Goal: Task Accomplishment & Management: Complete application form

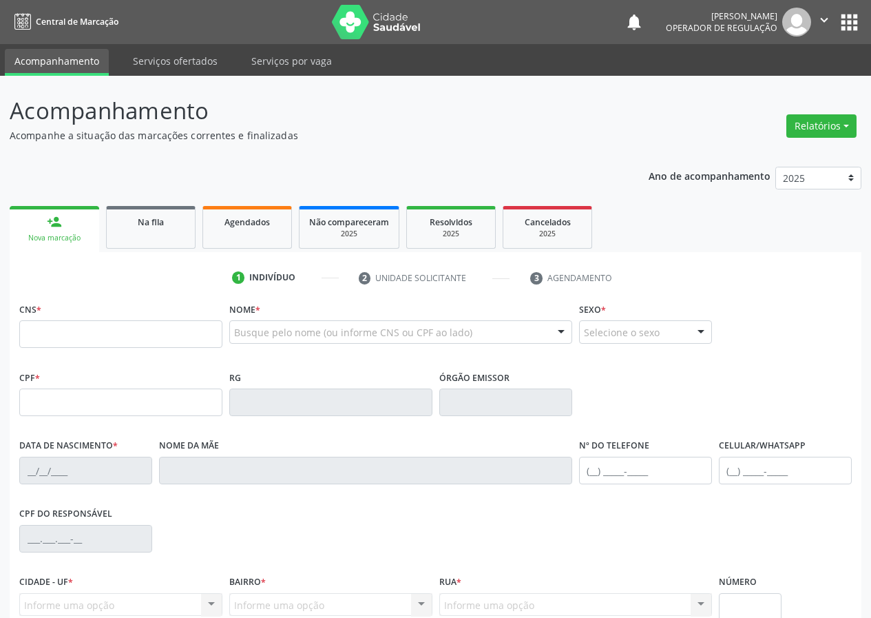
click at [25, 324] on input "text" at bounding box center [120, 334] width 203 height 28
type input "700 0051 0984 3508"
type input "035.293.794-76"
type input "[DATE]"
type input "[PERSON_NAME]"
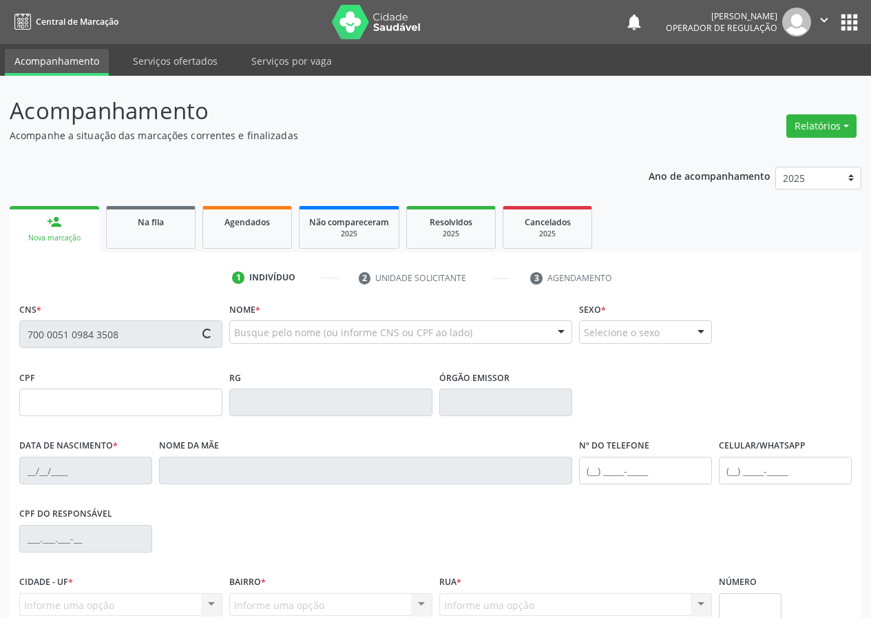
type input "[PHONE_NUMBER]"
type input "74"
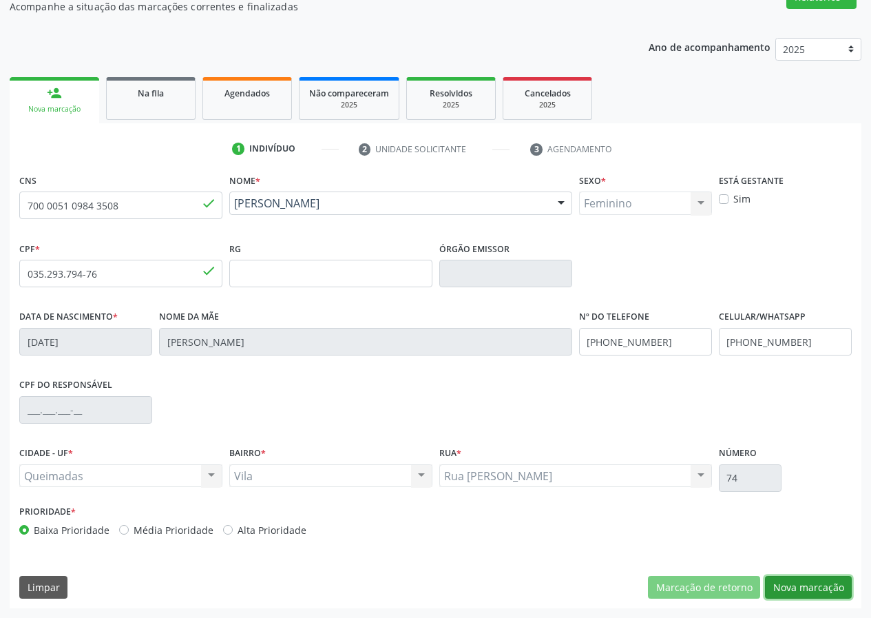
drag, startPoint x: 812, startPoint y: 585, endPoint x: 0, endPoint y: 371, distance: 839.3
click at [773, 585] on button "Nova marcação" at bounding box center [808, 587] width 87 height 23
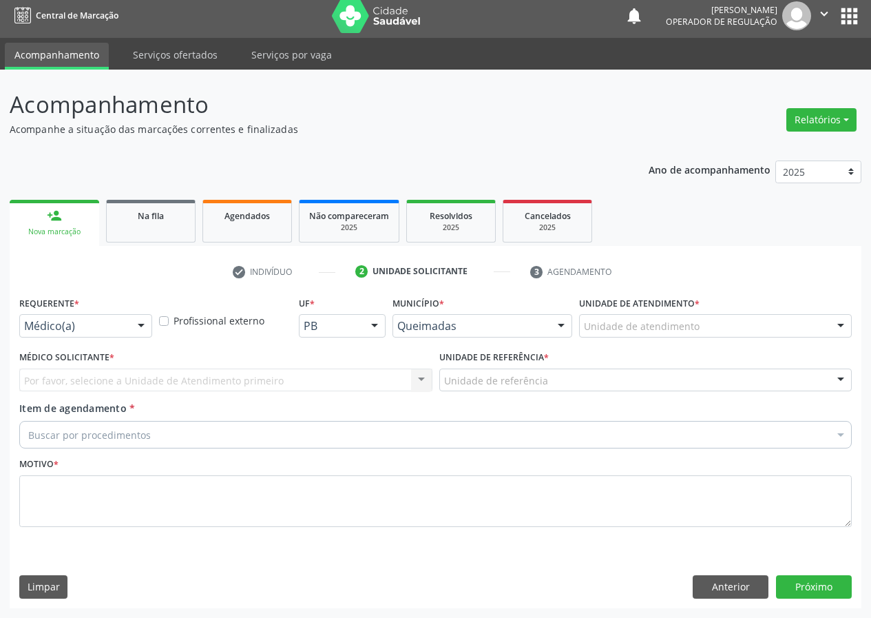
scroll to position [6, 0]
click at [143, 330] on div at bounding box center [141, 326] width 21 height 23
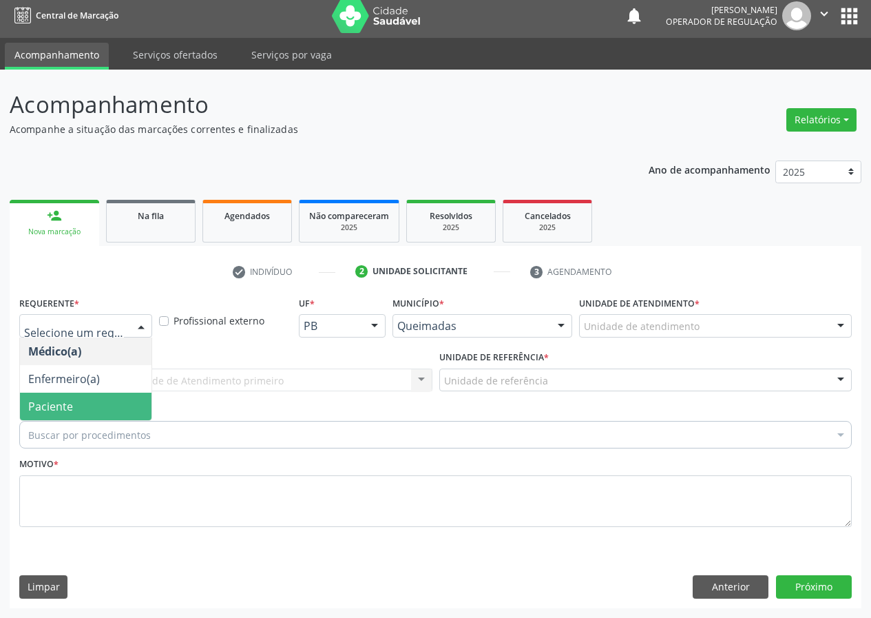
drag, startPoint x: 112, startPoint y: 399, endPoint x: 383, endPoint y: 414, distance: 271.7
click at [112, 398] on span "Paciente" at bounding box center [86, 406] width 132 height 28
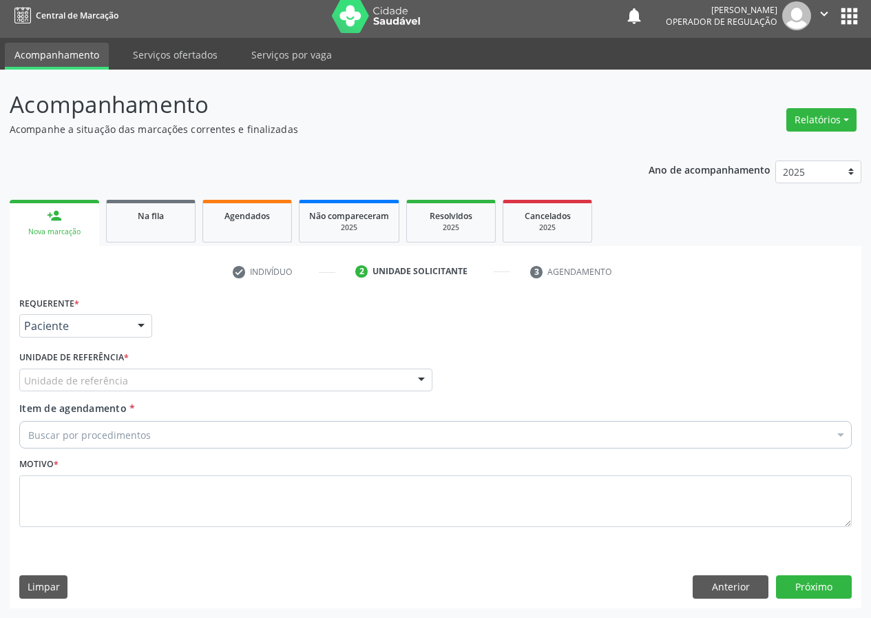
drag, startPoint x: 412, startPoint y: 380, endPoint x: 212, endPoint y: 476, distance: 221.7
click at [392, 392] on div "Unidade de referência UBSF Ligeiro II UBSF Saulo Leal [PERSON_NAME] UBSF Castan…" at bounding box center [225, 379] width 413 height 23
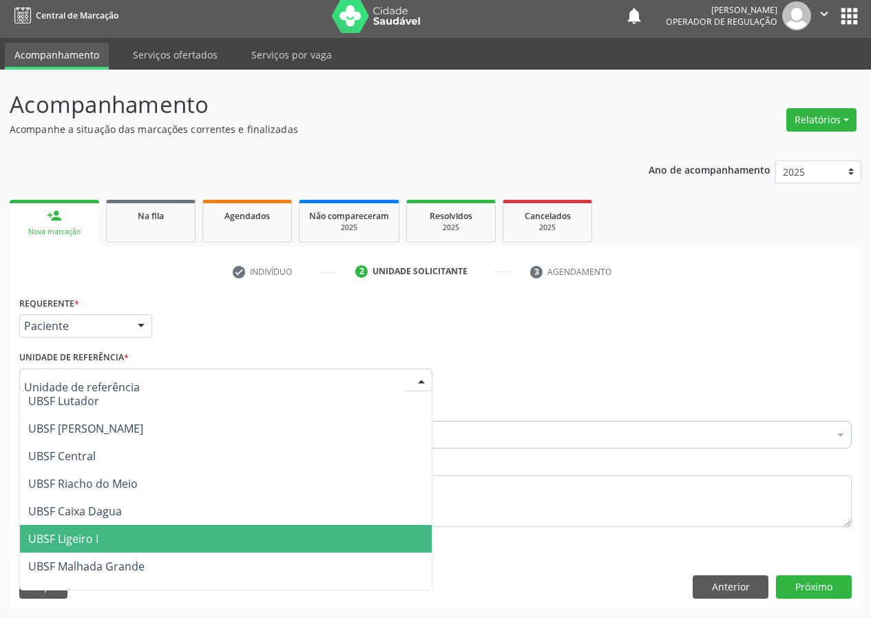
scroll to position [344, 0]
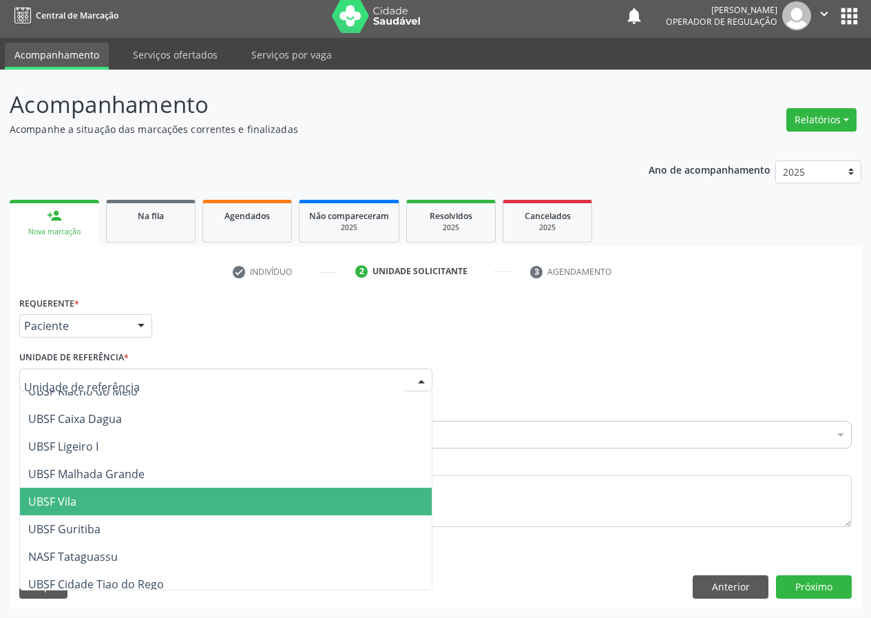
drag, startPoint x: 84, startPoint y: 505, endPoint x: 21, endPoint y: 498, distance: 63.0
click at [77, 505] on span "UBSF Vila" at bounding box center [226, 501] width 412 height 28
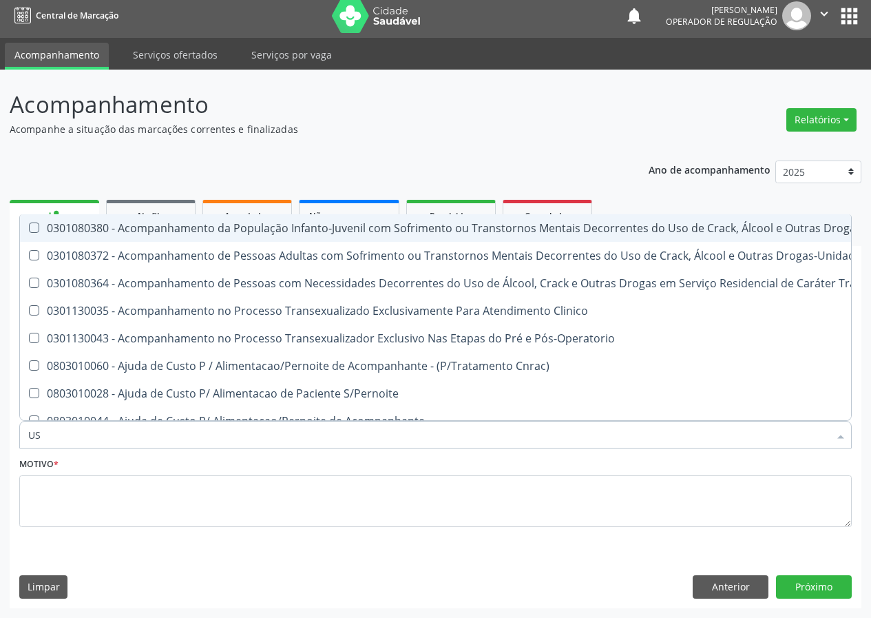
type input "USG"
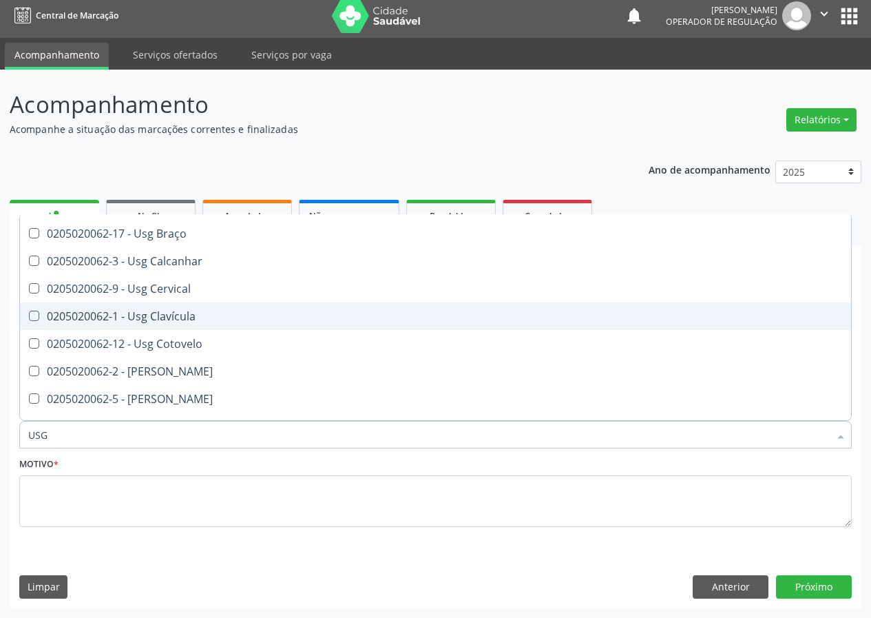
scroll to position [0, 0]
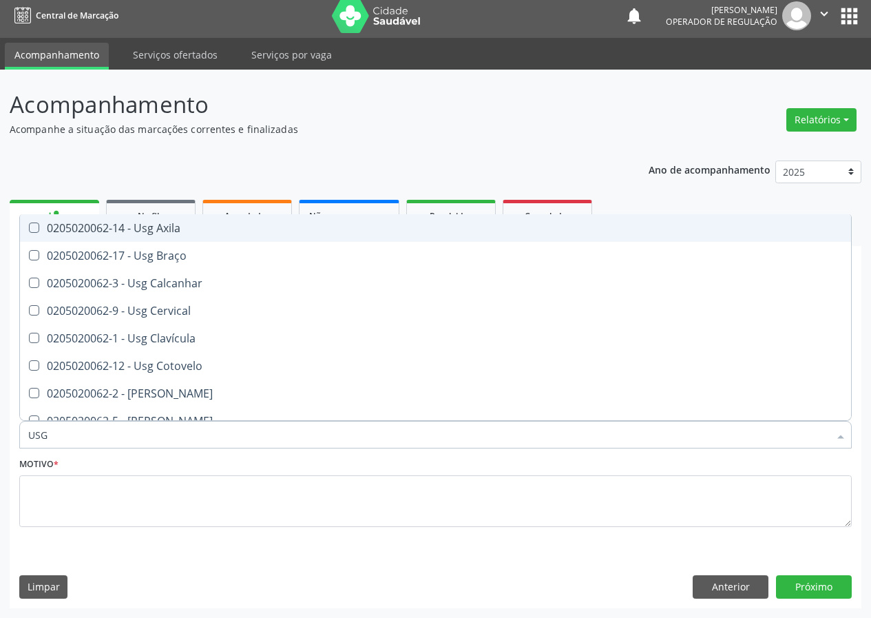
drag, startPoint x: 168, startPoint y: 229, endPoint x: 154, endPoint y: 252, distance: 27.2
click at [165, 233] on div "0205020062-14 - Usg Axila" at bounding box center [435, 227] width 814 height 11
checkbox Axila "true"
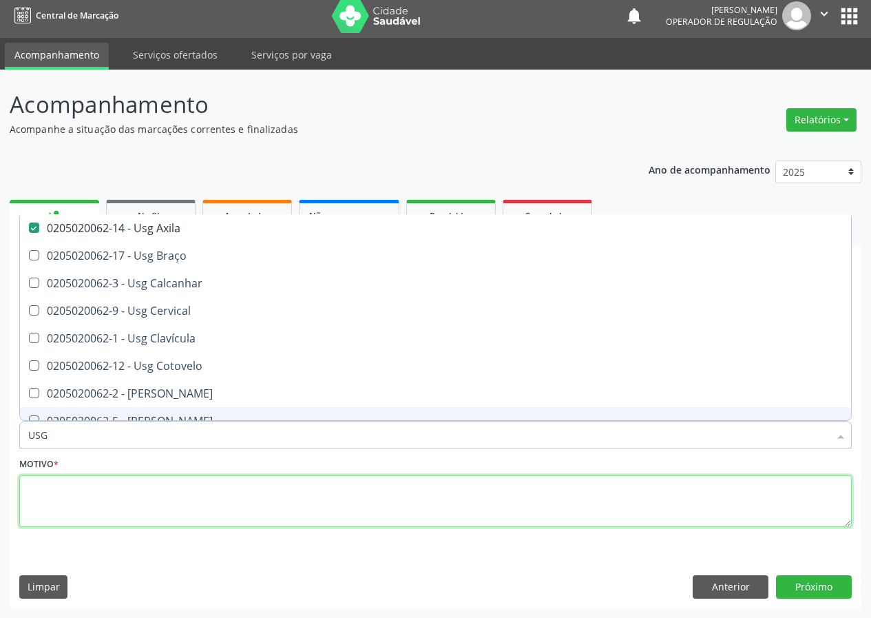
drag, startPoint x: 62, startPoint y: 517, endPoint x: 95, endPoint y: 462, distance: 64.2
click at [95, 462] on div "Motivo *" at bounding box center [435, 490] width 832 height 73
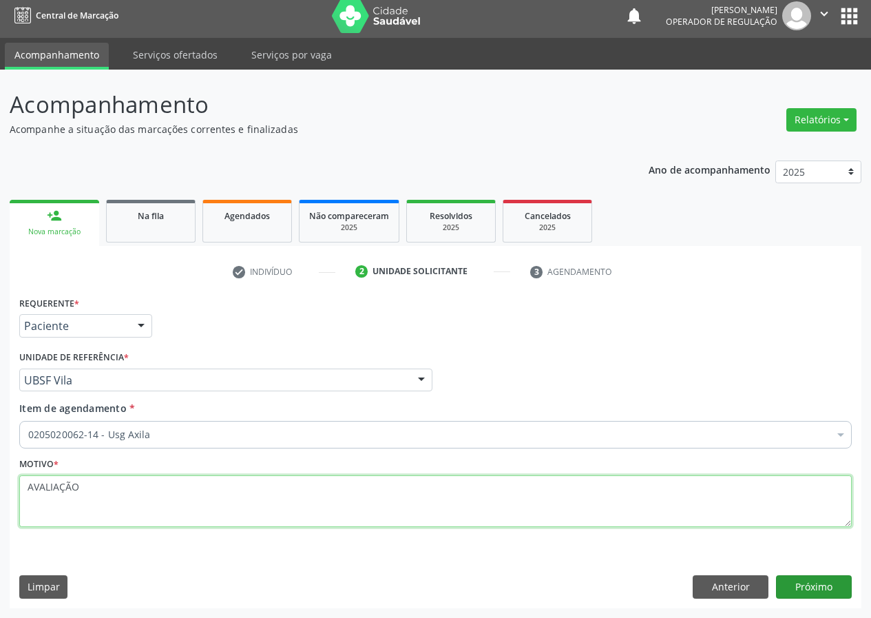
type textarea "AVALIAÇÃO"
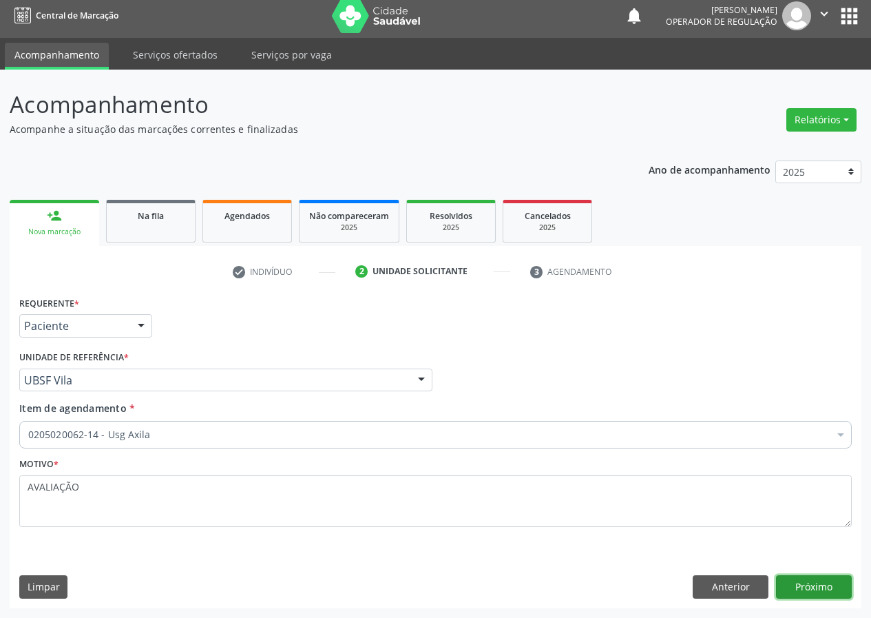
drag, startPoint x: 821, startPoint y: 581, endPoint x: 640, endPoint y: 614, distance: 183.4
click at [806, 580] on button "Próximo" at bounding box center [814, 586] width 76 height 23
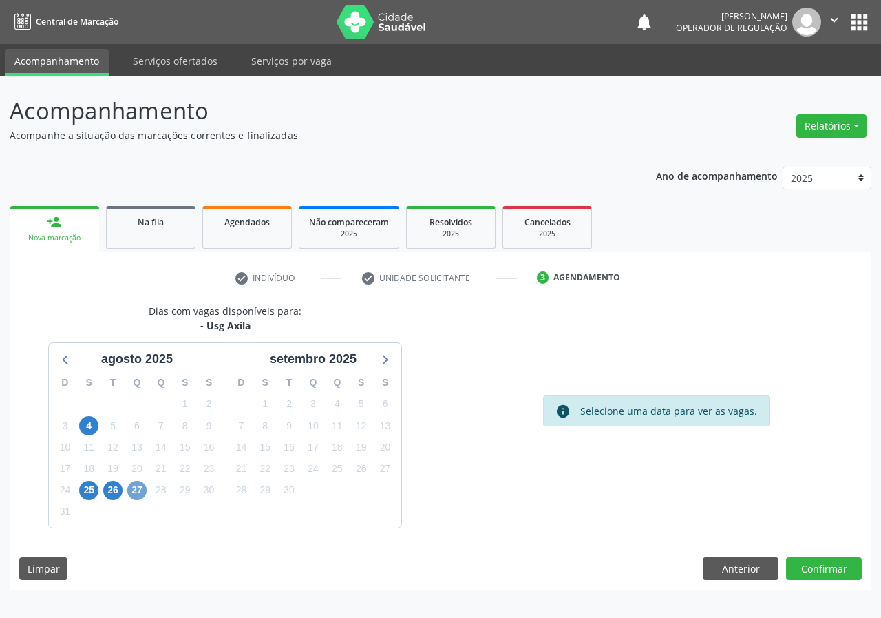
click at [143, 494] on span "27" at bounding box center [136, 490] width 19 height 19
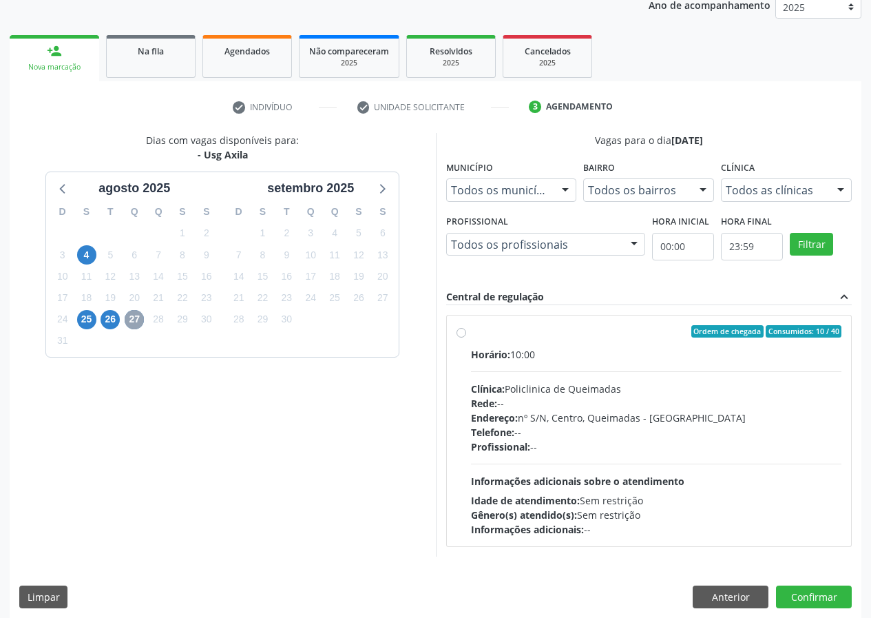
scroll to position [180, 0]
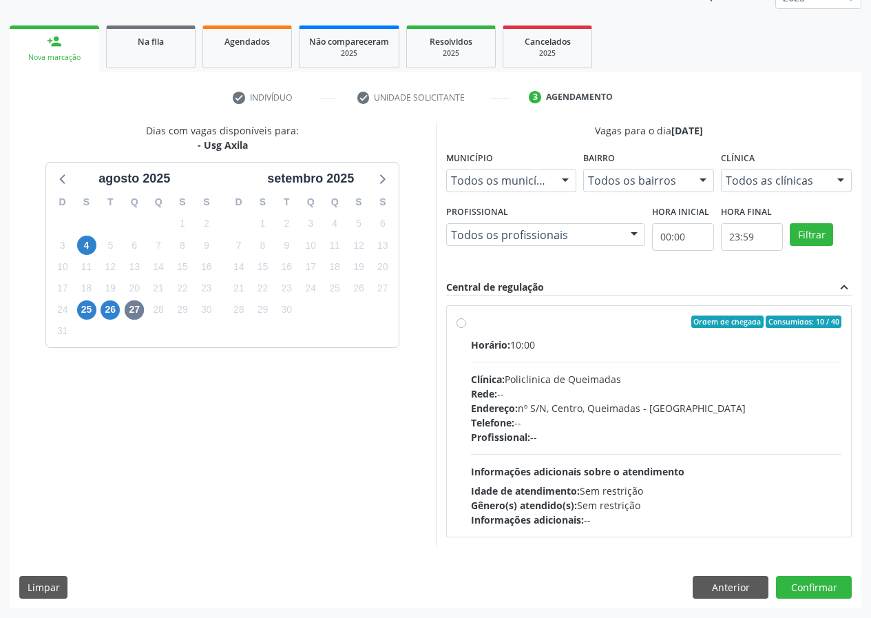
click at [471, 323] on label "Ordem de chegada Consumidos: 10 / 40 Horário: 10:00 Clínica: Policlinica de Que…" at bounding box center [656, 420] width 371 height 211
click at [463, 323] on input "Ordem de chegada Consumidos: 10 / 40 Horário: 10:00 Clínica: Policlinica de Que…" at bounding box center [461, 321] width 10 height 12
radio input "true"
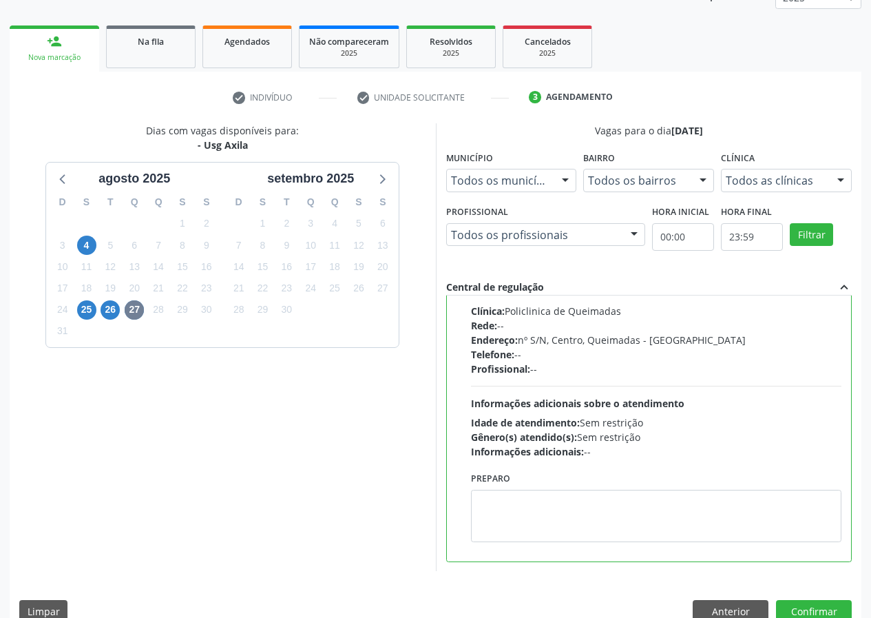
scroll to position [205, 0]
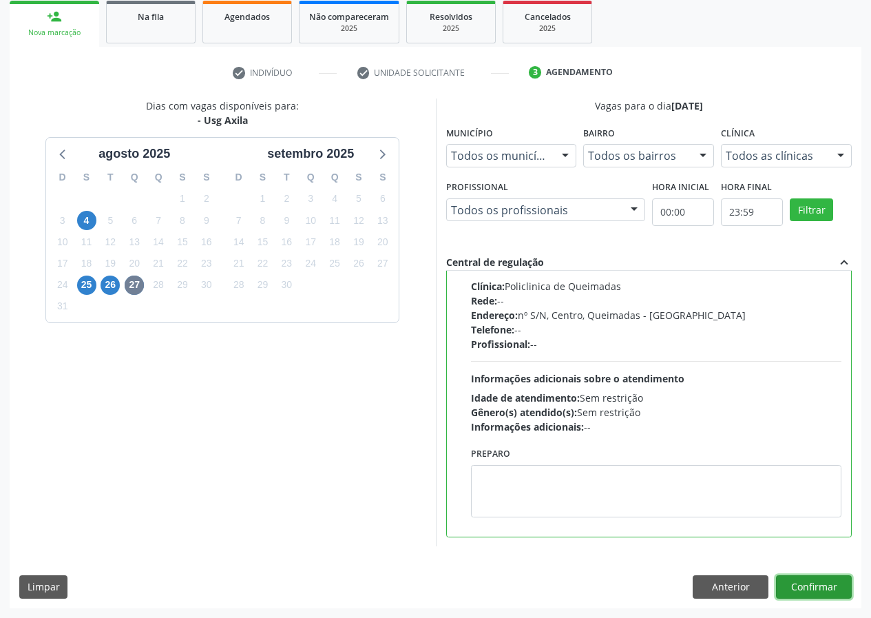
click at [807, 585] on button "Confirmar" at bounding box center [814, 586] width 76 height 23
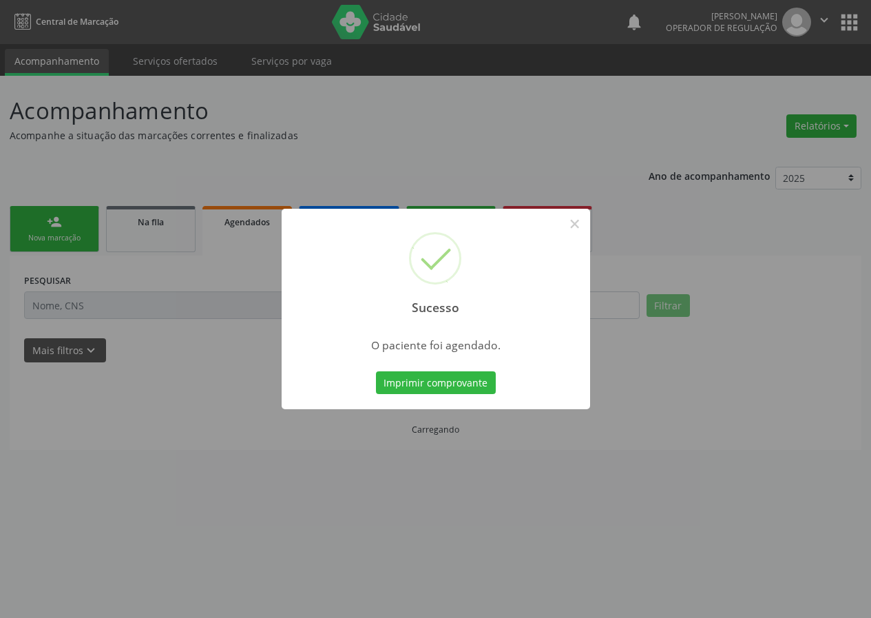
scroll to position [0, 0]
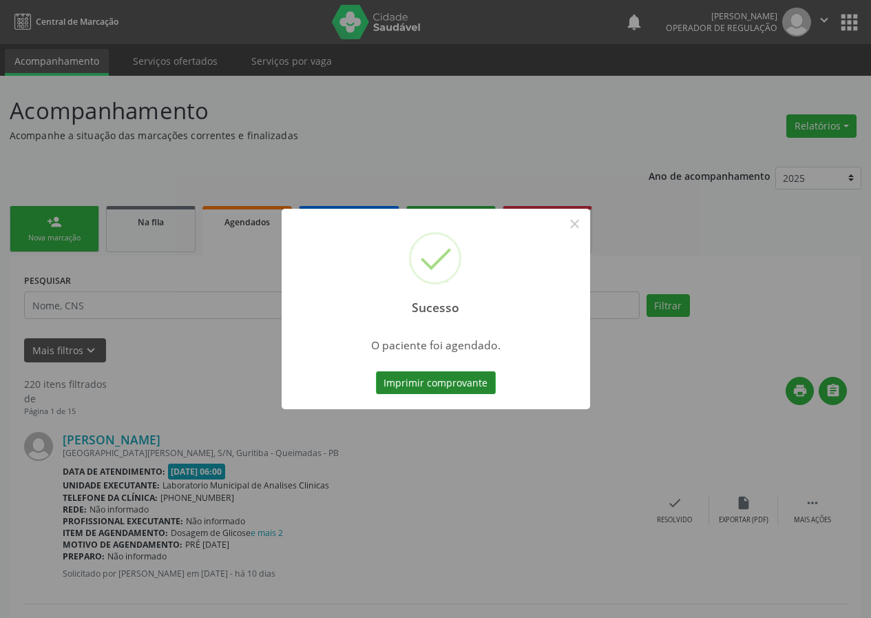
click at [444, 380] on button "Imprimir comprovante" at bounding box center [436, 382] width 120 height 23
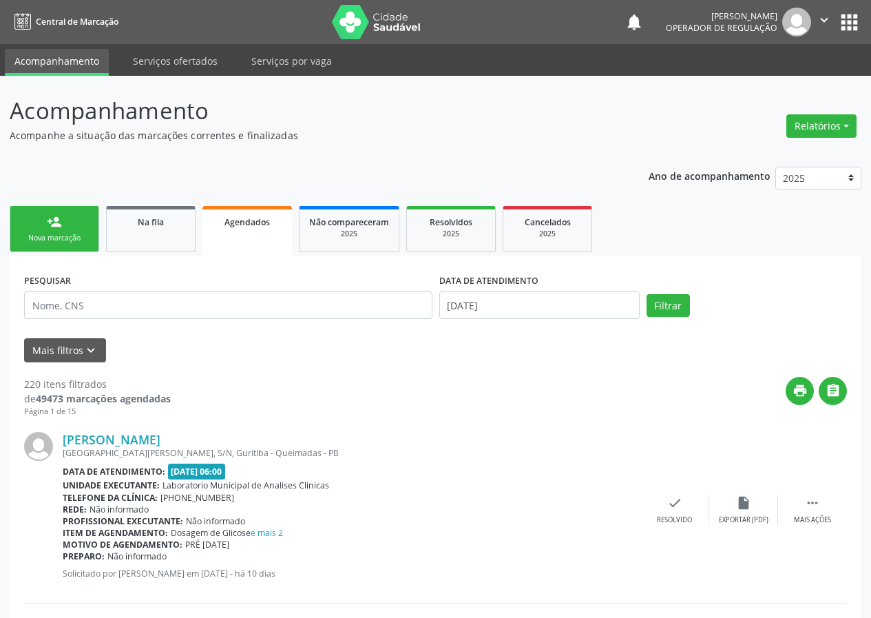
drag, startPoint x: 54, startPoint y: 237, endPoint x: 56, endPoint y: 226, distance: 11.4
click at [54, 236] on div "Nova marcação" at bounding box center [54, 238] width 69 height 10
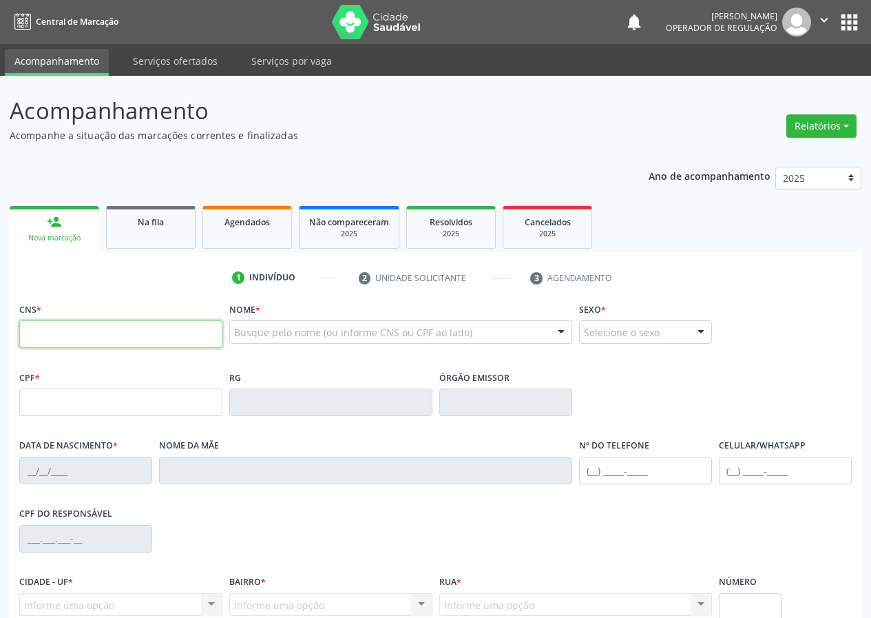
click at [26, 340] on input "text" at bounding box center [120, 334] width 203 height 28
type input "700 0051 0984 3508"
type input "035.293.794-76"
type input "[DATE]"
type input "[PERSON_NAME]"
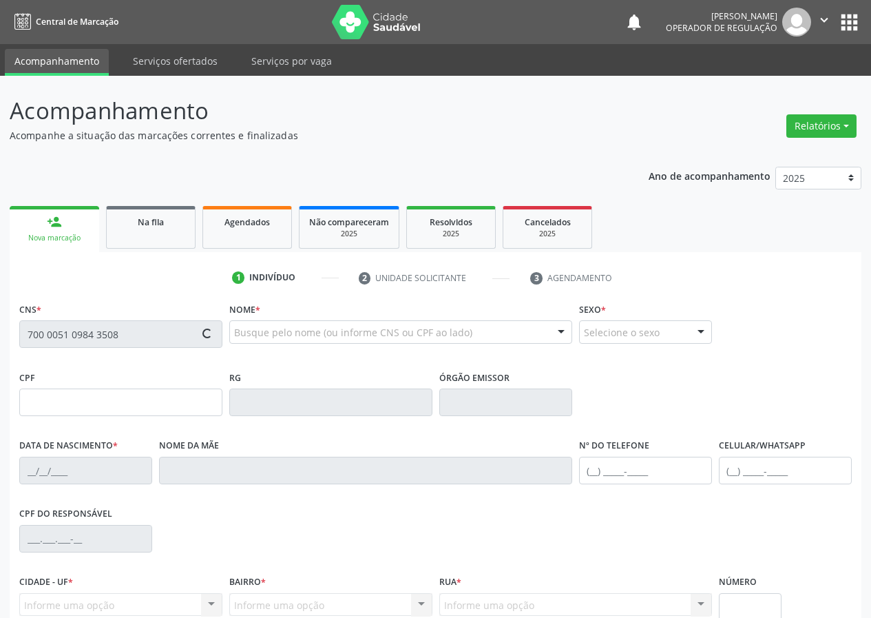
type input "[PHONE_NUMBER]"
type input "74"
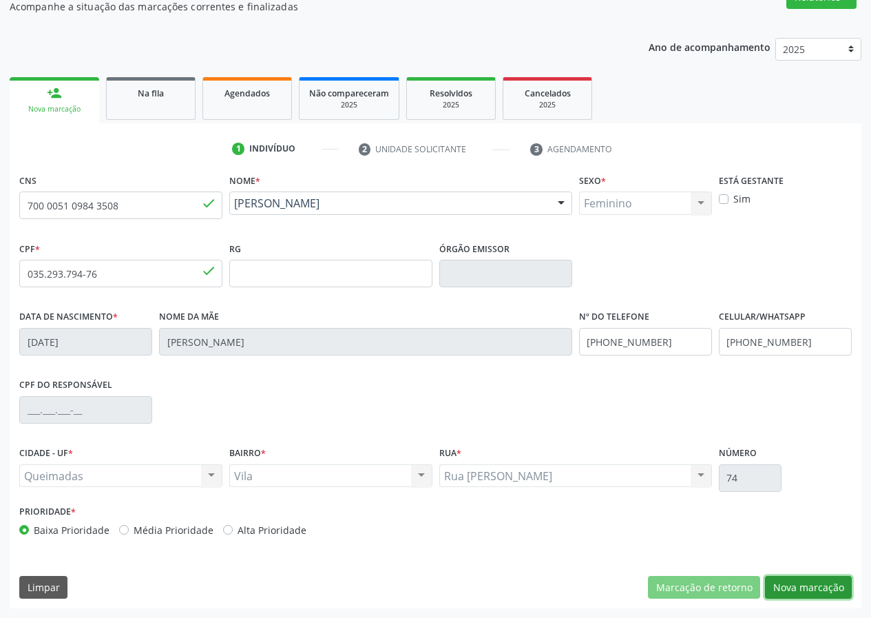
drag, startPoint x: 826, startPoint y: 591, endPoint x: 668, endPoint y: 554, distance: 162.7
click at [825, 590] on button "Nova marcação" at bounding box center [808, 587] width 87 height 23
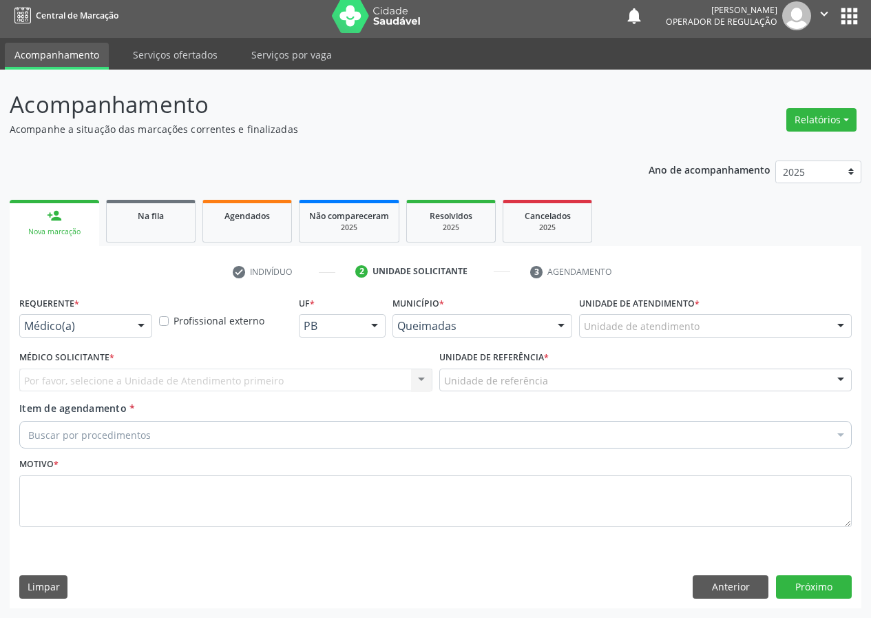
scroll to position [6, 0]
drag, startPoint x: 141, startPoint y: 319, endPoint x: 130, endPoint y: 341, distance: 24.6
click at [133, 337] on div "Médico(a) Médico(a) Enfermeiro(a) Paciente Nenhum resultado encontrado para: " …" at bounding box center [85, 325] width 133 height 23
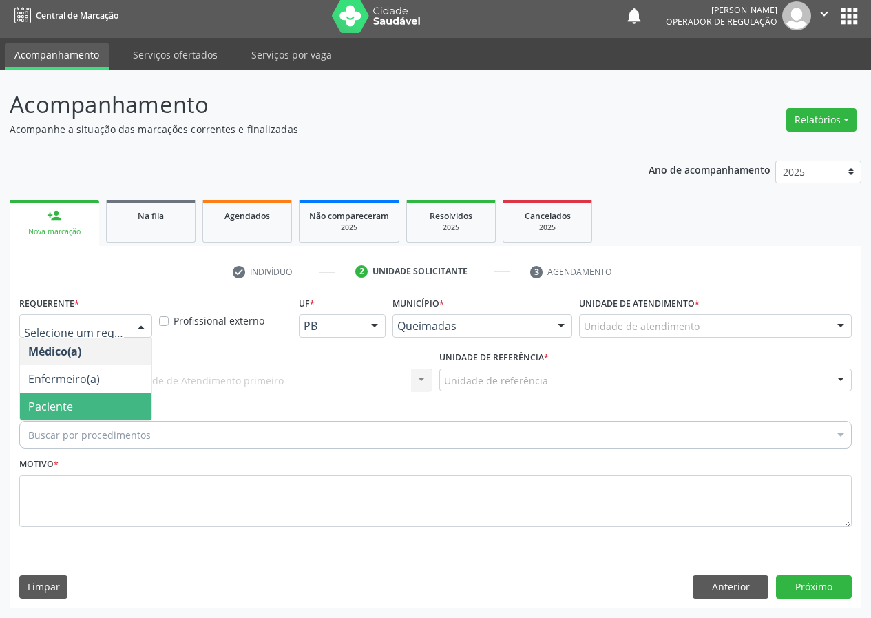
drag, startPoint x: 114, startPoint y: 406, endPoint x: 233, endPoint y: 393, distance: 119.8
click at [138, 403] on span "Paciente" at bounding box center [86, 406] width 132 height 28
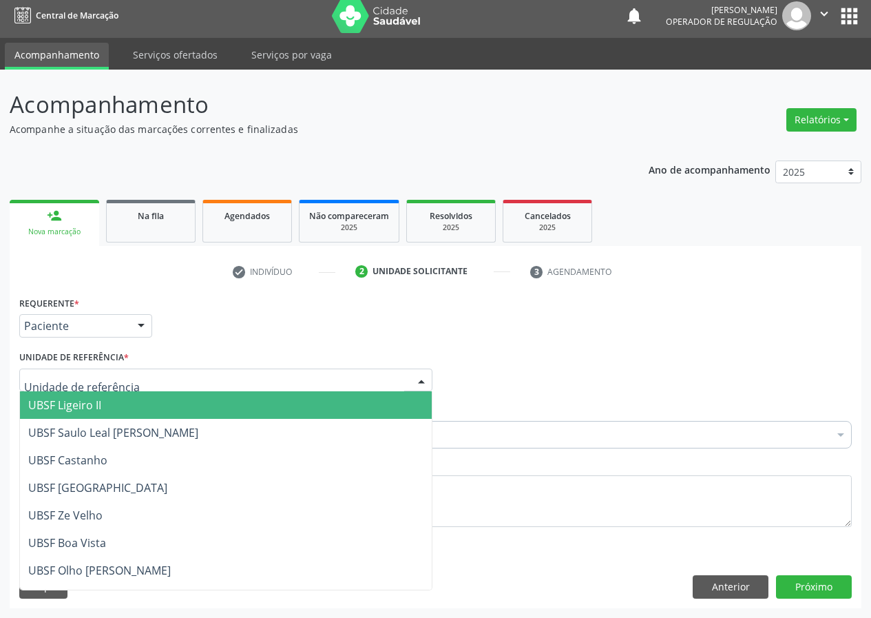
drag, startPoint x: 392, startPoint y: 380, endPoint x: 24, endPoint y: 540, distance: 401.5
click at [387, 383] on div at bounding box center [225, 379] width 413 height 23
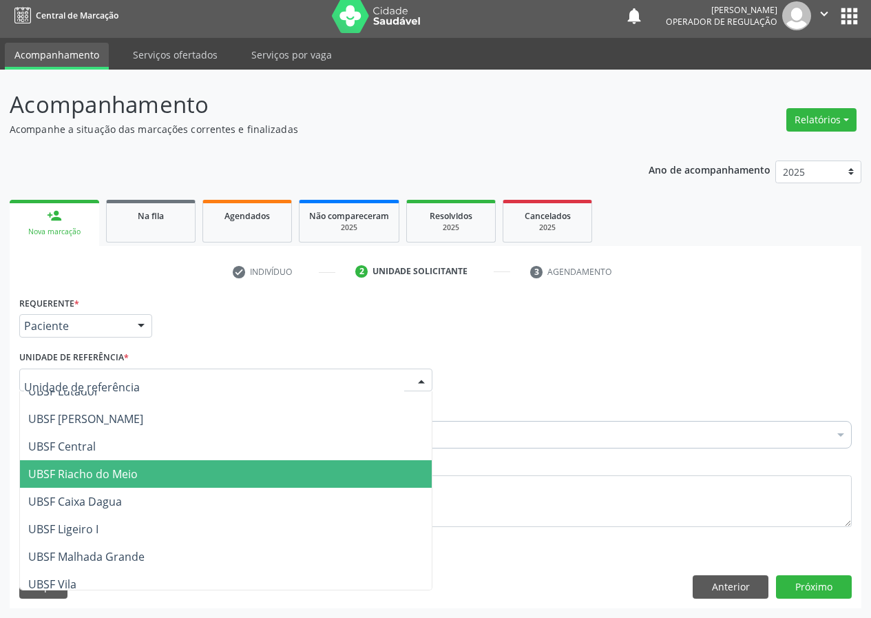
scroll to position [275, 0]
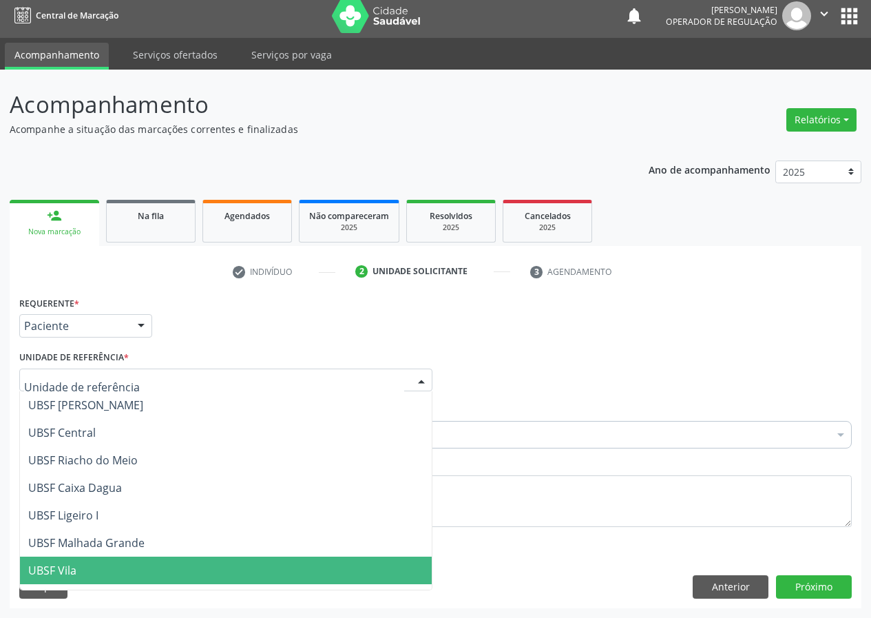
drag, startPoint x: 77, startPoint y: 575, endPoint x: 51, endPoint y: 575, distance: 26.2
click at [74, 575] on span "UBSF Vila" at bounding box center [226, 570] width 412 height 28
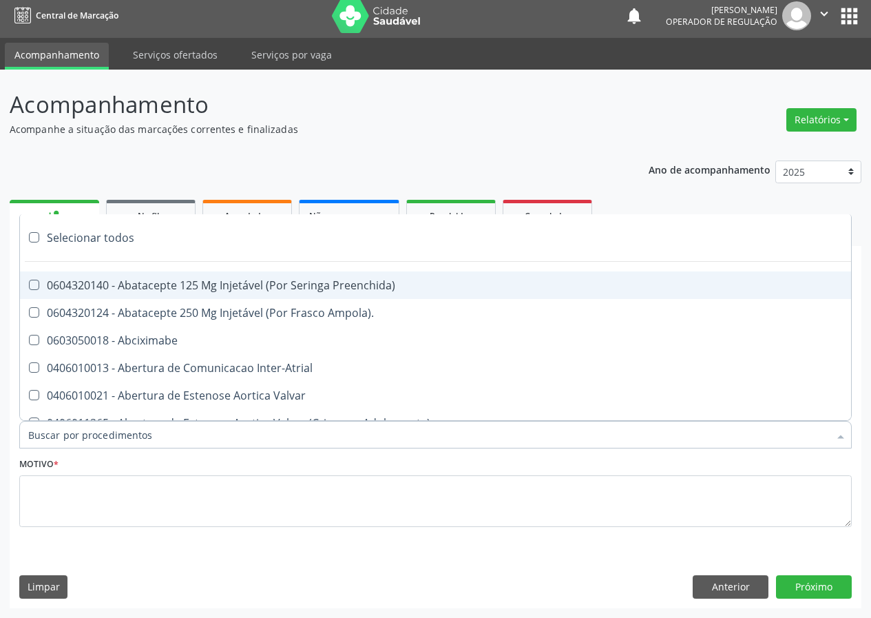
type input "A"
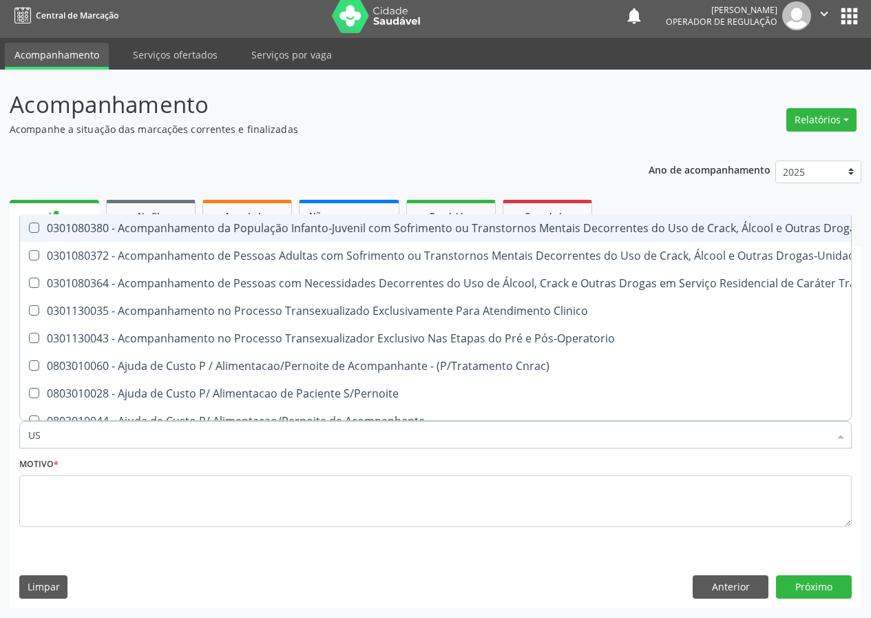
type input "USG"
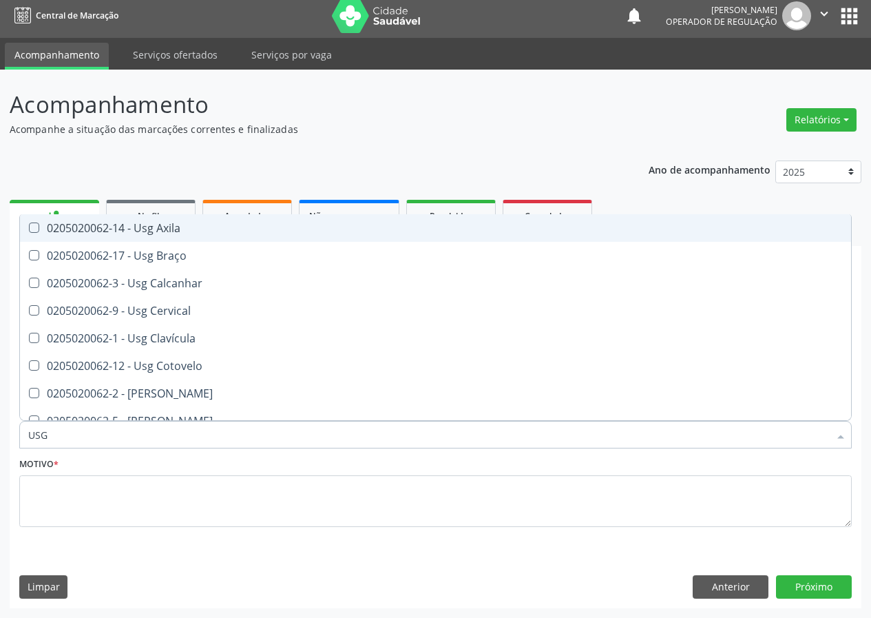
drag, startPoint x: 173, startPoint y: 227, endPoint x: 72, endPoint y: 406, distance: 206.6
click at [173, 228] on div "0205020062-14 - Usg Axila" at bounding box center [435, 227] width 814 height 11
checkbox Axila "true"
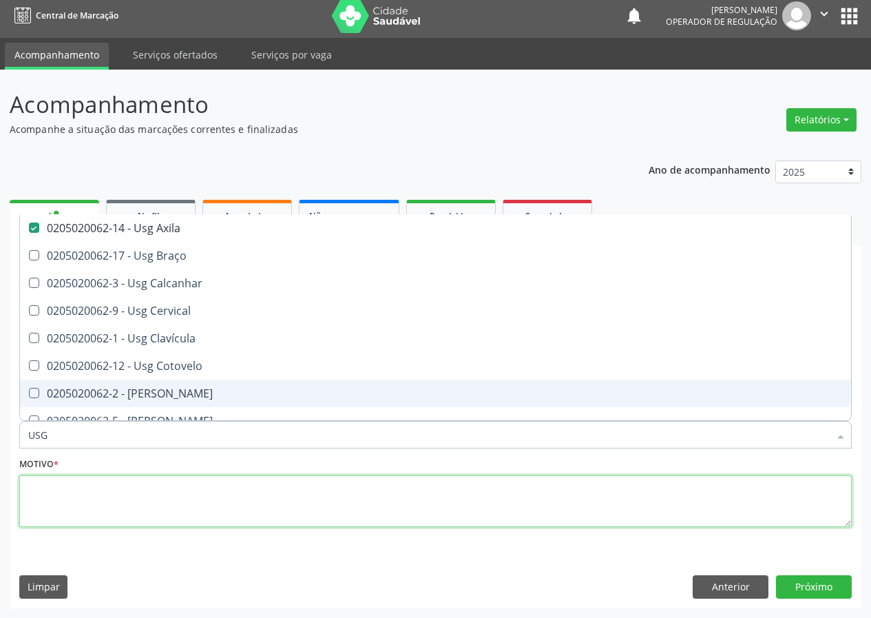
click at [52, 497] on textarea at bounding box center [435, 501] width 832 height 52
checkbox Braço "true"
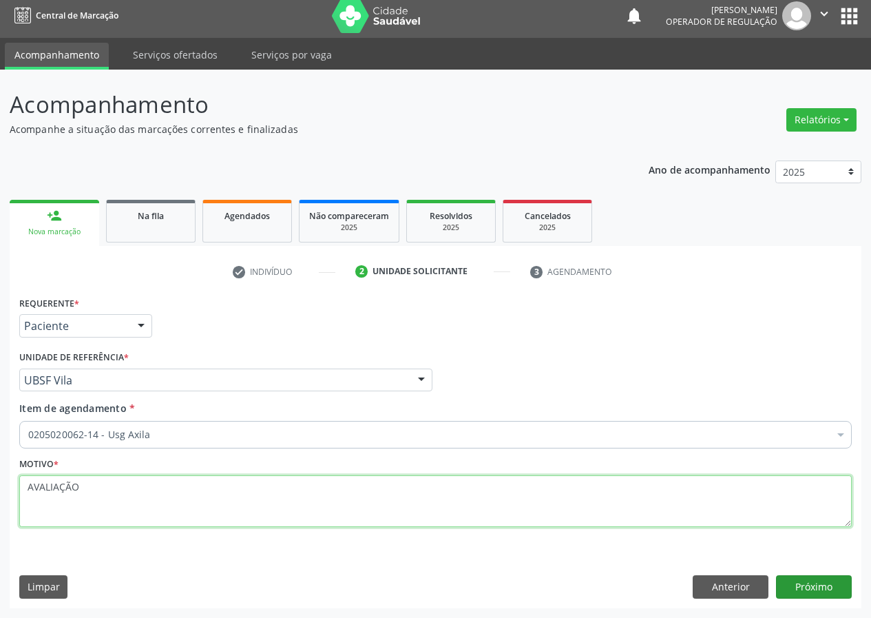
type textarea "AVALIAÇÃO"
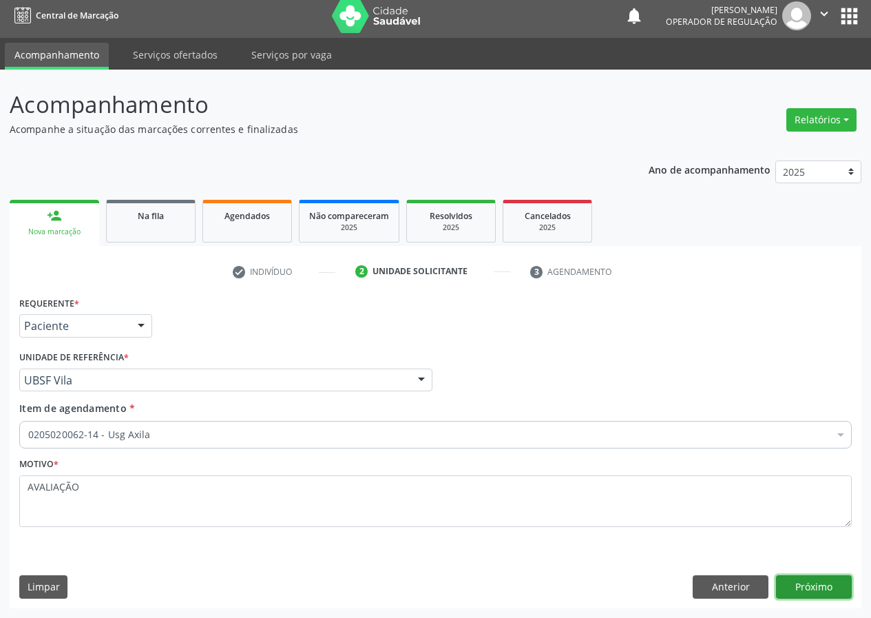
drag, startPoint x: 812, startPoint y: 584, endPoint x: 803, endPoint y: 584, distance: 9.0
click at [803, 584] on button "Próximo" at bounding box center [814, 586] width 76 height 23
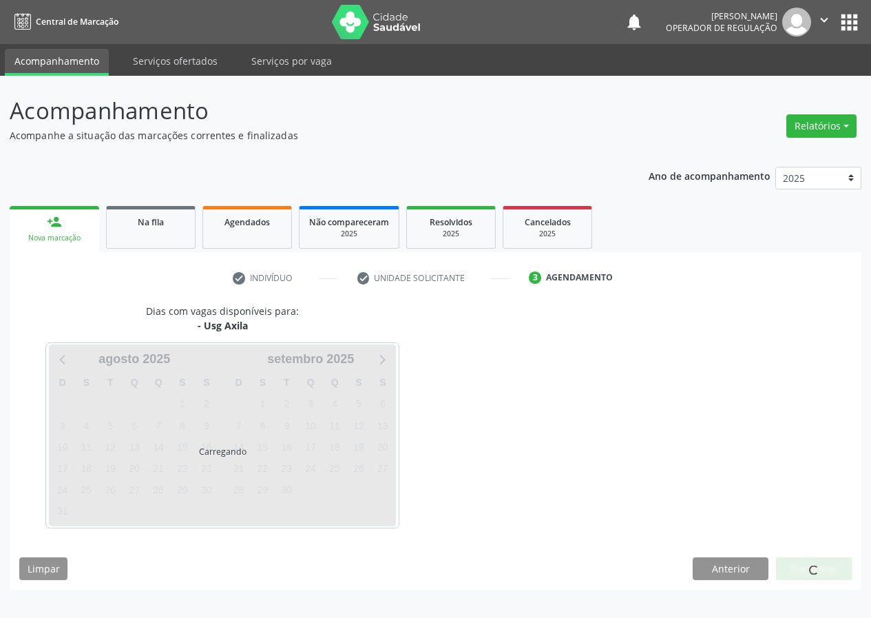
scroll to position [0, 0]
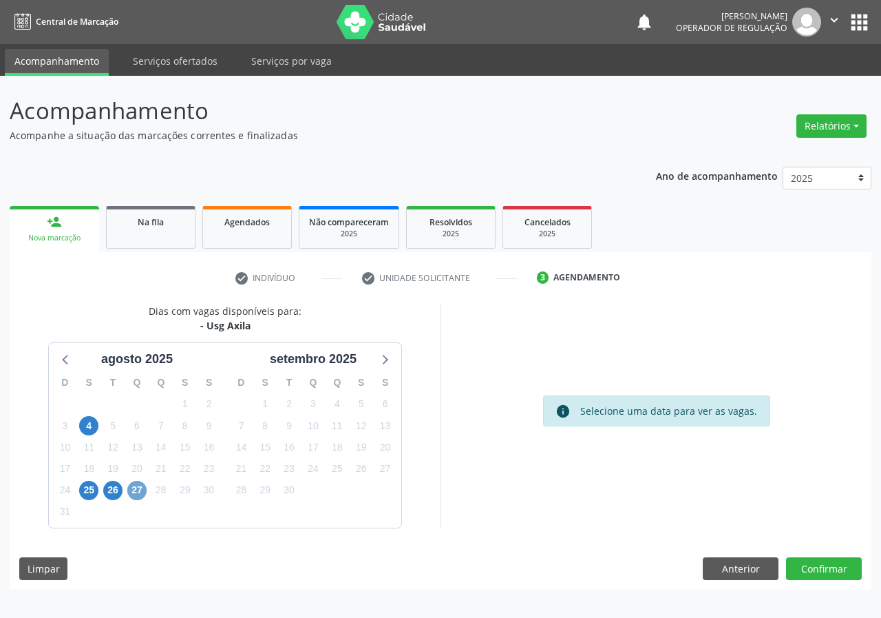
drag, startPoint x: 138, startPoint y: 493, endPoint x: 147, endPoint y: 486, distance: 11.8
click at [143, 489] on span "27" at bounding box center [136, 490] width 19 height 19
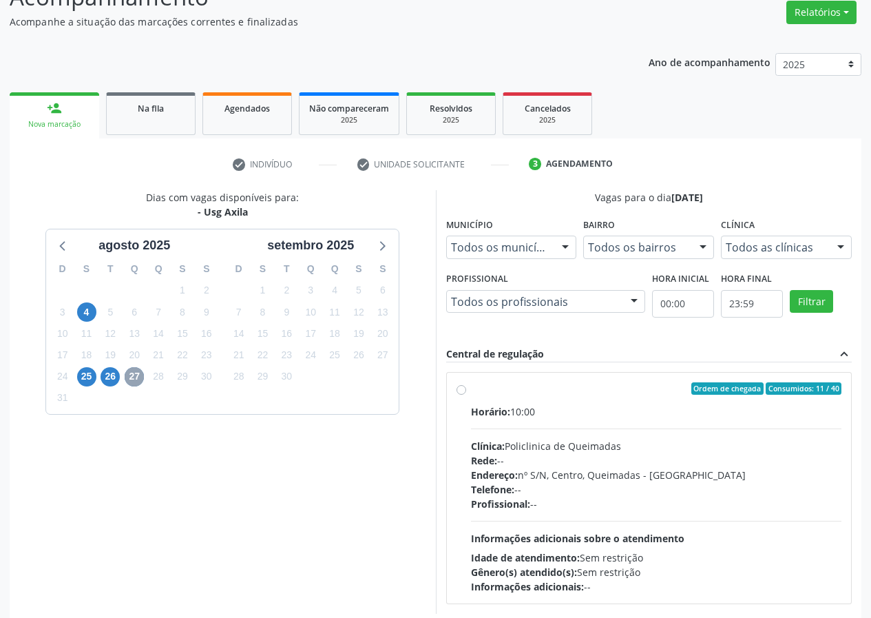
scroll to position [180, 0]
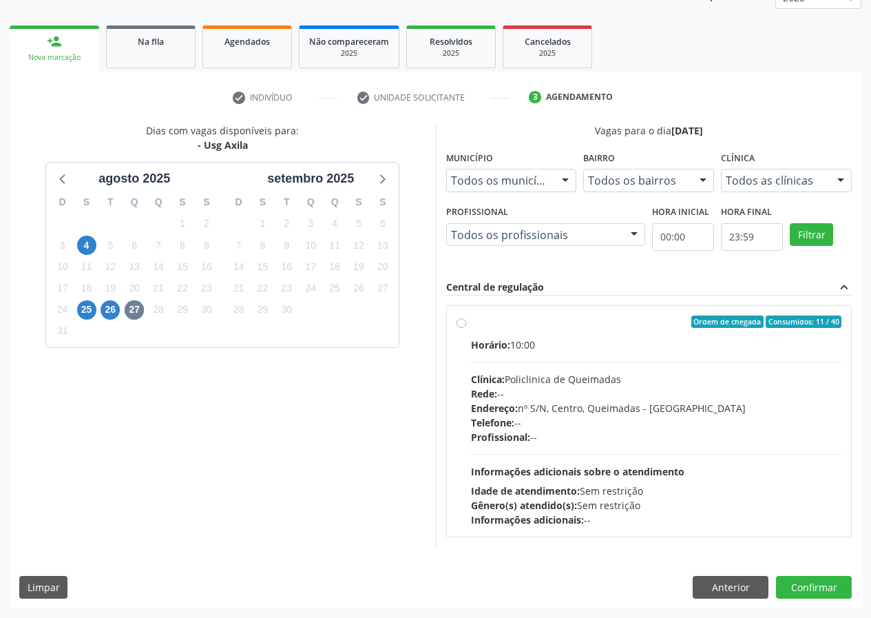
drag, startPoint x: 457, startPoint y: 319, endPoint x: 496, endPoint y: 385, distance: 76.9
click at [471, 319] on label "Ordem de chegada Consumidos: 11 / 40 Horário: 10:00 Clínica: Policlinica de Que…" at bounding box center [656, 420] width 371 height 211
click at [456, 319] on input "Ordem de chegada Consumidos: 11 / 40 Horário: 10:00 Clínica: Policlinica de Que…" at bounding box center [461, 321] width 10 height 12
radio input "true"
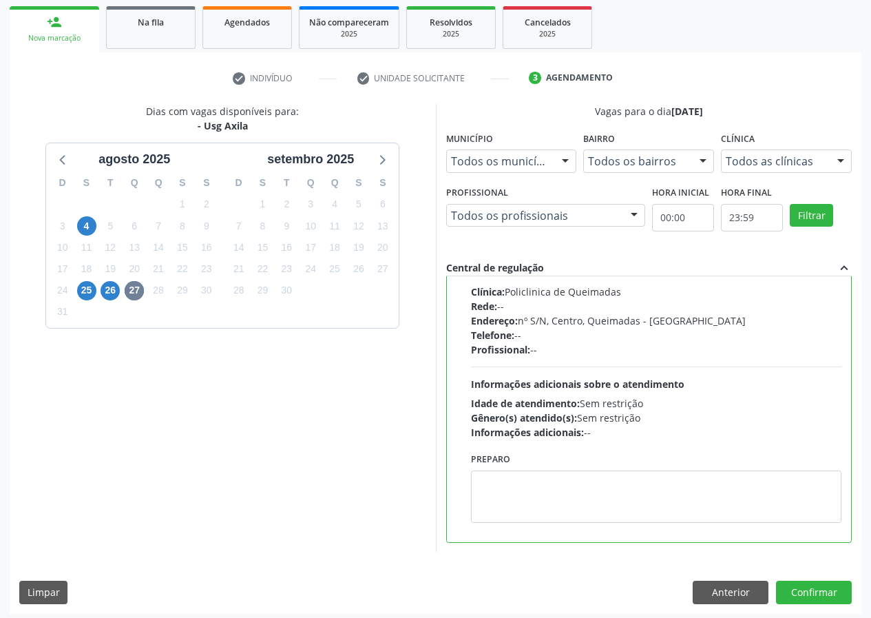
scroll to position [205, 0]
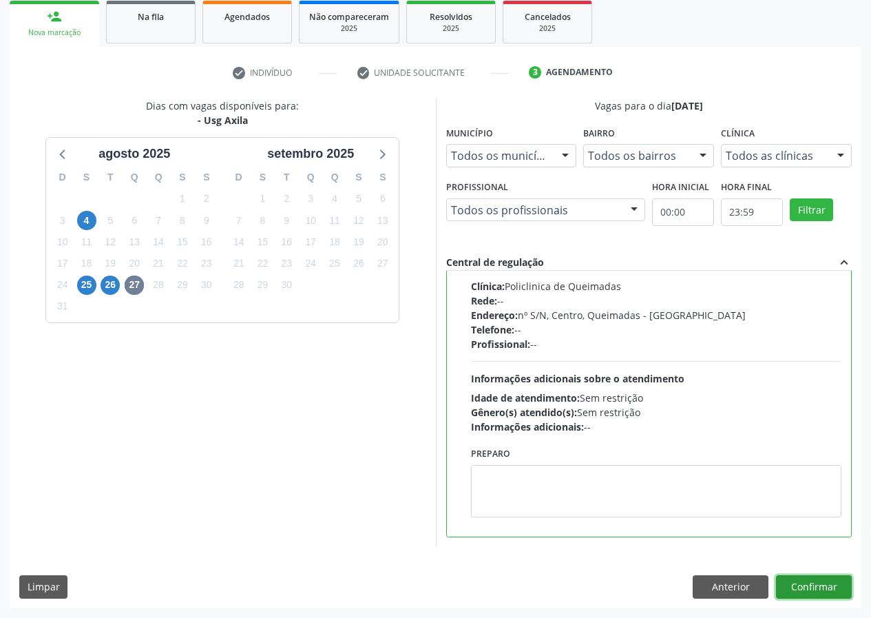
drag, startPoint x: 817, startPoint y: 585, endPoint x: 756, endPoint y: 600, distance: 62.3
click at [815, 585] on button "Confirmar" at bounding box center [814, 586] width 76 height 23
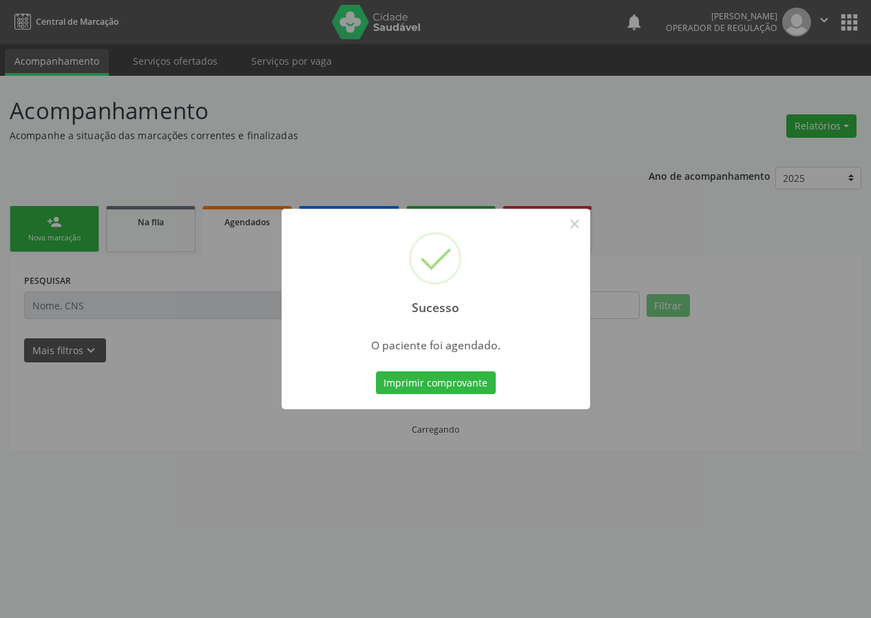
scroll to position [0, 0]
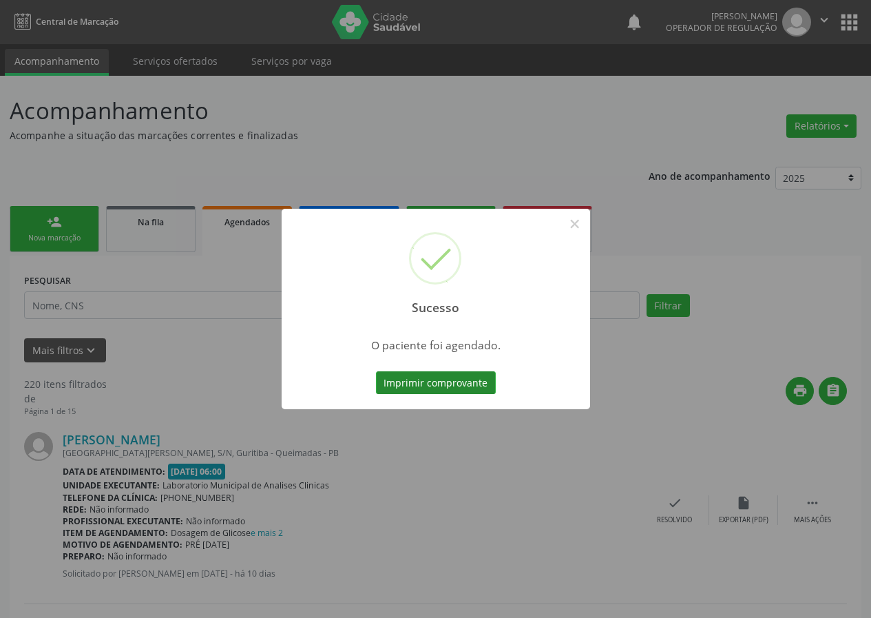
click at [461, 385] on button "Imprimir comprovante" at bounding box center [436, 382] width 120 height 23
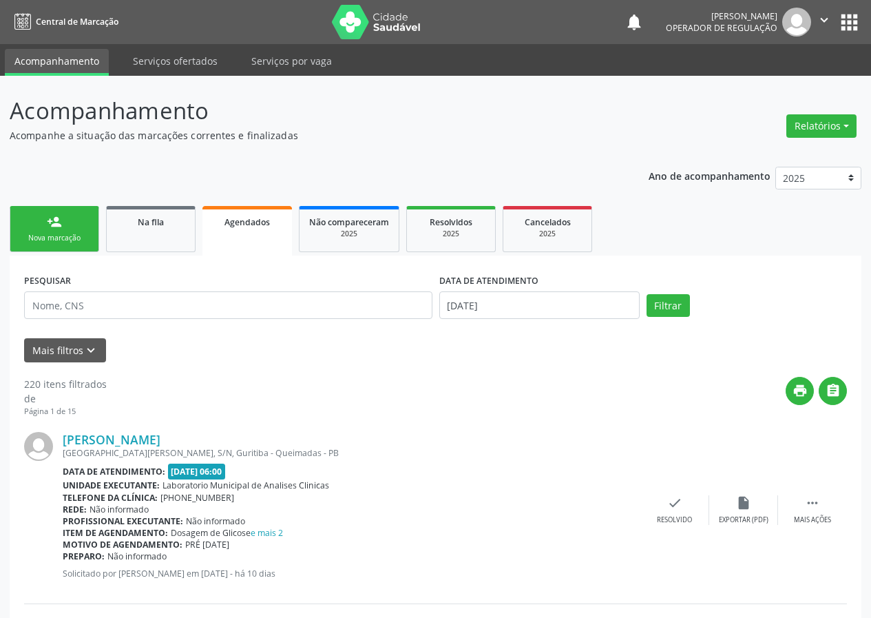
click at [70, 230] on link "person_add Nova marcação" at bounding box center [55, 229] width 90 height 46
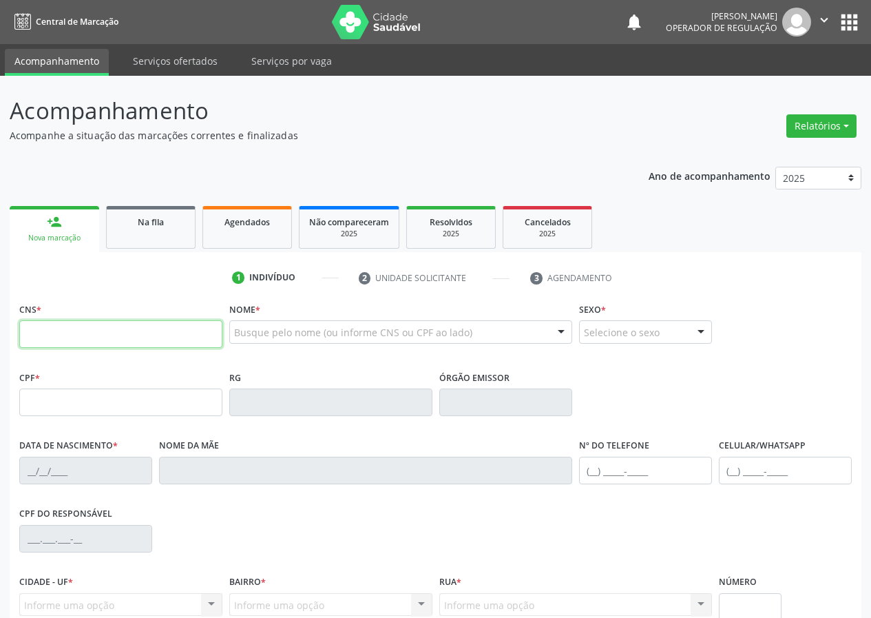
click at [43, 326] on input "text" at bounding box center [120, 334] width 203 height 28
click at [30, 328] on input "text" at bounding box center [120, 334] width 203 height 28
type input "700 0081 2643 2009"
type input "919.294.407-82"
type input "[DATE]"
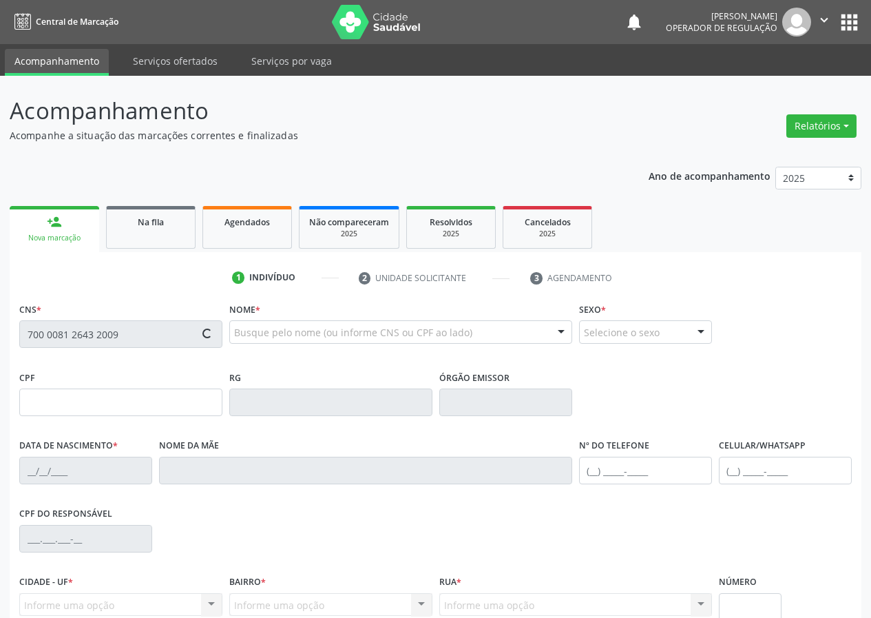
type input "Lídia [PERSON_NAME]"
type input "[PHONE_NUMBER]"
type input "012.553.897-96"
type input "S/N"
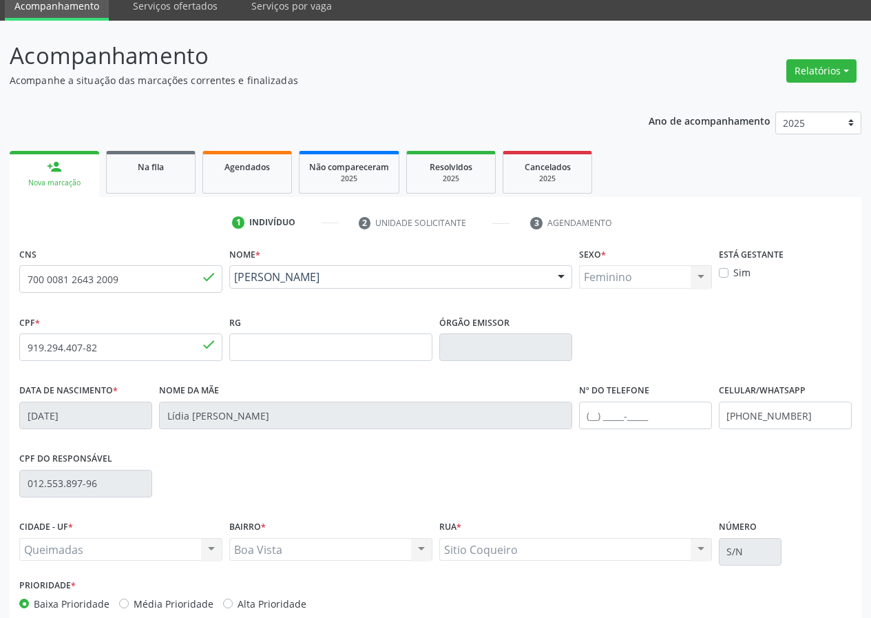
scroll to position [129, 0]
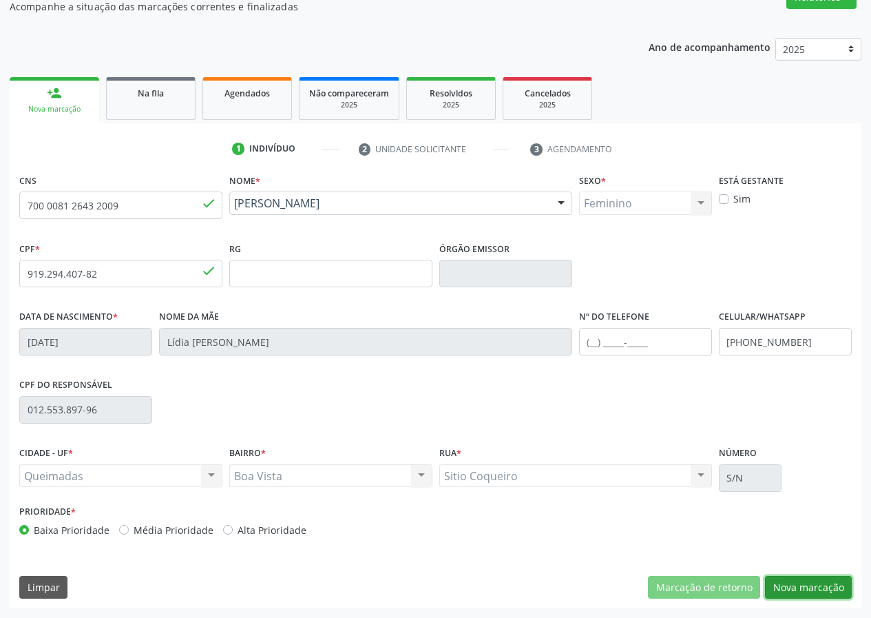
drag, startPoint x: 819, startPoint y: 583, endPoint x: 215, endPoint y: 534, distance: 605.1
click at [817, 583] on button "Nova marcação" at bounding box center [808, 587] width 87 height 23
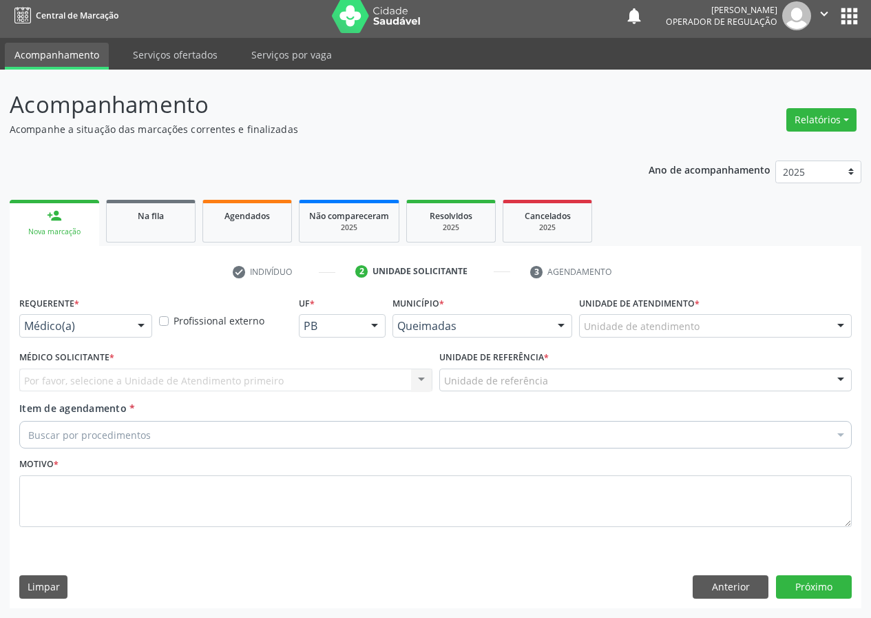
scroll to position [6, 0]
drag, startPoint x: 143, startPoint y: 324, endPoint x: 116, endPoint y: 383, distance: 65.0
click at [142, 333] on div at bounding box center [141, 326] width 21 height 23
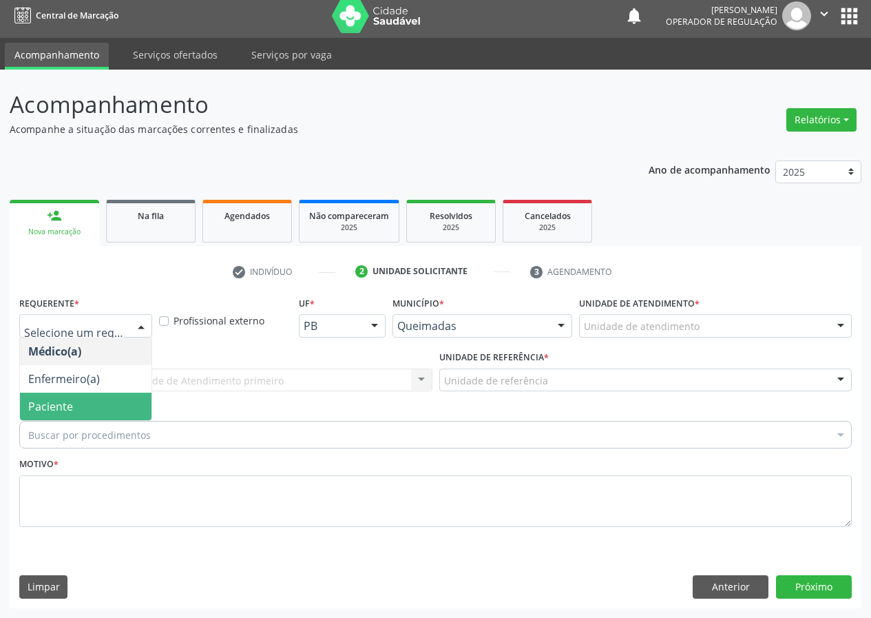
click at [121, 403] on span "Paciente" at bounding box center [86, 406] width 132 height 28
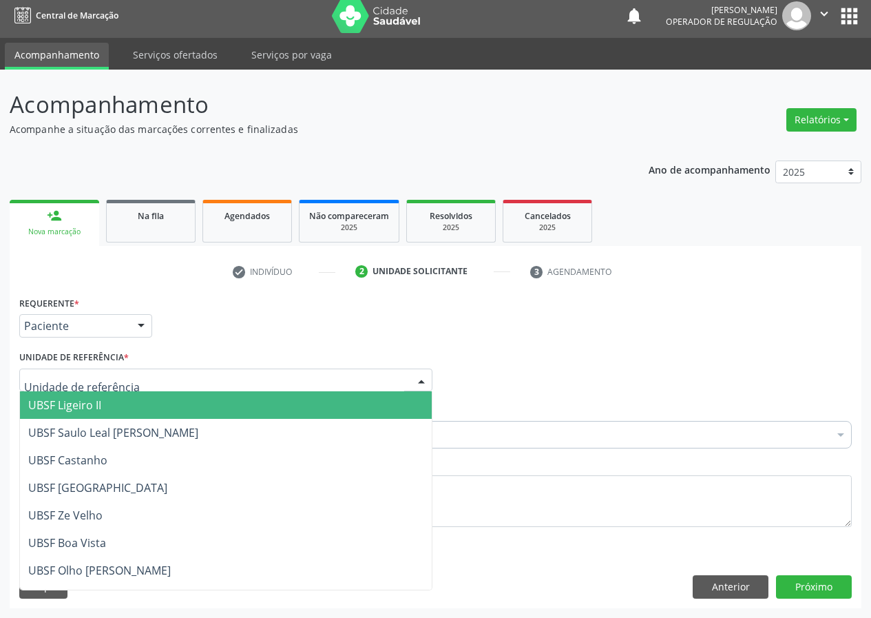
drag, startPoint x: 398, startPoint y: 382, endPoint x: 172, endPoint y: 523, distance: 266.3
click at [394, 382] on div at bounding box center [225, 379] width 413 height 23
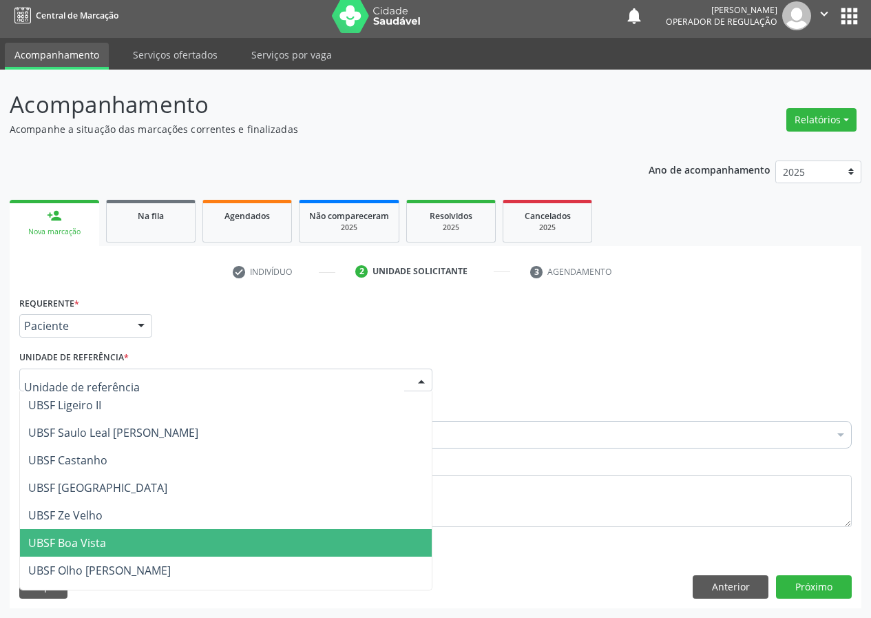
drag, startPoint x: 87, startPoint y: 543, endPoint x: 0, endPoint y: 461, distance: 119.8
click at [87, 543] on span "UBSF Boa Vista" at bounding box center [67, 542] width 78 height 15
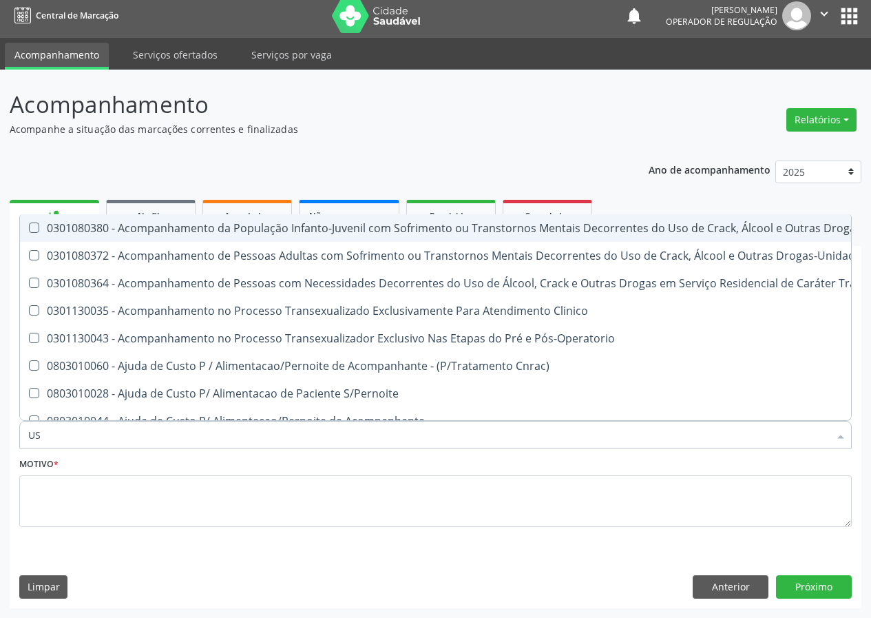
type input "USG"
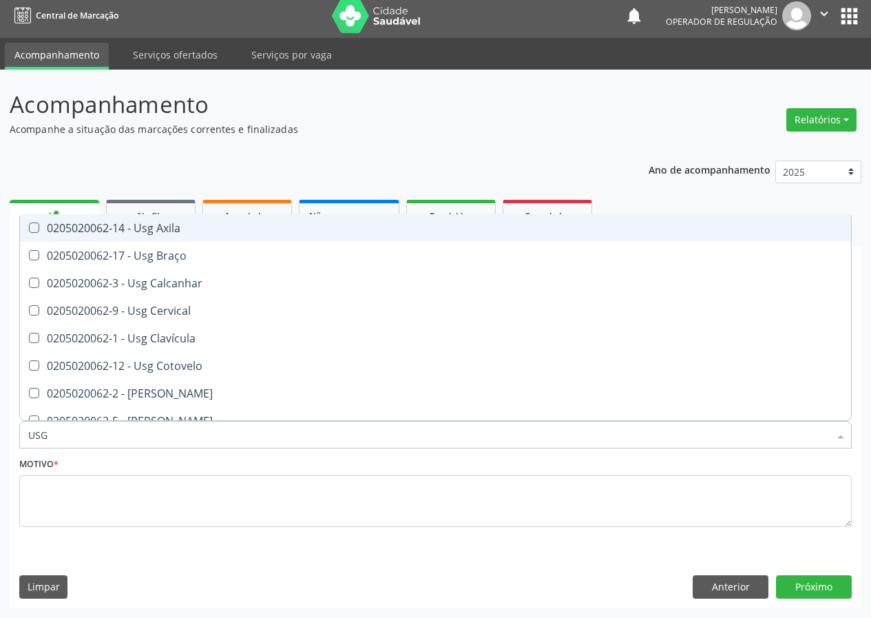
drag, startPoint x: 149, startPoint y: 224, endPoint x: 0, endPoint y: 462, distance: 280.8
click at [148, 225] on div "0205020062-14 - Usg Axila" at bounding box center [435, 227] width 814 height 11
checkbox Axila "true"
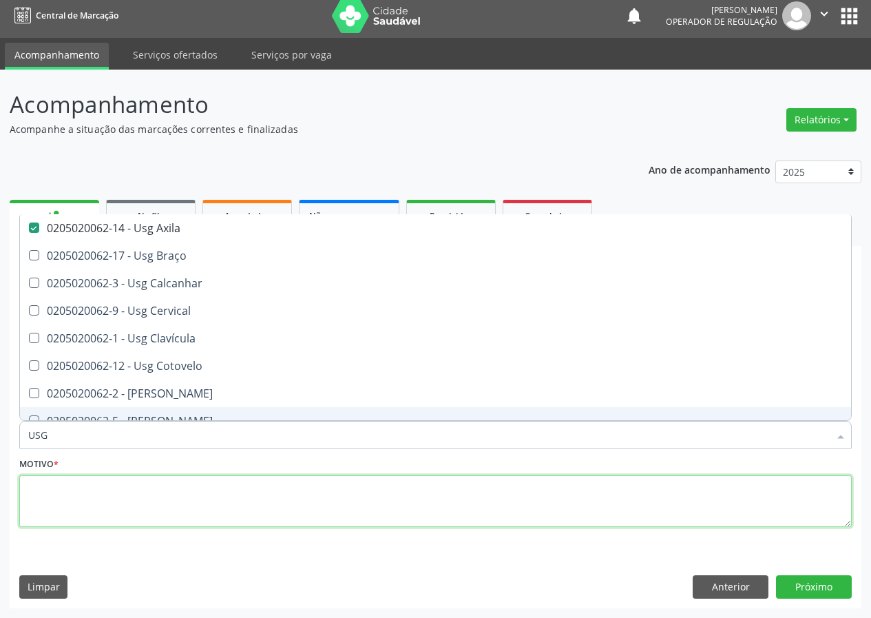
click at [70, 501] on textarea at bounding box center [435, 501] width 832 height 52
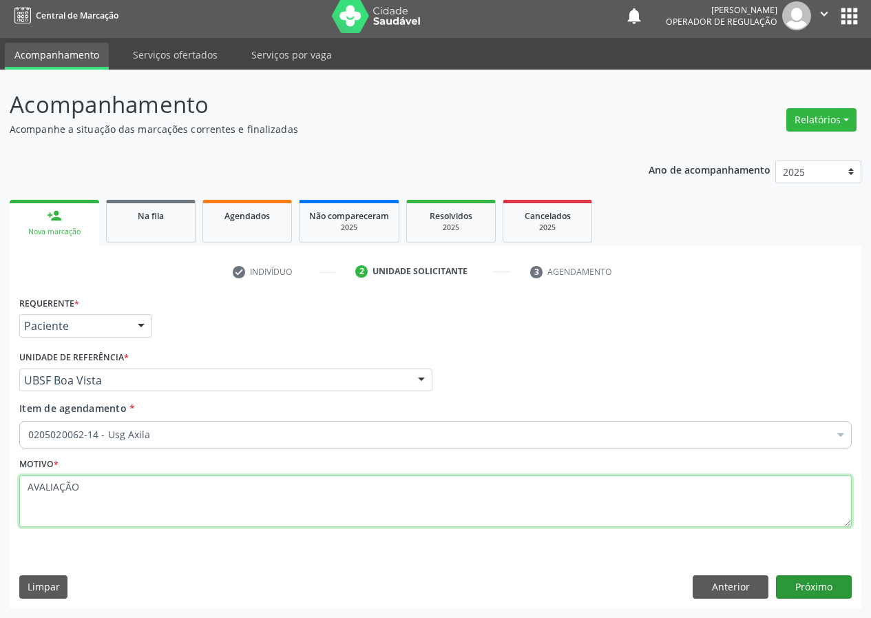
type textarea "AVALIAÇÃO"
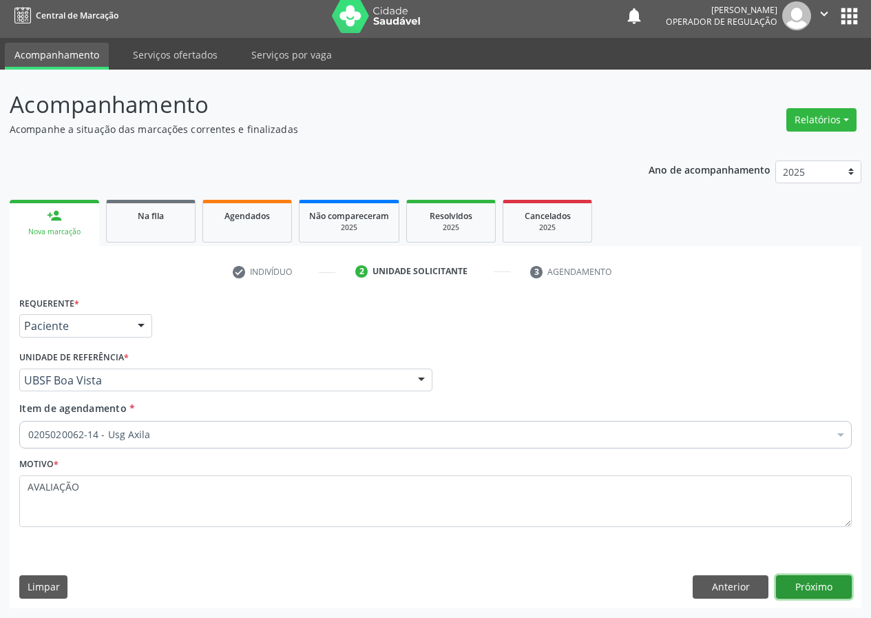
drag, startPoint x: 814, startPoint y: 580, endPoint x: 0, endPoint y: 617, distance: 815.3
click at [801, 582] on button "Próximo" at bounding box center [814, 586] width 76 height 23
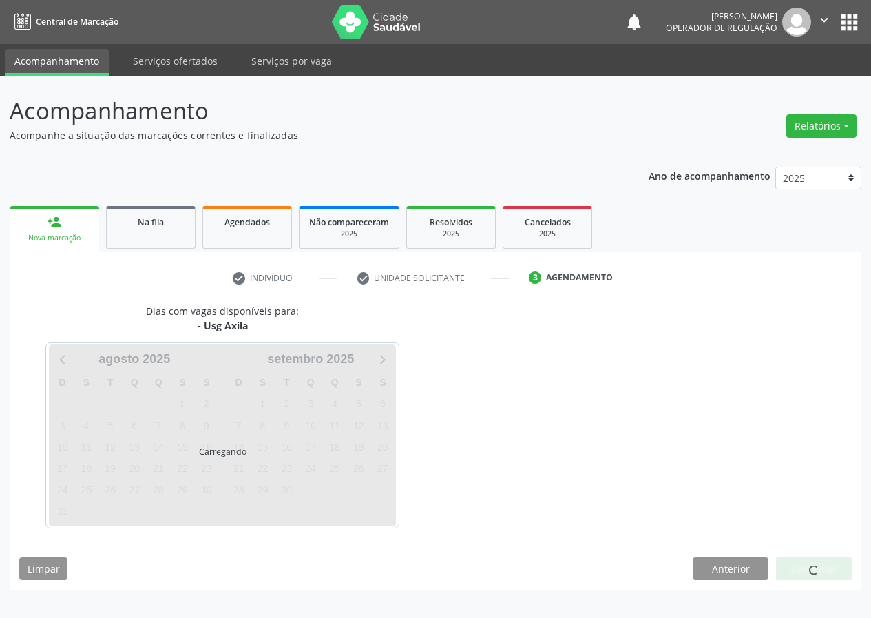
scroll to position [0, 0]
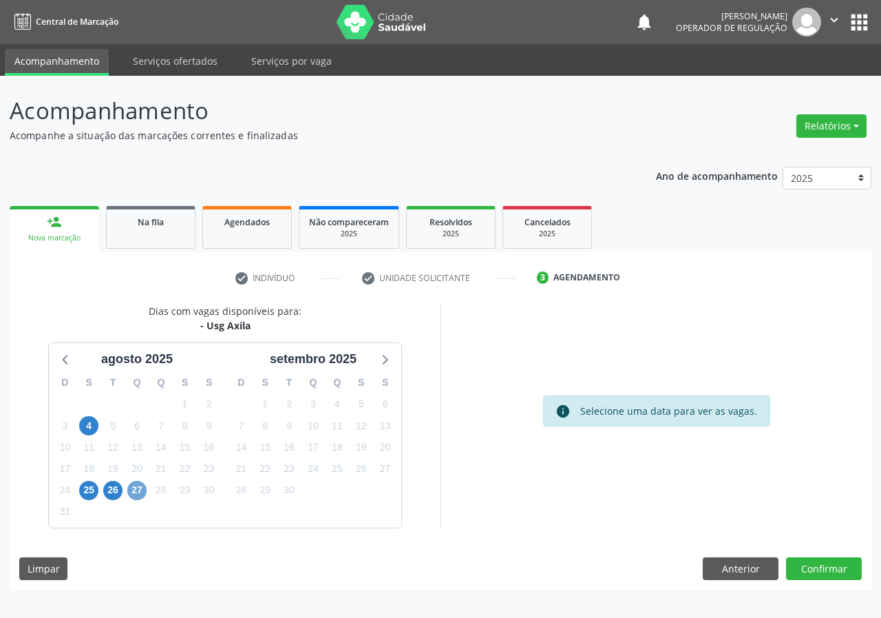
click at [136, 496] on span "27" at bounding box center [136, 490] width 19 height 19
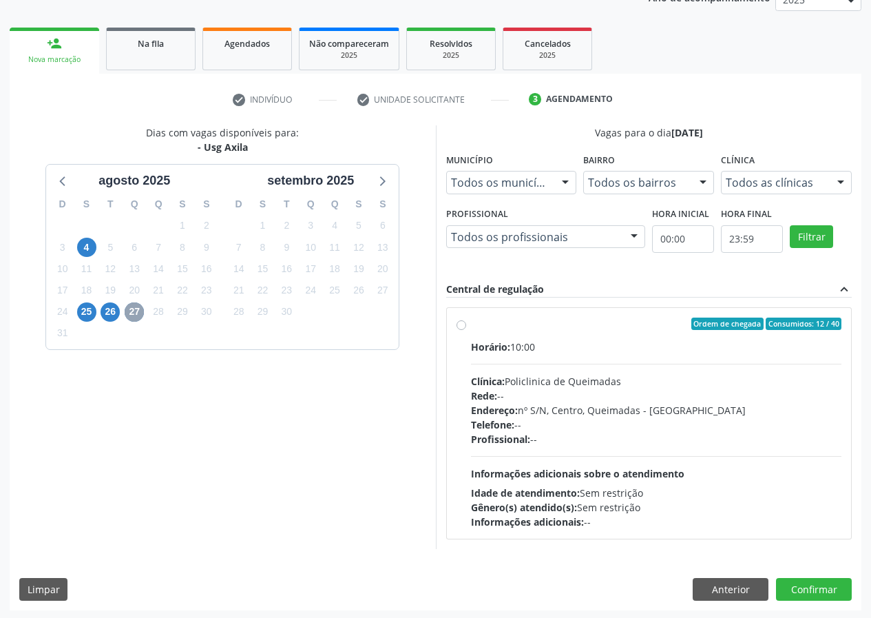
scroll to position [180, 0]
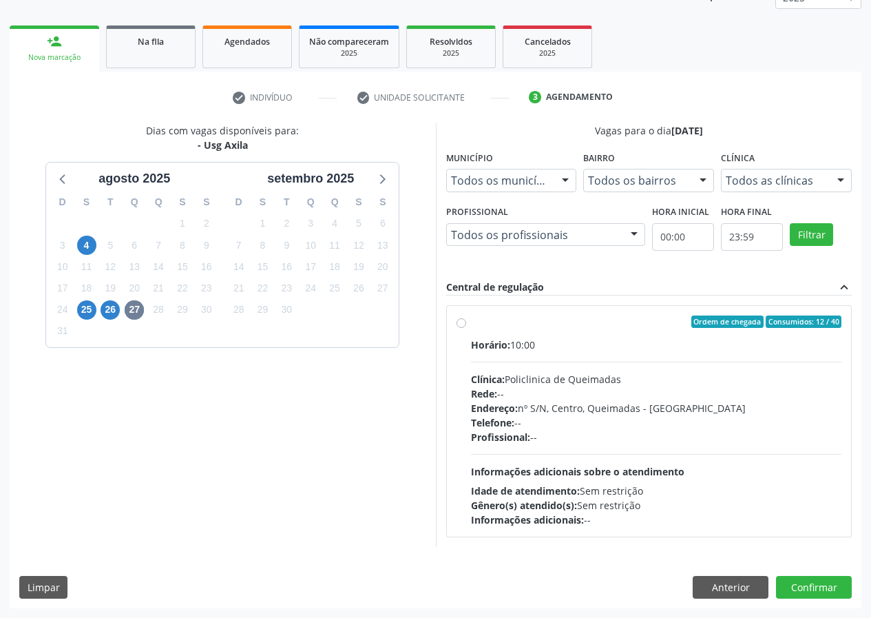
drag, startPoint x: 460, startPoint y: 321, endPoint x: 481, endPoint y: 390, distance: 71.9
click at [471, 322] on label "Ordem de chegada Consumidos: 12 / 40 Horário: 10:00 Clínica: Policlinica de Que…" at bounding box center [656, 420] width 371 height 211
click at [459, 322] on input "Ordem de chegada Consumidos: 12 / 40 Horário: 10:00 Clínica: Policlinica de Que…" at bounding box center [461, 321] width 10 height 12
radio input "true"
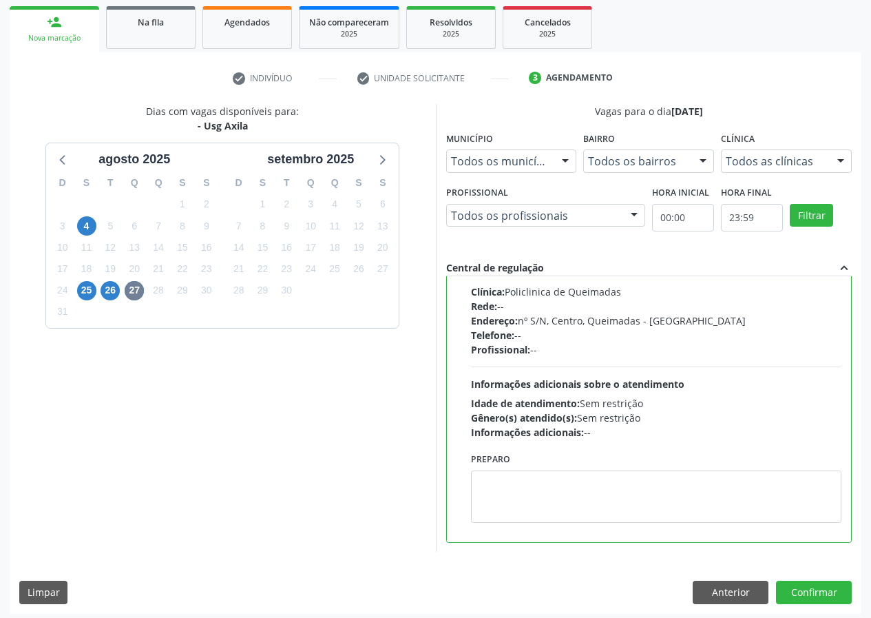
scroll to position [205, 0]
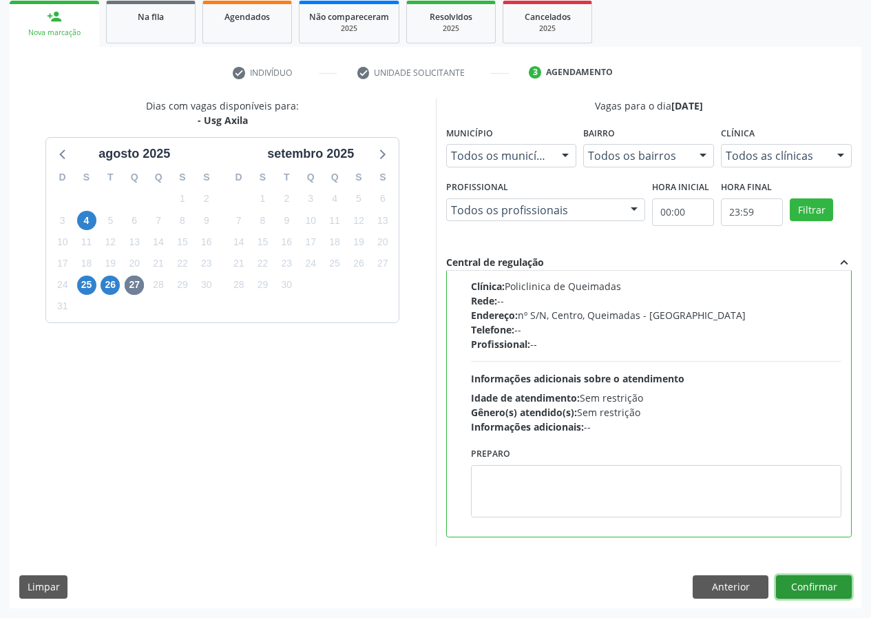
drag, startPoint x: 795, startPoint y: 585, endPoint x: 397, endPoint y: 520, distance: 403.2
click at [788, 582] on button "Confirmar" at bounding box center [814, 586] width 76 height 23
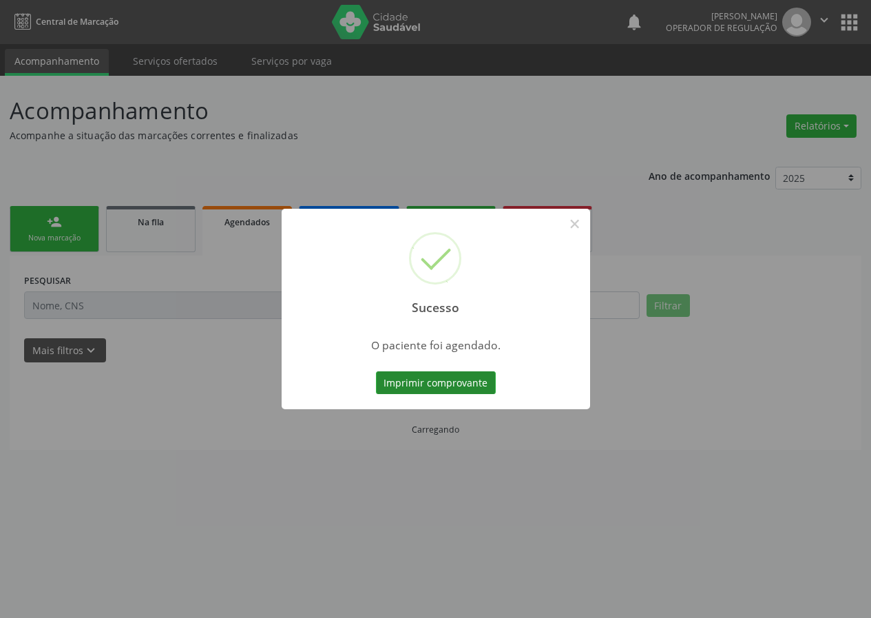
scroll to position [0, 0]
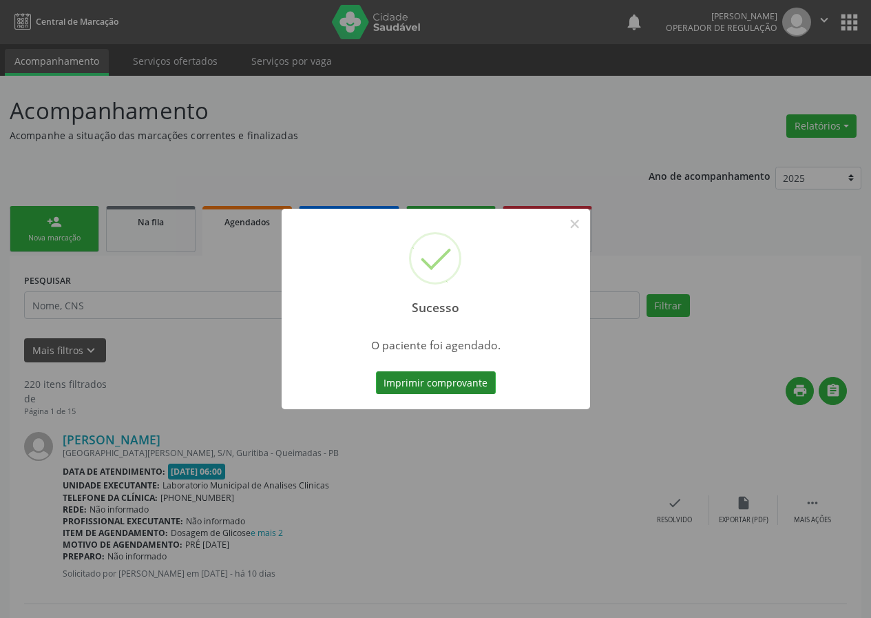
drag, startPoint x: 412, startPoint y: 383, endPoint x: 401, endPoint y: 386, distance: 11.4
click at [401, 386] on button "Imprimir comprovante" at bounding box center [436, 382] width 120 height 23
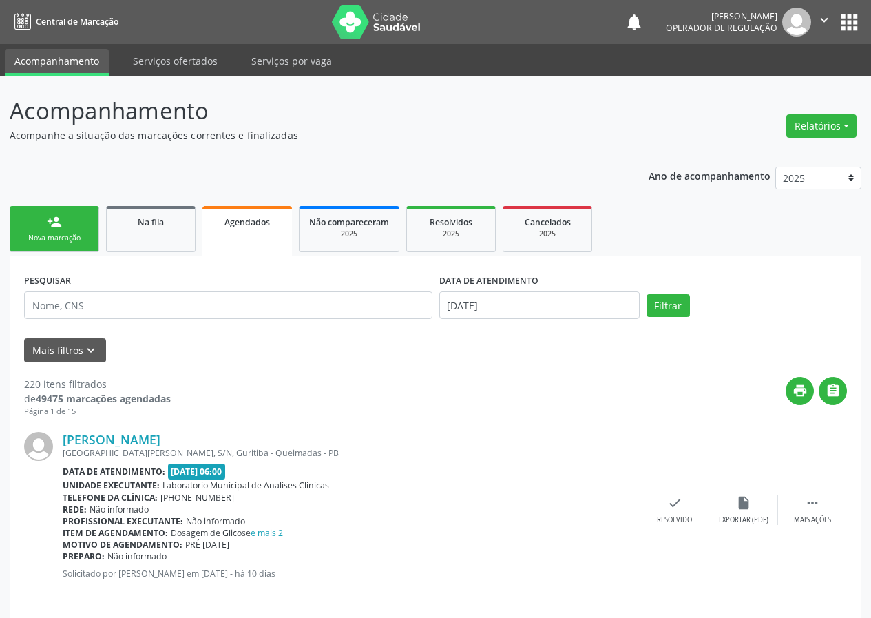
click at [45, 230] on link "person_add Nova marcação" at bounding box center [55, 229] width 90 height 46
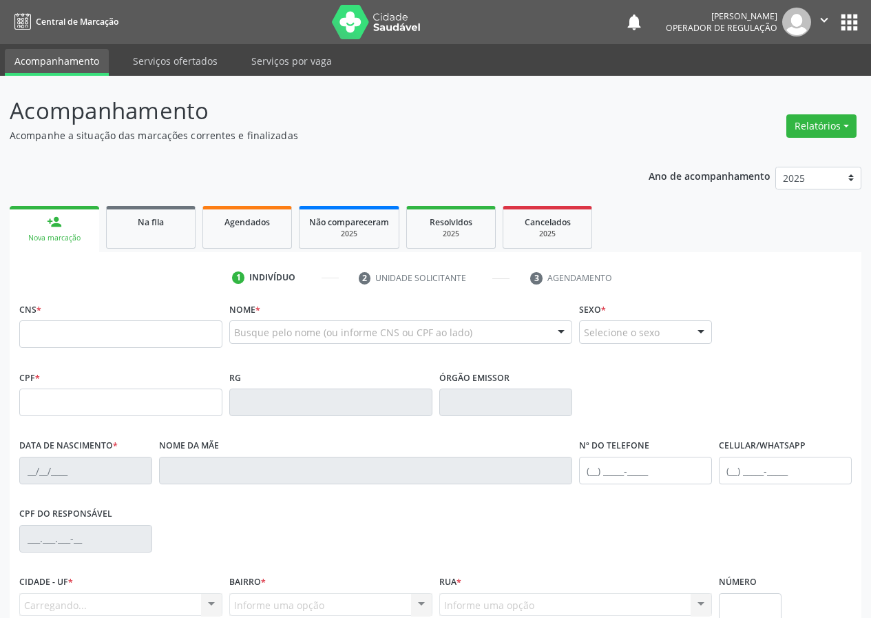
click at [92, 218] on link "person_add Nova marcação" at bounding box center [55, 229] width 90 height 46
click at [30, 339] on input "text" at bounding box center [120, 334] width 203 height 28
drag, startPoint x: 52, startPoint y: 339, endPoint x: 70, endPoint y: 315, distance: 30.4
click at [65, 322] on input "text" at bounding box center [120, 334] width 203 height 28
type input "704 0093 3892 4464"
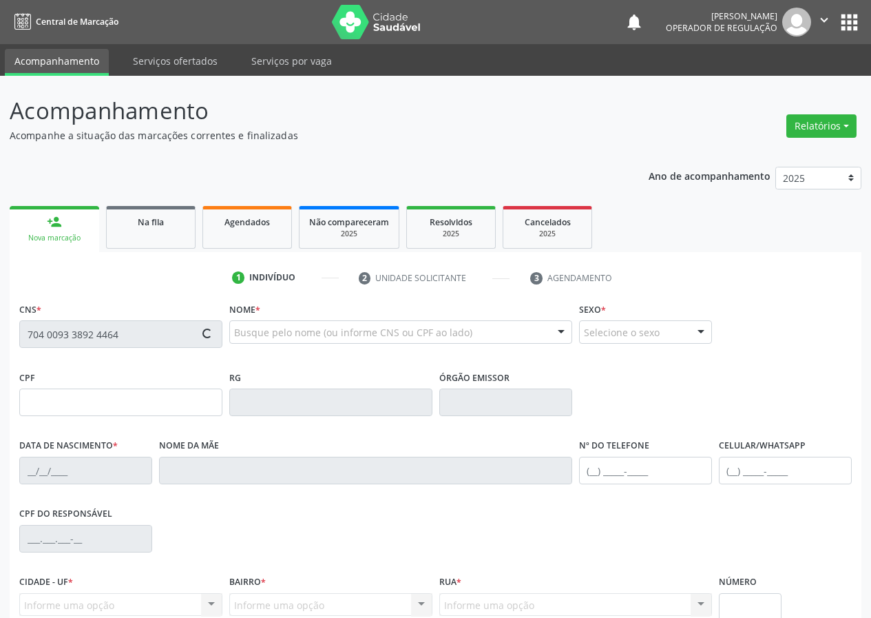
type input "069.254.064-44"
type input "25/02/1986"
type input "Maria das Neves Mendes"
type input "(83) 99977-4305"
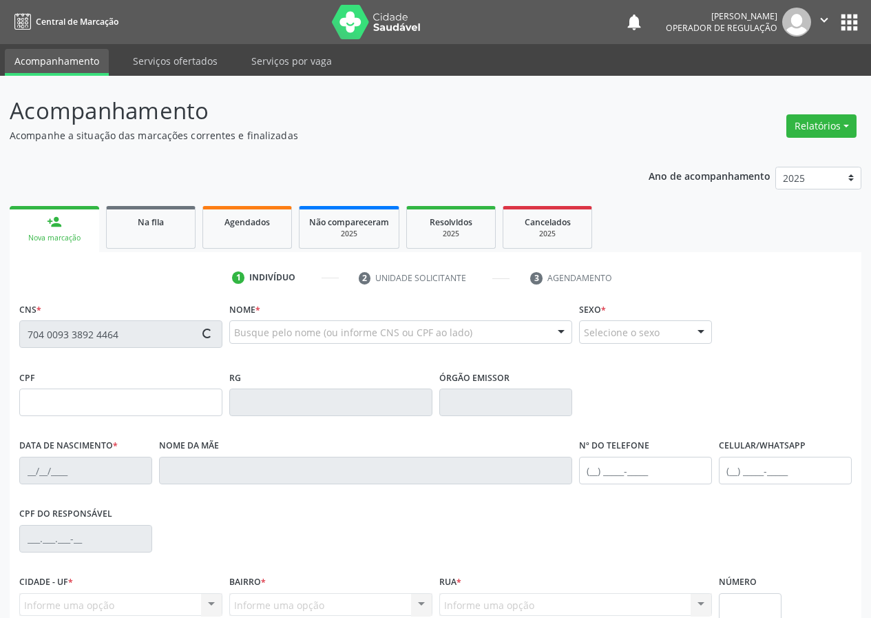
type input "116"
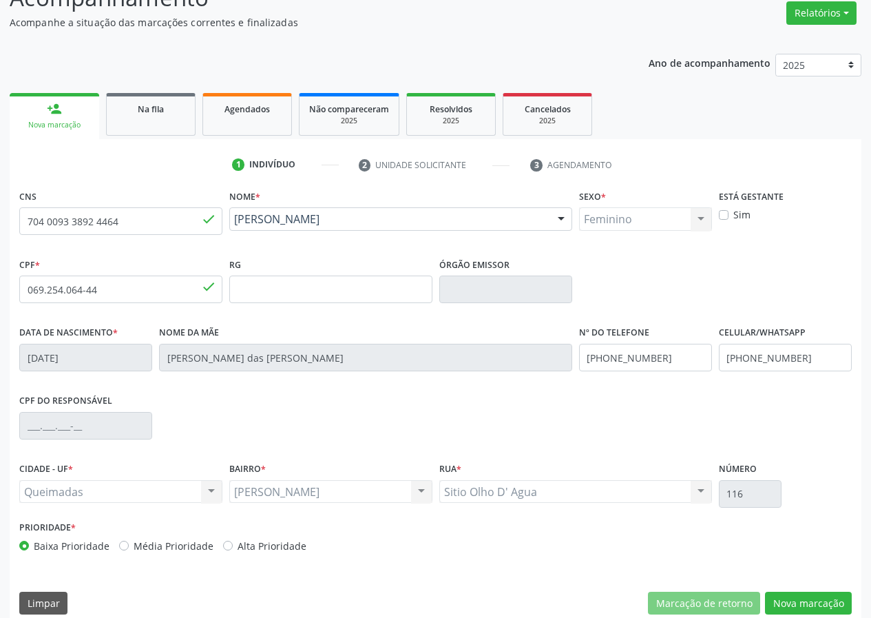
scroll to position [129, 0]
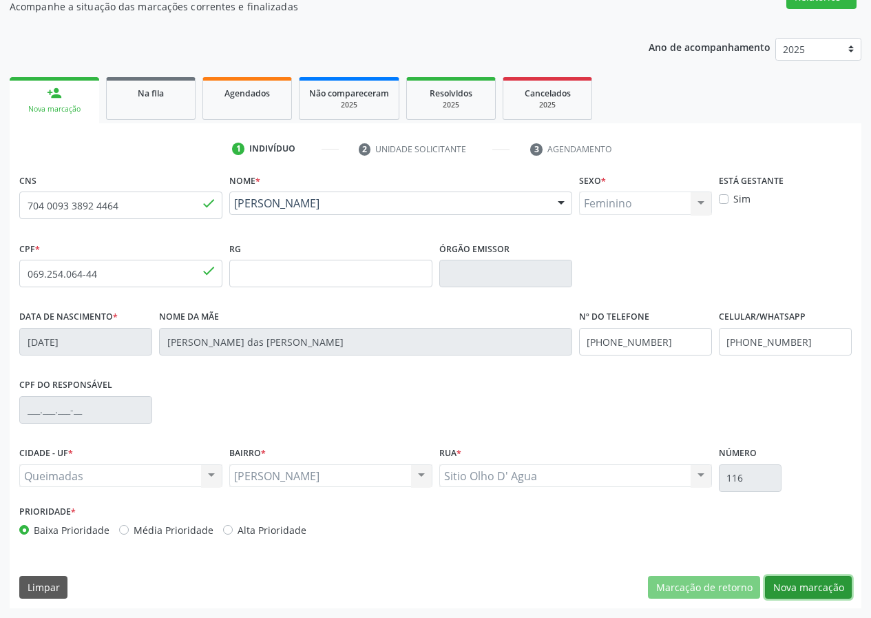
drag, startPoint x: 810, startPoint y: 586, endPoint x: 182, endPoint y: 381, distance: 660.4
click at [771, 584] on button "Nova marcação" at bounding box center [808, 587] width 87 height 23
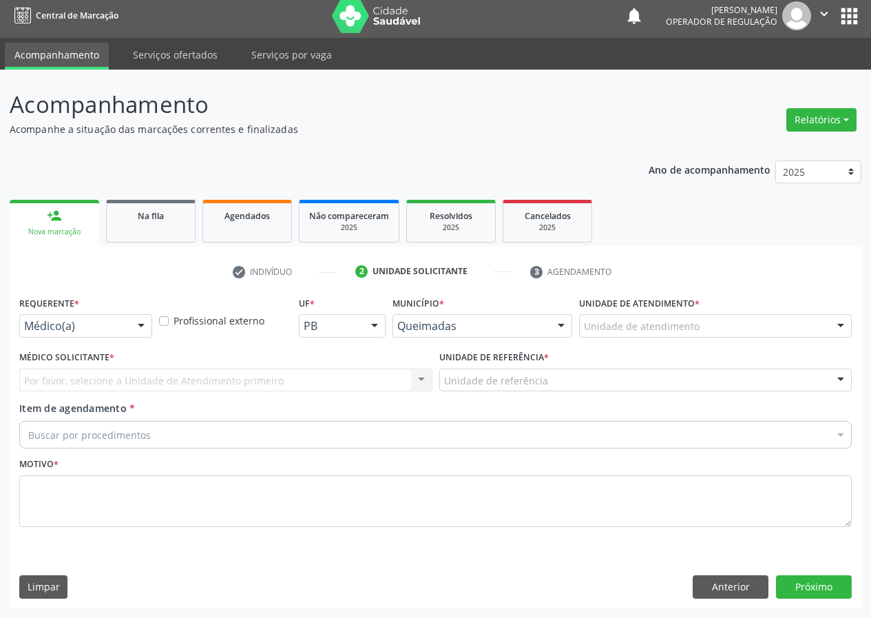
drag, startPoint x: 145, startPoint y: 326, endPoint x: 118, endPoint y: 401, distance: 79.5
click at [135, 337] on div "Médico(a) Médico(a) Enfermeiro(a) Paciente Nenhum resultado encontrado para: " …" at bounding box center [85, 325] width 133 height 23
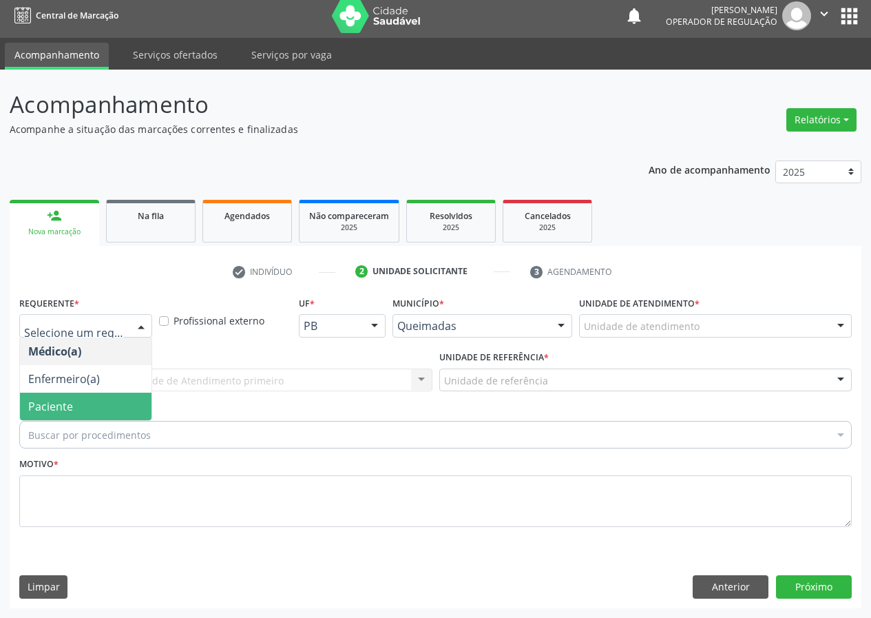
drag, startPoint x: 127, startPoint y: 403, endPoint x: 288, endPoint y: 399, distance: 160.5
click at [129, 402] on span "Paciente" at bounding box center [86, 406] width 132 height 28
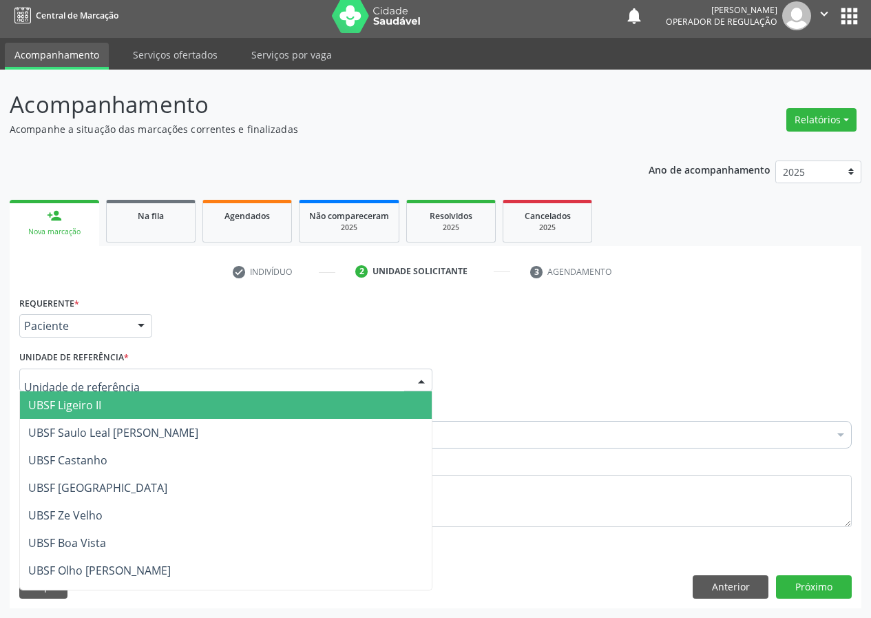
drag, startPoint x: 333, startPoint y: 382, endPoint x: 135, endPoint y: 476, distance: 219.6
click at [320, 384] on div at bounding box center [225, 379] width 413 height 23
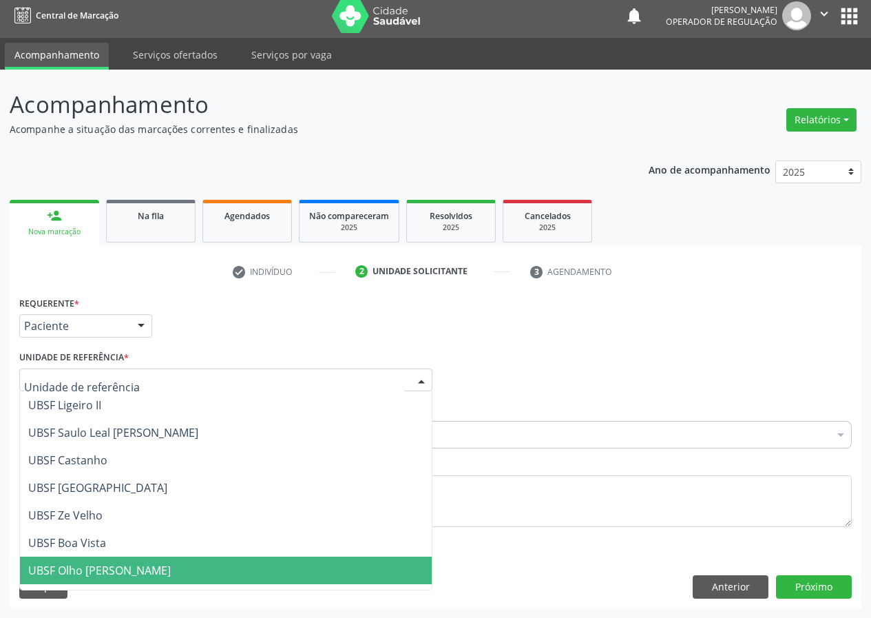
drag, startPoint x: 129, startPoint y: 565, endPoint x: 71, endPoint y: 549, distance: 60.0
click at [127, 564] on span "UBSF Olho [PERSON_NAME]" at bounding box center [99, 569] width 143 height 15
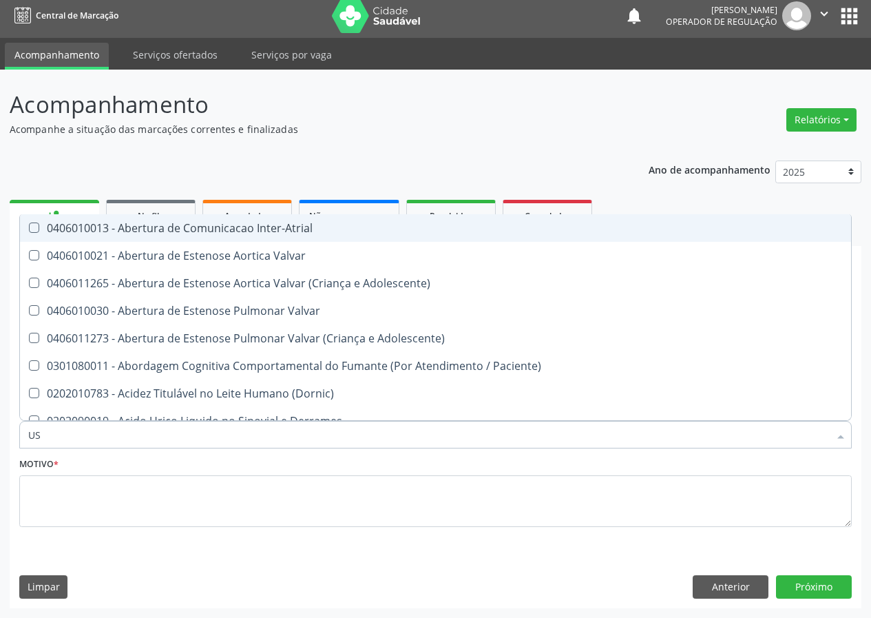
type input "USG"
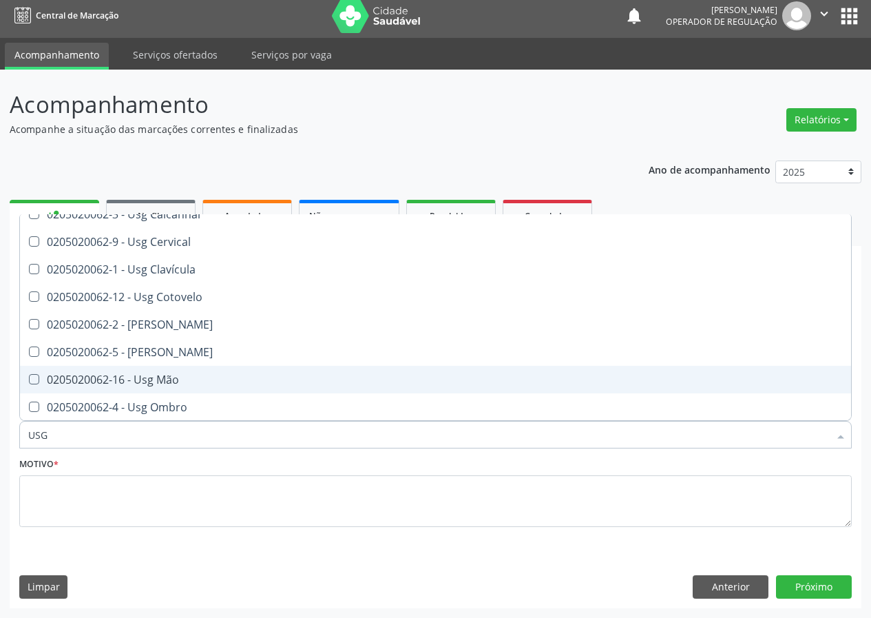
scroll to position [138, 0]
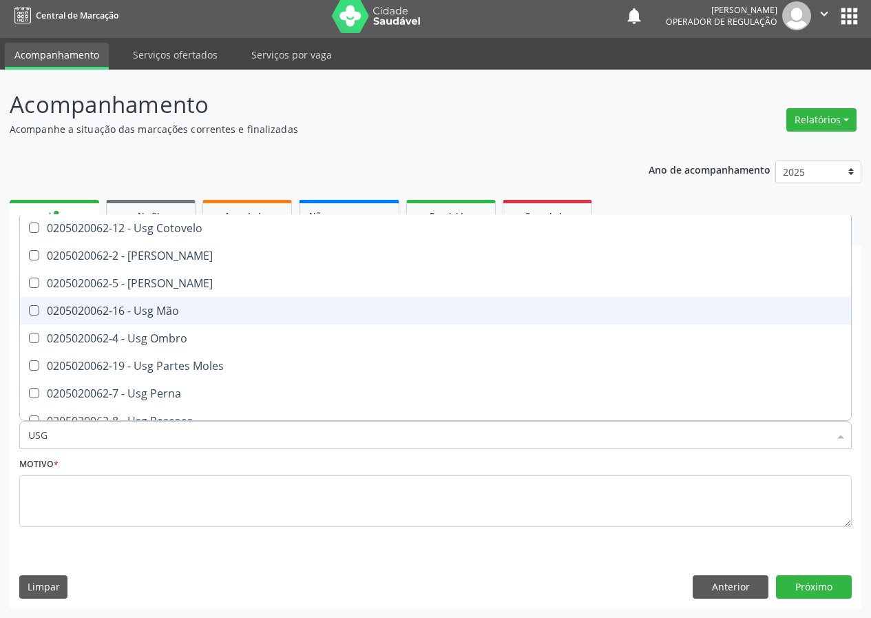
drag, startPoint x: 167, startPoint y: 313, endPoint x: 92, endPoint y: 481, distance: 184.6
click at [165, 313] on div "0205020062-16 - Usg Mão" at bounding box center [435, 310] width 814 height 11
checkbox Mão "true"
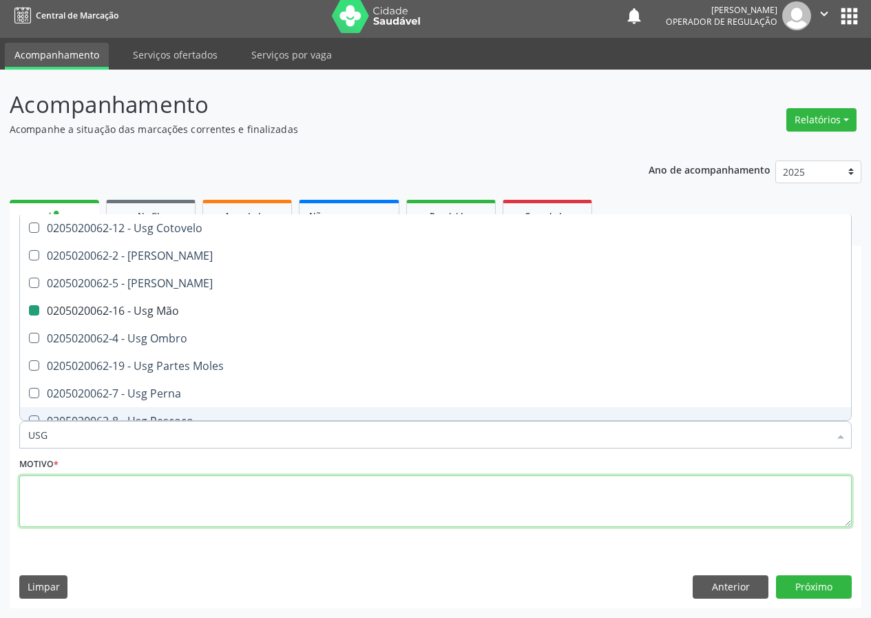
click at [94, 503] on textarea at bounding box center [435, 501] width 832 height 52
checkbox Braço "true"
checkbox Mão "false"
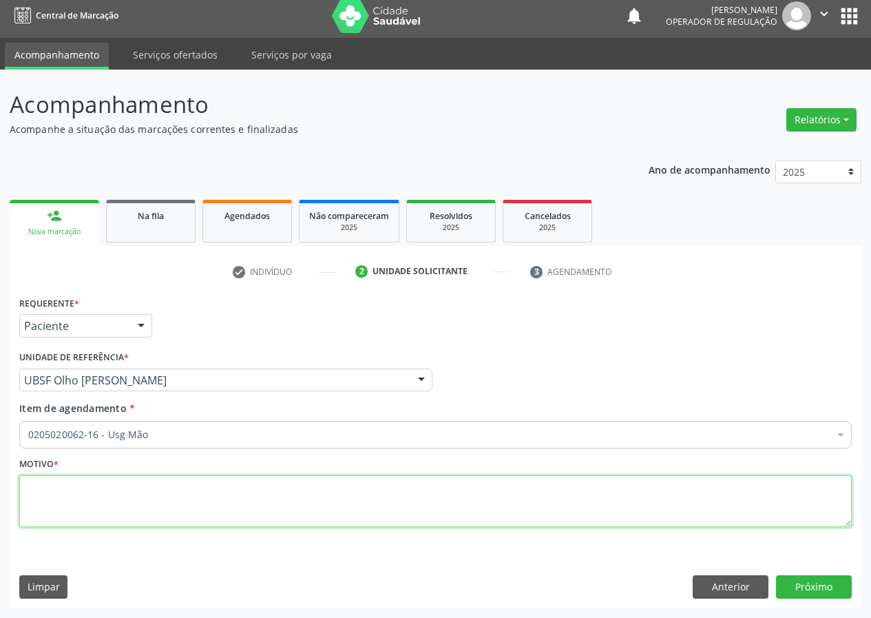
scroll to position [0, 0]
type textarea "AVALIAÇÃO"
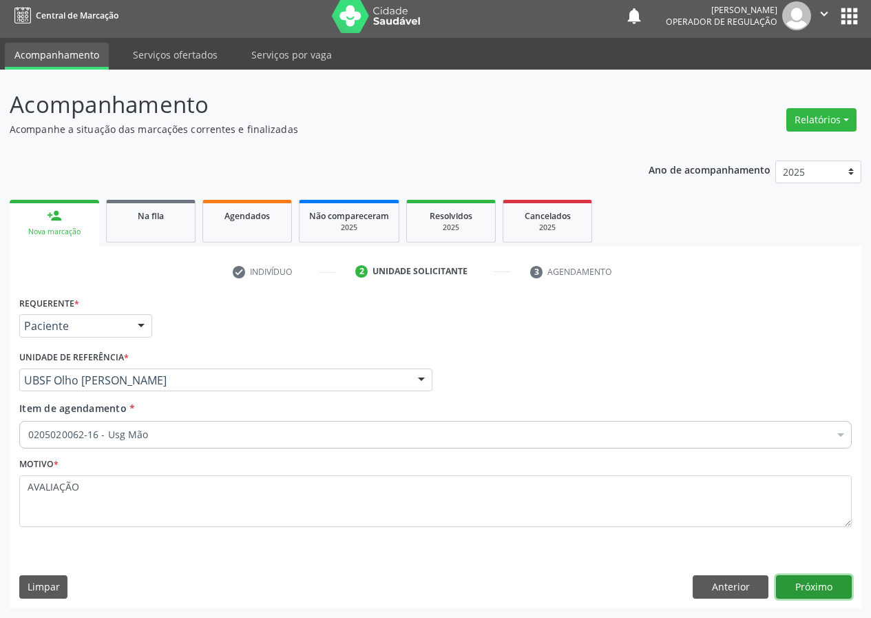
drag, startPoint x: 821, startPoint y: 589, endPoint x: 809, endPoint y: 583, distance: 13.9
click at [809, 583] on button "Próximo" at bounding box center [814, 586] width 76 height 23
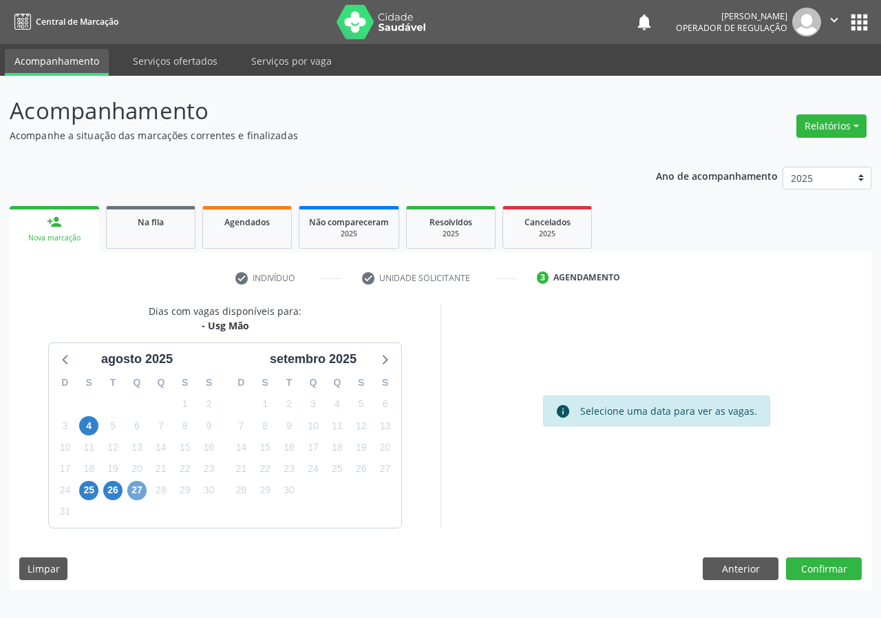
drag, startPoint x: 135, startPoint y: 490, endPoint x: 519, endPoint y: 429, distance: 389.0
click at [153, 489] on div "D S T Q Q S S 27 28 29 30 31 1 2 3 4 5 6 7 8 9 10 11 12 13 14 15 16 17 18 19 20…" at bounding box center [137, 447] width 176 height 158
drag, startPoint x: 132, startPoint y: 490, endPoint x: 139, endPoint y: 496, distance: 9.3
click at [138, 496] on span "27" at bounding box center [136, 490] width 19 height 19
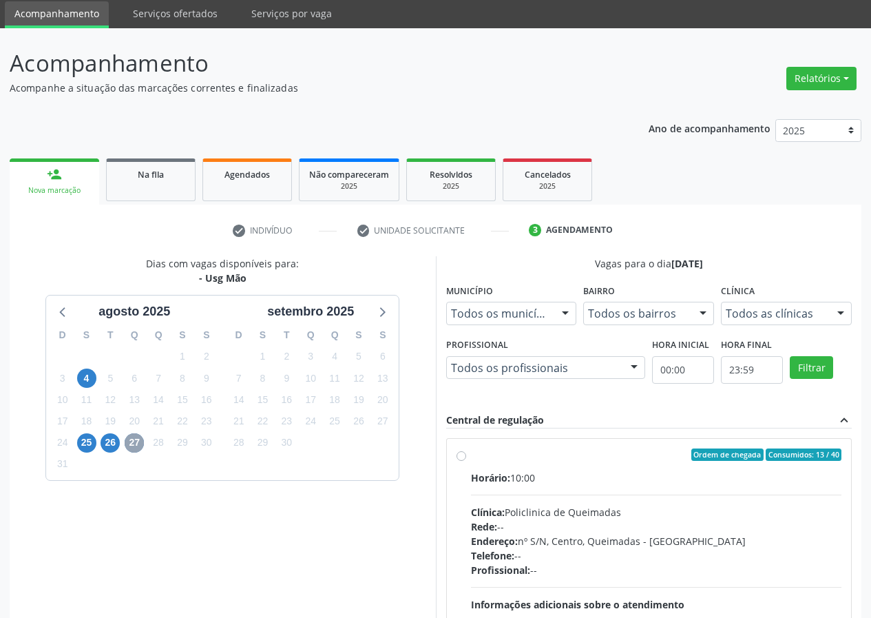
scroll to position [180, 0]
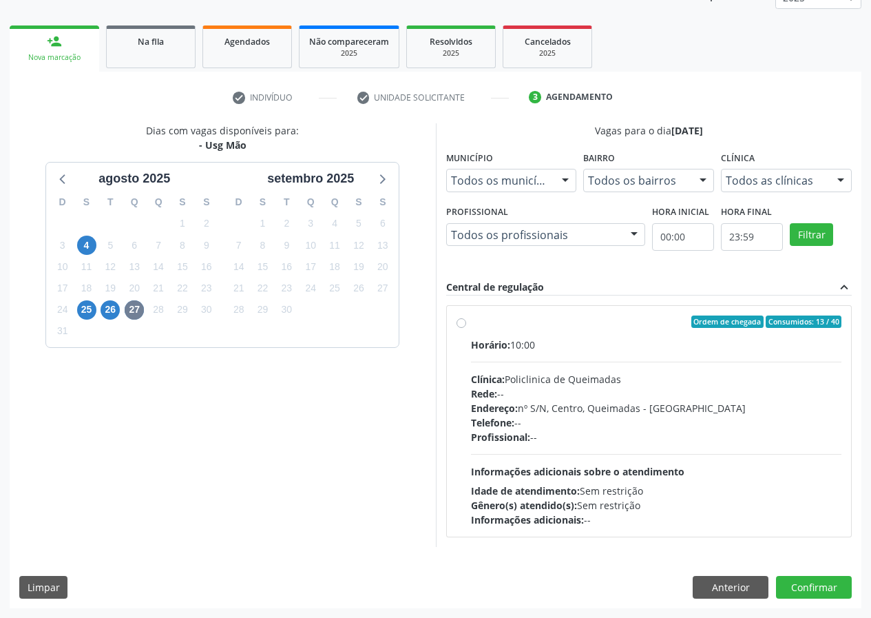
click at [471, 324] on label "Ordem de chegada Consumidos: 13 / 40 Horário: 10:00 Clínica: Policlinica de Que…" at bounding box center [656, 420] width 371 height 211
click at [462, 324] on input "Ordem de chegada Consumidos: 13 / 40 Horário: 10:00 Clínica: Policlinica de Que…" at bounding box center [461, 321] width 10 height 12
radio input "true"
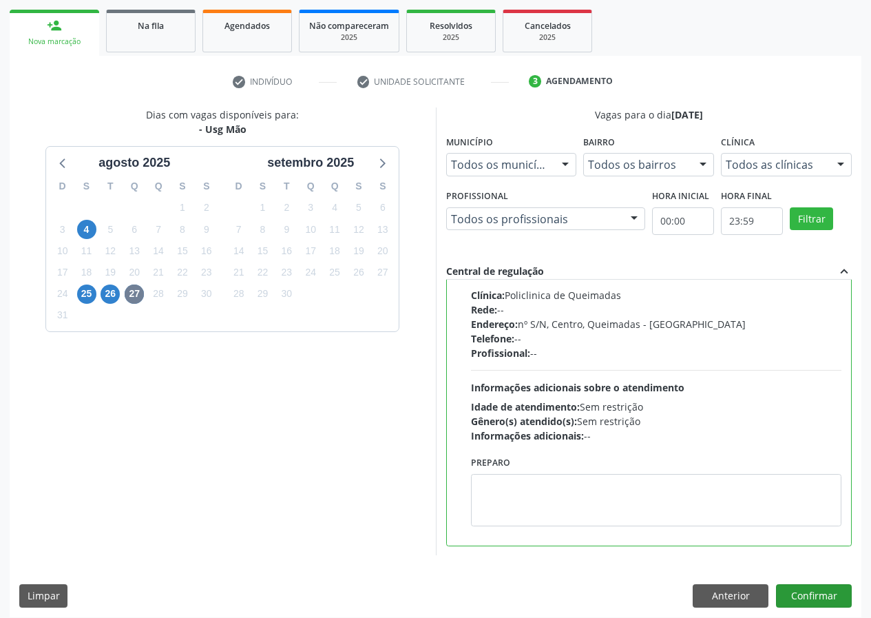
scroll to position [205, 0]
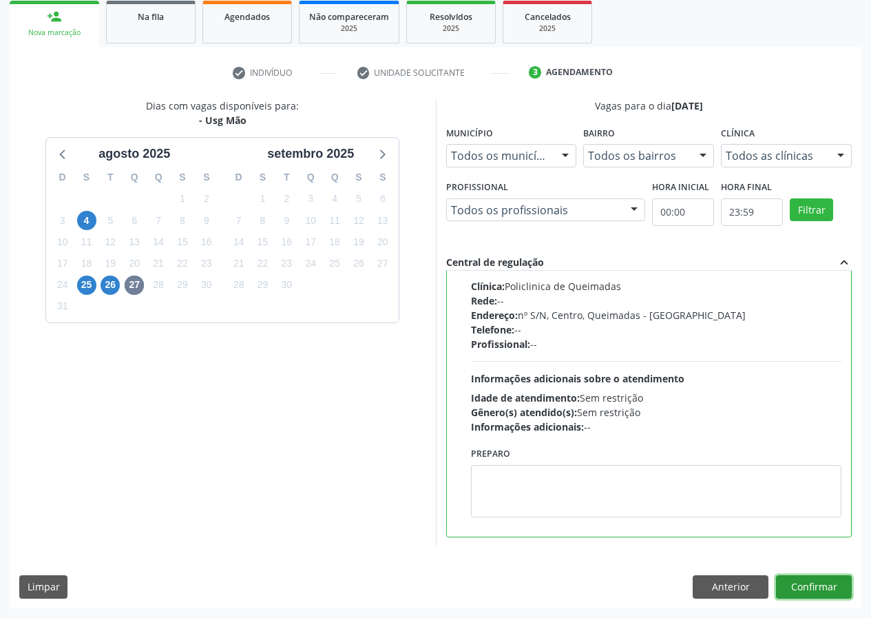
click at [810, 580] on button "Confirmar" at bounding box center [814, 586] width 76 height 23
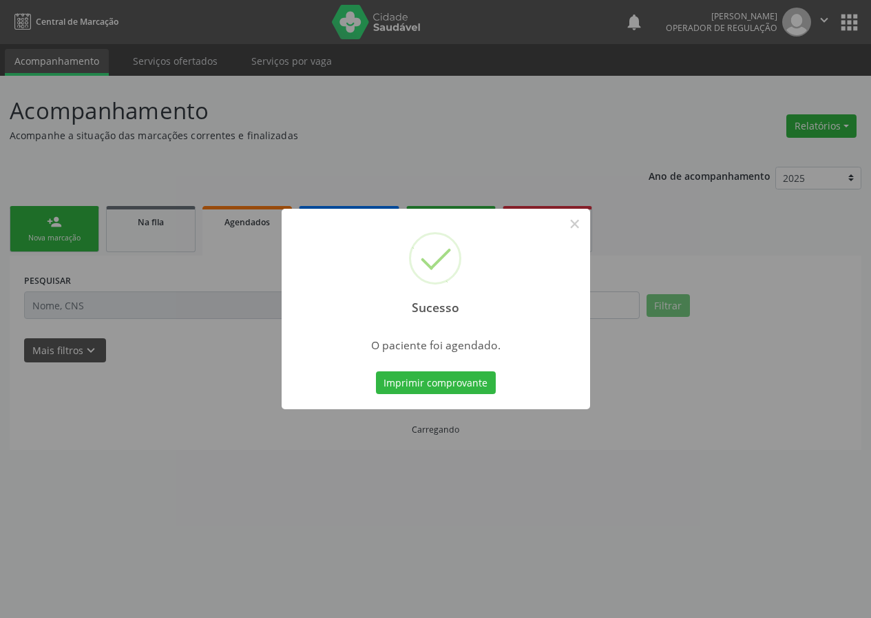
scroll to position [0, 0]
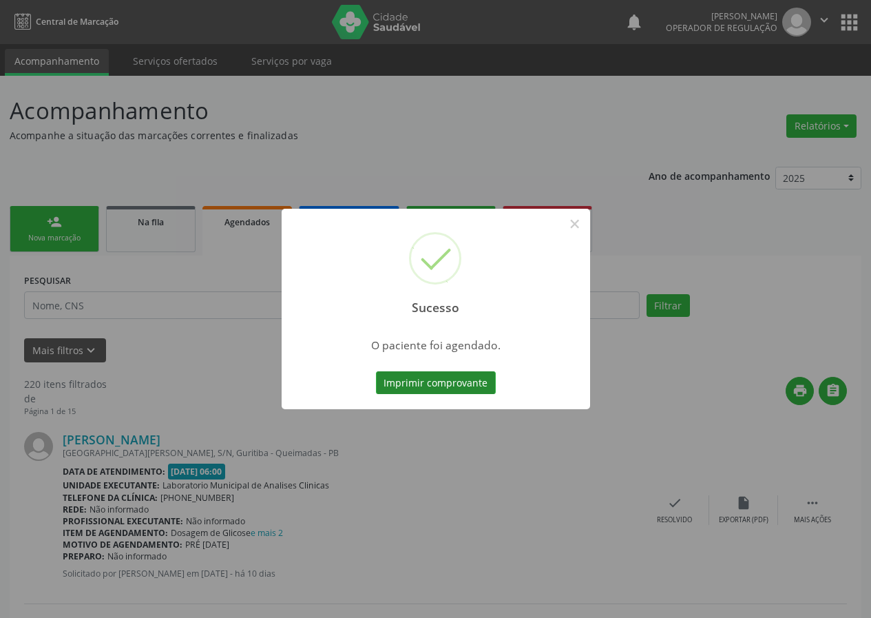
click at [454, 386] on button "Imprimir comprovante" at bounding box center [436, 382] width 120 height 23
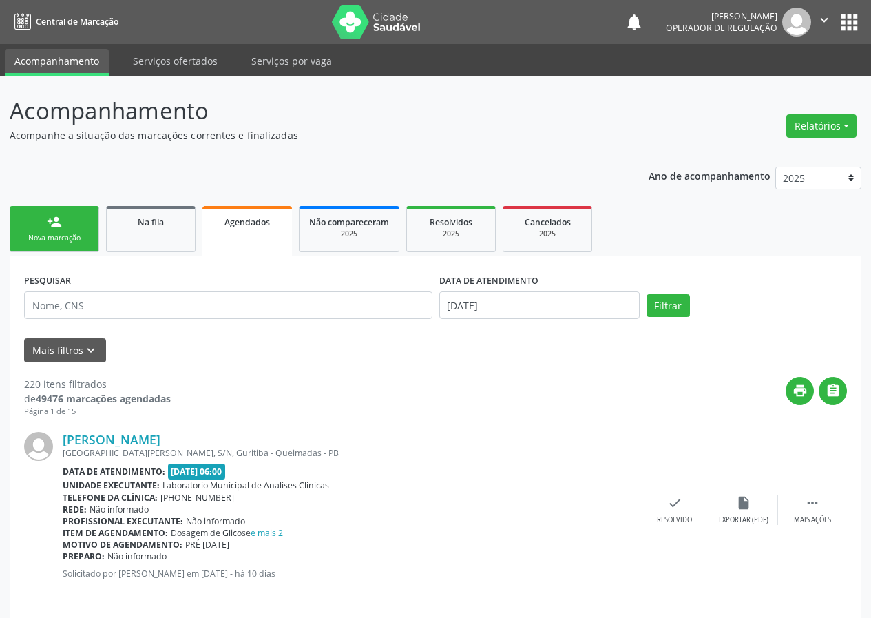
click at [61, 233] on div "Nova marcação" at bounding box center [54, 238] width 69 height 10
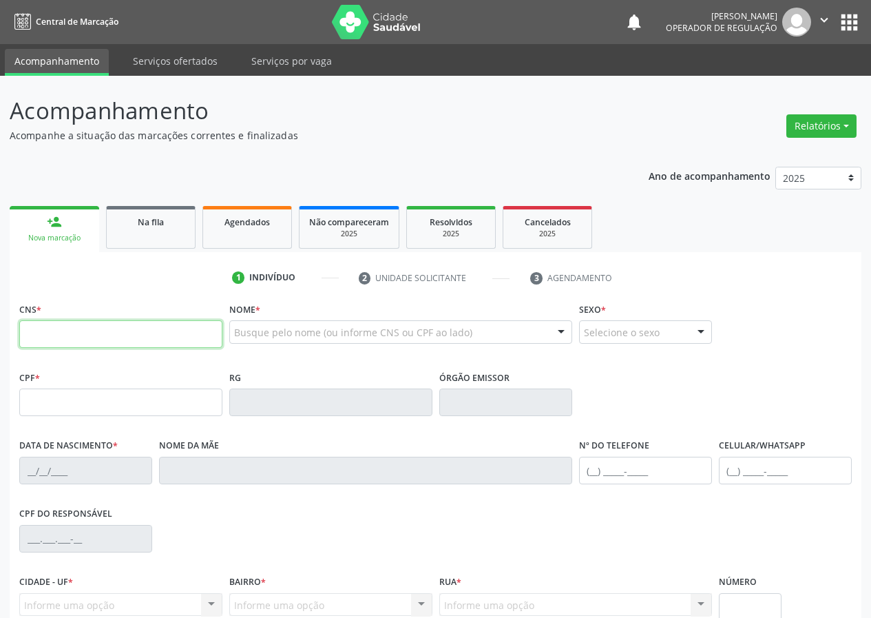
click at [44, 332] on input "text" at bounding box center [120, 334] width 203 height 28
drag, startPoint x: 30, startPoint y: 332, endPoint x: 19, endPoint y: 330, distance: 11.2
click at [28, 332] on input "text" at bounding box center [120, 334] width 203 height 28
drag, startPoint x: 116, startPoint y: 335, endPoint x: 0, endPoint y: 363, distance: 119.1
click at [0, 363] on div "Acompanhamento Acompanhe a situação das marcações correntes e finalizadas Relat…" at bounding box center [435, 411] width 871 height 671
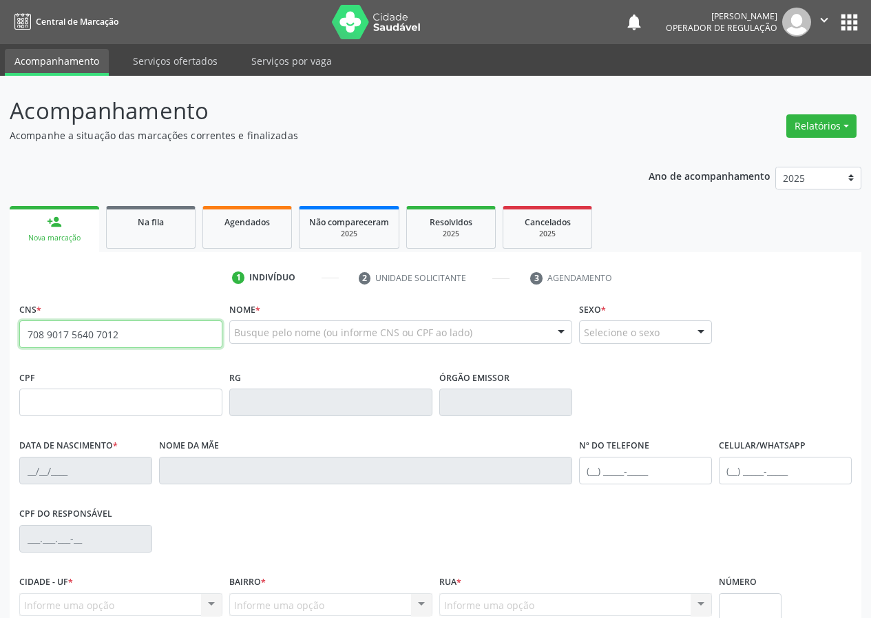
type input "708 9017 5640 7012"
type input "777.389.187-72"
type input "14/08/1955"
type input "Maria Juvenal Trigueiro"
type input "(83) 99103-0202"
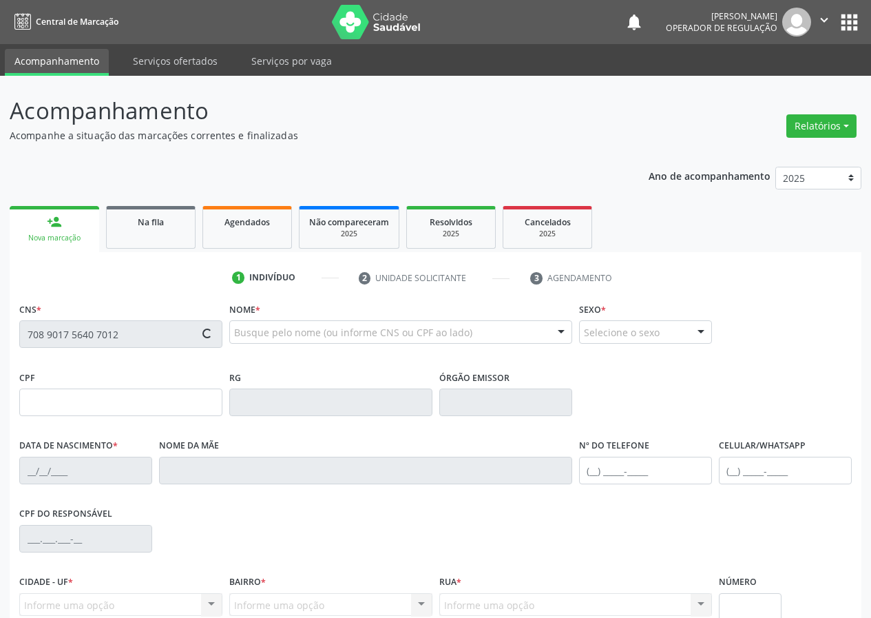
type input "(83) 99103-0202"
type input "43"
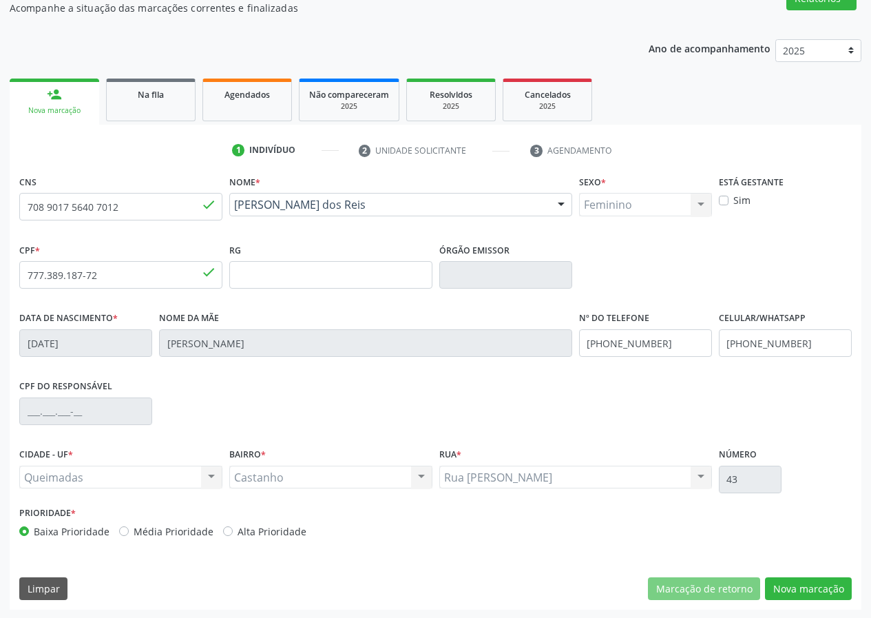
scroll to position [129, 0]
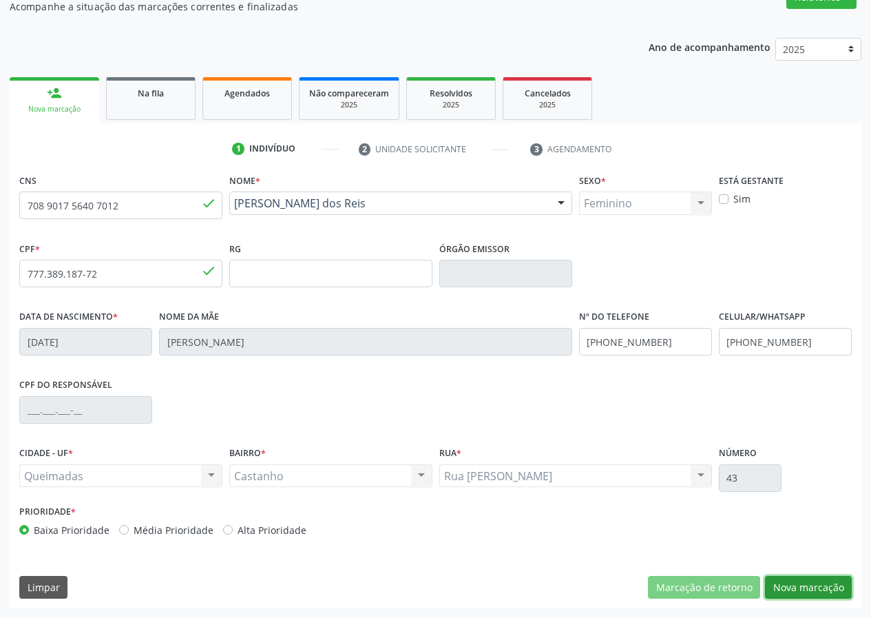
drag, startPoint x: 821, startPoint y: 586, endPoint x: 708, endPoint y: 608, distance: 115.0
click at [817, 585] on button "Nova marcação" at bounding box center [808, 587] width 87 height 23
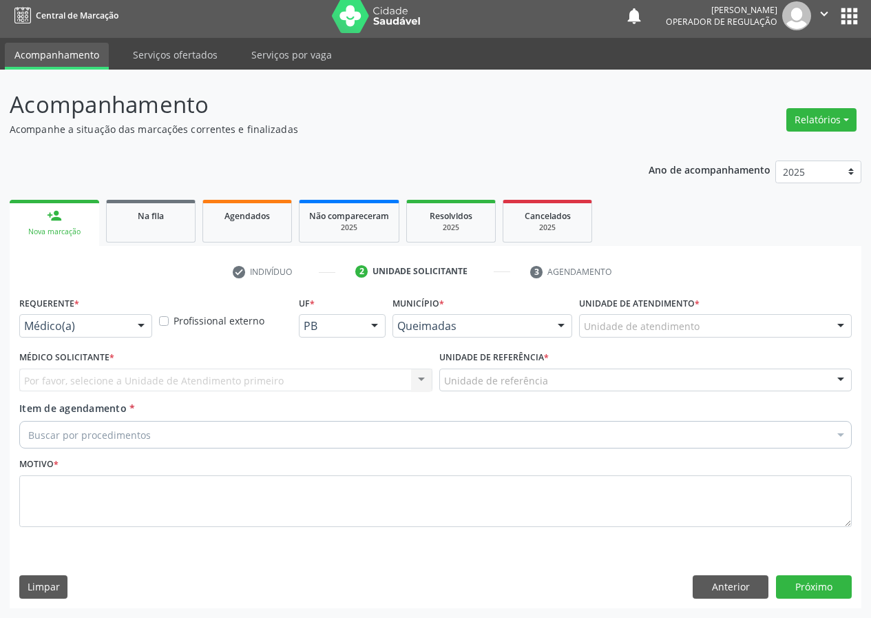
scroll to position [6, 0]
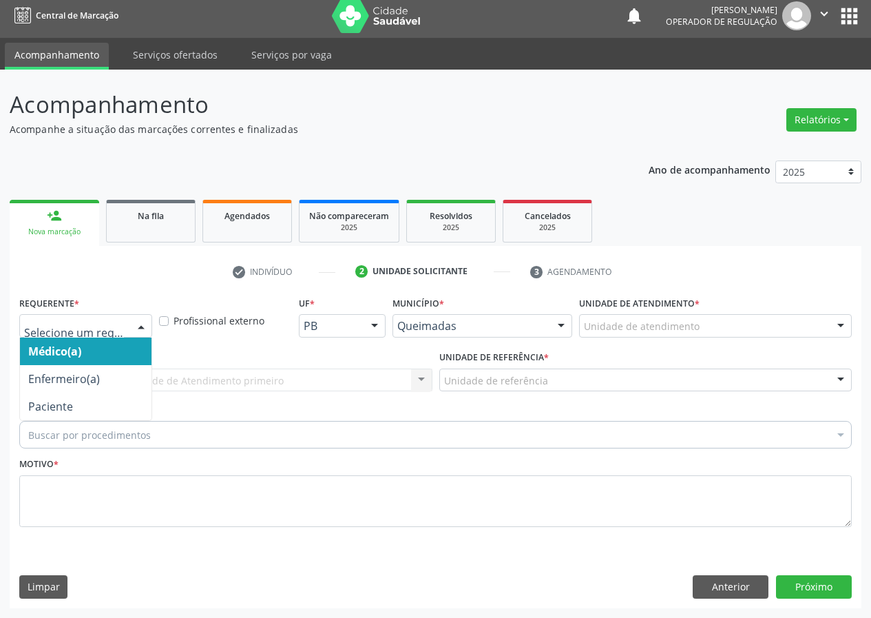
drag, startPoint x: 142, startPoint y: 322, endPoint x: 133, endPoint y: 388, distance: 66.7
click at [140, 331] on div at bounding box center [141, 326] width 21 height 23
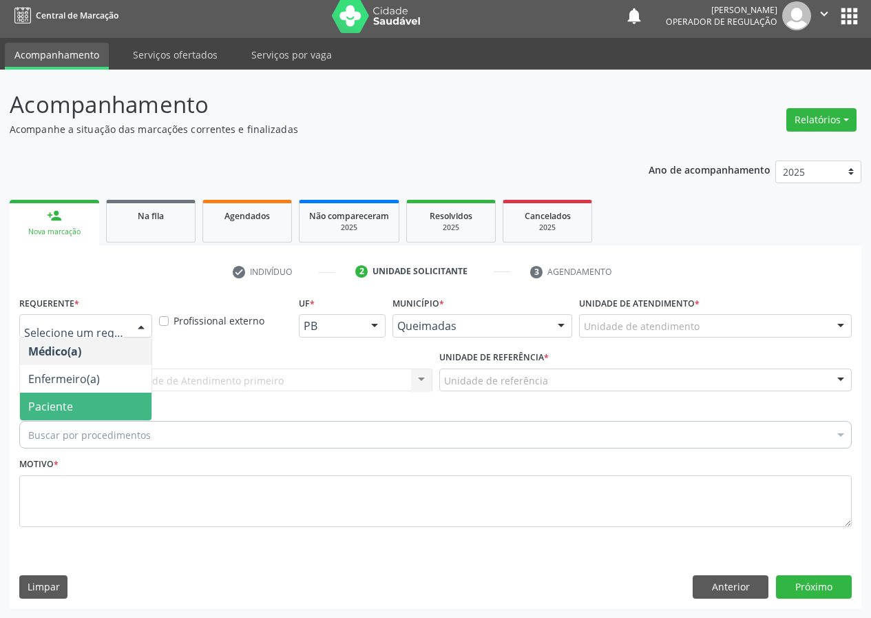
drag, startPoint x: 133, startPoint y: 406, endPoint x: 251, endPoint y: 377, distance: 121.4
click at [135, 405] on span "Paciente" at bounding box center [86, 406] width 132 height 28
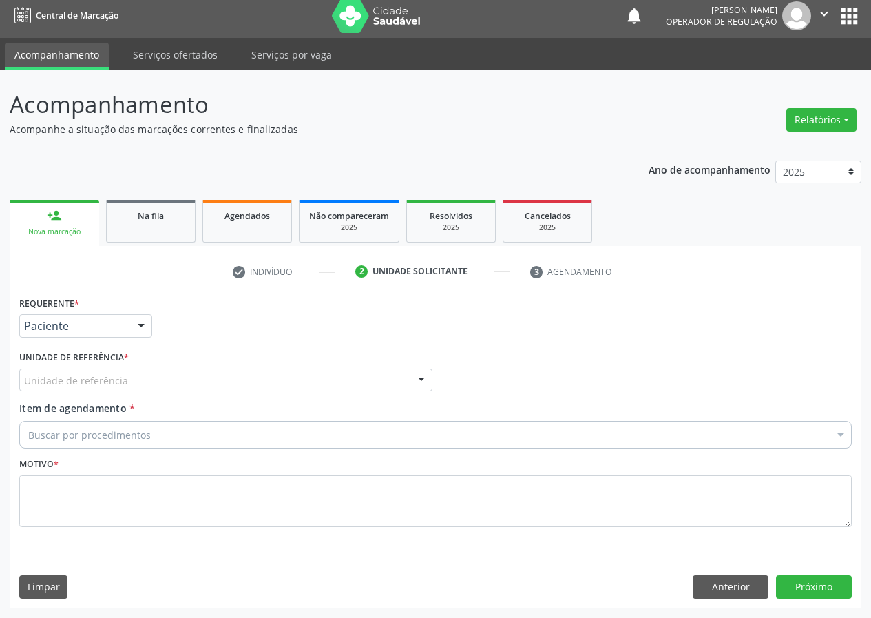
click at [404, 386] on div "Unidade de referência" at bounding box center [225, 379] width 413 height 23
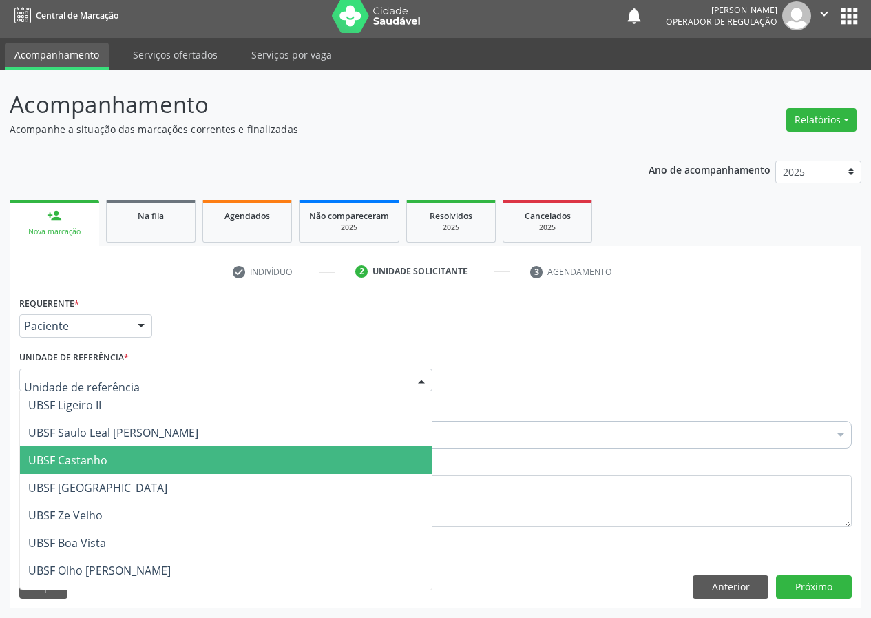
drag, startPoint x: 68, startPoint y: 456, endPoint x: 45, endPoint y: 465, distance: 24.8
click at [67, 458] on span "UBSF Castanho" at bounding box center [67, 459] width 79 height 15
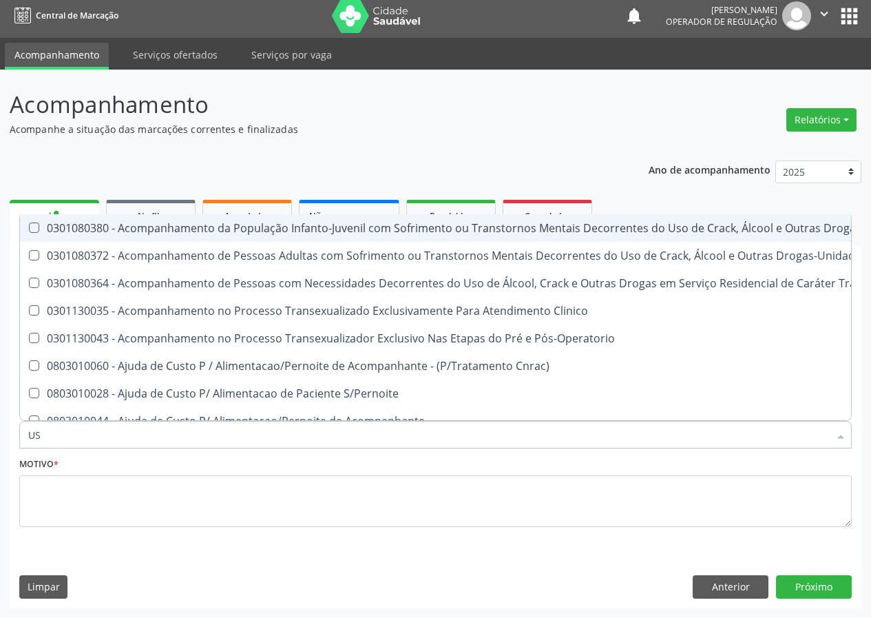
type input "USG"
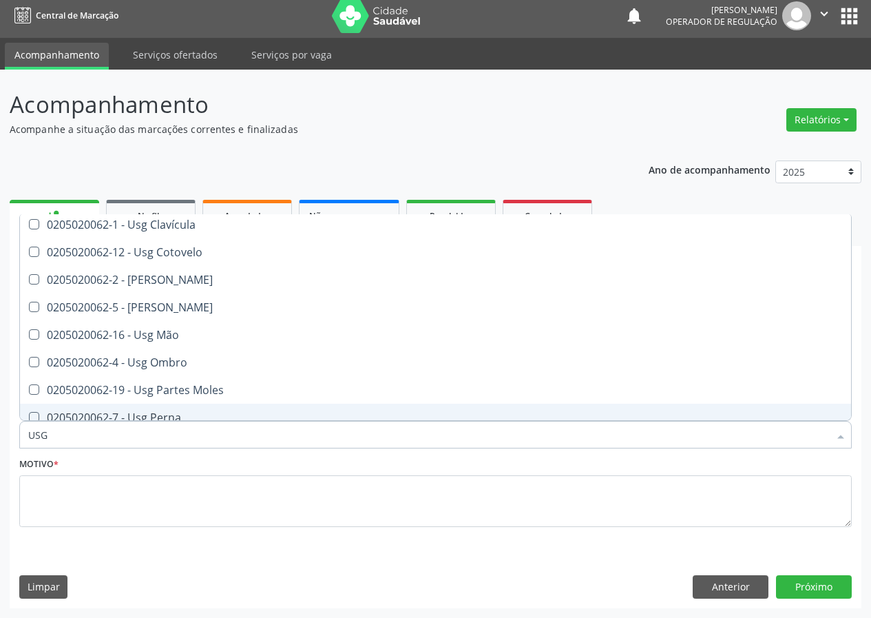
scroll to position [138, 0]
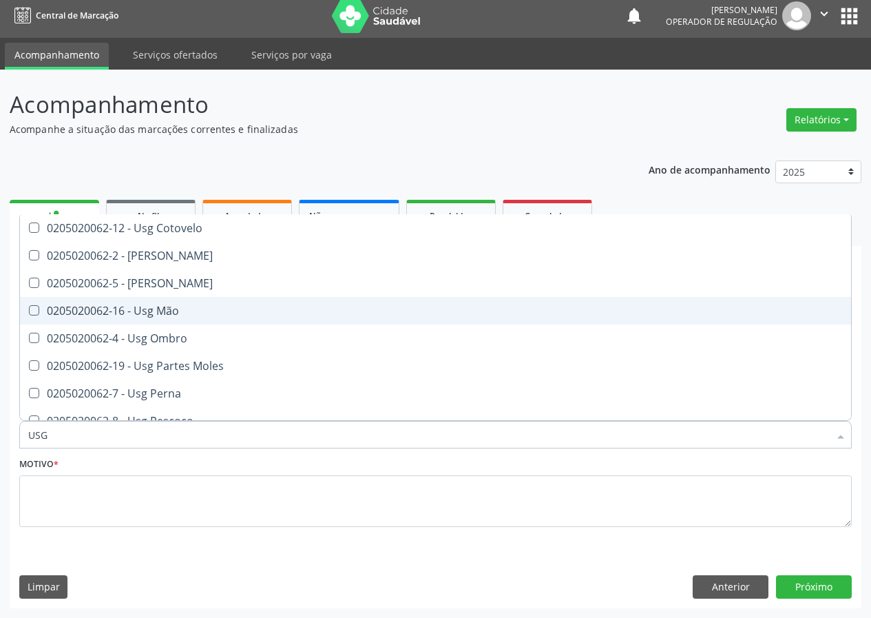
drag, startPoint x: 167, startPoint y: 311, endPoint x: 155, endPoint y: 336, distance: 28.3
click at [166, 314] on div "0205020062-16 - Usg Mão" at bounding box center [435, 310] width 814 height 11
checkbox Mão "true"
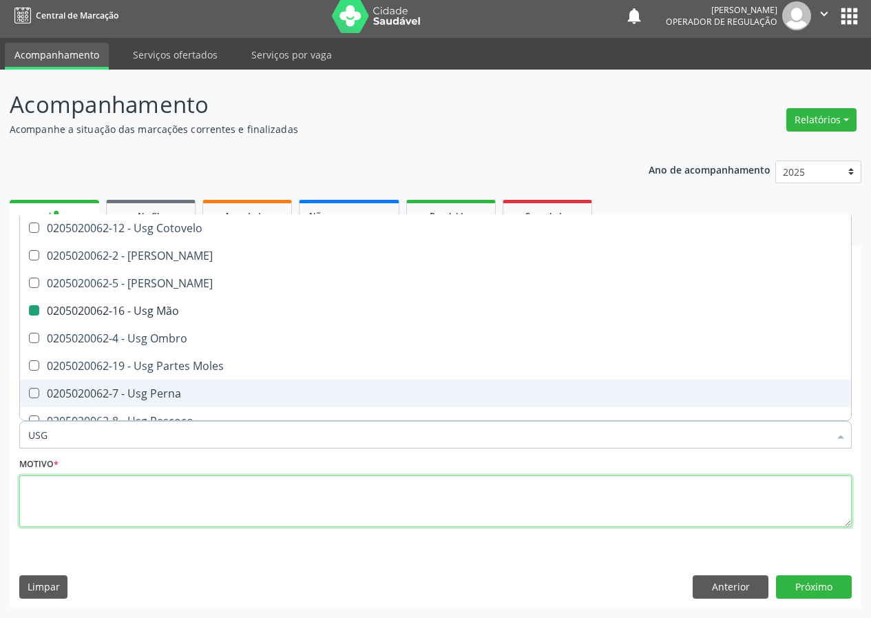
click at [86, 518] on textarea at bounding box center [435, 501] width 832 height 52
checkbox Braço "true"
checkbox Mão "false"
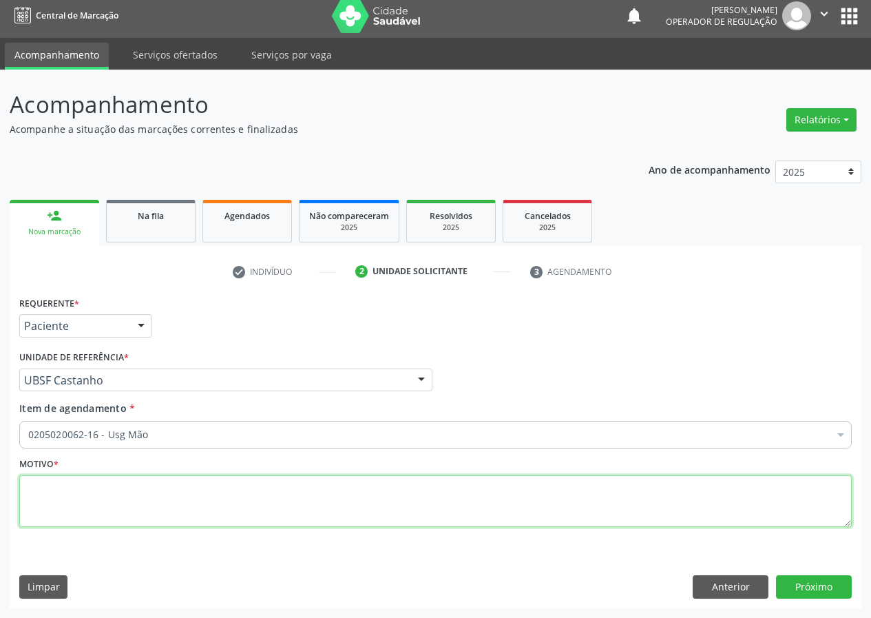
scroll to position [0, 0]
type textarea "AVALIAÇÃO"
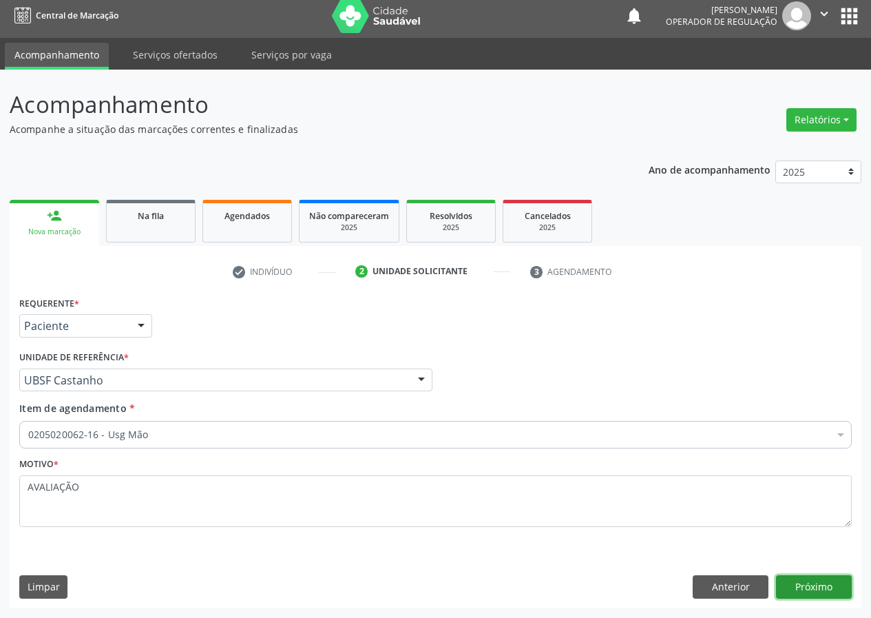
drag, startPoint x: 797, startPoint y: 582, endPoint x: 215, endPoint y: 613, distance: 583.3
click at [772, 576] on div "Anterior Próximo" at bounding box center [772, 586] width 159 height 23
click at [822, 586] on button "Próximo" at bounding box center [814, 586] width 76 height 23
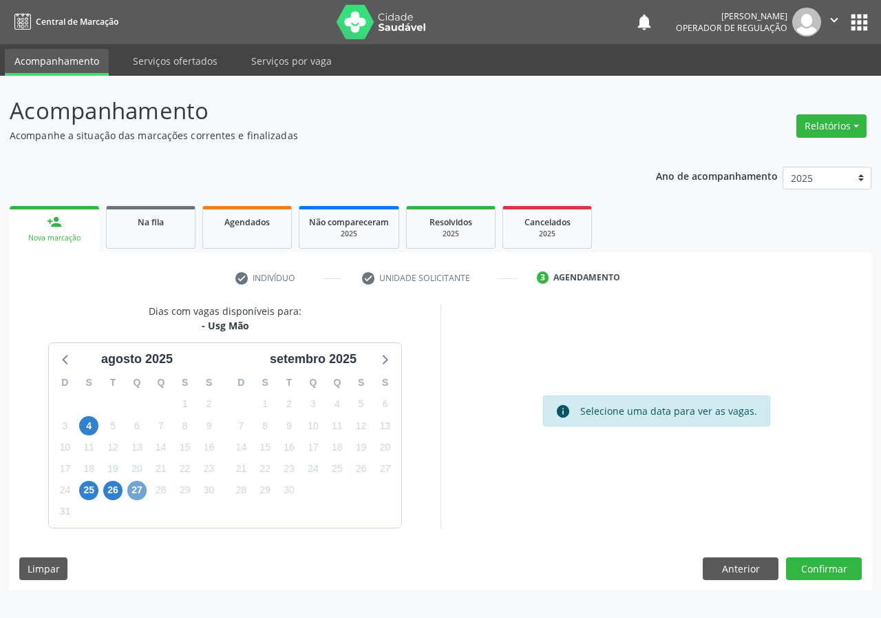
click at [134, 489] on span "27" at bounding box center [136, 490] width 19 height 19
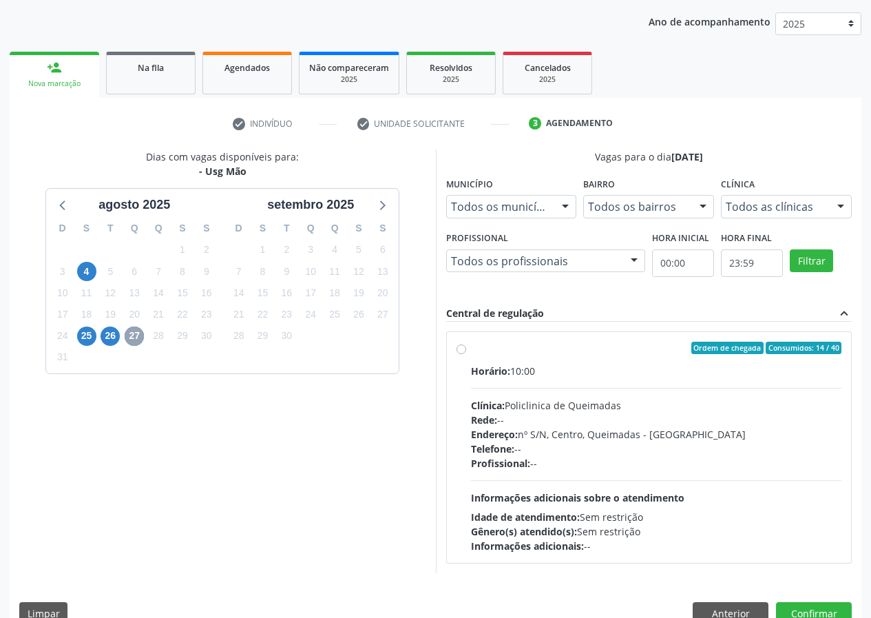
scroll to position [180, 0]
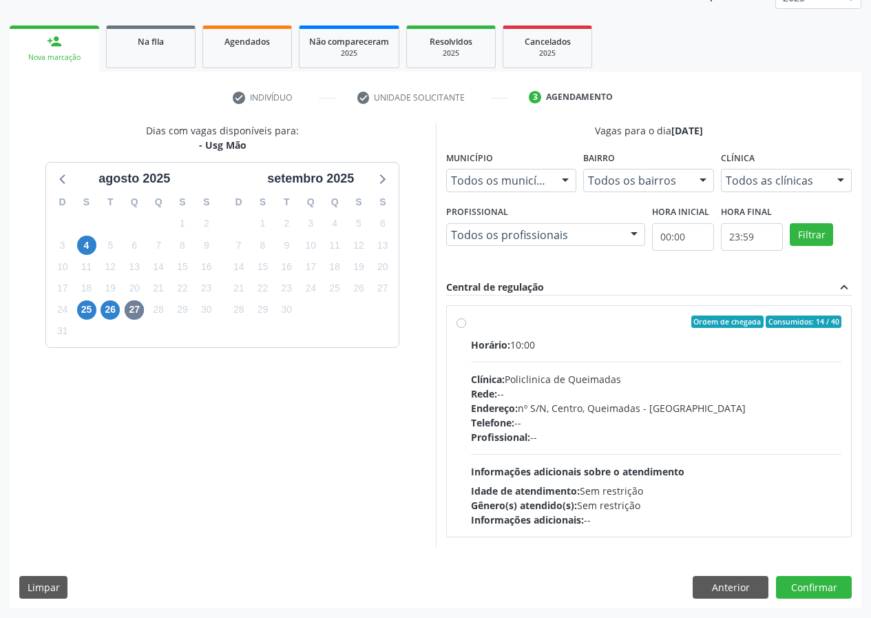
click at [471, 323] on label "Ordem de chegada Consumidos: 14 / 40 Horário: 10:00 Clínica: Policlinica de Que…" at bounding box center [656, 420] width 371 height 211
click at [461, 323] on input "Ordem de chegada Consumidos: 14 / 40 Horário: 10:00 Clínica: Policlinica de Que…" at bounding box center [461, 321] width 10 height 12
radio input "true"
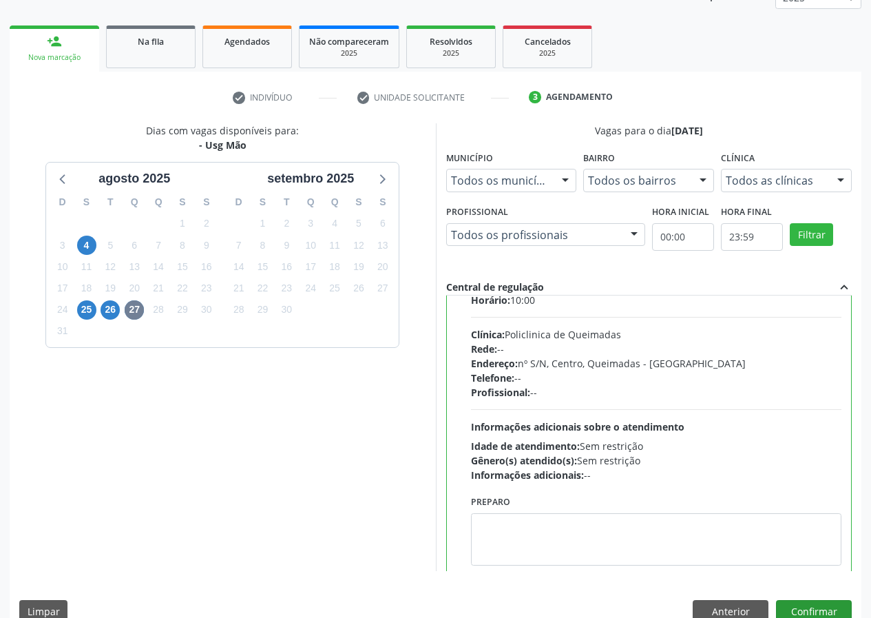
scroll to position [68, 0]
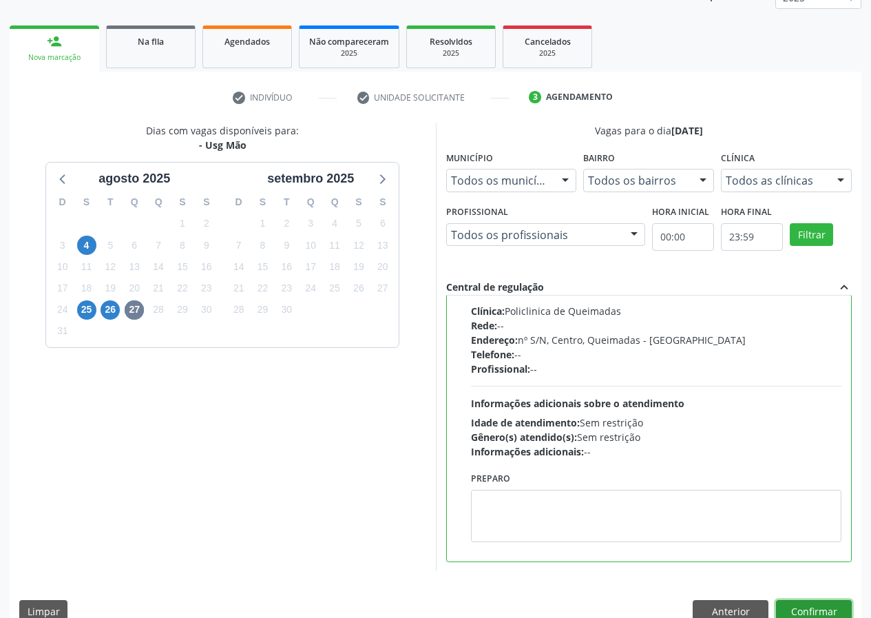
click at [810, 603] on button "Confirmar" at bounding box center [814, 611] width 76 height 23
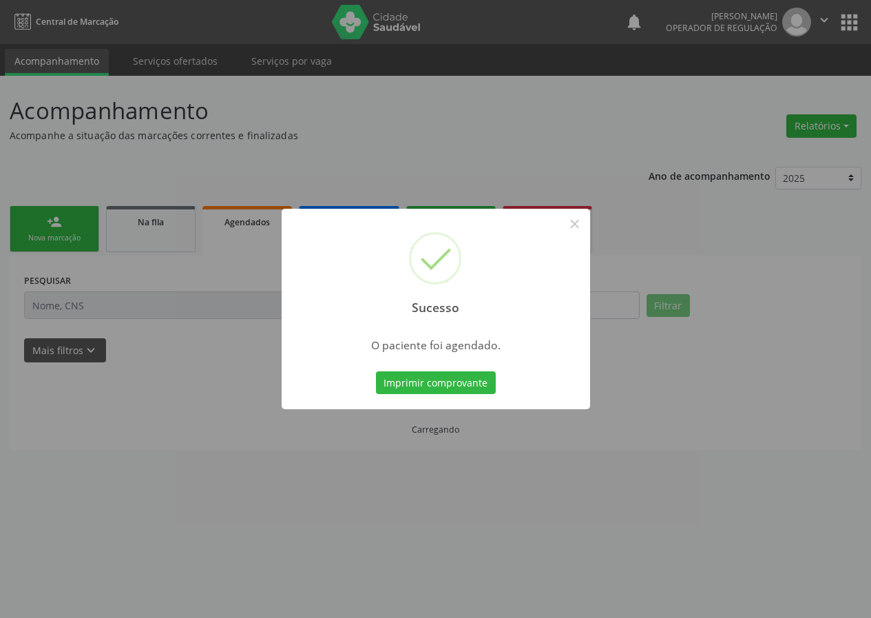
scroll to position [0, 0]
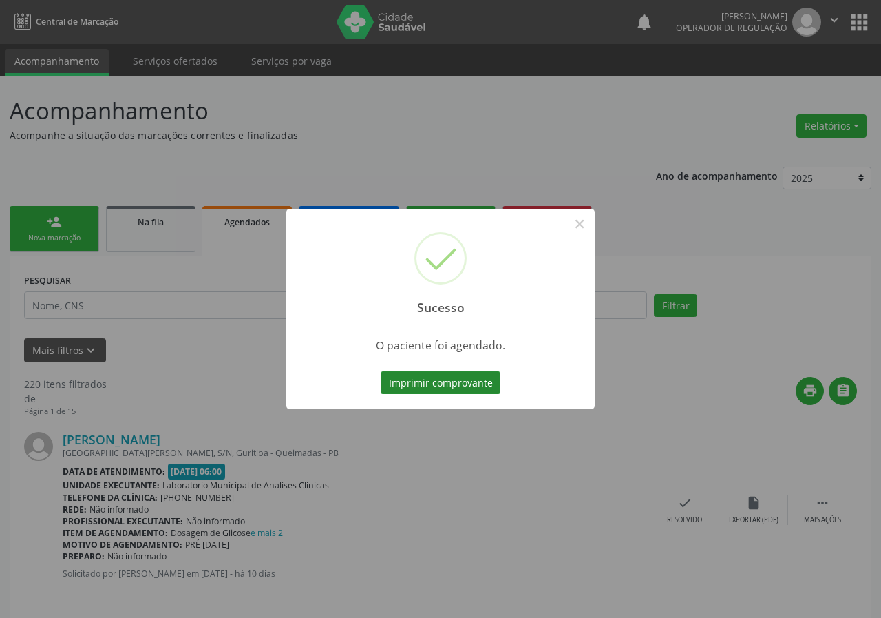
click at [427, 383] on button "Imprimir comprovante" at bounding box center [441, 382] width 120 height 23
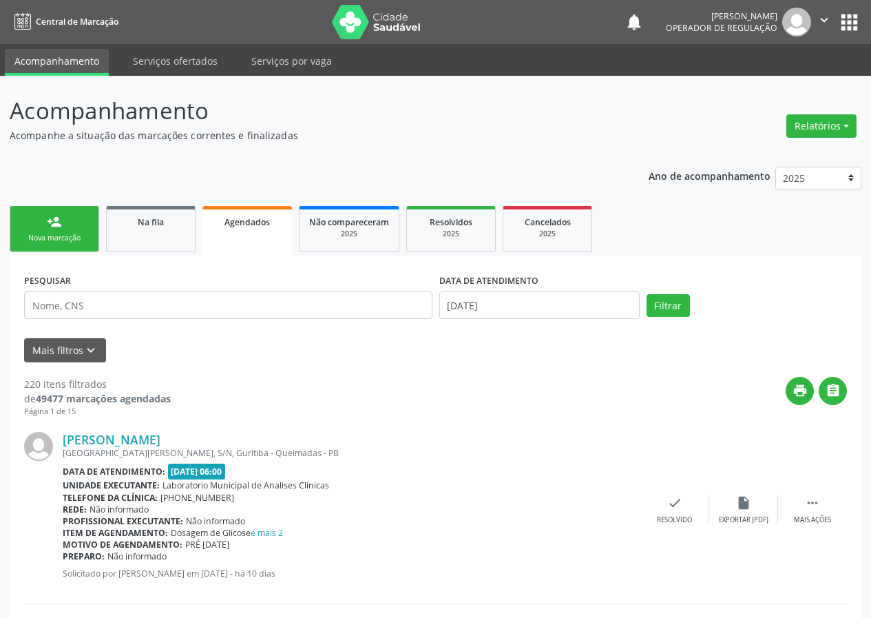
click at [55, 239] on div "Nova marcação" at bounding box center [54, 238] width 69 height 10
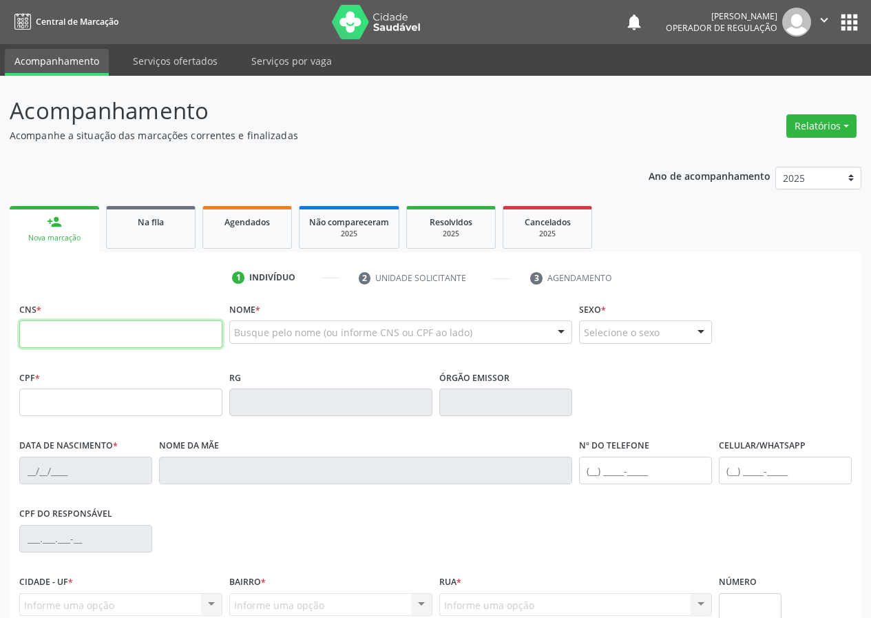
click at [32, 324] on input "text" at bounding box center [120, 334] width 203 height 28
type input "700 5093 6297 8652"
type input "084.585.307-40"
type input "10/03/1961"
type input "Antônia Francisca da Silva"
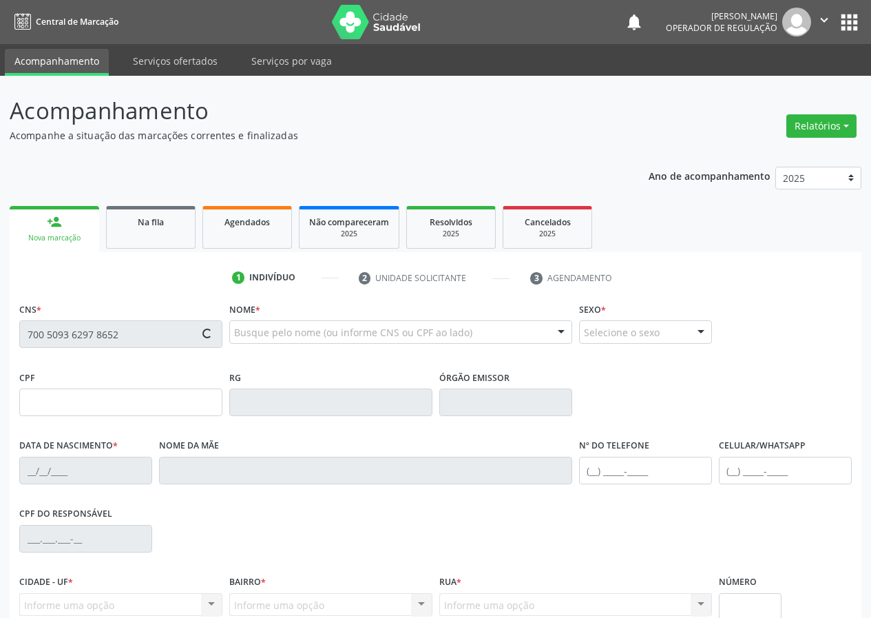
type input "(83) 99158-7651"
type input "659.132.057-15"
type input "S/N"
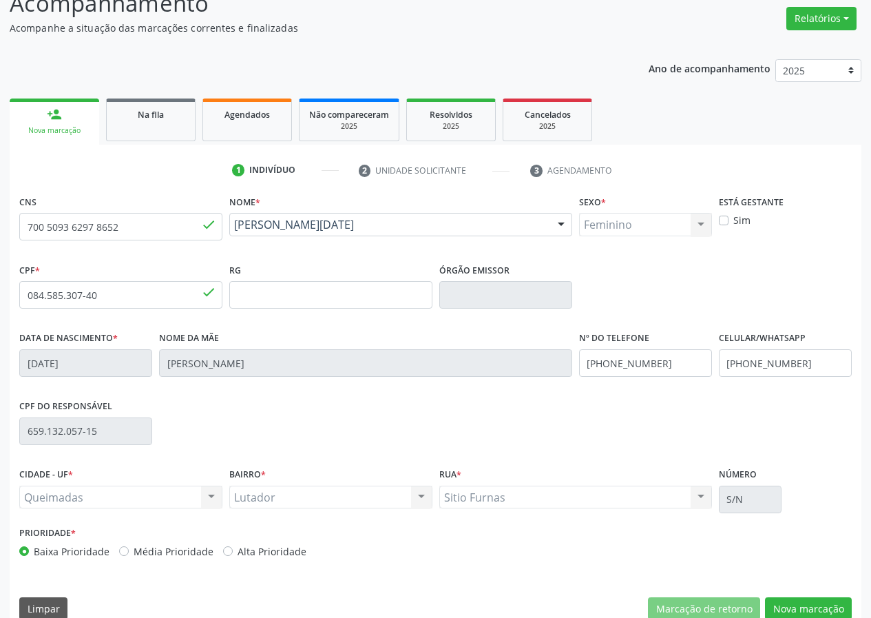
scroll to position [129, 0]
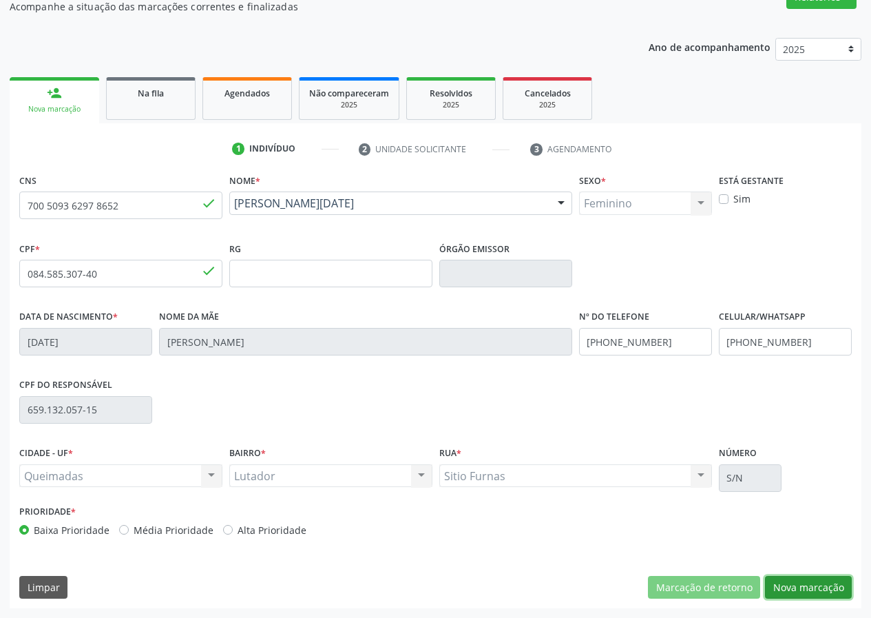
click at [792, 585] on button "Nova marcação" at bounding box center [808, 587] width 87 height 23
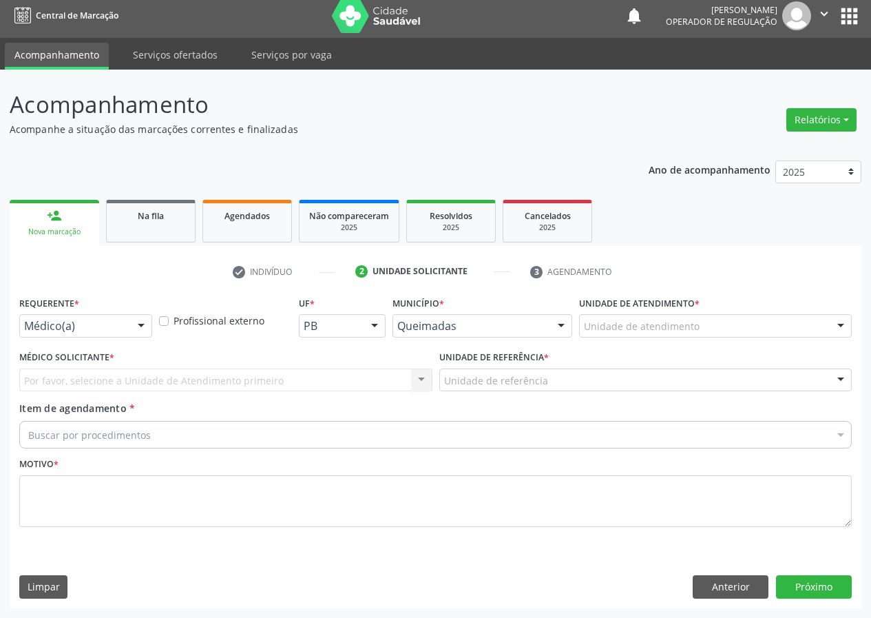
click at [137, 319] on div at bounding box center [141, 326] width 21 height 23
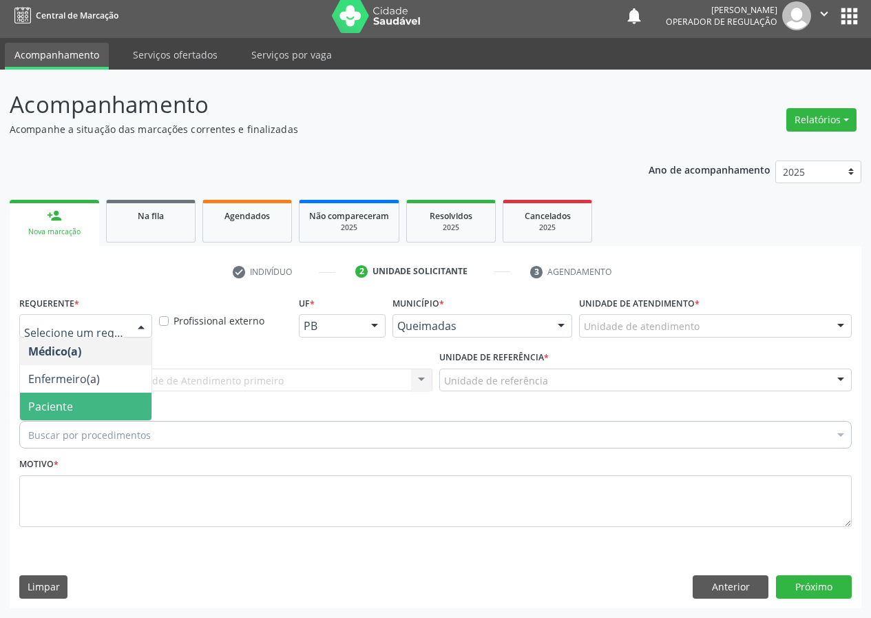
drag, startPoint x: 138, startPoint y: 406, endPoint x: 297, endPoint y: 393, distance: 159.6
click at [138, 406] on span "Paciente" at bounding box center [86, 406] width 132 height 28
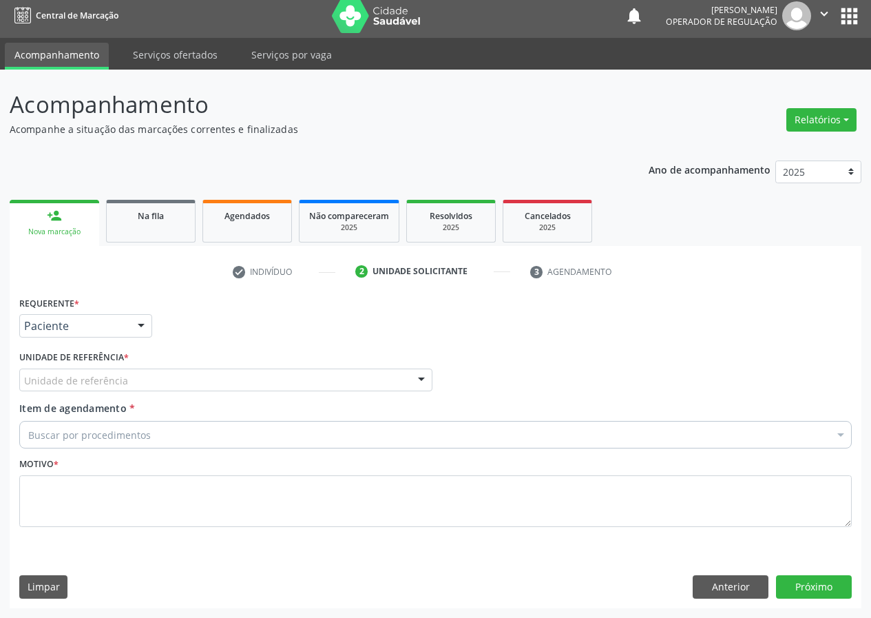
click at [380, 376] on div "Unidade de referência" at bounding box center [225, 379] width 413 height 23
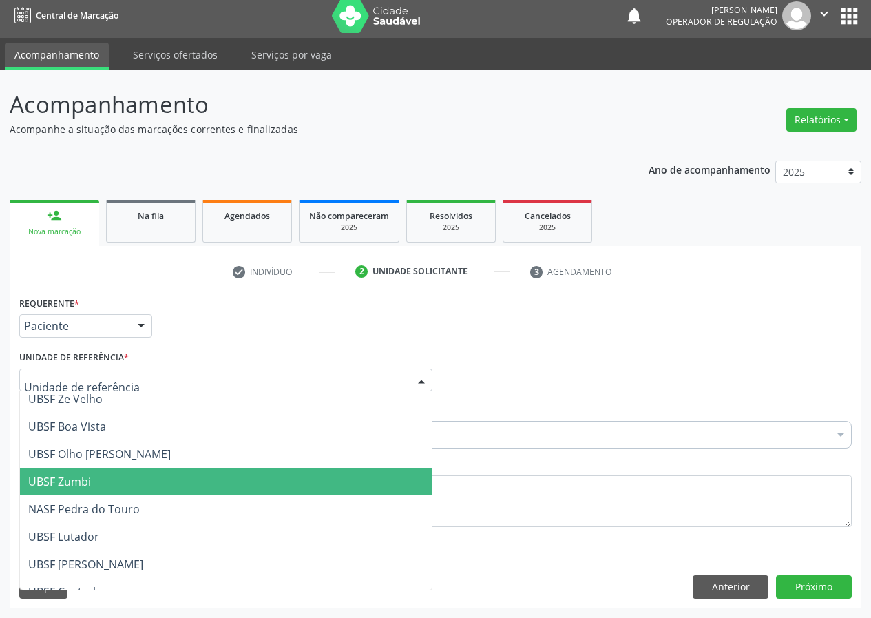
scroll to position [138, 0]
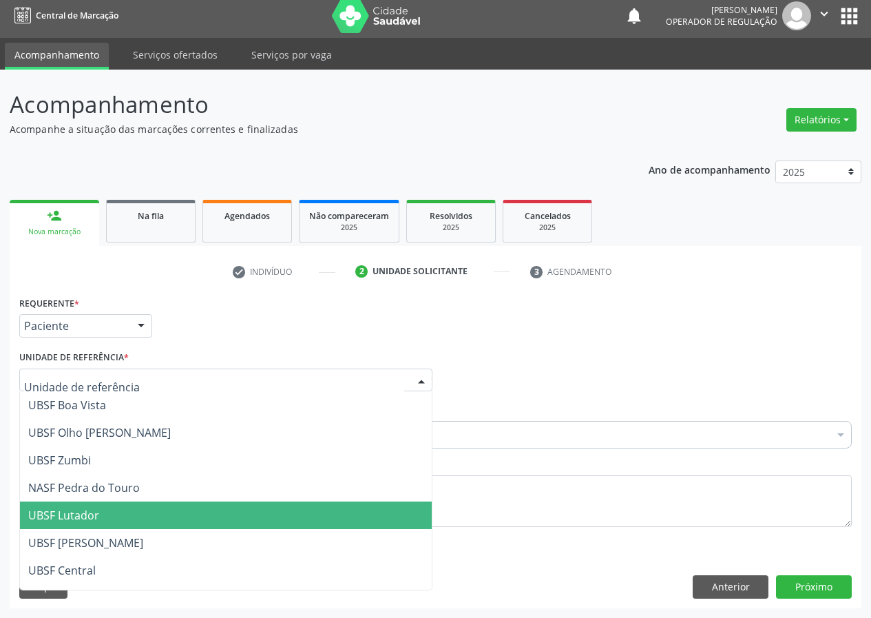
drag, startPoint x: 82, startPoint y: 517, endPoint x: 16, endPoint y: 523, distance: 66.4
click at [79, 517] on span "UBSF Lutador" at bounding box center [63, 514] width 71 height 15
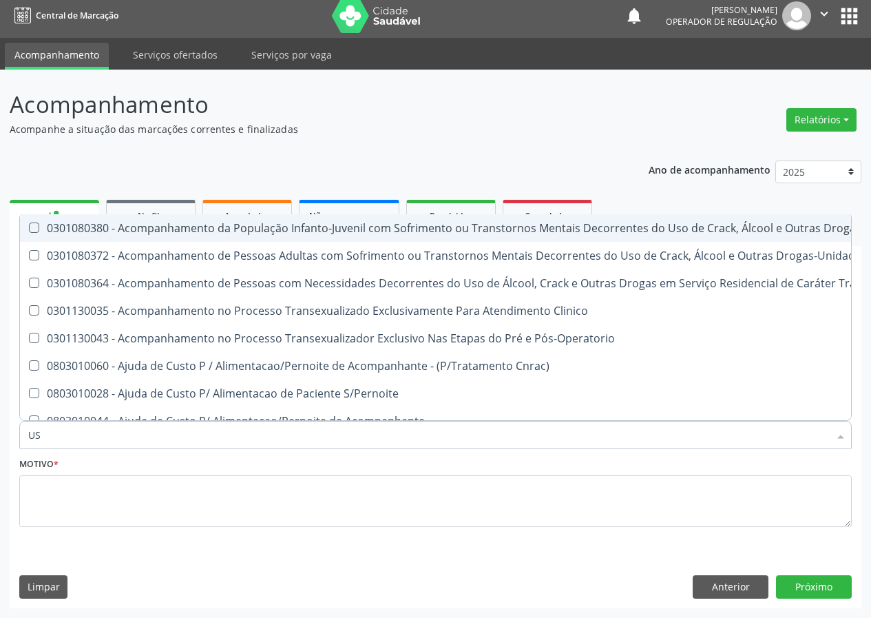
type input "USG"
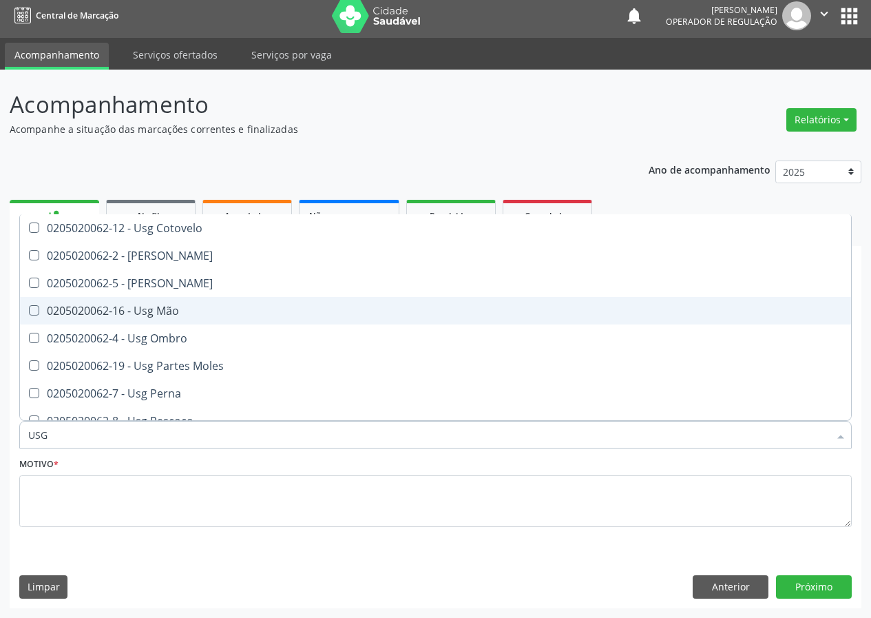
click at [176, 310] on div "0205020062-16 - Usg Mão" at bounding box center [435, 310] width 814 height 11
checkbox Mão "true"
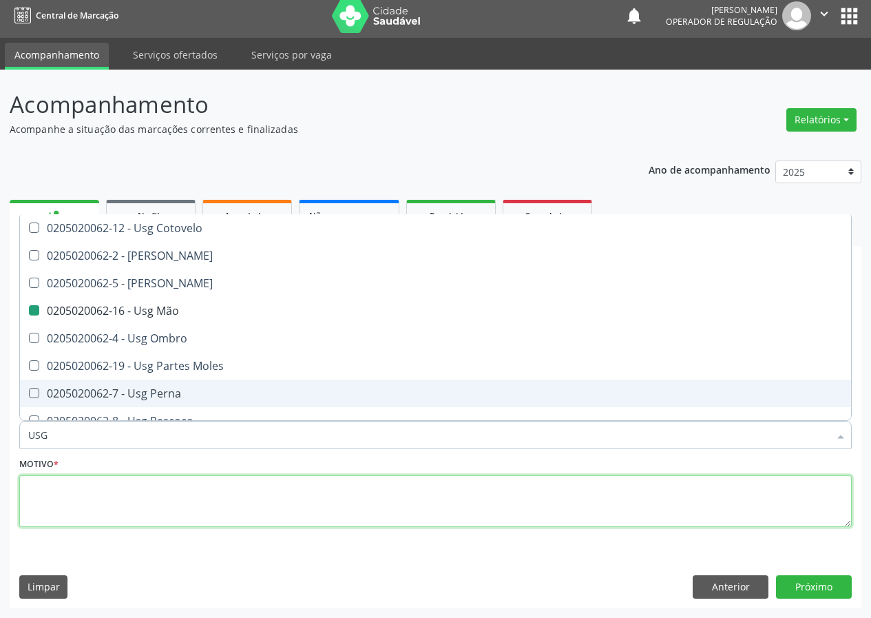
click at [55, 505] on textarea at bounding box center [435, 501] width 832 height 52
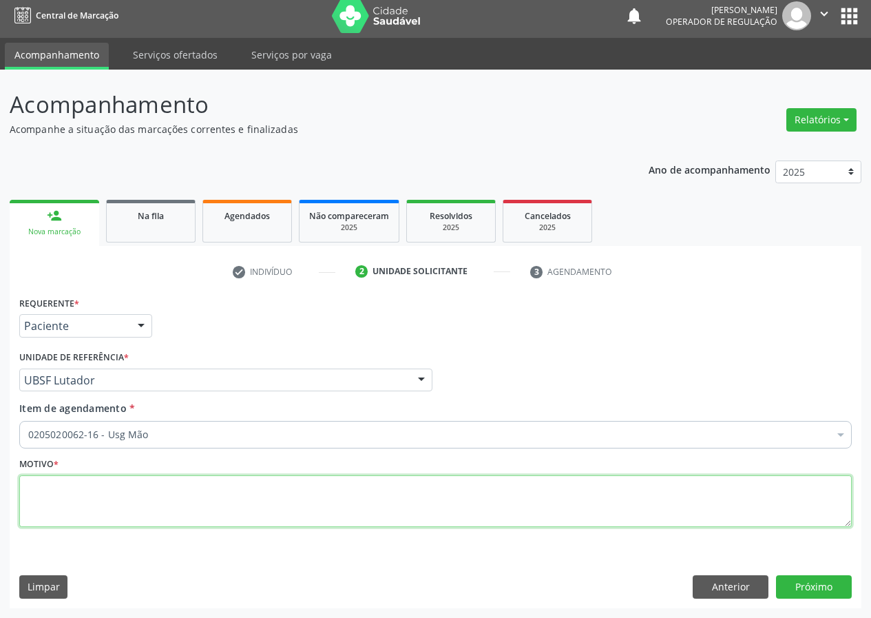
scroll to position [0, 0]
type textarea "AVALIAÇÃO"
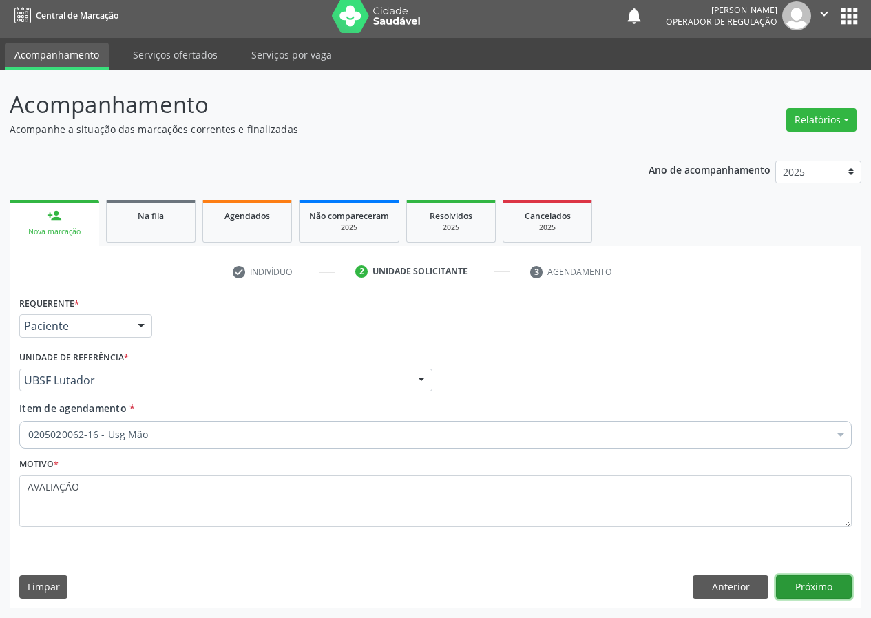
drag, startPoint x: 805, startPoint y: 583, endPoint x: 30, endPoint y: 597, distance: 774.7
click at [782, 586] on button "Próximo" at bounding box center [814, 586] width 76 height 23
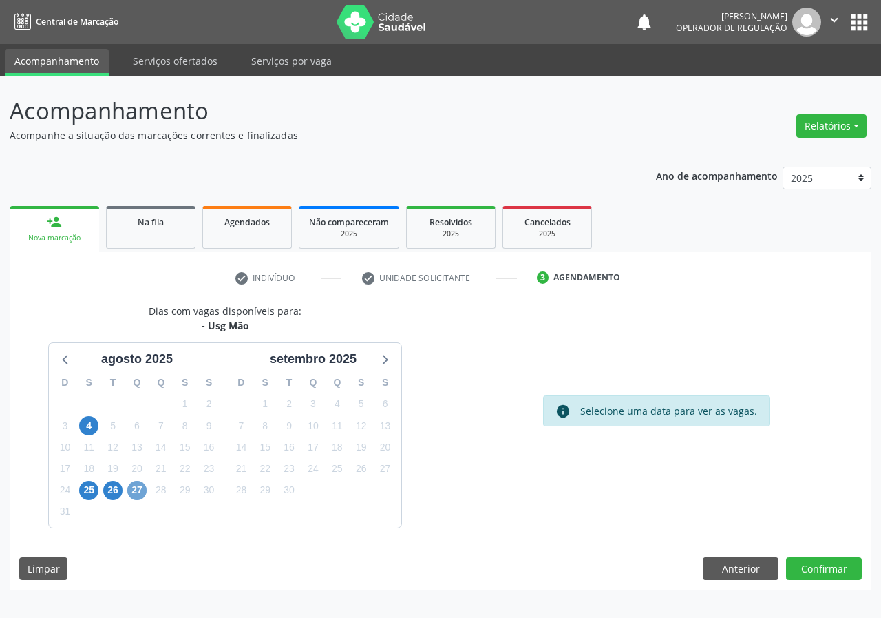
click at [134, 497] on span "27" at bounding box center [136, 490] width 19 height 19
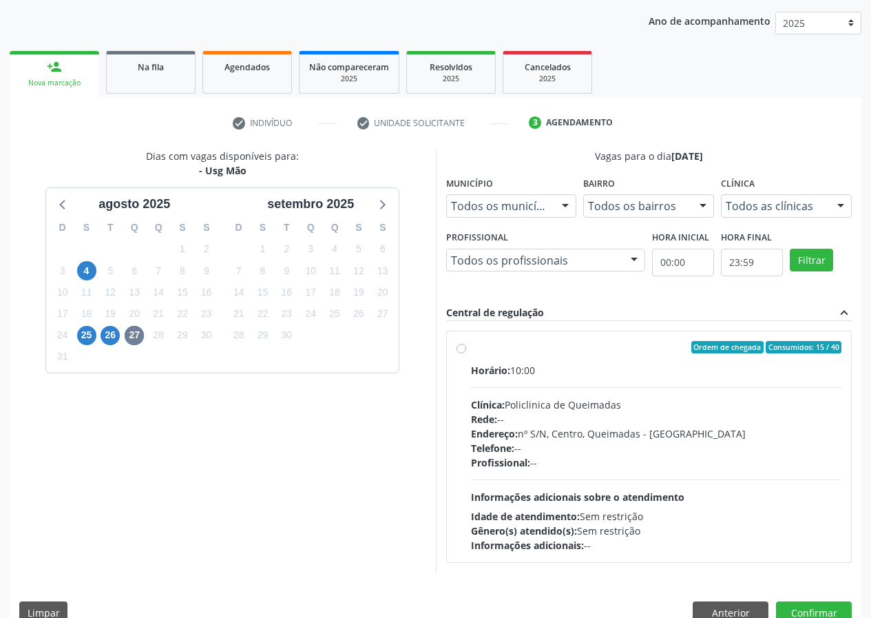
scroll to position [180, 0]
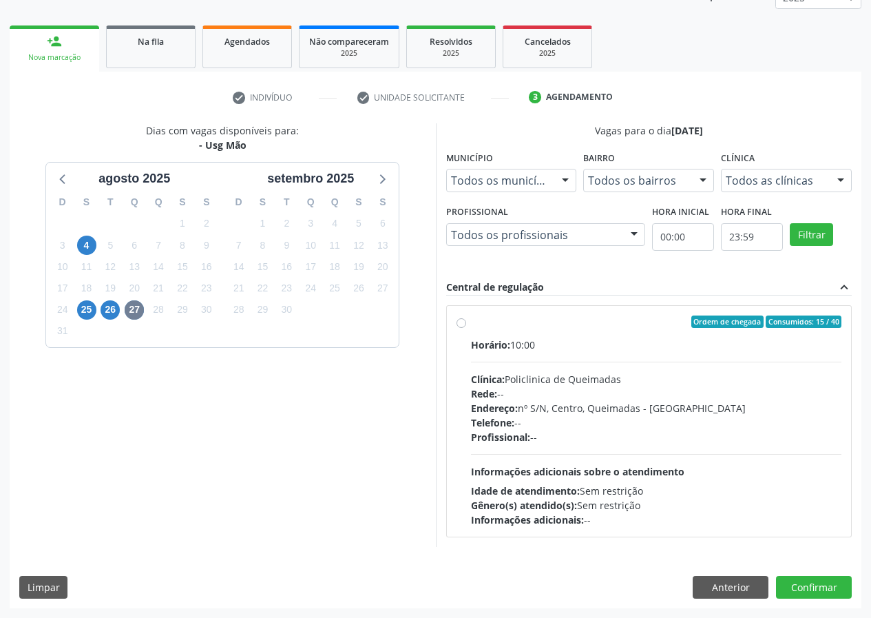
drag, startPoint x: 456, startPoint y: 322, endPoint x: 521, endPoint y: 361, distance: 75.9
click at [471, 322] on label "Ordem de chegada Consumidos: 15 / 40 Horário: 10:00 Clínica: Policlinica de Que…" at bounding box center [656, 420] width 371 height 211
click at [456, 322] on input "Ordem de chegada Consumidos: 15 / 40 Horário: 10:00 Clínica: Policlinica de Que…" at bounding box center [461, 321] width 10 height 12
radio input "true"
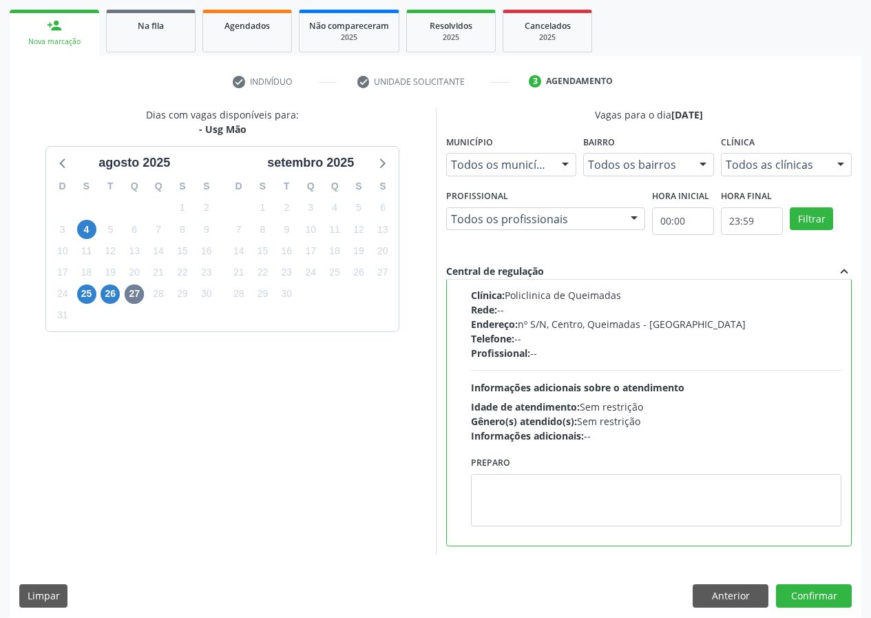
scroll to position [205, 0]
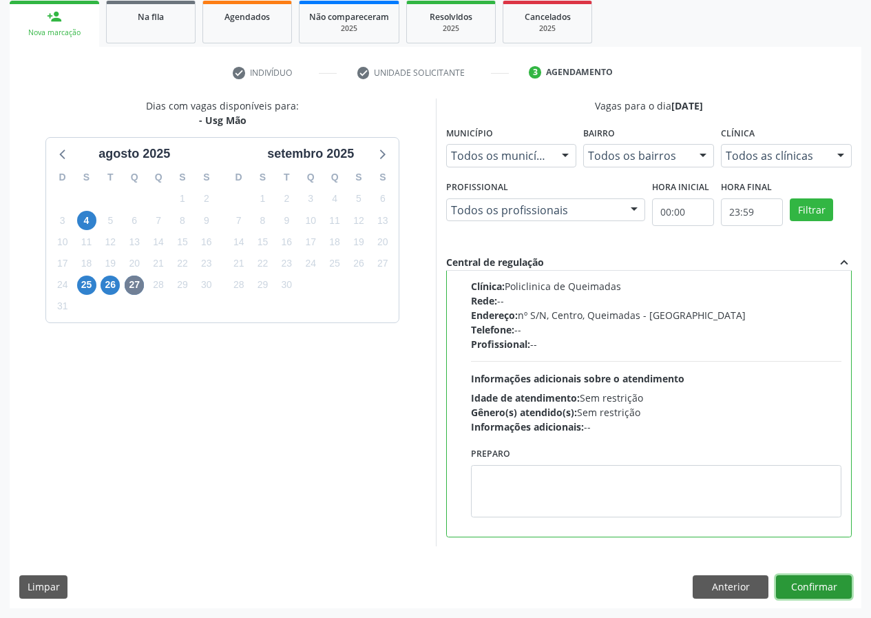
click at [807, 585] on button "Confirmar" at bounding box center [814, 586] width 76 height 23
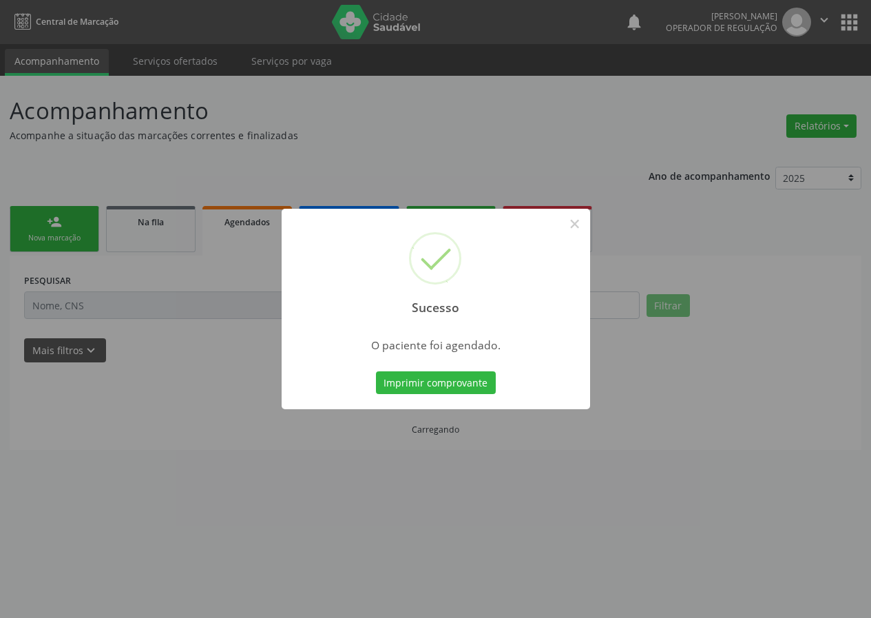
scroll to position [0, 0]
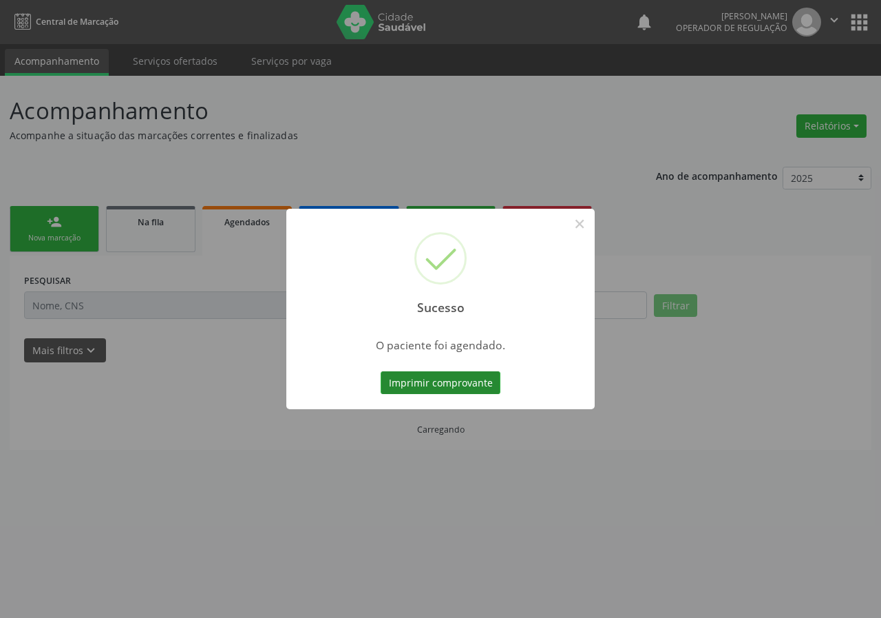
click at [470, 374] on button "Imprimir comprovante" at bounding box center [441, 382] width 120 height 23
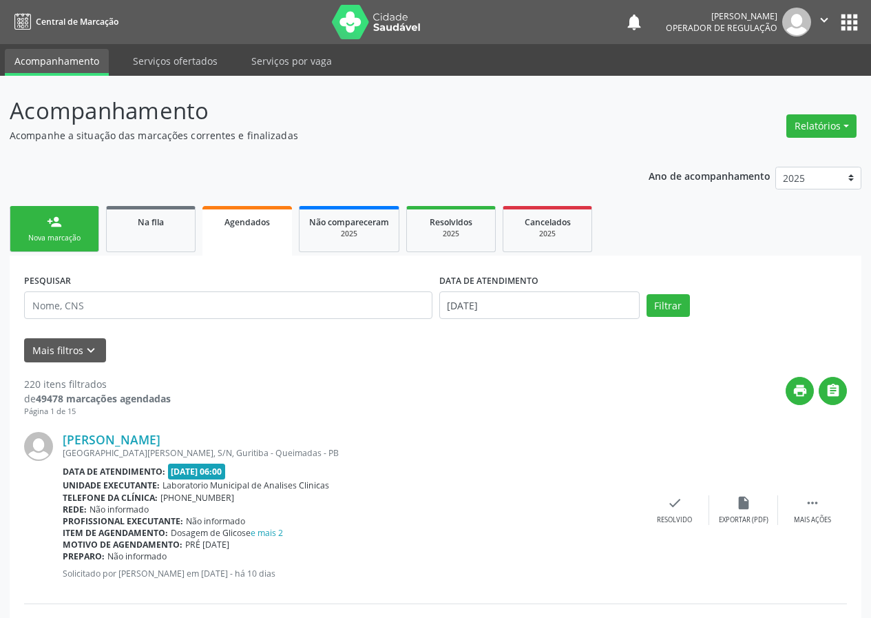
click at [61, 234] on div "Nova marcação" at bounding box center [54, 238] width 69 height 10
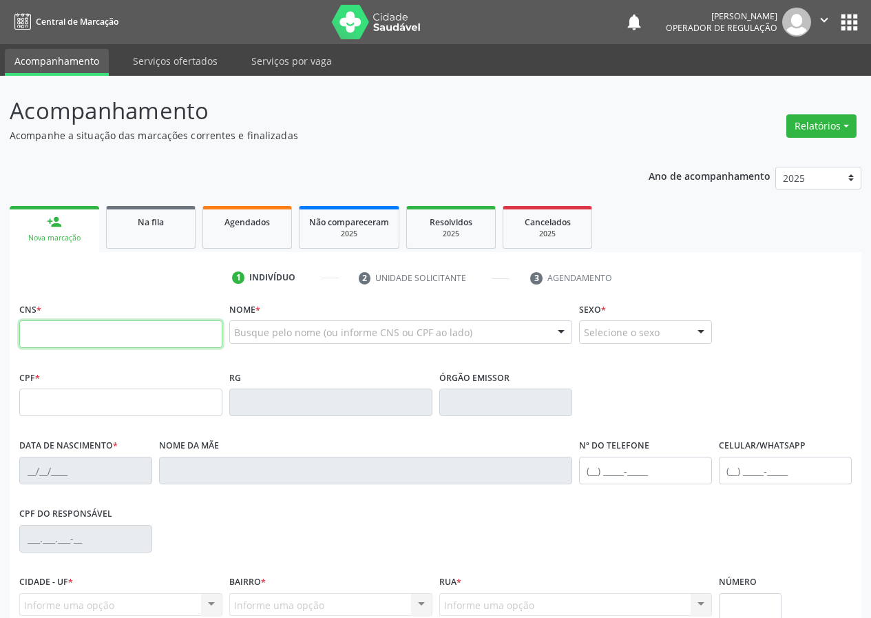
click at [39, 333] on input "text" at bounding box center [120, 334] width 203 height 28
click at [36, 335] on input "text" at bounding box center [120, 334] width 203 height 28
type input "706 2050 6055 9361"
type input "008.861.144-20"
type input "12/12/1943"
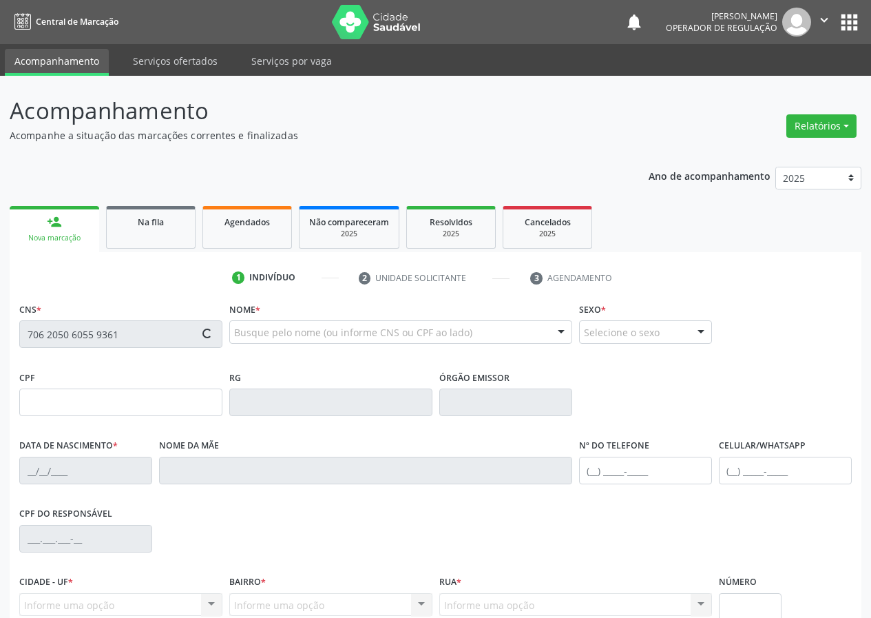
type input "Maria Francisca da Conceião"
type input "(83) 99119-0666"
type input "66"
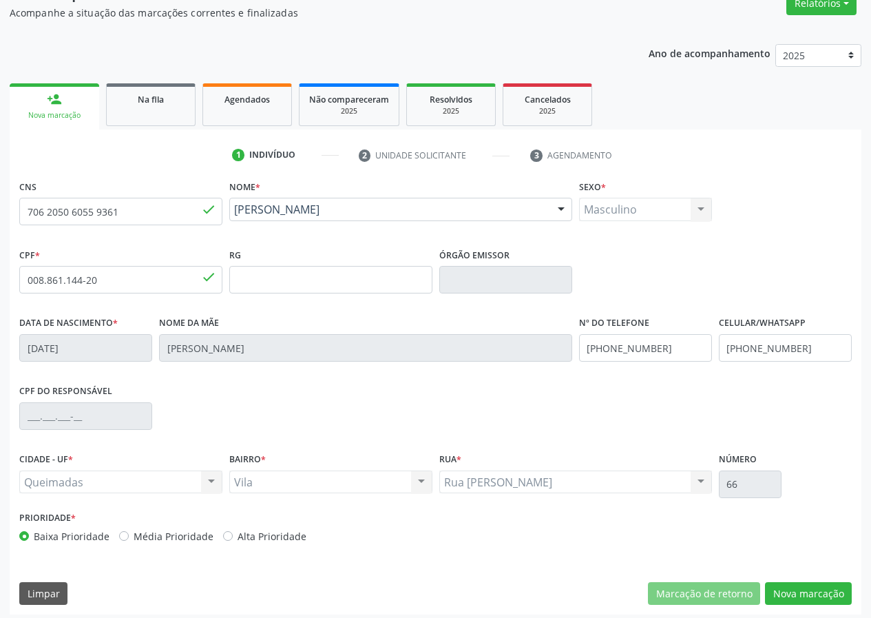
scroll to position [129, 0]
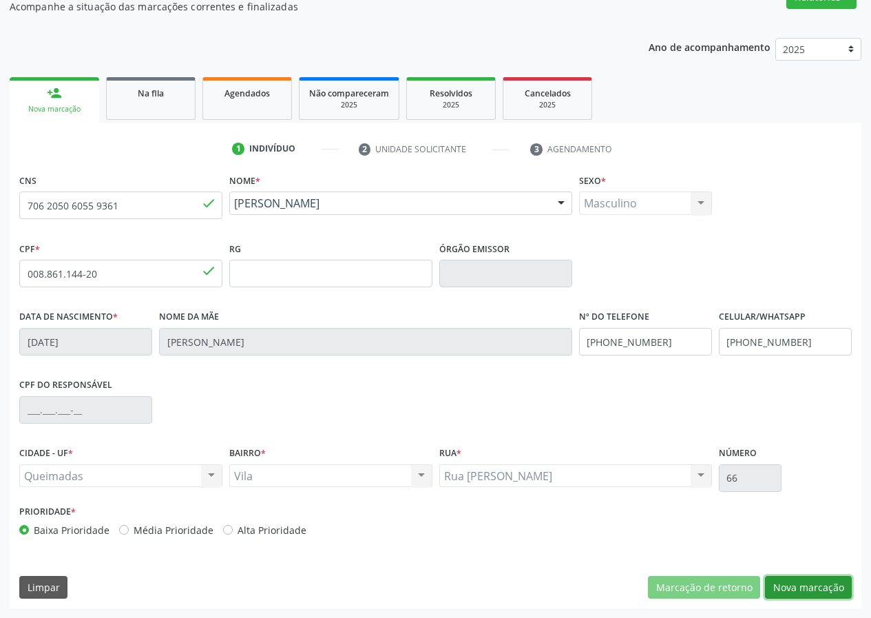
click at [814, 587] on button "Nova marcação" at bounding box center [808, 587] width 87 height 23
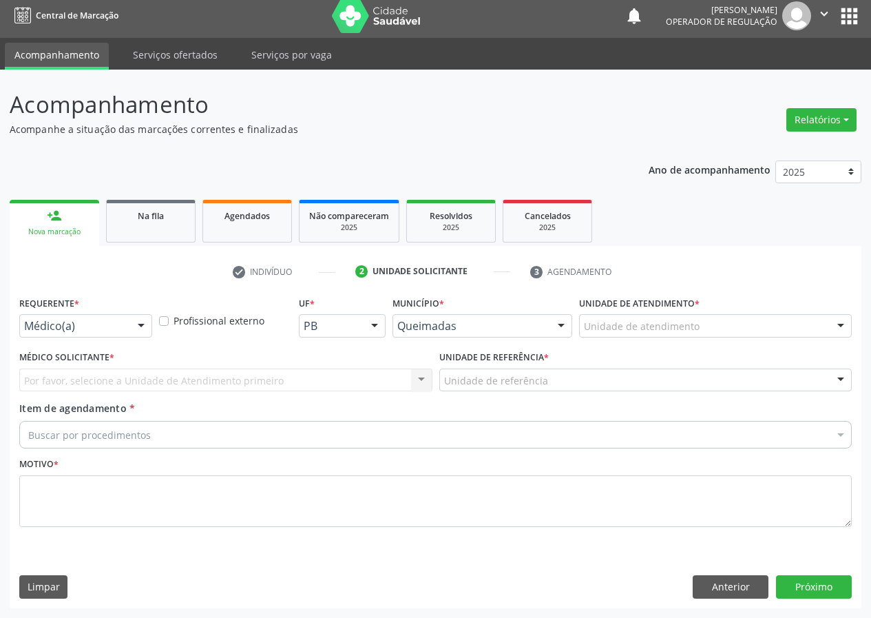
scroll to position [6, 0]
drag, startPoint x: 139, startPoint y: 323, endPoint x: 138, endPoint y: 354, distance: 31.0
click at [140, 337] on div "Médico(a) Médico(a) Enfermeiro(a) Paciente Nenhum resultado encontrado para: " …" at bounding box center [85, 325] width 133 height 23
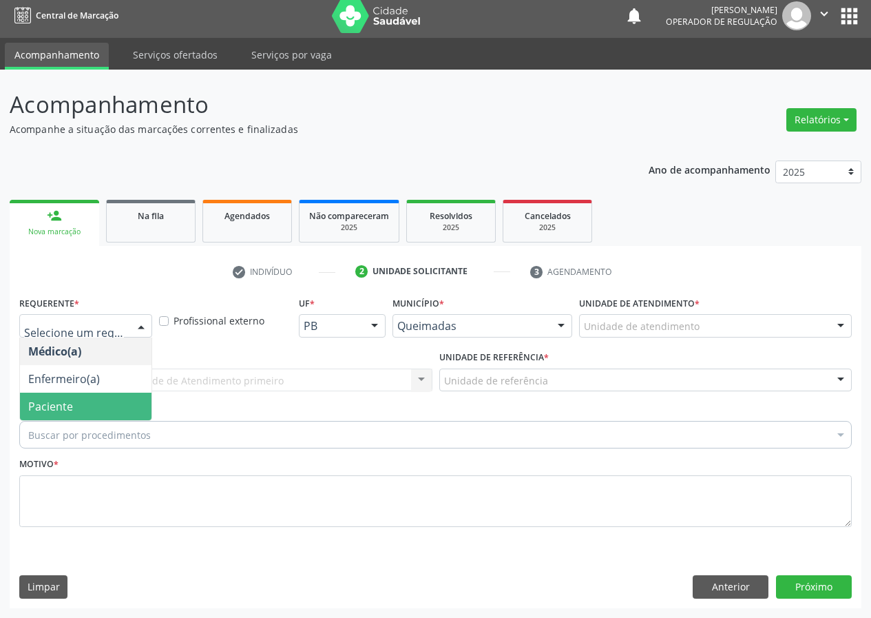
click at [127, 413] on span "Paciente" at bounding box center [86, 406] width 132 height 28
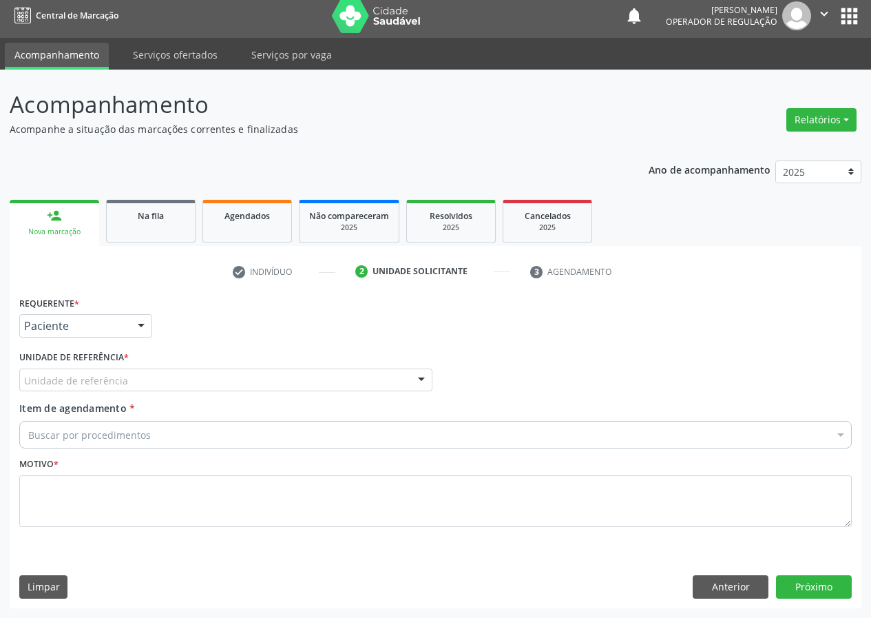
drag, startPoint x: 413, startPoint y: 381, endPoint x: 243, endPoint y: 425, distance: 175.7
click at [411, 381] on div at bounding box center [421, 380] width 21 height 23
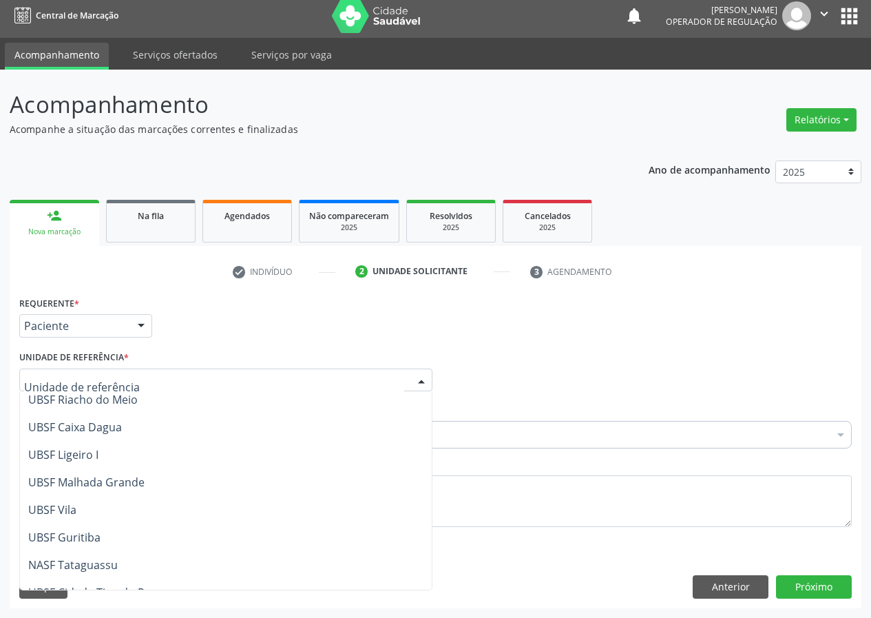
scroll to position [353, 0]
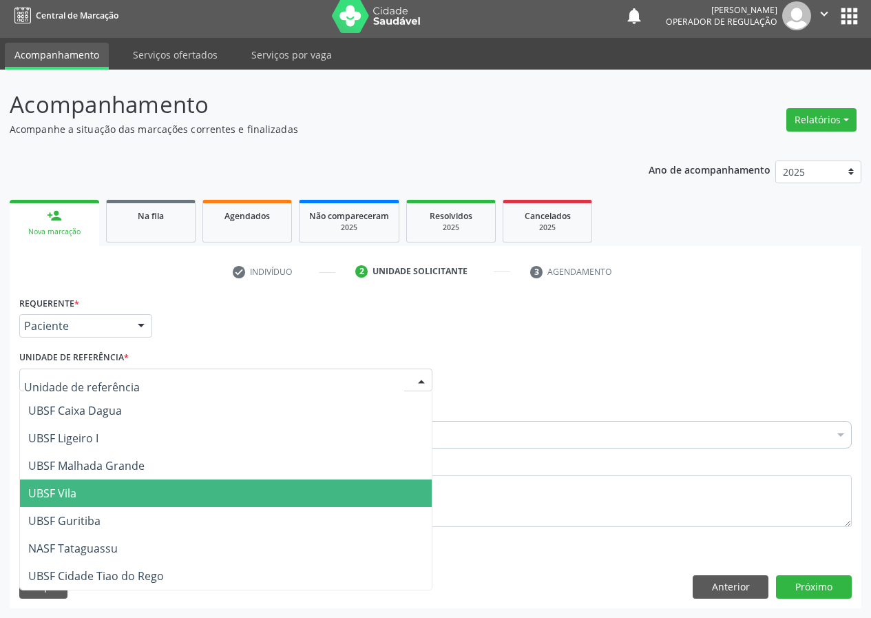
drag, startPoint x: 77, startPoint y: 492, endPoint x: 0, endPoint y: 460, distance: 83.6
click at [63, 496] on span "UBSF Vila" at bounding box center [226, 493] width 412 height 28
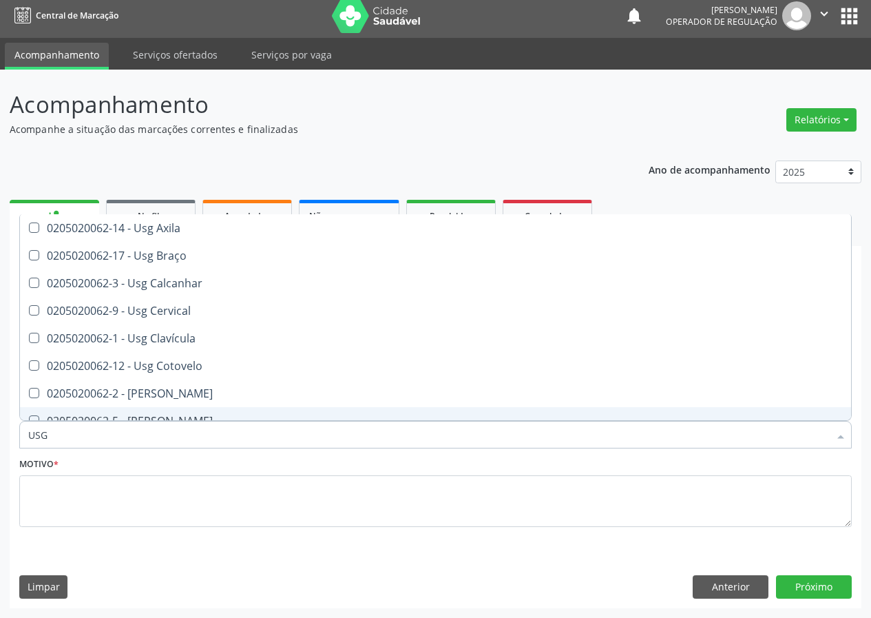
drag, startPoint x: 69, startPoint y: 428, endPoint x: 0, endPoint y: 417, distance: 69.7
click at [0, 428] on div "Acompanhamento Acompanhe a situação das marcações correntes e finalizadas Relat…" at bounding box center [435, 344] width 871 height 548
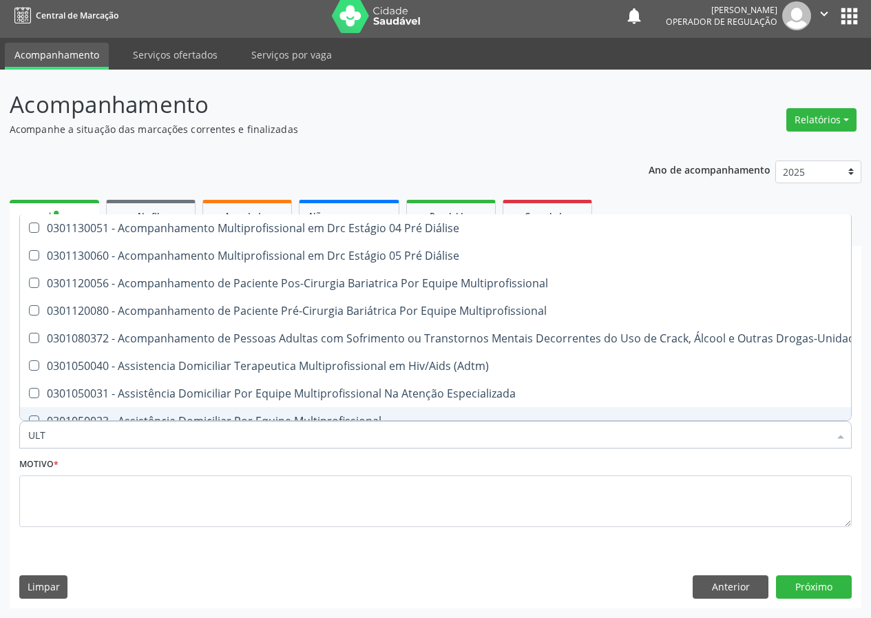
type input "ULTR"
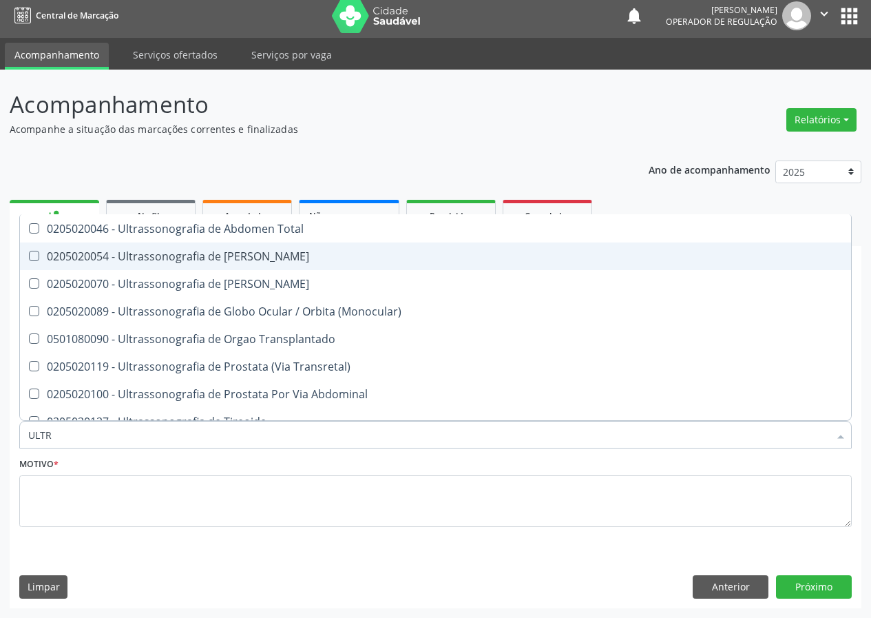
scroll to position [413, 0]
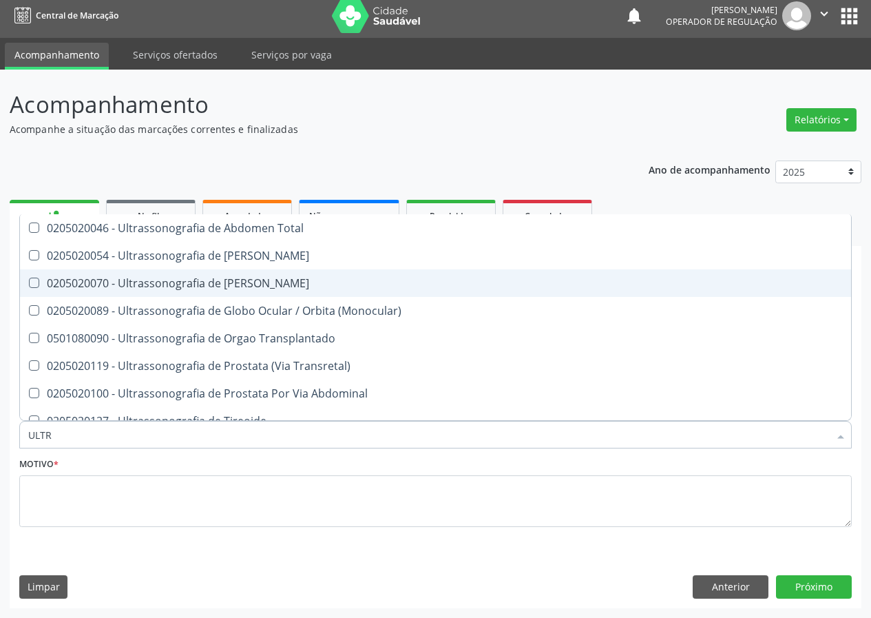
drag, startPoint x: 261, startPoint y: 285, endPoint x: 231, endPoint y: 297, distance: 32.1
click at [253, 288] on div "0205020070 - Ultrassonografia de Bolsa Escrotal" at bounding box center [435, 282] width 814 height 11
checkbox Escrotal "true"
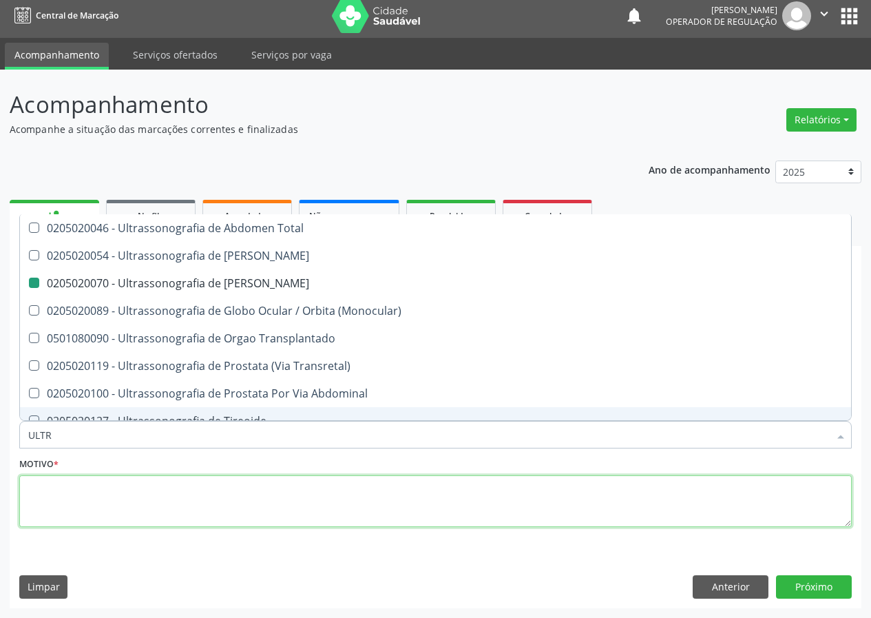
click at [77, 503] on textarea at bounding box center [435, 501] width 832 height 52
checkbox X "true"
checkbox Escrotal "false"
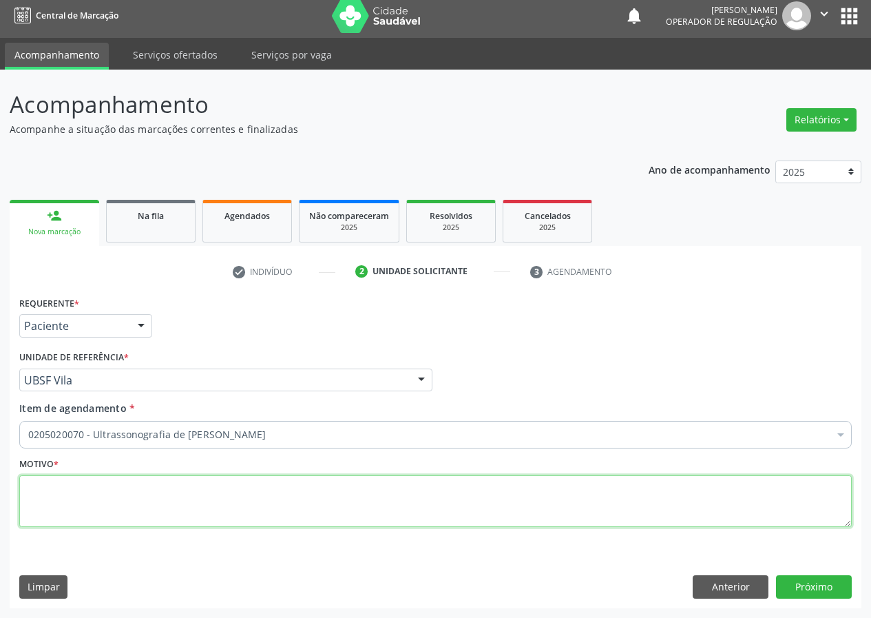
scroll to position [0, 0]
type textarea "AVALIAÇÃO"
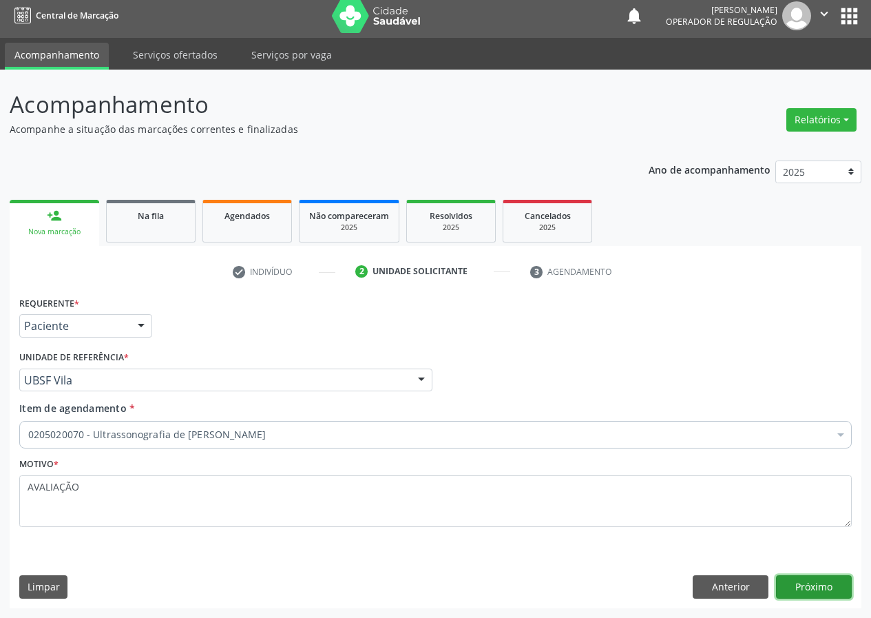
drag, startPoint x: 825, startPoint y: 588, endPoint x: 0, endPoint y: 387, distance: 849.0
click at [761, 560] on div "Requerente * Paciente Médico(a) Enfermeiro(a) Paciente Nenhum resultado encontr…" at bounding box center [436, 450] width 852 height 315
click at [828, 582] on button "Próximo" at bounding box center [814, 586] width 76 height 23
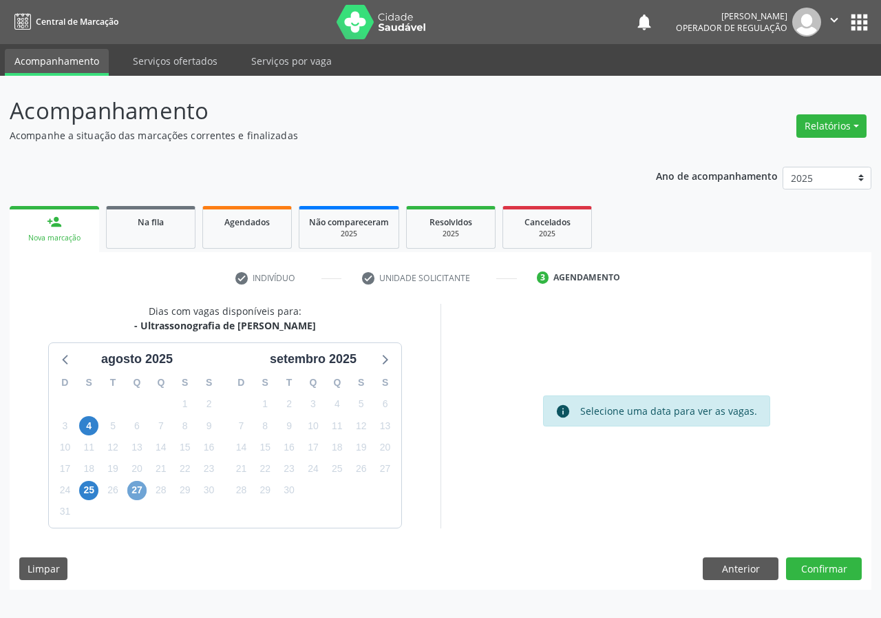
drag, startPoint x: 136, startPoint y: 487, endPoint x: 224, endPoint y: 481, distance: 88.4
click at [138, 487] on span "27" at bounding box center [136, 490] width 19 height 19
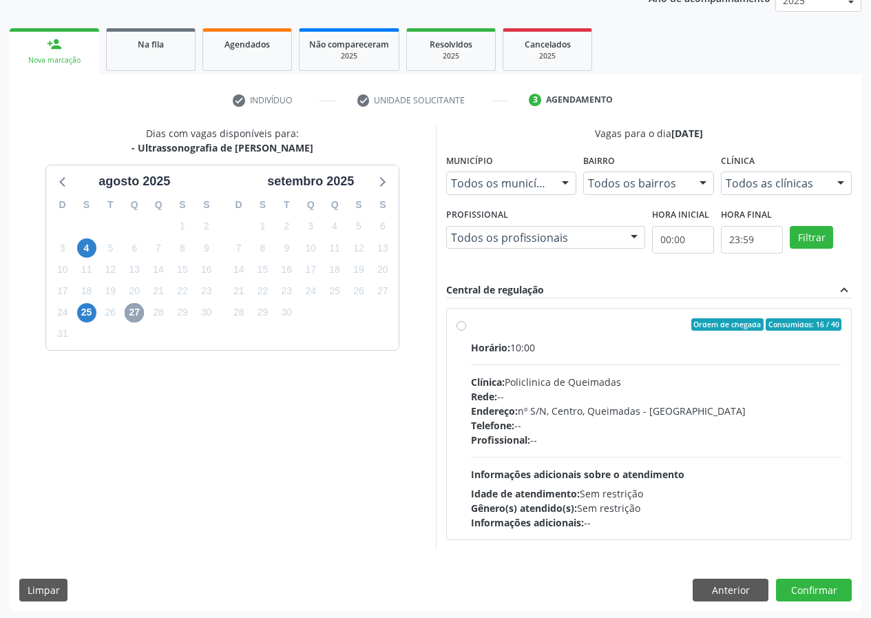
scroll to position [180, 0]
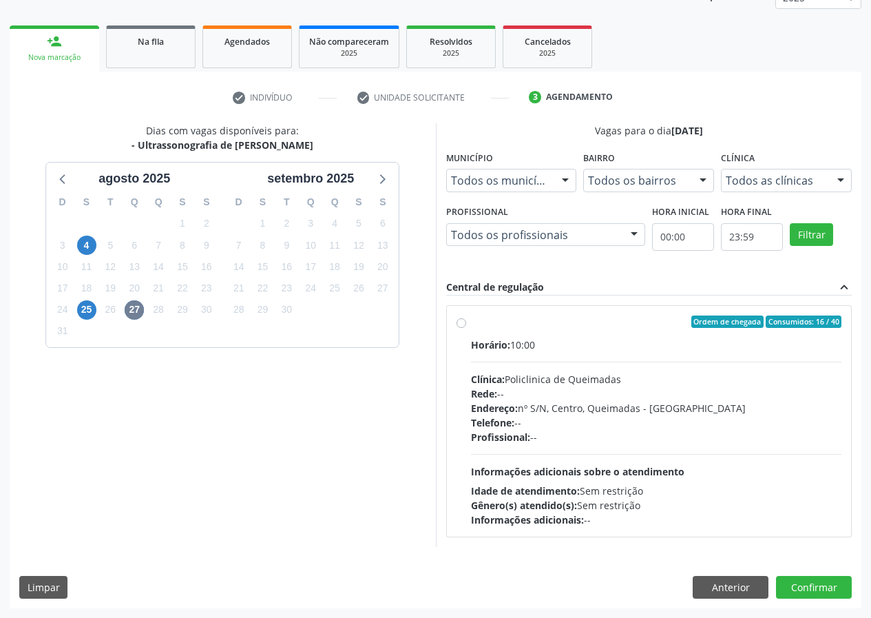
click at [471, 319] on label "Ordem de chegada Consumidos: 16 / 40 Horário: 10:00 Clínica: Policlinica de Que…" at bounding box center [656, 420] width 371 height 211
click at [465, 319] on input "Ordem de chegada Consumidos: 16 / 40 Horário: 10:00 Clínica: Policlinica de Que…" at bounding box center [461, 321] width 10 height 12
radio input "true"
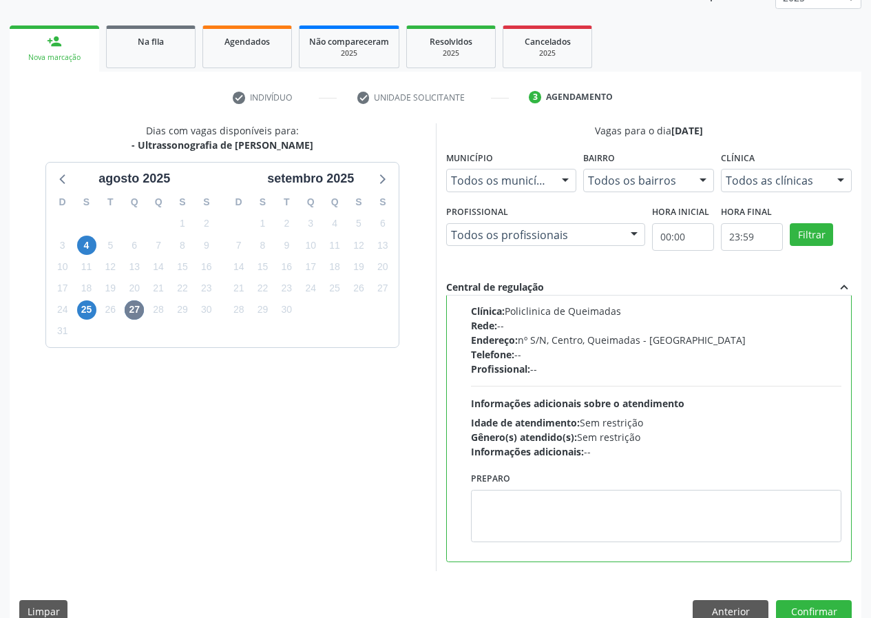
scroll to position [205, 0]
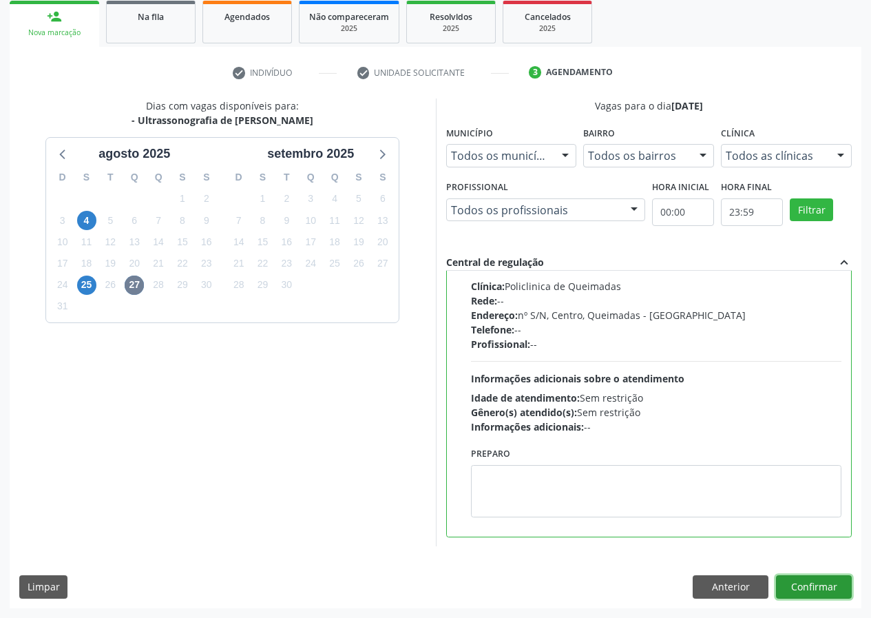
drag, startPoint x: 819, startPoint y: 586, endPoint x: 572, endPoint y: 551, distance: 248.9
click at [813, 585] on button "Confirmar" at bounding box center [814, 586] width 76 height 23
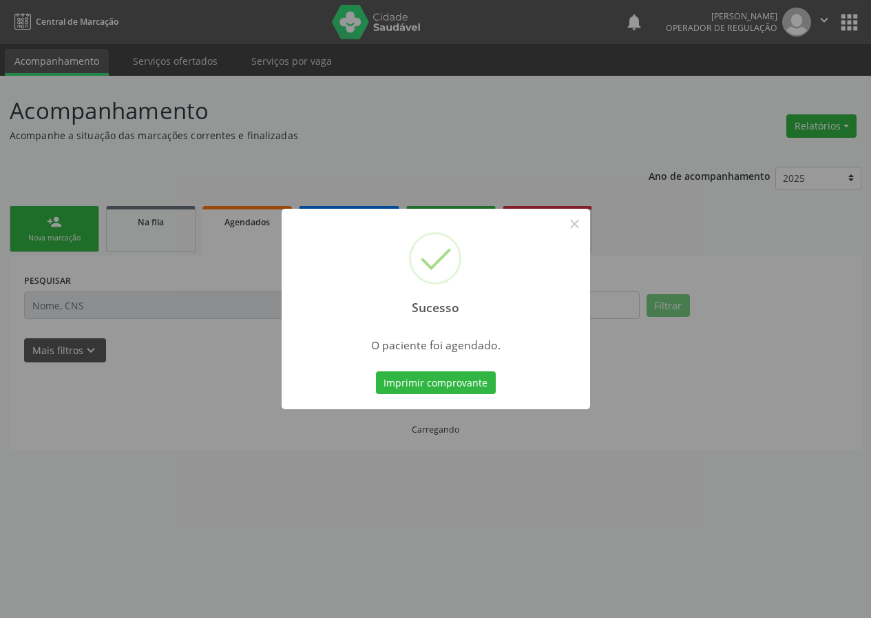
scroll to position [0, 0]
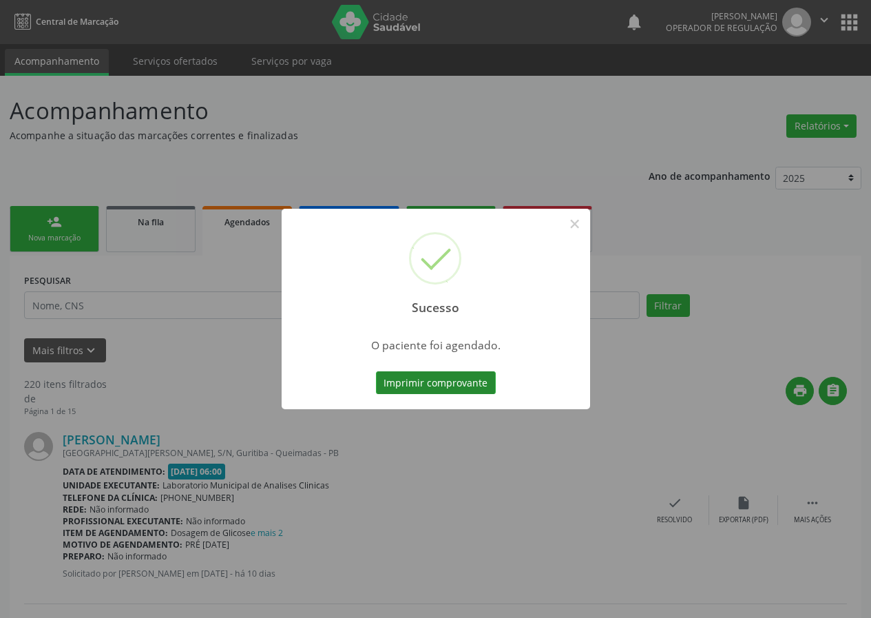
click at [452, 381] on button "Imprimir comprovante" at bounding box center [436, 382] width 120 height 23
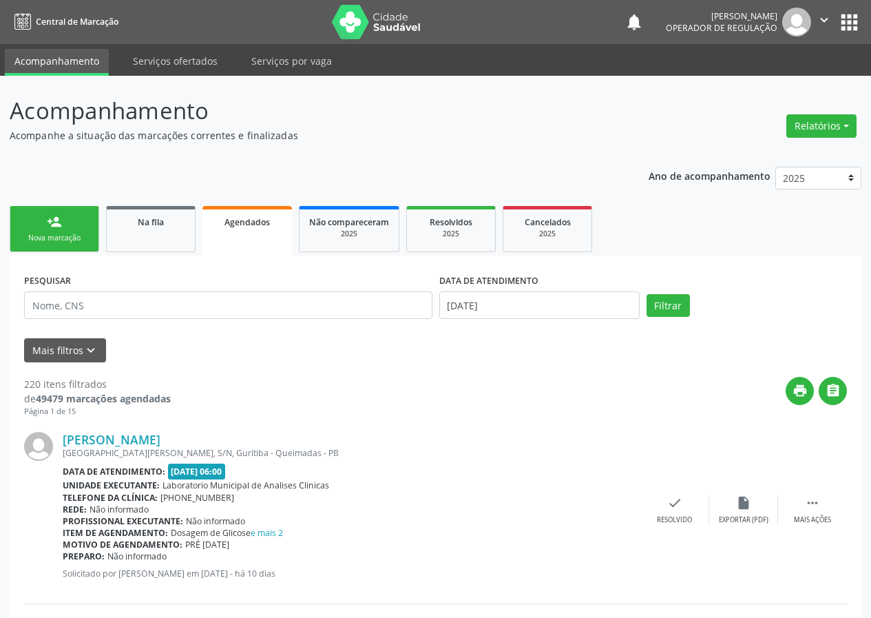
click at [59, 232] on link "person_add Nova marcação" at bounding box center [55, 229] width 90 height 46
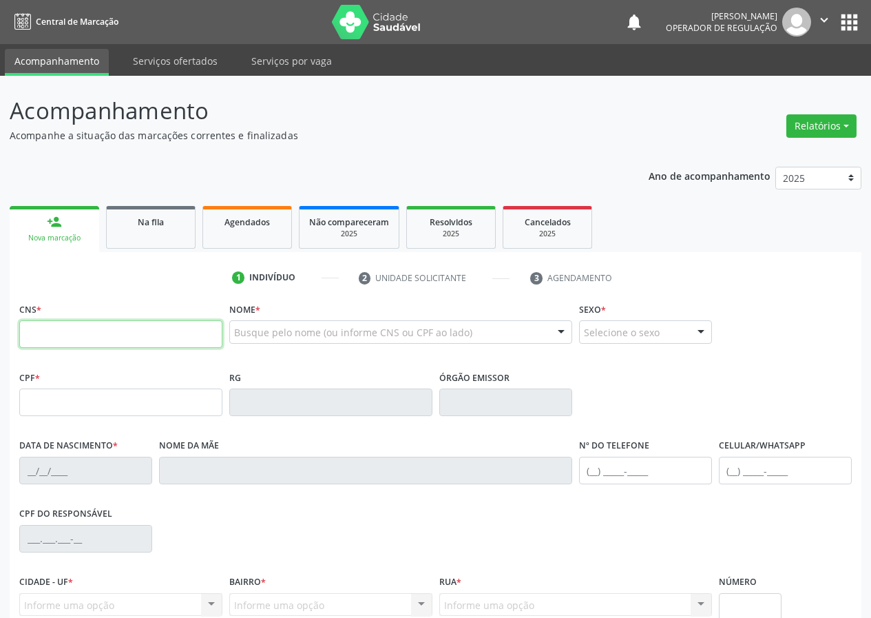
click at [41, 334] on input "text" at bounding box center [120, 334] width 203 height 28
click at [30, 335] on input "text" at bounding box center [120, 334] width 203 height 28
type input "706 9061 3846 9335"
type input "011.829.364-82"
type input "23/01/1976"
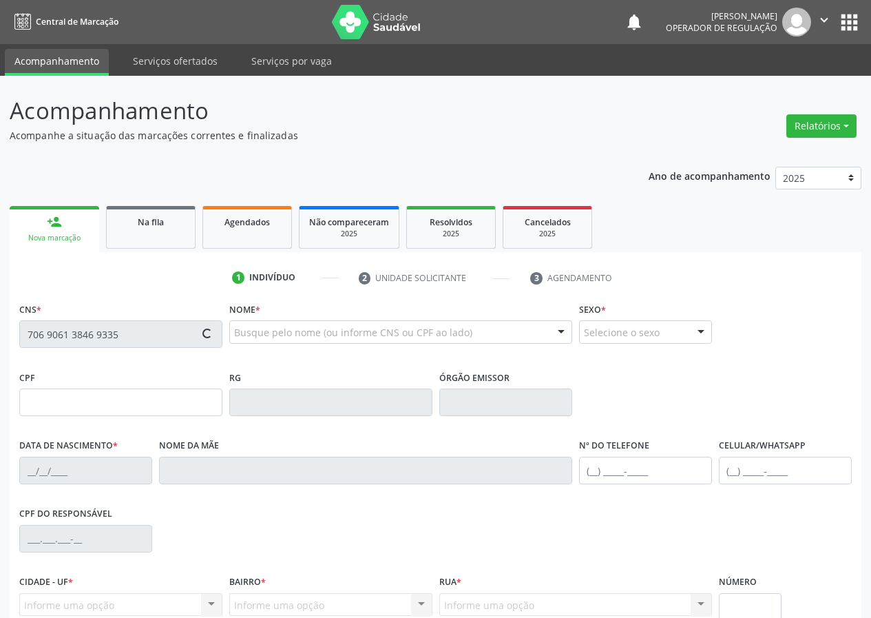
type input "Terezinha Paulino de Freitas"
type input "(83) 99345-0046"
type input "063.958.944-80"
type input "21"
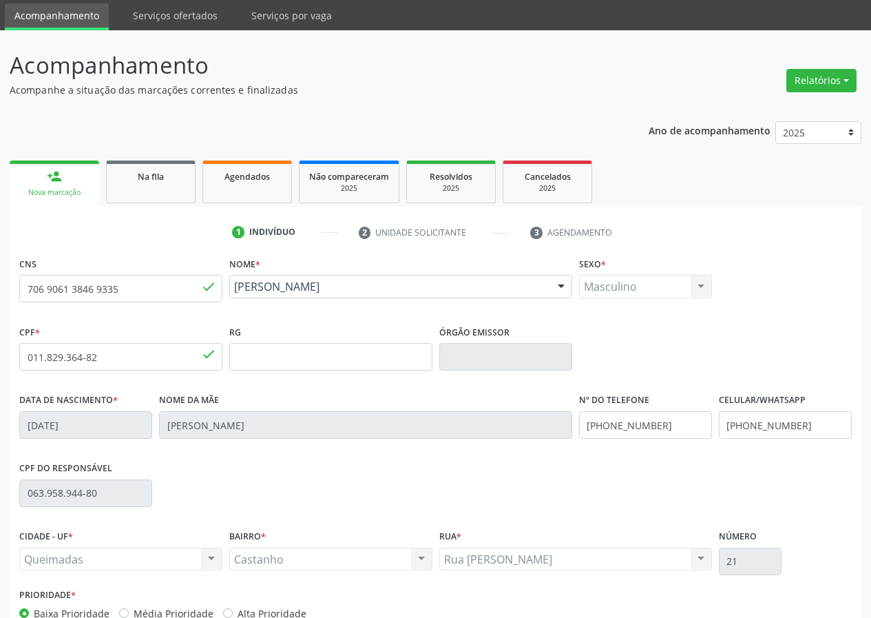
scroll to position [69, 0]
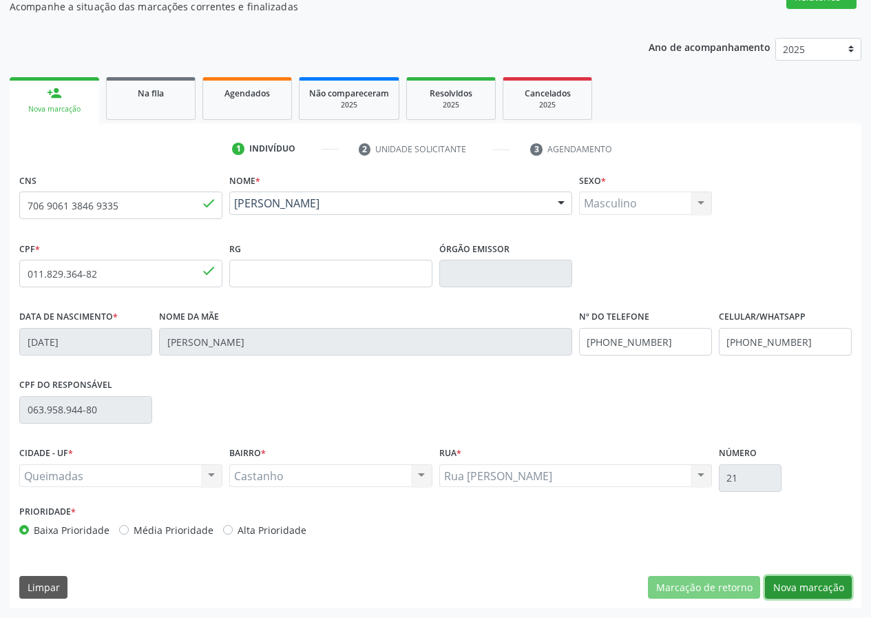
drag, startPoint x: 806, startPoint y: 589, endPoint x: 322, endPoint y: 408, distance: 516.8
click at [794, 588] on button "Nova marcação" at bounding box center [808, 587] width 87 height 23
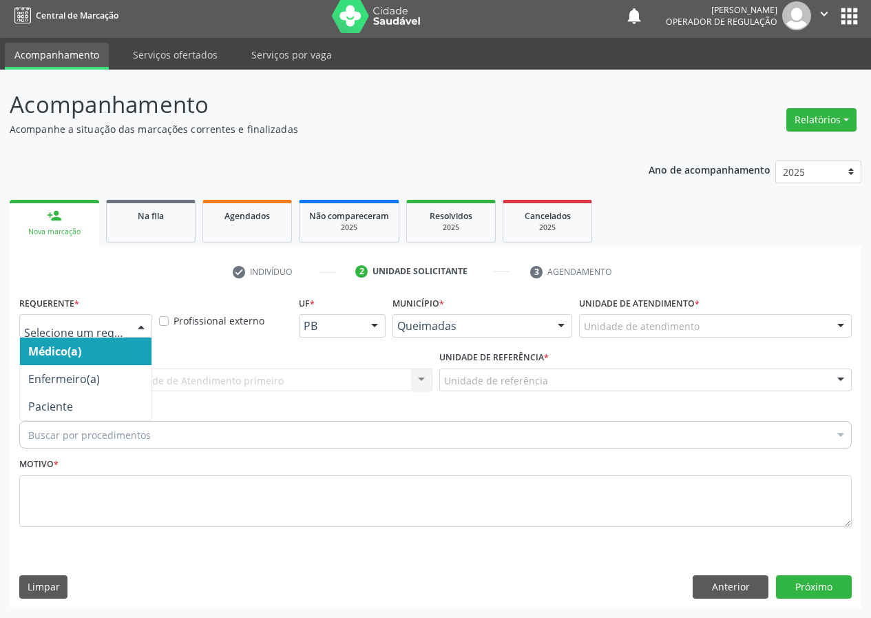
drag, startPoint x: 140, startPoint y: 323, endPoint x: 134, endPoint y: 360, distance: 37.7
click at [140, 327] on div at bounding box center [141, 326] width 21 height 23
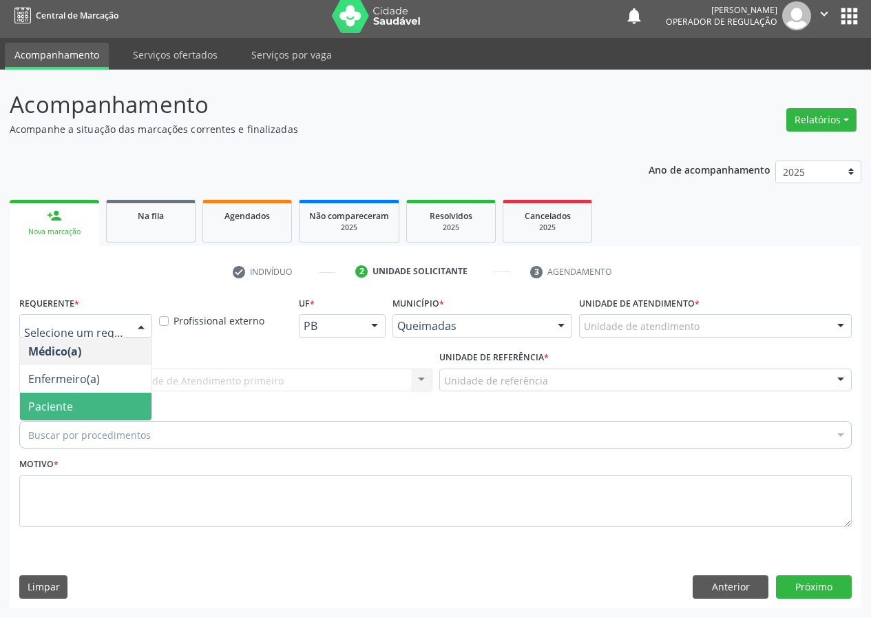
drag, startPoint x: 107, startPoint y: 404, endPoint x: 224, endPoint y: 379, distance: 119.6
click at [142, 388] on ul "Médico(a) Enfermeiro(a) Paciente Nenhum resultado encontrado para: " " Não há n…" at bounding box center [86, 378] width 132 height 83
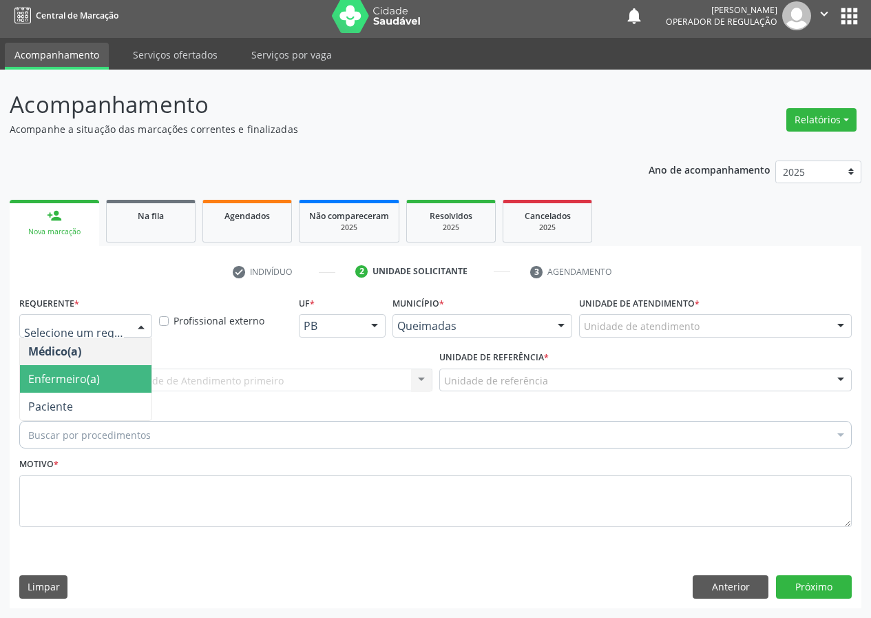
drag, startPoint x: 317, startPoint y: 384, endPoint x: 285, endPoint y: 389, distance: 32.0
click at [316, 384] on div "Por favor, selecione a Unidade de Atendimento primeiro Nenhum resultado encontr…" at bounding box center [225, 379] width 413 height 23
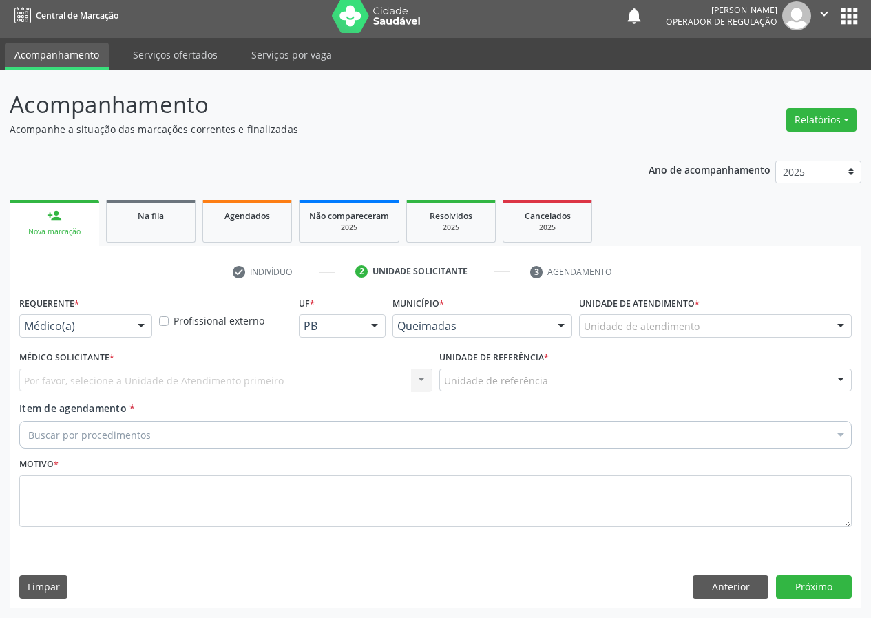
drag, startPoint x: 423, startPoint y: 379, endPoint x: 280, endPoint y: 419, distance: 149.1
click at [417, 379] on div "Por favor, selecione a Unidade de Atendimento primeiro Nenhum resultado encontr…" at bounding box center [225, 379] width 413 height 23
click at [414, 376] on div "Por favor, selecione a Unidade de Atendimento primeiro Nenhum resultado encontr…" at bounding box center [225, 379] width 413 height 23
click at [410, 373] on div "Por favor, selecione a Unidade de Atendimento primeiro Nenhum resultado encontr…" at bounding box center [225, 379] width 413 height 23
click at [405, 374] on div "Por favor, selecione a Unidade de Atendimento primeiro Nenhum resultado encontr…" at bounding box center [225, 379] width 413 height 23
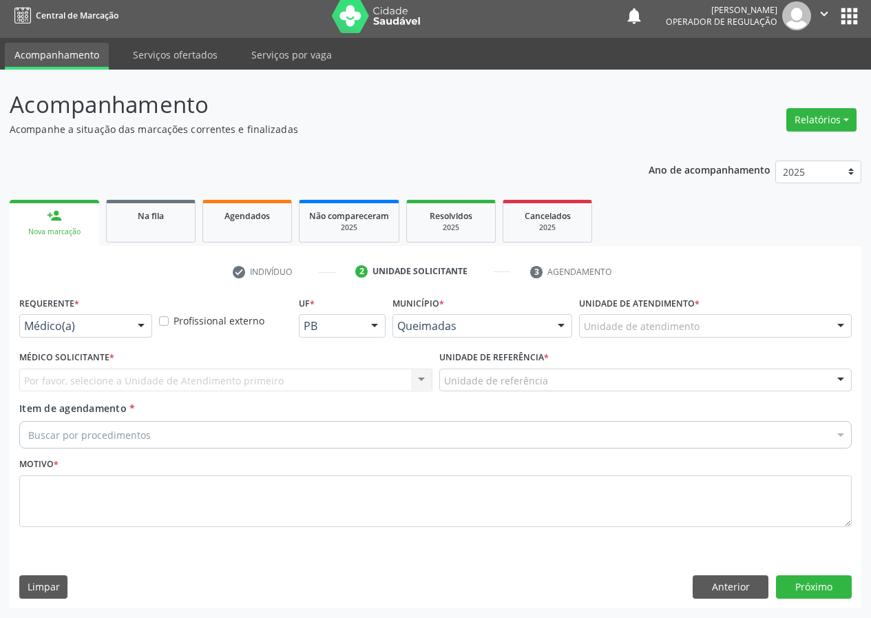
click at [56, 380] on div "Por favor, selecione a Unidade de Atendimento primeiro Nenhum resultado encontr…" at bounding box center [225, 379] width 413 height 23
click at [421, 379] on div "Por favor, selecione a Unidade de Atendimento primeiro Nenhum resultado encontr…" at bounding box center [225, 379] width 413 height 23
drag, startPoint x: 420, startPoint y: 377, endPoint x: 399, endPoint y: 370, distance: 22.4
click at [417, 375] on div "Por favor, selecione a Unidade de Atendimento primeiro Nenhum resultado encontr…" at bounding box center [225, 379] width 413 height 23
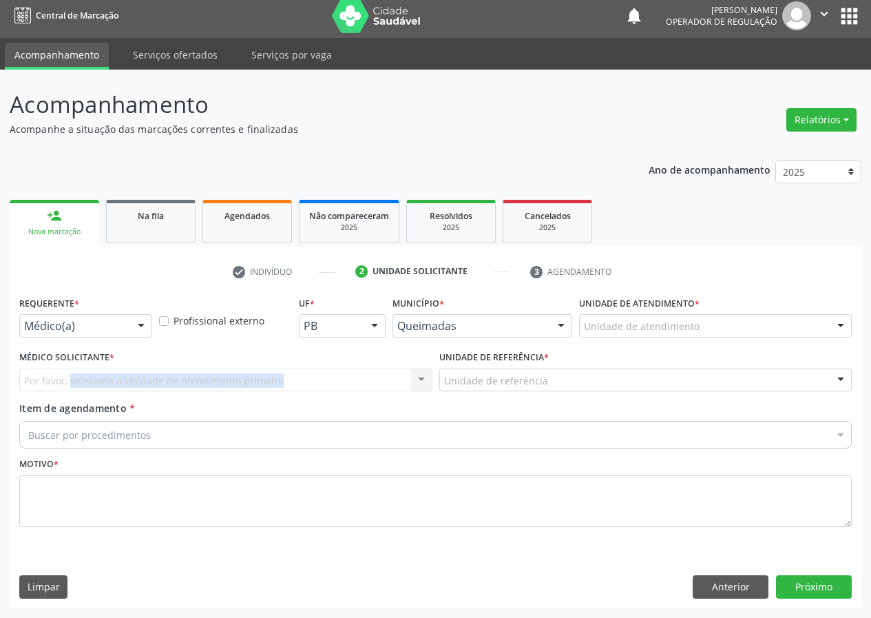
click at [418, 382] on div "Por favor, selecione a Unidade de Atendimento primeiro Nenhum resultado encontr…" at bounding box center [225, 379] width 413 height 23
click at [422, 379] on div "Por favor, selecione a Unidade de Atendimento primeiro Nenhum resultado encontr…" at bounding box center [225, 379] width 413 height 23
click at [417, 375] on div "Por favor, selecione a Unidade de Atendimento primeiro Nenhum resultado encontr…" at bounding box center [225, 379] width 413 height 23
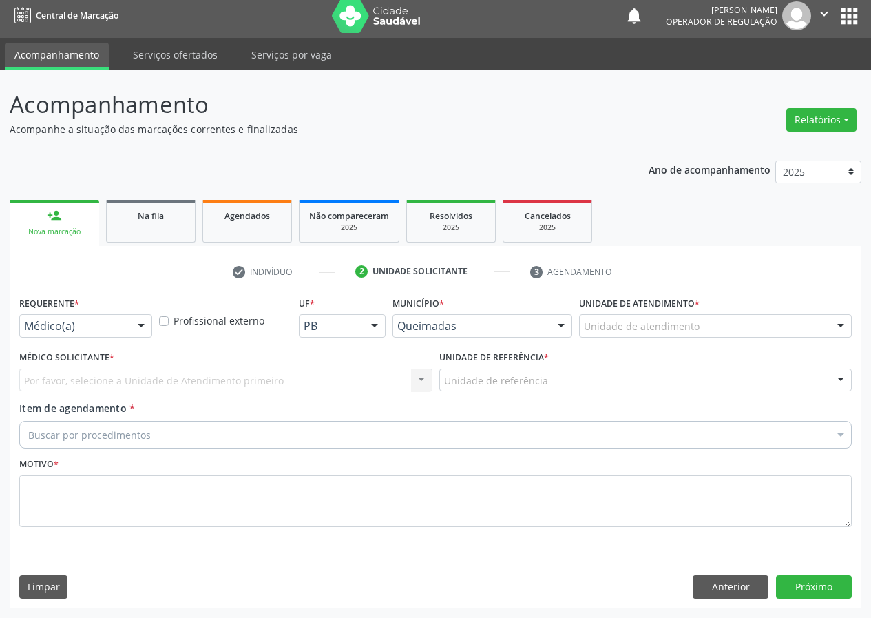
click at [417, 375] on div "Por favor, selecione a Unidade de Atendimento primeiro Nenhum resultado encontr…" at bounding box center [225, 379] width 413 height 23
click at [415, 375] on div "Por favor, selecione a Unidade de Atendimento primeiro Nenhum resultado encontr…" at bounding box center [225, 379] width 413 height 23
click at [426, 376] on div "Por favor, selecione a Unidade de Atendimento primeiro Nenhum resultado encontr…" at bounding box center [225, 379] width 413 height 23
click at [417, 379] on div "Por favor, selecione a Unidade de Atendimento primeiro Nenhum resultado encontr…" at bounding box center [225, 379] width 413 height 23
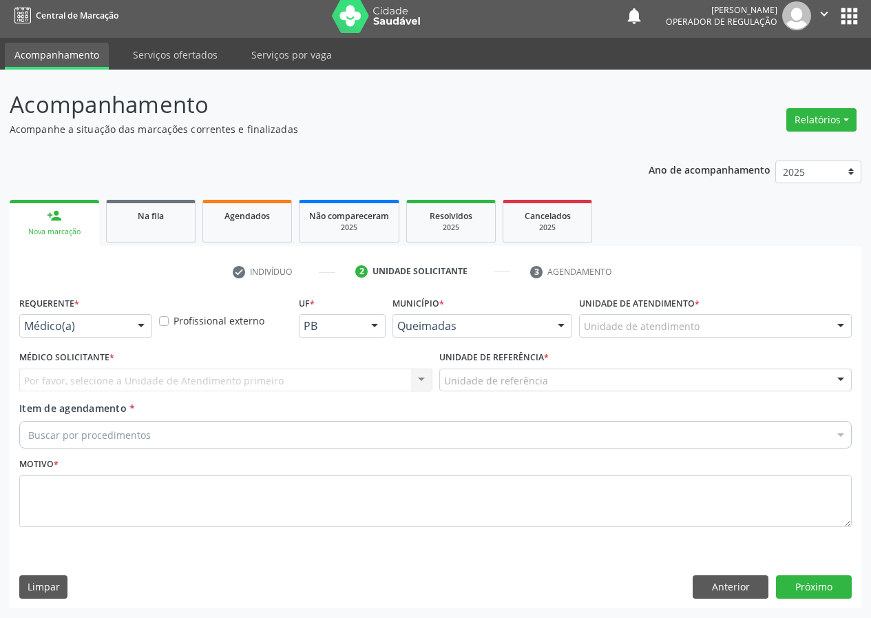
click at [416, 374] on div "Por favor, selecione a Unidade de Atendimento primeiro Nenhum resultado encontr…" at bounding box center [225, 379] width 413 height 23
click at [417, 377] on div "Por favor, selecione a Unidade de Atendimento primeiro Nenhum resultado encontr…" at bounding box center [225, 379] width 413 height 23
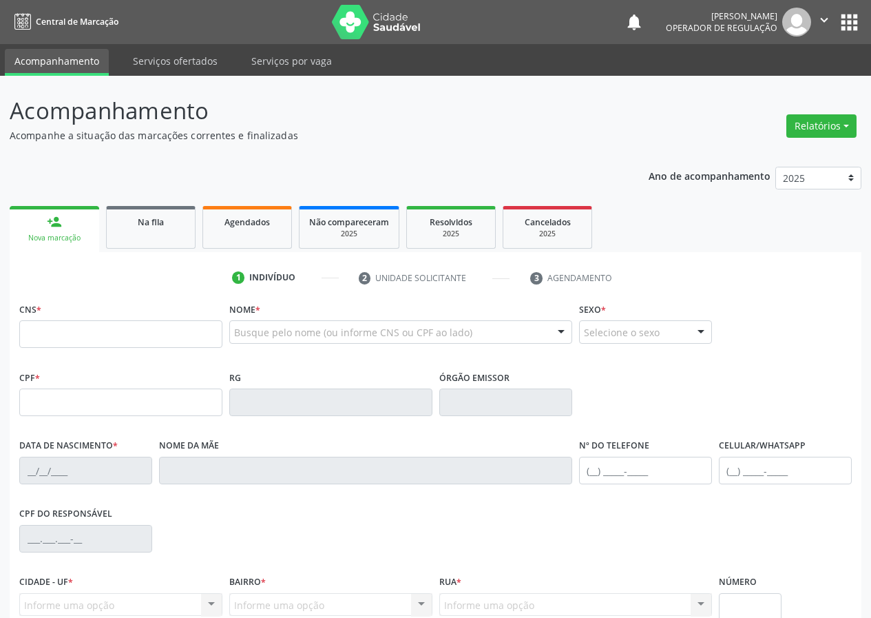
scroll to position [6, 0]
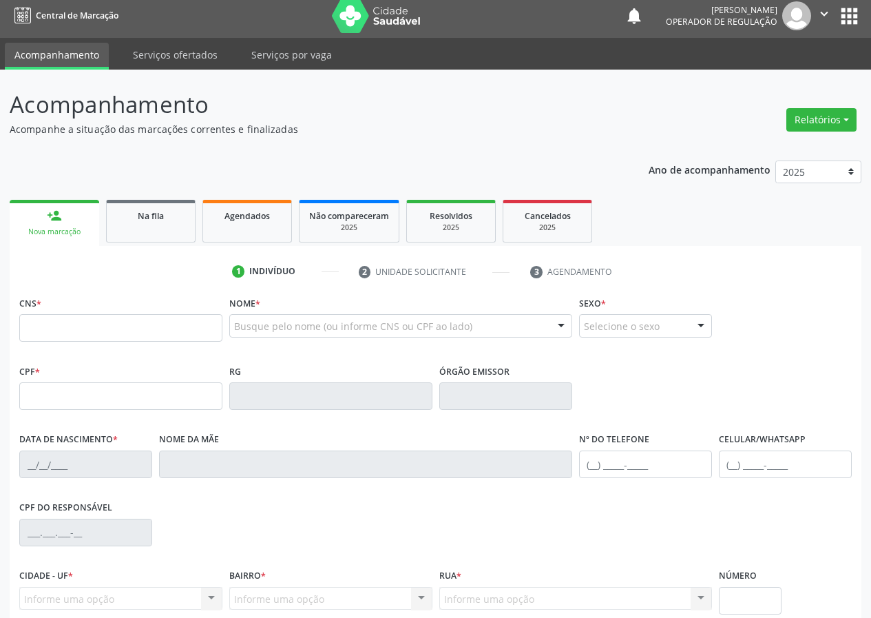
click at [32, 326] on input "text" at bounding box center [120, 328] width 203 height 28
type input "706 9061 3846 9335"
type input "011.829.364-82"
type input "23/01/1976"
type input "Terezinha Paulino de Freitas"
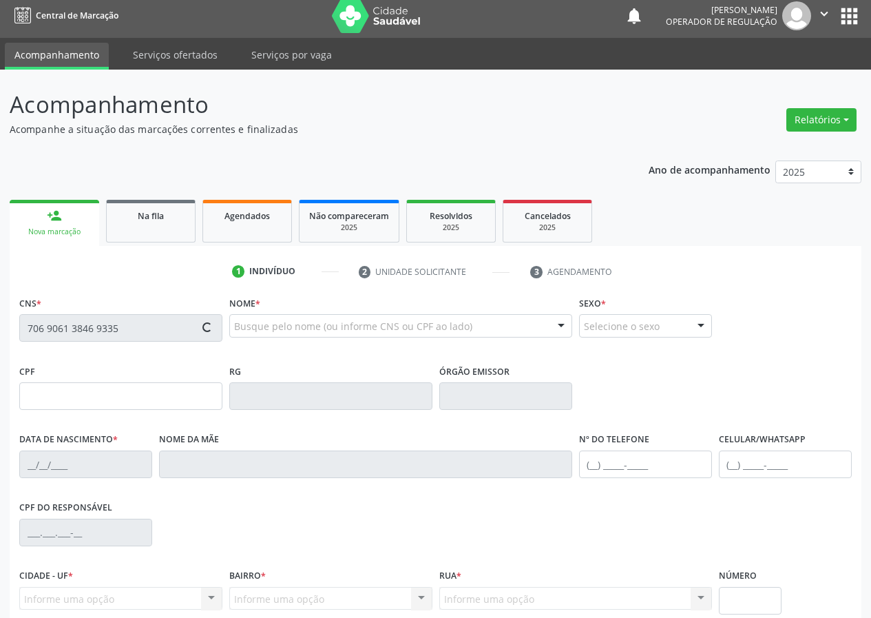
type input "(83) 99345-0046"
type input "063.958.944-80"
type input "21"
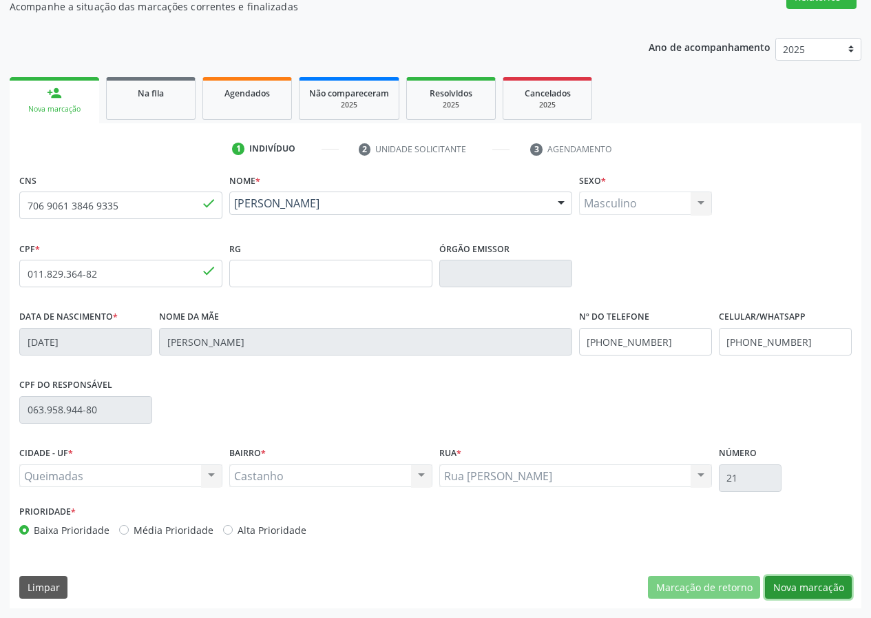
click at [812, 585] on button "Nova marcação" at bounding box center [808, 587] width 87 height 23
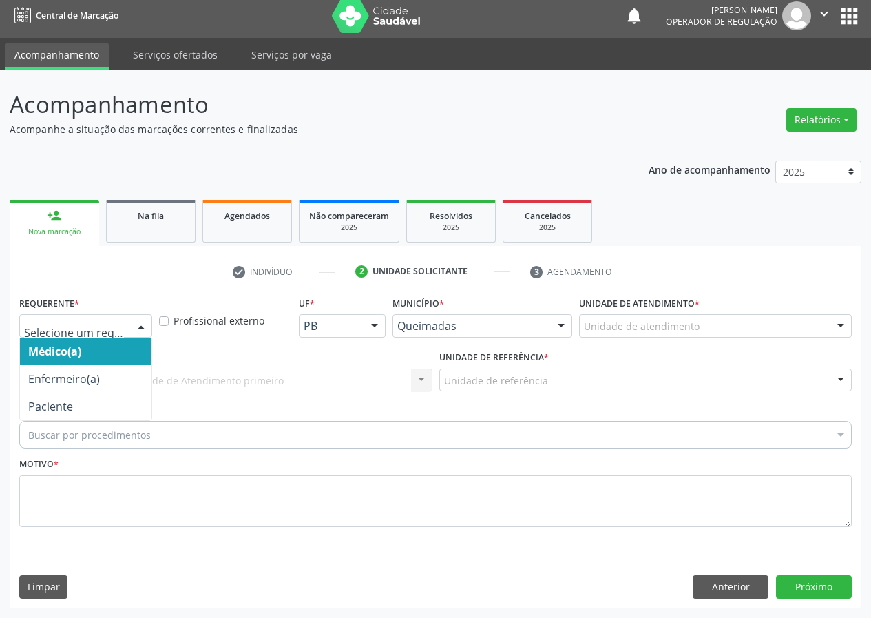
drag, startPoint x: 143, startPoint y: 323, endPoint x: 126, endPoint y: 375, distance: 54.2
click at [140, 330] on div at bounding box center [141, 326] width 21 height 23
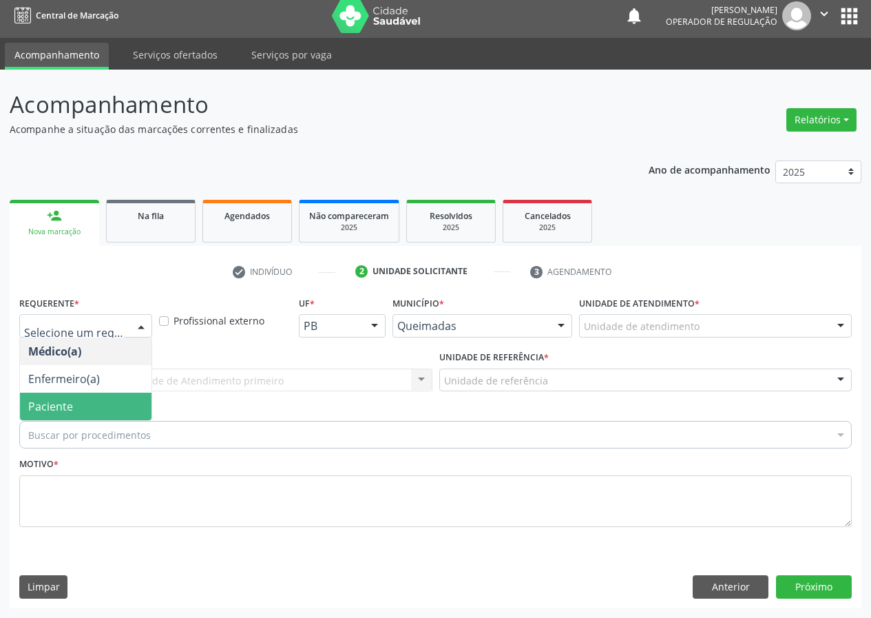
click at [116, 412] on span "Paciente" at bounding box center [86, 406] width 132 height 28
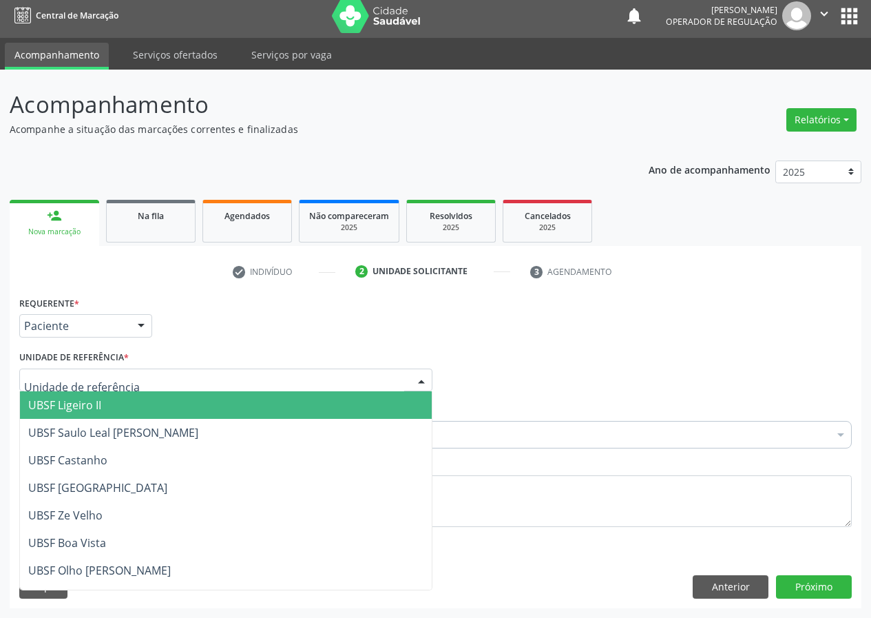
click at [416, 372] on div at bounding box center [421, 380] width 21 height 23
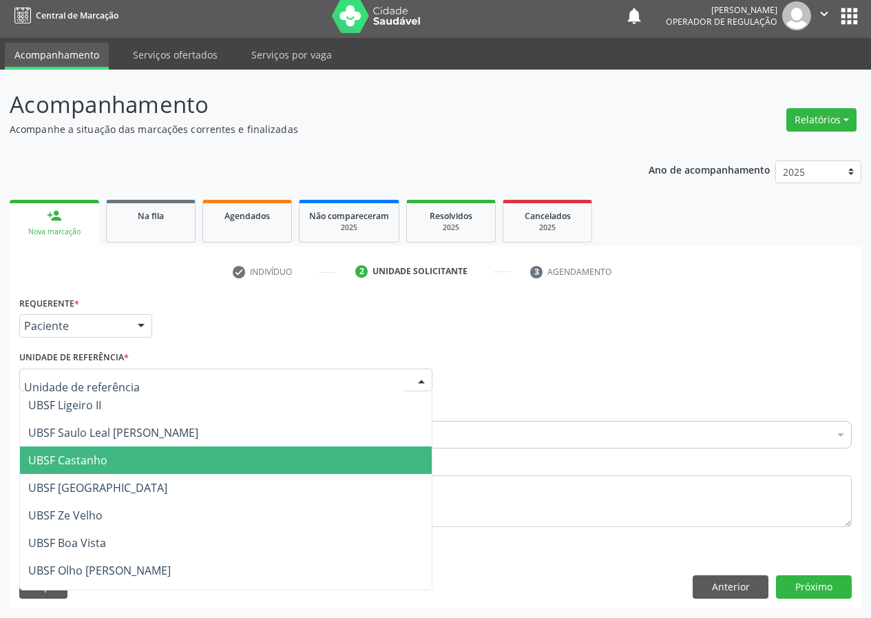
drag, startPoint x: 96, startPoint y: 458, endPoint x: 15, endPoint y: 470, distance: 82.2
click at [71, 470] on span "UBSF Castanho" at bounding box center [226, 460] width 412 height 28
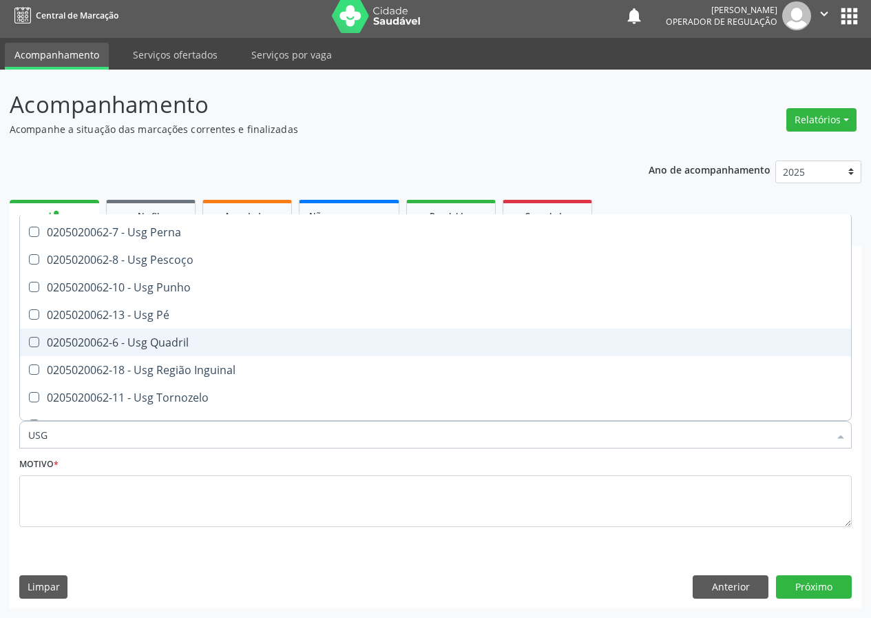
scroll to position [317, 0]
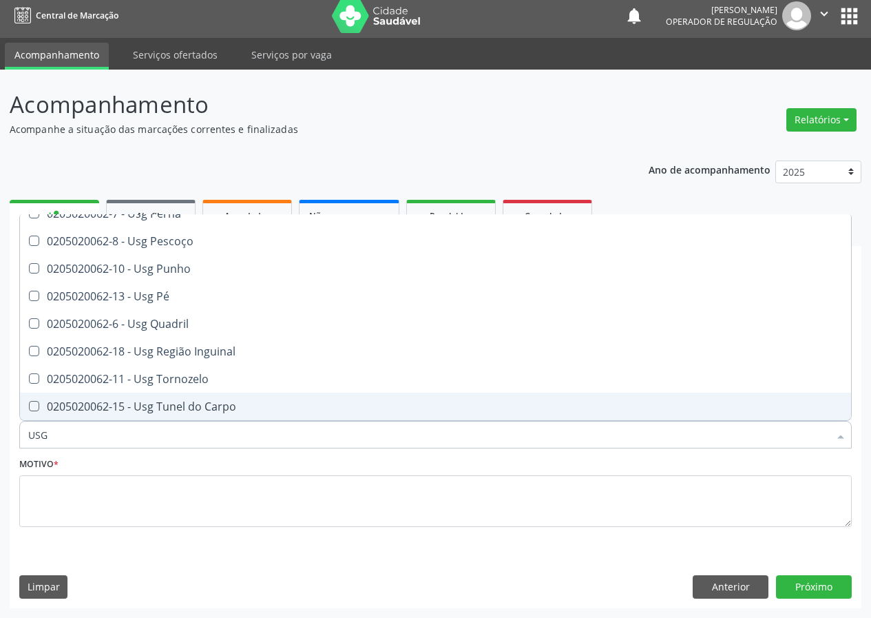
drag, startPoint x: 69, startPoint y: 443, endPoint x: 21, endPoint y: 443, distance: 48.2
click at [21, 443] on div "USG" at bounding box center [435, 435] width 832 height 28
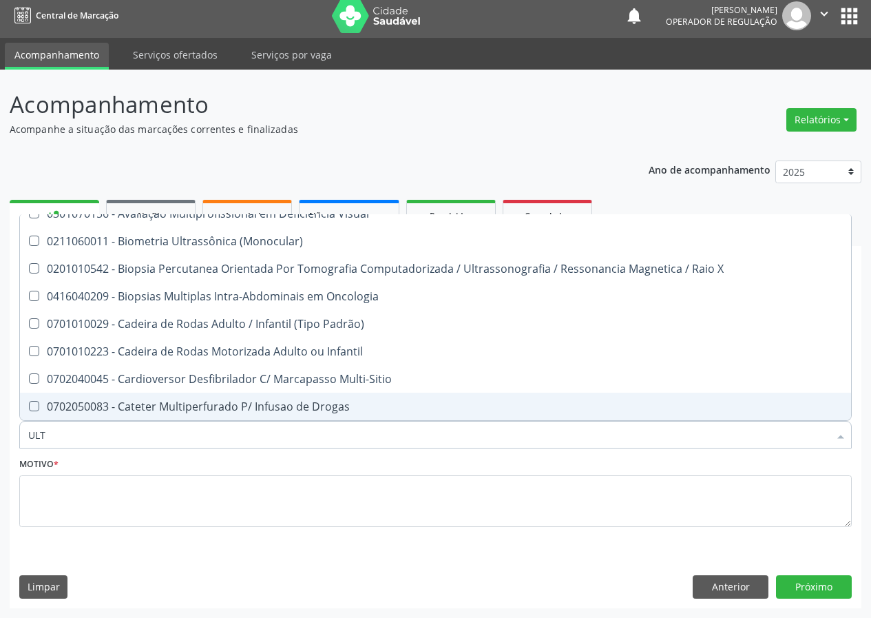
type input "ULTR"
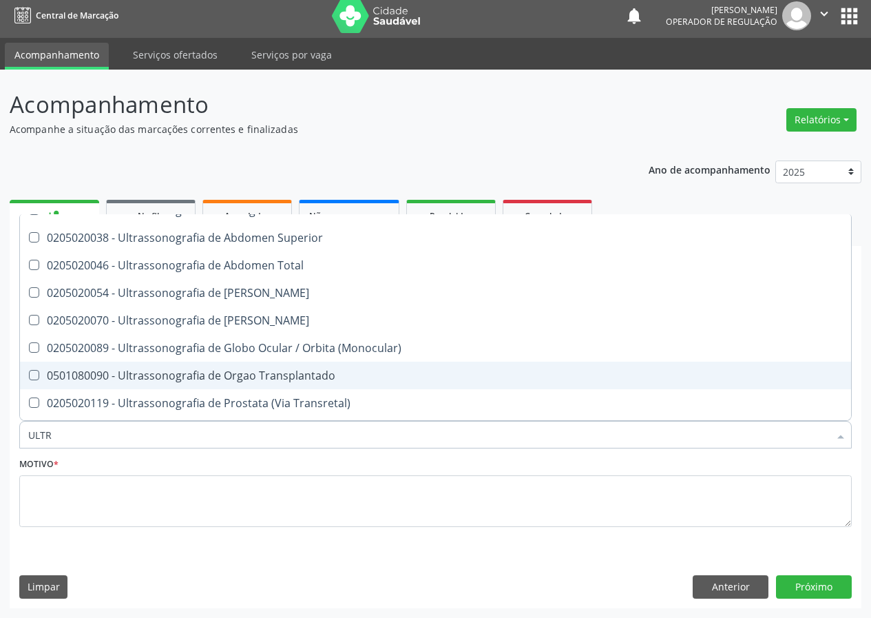
scroll to position [455, 0]
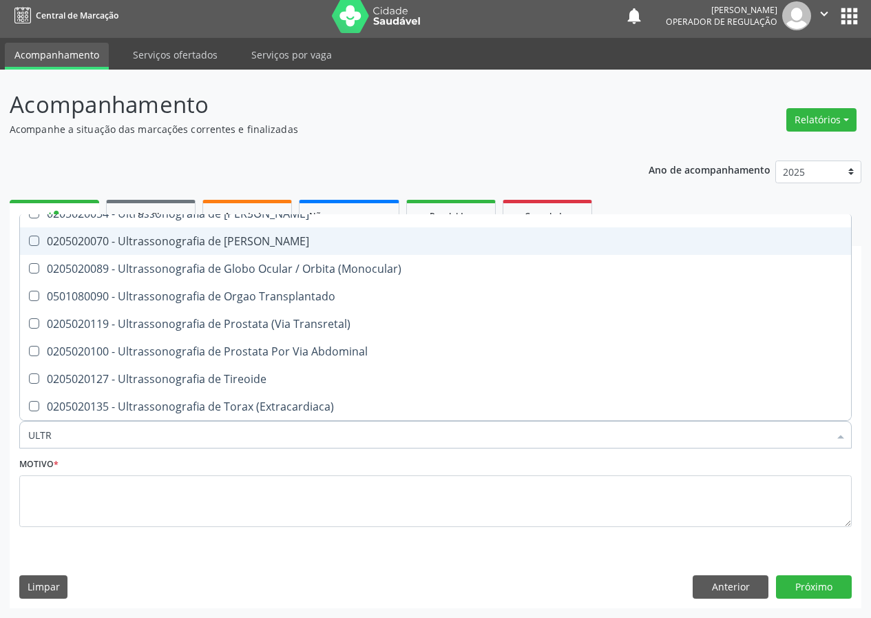
click at [264, 241] on div "0205020070 - Ultrassonografia de Bolsa Escrotal" at bounding box center [435, 240] width 814 height 11
checkbox Escrotal "true"
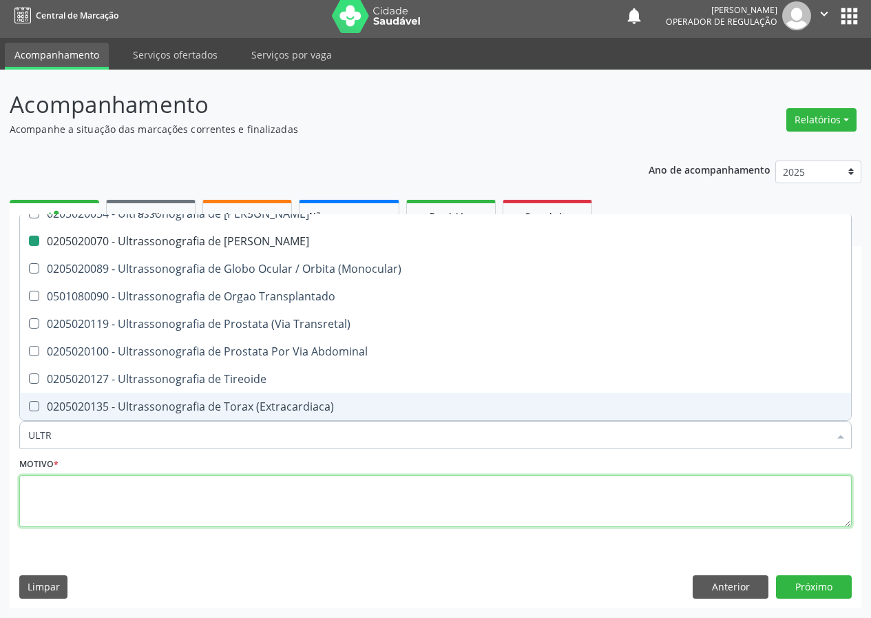
click at [103, 510] on textarea at bounding box center [435, 501] width 832 height 52
checkbox X "true"
checkbox Escrotal "false"
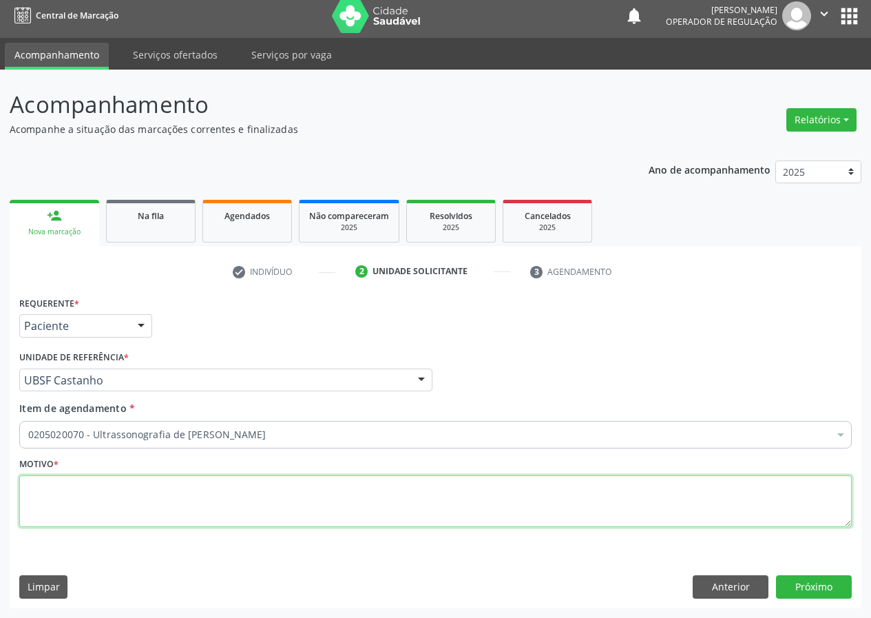
scroll to position [0, 0]
type textarea "AVALIAÇÃO"
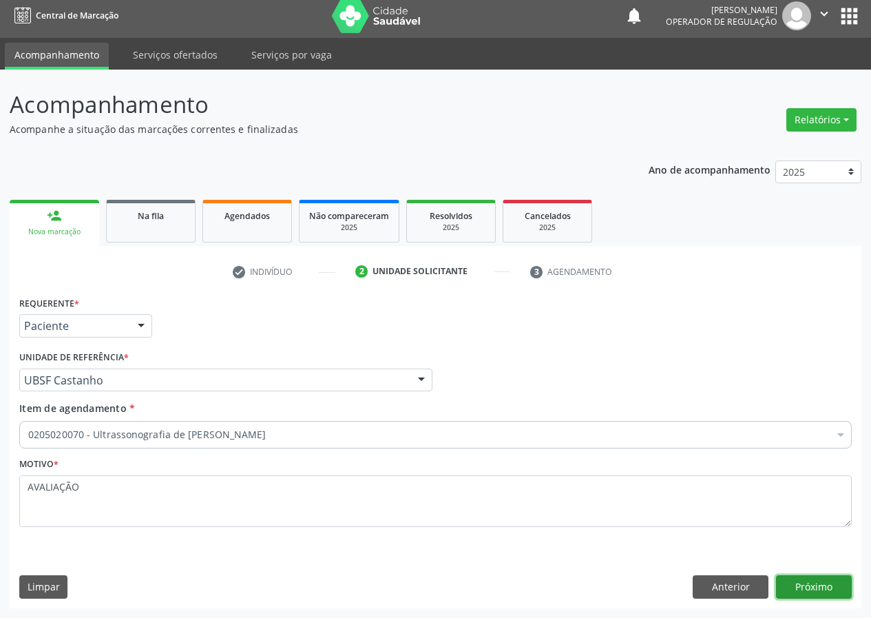
drag, startPoint x: 809, startPoint y: 586, endPoint x: 800, endPoint y: 584, distance: 9.2
click at [800, 584] on button "Próximo" at bounding box center [814, 586] width 76 height 23
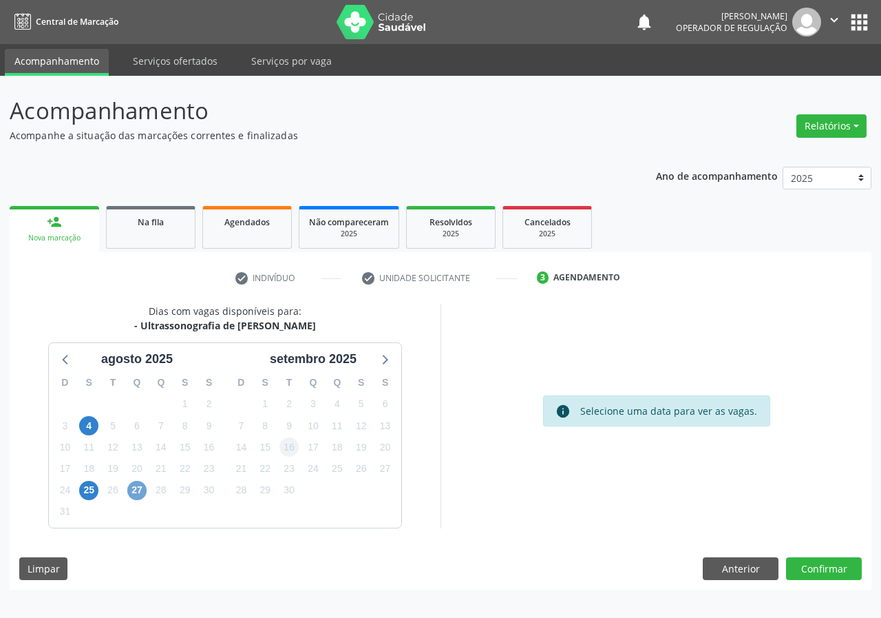
drag, startPoint x: 134, startPoint y: 490, endPoint x: 281, endPoint y: 445, distance: 153.1
click at [146, 484] on div "27" at bounding box center [136, 489] width 19 height 21
click at [134, 495] on span "27" at bounding box center [136, 490] width 19 height 19
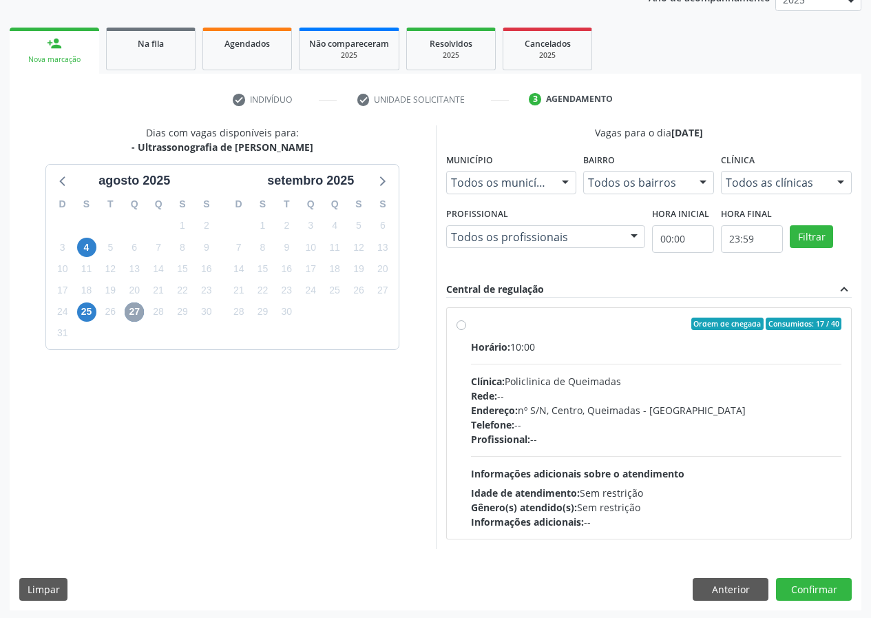
scroll to position [180, 0]
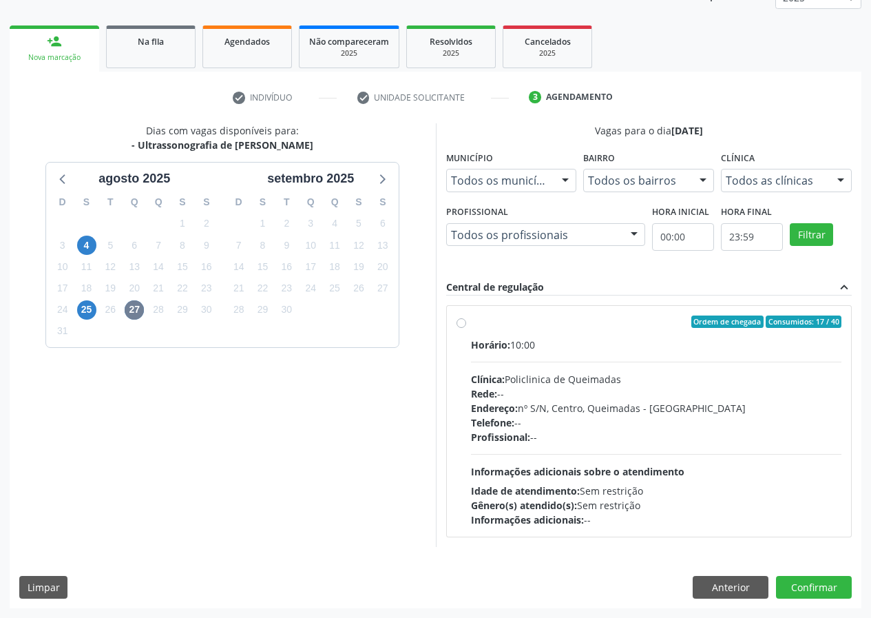
drag, startPoint x: 458, startPoint y: 320, endPoint x: 638, endPoint y: 377, distance: 188.6
click at [471, 321] on label "Ordem de chegada Consumidos: 17 / 40 Horário: 10:00 Clínica: Policlinica de Que…" at bounding box center [656, 420] width 371 height 211
click at [461, 321] on input "Ordem de chegada Consumidos: 17 / 40 Horário: 10:00 Clínica: Policlinica de Que…" at bounding box center [461, 321] width 10 height 12
radio input "true"
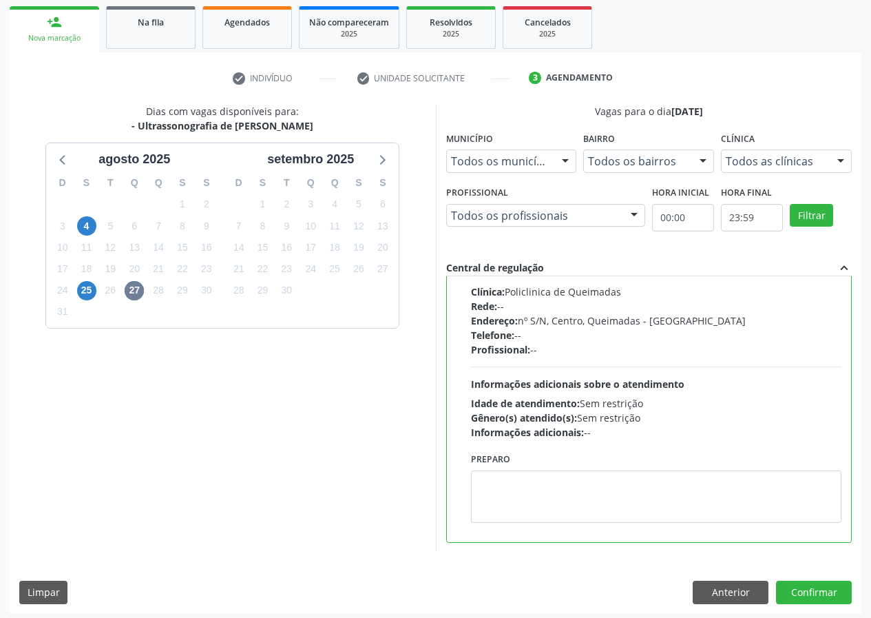
scroll to position [205, 0]
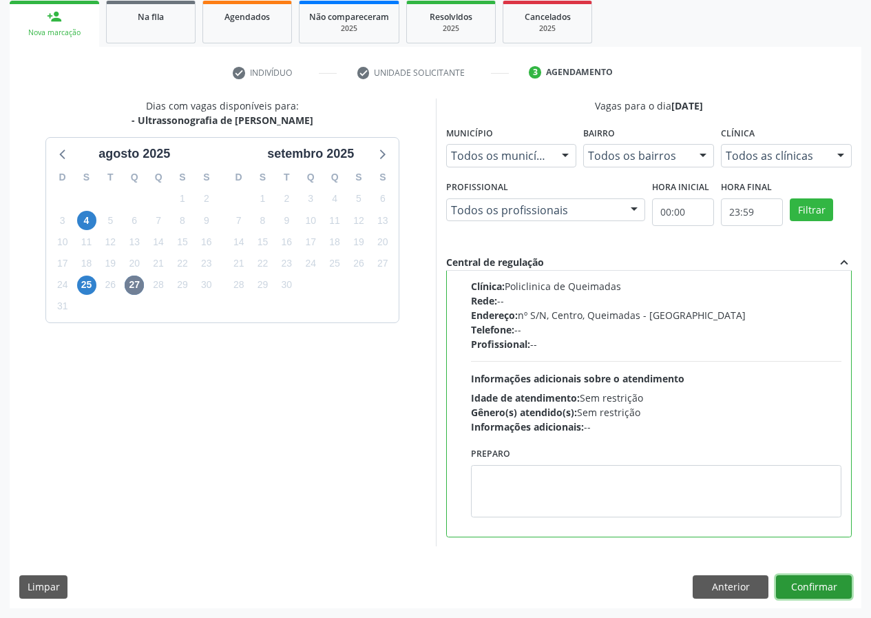
drag, startPoint x: 810, startPoint y: 589, endPoint x: 388, endPoint y: 584, distance: 422.8
click at [801, 587] on button "Confirmar" at bounding box center [814, 586] width 76 height 23
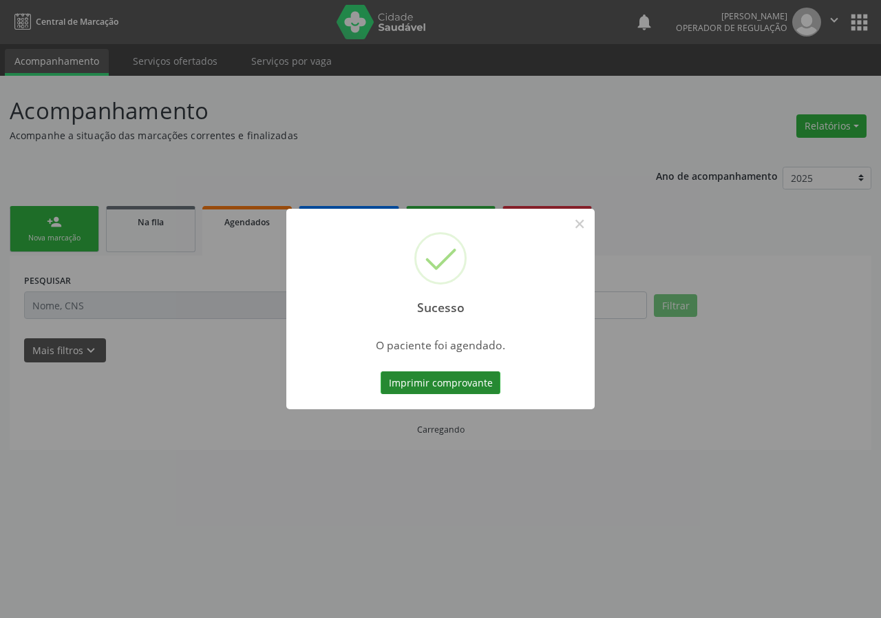
click at [412, 379] on button "Imprimir comprovante" at bounding box center [441, 382] width 120 height 23
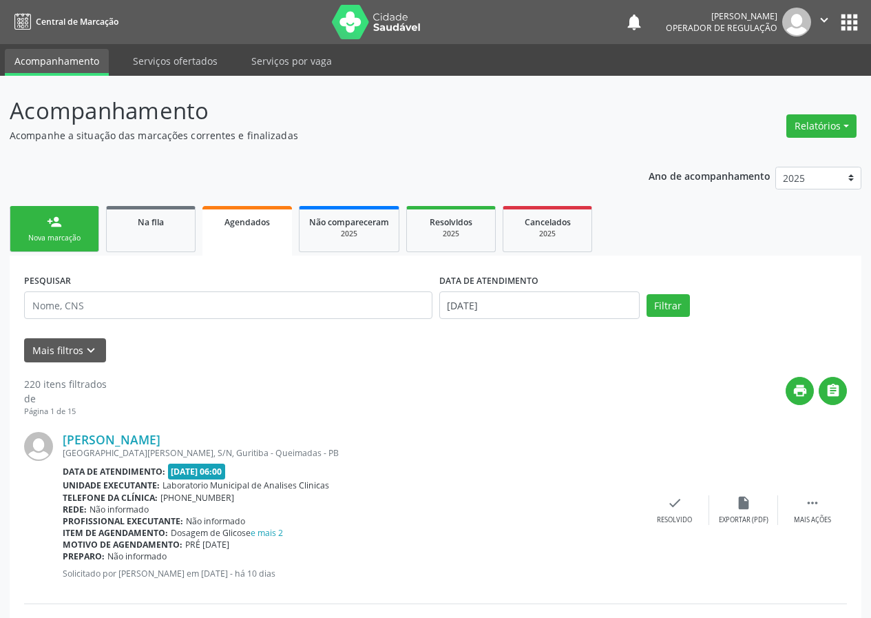
click at [34, 219] on link "person_add Nova marcação" at bounding box center [55, 229] width 90 height 46
click at [53, 237] on div "Nova marcação" at bounding box center [54, 238] width 69 height 10
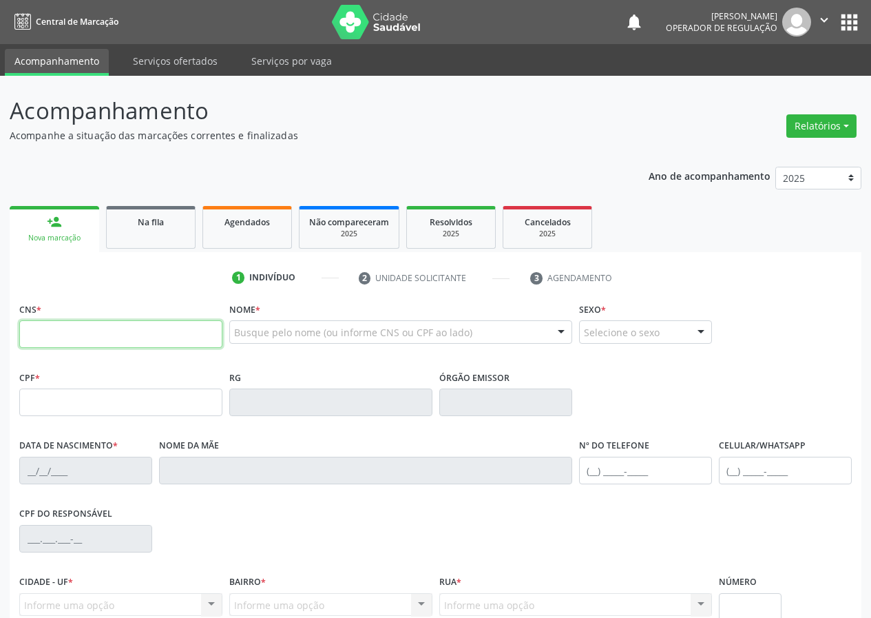
click at [36, 327] on input "text" at bounding box center [120, 334] width 203 height 28
drag, startPoint x: 39, startPoint y: 328, endPoint x: 39, endPoint y: 319, distance: 9.0
click at [39, 326] on input "text" at bounding box center [120, 334] width 203 height 28
type input "705 0022 0949 1652"
type input "109.888.984-38"
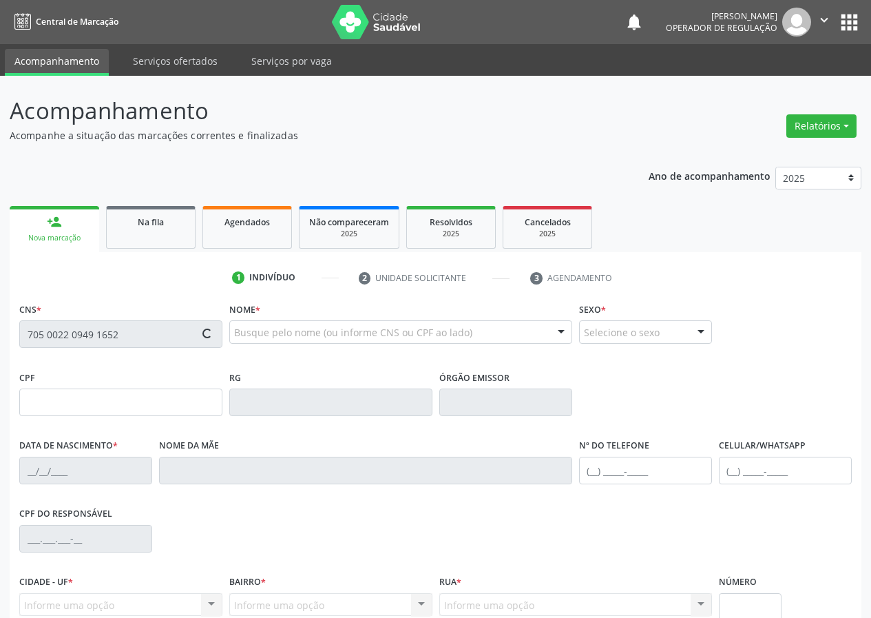
type input "03/01/1993"
type input "Djanira Marques da Siva"
type input "(83) 99347-8664"
type input "150"
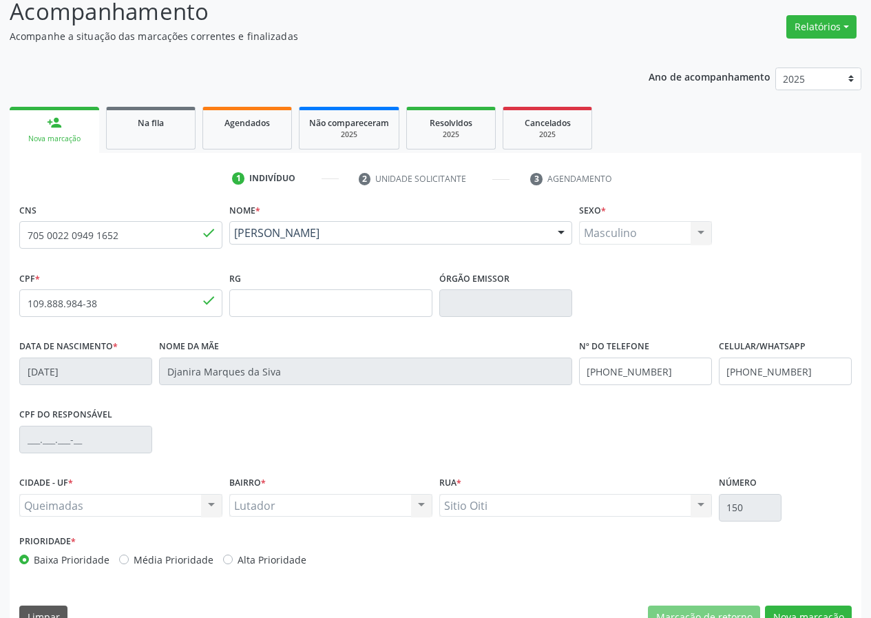
scroll to position [129, 0]
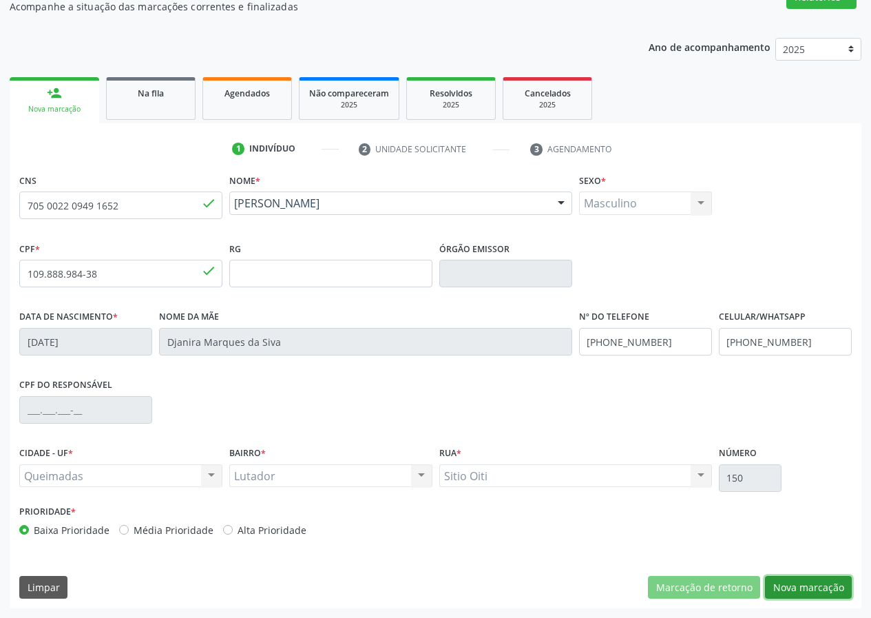
click at [797, 585] on button "Nova marcação" at bounding box center [808, 587] width 87 height 23
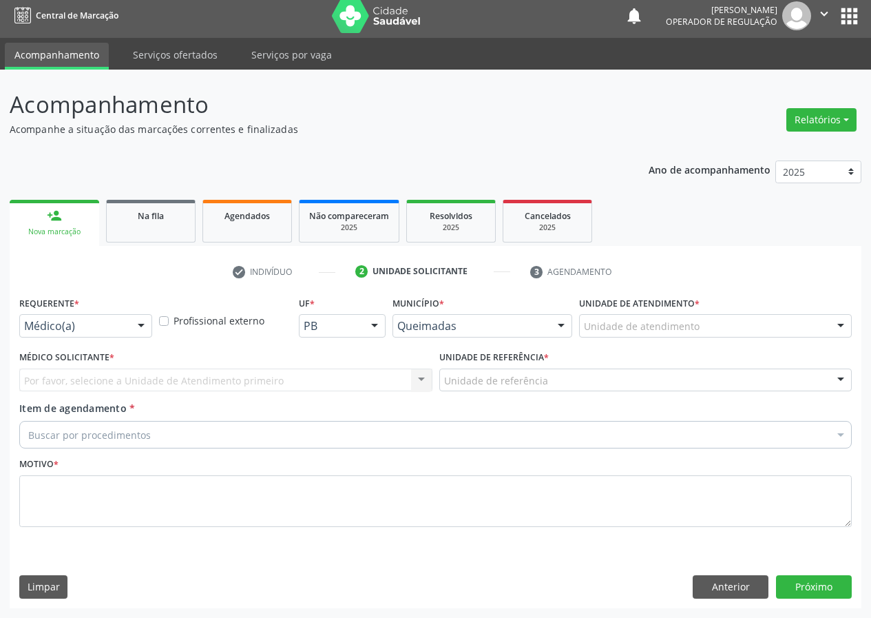
scroll to position [6, 0]
click at [143, 333] on div at bounding box center [141, 326] width 21 height 23
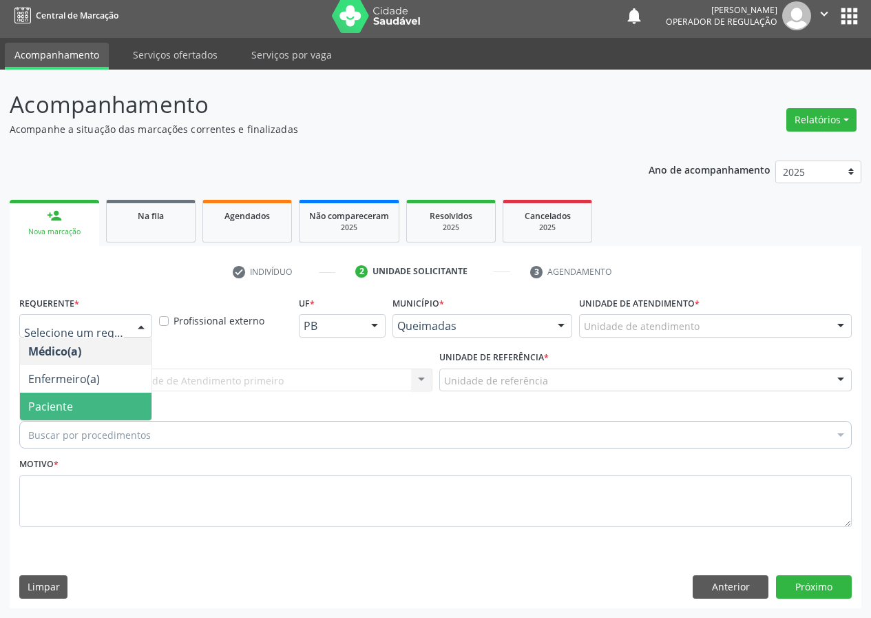
drag, startPoint x: 137, startPoint y: 404, endPoint x: 254, endPoint y: 373, distance: 121.1
click at [140, 403] on span "Paciente" at bounding box center [86, 406] width 132 height 28
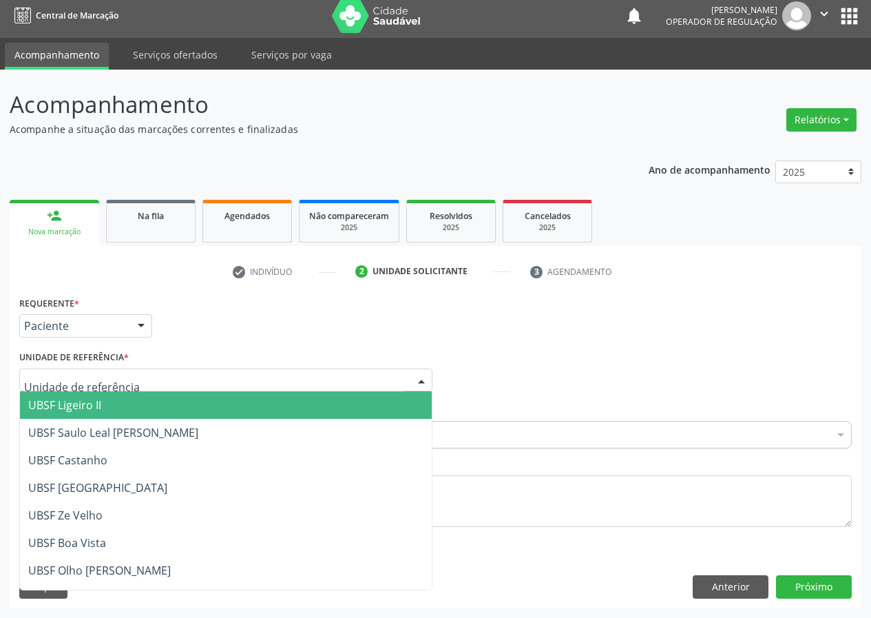
drag, startPoint x: 388, startPoint y: 380, endPoint x: 231, endPoint y: 443, distance: 168.6
click at [378, 381] on div at bounding box center [225, 379] width 413 height 23
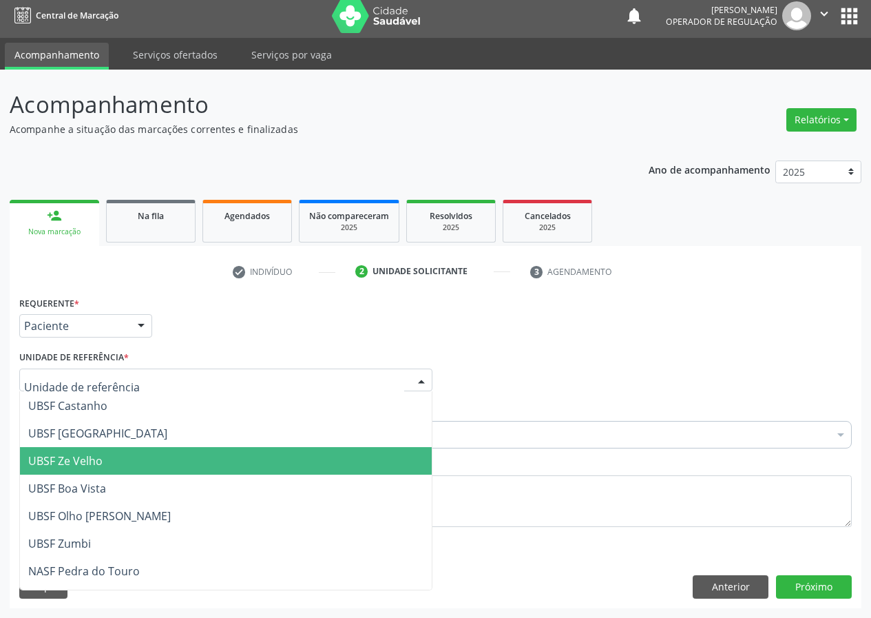
scroll to position [138, 0]
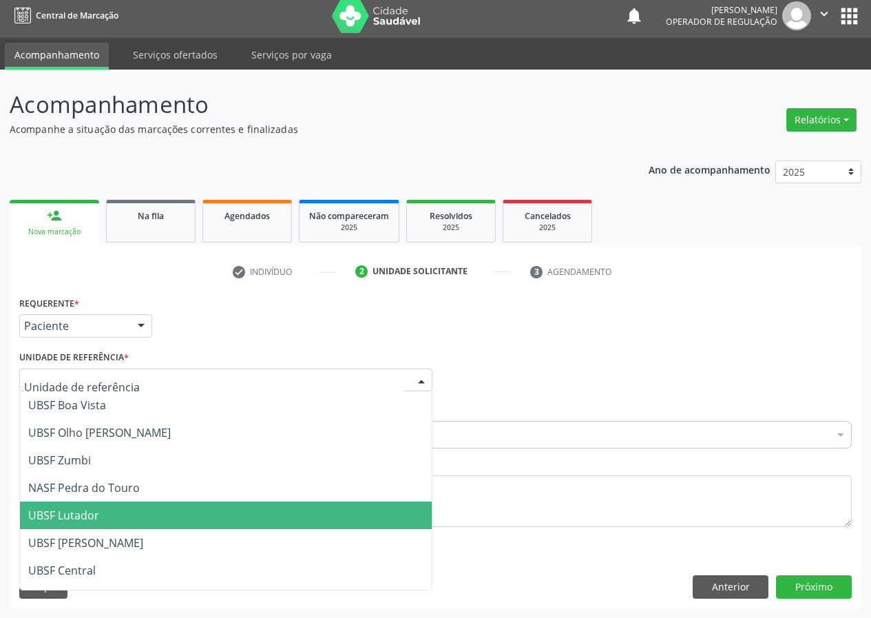
drag, startPoint x: 95, startPoint y: 515, endPoint x: 0, endPoint y: 478, distance: 102.0
click at [67, 519] on span "UBSF Lutador" at bounding box center [63, 514] width 71 height 15
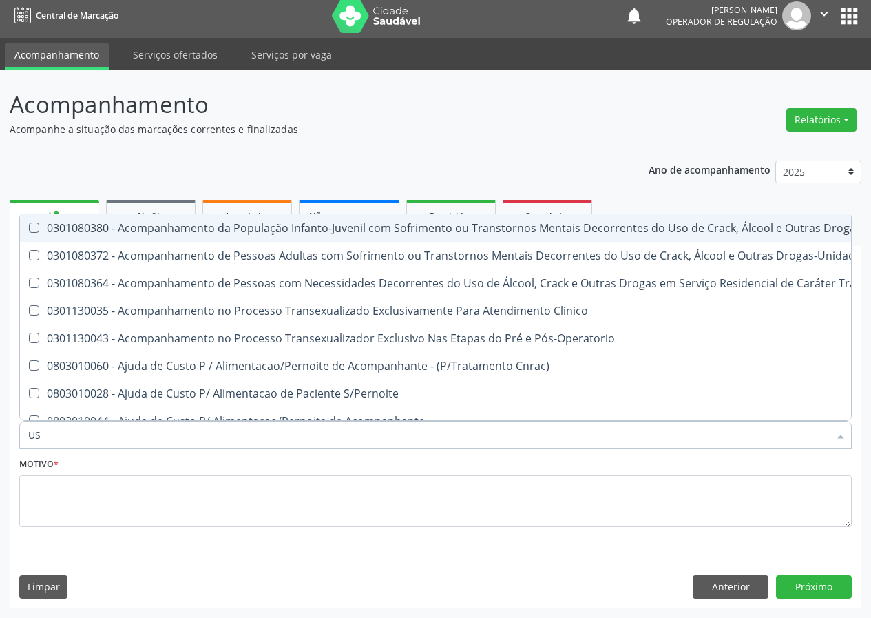
type input "USG"
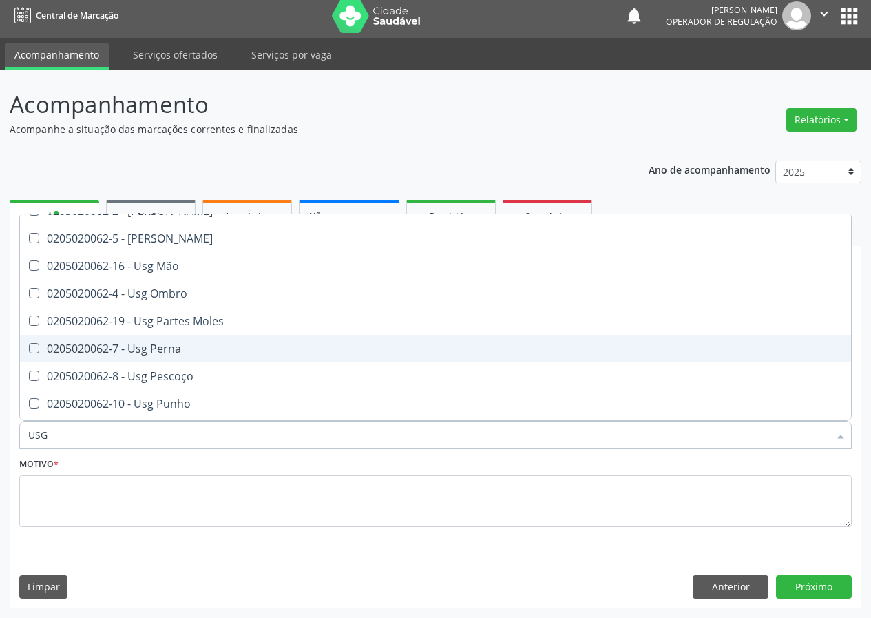
scroll to position [207, 0]
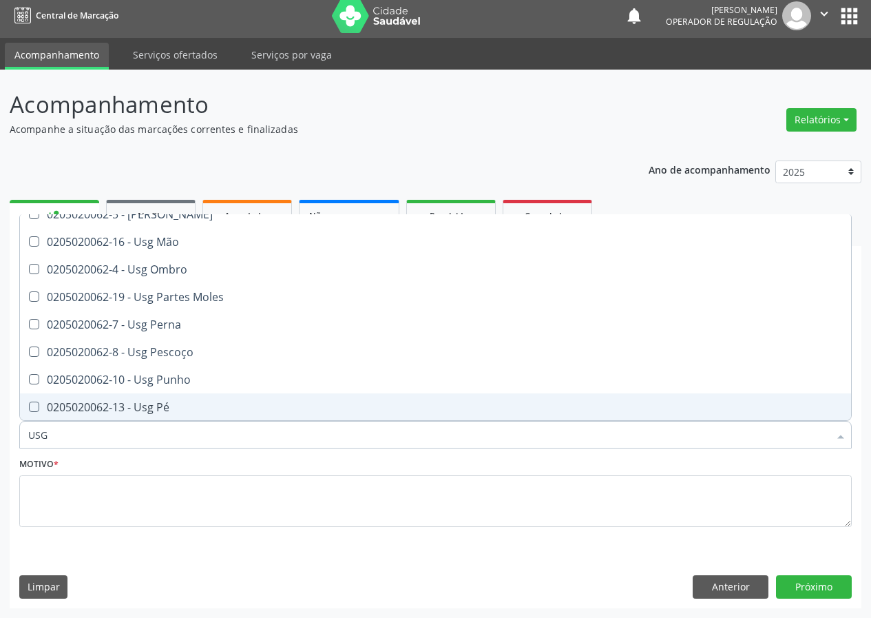
click at [151, 406] on div "0205020062-13 - Usg Pé" at bounding box center [435, 406] width 814 height 11
checkbox Pé "true"
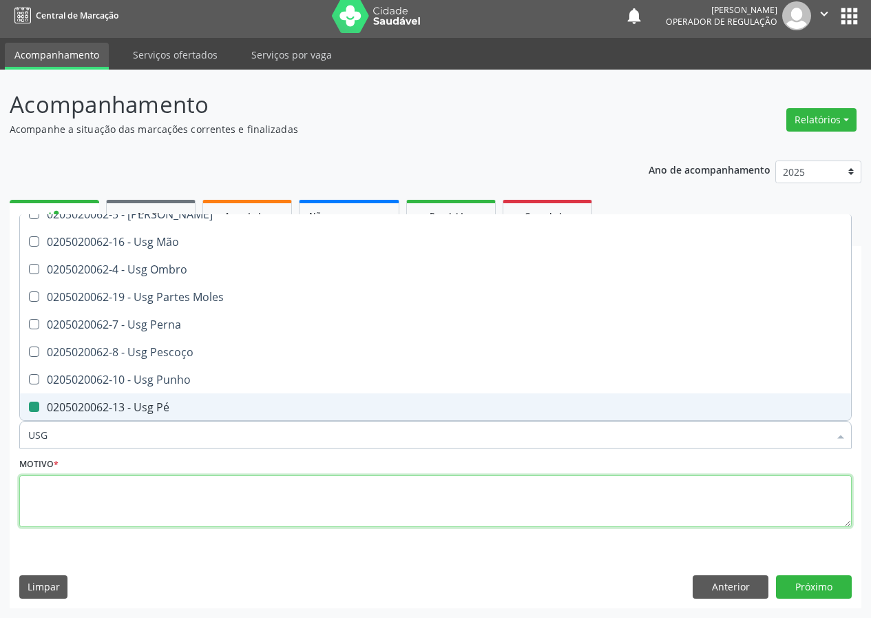
click at [89, 513] on textarea at bounding box center [435, 501] width 832 height 52
checkbox Braço "true"
checkbox Pé "false"
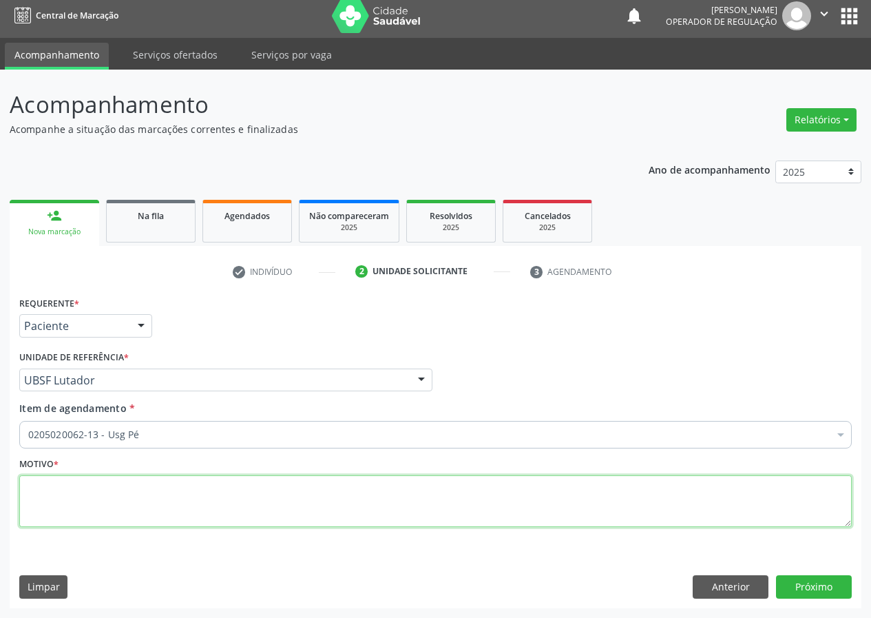
scroll to position [0, 0]
type textarea "AVALIAÇÃO"
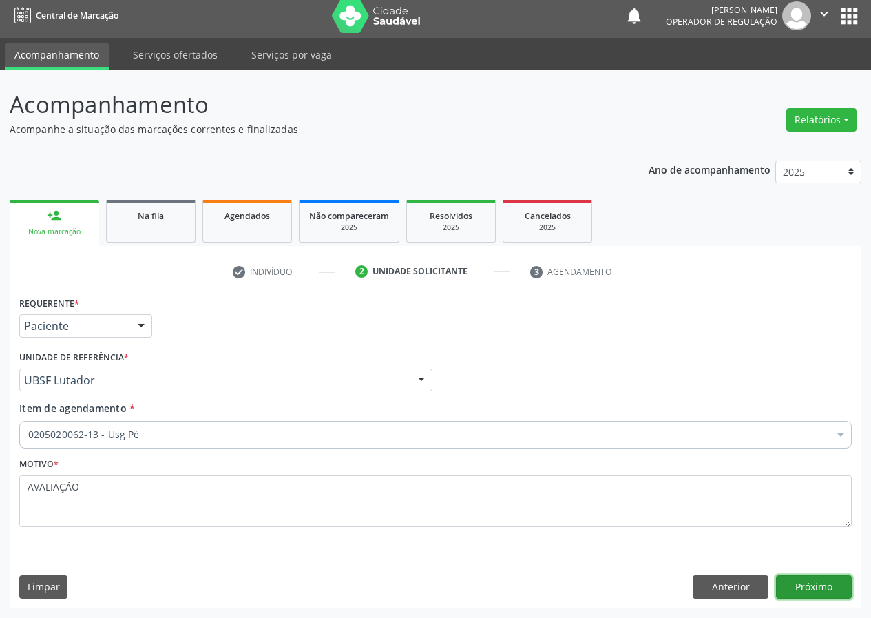
drag, startPoint x: 829, startPoint y: 589, endPoint x: 818, endPoint y: 584, distance: 12.0
click at [818, 584] on button "Próximo" at bounding box center [814, 586] width 76 height 23
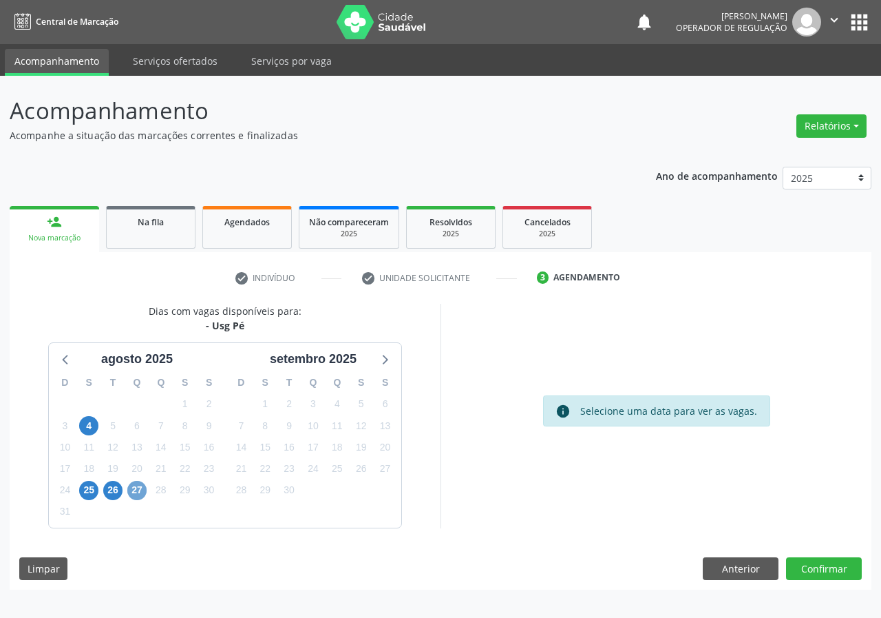
click at [139, 494] on span "27" at bounding box center [136, 490] width 19 height 19
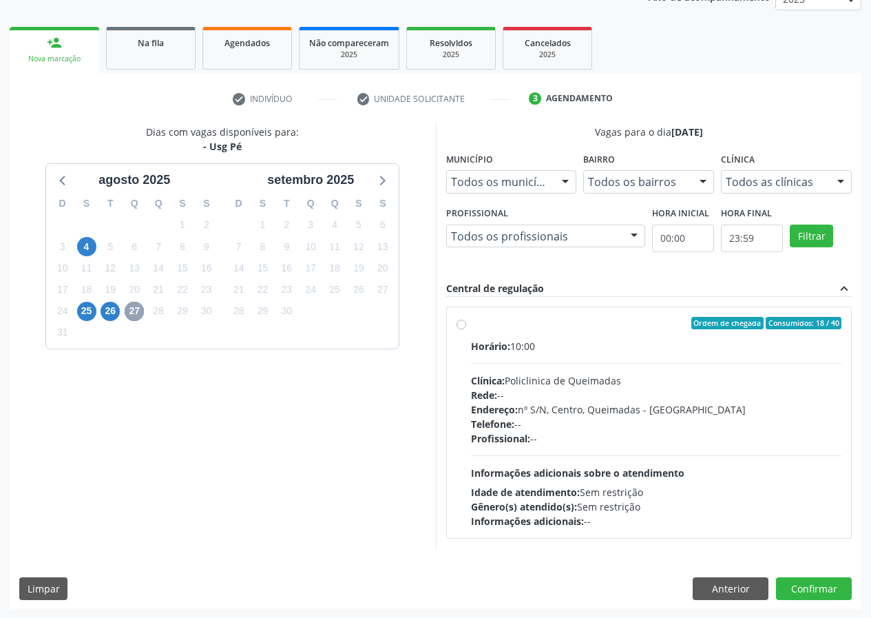
scroll to position [180, 0]
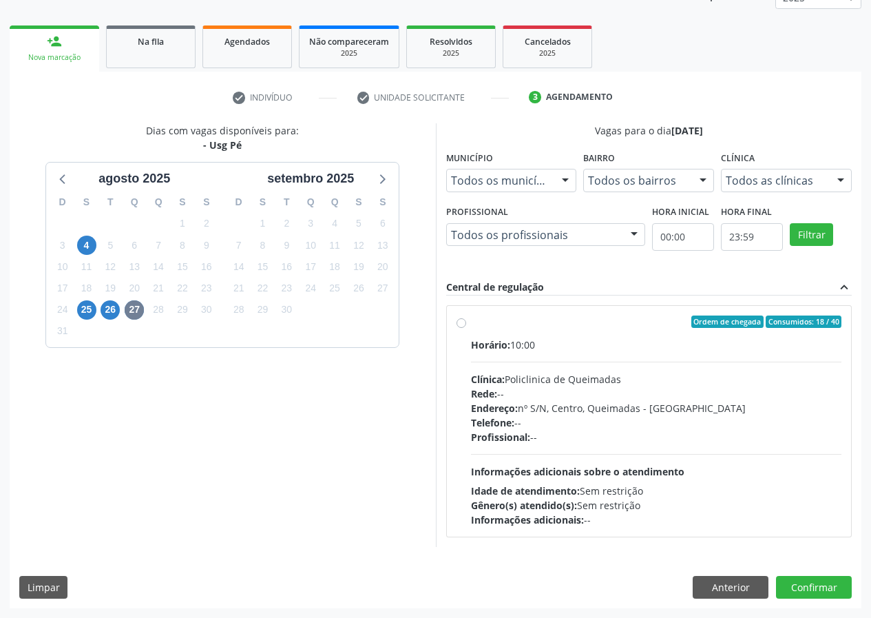
drag, startPoint x: 458, startPoint y: 322, endPoint x: 523, endPoint y: 406, distance: 107.0
click at [471, 320] on label "Ordem de chegada Consumidos: 18 / 40 Horário: 10:00 Clínica: Policlinica de Que…" at bounding box center [656, 420] width 371 height 211
click at [465, 320] on input "Ordem de chegada Consumidos: 18 / 40 Horário: 10:00 Clínica: Policlinica de Que…" at bounding box center [461, 321] width 10 height 12
radio input "true"
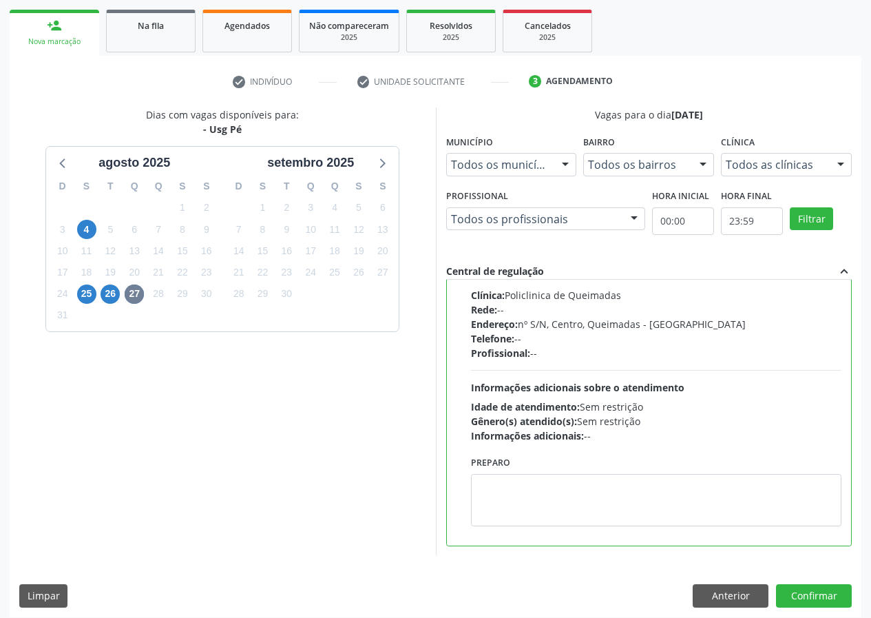
scroll to position [205, 0]
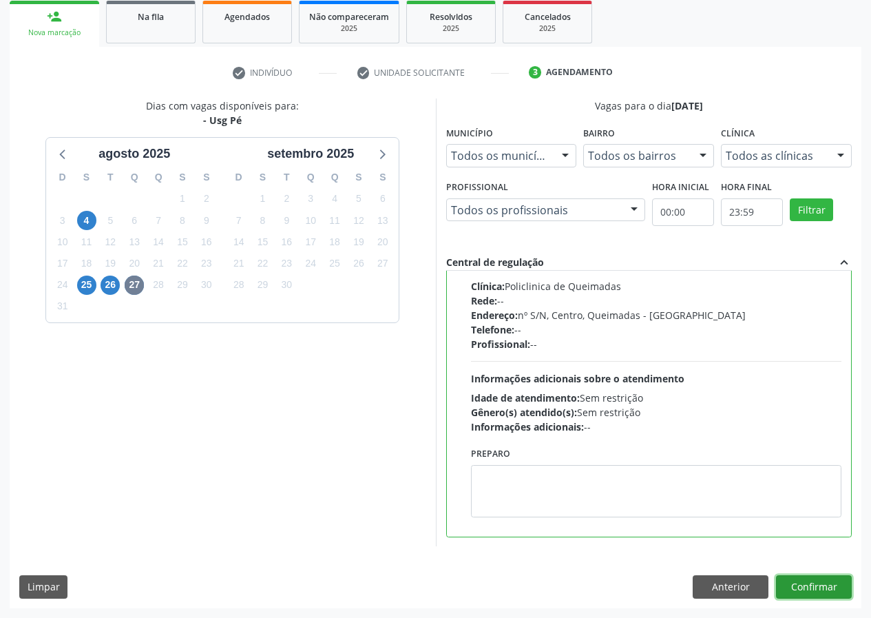
click at [814, 586] on button "Confirmar" at bounding box center [814, 586] width 76 height 23
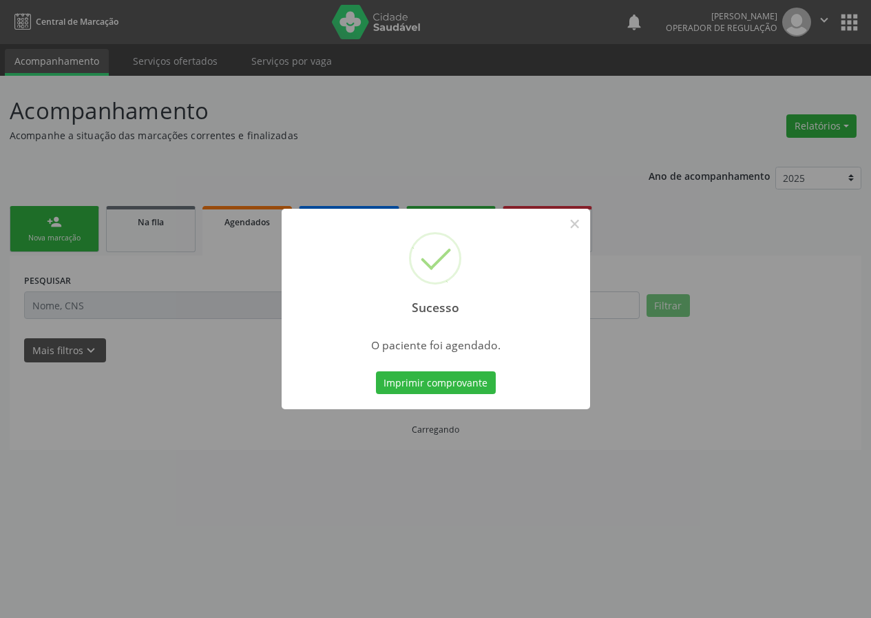
scroll to position [0, 0]
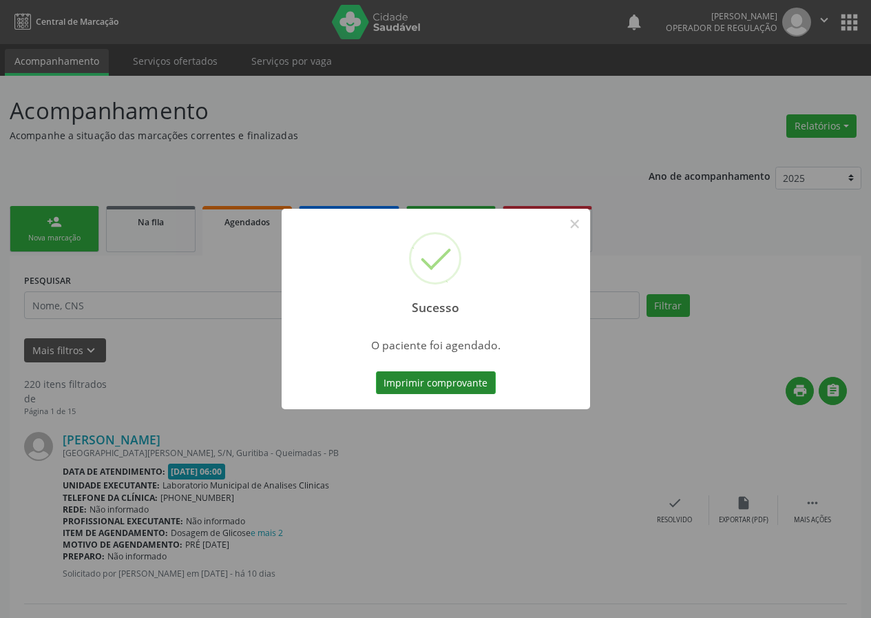
click at [478, 385] on button "Imprimir comprovante" at bounding box center [436, 382] width 120 height 23
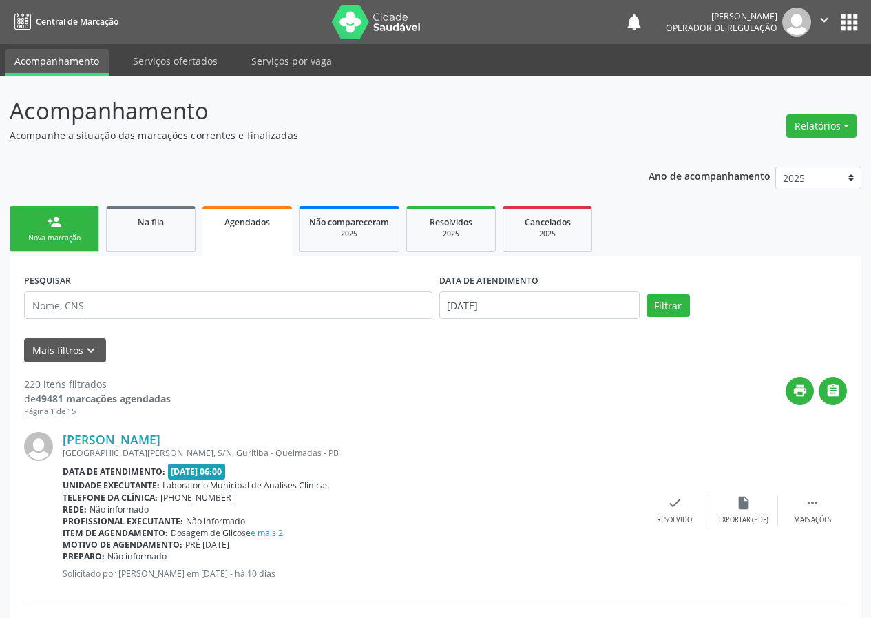
click at [46, 240] on div "Nova marcação" at bounding box center [54, 238] width 69 height 10
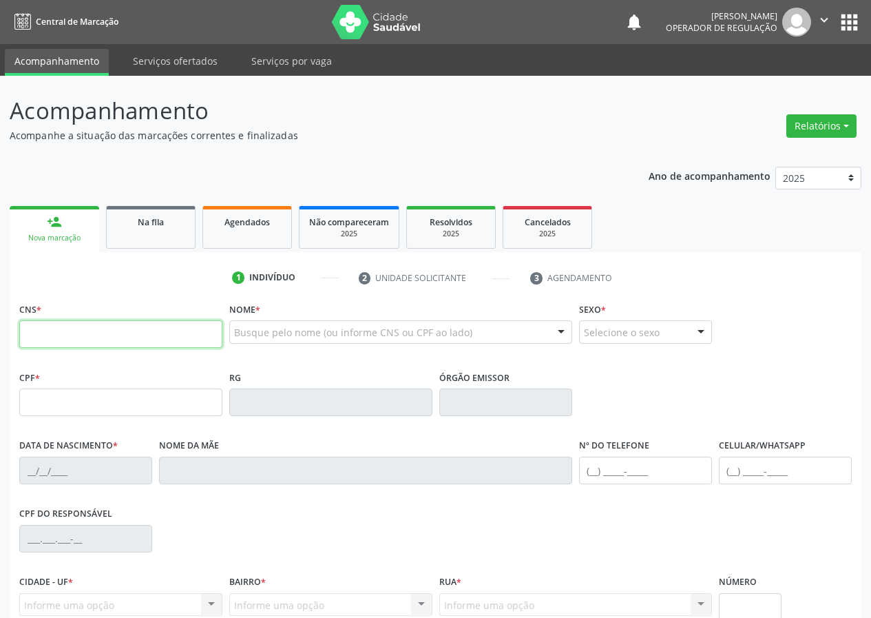
click at [44, 333] on input "text" at bounding box center [120, 334] width 203 height 28
click at [48, 339] on input "text" at bounding box center [120, 334] width 203 height 28
type input "705 6064 8027 0916"
type input "031.061.024-97"
type input "22/01/1970"
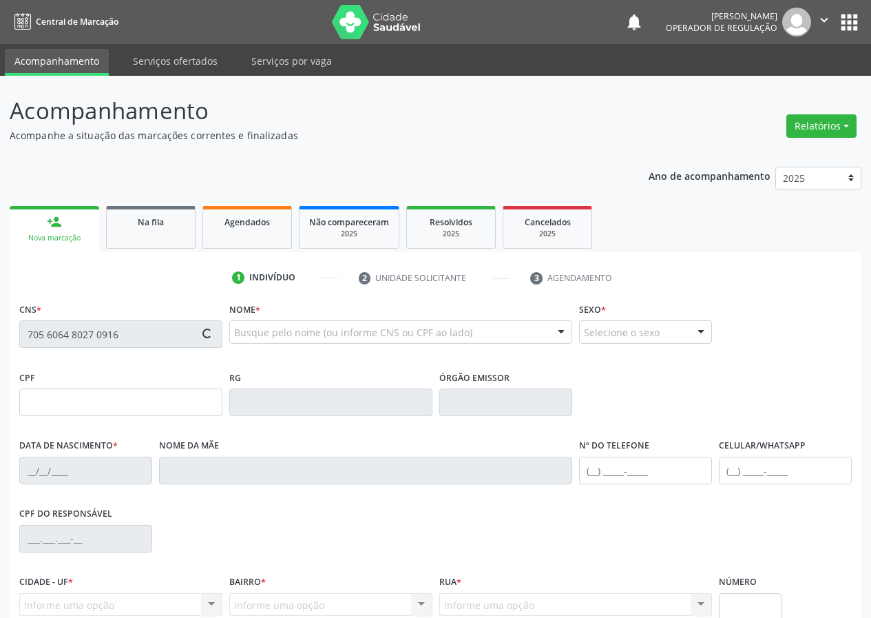
type input "Lionete Bezerra da Silva"
type input "(83) 99112-2647"
type input "70"
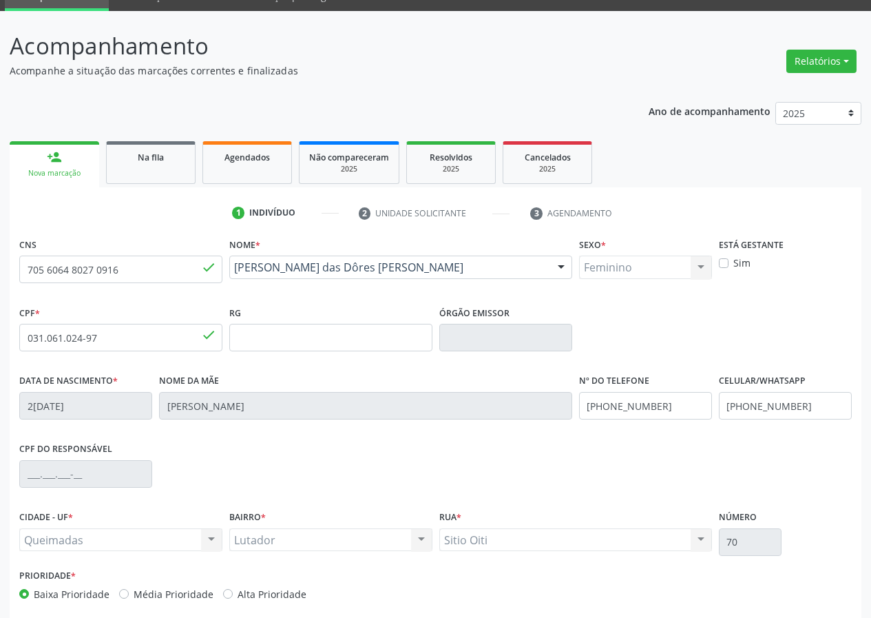
scroll to position [129, 0]
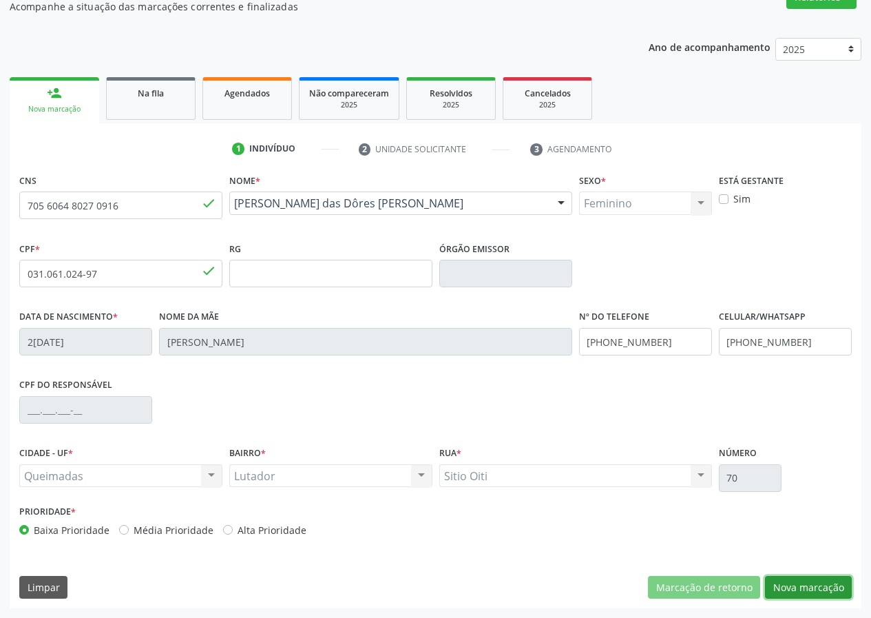
click at [801, 576] on button "Nova marcação" at bounding box center [808, 587] width 87 height 23
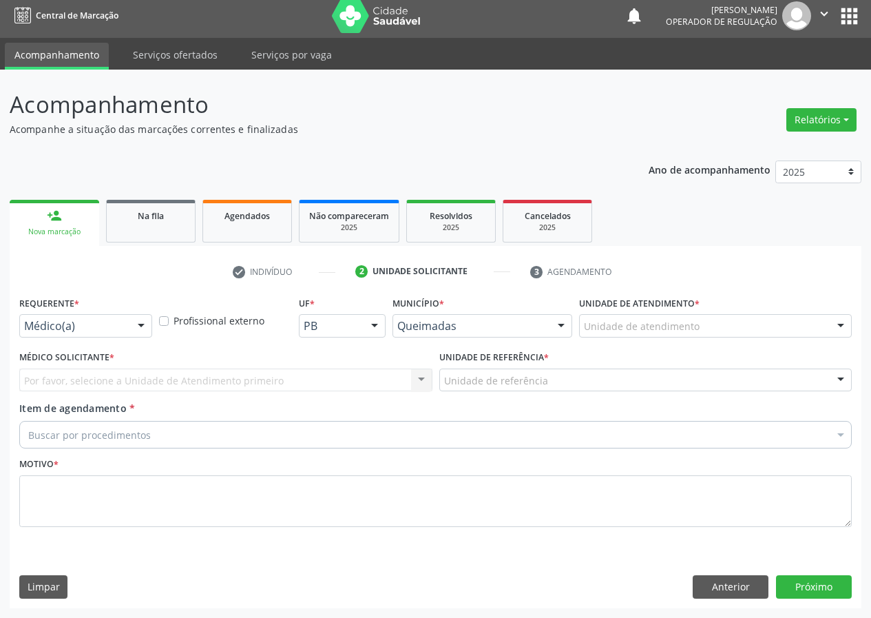
scroll to position [6, 0]
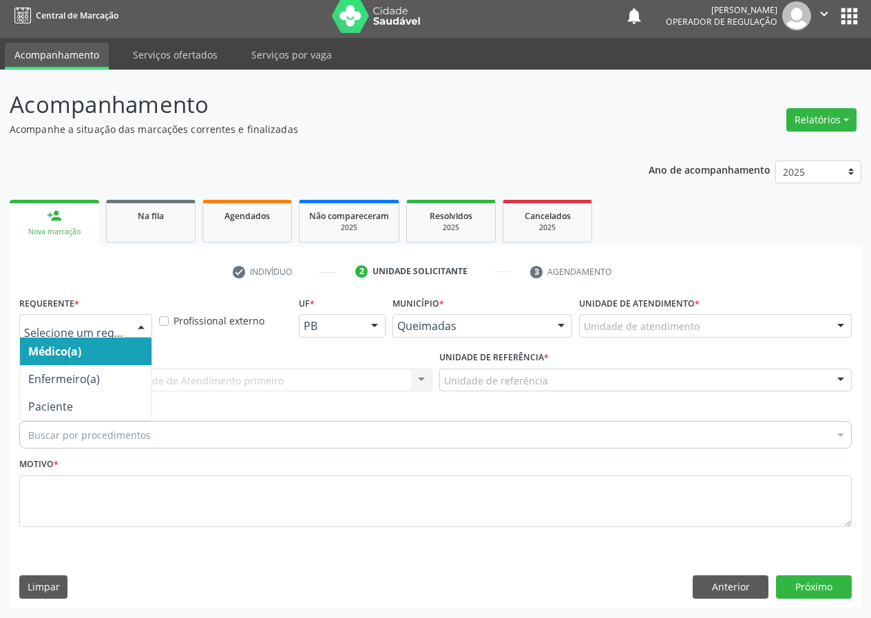
drag, startPoint x: 141, startPoint y: 319, endPoint x: 114, endPoint y: 430, distance: 113.4
click at [132, 337] on div "Médico(a) Enfermeiro(a) Paciente Nenhum resultado encontrado para: " " Não há n…" at bounding box center [85, 325] width 133 height 23
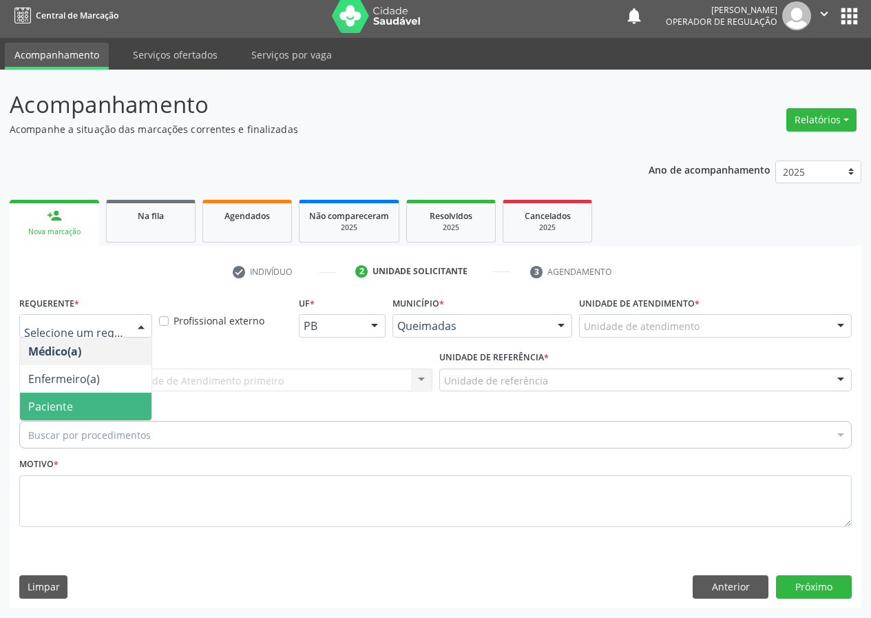
drag, startPoint x: 118, startPoint y: 402, endPoint x: 292, endPoint y: 410, distance: 174.4
click at [129, 397] on span "Paciente" at bounding box center [86, 406] width 132 height 28
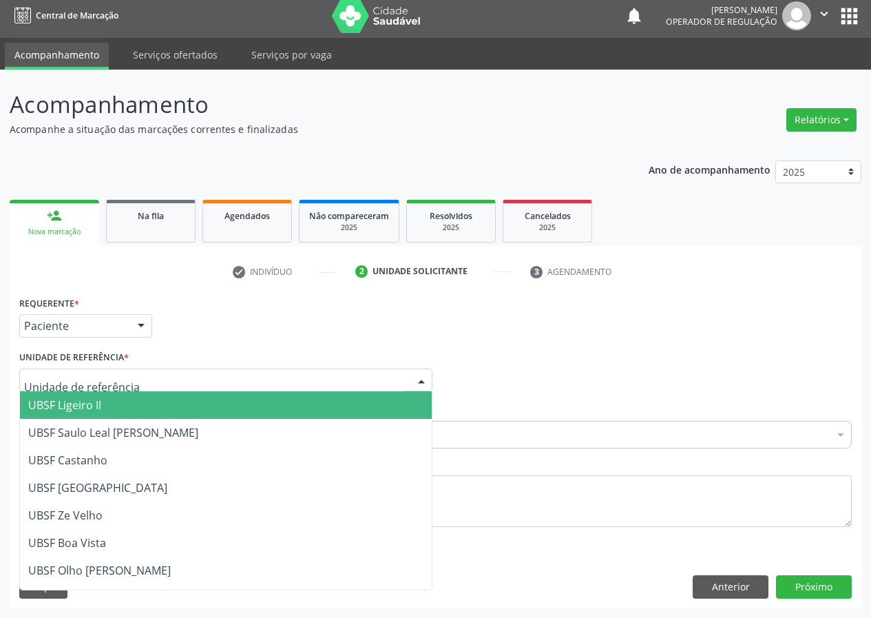
drag, startPoint x: 422, startPoint y: 379, endPoint x: 123, endPoint y: 526, distance: 333.5
click at [419, 379] on div at bounding box center [421, 380] width 21 height 23
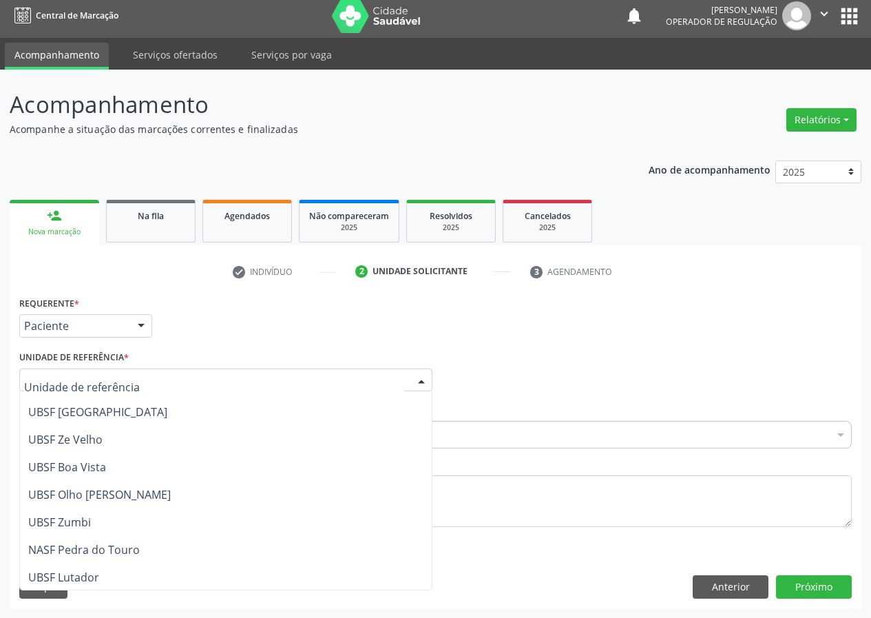
scroll to position [69, 0]
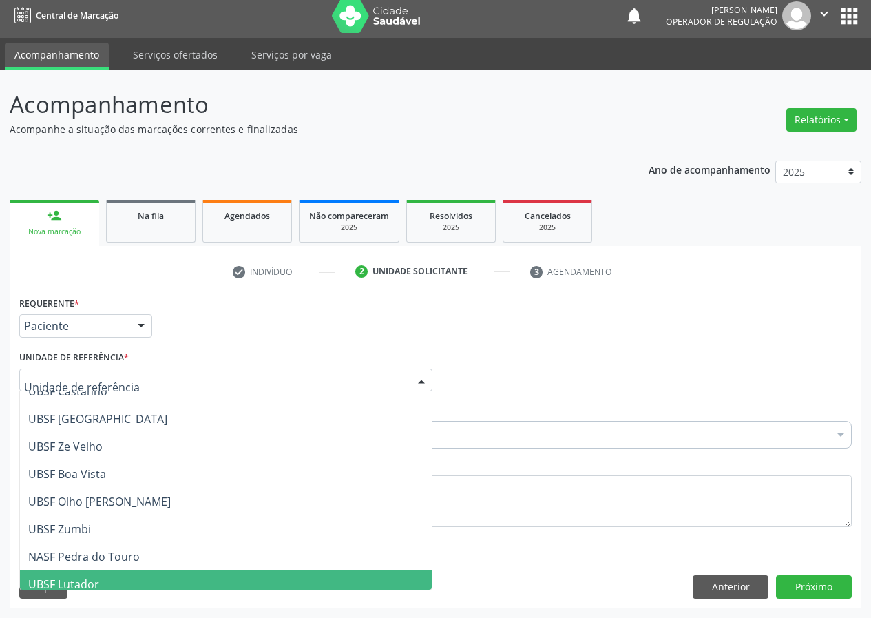
drag, startPoint x: 90, startPoint y: 580, endPoint x: 0, endPoint y: 510, distance: 113.9
click at [78, 580] on span "UBSF Lutador" at bounding box center [63, 583] width 71 height 15
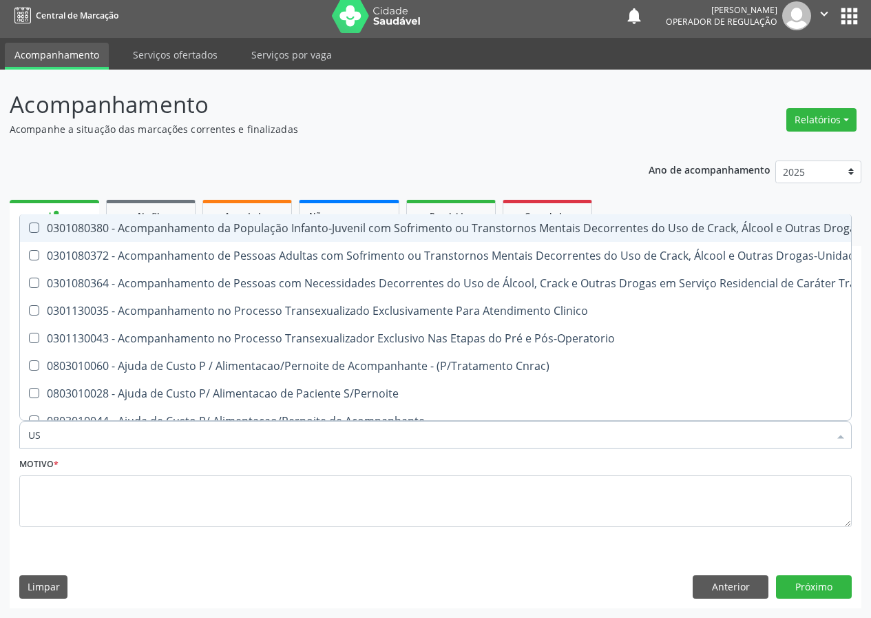
type input "USG"
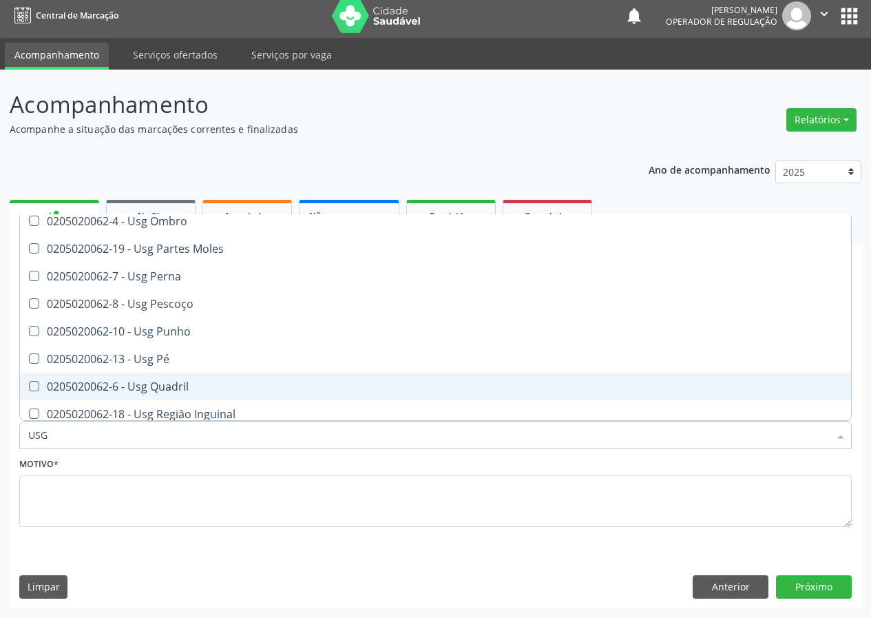
scroll to position [275, 0]
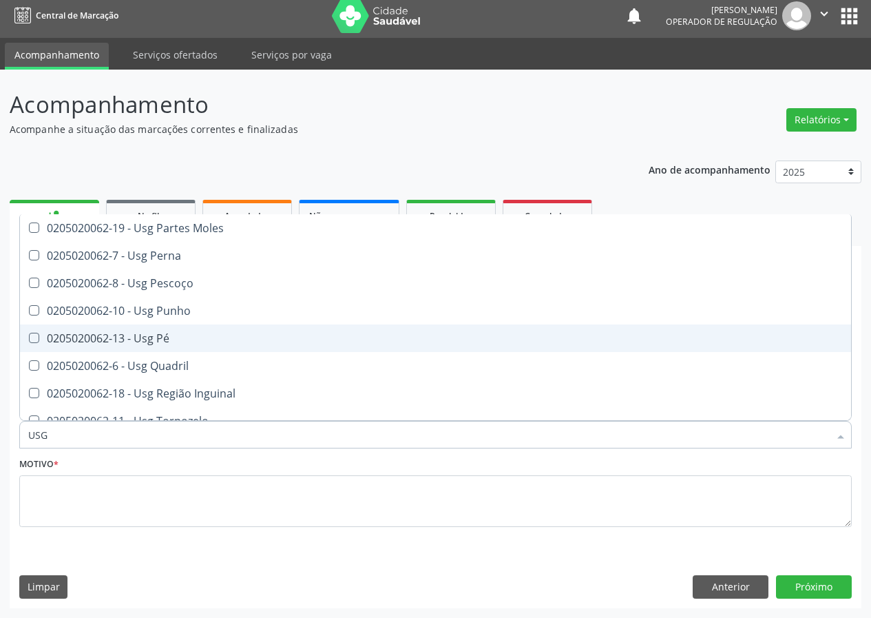
drag, startPoint x: 165, startPoint y: 339, endPoint x: 56, endPoint y: 439, distance: 147.6
click at [161, 343] on div "0205020062-13 - Usg Pé" at bounding box center [435, 338] width 814 height 11
checkbox Pé "true"
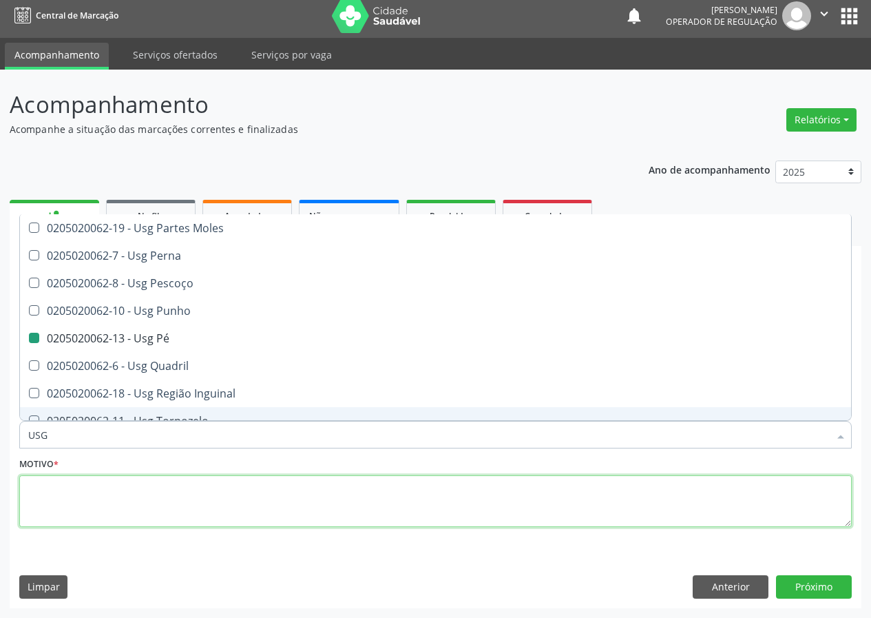
drag, startPoint x: 57, startPoint y: 506, endPoint x: 97, endPoint y: 475, distance: 50.5
click at [94, 479] on textarea at bounding box center [435, 501] width 832 height 52
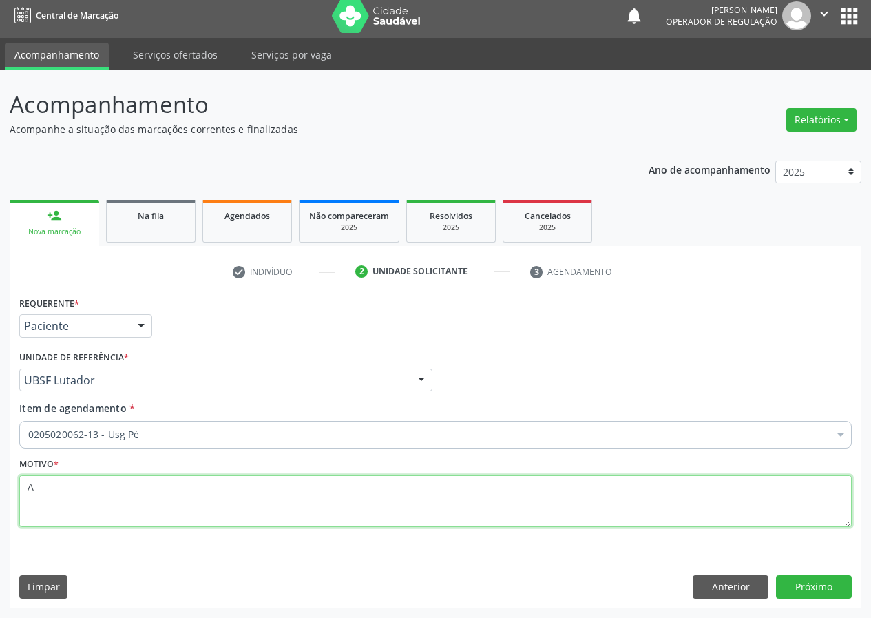
scroll to position [0, 0]
type textarea "AVALIAÇÃO"
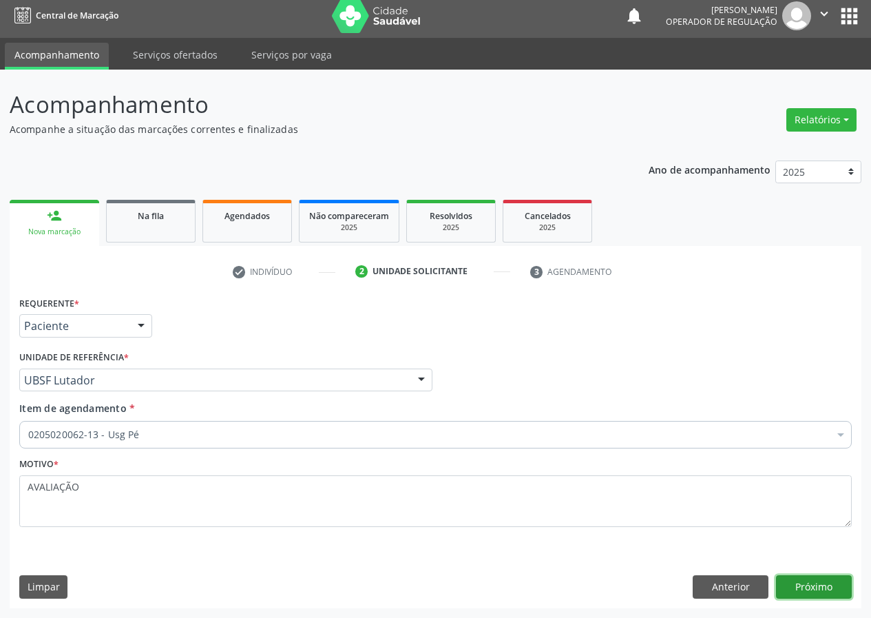
drag, startPoint x: 810, startPoint y: 585, endPoint x: 802, endPoint y: 581, distance: 9.2
click at [802, 581] on button "Próximo" at bounding box center [814, 586] width 76 height 23
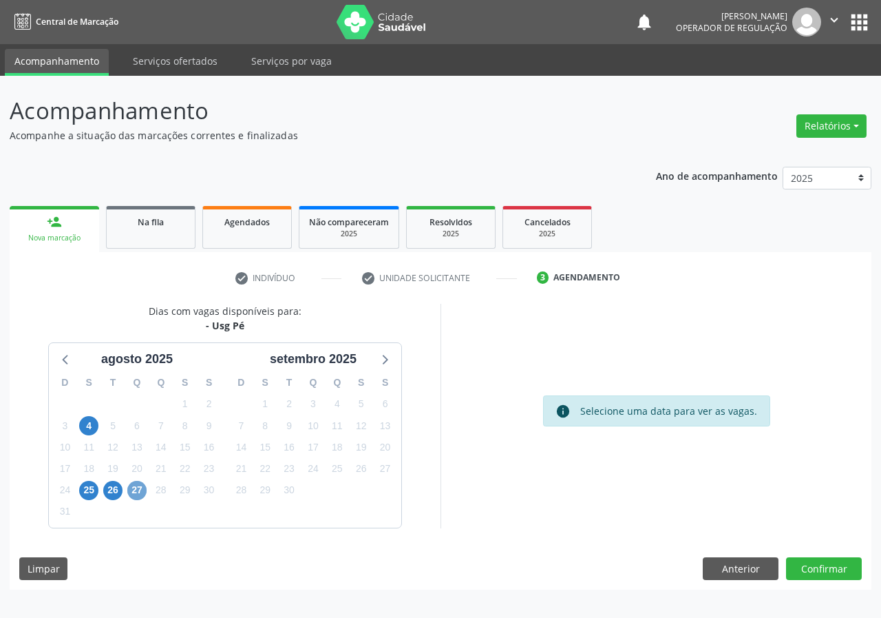
click at [132, 487] on span "27" at bounding box center [136, 490] width 19 height 19
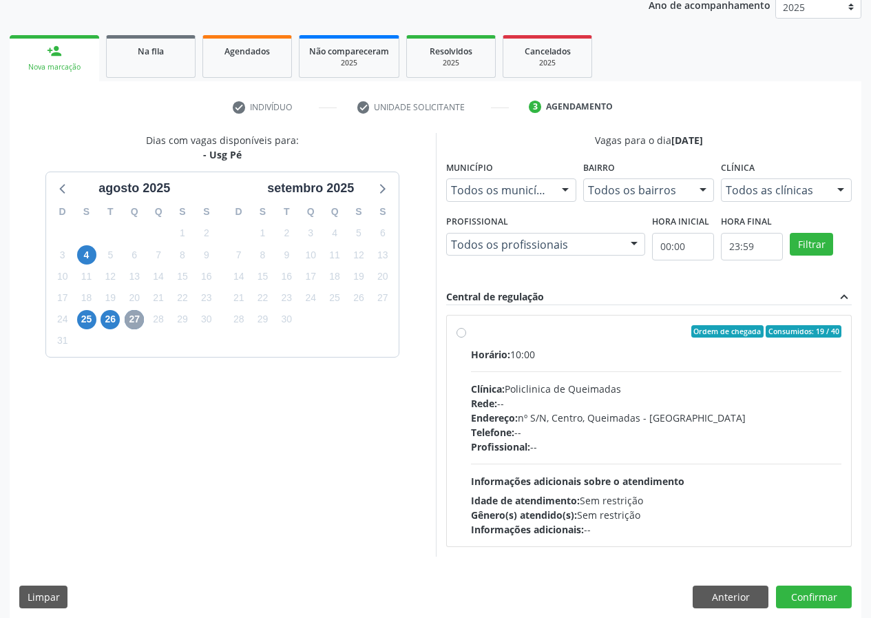
scroll to position [180, 0]
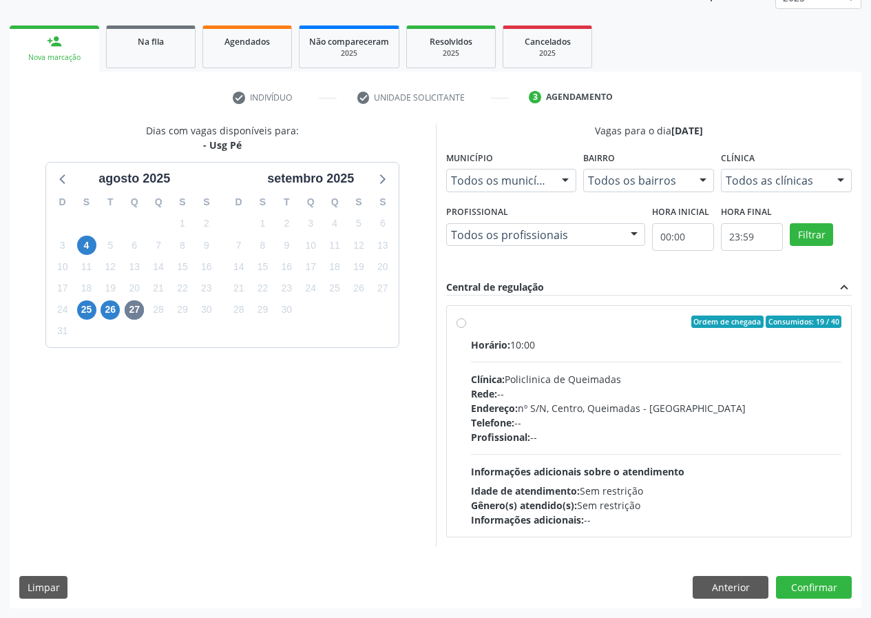
click at [471, 326] on label "Ordem de chegada Consumidos: 19 / 40 Horário: 10:00 Clínica: Policlinica de Que…" at bounding box center [656, 420] width 371 height 211
click at [463, 326] on input "Ordem de chegada Consumidos: 19 / 40 Horário: 10:00 Clínica: Policlinica de Que…" at bounding box center [461, 321] width 10 height 12
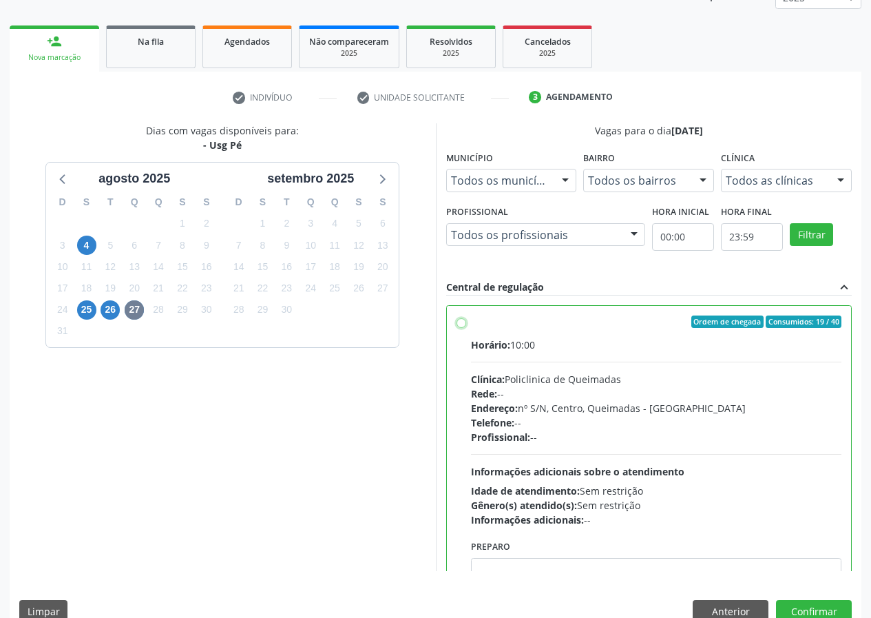
radio input "true"
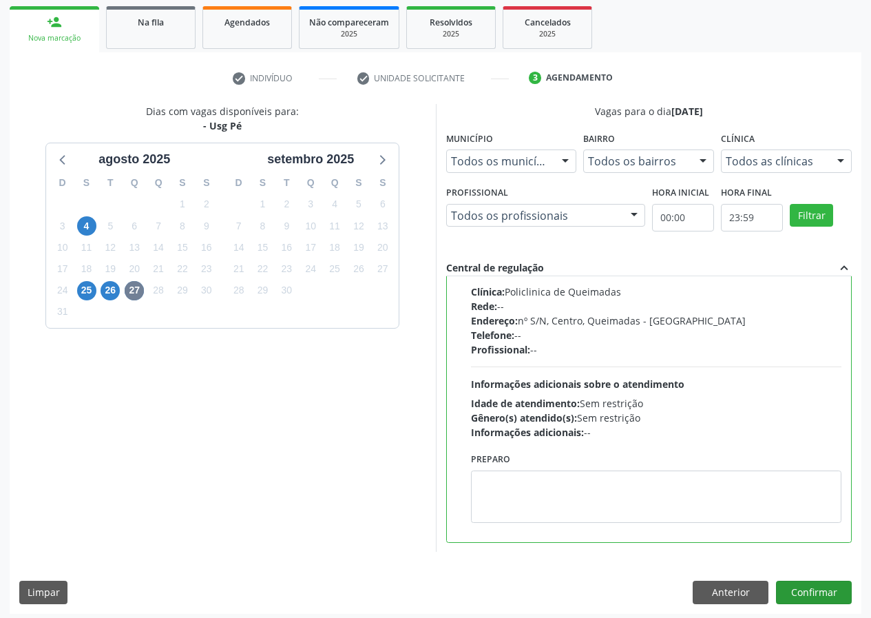
scroll to position [205, 0]
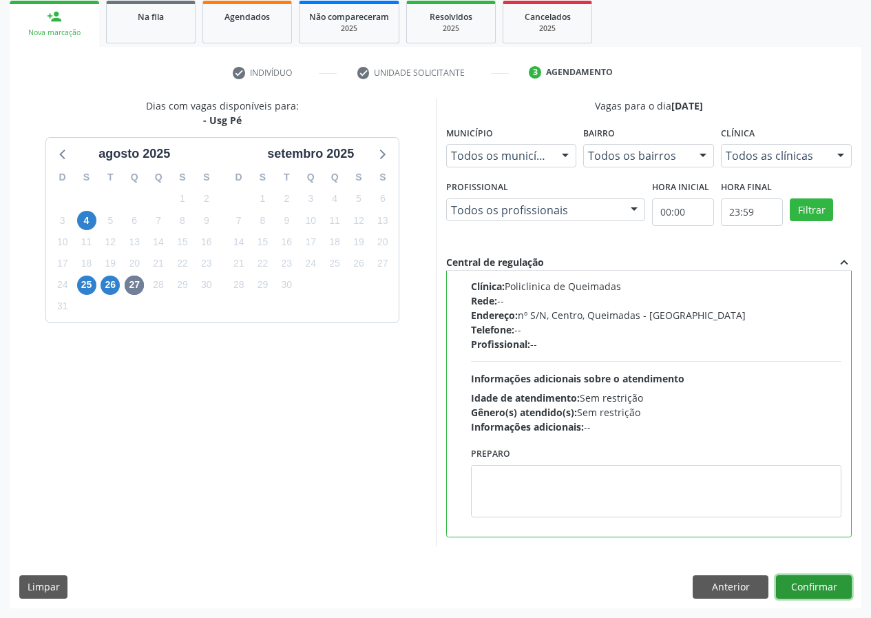
drag, startPoint x: 802, startPoint y: 582, endPoint x: 609, endPoint y: 551, distance: 195.9
click at [792, 578] on button "Confirmar" at bounding box center [814, 586] width 76 height 23
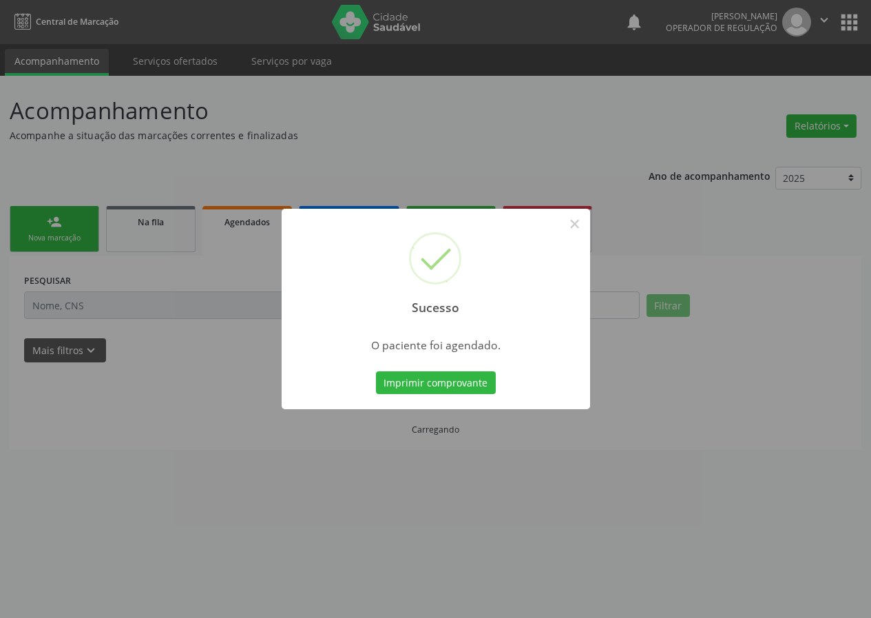
scroll to position [0, 0]
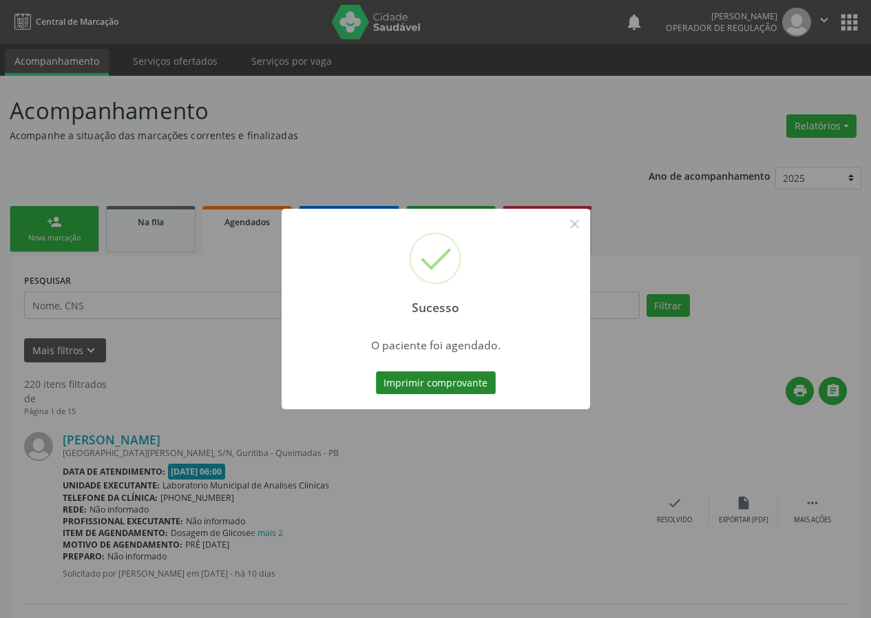
click at [425, 386] on button "Imprimir comprovante" at bounding box center [436, 382] width 120 height 23
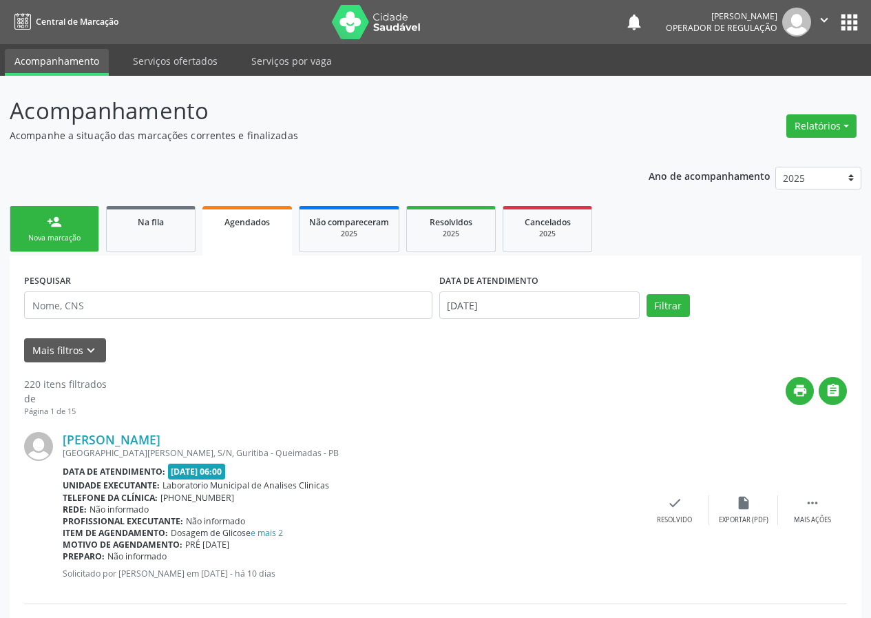
click at [44, 233] on div "Nova marcação" at bounding box center [54, 238] width 69 height 10
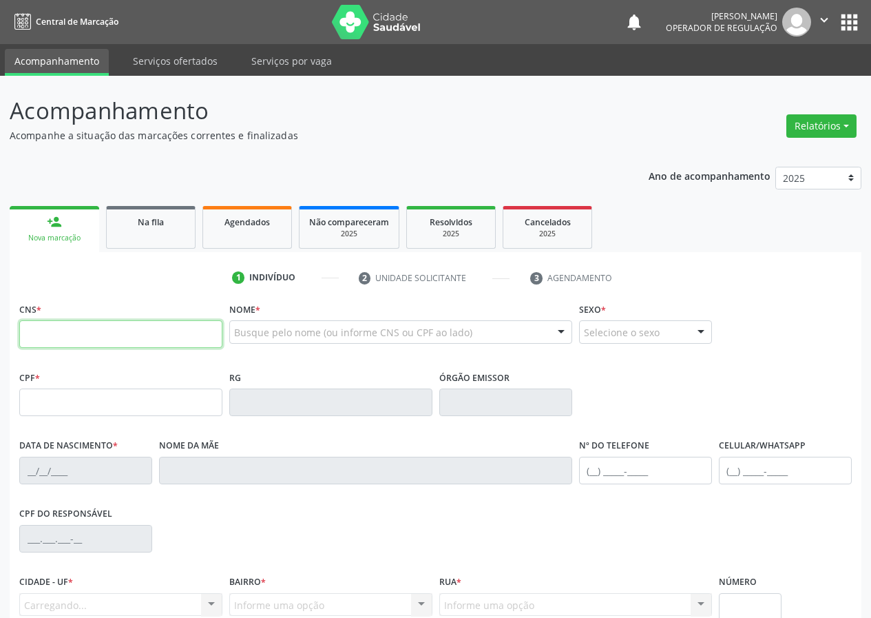
click at [43, 328] on input "text" at bounding box center [120, 334] width 203 height 28
click at [38, 328] on input "text" at bounding box center [120, 334] width 203 height 28
type input "700 5035 4234 8155"
type input "768.731.534-00"
type input "18/02/1967"
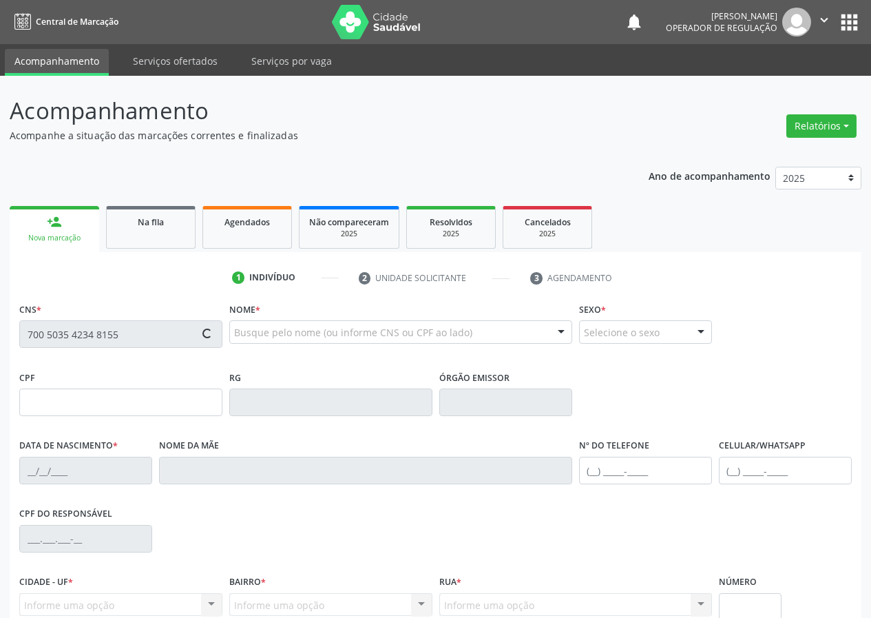
type input "Francisca Maria do Nascimento"
type input "(83) 99401-4468"
type input "789.962.444-49"
type input "326"
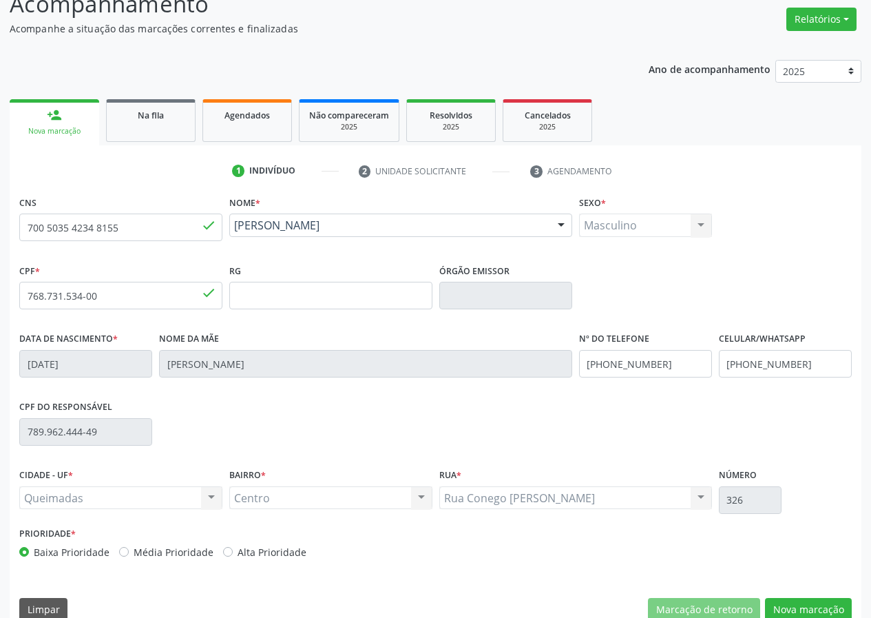
scroll to position [129, 0]
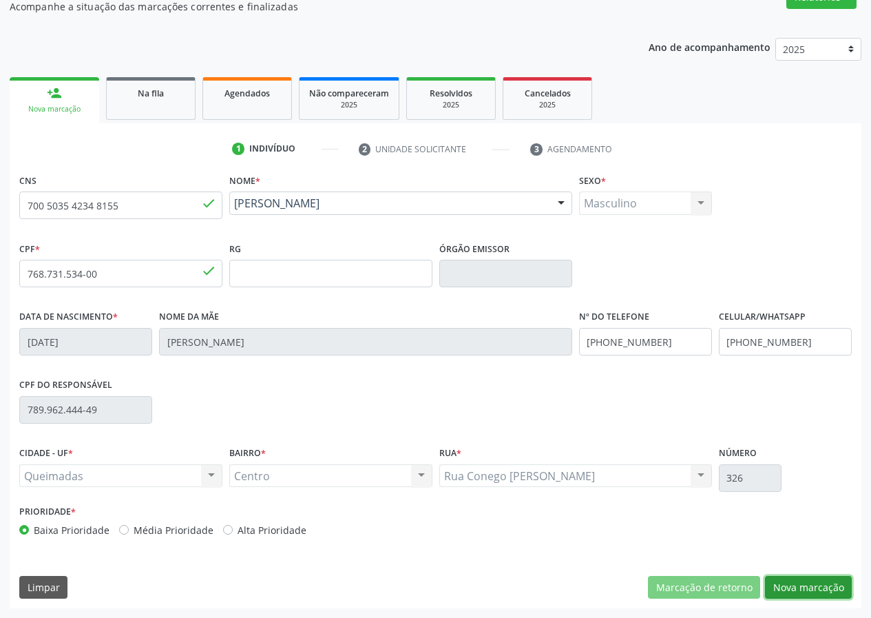
drag, startPoint x: 819, startPoint y: 583, endPoint x: 641, endPoint y: 613, distance: 180.2
click at [818, 582] on button "Nova marcação" at bounding box center [808, 587] width 87 height 23
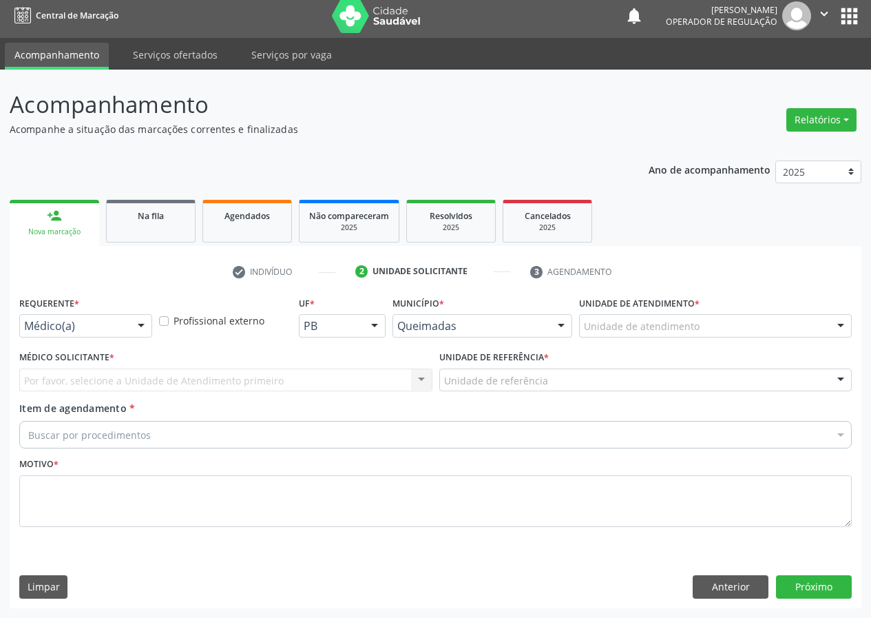
scroll to position [6, 0]
click at [140, 324] on div at bounding box center [141, 326] width 21 height 23
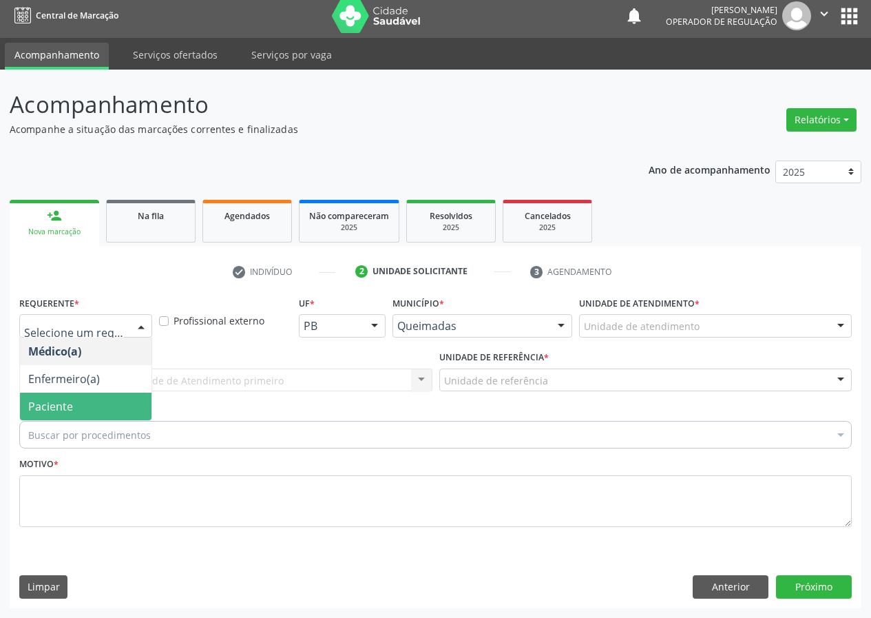
drag, startPoint x: 134, startPoint y: 408, endPoint x: 298, endPoint y: 391, distance: 164.7
click at [138, 406] on span "Paciente" at bounding box center [86, 406] width 132 height 28
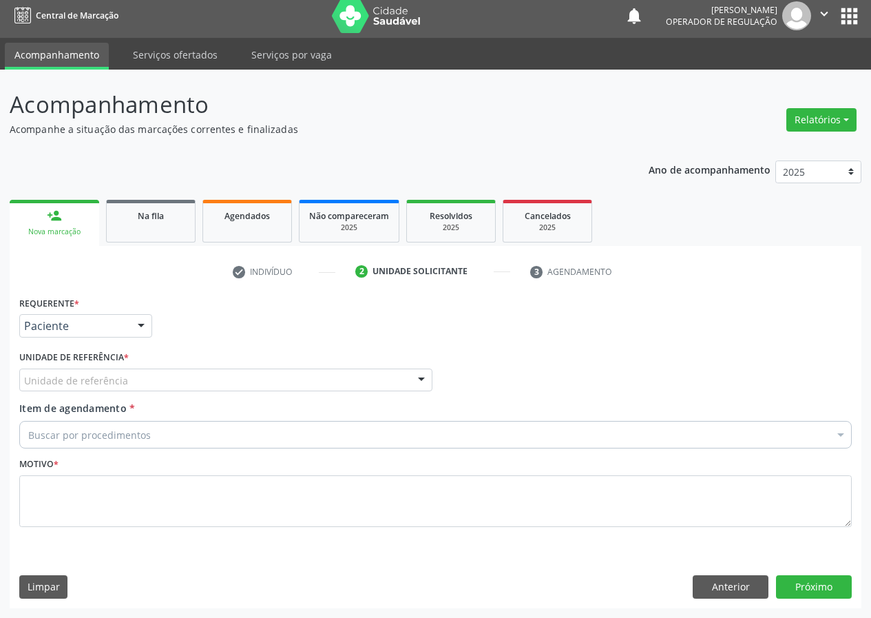
click at [406, 386] on div "Unidade de referência" at bounding box center [225, 379] width 413 height 23
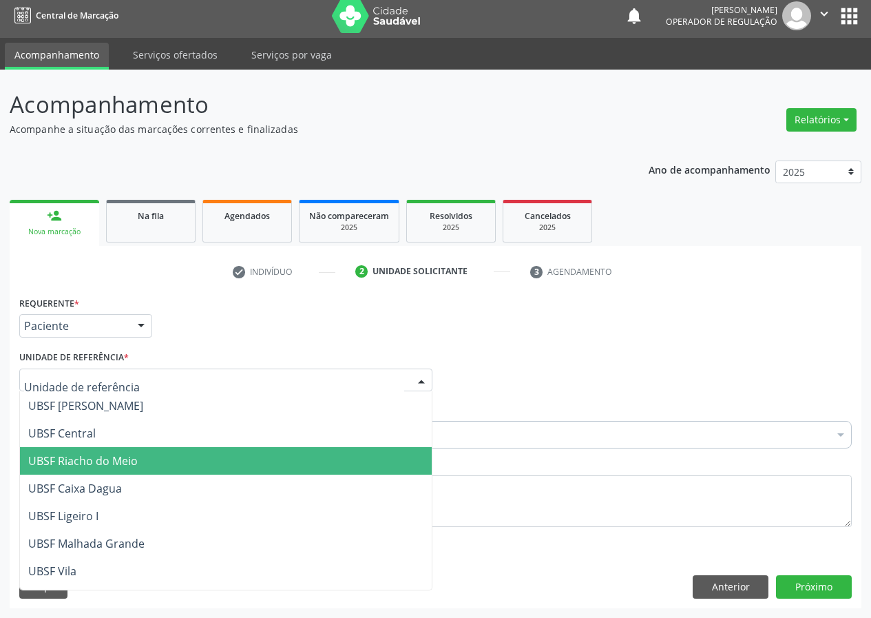
scroll to position [275, 0]
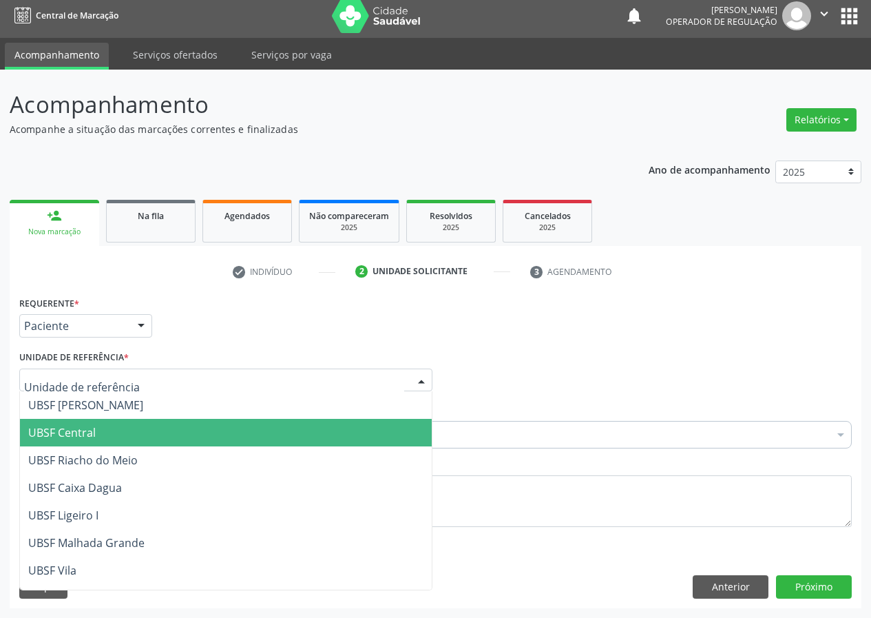
click at [92, 434] on span "UBSF Central" at bounding box center [61, 432] width 67 height 15
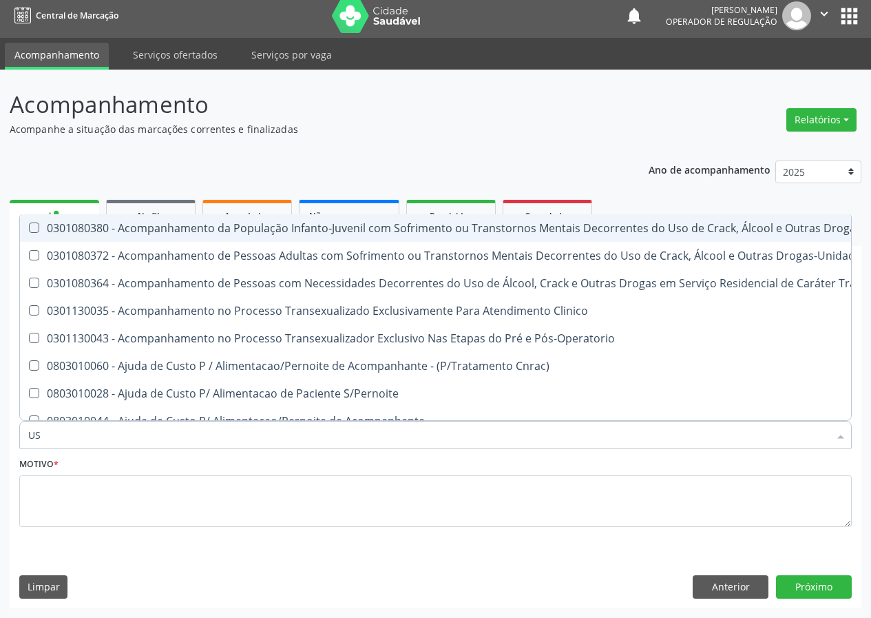
type input "USG"
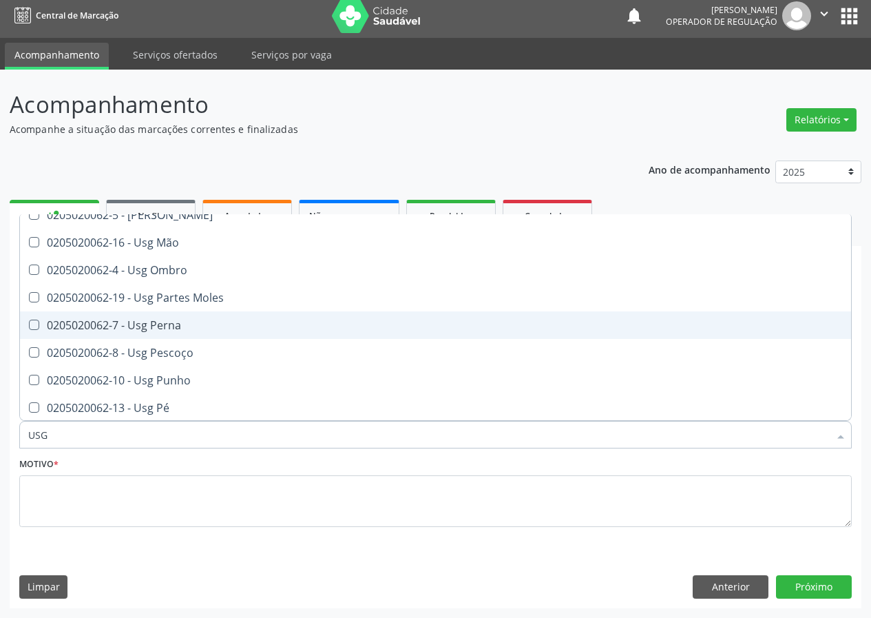
scroll to position [207, 0]
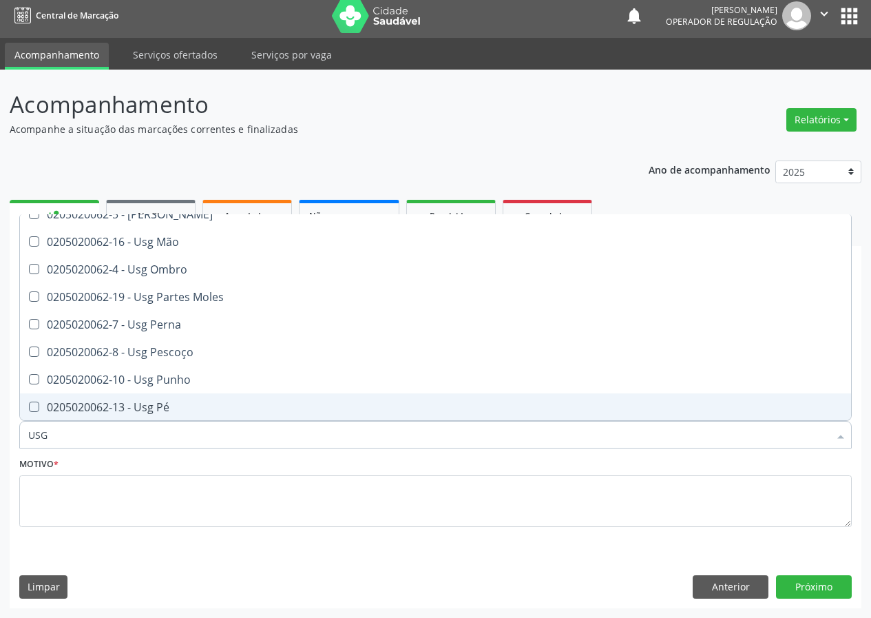
click at [163, 405] on div "0205020062-13 - Usg Pé" at bounding box center [435, 406] width 814 height 11
checkbox Pé "true"
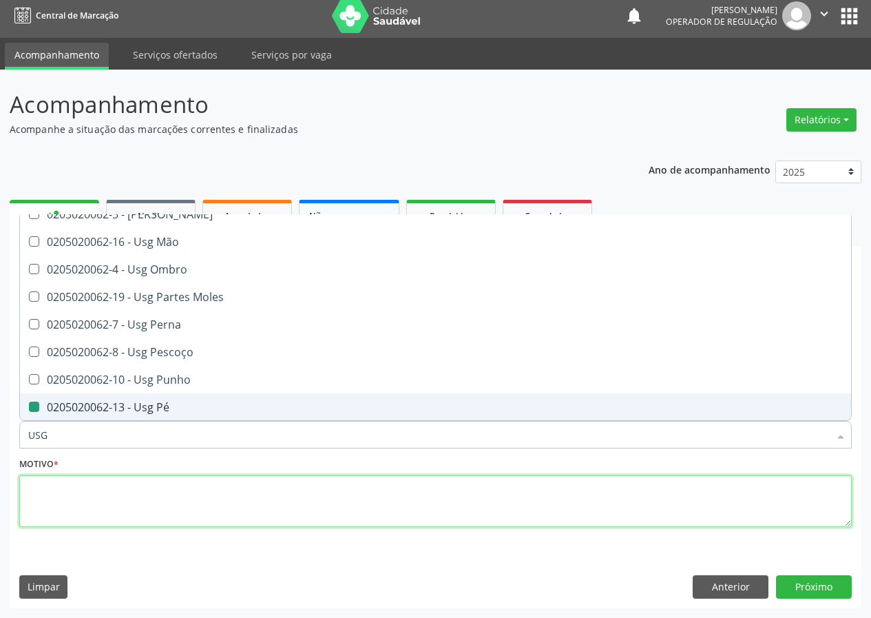
click at [74, 505] on textarea at bounding box center [435, 501] width 832 height 52
checkbox Braço "true"
checkbox Pé "false"
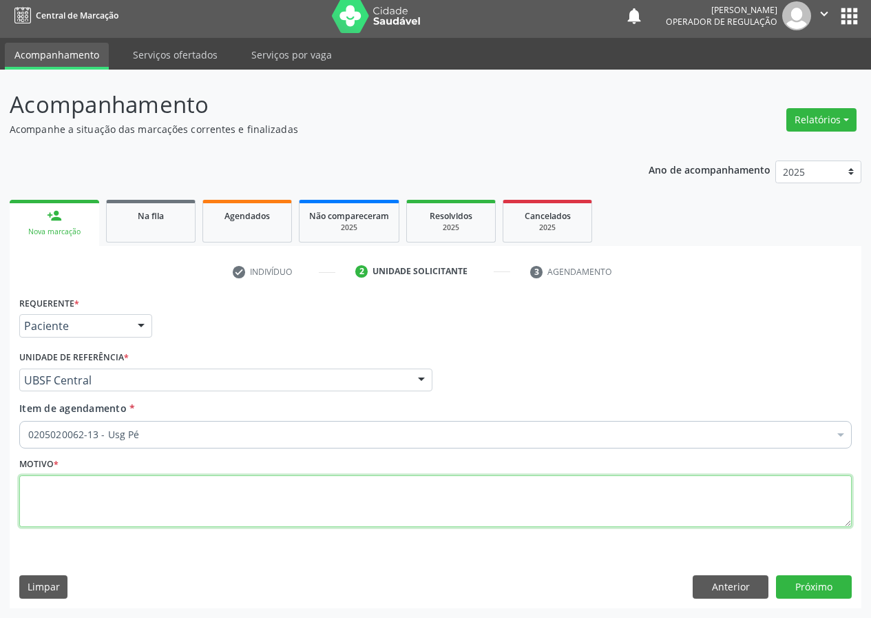
scroll to position [0, 0]
type textarea "AVALIAÇÃO"
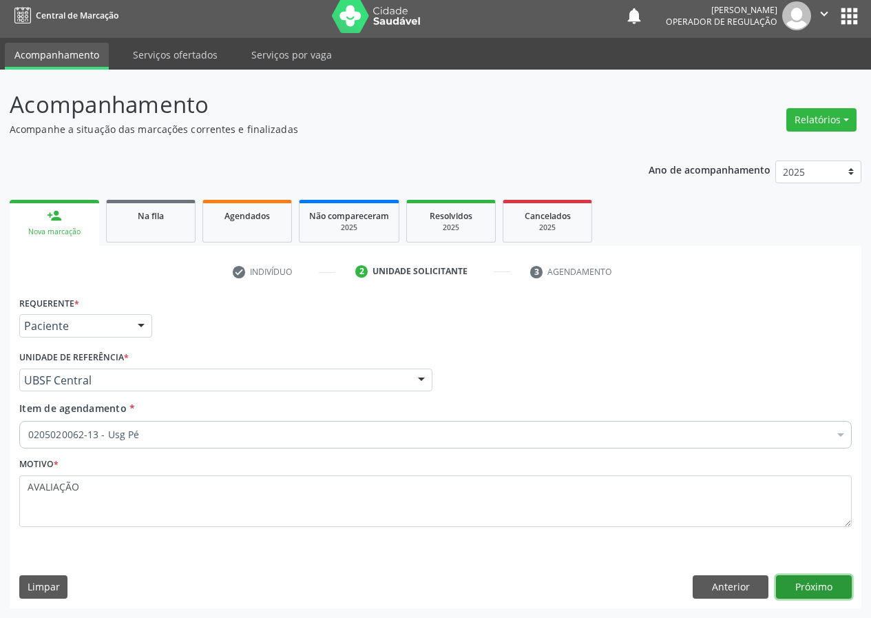
click at [815, 584] on button "Próximo" at bounding box center [814, 586] width 76 height 23
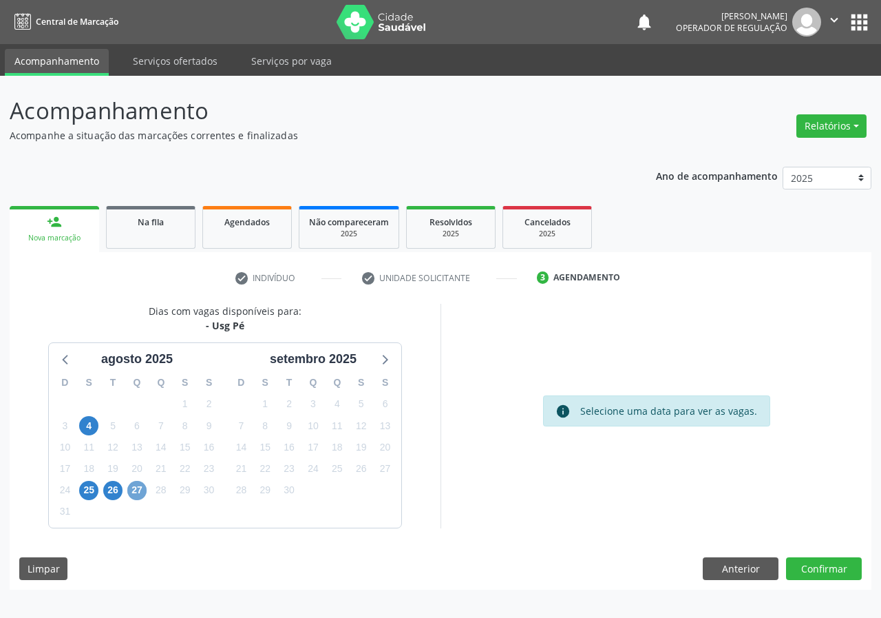
drag, startPoint x: 138, startPoint y: 488, endPoint x: 554, endPoint y: 457, distance: 417.7
click at [142, 486] on span "27" at bounding box center [136, 490] width 19 height 19
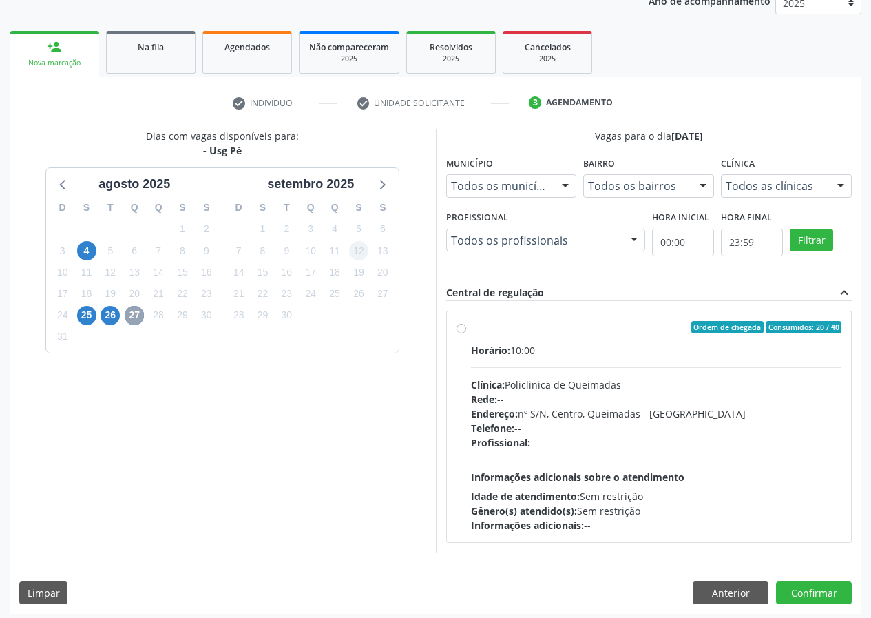
scroll to position [180, 0]
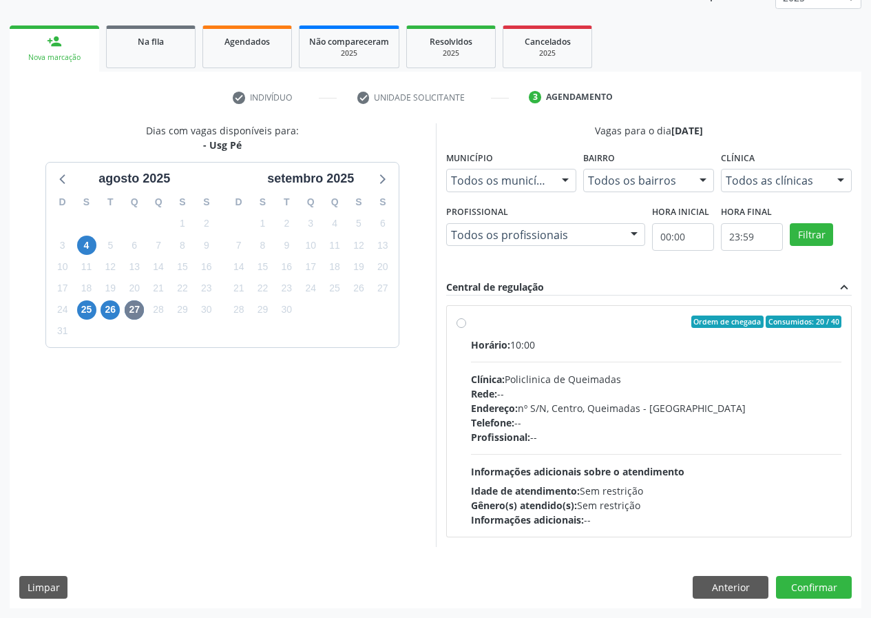
click at [471, 322] on label "Ordem de chegada Consumidos: 20 / 40 Horário: 10:00 Clínica: Policlinica de Que…" at bounding box center [656, 420] width 371 height 211
click at [461, 322] on input "Ordem de chegada Consumidos: 20 / 40 Horário: 10:00 Clínica: Policlinica de Que…" at bounding box center [461, 321] width 10 height 12
radio input "true"
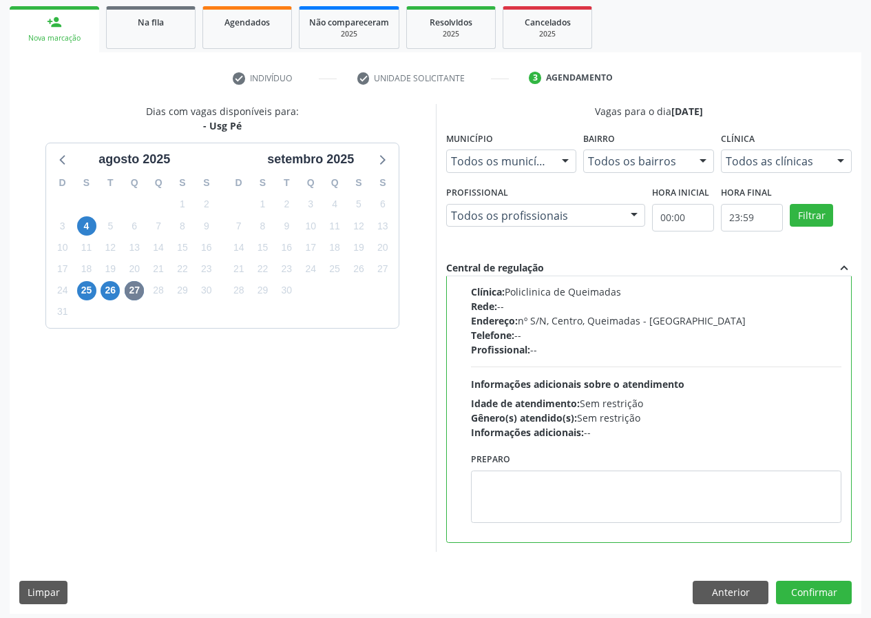
scroll to position [205, 0]
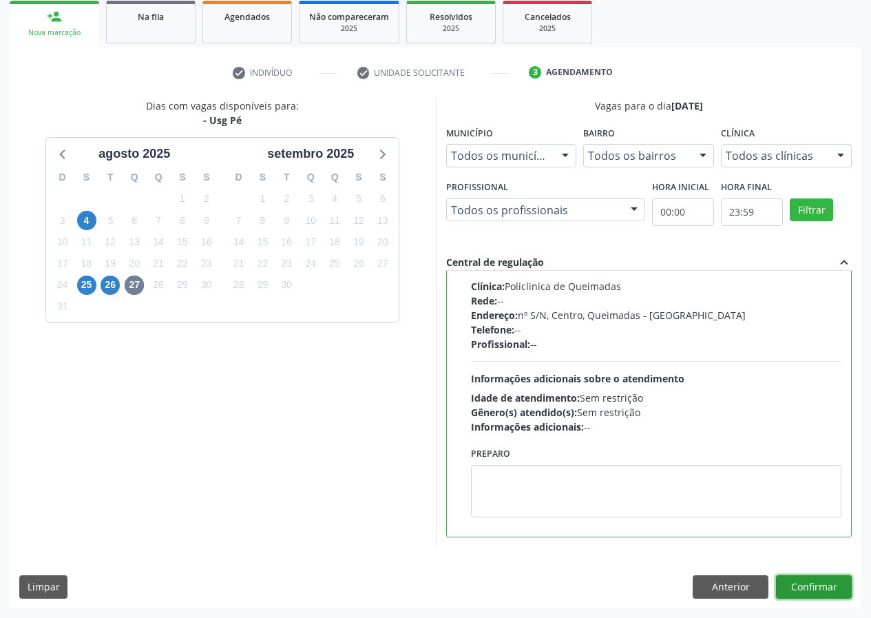
drag, startPoint x: 827, startPoint y: 589, endPoint x: 560, endPoint y: 527, distance: 274.1
click at [818, 586] on button "Confirmar" at bounding box center [814, 586] width 76 height 23
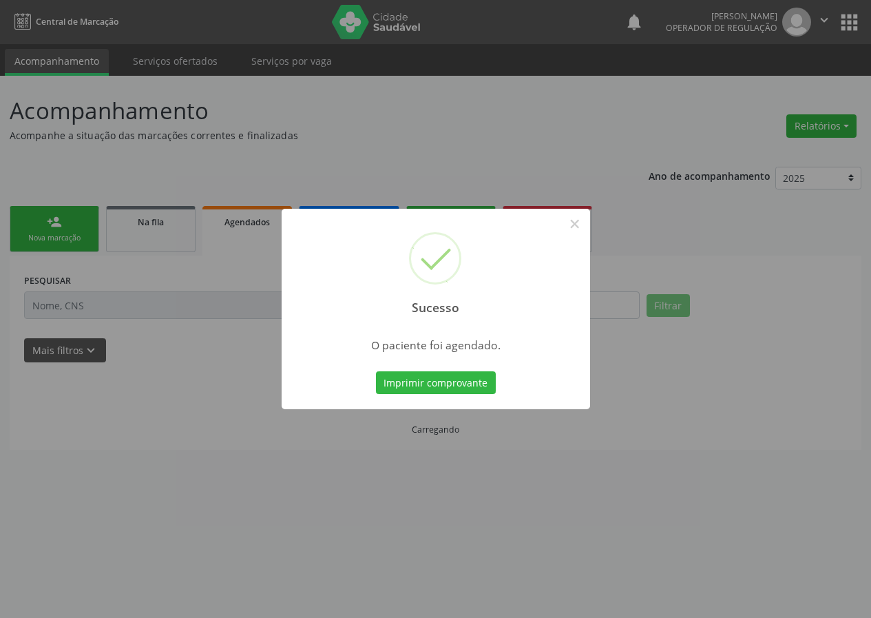
scroll to position [0, 0]
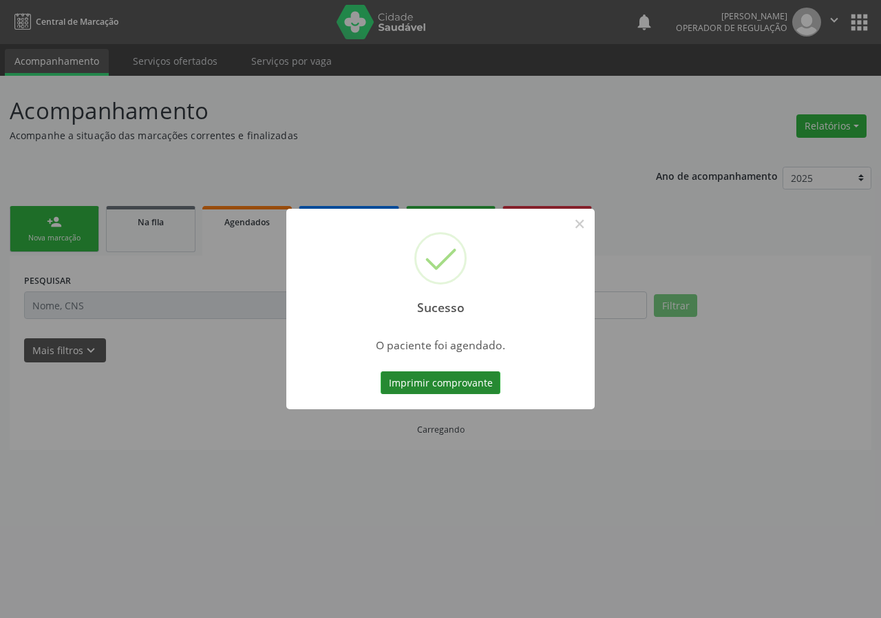
click at [446, 384] on button "Imprimir comprovante" at bounding box center [441, 382] width 120 height 23
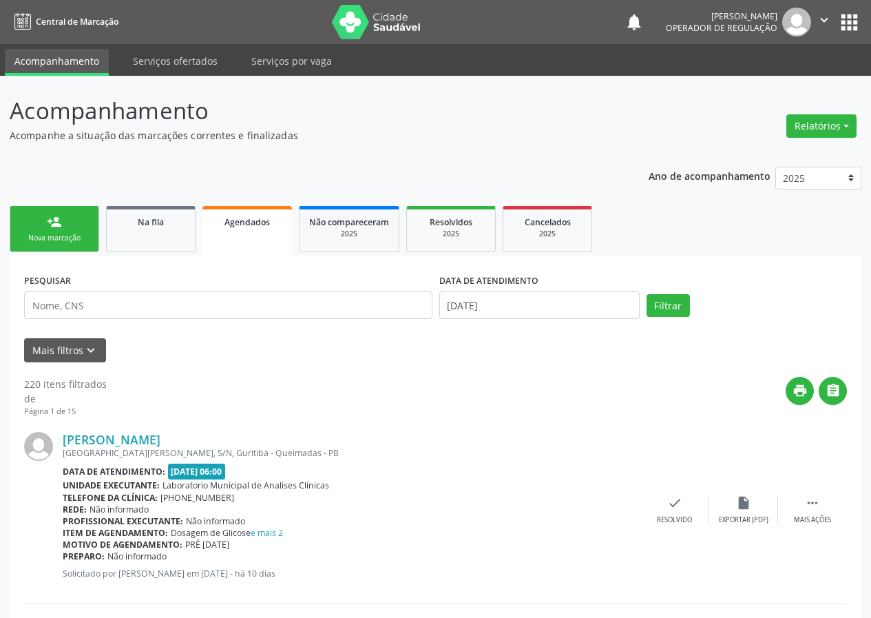
click at [51, 229] on div "person_add" at bounding box center [54, 221] width 15 height 15
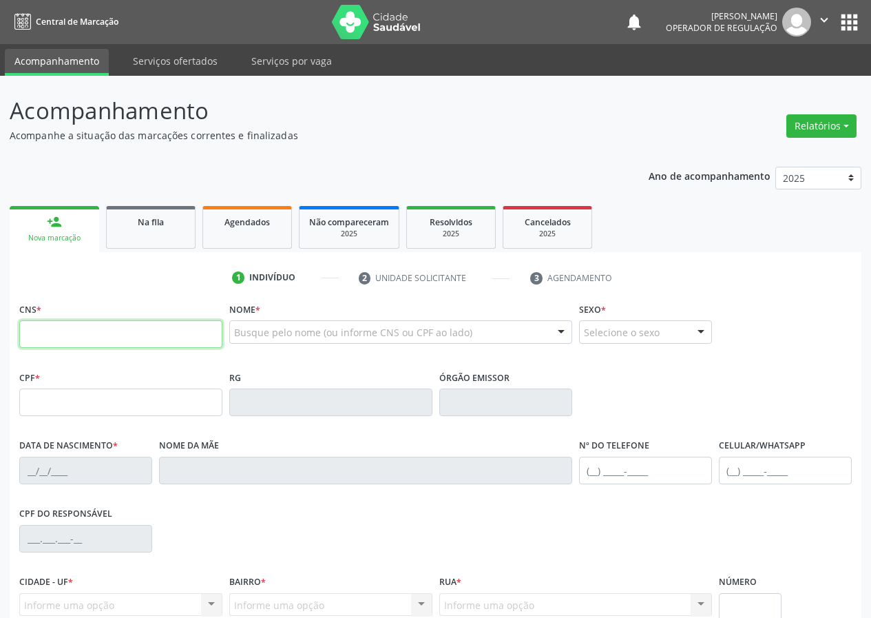
click at [39, 333] on input "text" at bounding box center [120, 334] width 203 height 28
click at [34, 339] on input "text" at bounding box center [120, 334] width 203 height 28
type input "700 5035 4234 8155"
type input "768.731.534-00"
type input "18/02/1967"
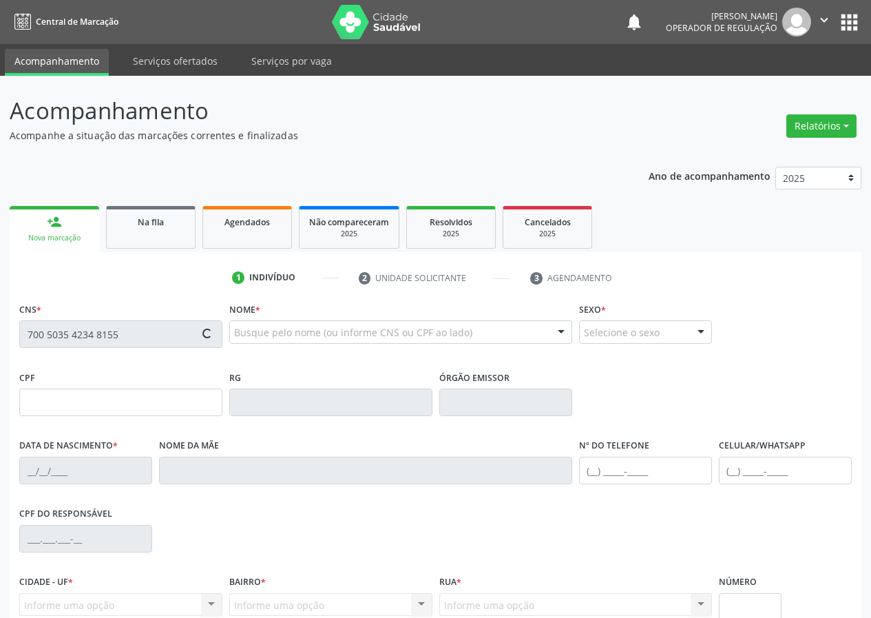
type input "Francisca Maria do Nascimento"
type input "(83) 99401-4468"
type input "789.962.444-49"
type input "326"
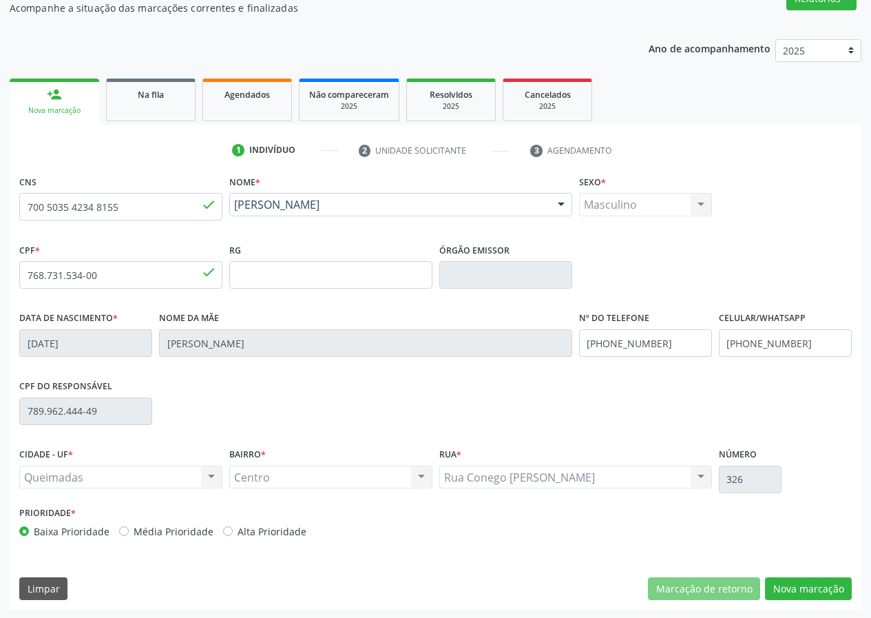
scroll to position [129, 0]
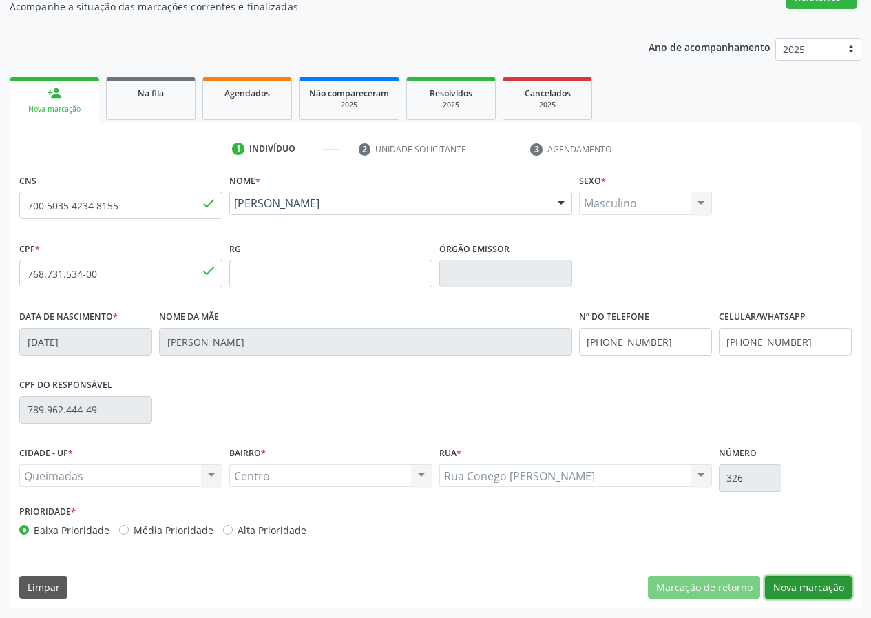
drag, startPoint x: 808, startPoint y: 588, endPoint x: 358, endPoint y: 516, distance: 455.4
click at [807, 588] on button "Nova marcação" at bounding box center [808, 587] width 87 height 23
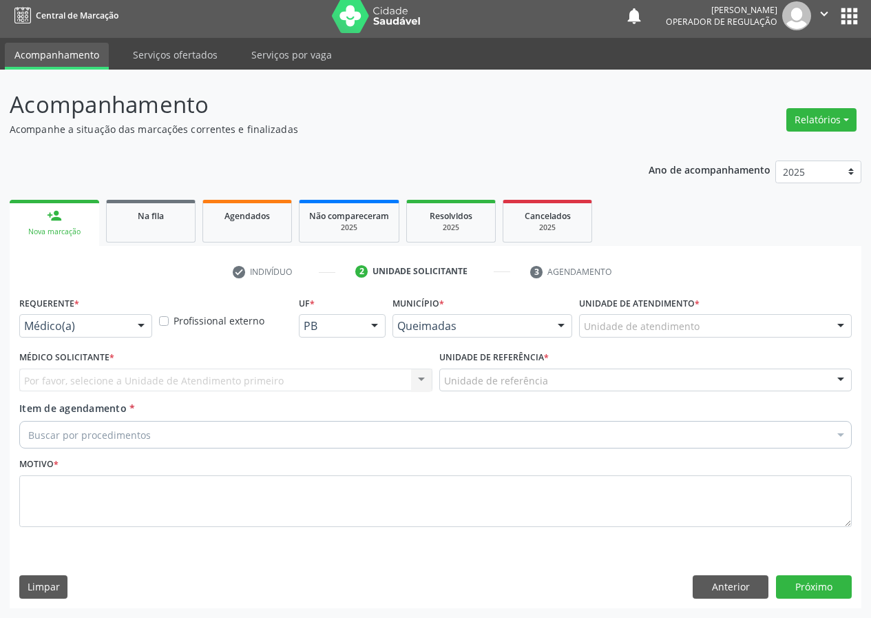
click at [143, 327] on div at bounding box center [141, 326] width 21 height 23
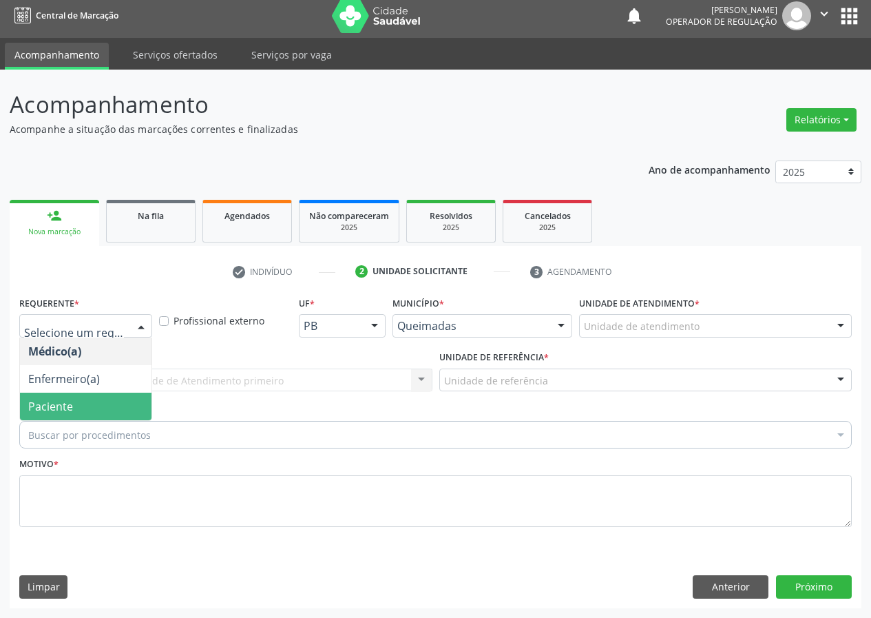
drag, startPoint x: 87, startPoint y: 403, endPoint x: 169, endPoint y: 399, distance: 81.3
click at [89, 403] on span "Paciente" at bounding box center [86, 406] width 132 height 28
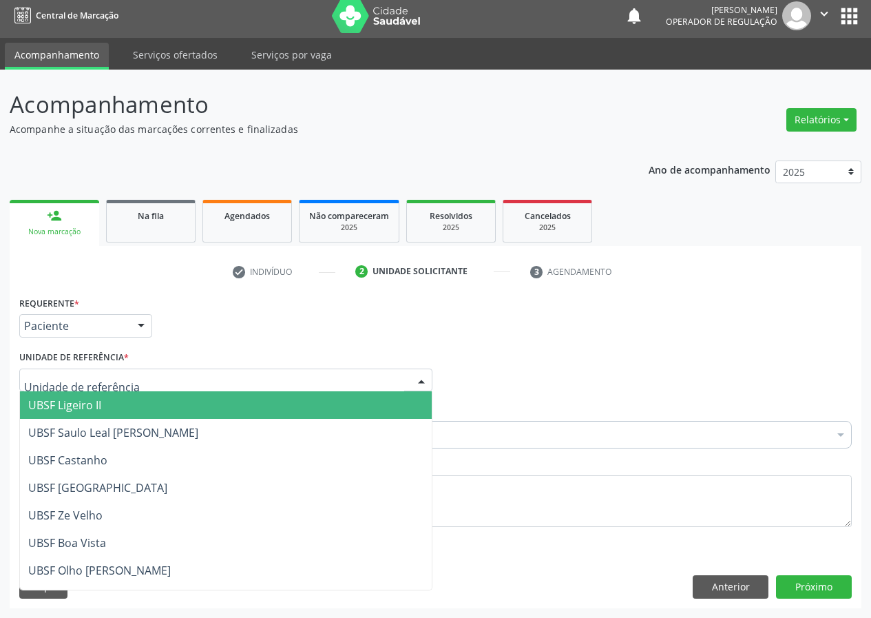
drag, startPoint x: 399, startPoint y: 381, endPoint x: 141, endPoint y: 468, distance: 272.4
click at [392, 381] on div at bounding box center [225, 379] width 413 height 23
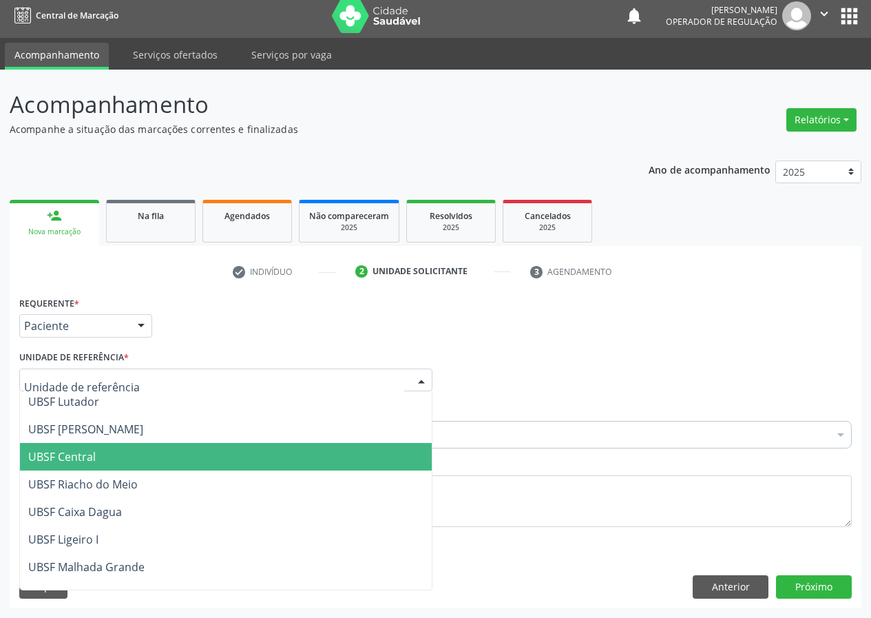
scroll to position [275, 0]
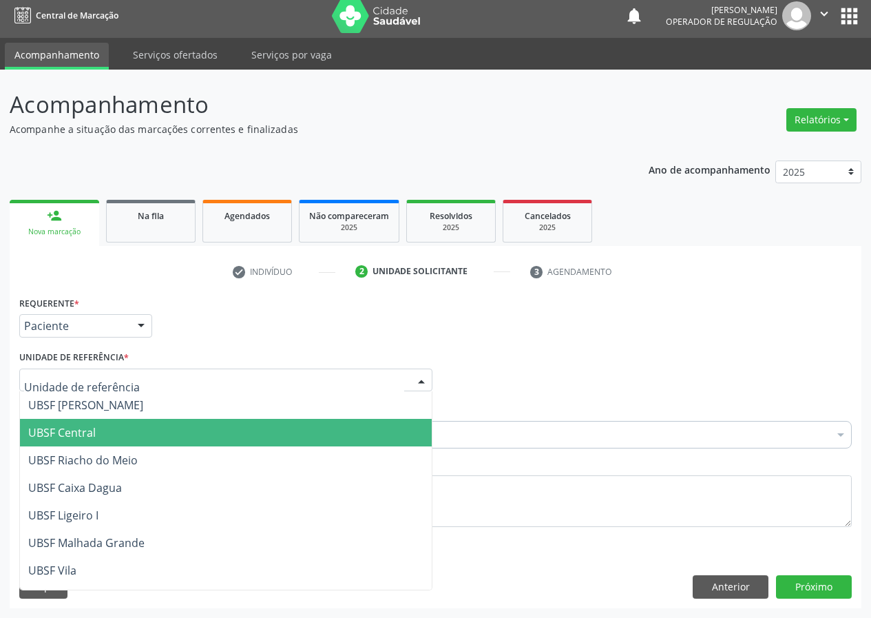
click at [75, 439] on span "UBSF Central" at bounding box center [61, 432] width 67 height 15
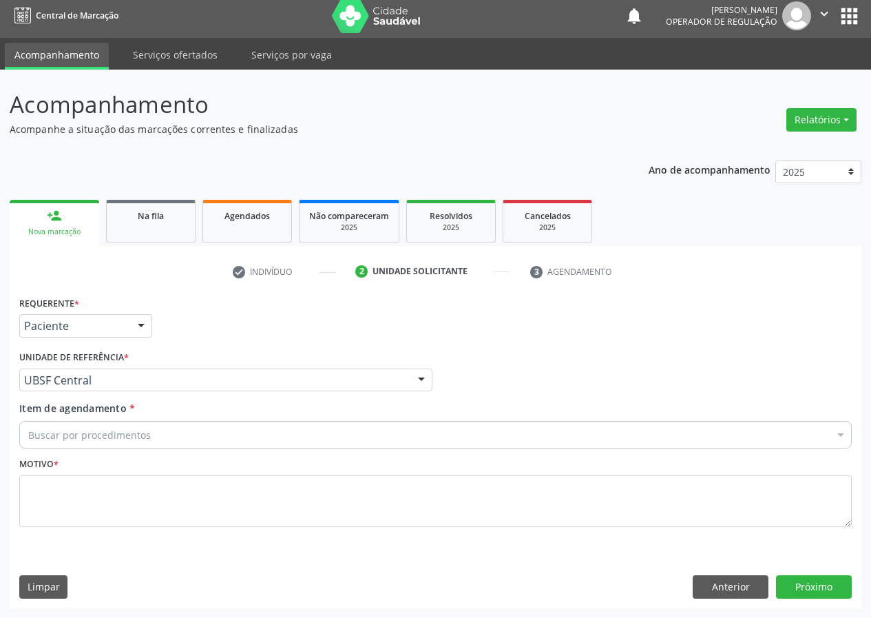
drag, startPoint x: 34, startPoint y: 434, endPoint x: 39, endPoint y: 425, distance: 10.2
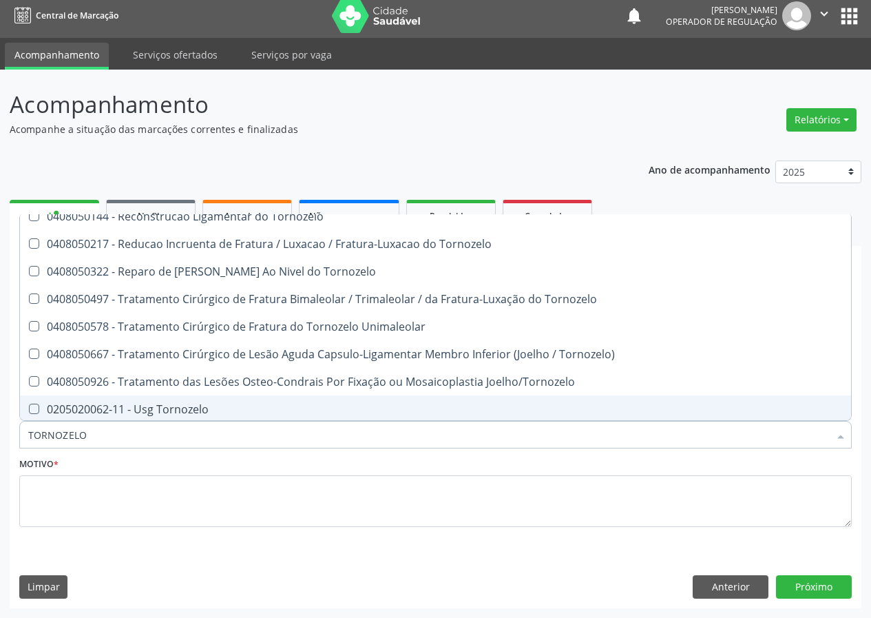
scroll to position [14, 0]
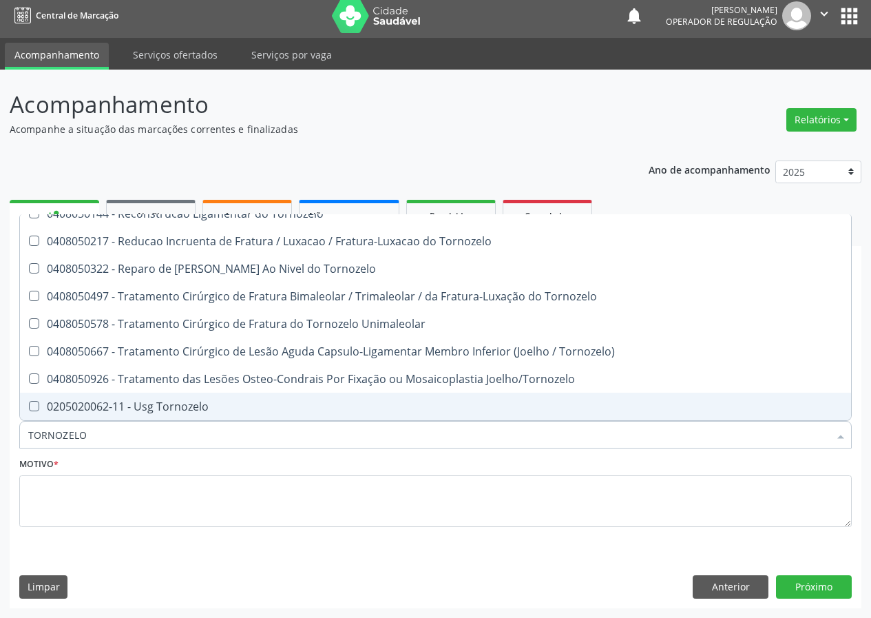
drag, startPoint x: 94, startPoint y: 427, endPoint x: 0, endPoint y: 446, distance: 96.3
click at [0, 450] on div "Acompanhamento Acompanhe a situação das marcações correntes e finalizadas Relat…" at bounding box center [435, 344] width 871 height 548
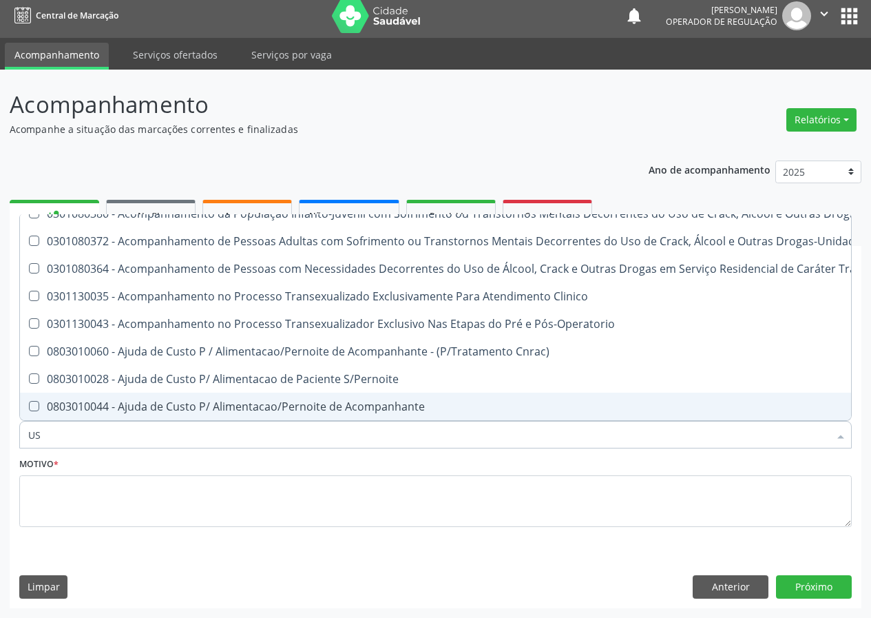
type input "USG"
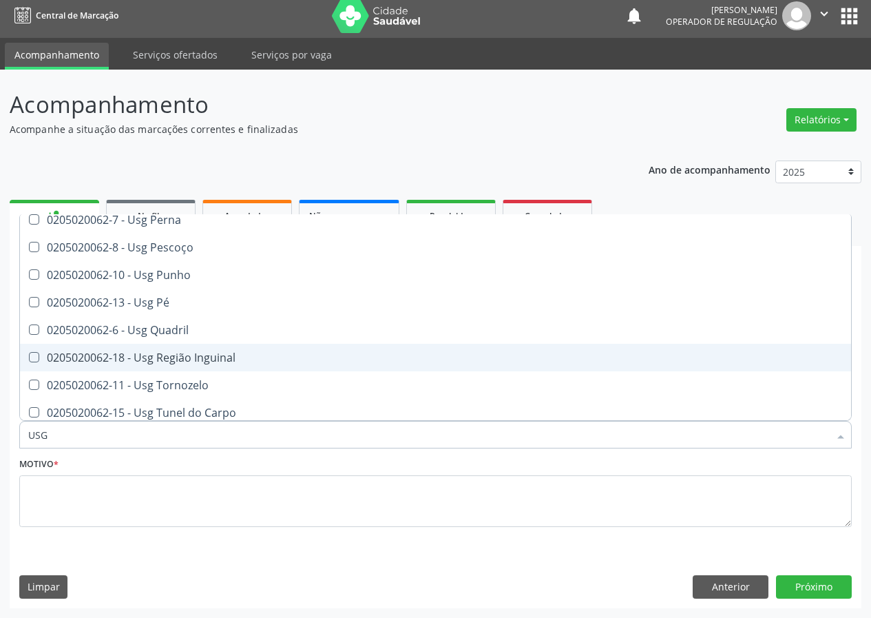
scroll to position [317, 0]
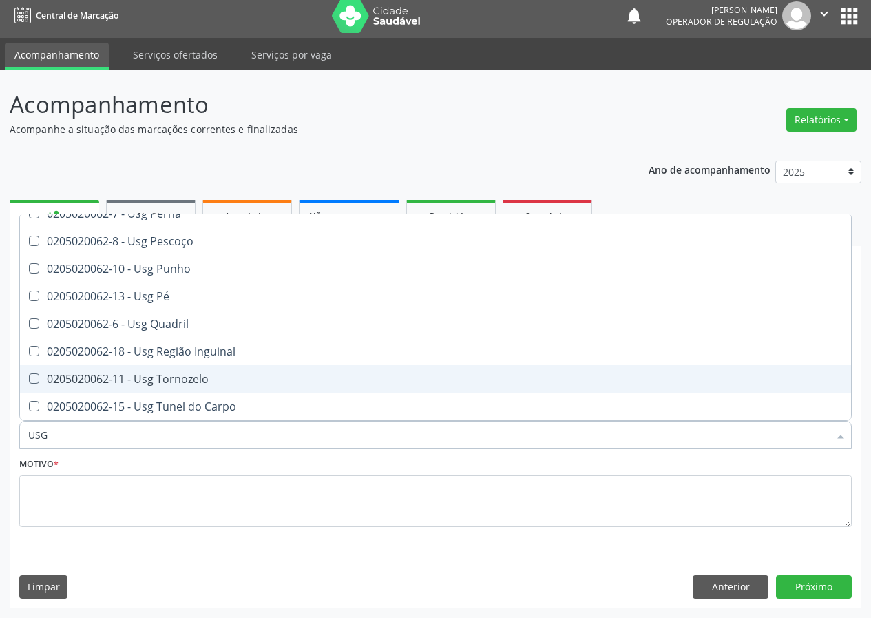
drag, startPoint x: 167, startPoint y: 376, endPoint x: 86, endPoint y: 450, distance: 109.7
click at [167, 379] on div "0205020062-11 - Usg Tornozelo" at bounding box center [435, 378] width 814 height 11
checkbox Tornozelo "true"
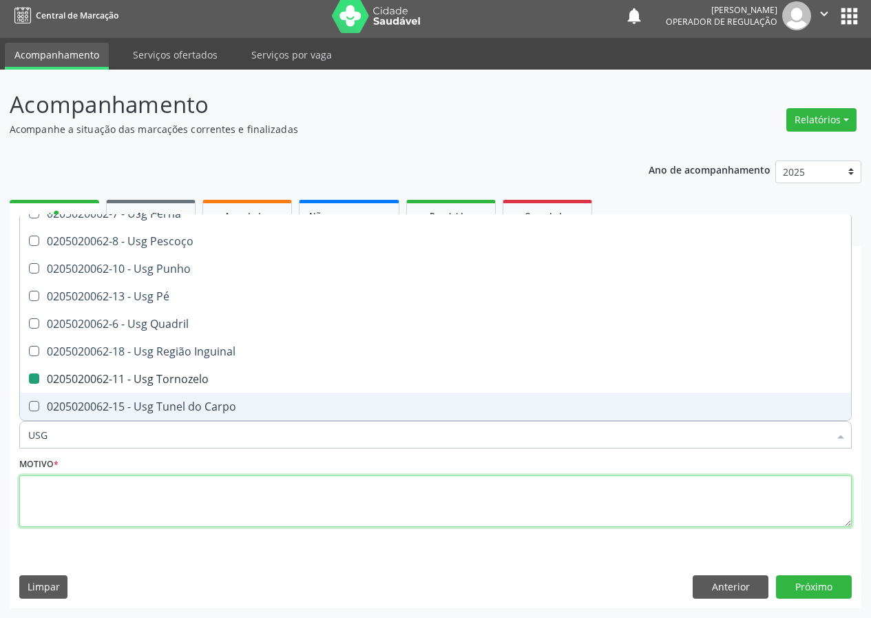
drag, startPoint x: 87, startPoint y: 507, endPoint x: 89, endPoint y: 495, distance: 11.8
click at [89, 500] on textarea at bounding box center [435, 501] width 832 height 52
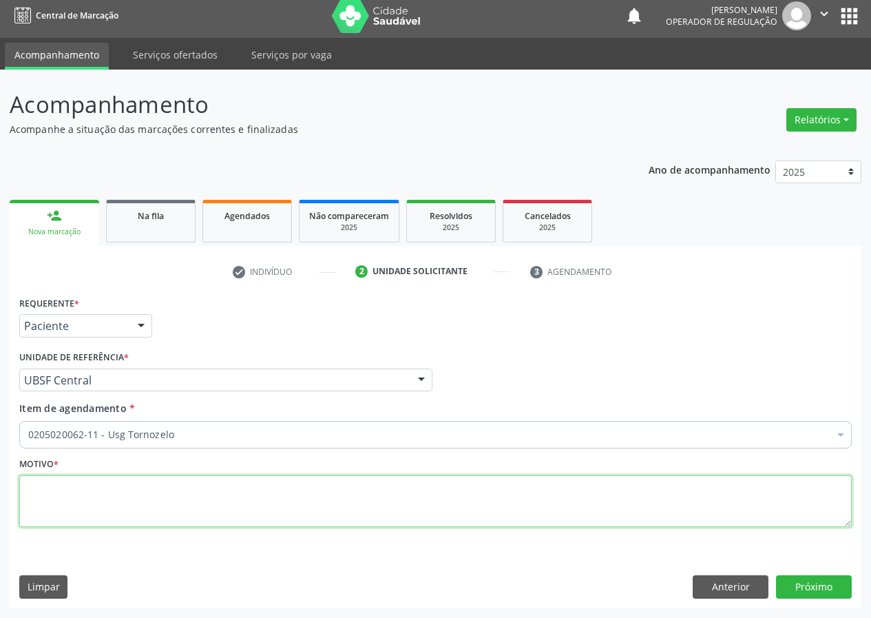
scroll to position [0, 0]
type textarea "AVALIAÇÃO"
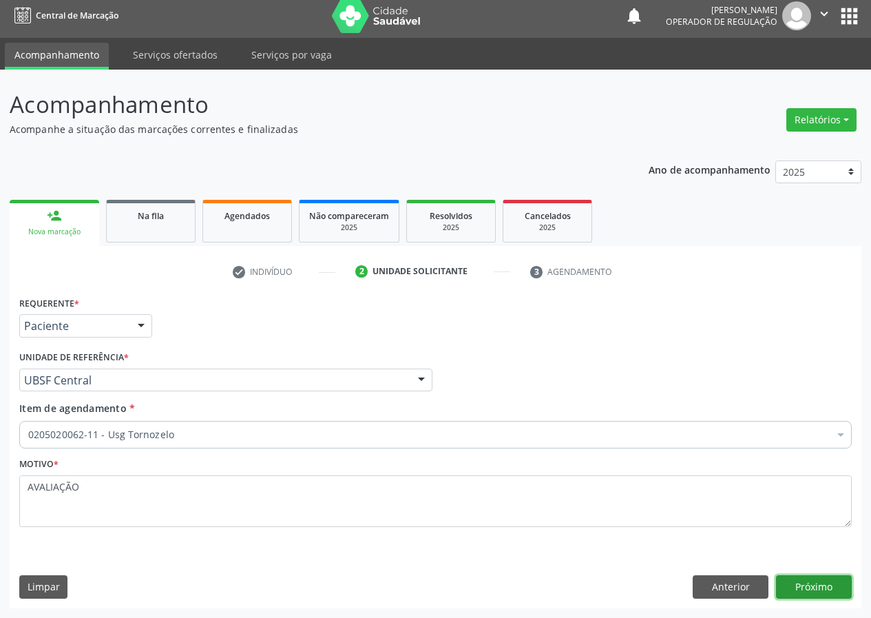
click at [815, 587] on button "Próximo" at bounding box center [814, 586] width 76 height 23
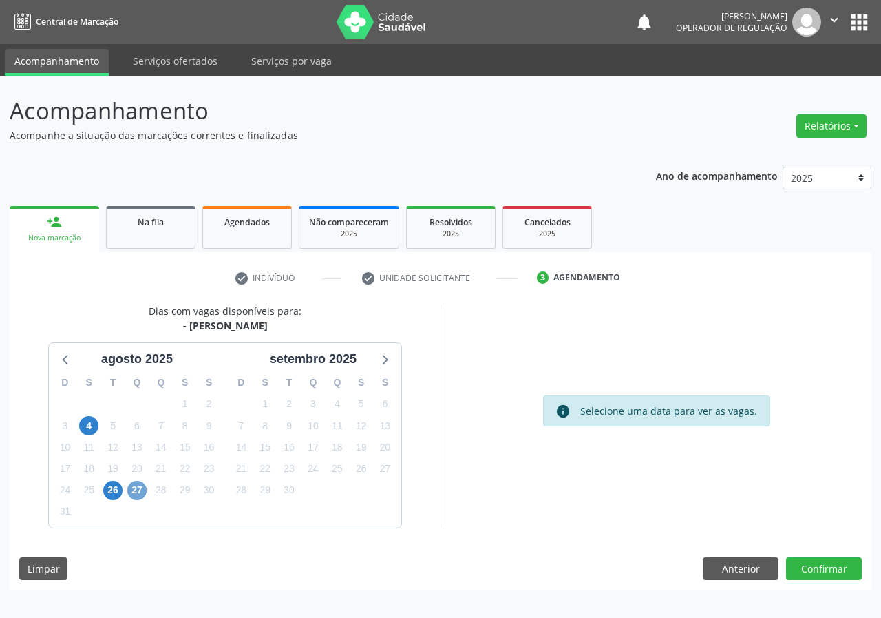
drag, startPoint x: 138, startPoint y: 488, endPoint x: 149, endPoint y: 485, distance: 11.5
click at [140, 489] on span "27" at bounding box center [136, 490] width 19 height 19
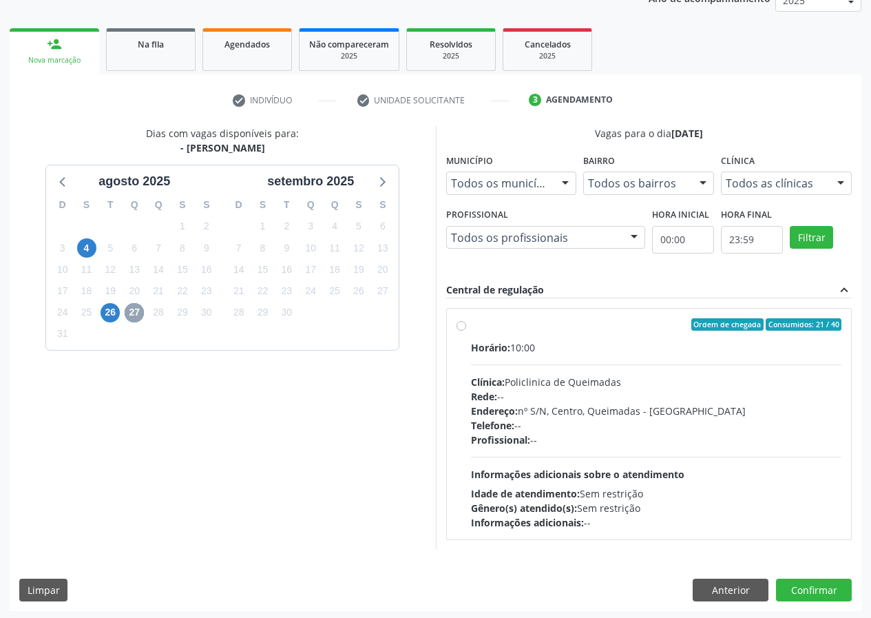
scroll to position [180, 0]
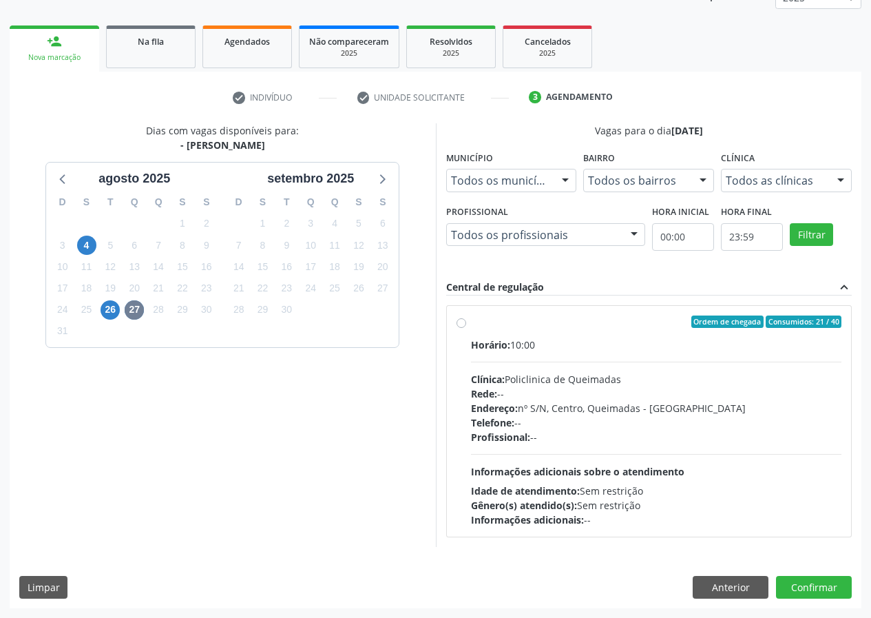
click at [471, 324] on label "Ordem de chegada Consumidos: 21 / 40 Horário: 10:00 Clínica: Policlinica de Que…" at bounding box center [656, 420] width 371 height 211
click at [465, 324] on input "Ordem de chegada Consumidos: 21 / 40 Horário: 10:00 Clínica: Policlinica de Que…" at bounding box center [461, 321] width 10 height 12
radio input "true"
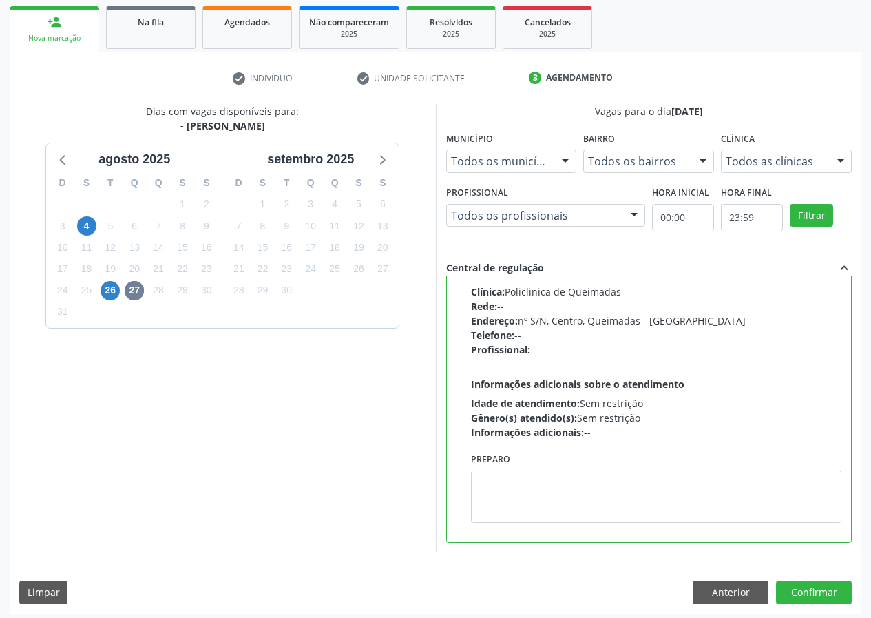
scroll to position [205, 0]
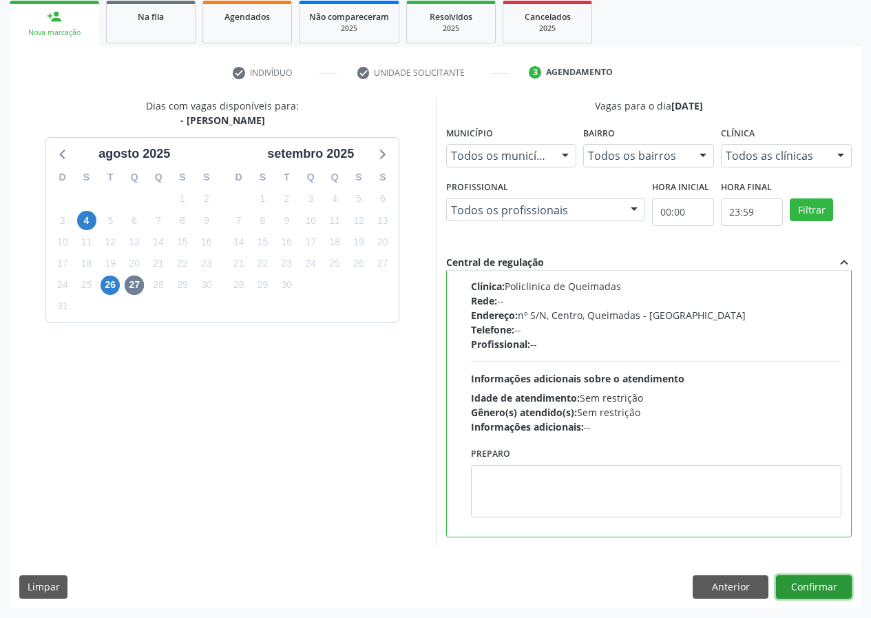
click at [814, 589] on button "Confirmar" at bounding box center [814, 586] width 76 height 23
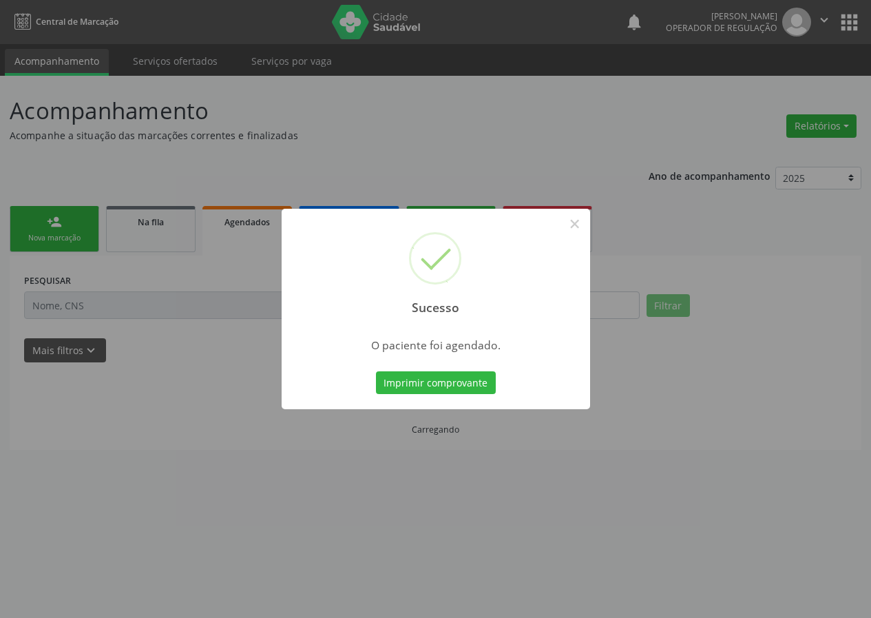
scroll to position [0, 0]
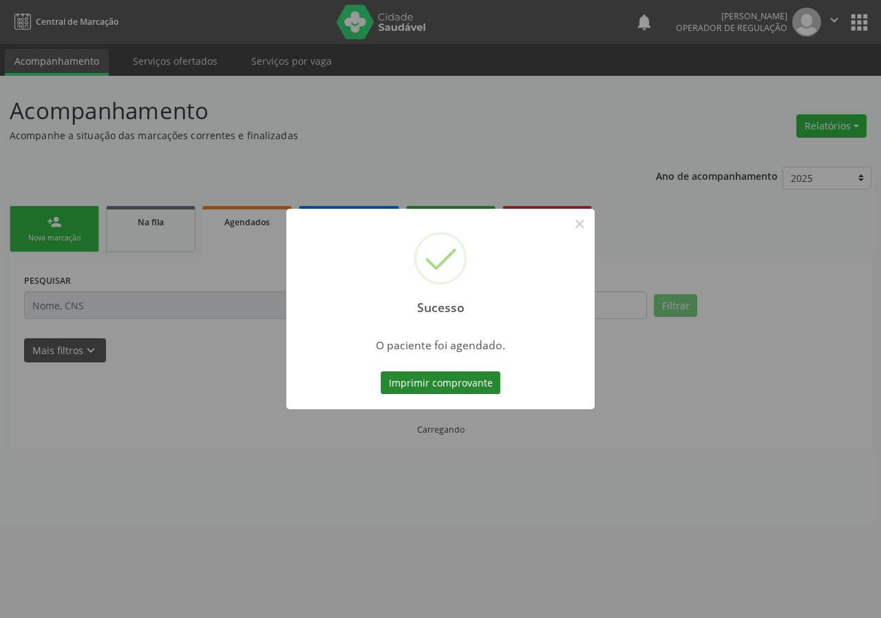
click at [412, 384] on button "Imprimir comprovante" at bounding box center [441, 382] width 120 height 23
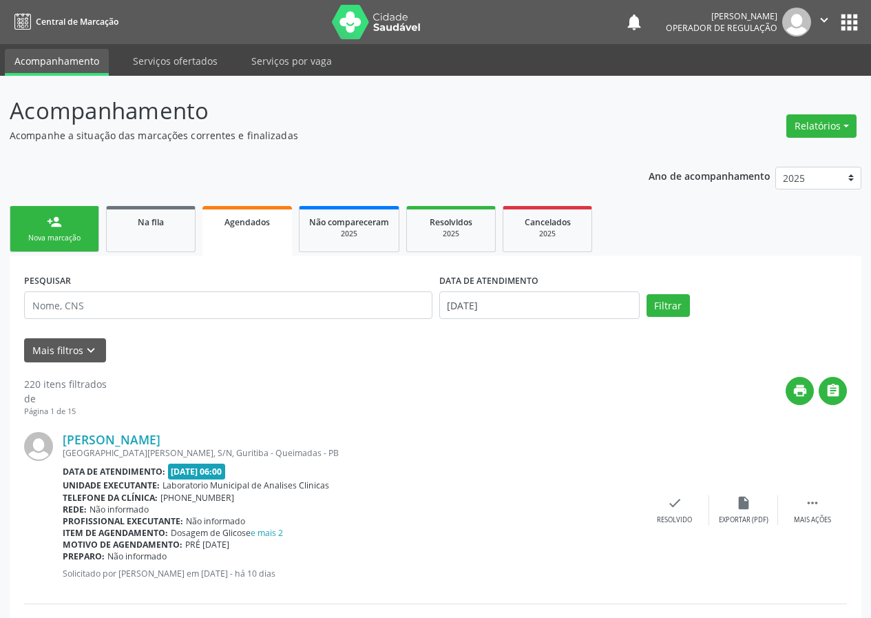
click at [72, 238] on div "Nova marcação" at bounding box center [54, 238] width 69 height 10
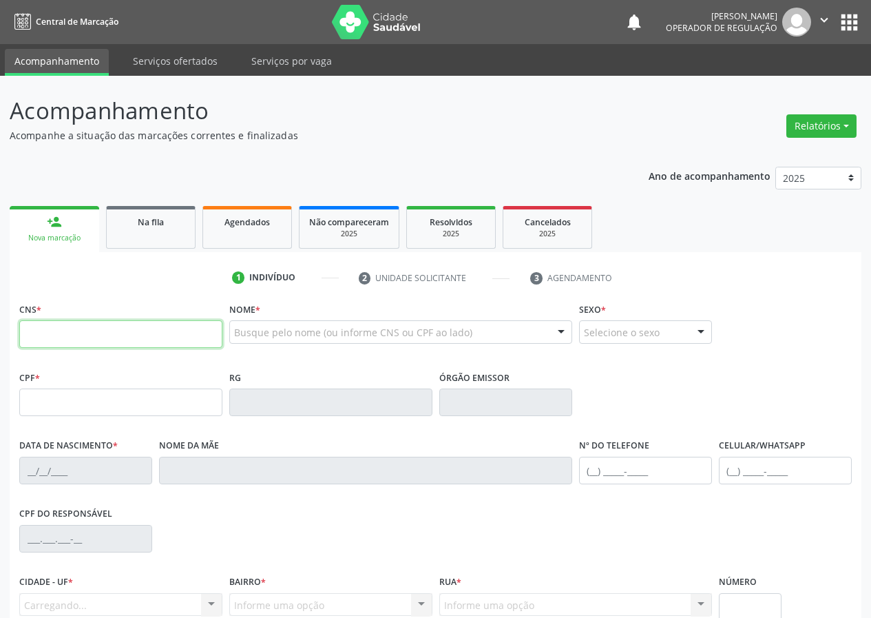
click at [45, 326] on input "text" at bounding box center [120, 334] width 203 height 28
click at [21, 339] on input "text" at bounding box center [120, 334] width 203 height 28
type input "700 4054 0734 7548"
type input "030.685.034-69"
type input "16/06/1974"
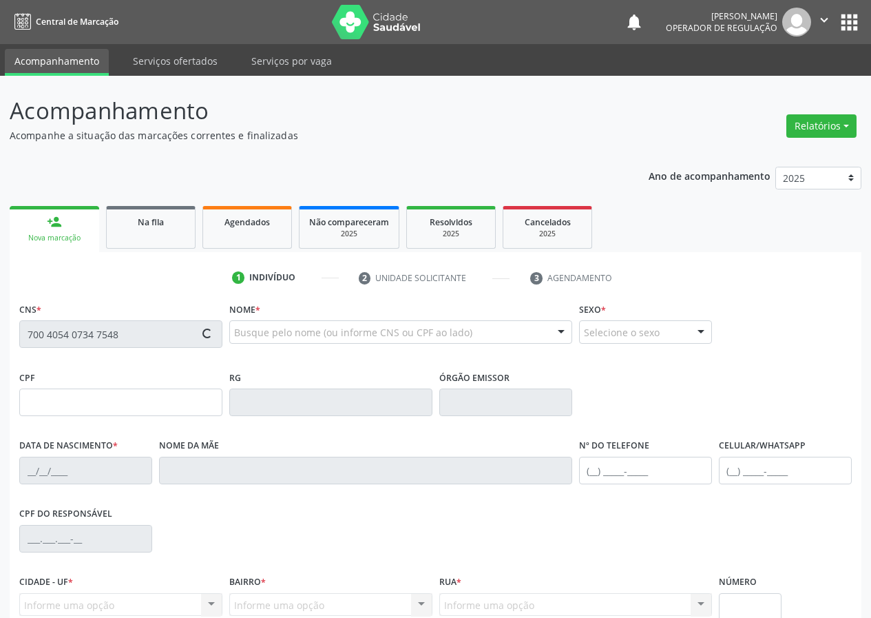
type input "Maria da Atividade Farias"
type input "(83) 99192-3434"
type input "692"
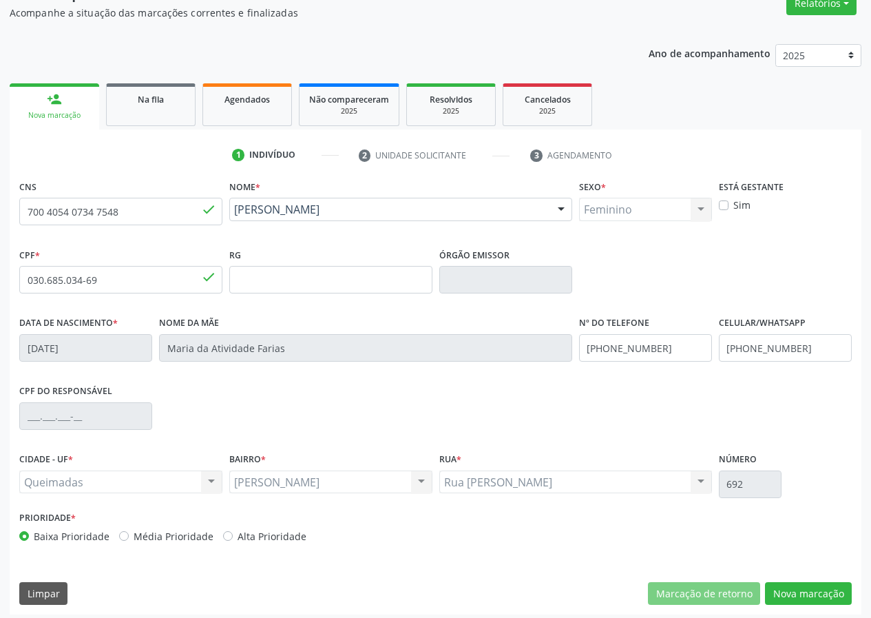
scroll to position [129, 0]
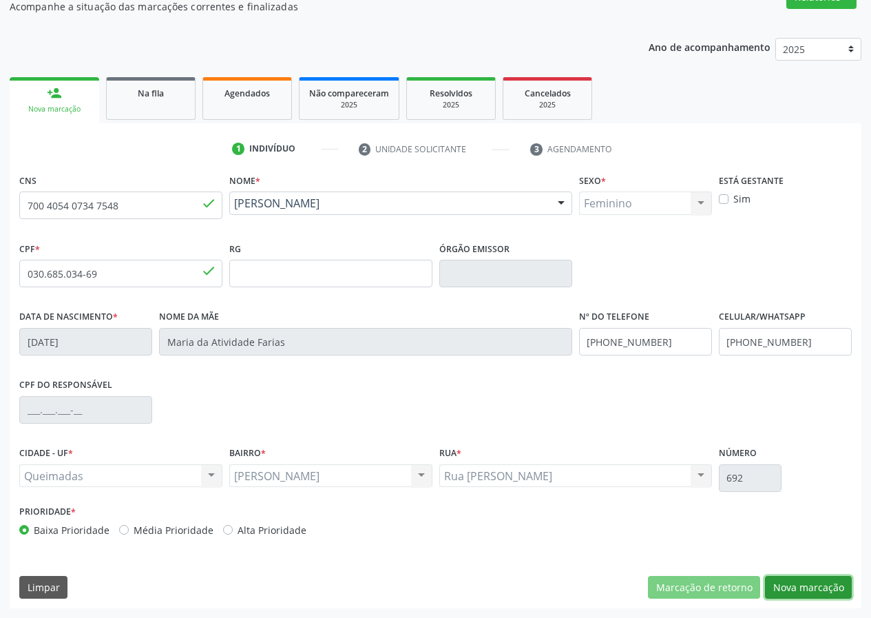
drag, startPoint x: 818, startPoint y: 587, endPoint x: 0, endPoint y: 347, distance: 852.3
click at [805, 580] on button "Nova marcação" at bounding box center [808, 587] width 87 height 23
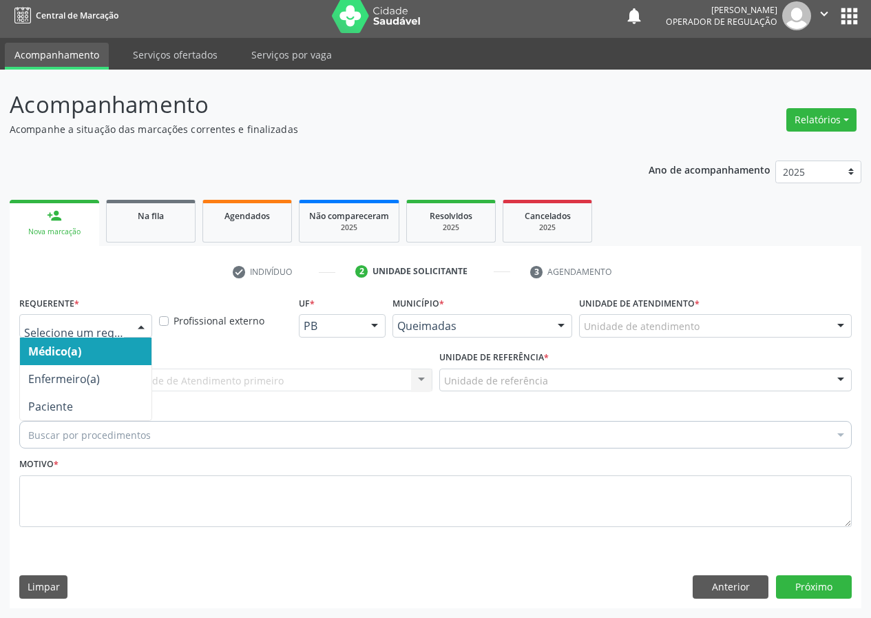
drag, startPoint x: 144, startPoint y: 322, endPoint x: 127, endPoint y: 397, distance: 77.7
click at [141, 333] on div at bounding box center [141, 326] width 21 height 23
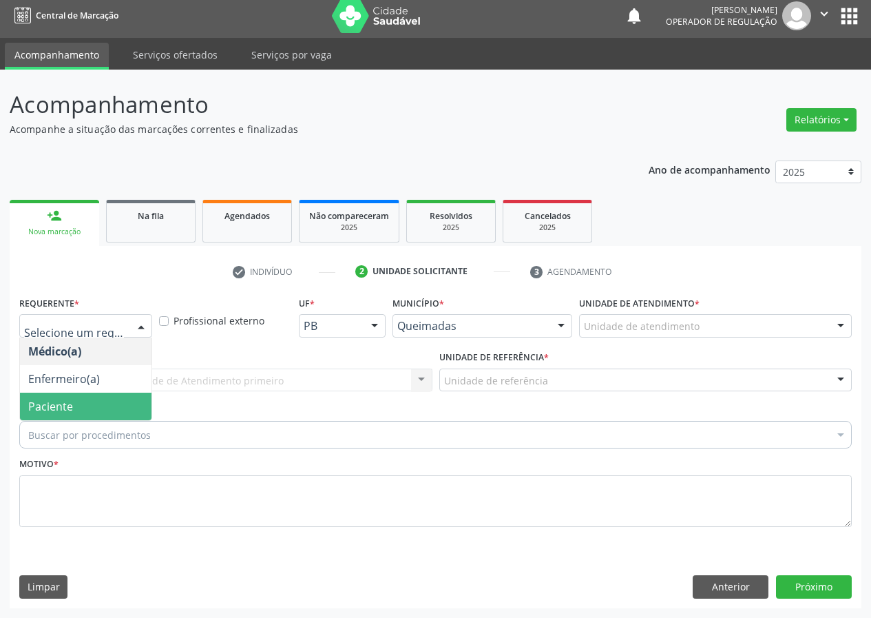
drag, startPoint x: 127, startPoint y: 397, endPoint x: 242, endPoint y: 414, distance: 116.3
click at [132, 397] on span "Paciente" at bounding box center [86, 406] width 132 height 28
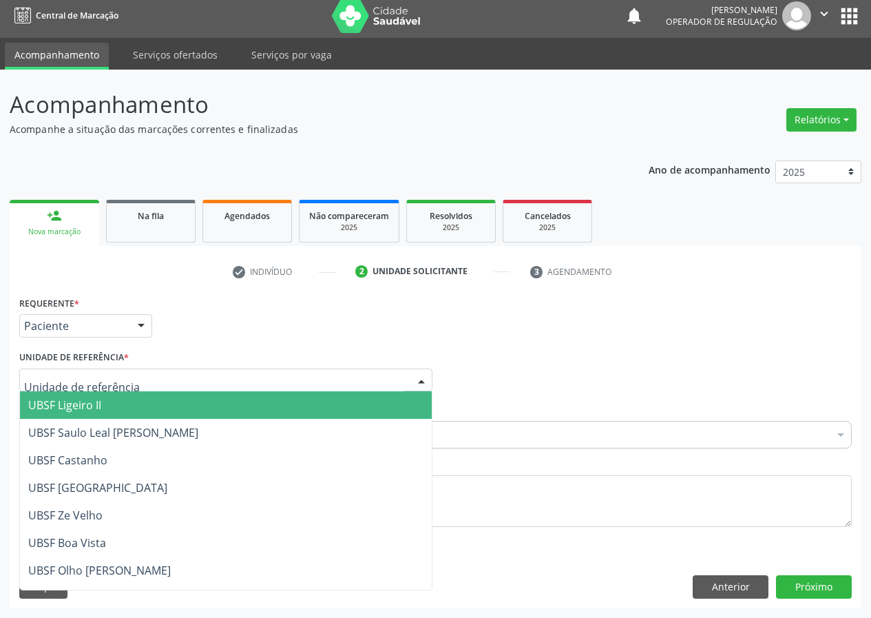
click at [383, 375] on div at bounding box center [225, 379] width 413 height 23
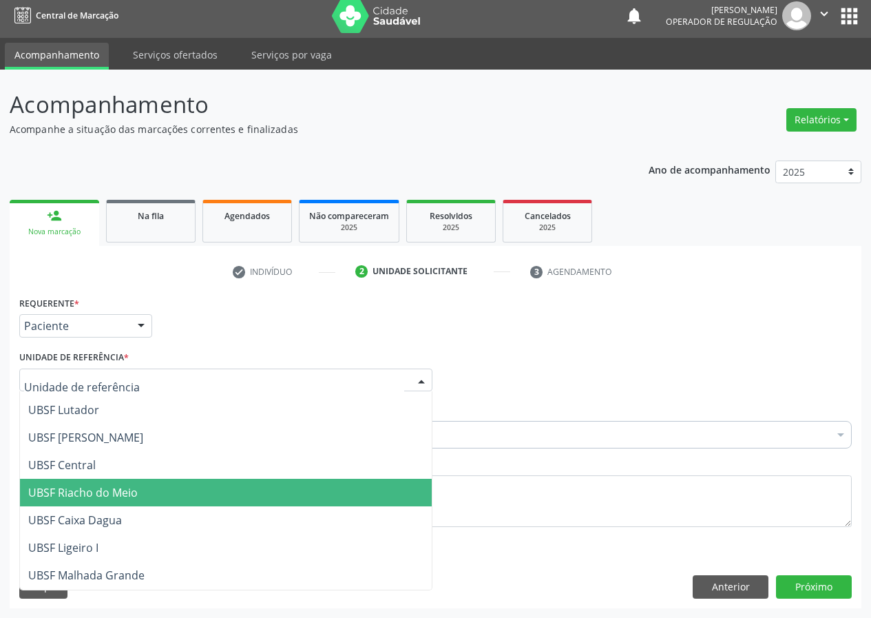
scroll to position [275, 0]
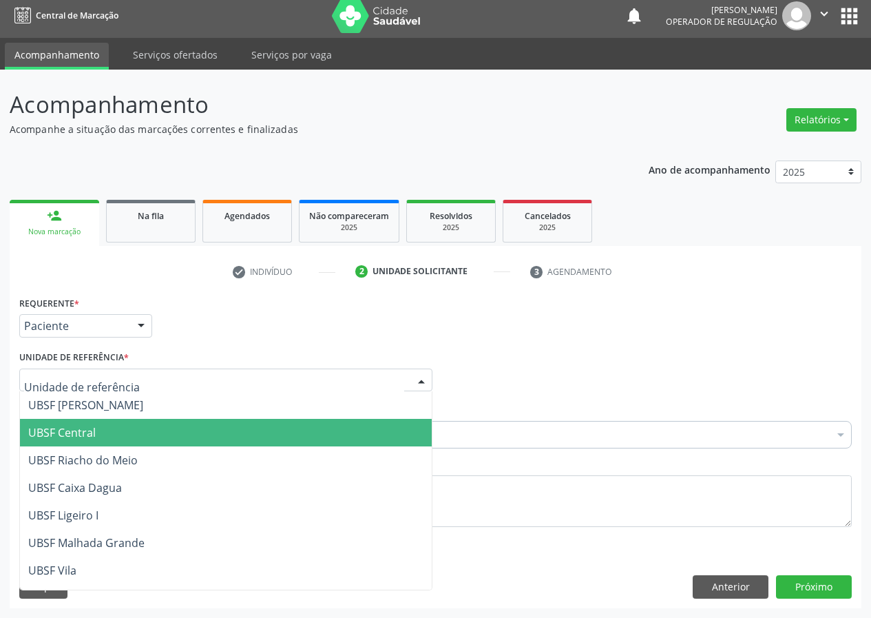
drag, startPoint x: 91, startPoint y: 431, endPoint x: 0, endPoint y: 441, distance: 91.4
click at [75, 437] on span "UBSF Central" at bounding box center [61, 432] width 67 height 15
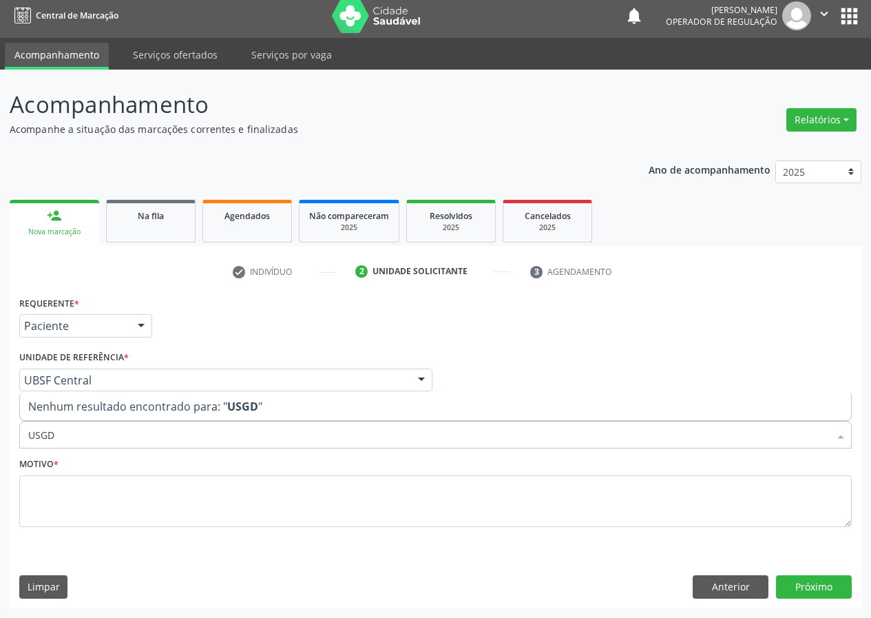
type input "USG"
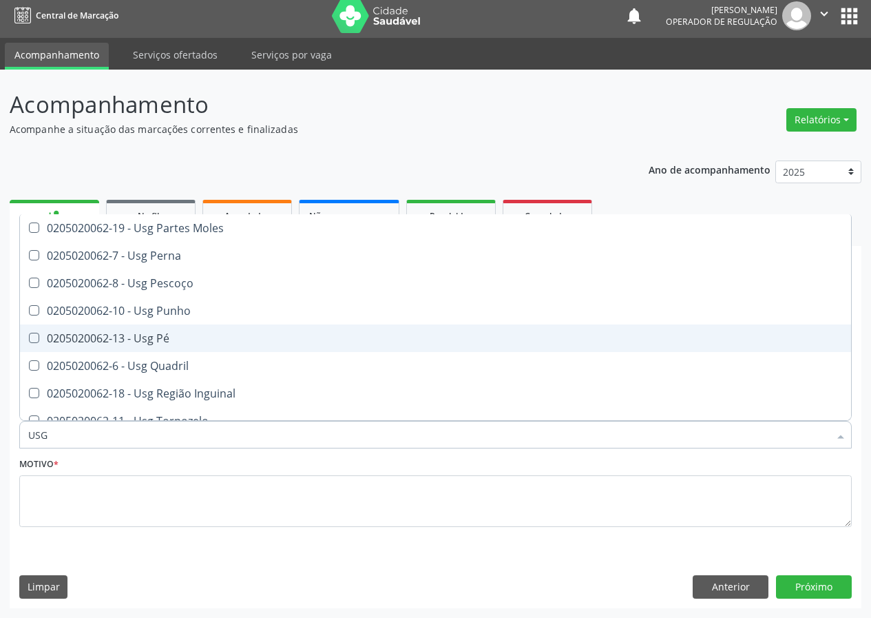
drag, startPoint x: 160, startPoint y: 337, endPoint x: 143, endPoint y: 357, distance: 26.3
click at [149, 352] on ul "Selecionar todos 0205020062-14 - Usg Axila 0205020062-17 - Usg Braço 0205020062…" at bounding box center [435, 200] width 831 height 523
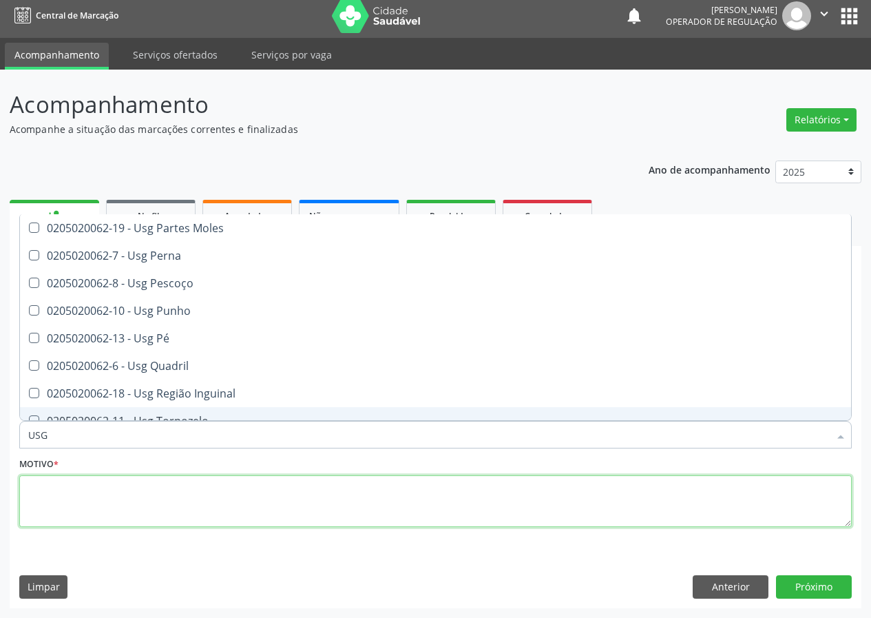
drag, startPoint x: 72, startPoint y: 505, endPoint x: 78, endPoint y: 497, distance: 9.9
click at [78, 497] on textarea at bounding box center [435, 501] width 832 height 52
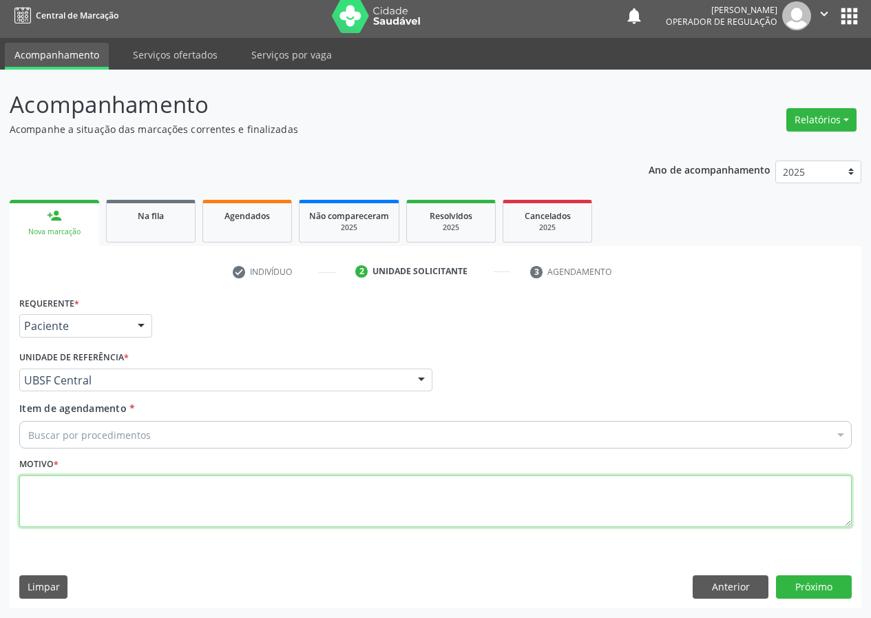
scroll to position [0, 0]
type textarea "AVALIAÇÃO"
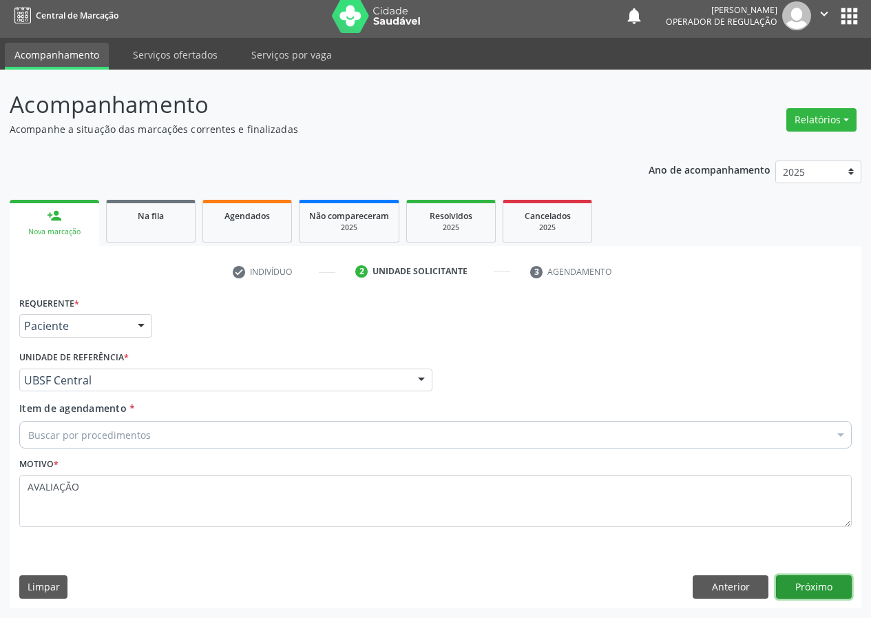
click at [789, 582] on button "Próximo" at bounding box center [814, 586] width 76 height 23
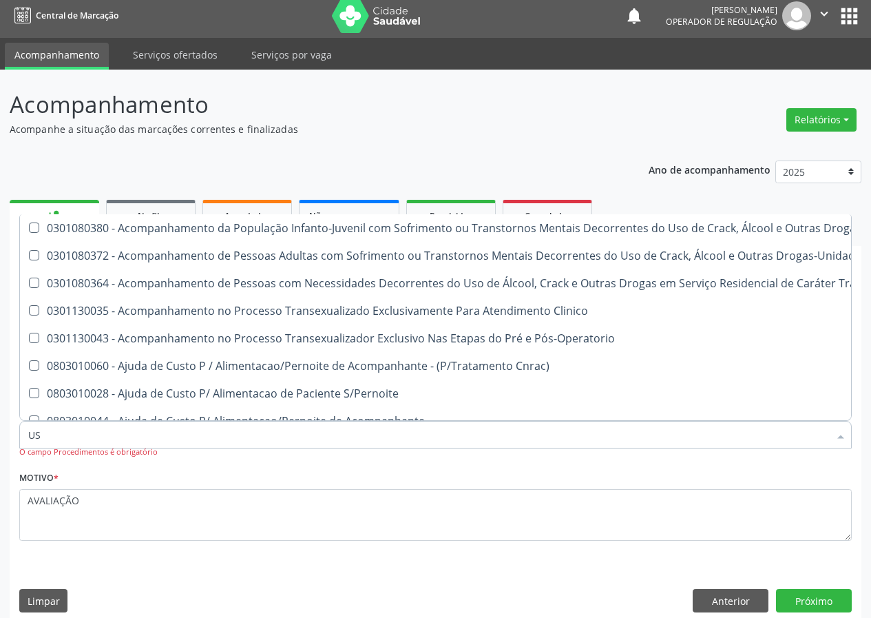
type input "USG"
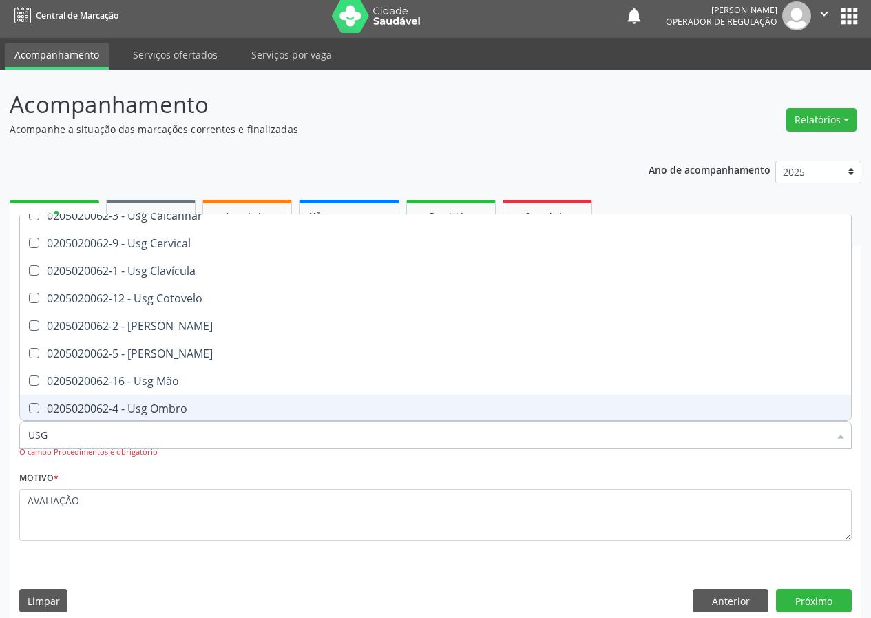
scroll to position [207, 0]
drag, startPoint x: 147, startPoint y: 407, endPoint x: 196, endPoint y: 430, distance: 53.9
click at [147, 408] on div "0205020062-13 - Usg Pé" at bounding box center [435, 406] width 814 height 11
checkbox Pé "true"
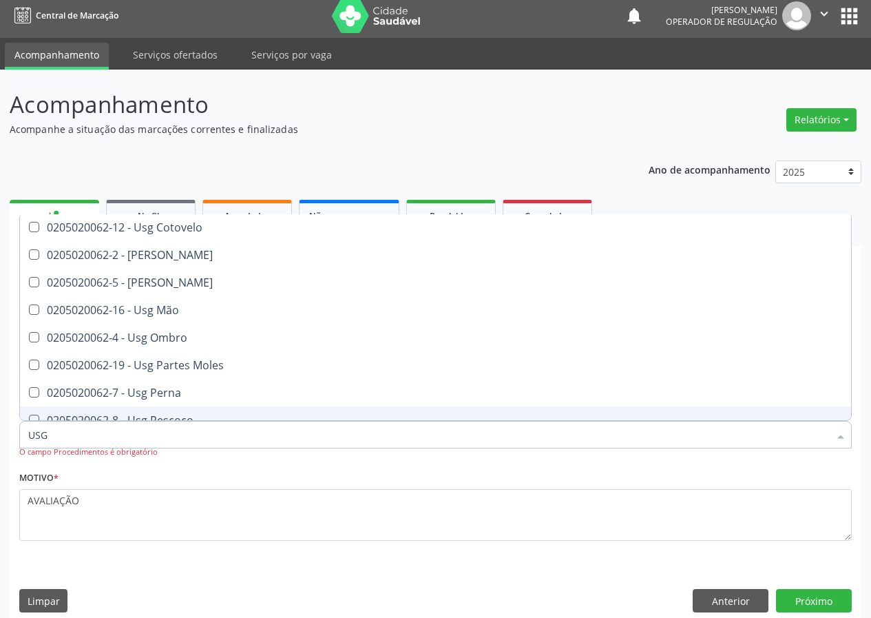
scroll to position [0, 0]
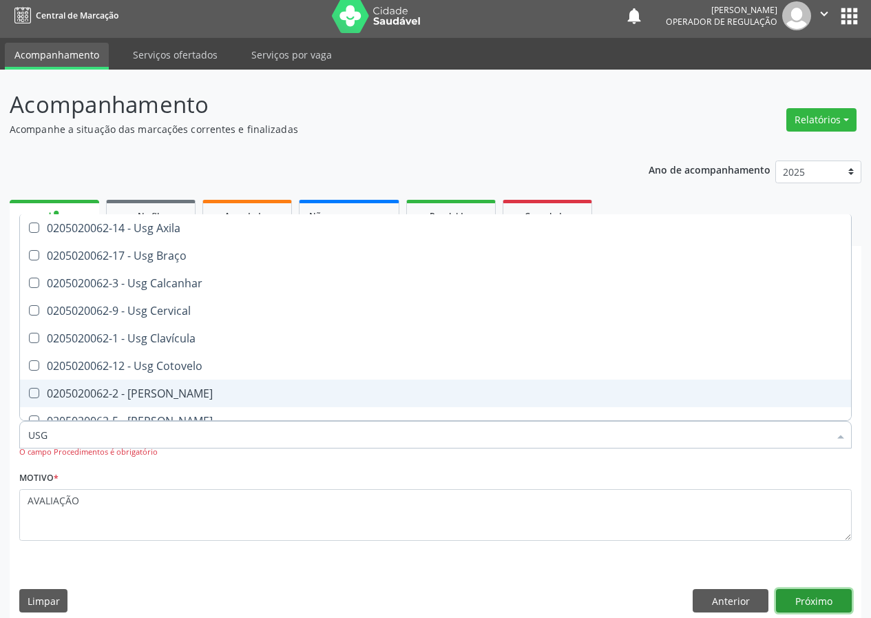
click at [812, 600] on button "Próximo" at bounding box center [814, 600] width 76 height 23
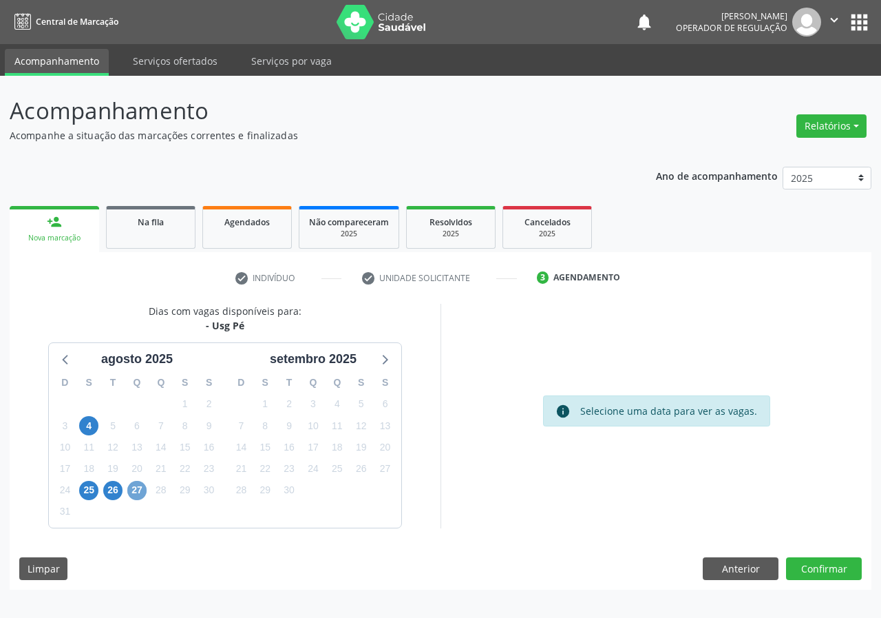
click at [133, 489] on span "27" at bounding box center [136, 490] width 19 height 19
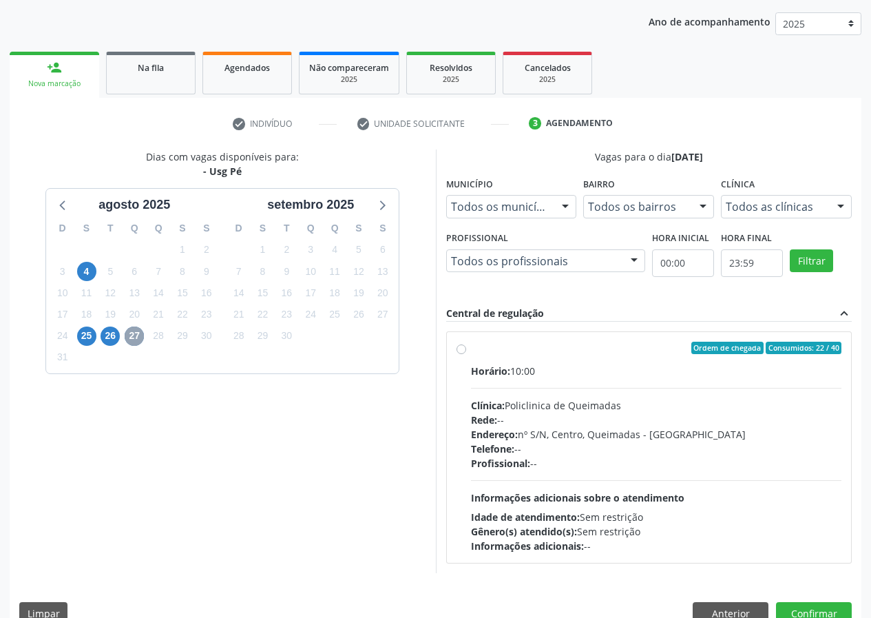
scroll to position [180, 0]
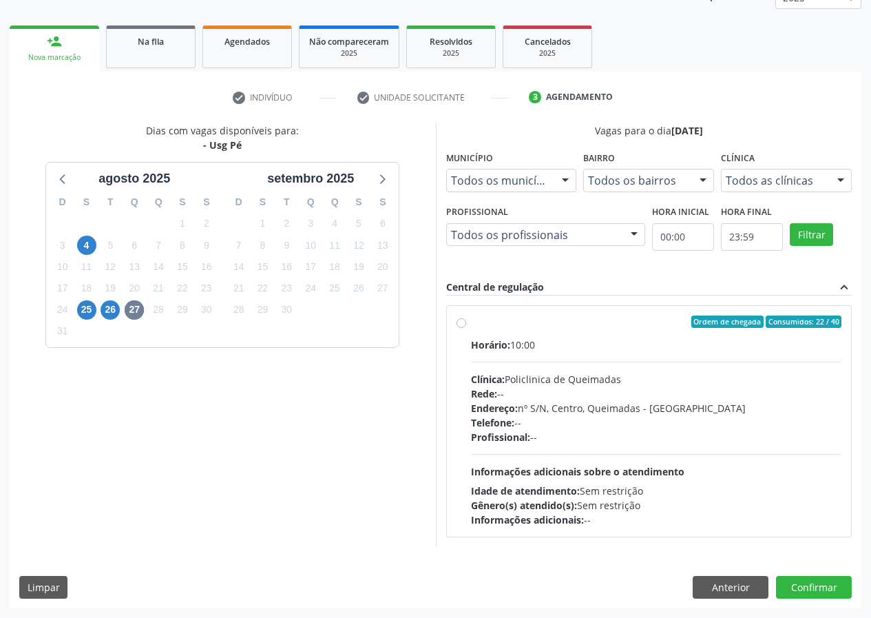
drag, startPoint x: 454, startPoint y: 315, endPoint x: 523, endPoint y: 368, distance: 87.4
click at [457, 317] on div "Ordem de chegada Consumidos: 22 / 40 Horário: 10:00 Clínica: Policlinica de Que…" at bounding box center [649, 421] width 405 height 231
radio input "true"
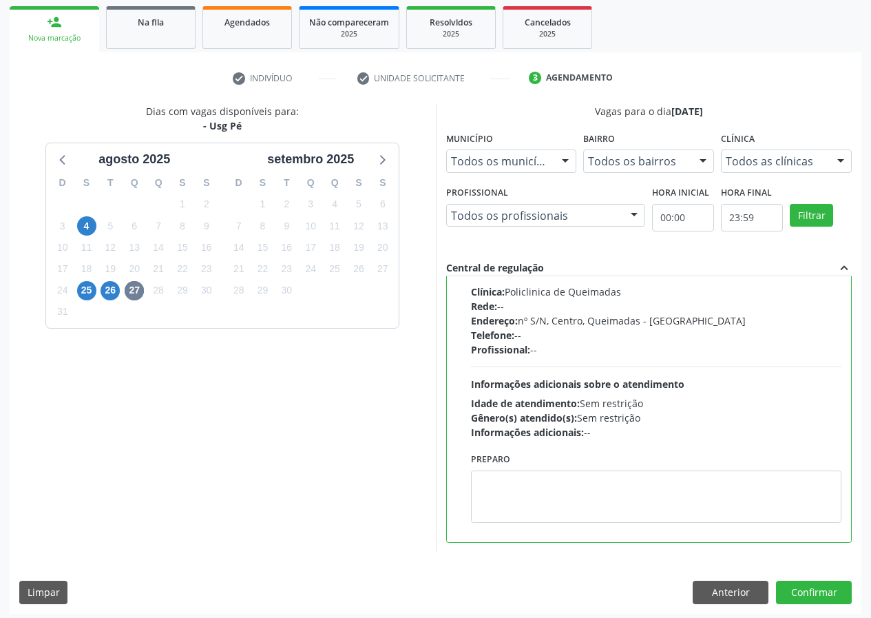
scroll to position [205, 0]
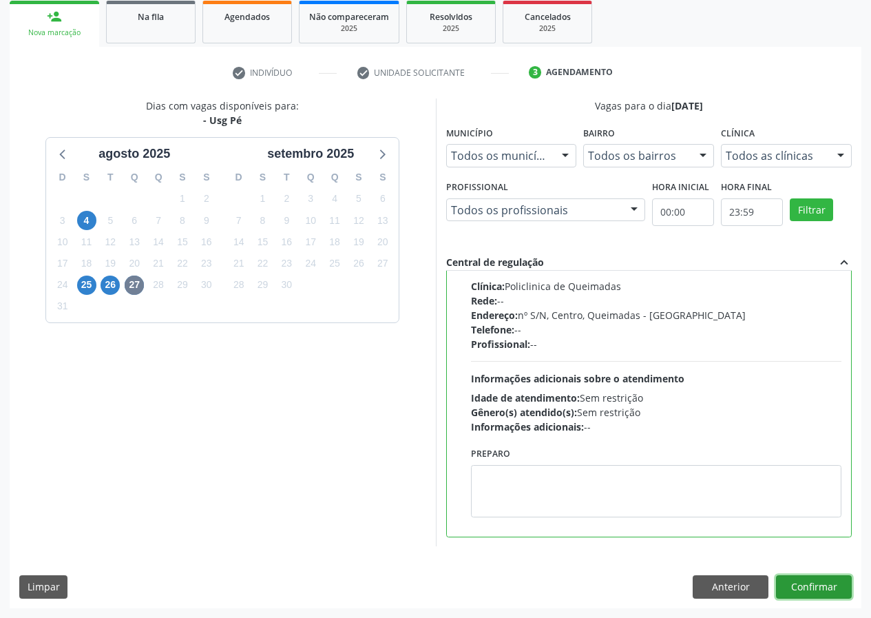
drag, startPoint x: 828, startPoint y: 590, endPoint x: 635, endPoint y: 562, distance: 194.7
click at [823, 589] on button "Confirmar" at bounding box center [814, 586] width 76 height 23
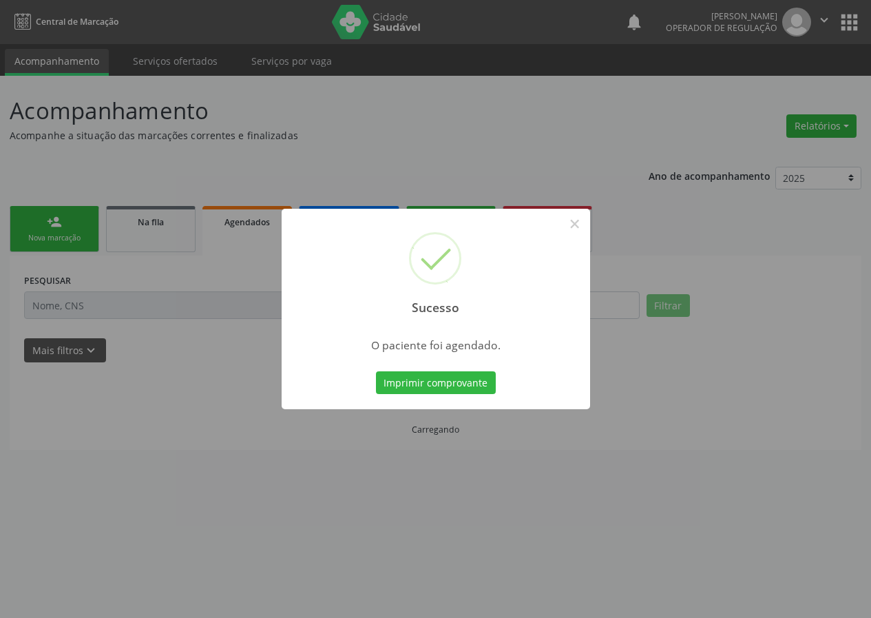
scroll to position [0, 0]
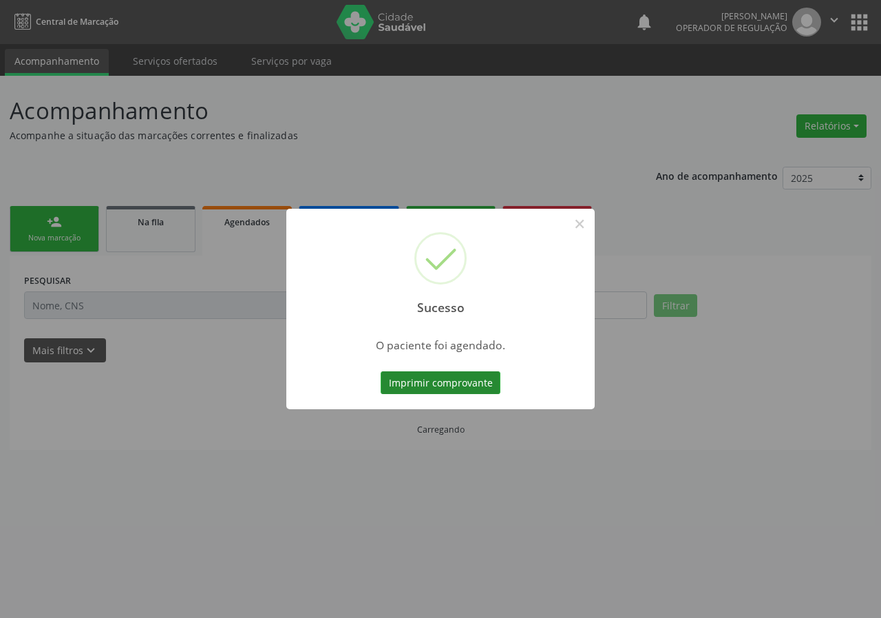
click at [424, 381] on button "Imprimir comprovante" at bounding box center [441, 382] width 120 height 23
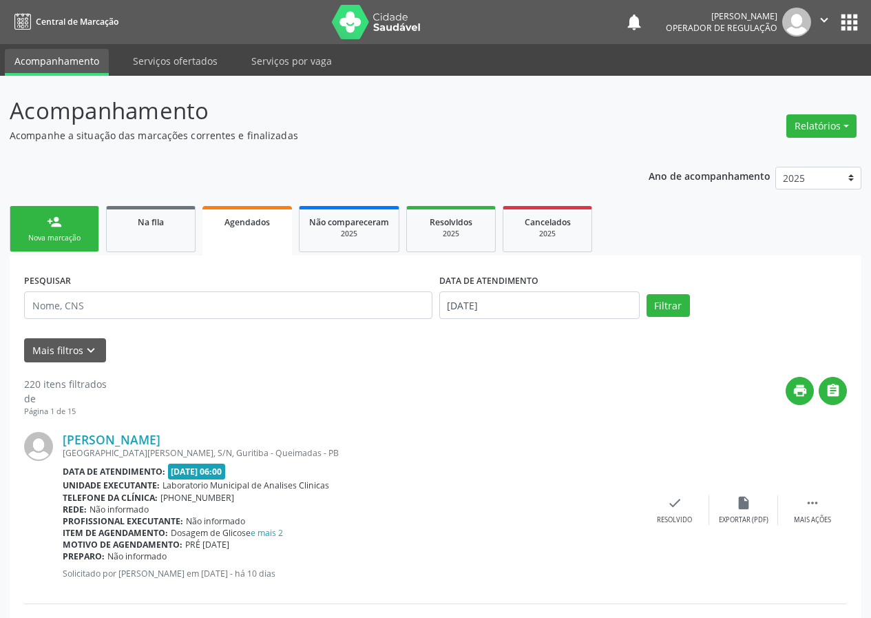
click at [45, 239] on div "Nova marcação" at bounding box center [54, 238] width 69 height 10
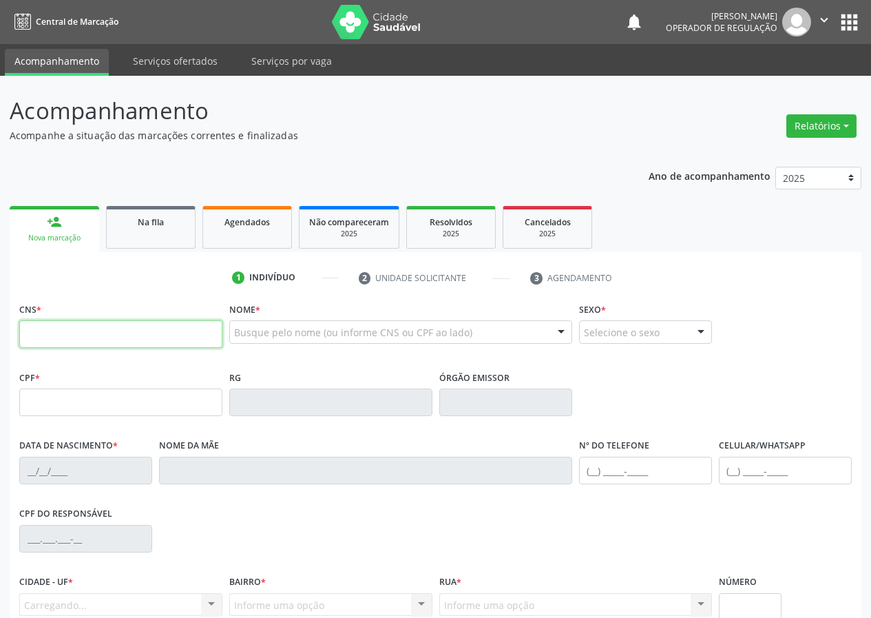
click at [45, 330] on input "text" at bounding box center [120, 334] width 203 height 28
type input "702 4083 1532 6330"
type input "026.588.324-51"
type input "03/04/1977"
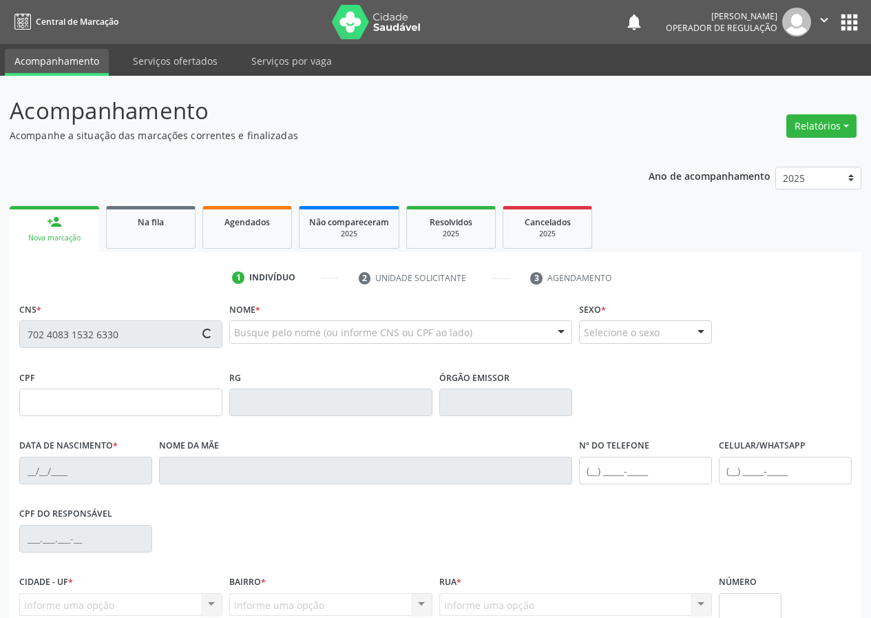
type input "Maria de Lima Almeida"
type input "(83) 99334-3793"
type input "(24) 99317-1671"
type input "000.201.064-08"
type input "S/N"
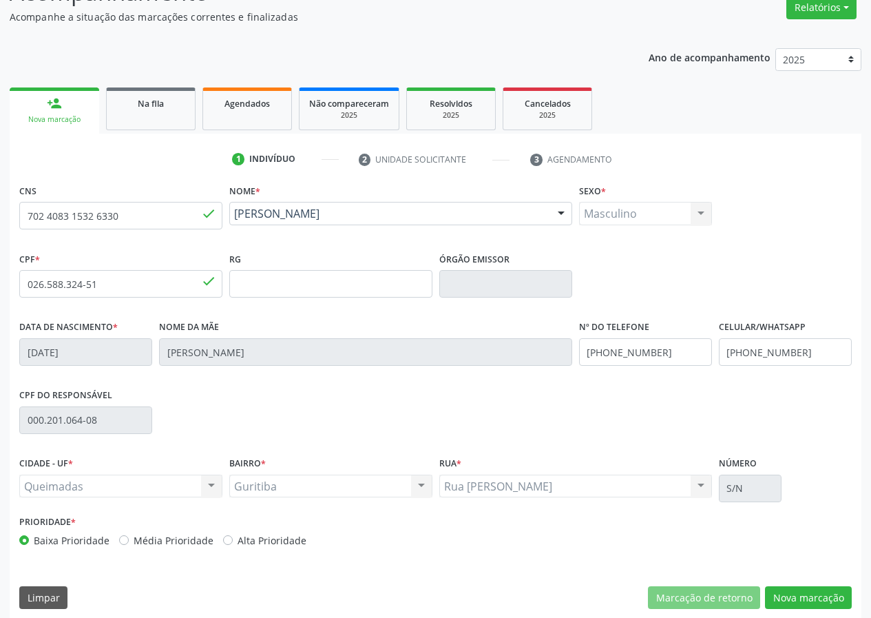
scroll to position [129, 0]
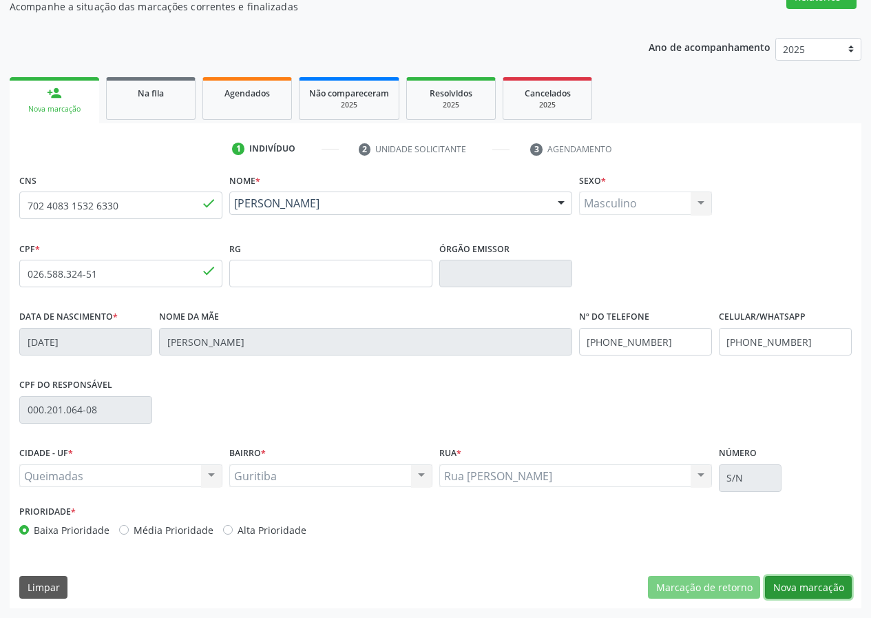
drag, startPoint x: 814, startPoint y: 587, endPoint x: 410, endPoint y: 534, distance: 407.5
click at [782, 587] on button "Nova marcação" at bounding box center [808, 587] width 87 height 23
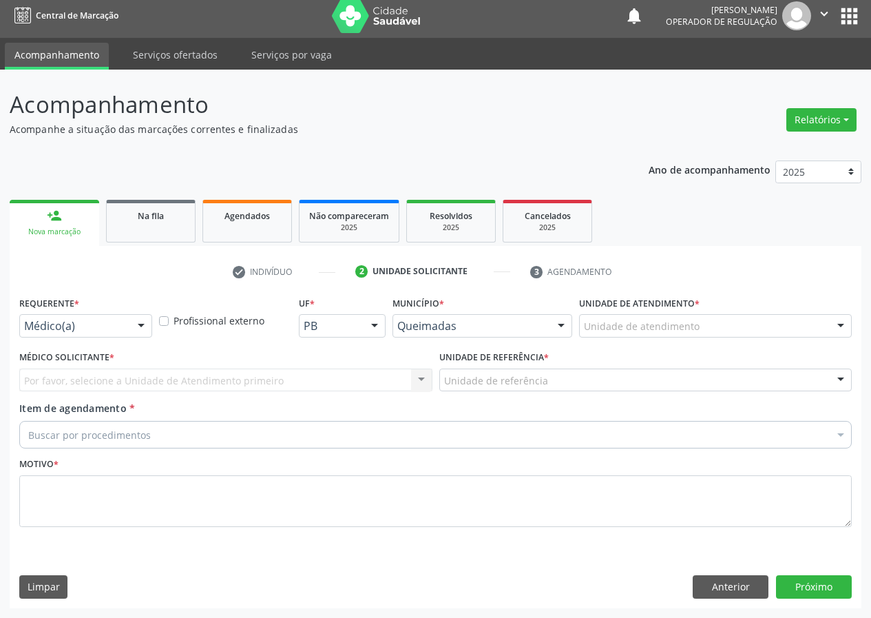
scroll to position [6, 0]
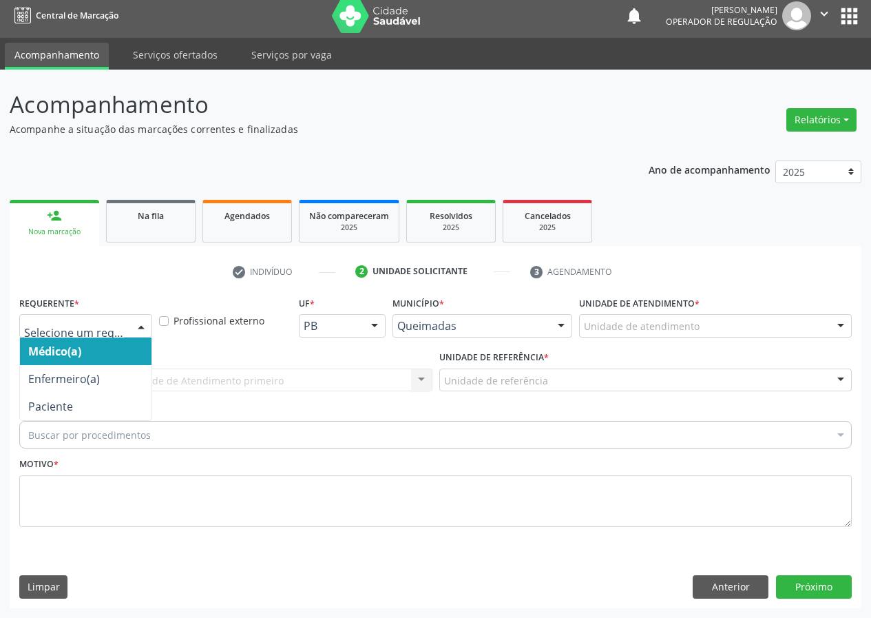
drag, startPoint x: 143, startPoint y: 326, endPoint x: 120, endPoint y: 383, distance: 61.9
click at [136, 337] on div "Médico(a) Enfermeiro(a) Paciente Nenhum resultado encontrado para: " " Não há n…" at bounding box center [85, 325] width 133 height 23
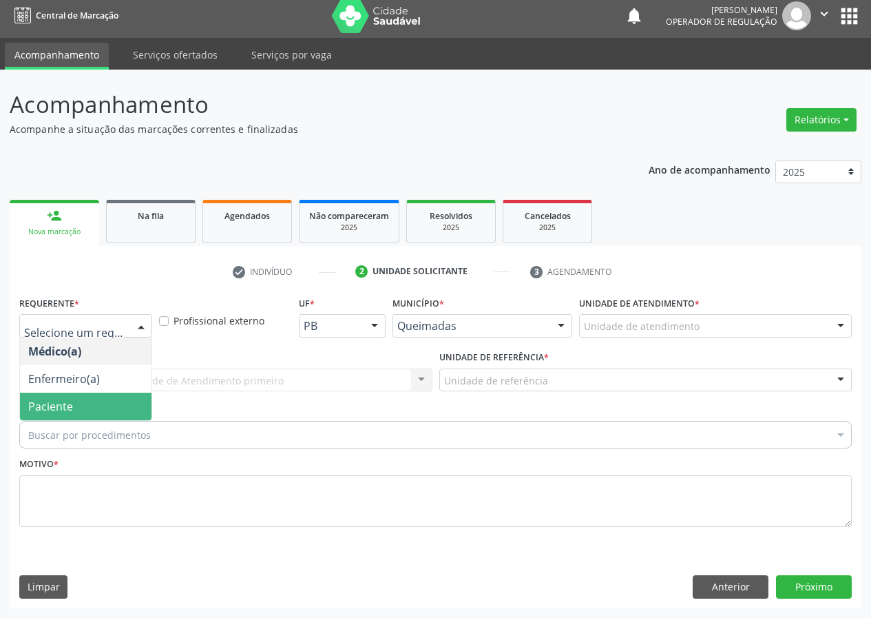
drag, startPoint x: 127, startPoint y: 412, endPoint x: 321, endPoint y: 383, distance: 196.2
click at [136, 410] on span "Paciente" at bounding box center [86, 406] width 132 height 28
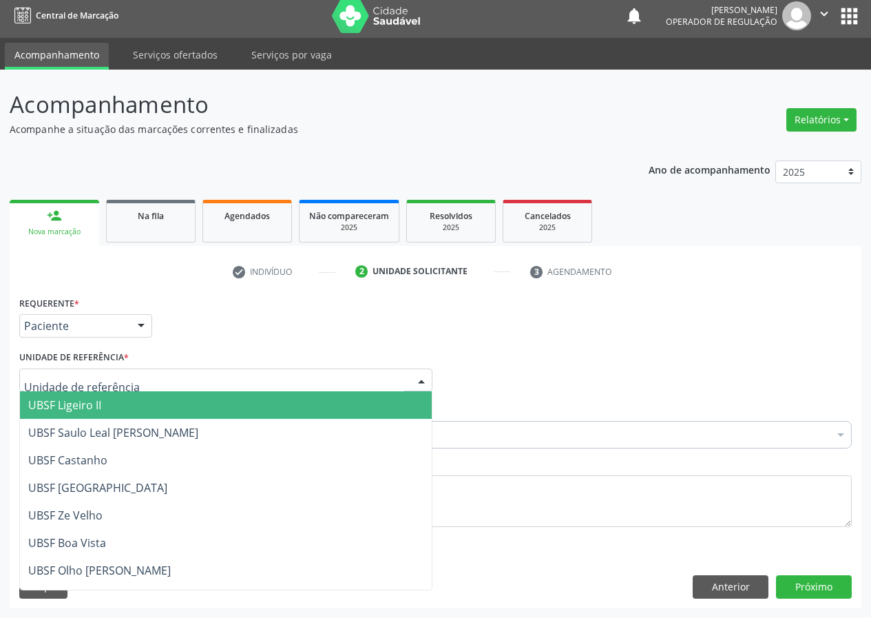
drag, startPoint x: 402, startPoint y: 386, endPoint x: 222, endPoint y: 463, distance: 195.9
click at [397, 387] on div at bounding box center [225, 379] width 413 height 23
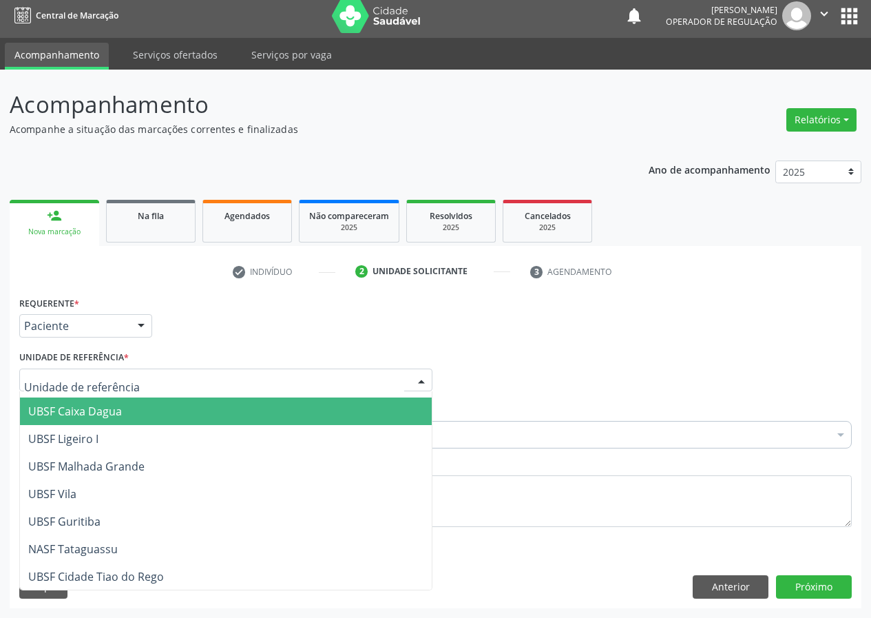
scroll to position [353, 0]
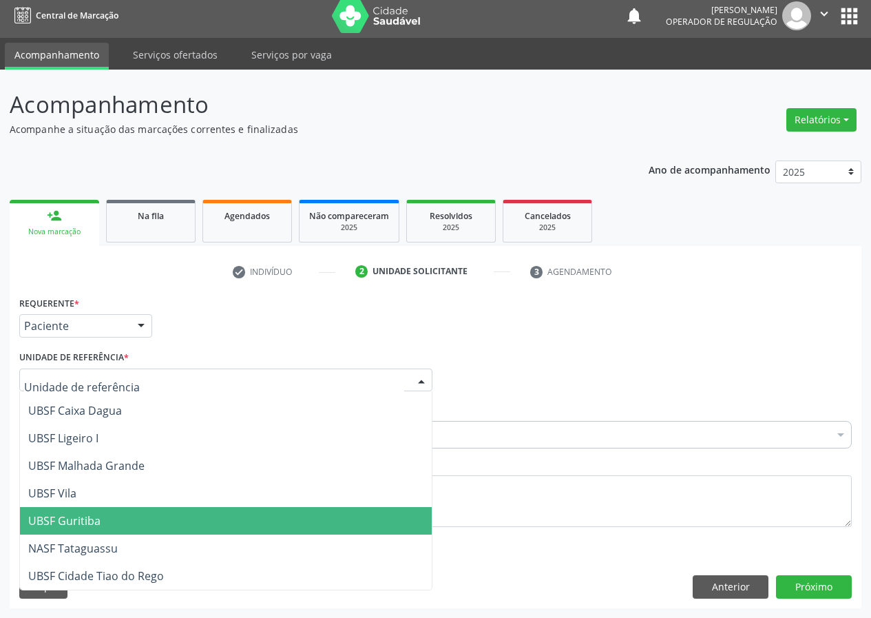
click at [85, 523] on span "UBSF Guritiba" at bounding box center [64, 520] width 72 height 15
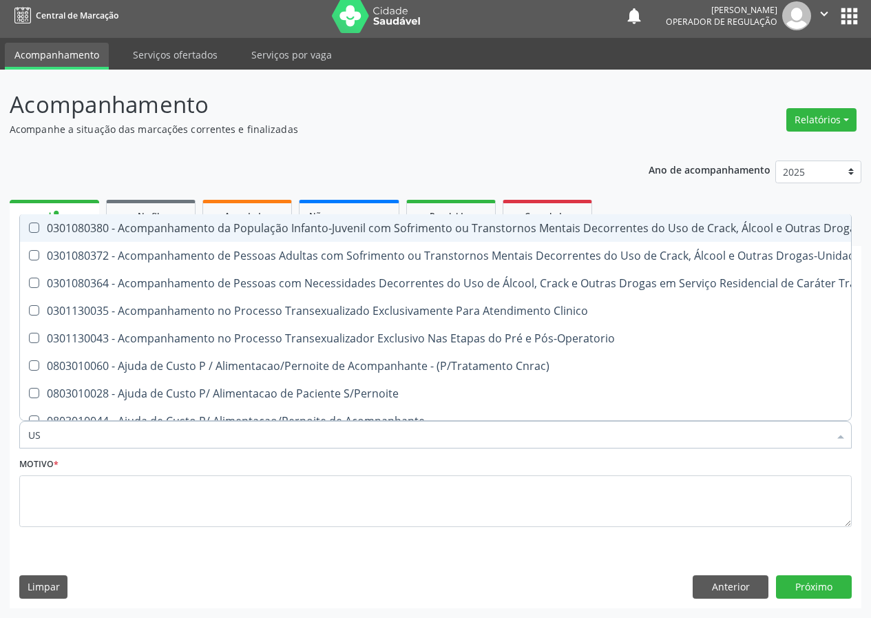
type input "USG"
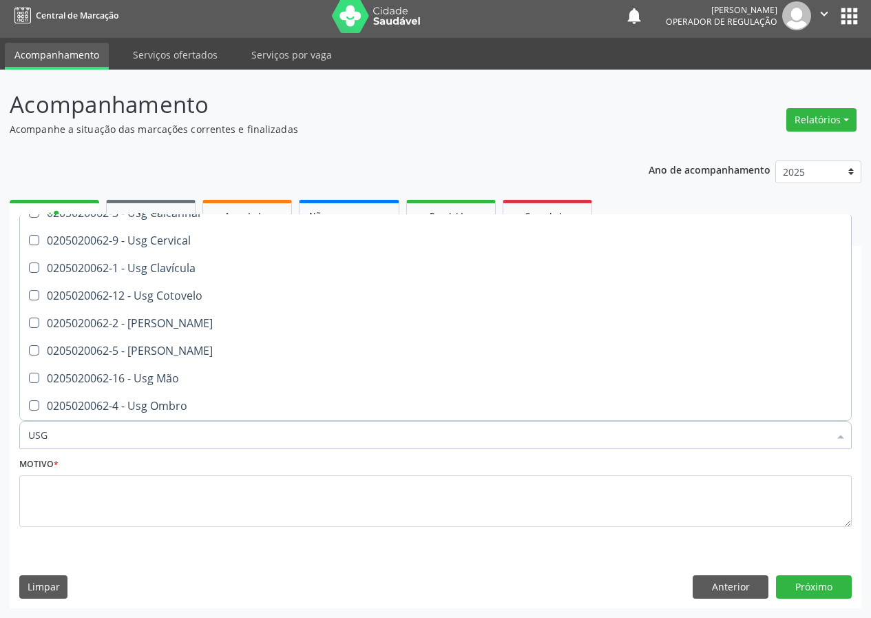
scroll to position [69, 0]
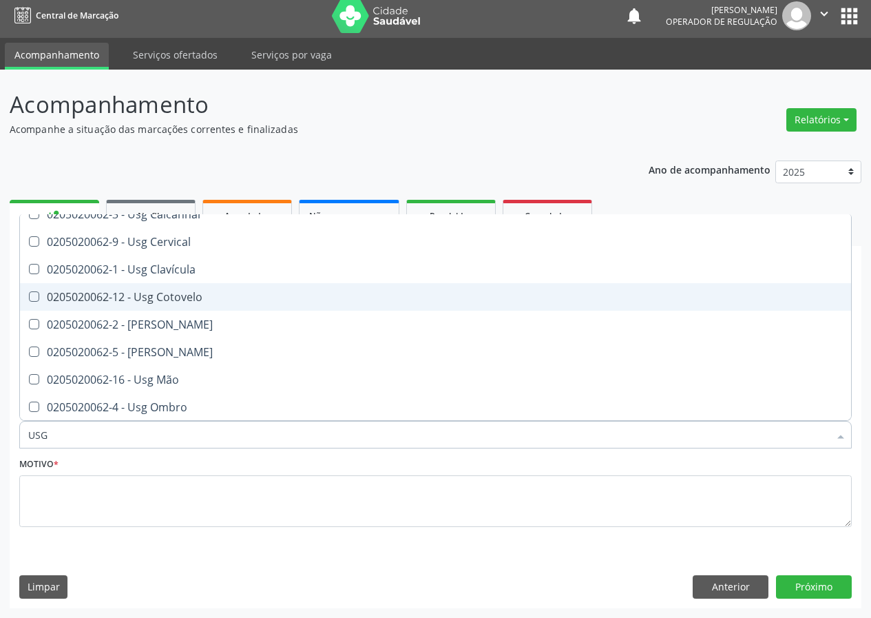
drag, startPoint x: 171, startPoint y: 295, endPoint x: 65, endPoint y: 410, distance: 155.4
click at [170, 298] on div "0205020062-12 - Usg Cotovelo" at bounding box center [435, 296] width 814 height 11
checkbox Cotovelo "true"
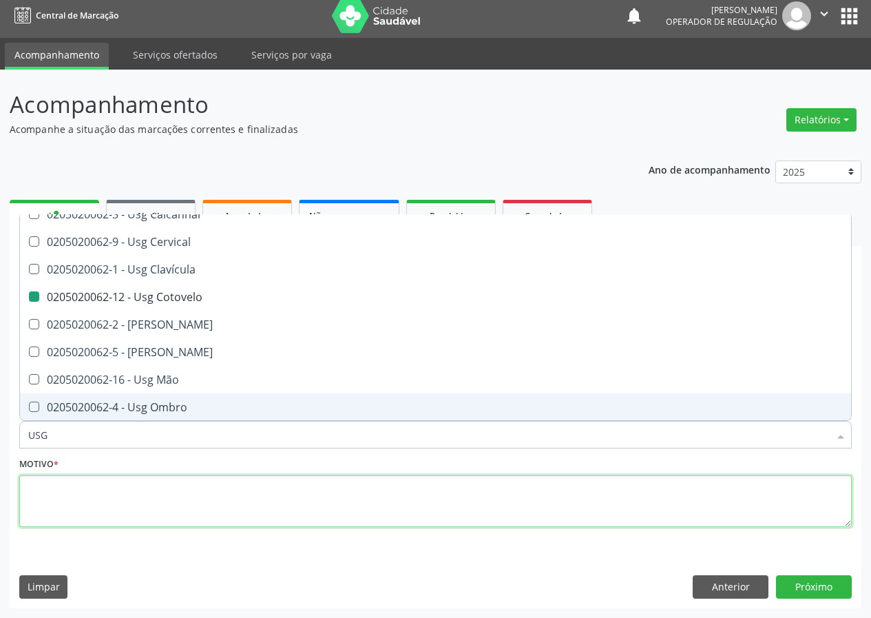
drag, startPoint x: 51, startPoint y: 503, endPoint x: 59, endPoint y: 488, distance: 16.7
click at [59, 490] on textarea at bounding box center [435, 501] width 832 height 52
checkbox Braço "true"
checkbox Cotovelo "false"
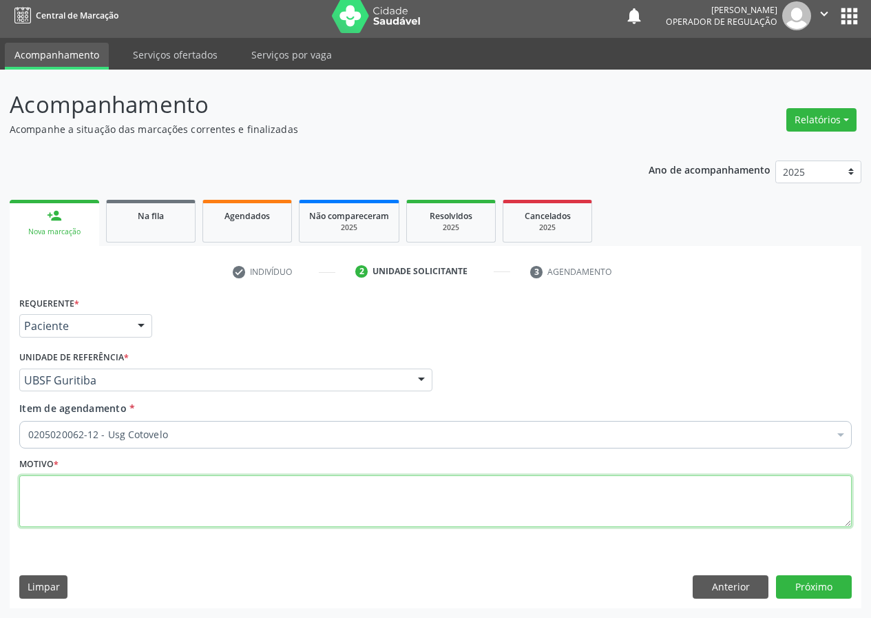
scroll to position [0, 0]
type textarea "AVALIAÇÃO"
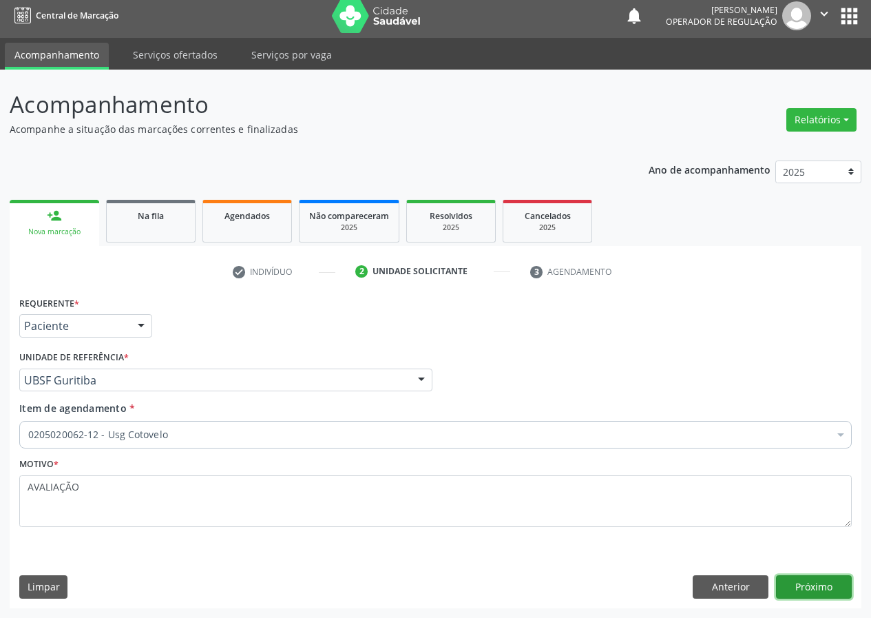
drag, startPoint x: 810, startPoint y: 583, endPoint x: 353, endPoint y: 592, distance: 457.2
click at [792, 585] on button "Próximo" at bounding box center [814, 586] width 76 height 23
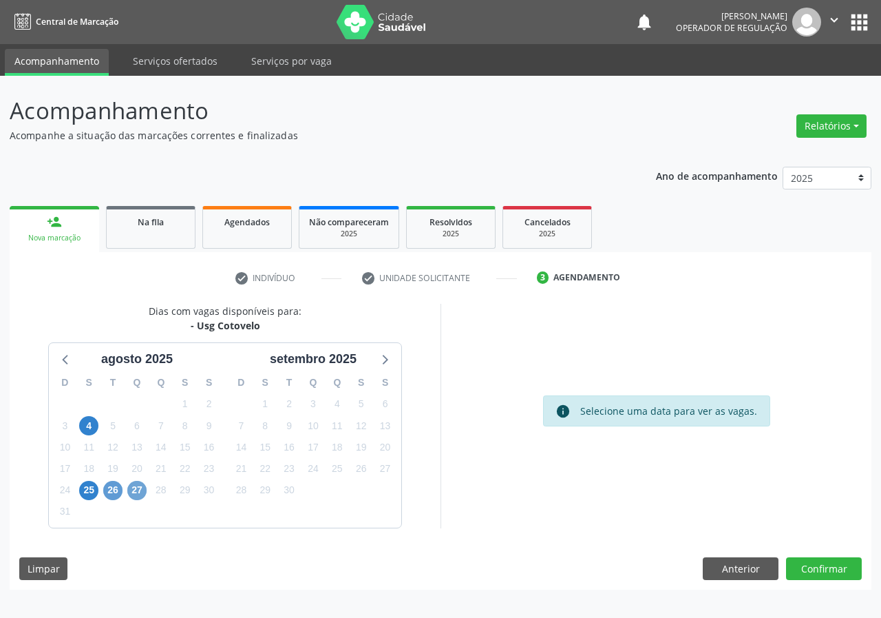
drag, startPoint x: 143, startPoint y: 491, endPoint x: 113, endPoint y: 495, distance: 29.9
click at [139, 492] on span "27" at bounding box center [136, 490] width 19 height 19
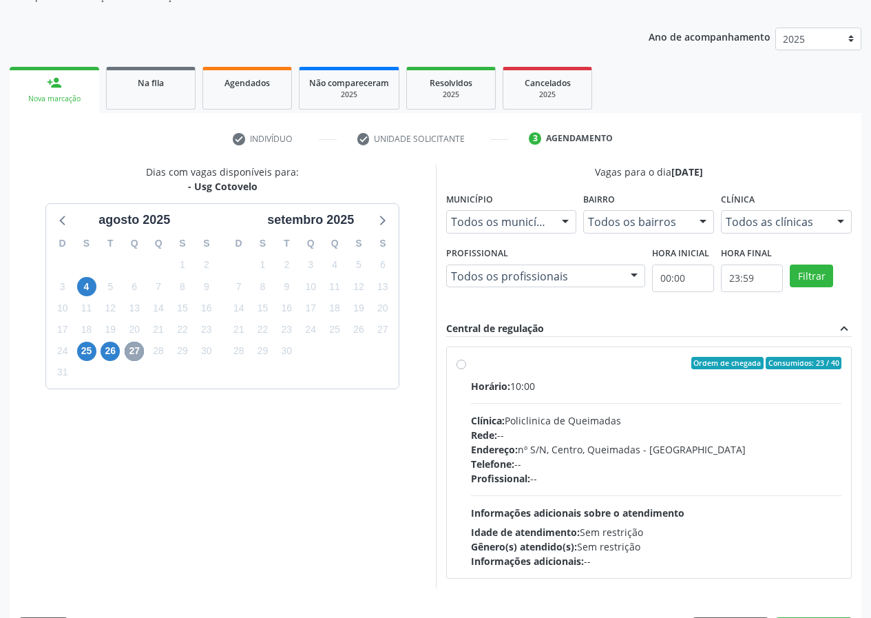
scroll to position [180, 0]
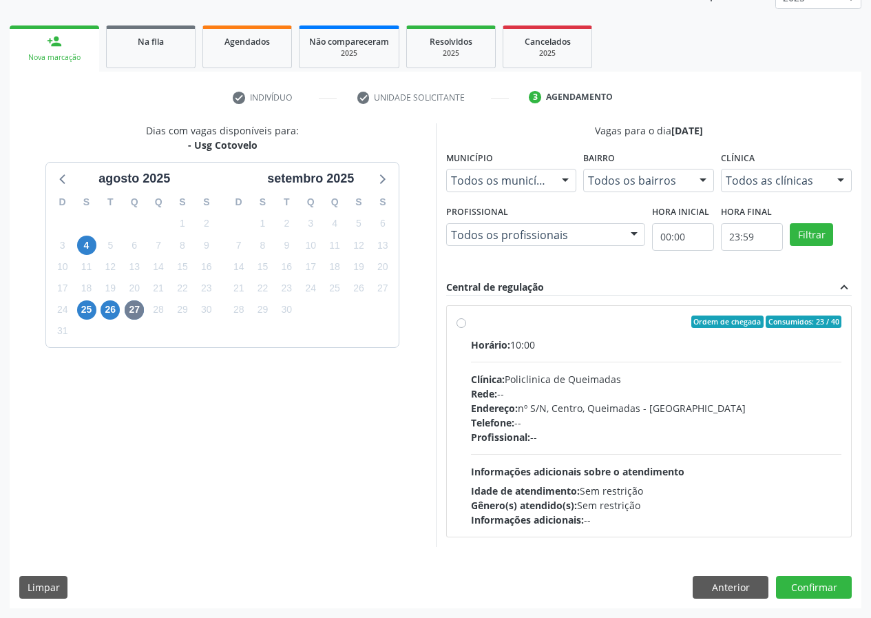
drag, startPoint x: 461, startPoint y: 322, endPoint x: 545, endPoint y: 376, distance: 99.7
click at [471, 326] on label "Ordem de chegada Consumidos: 23 / 40 Horário: 10:00 Clínica: Policlinica de Que…" at bounding box center [656, 420] width 371 height 211
click at [462, 326] on input "Ordem de chegada Consumidos: 23 / 40 Horário: 10:00 Clínica: Policlinica de Que…" at bounding box center [461, 321] width 10 height 12
radio input "true"
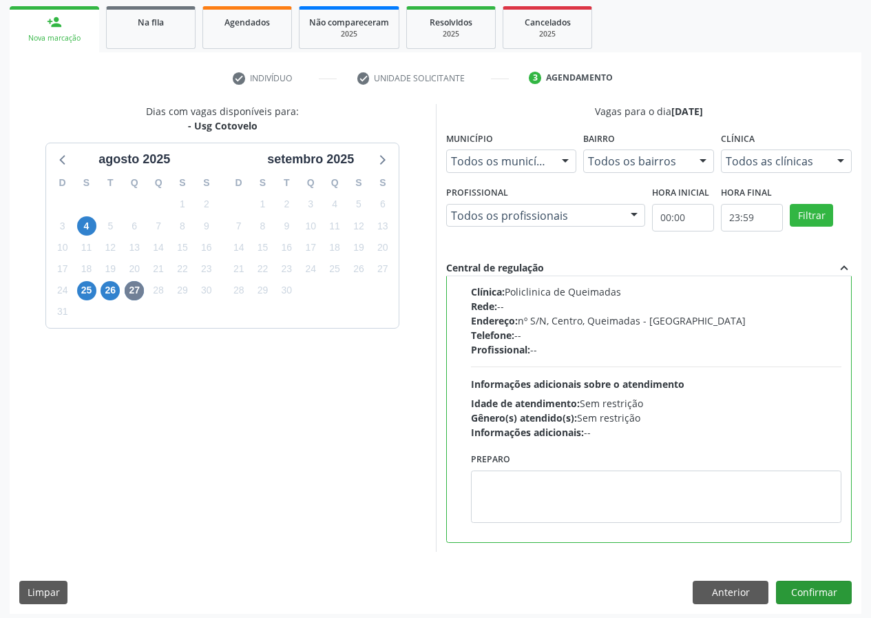
scroll to position [205, 0]
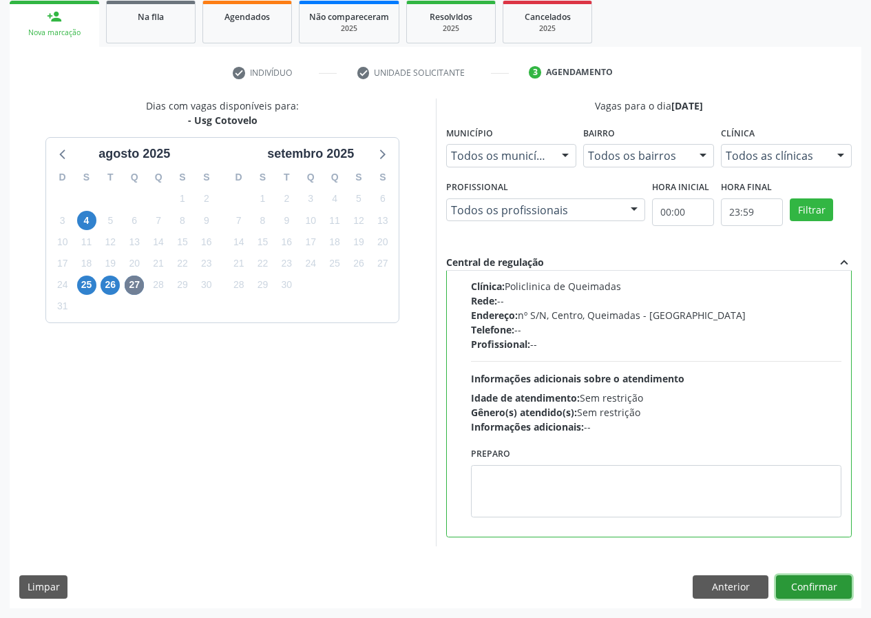
drag, startPoint x: 808, startPoint y: 580, endPoint x: 213, endPoint y: 593, distance: 595.0
click at [791, 582] on button "Confirmar" at bounding box center [814, 586] width 76 height 23
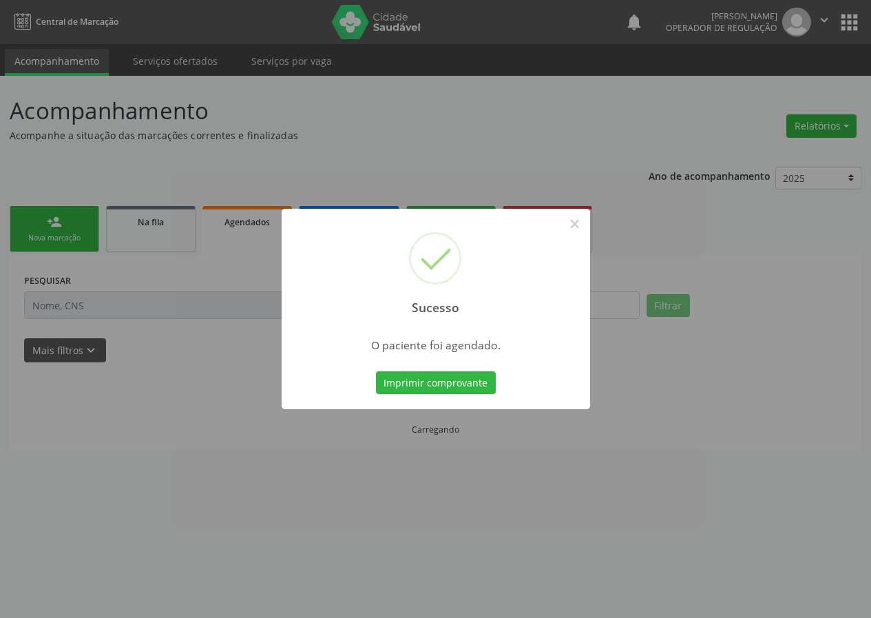
scroll to position [0, 0]
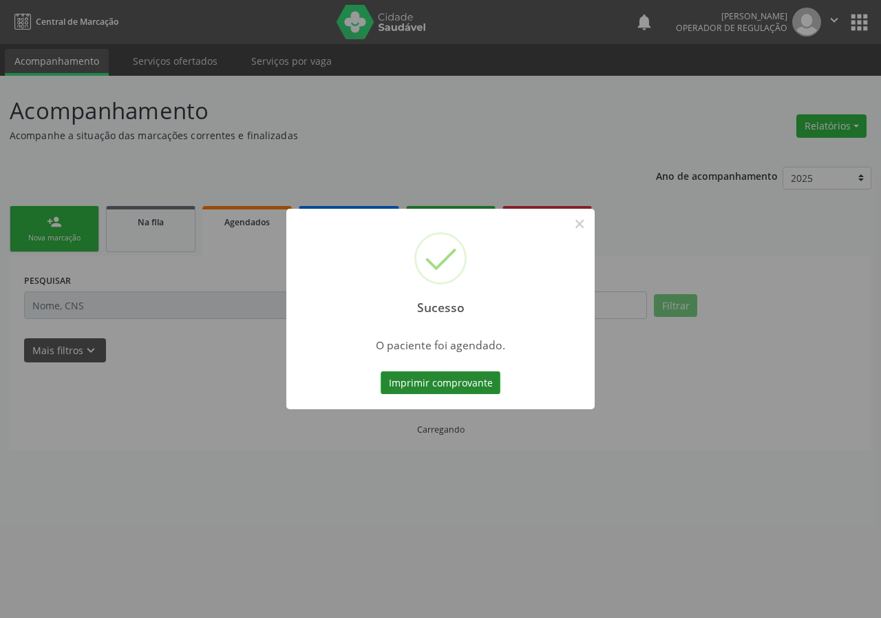
click at [453, 382] on button "Imprimir comprovante" at bounding box center [441, 382] width 120 height 23
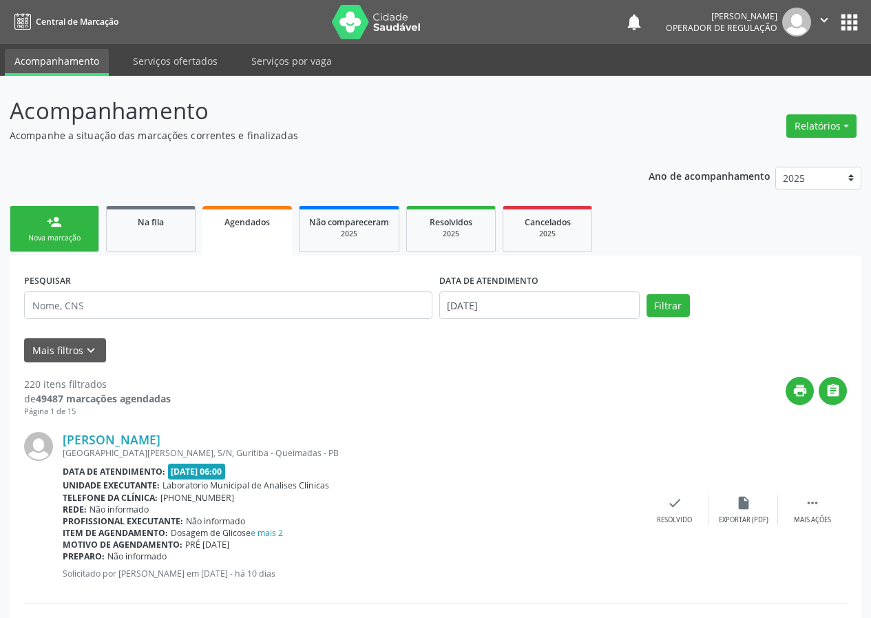
click at [74, 218] on link "person_add Nova marcação" at bounding box center [55, 229] width 90 height 46
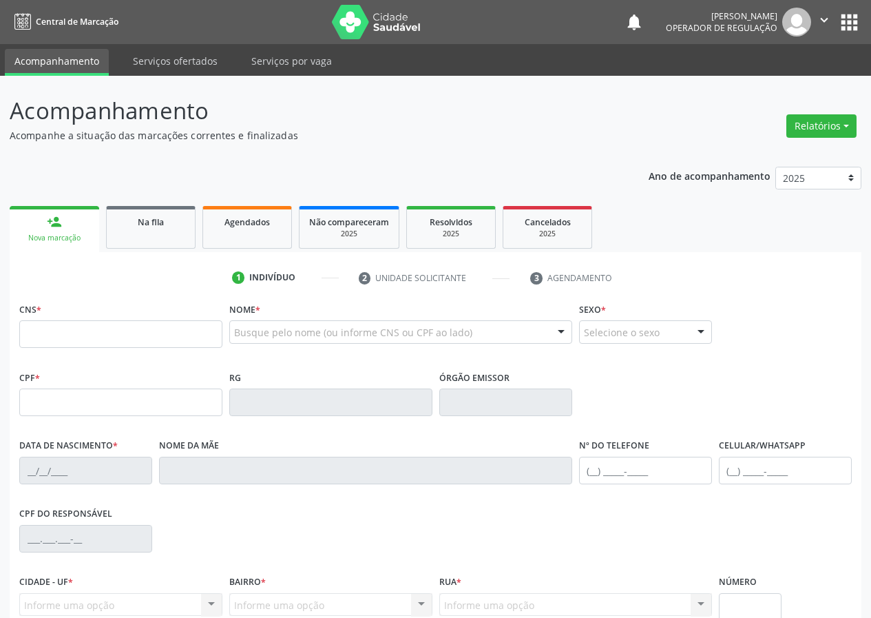
drag, startPoint x: 74, startPoint y: 218, endPoint x: 56, endPoint y: 303, distance: 87.4
click at [56, 303] on div "CNS *" at bounding box center [120, 323] width 203 height 49
click at [39, 335] on input "text" at bounding box center [120, 334] width 203 height 28
type input "700 4054 0734 7548"
type input "030.685.034-69"
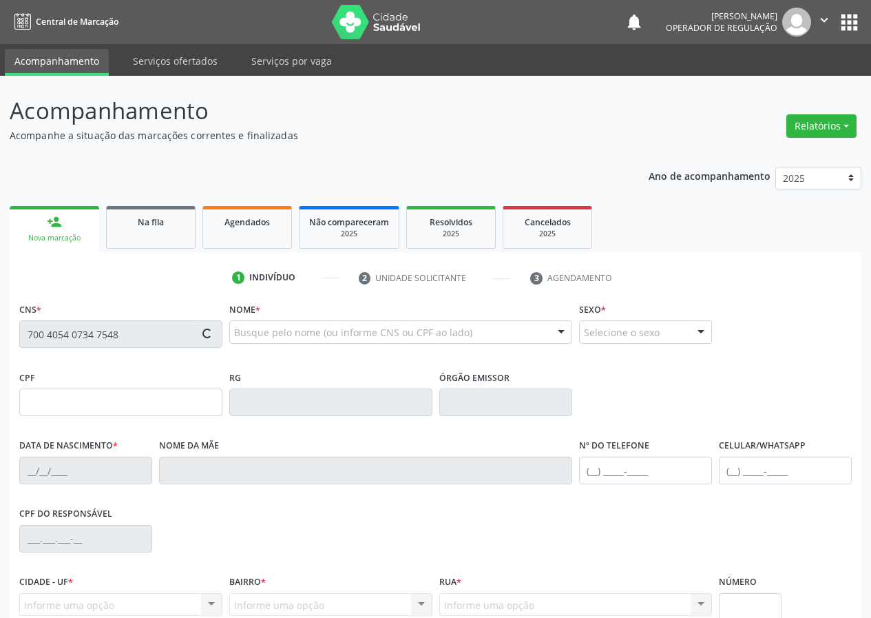
type input "16/06/1974"
type input "Maria da Atividade Farias"
type input "(83) 99192-3434"
type input "692"
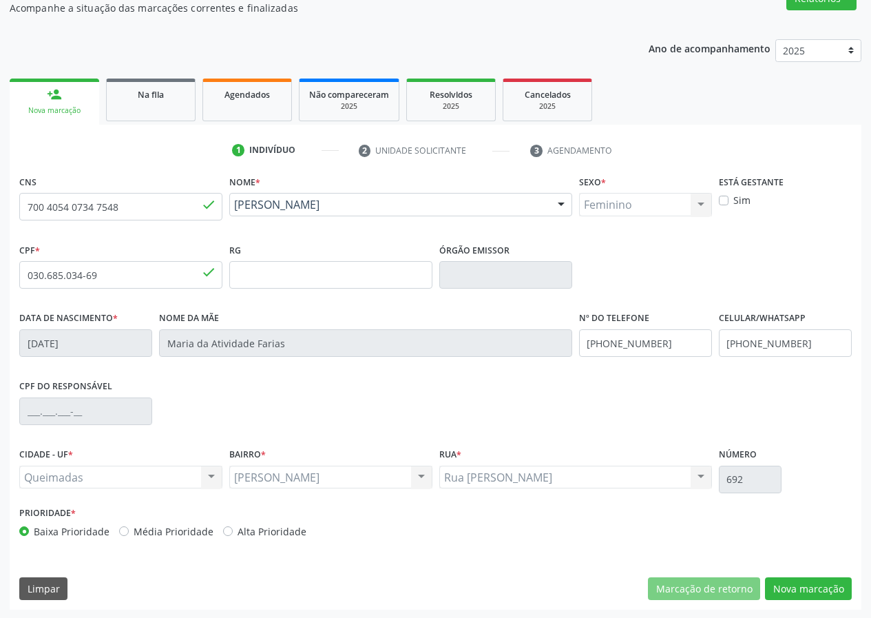
scroll to position [129, 0]
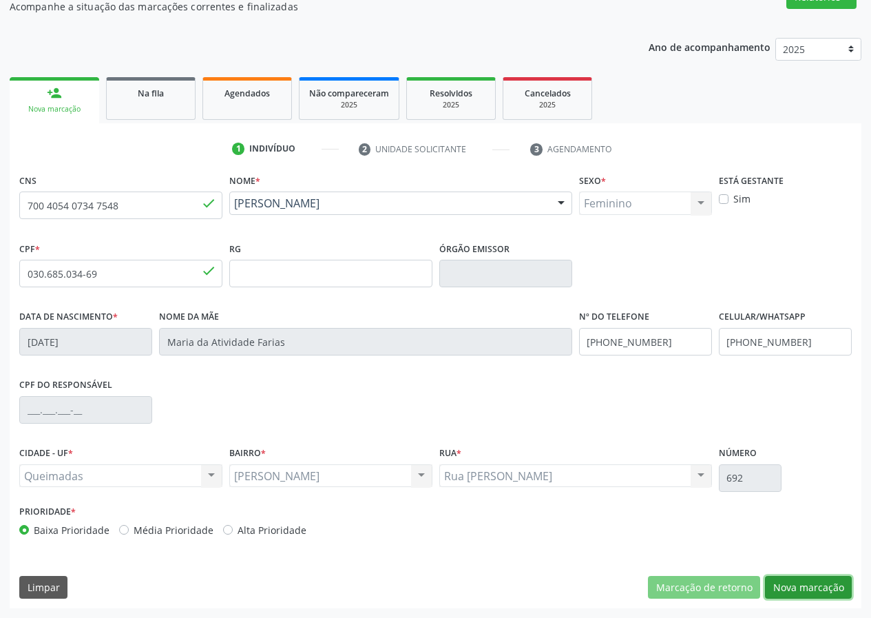
drag, startPoint x: 794, startPoint y: 584, endPoint x: 684, endPoint y: 587, distance: 109.5
click at [792, 584] on button "Nova marcação" at bounding box center [808, 587] width 87 height 23
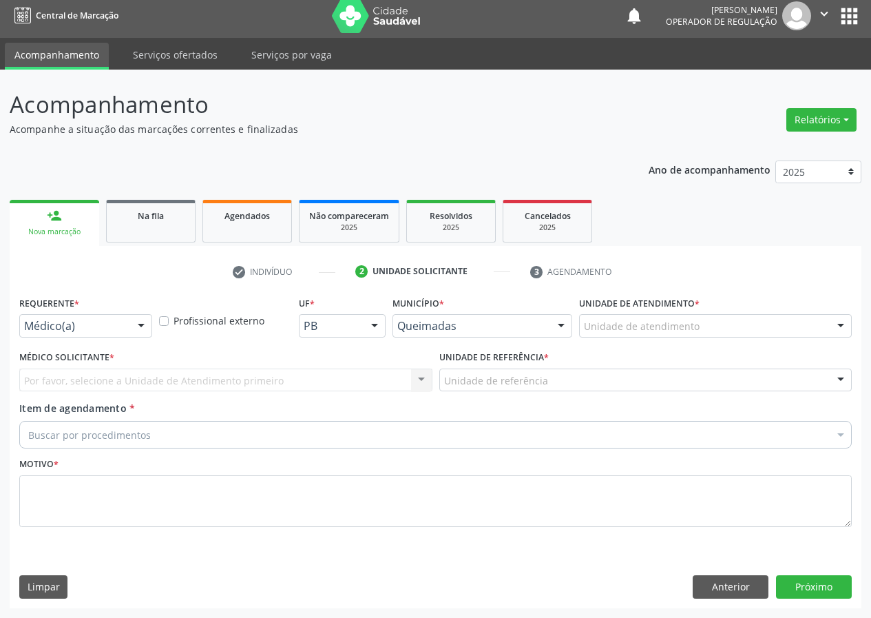
scroll to position [6, 0]
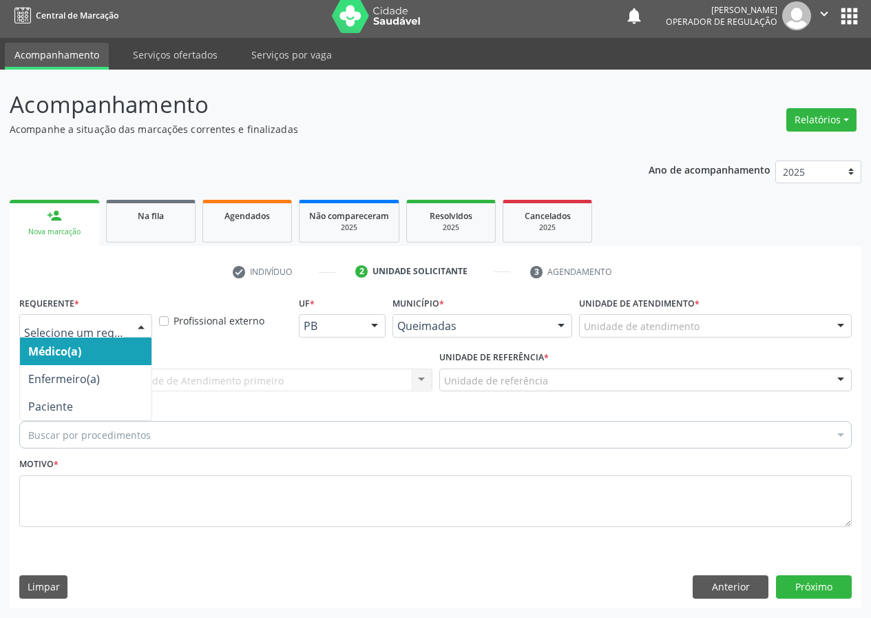
drag, startPoint x: 145, startPoint y: 326, endPoint x: 125, endPoint y: 369, distance: 47.1
click at [140, 337] on div "Médico(a) Enfermeiro(a) Paciente Nenhum resultado encontrado para: " " Não há n…" at bounding box center [85, 325] width 133 height 23
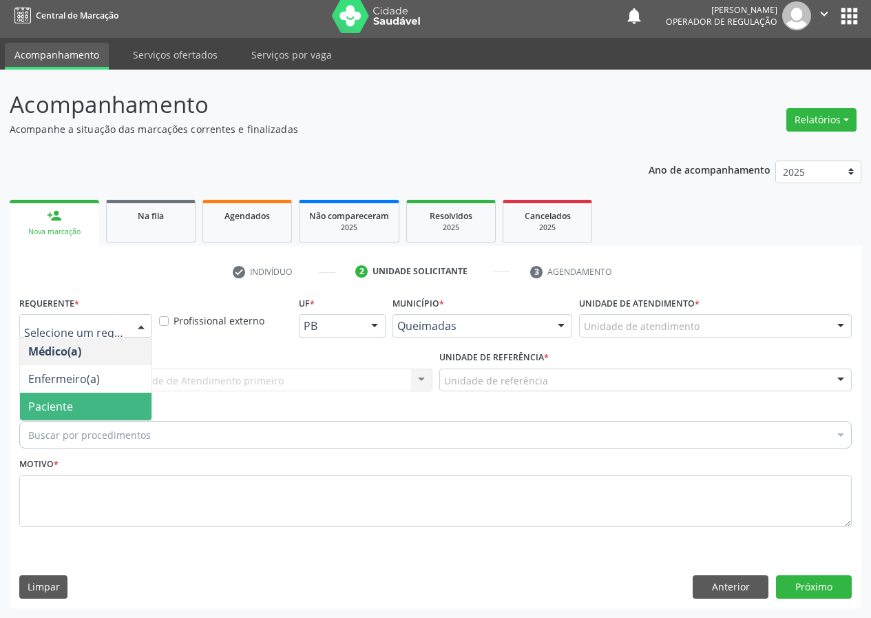
drag, startPoint x: 121, startPoint y: 394, endPoint x: 207, endPoint y: 398, distance: 86.2
click at [122, 394] on span "Paciente" at bounding box center [86, 406] width 132 height 28
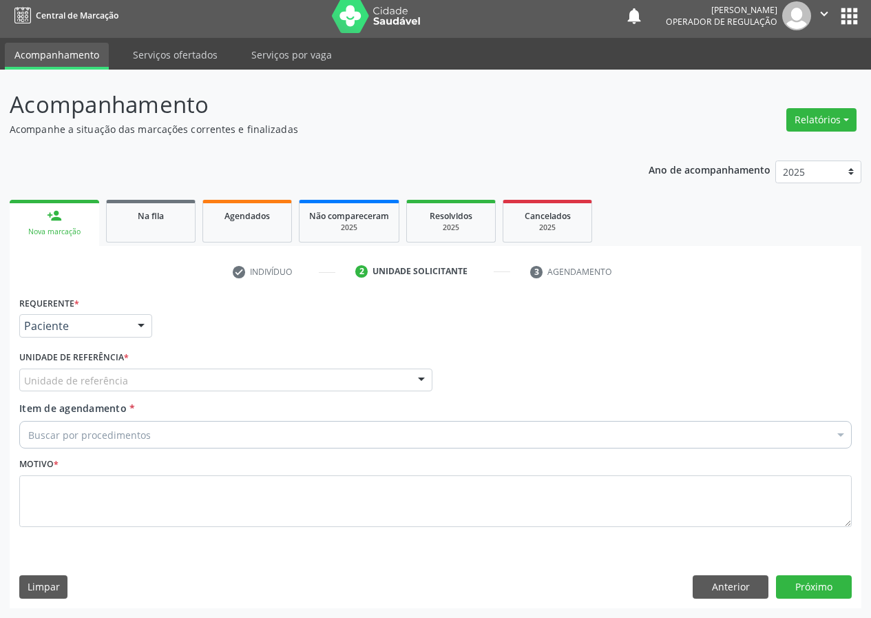
drag, startPoint x: 366, startPoint y: 372, endPoint x: 158, endPoint y: 459, distance: 225.7
click at [350, 381] on div "Unidade de referência" at bounding box center [225, 379] width 413 height 23
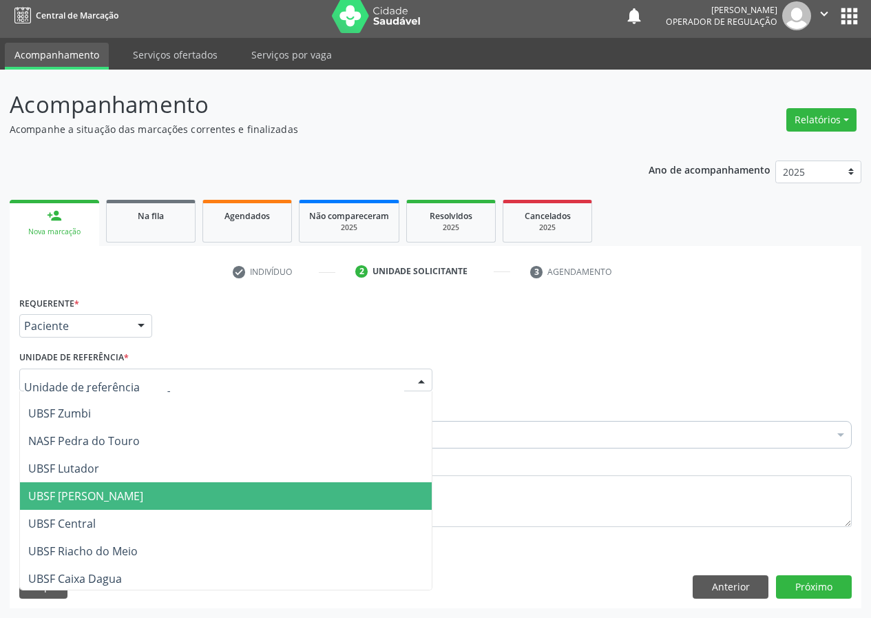
scroll to position [207, 0]
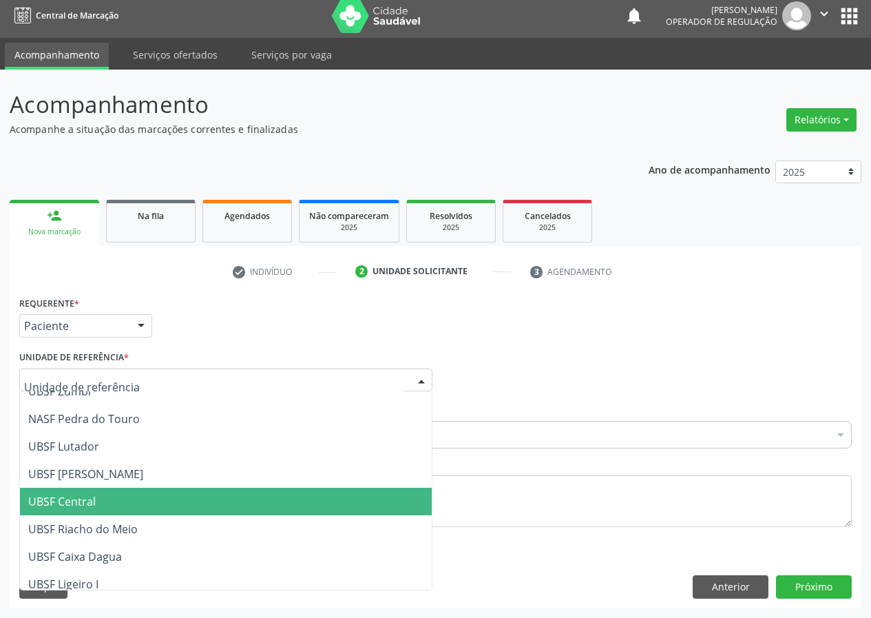
drag, startPoint x: 91, startPoint y: 502, endPoint x: 33, endPoint y: 506, distance: 58.0
click at [83, 505] on span "UBSF Central" at bounding box center [61, 501] width 67 height 15
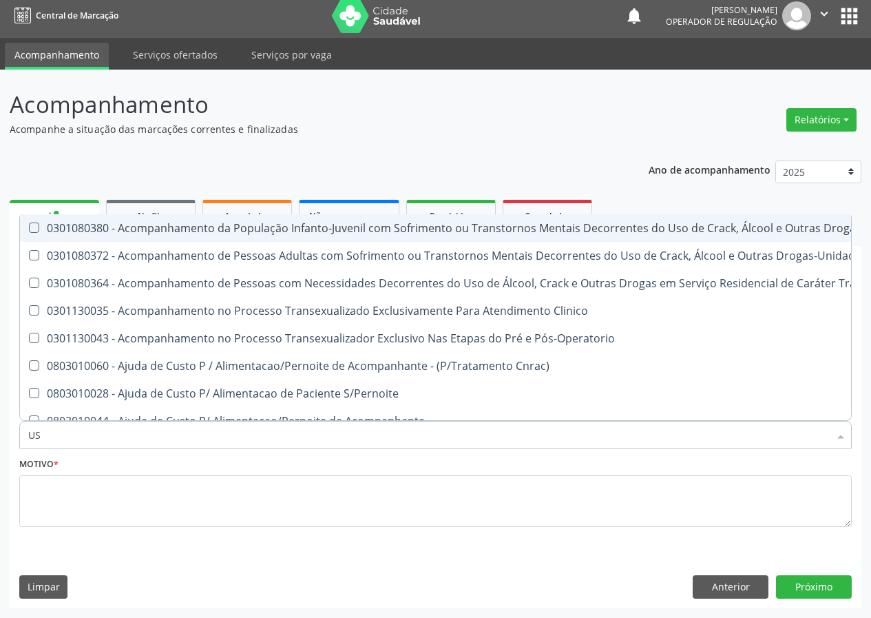
type input "USG"
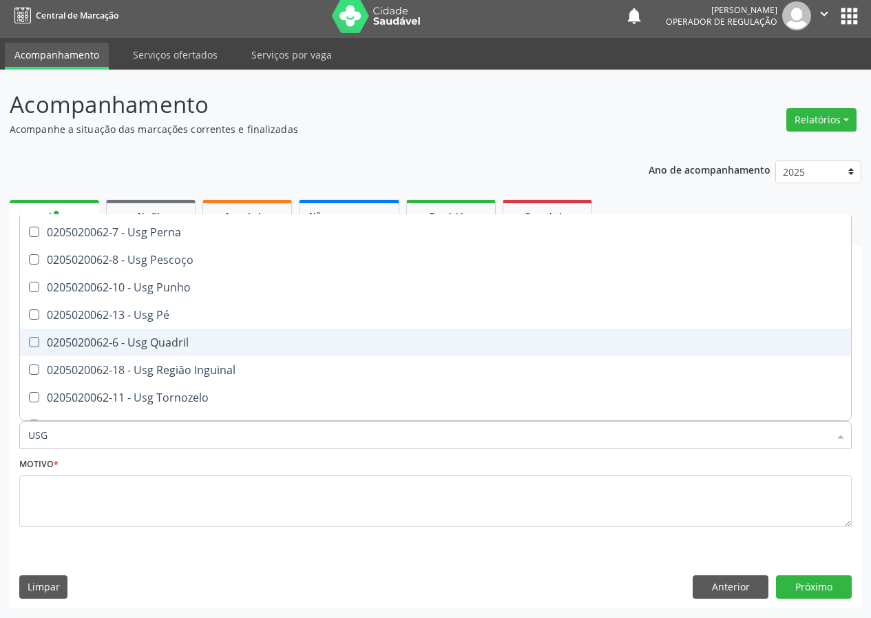
scroll to position [317, 0]
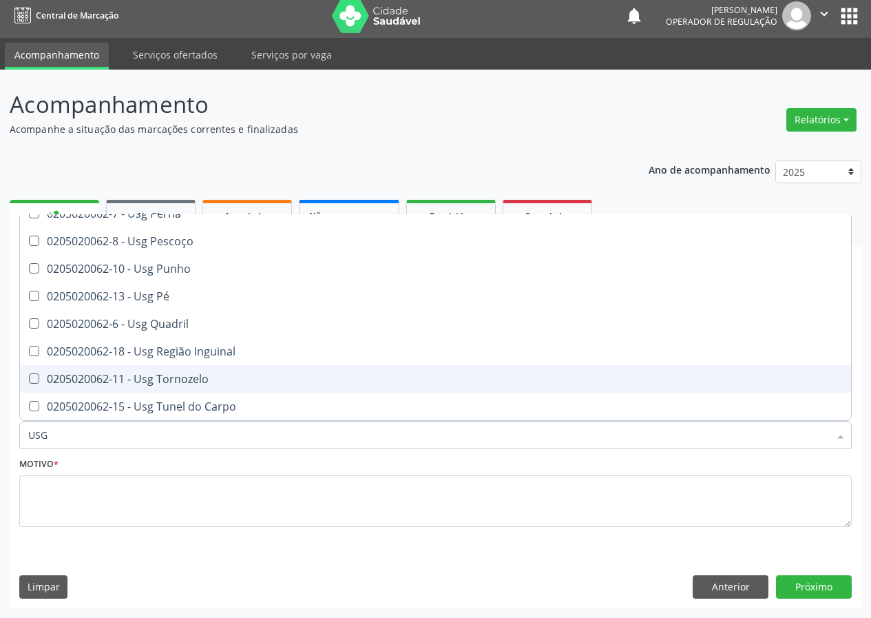
drag, startPoint x: 179, startPoint y: 376, endPoint x: 102, endPoint y: 461, distance: 115.0
click at [179, 377] on div "0205020062-11 - Usg Tornozelo" at bounding box center [435, 378] width 814 height 11
checkbox Tornozelo "true"
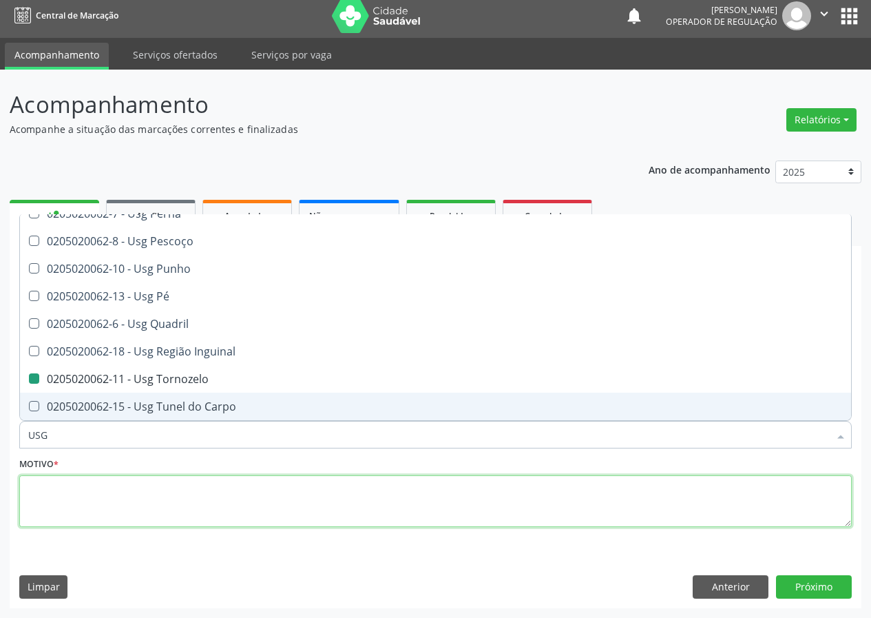
click at [76, 494] on textarea at bounding box center [435, 501] width 832 height 52
checkbox Braço "true"
checkbox Tornozelo "false"
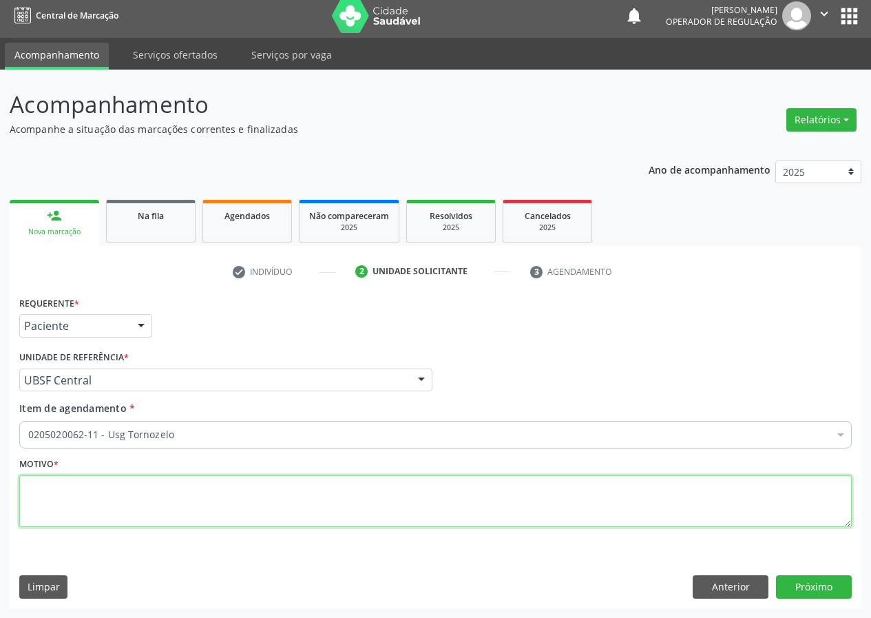
scroll to position [0, 0]
type textarea "AVALIAÇÃO"
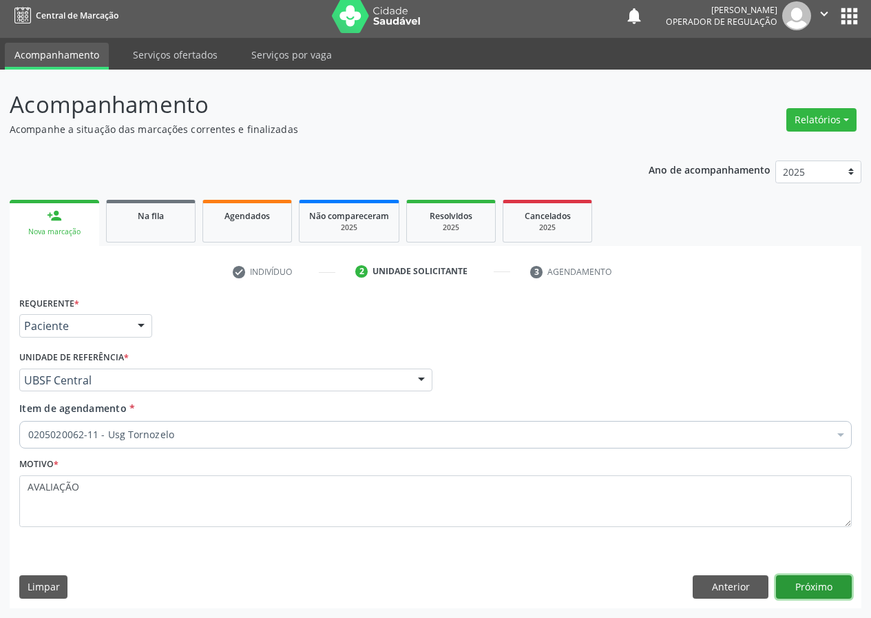
drag, startPoint x: 790, startPoint y: 581, endPoint x: 642, endPoint y: 558, distance: 149.2
click at [776, 567] on div "Requerente * Paciente Médico(a) Enfermeiro(a) Paciente Nenhum resultado encontr…" at bounding box center [436, 450] width 852 height 315
click at [790, 590] on button "Próximo" at bounding box center [814, 586] width 76 height 23
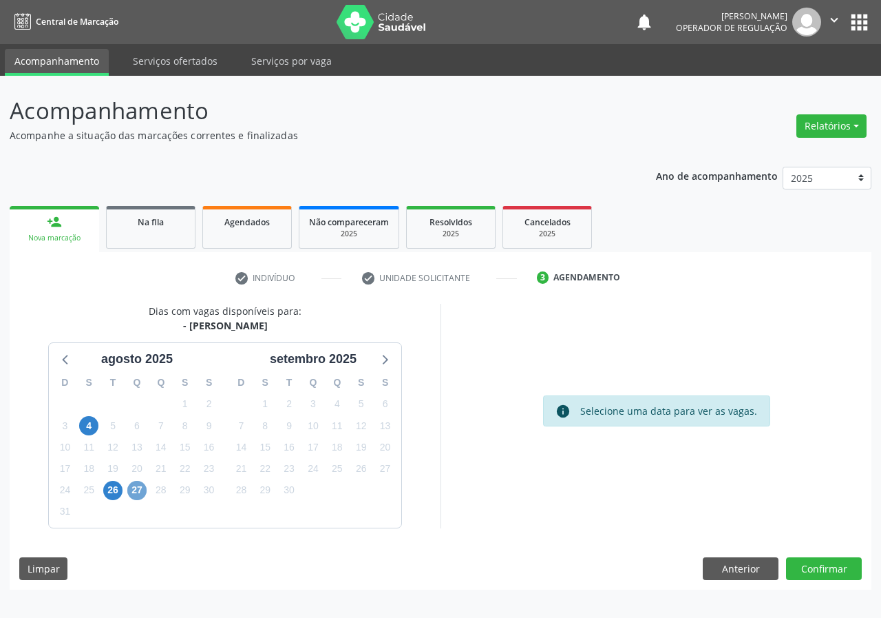
click at [138, 486] on span "27" at bounding box center [136, 490] width 19 height 19
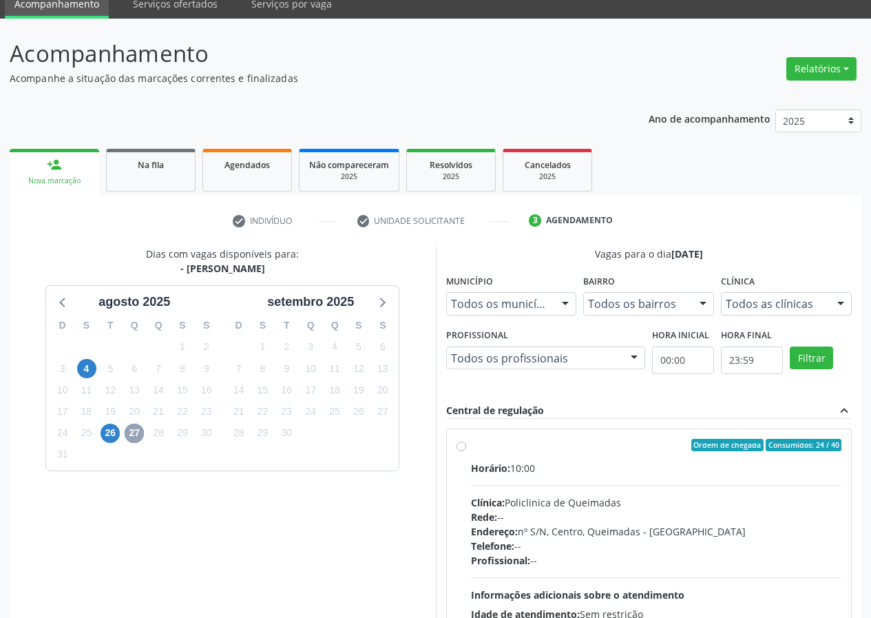
scroll to position [180, 0]
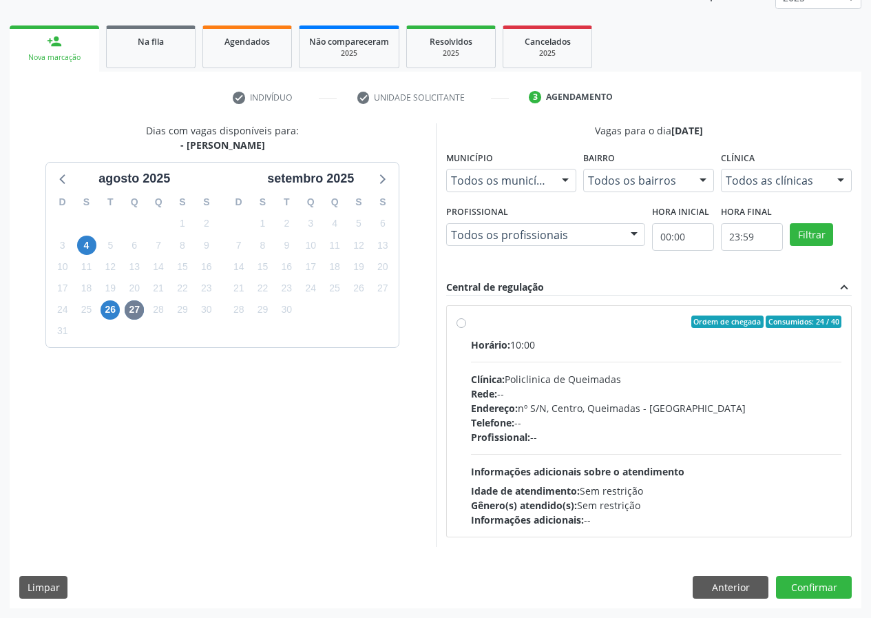
drag, startPoint x: 461, startPoint y: 326, endPoint x: 104, endPoint y: 502, distance: 398.4
click at [471, 326] on label "Ordem de chegada Consumidos: 24 / 40 Horário: 10:00 Clínica: Policlinica de Que…" at bounding box center [656, 420] width 371 height 211
click at [461, 326] on input "Ordem de chegada Consumidos: 24 / 40 Horário: 10:00 Clínica: Policlinica de Que…" at bounding box center [461, 321] width 10 height 12
radio input "true"
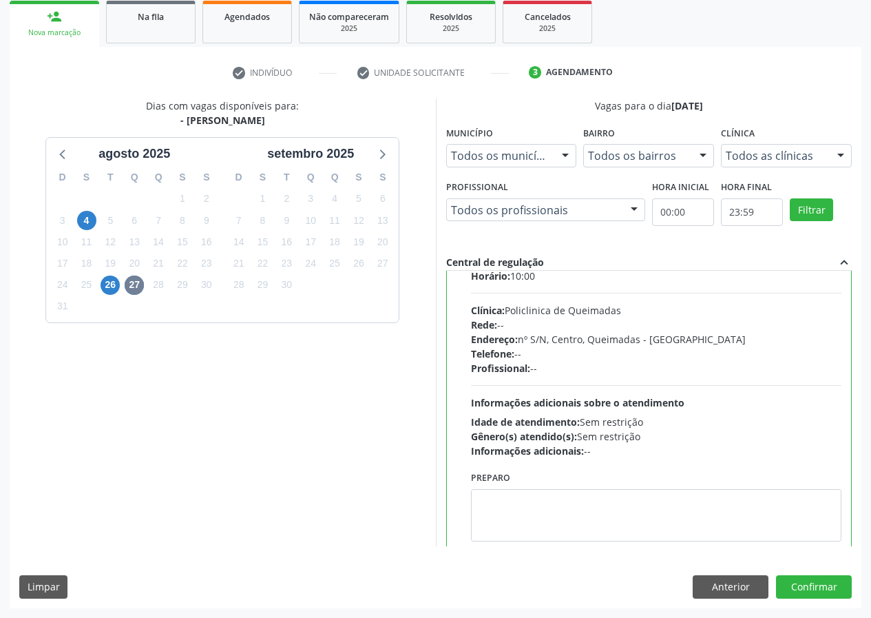
scroll to position [68, 0]
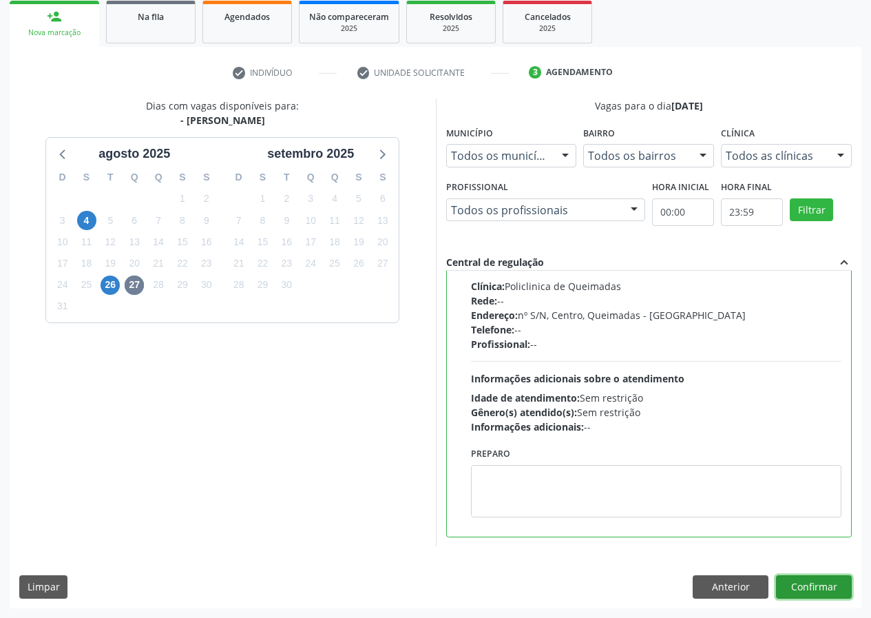
drag, startPoint x: 813, startPoint y: 582, endPoint x: 499, endPoint y: 590, distance: 314.0
click at [778, 582] on button "Confirmar" at bounding box center [814, 586] width 76 height 23
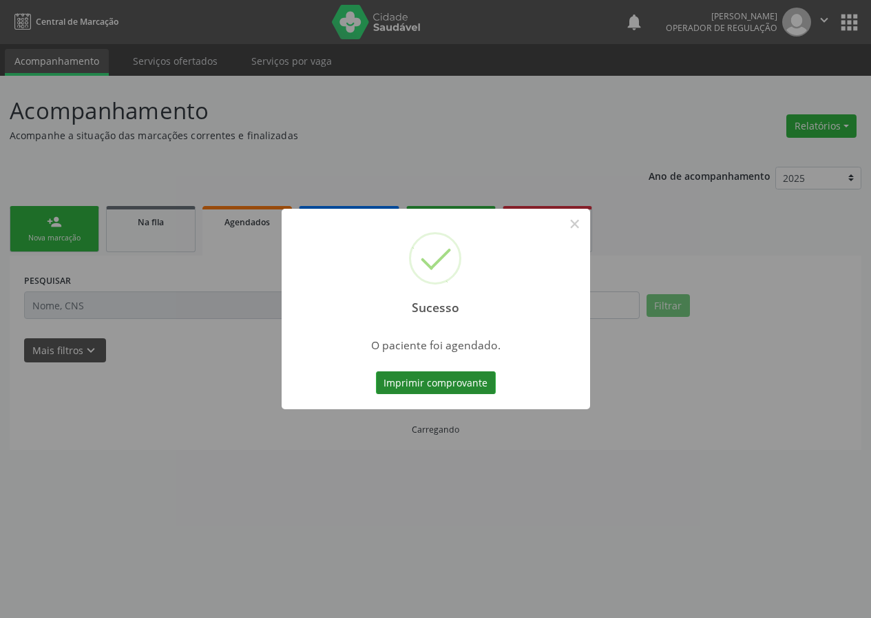
scroll to position [0, 0]
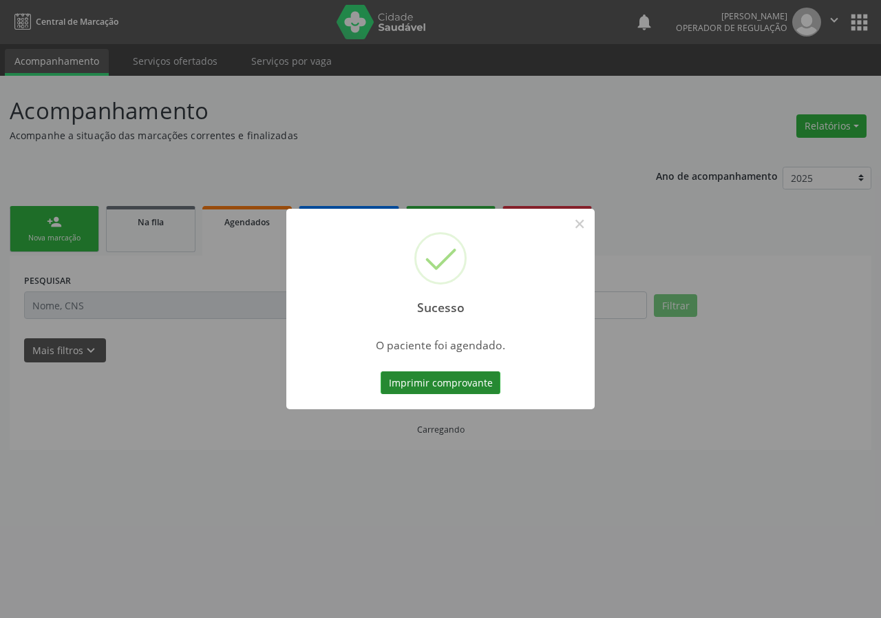
click at [427, 380] on button "Imprimir comprovante" at bounding box center [441, 382] width 120 height 23
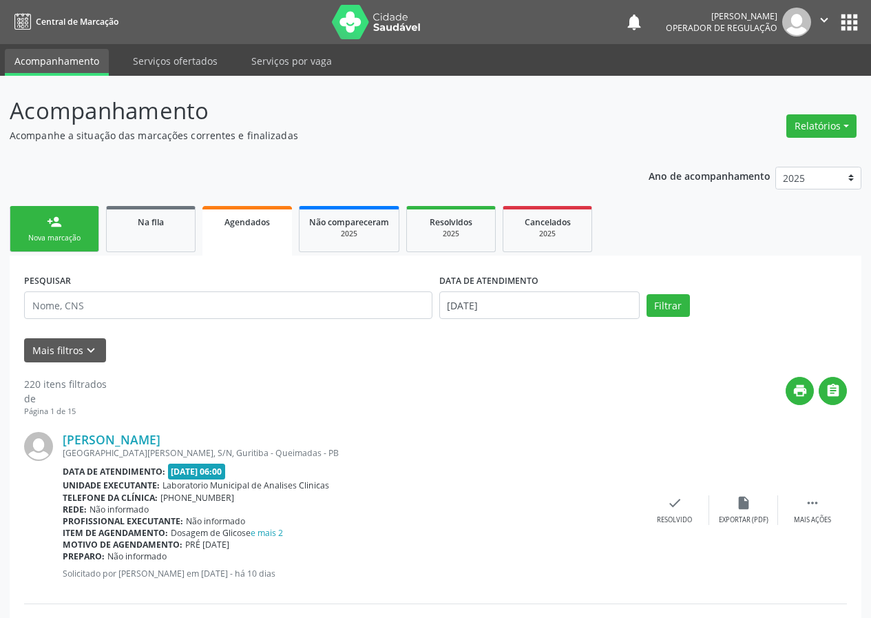
drag, startPoint x: 74, startPoint y: 209, endPoint x: 72, endPoint y: 232, distance: 22.8
click at [76, 211] on link "person_add Nova marcação" at bounding box center [55, 229] width 90 height 46
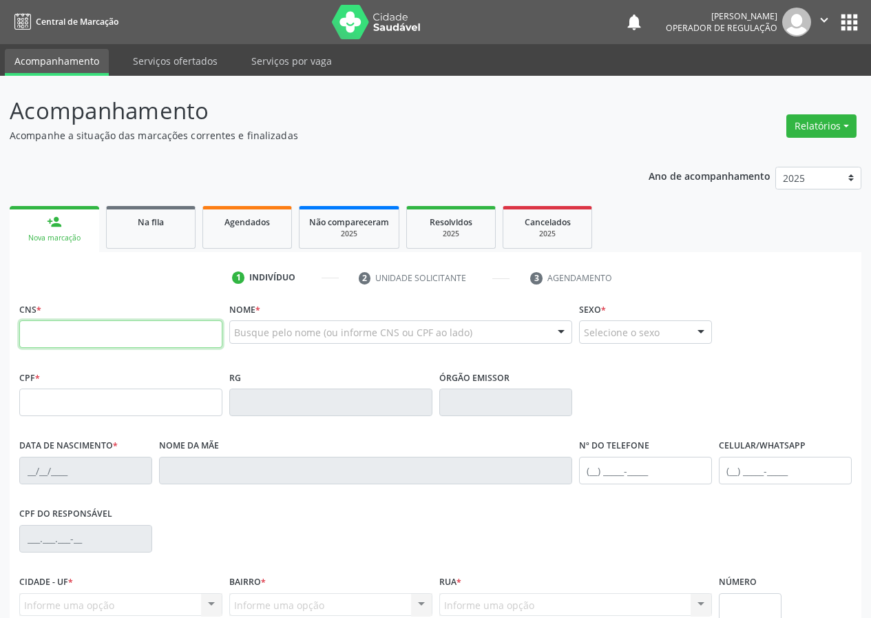
click at [43, 339] on input "text" at bounding box center [120, 334] width 203 height 28
type input "700 5079 7125 7457"
type input "050.554.394-08"
type input "15/10/1977"
type input "Maria José Guilhermino de Lira"
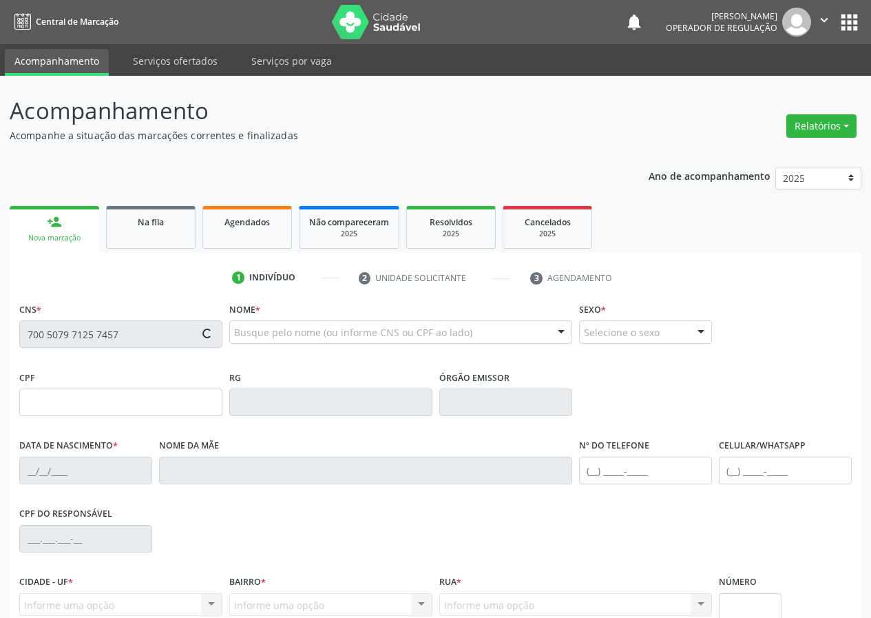
type input "(83) 98684-5881"
type input "S/N"
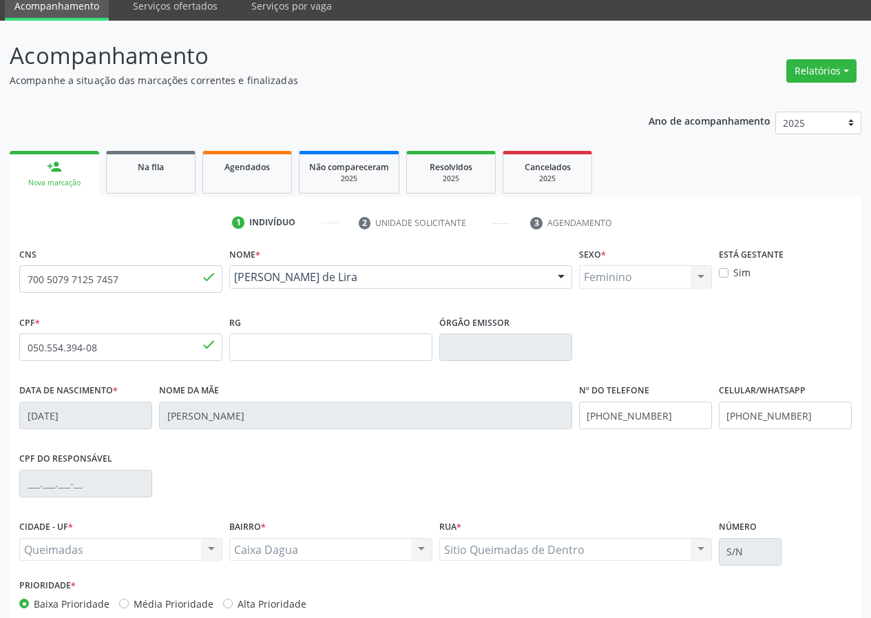
scroll to position [129, 0]
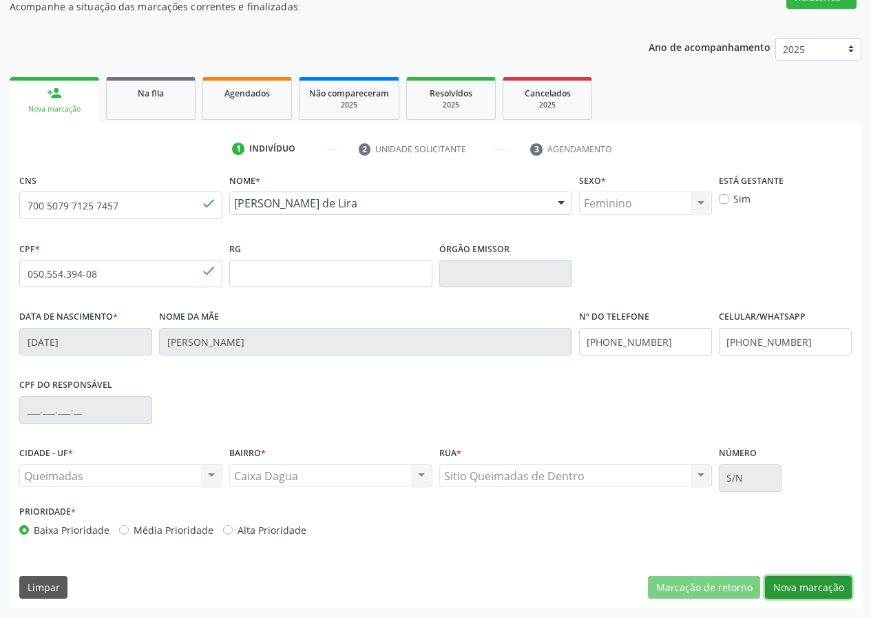
click at [786, 589] on button "Nova marcação" at bounding box center [808, 587] width 87 height 23
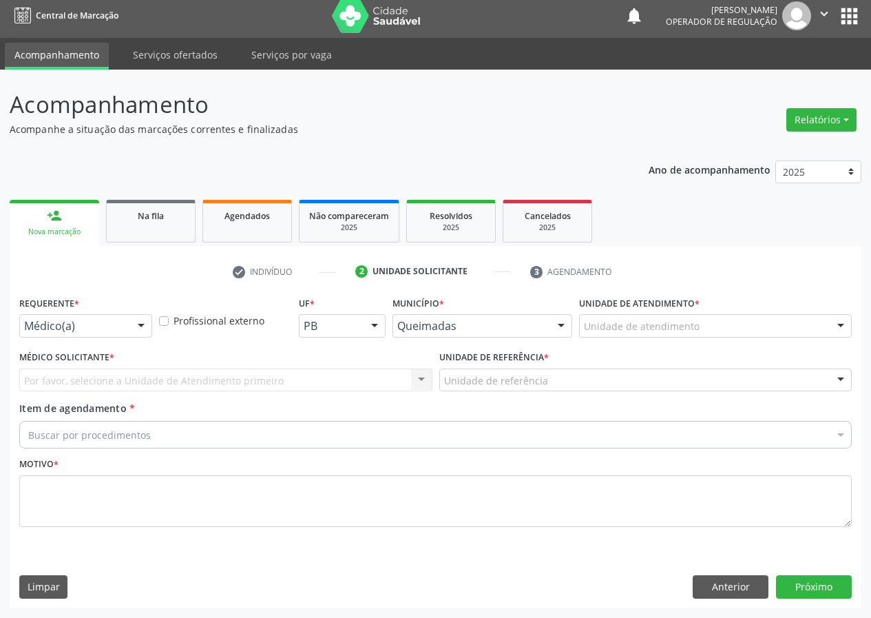
scroll to position [6, 0]
drag, startPoint x: 141, startPoint y: 321, endPoint x: 124, endPoint y: 368, distance: 49.9
click at [139, 333] on div at bounding box center [141, 326] width 21 height 23
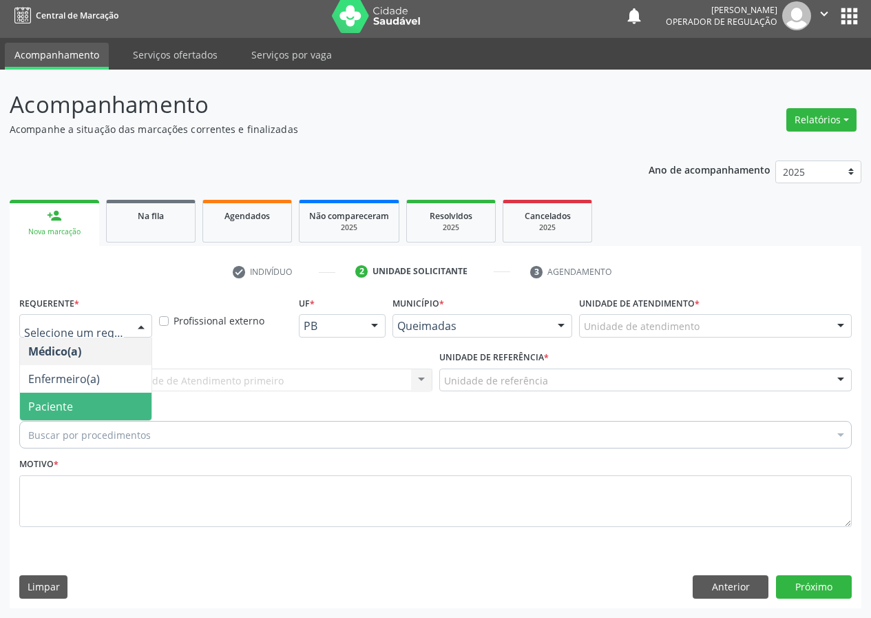
drag, startPoint x: 121, startPoint y: 406, endPoint x: 225, endPoint y: 377, distance: 107.7
click at [121, 404] on span "Paciente" at bounding box center [86, 406] width 132 height 28
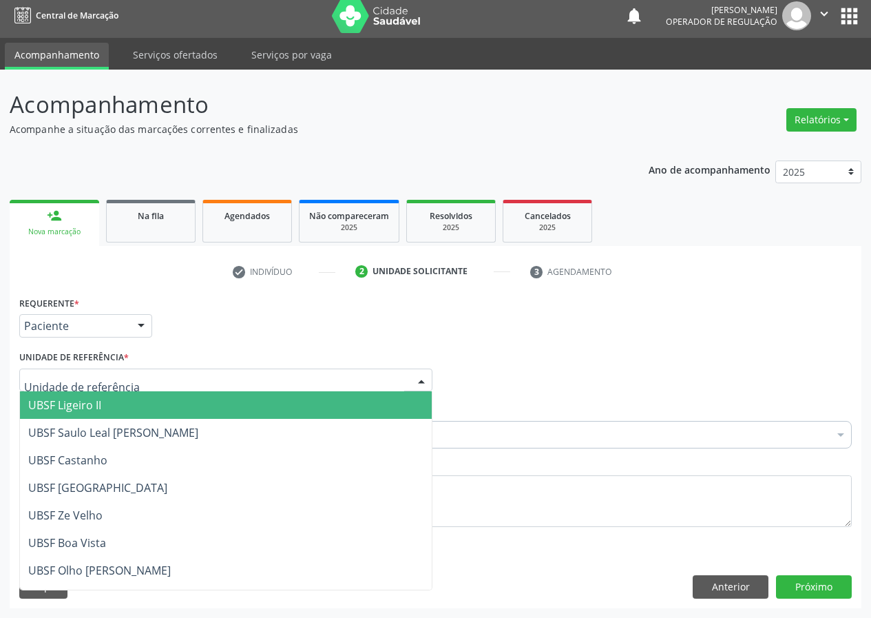
click at [417, 375] on div at bounding box center [421, 380] width 21 height 23
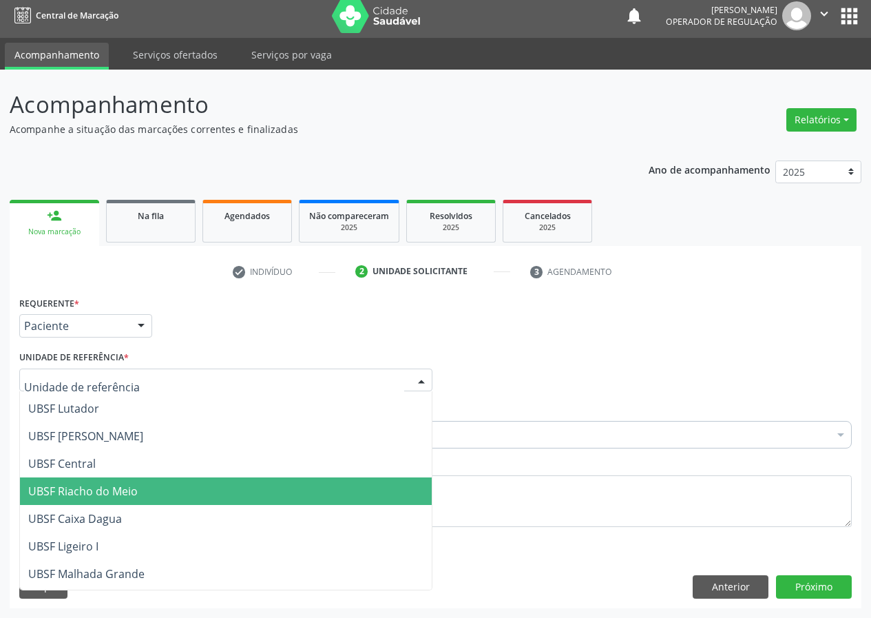
scroll to position [275, 0]
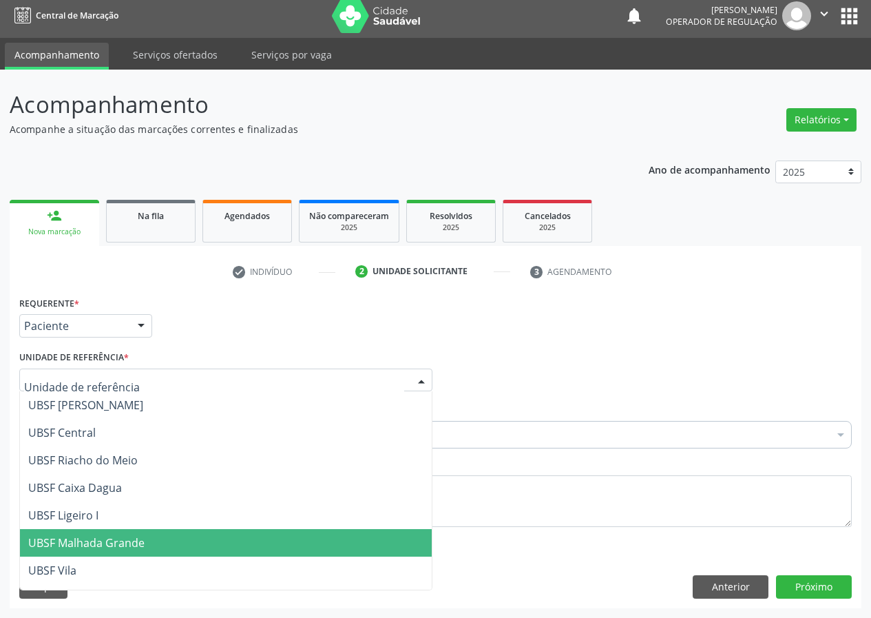
click at [91, 538] on span "UBSF Malhada Grande" at bounding box center [86, 542] width 116 height 15
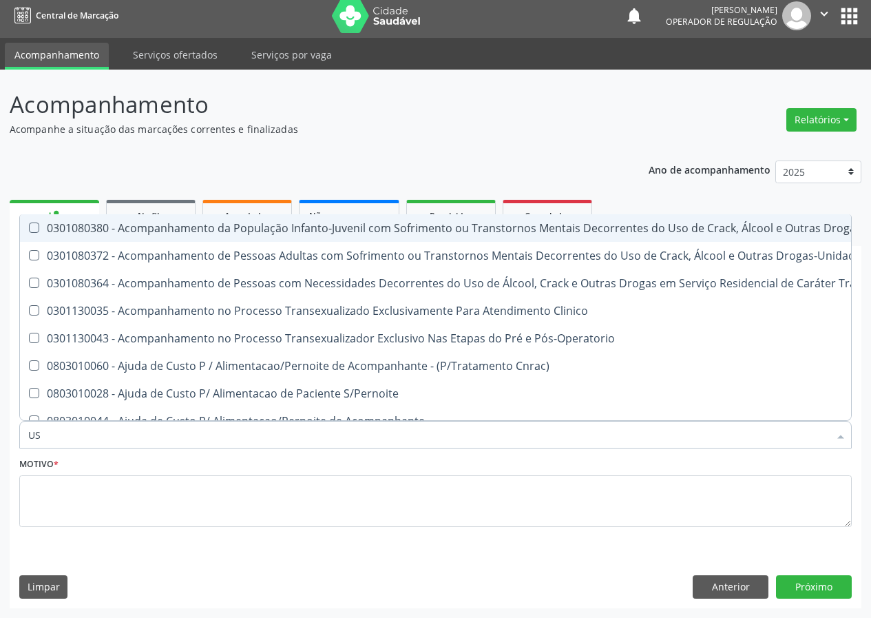
type input "USG"
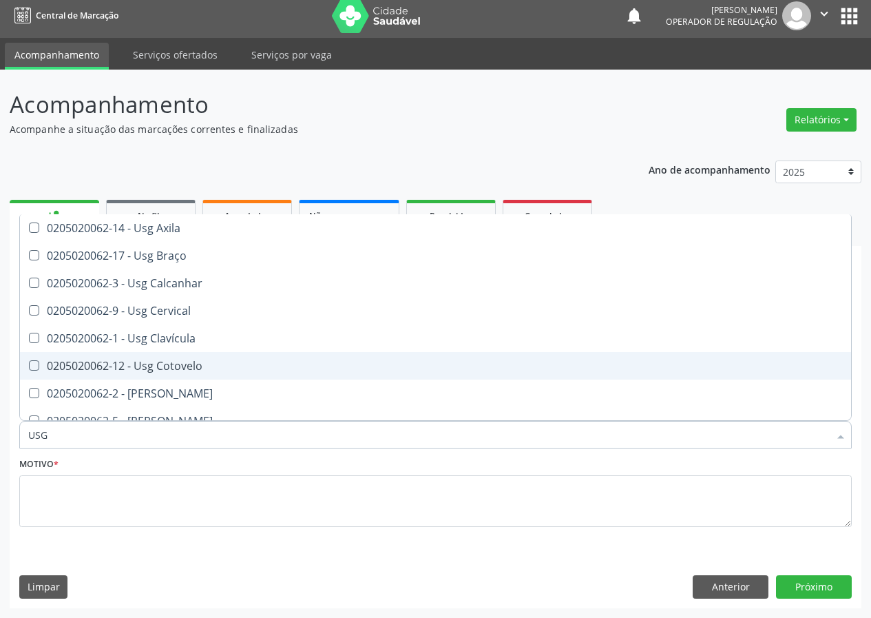
drag, startPoint x: 168, startPoint y: 367, endPoint x: 124, endPoint y: 417, distance: 66.8
click at [165, 367] on div "0205020062-12 - Usg Cotovelo" at bounding box center [435, 365] width 814 height 11
checkbox Cotovelo "true"
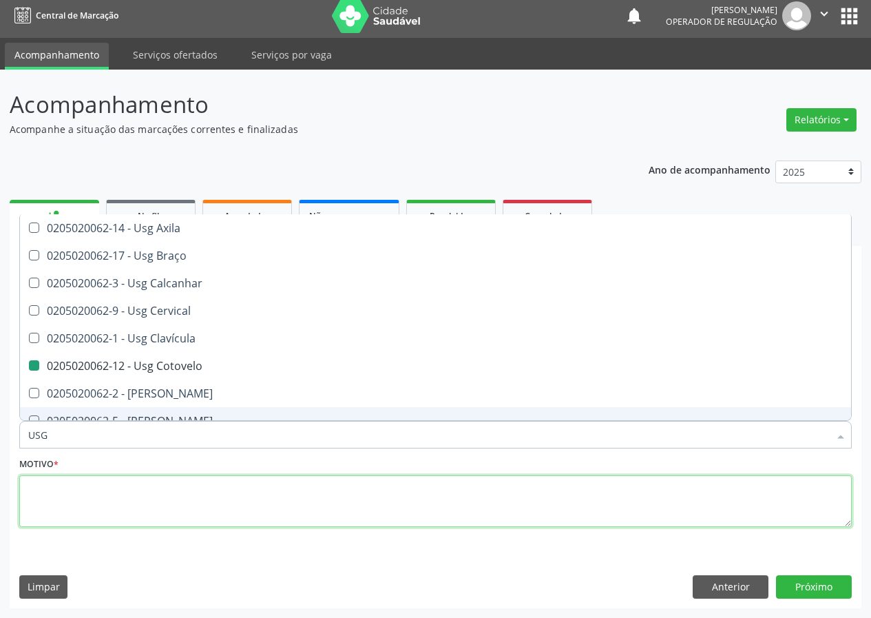
click at [54, 510] on textarea at bounding box center [435, 501] width 832 height 52
checkbox Braço "true"
checkbox Cotovelo "false"
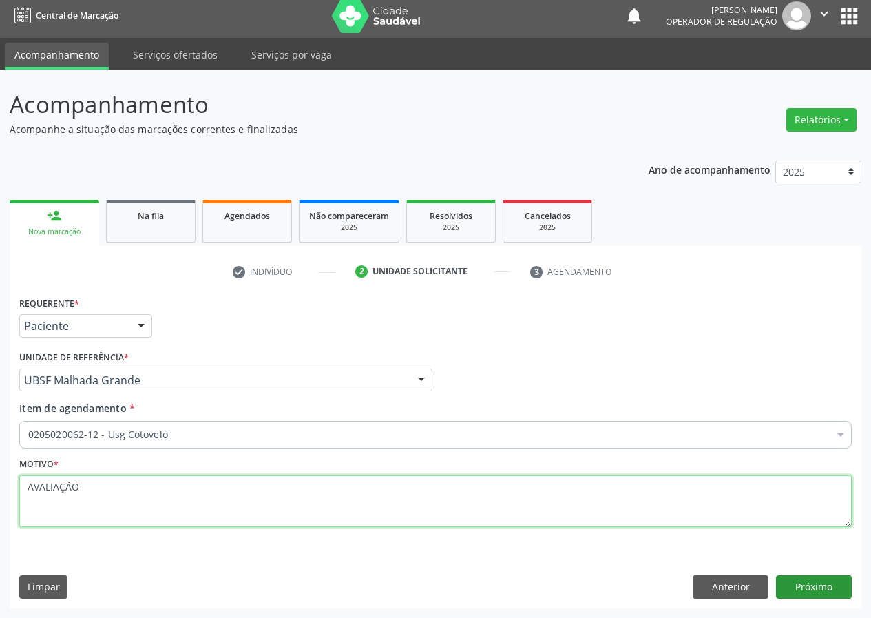
type textarea "AVALIAÇÃO"
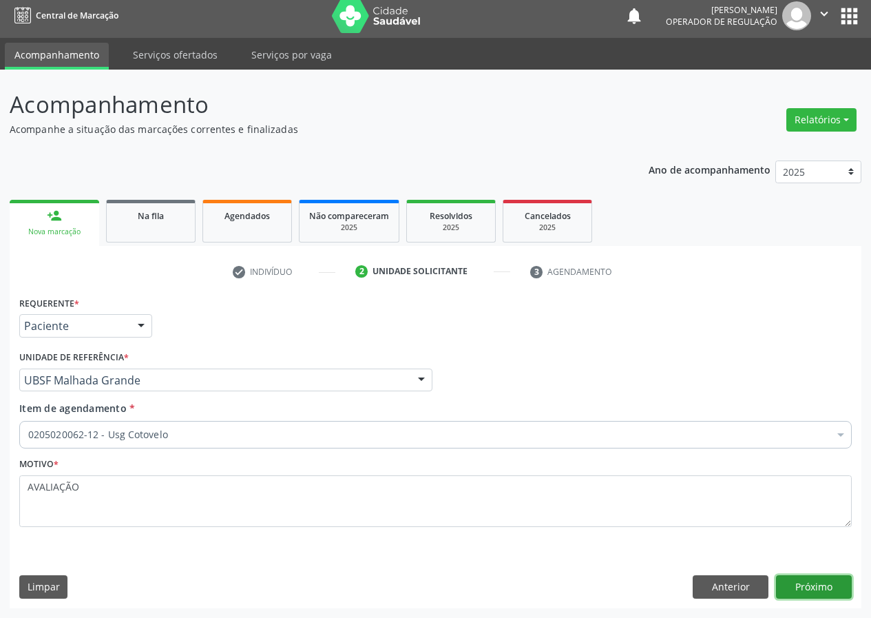
drag, startPoint x: 818, startPoint y: 584, endPoint x: 661, endPoint y: 613, distance: 159.7
click at [800, 587] on button "Próximo" at bounding box center [814, 586] width 76 height 23
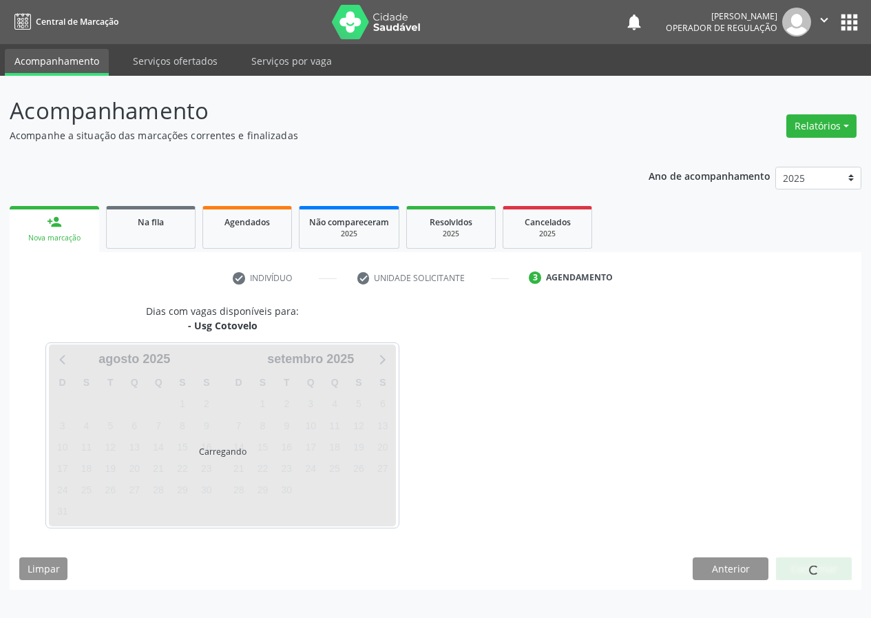
scroll to position [0, 0]
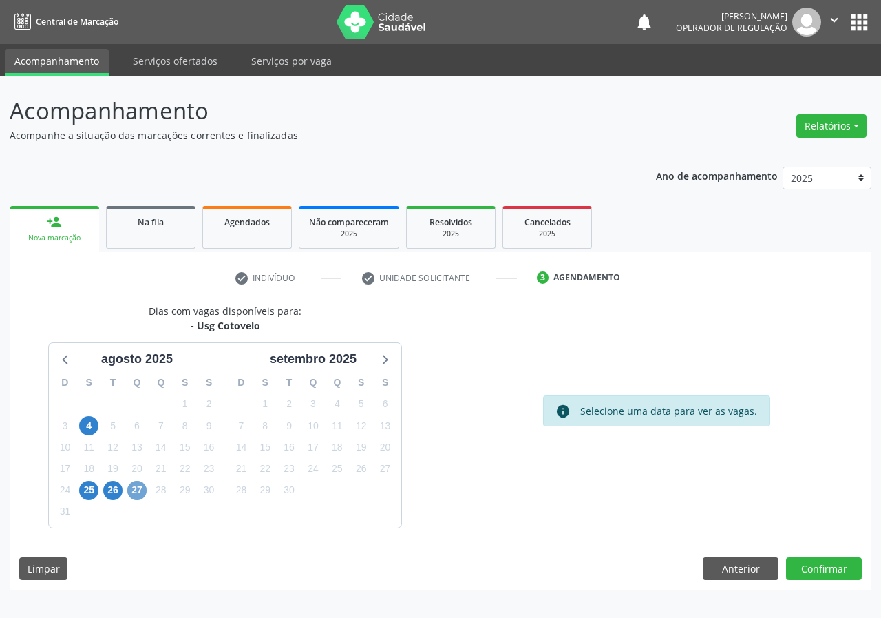
click at [140, 493] on span "27" at bounding box center [136, 490] width 19 height 19
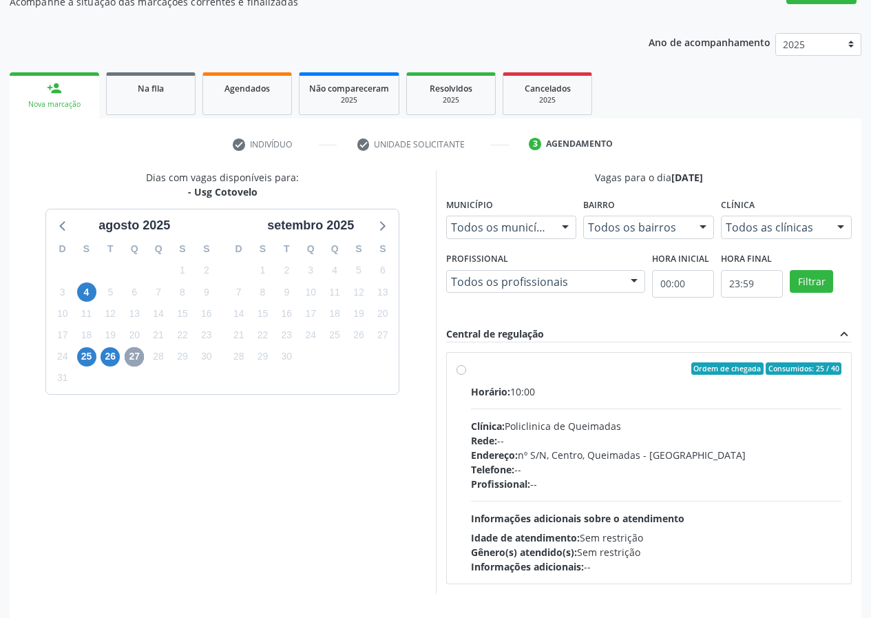
scroll to position [180, 0]
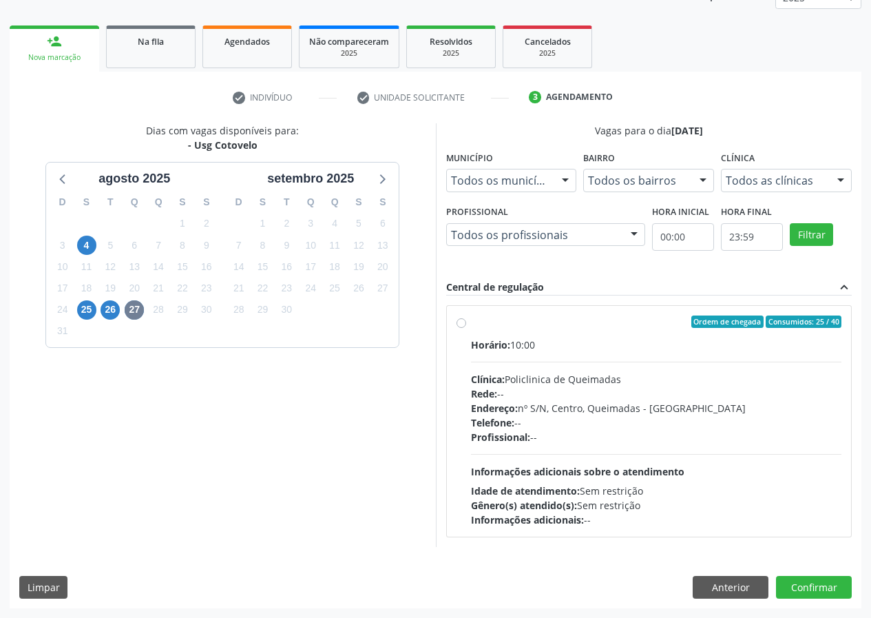
drag, startPoint x: 458, startPoint y: 319, endPoint x: 513, endPoint y: 389, distance: 89.2
click at [461, 328] on div "Ordem de chegada Consumidos: 25 / 40 Horário: 10:00 Clínica: Policlinica de Que…" at bounding box center [649, 420] width 386 height 211
radio input "true"
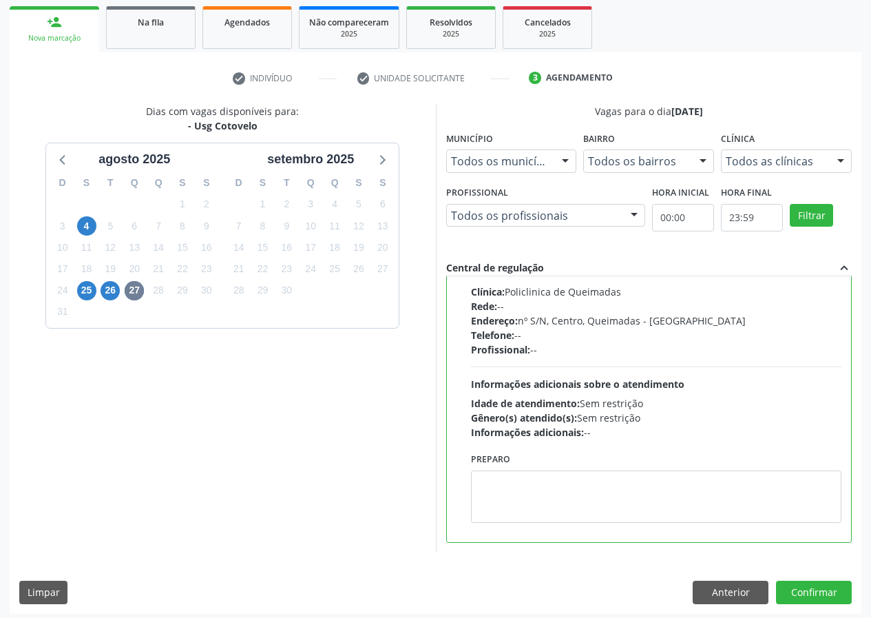
scroll to position [205, 0]
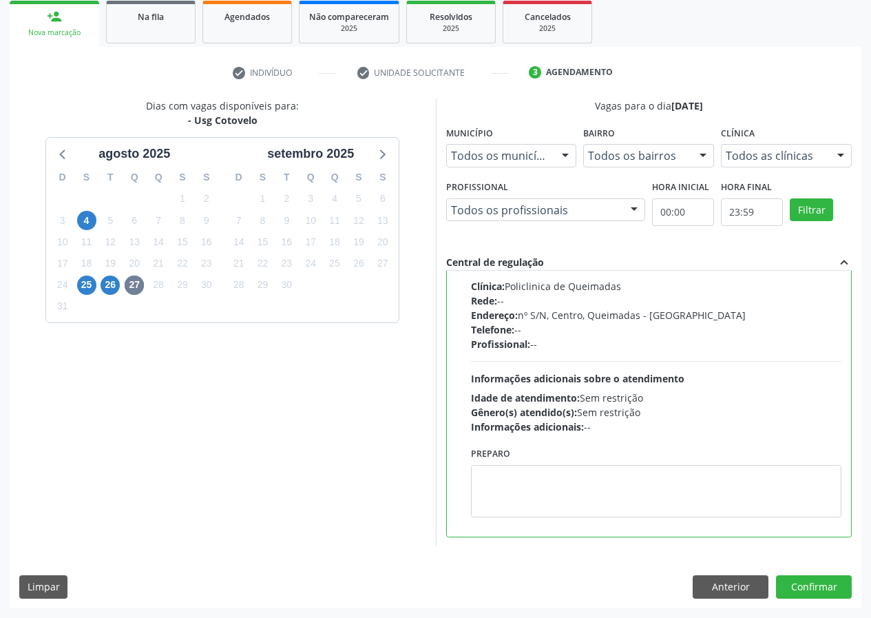
drag, startPoint x: 205, startPoint y: 401, endPoint x: 280, endPoint y: 407, distance: 75.2
click at [220, 401] on div "Dias com vagas disponíveis para: - Usg Cotovelo agosto 2025 D S T Q Q S S 27 28…" at bounding box center [223, 322] width 426 height 448
click at [819, 589] on button "Confirmar" at bounding box center [814, 586] width 76 height 23
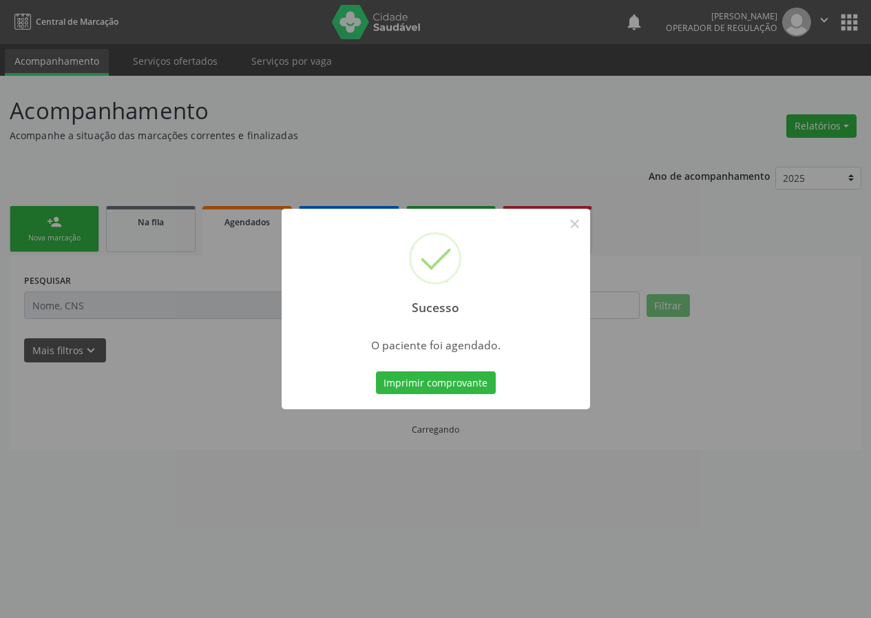
scroll to position [0, 0]
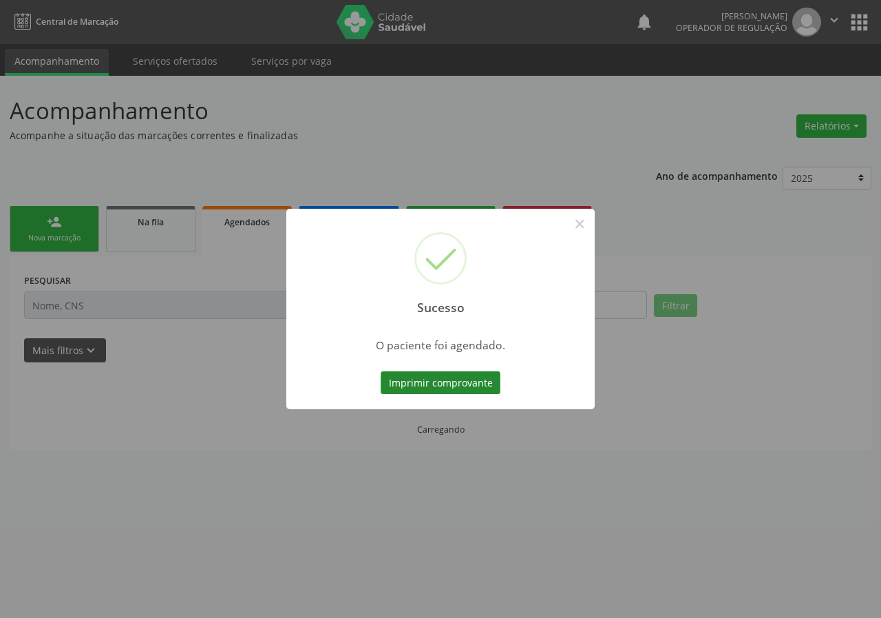
drag, startPoint x: 437, startPoint y: 372, endPoint x: 432, endPoint y: 384, distance: 13.1
click at [432, 384] on button "Imprimir comprovante" at bounding box center [441, 382] width 120 height 23
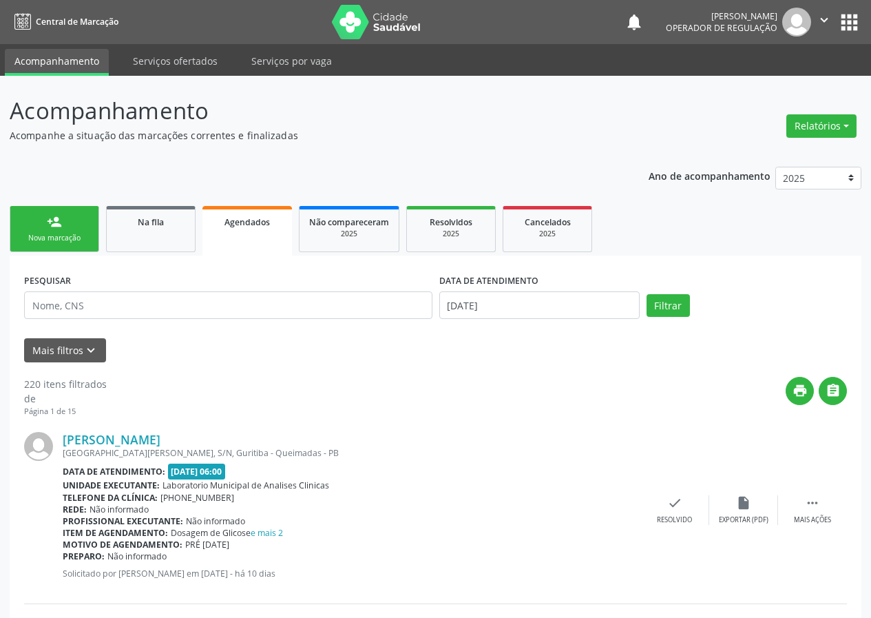
click at [65, 227] on link "person_add Nova marcação" at bounding box center [55, 229] width 90 height 46
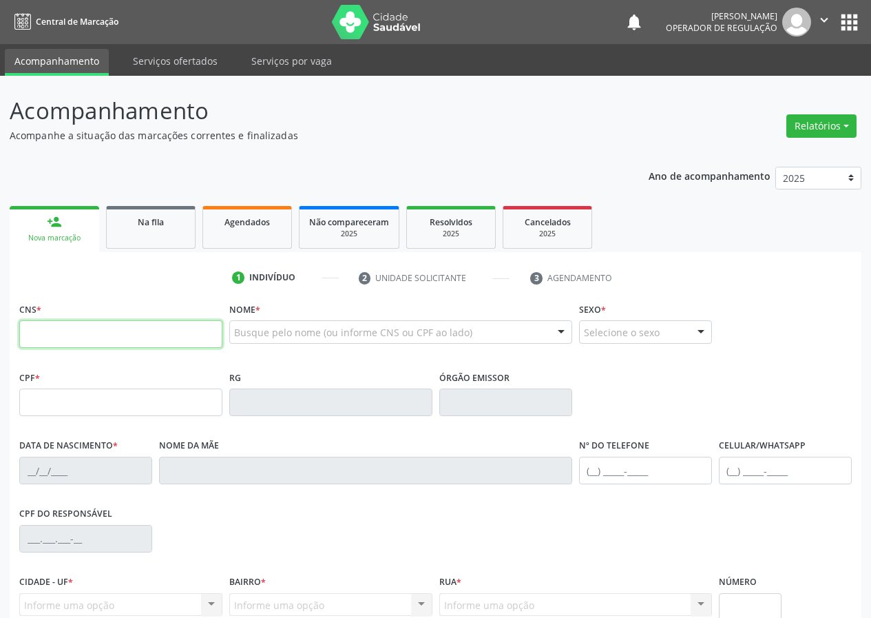
drag, startPoint x: 35, startPoint y: 332, endPoint x: 35, endPoint y: 324, distance: 7.6
click at [35, 327] on input "text" at bounding box center [120, 334] width 203 height 28
click at [78, 317] on div "CNS *" at bounding box center [120, 323] width 203 height 49
click at [39, 330] on input "text" at bounding box center [120, 334] width 203 height 28
type input "706 4091 2961 3485"
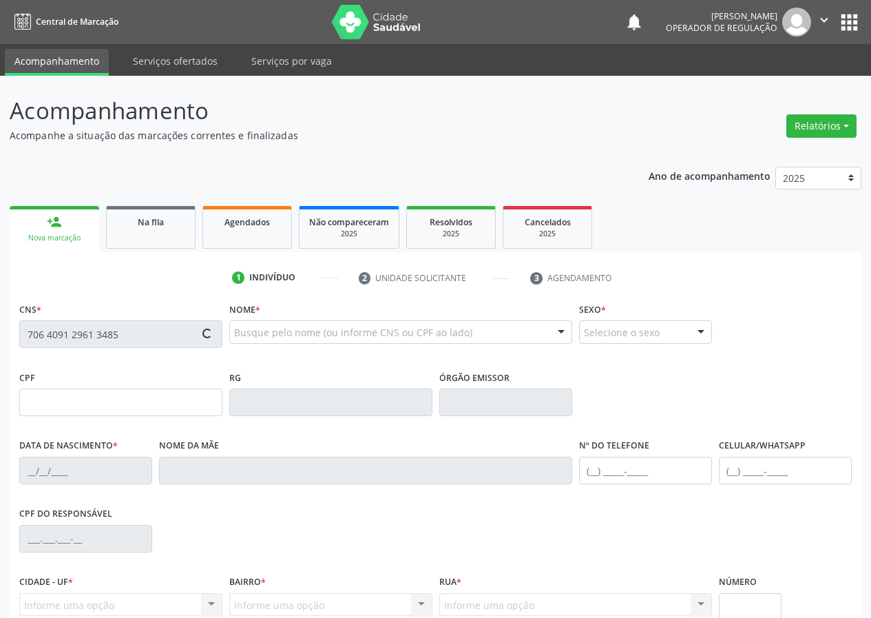
type input "011.676.057-56"
type input "[DATE]"
type input "[PERSON_NAME]"
type input "[PHONE_NUMBER]"
type input "S/N"
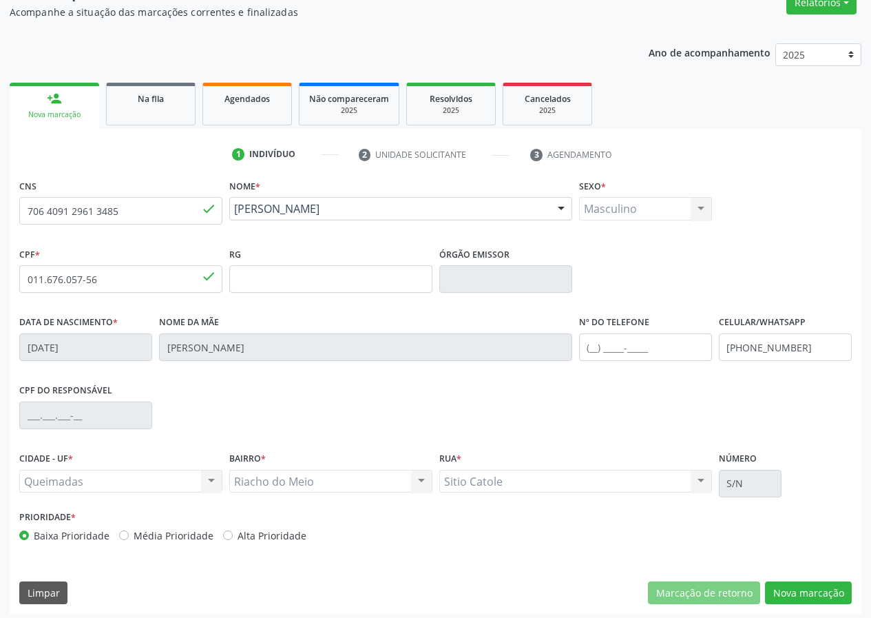
scroll to position [129, 0]
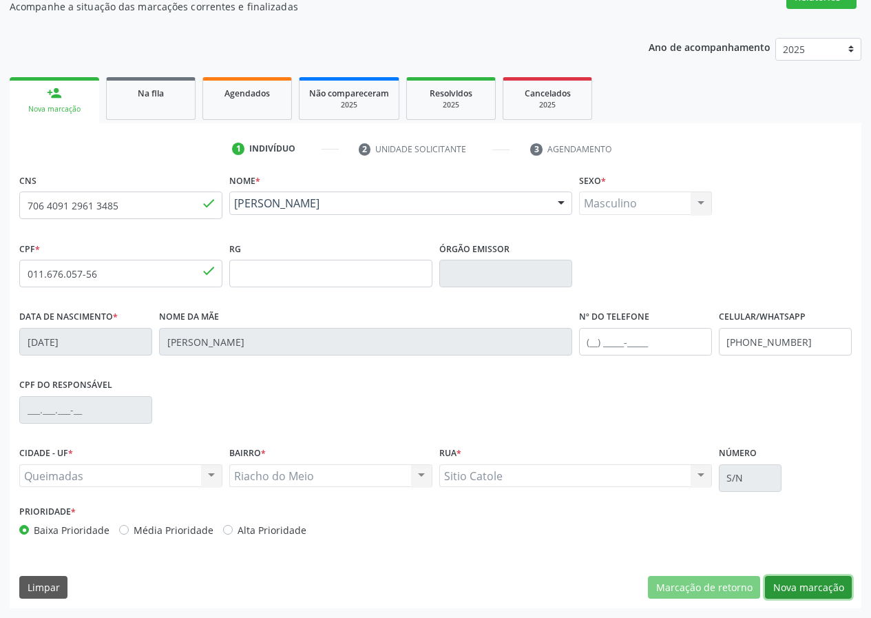
drag, startPoint x: 808, startPoint y: 587, endPoint x: 456, endPoint y: 555, distance: 352.6
click at [799, 586] on button "Nova marcação" at bounding box center [808, 587] width 87 height 23
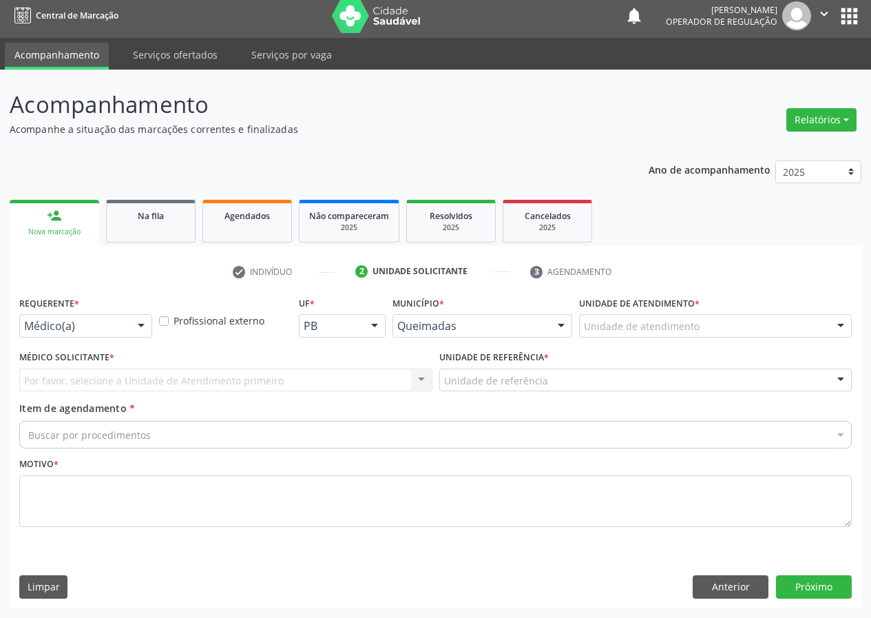
scroll to position [6, 0]
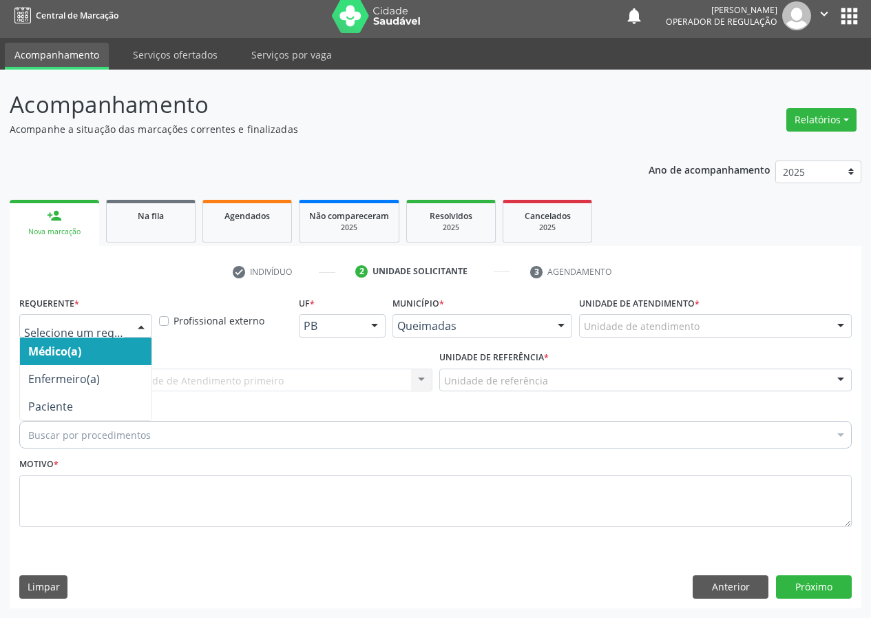
drag, startPoint x: 141, startPoint y: 328, endPoint x: 116, endPoint y: 394, distance: 70.8
click at [138, 337] on div "Médico(a) Enfermeiro(a) Paciente Nenhum resultado encontrado para: " " Não há n…" at bounding box center [85, 325] width 133 height 23
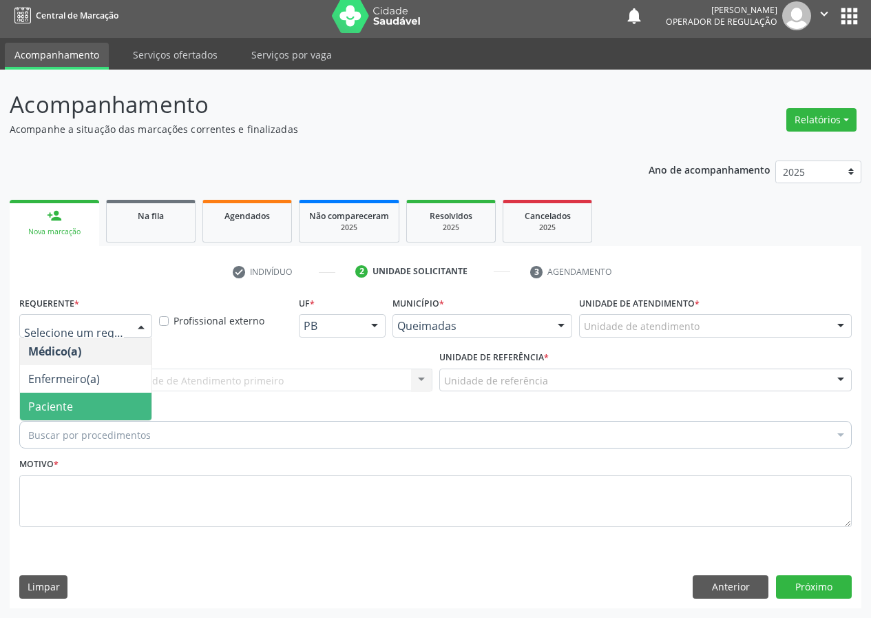
drag, startPoint x: 121, startPoint y: 406, endPoint x: 333, endPoint y: 414, distance: 212.2
click at [126, 406] on span "Paciente" at bounding box center [86, 406] width 132 height 28
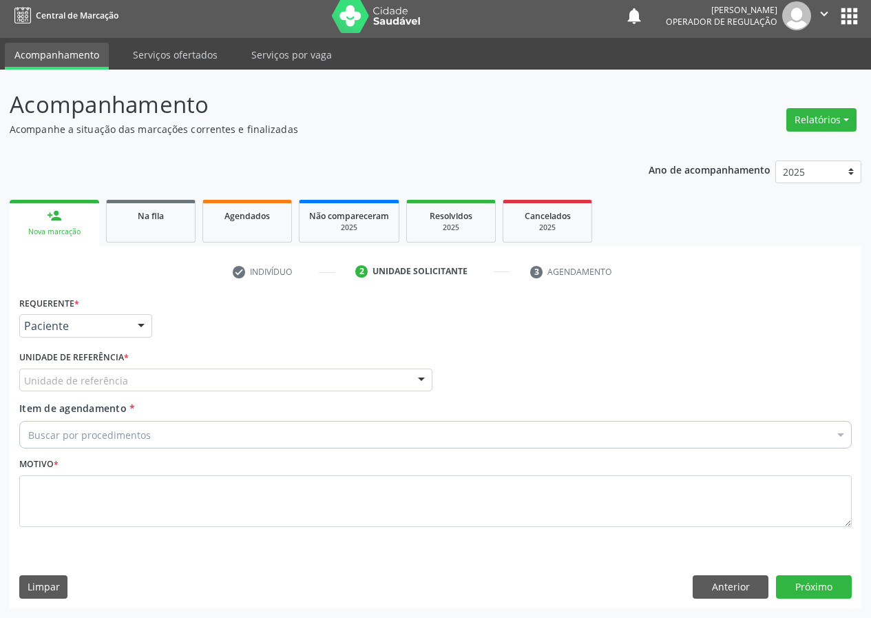
drag, startPoint x: 413, startPoint y: 383, endPoint x: 326, endPoint y: 417, distance: 94.0
click at [368, 392] on div "Unidade de referência UBSF Ligeiro II UBSF Saulo Leal [PERSON_NAME] UBSF Castan…" at bounding box center [225, 379] width 413 height 23
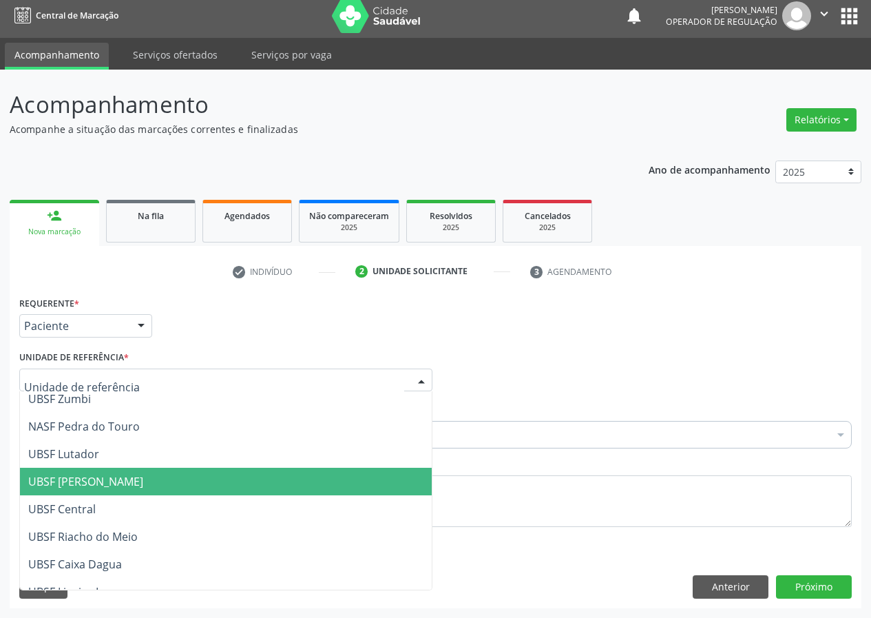
scroll to position [207, 0]
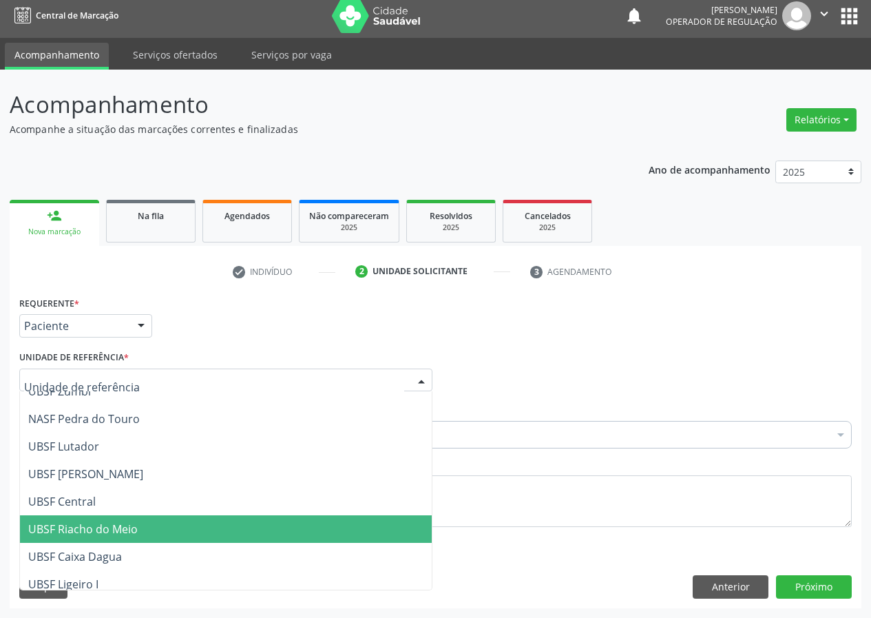
drag, startPoint x: 98, startPoint y: 529, endPoint x: 21, endPoint y: 524, distance: 77.3
click at [89, 530] on span "UBSF Riacho do Meio" at bounding box center [82, 528] width 109 height 15
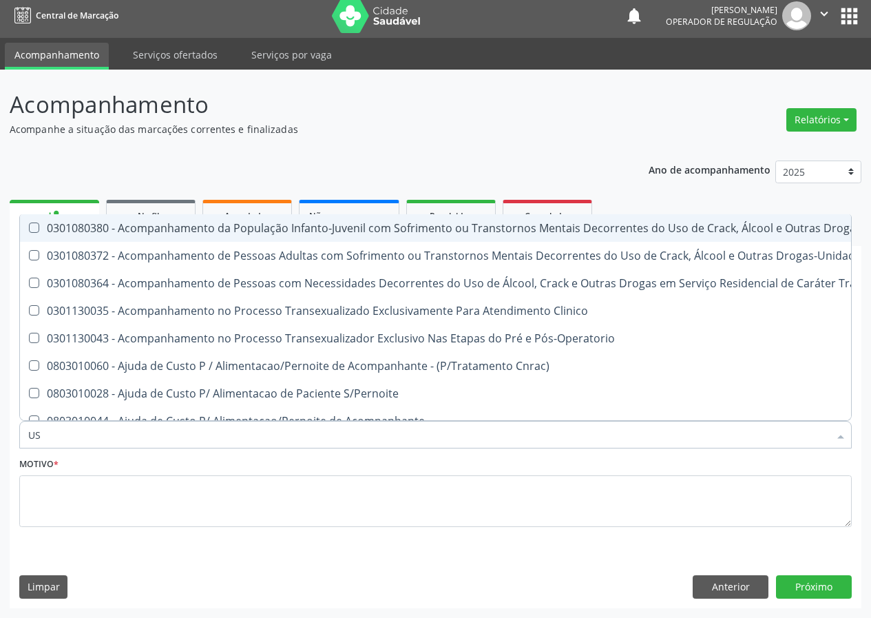
type input "USG"
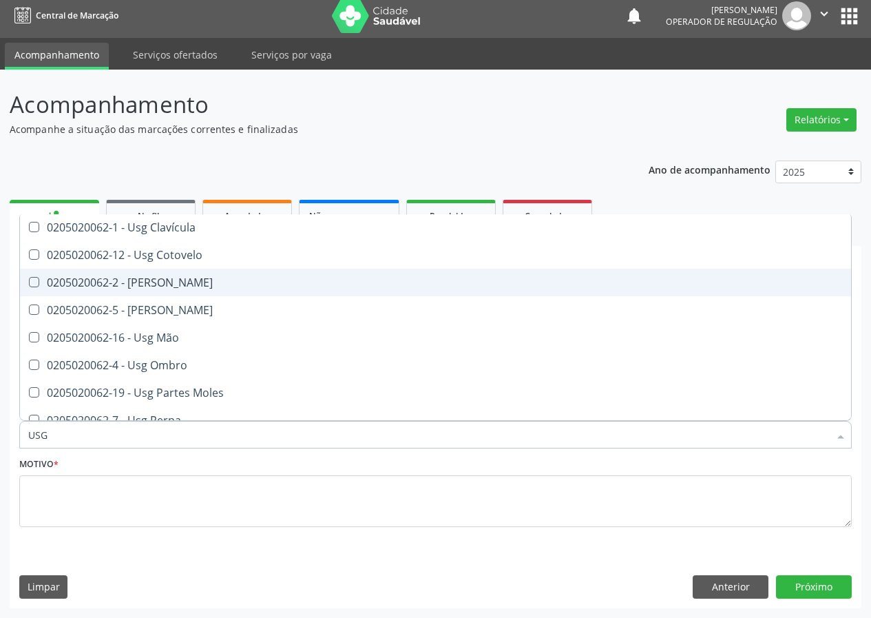
scroll to position [42, 0]
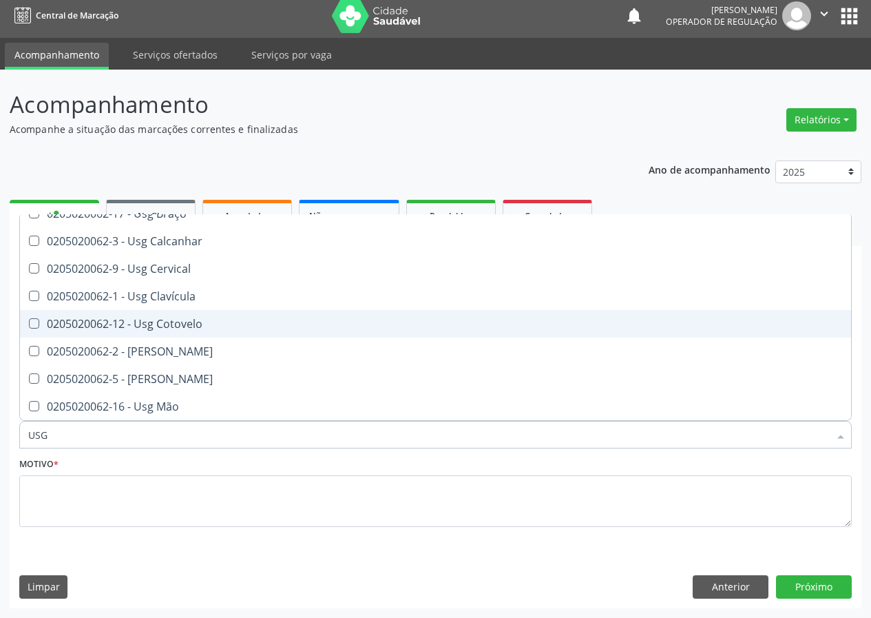
drag, startPoint x: 182, startPoint y: 319, endPoint x: 54, endPoint y: 432, distance: 171.2
click at [174, 331] on span "0205020062-12 - Usg Cotovelo" at bounding box center [435, 324] width 831 height 28
checkbox Cotovelo "true"
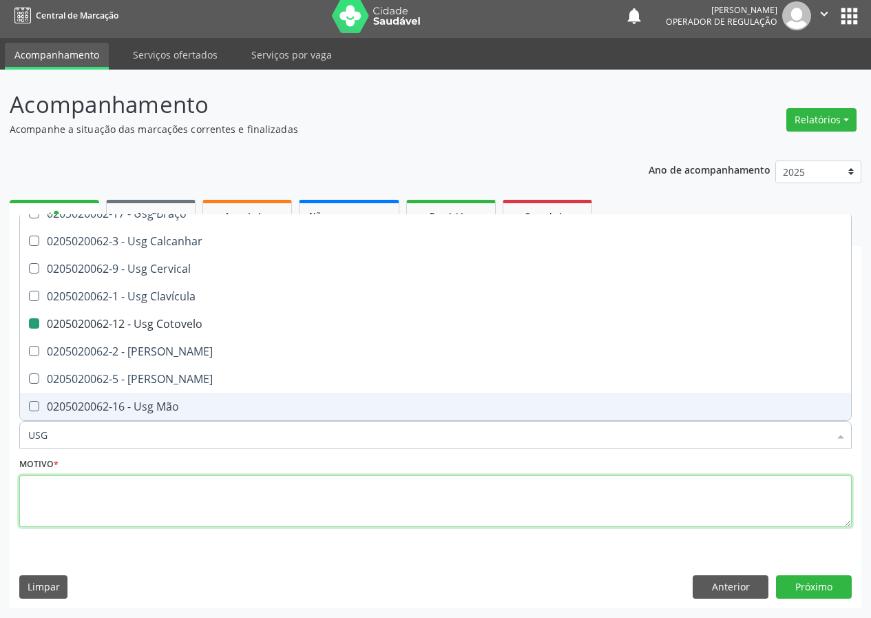
click at [72, 486] on textarea at bounding box center [435, 501] width 832 height 52
checkbox Braço "true"
checkbox Cotovelo "false"
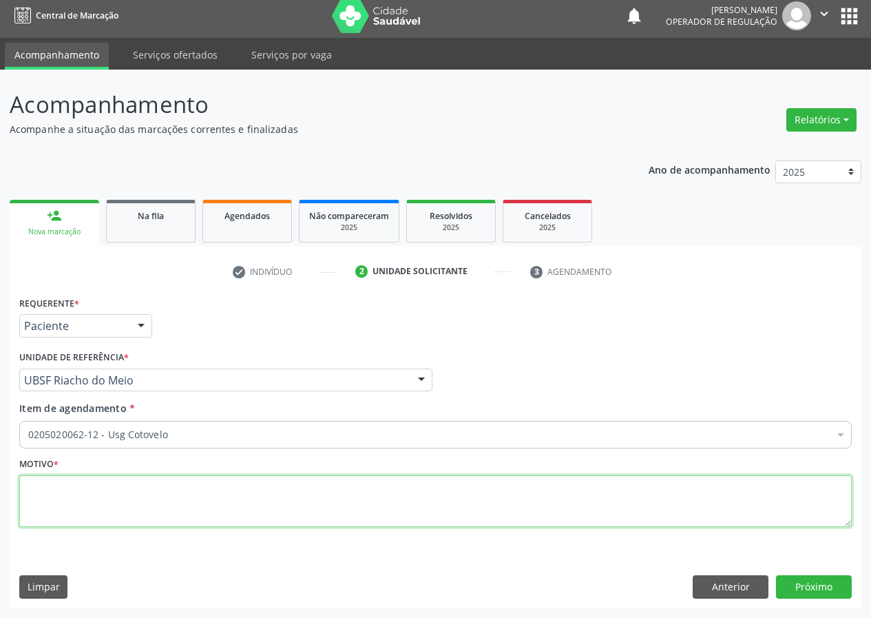
scroll to position [0, 0]
type textarea "AVALIAÇÃO"
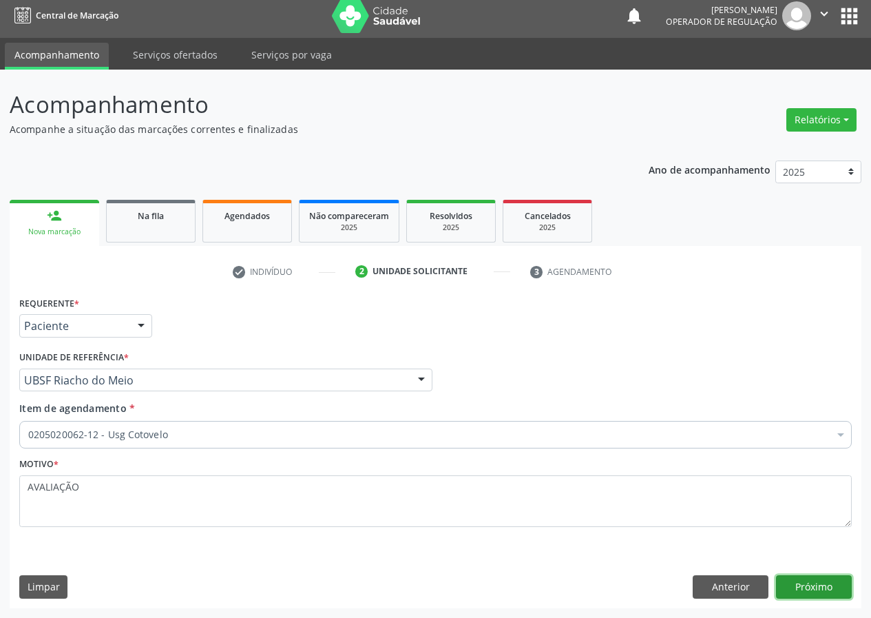
click at [831, 578] on button "Próximo" at bounding box center [814, 586] width 76 height 23
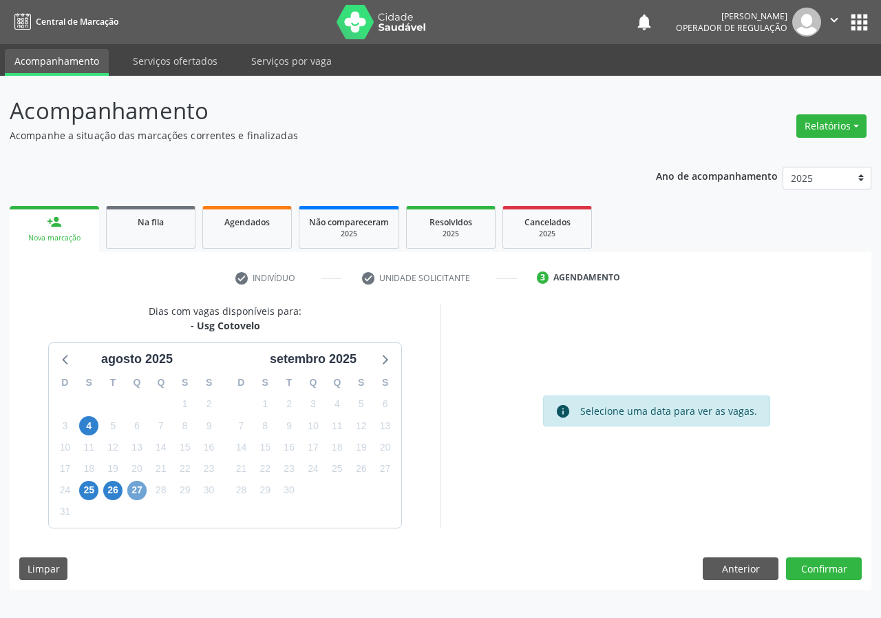
drag, startPoint x: 136, startPoint y: 494, endPoint x: 149, endPoint y: 486, distance: 15.7
click at [138, 492] on span "27" at bounding box center [136, 490] width 19 height 19
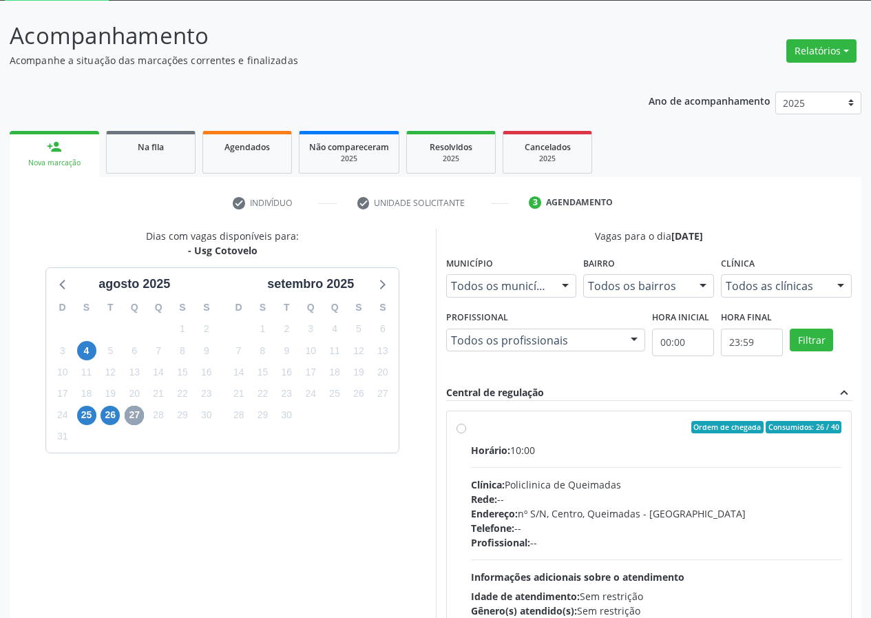
scroll to position [180, 0]
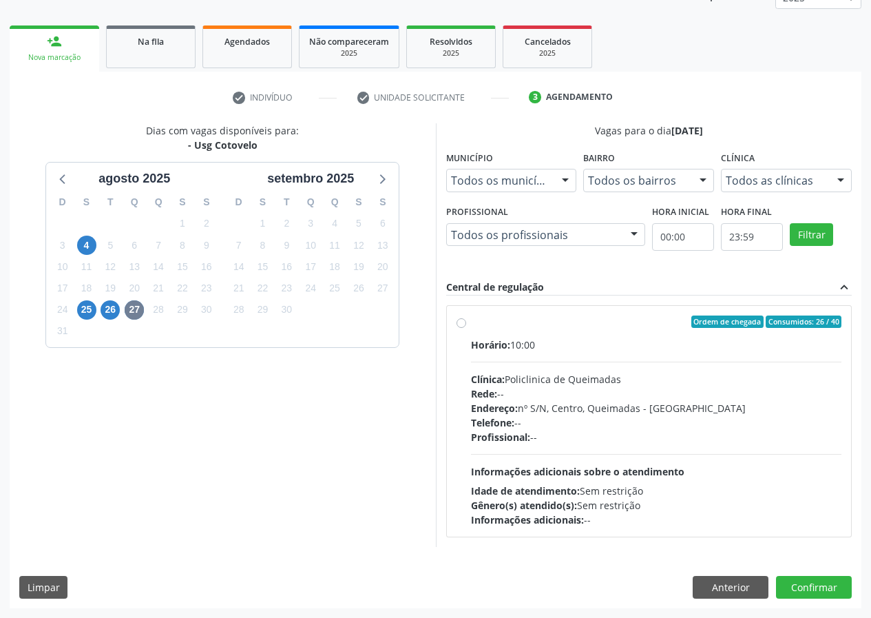
click at [471, 318] on label "Ordem de chegada Consumidos: 26 / 40 Horário: 10:00 Clínica: Policlinica de Que…" at bounding box center [656, 420] width 371 height 211
click at [460, 318] on input "Ordem de chegada Consumidos: 26 / 40 Horário: 10:00 Clínica: Policlinica de Que…" at bounding box center [461, 321] width 10 height 12
radio input "true"
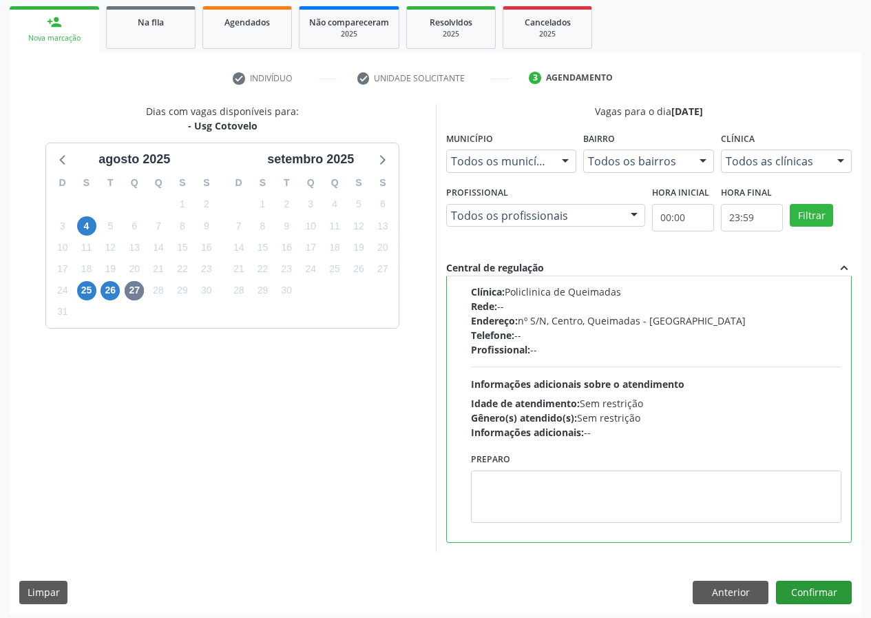
scroll to position [205, 0]
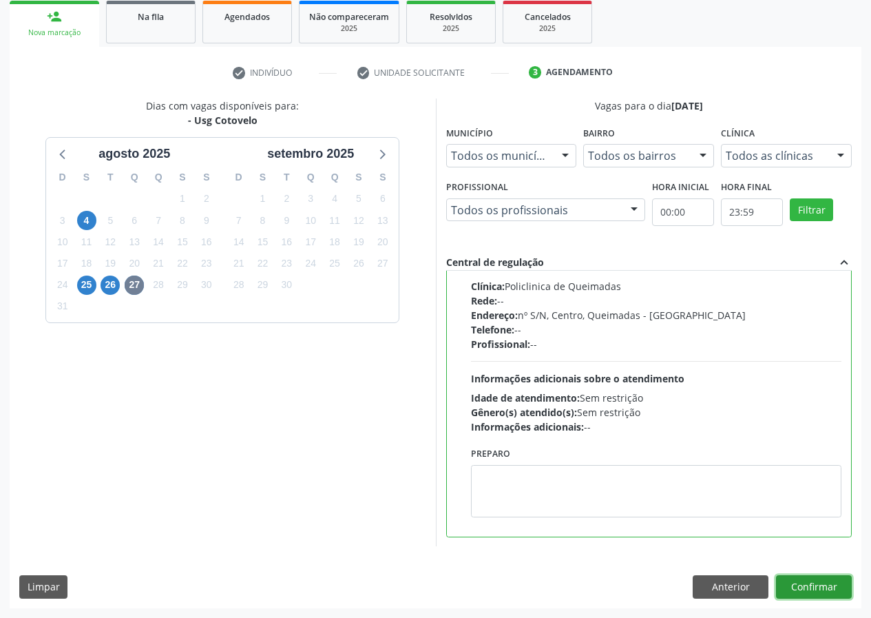
drag, startPoint x: 814, startPoint y: 591, endPoint x: 688, endPoint y: 590, distance: 126.7
click at [806, 589] on button "Confirmar" at bounding box center [814, 586] width 76 height 23
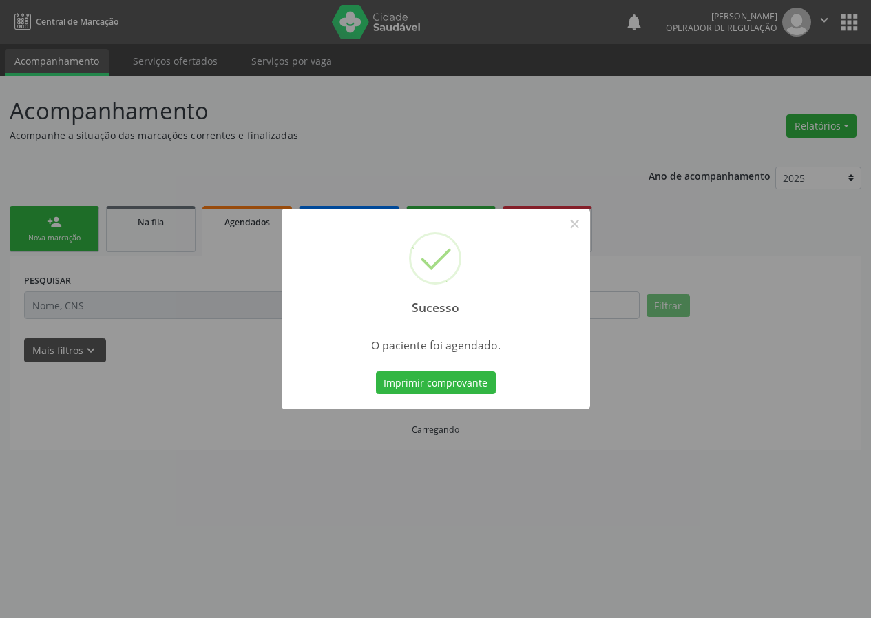
scroll to position [0, 0]
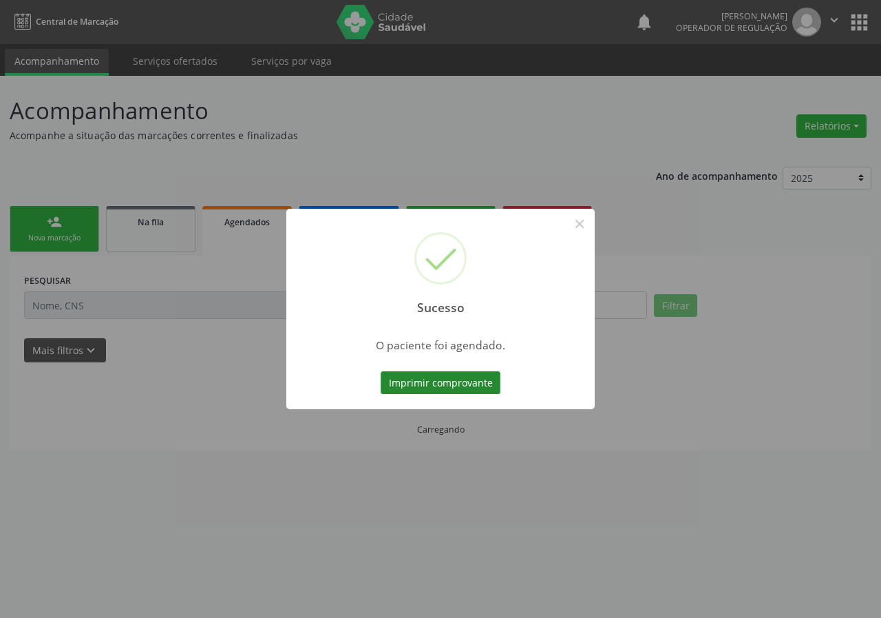
click at [421, 381] on button "Imprimir comprovante" at bounding box center [441, 382] width 120 height 23
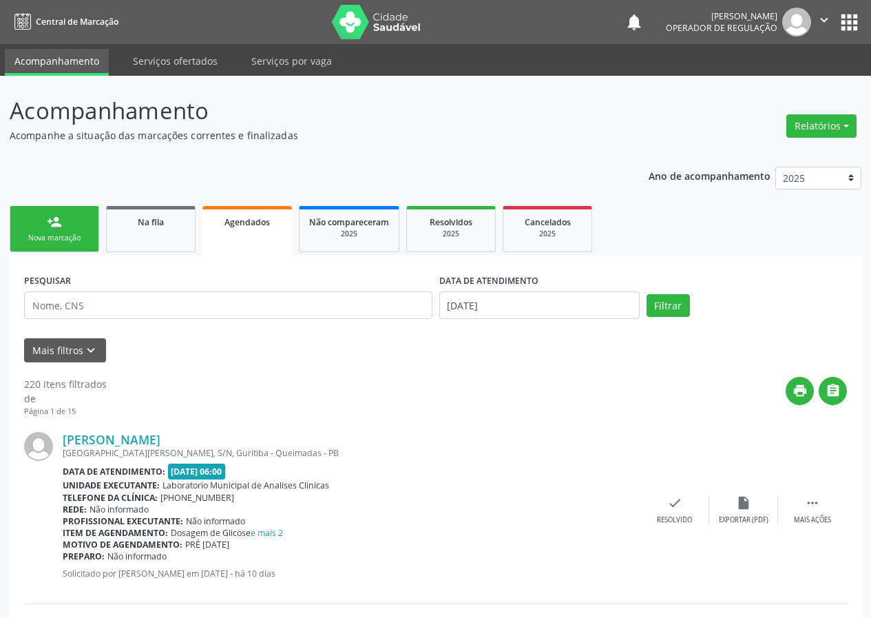
click at [53, 231] on link "person_add Nova marcação" at bounding box center [55, 229] width 90 height 46
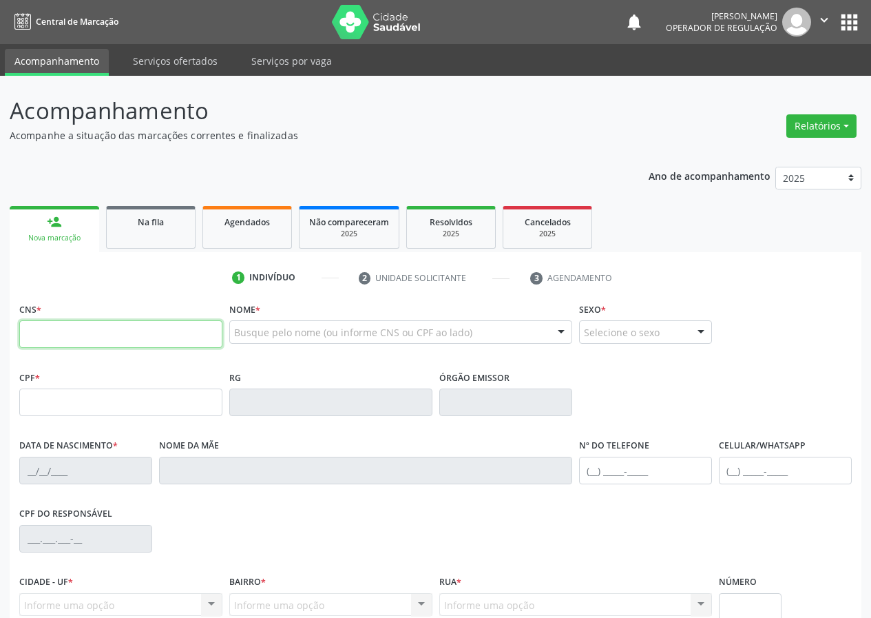
click at [34, 337] on input "text" at bounding box center [120, 334] width 203 height 28
drag, startPoint x: 50, startPoint y: 338, endPoint x: 136, endPoint y: 246, distance: 125.2
click at [112, 273] on div "1 Indivíduo 2 Unidade solicitante 3 Agendamento CNS * Nome * Busque pelo nome (…" at bounding box center [436, 501] width 852 height 470
type input "700 3009 6628 5532"
type input "037.990.954-54"
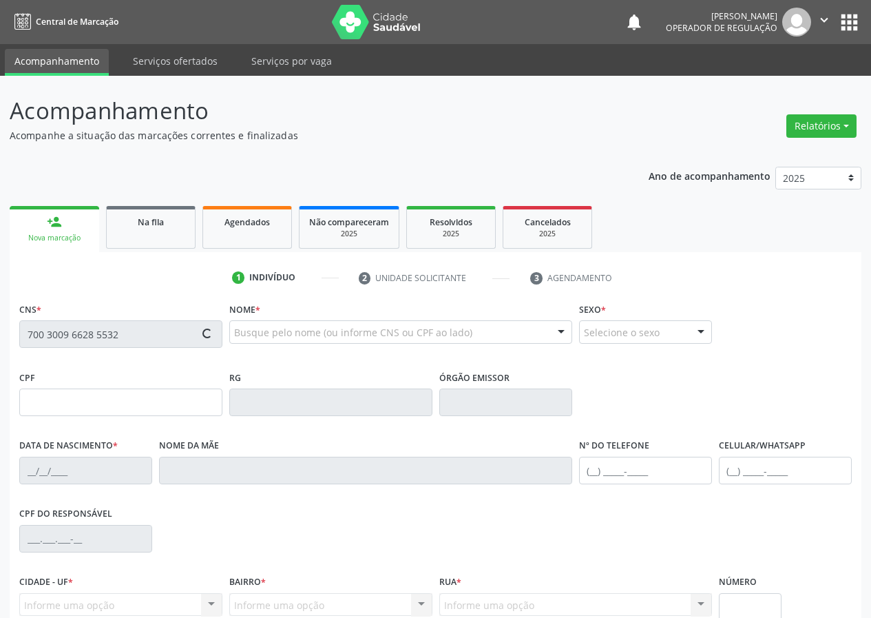
type input "[DATE]"
type input "[PERSON_NAME]"
type input "[PHONE_NUMBER]"
type input "951.387.814-72"
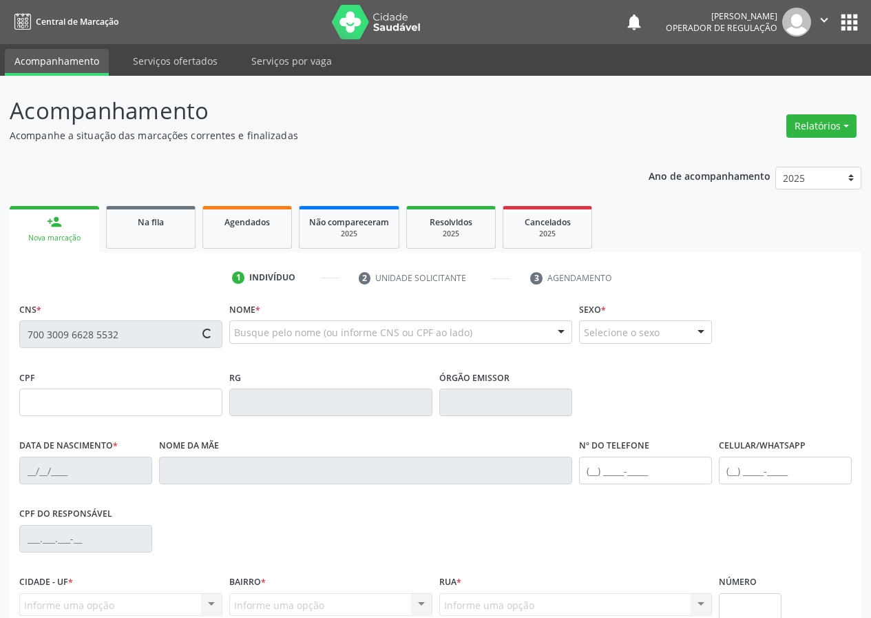
type input "150"
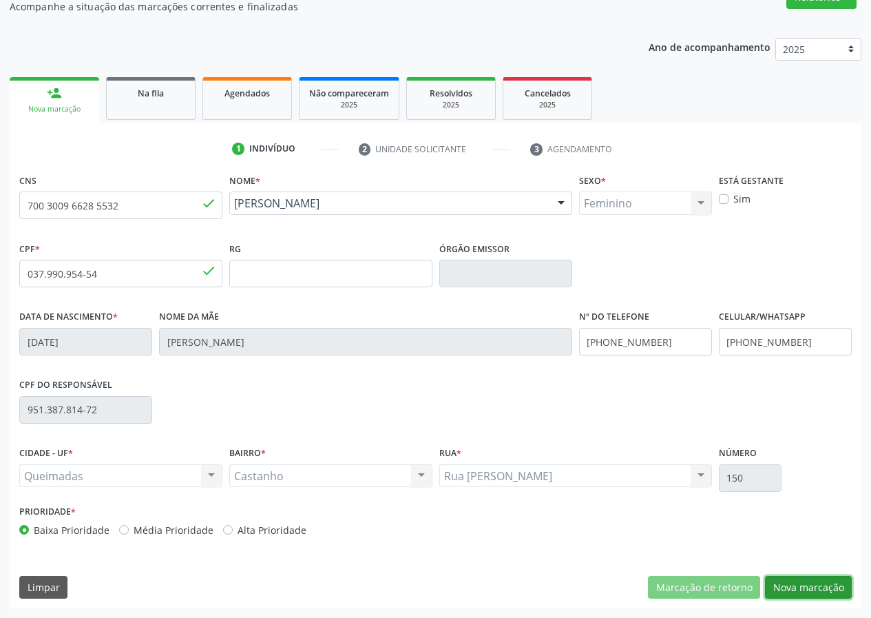
drag, startPoint x: 803, startPoint y: 588, endPoint x: 36, endPoint y: 442, distance: 780.7
click at [802, 588] on button "Nova marcação" at bounding box center [808, 587] width 87 height 23
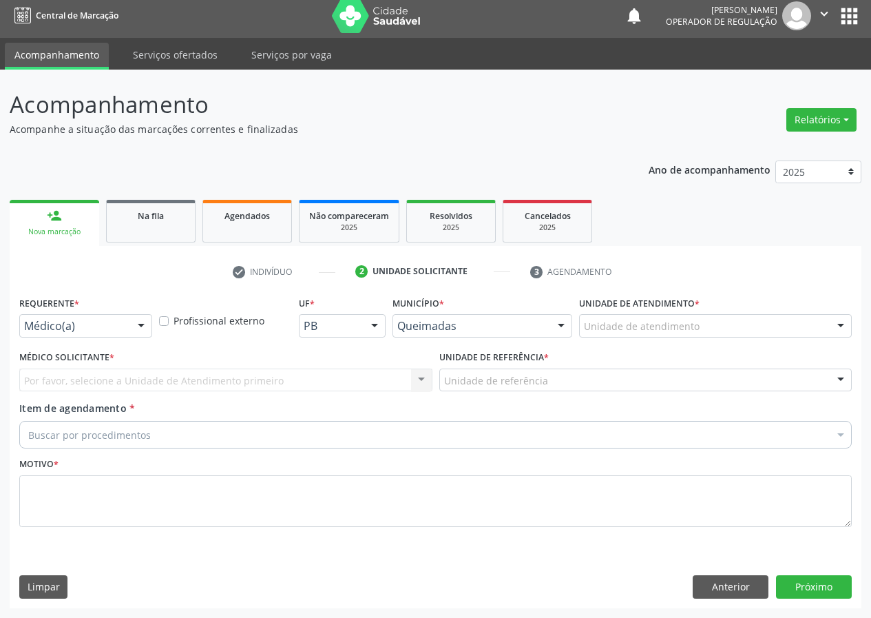
scroll to position [6, 0]
click at [138, 326] on div at bounding box center [141, 326] width 21 height 23
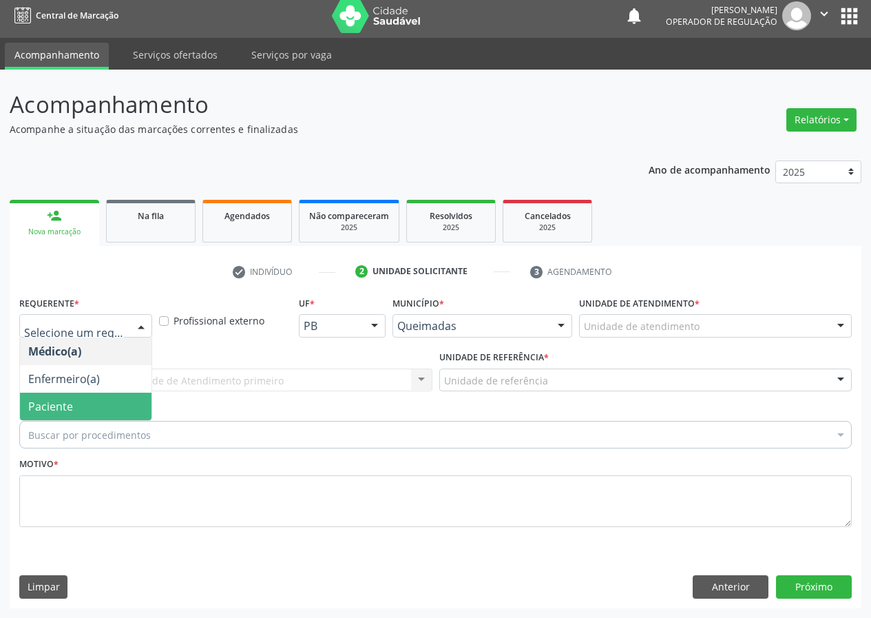
drag, startPoint x: 135, startPoint y: 412, endPoint x: 388, endPoint y: 387, distance: 254.6
click at [135, 410] on span "Paciente" at bounding box center [86, 406] width 132 height 28
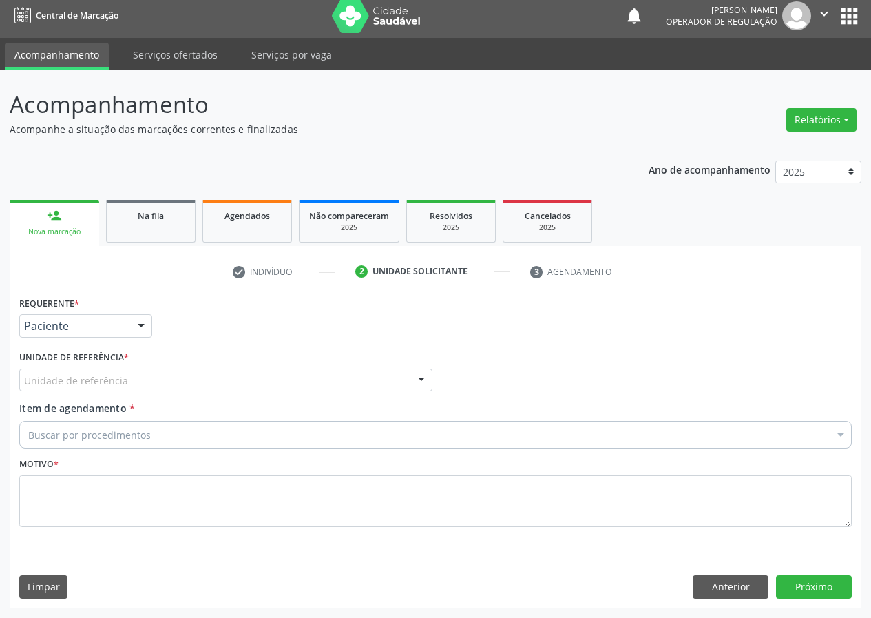
click at [422, 379] on div at bounding box center [421, 380] width 21 height 23
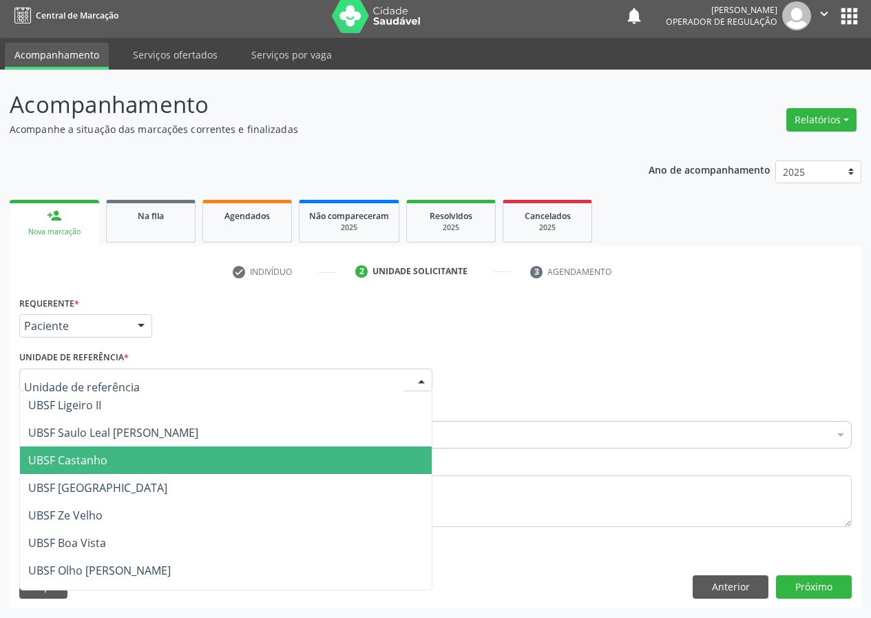
drag, startPoint x: 116, startPoint y: 465, endPoint x: 0, endPoint y: 467, distance: 116.4
click at [107, 468] on span "UBSF Castanho" at bounding box center [226, 460] width 412 height 28
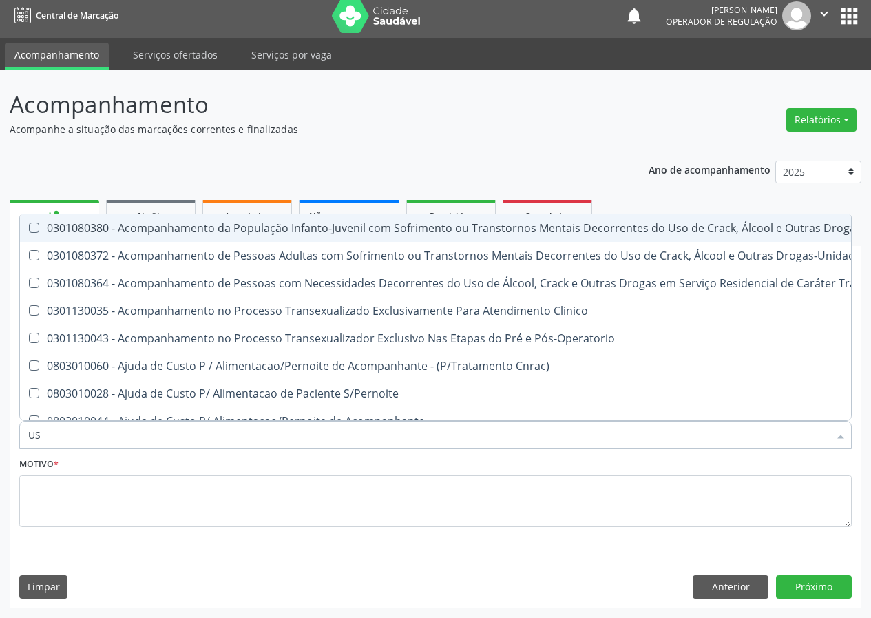
type input "USG"
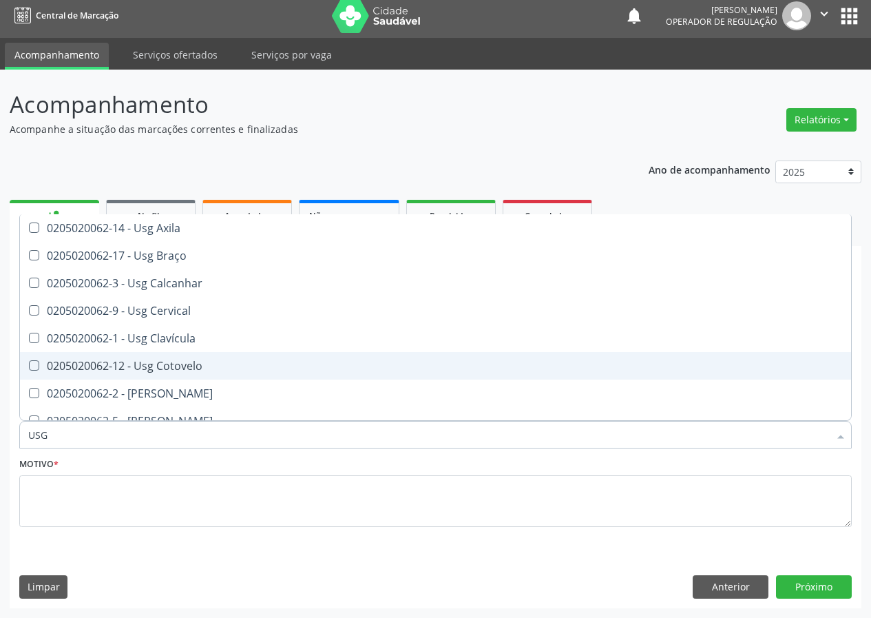
click at [204, 367] on div "0205020062-12 - Usg Cotovelo" at bounding box center [435, 365] width 814 height 11
checkbox Cotovelo "true"
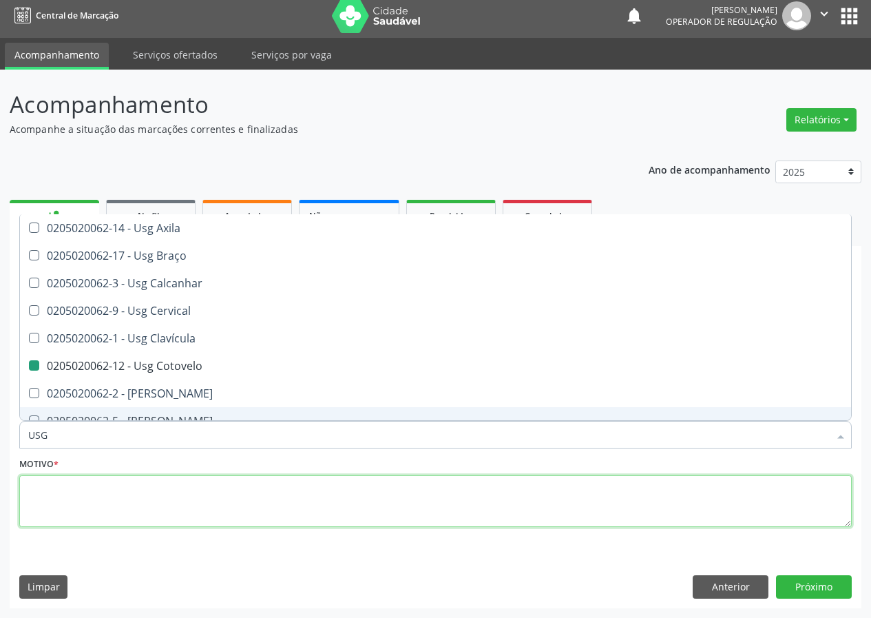
click at [54, 512] on textarea at bounding box center [435, 501] width 832 height 52
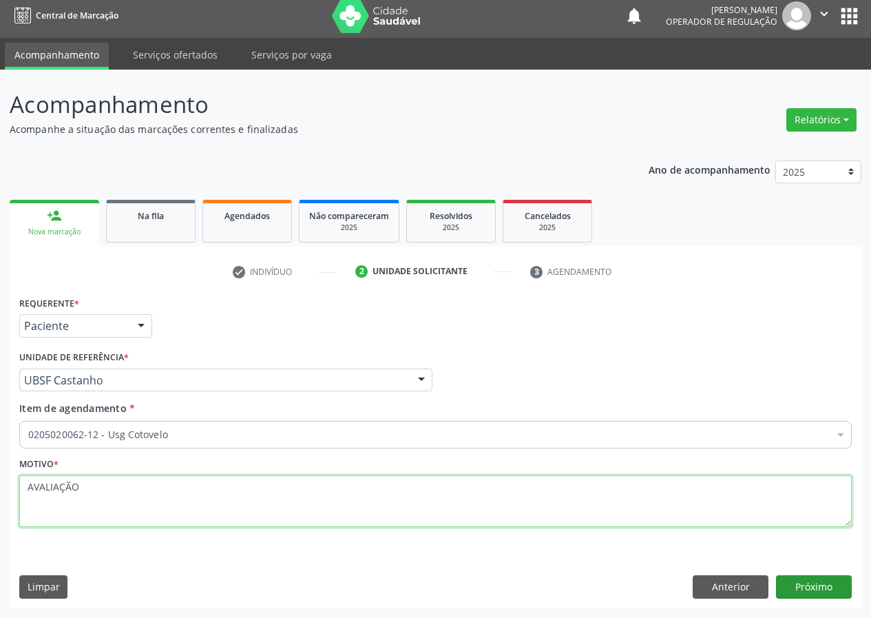
type textarea "AVALIAÇÃO"
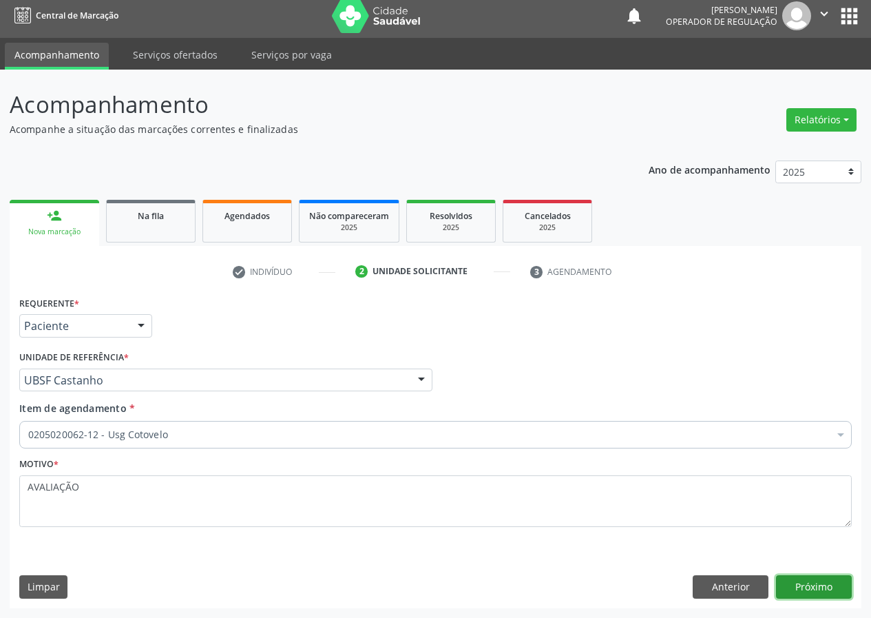
drag, startPoint x: 801, startPoint y: 584, endPoint x: 0, endPoint y: 481, distance: 807.3
click at [791, 584] on button "Próximo" at bounding box center [814, 586] width 76 height 23
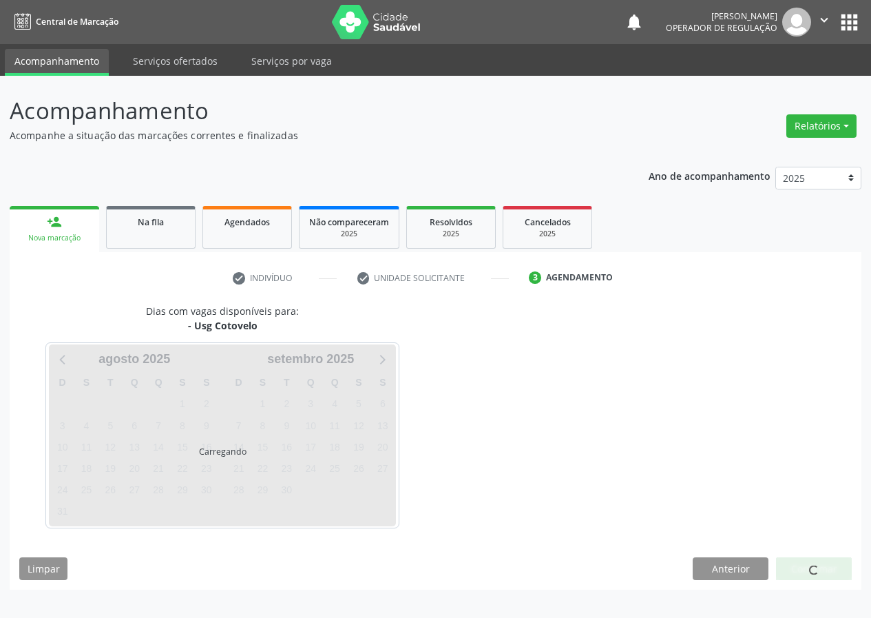
scroll to position [0, 0]
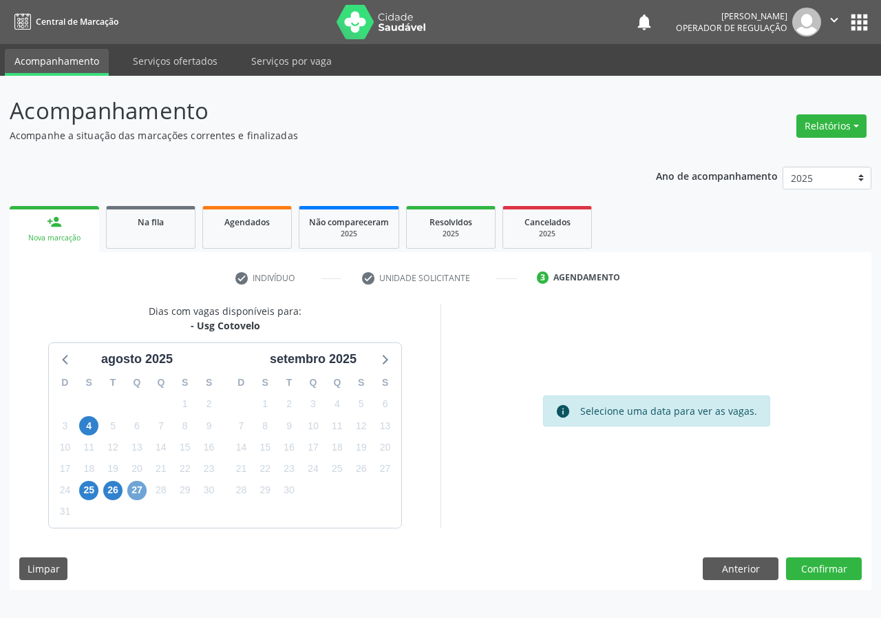
click at [134, 487] on span "27" at bounding box center [136, 490] width 19 height 19
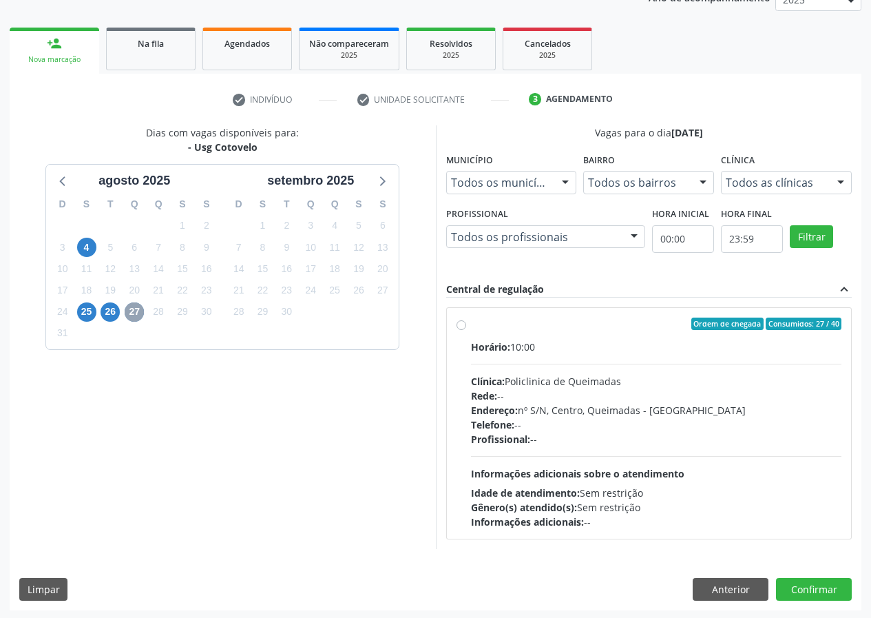
scroll to position [180, 0]
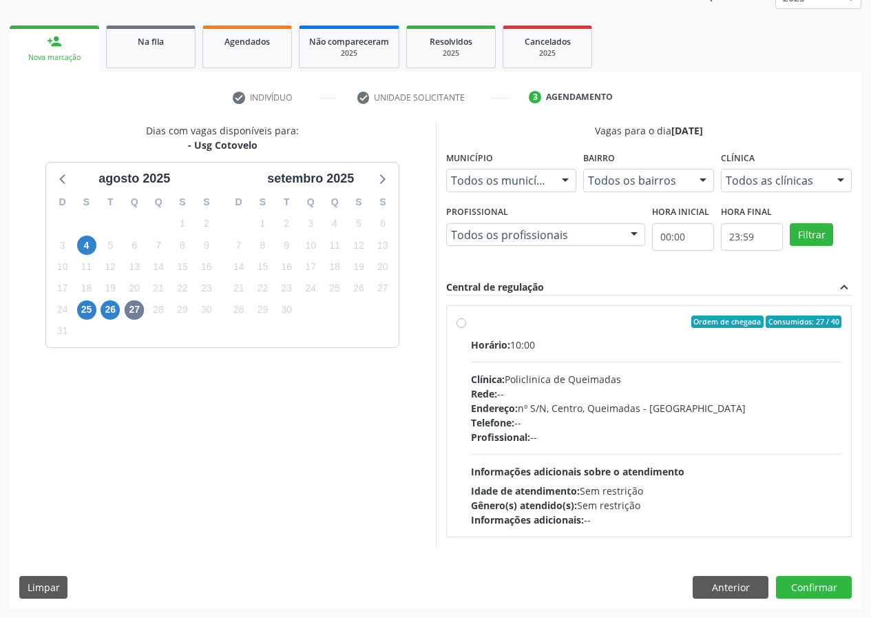
click at [471, 324] on label "Ordem de chegada Consumidos: 27 / 40 Horário: 10:00 Clínica: Policlinica de Que…" at bounding box center [656, 420] width 371 height 211
click at [461, 324] on input "Ordem de chegada Consumidos: 27 / 40 Horário: 10:00 Clínica: Policlinica de Que…" at bounding box center [461, 321] width 10 height 12
radio input "true"
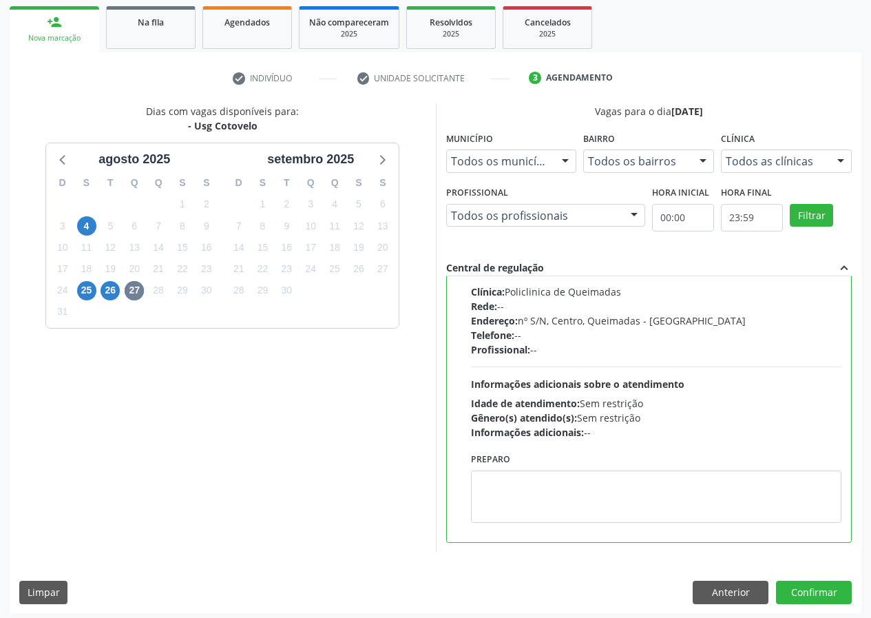
scroll to position [205, 0]
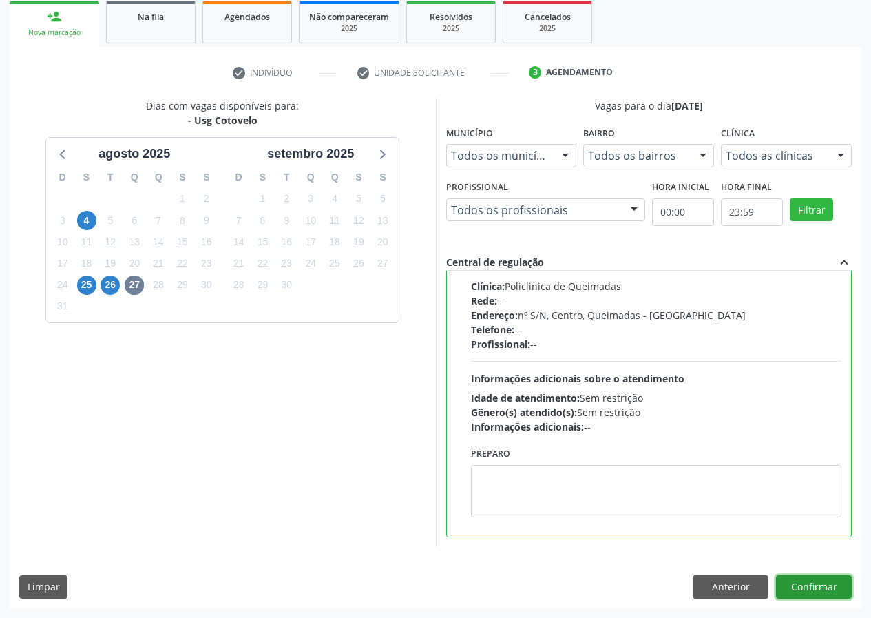
click at [801, 583] on button "Confirmar" at bounding box center [814, 586] width 76 height 23
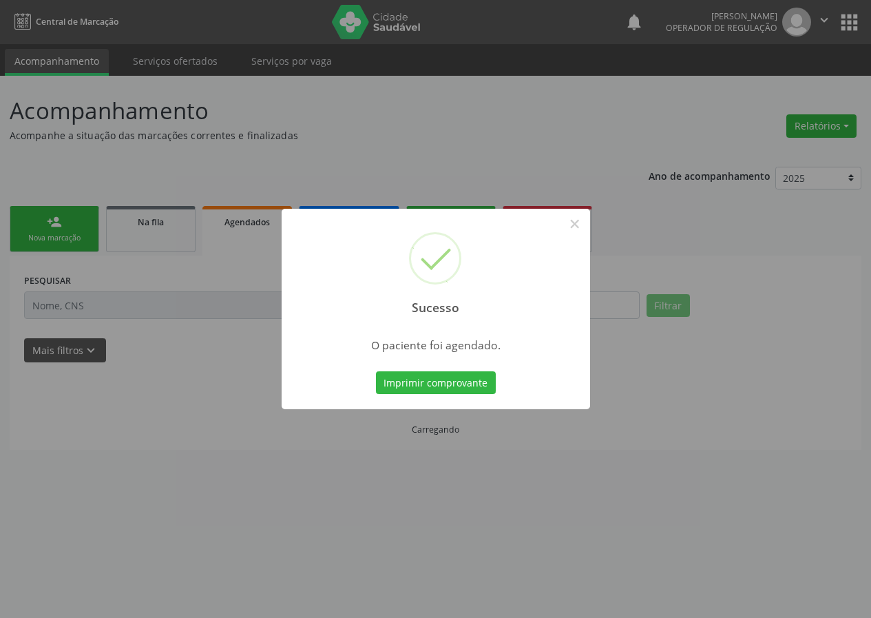
scroll to position [0, 0]
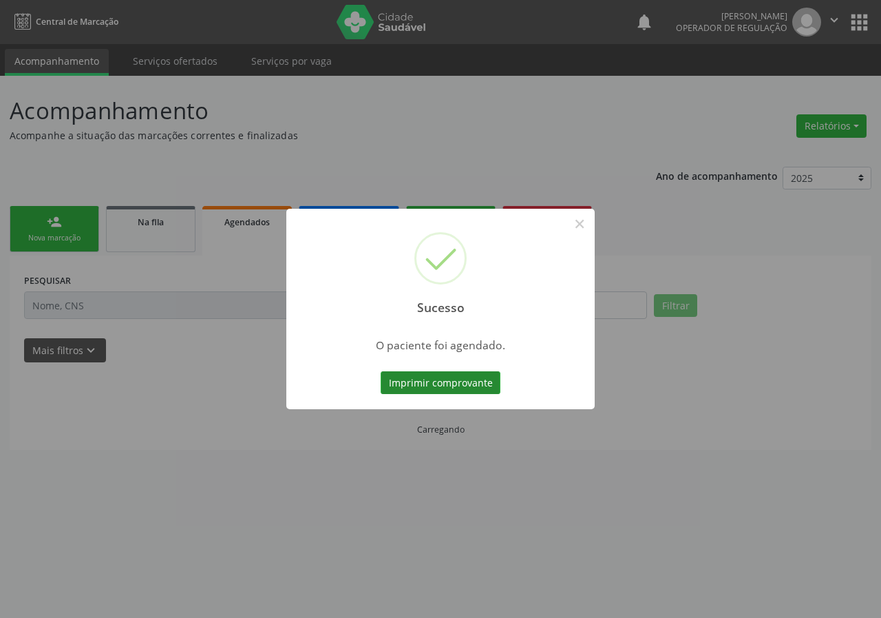
click at [419, 381] on button "Imprimir comprovante" at bounding box center [441, 382] width 120 height 23
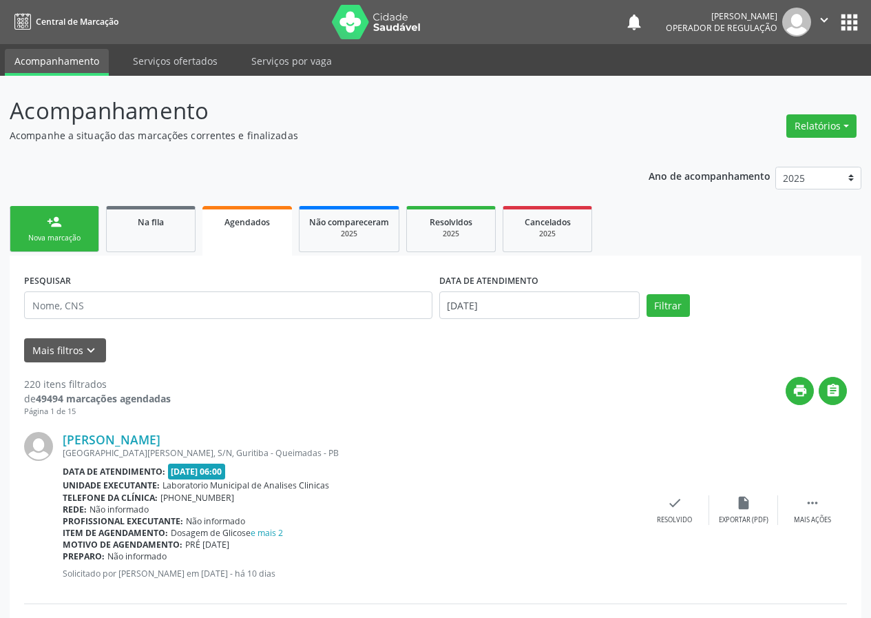
click at [78, 235] on div "Nova marcação" at bounding box center [54, 238] width 69 height 10
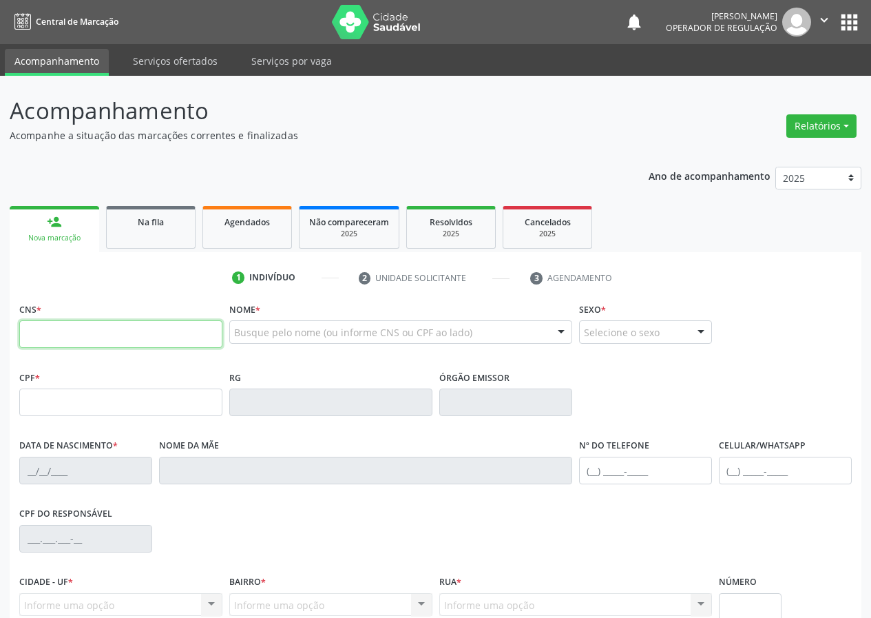
click at [30, 333] on input "text" at bounding box center [120, 334] width 203 height 28
click at [28, 339] on input "text" at bounding box center [120, 334] width 203 height 28
type input "700 3009 6628 5532"
type input "037.990.954-54"
type input "[DATE]"
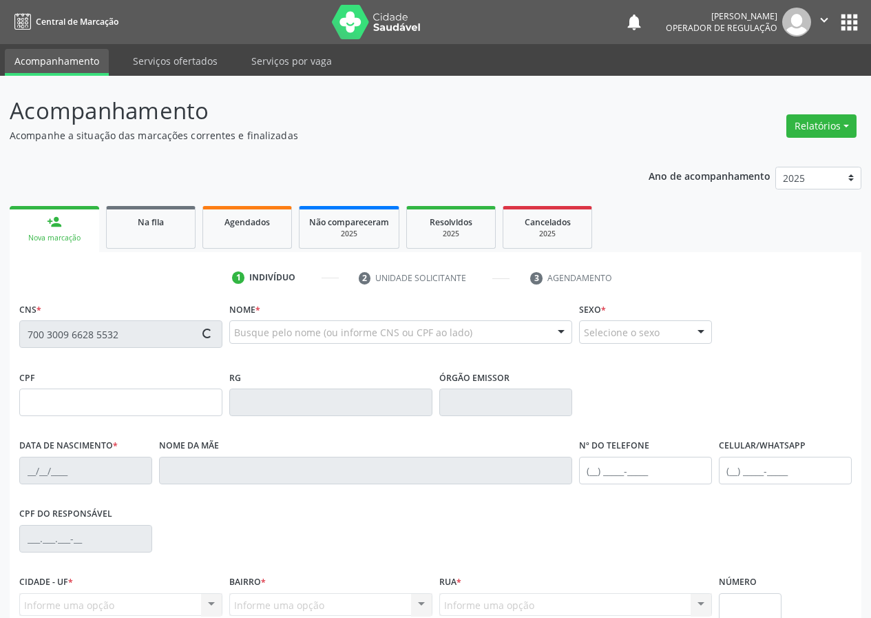
type input "[PERSON_NAME]"
type input "[PHONE_NUMBER]"
type input "951.387.814-72"
type input "150"
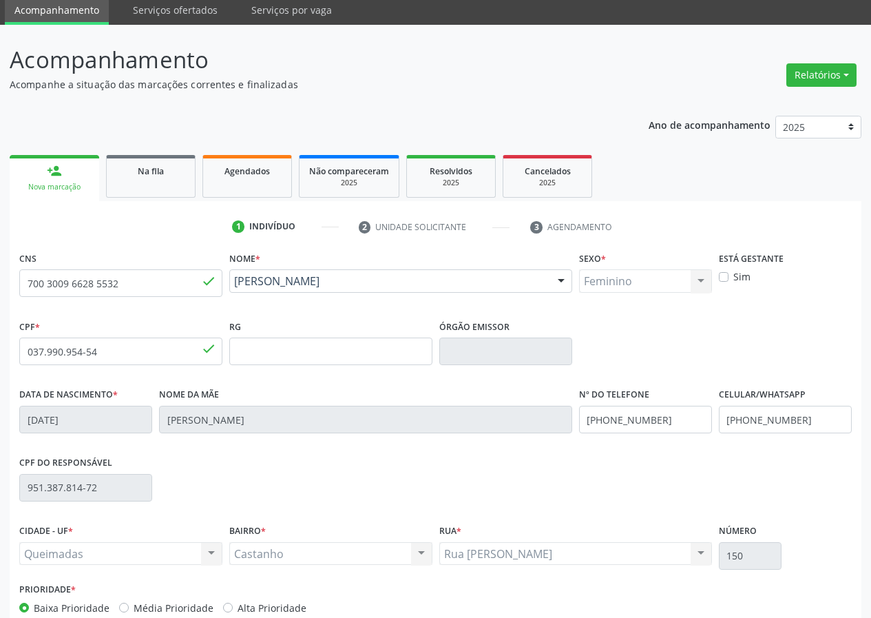
scroll to position [129, 0]
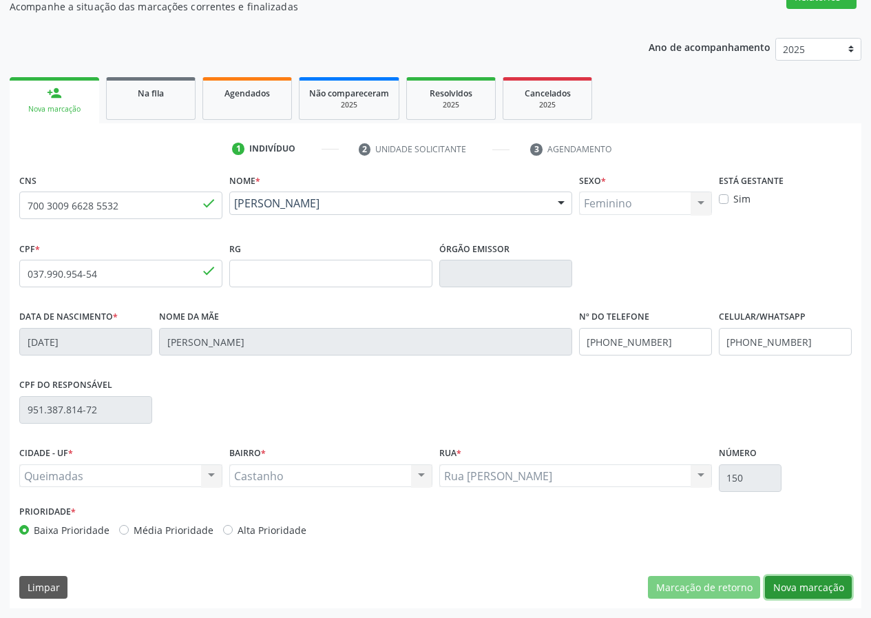
drag, startPoint x: 804, startPoint y: 589, endPoint x: 167, endPoint y: 445, distance: 652.9
click at [779, 587] on button "Nova marcação" at bounding box center [808, 587] width 87 height 23
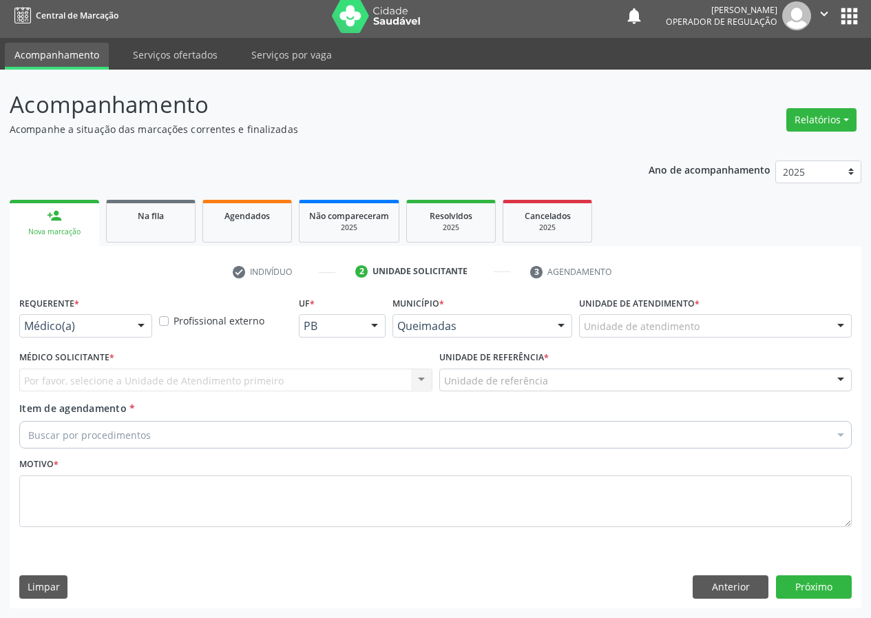
drag, startPoint x: 138, startPoint y: 326, endPoint x: 136, endPoint y: 339, distance: 12.5
click at [137, 330] on div at bounding box center [141, 326] width 21 height 23
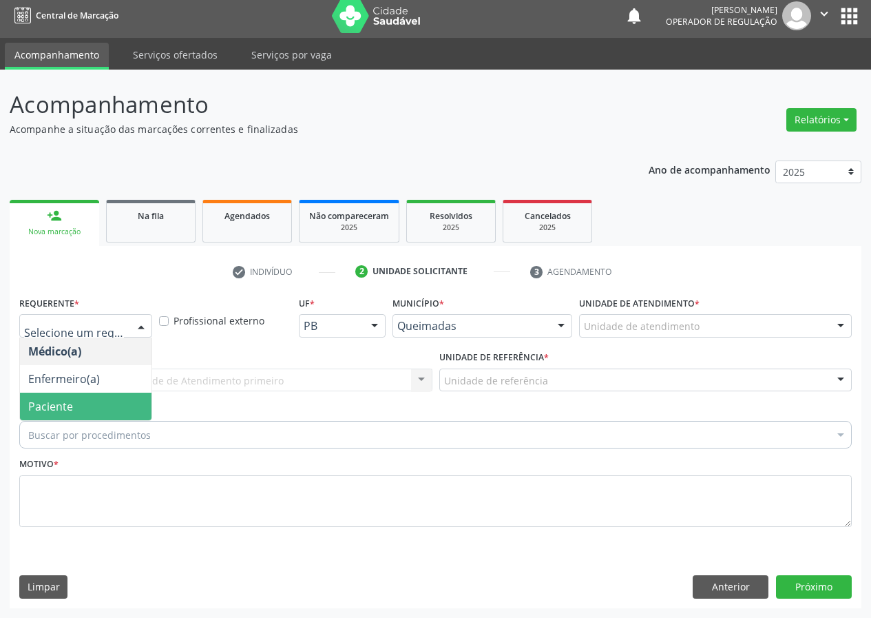
drag, startPoint x: 112, startPoint y: 414, endPoint x: 249, endPoint y: 389, distance: 138.6
click at [116, 411] on span "Paciente" at bounding box center [86, 406] width 132 height 28
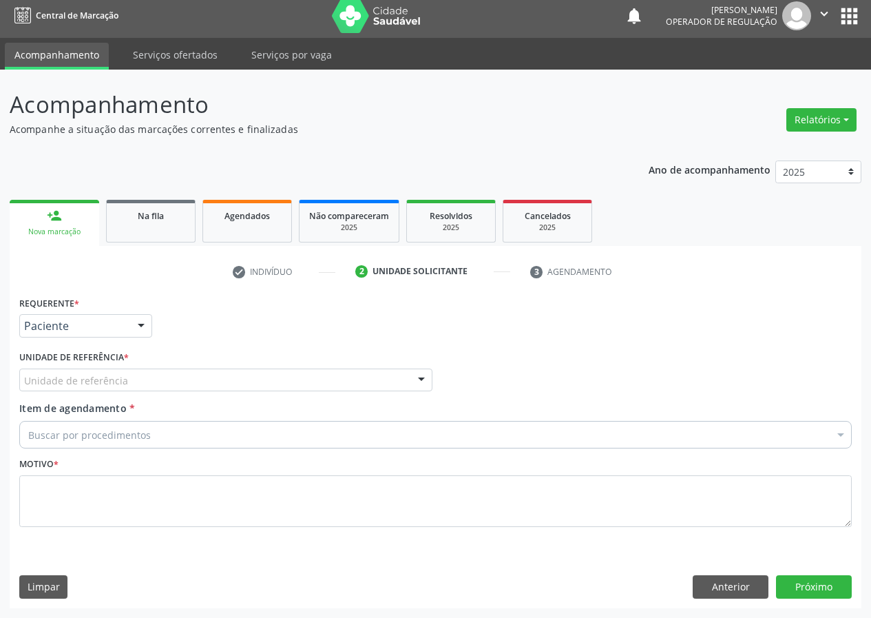
drag, startPoint x: 413, startPoint y: 380, endPoint x: 339, endPoint y: 422, distance: 84.8
click at [411, 382] on div at bounding box center [421, 380] width 21 height 23
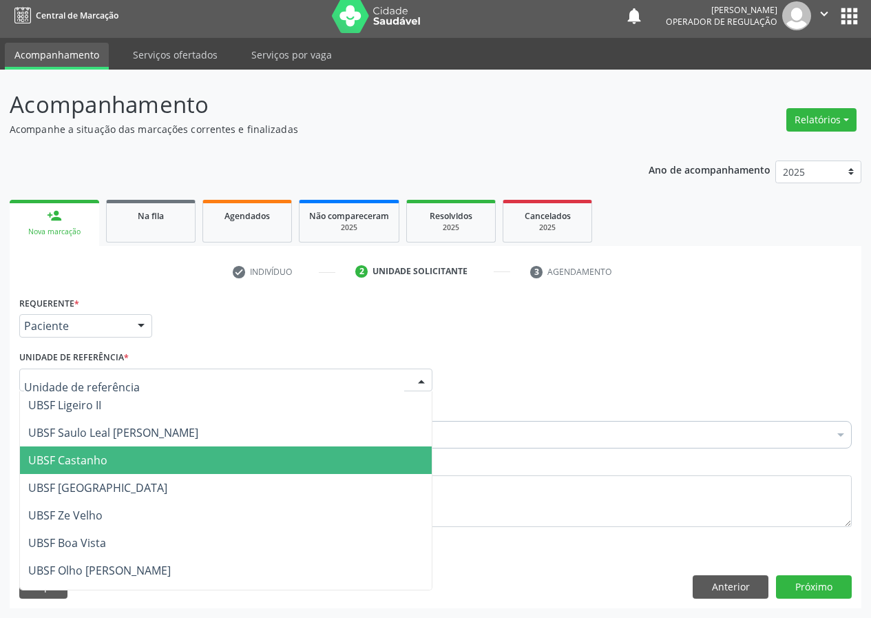
drag, startPoint x: 72, startPoint y: 461, endPoint x: 38, endPoint y: 469, distance: 34.7
click at [70, 461] on span "UBSF Castanho" at bounding box center [67, 459] width 79 height 15
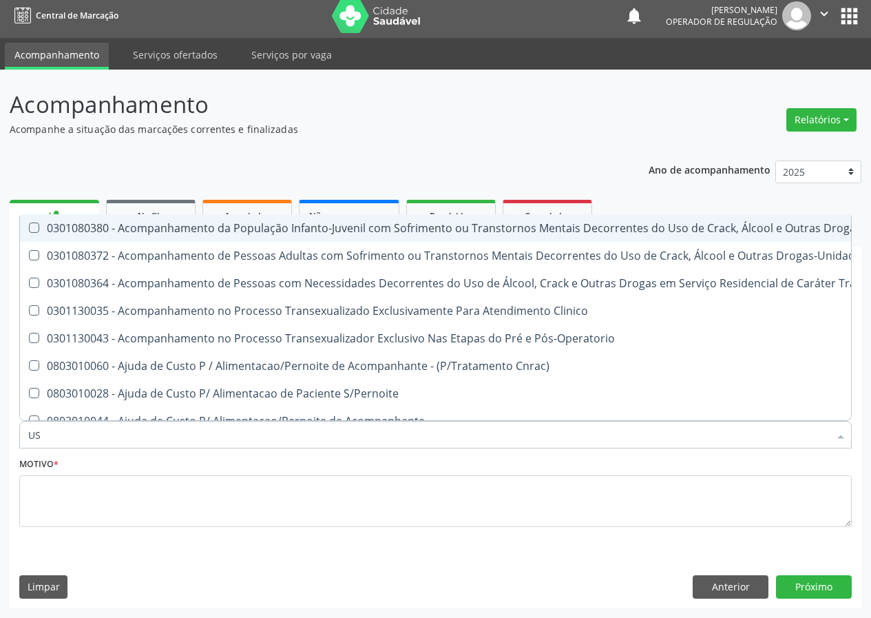
type input "USG"
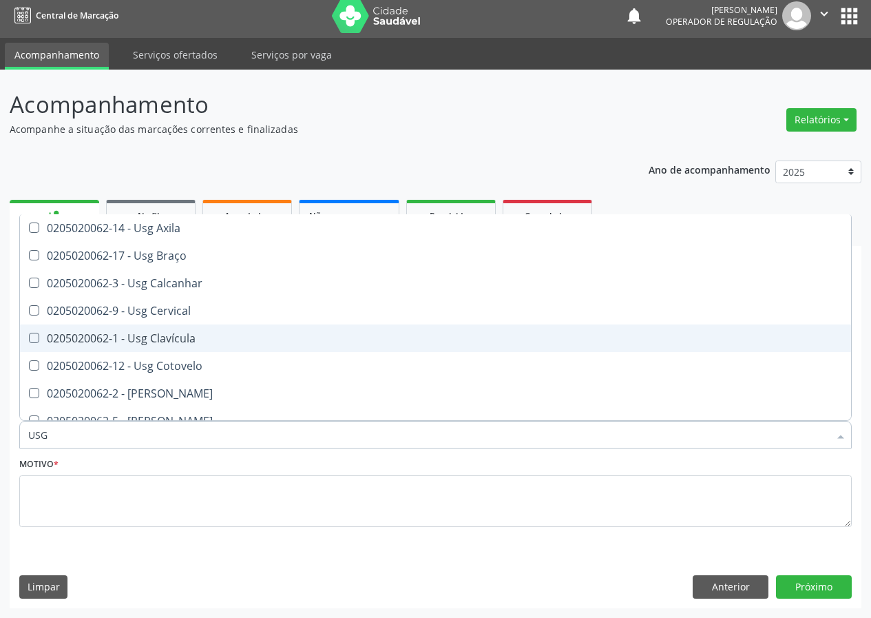
scroll to position [69, 0]
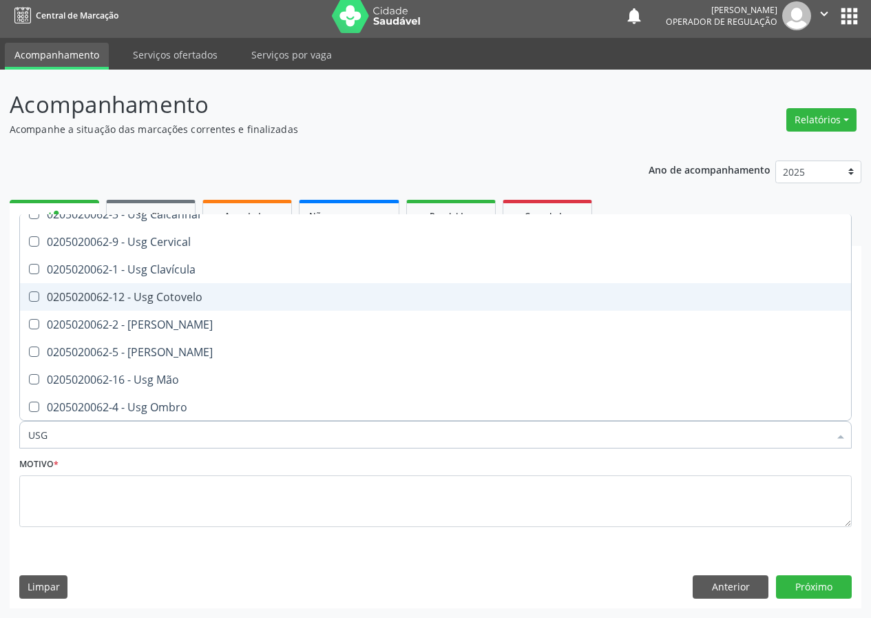
drag, startPoint x: 178, startPoint y: 292, endPoint x: 117, endPoint y: 388, distance: 114.2
click at [178, 292] on div "0205020062-12 - Usg Cotovelo" at bounding box center [435, 296] width 814 height 11
checkbox Cotovelo "true"
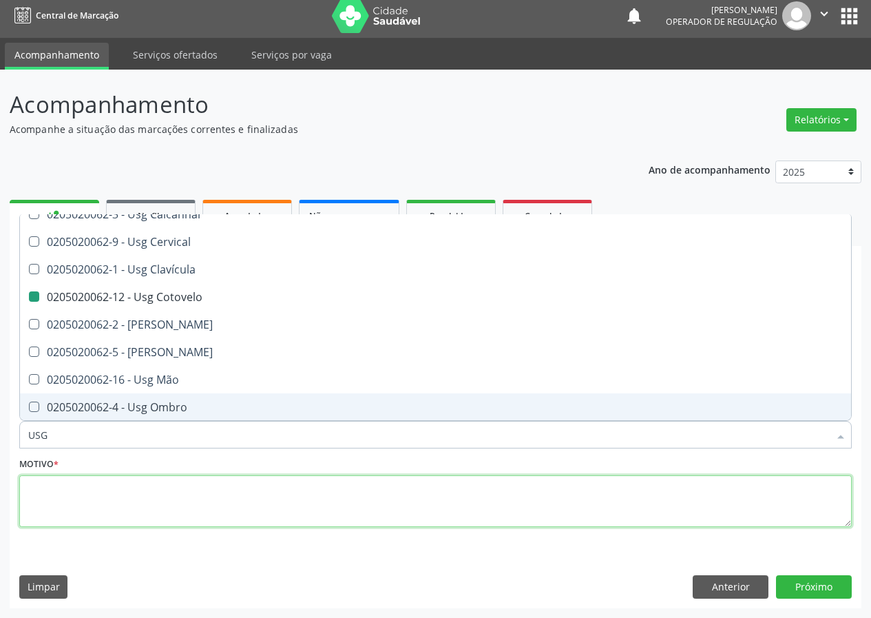
drag, startPoint x: 58, startPoint y: 494, endPoint x: 56, endPoint y: 485, distance: 9.9
click at [58, 494] on textarea at bounding box center [435, 501] width 832 height 52
checkbox Braço "true"
checkbox Cotovelo "false"
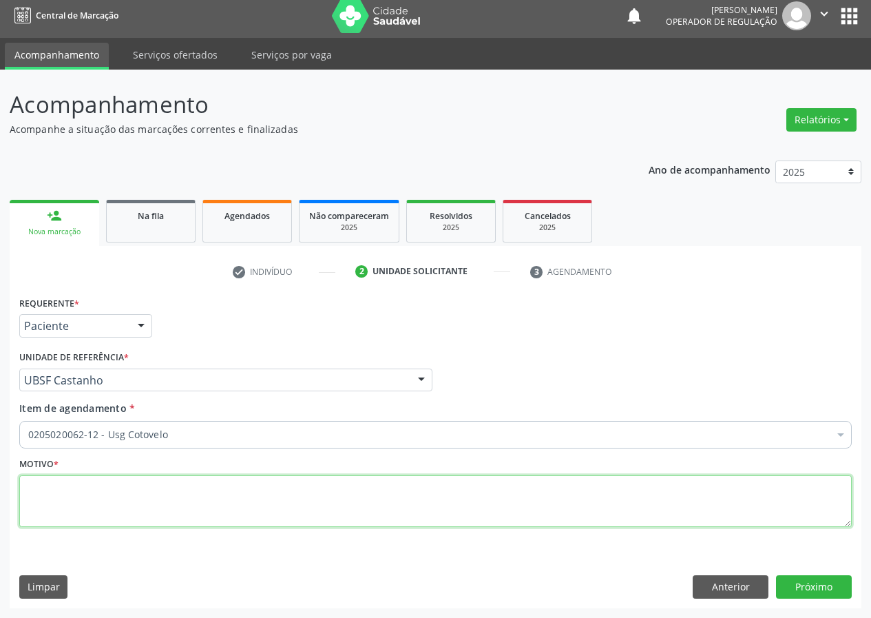
scroll to position [0, 0]
type textarea "AVALIAÇÃO"
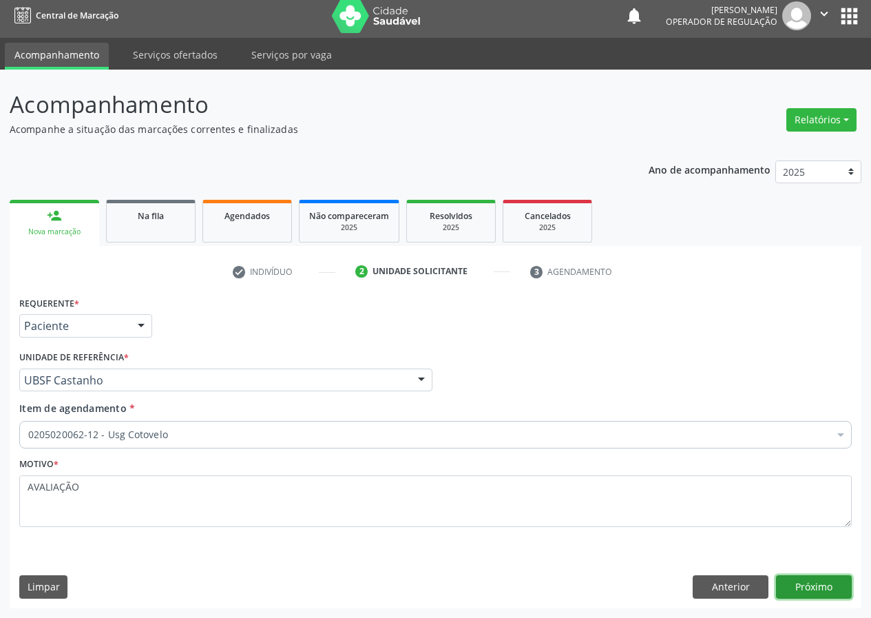
drag, startPoint x: 817, startPoint y: 586, endPoint x: 810, endPoint y: 585, distance: 6.9
click at [810, 585] on button "Próximo" at bounding box center [814, 586] width 76 height 23
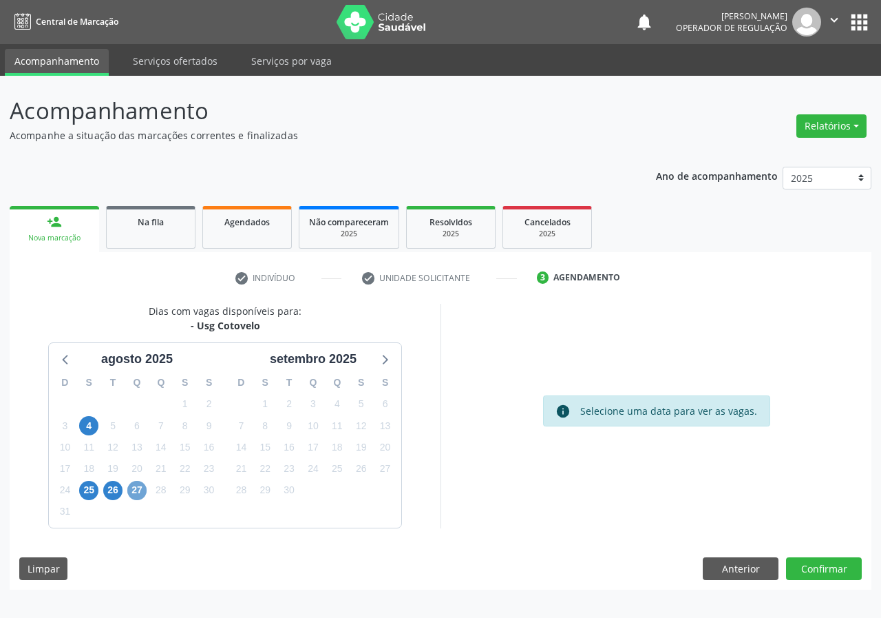
drag, startPoint x: 138, startPoint y: 493, endPoint x: 167, endPoint y: 481, distance: 31.8
click at [137, 492] on span "27" at bounding box center [136, 490] width 19 height 19
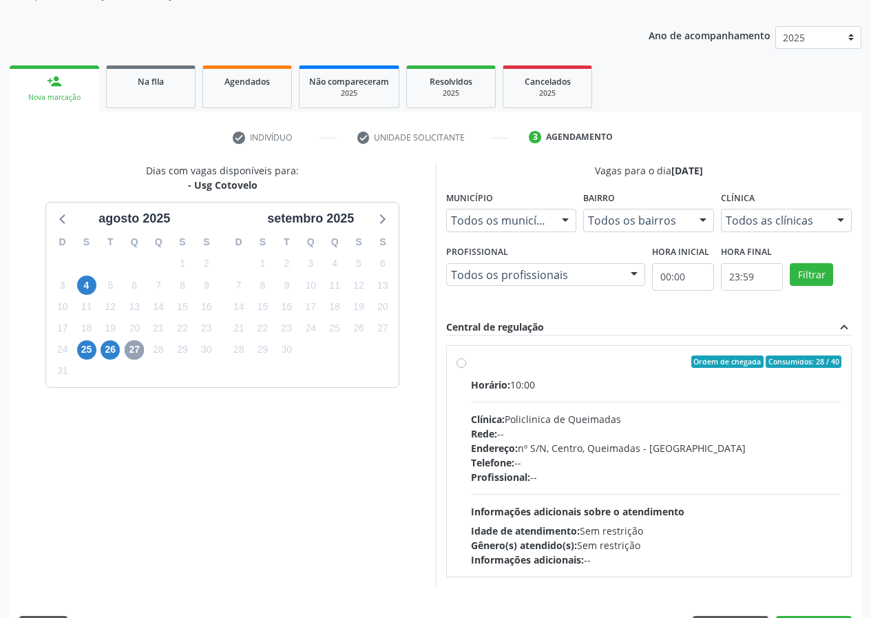
scroll to position [180, 0]
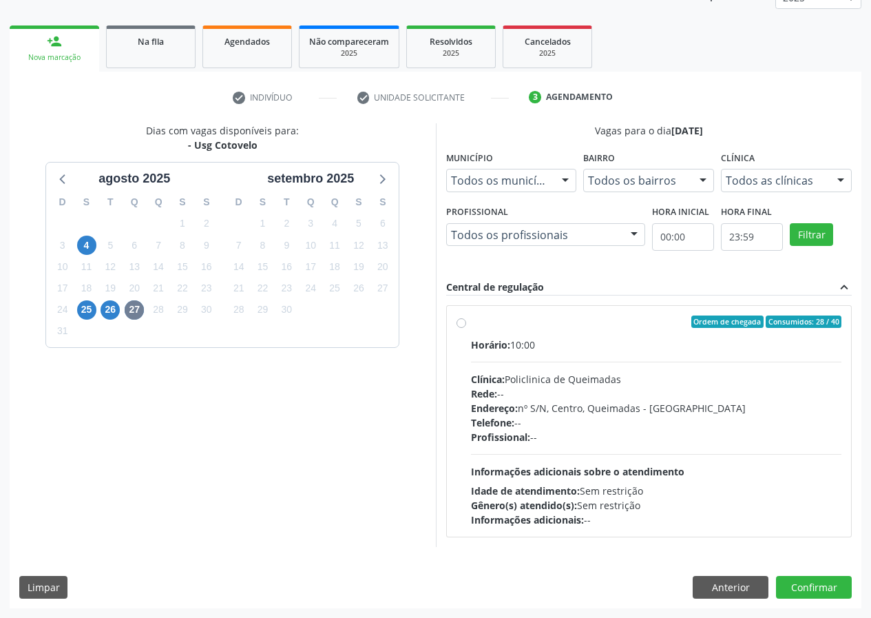
click at [471, 323] on label "Ordem de chegada Consumidos: 28 / 40 Horário: 10:00 Clínica: Policlinica de Que…" at bounding box center [656, 420] width 371 height 211
click at [459, 323] on input "Ordem de chegada Consumidos: 28 / 40 Horário: 10:00 Clínica: Policlinica de Que…" at bounding box center [461, 321] width 10 height 12
radio input "true"
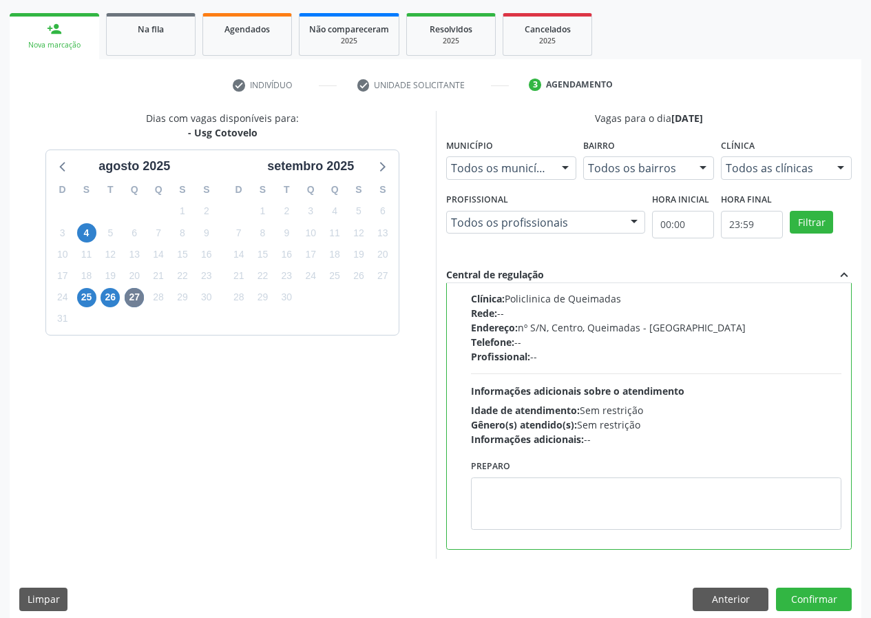
scroll to position [205, 0]
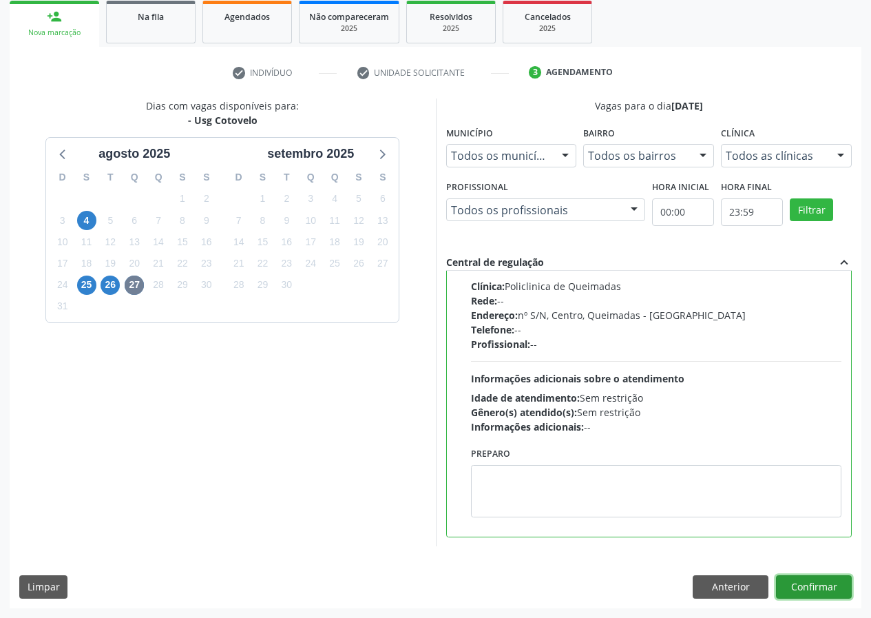
click at [819, 578] on button "Confirmar" at bounding box center [814, 586] width 76 height 23
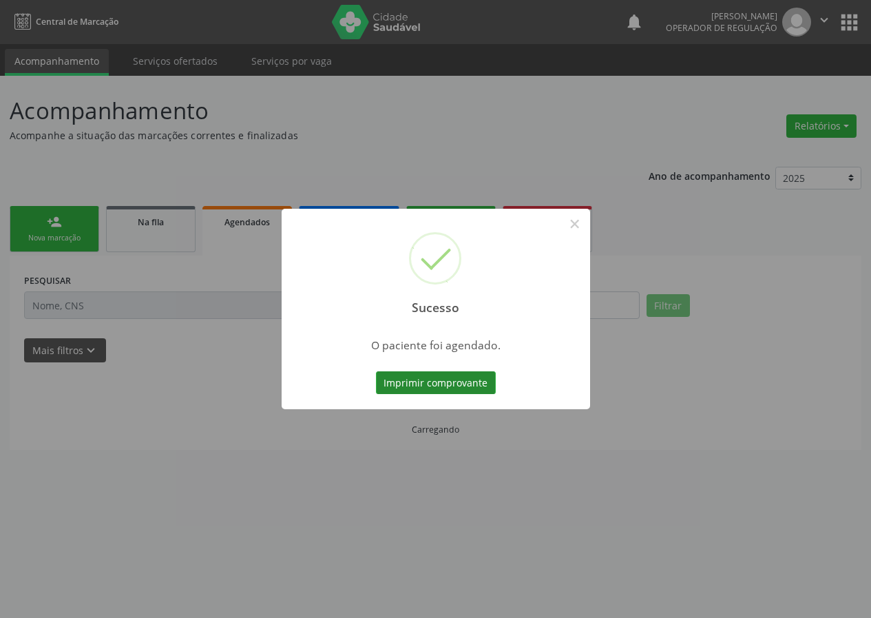
scroll to position [0, 0]
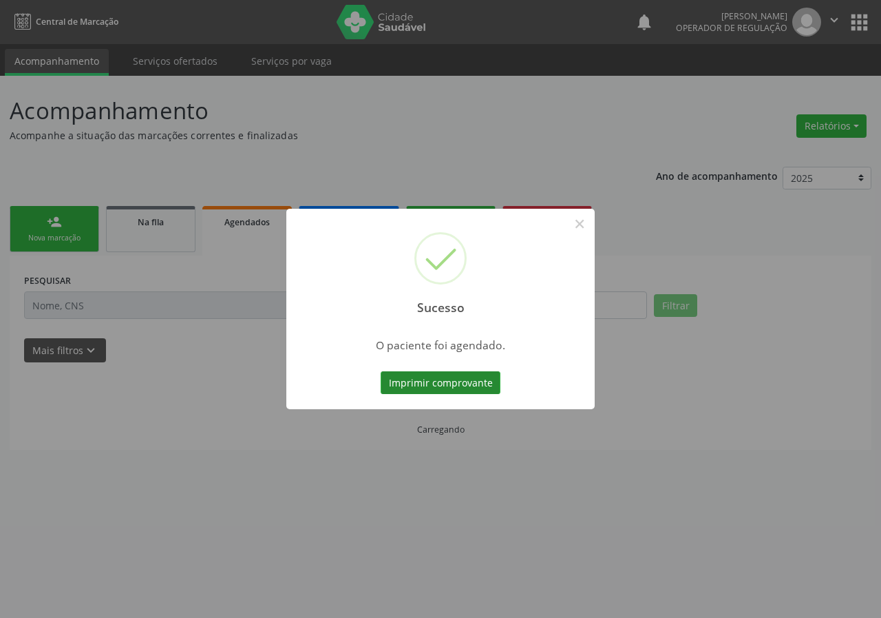
click at [445, 383] on button "Imprimir comprovante" at bounding box center [441, 382] width 120 height 23
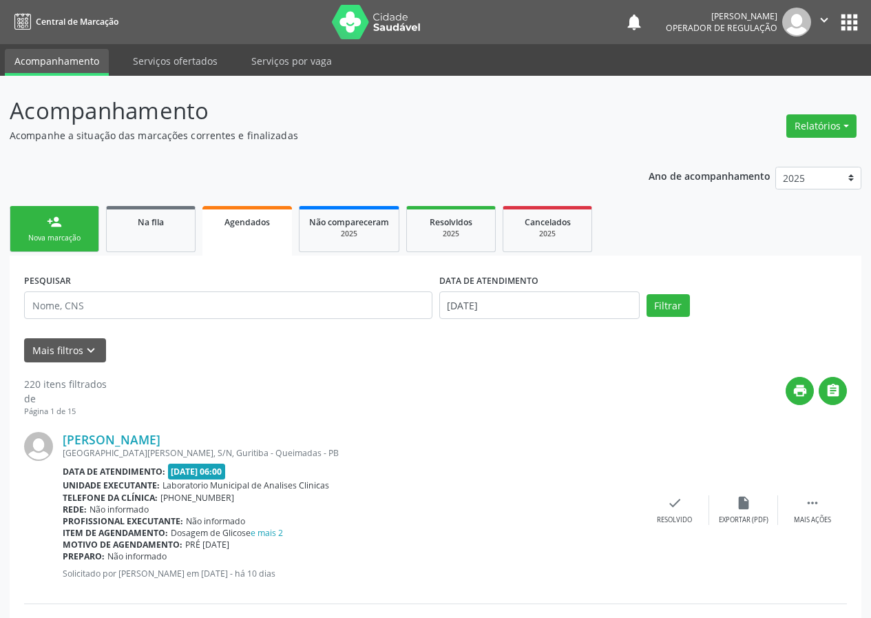
click at [50, 238] on div "Nova marcação" at bounding box center [54, 238] width 69 height 10
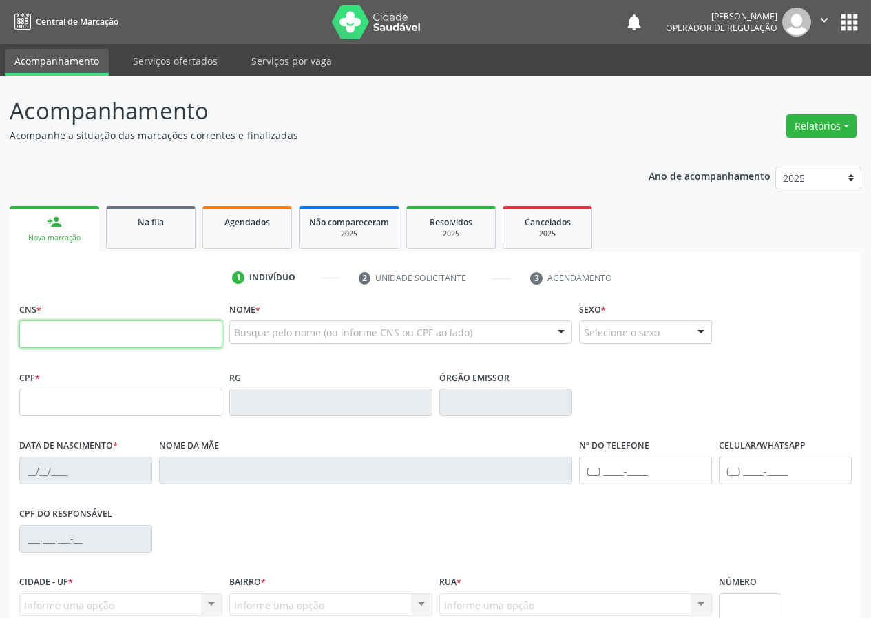
click at [49, 332] on input "text" at bounding box center [120, 334] width 203 height 28
click at [28, 340] on input "text" at bounding box center [120, 334] width 203 height 28
type input "701 0018 1206 3094"
type input "150.306.024-10"
type input "26/05/2010"
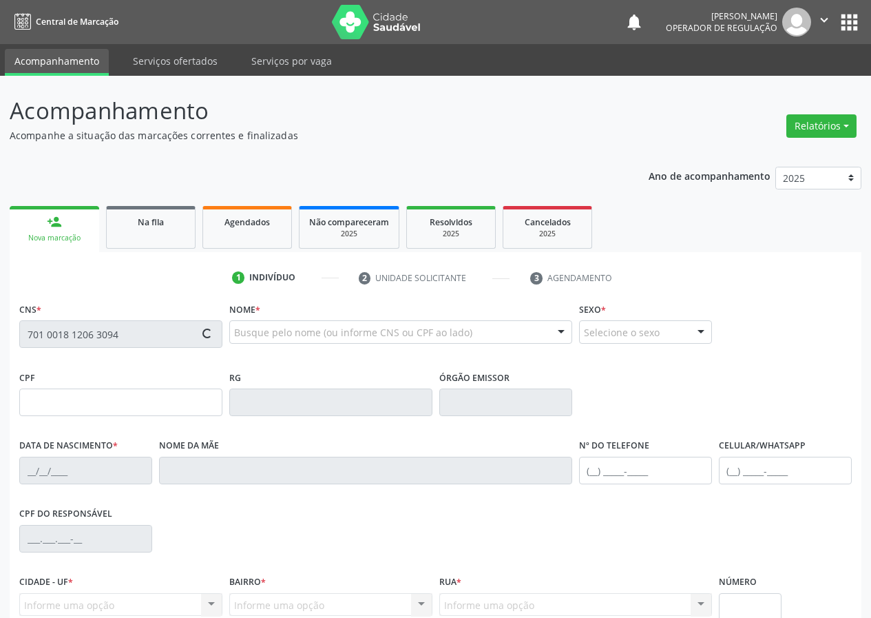
type input "Rosicleide Cândido Silva Aguiar"
type input "(83) 99402-5355"
type input "071.923.324-02"
type input "25"
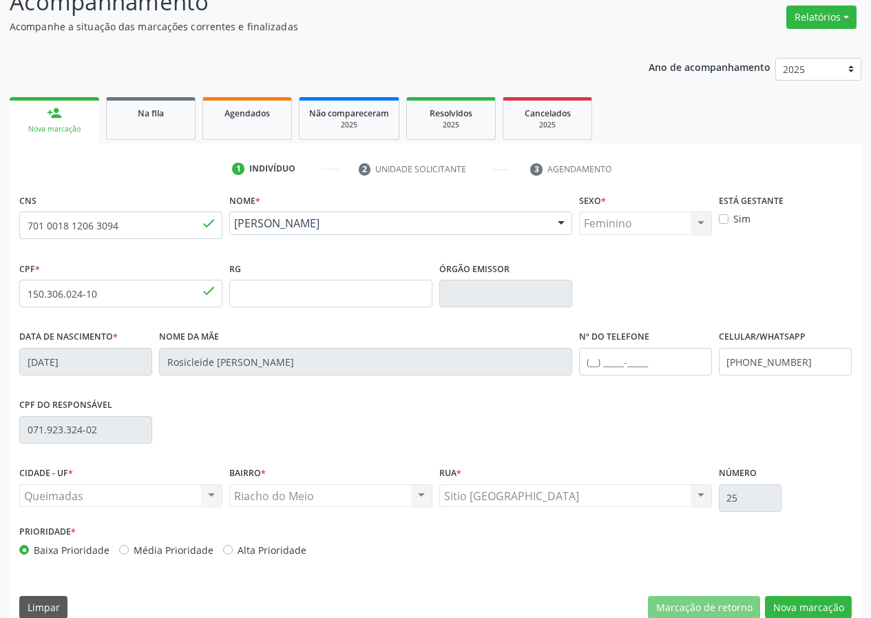
scroll to position [129, 0]
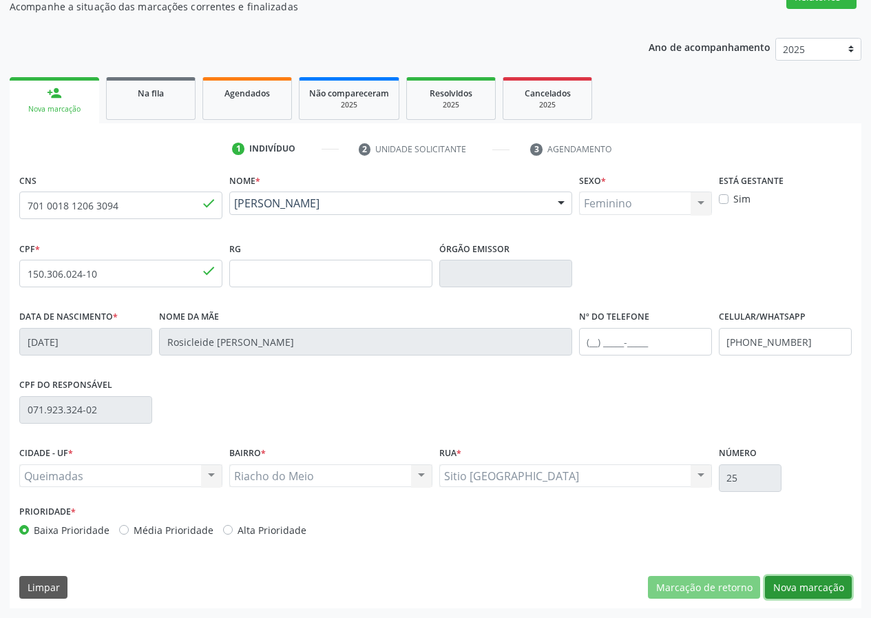
drag, startPoint x: 823, startPoint y: 585, endPoint x: 621, endPoint y: 612, distance: 203.6
click at [812, 585] on button "Nova marcação" at bounding box center [808, 587] width 87 height 23
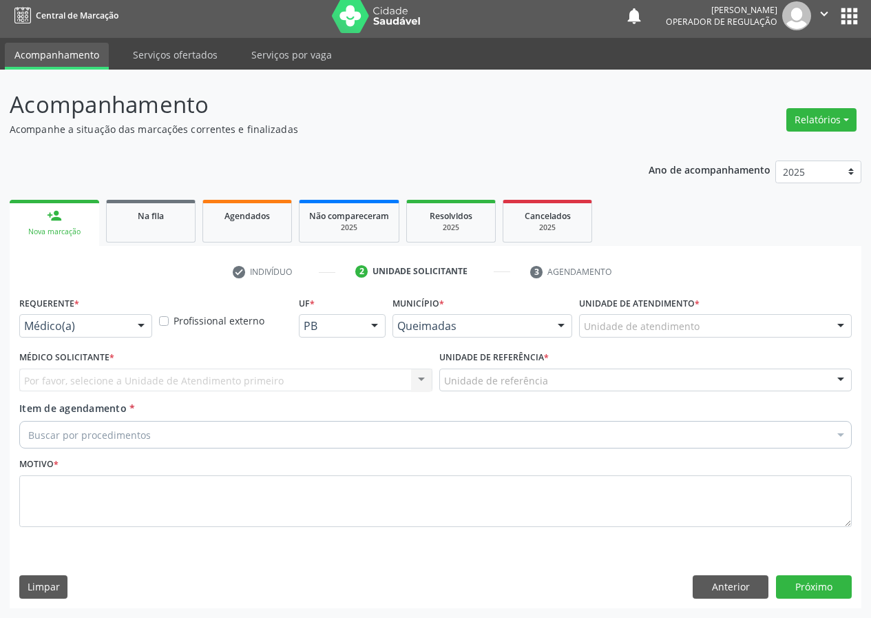
scroll to position [6, 0]
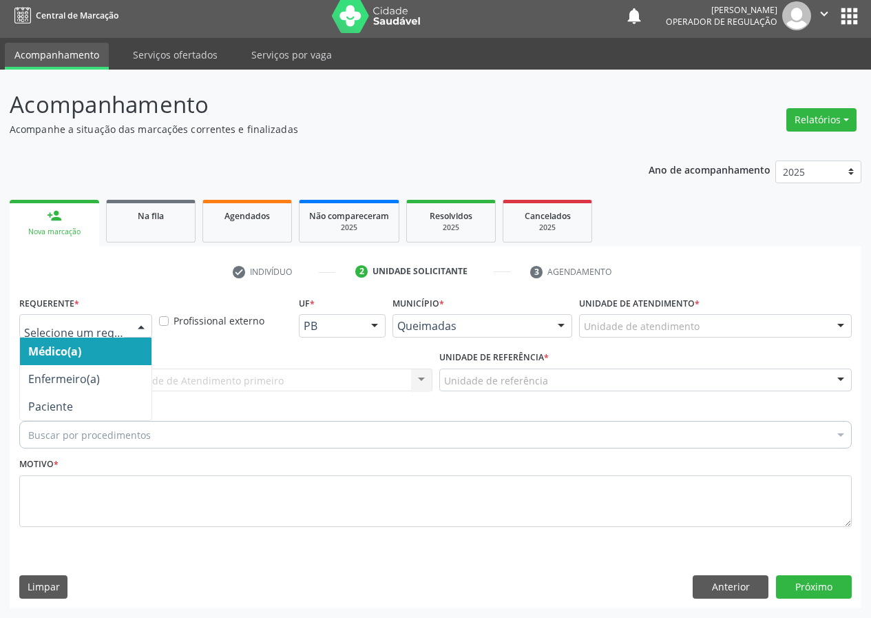
drag, startPoint x: 147, startPoint y: 328, endPoint x: 116, endPoint y: 372, distance: 52.9
click at [146, 332] on div at bounding box center [141, 326] width 21 height 23
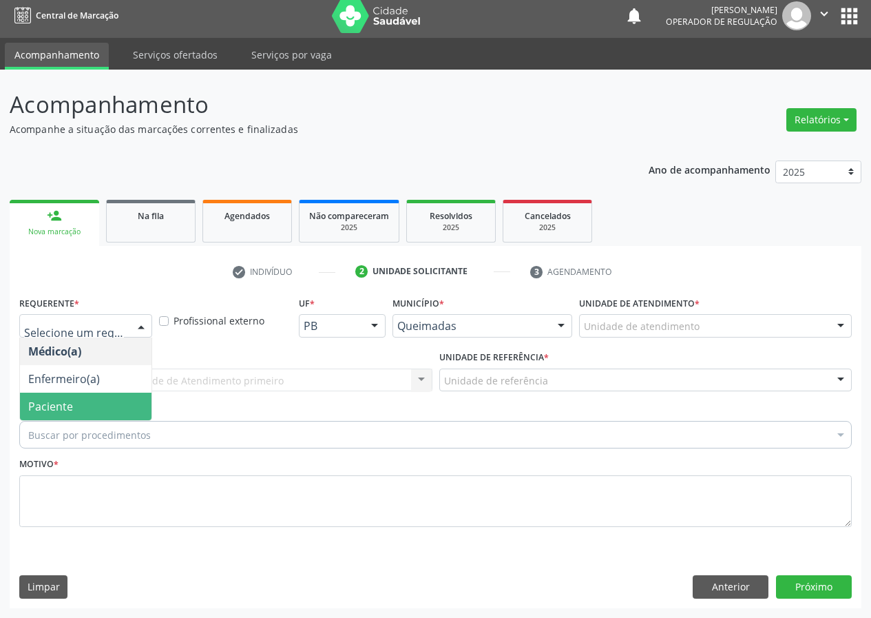
drag, startPoint x: 117, startPoint y: 408, endPoint x: 291, endPoint y: 445, distance: 177.3
click at [118, 408] on span "Paciente" at bounding box center [86, 406] width 132 height 28
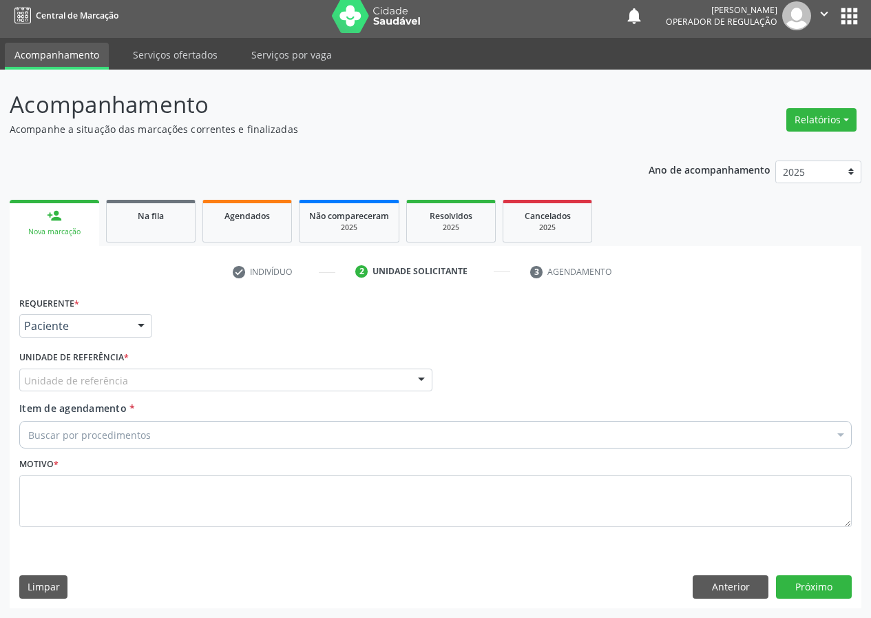
drag, startPoint x: 417, startPoint y: 377, endPoint x: 372, endPoint y: 399, distance: 50.5
click at [406, 380] on div "Unidade de referência UBSF Ligeiro II UBSF Saulo Leal [PERSON_NAME] UBSF Castan…" at bounding box center [225, 379] width 413 height 23
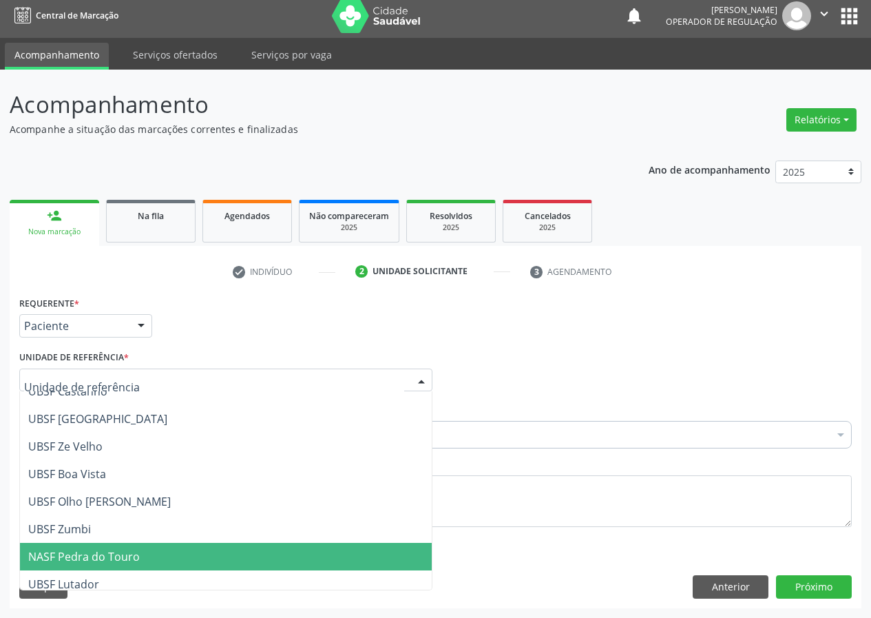
scroll to position [138, 0]
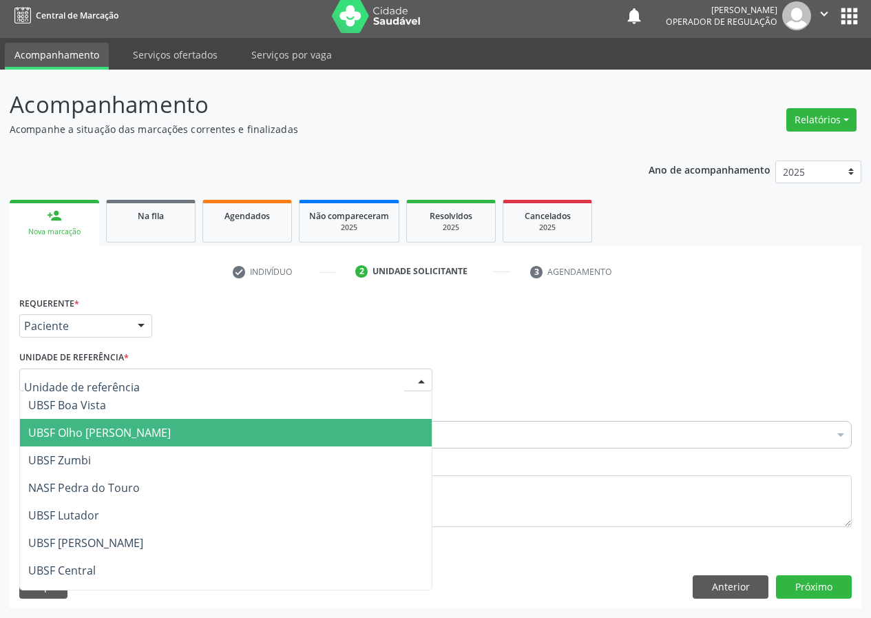
drag, startPoint x: 134, startPoint y: 432, endPoint x: 44, endPoint y: 505, distance: 115.6
click at [132, 434] on span "UBSF Olho [PERSON_NAME]" at bounding box center [99, 432] width 143 height 15
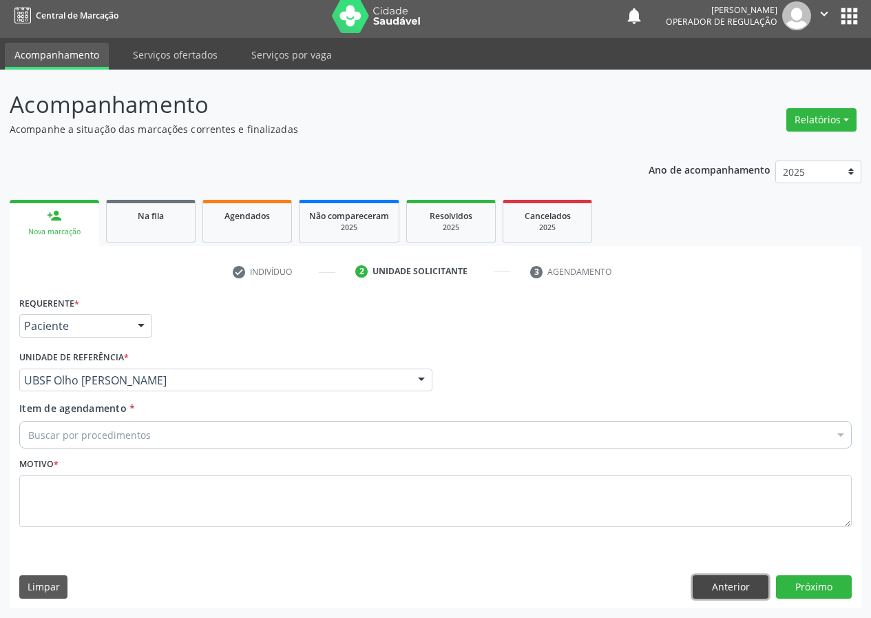
click at [746, 583] on button "Anterior" at bounding box center [731, 586] width 76 height 23
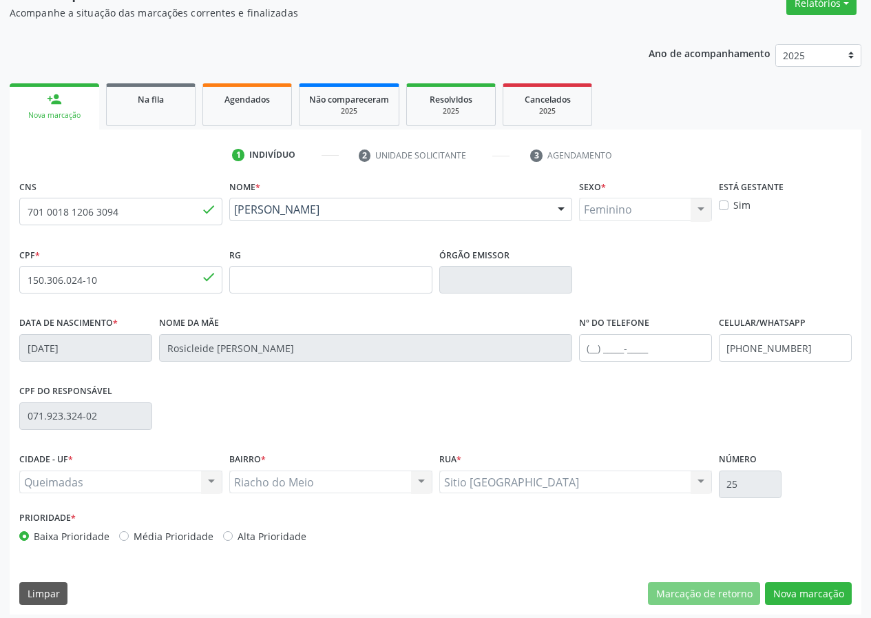
scroll to position [129, 0]
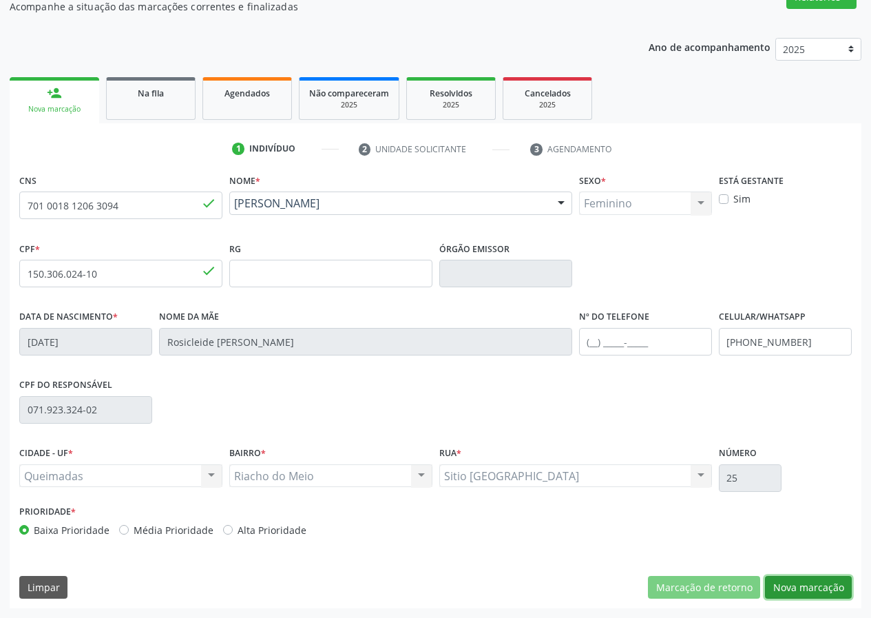
click at [790, 583] on button "Nova marcação" at bounding box center [808, 587] width 87 height 23
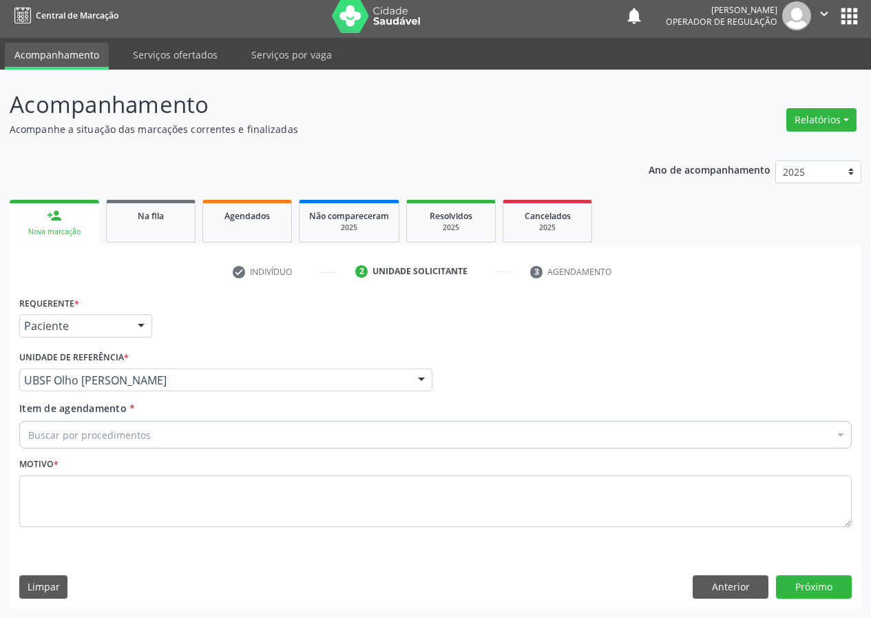
scroll to position [6, 0]
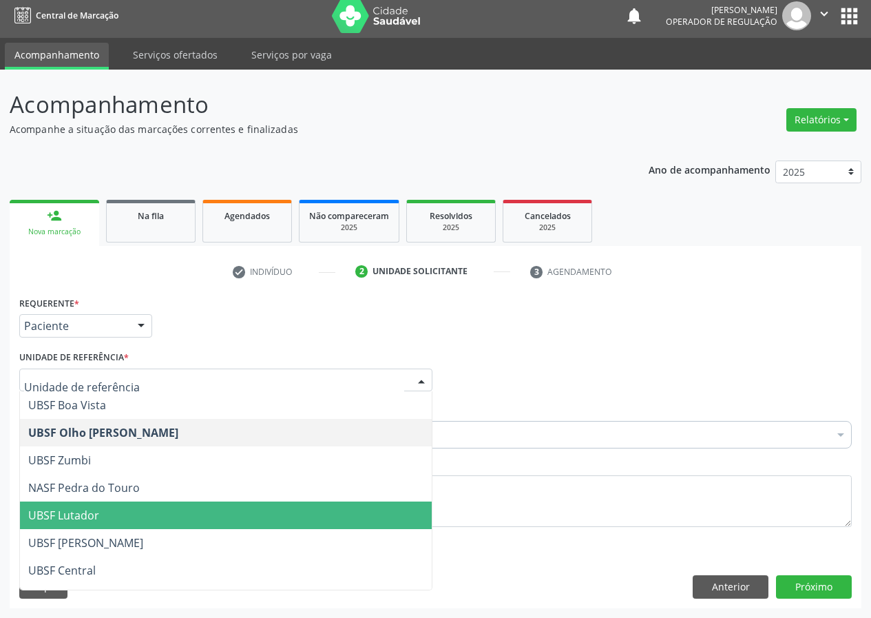
click at [422, 380] on div at bounding box center [421, 380] width 21 height 23
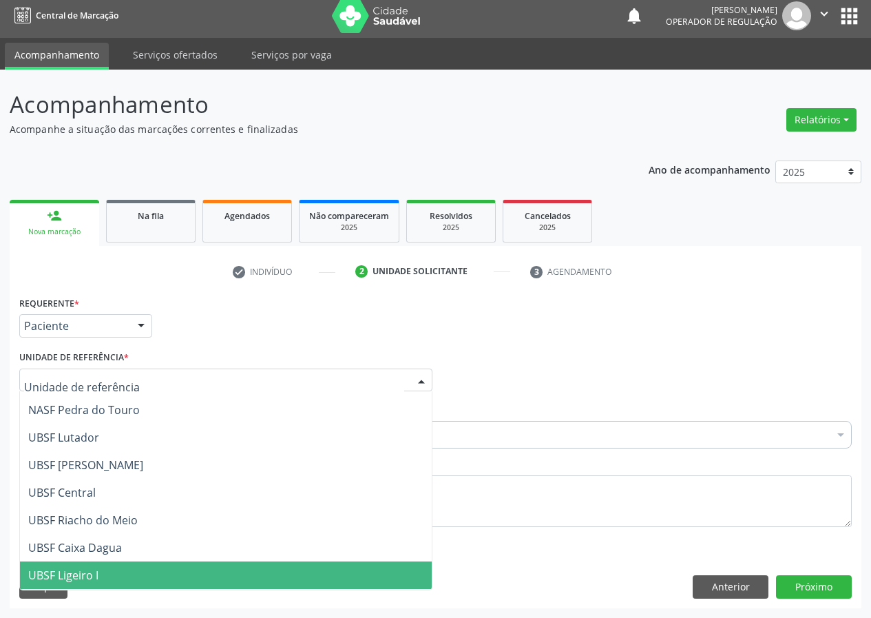
scroll to position [215, 0]
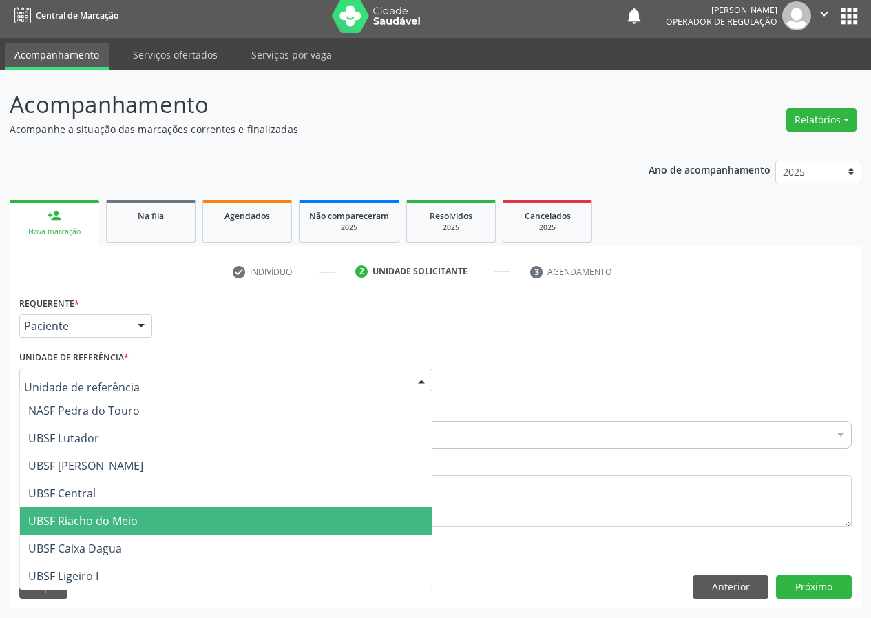
drag, startPoint x: 107, startPoint y: 518, endPoint x: 0, endPoint y: 451, distance: 126.5
click at [101, 517] on span "UBSF Riacho do Meio" at bounding box center [82, 520] width 109 height 15
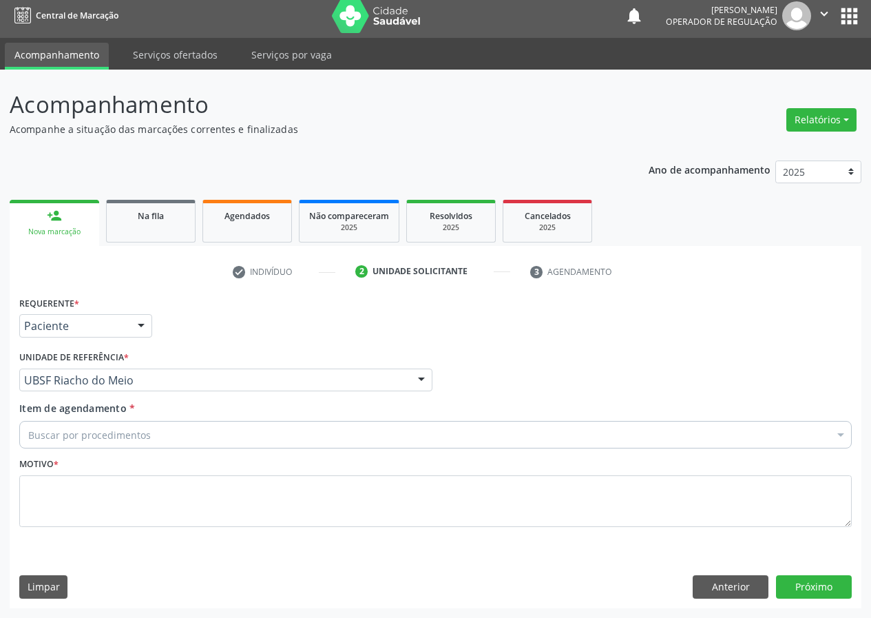
drag, startPoint x: 38, startPoint y: 439, endPoint x: 41, endPoint y: 432, distance: 7.7
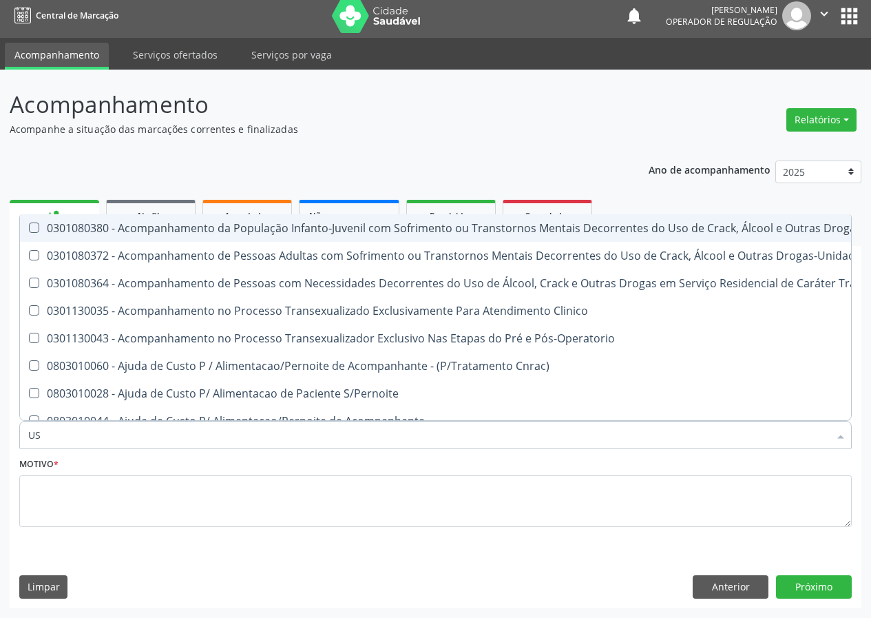
type input "USG"
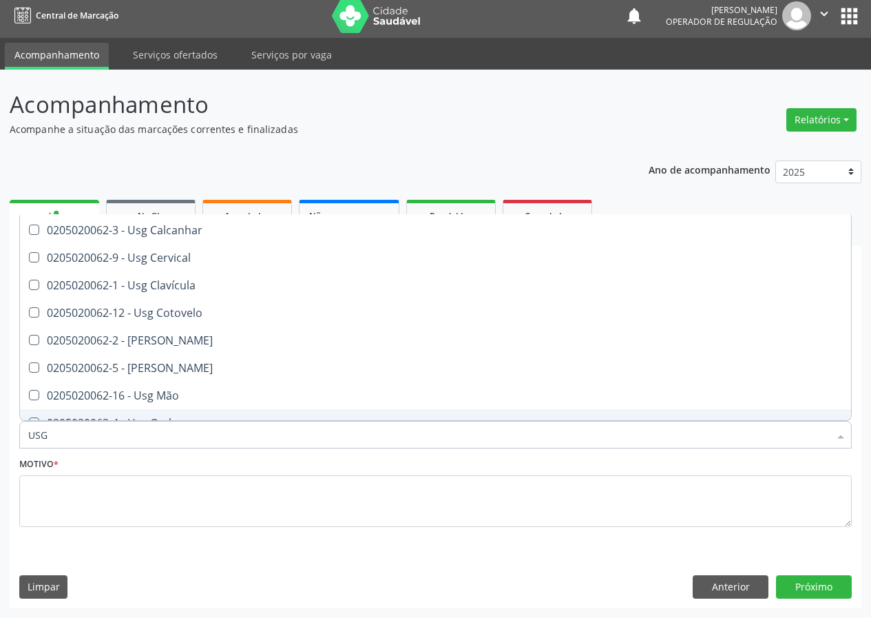
scroll to position [42, 0]
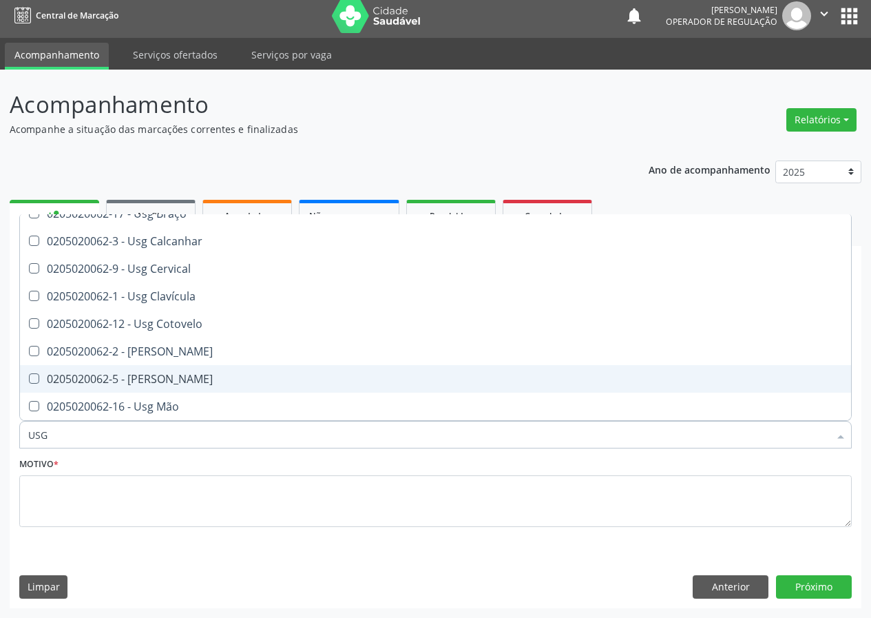
click at [171, 374] on div "0205020062-5 - [PERSON_NAME]" at bounding box center [435, 378] width 814 height 11
checkbox Joelho "true"
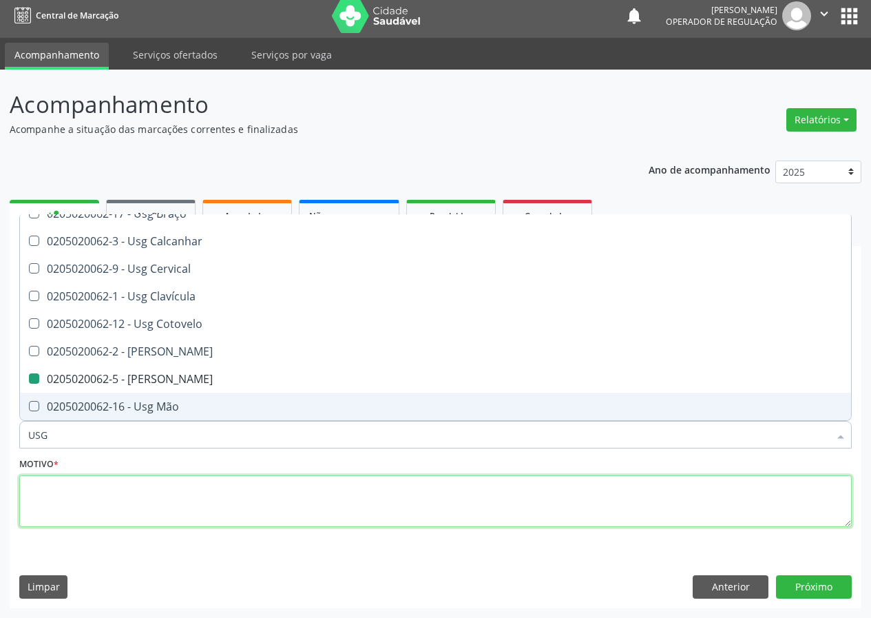
drag, startPoint x: 76, startPoint y: 505, endPoint x: 124, endPoint y: 476, distance: 56.0
click at [123, 476] on textarea at bounding box center [435, 501] width 832 height 52
checkbox Braço "true"
checkbox Joelho "false"
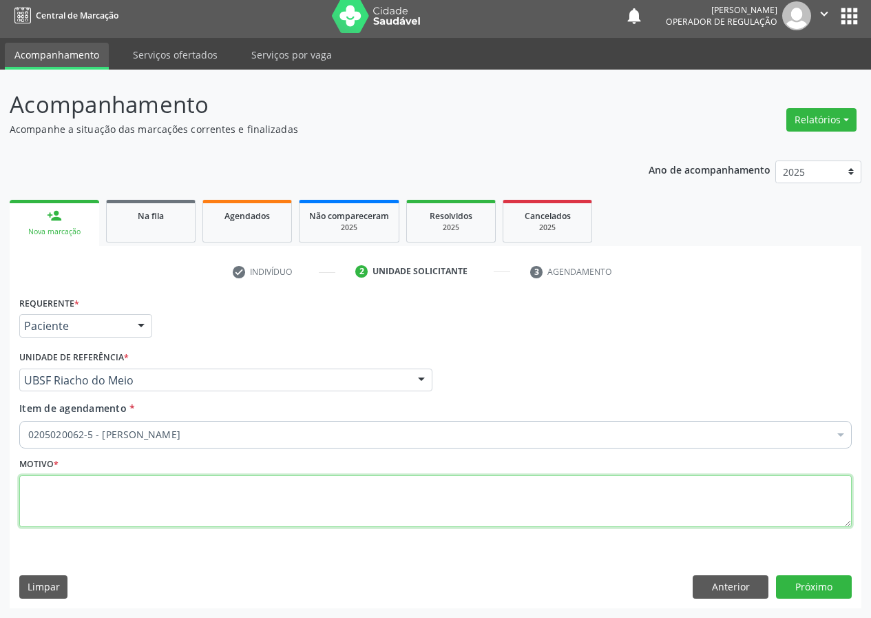
scroll to position [0, 0]
type textarea "AVALIAÇÃO"
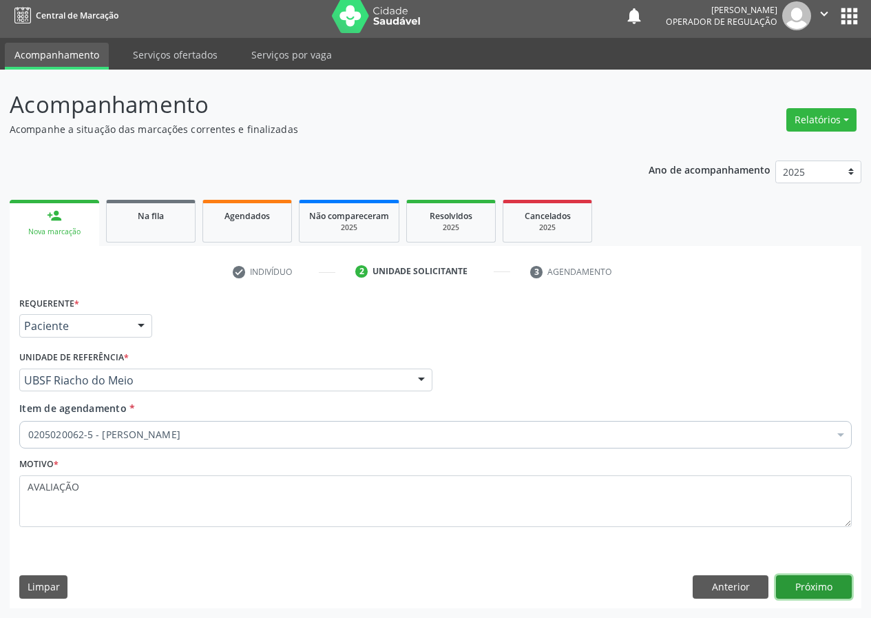
drag, startPoint x: 817, startPoint y: 591, endPoint x: 685, endPoint y: 613, distance: 134.0
click at [813, 589] on button "Próximo" at bounding box center [814, 586] width 76 height 23
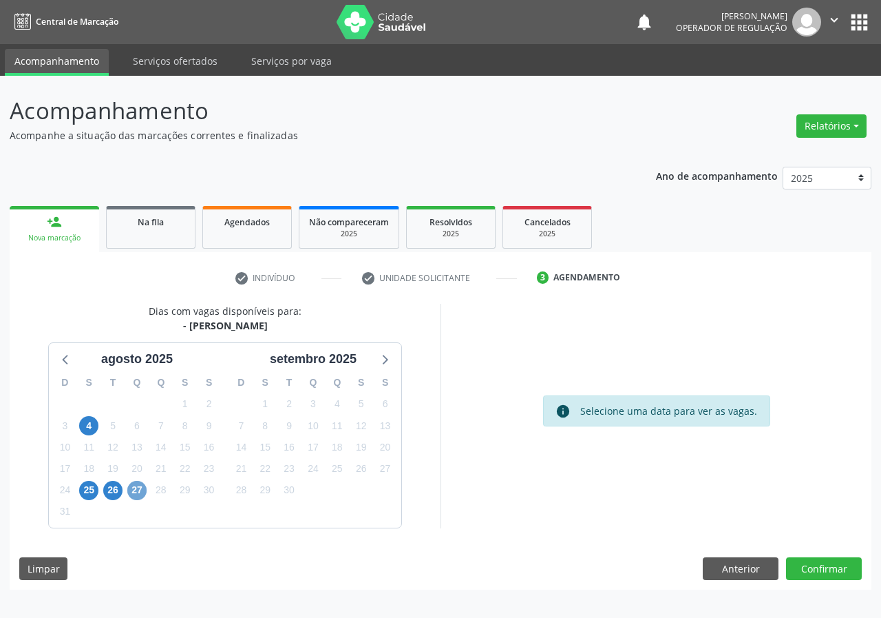
click at [134, 488] on span "27" at bounding box center [136, 490] width 19 height 19
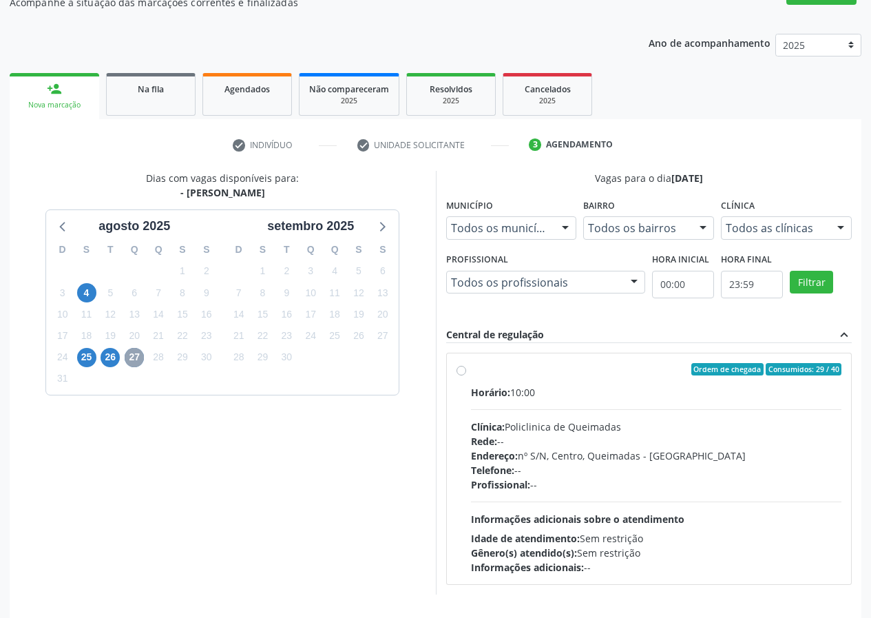
scroll to position [180, 0]
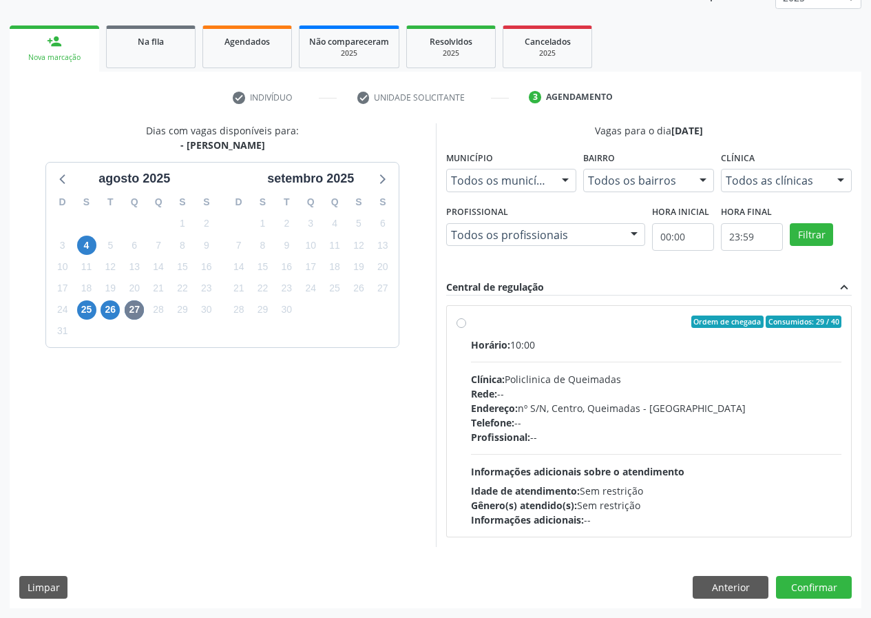
click at [471, 323] on label "Ordem de chegada Consumidos: 29 / 40 Horário: 10:00 Clínica: Policlinica de Que…" at bounding box center [656, 420] width 371 height 211
click at [459, 323] on input "Ordem de chegada Consumidos: 29 / 40 Horário: 10:00 Clínica: Policlinica de Que…" at bounding box center [461, 321] width 10 height 12
radio input "true"
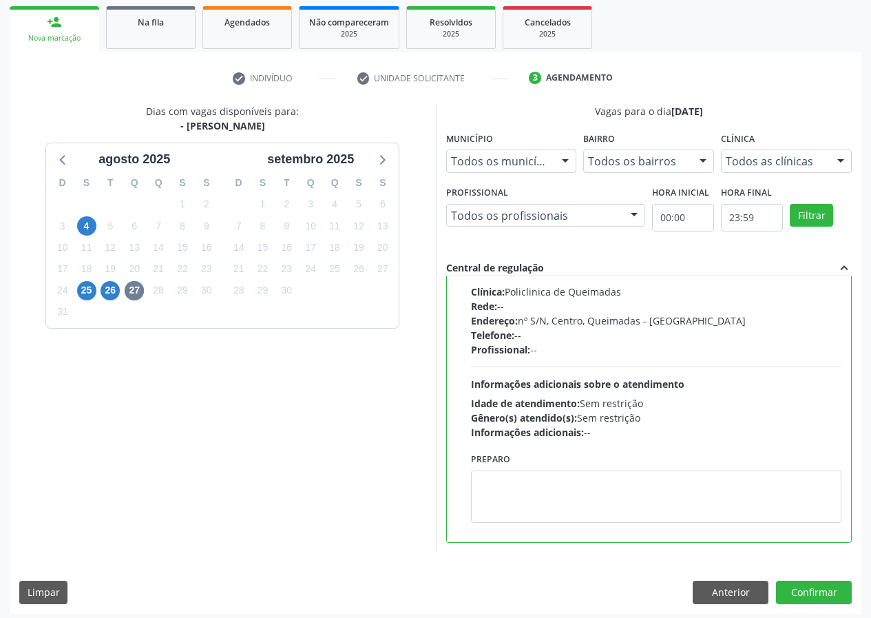
scroll to position [205, 0]
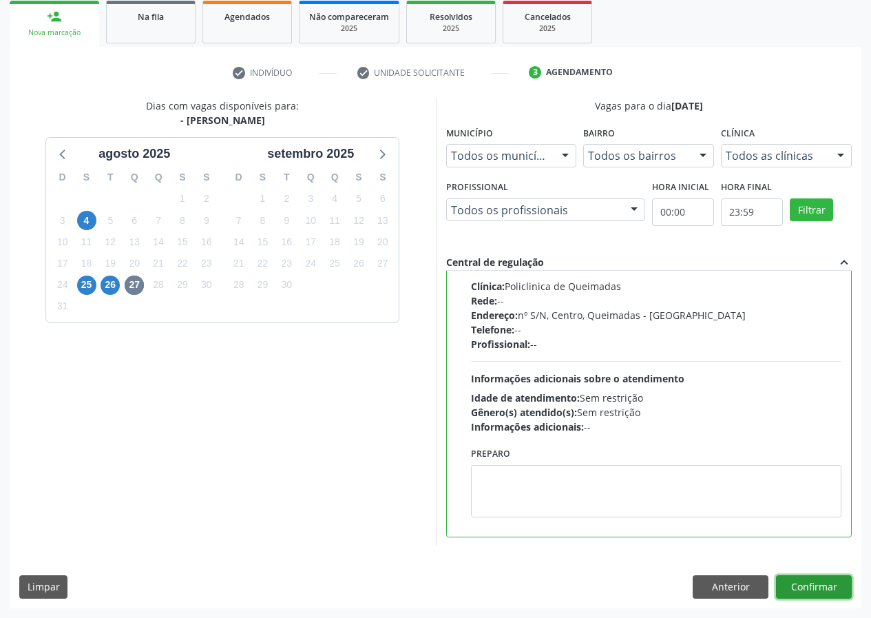
click at [820, 589] on button "Confirmar" at bounding box center [814, 586] width 76 height 23
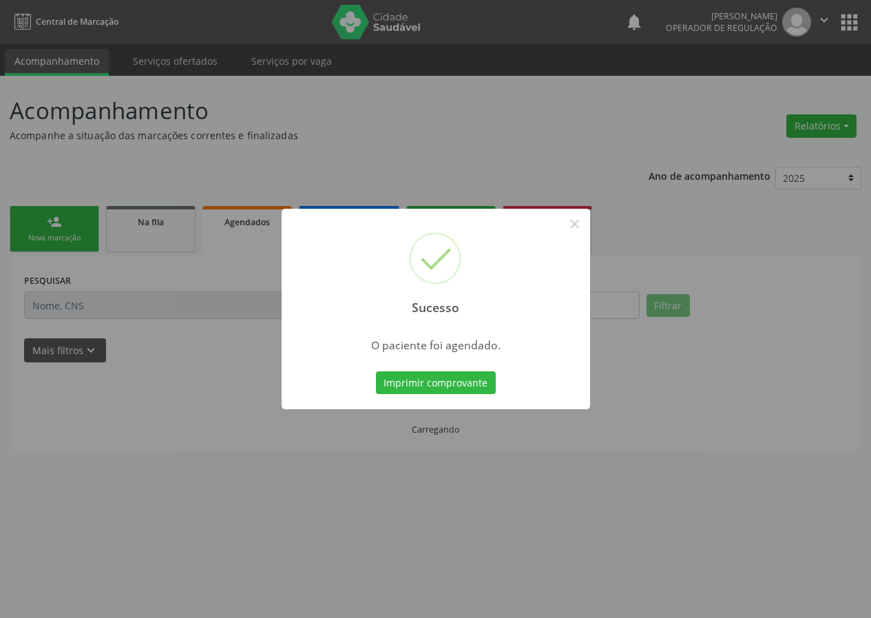
scroll to position [0, 0]
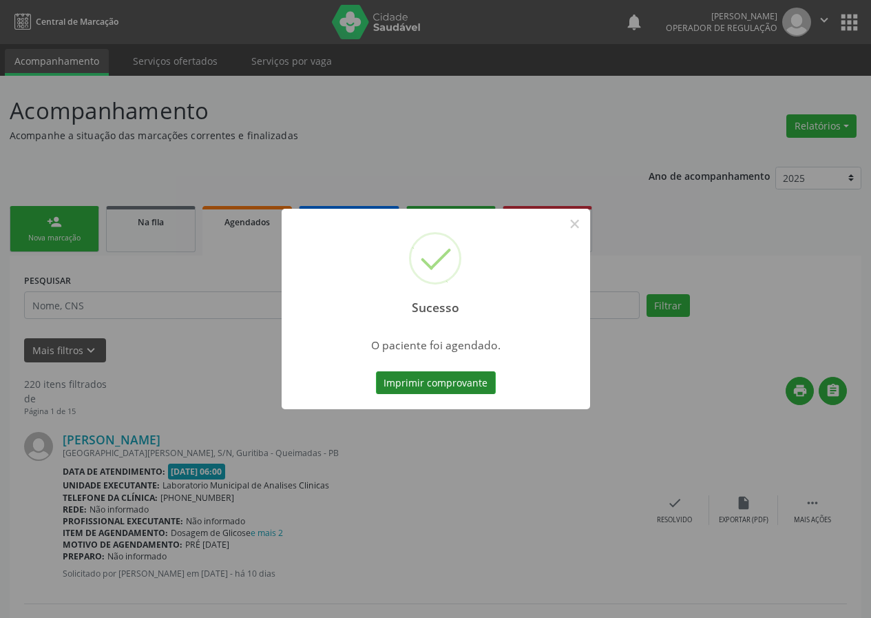
click at [404, 374] on button "Imprimir comprovante" at bounding box center [436, 382] width 120 height 23
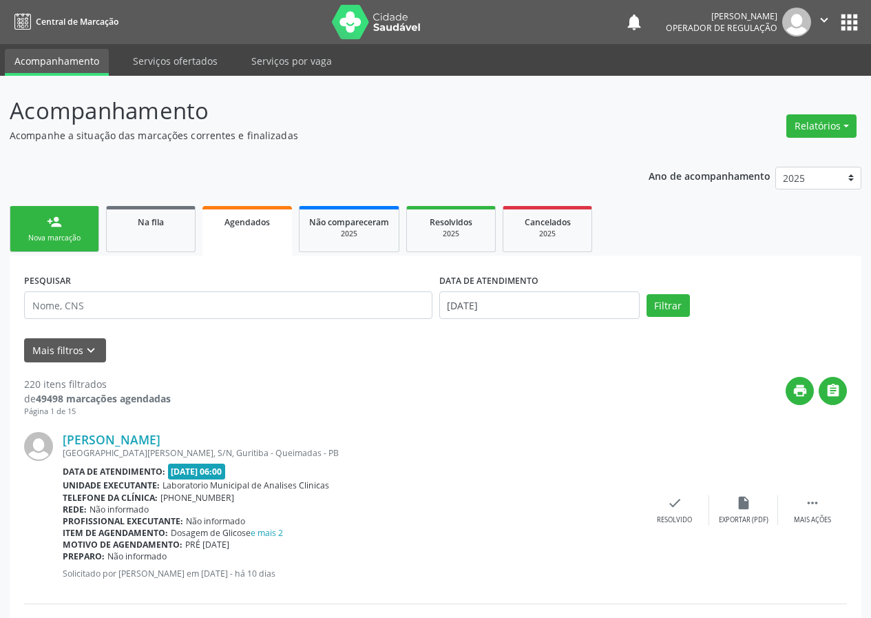
click at [68, 242] on div "Nova marcação" at bounding box center [54, 238] width 69 height 10
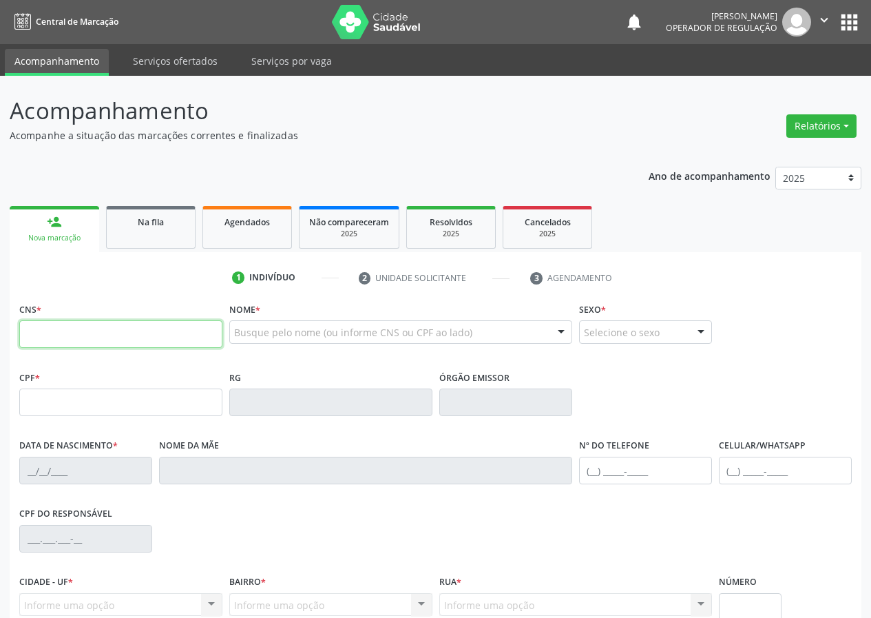
drag, startPoint x: 42, startPoint y: 326, endPoint x: 45, endPoint y: 319, distance: 7.7
click at [43, 320] on input "text" at bounding box center [120, 334] width 203 height 28
click at [35, 320] on input "text" at bounding box center [120, 334] width 203 height 28
type input "708 5043 1677 0875"
type input "122.636.494-25"
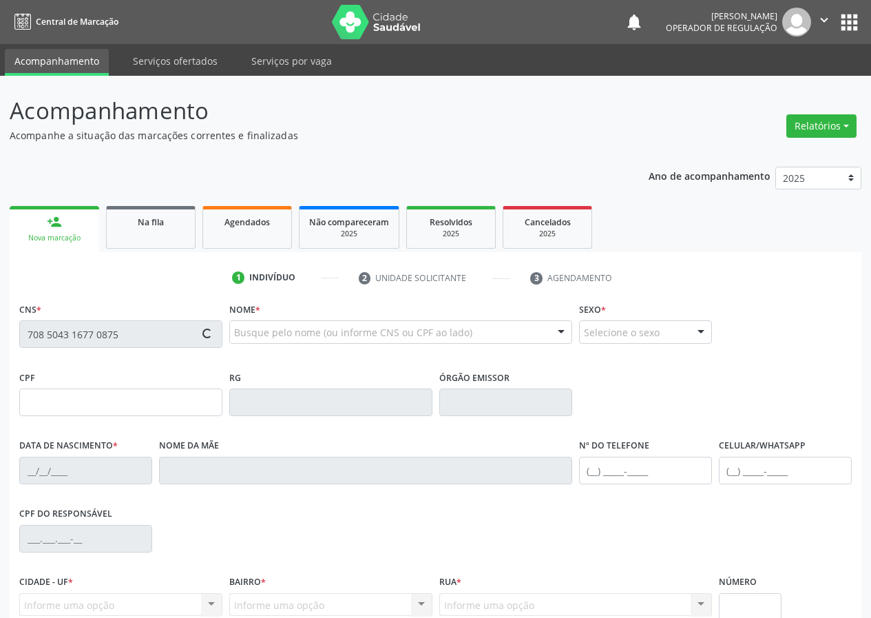
type input "01/09/1999"
type input "Josenilda Maria dos Santos Veloso"
type input "(83) 99444-8975"
type input "061.947.004-67"
type input "202"
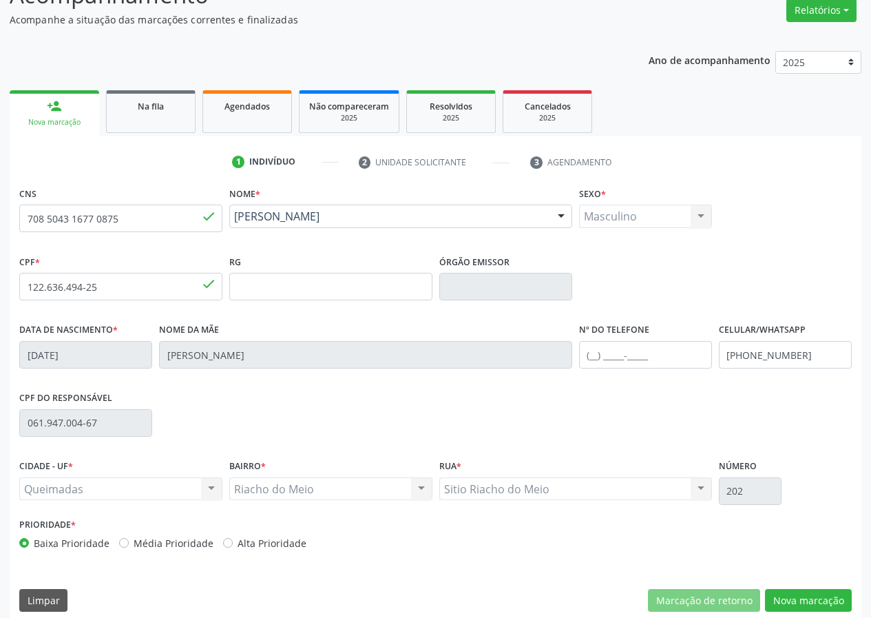
scroll to position [129, 0]
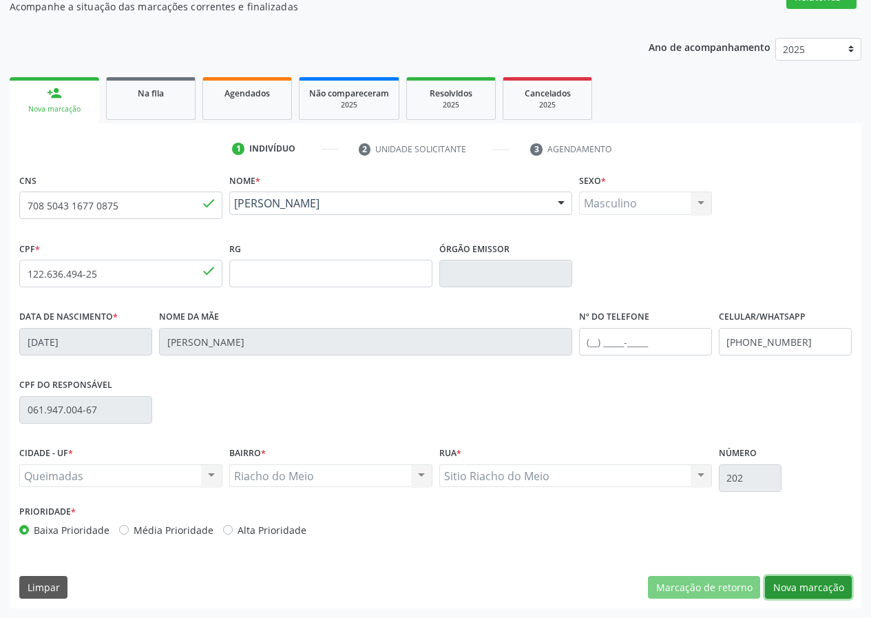
drag, startPoint x: 795, startPoint y: 591, endPoint x: 65, endPoint y: 534, distance: 731.3
click at [764, 593] on div "Marcação de retorno Nova marcação" at bounding box center [750, 587] width 204 height 23
drag, startPoint x: 830, startPoint y: 583, endPoint x: 410, endPoint y: 567, distance: 421.0
click at [819, 586] on button "Nova marcação" at bounding box center [808, 587] width 87 height 23
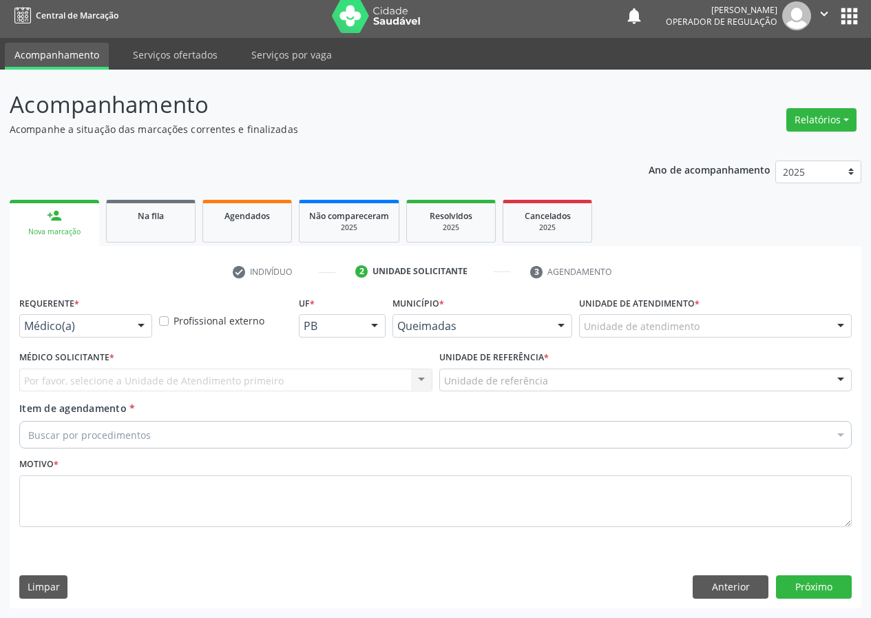
scroll to position [6, 0]
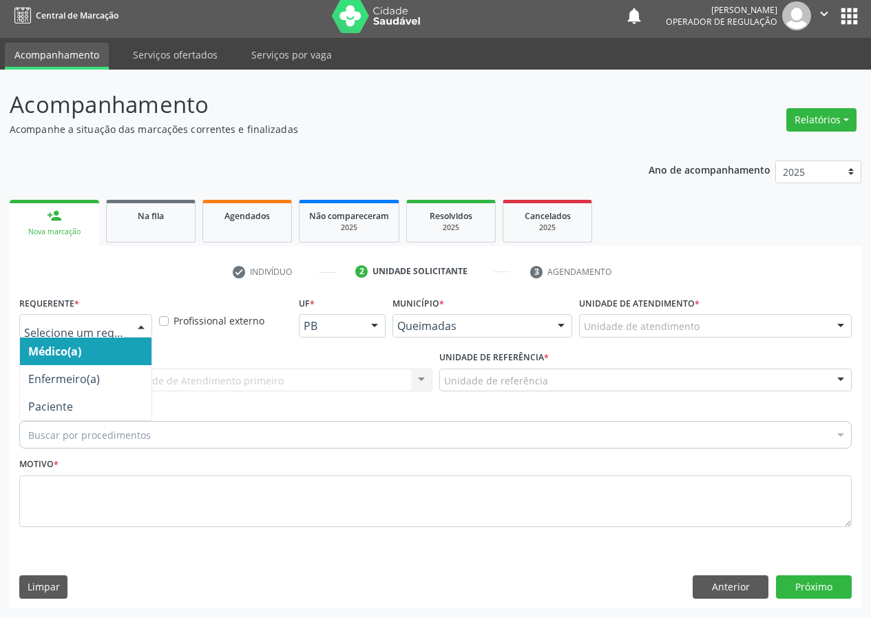
drag, startPoint x: 140, startPoint y: 326, endPoint x: 135, endPoint y: 419, distance: 93.1
click at [143, 337] on div "Médico(a) Enfermeiro(a) Paciente Nenhum resultado encontrado para: " " Não há n…" at bounding box center [85, 325] width 133 height 23
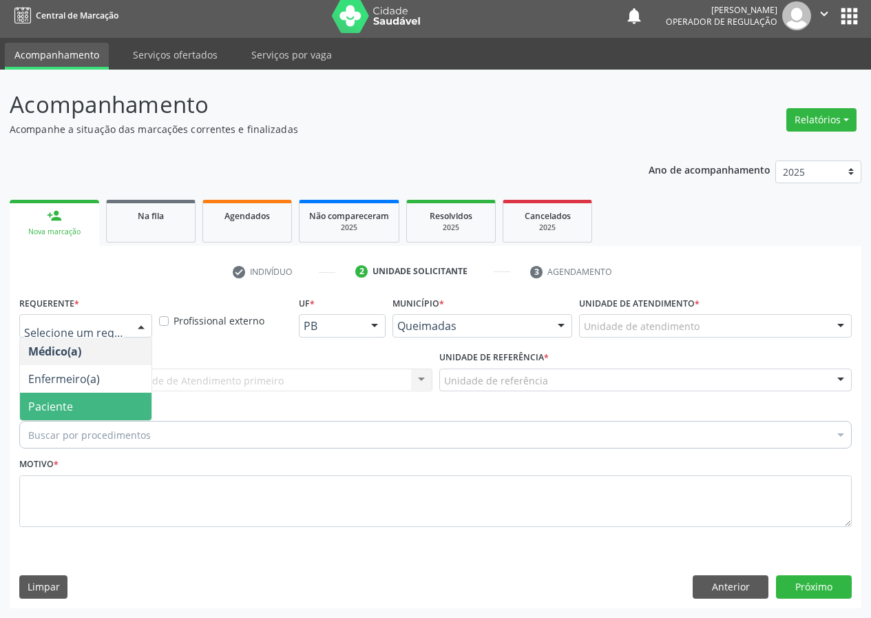
drag, startPoint x: 138, startPoint y: 415, endPoint x: 246, endPoint y: 379, distance: 113.9
click at [141, 413] on span "Paciente" at bounding box center [86, 406] width 132 height 28
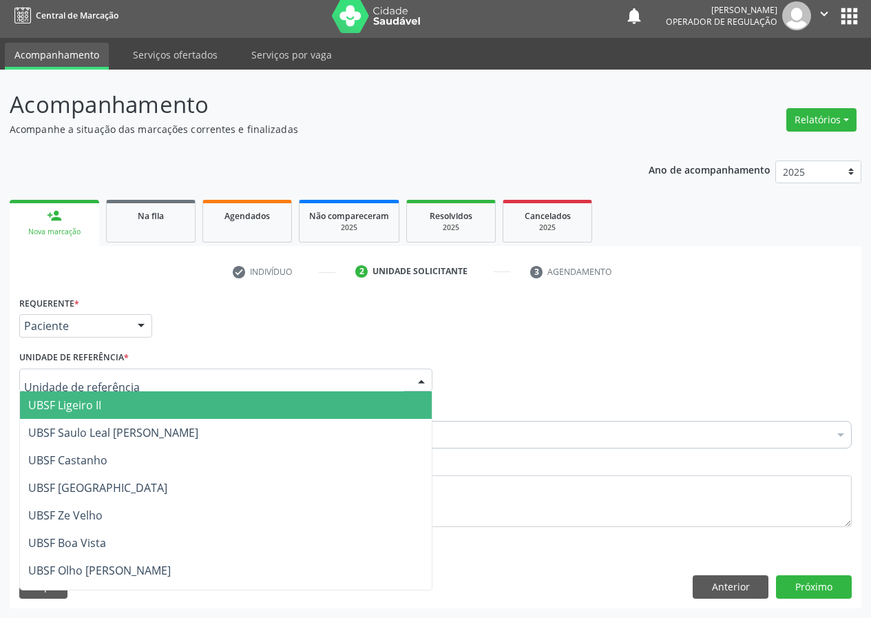
drag, startPoint x: 372, startPoint y: 381, endPoint x: 134, endPoint y: 481, distance: 258.9
click at [363, 387] on div at bounding box center [225, 379] width 413 height 23
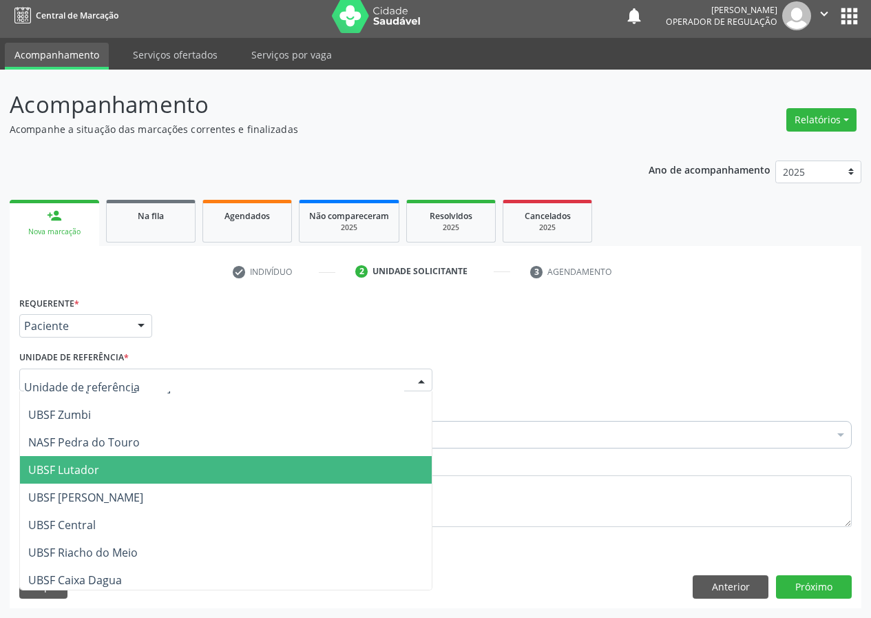
scroll to position [275, 0]
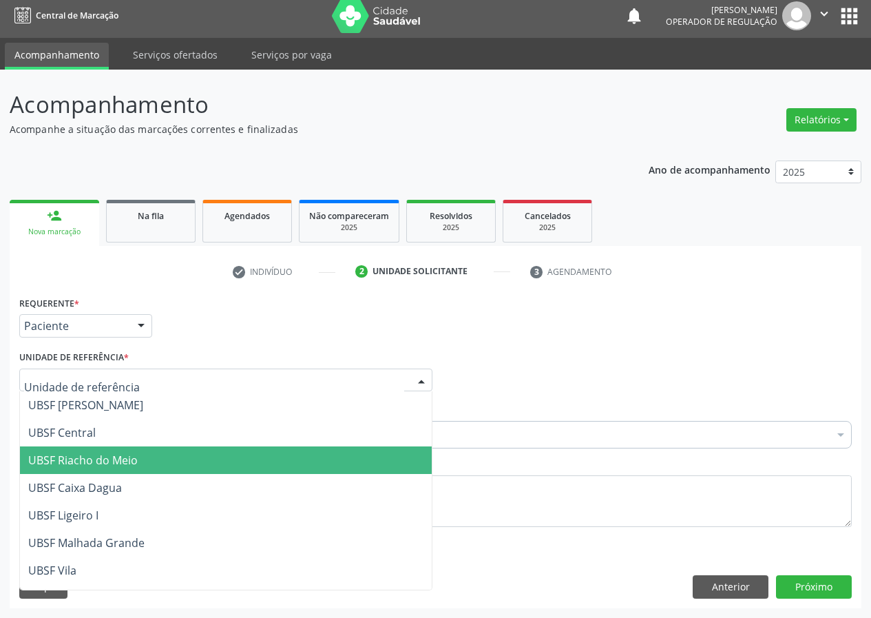
drag, startPoint x: 96, startPoint y: 461, endPoint x: 54, endPoint y: 483, distance: 47.4
click at [93, 463] on span "UBSF Riacho do Meio" at bounding box center [82, 459] width 109 height 15
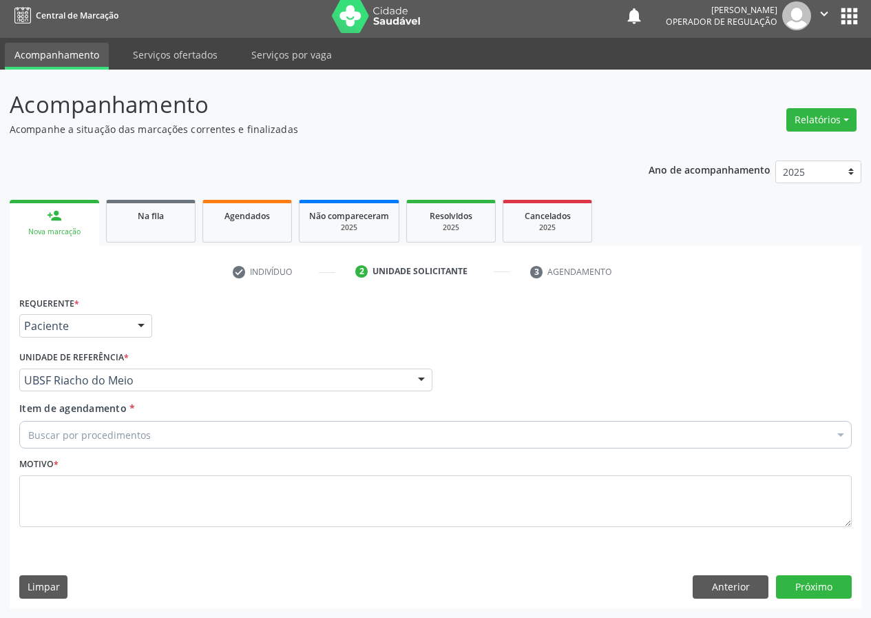
drag, startPoint x: 35, startPoint y: 433, endPoint x: 26, endPoint y: 428, distance: 10.2
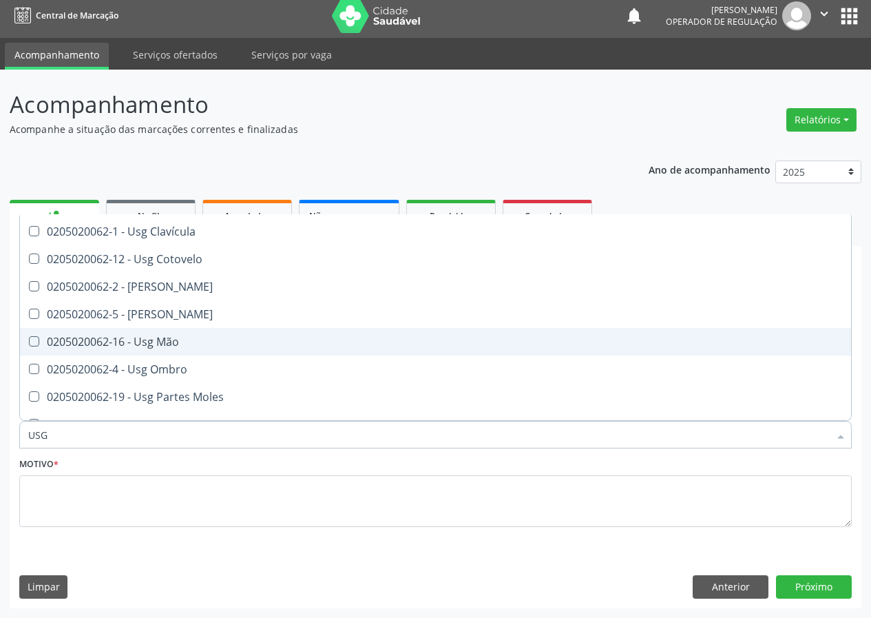
scroll to position [138, 0]
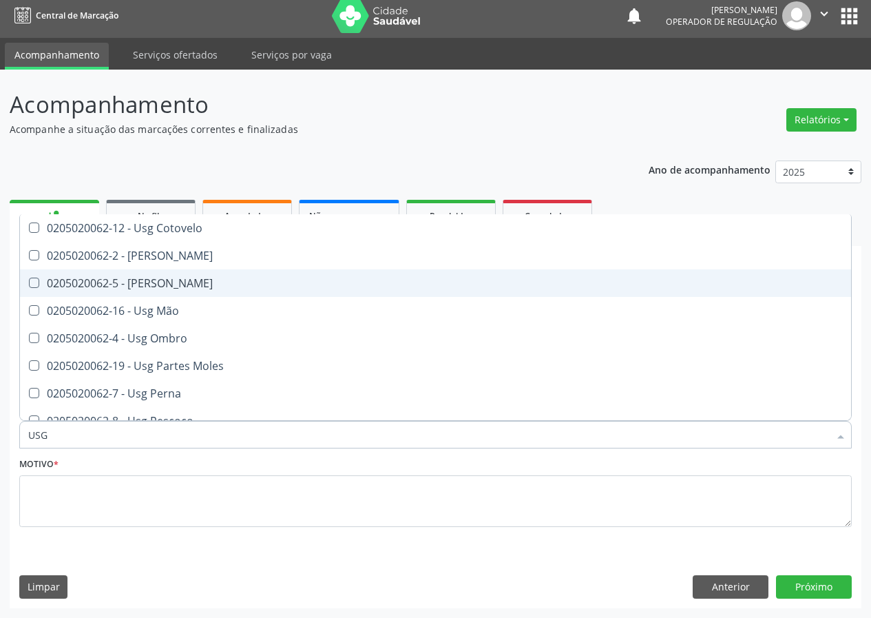
drag, startPoint x: 166, startPoint y: 280, endPoint x: 94, endPoint y: 467, distance: 200.1
click at [160, 299] on ul "Selecionar todos 0205020062-14 - Usg Axila 0205020062-17 - Usg Braço 0205020062…" at bounding box center [435, 337] width 831 height 523
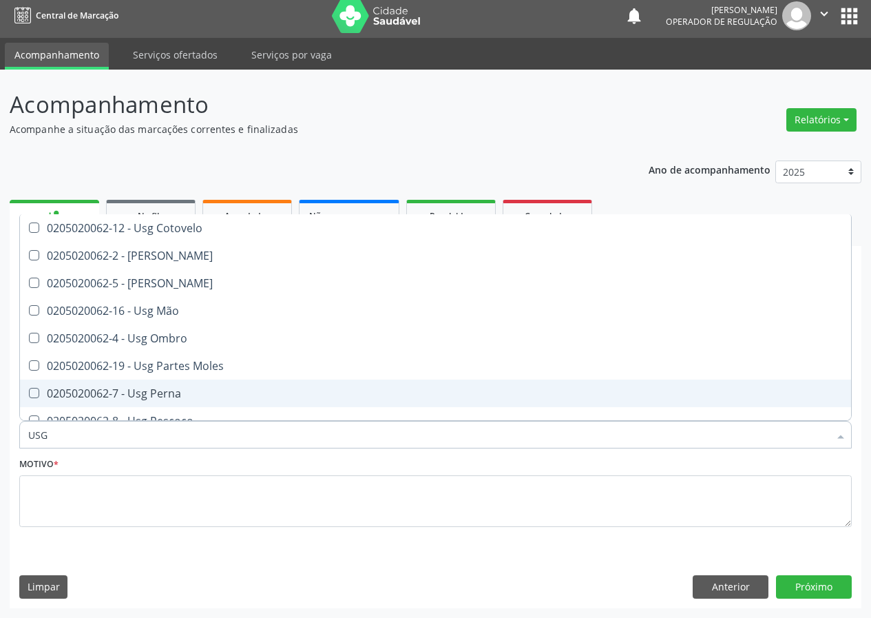
type input "USG"
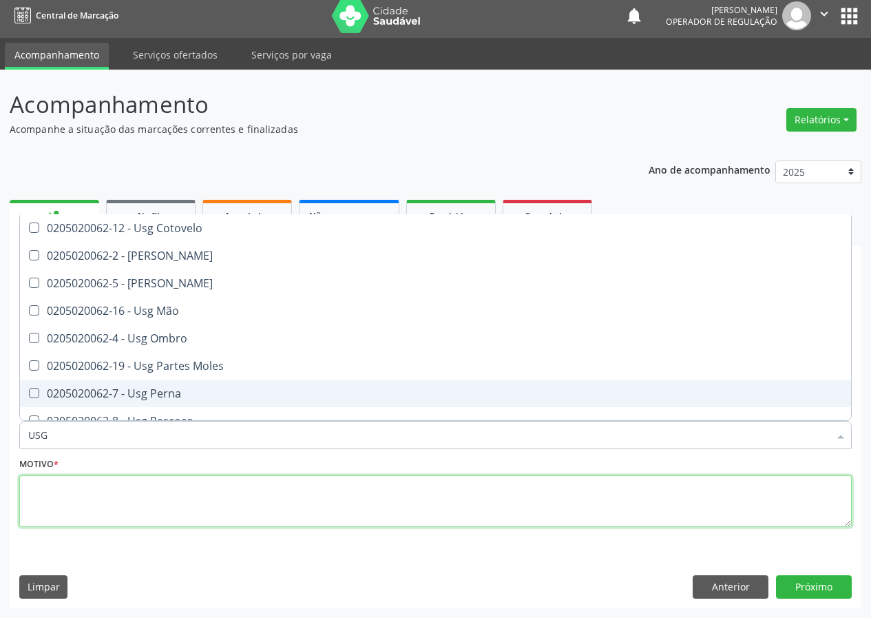
click at [81, 501] on textarea at bounding box center [435, 501] width 832 height 52
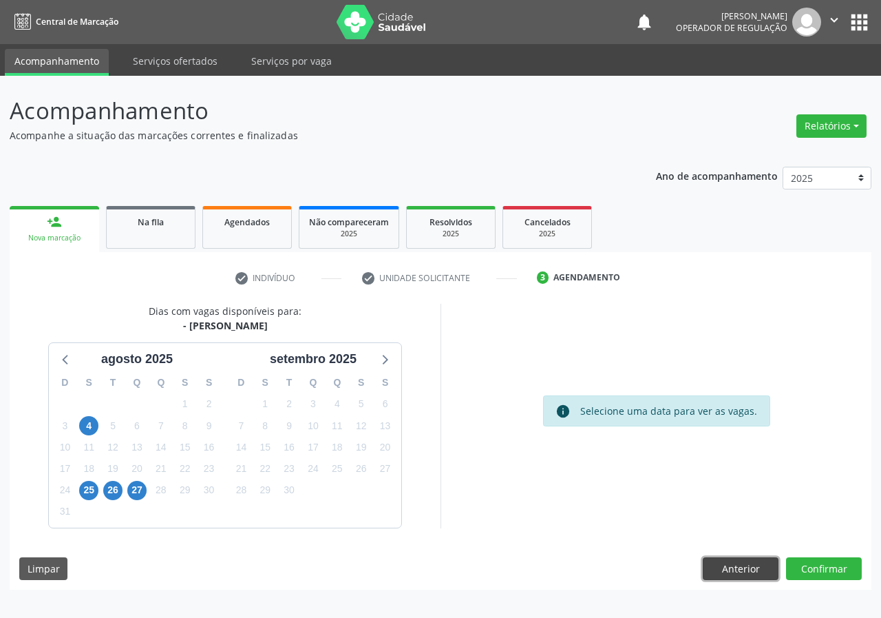
click at [735, 562] on button "Anterior" at bounding box center [741, 568] width 76 height 23
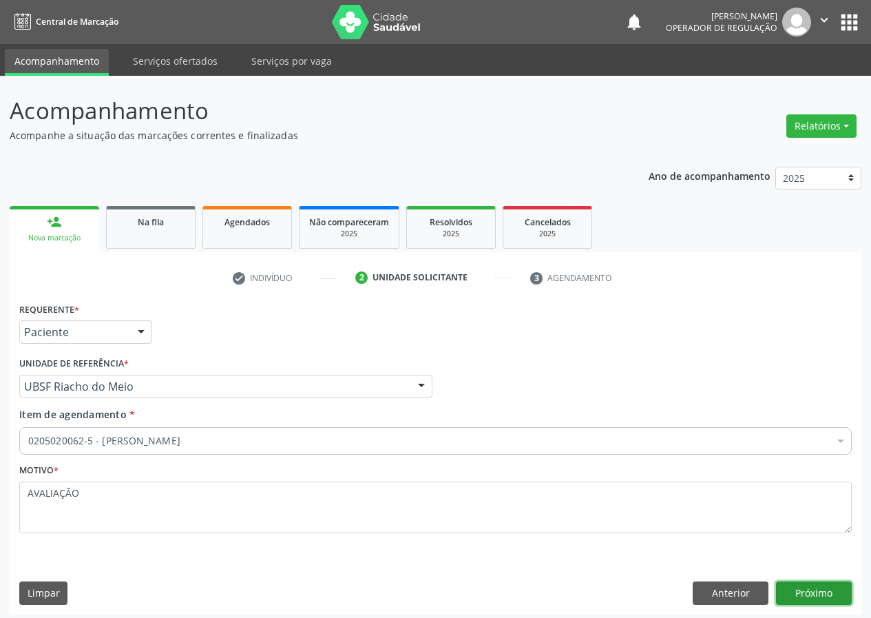
drag, startPoint x: 821, startPoint y: 591, endPoint x: 324, endPoint y: 617, distance: 497.8
click at [820, 591] on button "Próximo" at bounding box center [814, 592] width 76 height 23
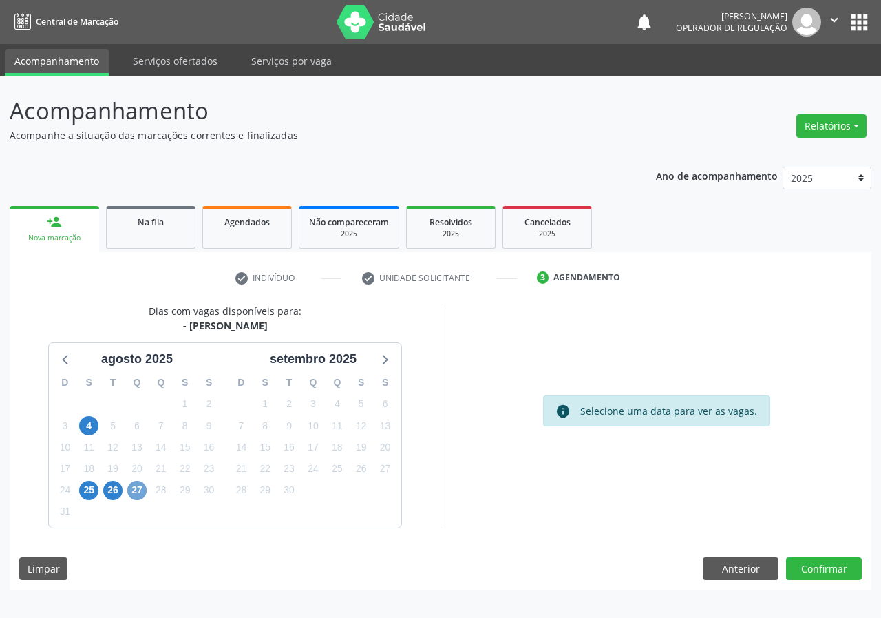
click at [140, 483] on span "27" at bounding box center [136, 490] width 19 height 19
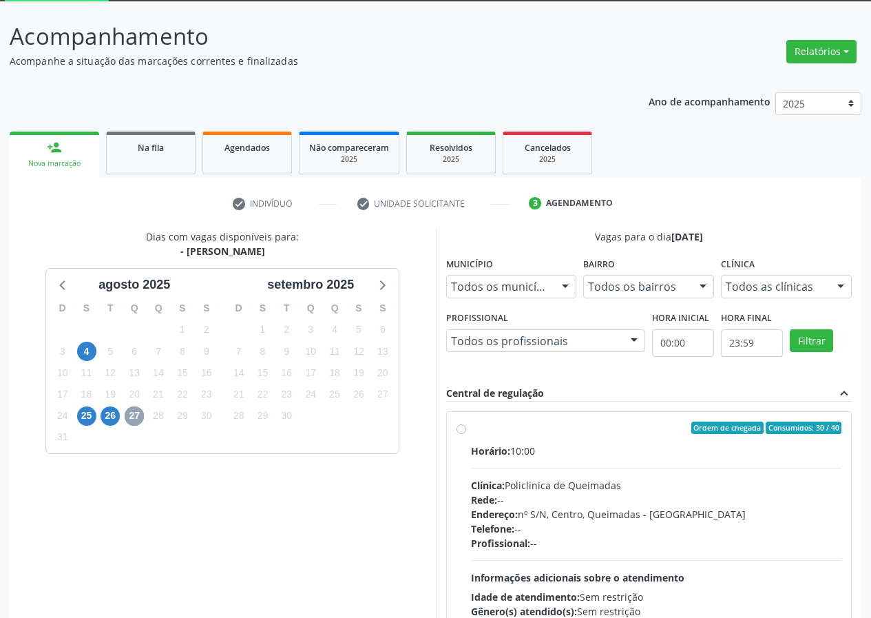
scroll to position [180, 0]
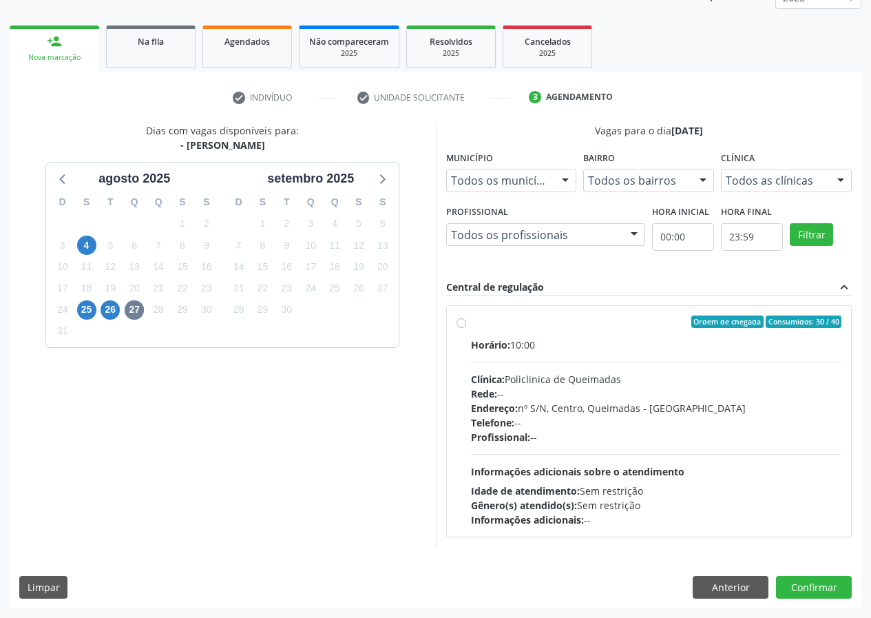
drag, startPoint x: 456, startPoint y: 322, endPoint x: 505, endPoint y: 350, distance: 56.1
click at [471, 322] on label "Ordem de chegada Consumidos: 30 / 40 Horário: 10:00 Clínica: Policlinica de Que…" at bounding box center [656, 420] width 371 height 211
click at [458, 322] on input "Ordem de chegada Consumidos: 30 / 40 Horário: 10:00 Clínica: Policlinica de Que…" at bounding box center [461, 321] width 10 height 12
radio input "true"
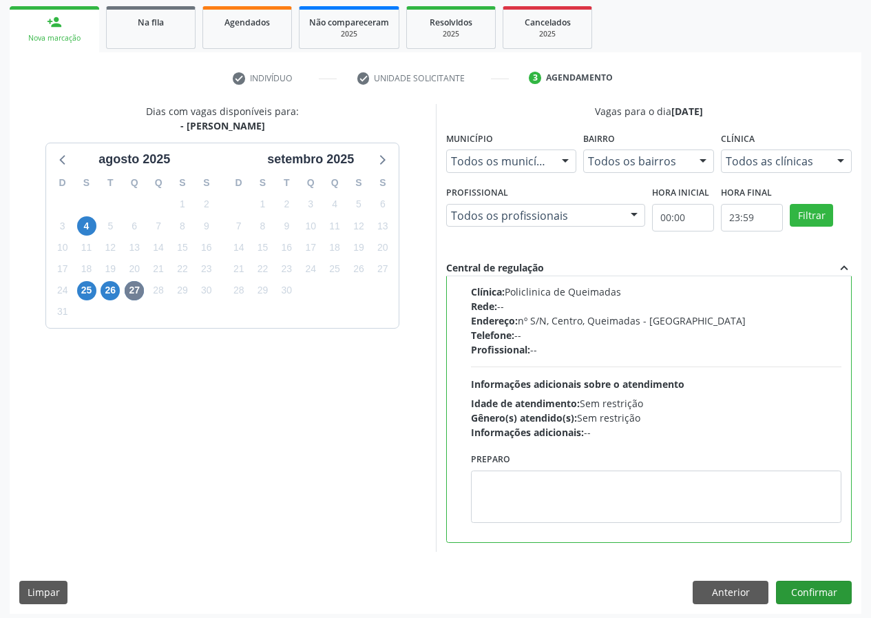
scroll to position [205, 0]
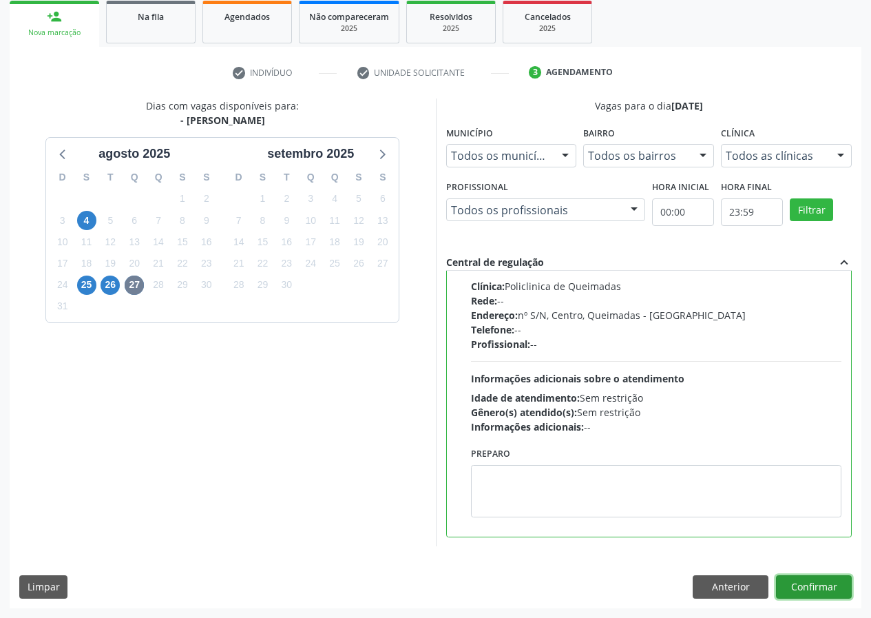
drag, startPoint x: 799, startPoint y: 587, endPoint x: 706, endPoint y: 596, distance: 93.4
click at [796, 587] on button "Confirmar" at bounding box center [814, 586] width 76 height 23
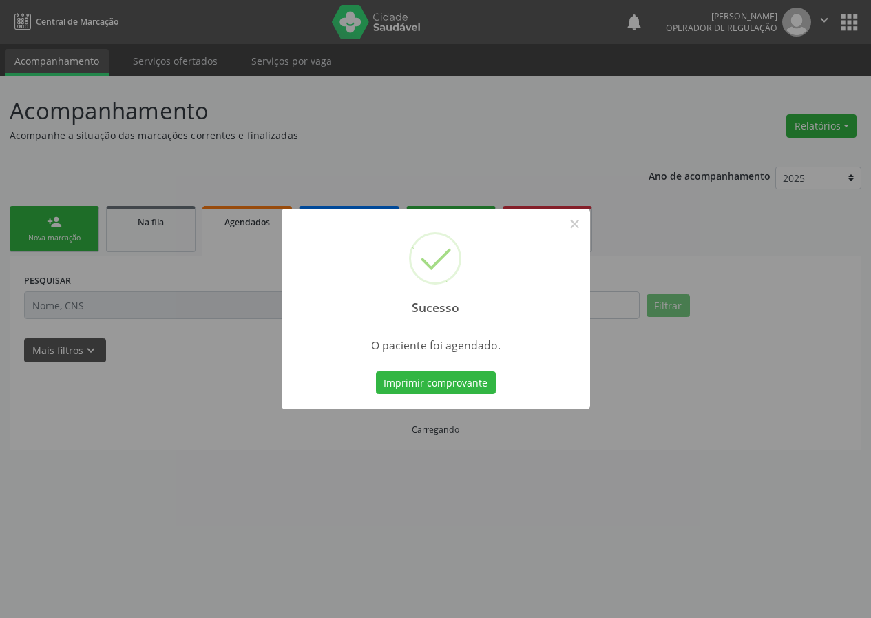
scroll to position [0, 0]
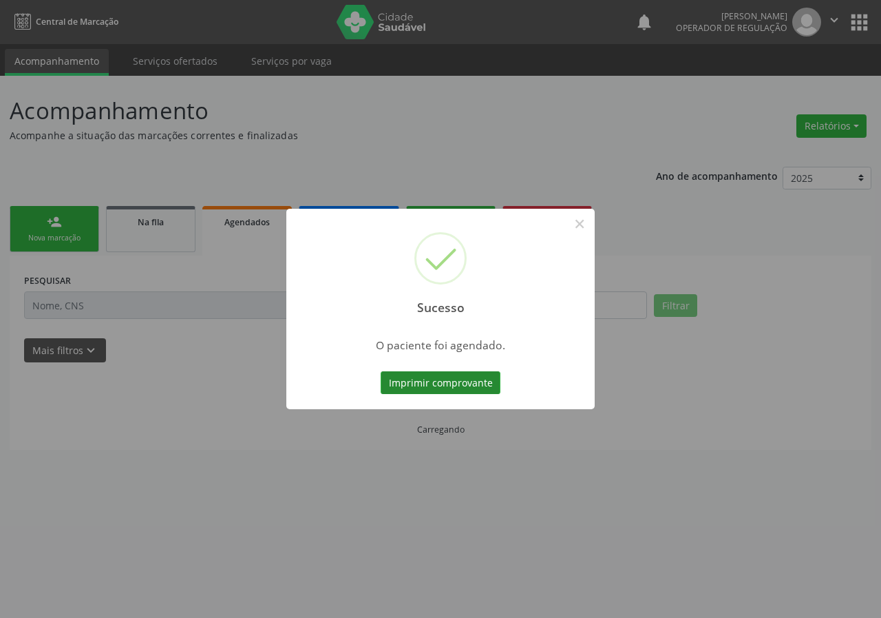
click at [438, 381] on button "Imprimir comprovante" at bounding box center [441, 382] width 120 height 23
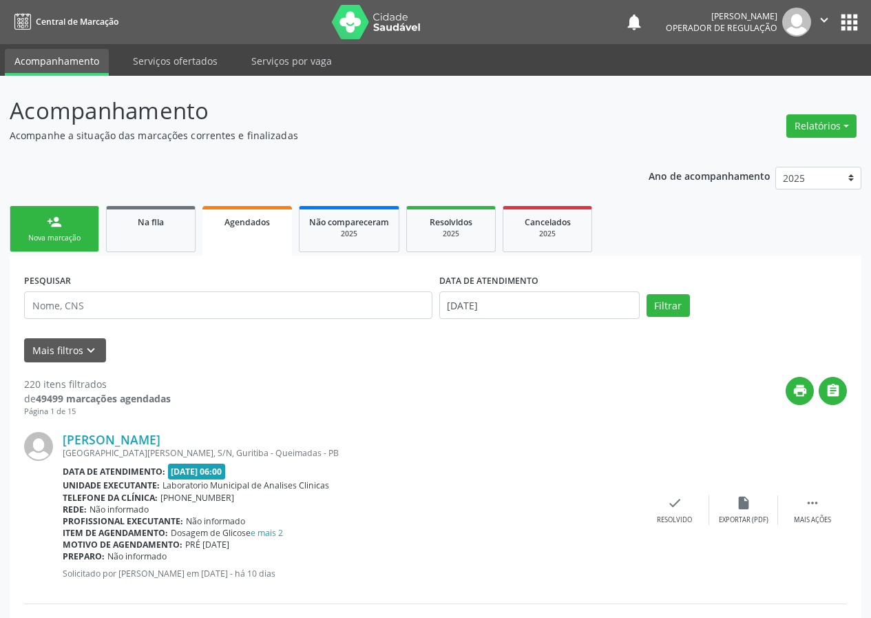
click at [45, 227] on link "person_add Nova marcação" at bounding box center [55, 229] width 90 height 46
click at [43, 224] on link "person_add Nova marcação" at bounding box center [55, 229] width 90 height 46
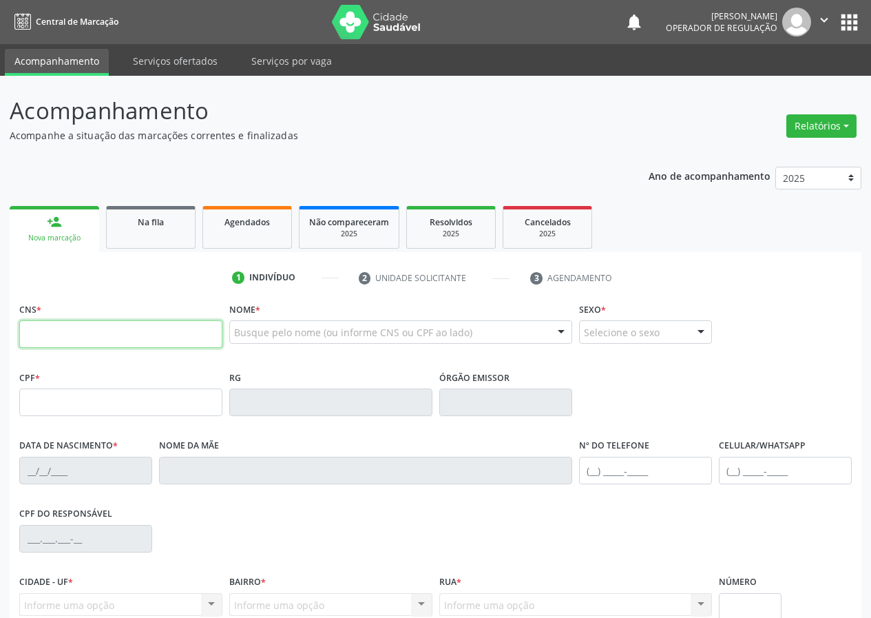
click at [37, 337] on input "text" at bounding box center [120, 334] width 203 height 28
type input "705 6044 4374 7117"
type input "[DATE]"
type input "S/N"
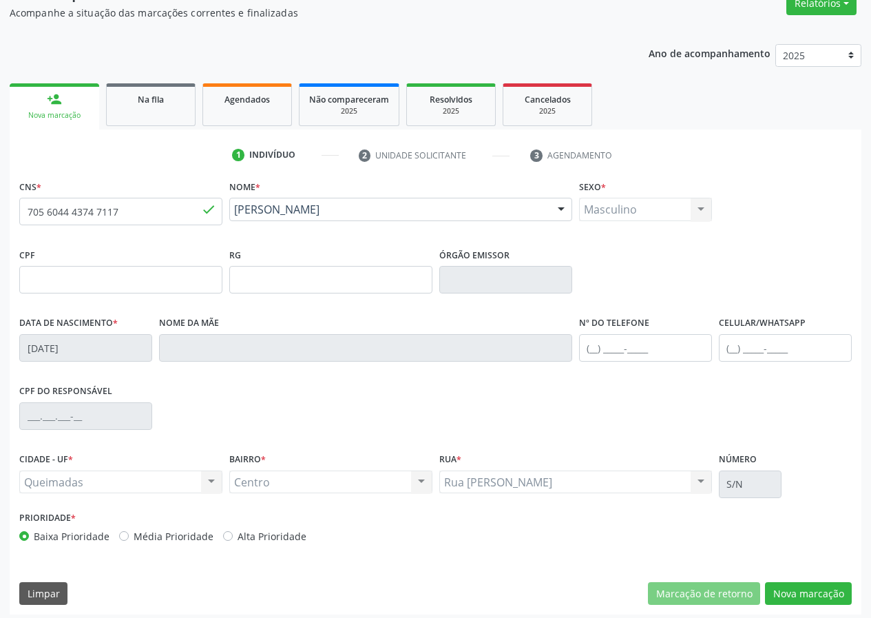
scroll to position [129, 0]
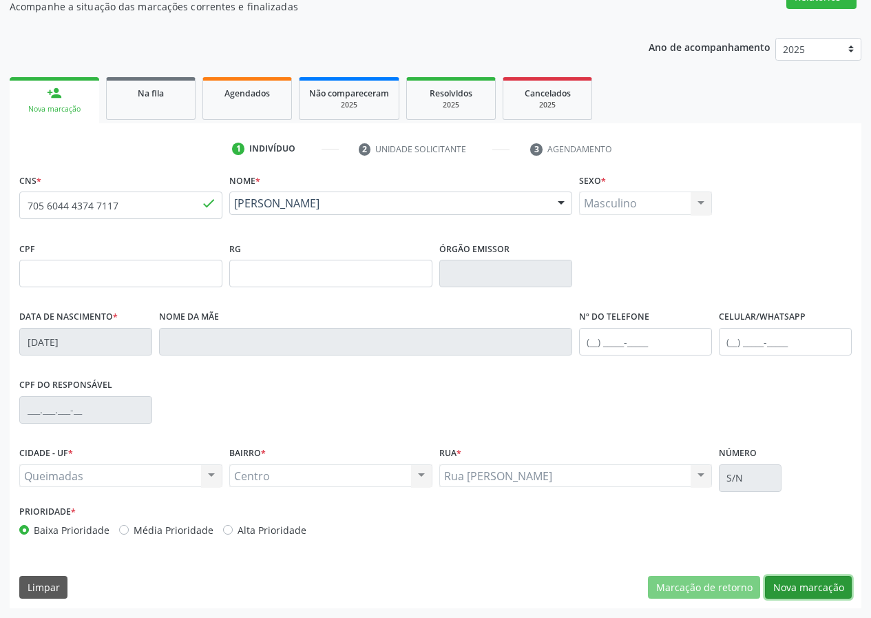
drag, startPoint x: 814, startPoint y: 585, endPoint x: 242, endPoint y: 594, distance: 572.2
click at [797, 585] on button "Nova marcação" at bounding box center [808, 587] width 87 height 23
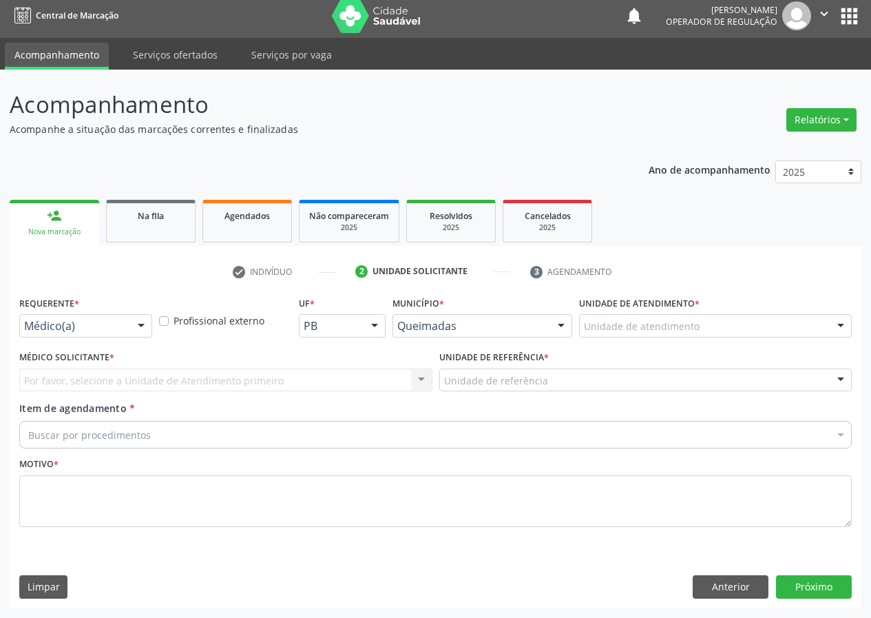
scroll to position [6, 0]
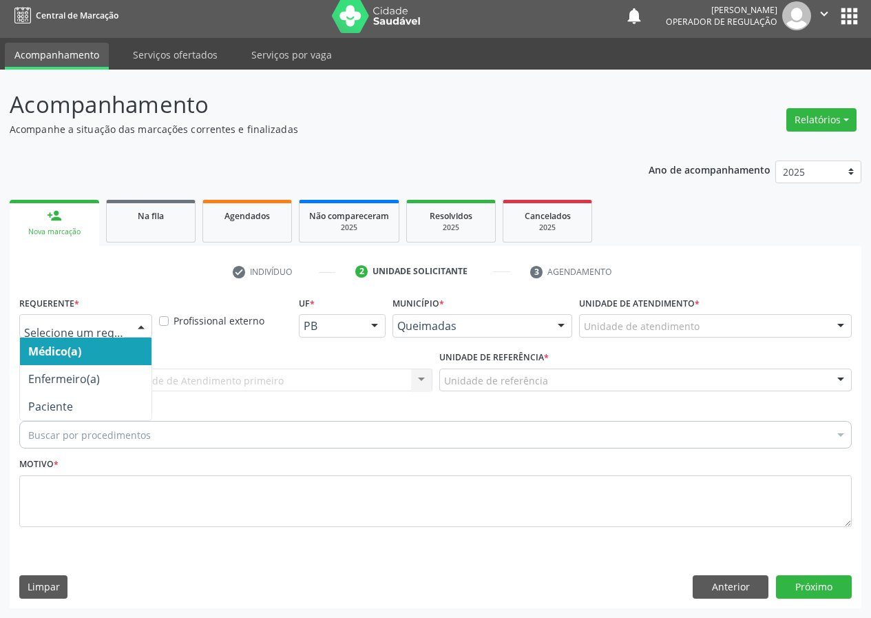
drag, startPoint x: 136, startPoint y: 323, endPoint x: 125, endPoint y: 399, distance: 77.2
click at [136, 328] on div at bounding box center [141, 326] width 21 height 23
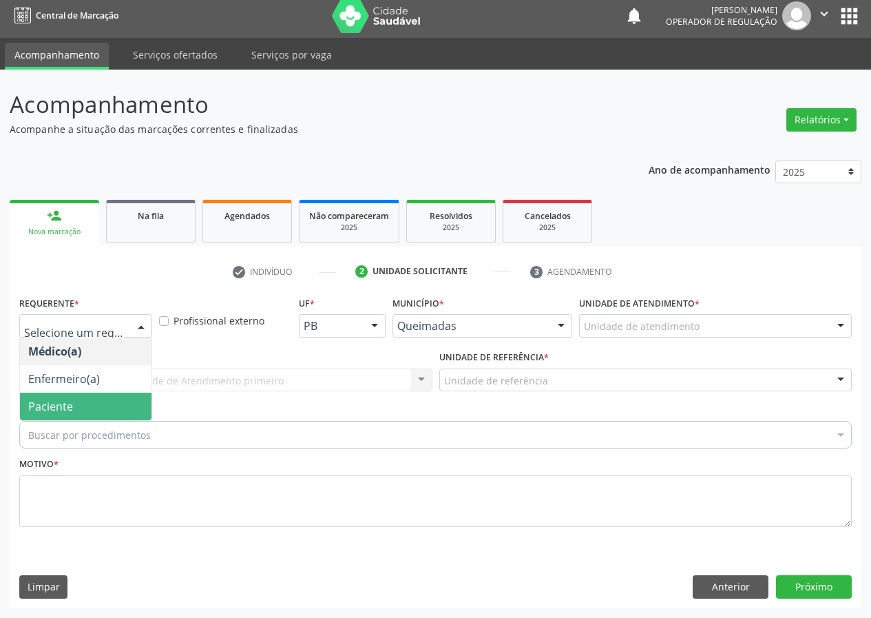
drag, startPoint x: 117, startPoint y: 416, endPoint x: 307, endPoint y: 390, distance: 191.7
click at [129, 411] on span "Paciente" at bounding box center [86, 406] width 132 height 28
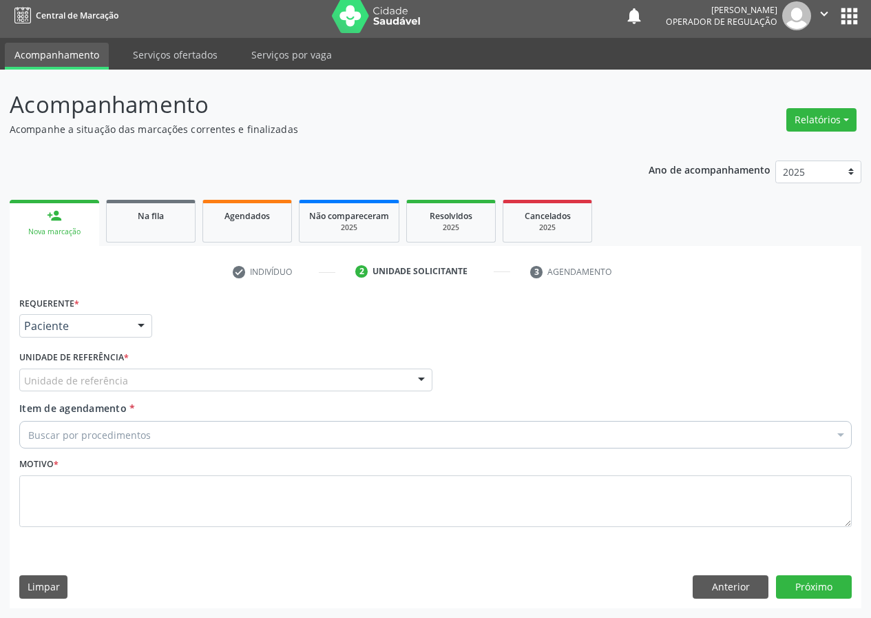
drag, startPoint x: 413, startPoint y: 372, endPoint x: 36, endPoint y: 525, distance: 407.1
click at [390, 382] on div "Unidade de referência UBSF Ligeiro II UBSF Saulo Leal [PERSON_NAME] UBSF Castan…" at bounding box center [225, 379] width 413 height 23
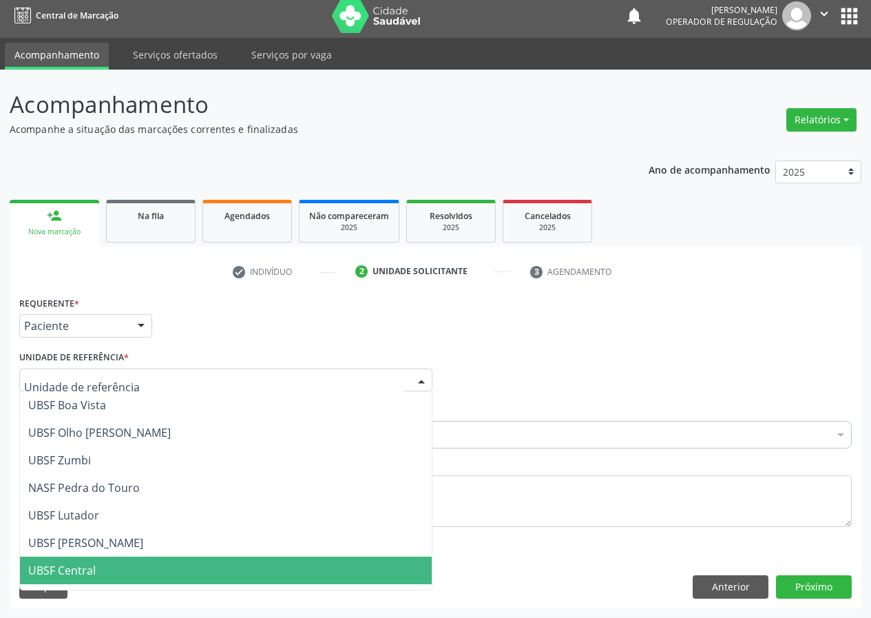
scroll to position [207, 0]
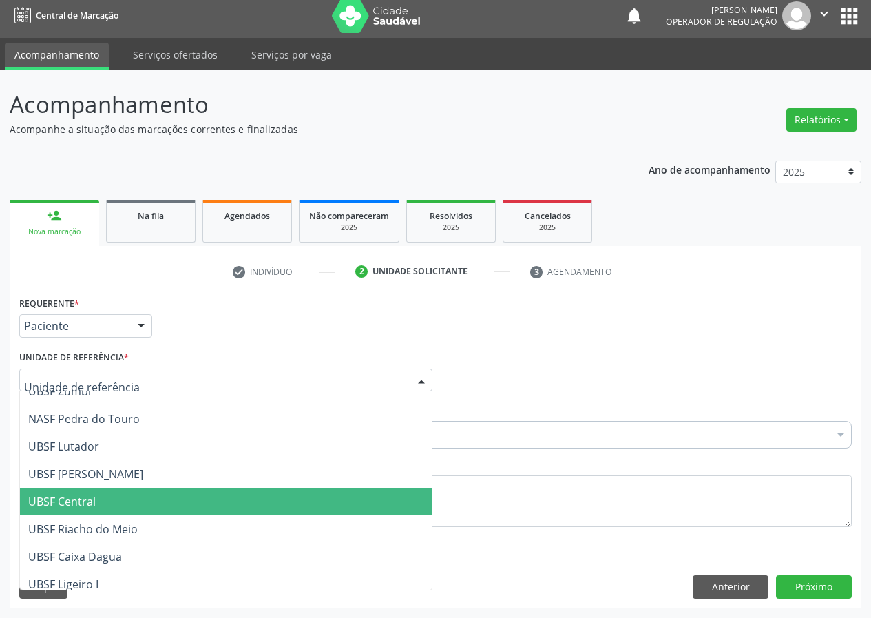
click at [81, 508] on span "UBSF Central" at bounding box center [61, 501] width 67 height 15
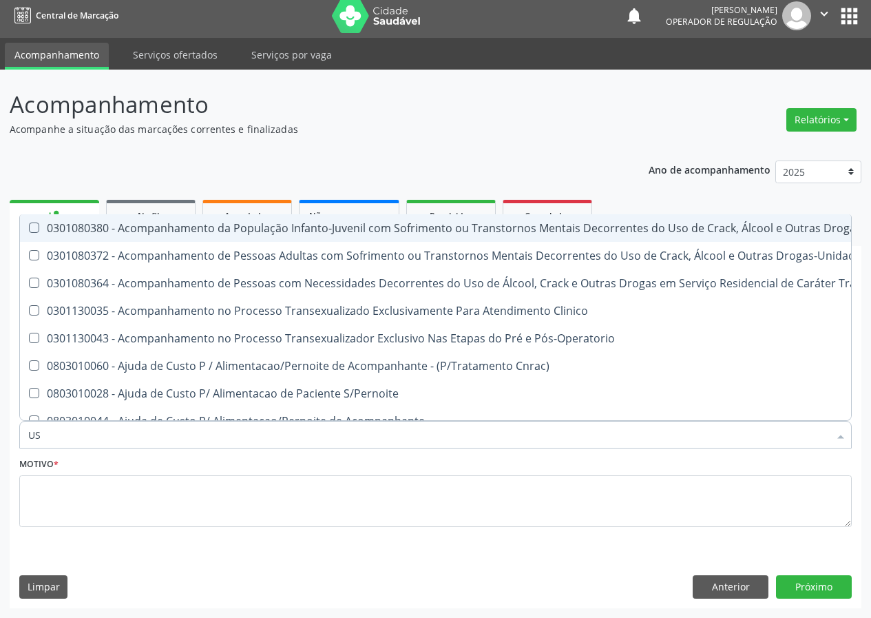
type input "USG"
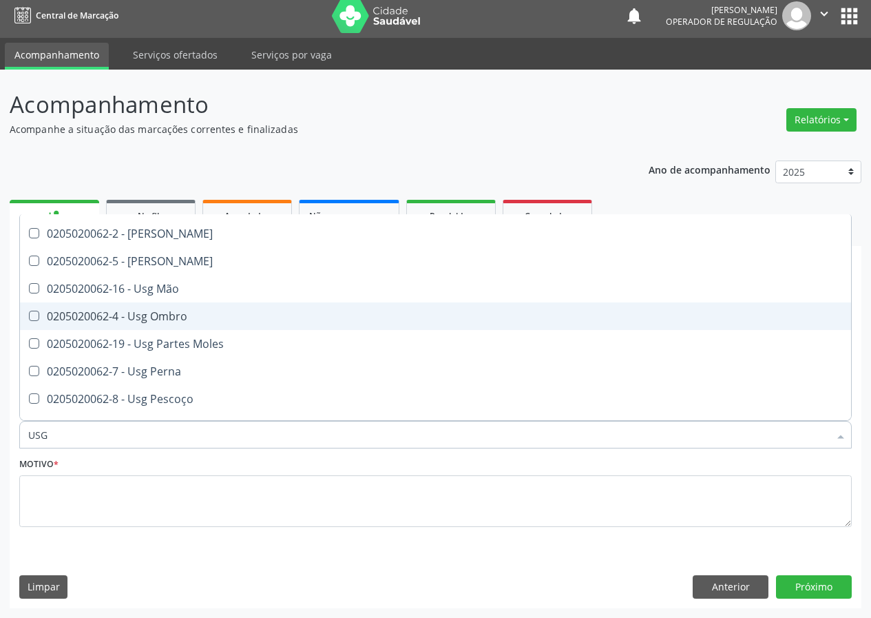
scroll to position [138, 0]
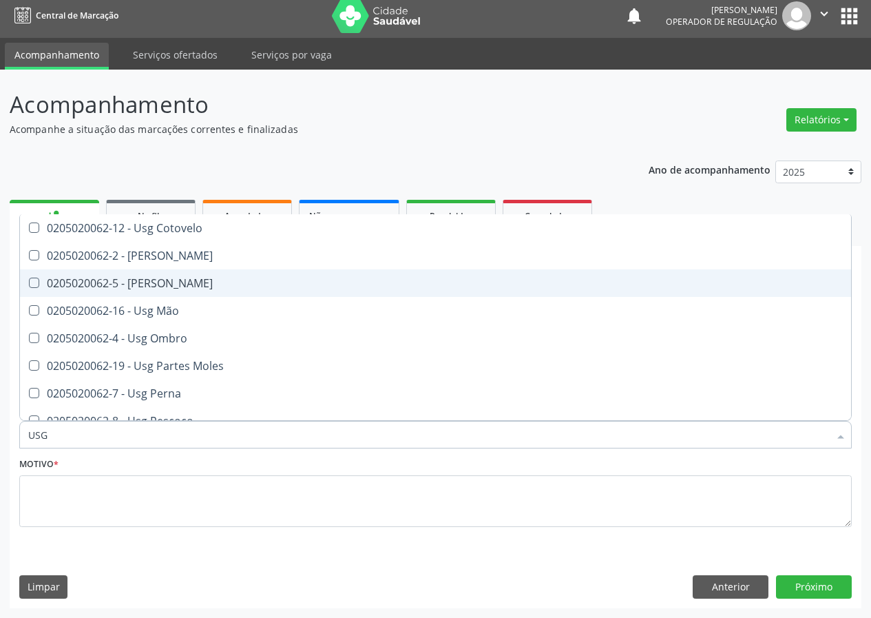
drag, startPoint x: 160, startPoint y: 287, endPoint x: 124, endPoint y: 333, distance: 58.8
click at [159, 291] on span "0205020062-5 - [PERSON_NAME]" at bounding box center [435, 283] width 831 height 28
checkbox Joelho "true"
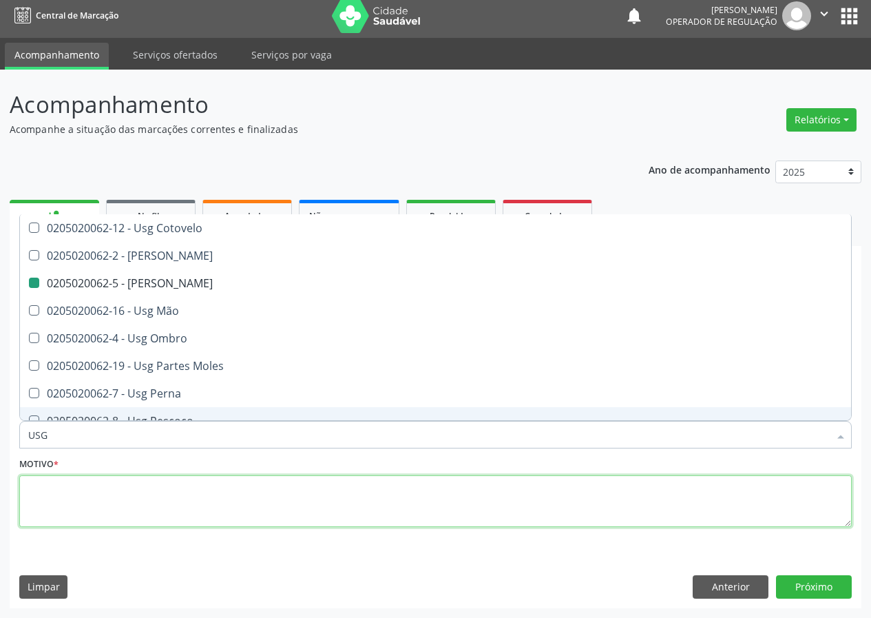
drag, startPoint x: 73, startPoint y: 501, endPoint x: 101, endPoint y: 480, distance: 35.0
click at [101, 481] on textarea at bounding box center [435, 501] width 832 height 52
checkbox Braço "true"
checkbox Joelho "false"
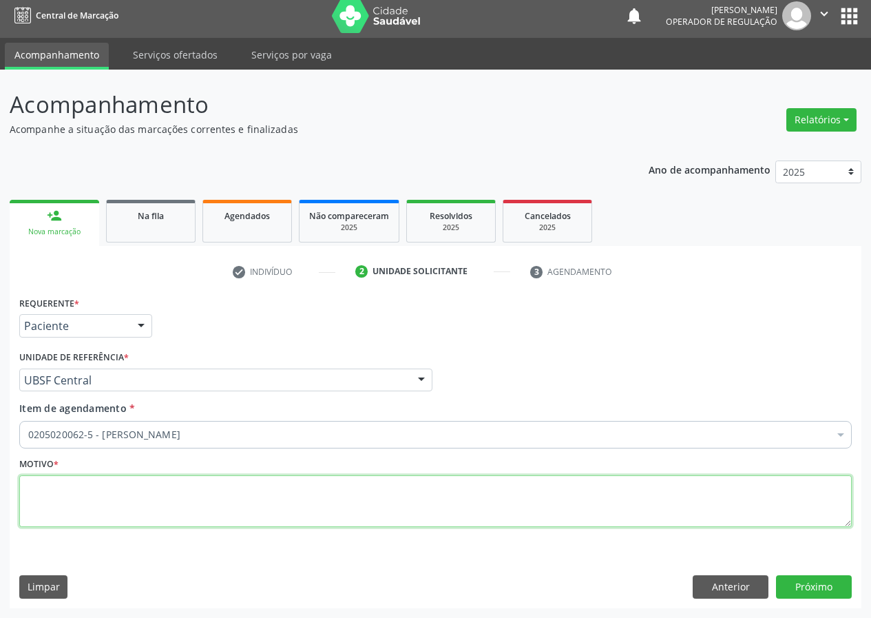
scroll to position [0, 0]
click at [54, 484] on textarea "AVALIÇÃO" at bounding box center [435, 501] width 832 height 52
type textarea "AVALIAÇÃO"
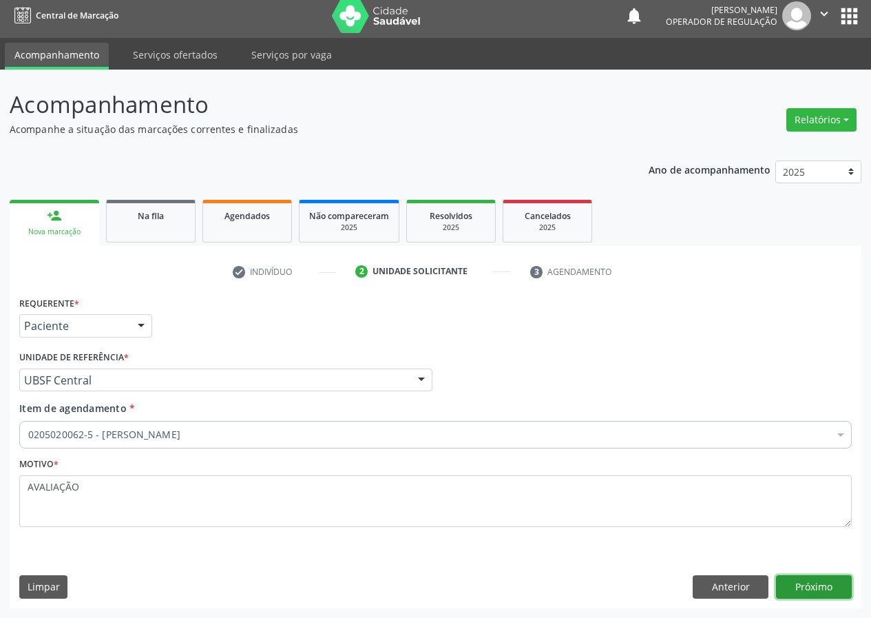
drag, startPoint x: 829, startPoint y: 589, endPoint x: 820, endPoint y: 588, distance: 9.1
click at [820, 588] on button "Próximo" at bounding box center [814, 586] width 76 height 23
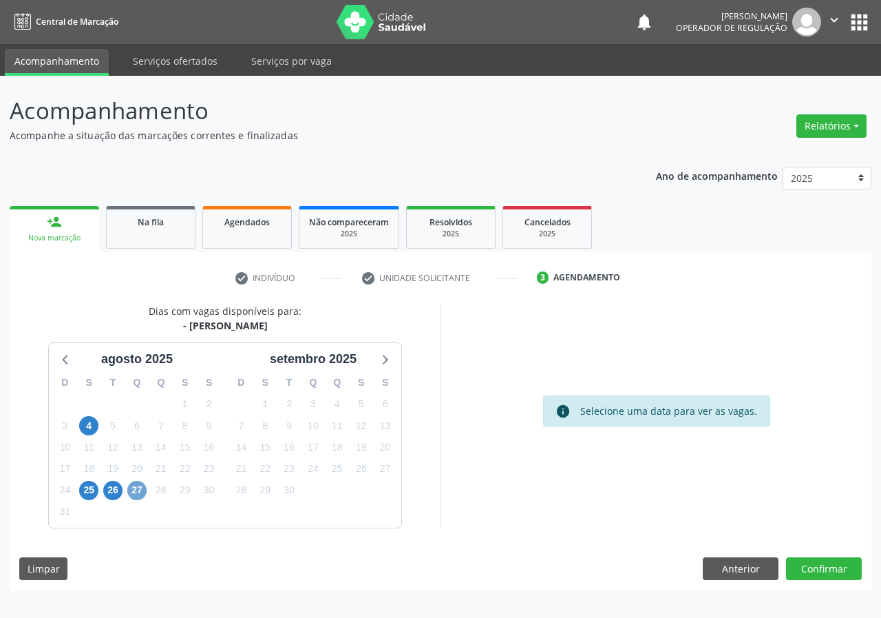
click at [136, 484] on span "27" at bounding box center [136, 490] width 19 height 19
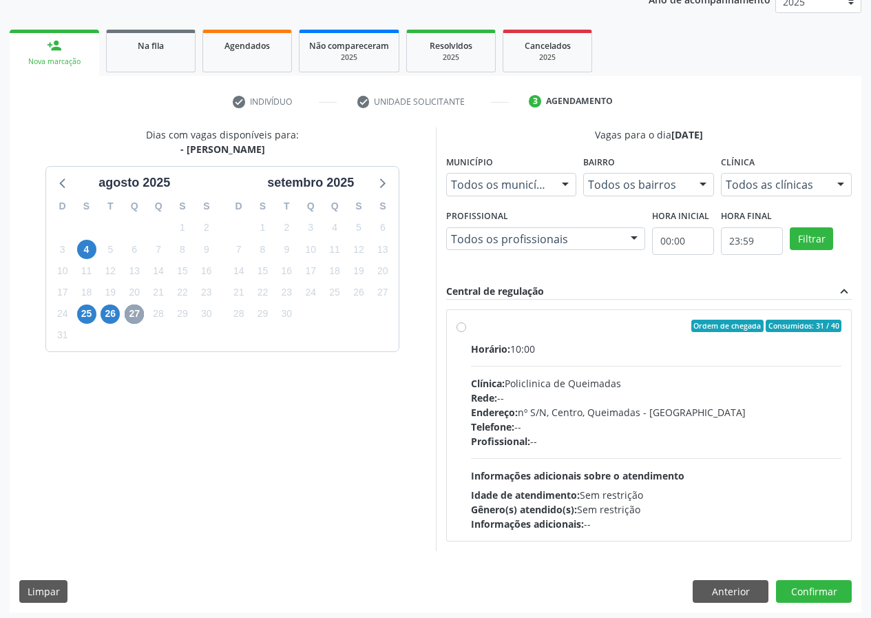
scroll to position [180, 0]
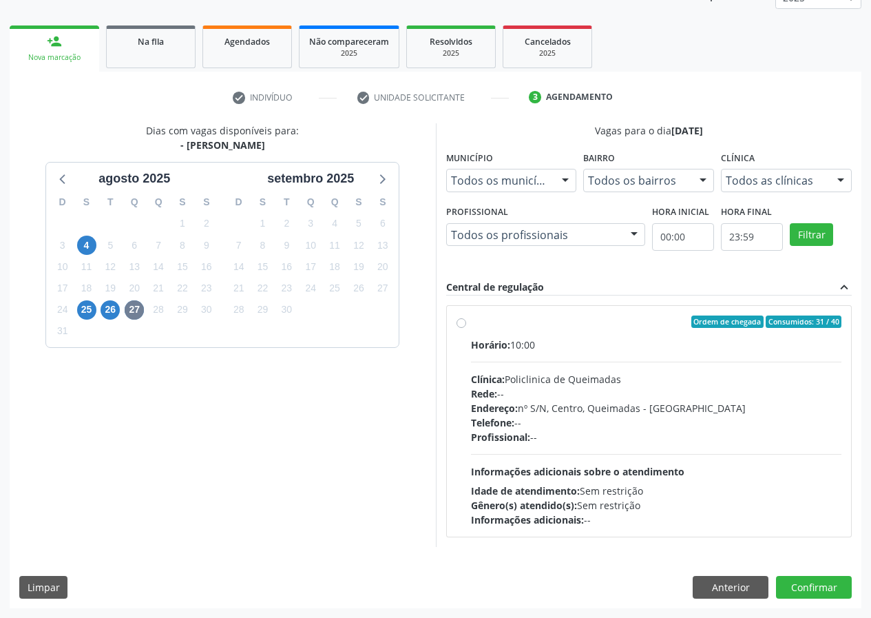
drag, startPoint x: 459, startPoint y: 321, endPoint x: 484, endPoint y: 337, distance: 30.0
click at [471, 327] on label "Ordem de chegada Consumidos: 31 / 40 Horário: 10:00 Clínica: Policlinica de Que…" at bounding box center [656, 420] width 371 height 211
click at [463, 327] on input "Ordem de chegada Consumidos: 31 / 40 Horário: 10:00 Clínica: Policlinica de Que…" at bounding box center [461, 321] width 10 height 12
radio input "true"
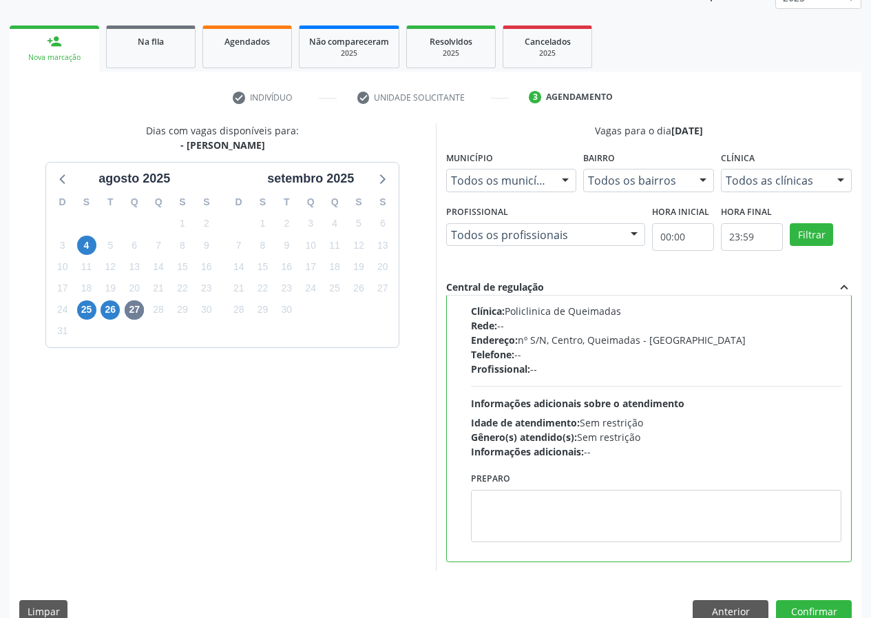
scroll to position [205, 0]
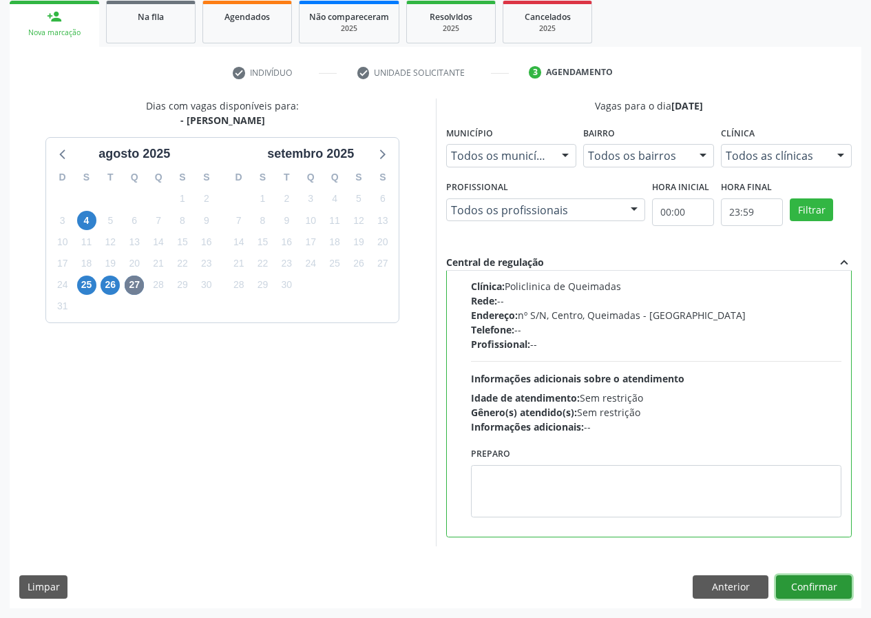
click at [806, 577] on button "Confirmar" at bounding box center [814, 586] width 76 height 23
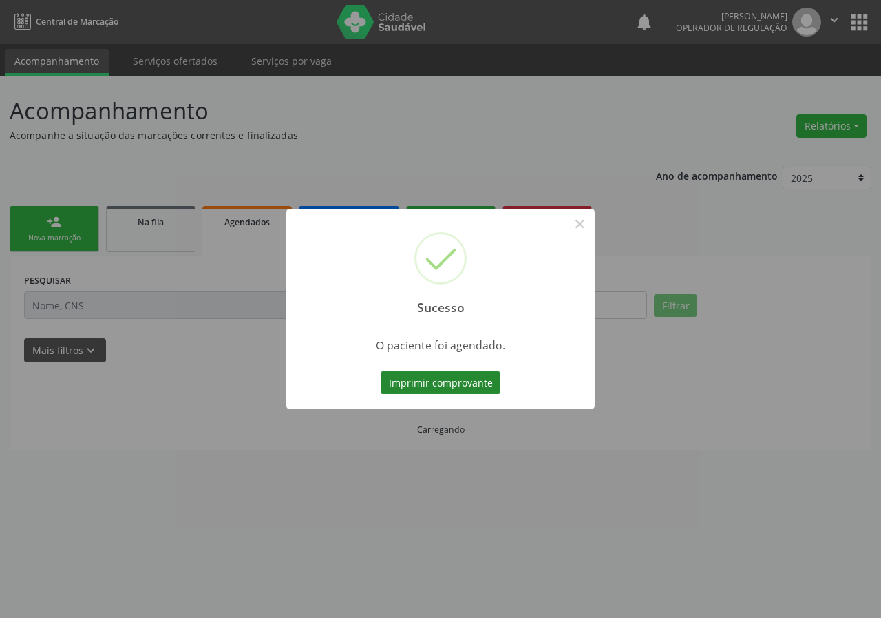
click at [425, 377] on button "Imprimir comprovante" at bounding box center [441, 382] width 120 height 23
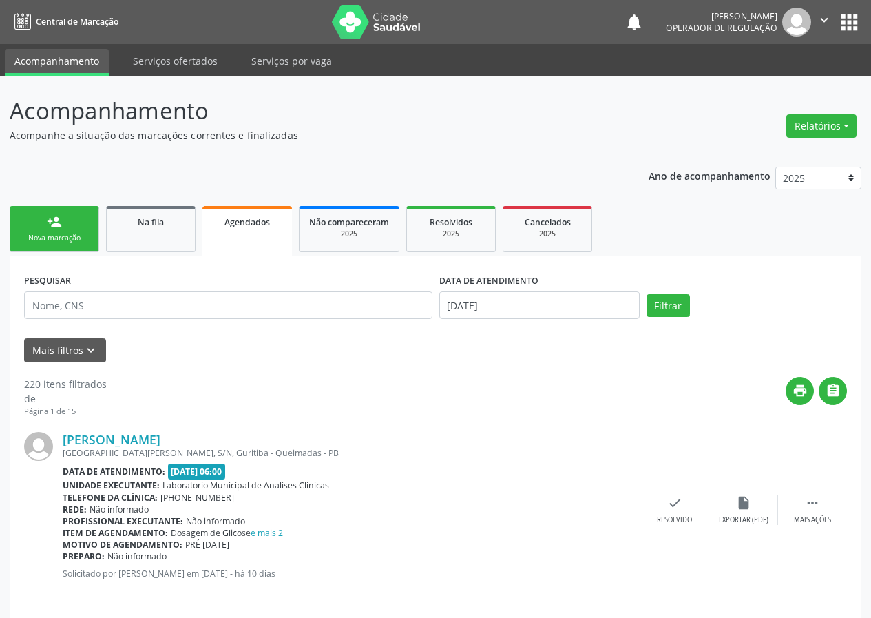
click at [43, 238] on div "Nova marcação" at bounding box center [54, 238] width 69 height 10
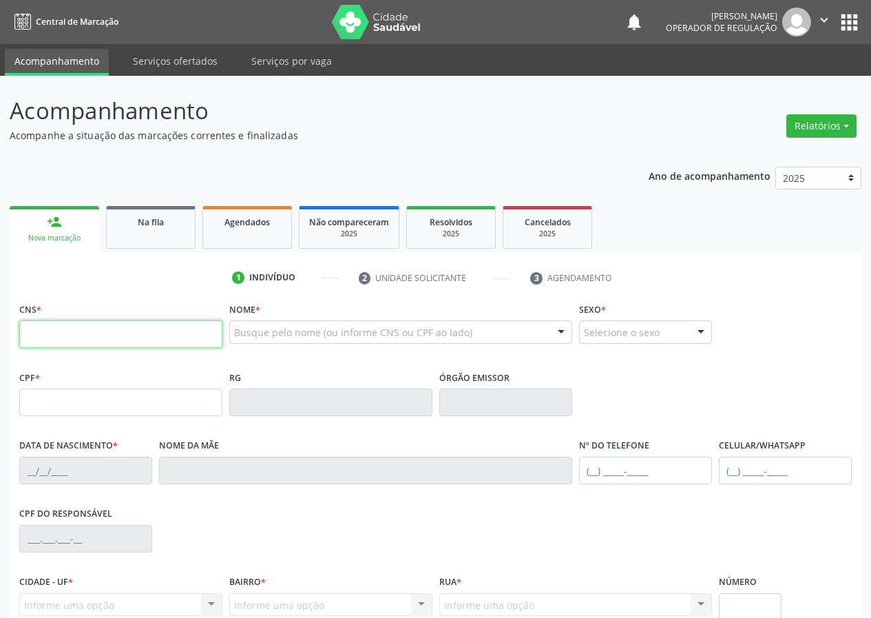
click at [38, 330] on input "text" at bounding box center [120, 334] width 203 height 28
type input "705 6044 4374 7117"
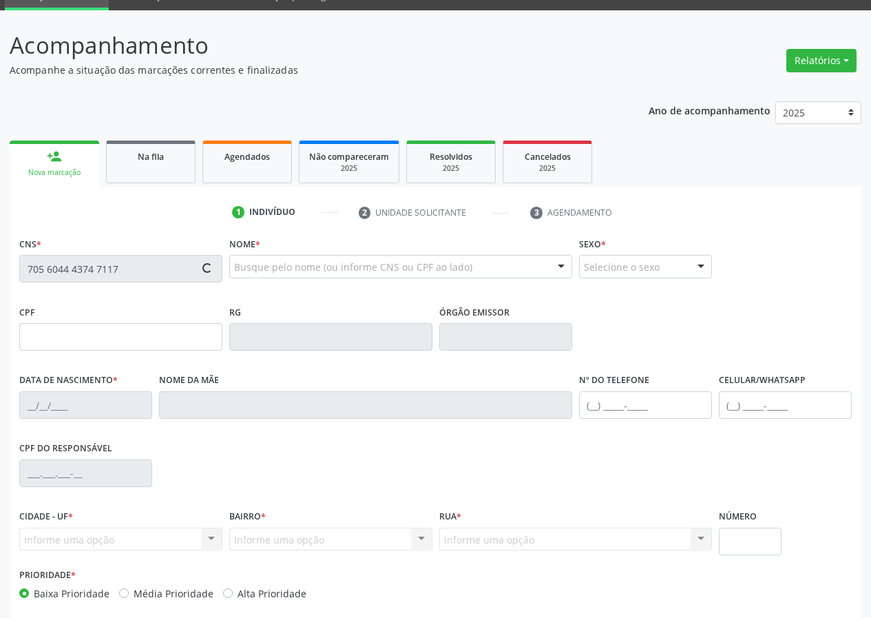
scroll to position [69, 0]
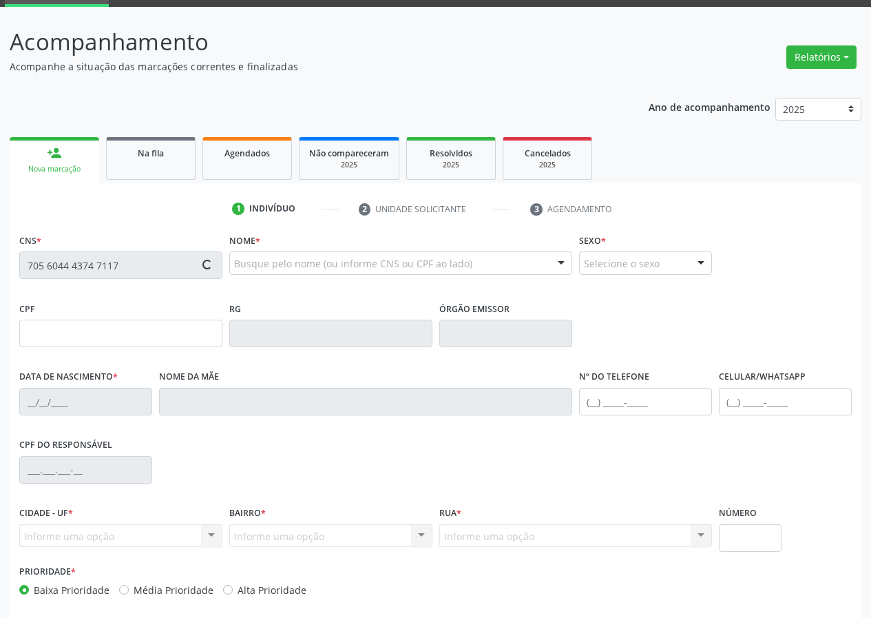
type input "18/10/2006"
type input "S/N"
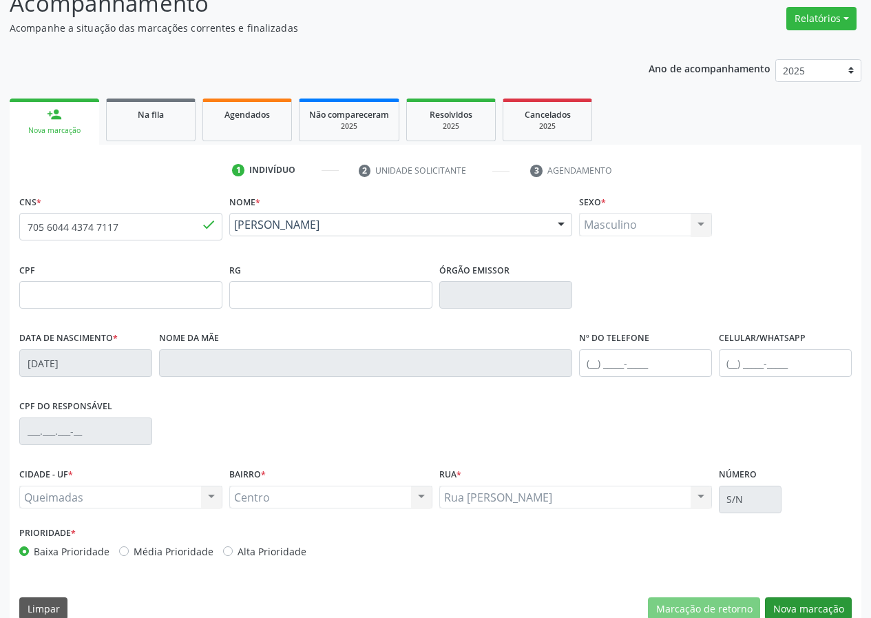
scroll to position [129, 0]
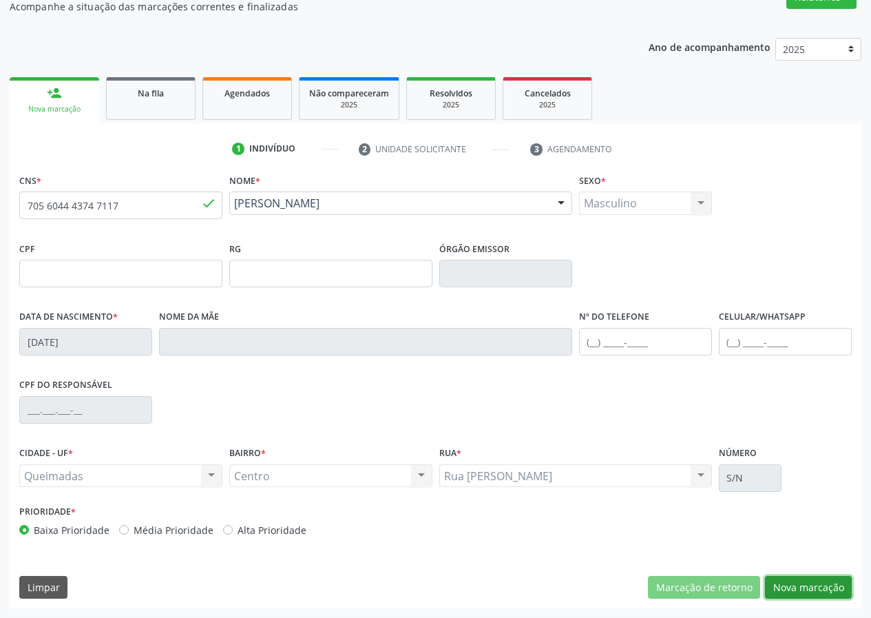
click at [795, 579] on button "Nova marcação" at bounding box center [808, 587] width 87 height 23
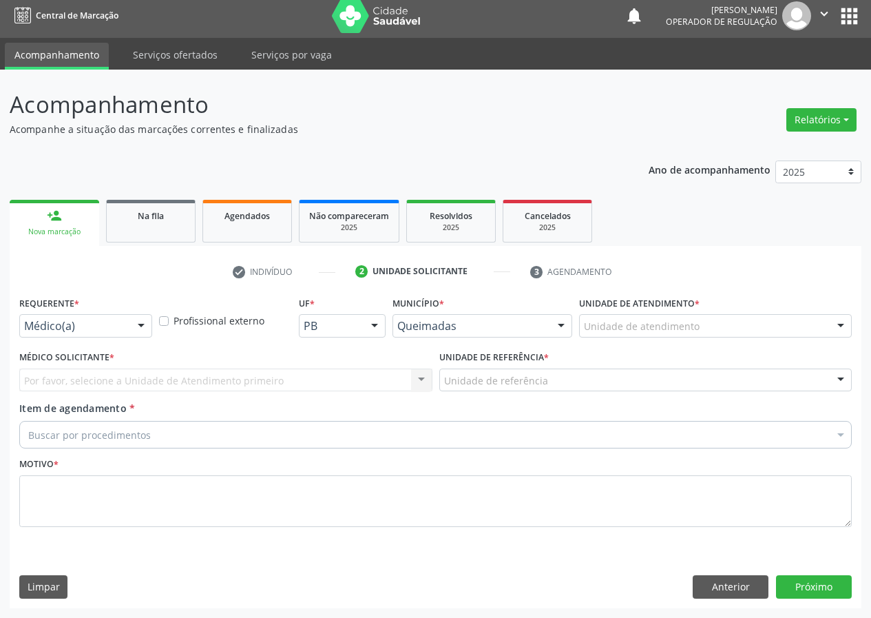
scroll to position [6, 0]
click at [142, 328] on div at bounding box center [141, 326] width 21 height 23
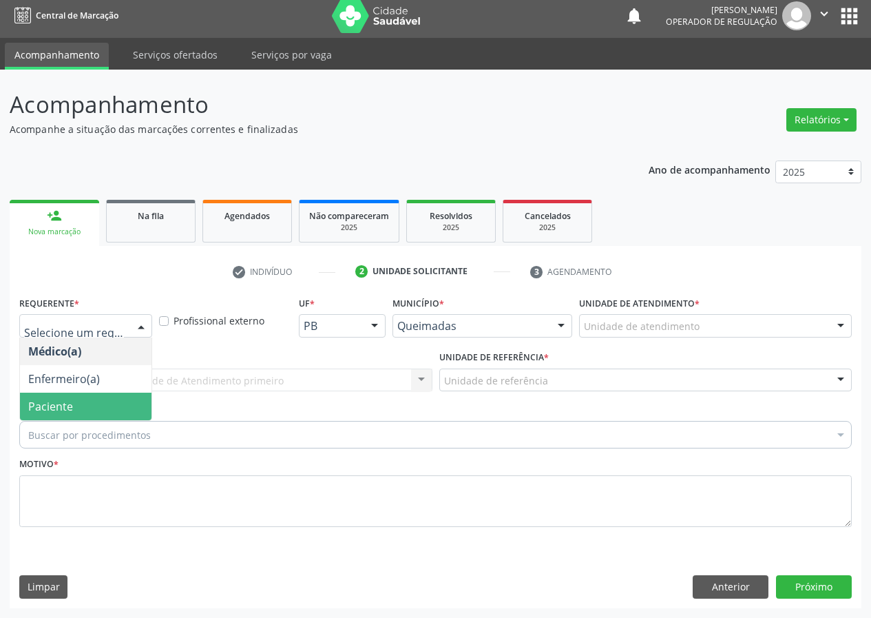
drag, startPoint x: 127, startPoint y: 406, endPoint x: 281, endPoint y: 367, distance: 159.1
click at [134, 404] on span "Paciente" at bounding box center [86, 406] width 132 height 28
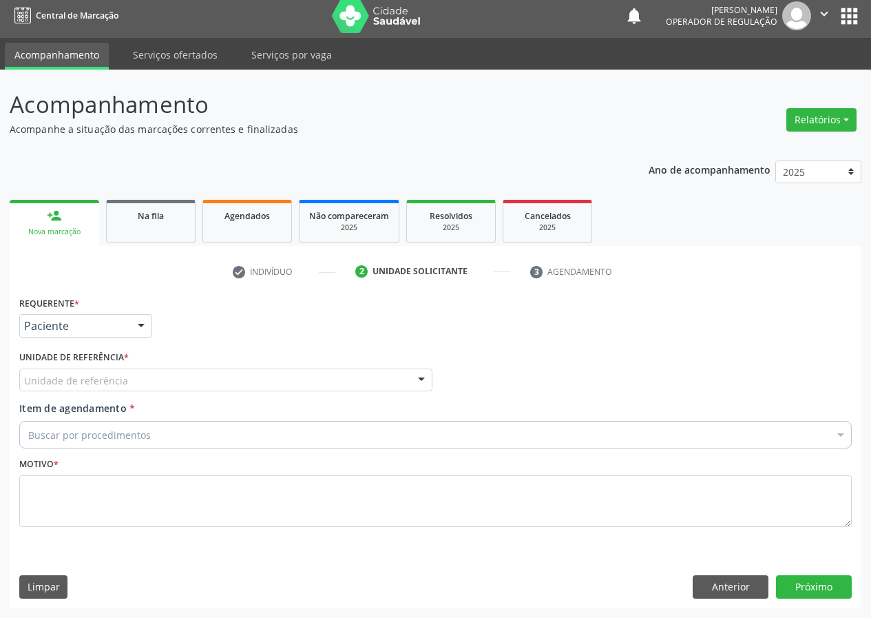
drag, startPoint x: 390, startPoint y: 377, endPoint x: 314, endPoint y: 394, distance: 77.5
click at [372, 382] on div "Unidade de referência" at bounding box center [225, 379] width 413 height 23
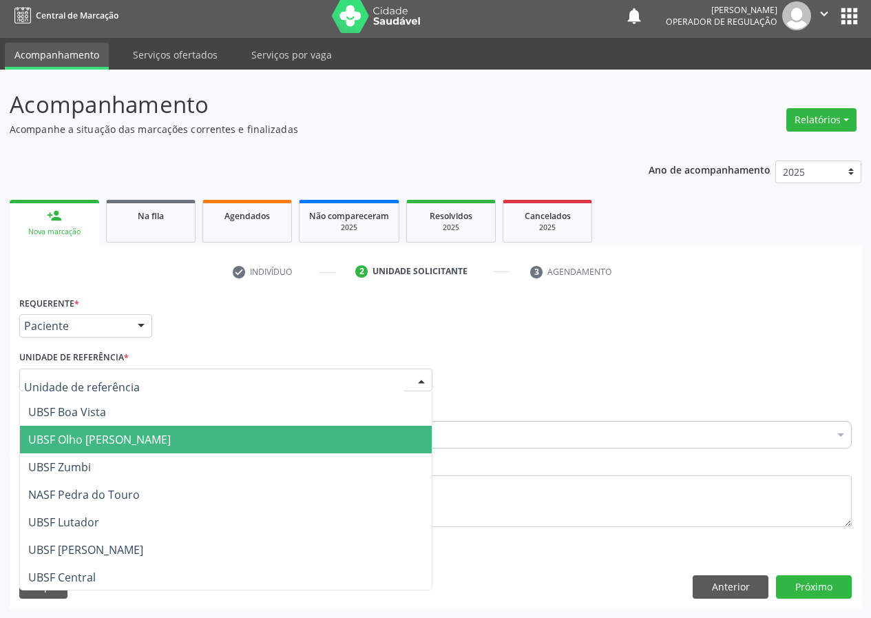
scroll to position [138, 0]
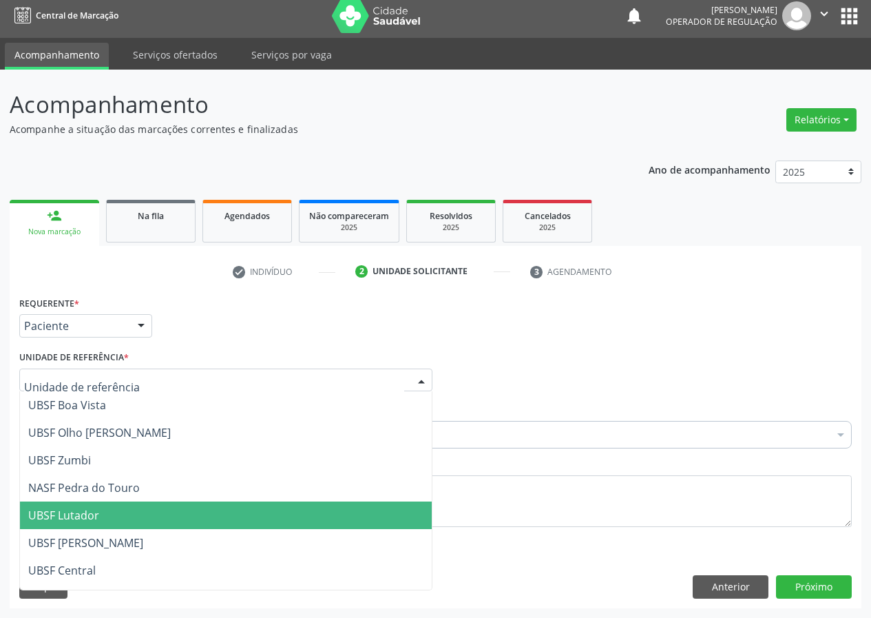
click at [87, 514] on span "UBSF Lutador" at bounding box center [63, 514] width 71 height 15
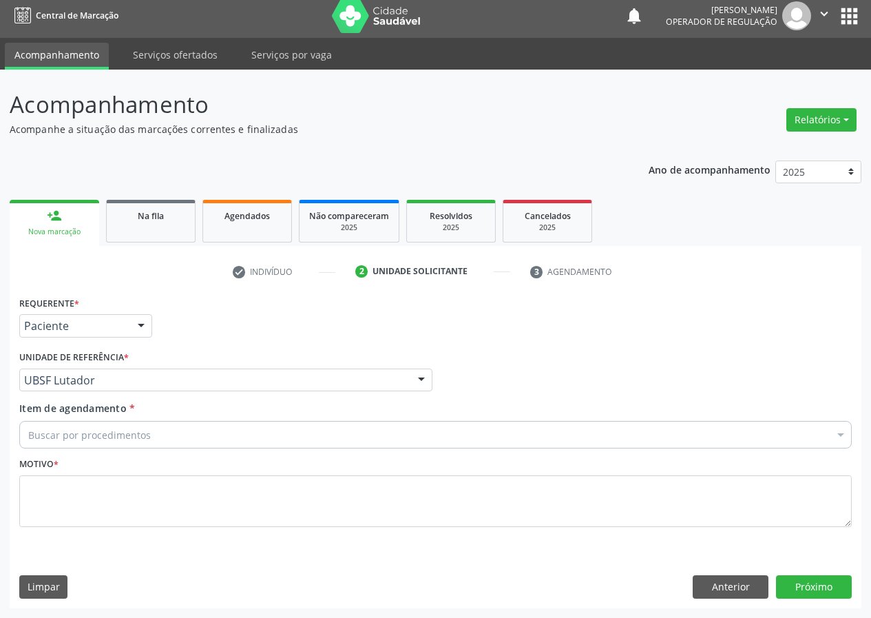
click at [410, 370] on div "UBSF Lutador UBSF Ligeiro II UBSF Saulo Leal Ernesto de Melo UBSF Castanho UBSF…" at bounding box center [225, 379] width 413 height 23
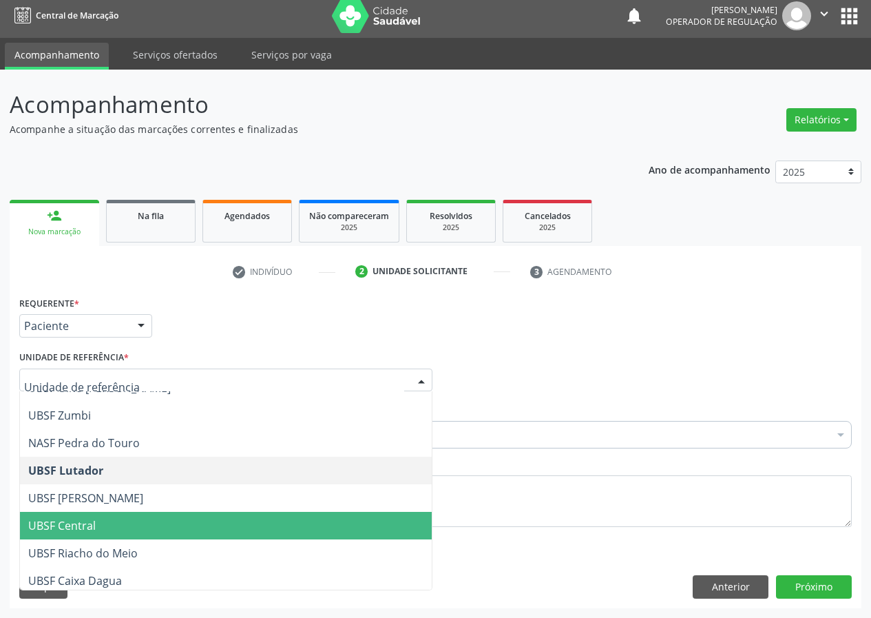
scroll to position [207, 0]
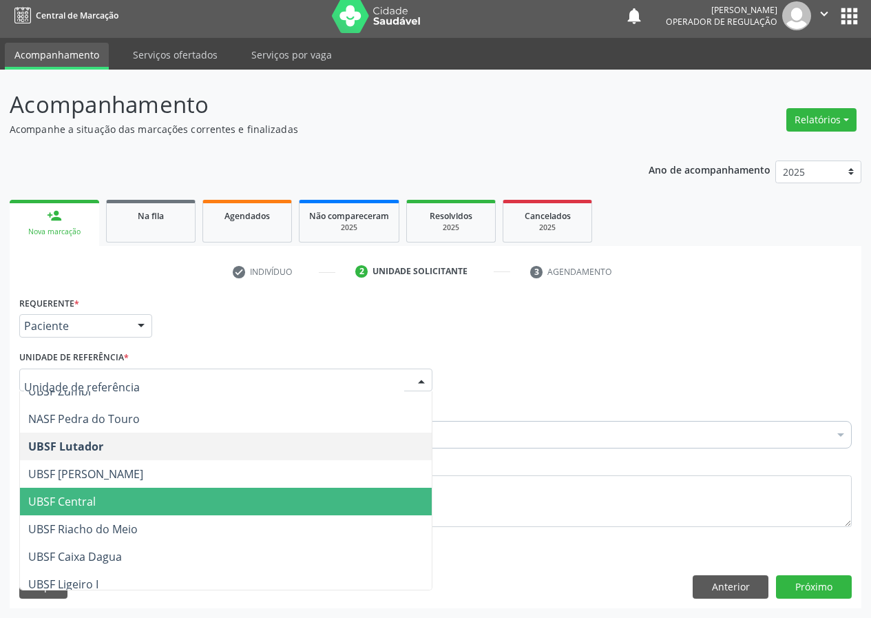
drag, startPoint x: 84, startPoint y: 498, endPoint x: 7, endPoint y: 494, distance: 77.2
click at [81, 498] on span "UBSF Central" at bounding box center [61, 501] width 67 height 15
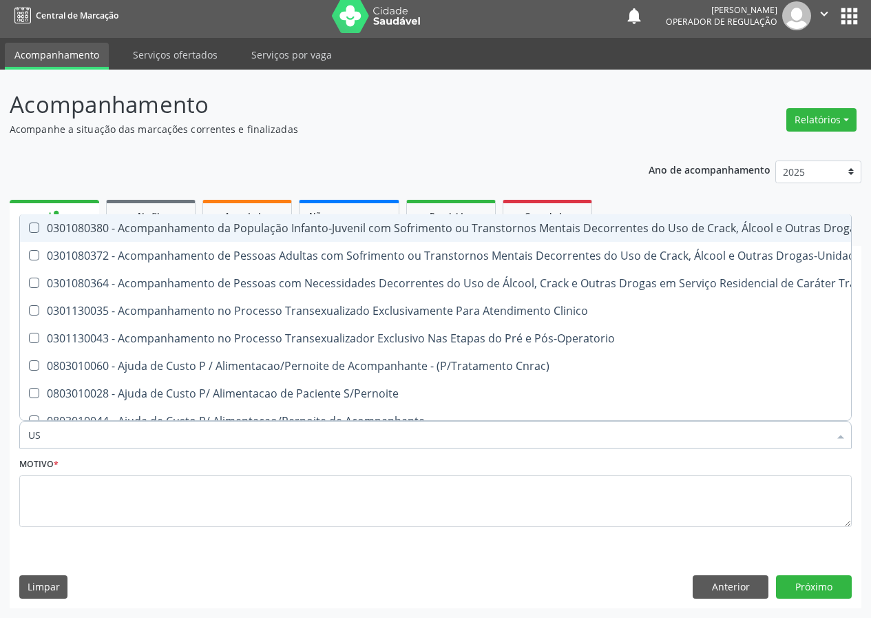
type input "USG"
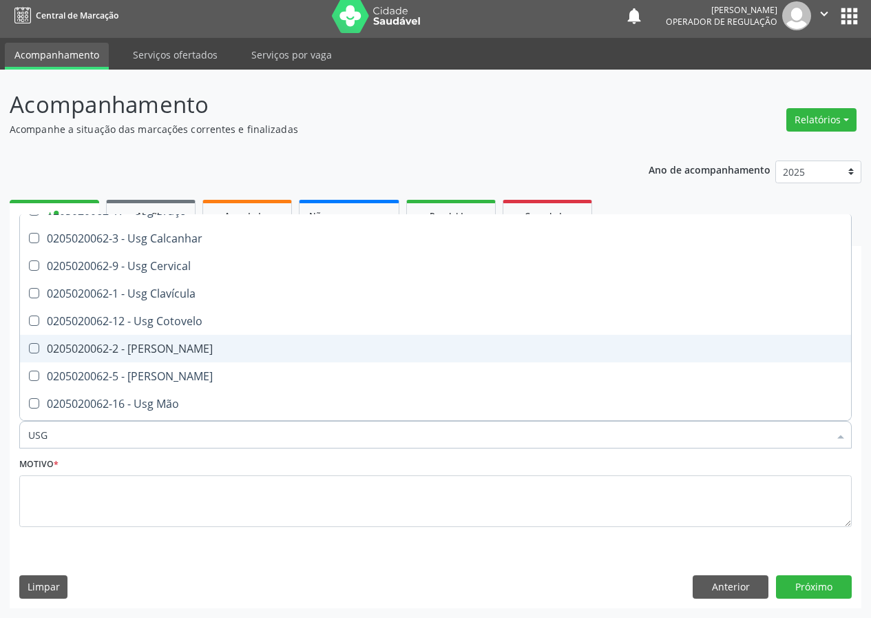
scroll to position [138, 0]
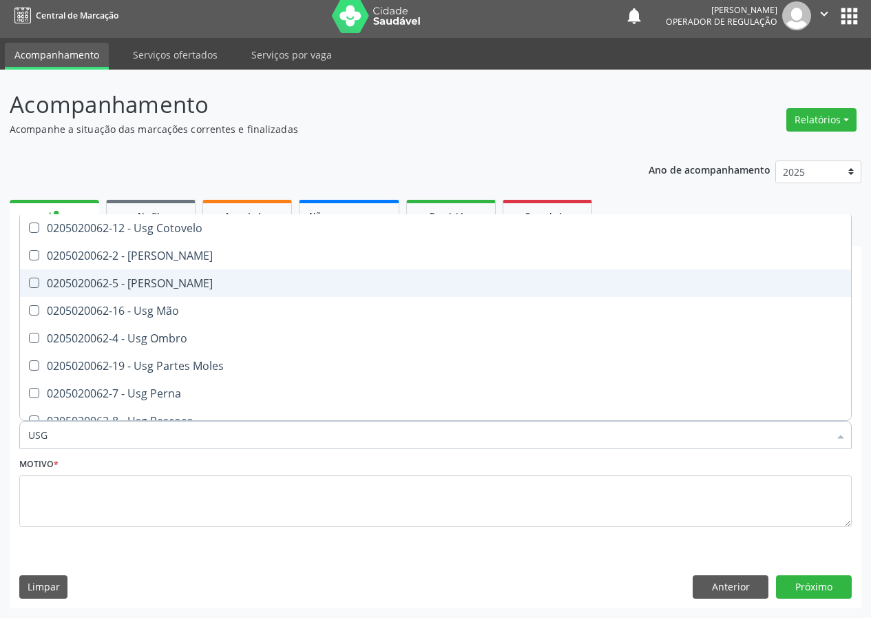
click at [151, 284] on div "0205020062-5 - [PERSON_NAME]" at bounding box center [435, 282] width 814 height 11
checkbox Joelho "true"
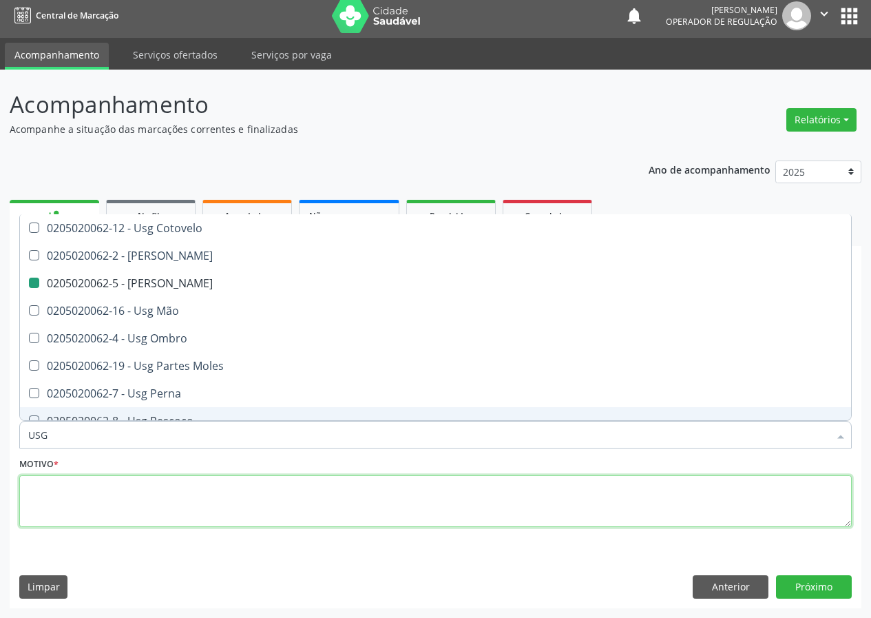
click at [66, 481] on textarea at bounding box center [435, 501] width 832 height 52
checkbox Braço "true"
checkbox Joelho "false"
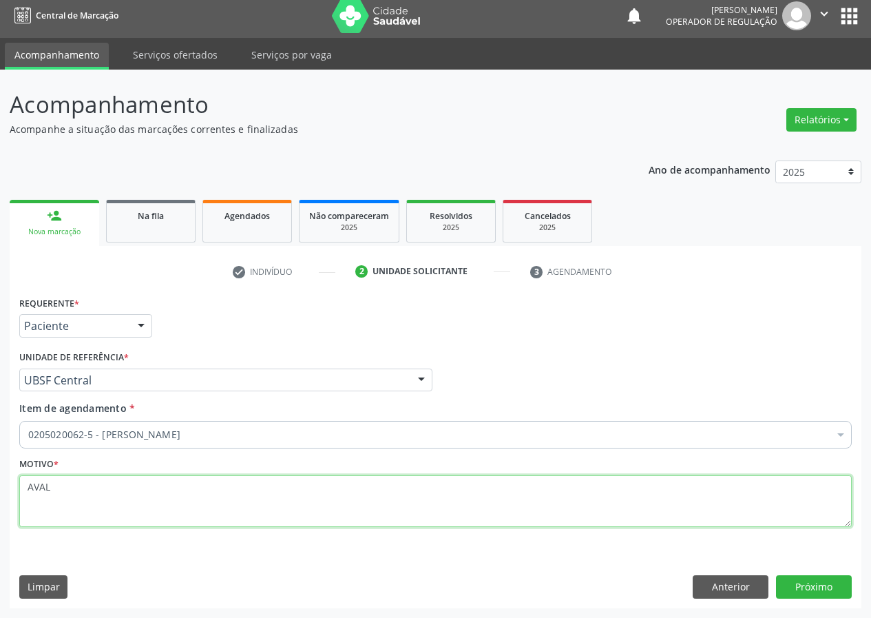
scroll to position [0, 0]
type textarea "AVALIAÇÃO"
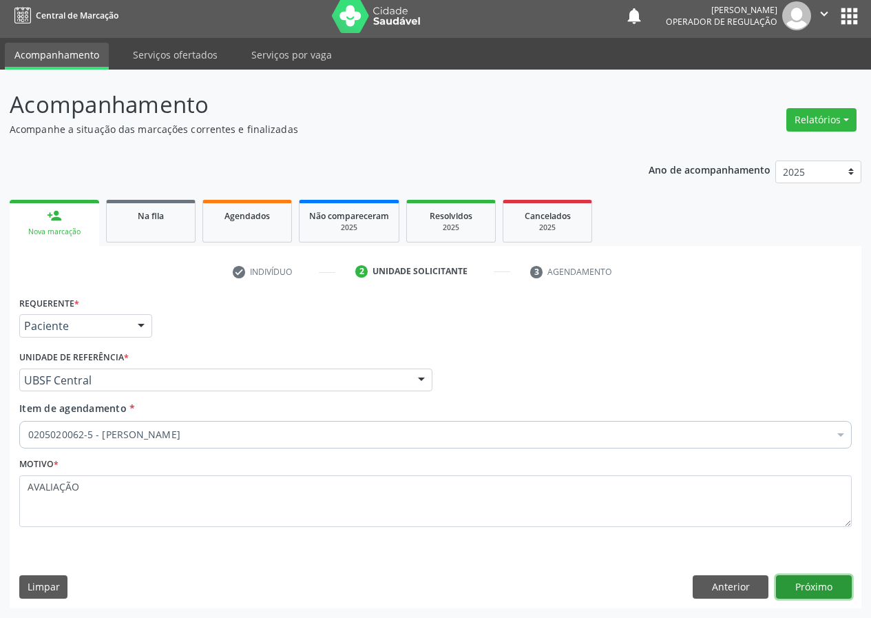
drag, startPoint x: 810, startPoint y: 592, endPoint x: 788, endPoint y: 580, distance: 24.3
click at [788, 580] on button "Próximo" at bounding box center [814, 586] width 76 height 23
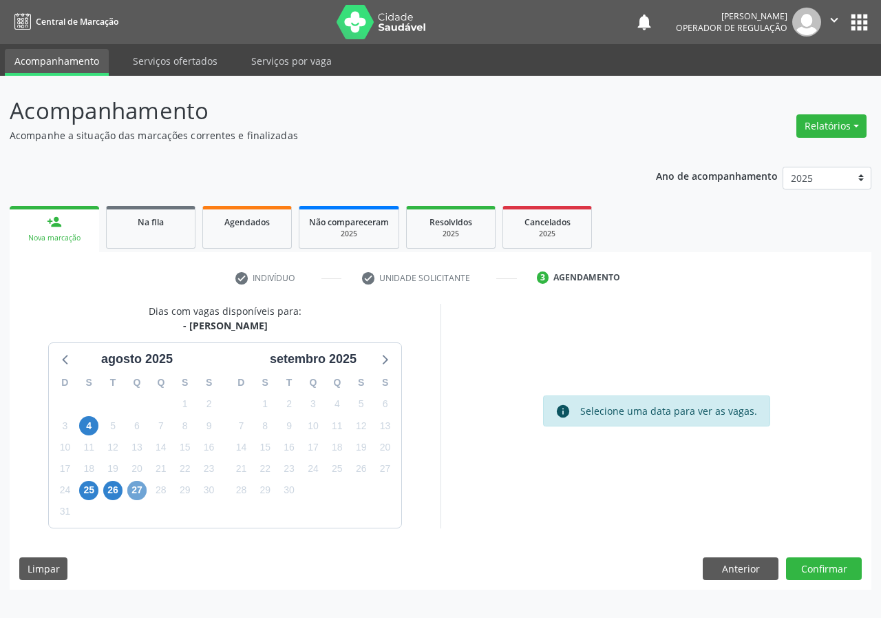
drag, startPoint x: 138, startPoint y: 486, endPoint x: 466, endPoint y: 408, distance: 336.8
click at [156, 480] on div "D S T Q Q S S 27 28 29 30 31 1 2 3 4 5 6 7 8 9 10 11 12 13 14 15 16 17 18 19 20…" at bounding box center [137, 447] width 176 height 158
click at [137, 489] on span "27" at bounding box center [136, 490] width 19 height 19
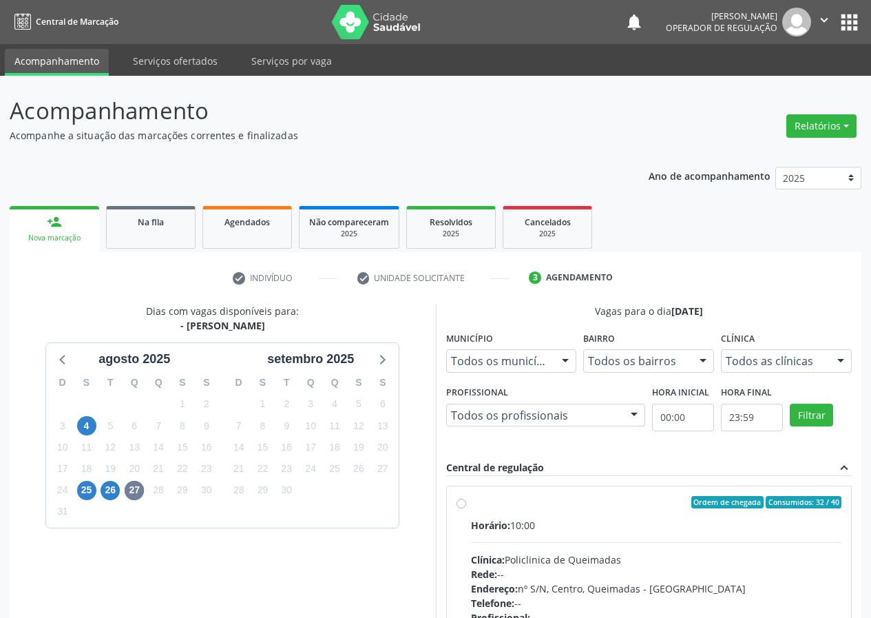
click at [471, 501] on label "Ordem de chegada Consumidos: 32 / 40 Horário: 10:00 Clínica: Policlinica de Que…" at bounding box center [656, 601] width 371 height 211
click at [459, 501] on input "Ordem de chegada Consumidos: 32 / 40 Horário: 10:00 Clínica: Policlinica de Que…" at bounding box center [461, 502] width 10 height 12
radio input "true"
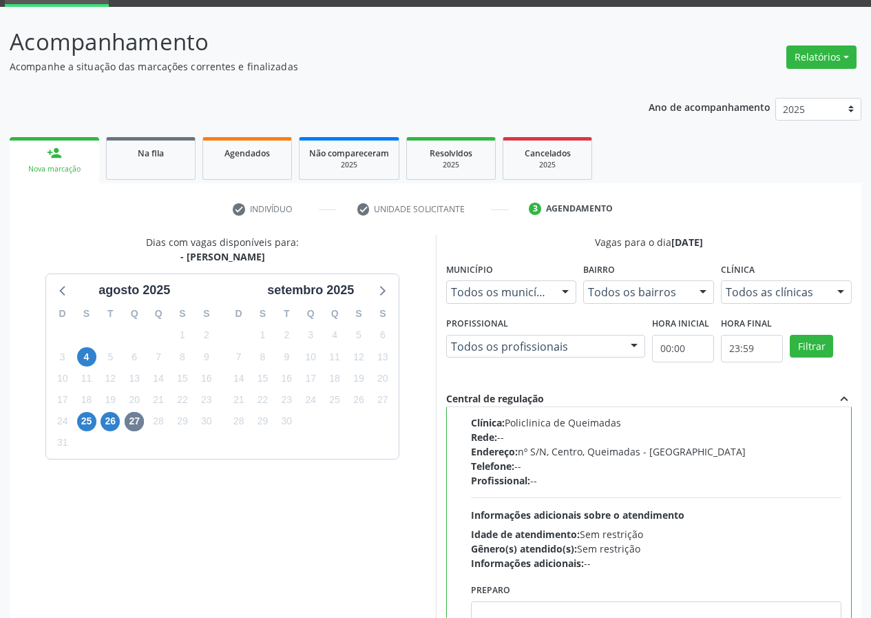
scroll to position [205, 0]
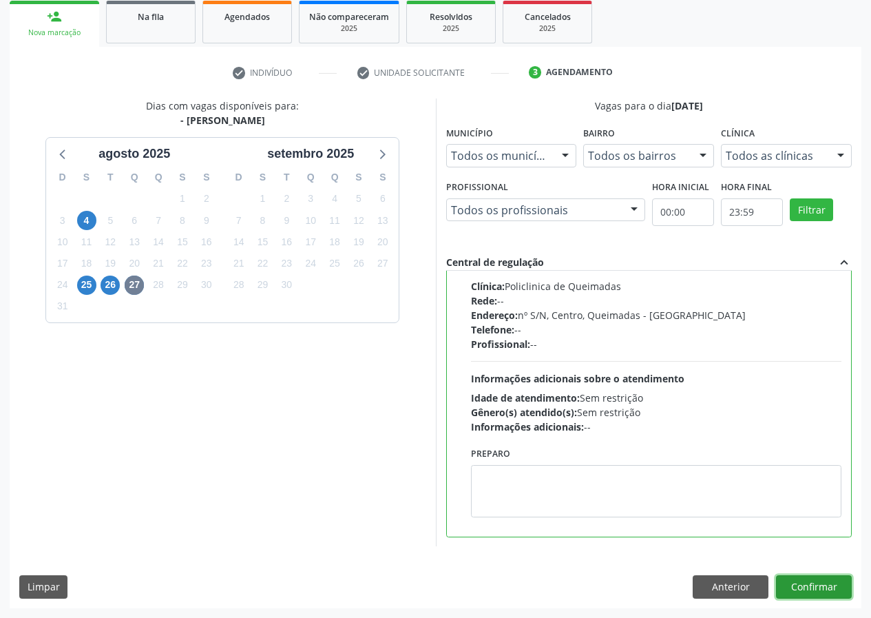
drag, startPoint x: 817, startPoint y: 587, endPoint x: 526, endPoint y: 558, distance: 292.0
click at [788, 587] on button "Confirmar" at bounding box center [814, 586] width 76 height 23
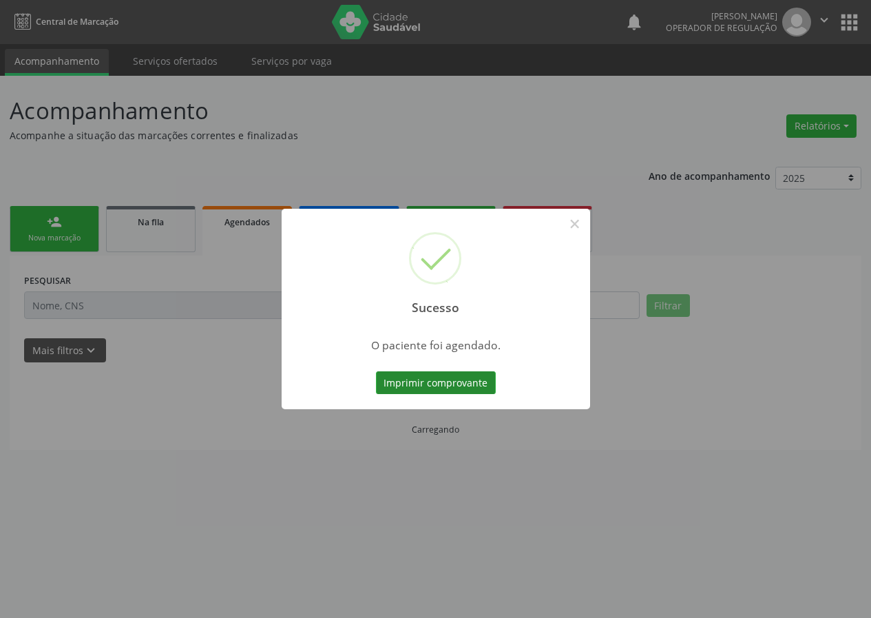
scroll to position [0, 0]
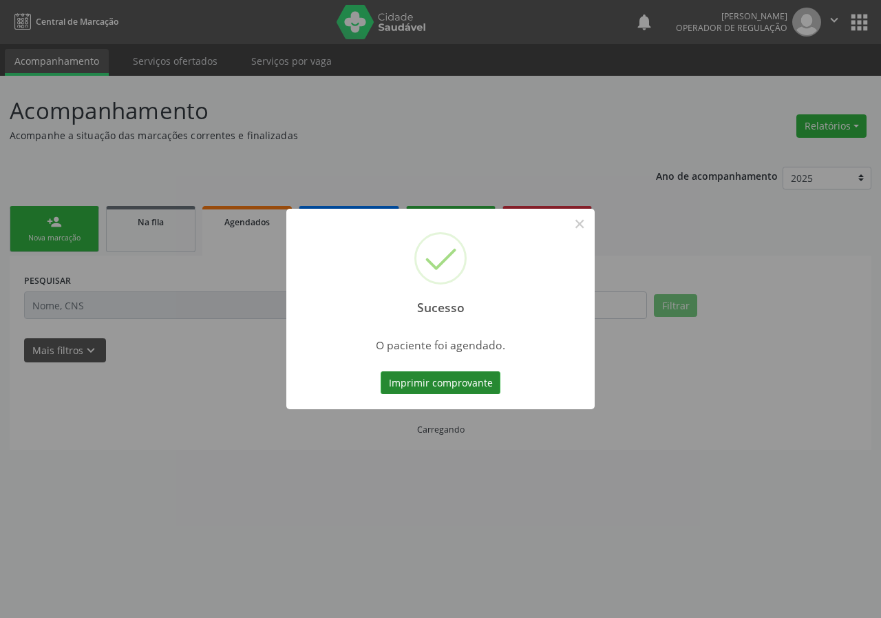
click at [445, 380] on button "Imprimir comprovante" at bounding box center [441, 382] width 120 height 23
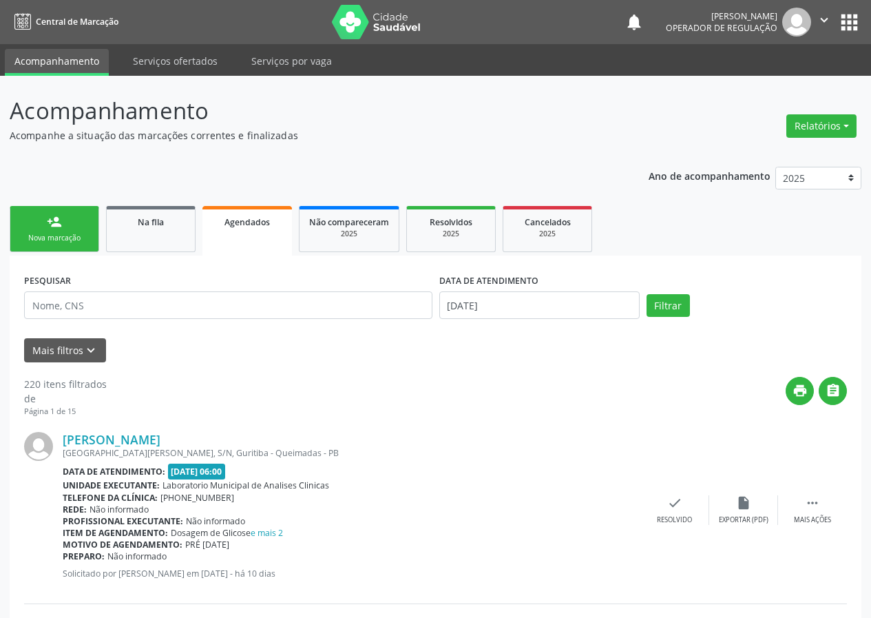
click at [43, 232] on link "person_add Nova marcação" at bounding box center [55, 229] width 90 height 46
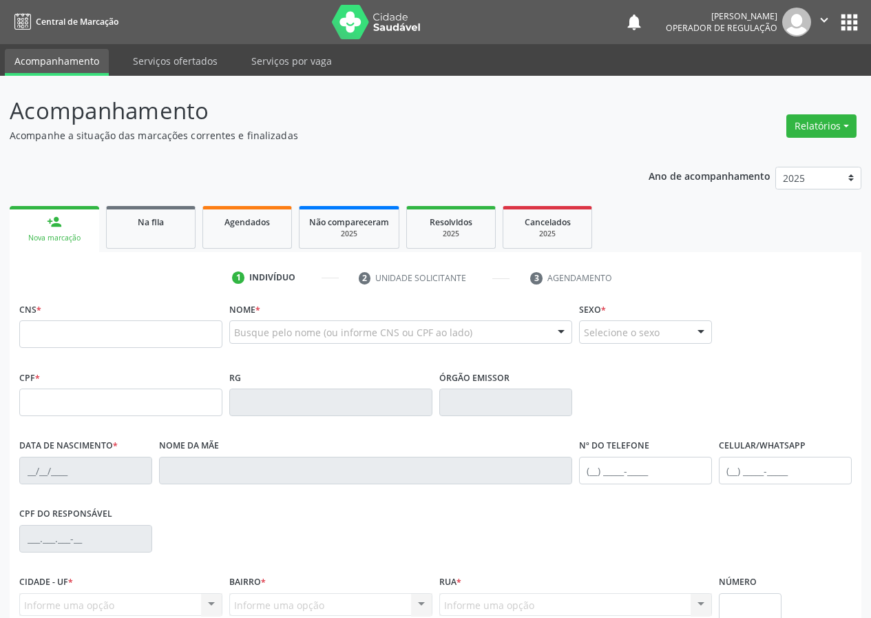
click at [22, 357] on fieldset "CNS *" at bounding box center [120, 328] width 203 height 59
drag, startPoint x: 27, startPoint y: 337, endPoint x: 30, endPoint y: 330, distance: 8.1
click at [30, 330] on input "text" at bounding box center [120, 334] width 203 height 28
type input "701 8022 4387 2477"
type input "097.274.824-57"
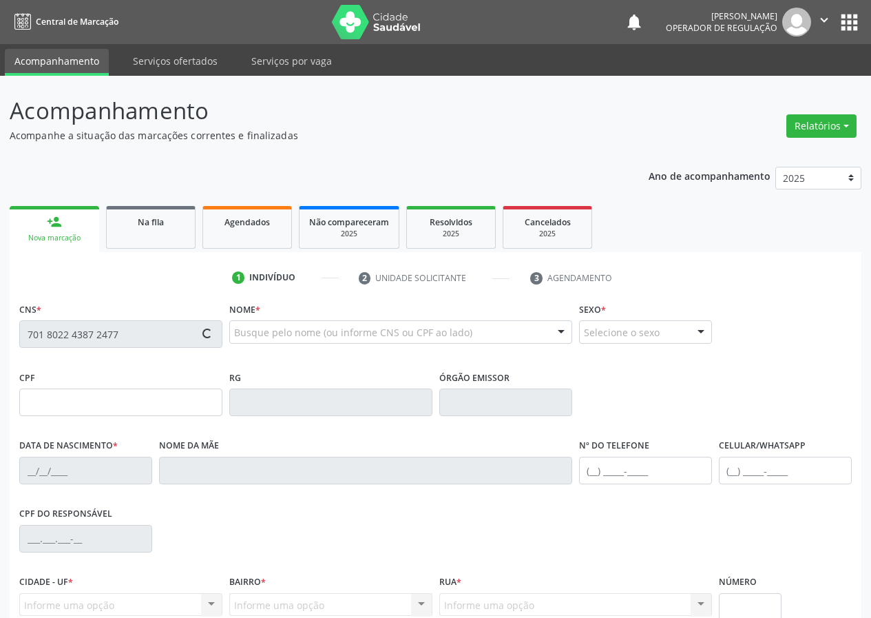
type input "17/04/1992"
type input "Benedita Josefa da Silva"
type input "(83) 99389-7200"
type input "S/N"
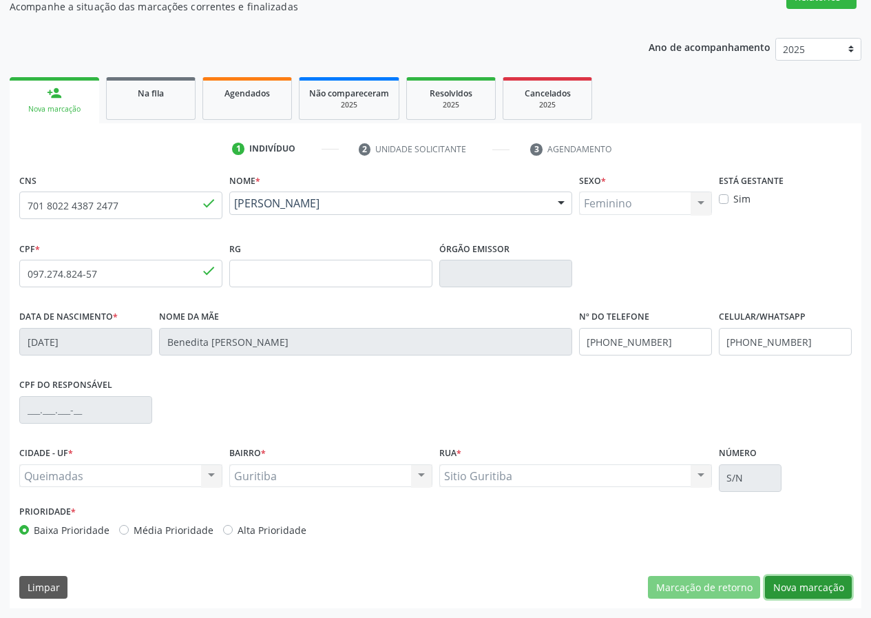
click at [812, 596] on button "Nova marcação" at bounding box center [808, 587] width 87 height 23
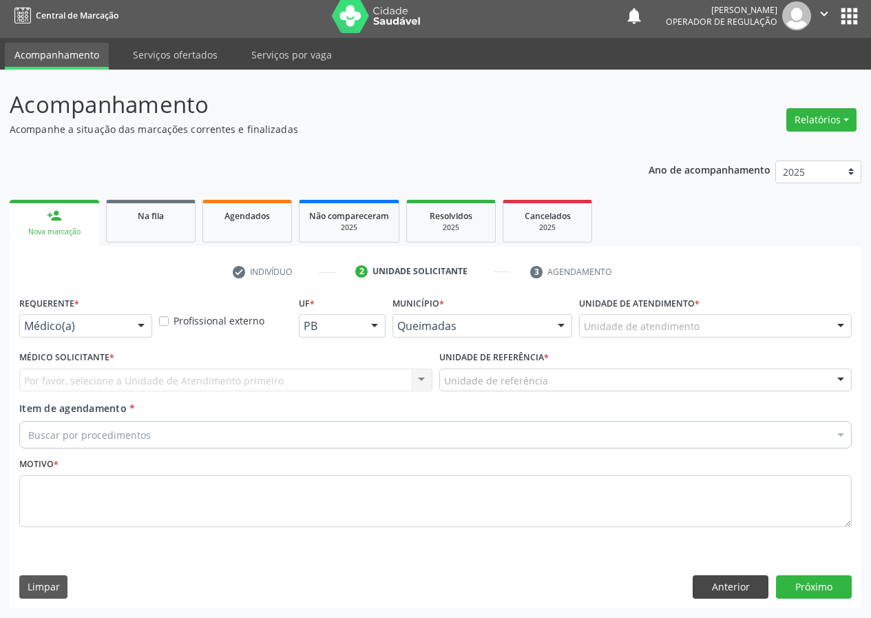
scroll to position [6, 0]
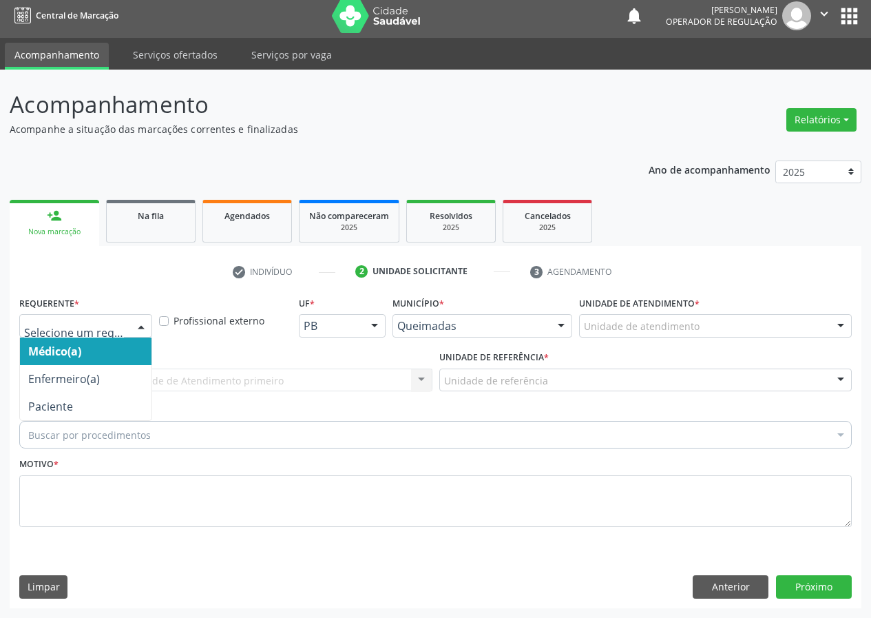
drag, startPoint x: 133, startPoint y: 329, endPoint x: 112, endPoint y: 390, distance: 64.9
click at [132, 330] on div at bounding box center [141, 326] width 21 height 23
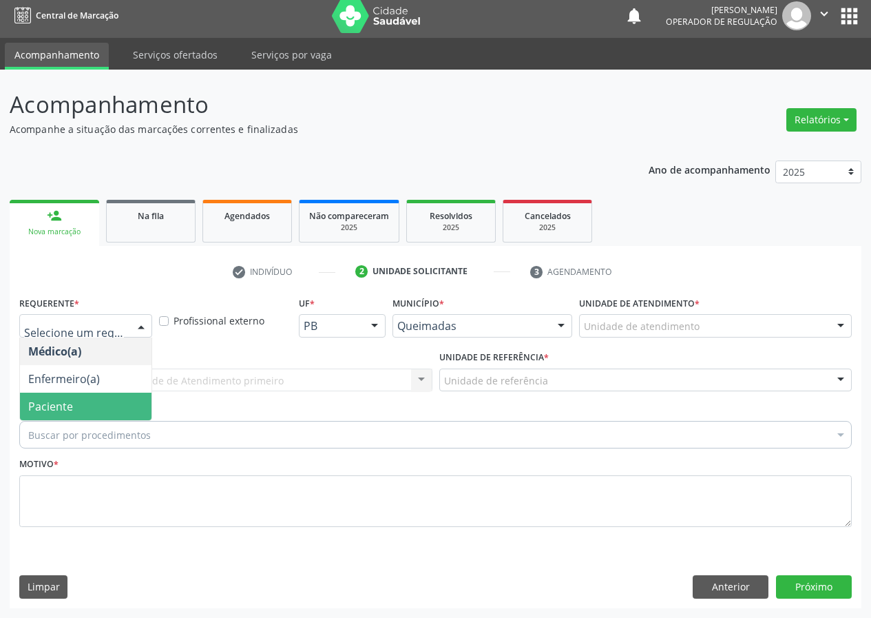
drag, startPoint x: 108, startPoint y: 412, endPoint x: 199, endPoint y: 395, distance: 92.6
click at [112, 410] on span "Paciente" at bounding box center [86, 406] width 132 height 28
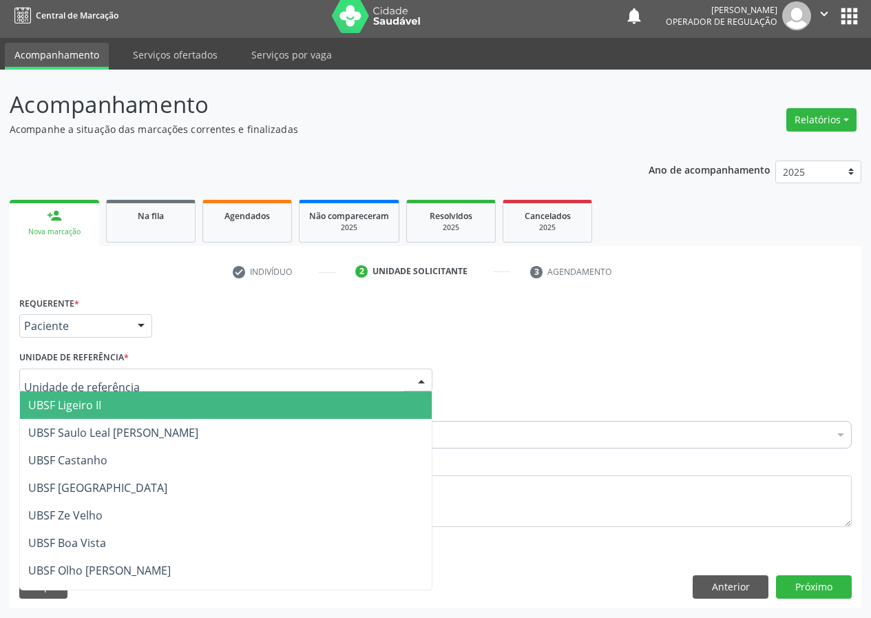
drag, startPoint x: 353, startPoint y: 372, endPoint x: 147, endPoint y: 525, distance: 256.4
click at [340, 384] on div at bounding box center [225, 379] width 413 height 23
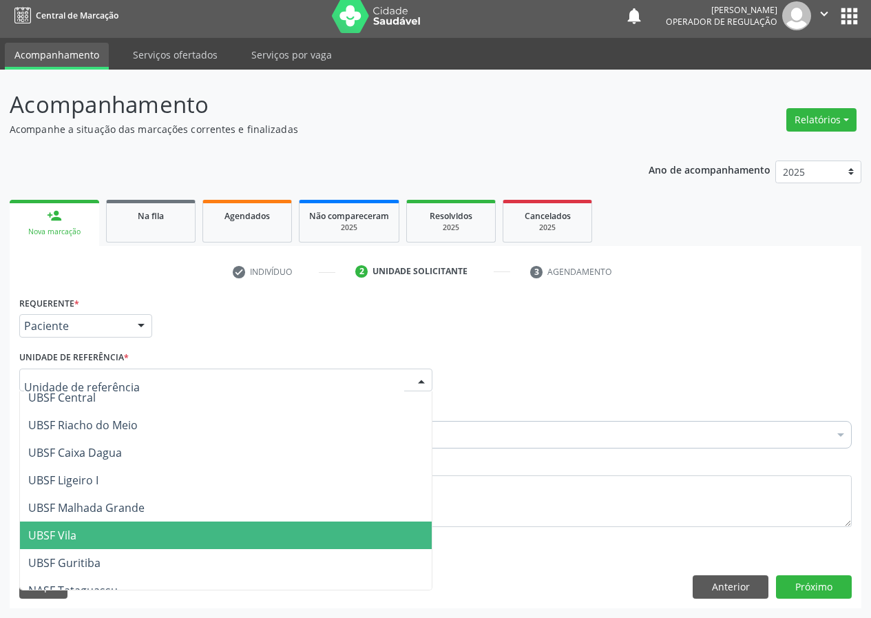
scroll to position [353, 0]
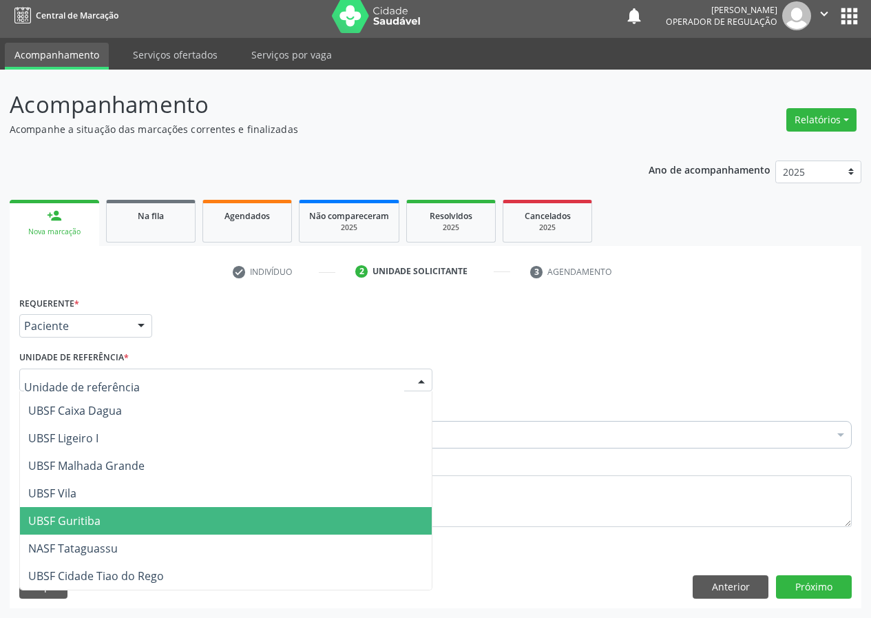
drag, startPoint x: 78, startPoint y: 522, endPoint x: 6, endPoint y: 505, distance: 74.8
click at [74, 523] on span "UBSF Guritiba" at bounding box center [64, 520] width 72 height 15
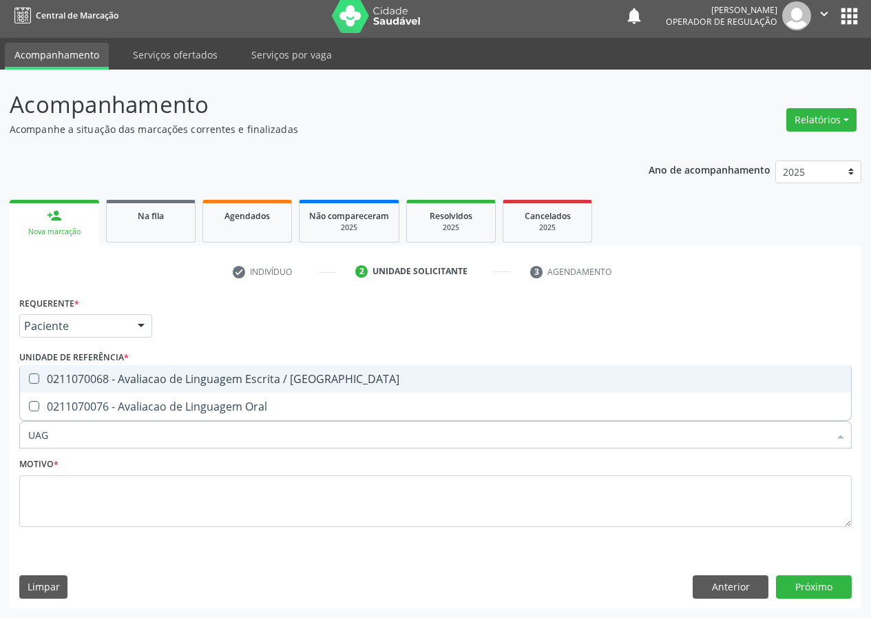
click at [44, 434] on input "UAG" at bounding box center [428, 435] width 801 height 28
drag, startPoint x: 52, startPoint y: 435, endPoint x: 0, endPoint y: 439, distance: 52.5
click at [0, 439] on div "Acompanhamento Acompanhe a situação das marcações correntes e finalizadas Relat…" at bounding box center [435, 344] width 871 height 548
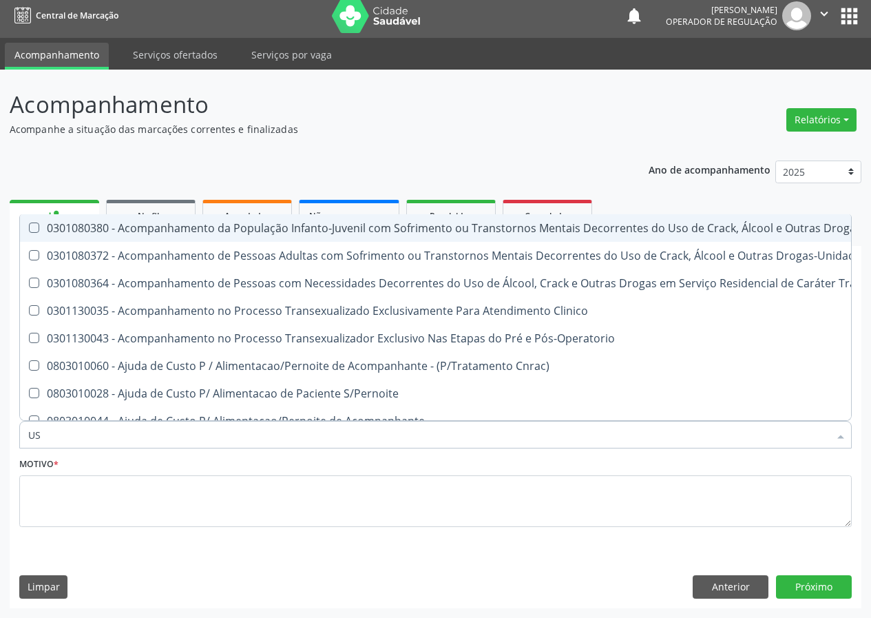
type input "USG"
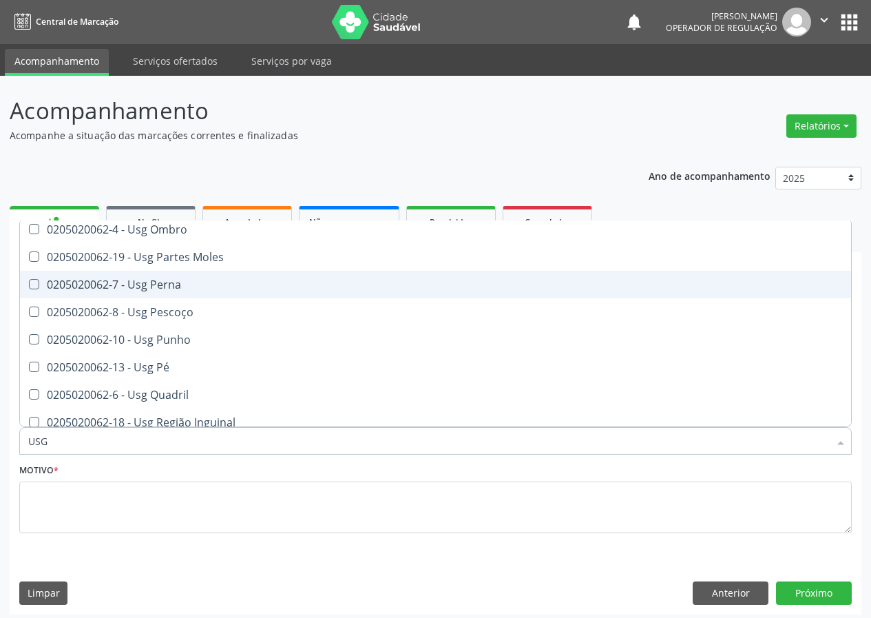
scroll to position [275, 0]
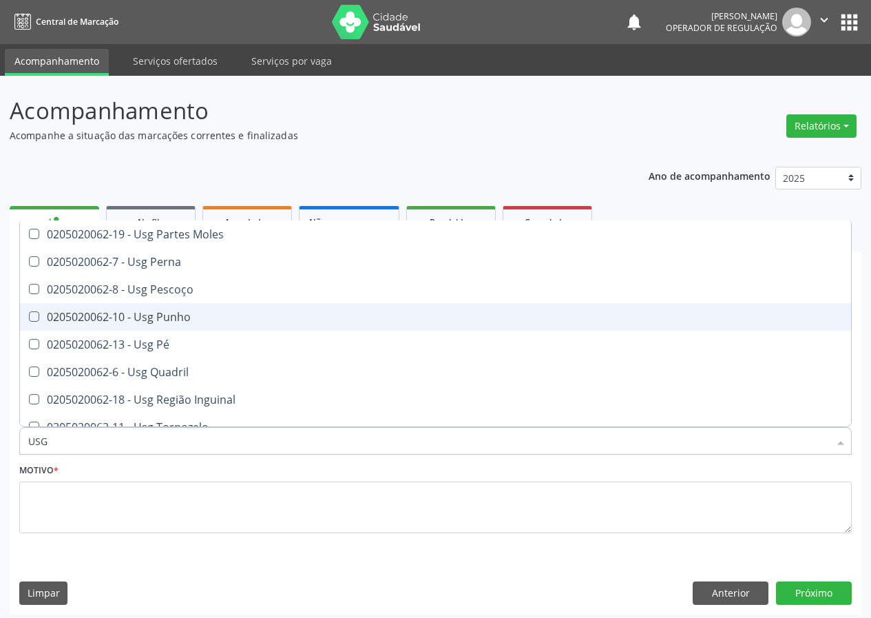
click at [187, 311] on div "0205020062-10 - Usg Punho" at bounding box center [435, 316] width 814 height 11
checkbox Punho "true"
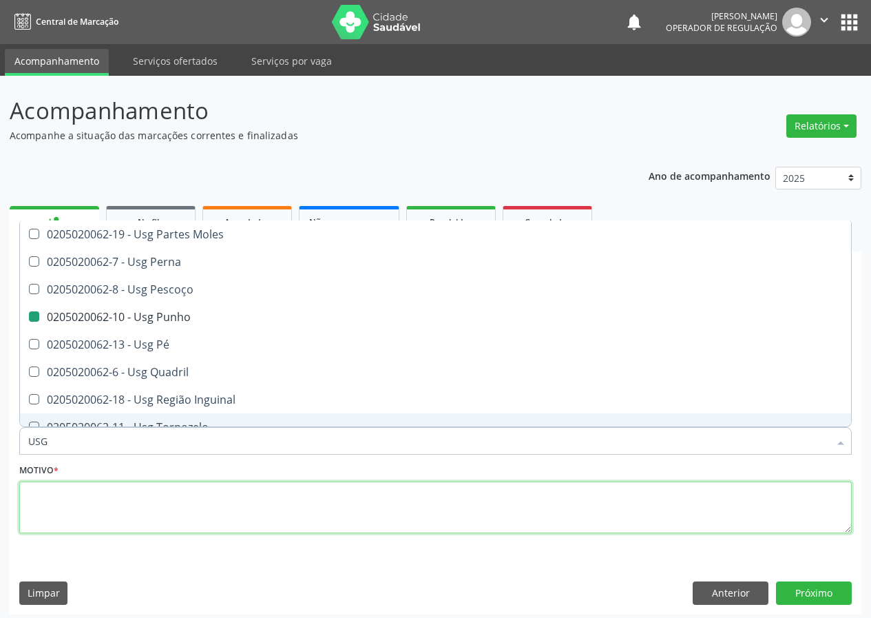
drag, startPoint x: 41, startPoint y: 518, endPoint x: 146, endPoint y: 489, distance: 109.2
click at [119, 492] on textarea at bounding box center [435, 507] width 832 height 52
checkbox Braço "true"
checkbox Punho "false"
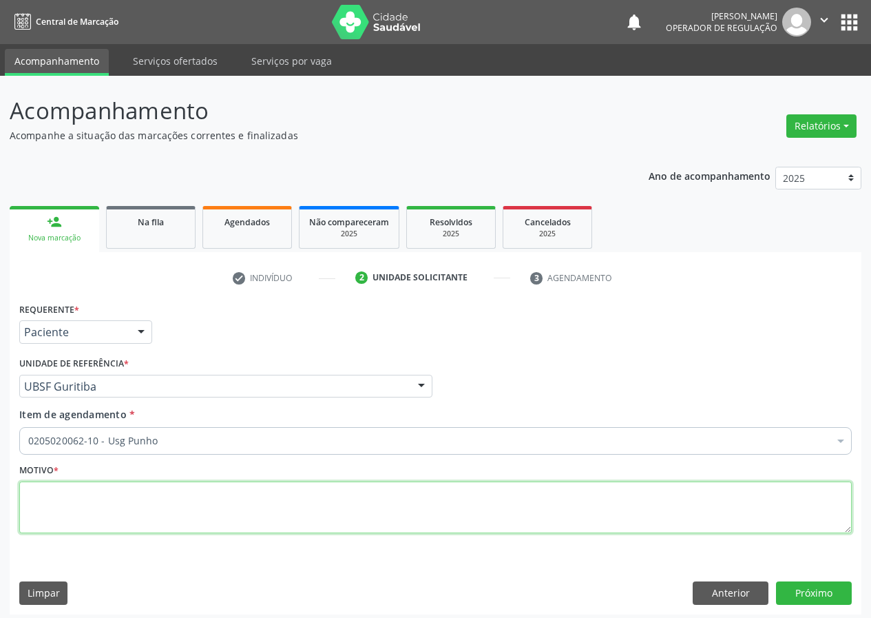
scroll to position [0, 0]
type textarea "AVALIAÇÃO"
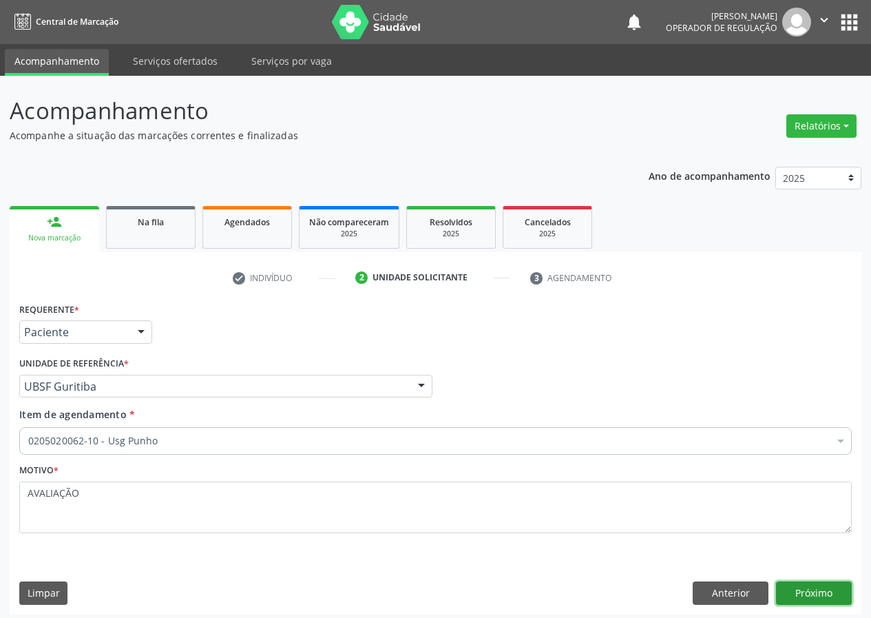
click at [814, 591] on button "Próximo" at bounding box center [814, 592] width 76 height 23
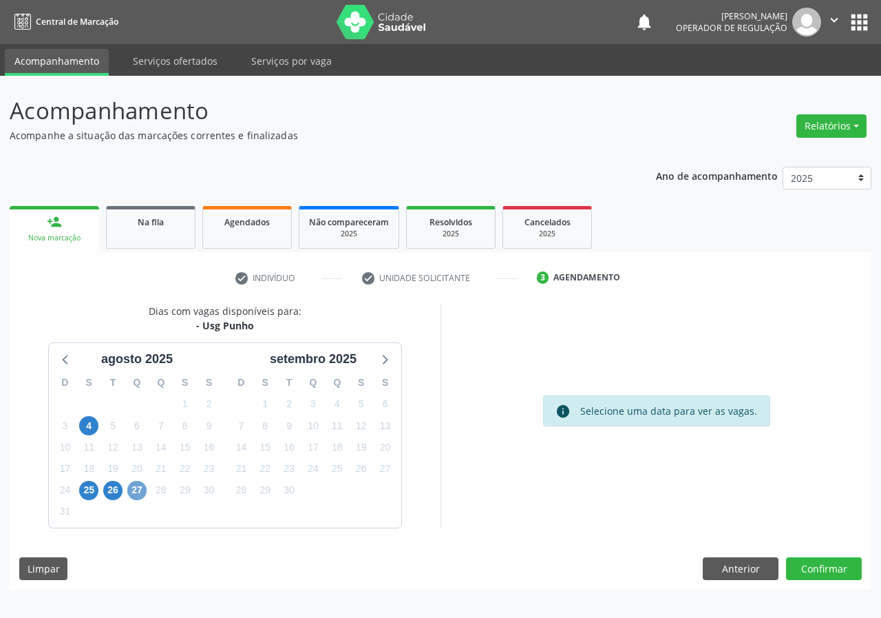
click at [135, 492] on span "27" at bounding box center [136, 490] width 19 height 19
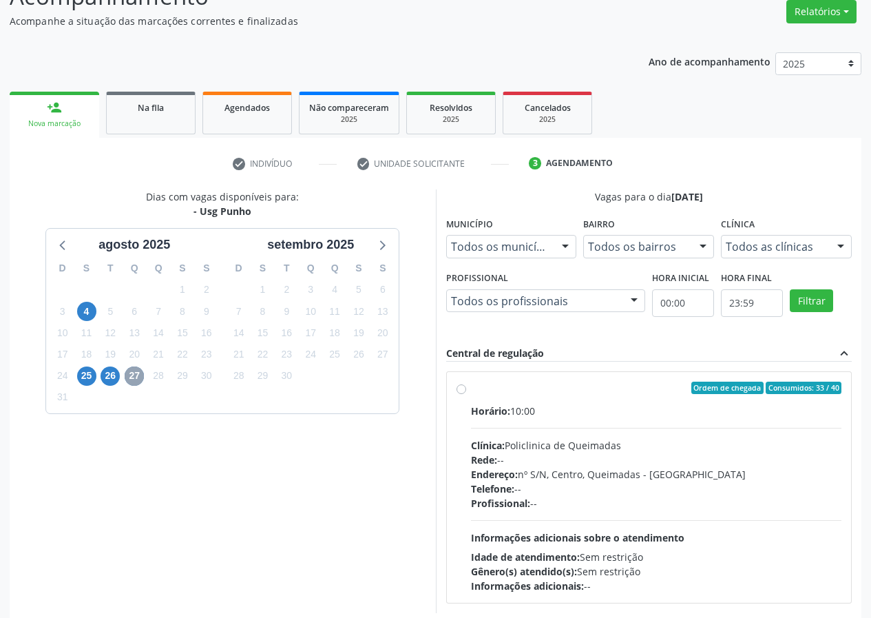
scroll to position [180, 0]
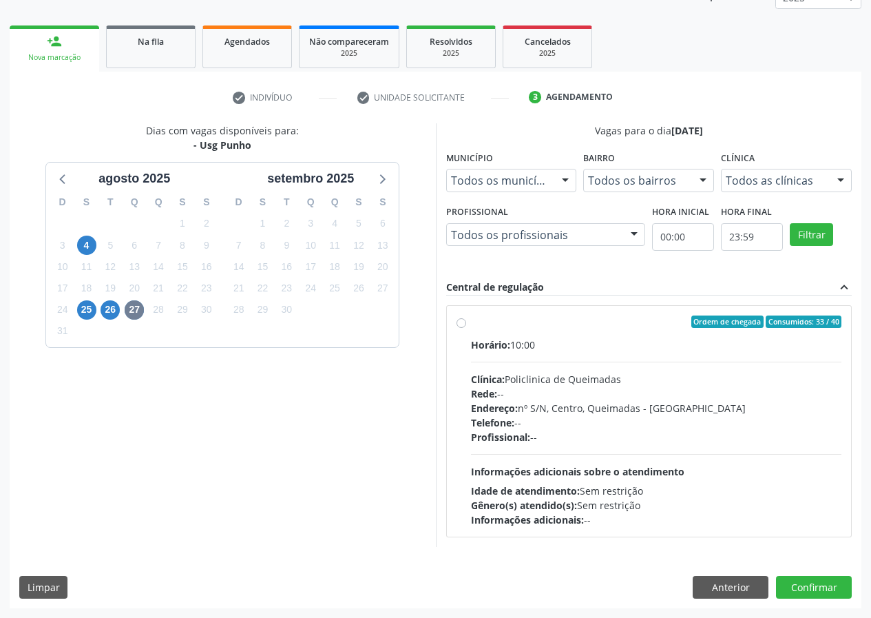
drag, startPoint x: 460, startPoint y: 321, endPoint x: 549, endPoint y: 331, distance: 89.4
click at [471, 322] on label "Ordem de chegada Consumidos: 33 / 40 Horário: 10:00 Clínica: Policlinica de Que…" at bounding box center [656, 420] width 371 height 211
click at [461, 322] on input "Ordem de chegada Consumidos: 33 / 40 Horário: 10:00 Clínica: Policlinica de Que…" at bounding box center [461, 321] width 10 height 12
radio input "true"
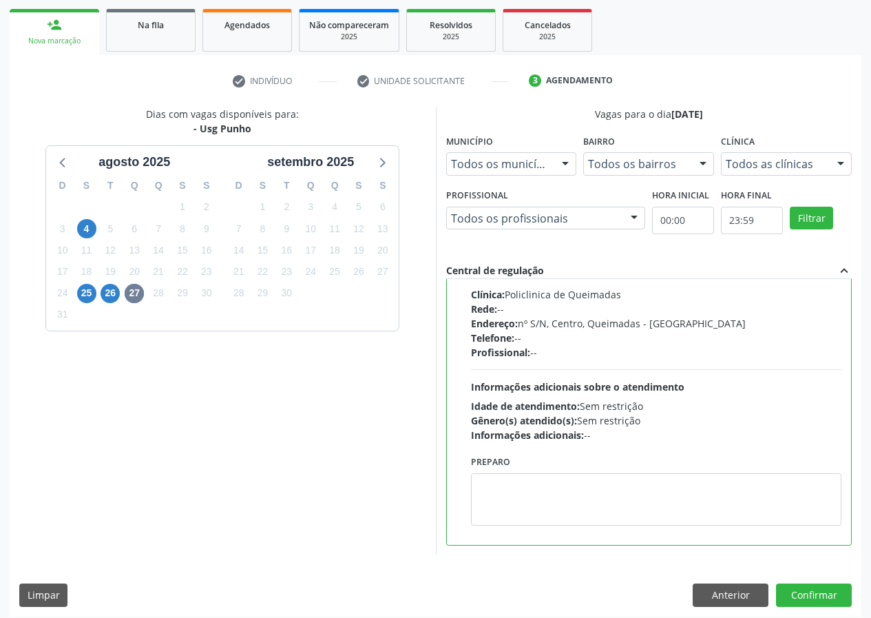
scroll to position [205, 0]
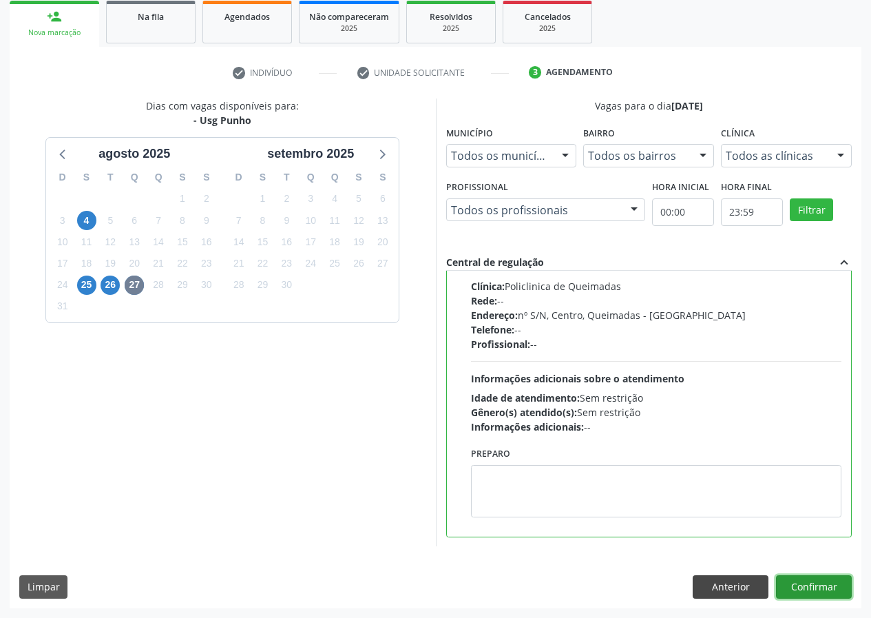
drag, startPoint x: 807, startPoint y: 588, endPoint x: 737, endPoint y: 589, distance: 69.5
click at [803, 588] on button "Confirmar" at bounding box center [814, 586] width 76 height 23
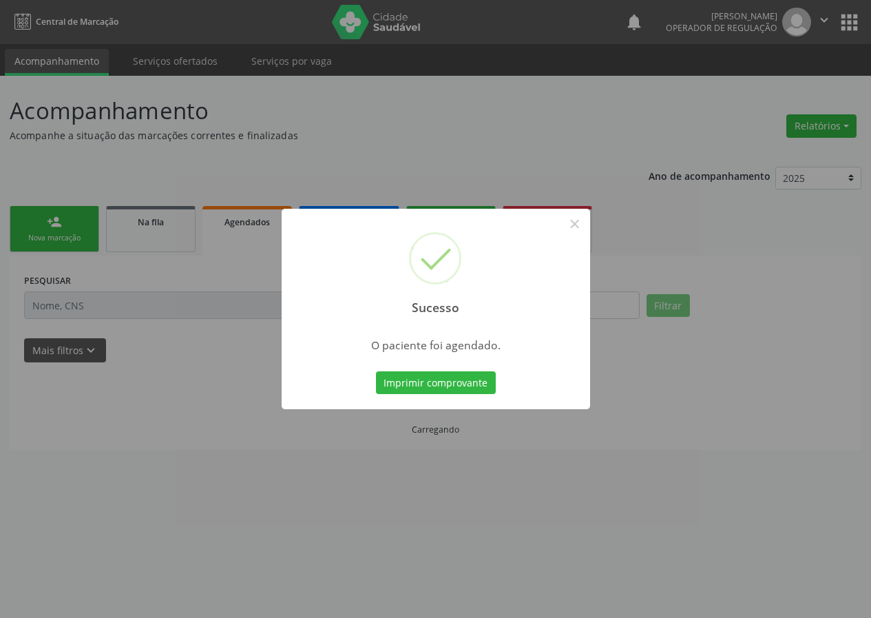
scroll to position [0, 0]
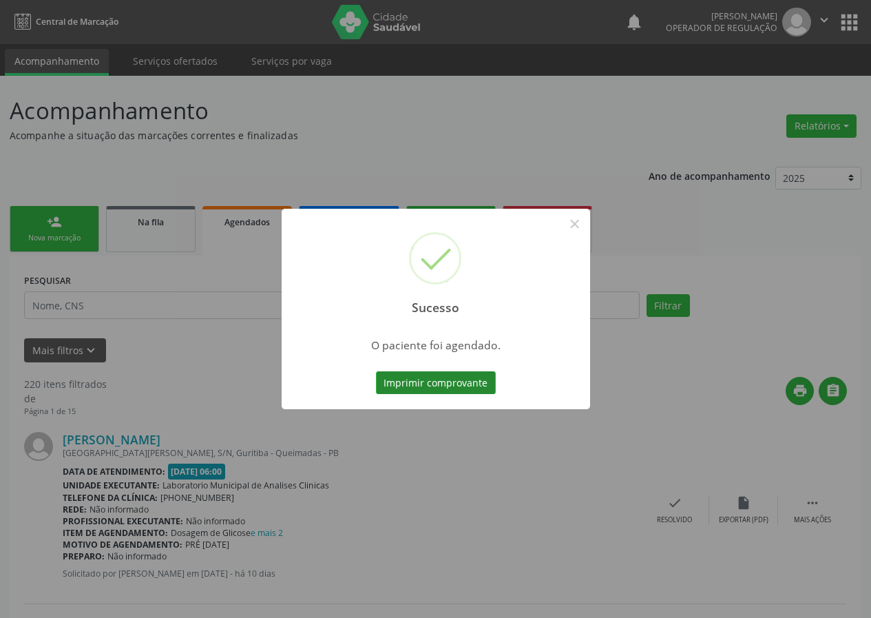
click at [412, 380] on button "Imprimir comprovante" at bounding box center [436, 382] width 120 height 23
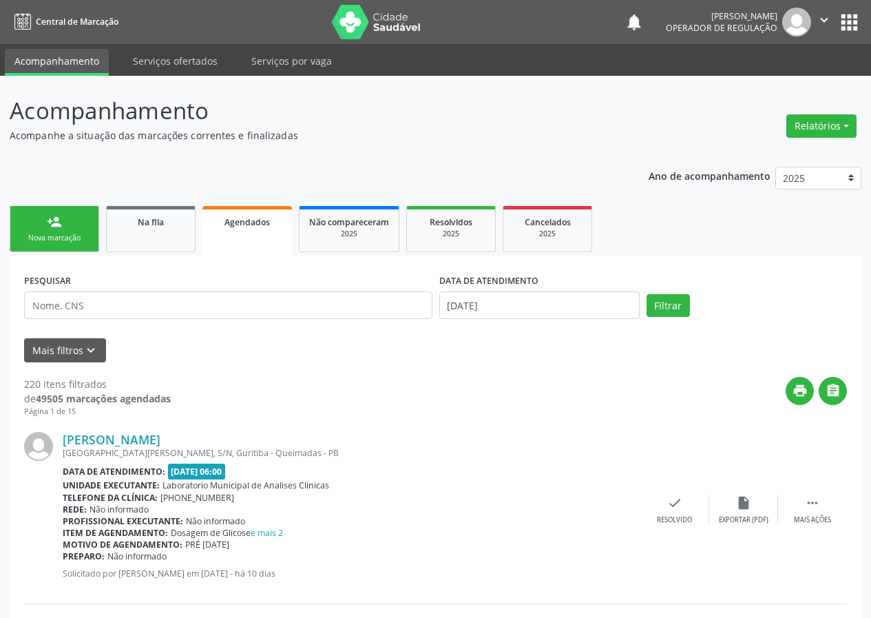
click at [65, 229] on link "person_add Nova marcação" at bounding box center [55, 229] width 90 height 46
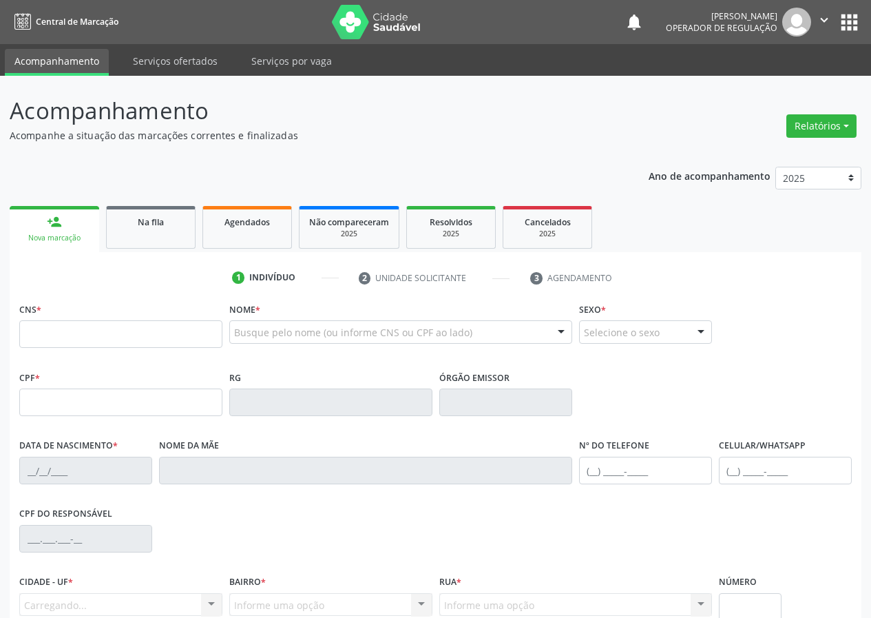
click at [61, 240] on div "Nova marcação" at bounding box center [54, 238] width 70 height 10
click at [52, 337] on input "text" at bounding box center [120, 334] width 203 height 28
click at [40, 330] on input "text" at bounding box center [120, 334] width 203 height 28
type input "707 4030 8444 0873"
type input "067.918.574-71"
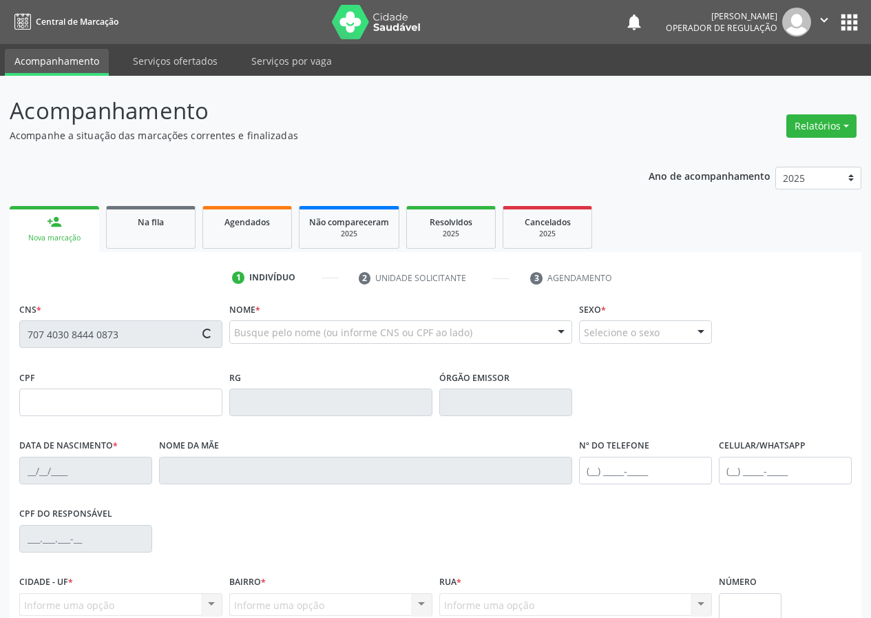
type input "29/08/1986"
type input "Maria do Carmo de Normanda Vidal"
type input "(83) 99110-4033"
type input "042.222.664-50"
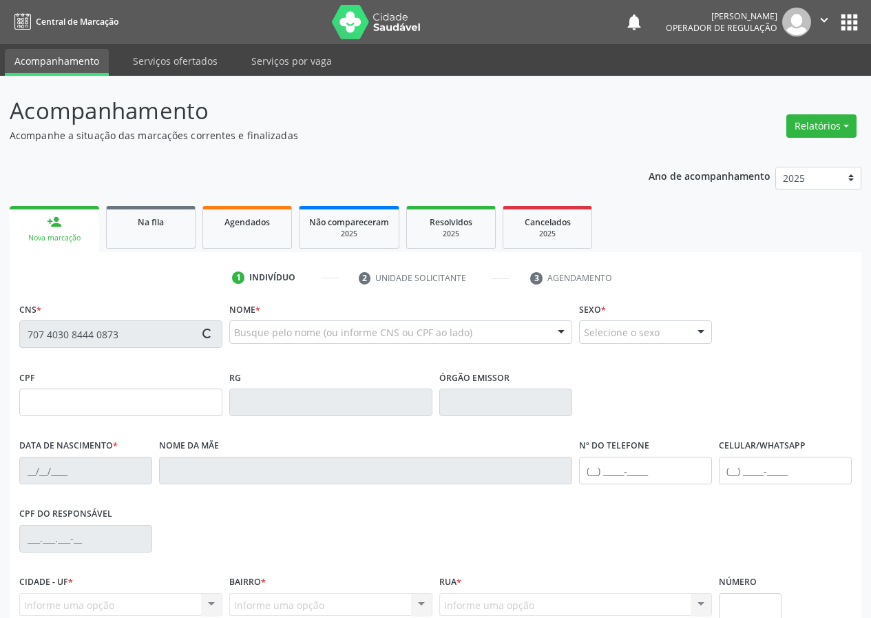
type input "54"
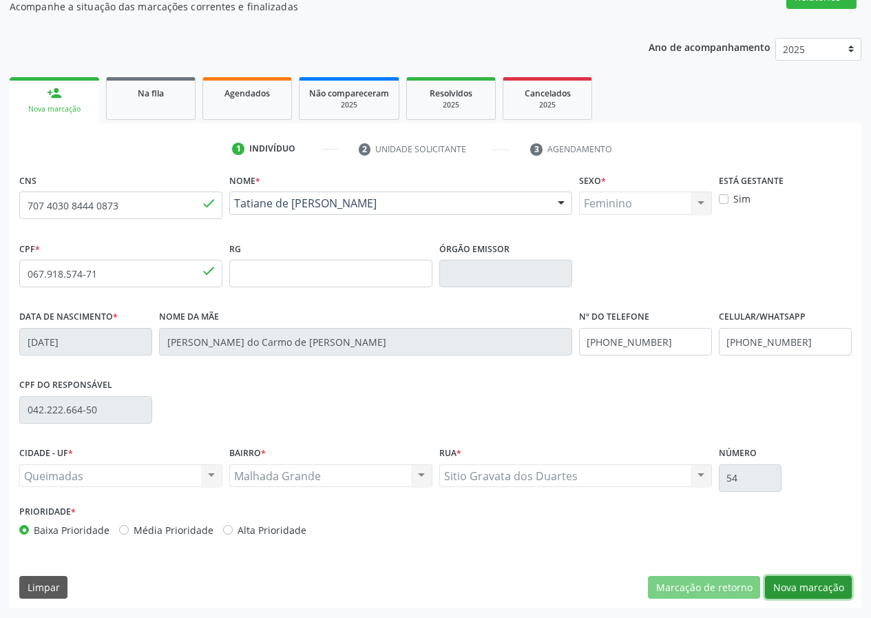
drag, startPoint x: 781, startPoint y: 589, endPoint x: 610, endPoint y: 580, distance: 171.7
click at [775, 587] on button "Nova marcação" at bounding box center [808, 587] width 87 height 23
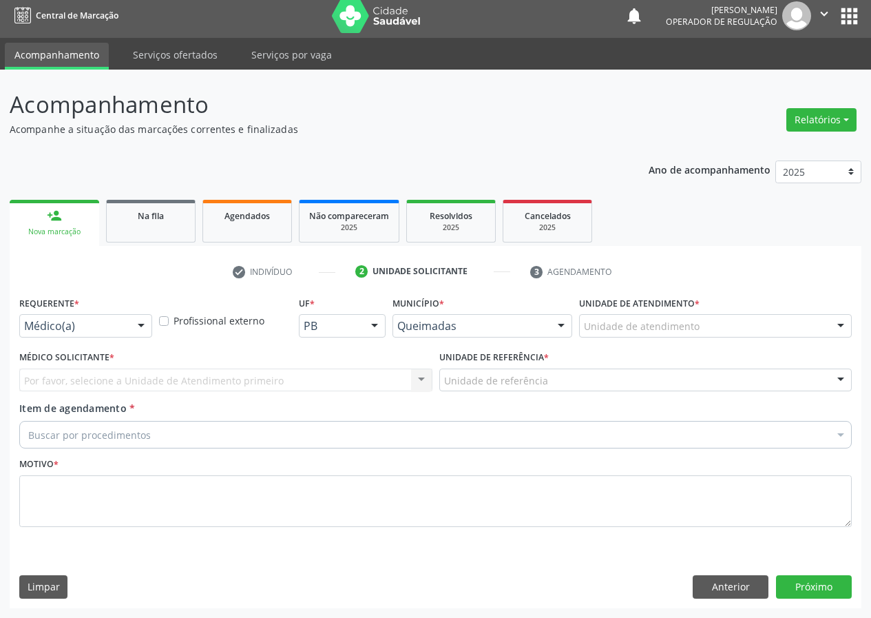
scroll to position [6, 0]
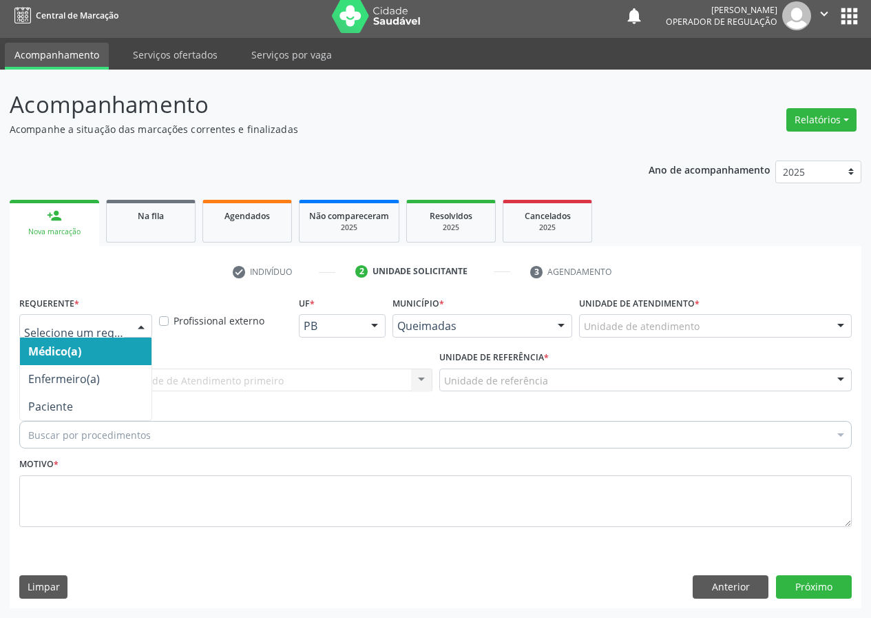
drag, startPoint x: 136, startPoint y: 322, endPoint x: 122, endPoint y: 395, distance: 74.3
click at [134, 334] on div at bounding box center [141, 326] width 21 height 23
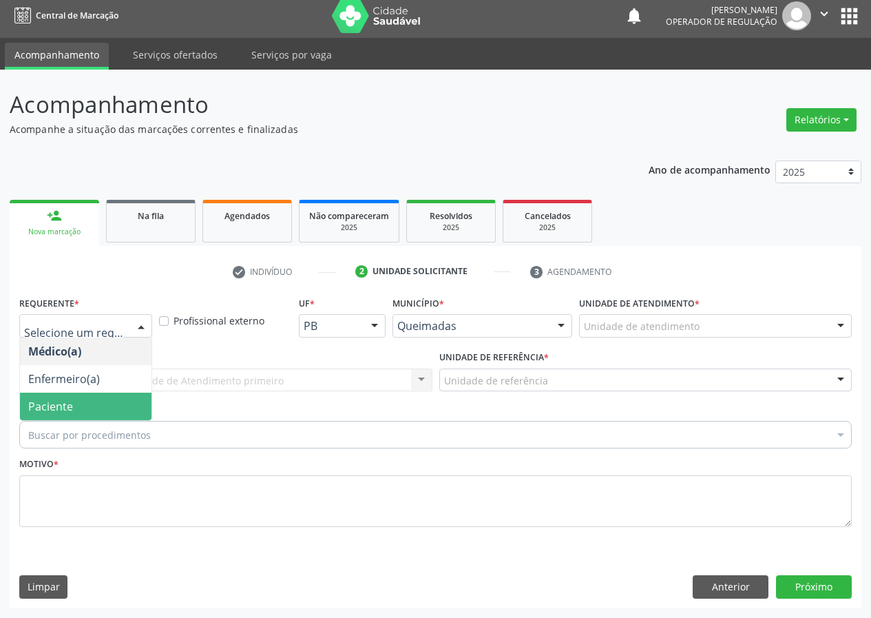
drag, startPoint x: 125, startPoint y: 407, endPoint x: 322, endPoint y: 366, distance: 201.1
click at [130, 403] on span "Paciente" at bounding box center [86, 406] width 132 height 28
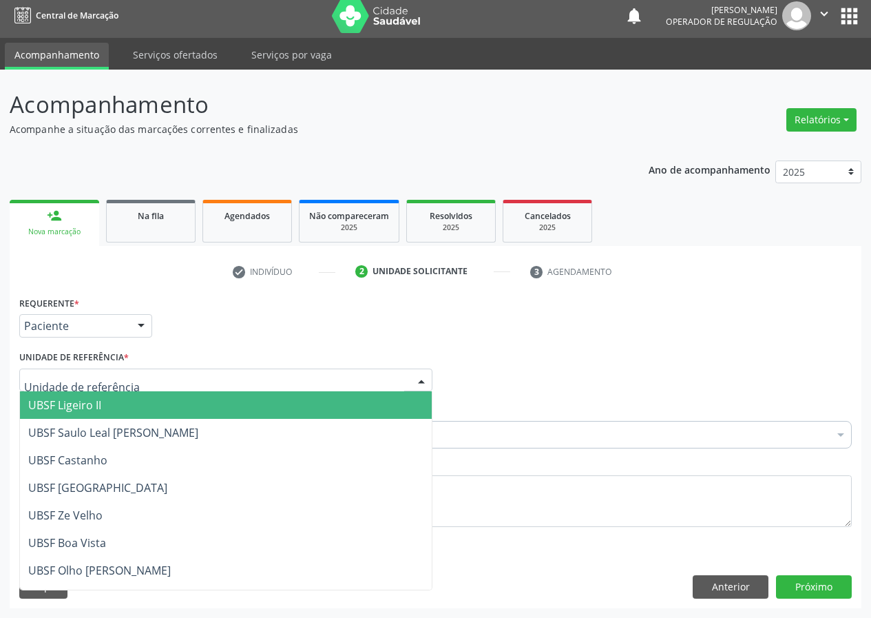
drag, startPoint x: 383, startPoint y: 381, endPoint x: 50, endPoint y: 484, distance: 349.5
click at [358, 385] on div at bounding box center [225, 379] width 413 height 23
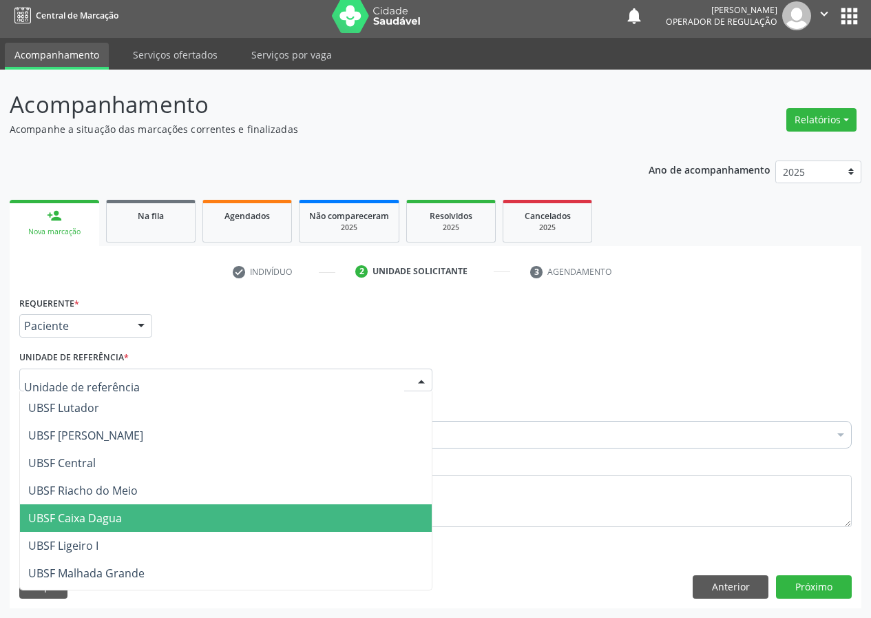
scroll to position [275, 0]
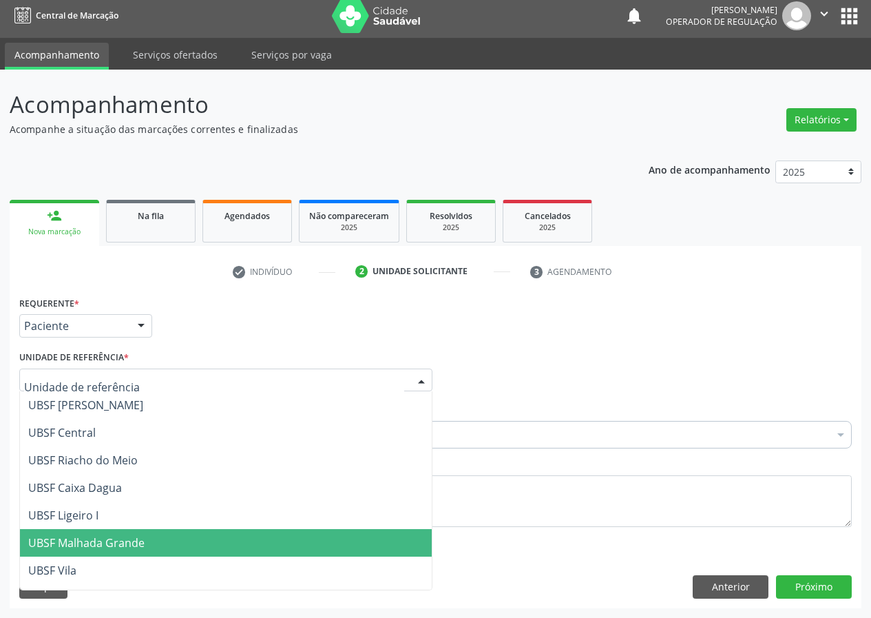
click at [97, 538] on span "UBSF Malhada Grande" at bounding box center [86, 542] width 116 height 15
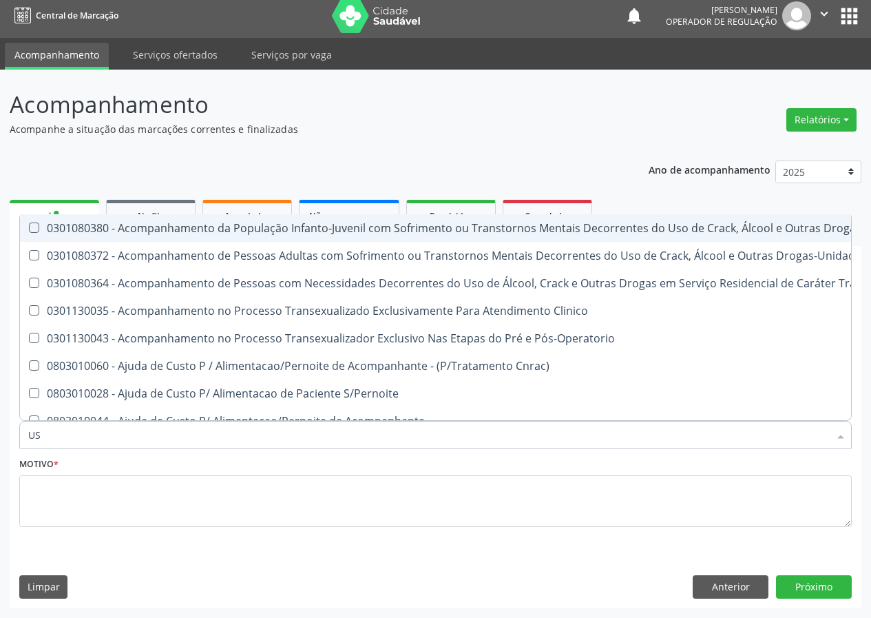
type input "USG"
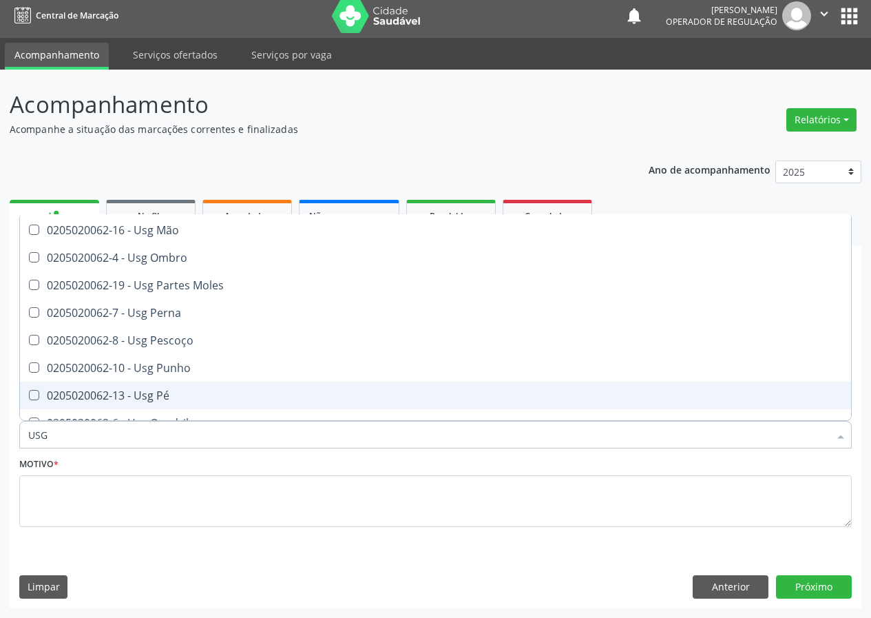
scroll to position [317, 0]
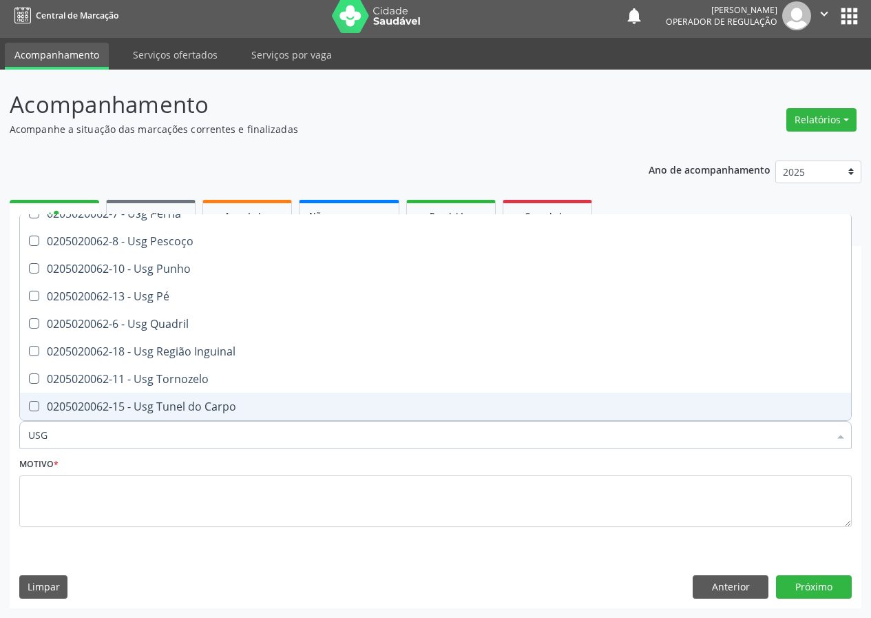
drag, startPoint x: 181, startPoint y: 403, endPoint x: 72, endPoint y: 504, distance: 148.1
click at [175, 408] on div "0205020062-15 - Usg Tunel do Carpo" at bounding box center [435, 406] width 814 height 11
checkbox Carpo "true"
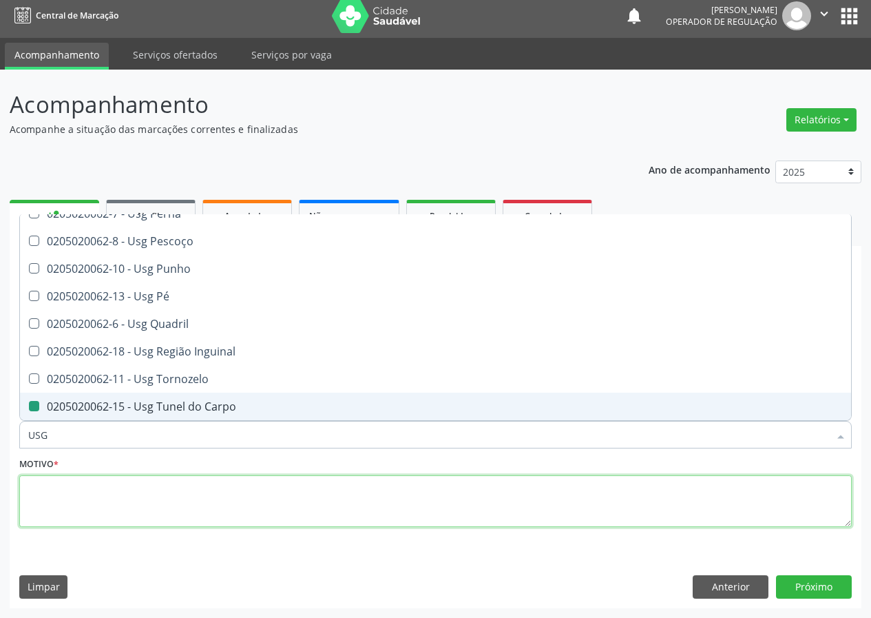
click at [83, 496] on textarea at bounding box center [435, 501] width 832 height 52
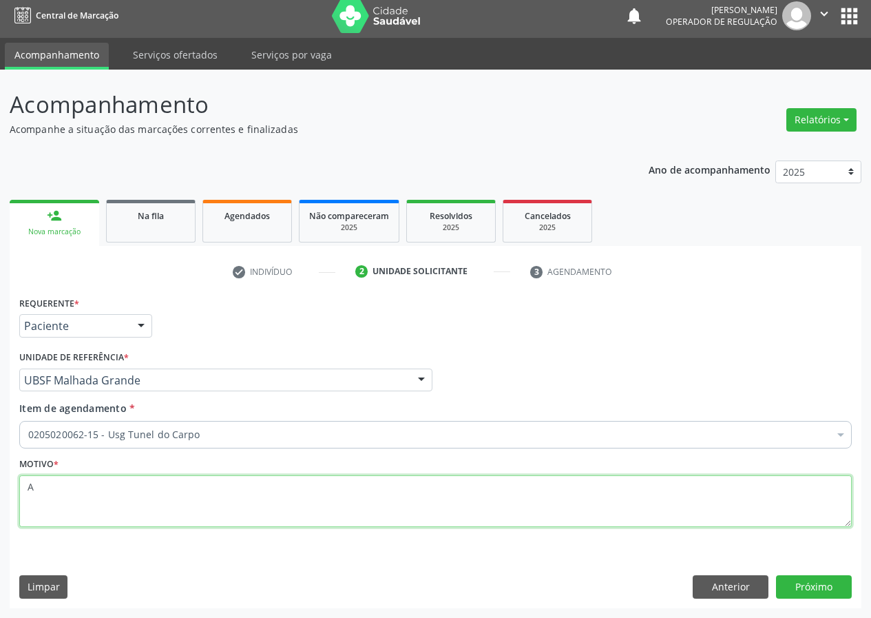
scroll to position [0, 0]
type textarea "AVALIAÇÃO"
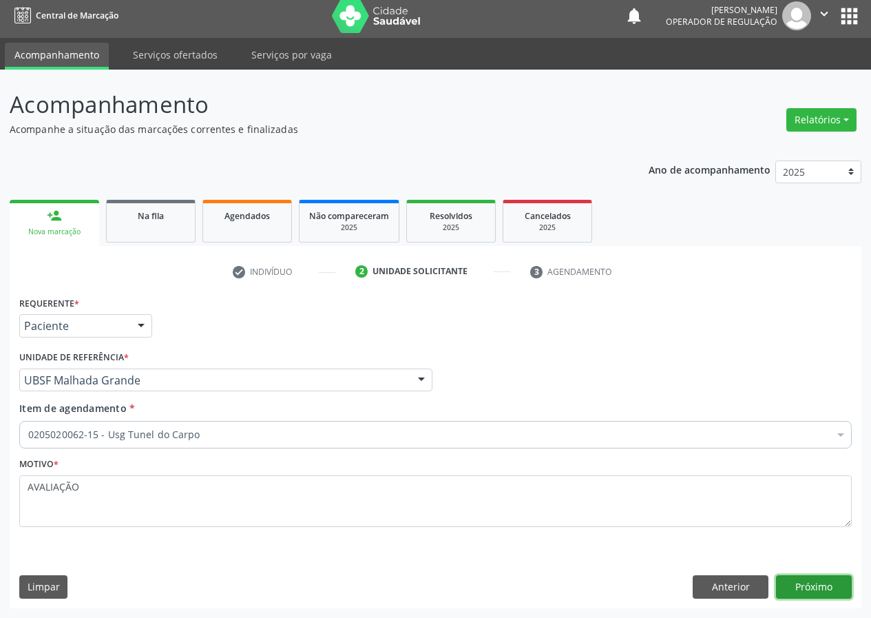
drag, startPoint x: 797, startPoint y: 585, endPoint x: 783, endPoint y: 582, distance: 13.9
click at [783, 582] on button "Próximo" at bounding box center [814, 586] width 76 height 23
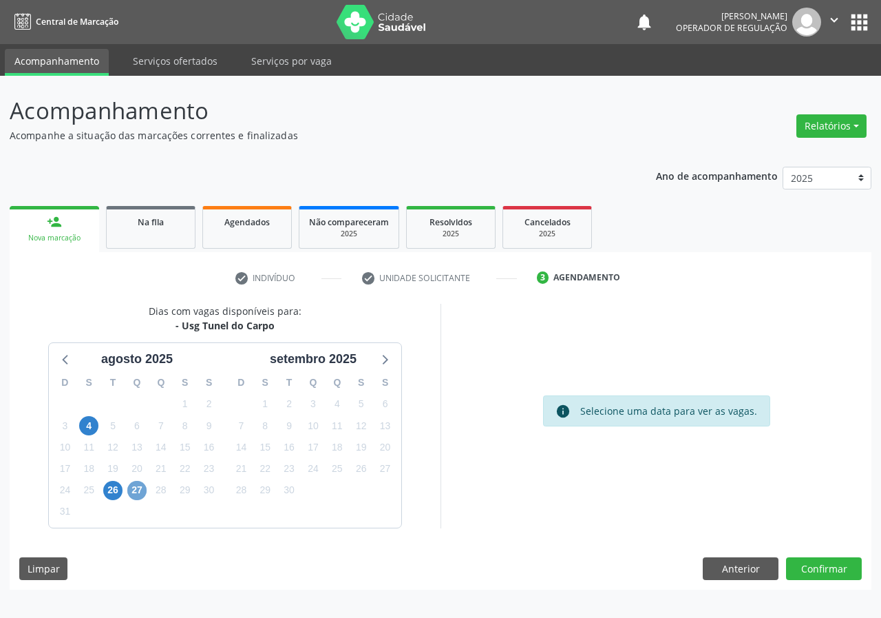
drag, startPoint x: 133, startPoint y: 490, endPoint x: 385, endPoint y: 477, distance: 252.3
click at [134, 490] on span "27" at bounding box center [136, 490] width 19 height 19
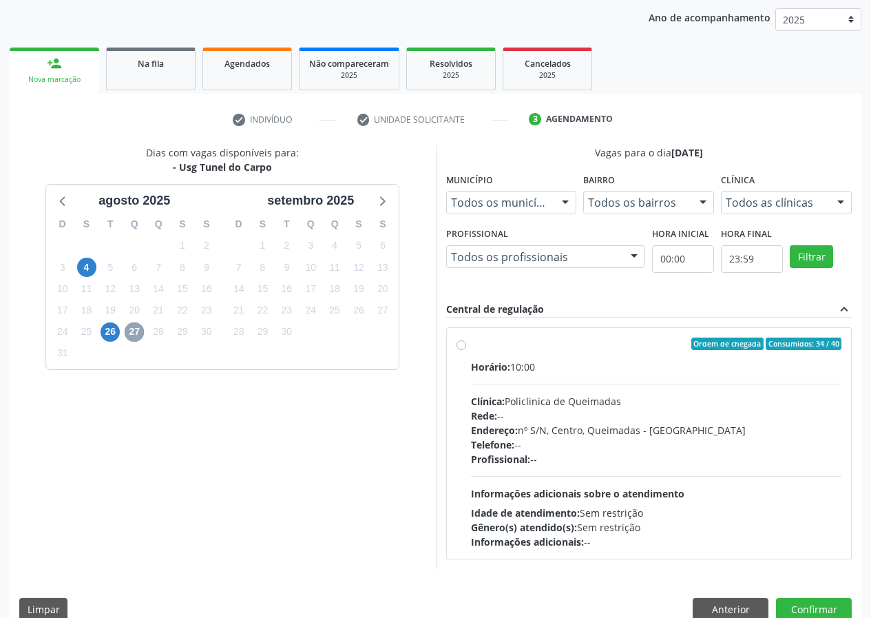
scroll to position [180, 0]
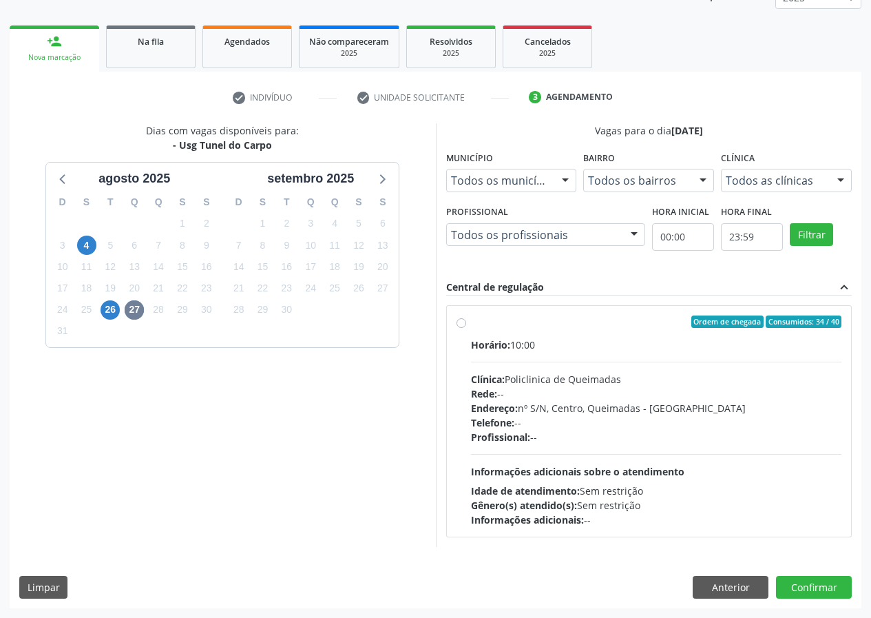
click at [471, 322] on label "Ordem de chegada Consumidos: 34 / 40 Horário: 10:00 Clínica: Policlinica de Que…" at bounding box center [656, 420] width 371 height 211
click at [464, 322] on input "Ordem de chegada Consumidos: 34 / 40 Horário: 10:00 Clínica: Policlinica de Que…" at bounding box center [461, 321] width 10 height 12
radio input "true"
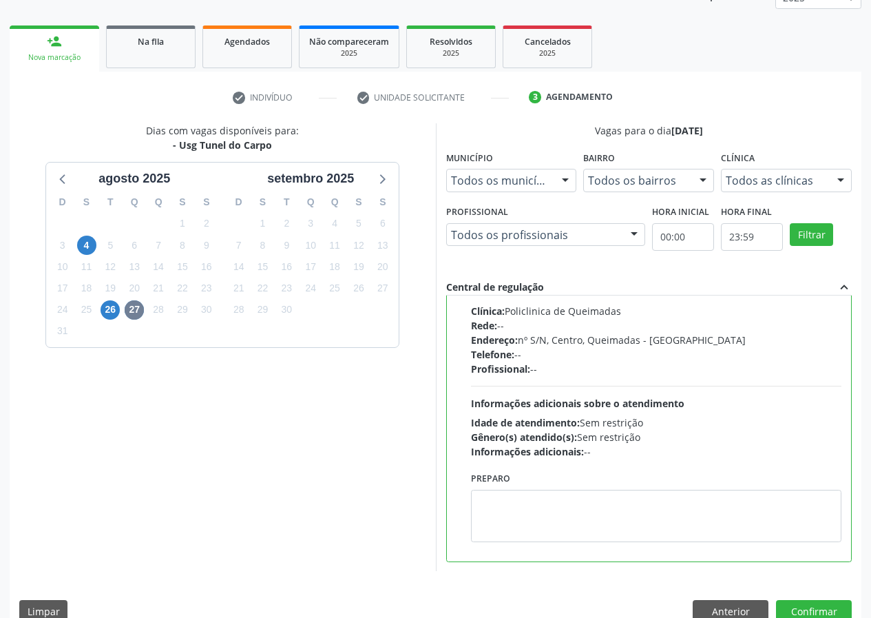
scroll to position [205, 0]
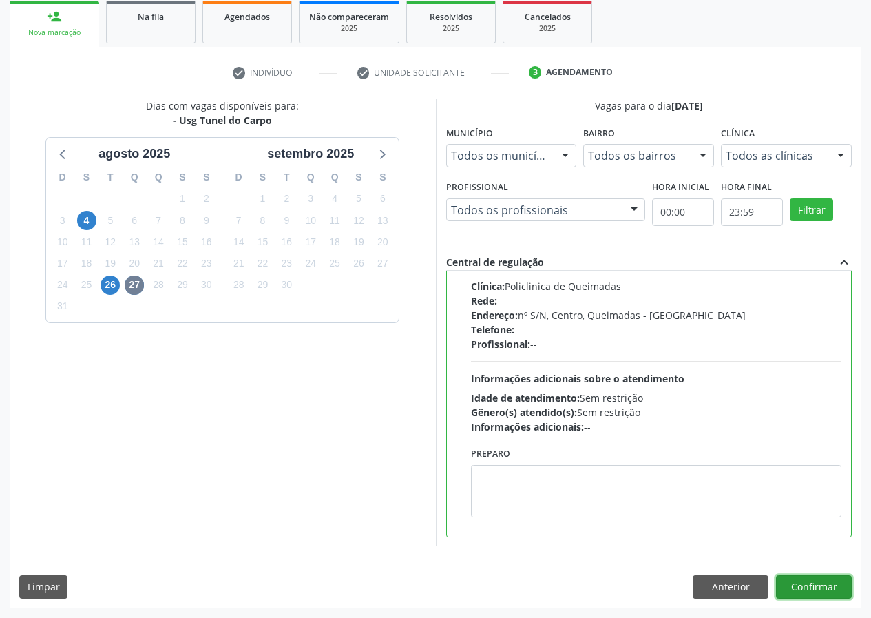
click at [822, 588] on button "Confirmar" at bounding box center [814, 586] width 76 height 23
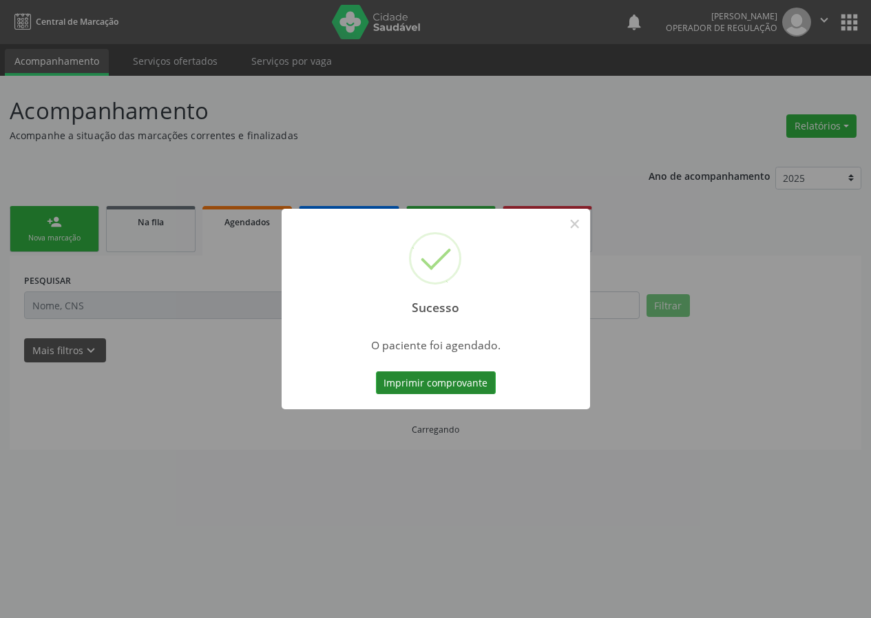
scroll to position [0, 0]
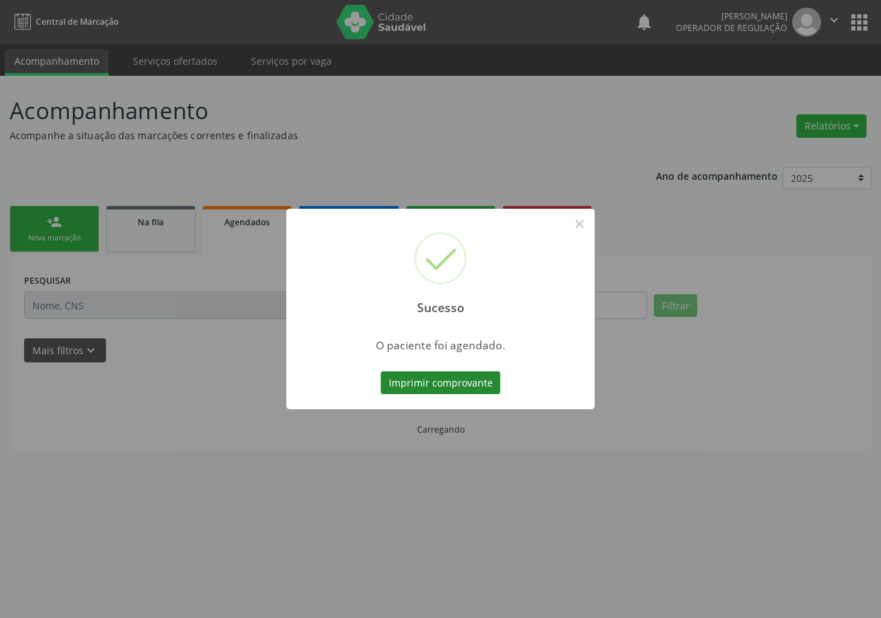
click at [437, 382] on button "Imprimir comprovante" at bounding box center [441, 382] width 120 height 23
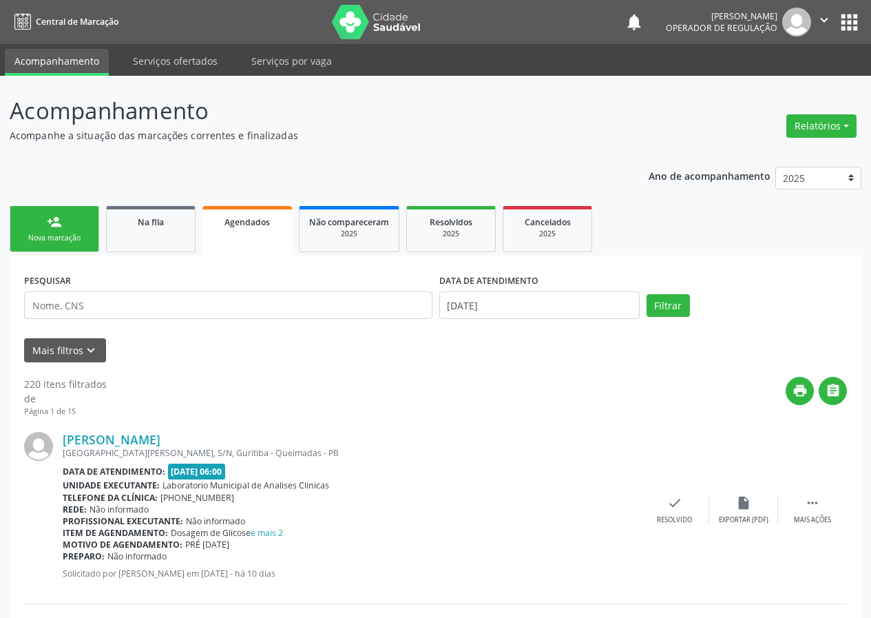
click at [47, 238] on div "Nova marcação" at bounding box center [54, 238] width 69 height 10
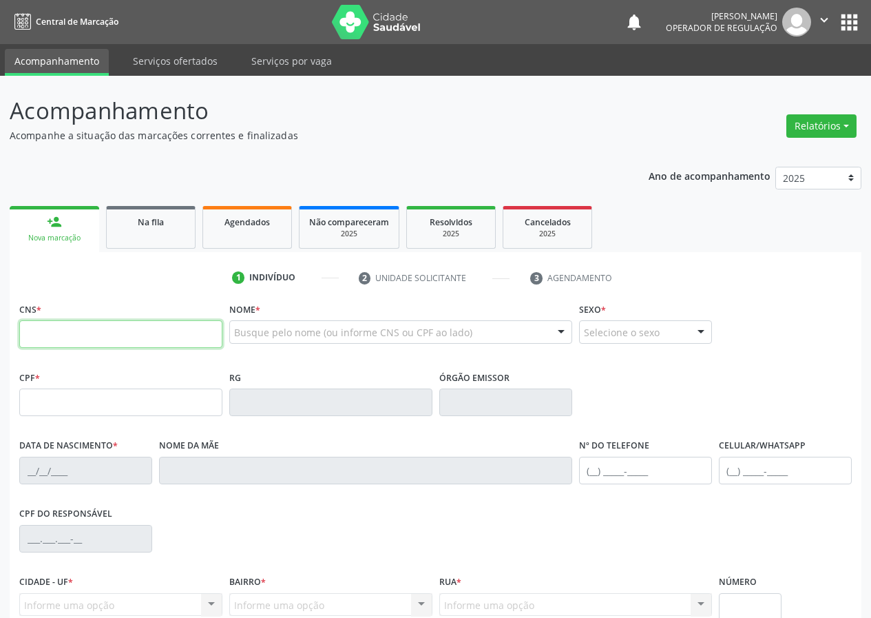
drag, startPoint x: 34, startPoint y: 325, endPoint x: 41, endPoint y: 322, distance: 8.1
click at [41, 322] on input "text" at bounding box center [120, 334] width 203 height 28
click at [39, 309] on span "*" at bounding box center [38, 310] width 5 height 12
click at [43, 340] on input "text" at bounding box center [120, 334] width 203 height 28
type input "707 3040 5439 9370"
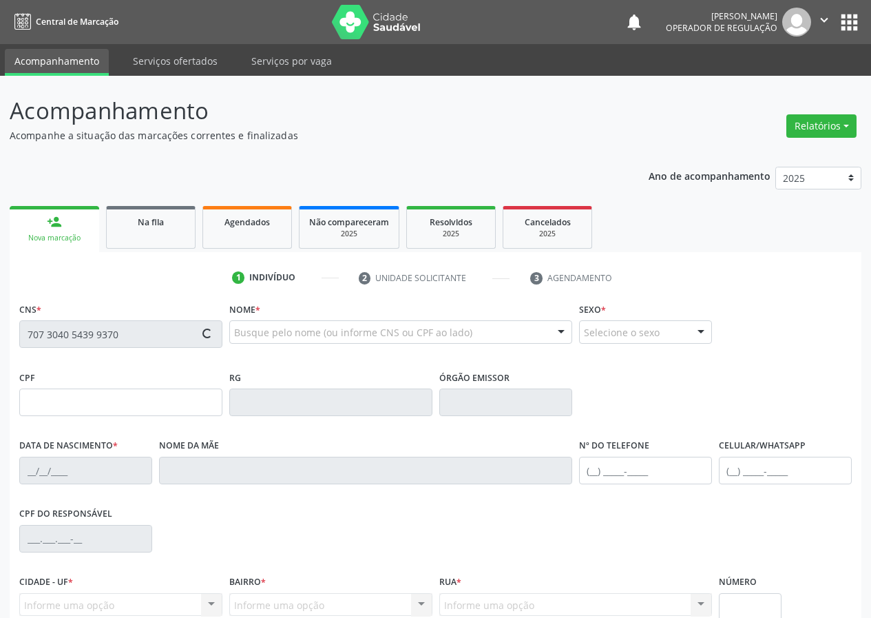
type input "518.676.134-68"
type input "11/08/1951"
type input "Josefa Alexandre Barbosa"
type input "(83) 99166-2602"
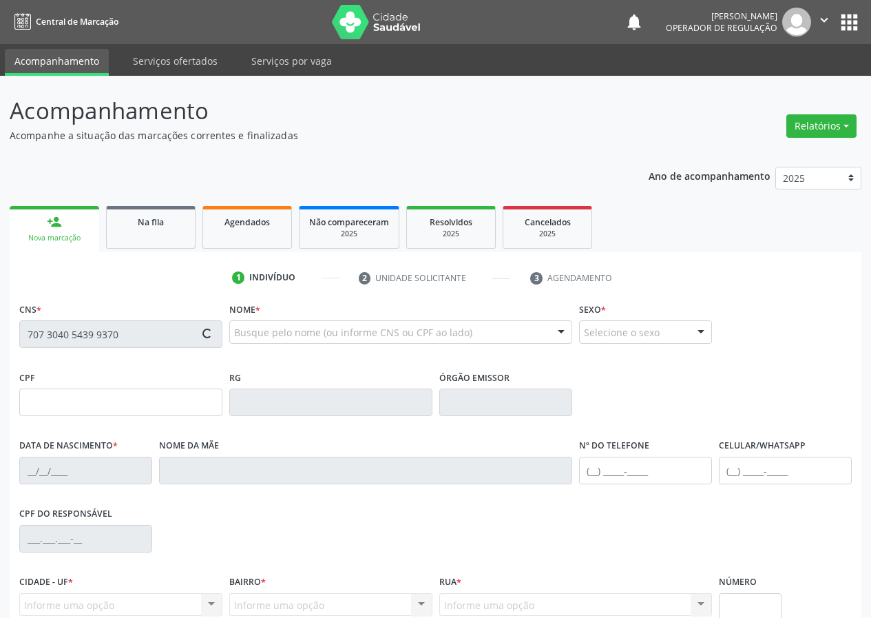
type input "S/N"
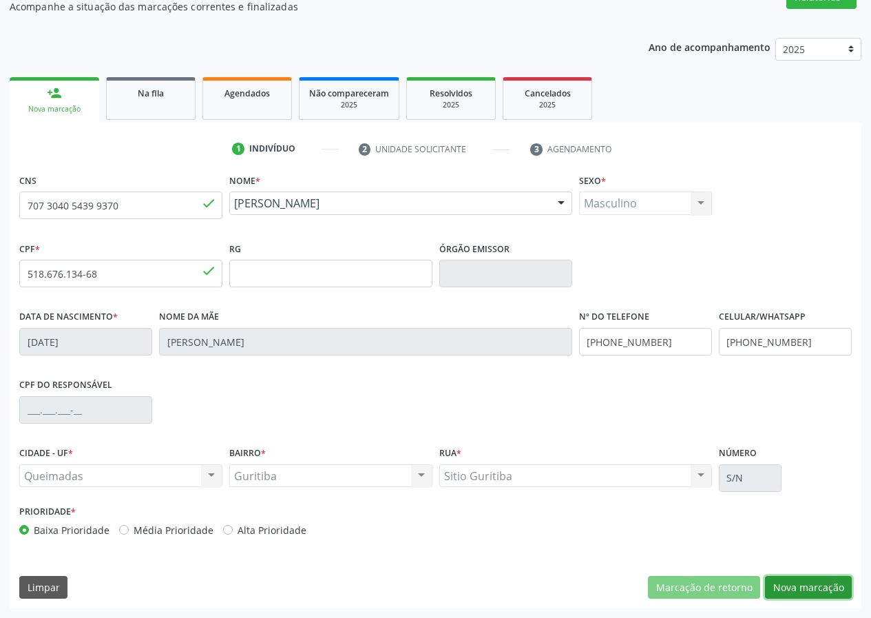
drag, startPoint x: 826, startPoint y: 585, endPoint x: 145, endPoint y: 464, distance: 691.6
click at [821, 582] on button "Nova marcação" at bounding box center [808, 587] width 87 height 23
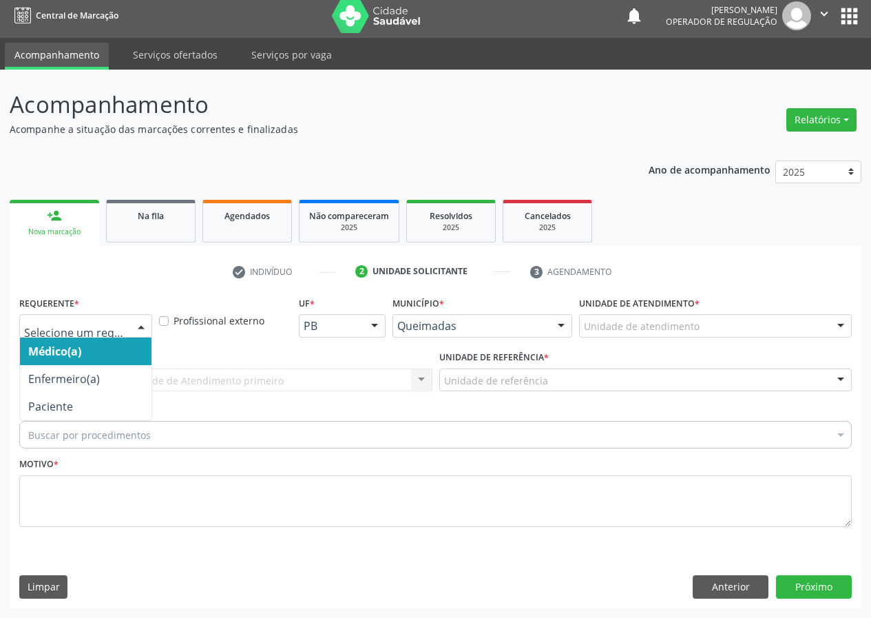
drag, startPoint x: 136, startPoint y: 328, endPoint x: 99, endPoint y: 403, distance: 83.7
click at [136, 330] on div at bounding box center [141, 326] width 21 height 23
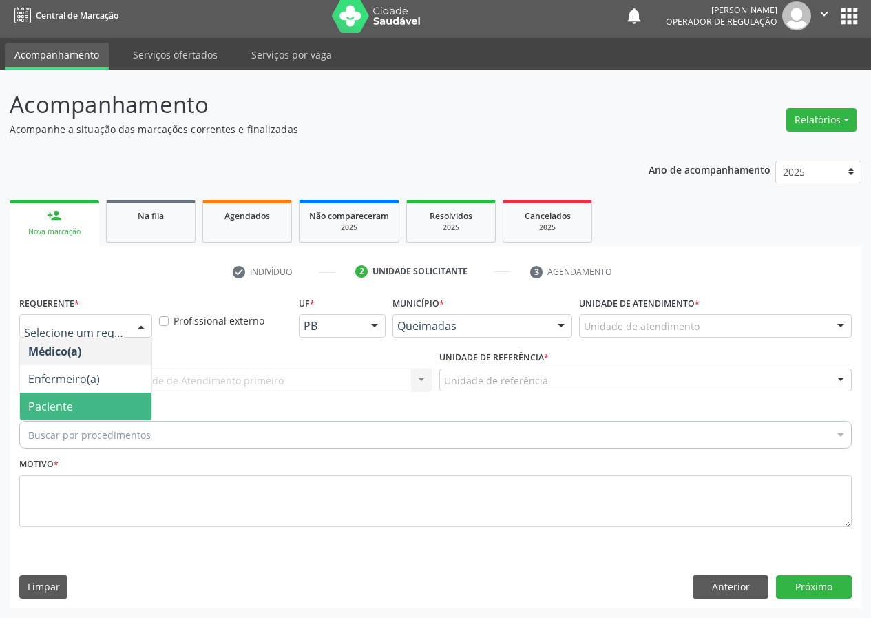
click at [102, 396] on span "Paciente" at bounding box center [86, 406] width 132 height 28
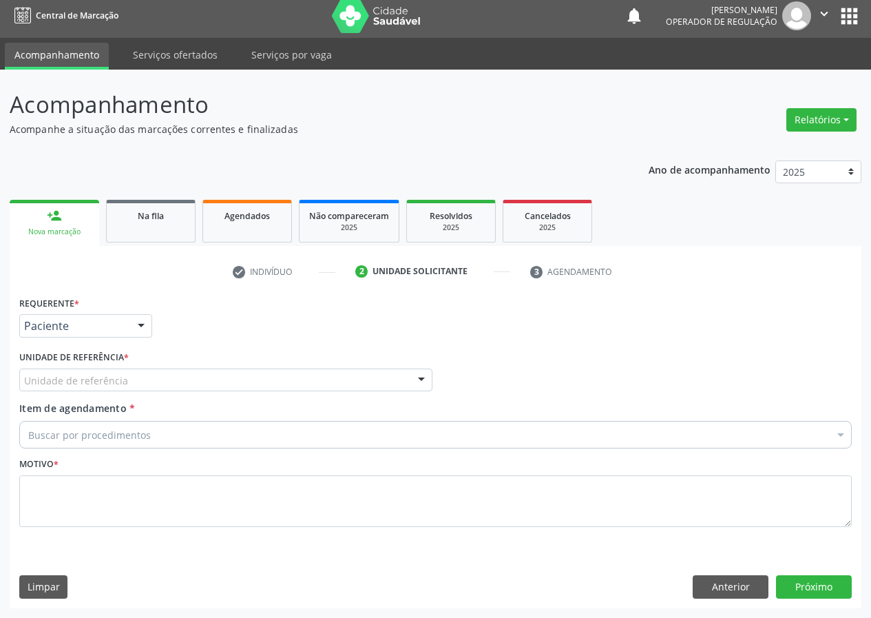
drag, startPoint x: 360, startPoint y: 383, endPoint x: 232, endPoint y: 435, distance: 138.1
click at [357, 385] on div "Unidade de referência" at bounding box center [225, 379] width 413 height 23
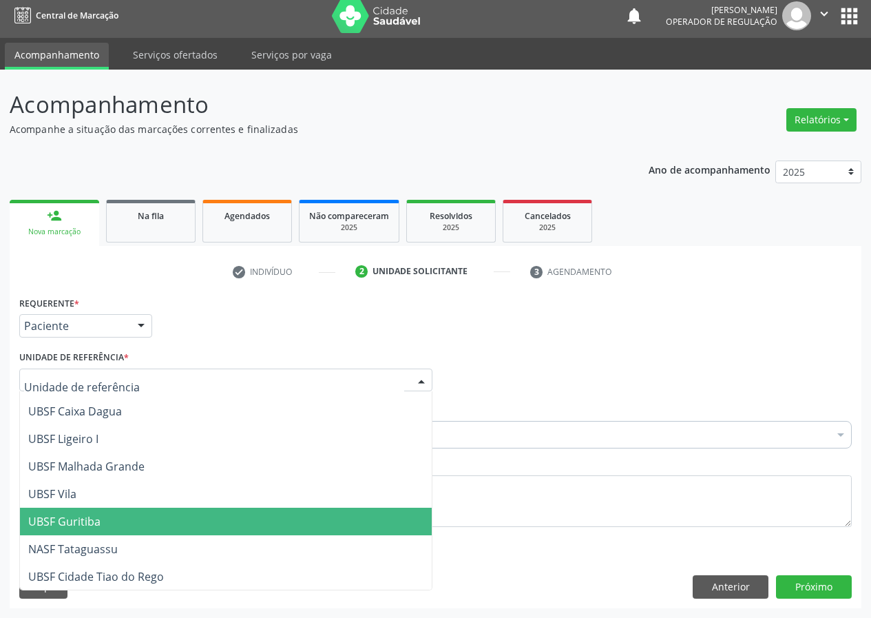
scroll to position [353, 0]
click at [92, 515] on span "UBSF Guritiba" at bounding box center [64, 520] width 72 height 15
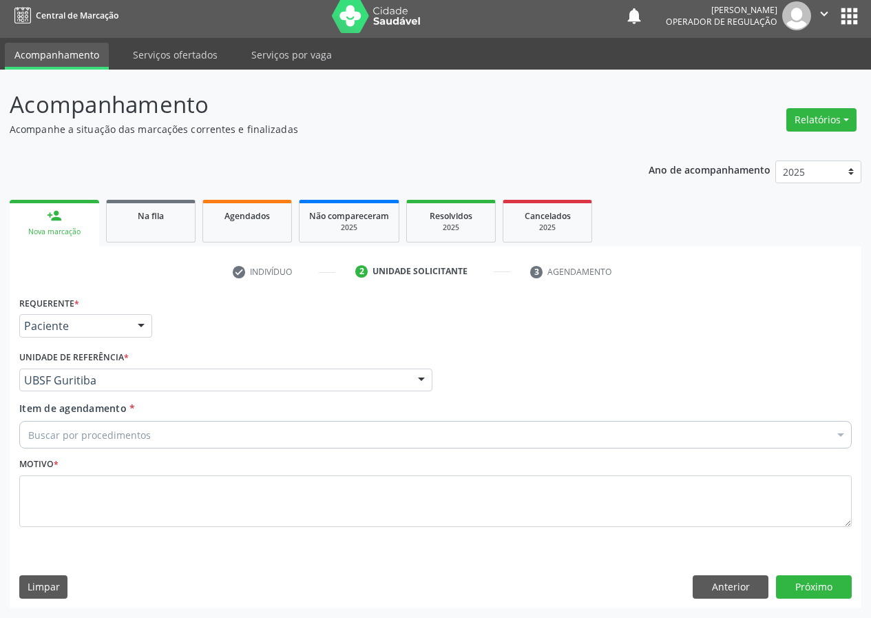
drag, startPoint x: 56, startPoint y: 434, endPoint x: 72, endPoint y: 414, distance: 25.5
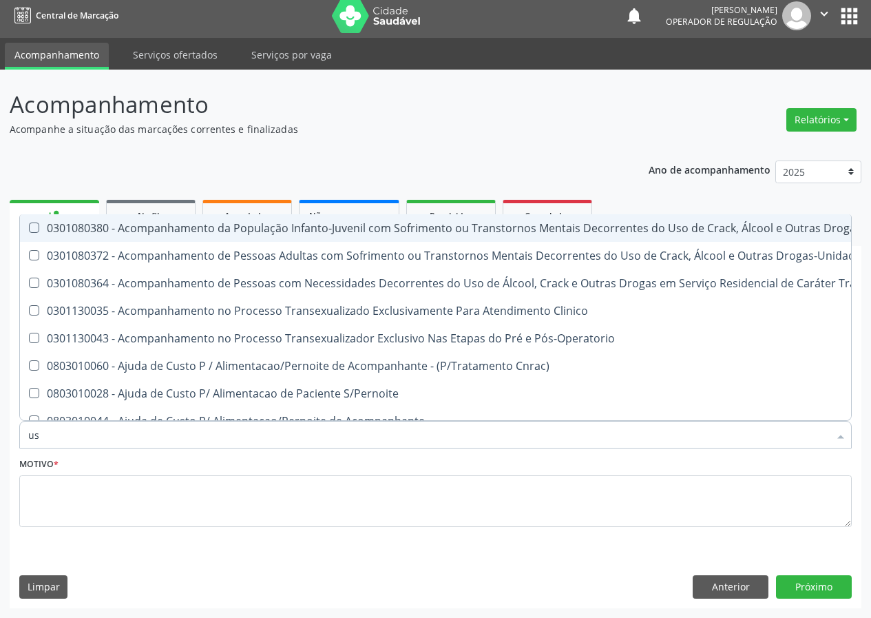
type input "usg"
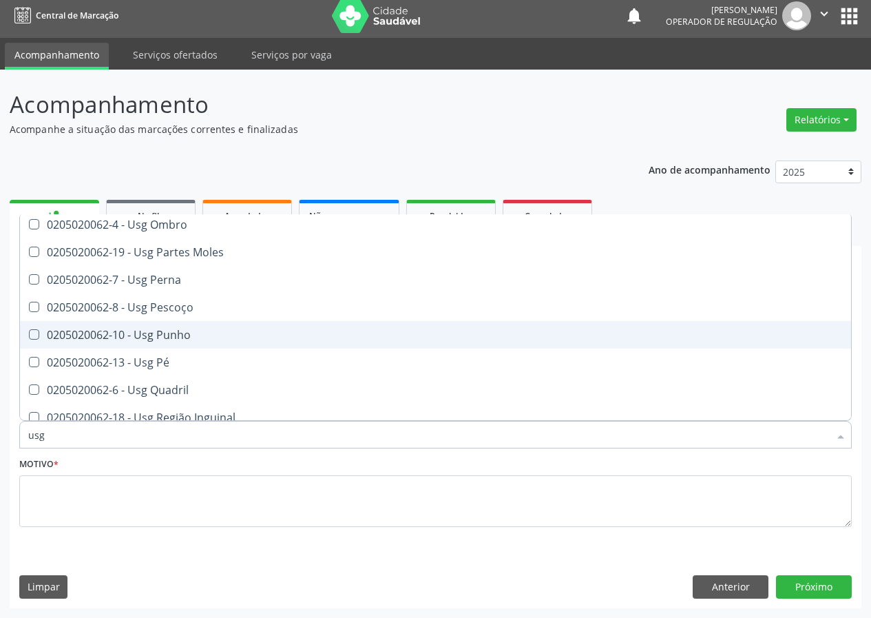
scroll to position [275, 0]
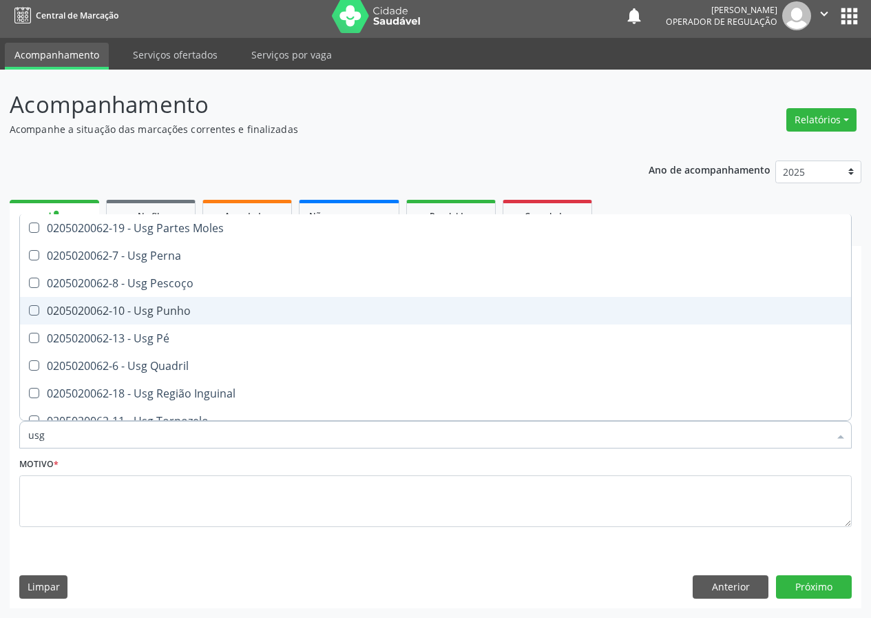
drag, startPoint x: 184, startPoint y: 305, endPoint x: 110, endPoint y: 459, distance: 170.9
click at [174, 328] on ul "Selecionar todos 0205020062-14 - Usg Axila 0205020062-17 - Usg Braço 0205020062…" at bounding box center [435, 200] width 831 height 523
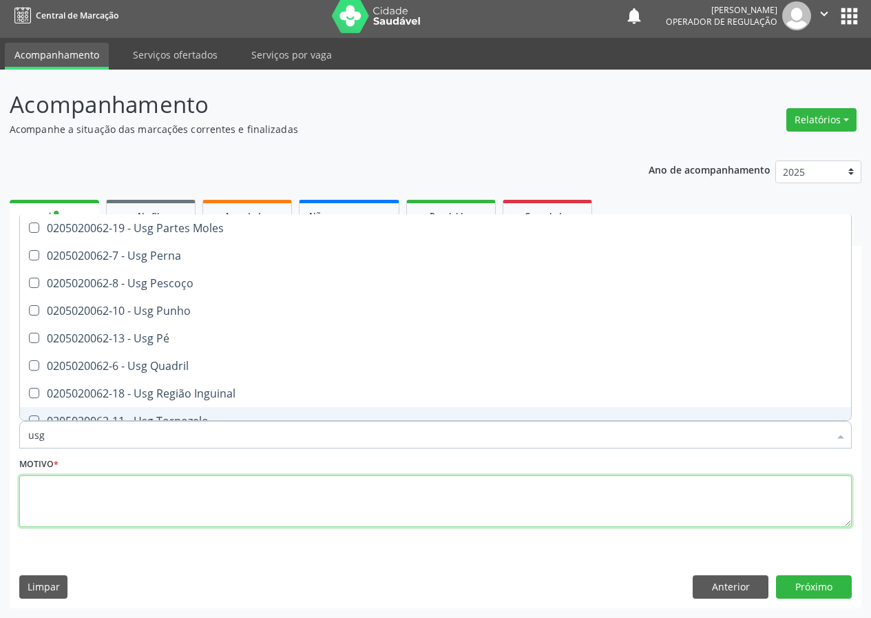
click at [101, 506] on textarea at bounding box center [435, 501] width 832 height 52
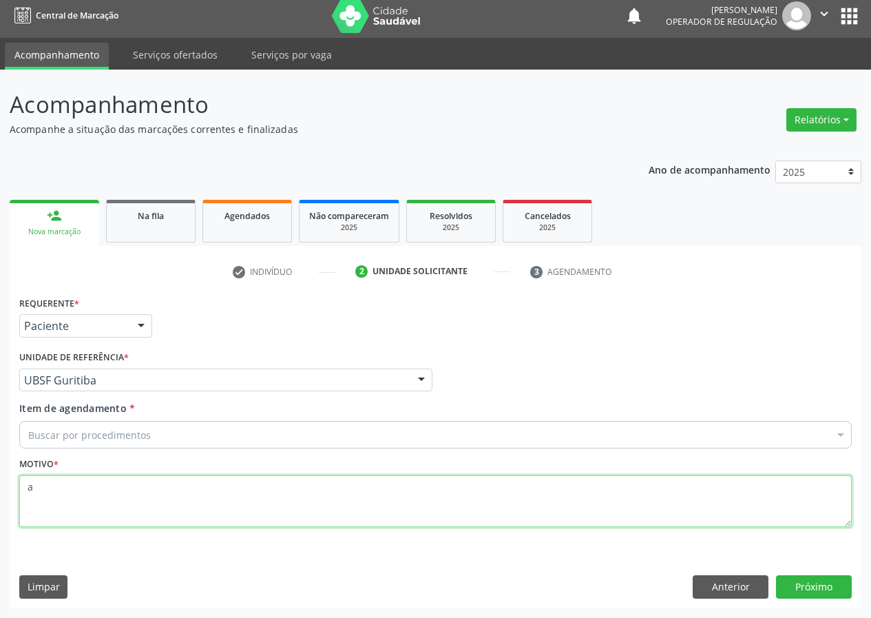
scroll to position [0, 0]
type textarea "avaliação"
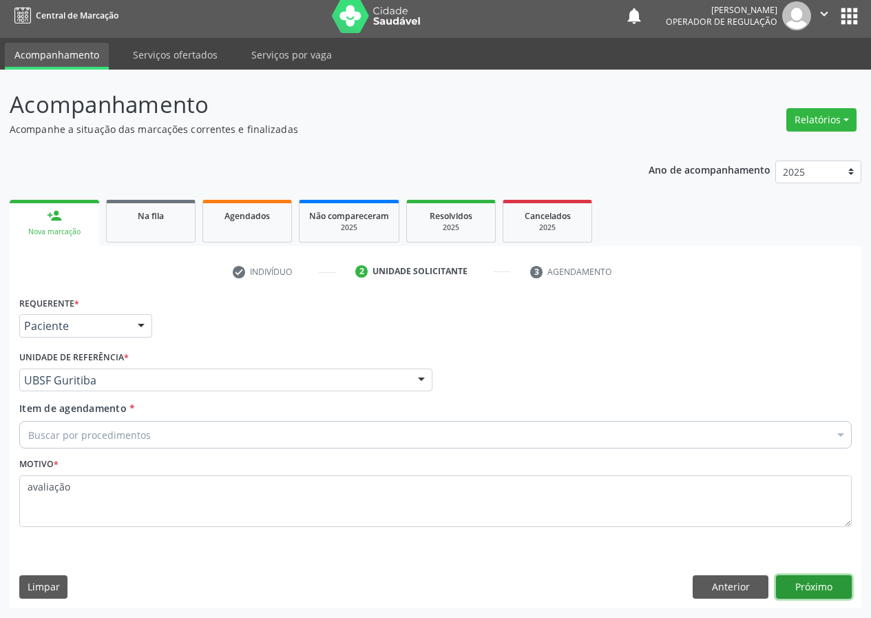
drag, startPoint x: 812, startPoint y: 587, endPoint x: 604, endPoint y: 611, distance: 210.0
click at [806, 587] on button "Próximo" at bounding box center [814, 586] width 76 height 23
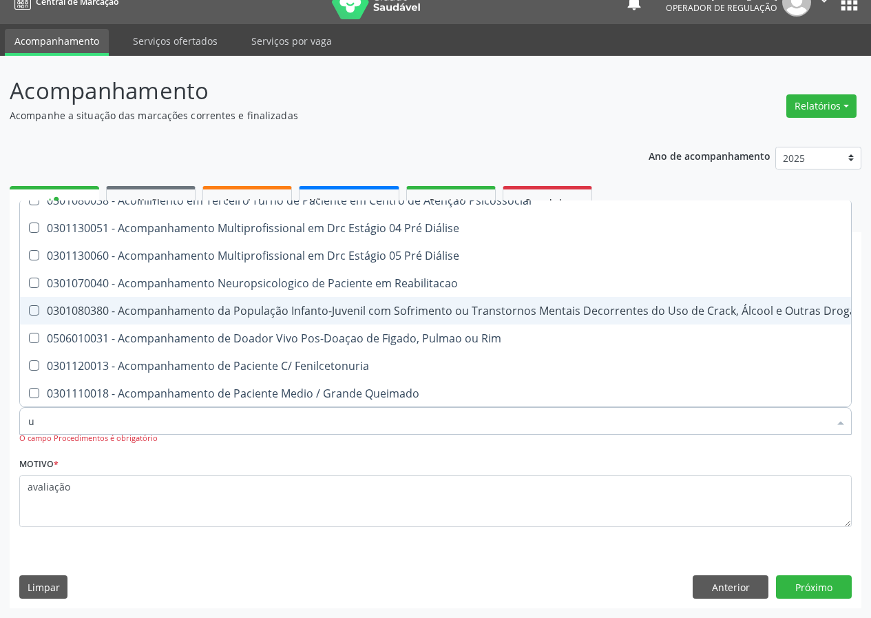
scroll to position [287, 0]
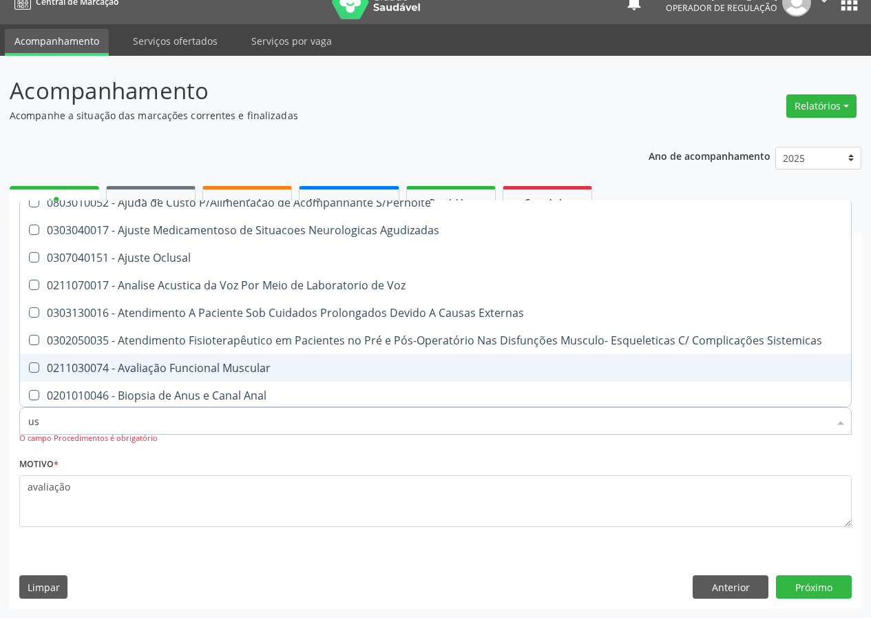
type input "usg"
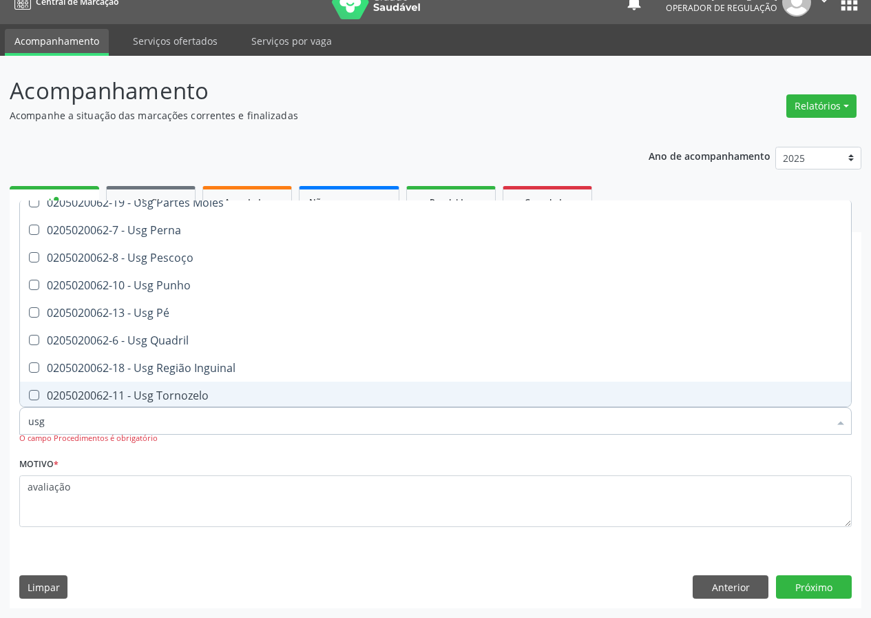
scroll to position [218, 0]
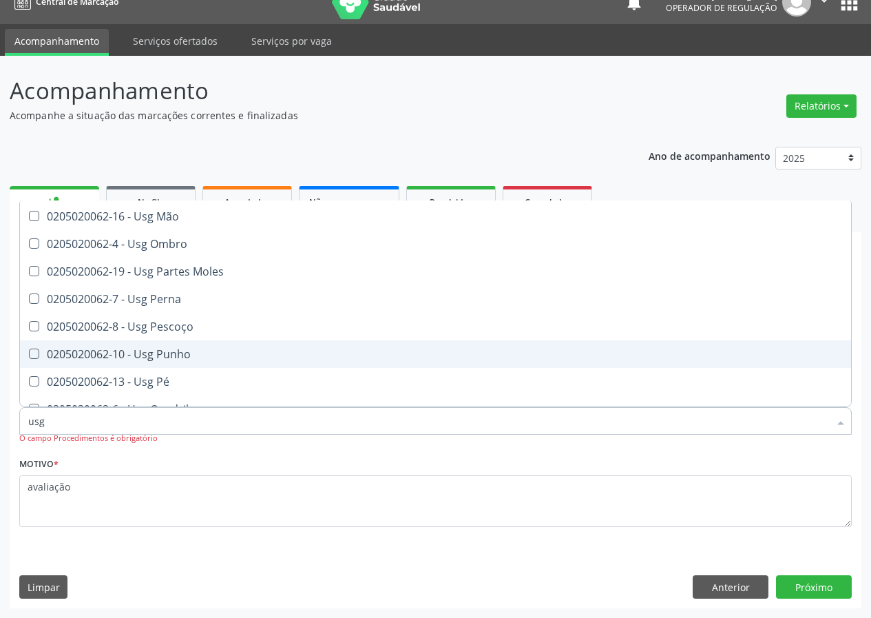
drag, startPoint x: 182, startPoint y: 348, endPoint x: 176, endPoint y: 435, distance: 87.0
click at [181, 352] on div "0205020062-10 - Usg Punho" at bounding box center [435, 353] width 814 height 11
checkbox Punho "true"
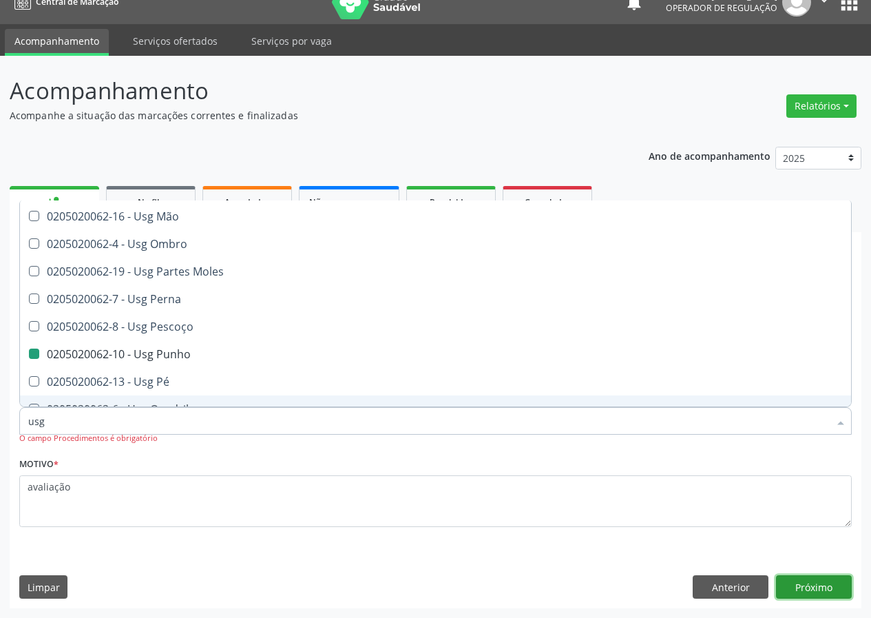
drag, startPoint x: 815, startPoint y: 580, endPoint x: 0, endPoint y: 333, distance: 851.6
click at [814, 578] on button "Próximo" at bounding box center [814, 586] width 76 height 23
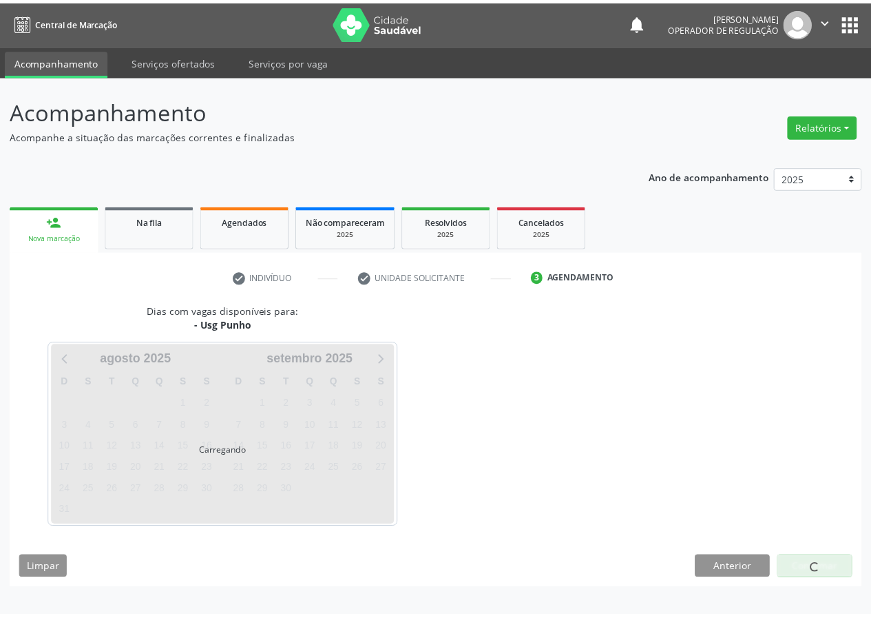
scroll to position [0, 0]
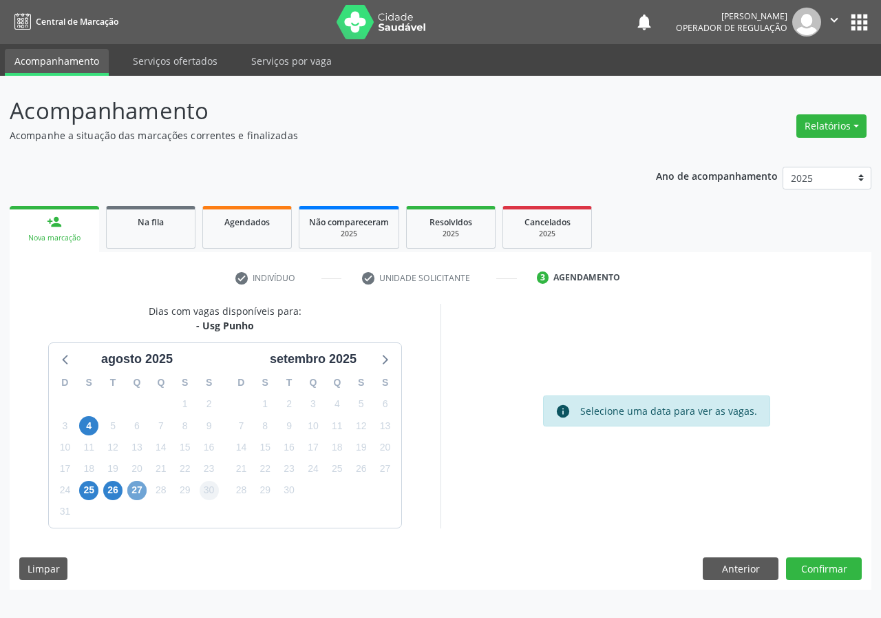
drag, startPoint x: 138, startPoint y: 485, endPoint x: 213, endPoint y: 485, distance: 74.4
click at [140, 485] on span "27" at bounding box center [136, 490] width 19 height 19
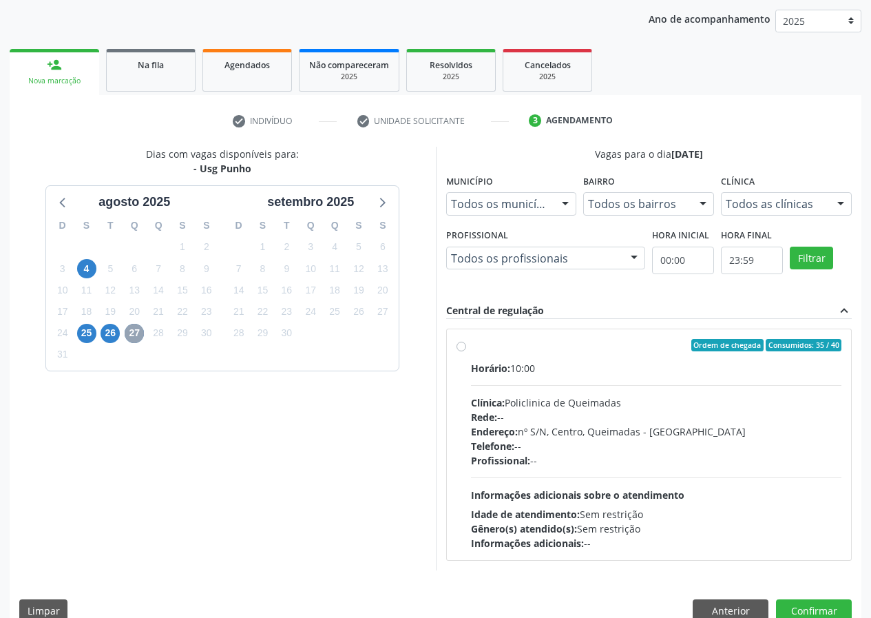
scroll to position [180, 0]
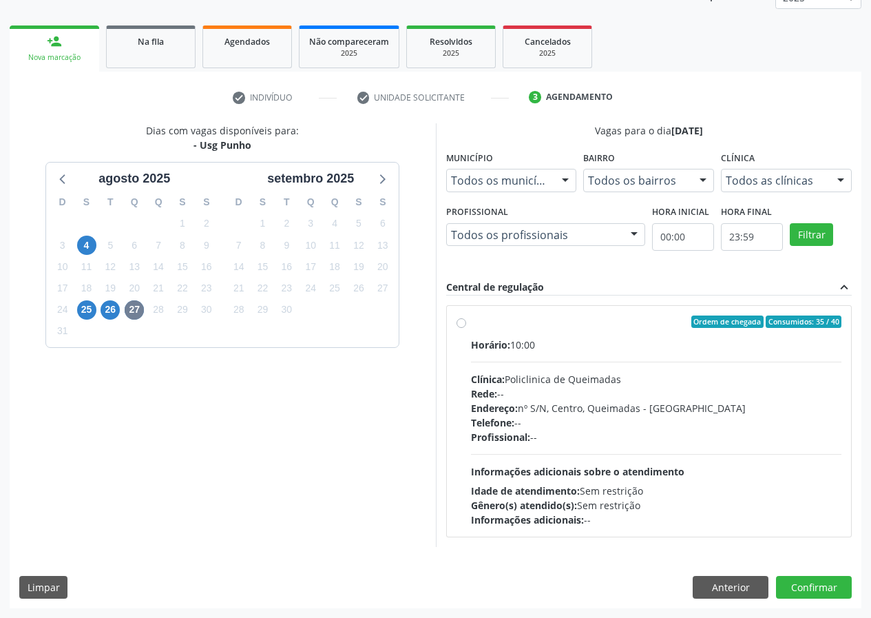
click at [471, 324] on label "Ordem de chegada Consumidos: 35 / 40 Horário: 10:00 Clínica: Policlinica de Que…" at bounding box center [656, 420] width 371 height 211
click at [464, 324] on input "Ordem de chegada Consumidos: 35 / 40 Horário: 10:00 Clínica: Policlinica de Que…" at bounding box center [461, 321] width 10 height 12
radio input "true"
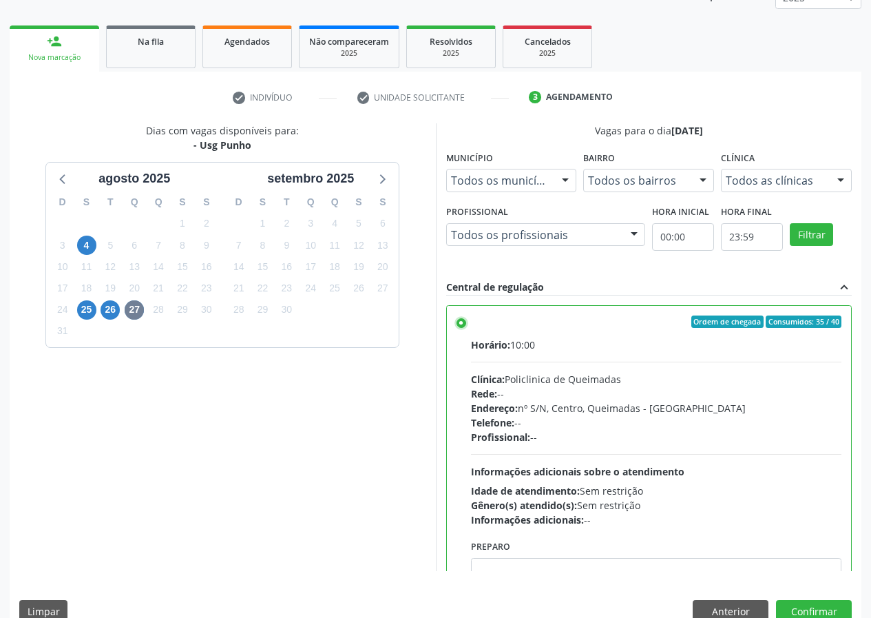
scroll to position [68, 0]
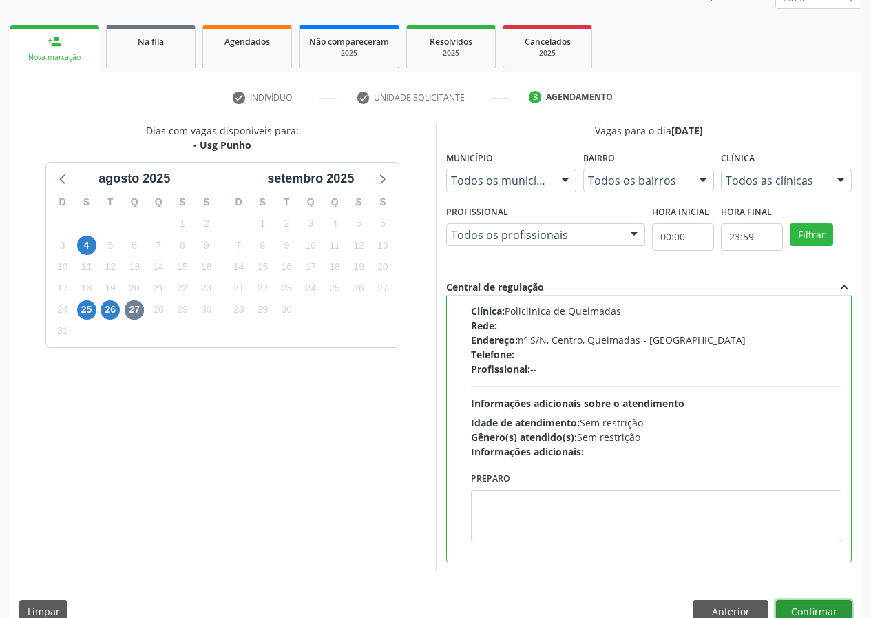
click at [808, 608] on button "Confirmar" at bounding box center [814, 611] width 76 height 23
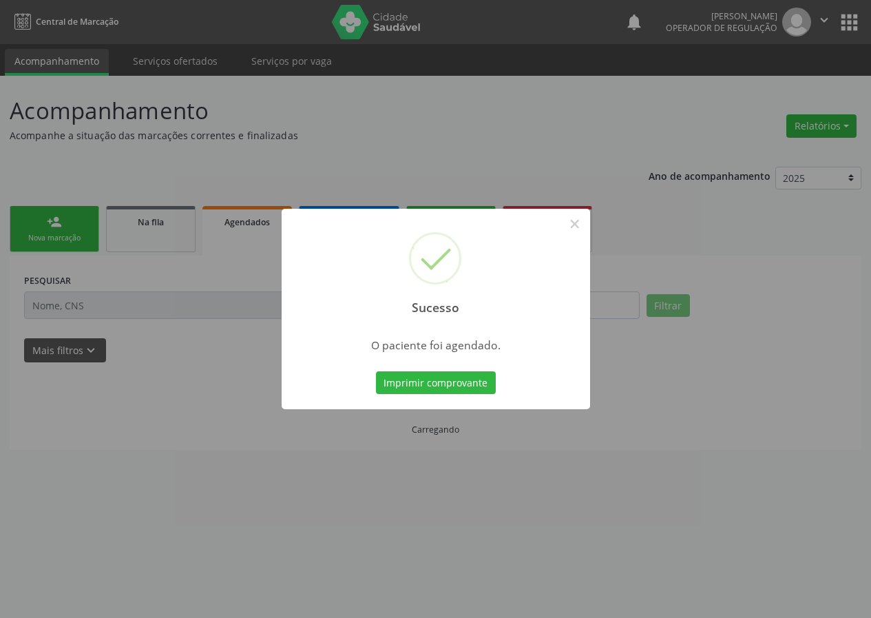
scroll to position [0, 0]
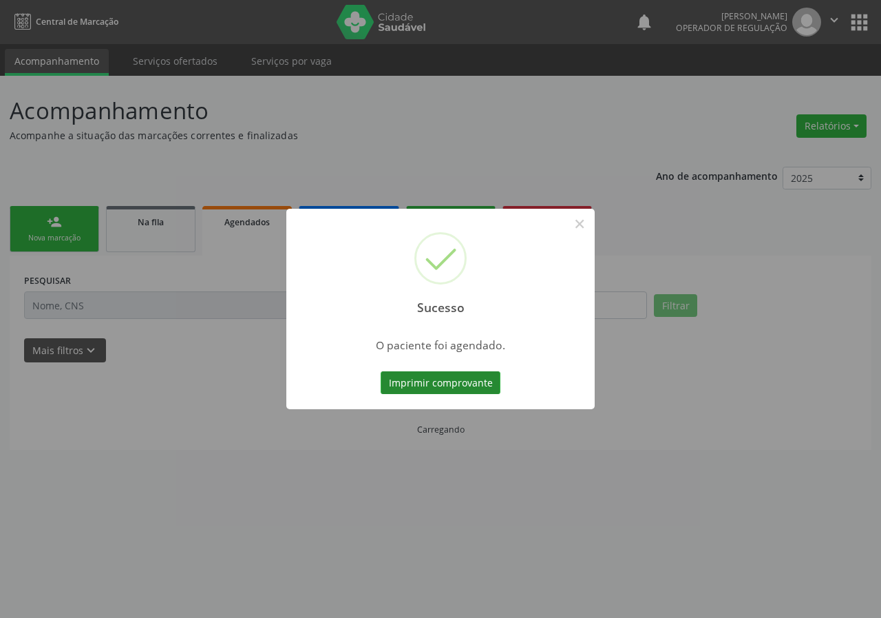
click at [454, 378] on button "Imprimir comprovante" at bounding box center [441, 382] width 120 height 23
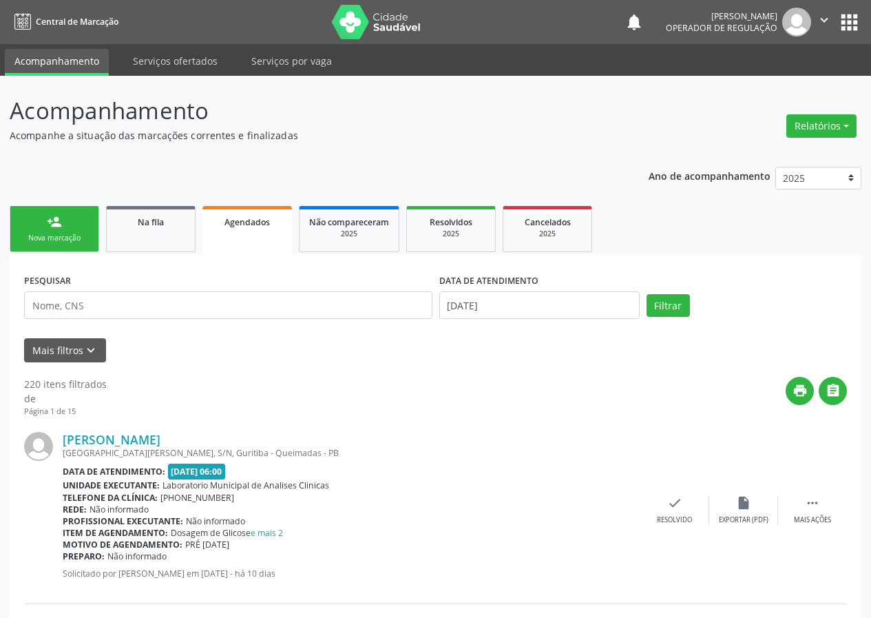
click at [72, 235] on div "Nova marcação" at bounding box center [54, 238] width 69 height 10
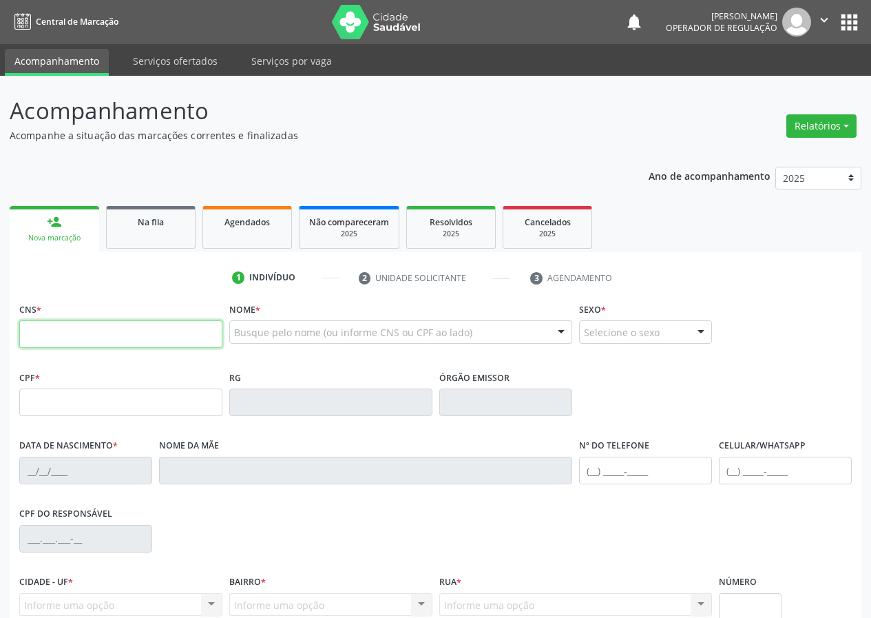
click at [52, 333] on input "text" at bounding box center [120, 334] width 203 height 28
type input "708 6010 9828 8089"
type input "019.728.165-60"
type input "03/08/1984"
type input "Inacia Maria da Silva"
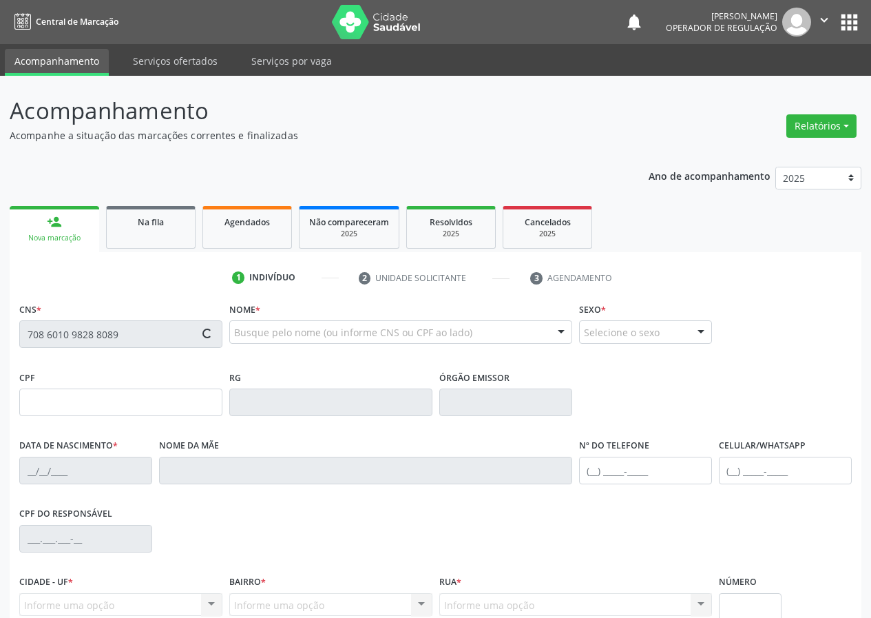
type input "(83) 99346-7692"
type input "S/N"
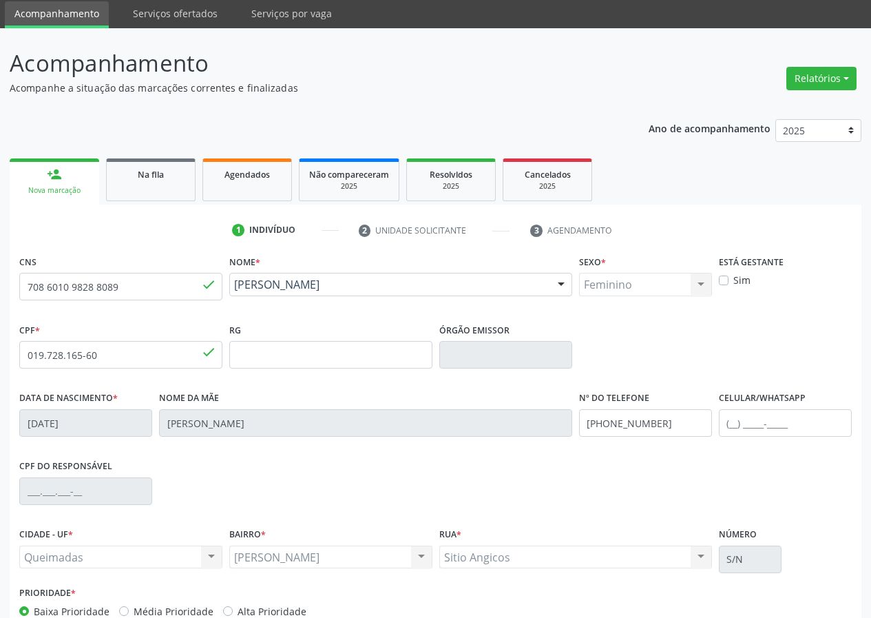
scroll to position [129, 0]
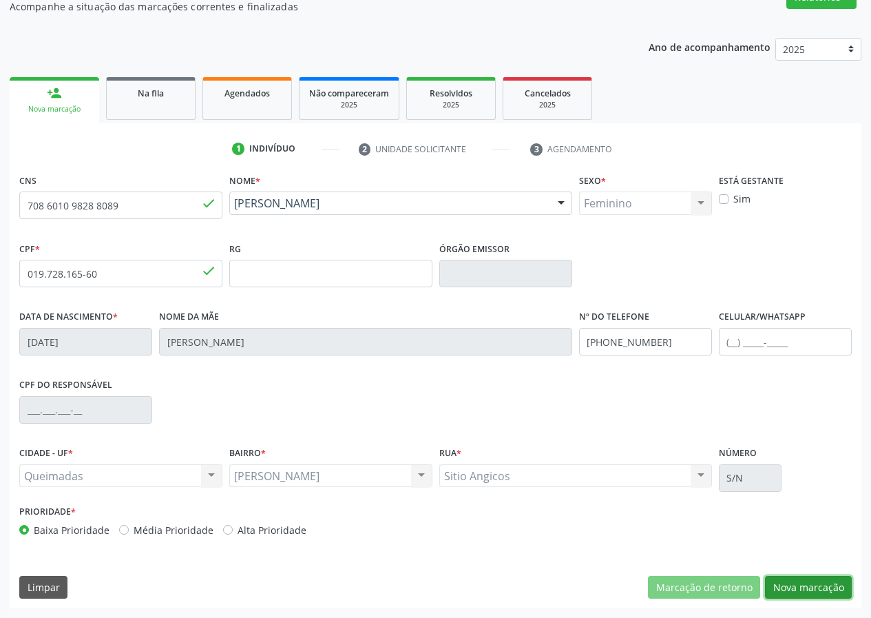
drag, startPoint x: 834, startPoint y: 582, endPoint x: 619, endPoint y: 585, distance: 215.5
click at [833, 580] on button "Nova marcação" at bounding box center [808, 587] width 87 height 23
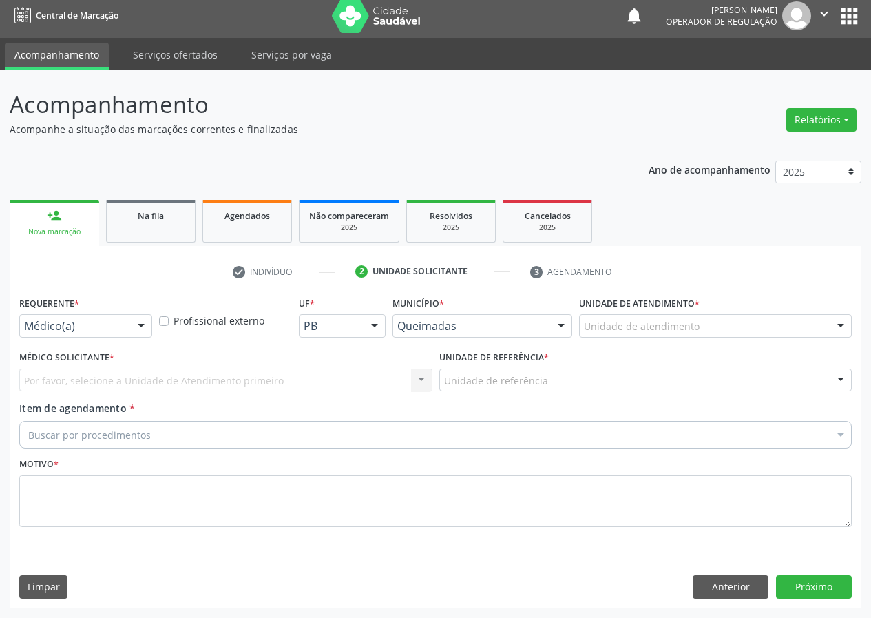
scroll to position [6, 0]
drag, startPoint x: 137, startPoint y: 322, endPoint x: 117, endPoint y: 372, distance: 54.1
click at [138, 327] on div at bounding box center [141, 326] width 21 height 23
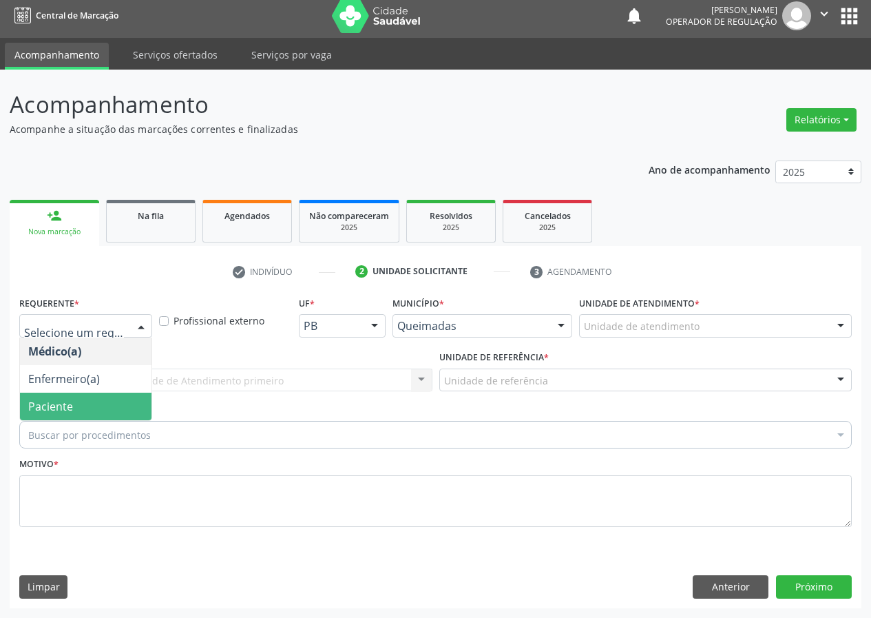
drag, startPoint x: 112, startPoint y: 403, endPoint x: 364, endPoint y: 402, distance: 251.3
click at [115, 403] on span "Paciente" at bounding box center [86, 406] width 132 height 28
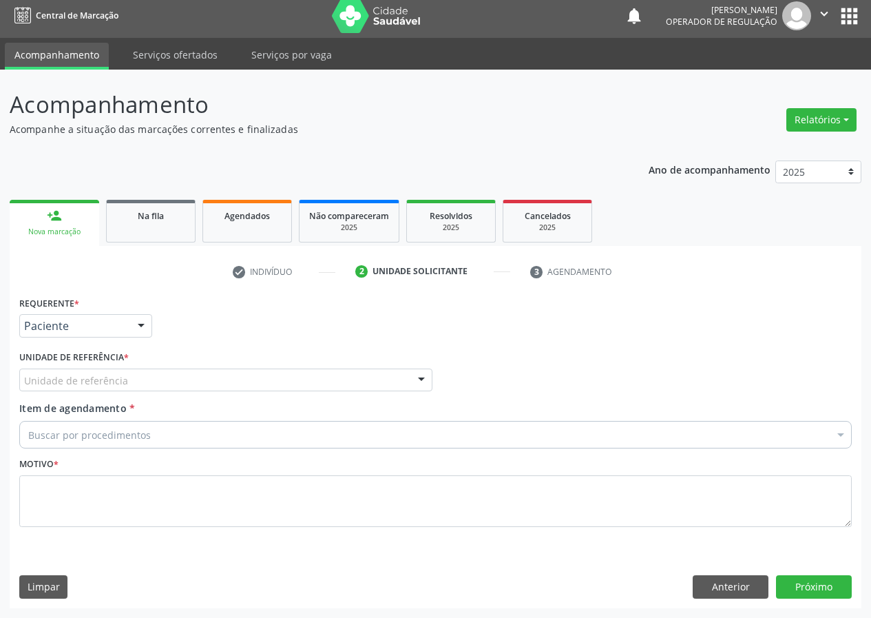
drag, startPoint x: 414, startPoint y: 377, endPoint x: 346, endPoint y: 428, distance: 85.5
click at [412, 377] on div at bounding box center [421, 380] width 21 height 23
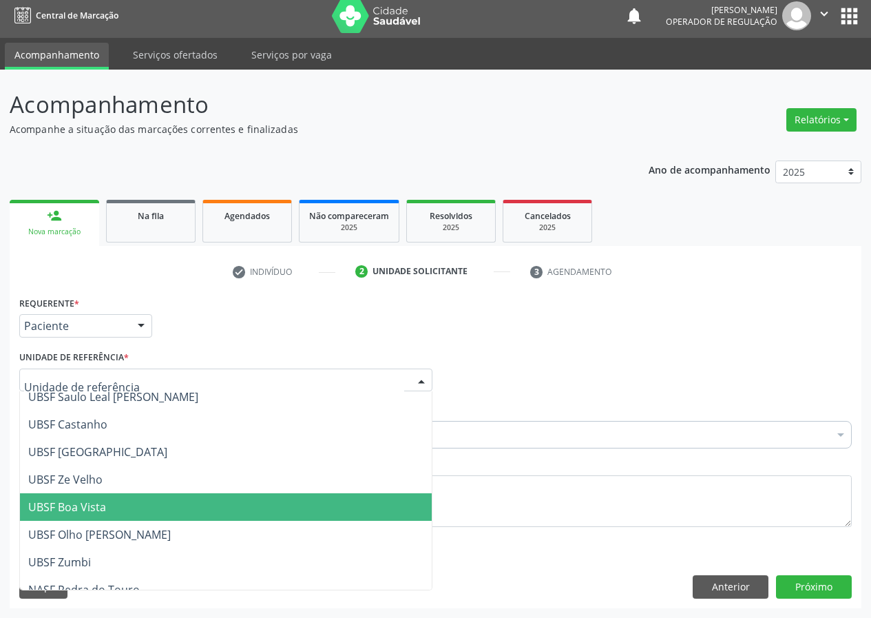
scroll to position [69, 0]
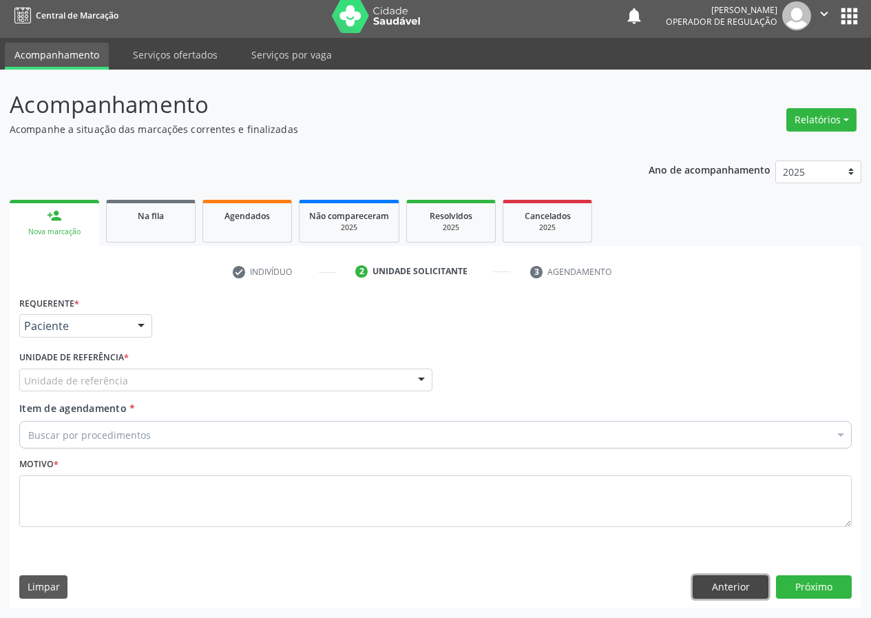
click at [735, 587] on button "Anterior" at bounding box center [731, 586] width 76 height 23
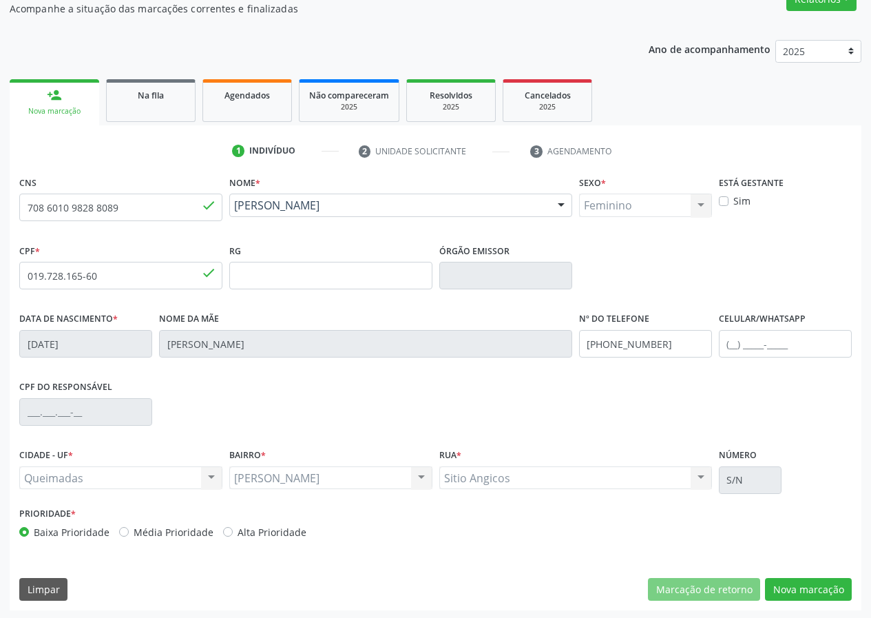
scroll to position [129, 0]
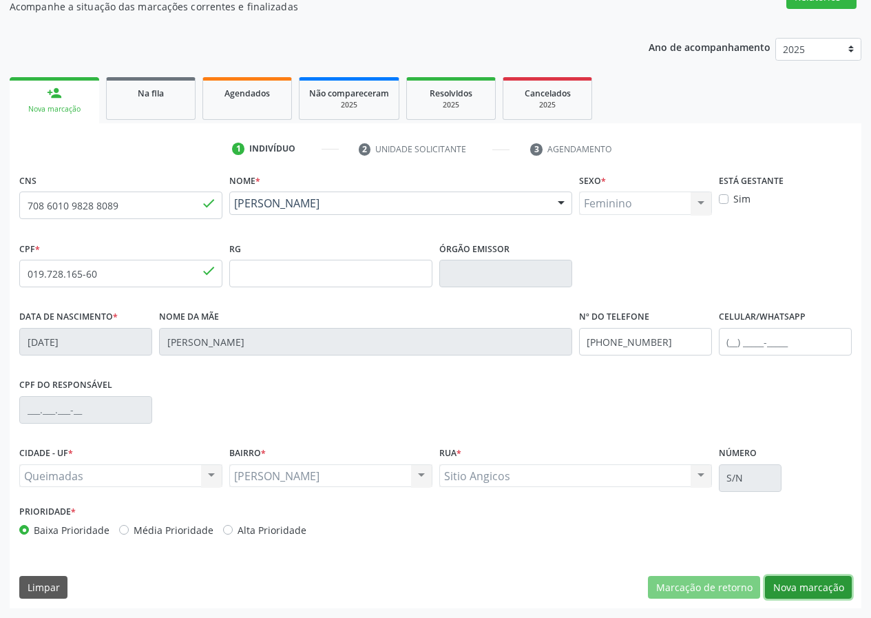
drag, startPoint x: 786, startPoint y: 581, endPoint x: 234, endPoint y: 555, distance: 552.1
click at [784, 581] on button "Nova marcação" at bounding box center [808, 587] width 87 height 23
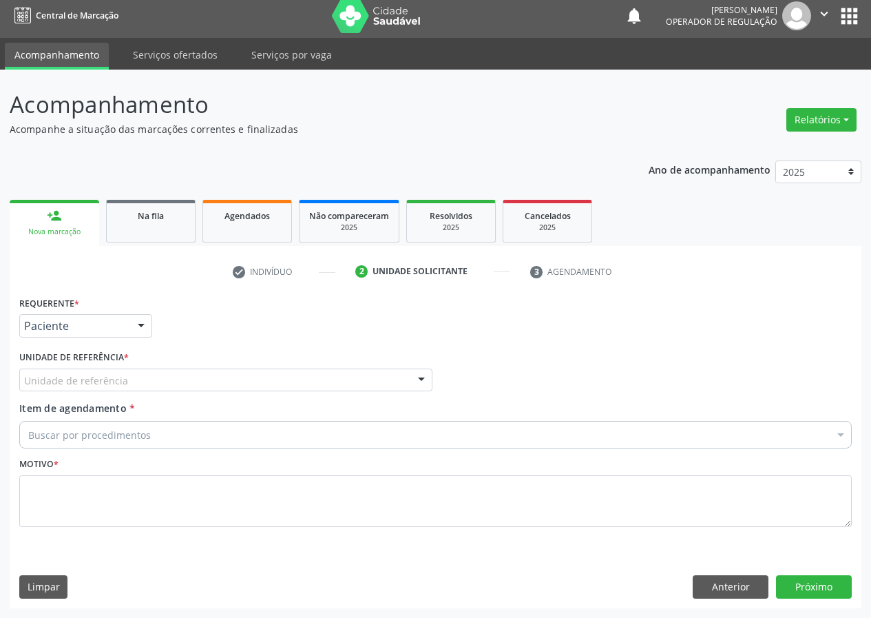
drag, startPoint x: 392, startPoint y: 376, endPoint x: 357, endPoint y: 394, distance: 39.4
click at [388, 375] on div "Unidade de referência" at bounding box center [225, 379] width 413 height 23
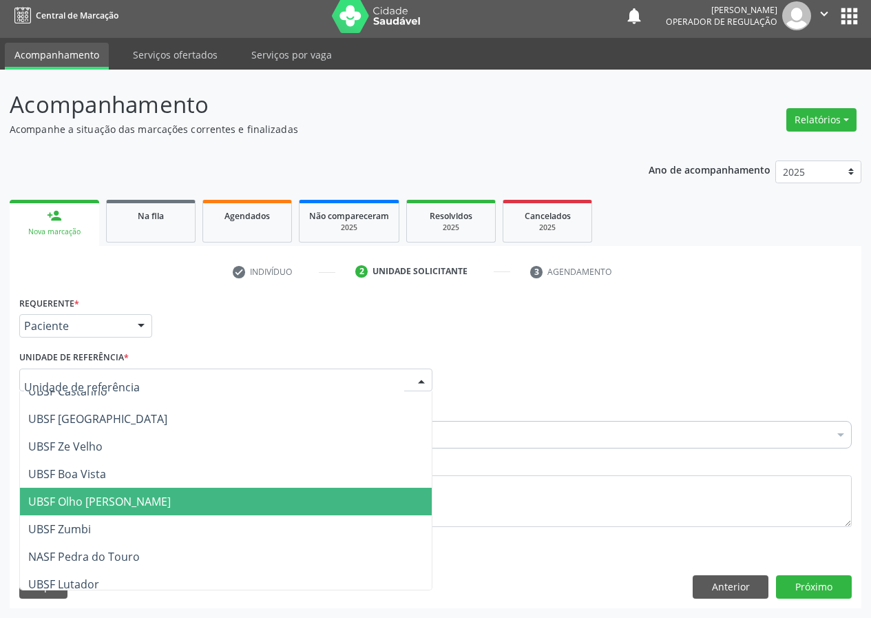
drag, startPoint x: 114, startPoint y: 502, endPoint x: 57, endPoint y: 529, distance: 62.8
click at [112, 504] on span "UBSF Olho [PERSON_NAME]" at bounding box center [99, 501] width 143 height 15
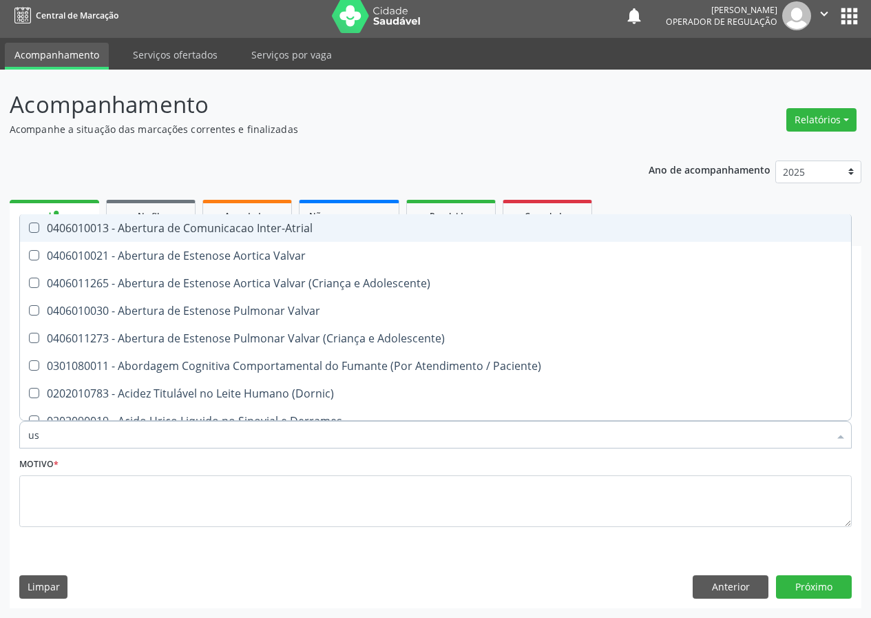
type input "usg"
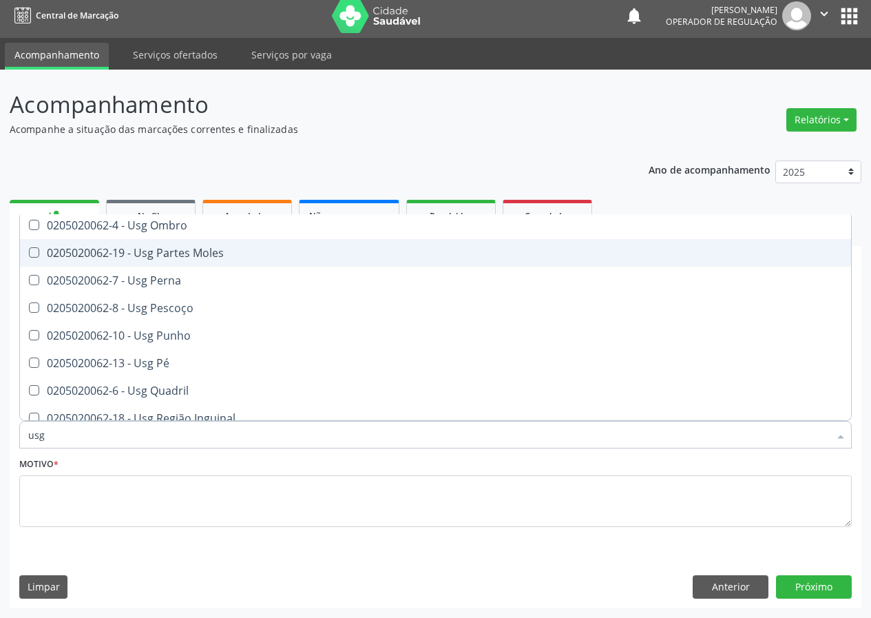
scroll to position [275, 0]
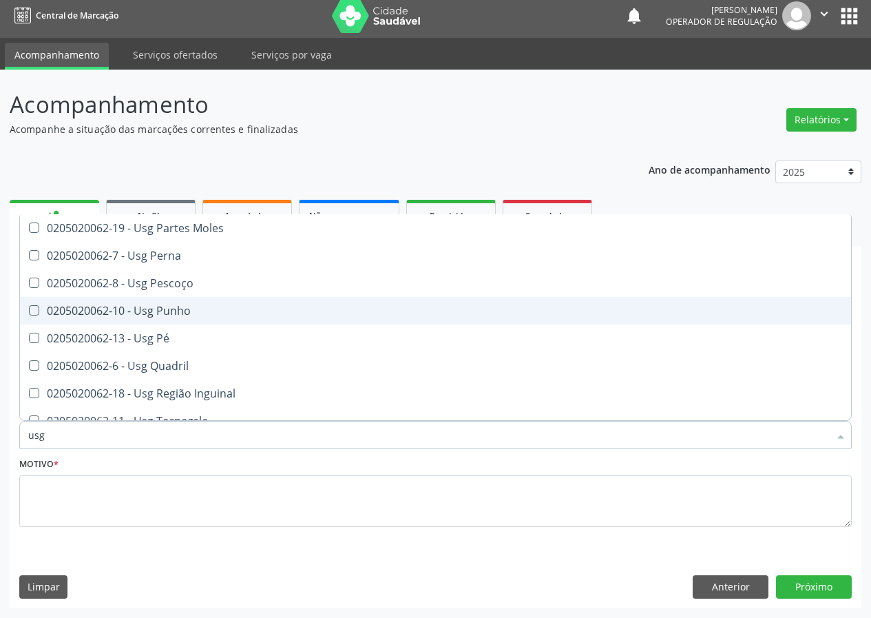
drag, startPoint x: 185, startPoint y: 307, endPoint x: 161, endPoint y: 358, distance: 56.4
click at [184, 316] on div "0205020062-10 - Usg Punho" at bounding box center [435, 310] width 814 height 11
checkbox Punho "true"
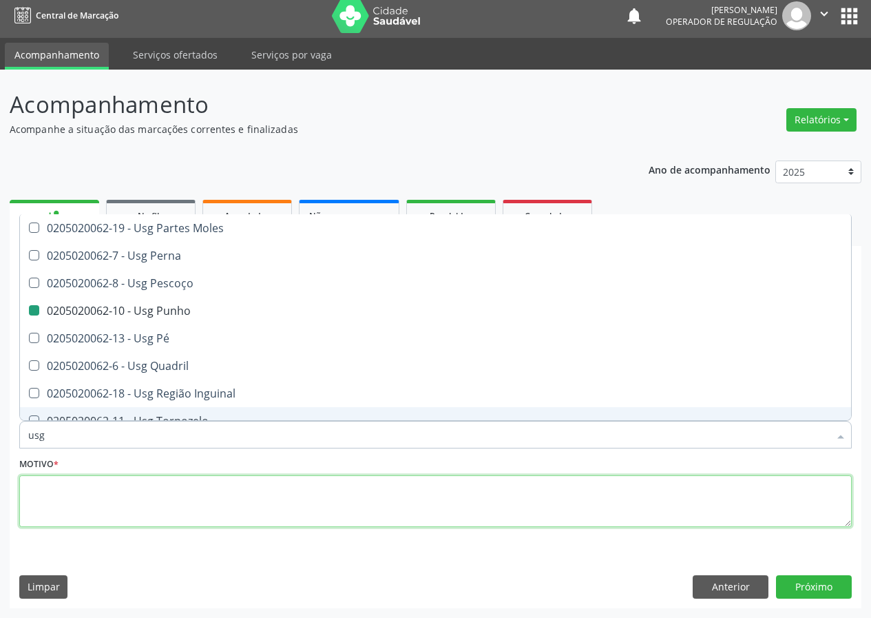
drag, startPoint x: 83, startPoint y: 501, endPoint x: 85, endPoint y: 489, distance: 12.0
click at [83, 495] on textarea at bounding box center [435, 501] width 832 height 52
checkbox Braço "true"
checkbox Punho "false"
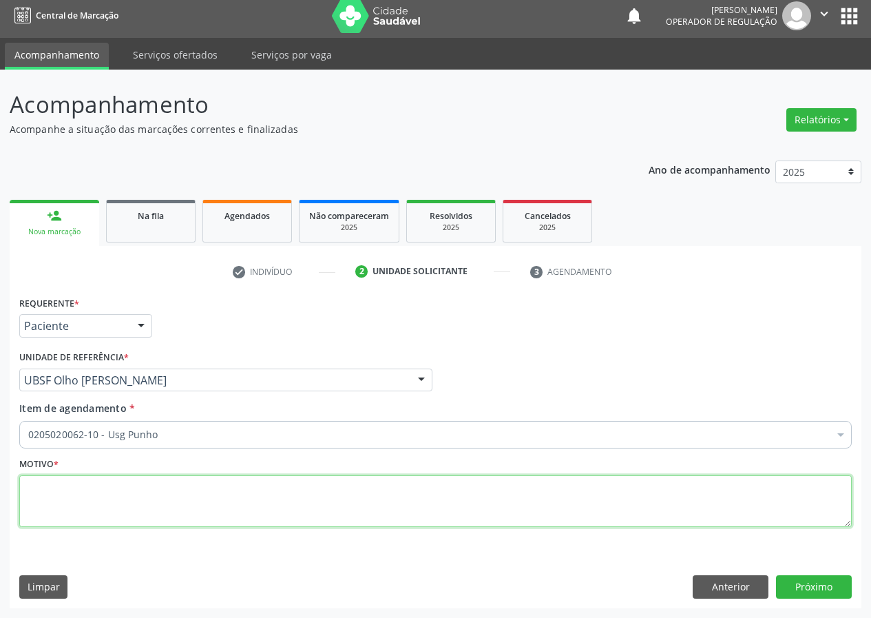
scroll to position [0, 0]
type textarea "avaliação"
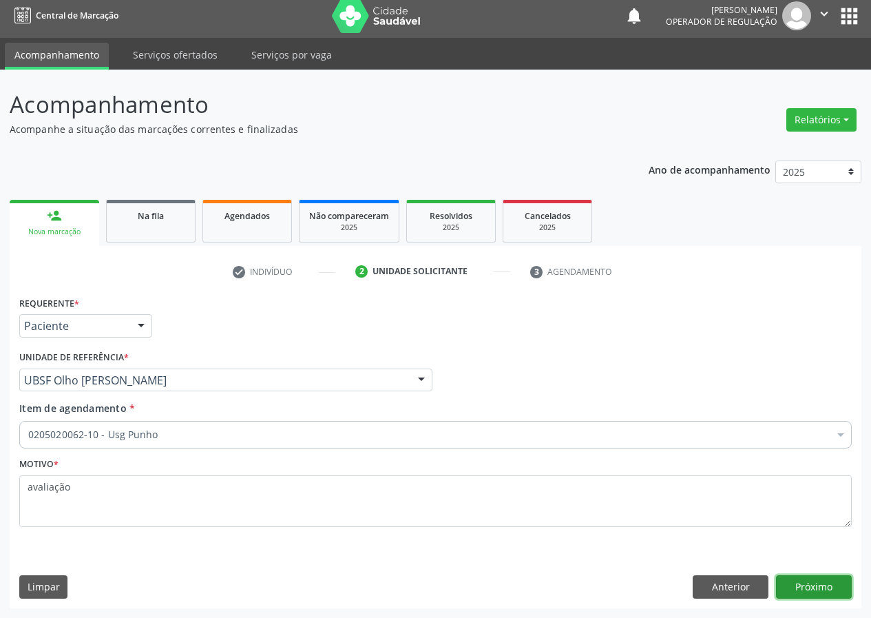
click at [815, 580] on button "Próximo" at bounding box center [814, 586] width 76 height 23
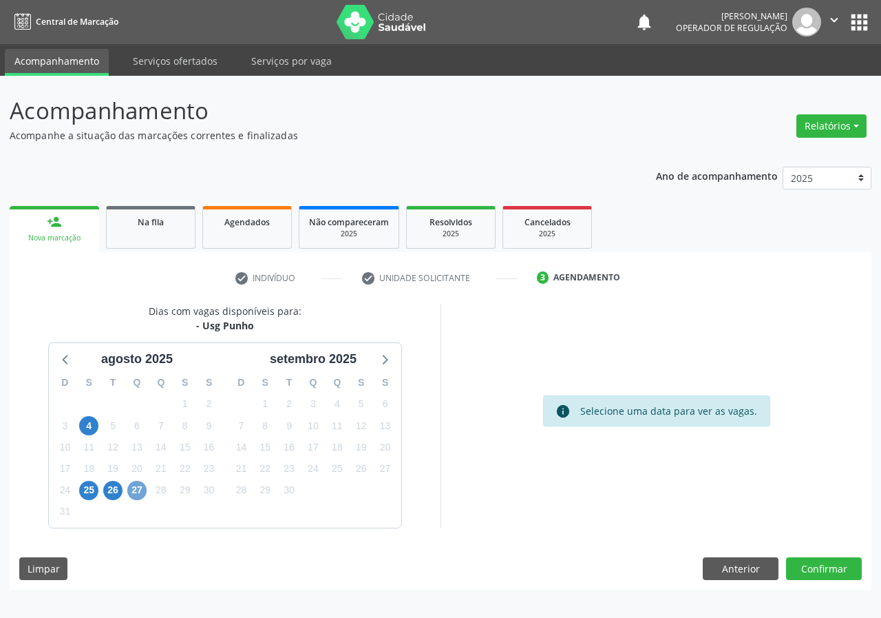
drag, startPoint x: 138, startPoint y: 490, endPoint x: 449, endPoint y: 541, distance: 314.8
click at [138, 490] on span "27" at bounding box center [136, 490] width 19 height 19
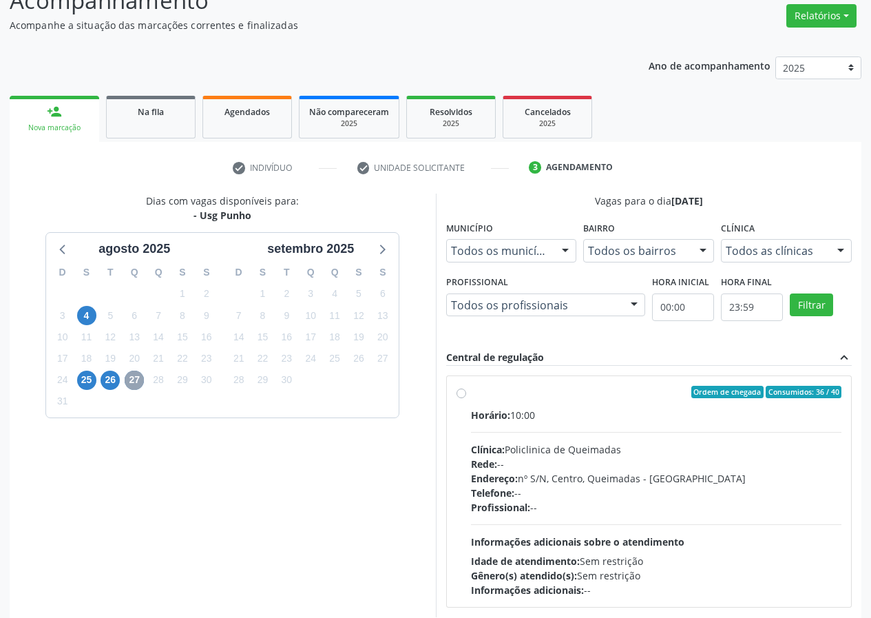
scroll to position [138, 0]
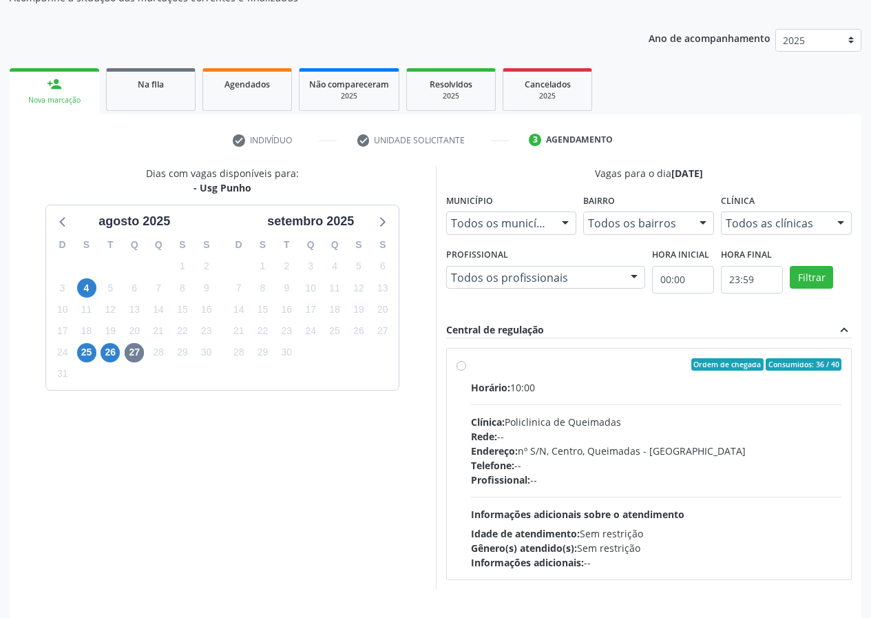
drag, startPoint x: 457, startPoint y: 366, endPoint x: 600, endPoint y: 472, distance: 177.6
click at [465, 376] on div "Ordem de chegada Consumidos: 36 / 40 Horário: 10:00 Clínica: Policlinica de Que…" at bounding box center [649, 463] width 386 height 211
radio input "true"
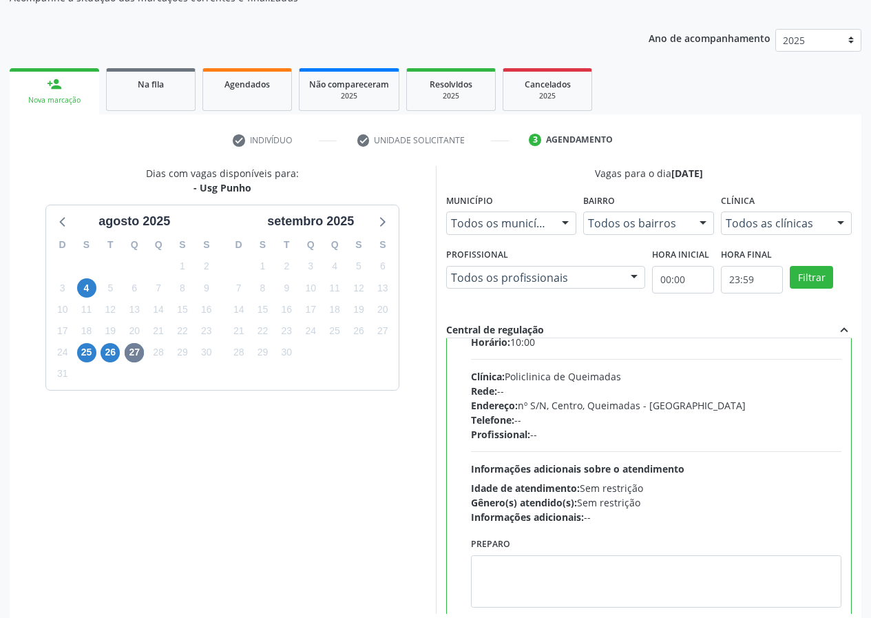
scroll to position [68, 0]
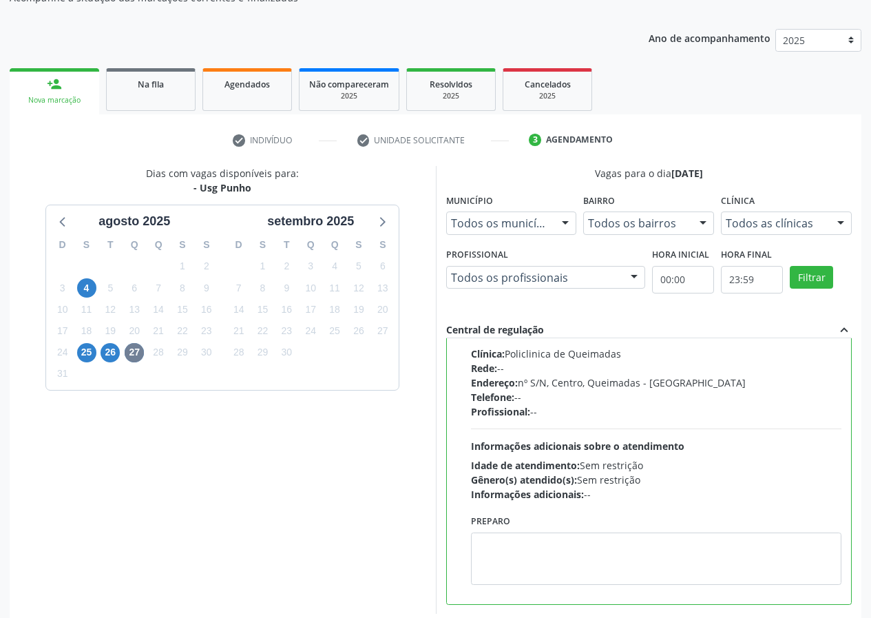
drag, startPoint x: 276, startPoint y: 513, endPoint x: 478, endPoint y: 490, distance: 203.1
click at [287, 516] on div "Dias com vagas disponíveis para: - Usg Punho agosto 2025 D S T Q Q S S 27 28 29…" at bounding box center [223, 390] width 426 height 448
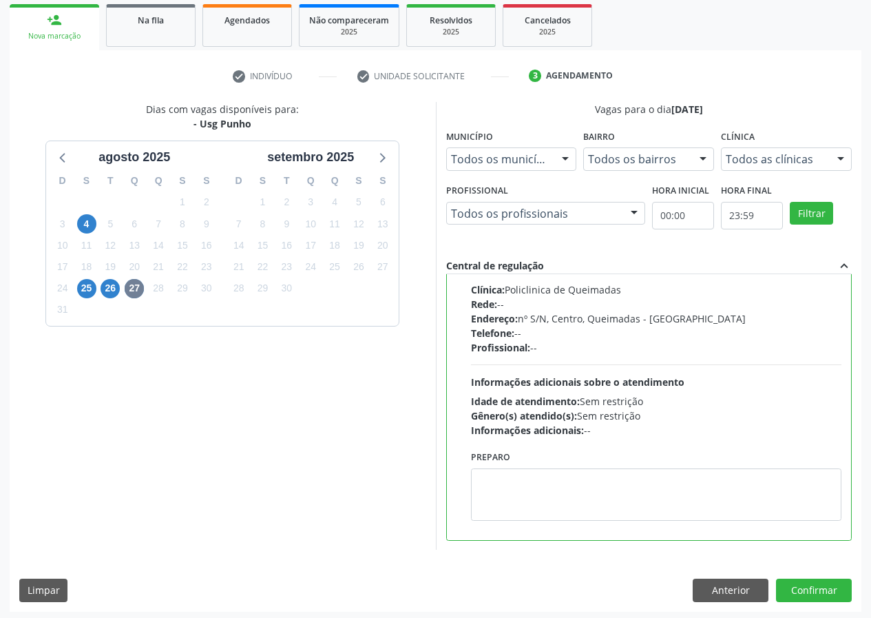
scroll to position [205, 0]
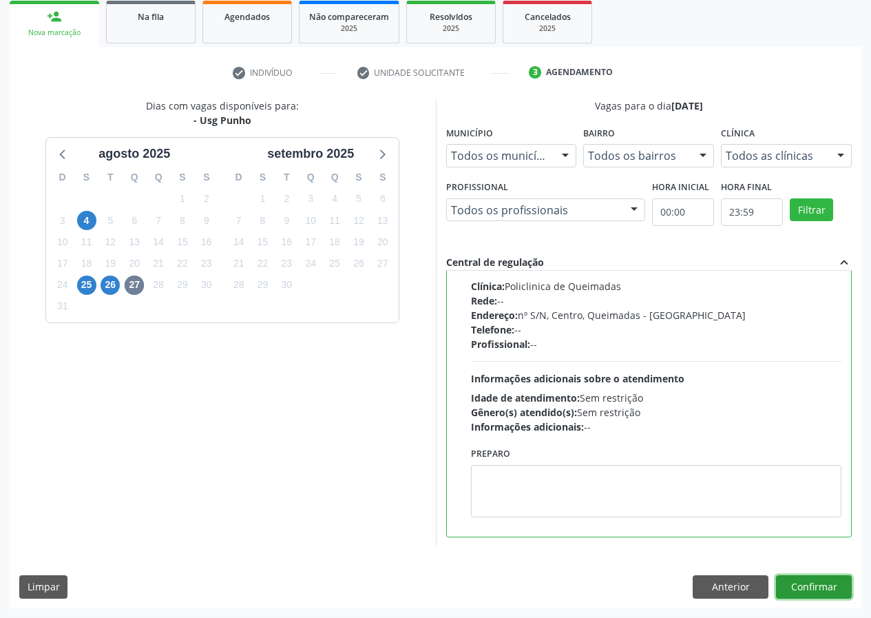
click at [804, 588] on button "Confirmar" at bounding box center [814, 586] width 76 height 23
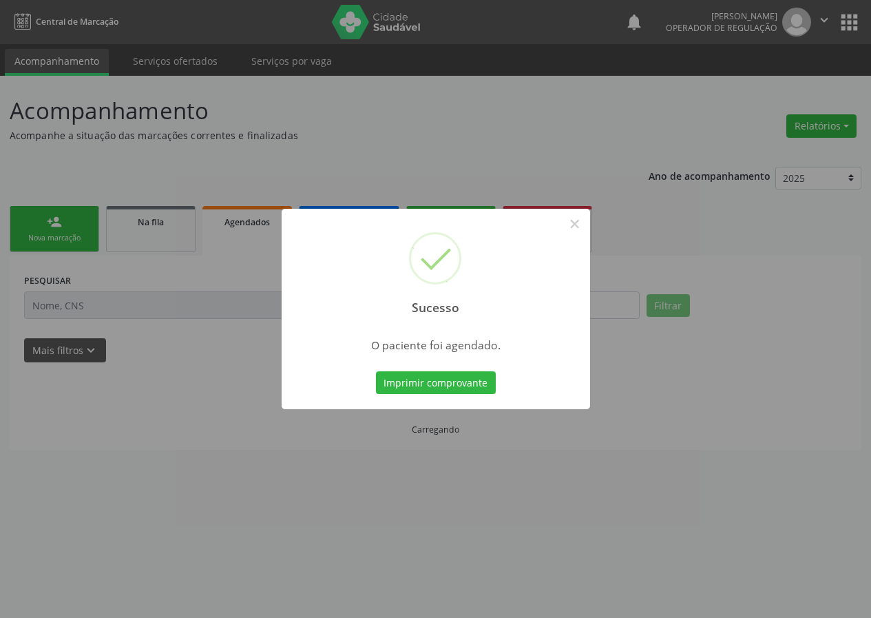
scroll to position [0, 0]
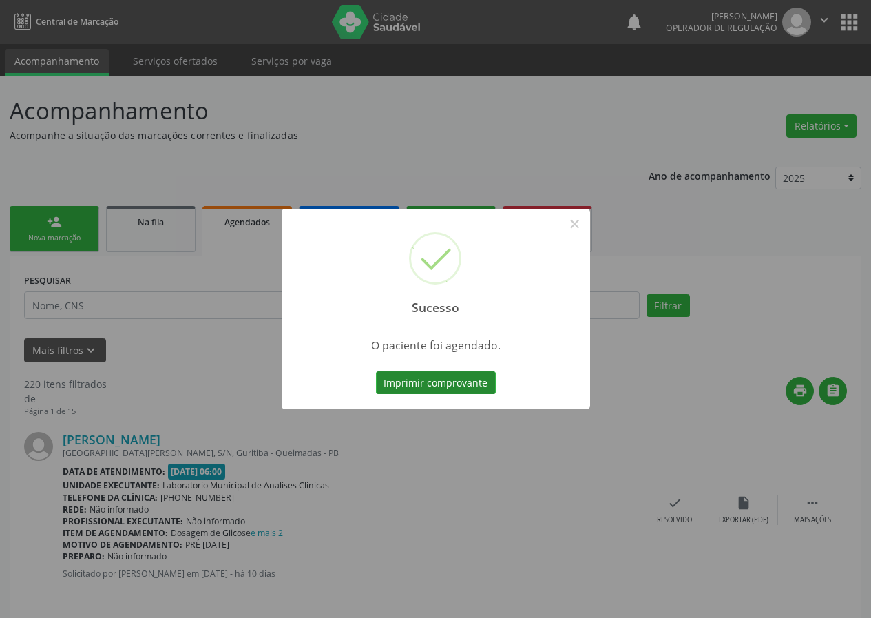
click at [444, 380] on button "Imprimir comprovante" at bounding box center [436, 382] width 120 height 23
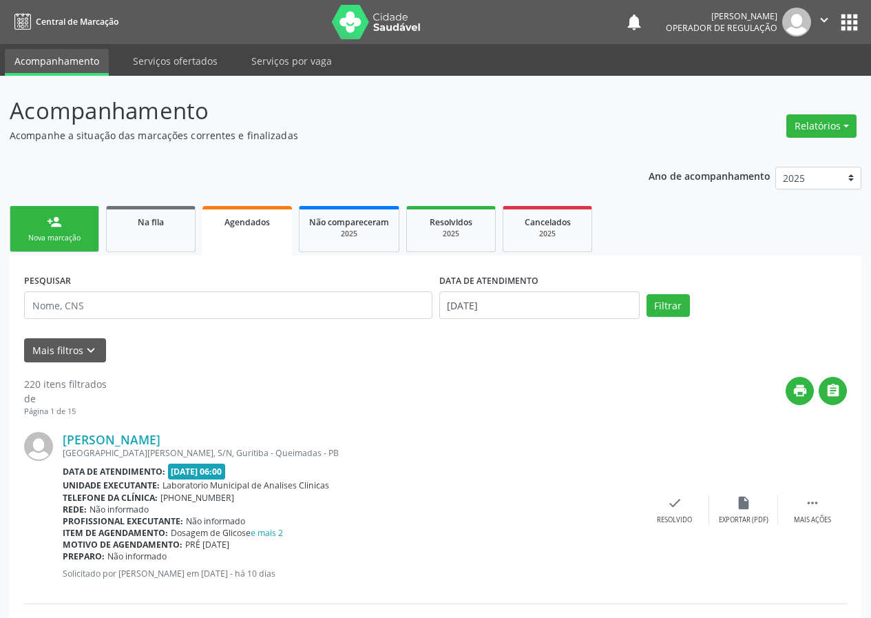
click at [42, 238] on div "Nova marcação" at bounding box center [54, 238] width 69 height 10
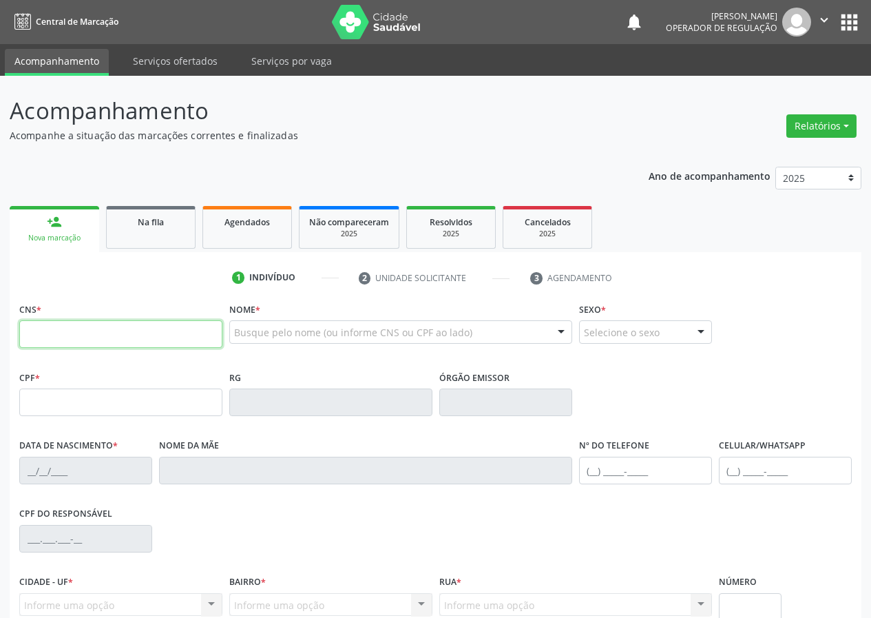
click at [45, 331] on input "text" at bounding box center [120, 334] width 203 height 28
drag, startPoint x: 37, startPoint y: 341, endPoint x: 37, endPoint y: 330, distance: 11.7
click at [37, 331] on input "text" at bounding box center [120, 334] width 203 height 28
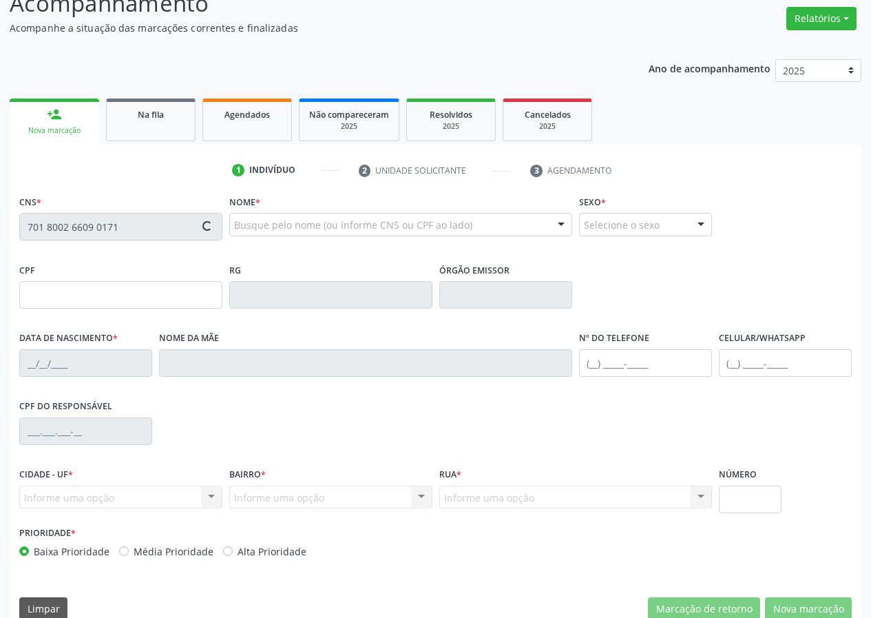
scroll to position [129, 0]
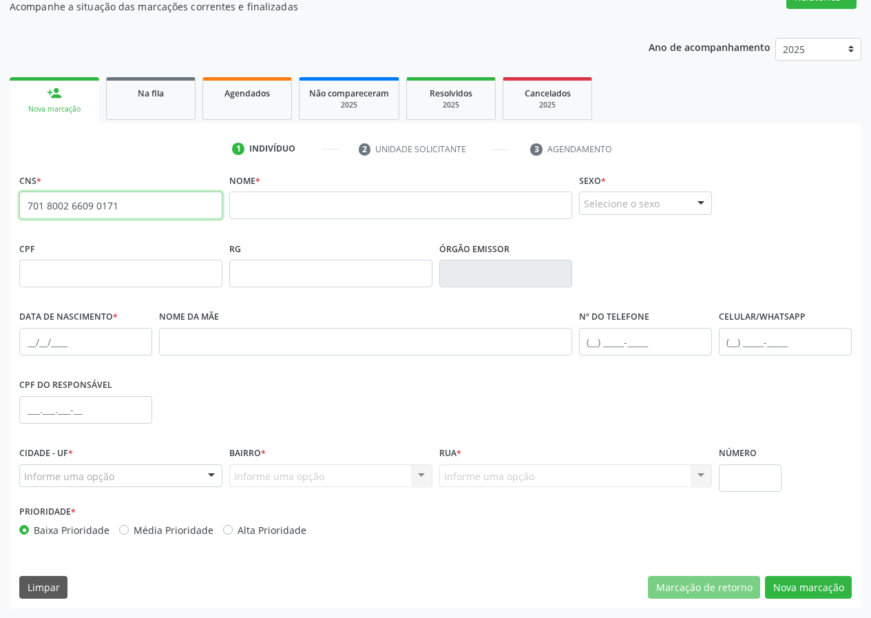
click at [0, 220] on div "Acompanhamento Acompanhe a situação das marcações correntes e finalizadas Relat…" at bounding box center [435, 282] width 871 height 671
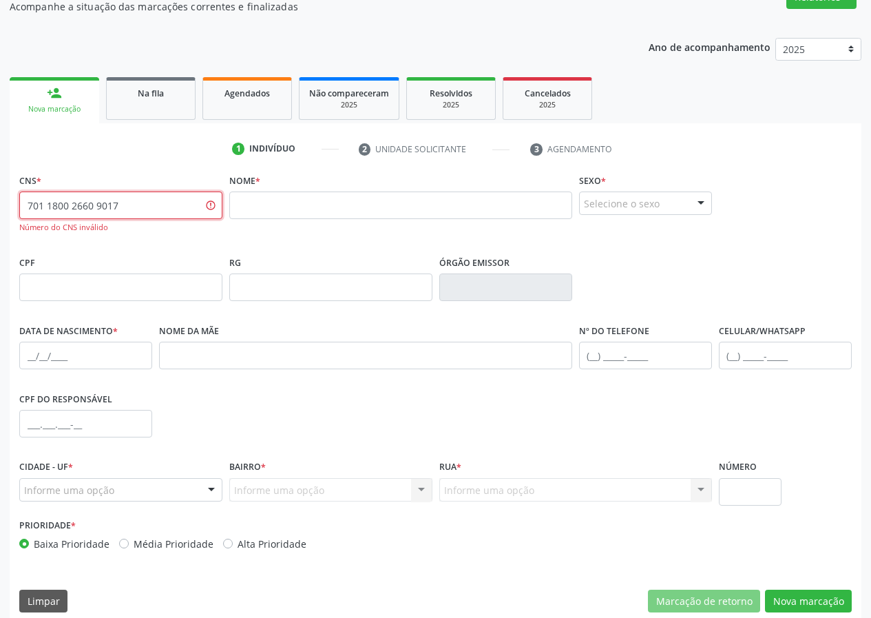
drag, startPoint x: 120, startPoint y: 203, endPoint x: 0, endPoint y: 196, distance: 120.7
click at [0, 202] on div "Acompanhamento Acompanhe a situação das marcações correntes e finalizadas Relat…" at bounding box center [435, 289] width 871 height 684
type input "701 8002 6609 0171"
drag, startPoint x: 120, startPoint y: 206, endPoint x: 0, endPoint y: 209, distance: 119.8
click at [0, 209] on div "Acompanhamento Acompanhe a situação das marcações correntes e finalizadas Relat…" at bounding box center [435, 289] width 871 height 684
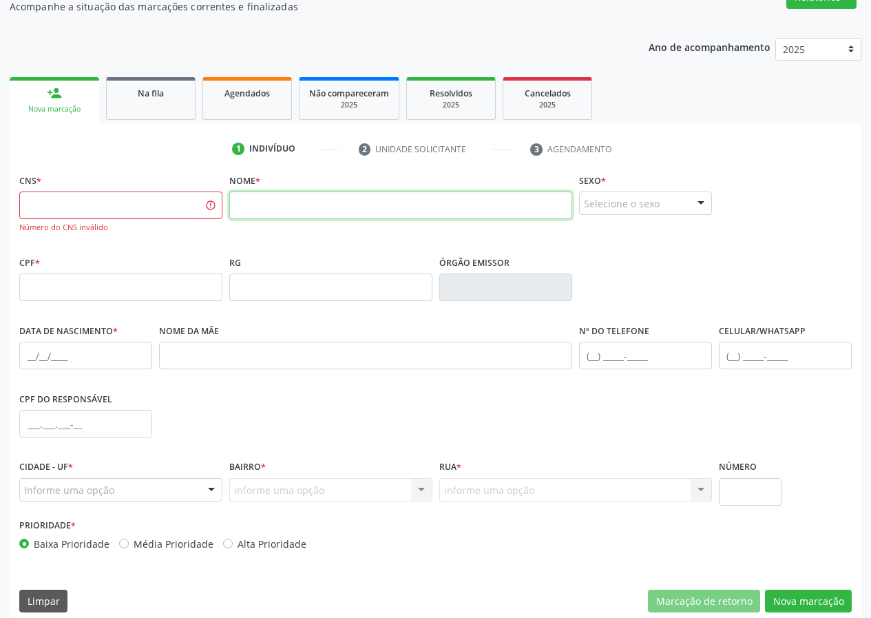
click at [250, 209] on input "text" at bounding box center [400, 205] width 343 height 28
type input "EDIMILSON BATISTA"
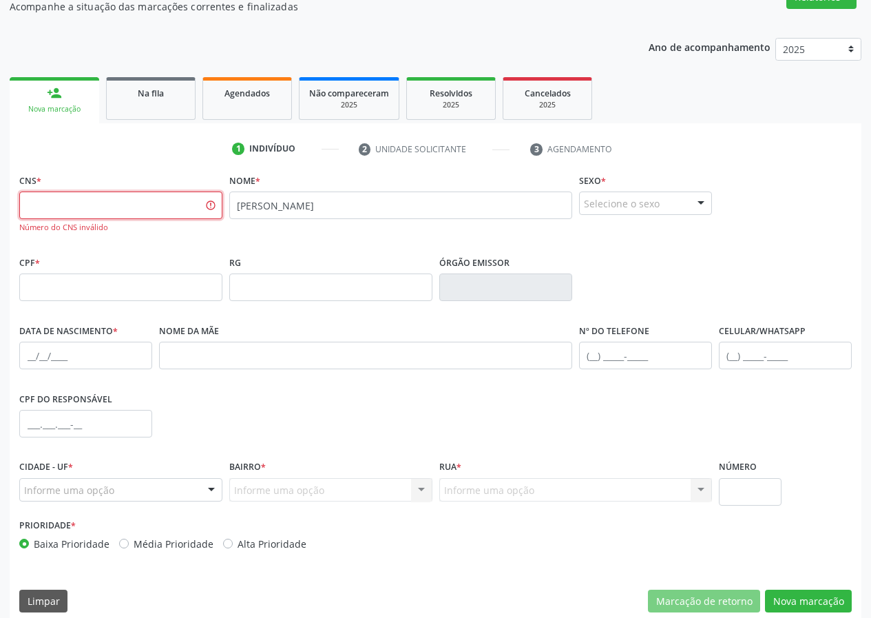
click at [41, 200] on input "text" at bounding box center [120, 205] width 203 height 28
drag, startPoint x: 52, startPoint y: 210, endPoint x: 0, endPoint y: 208, distance: 52.4
click at [0, 215] on div "Acompanhamento Acompanhe a situação das marcações correntes e finalizadas Relat…" at bounding box center [435, 289] width 871 height 684
type input "700 3099 6887 6730"
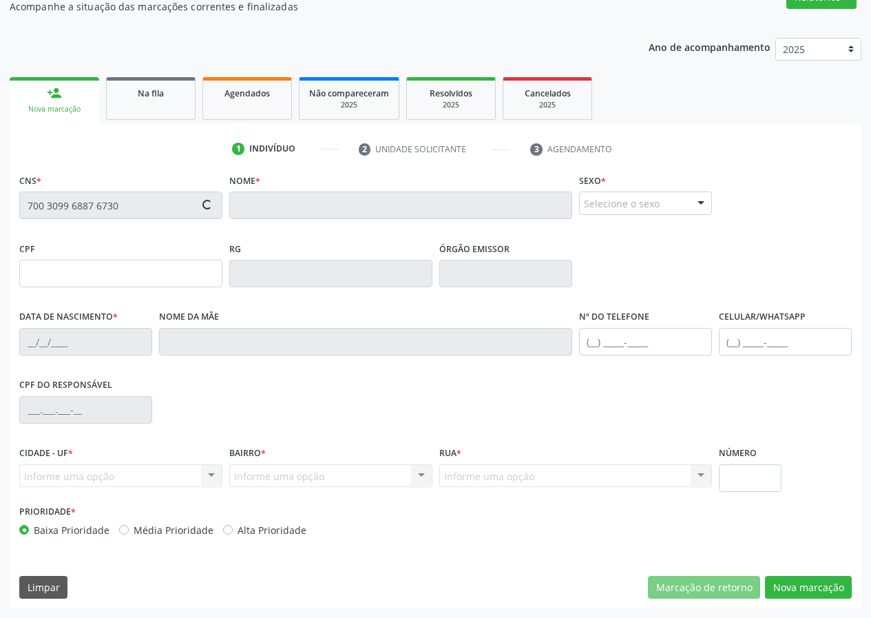
type input "049.264.794-19"
type input "21/07/1974"
type input "Maria José Pereira da Silva"
type input "(83) 99119-8506"
type input "708.220.644-56"
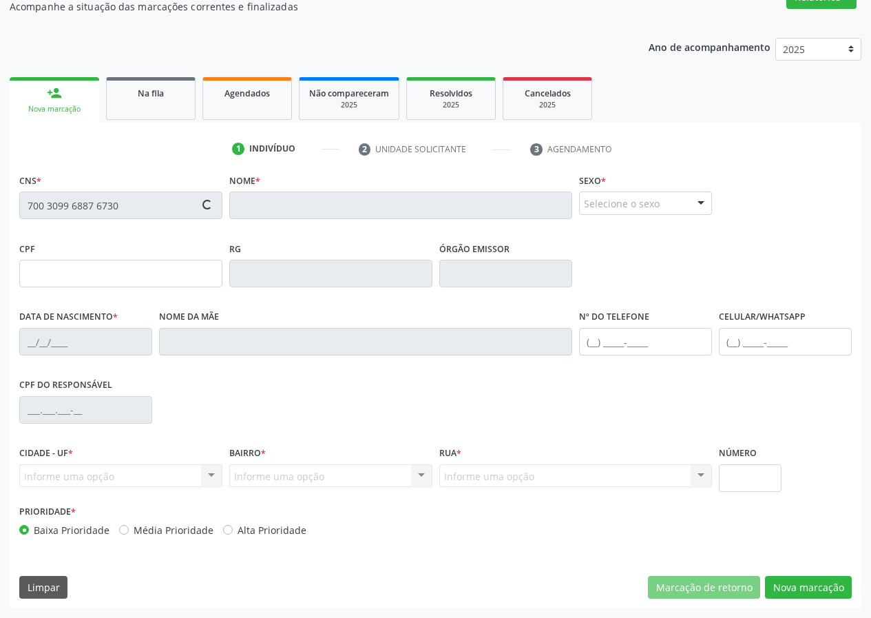
type input "118"
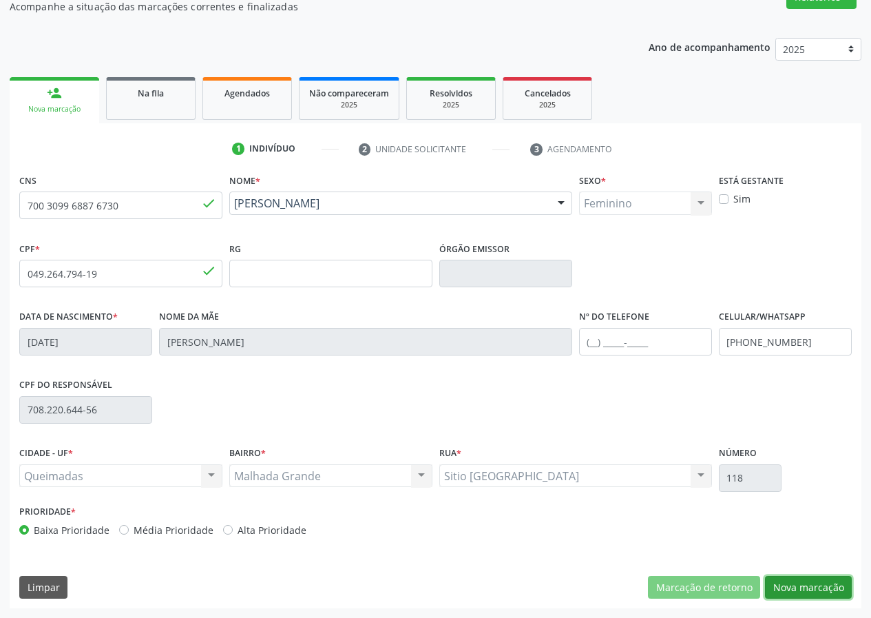
drag, startPoint x: 798, startPoint y: 585, endPoint x: 552, endPoint y: 598, distance: 246.2
click at [797, 585] on button "Nova marcação" at bounding box center [808, 587] width 87 height 23
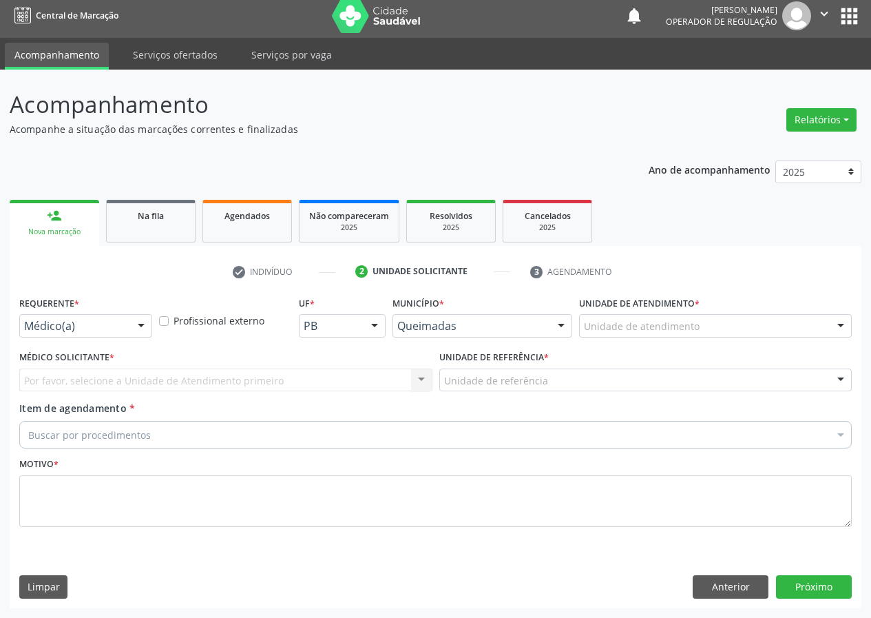
scroll to position [6, 0]
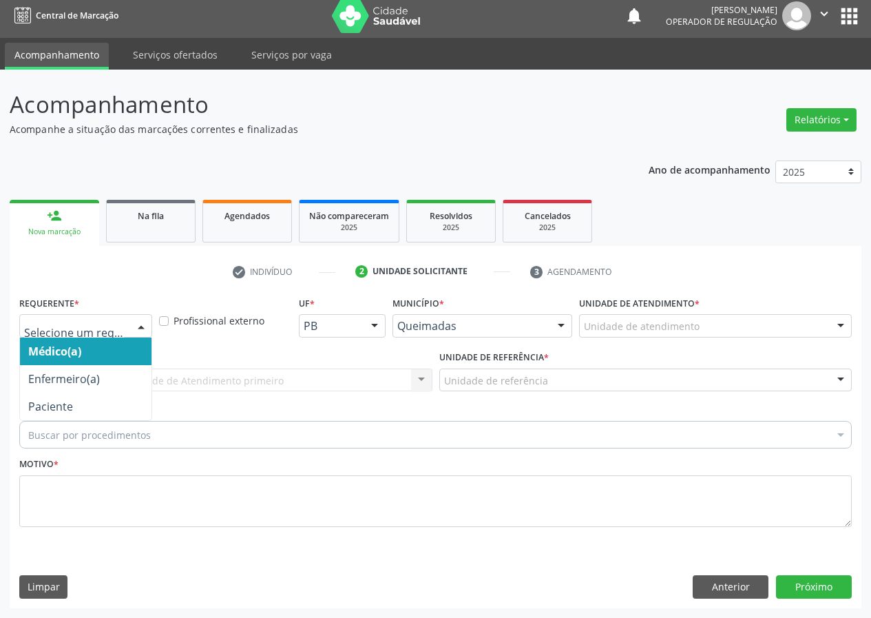
click at [141, 326] on div at bounding box center [141, 326] width 21 height 23
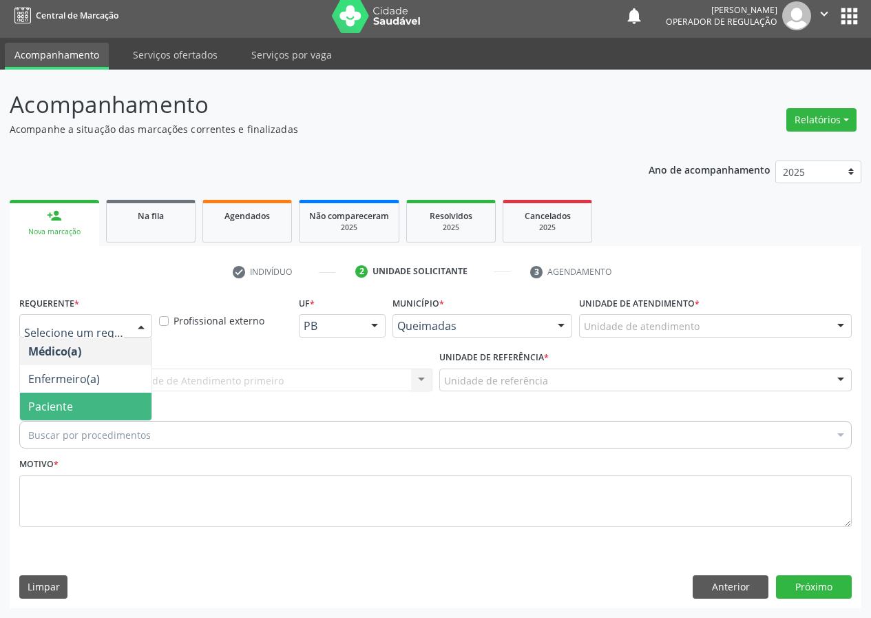
drag, startPoint x: 121, startPoint y: 407, endPoint x: 284, endPoint y: 388, distance: 163.5
click at [125, 403] on span "Paciente" at bounding box center [86, 406] width 132 height 28
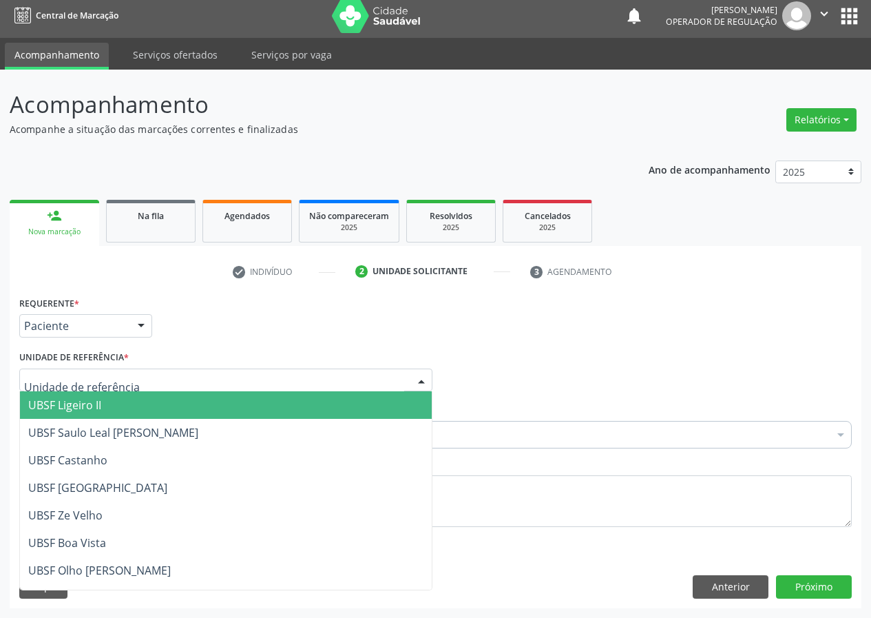
click at [403, 383] on div at bounding box center [225, 379] width 413 height 23
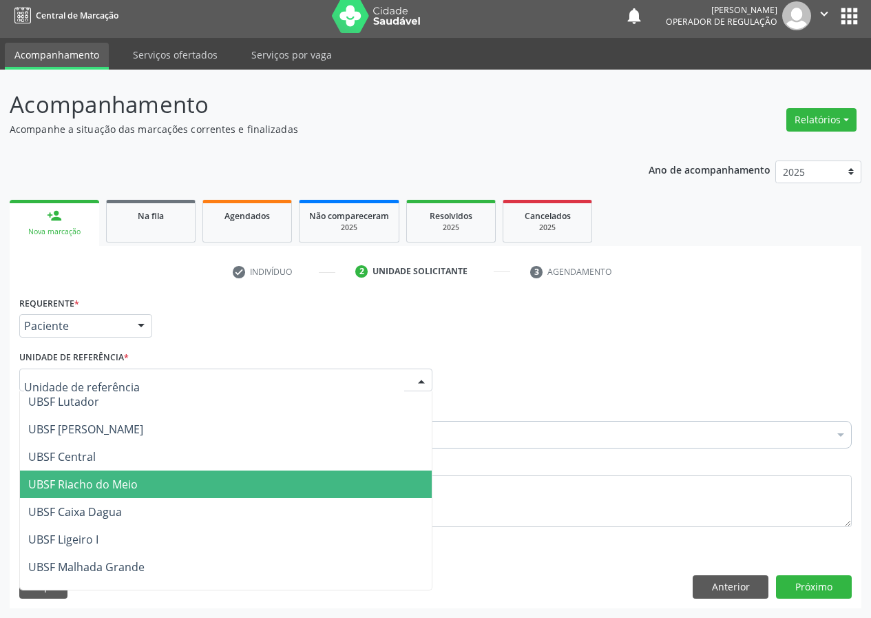
scroll to position [275, 0]
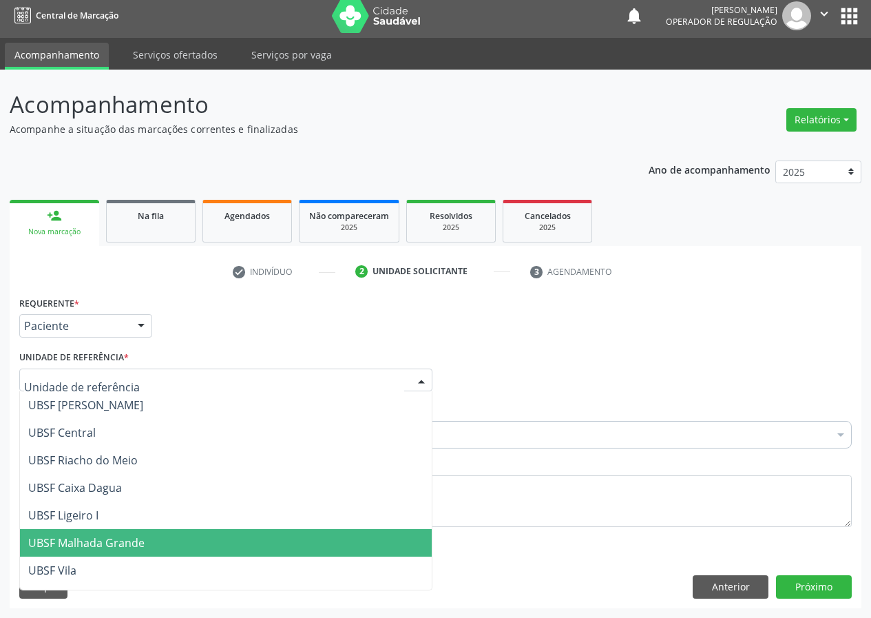
click at [102, 538] on span "UBSF Malhada Grande" at bounding box center [86, 542] width 116 height 15
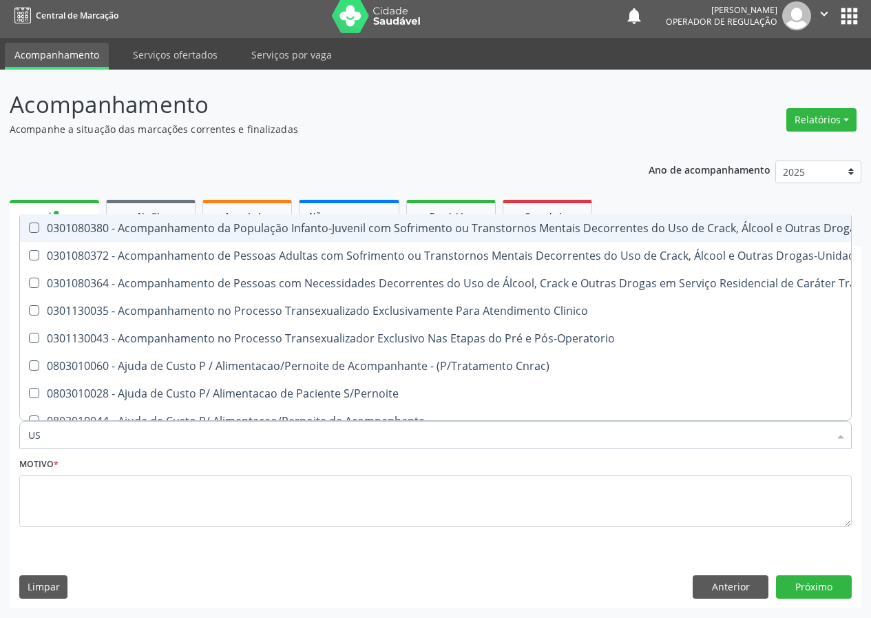
type input "USG"
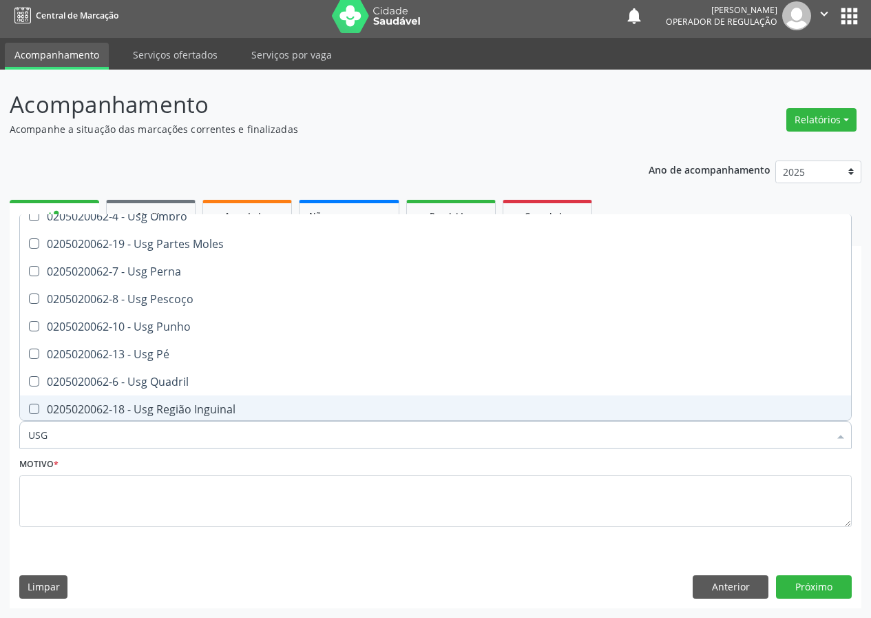
scroll to position [317, 0]
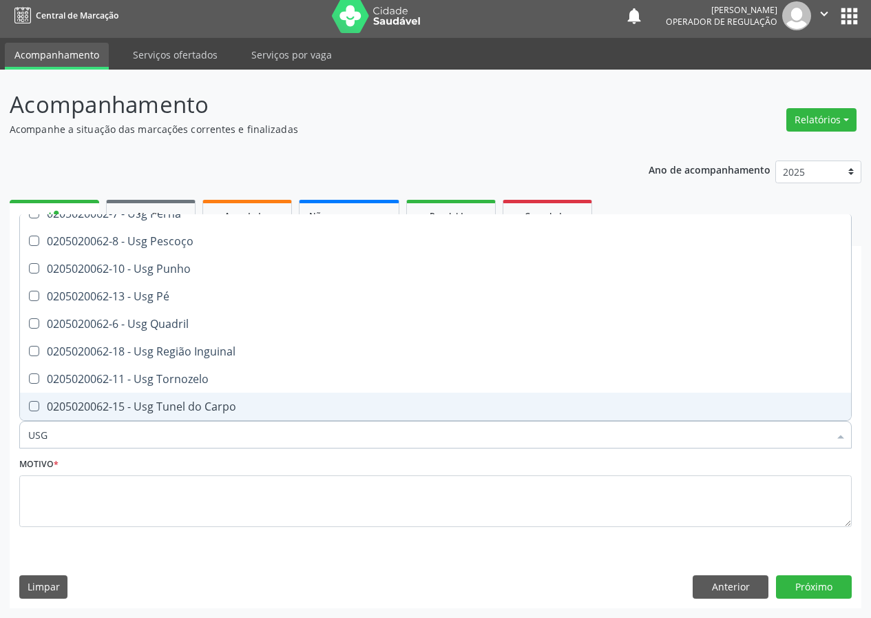
drag, startPoint x: 178, startPoint y: 405, endPoint x: 75, endPoint y: 471, distance: 122.0
click at [175, 407] on div "0205020062-15 - Usg Tunel do Carpo" at bounding box center [435, 406] width 814 height 11
checkbox Carpo "true"
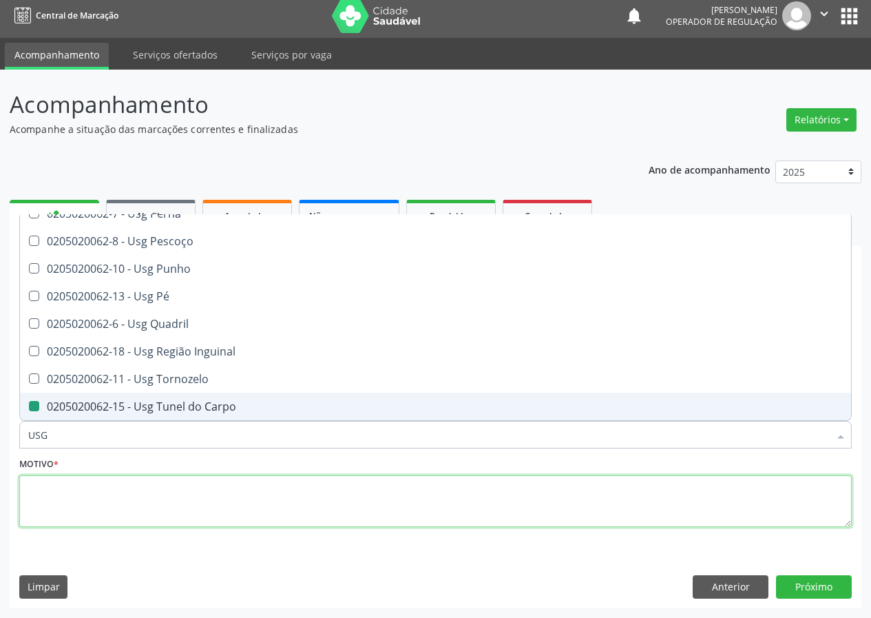
click at [56, 497] on textarea at bounding box center [435, 501] width 832 height 52
checkbox Braço "true"
checkbox Carpo "false"
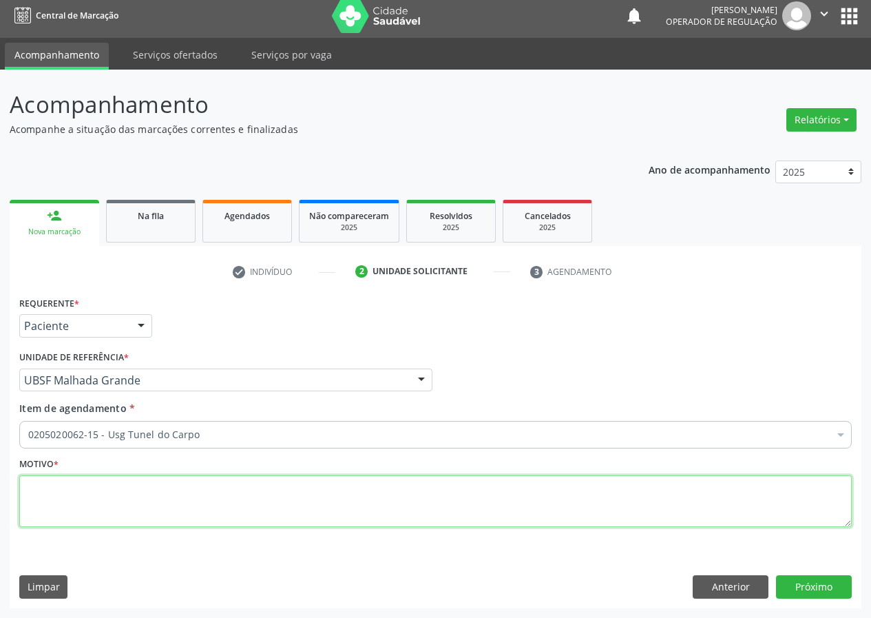
scroll to position [0, 0]
type textarea "AVALIAÇÃO"
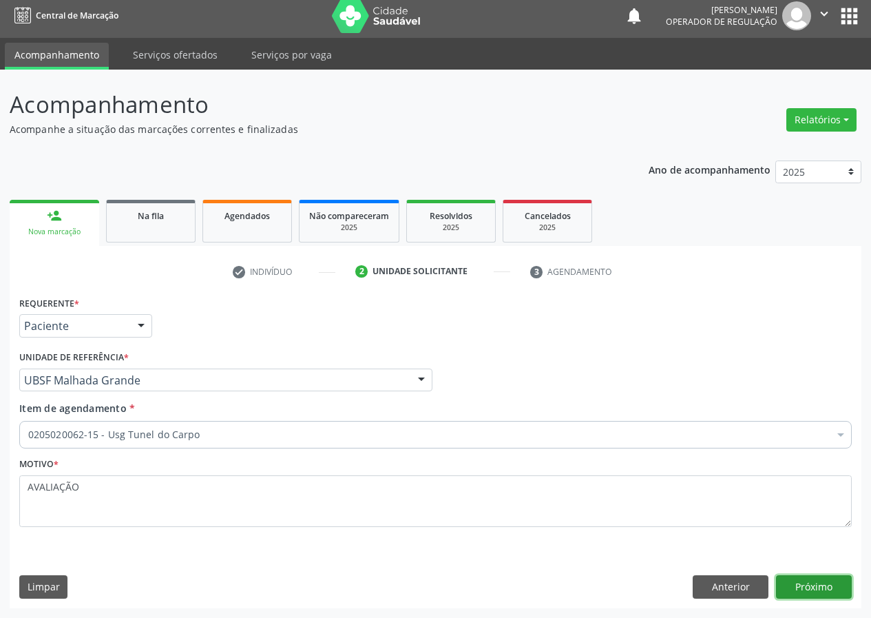
drag, startPoint x: 811, startPoint y: 581, endPoint x: 253, endPoint y: 603, distance: 558.8
click at [803, 580] on button "Próximo" at bounding box center [814, 586] width 76 height 23
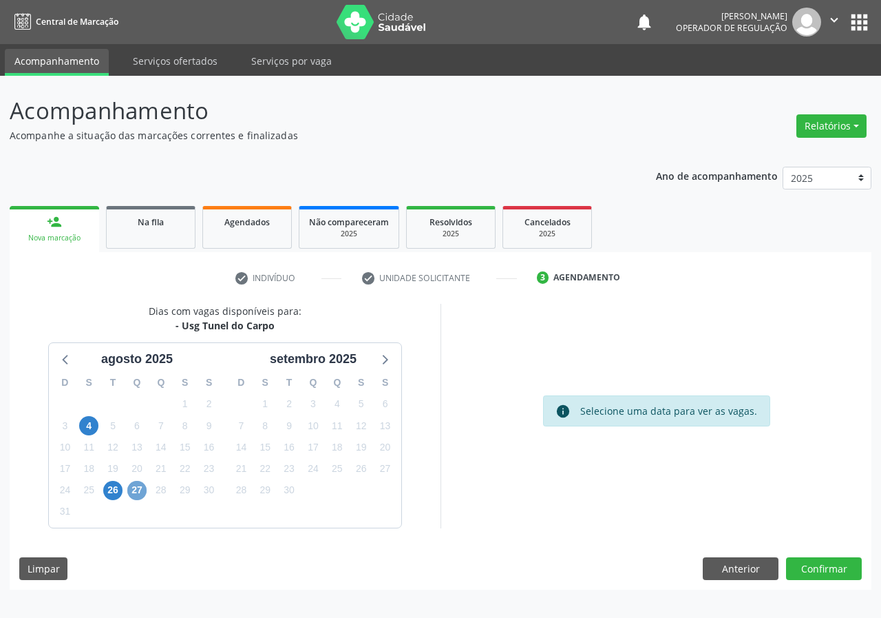
drag, startPoint x: 136, startPoint y: 492, endPoint x: 387, endPoint y: 458, distance: 253.6
click at [136, 491] on span "27" at bounding box center [136, 490] width 19 height 19
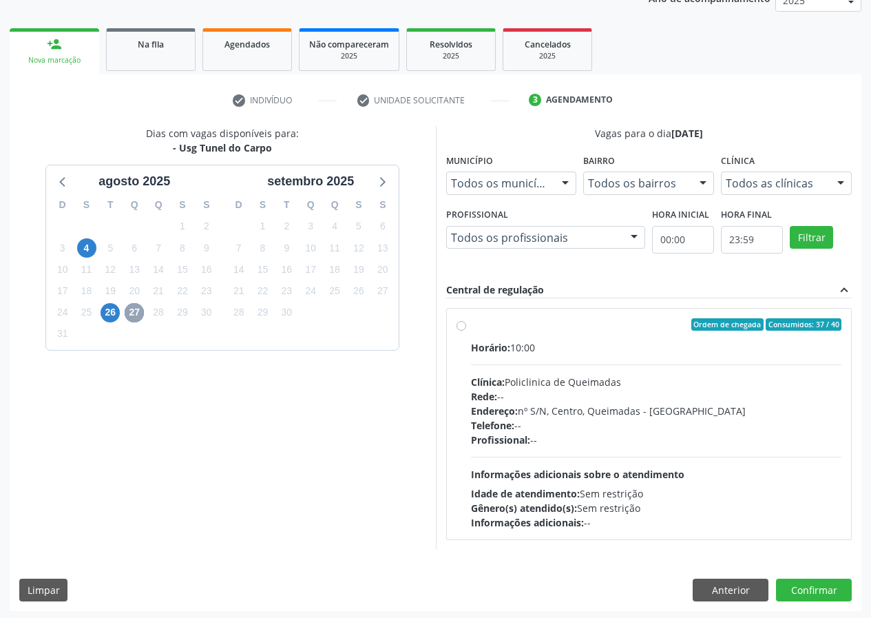
scroll to position [180, 0]
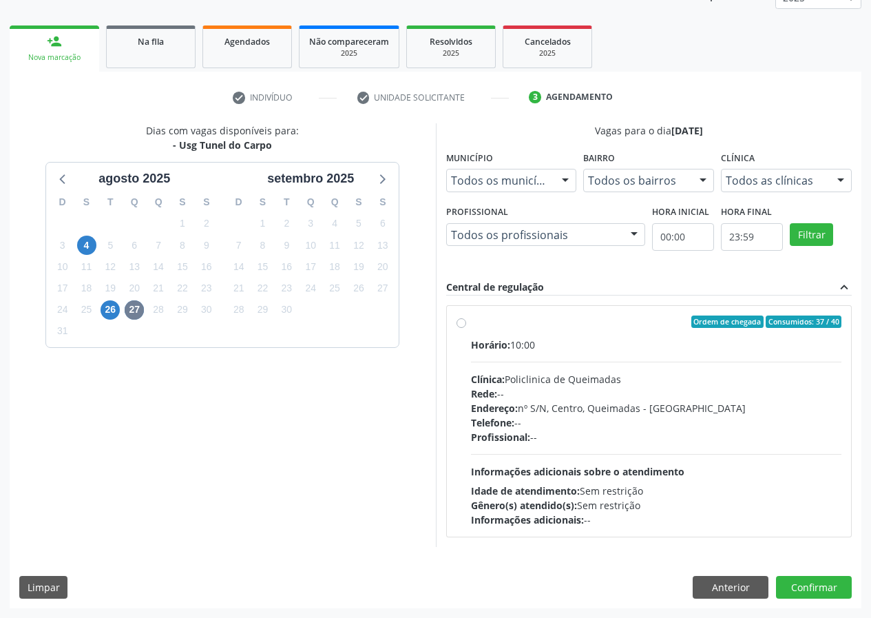
drag, startPoint x: 461, startPoint y: 326, endPoint x: 568, endPoint y: 450, distance: 164.1
click at [461, 329] on div "Ordem de chegada Consumidos: 37 / 40 Horário: 10:00 Clínica: Policlinica de Que…" at bounding box center [649, 420] width 386 height 211
radio input "true"
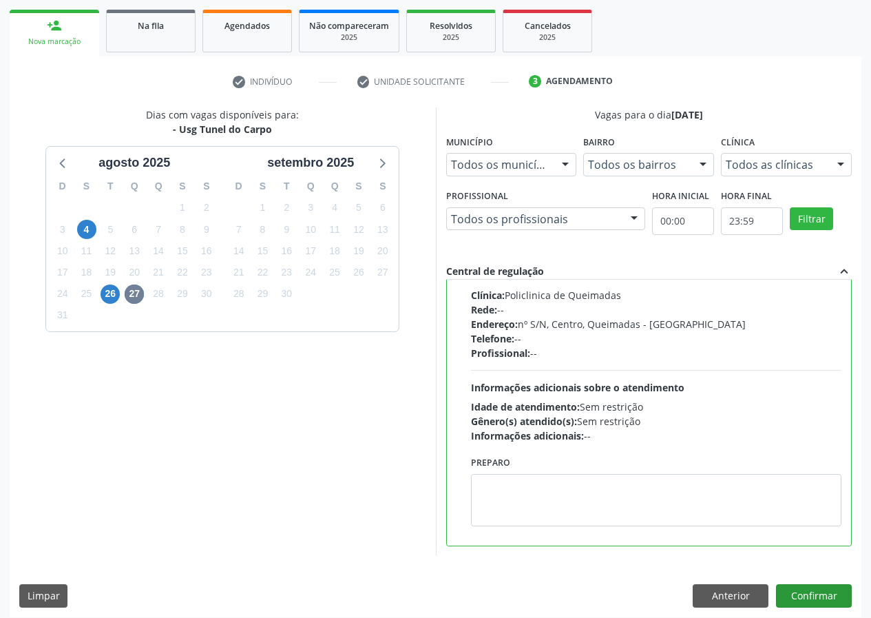
scroll to position [205, 0]
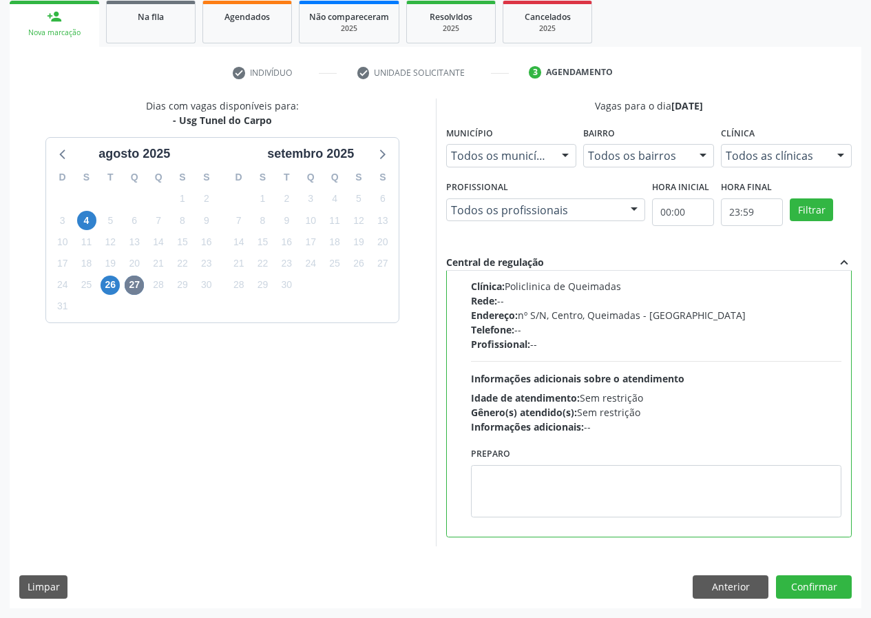
drag, startPoint x: 297, startPoint y: 437, endPoint x: 712, endPoint y: 553, distance: 430.5
click at [383, 442] on div "Dias com vagas disponíveis para: - Usg Tunel do Carpo agosto 2025 D S T Q Q S S…" at bounding box center [223, 322] width 426 height 448
drag, startPoint x: 828, startPoint y: 588, endPoint x: 66, endPoint y: 482, distance: 769.5
click at [822, 589] on button "Confirmar" at bounding box center [814, 586] width 76 height 23
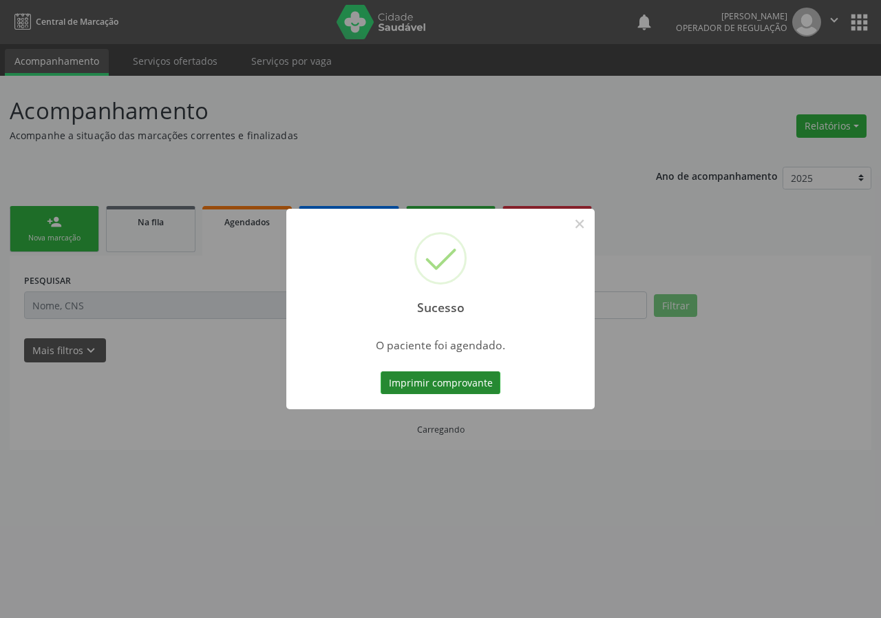
click at [443, 381] on button "Imprimir comprovante" at bounding box center [441, 382] width 120 height 23
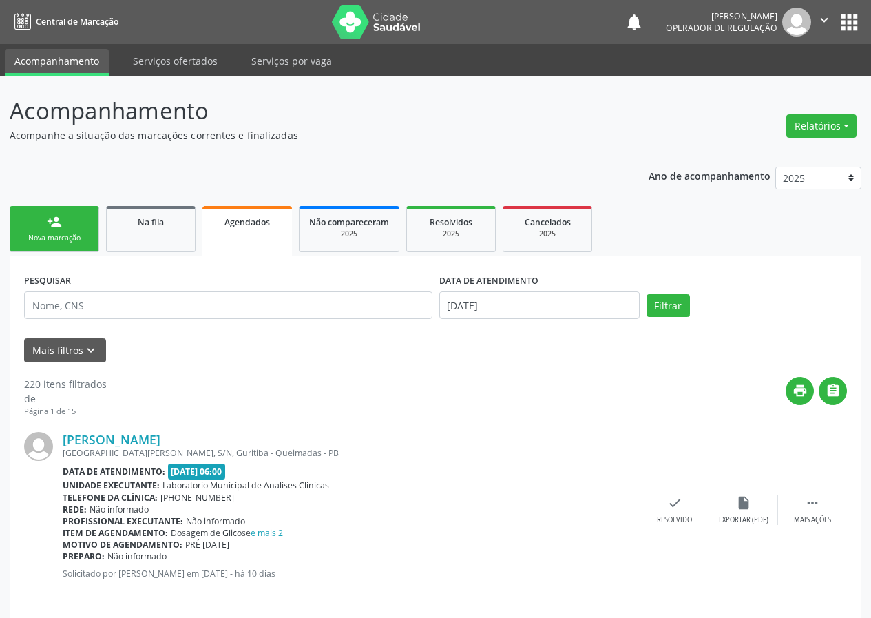
click at [65, 231] on link "person_add Nova marcação" at bounding box center [55, 229] width 90 height 46
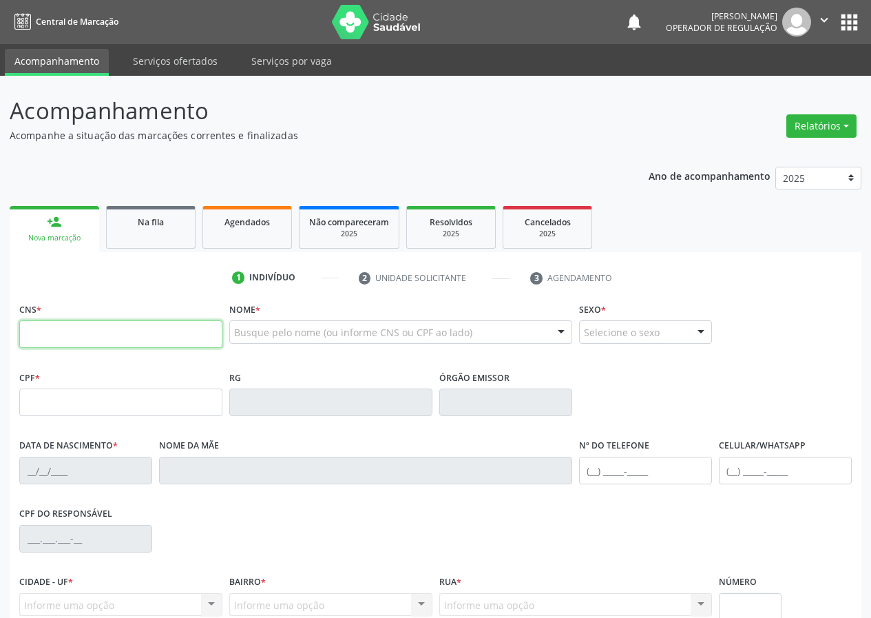
drag, startPoint x: 39, startPoint y: 330, endPoint x: 32, endPoint y: 325, distance: 9.4
click at [35, 328] on input "text" at bounding box center [120, 334] width 203 height 28
click at [38, 332] on input "text" at bounding box center [120, 334] width 203 height 28
type input "704 7087 2852 5036"
type input "110.192.424-18"
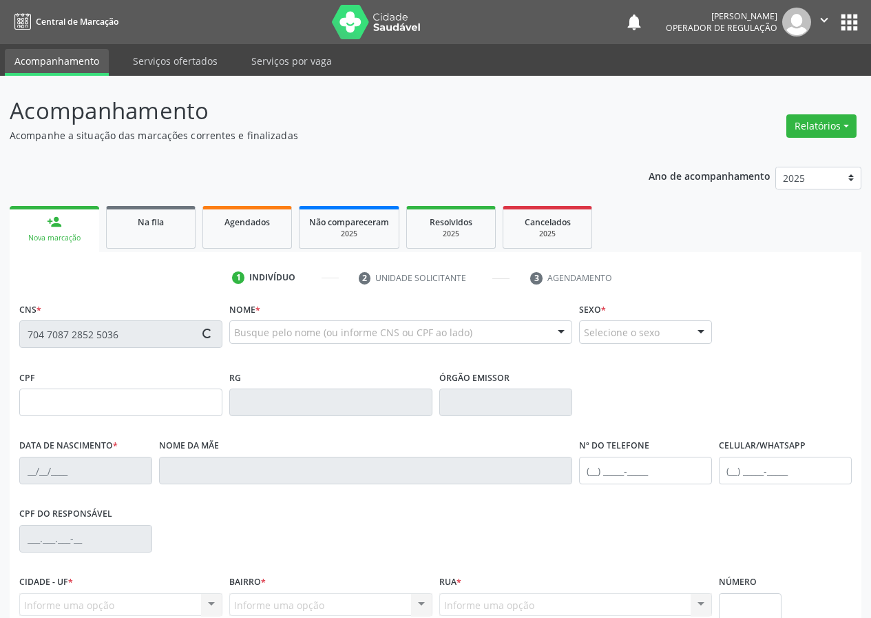
type input "27/09/1967"
type input "Luzia Maria da Conceição"
type input "(83) 99372-8158"
type input "602.840.644-91"
type input "88"
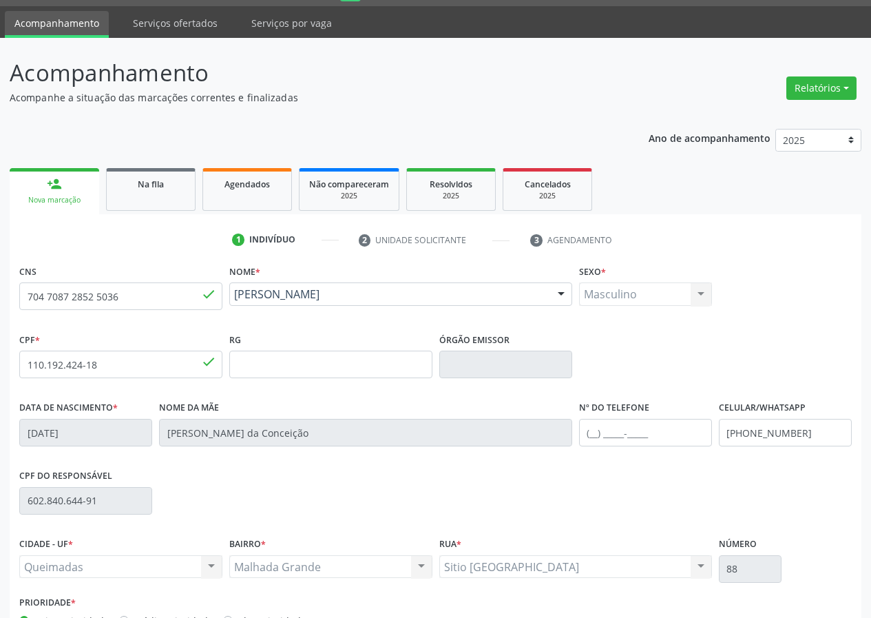
scroll to position [129, 0]
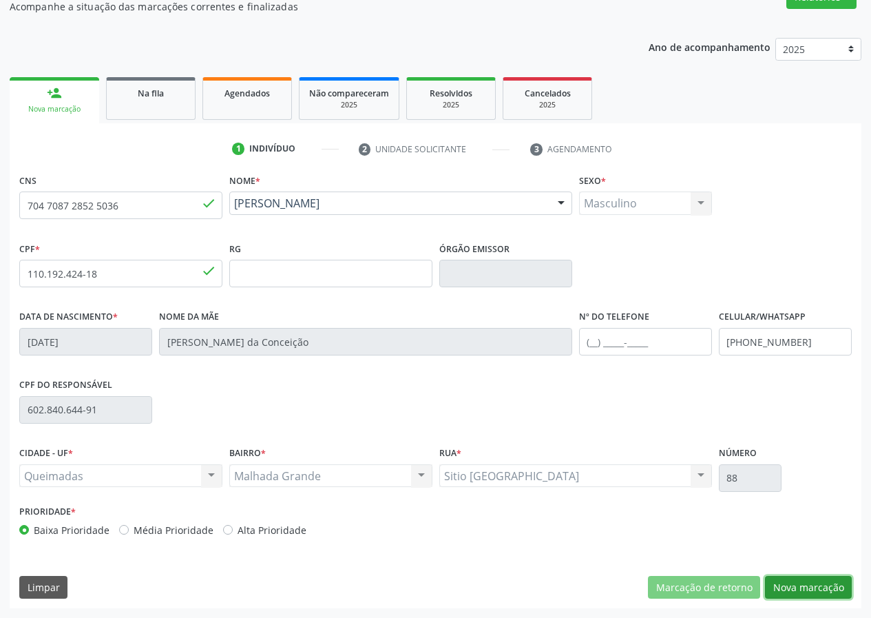
drag, startPoint x: 828, startPoint y: 582, endPoint x: 450, endPoint y: 543, distance: 380.1
click at [827, 582] on button "Nova marcação" at bounding box center [808, 587] width 87 height 23
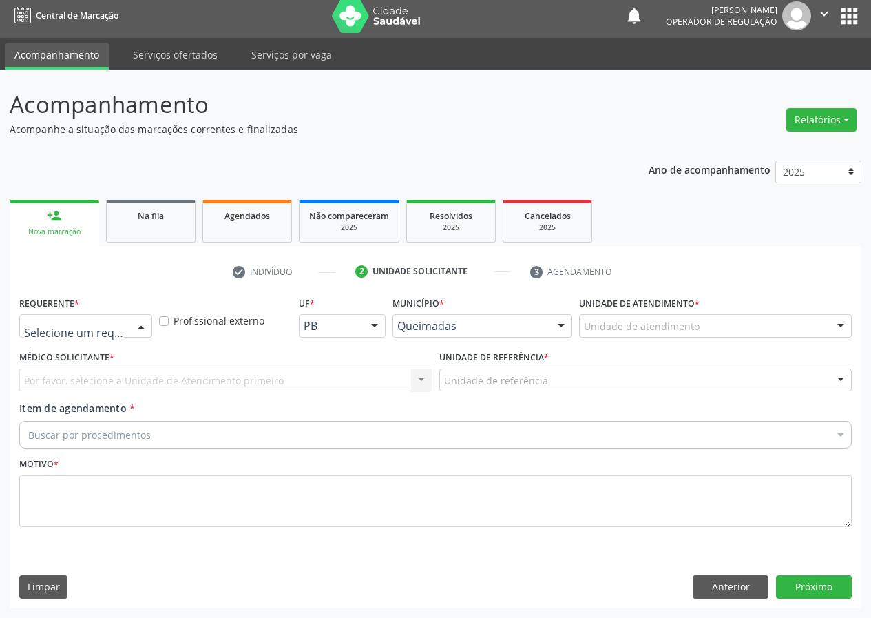
drag, startPoint x: 142, startPoint y: 322, endPoint x: 132, endPoint y: 384, distance: 63.4
click at [140, 335] on div at bounding box center [141, 326] width 21 height 23
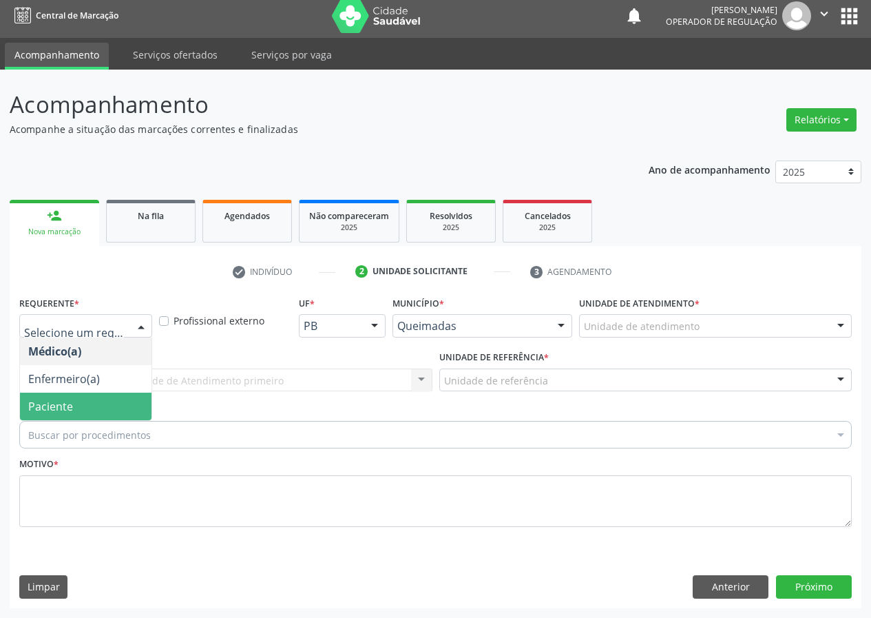
drag, startPoint x: 132, startPoint y: 401, endPoint x: 196, endPoint y: 381, distance: 67.1
click at [140, 401] on span "Paciente" at bounding box center [86, 406] width 132 height 28
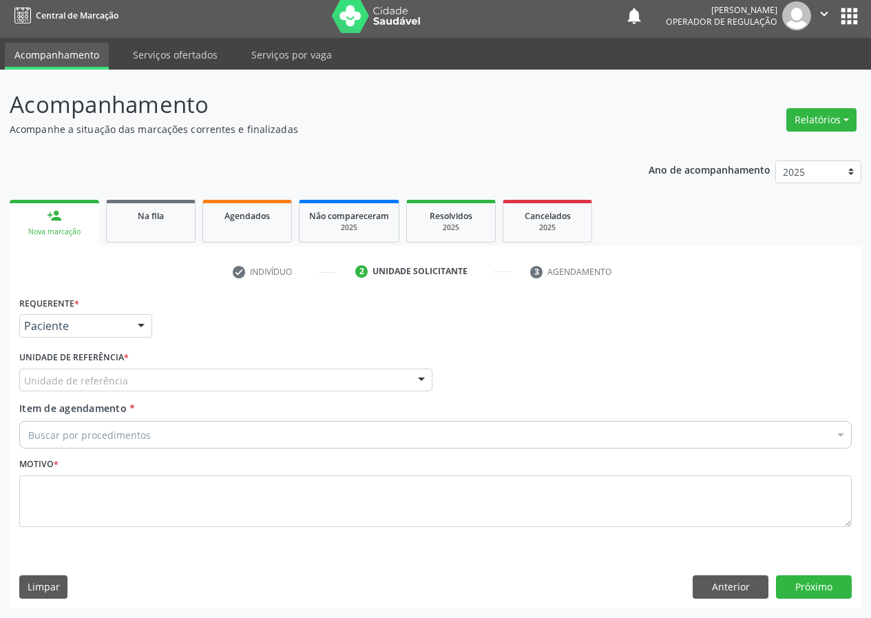
drag, startPoint x: 330, startPoint y: 377, endPoint x: 320, endPoint y: 386, distance: 12.7
click at [320, 386] on div "Unidade de referência" at bounding box center [225, 379] width 413 height 23
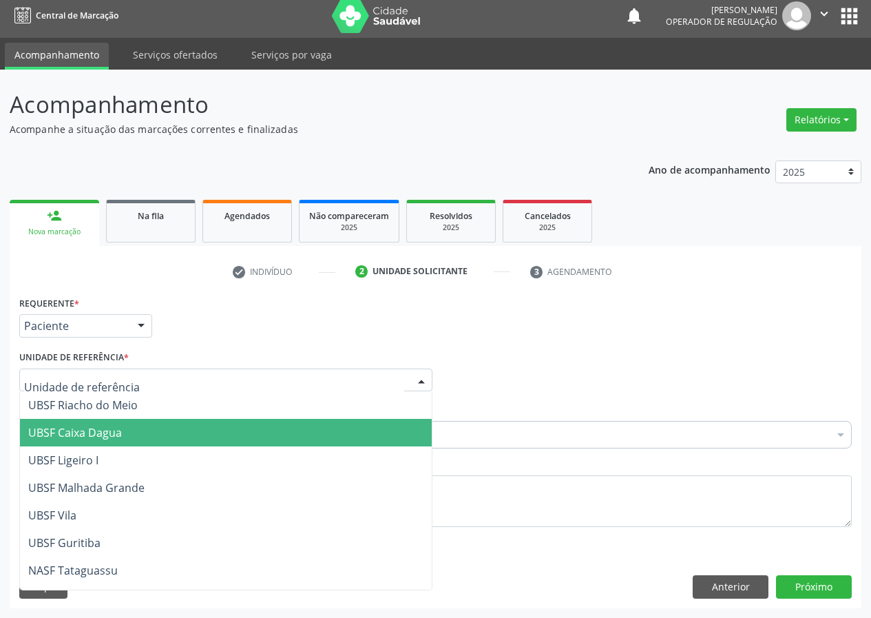
scroll to position [344, 0]
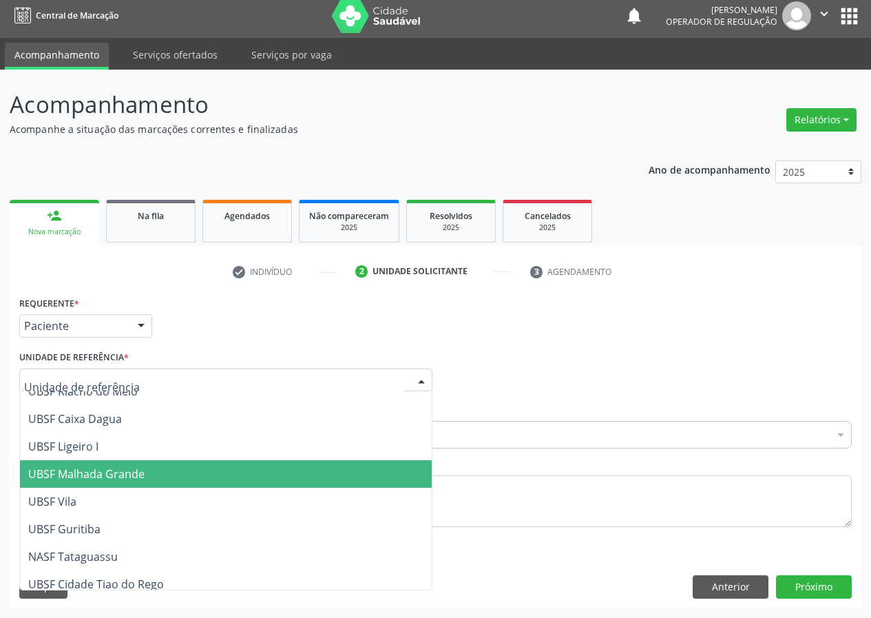
drag, startPoint x: 118, startPoint y: 474, endPoint x: 0, endPoint y: 450, distance: 120.0
click at [101, 476] on span "UBSF Malhada Grande" at bounding box center [86, 473] width 116 height 15
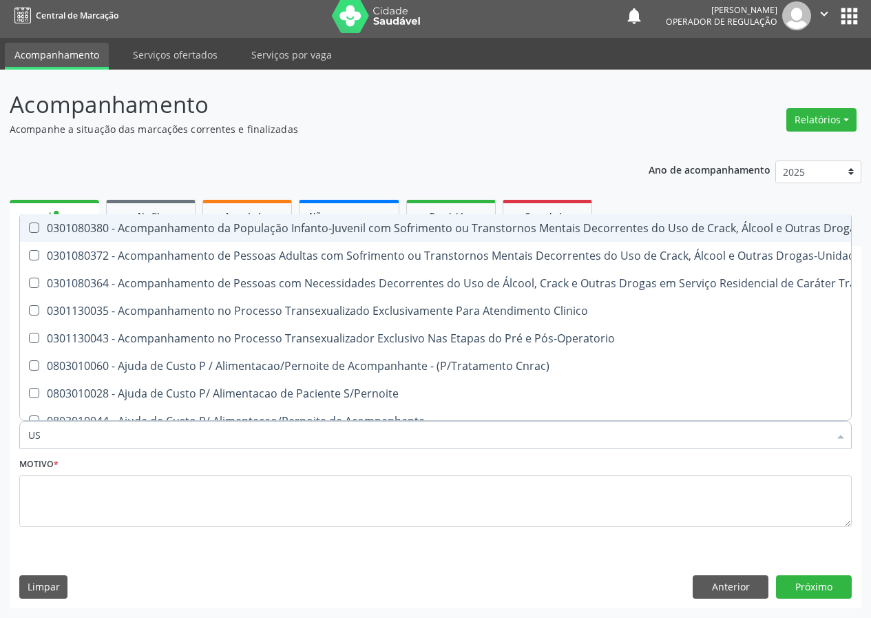
type input "USG"
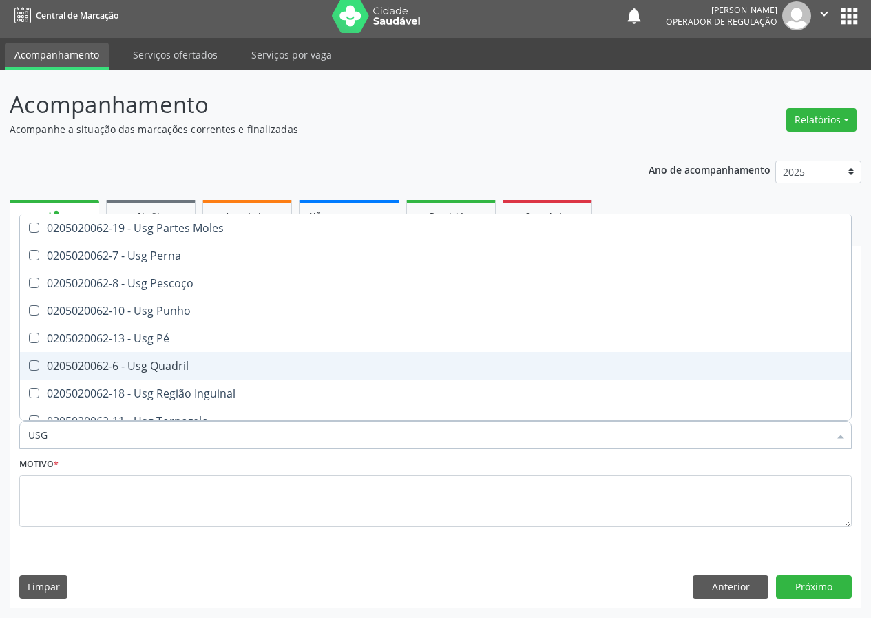
scroll to position [317, 0]
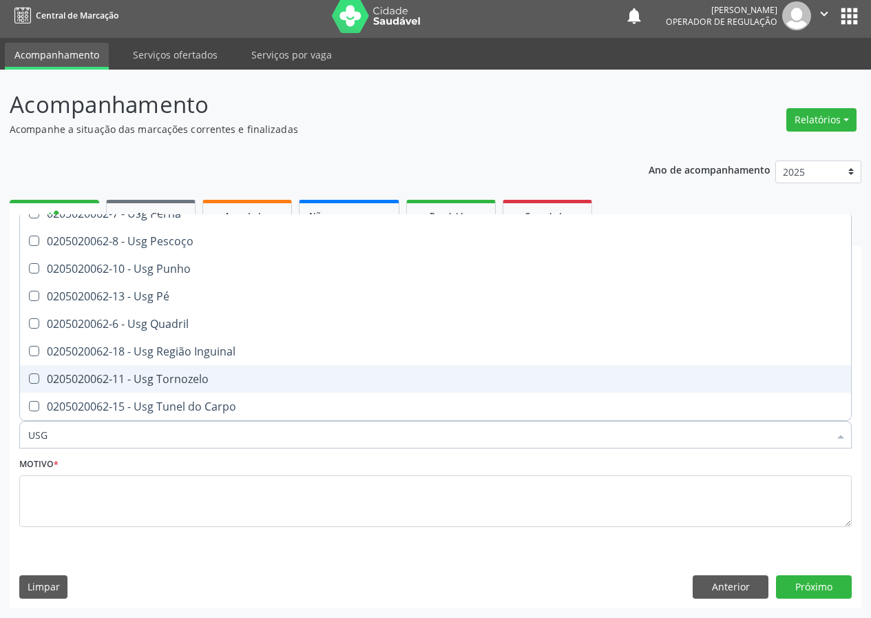
drag, startPoint x: 187, startPoint y: 375, endPoint x: 0, endPoint y: 481, distance: 215.2
click at [171, 387] on span "0205020062-11 - Usg Tornozelo" at bounding box center [435, 379] width 831 height 28
checkbox Tornozelo "true"
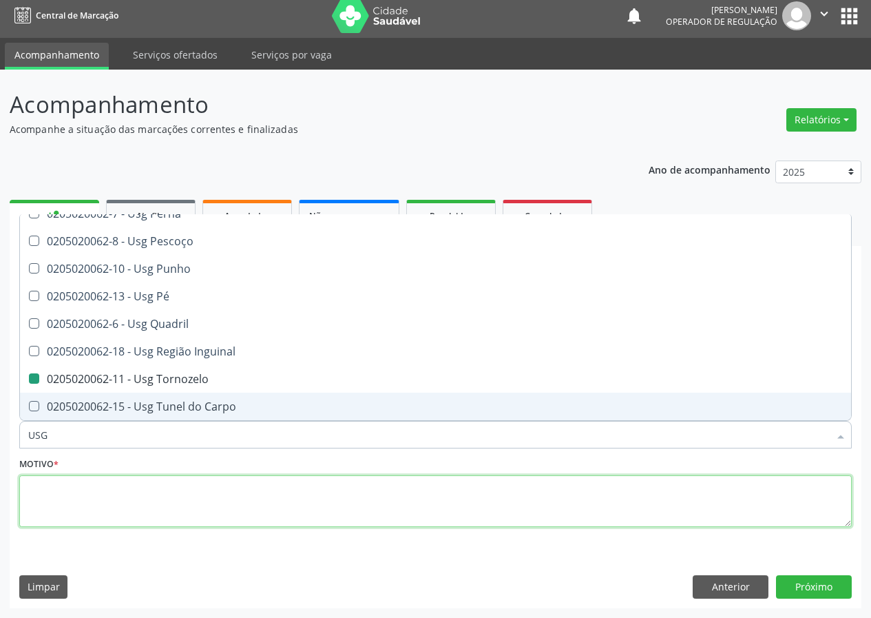
click at [77, 509] on textarea at bounding box center [435, 501] width 832 height 52
checkbox Braço "true"
checkbox Tornozelo "false"
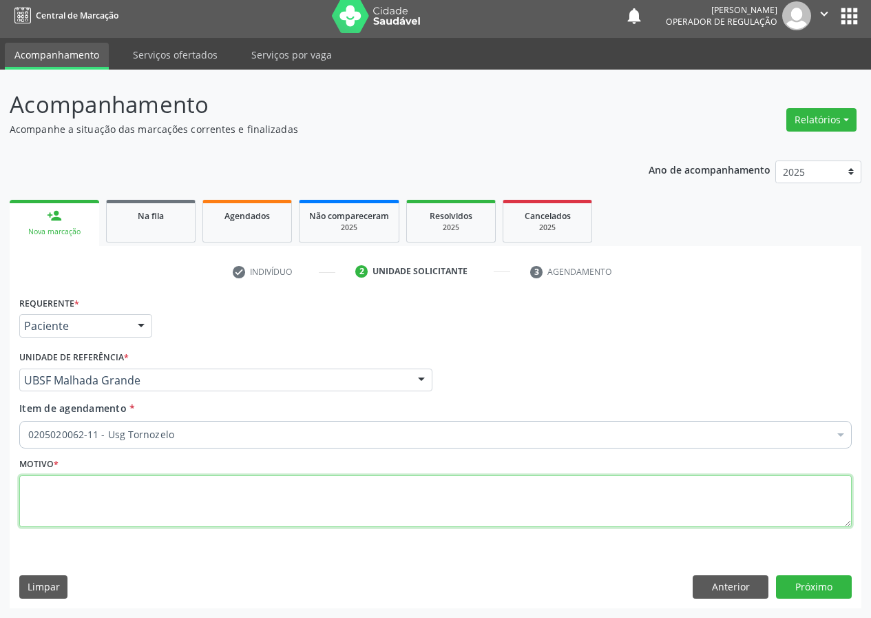
scroll to position [0, 0]
type textarea "AVALIAÇÃO"
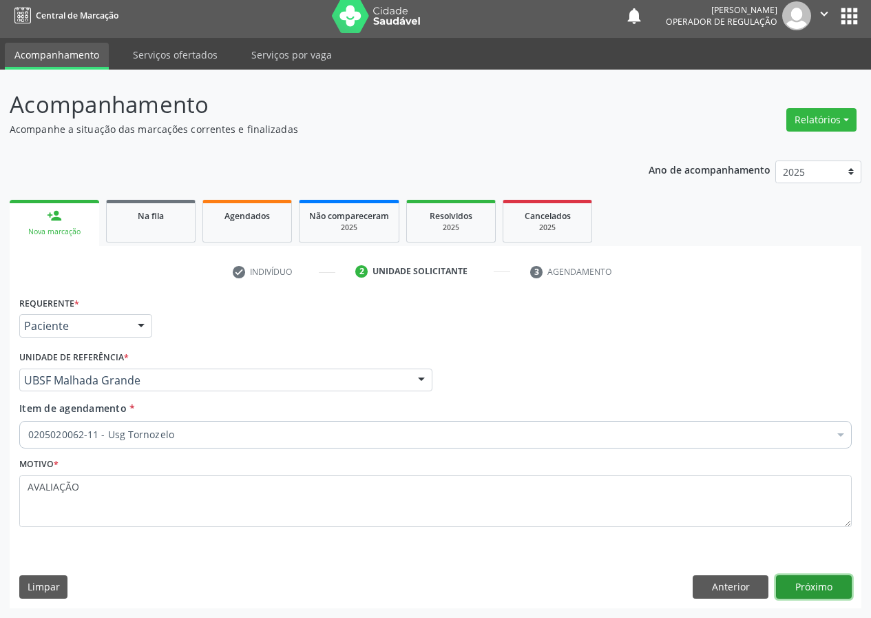
drag, startPoint x: 819, startPoint y: 580, endPoint x: 370, endPoint y: 592, distance: 449.8
click at [814, 578] on button "Próximo" at bounding box center [814, 586] width 76 height 23
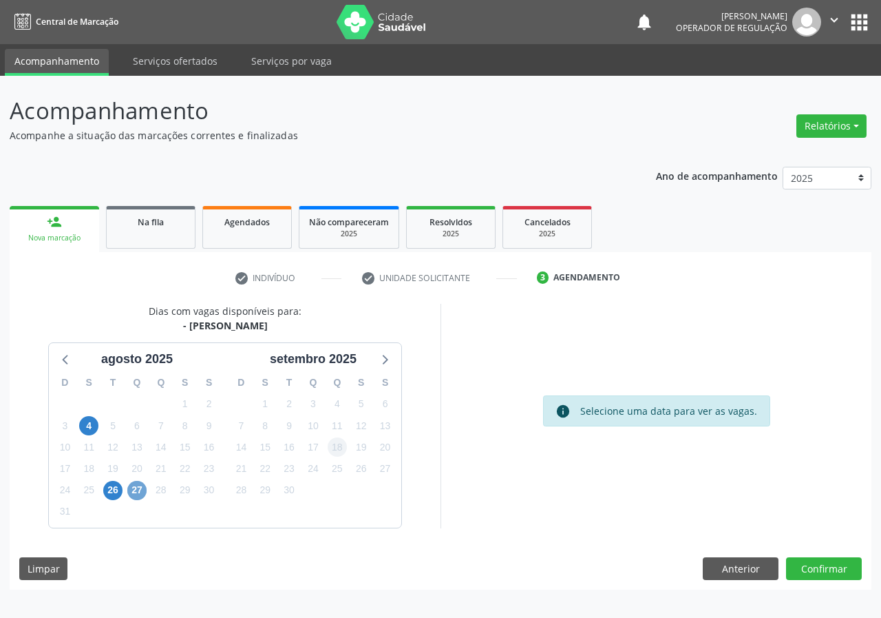
drag, startPoint x: 140, startPoint y: 494, endPoint x: 334, endPoint y: 448, distance: 199.0
click at [140, 493] on span "27" at bounding box center [136, 490] width 19 height 19
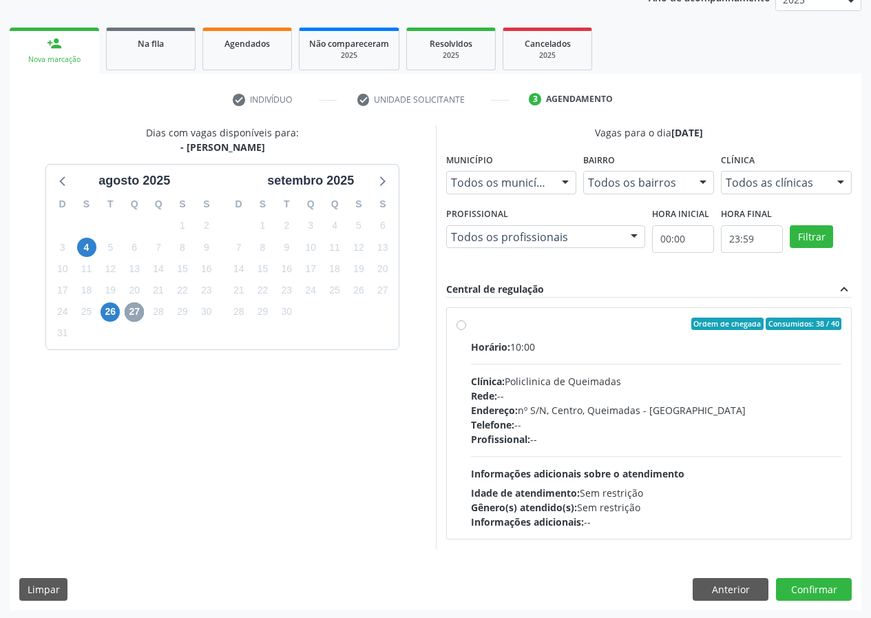
scroll to position [180, 0]
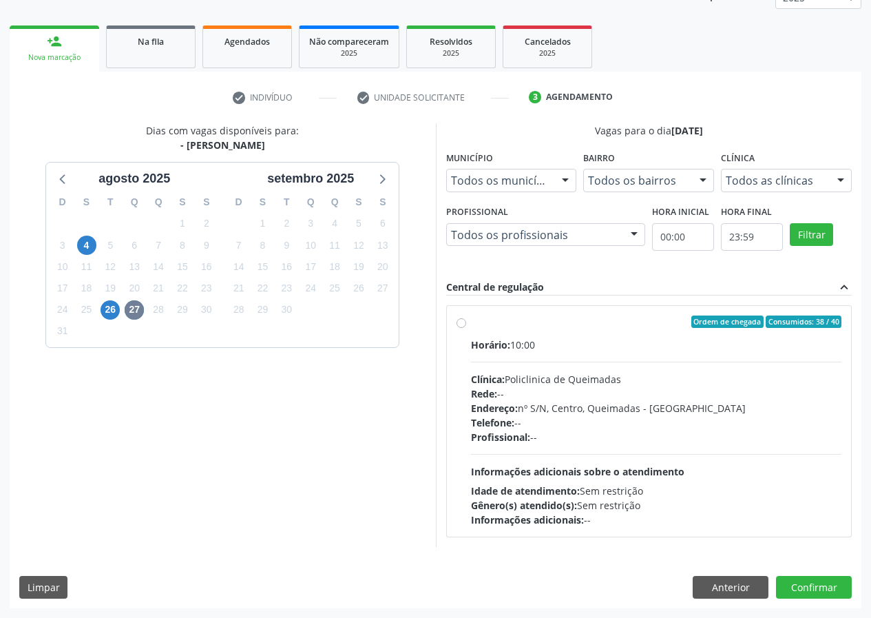
drag, startPoint x: 459, startPoint y: 323, endPoint x: 468, endPoint y: 324, distance: 9.1
click at [471, 322] on label "Ordem de chegada Consumidos: 38 / 40 Horário: 10:00 Clínica: Policlinica de Que…" at bounding box center [656, 420] width 371 height 211
click at [461, 322] on input "Ordem de chegada Consumidos: 38 / 40 Horário: 10:00 Clínica: Policlinica de Que…" at bounding box center [461, 321] width 10 height 12
radio input "true"
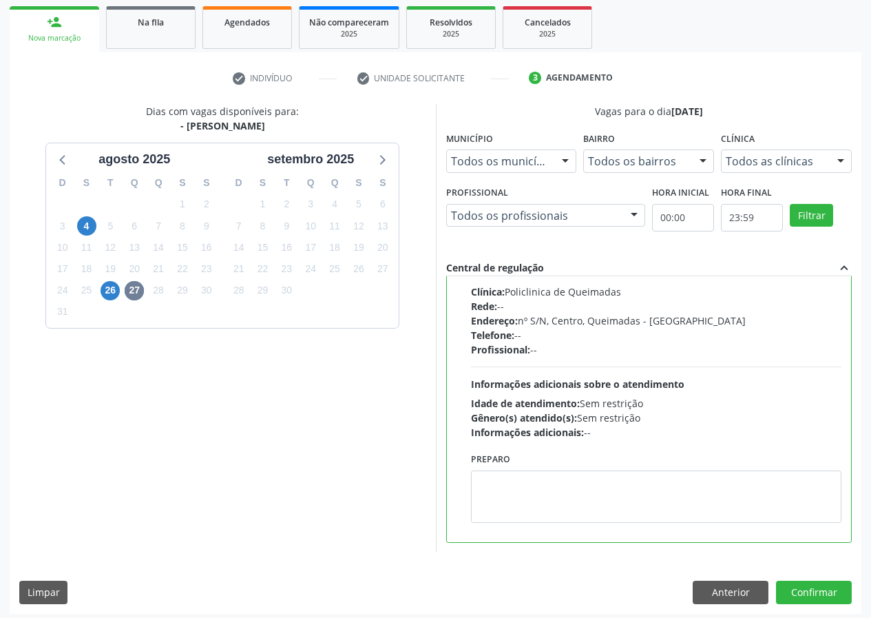
scroll to position [205, 0]
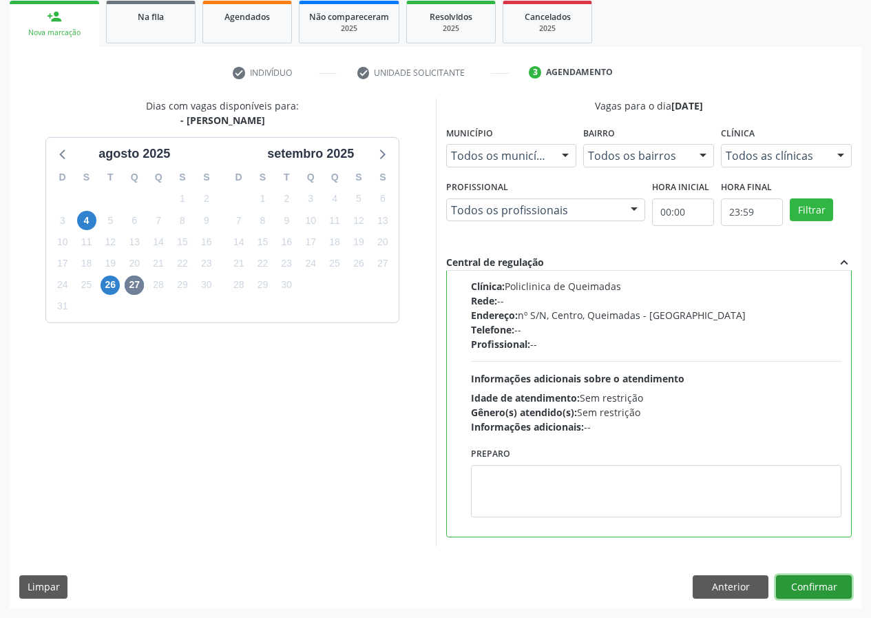
click at [806, 582] on button "Confirmar" at bounding box center [814, 586] width 76 height 23
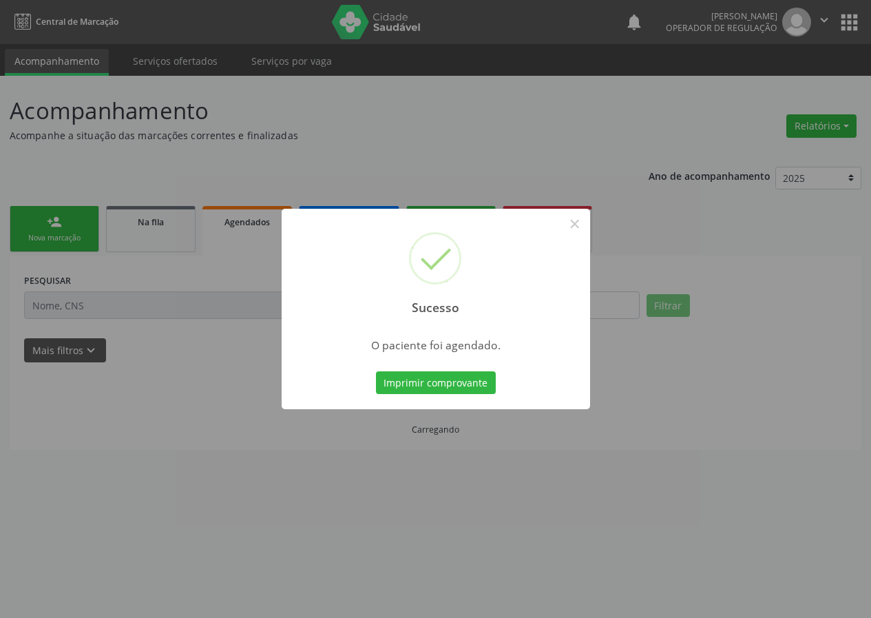
scroll to position [0, 0]
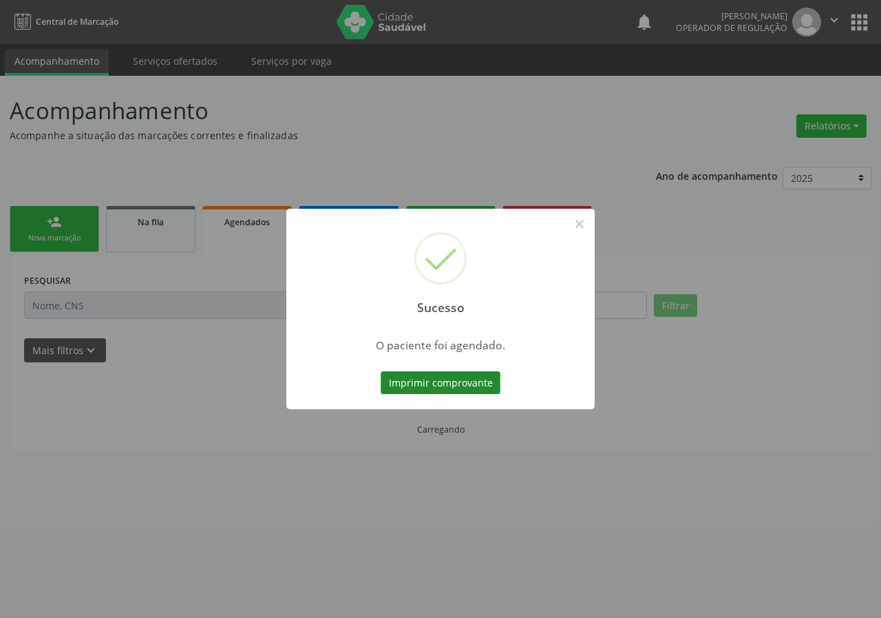
click at [448, 385] on button "Imprimir comprovante" at bounding box center [441, 382] width 120 height 23
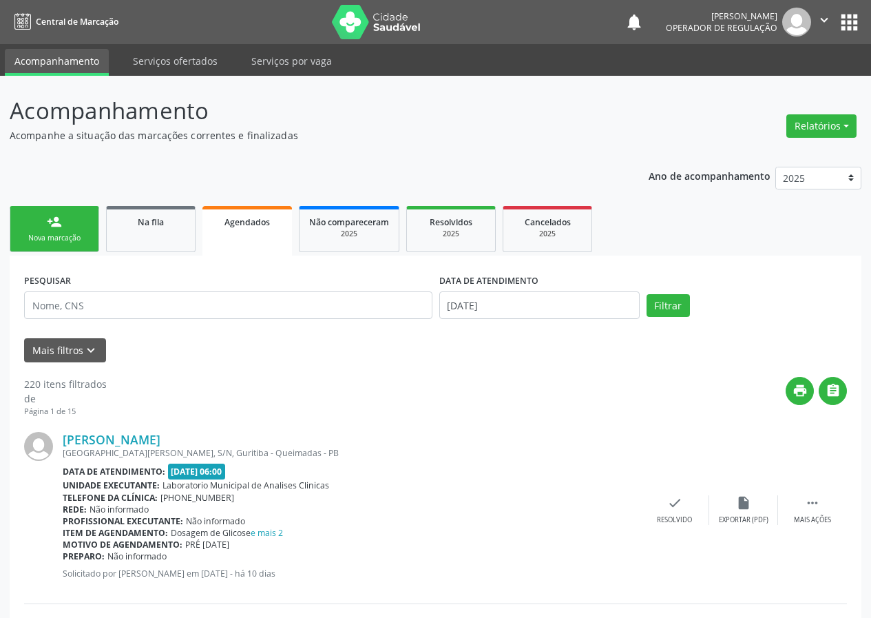
click at [47, 217] on div "person_add" at bounding box center [54, 221] width 15 height 15
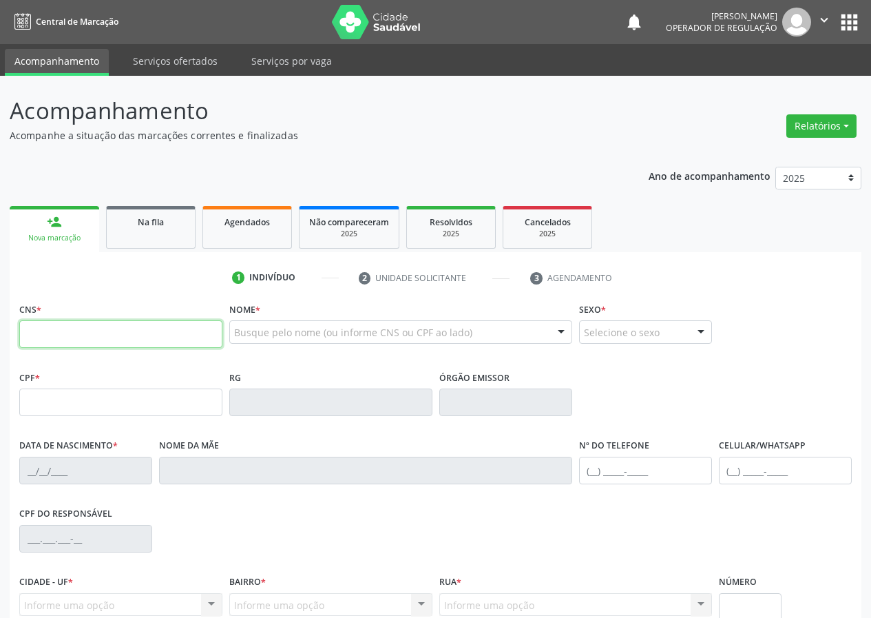
click at [39, 333] on input "text" at bounding box center [120, 334] width 203 height 28
click at [33, 335] on input "text" at bounding box center [120, 334] width 203 height 28
type input "705 0018 0362 4952"
type input "872.347.504-87"
type input "05/08/1962"
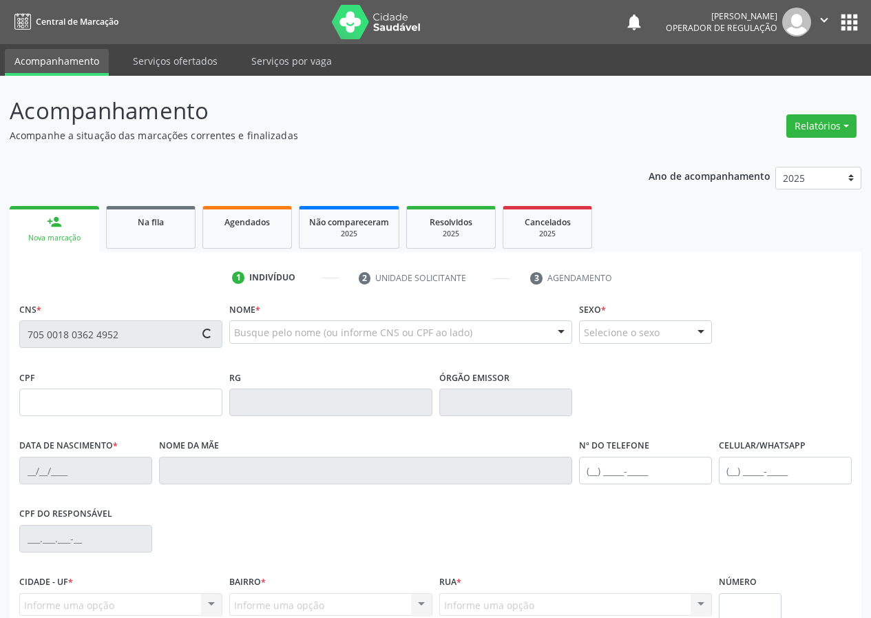
type input "Alzira Josefa Monteiro"
type input "(83) 99192-1164"
type input "367.291.914-49"
type input "79"
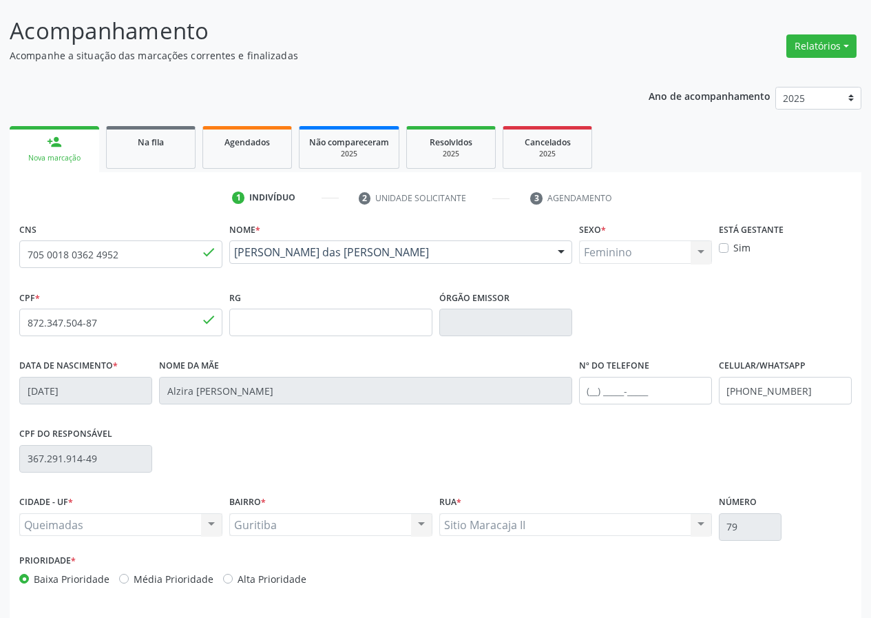
scroll to position [129, 0]
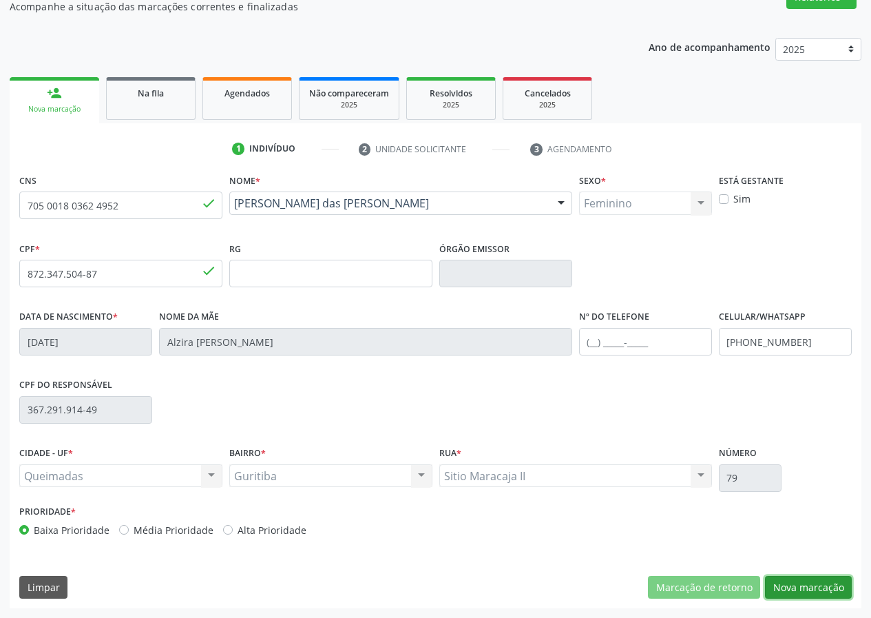
drag, startPoint x: 818, startPoint y: 587, endPoint x: 320, endPoint y: 529, distance: 501.1
click at [783, 586] on button "Nova marcação" at bounding box center [808, 587] width 87 height 23
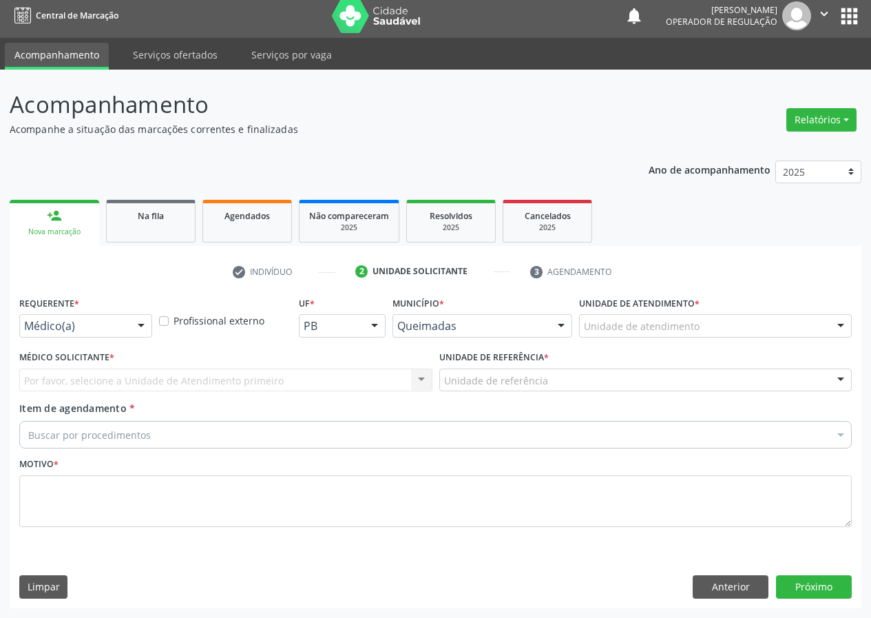
scroll to position [6, 0]
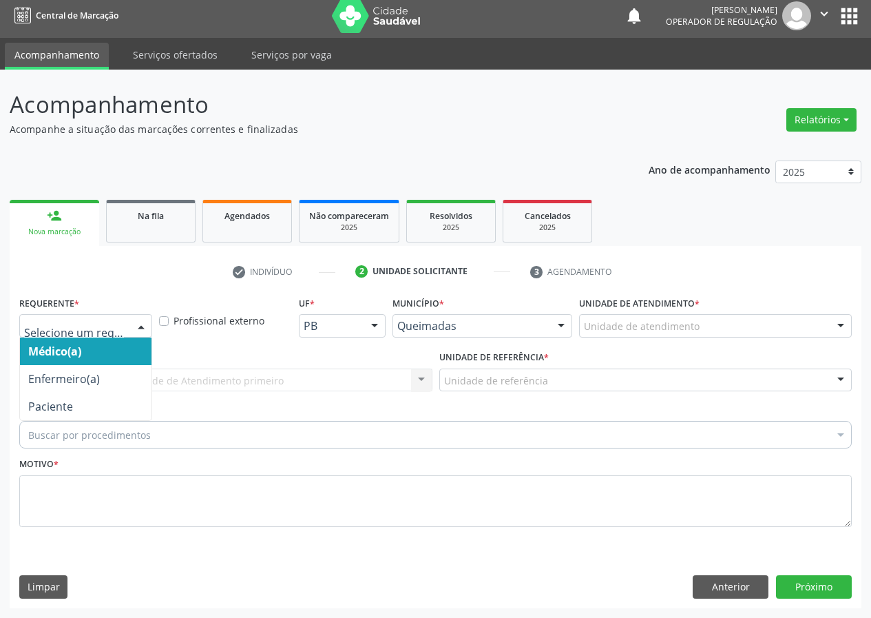
drag, startPoint x: 142, startPoint y: 322, endPoint x: 118, endPoint y: 366, distance: 50.2
click at [135, 337] on div "Médico(a) Enfermeiro(a) Paciente Nenhum resultado encontrado para: " " Não há n…" at bounding box center [85, 325] width 133 height 23
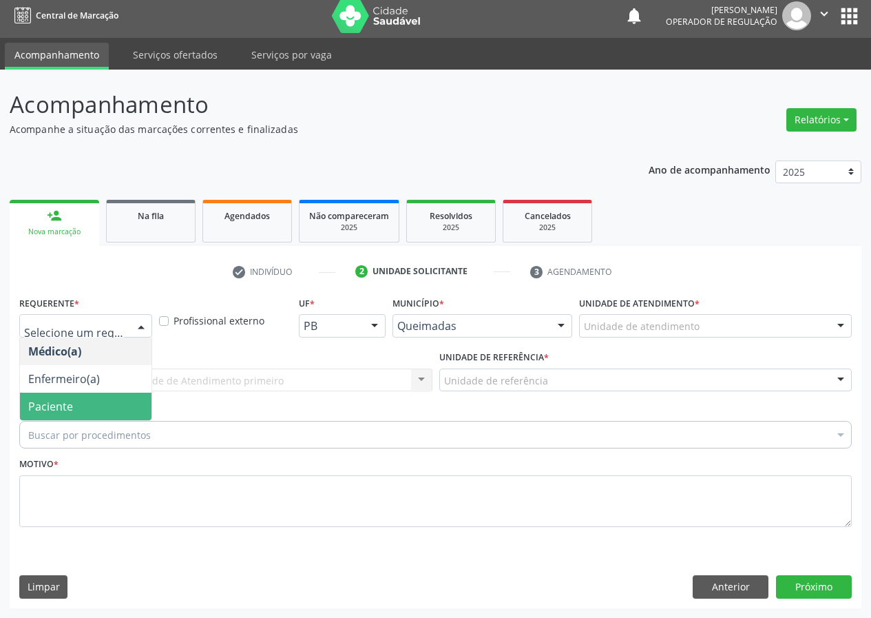
drag, startPoint x: 107, startPoint y: 411, endPoint x: 228, endPoint y: 399, distance: 121.8
click at [109, 410] on span "Paciente" at bounding box center [86, 406] width 132 height 28
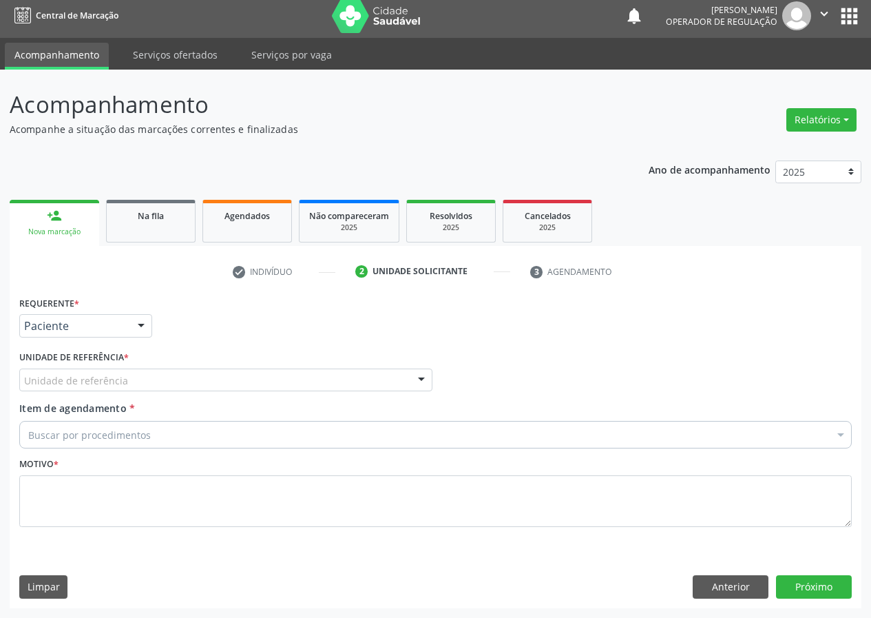
click at [401, 374] on div "Unidade de referência" at bounding box center [225, 379] width 413 height 23
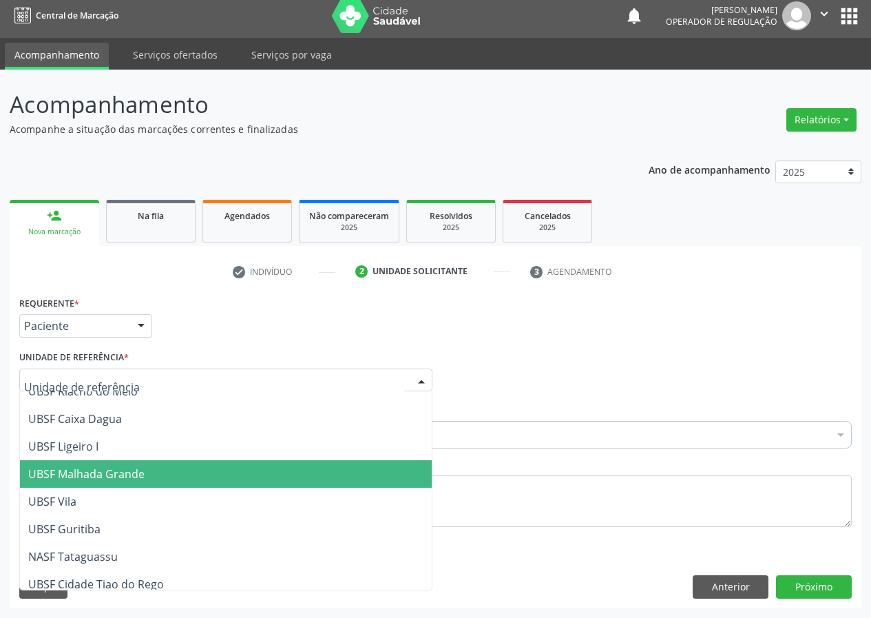
scroll to position [353, 0]
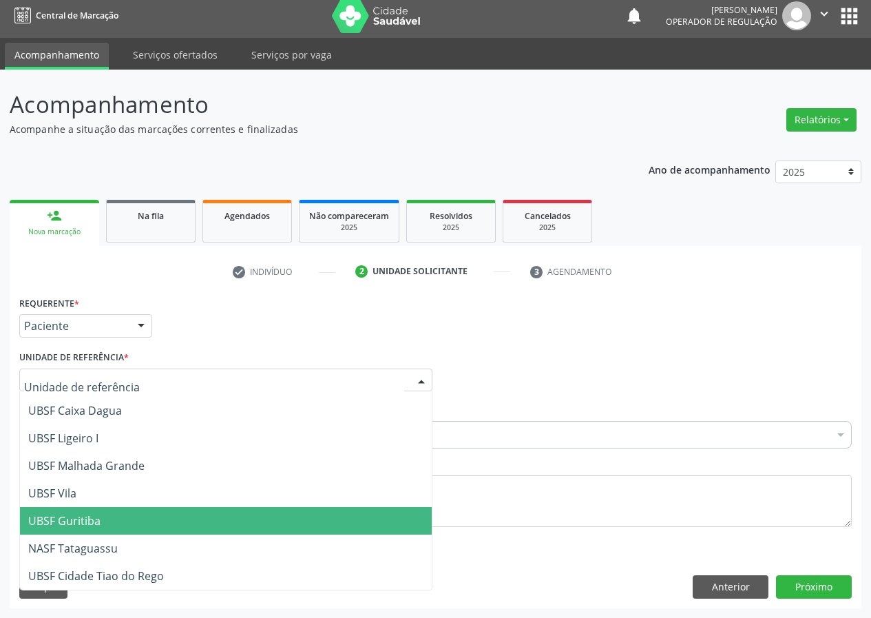
drag, startPoint x: 98, startPoint y: 527, endPoint x: 36, endPoint y: 491, distance: 71.3
click at [85, 523] on span "UBSF Guritiba" at bounding box center [64, 520] width 72 height 15
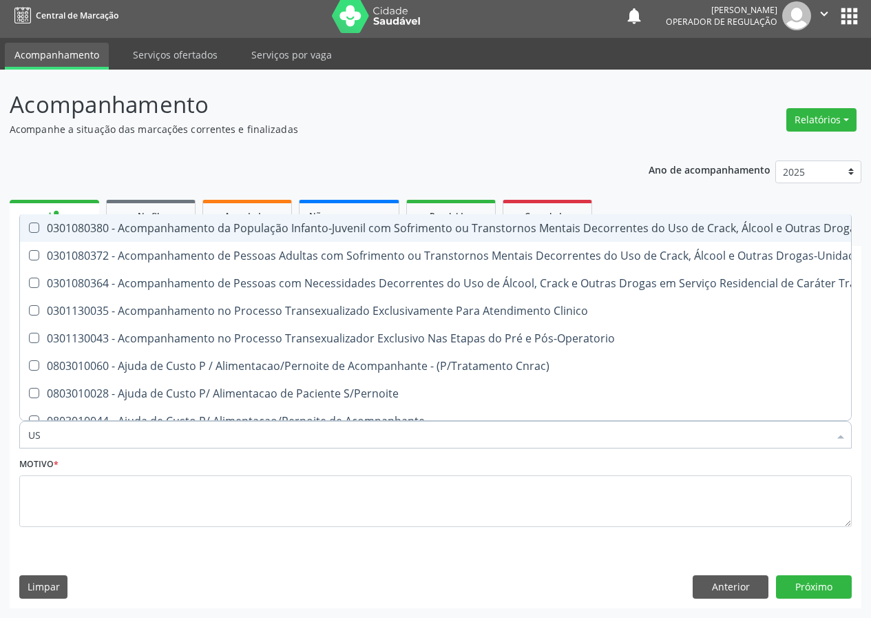
type input "USG"
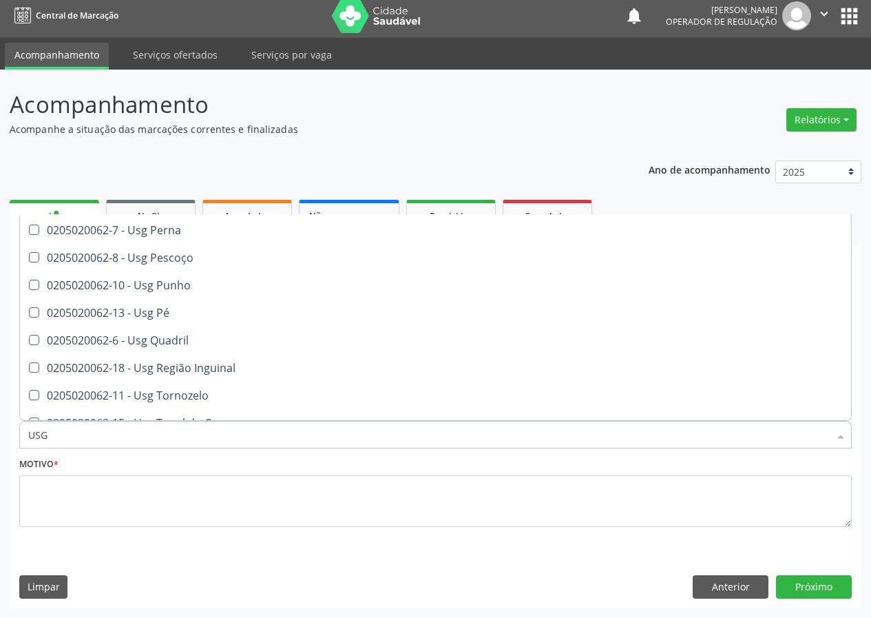
scroll to position [317, 0]
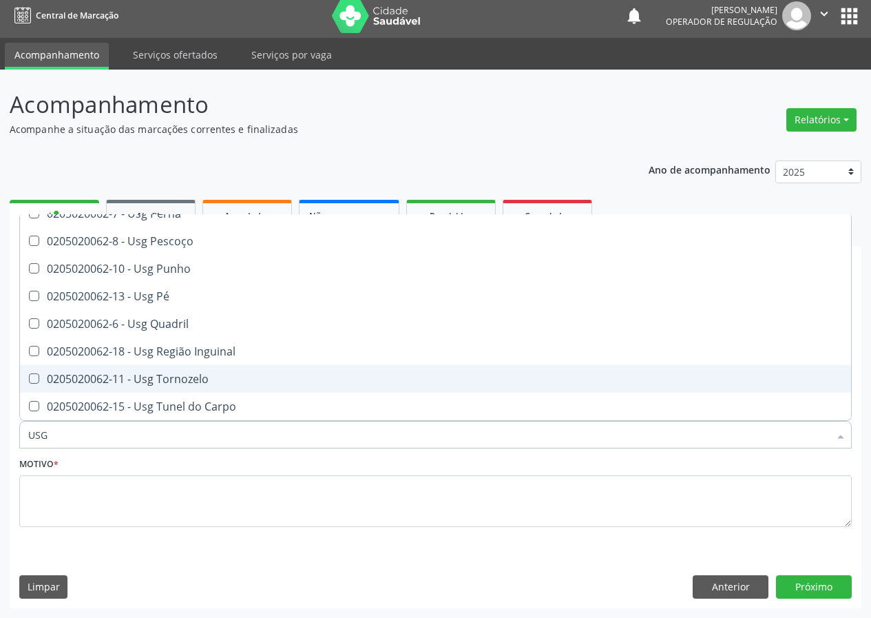
click at [189, 381] on div "0205020062-11 - Usg Tornozelo" at bounding box center [435, 378] width 814 height 11
checkbox Tornozelo "true"
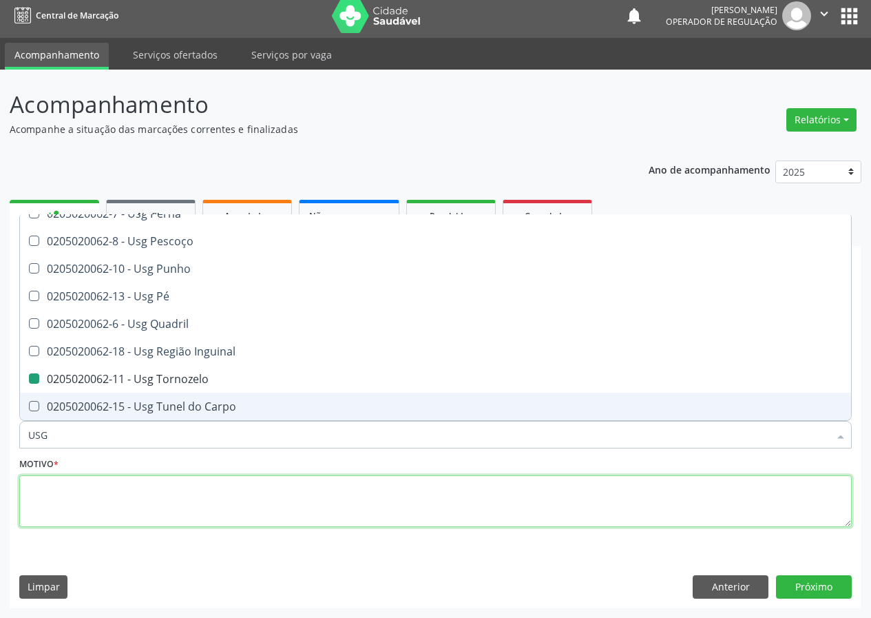
click at [94, 495] on textarea at bounding box center [435, 501] width 832 height 52
checkbox Braço "true"
checkbox Tornozelo "false"
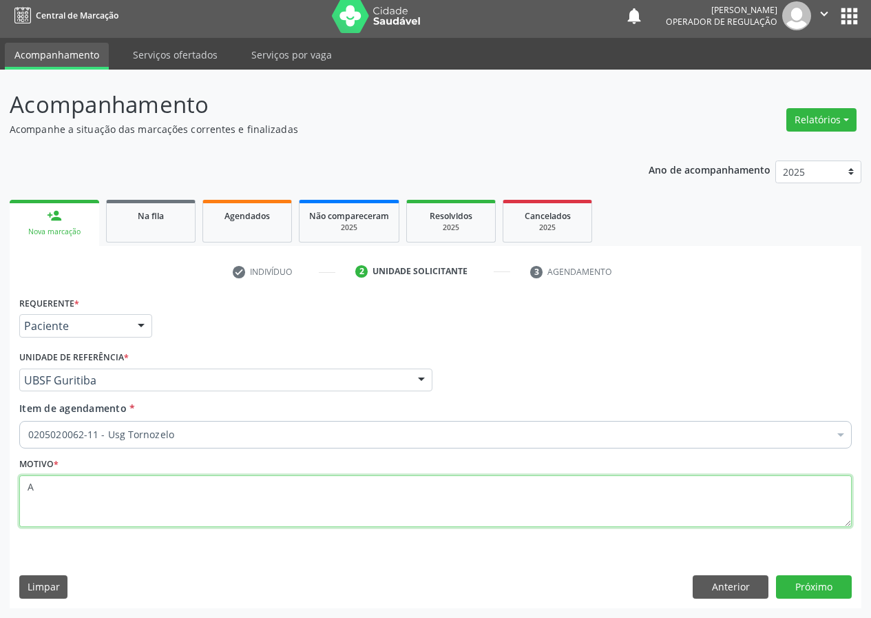
scroll to position [0, 0]
type textarea "AVALIAÇÃO"
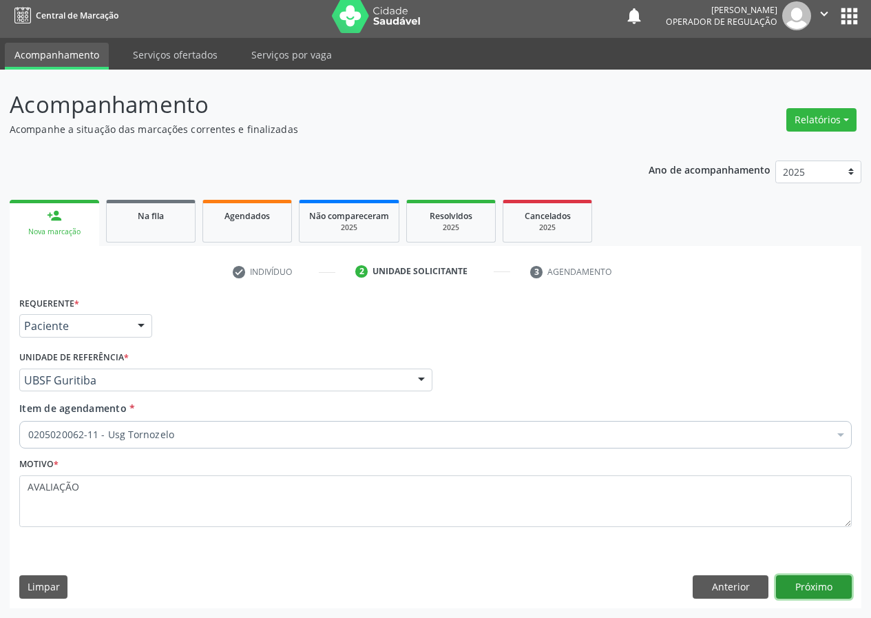
click at [822, 580] on button "Próximo" at bounding box center [814, 586] width 76 height 23
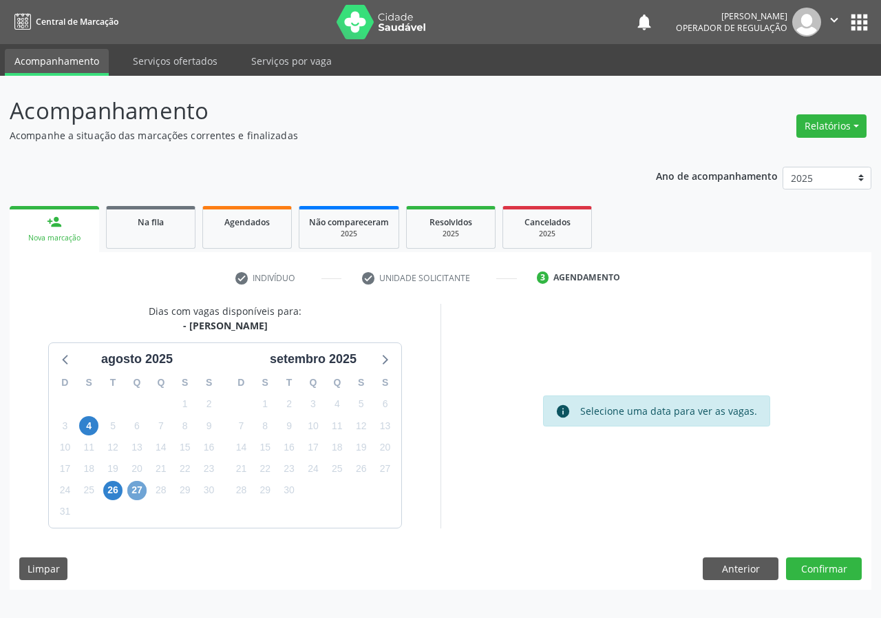
drag, startPoint x: 139, startPoint y: 488, endPoint x: 200, endPoint y: 461, distance: 67.2
click at [140, 488] on span "27" at bounding box center [136, 490] width 19 height 19
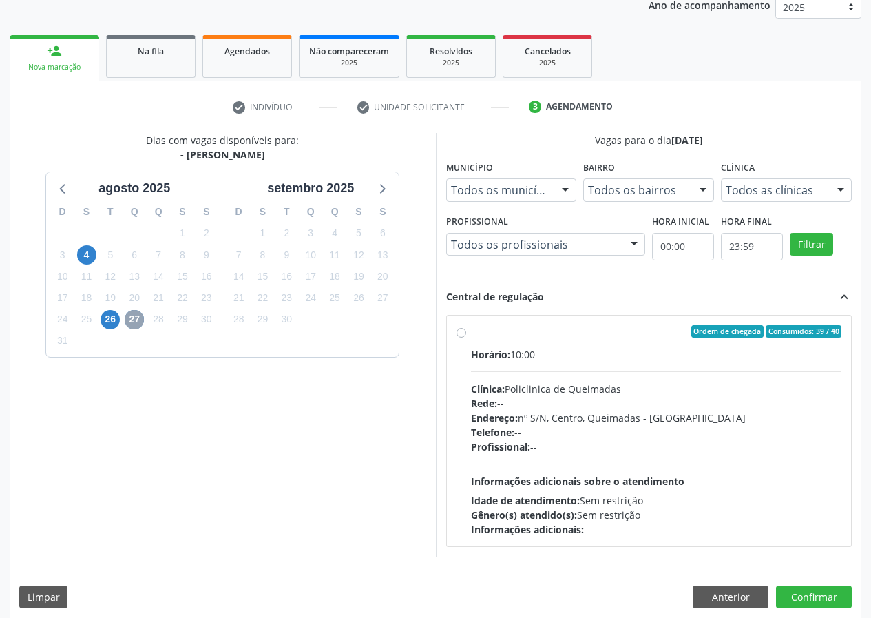
scroll to position [180, 0]
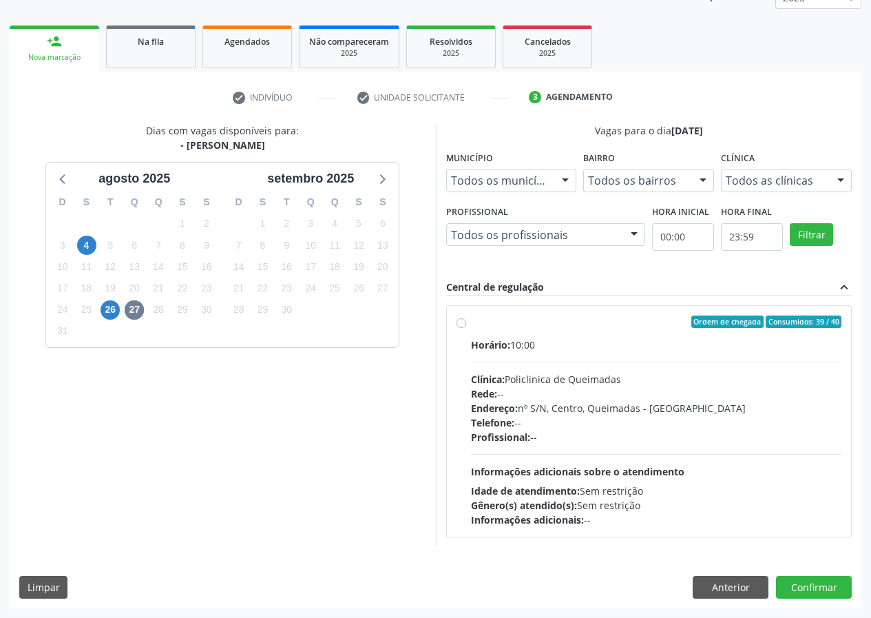
drag, startPoint x: 462, startPoint y: 323, endPoint x: 510, endPoint y: 375, distance: 71.1
click at [471, 324] on label "Ordem de chegada Consumidos: 39 / 40 Horário: 10:00 Clínica: Policlinica de Que…" at bounding box center [656, 420] width 371 height 211
click at [464, 324] on input "Ordem de chegada Consumidos: 39 / 40 Horário: 10:00 Clínica: Policlinica de Que…" at bounding box center [461, 321] width 10 height 12
radio input "true"
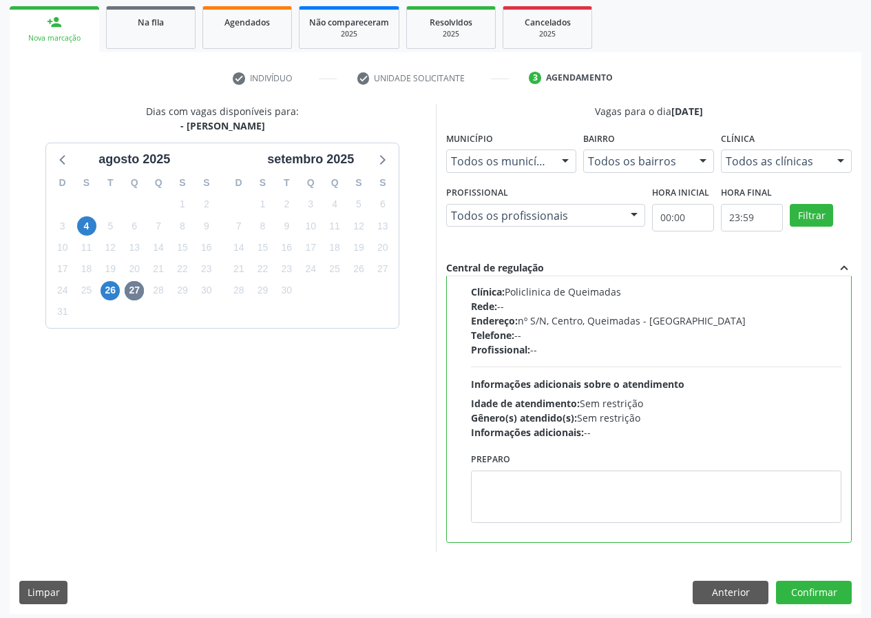
scroll to position [205, 0]
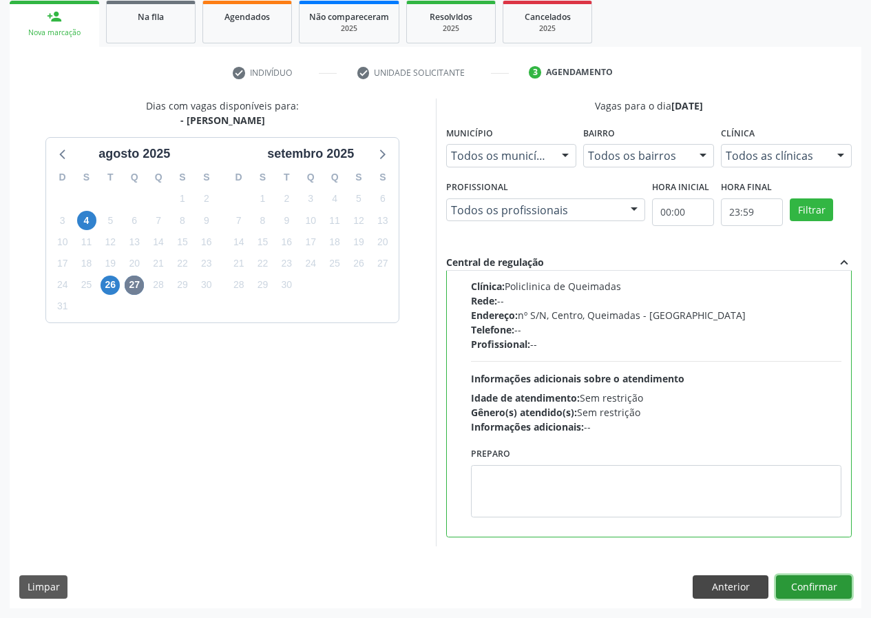
drag, startPoint x: 837, startPoint y: 587, endPoint x: 768, endPoint y: 586, distance: 69.5
click at [836, 587] on button "Confirmar" at bounding box center [814, 586] width 76 height 23
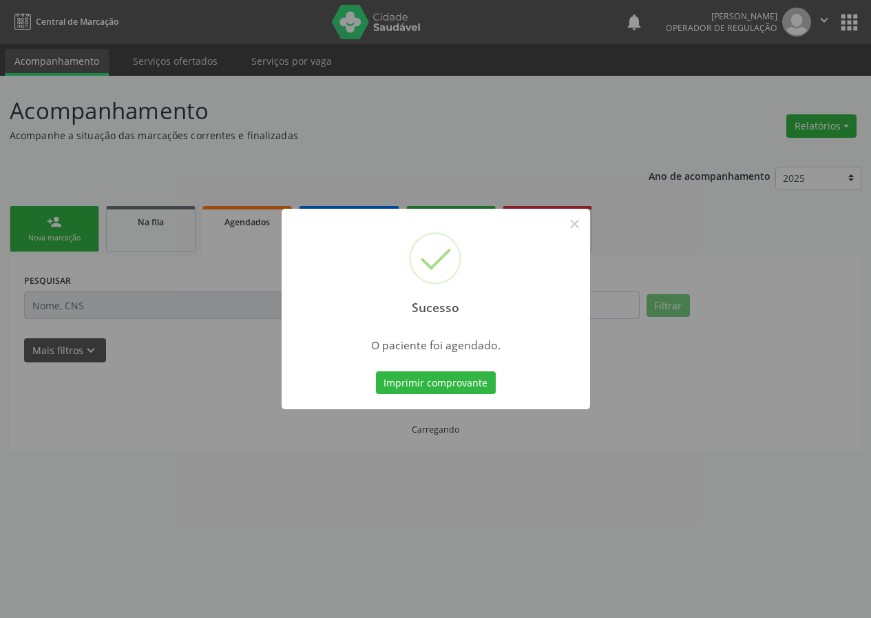
scroll to position [0, 0]
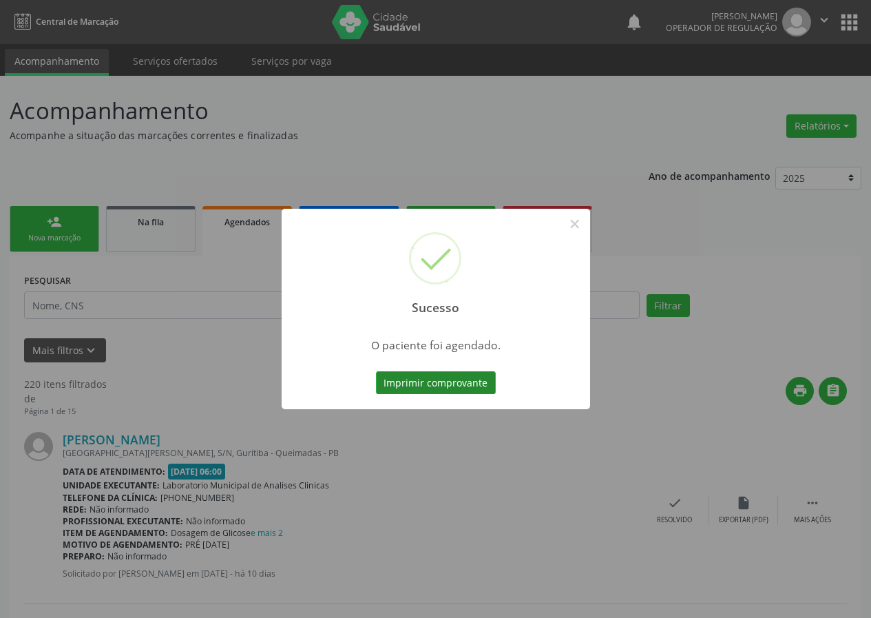
click at [439, 378] on button "Imprimir comprovante" at bounding box center [436, 382] width 120 height 23
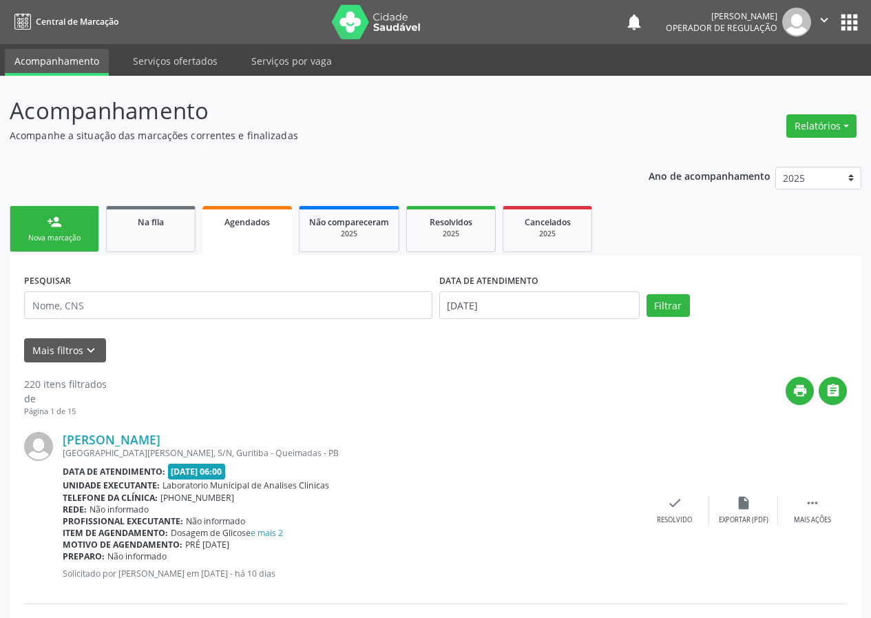
click at [59, 230] on link "person_add Nova marcação" at bounding box center [55, 229] width 90 height 46
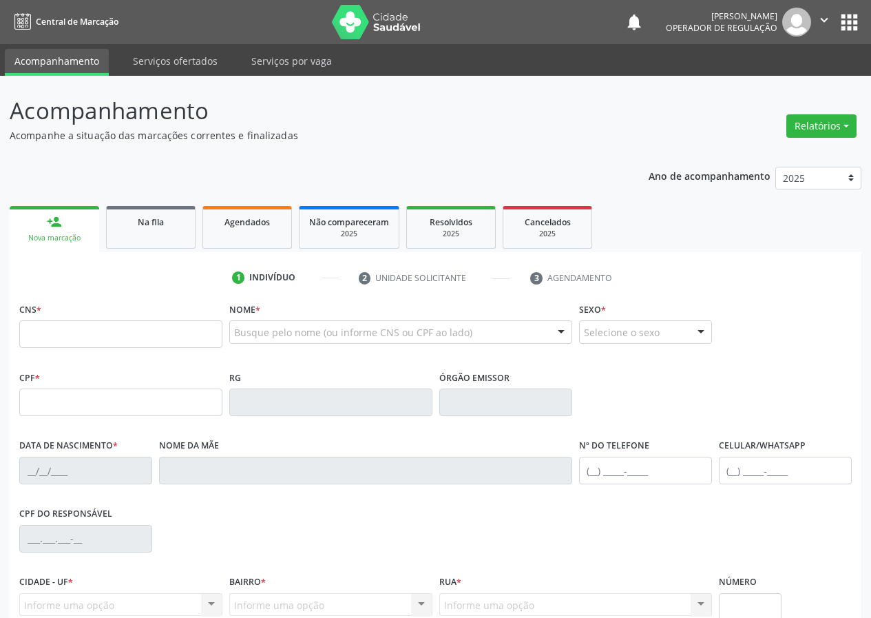
click at [10, 206] on link "person_add Nova marcação" at bounding box center [55, 229] width 90 height 46
click at [361, 151] on div "Acompanhamento Acompanhe a situação das marcações correntes e finalizadas Relat…" at bounding box center [436, 415] width 852 height 643
drag, startPoint x: 247, startPoint y: 337, endPoint x: 284, endPoint y: 322, distance: 39.5
type input "JOSÉ CARLOS RODRIGUES PEREIRA"
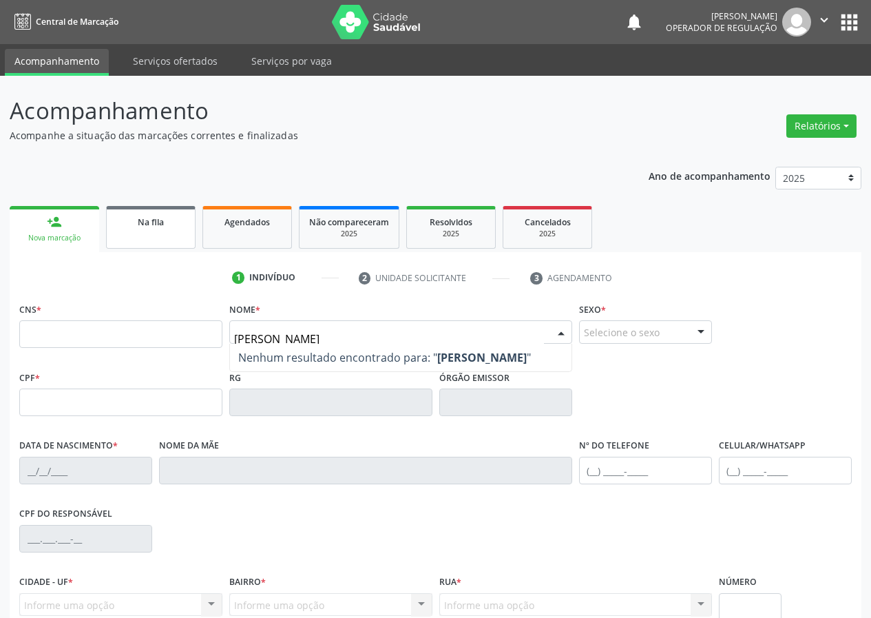
drag, startPoint x: 379, startPoint y: 336, endPoint x: 158, endPoint y: 235, distance: 242.5
click at [108, 311] on div "CNS * Nome * JOSÉ CARLOS RODRIGUES PEREIRA Nenhum resultado encontrado para: " …" at bounding box center [435, 333] width 839 height 68
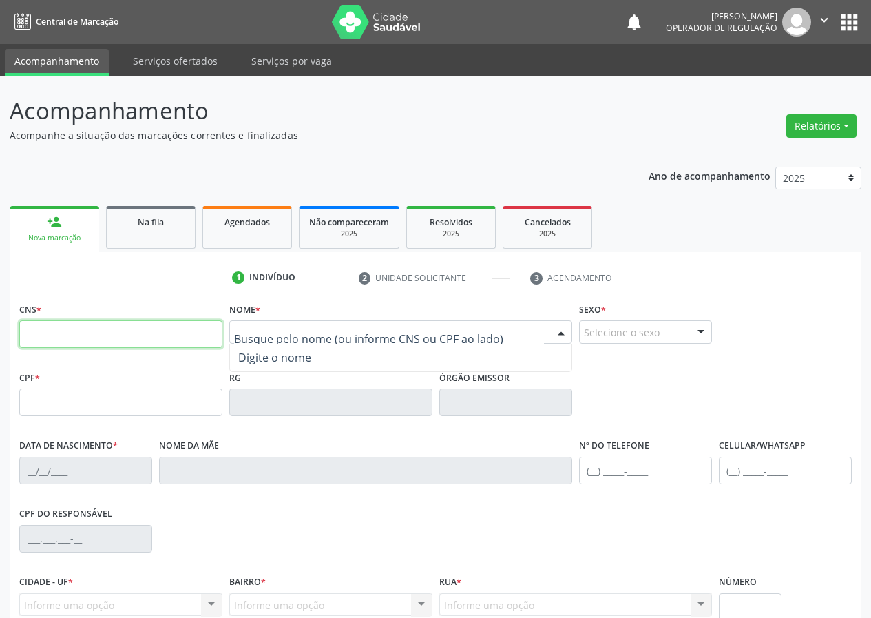
drag, startPoint x: 43, startPoint y: 340, endPoint x: 41, endPoint y: 325, distance: 15.3
click at [43, 337] on input "text" at bounding box center [120, 334] width 203 height 28
type input "706 2070 1935 3861"
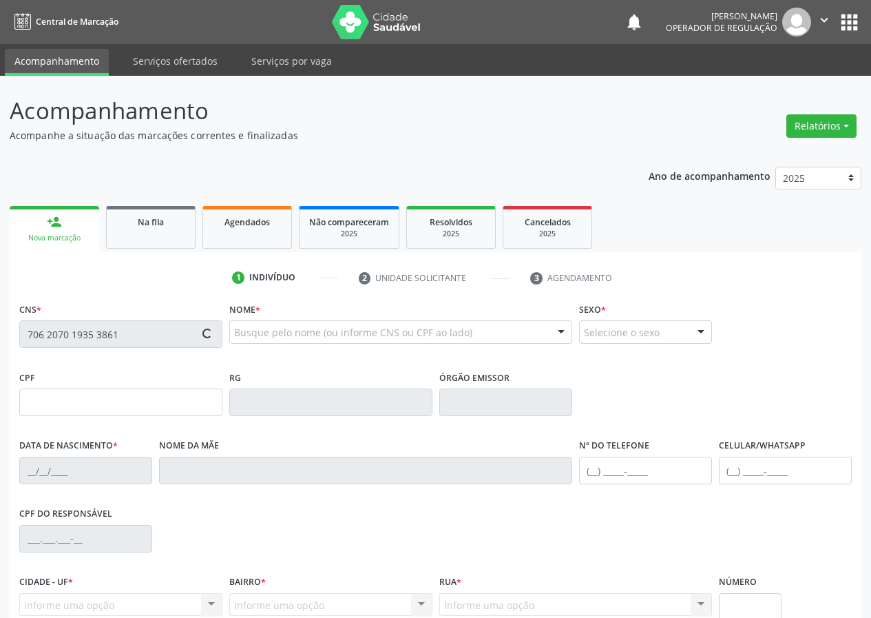
type input "036.651.494-60"
type input "09/12/1980"
type input "Cleonilda Rodrigues Pereira"
type input "(83) 99111-3252"
type input "027.157.574-33"
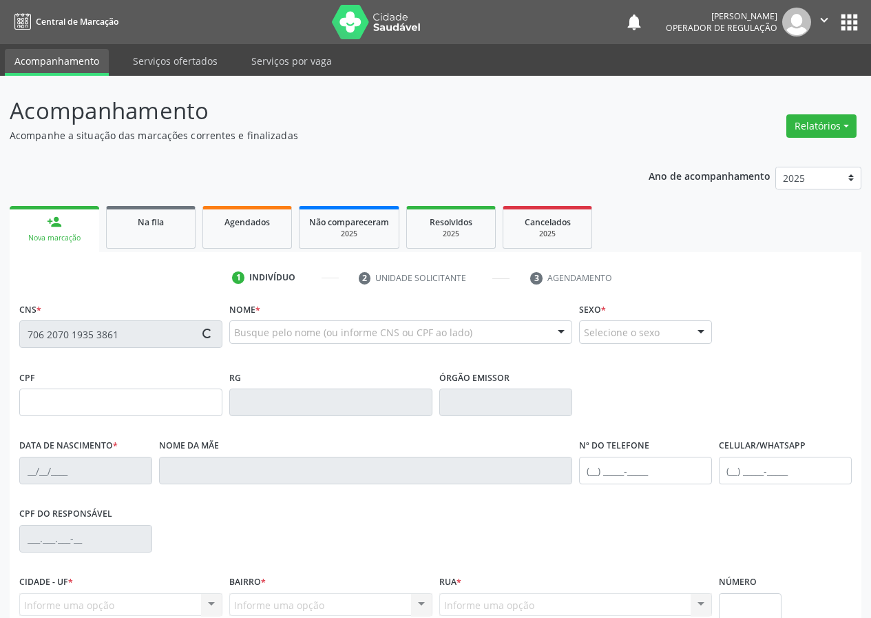
type input "S/N"
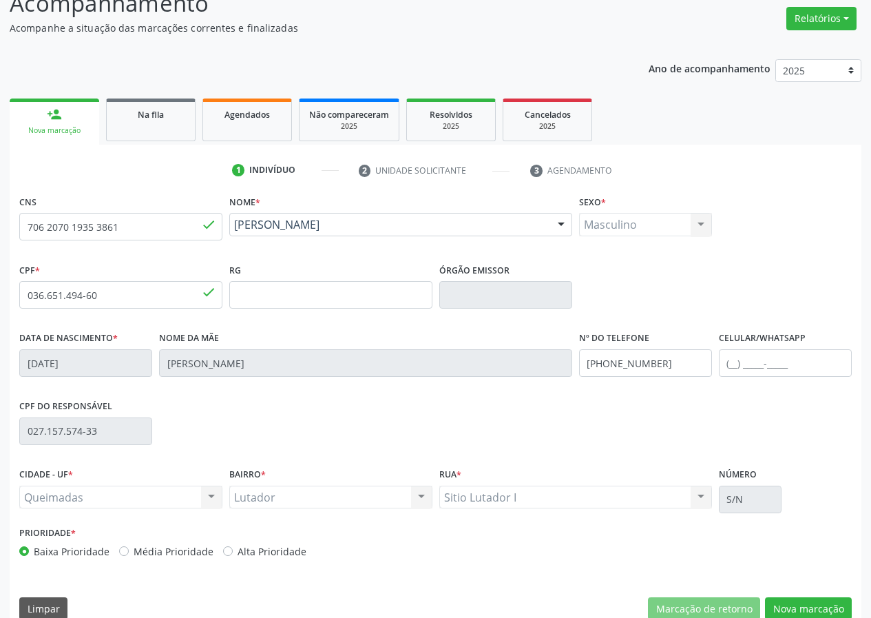
scroll to position [129, 0]
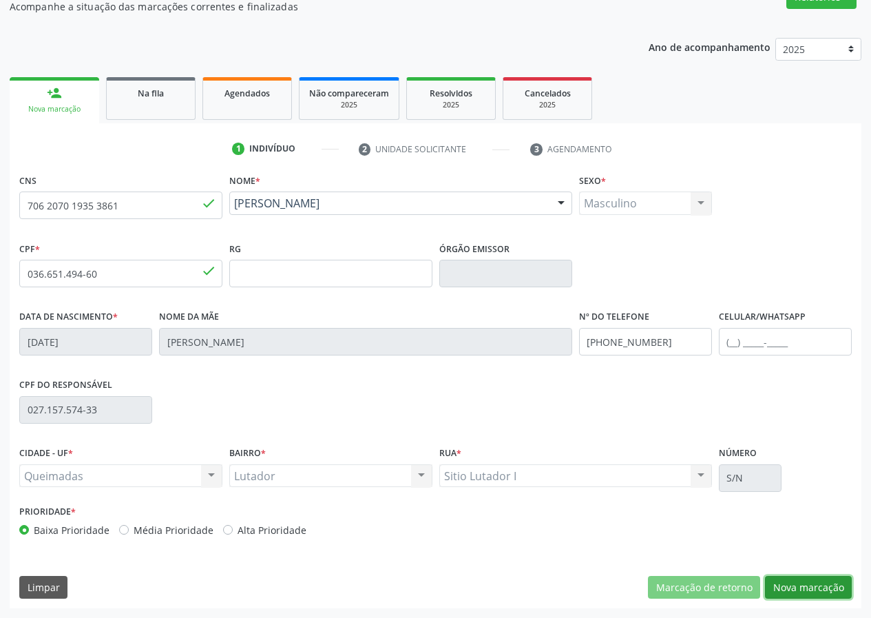
drag, startPoint x: 802, startPoint y: 589, endPoint x: 244, endPoint y: 443, distance: 576.6
click at [801, 587] on button "Nova marcação" at bounding box center [808, 587] width 87 height 23
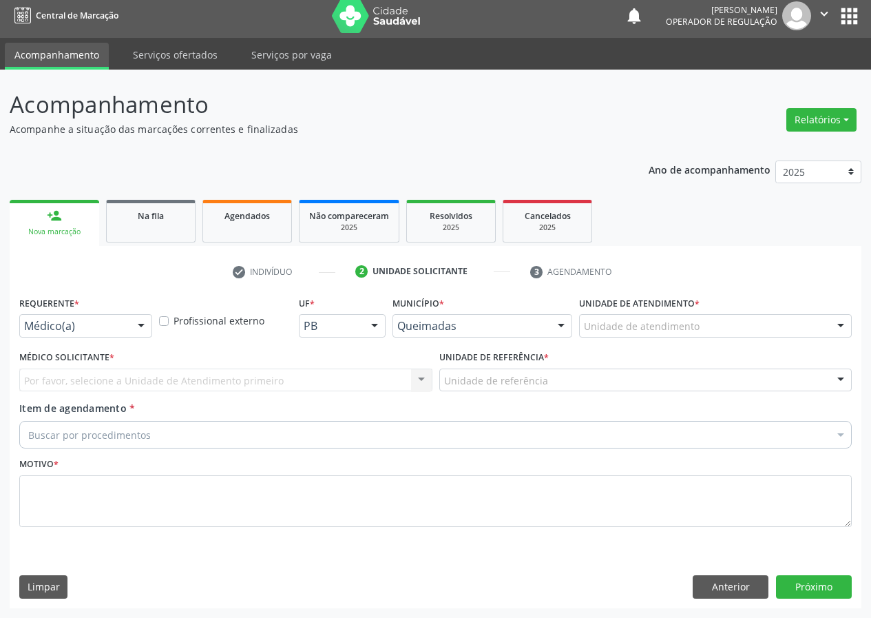
scroll to position [6, 0]
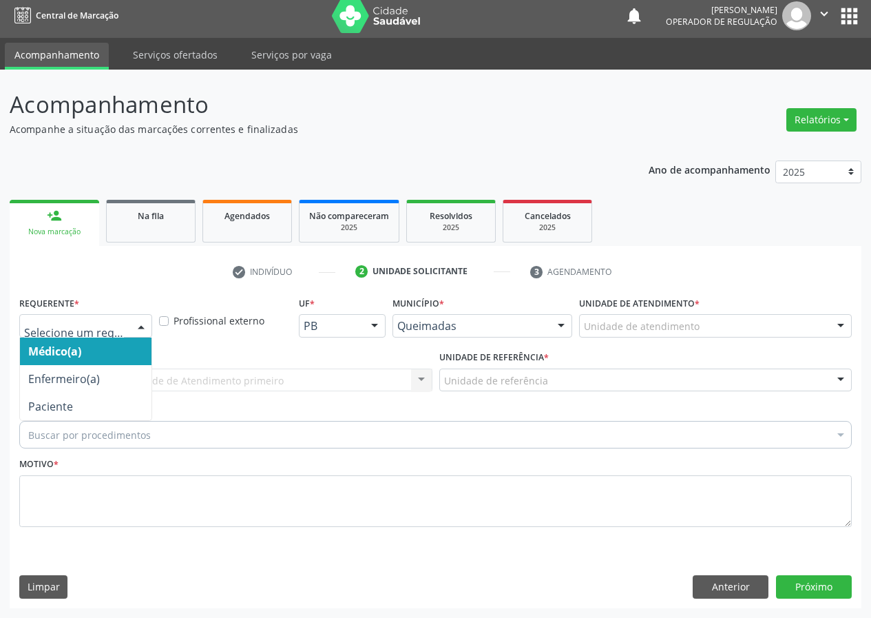
click at [139, 324] on div at bounding box center [141, 326] width 21 height 23
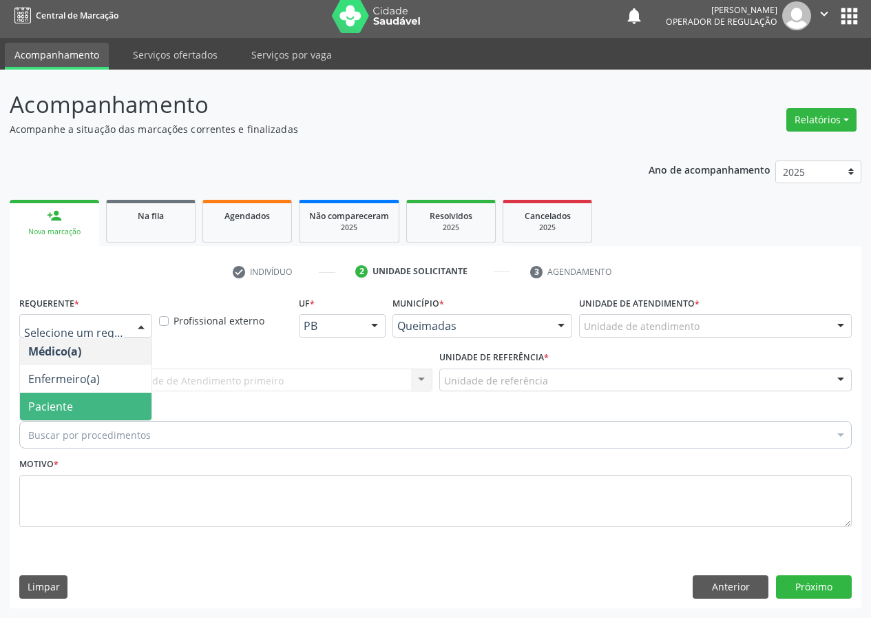
drag, startPoint x: 96, startPoint y: 403, endPoint x: 324, endPoint y: 417, distance: 228.3
click at [105, 398] on span "Paciente" at bounding box center [86, 406] width 132 height 28
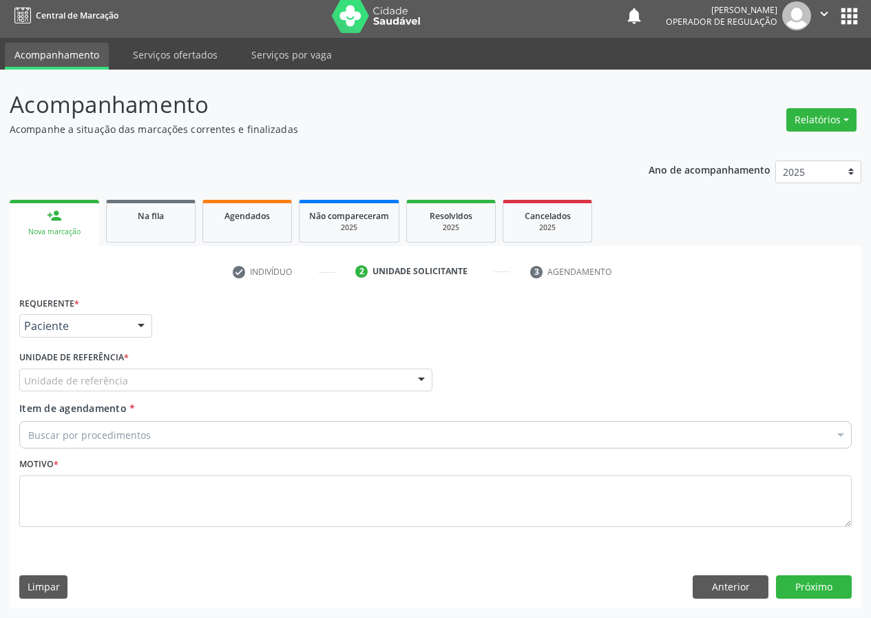
drag, startPoint x: 418, startPoint y: 378, endPoint x: 186, endPoint y: 441, distance: 240.5
click at [406, 378] on div "Unidade de referência UBSF Ligeiro II UBSF Saulo Leal Ernesto de Melo UBSF Cast…" at bounding box center [225, 379] width 413 height 23
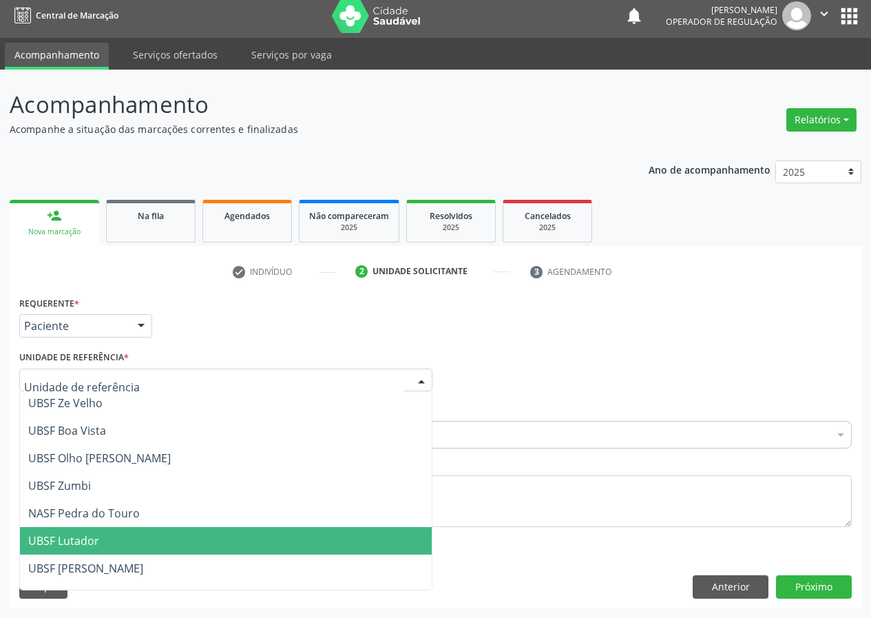
scroll to position [146, 0]
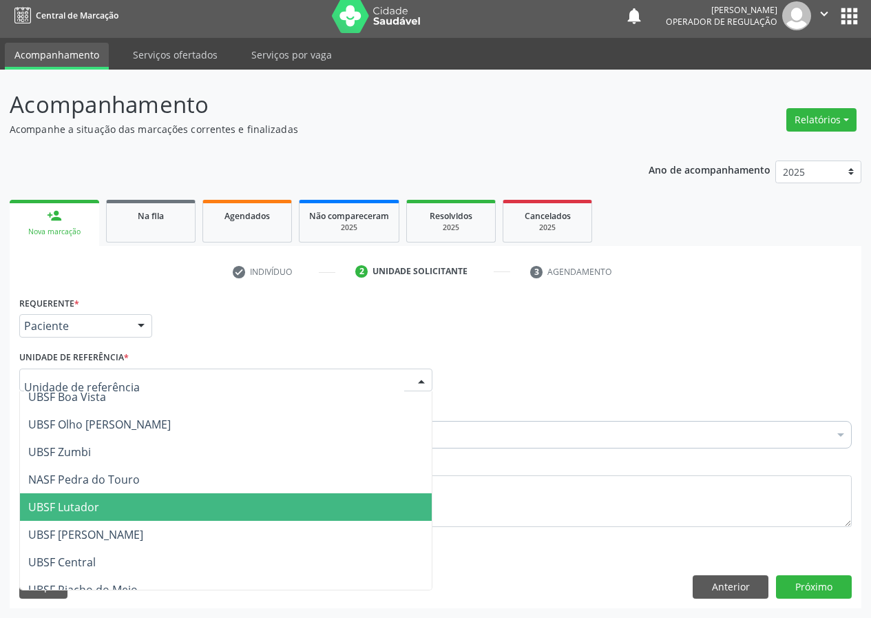
click at [85, 511] on span "UBSF Lutador" at bounding box center [63, 506] width 71 height 15
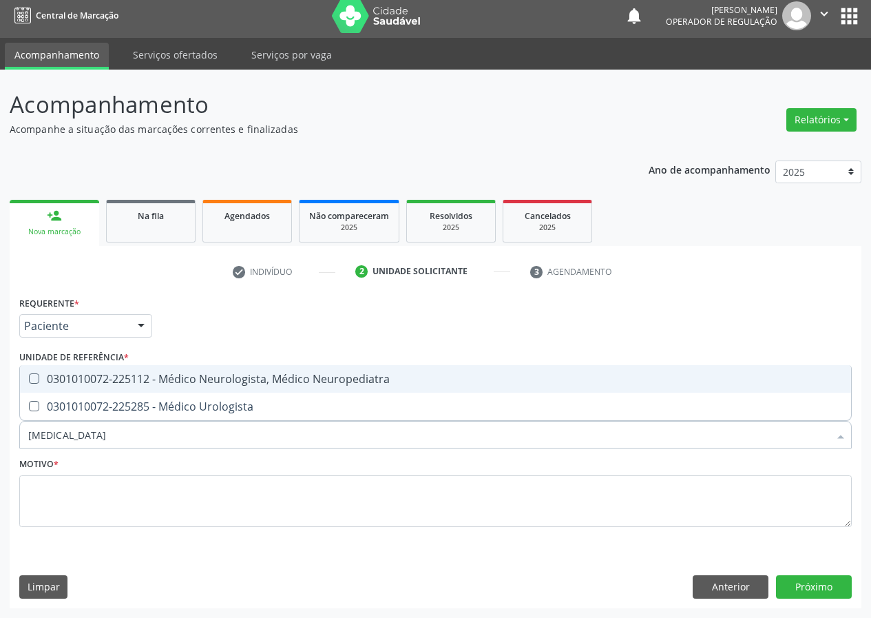
type input "UROLOGISTA"
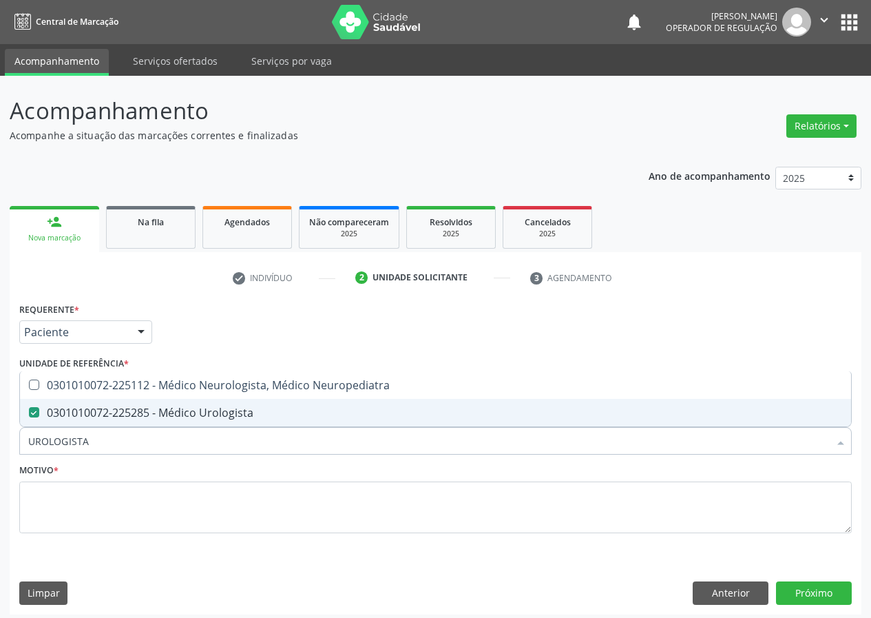
scroll to position [6, 0]
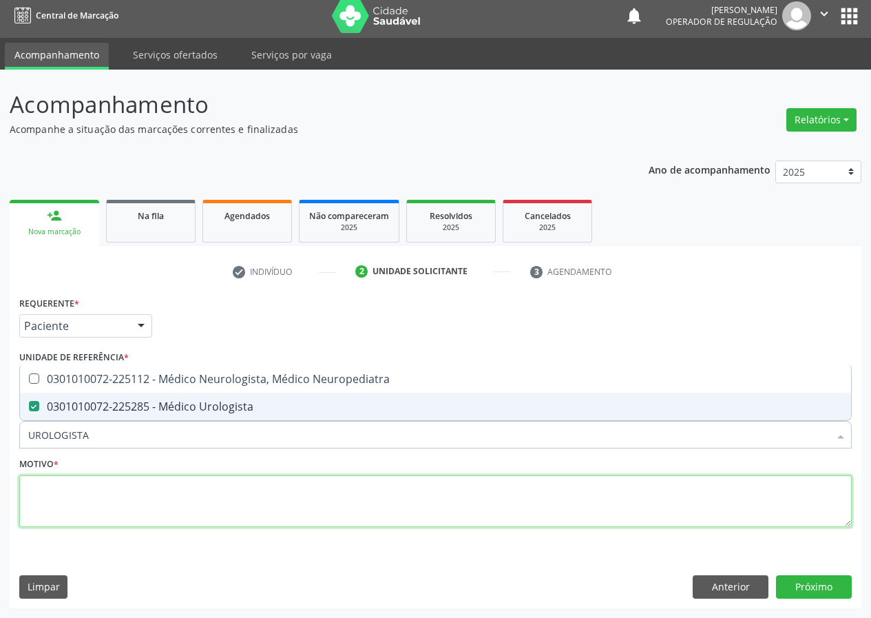
click at [58, 508] on textarea at bounding box center [435, 501] width 832 height 52
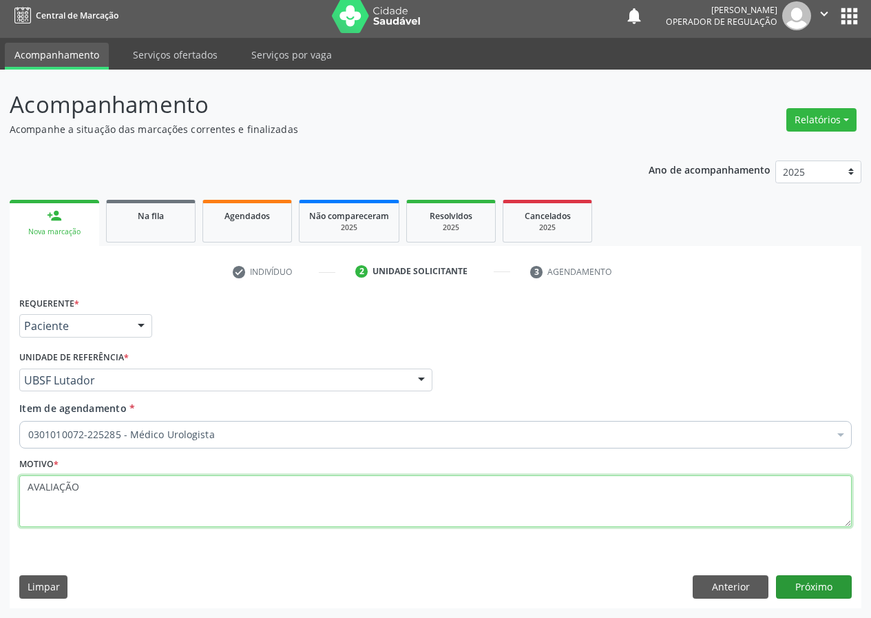
type textarea "AVALIAÇÃO"
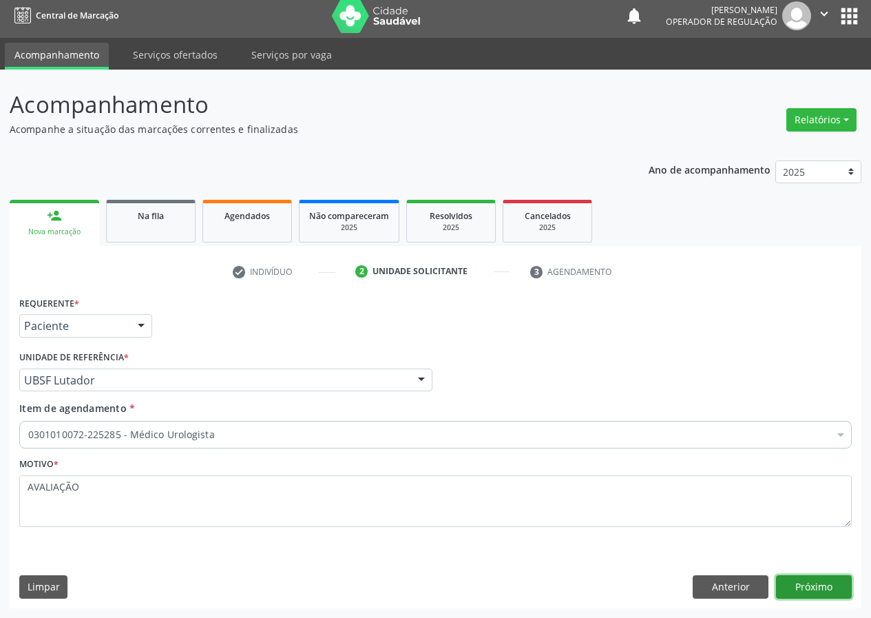
drag, startPoint x: 823, startPoint y: 585, endPoint x: 48, endPoint y: 567, distance: 776.1
click at [798, 579] on button "Próximo" at bounding box center [814, 586] width 76 height 23
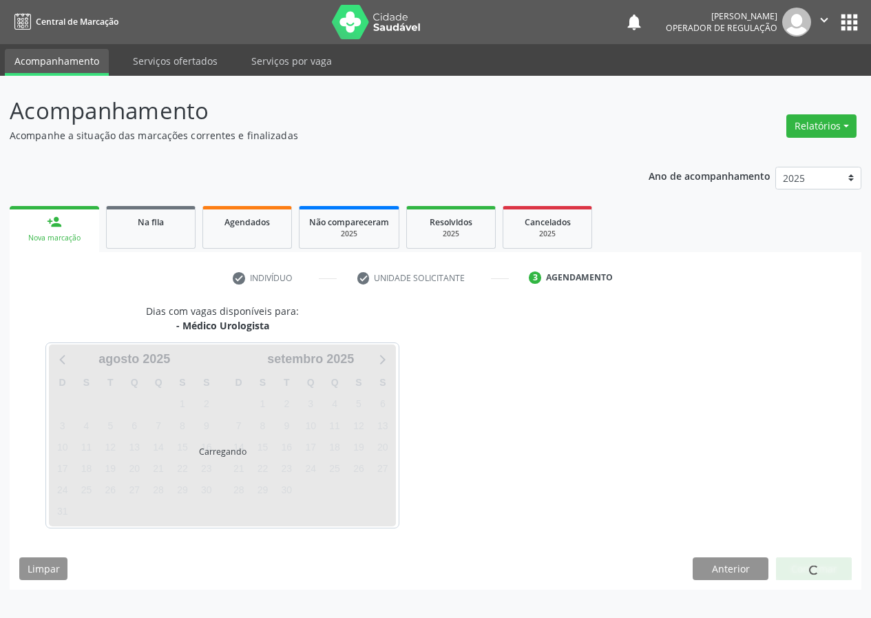
scroll to position [0, 0]
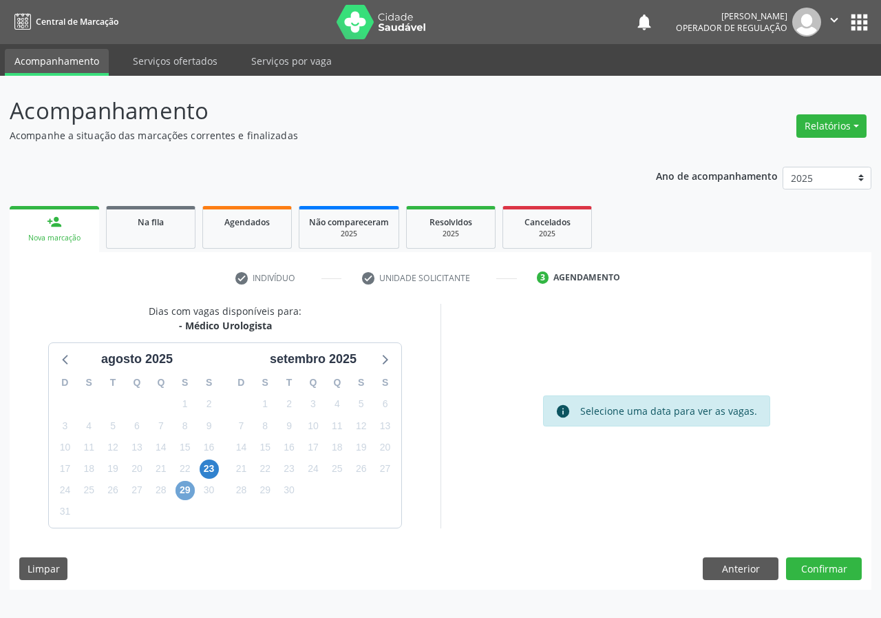
click at [185, 488] on span "29" at bounding box center [185, 490] width 19 height 19
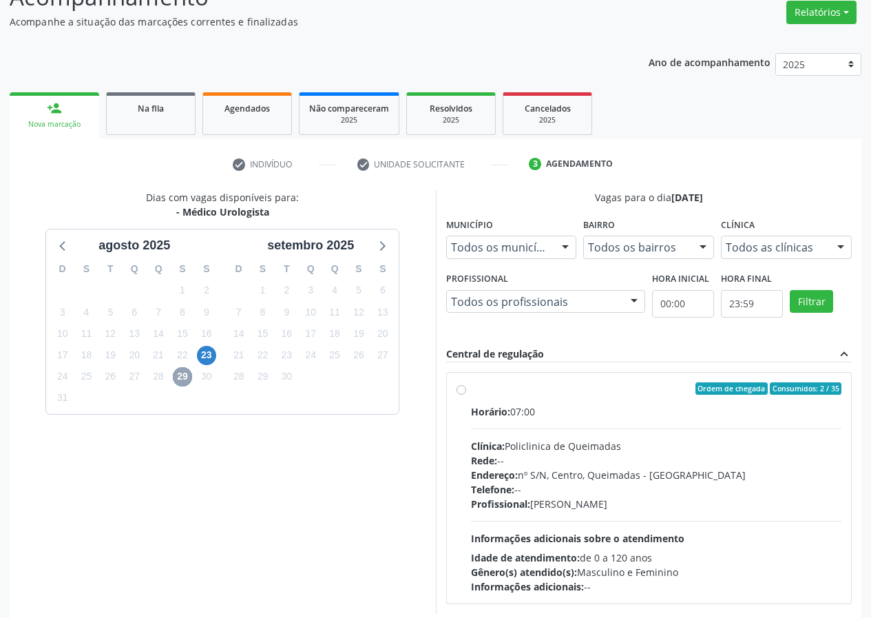
scroll to position [138, 0]
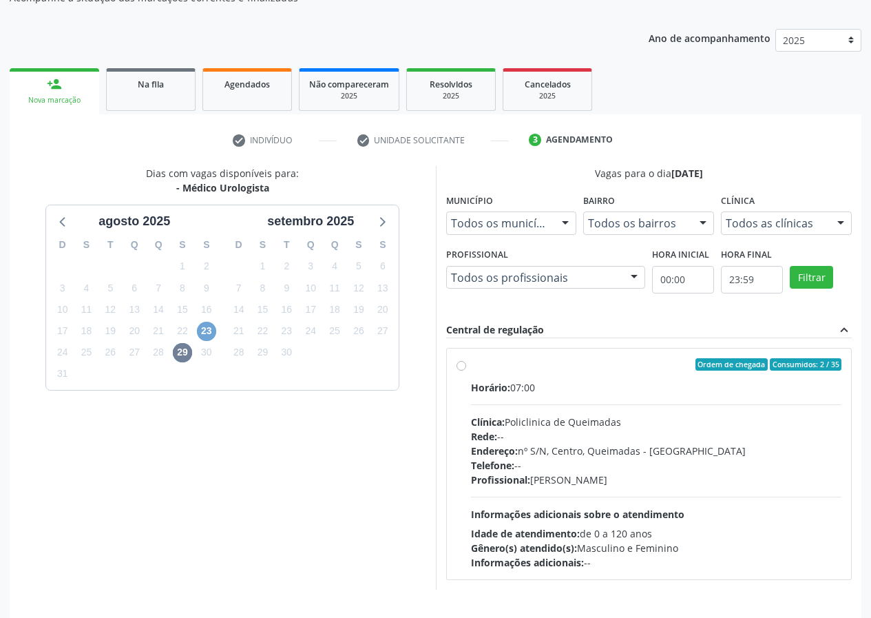
click at [209, 330] on span "23" at bounding box center [206, 331] width 19 height 19
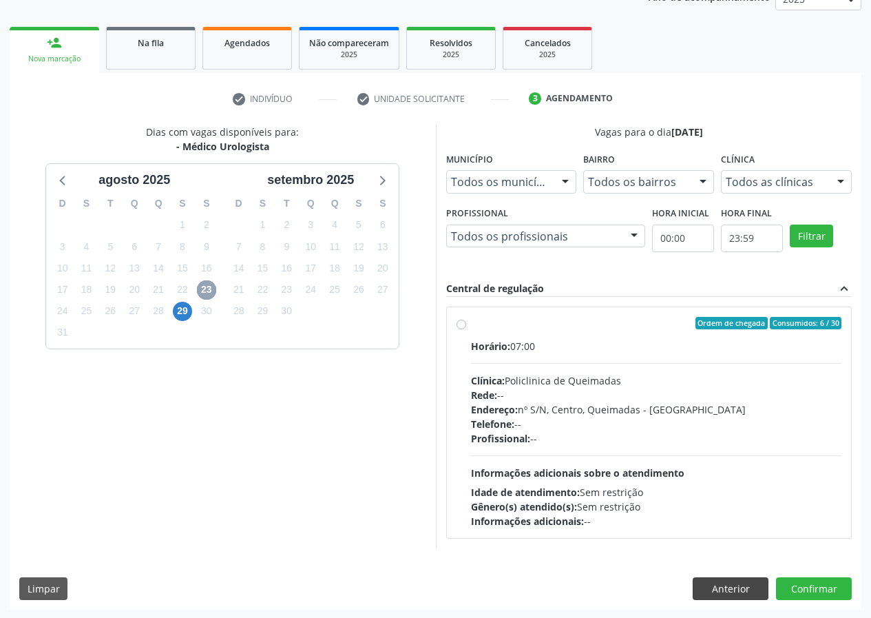
scroll to position [180, 0]
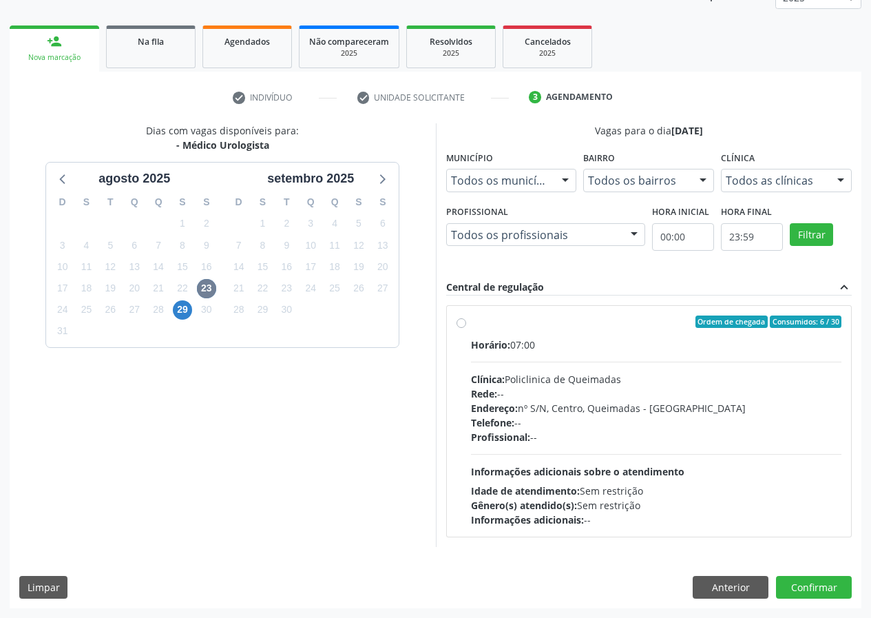
click at [471, 323] on label "Ordem de chegada Consumidos: 6 / 30 Horário: 07:00 Clínica: Policlinica de Quei…" at bounding box center [656, 420] width 371 height 211
click at [459, 323] on input "Ordem de chegada Consumidos: 6 / 30 Horário: 07:00 Clínica: Policlinica de Quei…" at bounding box center [461, 321] width 10 height 12
radio input "true"
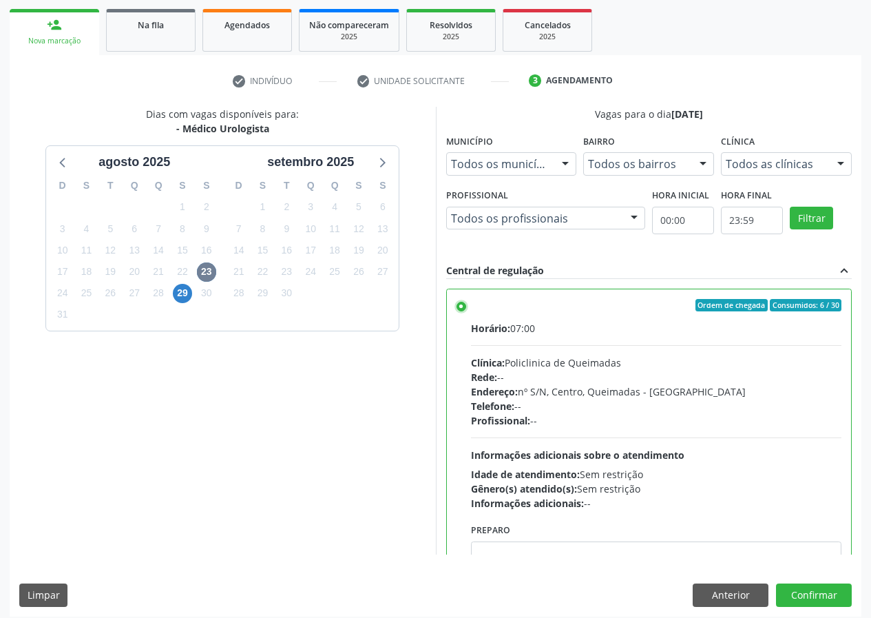
scroll to position [205, 0]
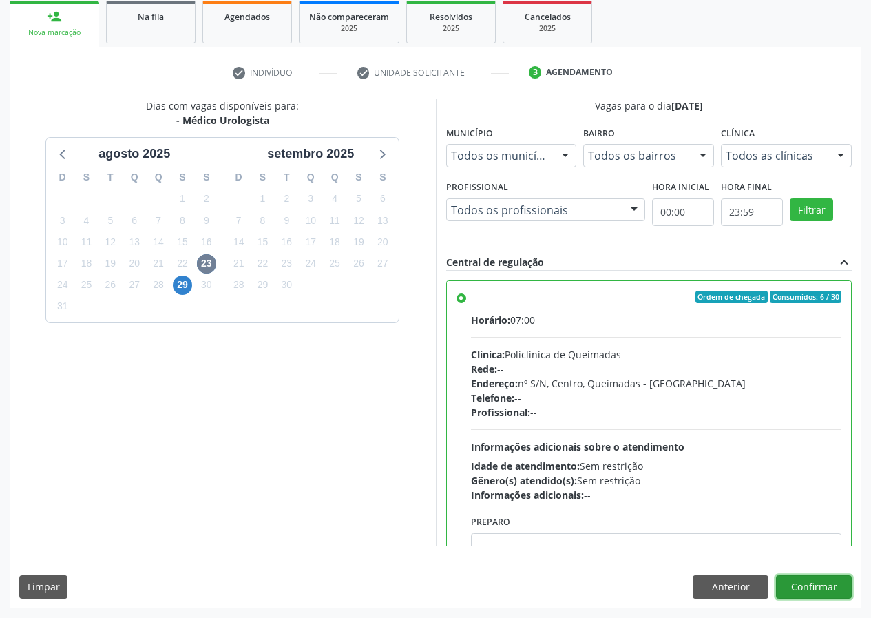
click at [812, 585] on button "Confirmar" at bounding box center [814, 586] width 76 height 23
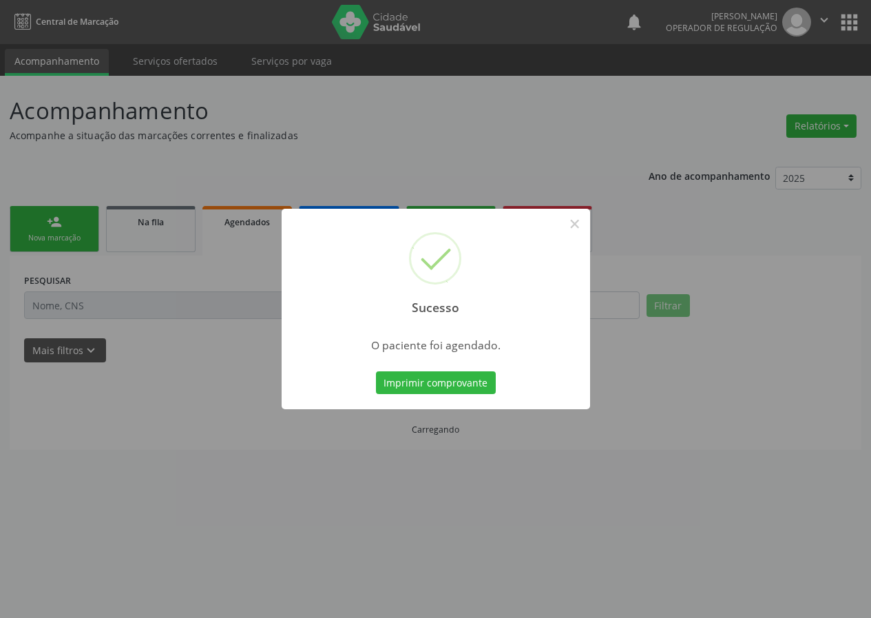
scroll to position [0, 0]
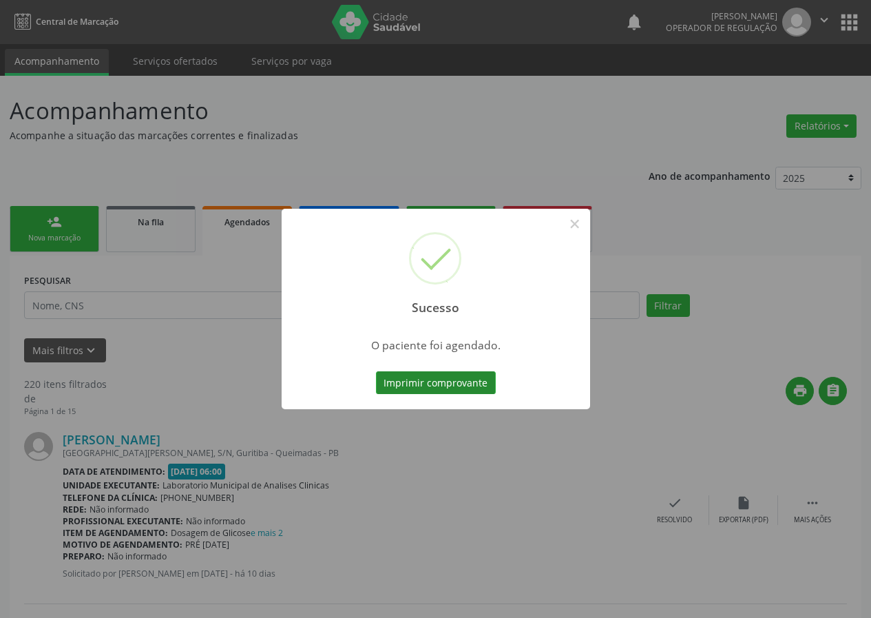
click at [448, 386] on button "Imprimir comprovante" at bounding box center [436, 382] width 120 height 23
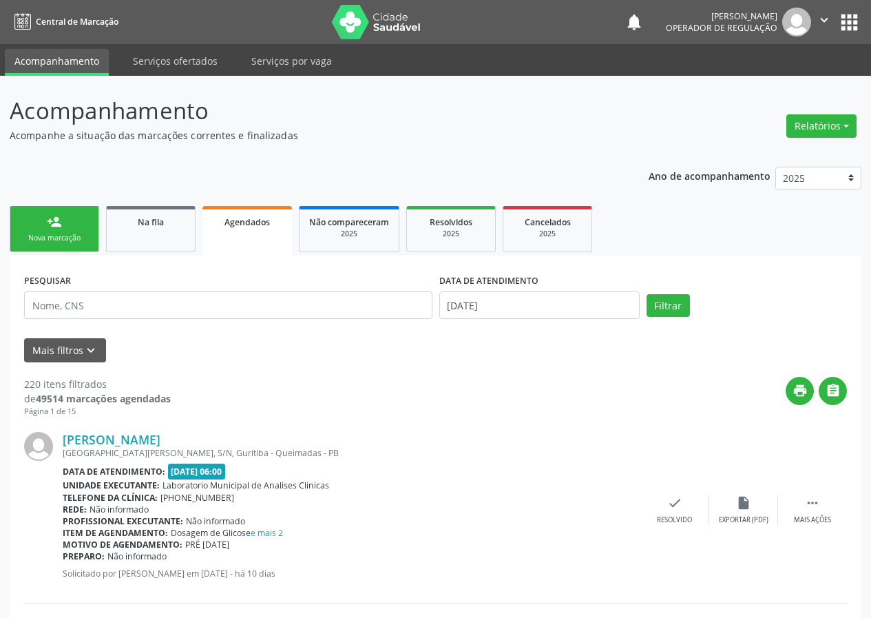
click at [72, 224] on link "person_add Nova marcação" at bounding box center [55, 229] width 90 height 46
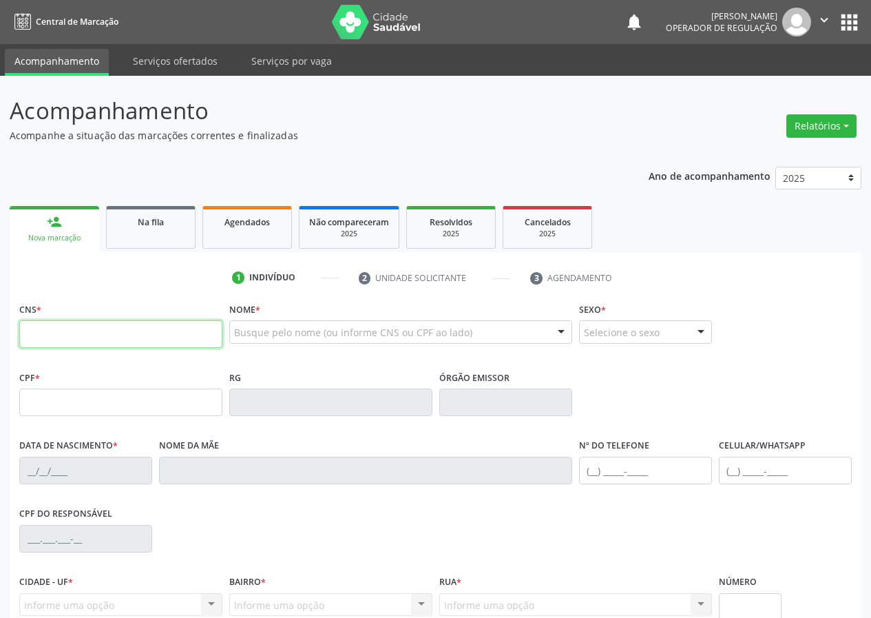
click at [44, 327] on input "text" at bounding box center [120, 334] width 203 height 28
drag, startPoint x: 39, startPoint y: 332, endPoint x: 53, endPoint y: 311, distance: 25.2
click at [51, 314] on div "CNS *" at bounding box center [120, 323] width 203 height 49
type input "701 8002 3405 6075"
type input "073.513.274-75"
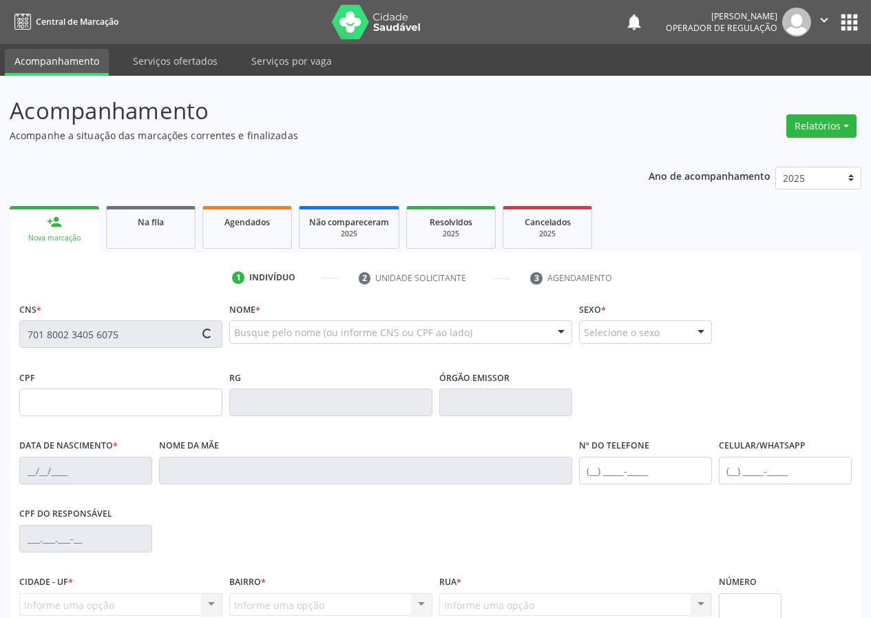
type input "[DATE]"
type input "[PERSON_NAME]"
type input "[PHONE_NUMBER]"
type input "713.427.884-00"
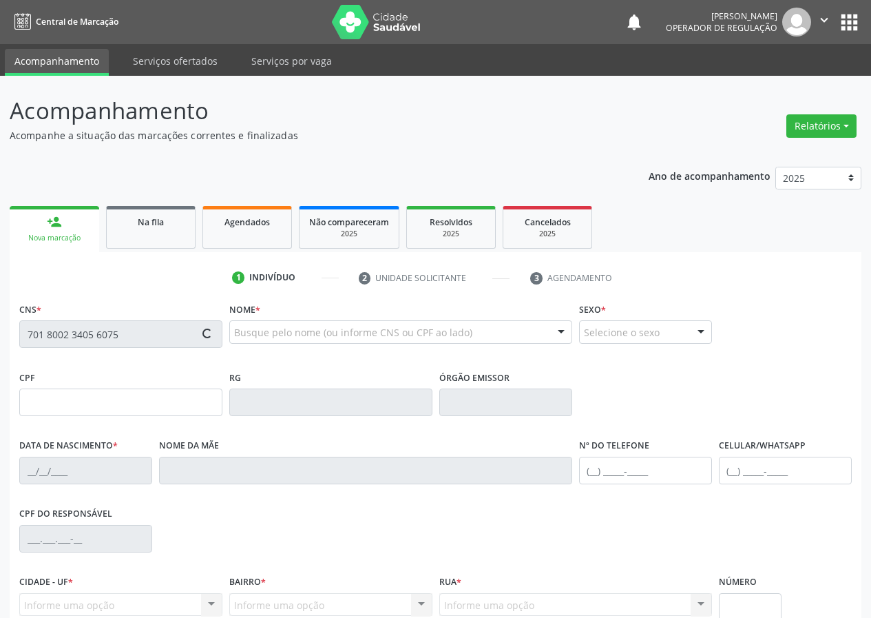
type input "195"
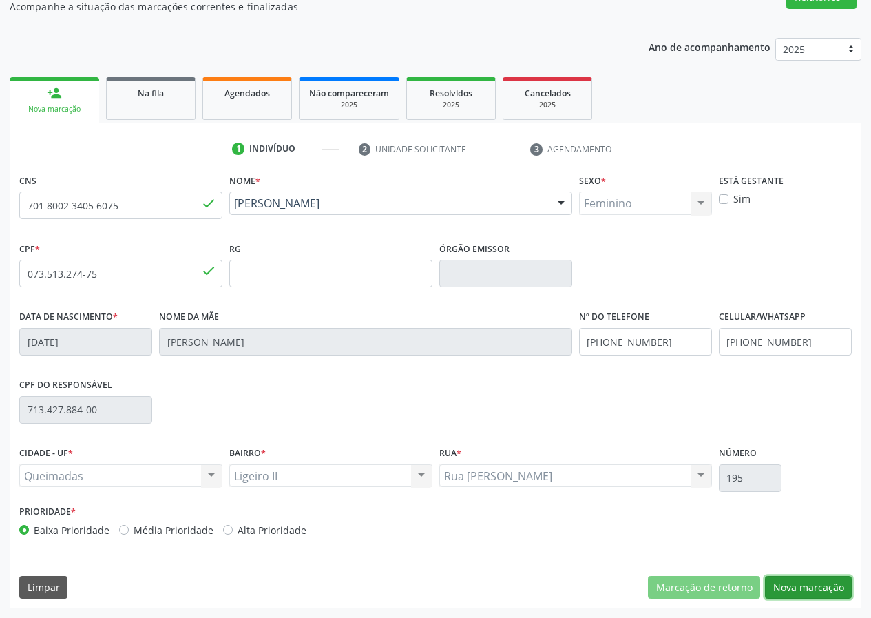
click at [799, 579] on button "Nova marcação" at bounding box center [808, 587] width 87 height 23
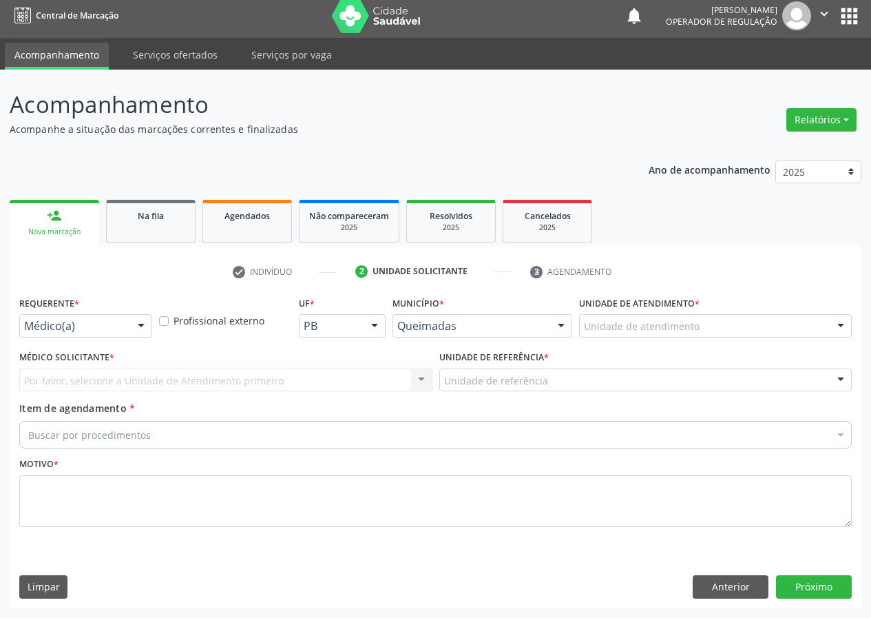
scroll to position [6, 0]
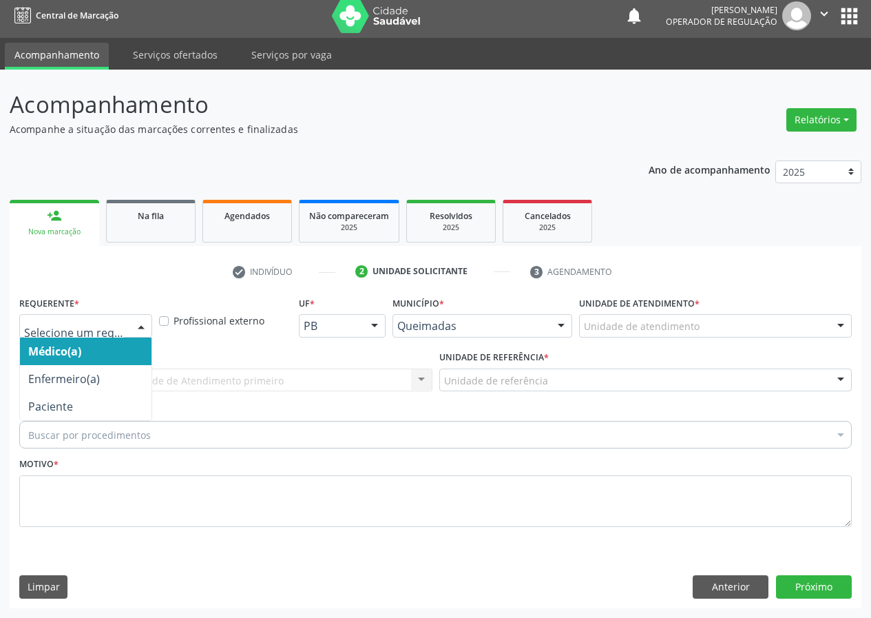
click at [138, 325] on div at bounding box center [141, 326] width 21 height 23
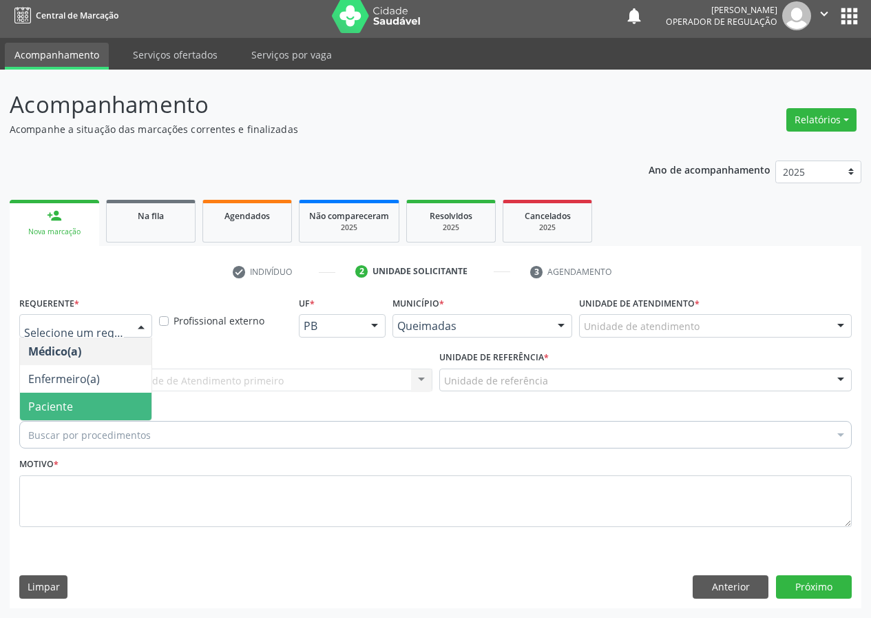
drag, startPoint x: 107, startPoint y: 414, endPoint x: 176, endPoint y: 400, distance: 70.4
click at [109, 414] on span "Paciente" at bounding box center [86, 406] width 132 height 28
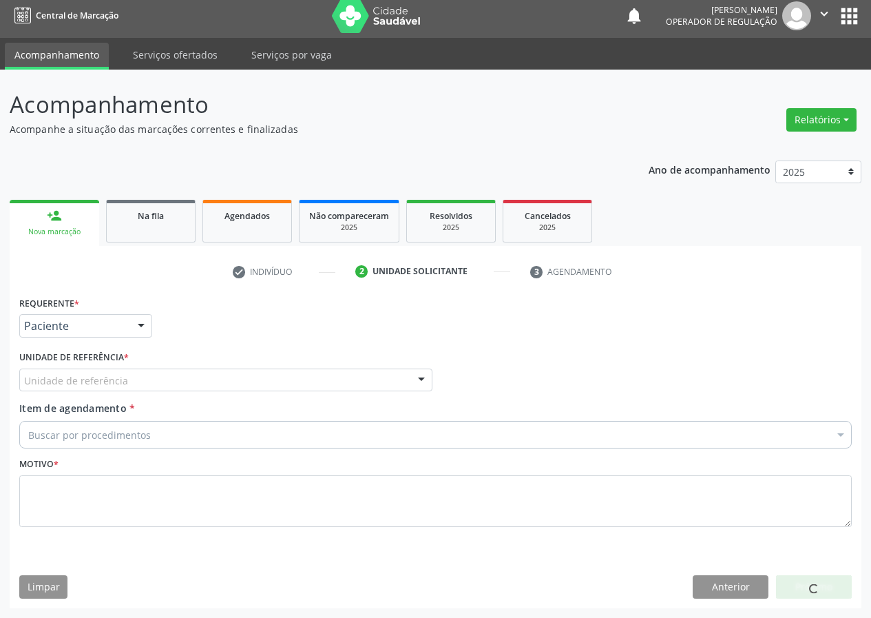
drag, startPoint x: 387, startPoint y: 381, endPoint x: 349, endPoint y: 387, distance: 38.3
click at [380, 381] on div "Unidade de referência" at bounding box center [225, 379] width 413 height 23
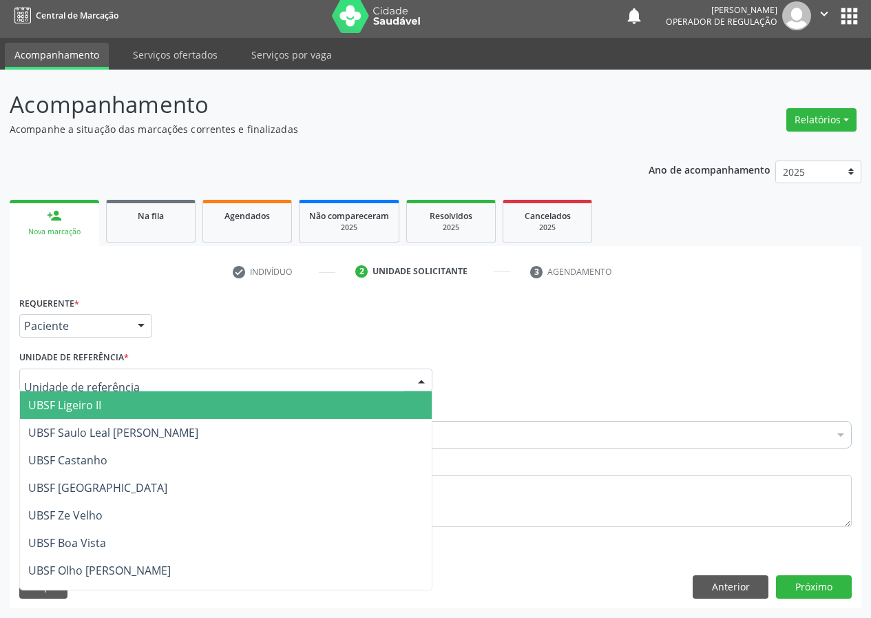
drag, startPoint x: 103, startPoint y: 400, endPoint x: 0, endPoint y: 389, distance: 103.2
click at [78, 407] on span "UBSF Ligeiro II" at bounding box center [226, 405] width 412 height 28
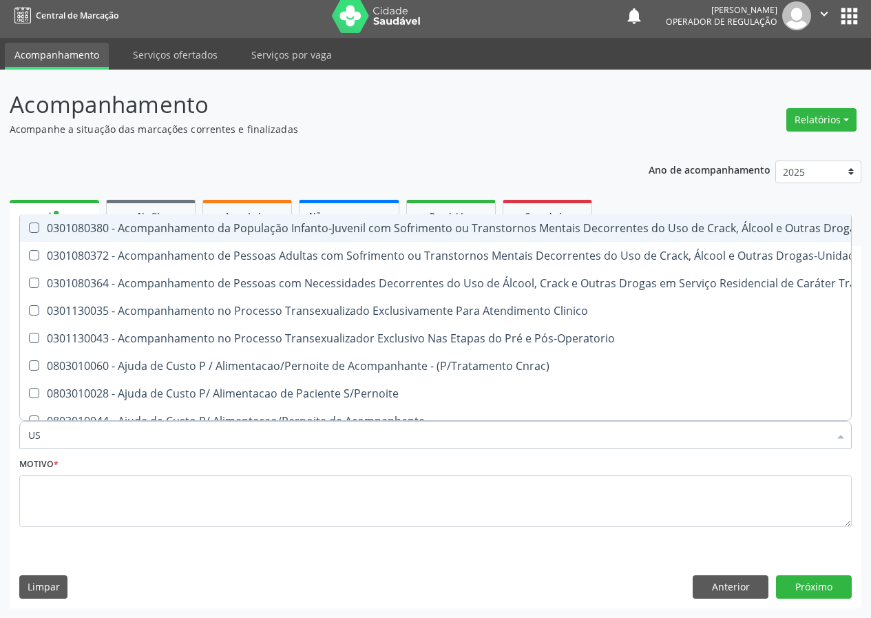
type input "U"
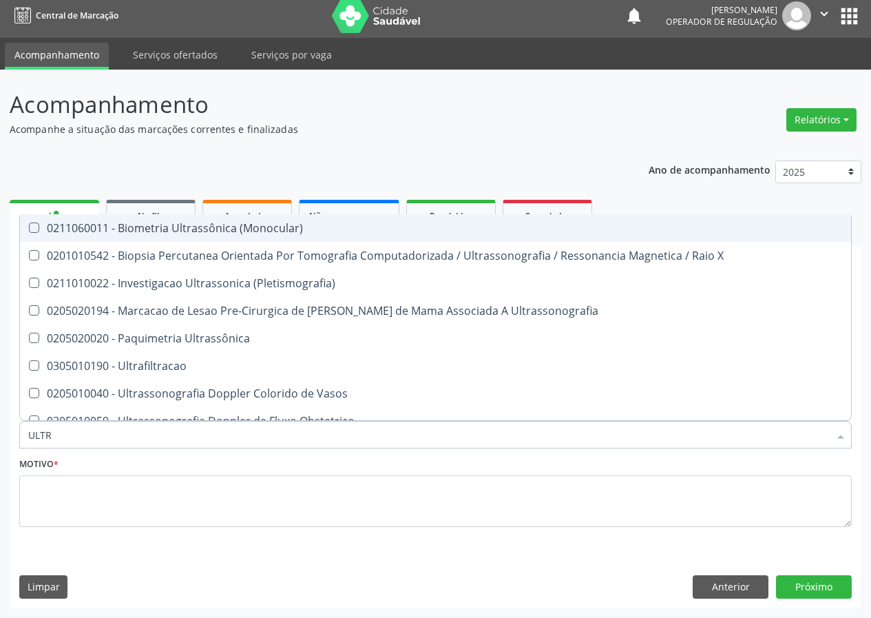
type input "ULTRA"
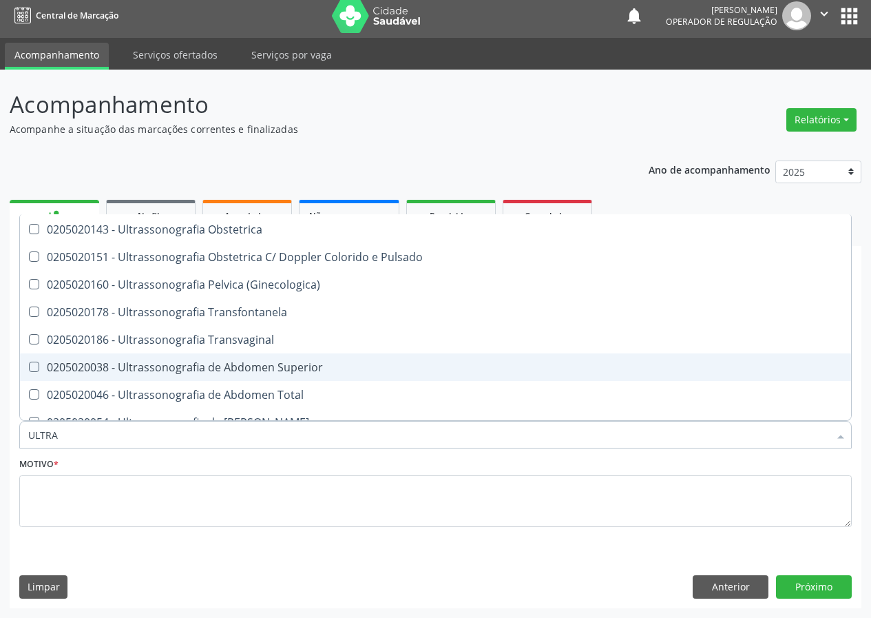
scroll to position [275, 0]
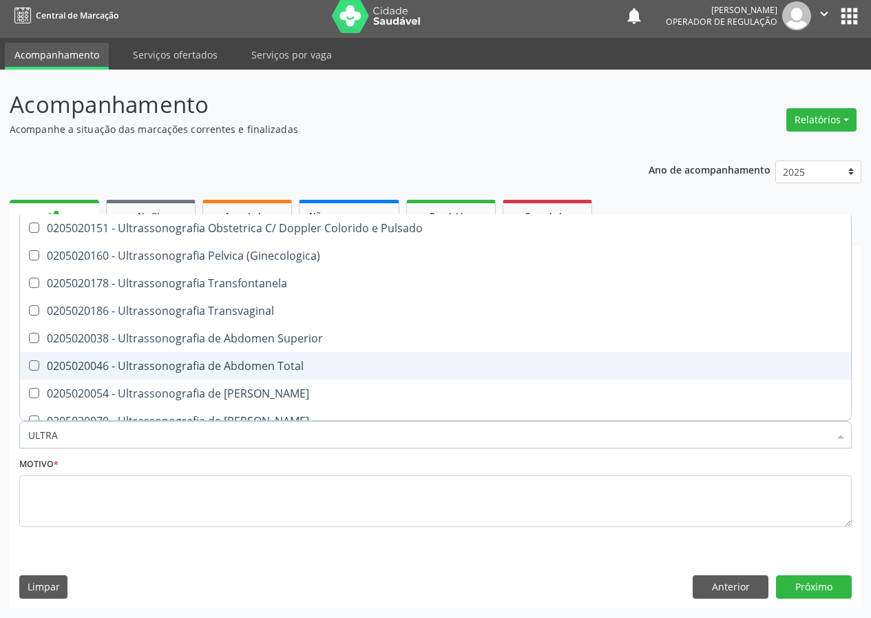
click at [242, 366] on div "0205020046 - Ultrassonografia de Abdomen Total" at bounding box center [435, 365] width 814 height 11
checkbox Total "true"
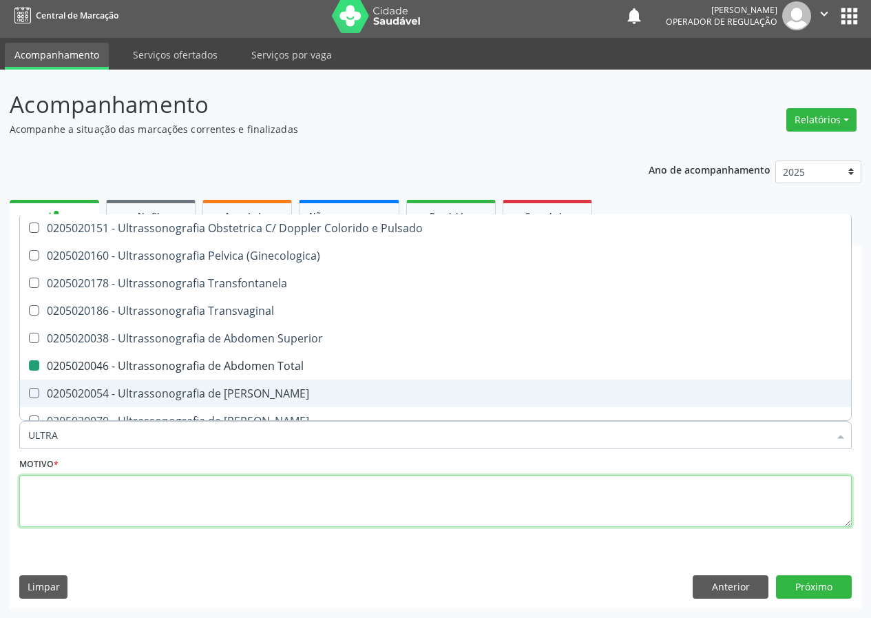
click at [60, 512] on textarea at bounding box center [435, 501] width 832 height 52
checkbox X "true"
checkbox Total "false"
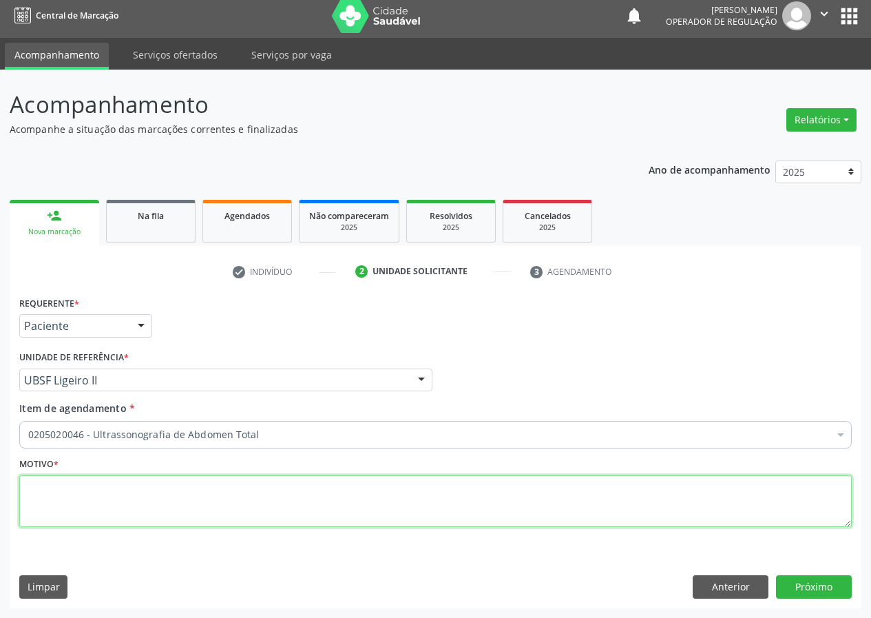
scroll to position [0, 0]
type textarea "AVALIAÇÃO"
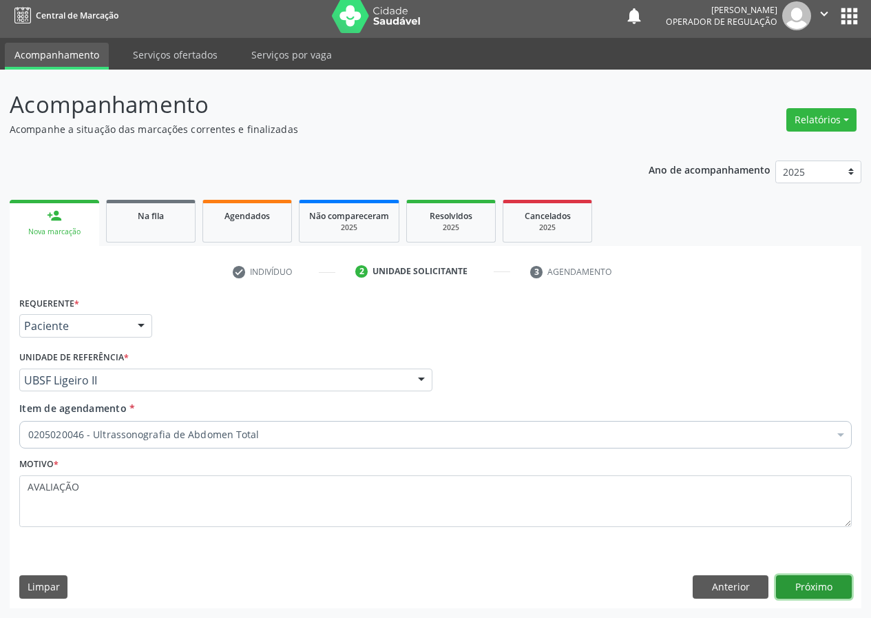
click at [811, 586] on button "Próximo" at bounding box center [814, 586] width 76 height 23
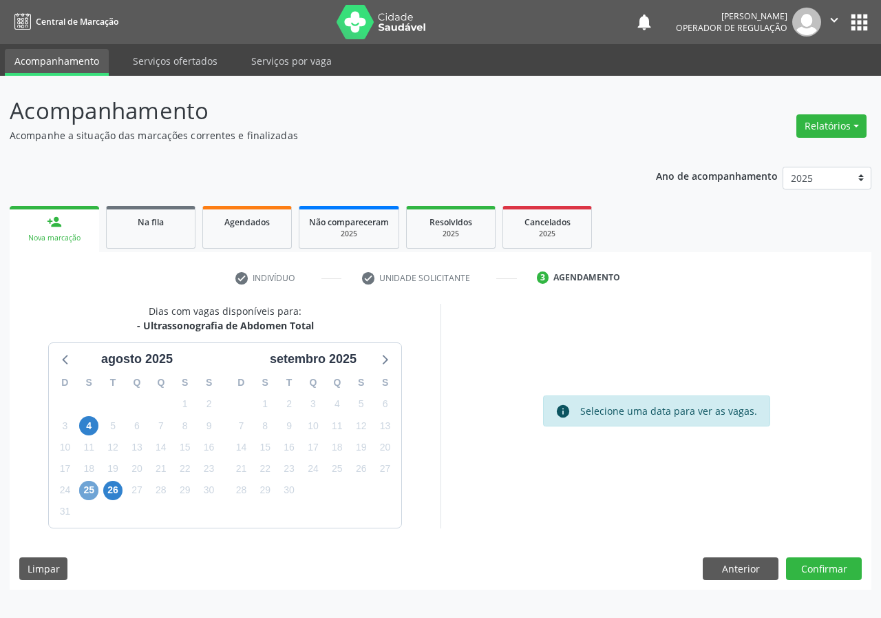
drag, startPoint x: 83, startPoint y: 492, endPoint x: 359, endPoint y: 457, distance: 278.9
click at [84, 492] on span "25" at bounding box center [88, 490] width 19 height 19
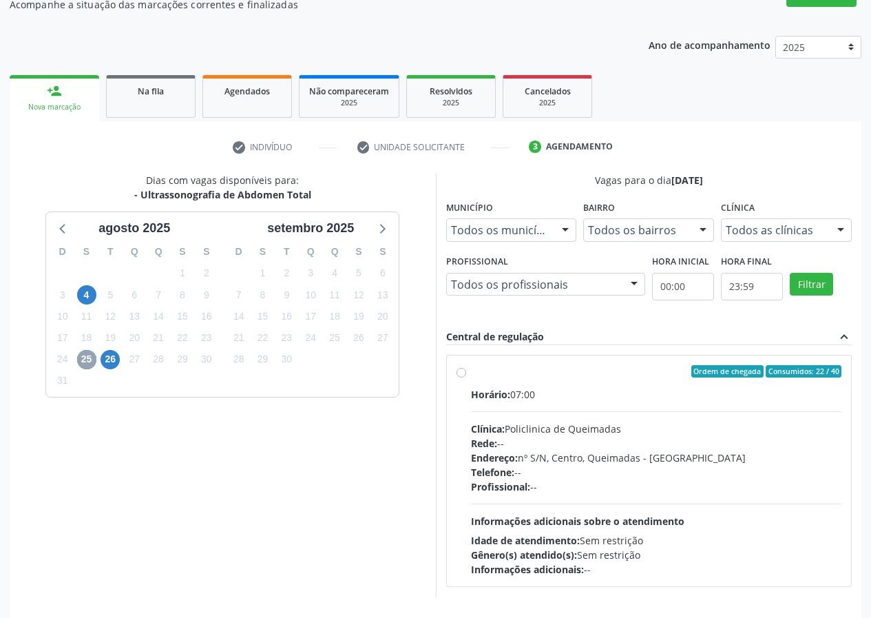
scroll to position [138, 0]
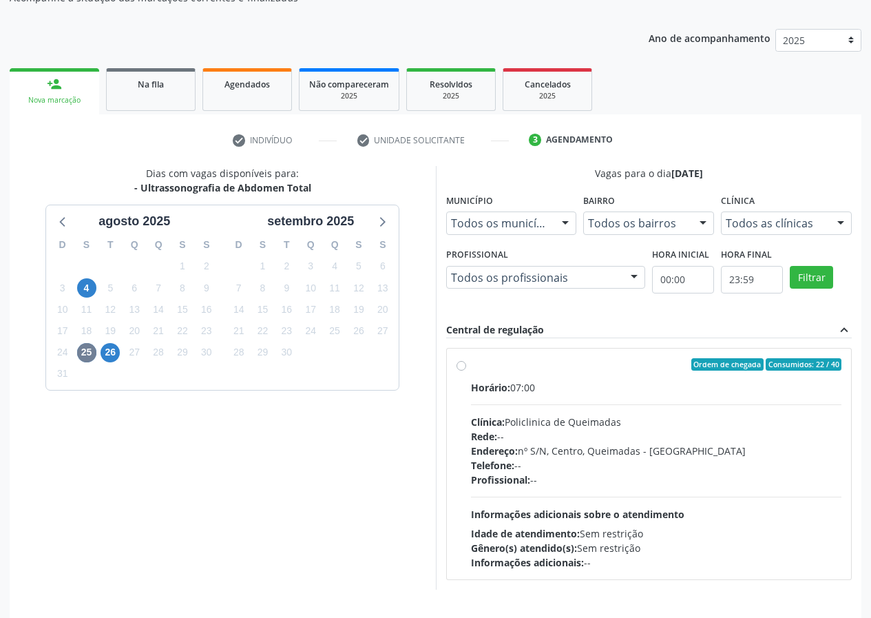
drag, startPoint x: 466, startPoint y: 365, endPoint x: 449, endPoint y: 375, distance: 19.7
click at [464, 365] on div "Ordem de chegada Consumidos: 22 / 40 Horário: 07:00 Clínica: Policlinica de Que…" at bounding box center [649, 463] width 386 height 211
radio input "true"
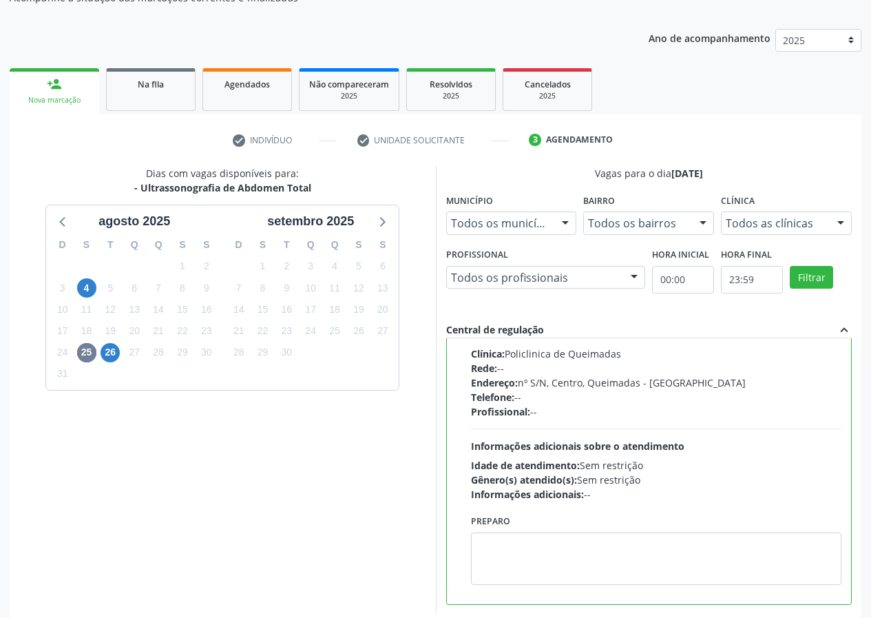
drag, startPoint x: 220, startPoint y: 495, endPoint x: 444, endPoint y: 498, distance: 224.5
click at [222, 495] on div "Dias com vagas disponíveis para: - Ultrassonografia de Abdomen Total agosto 202…" at bounding box center [223, 390] width 426 height 448
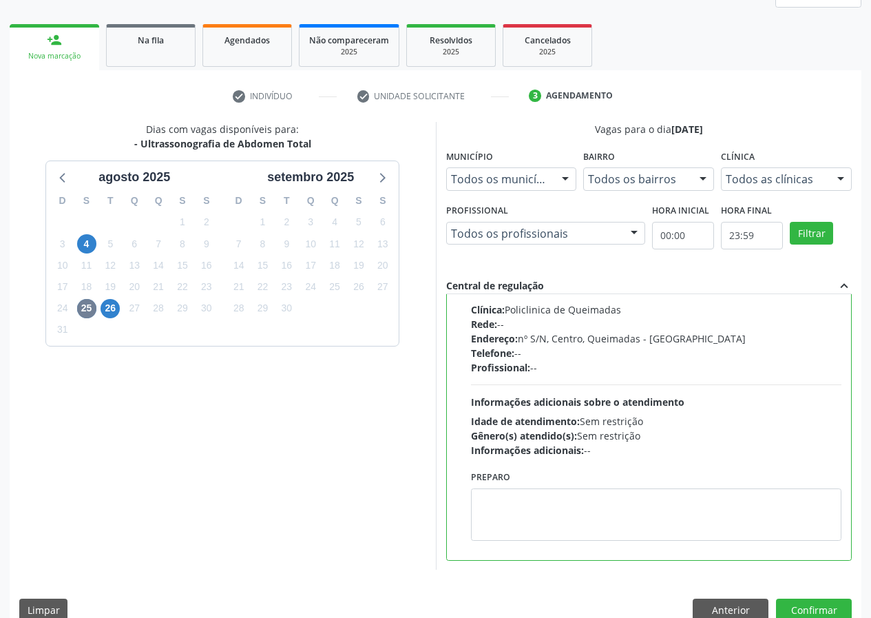
scroll to position [205, 0]
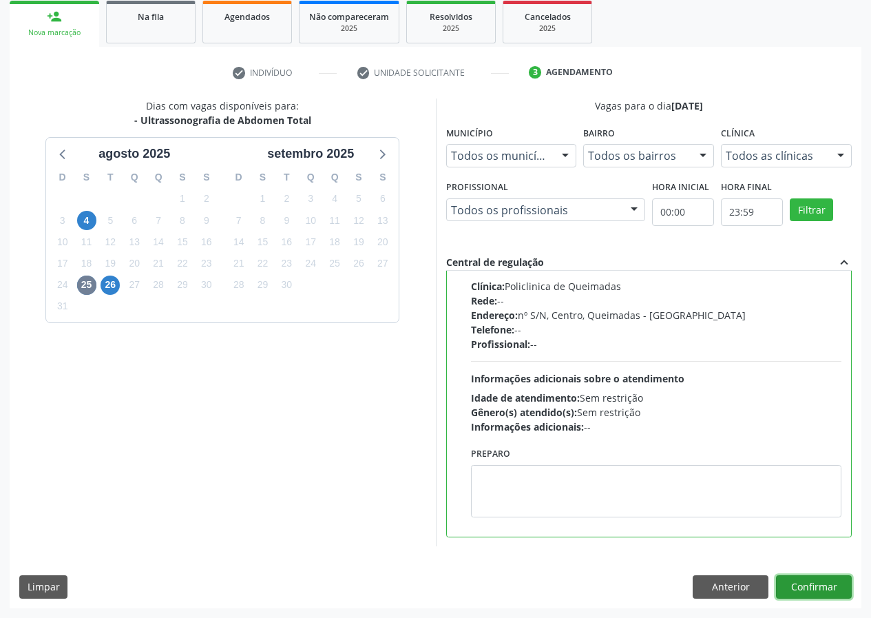
drag, startPoint x: 815, startPoint y: 586, endPoint x: 741, endPoint y: 585, distance: 74.4
click at [814, 586] on button "Confirmar" at bounding box center [814, 586] width 76 height 23
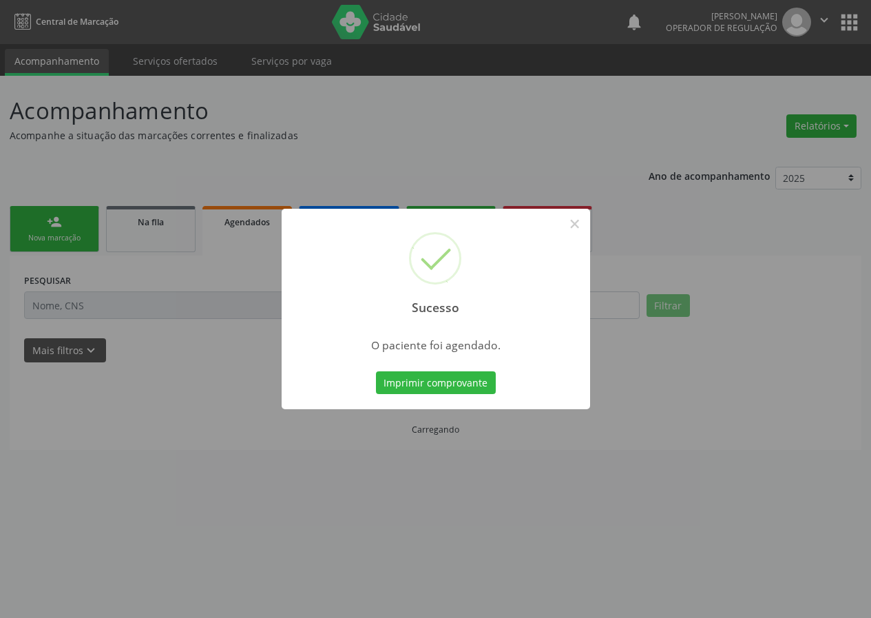
scroll to position [0, 0]
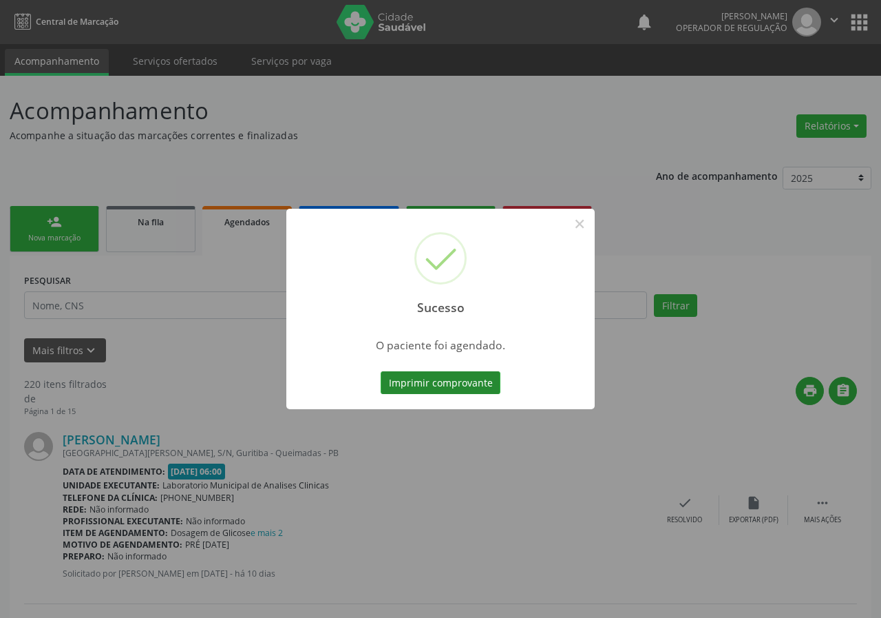
click at [478, 386] on button "Imprimir comprovante" at bounding box center [441, 382] width 120 height 23
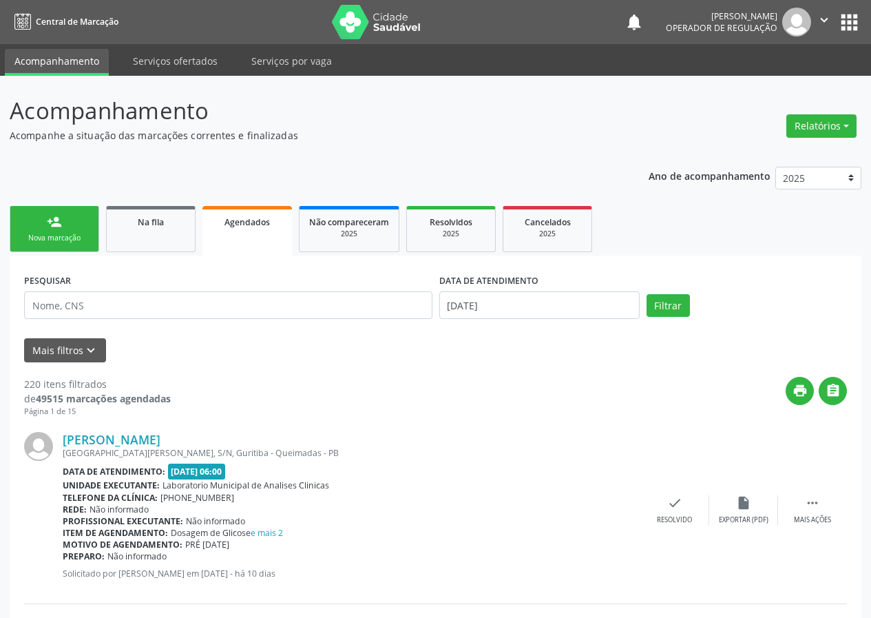
click at [72, 226] on link "person_add Nova marcação" at bounding box center [55, 229] width 90 height 46
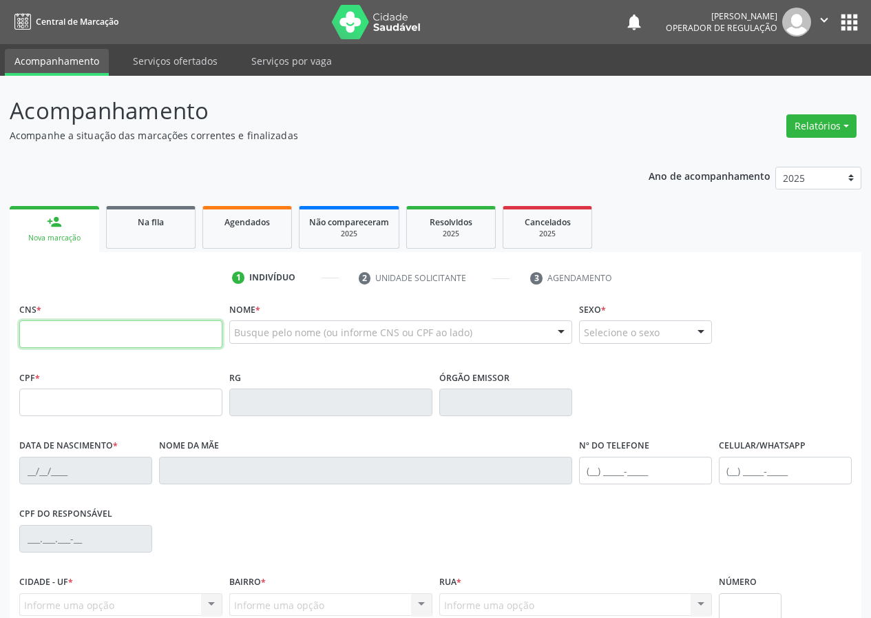
click at [35, 332] on input "text" at bounding box center [120, 334] width 203 height 28
click at [33, 326] on input "text" at bounding box center [120, 334] width 203 height 28
type input "704 6006 8629 4728"
type input "674.411.064-00"
type input "19/01/1955"
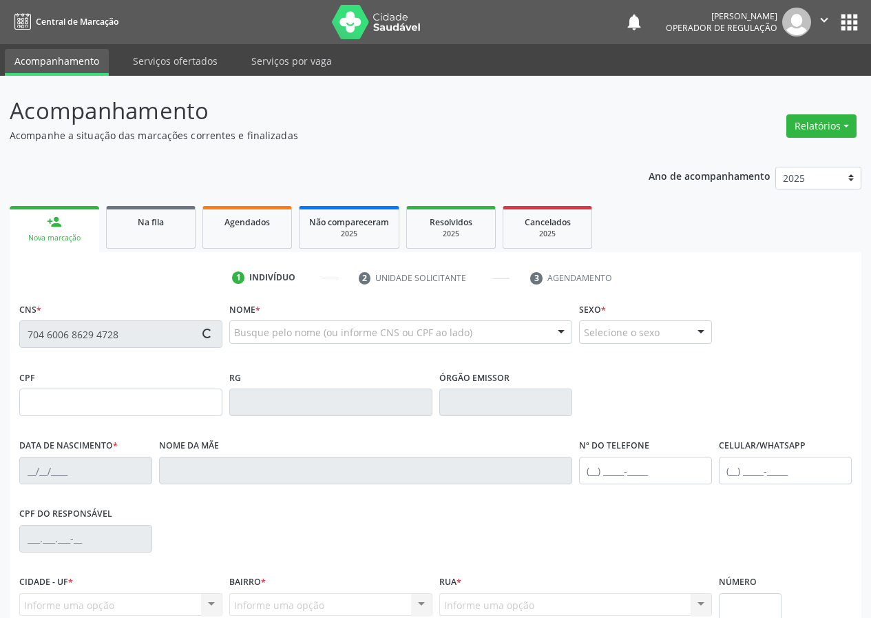
type input "Maria do Carmo de Souza Maciel"
type input "(83) 99390-1413"
type input "176.887.794-72"
type input "71"
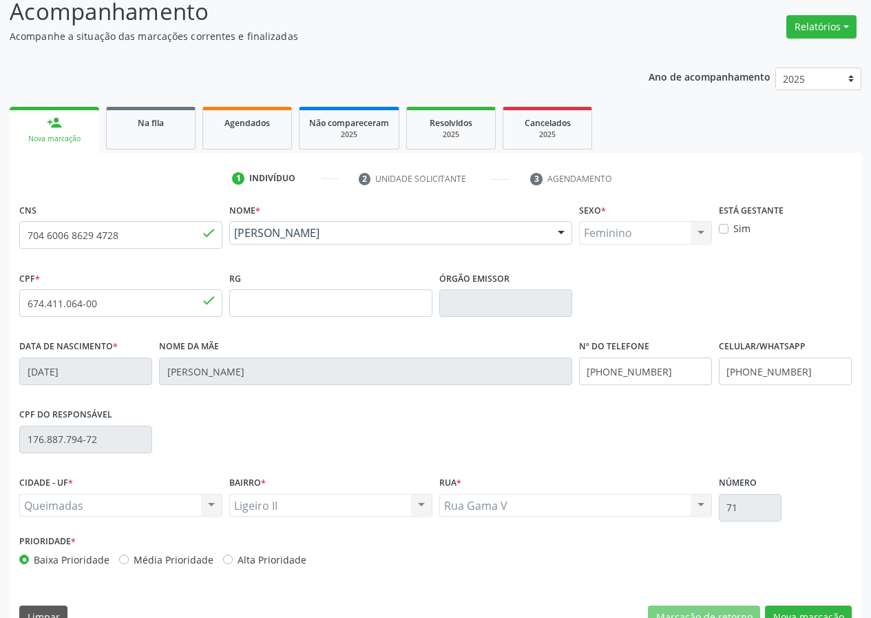
scroll to position [129, 0]
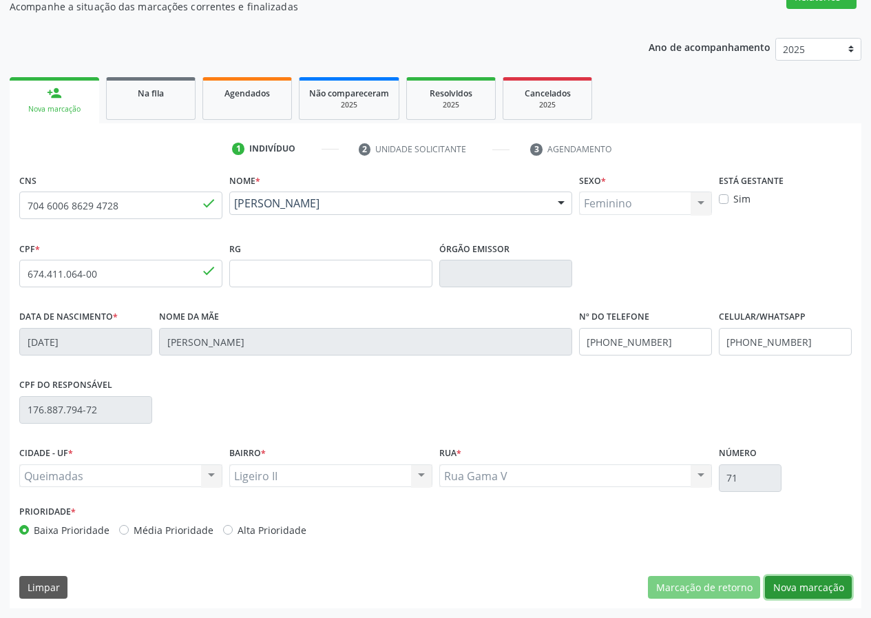
drag, startPoint x: 805, startPoint y: 587, endPoint x: 104, endPoint y: 450, distance: 714.1
click at [797, 587] on button "Nova marcação" at bounding box center [808, 587] width 87 height 23
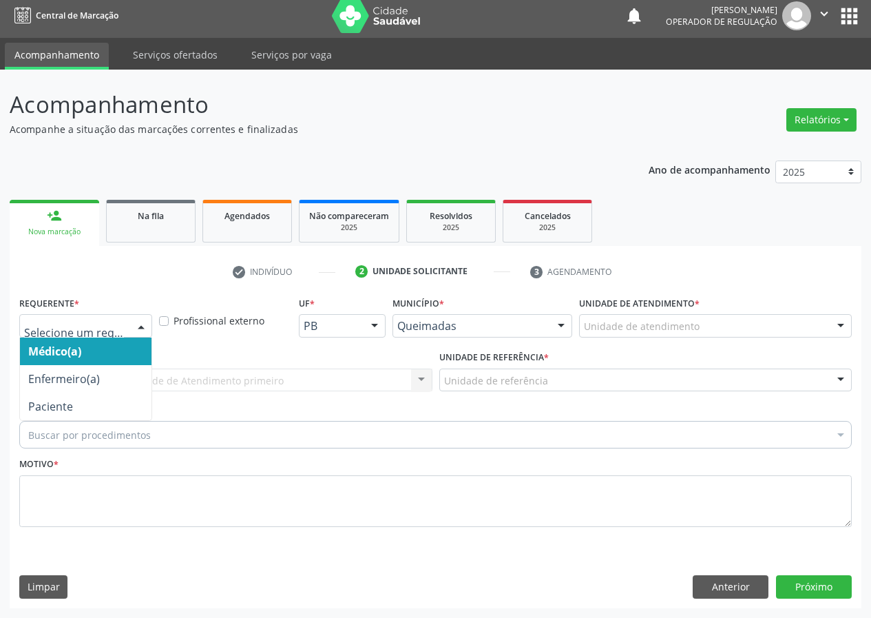
click at [145, 323] on div at bounding box center [141, 326] width 21 height 23
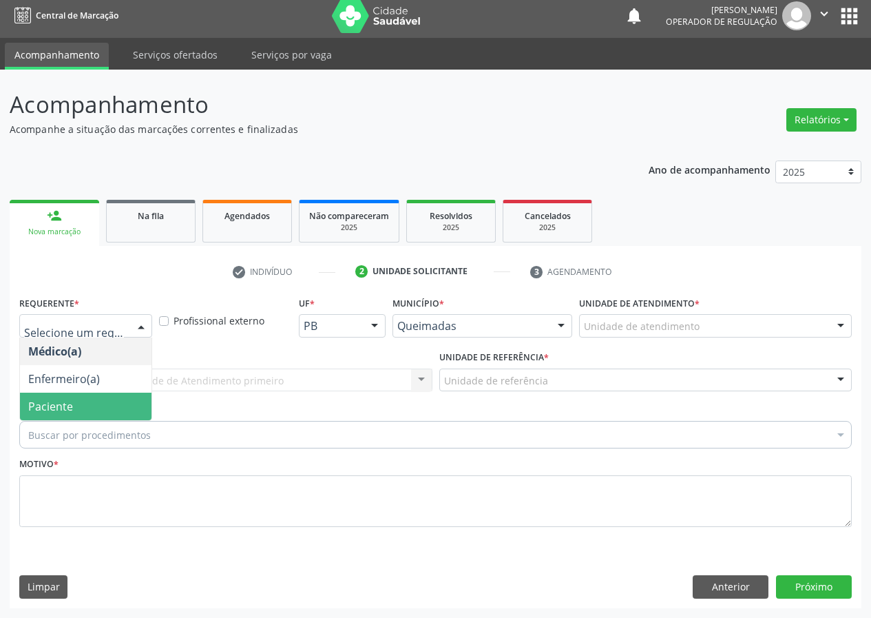
click at [105, 405] on span "Paciente" at bounding box center [86, 406] width 132 height 28
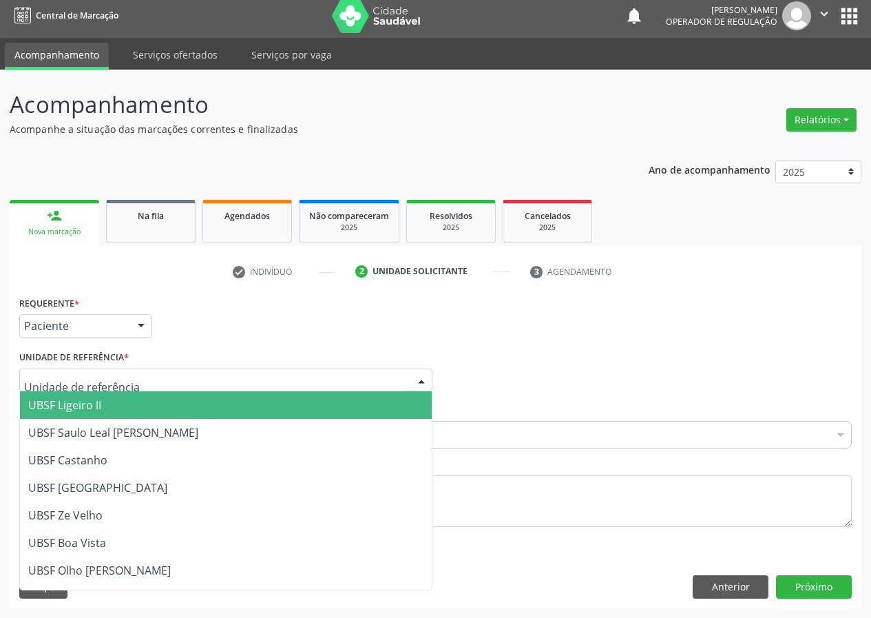
drag, startPoint x: 425, startPoint y: 377, endPoint x: 228, endPoint y: 514, distance: 239.9
click at [424, 377] on div at bounding box center [421, 380] width 21 height 23
drag, startPoint x: 101, startPoint y: 402, endPoint x: 0, endPoint y: 437, distance: 106.9
click at [95, 402] on span "UBSF Ligeiro II" at bounding box center [64, 404] width 73 height 15
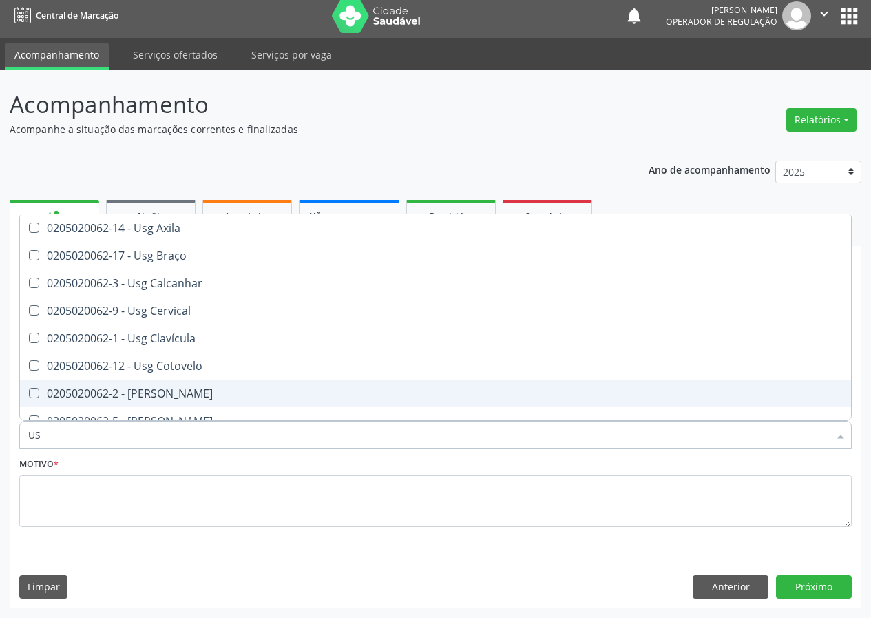
type input "U"
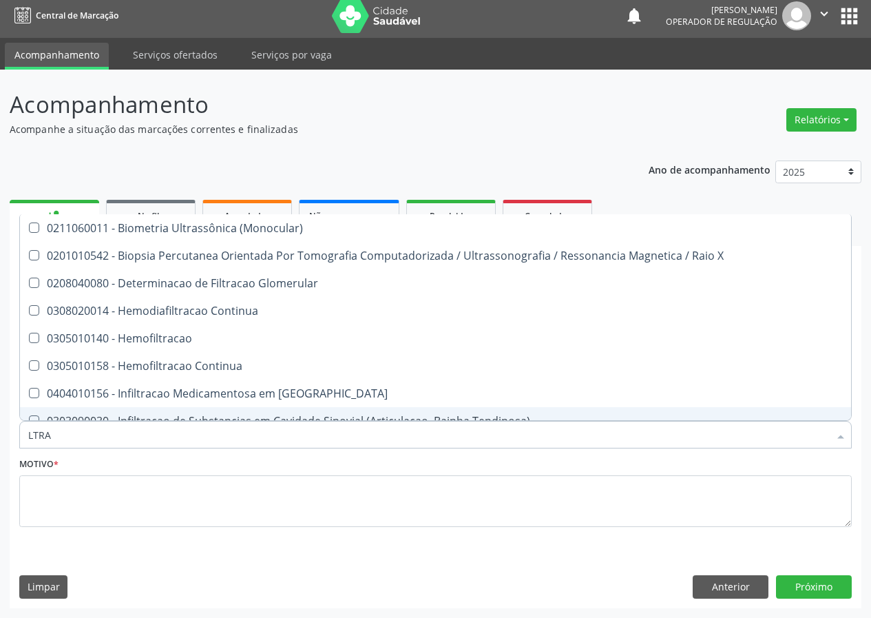
drag, startPoint x: 56, startPoint y: 423, endPoint x: 14, endPoint y: 402, distance: 47.7
click at [1, 438] on div "Acompanhamento Acompanhe a situação das marcações correntes e finalizadas Relat…" at bounding box center [435, 344] width 871 height 548
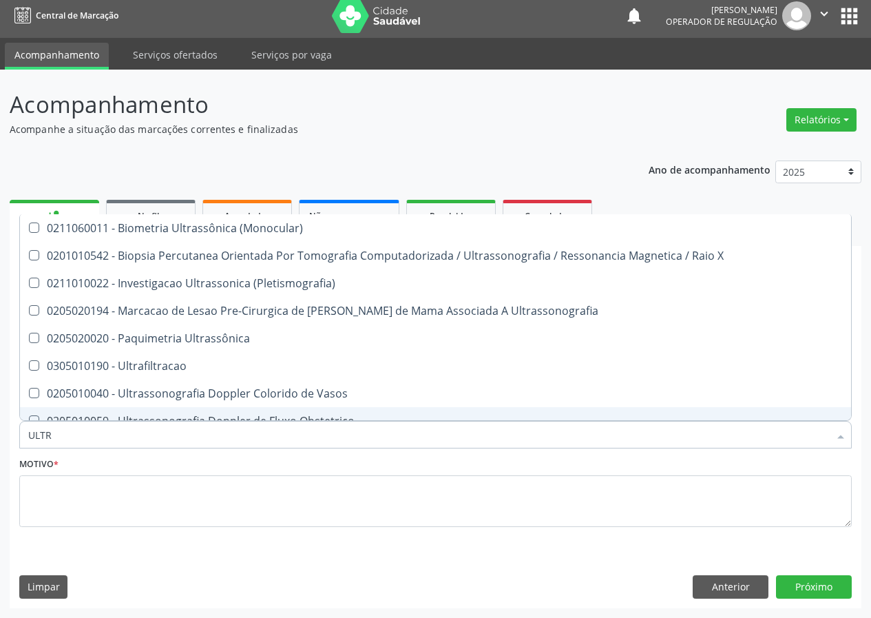
type input "ULTRA"
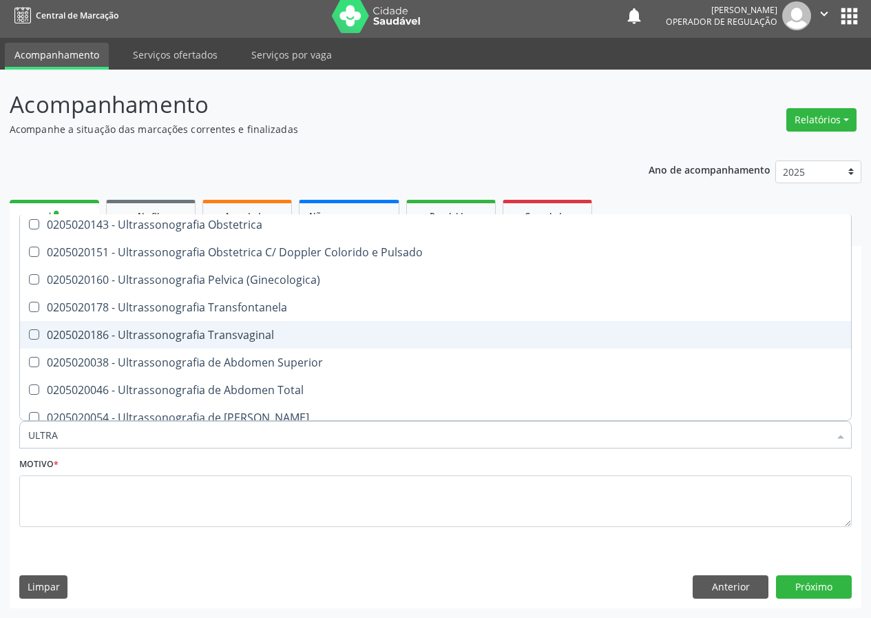
scroll to position [275, 0]
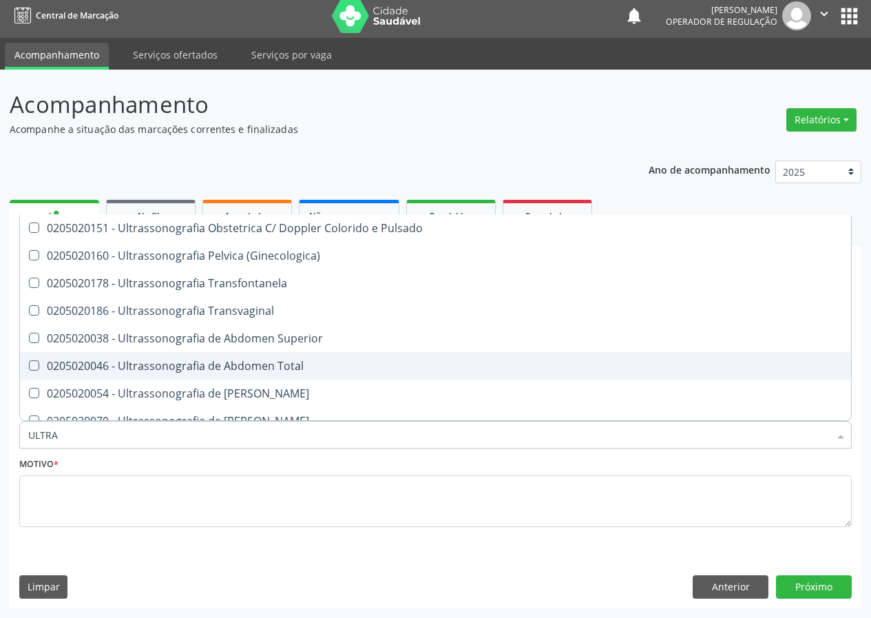
drag, startPoint x: 251, startPoint y: 365, endPoint x: 194, endPoint y: 393, distance: 63.7
click at [249, 365] on div "0205020046 - Ultrassonografia de Abdomen Total" at bounding box center [435, 365] width 814 height 11
checkbox Total "true"
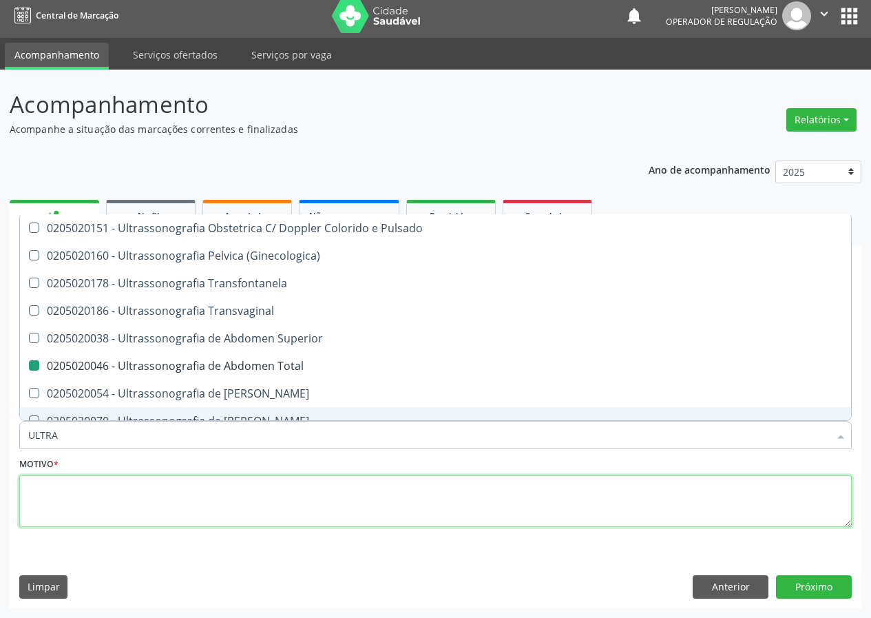
drag, startPoint x: 92, startPoint y: 525, endPoint x: 100, endPoint y: 508, distance: 18.2
click at [93, 519] on textarea at bounding box center [435, 501] width 832 height 52
checkbox X "true"
checkbox Total "false"
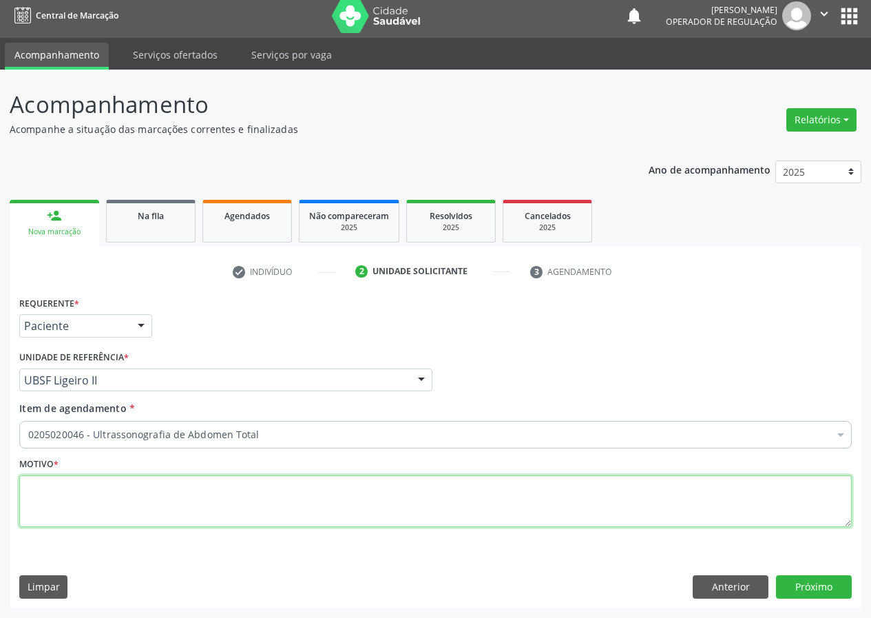
scroll to position [0, 0]
drag, startPoint x: 100, startPoint y: 508, endPoint x: 107, endPoint y: 499, distance: 11.7
click at [103, 505] on textarea at bounding box center [435, 501] width 832 height 52
type textarea "AVALIAÇÃO"
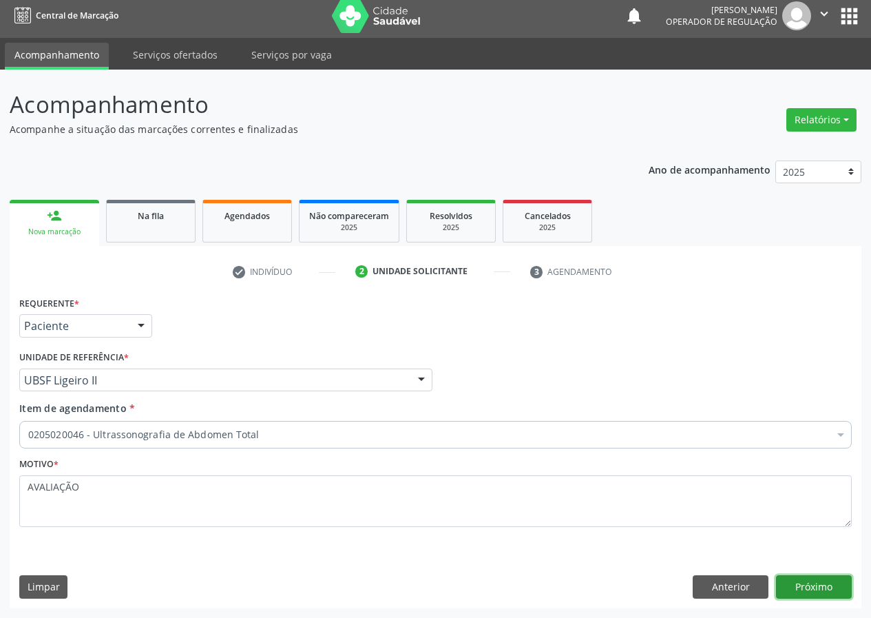
click at [797, 581] on button "Próximo" at bounding box center [814, 586] width 76 height 23
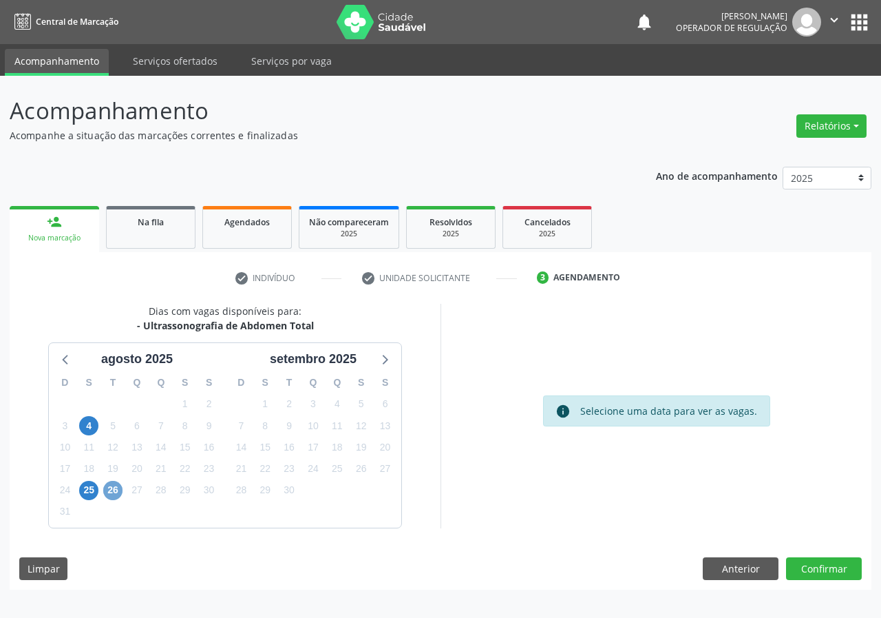
click at [114, 490] on span "26" at bounding box center [112, 490] width 19 height 19
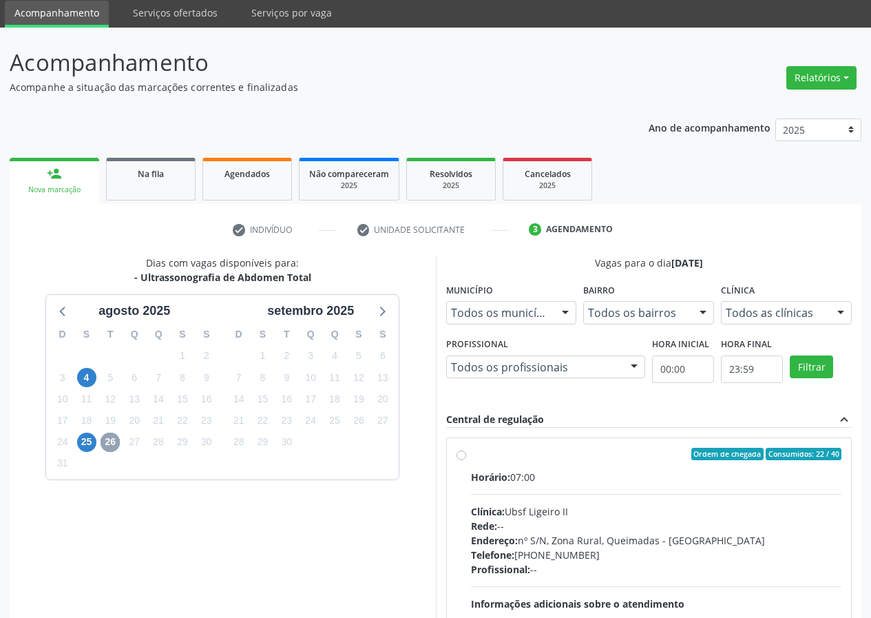
scroll to position [69, 0]
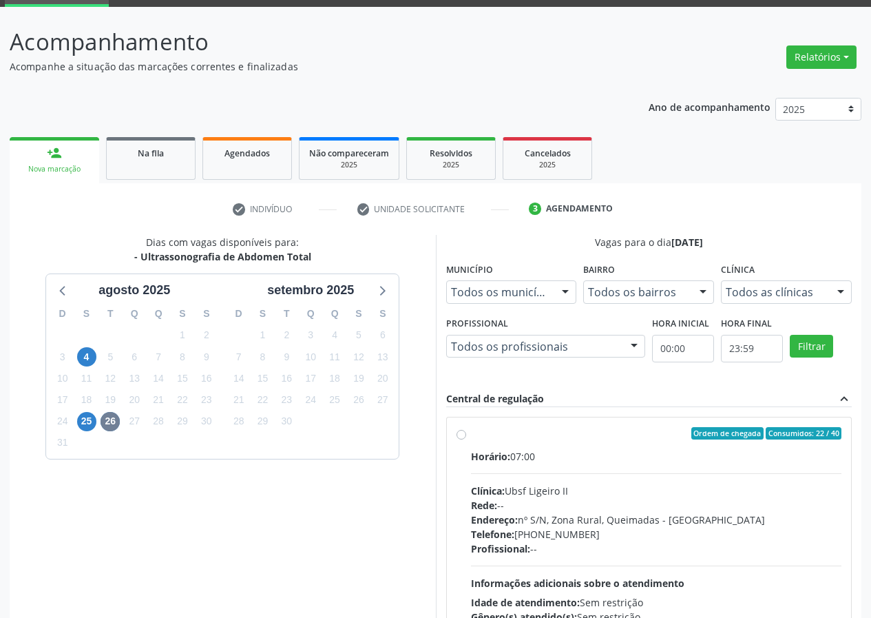
click at [471, 434] on label "Ordem de chegada Consumidos: 22 / 40 Horário: 07:00 Clínica: Ubsf Ligeiro II Re…" at bounding box center [656, 532] width 371 height 211
click at [463, 434] on input "Ordem de chegada Consumidos: 22 / 40 Horário: 07:00 Clínica: Ubsf Ligeiro II Re…" at bounding box center [461, 433] width 10 height 12
radio input "true"
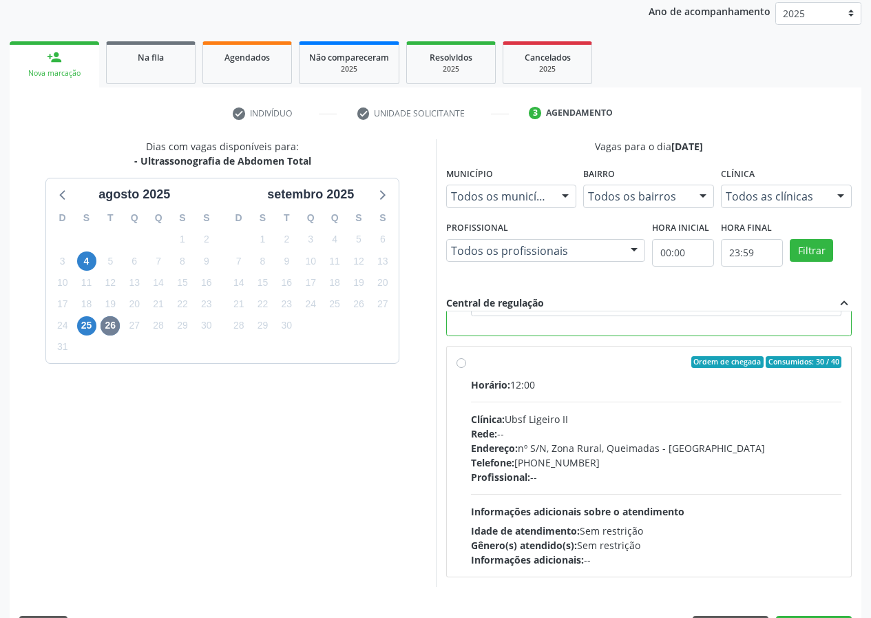
scroll to position [205, 0]
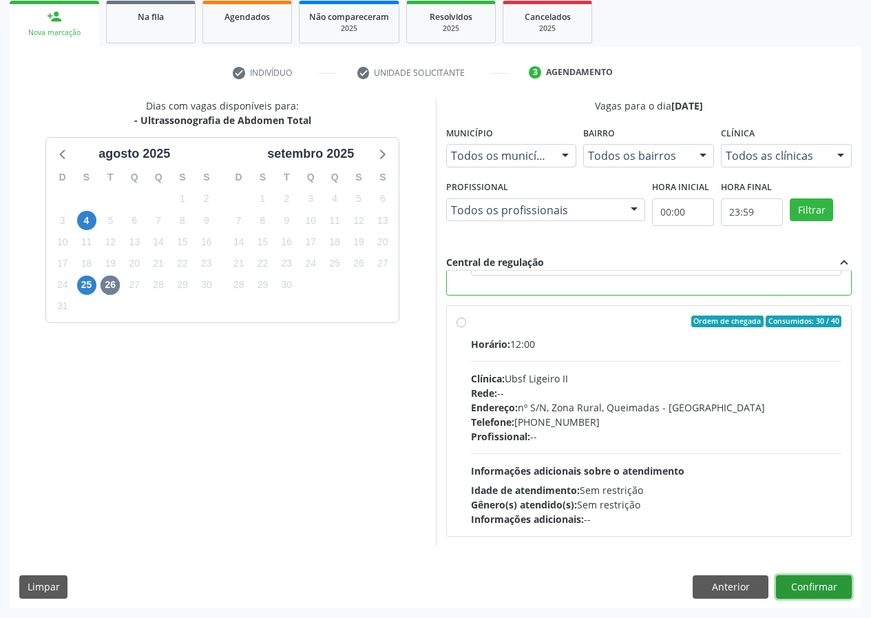
drag, startPoint x: 809, startPoint y: 586, endPoint x: 565, endPoint y: 589, distance: 244.4
click at [809, 587] on button "Confirmar" at bounding box center [814, 586] width 76 height 23
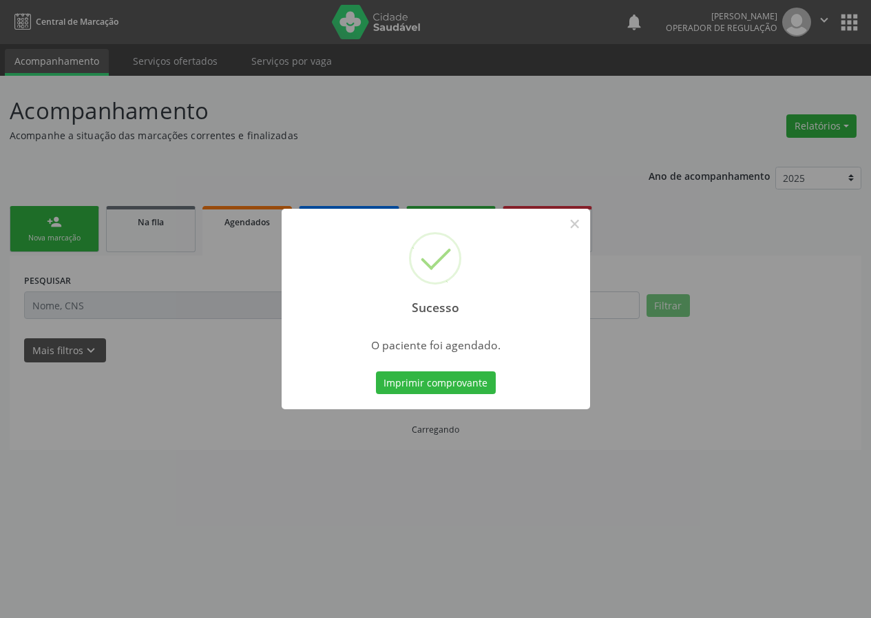
scroll to position [0, 0]
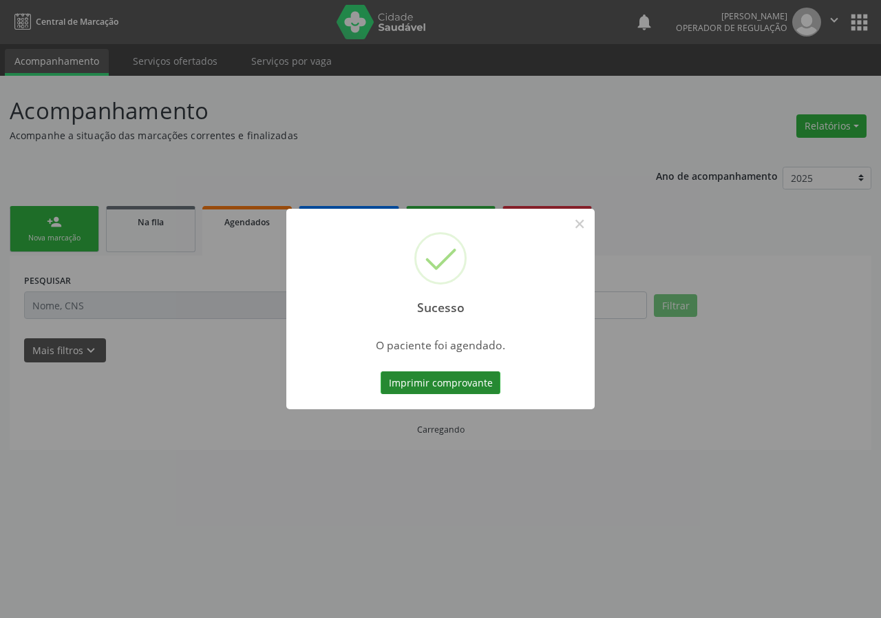
click at [454, 382] on button "Imprimir comprovante" at bounding box center [441, 382] width 120 height 23
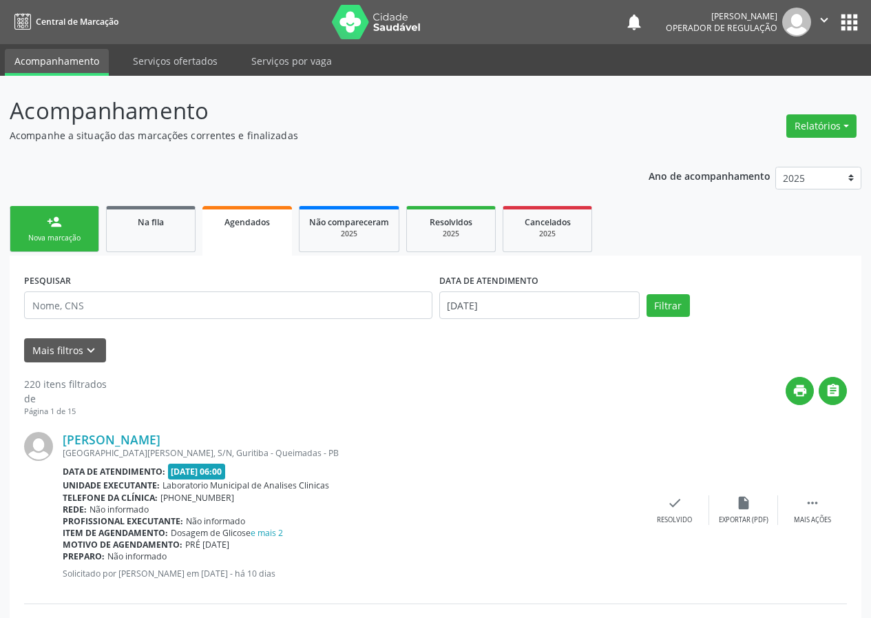
click at [74, 233] on div "Nova marcação" at bounding box center [54, 238] width 69 height 10
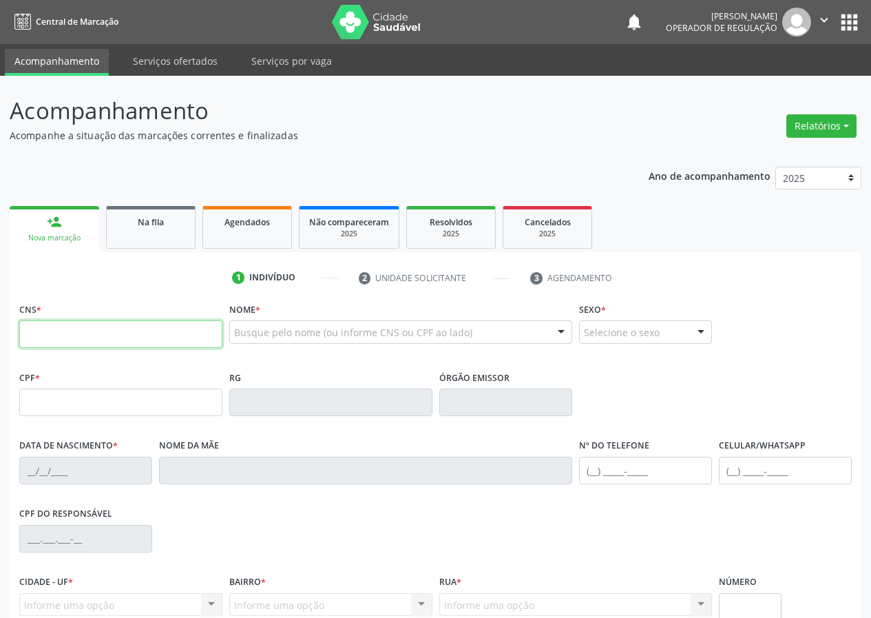
click at [46, 335] on input "text" at bounding box center [120, 334] width 203 height 28
click at [52, 339] on input "text" at bounding box center [120, 334] width 203 height 28
type input "708 9047 4897 8513"
type input "338.307.894-91"
type input "01/01/1959"
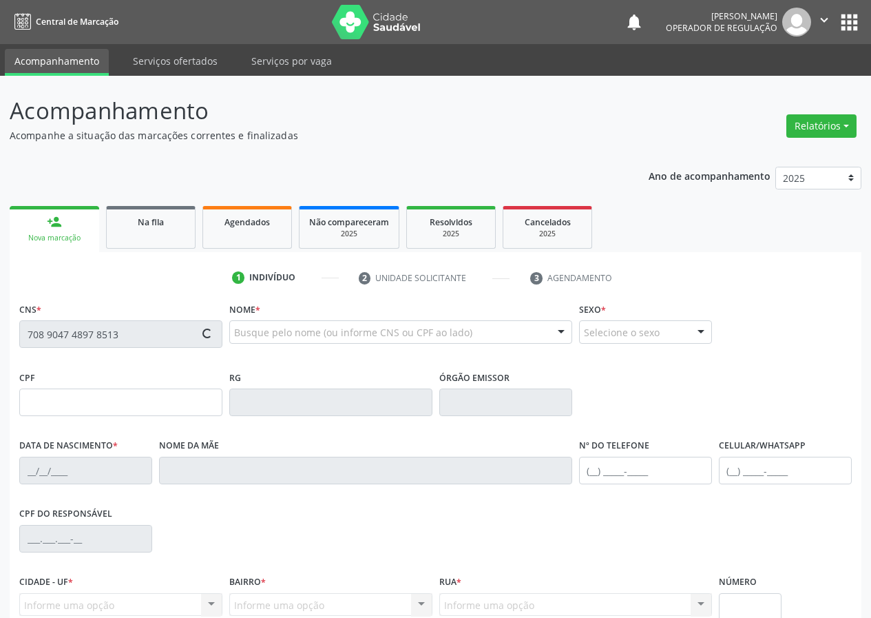
type input "Serina Maria da Conceição"
type input "(83) 99319-1909"
type input "8"
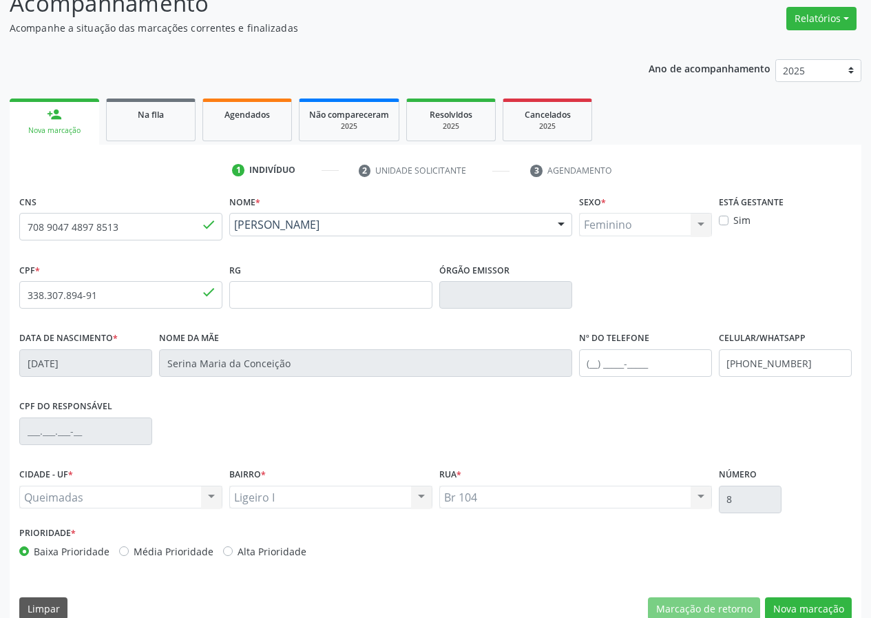
scroll to position [129, 0]
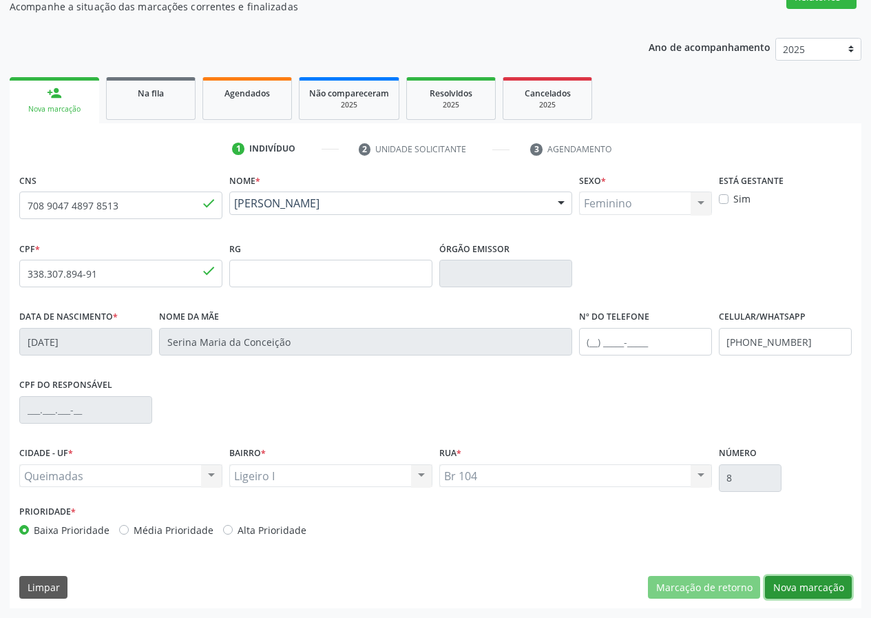
drag, startPoint x: 812, startPoint y: 582, endPoint x: 619, endPoint y: 579, distance: 193.5
click at [810, 582] on button "Nova marcação" at bounding box center [808, 587] width 87 height 23
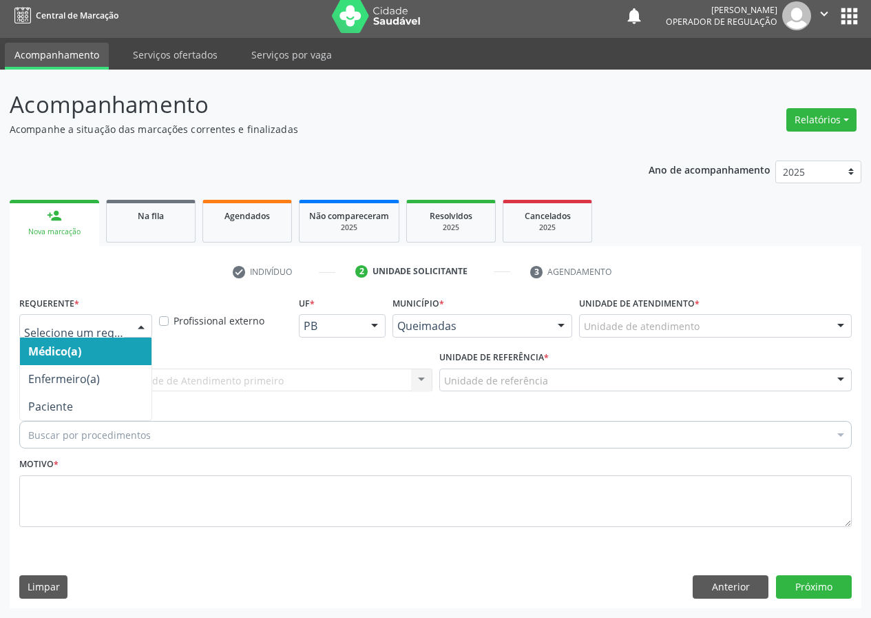
click at [133, 320] on div at bounding box center [141, 326] width 21 height 23
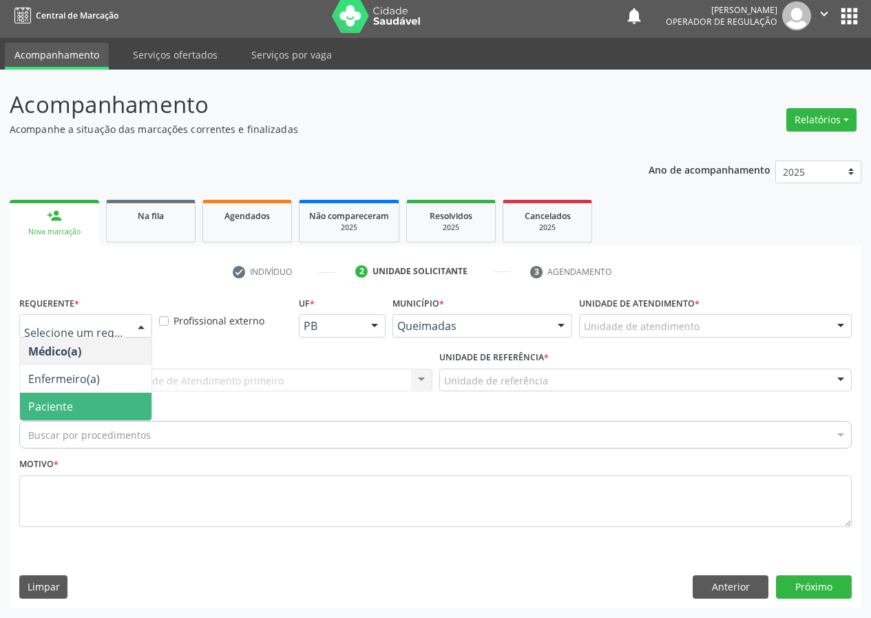
click at [97, 404] on span "Paciente" at bounding box center [86, 406] width 132 height 28
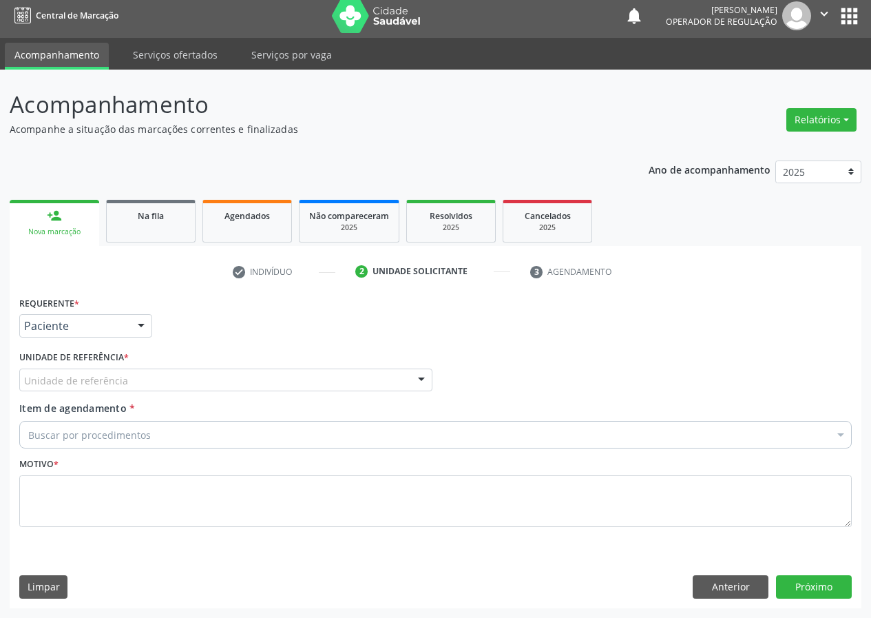
drag, startPoint x: 400, startPoint y: 379, endPoint x: 336, endPoint y: 403, distance: 68.4
click at [399, 379] on div "Unidade de referência" at bounding box center [225, 379] width 413 height 23
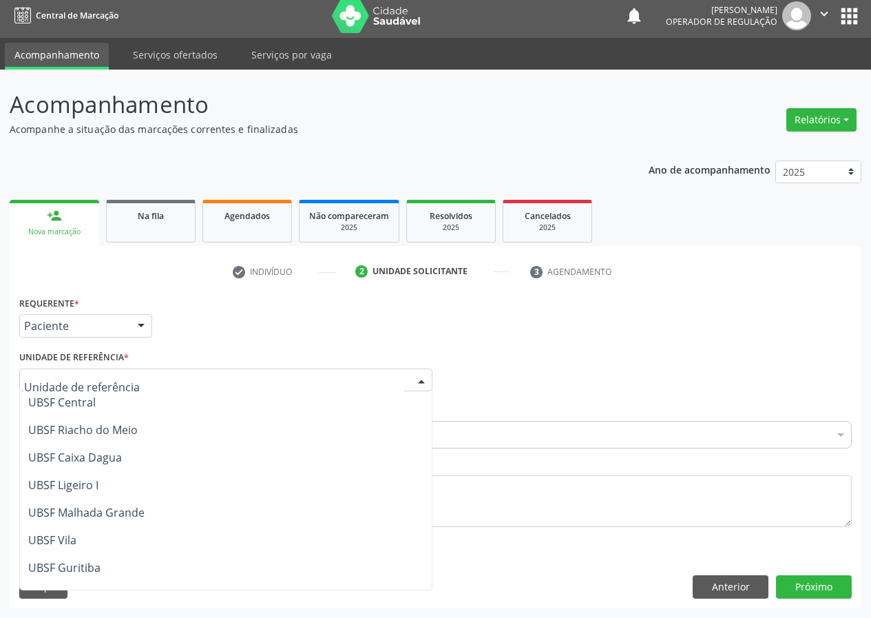
scroll to position [344, 0]
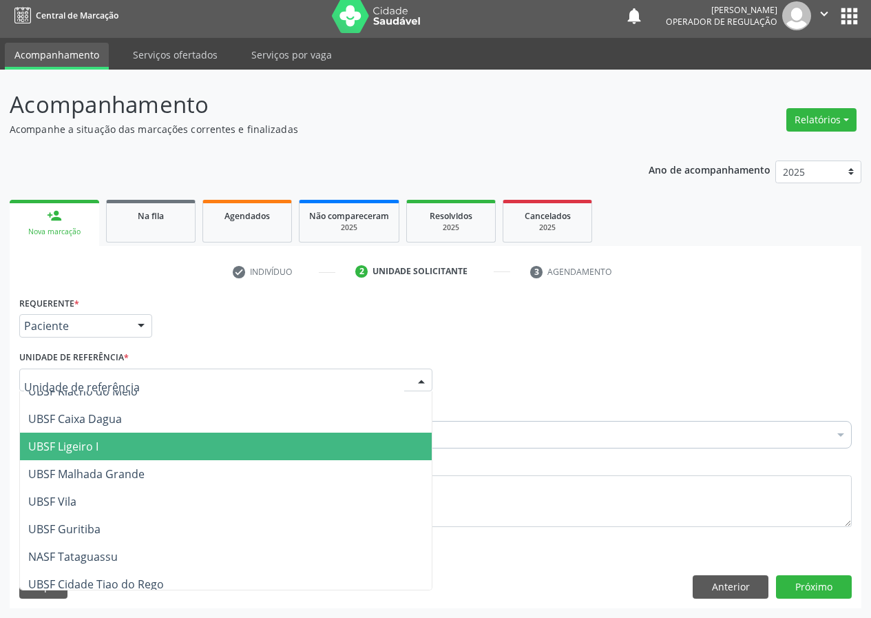
drag, startPoint x: 89, startPoint y: 448, endPoint x: 0, endPoint y: 495, distance: 100.7
click at [81, 449] on span "UBSF Ligeiro I" at bounding box center [63, 446] width 70 height 15
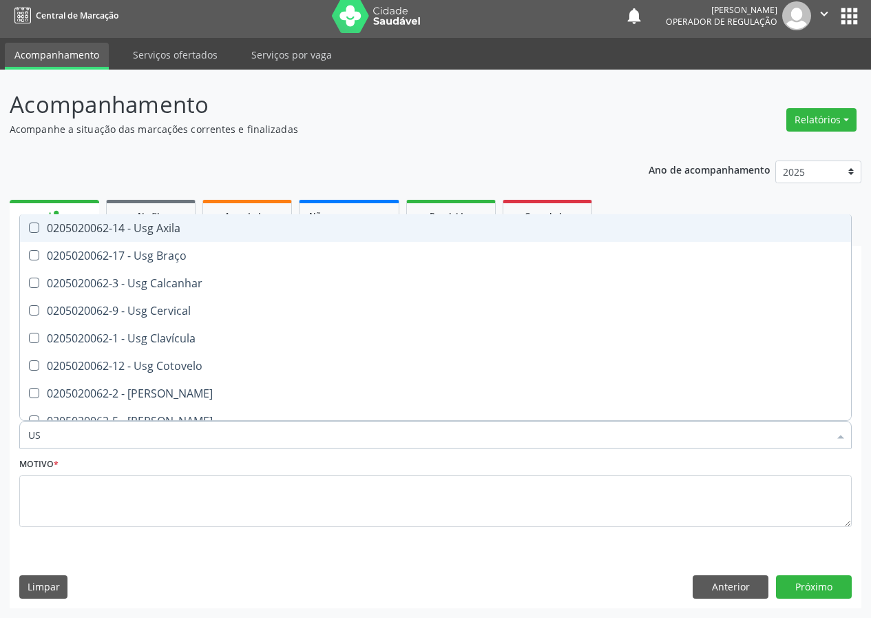
type input "U"
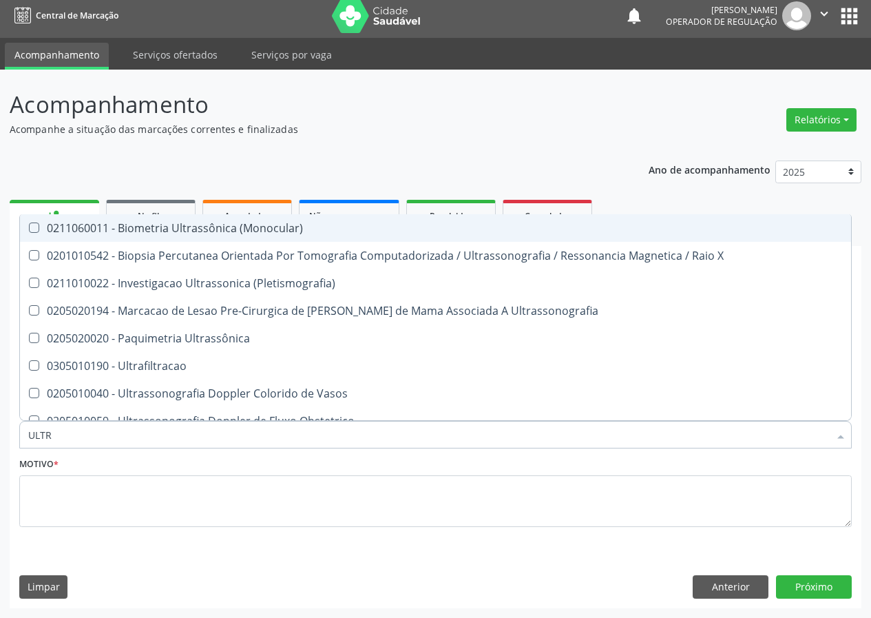
type input "ULTRA"
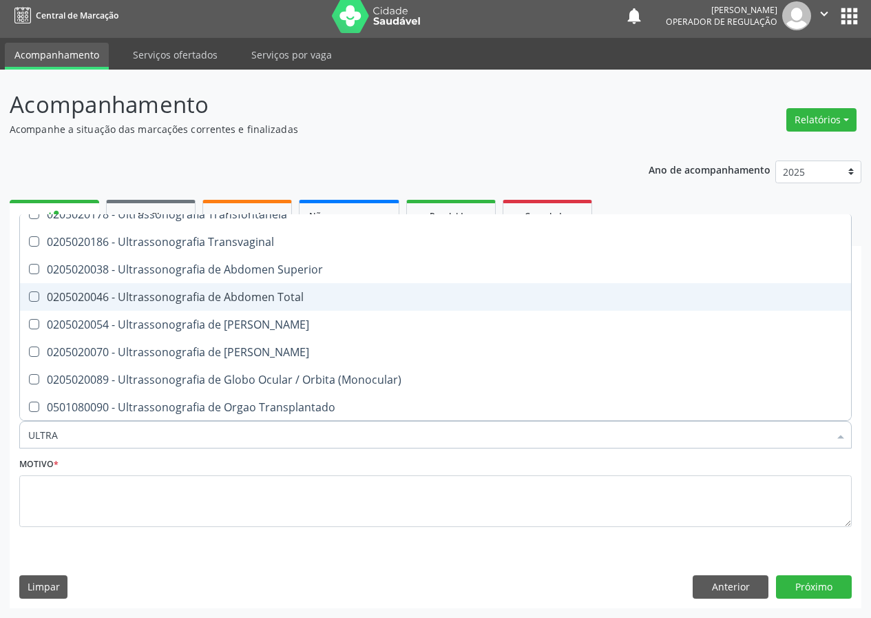
click at [265, 295] on div "0205020046 - Ultrassonografia de Abdomen Total" at bounding box center [435, 296] width 814 height 11
checkbox Total "true"
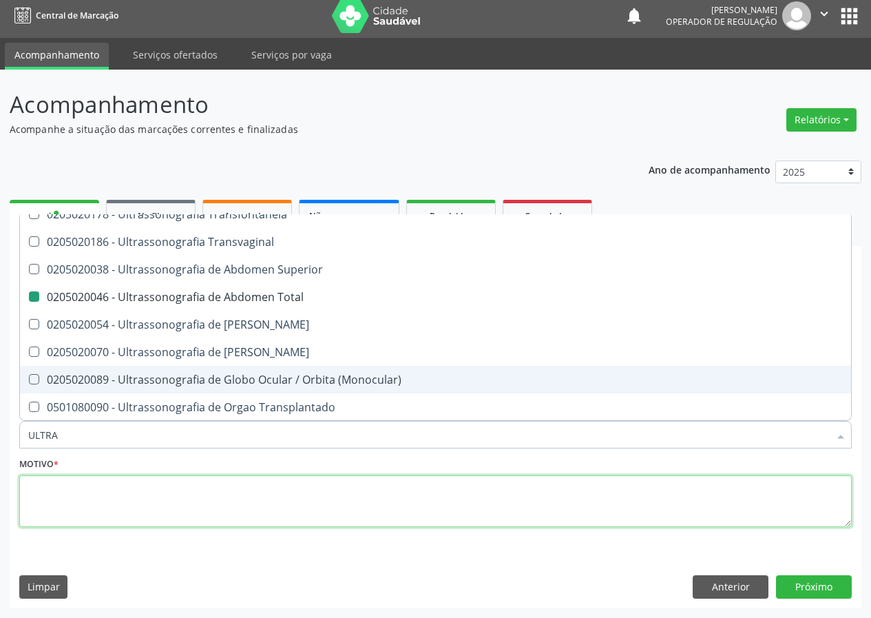
drag, startPoint x: 52, startPoint y: 507, endPoint x: 34, endPoint y: 492, distance: 23.9
click at [52, 503] on textarea at bounding box center [435, 501] width 832 height 52
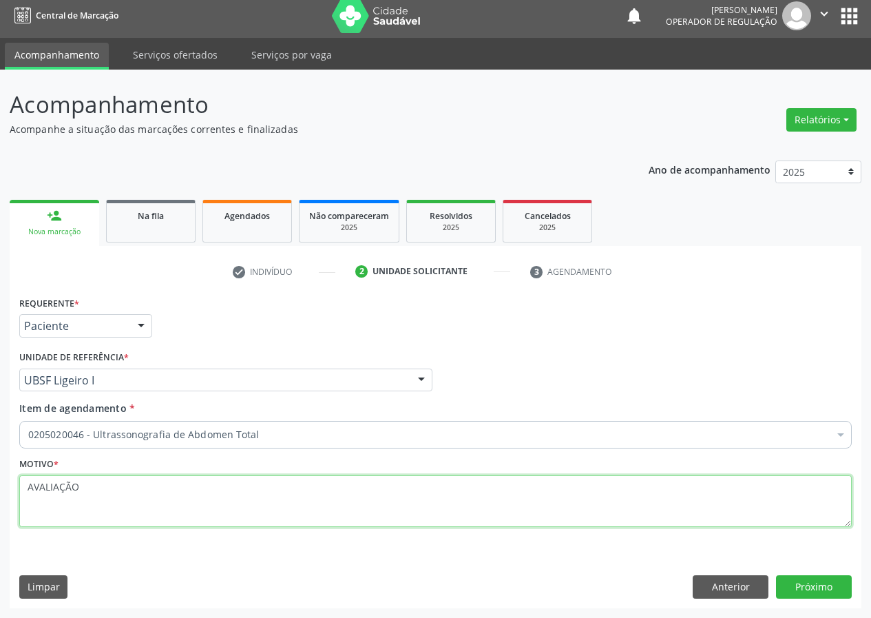
scroll to position [0, 0]
type textarea "AVALIAÇÃO"
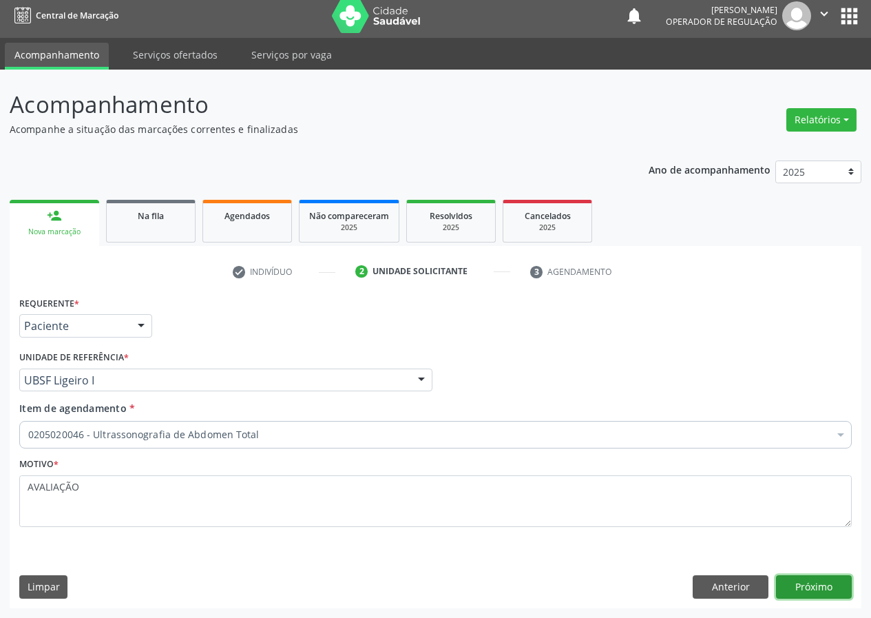
drag, startPoint x: 813, startPoint y: 585, endPoint x: 175, endPoint y: 482, distance: 646.5
click at [775, 578] on div "Anterior Próximo" at bounding box center [772, 586] width 159 height 23
click at [802, 585] on button "Próximo" at bounding box center [814, 586] width 76 height 23
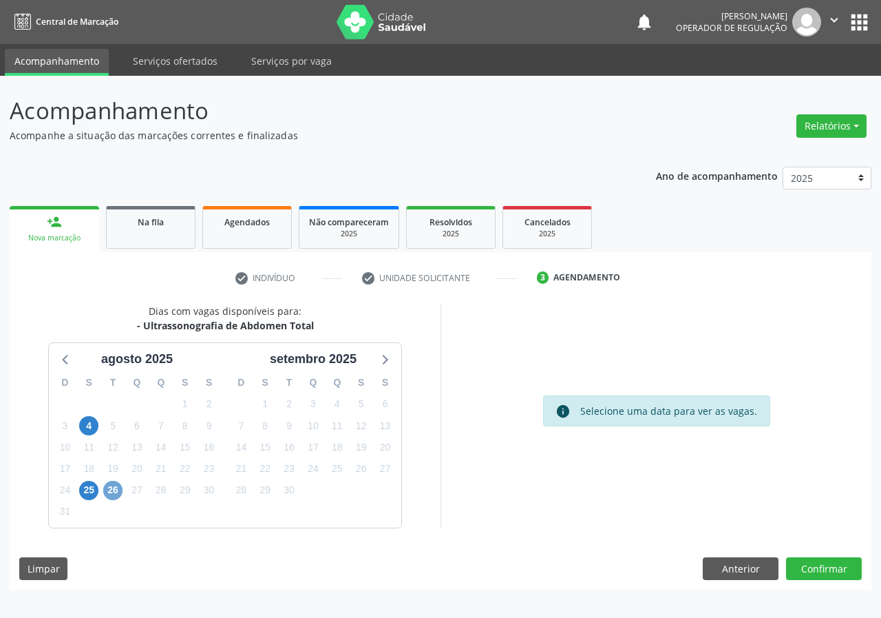
drag, startPoint x: 111, startPoint y: 490, endPoint x: 415, endPoint y: 414, distance: 313.4
click at [116, 487] on span "26" at bounding box center [112, 490] width 19 height 19
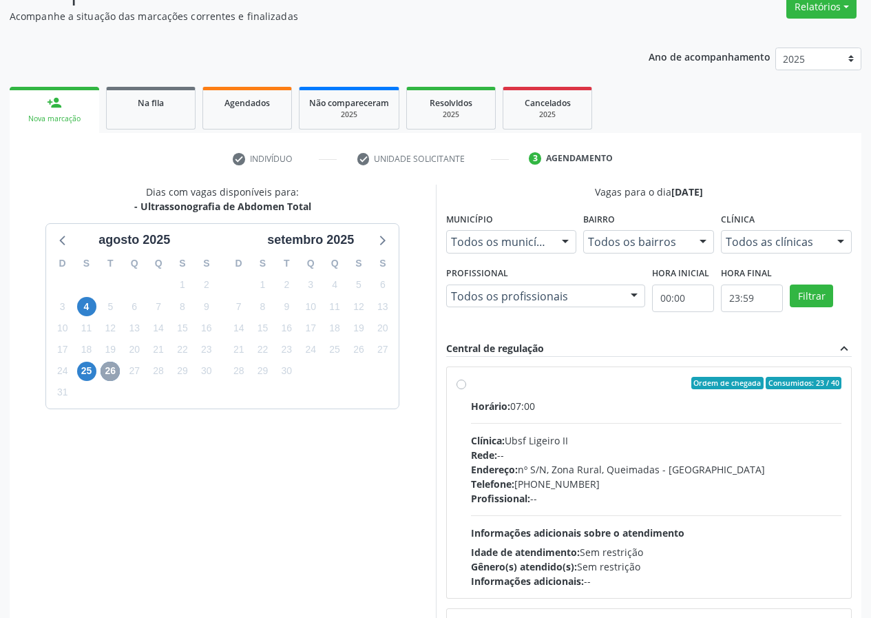
scroll to position [138, 0]
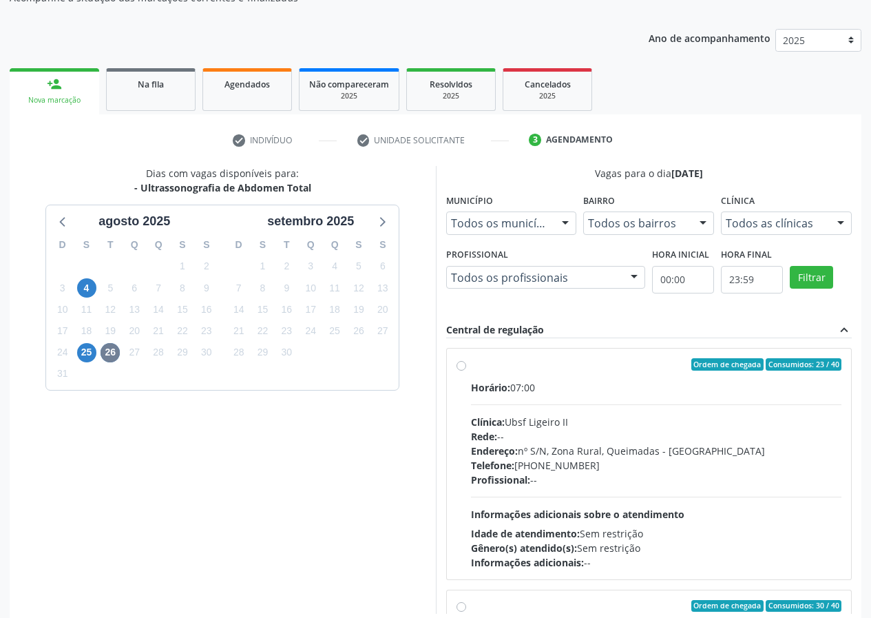
click at [471, 364] on label "Ordem de chegada Consumidos: 23 / 40 Horário: 07:00 Clínica: Ubsf Ligeiro II Re…" at bounding box center [656, 463] width 371 height 211
click at [459, 364] on input "Ordem de chegada Consumidos: 23 / 40 Horário: 07:00 Clínica: Ubsf Ligeiro II Re…" at bounding box center [461, 364] width 10 height 12
radio input "true"
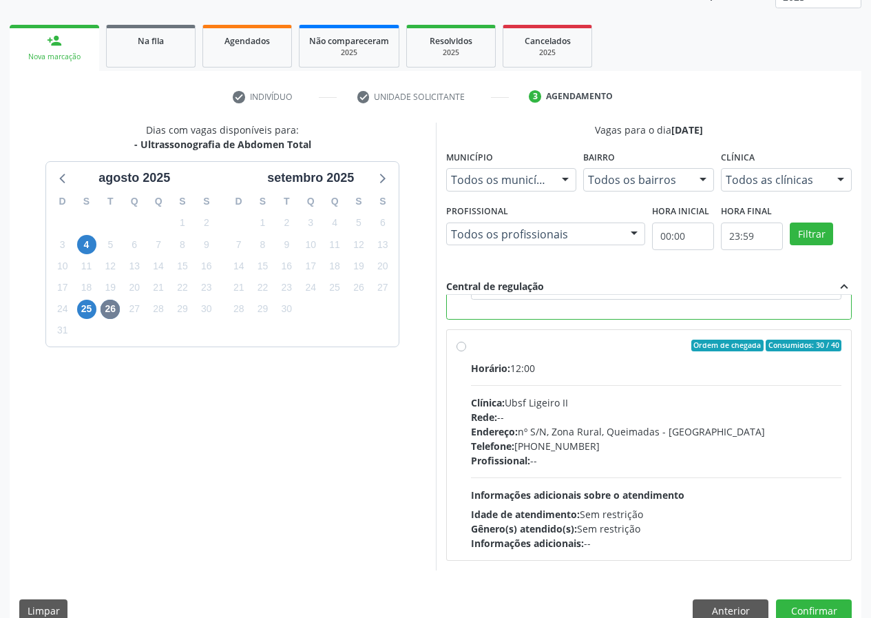
scroll to position [205, 0]
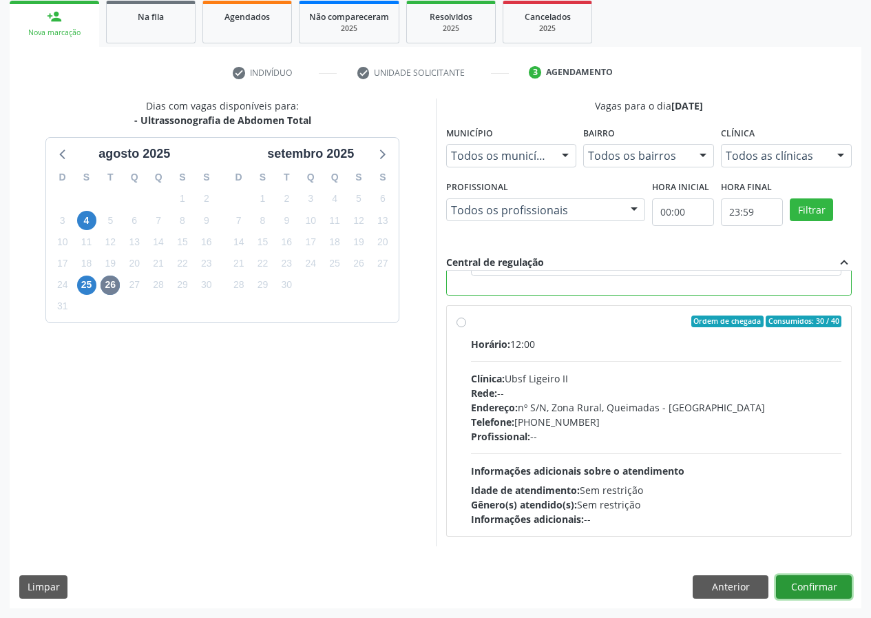
click at [818, 583] on button "Confirmar" at bounding box center [814, 586] width 76 height 23
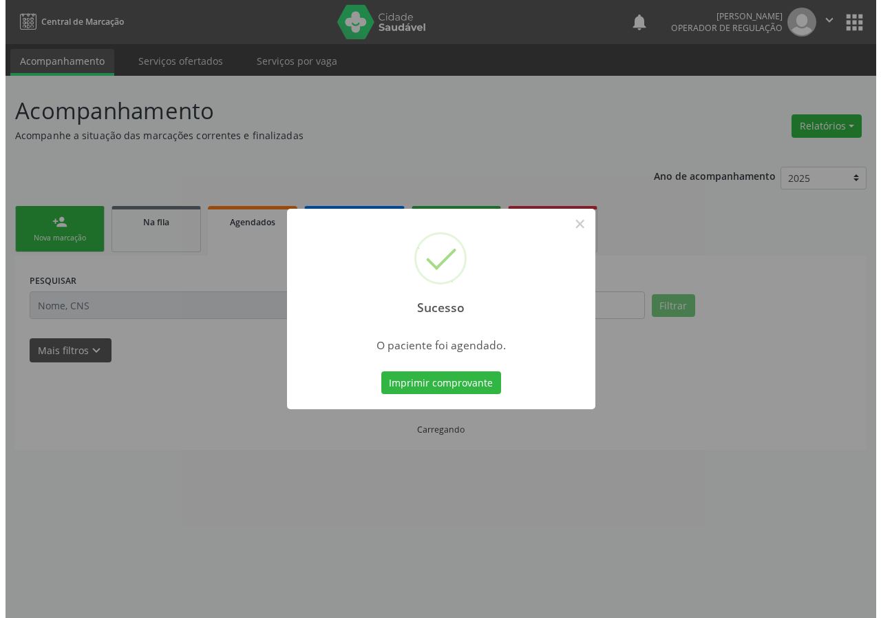
scroll to position [0, 0]
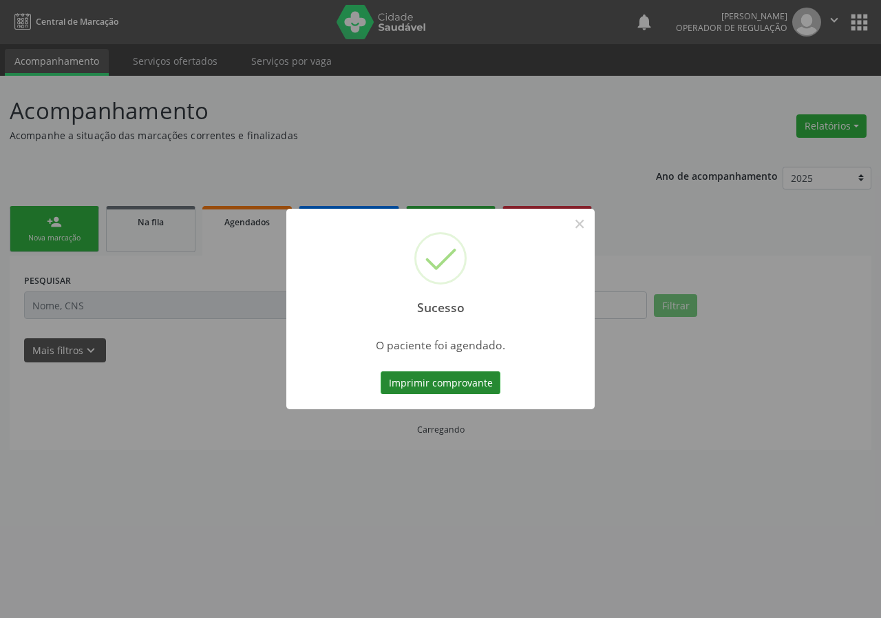
click at [469, 382] on button "Imprimir comprovante" at bounding box center [441, 382] width 120 height 23
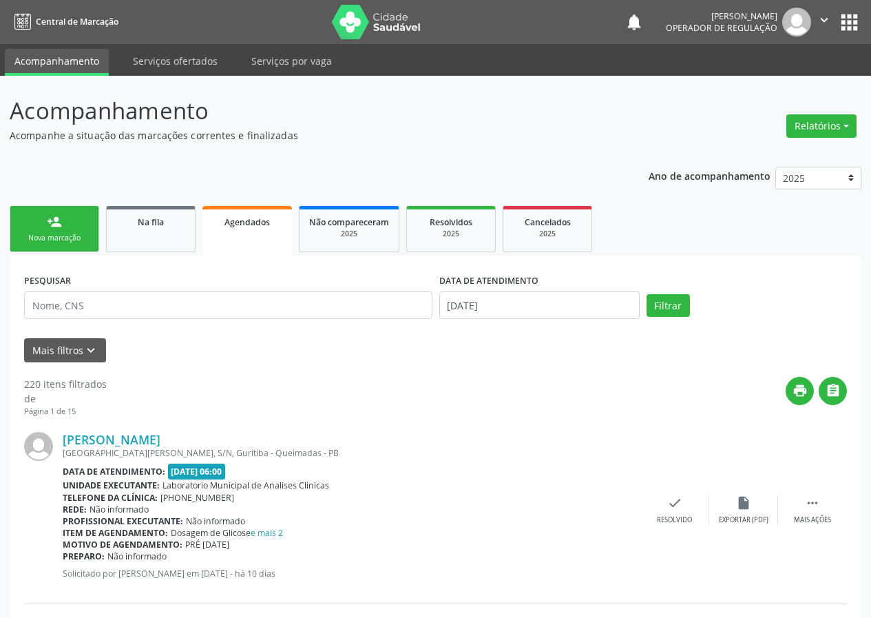
click at [71, 237] on div "Nova marcação" at bounding box center [54, 238] width 69 height 10
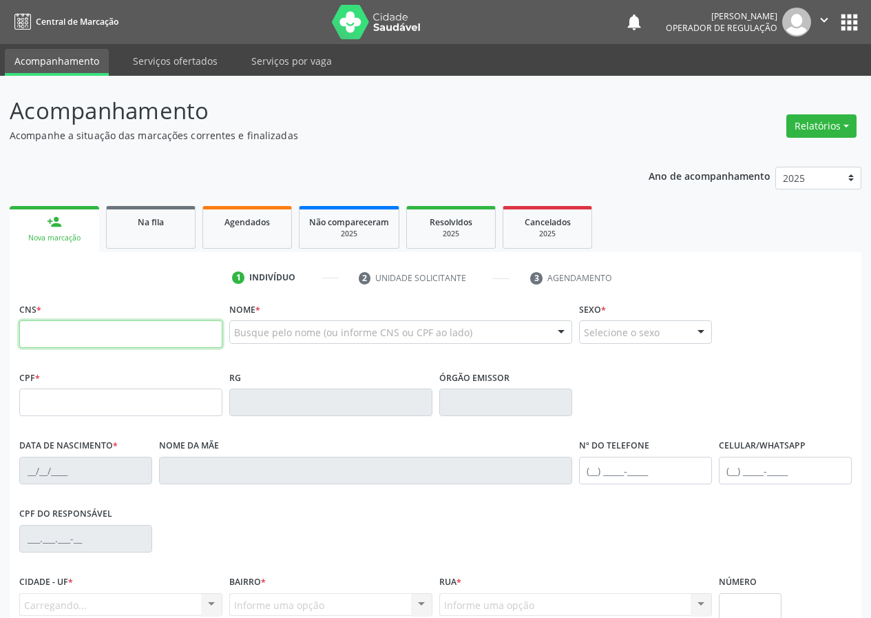
click at [32, 330] on input "text" at bounding box center [120, 334] width 203 height 28
click at [43, 331] on input "text" at bounding box center [120, 334] width 203 height 28
type input "707 6012 0128 7592"
type input "872.447.304-97"
type input "[DATE]"
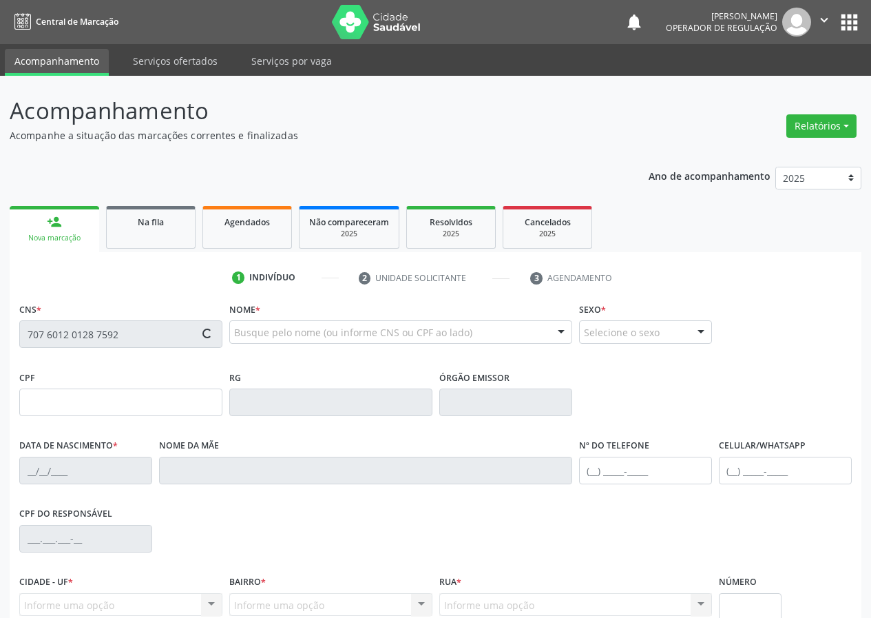
type input "[PERSON_NAME]"
type input "[PHONE_NUMBER]"
type input "036.595.024-64"
type input "150"
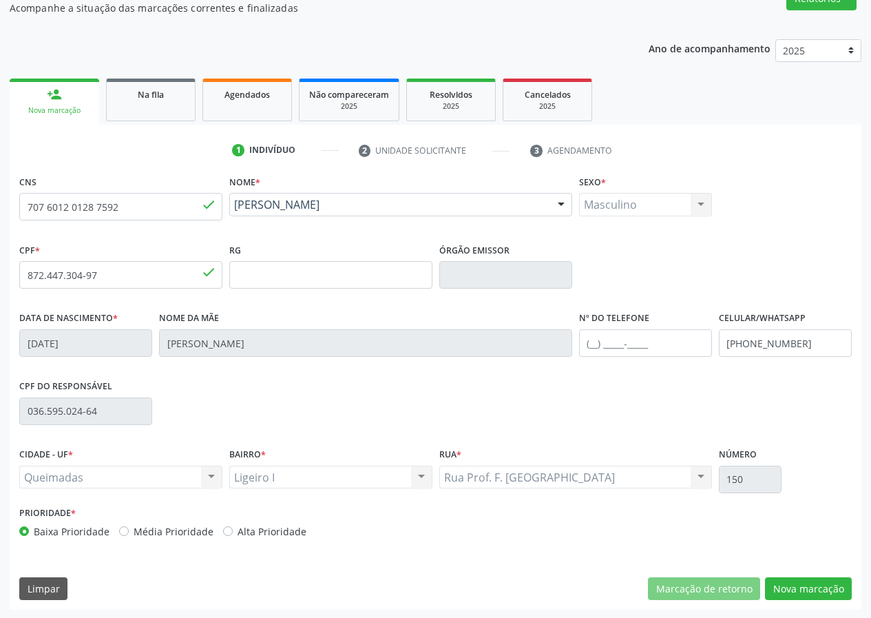
scroll to position [129, 0]
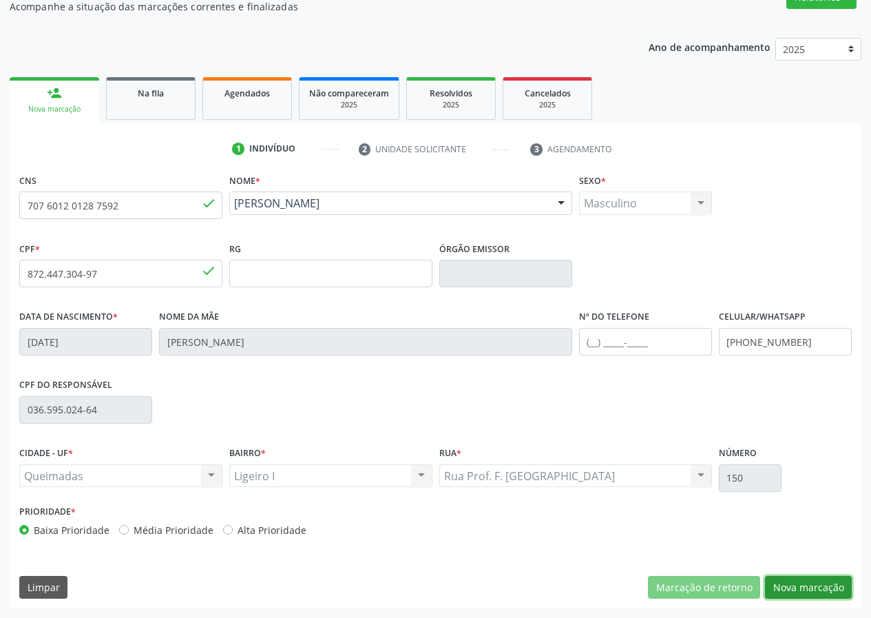
click at [804, 582] on button "Nova marcação" at bounding box center [808, 587] width 87 height 23
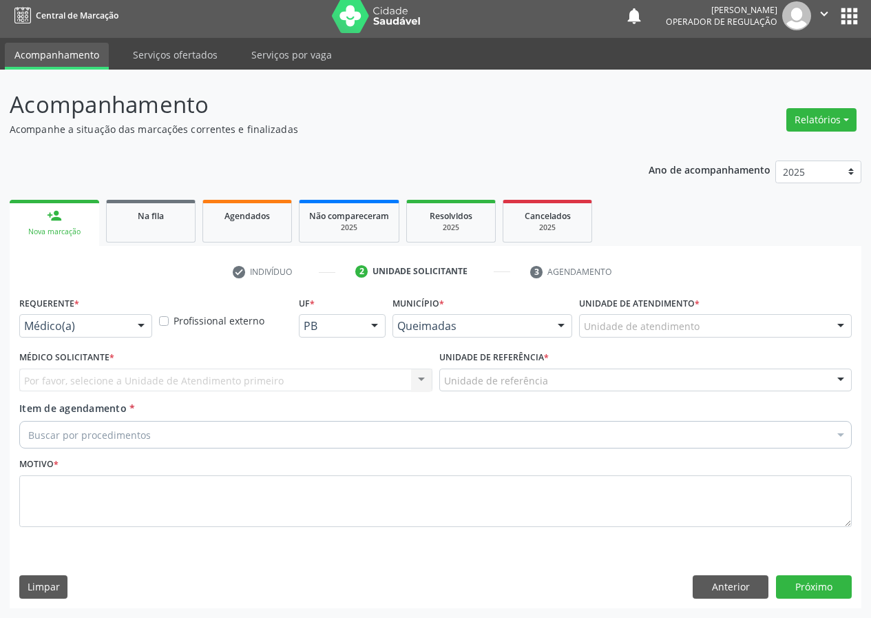
scroll to position [6, 0]
drag, startPoint x: 143, startPoint y: 324, endPoint x: 75, endPoint y: 379, distance: 87.5
click at [140, 325] on div at bounding box center [141, 326] width 21 height 23
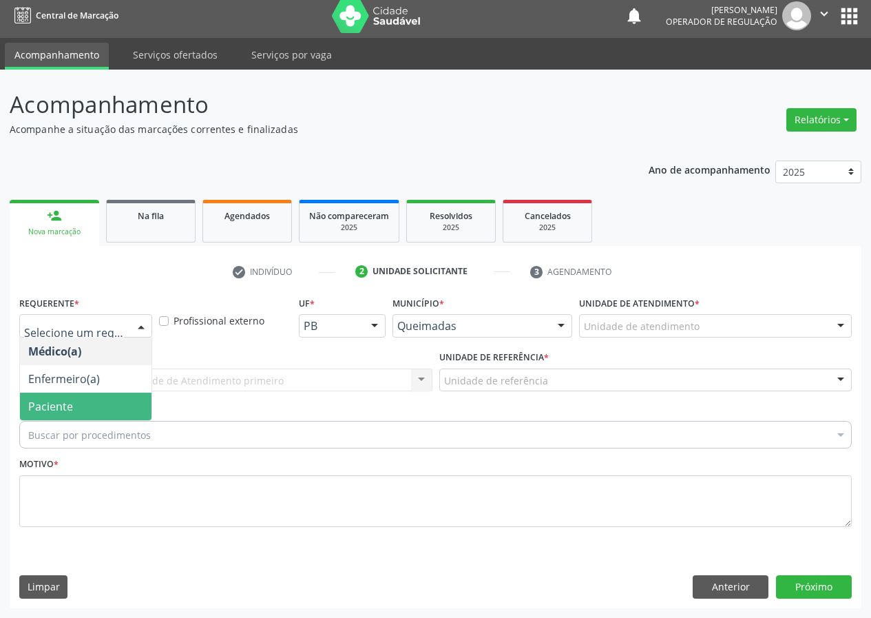
drag, startPoint x: 78, startPoint y: 405, endPoint x: 266, endPoint y: 376, distance: 190.2
click at [85, 401] on span "Paciente" at bounding box center [86, 406] width 132 height 28
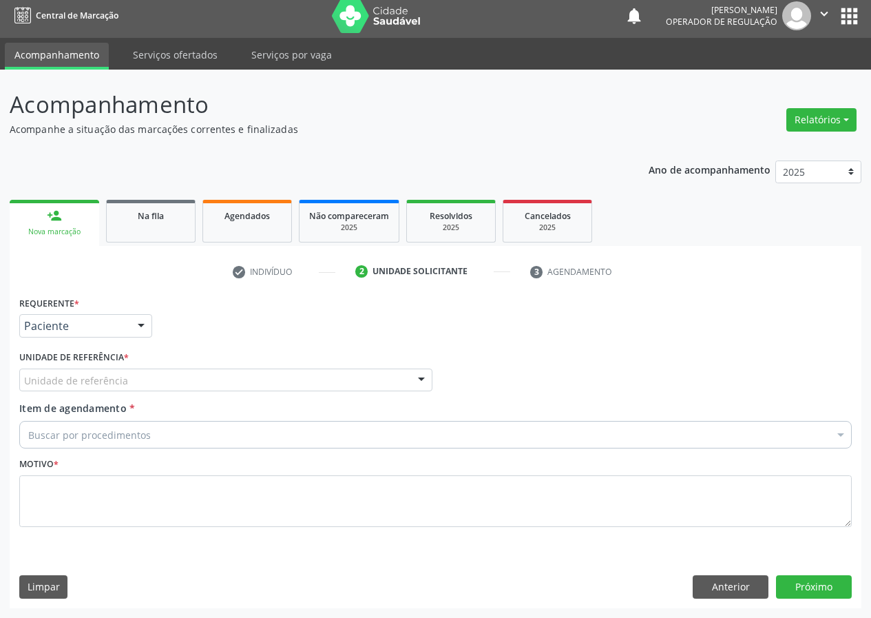
drag, startPoint x: 357, startPoint y: 380, endPoint x: 201, endPoint y: 412, distance: 158.9
click at [318, 388] on div "Unidade de referência" at bounding box center [225, 379] width 413 height 23
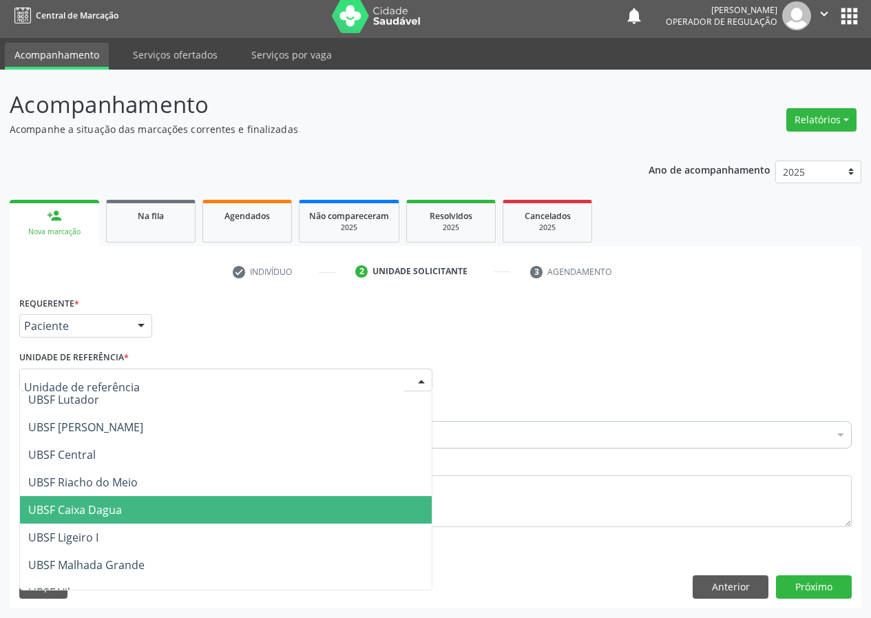
scroll to position [275, 0]
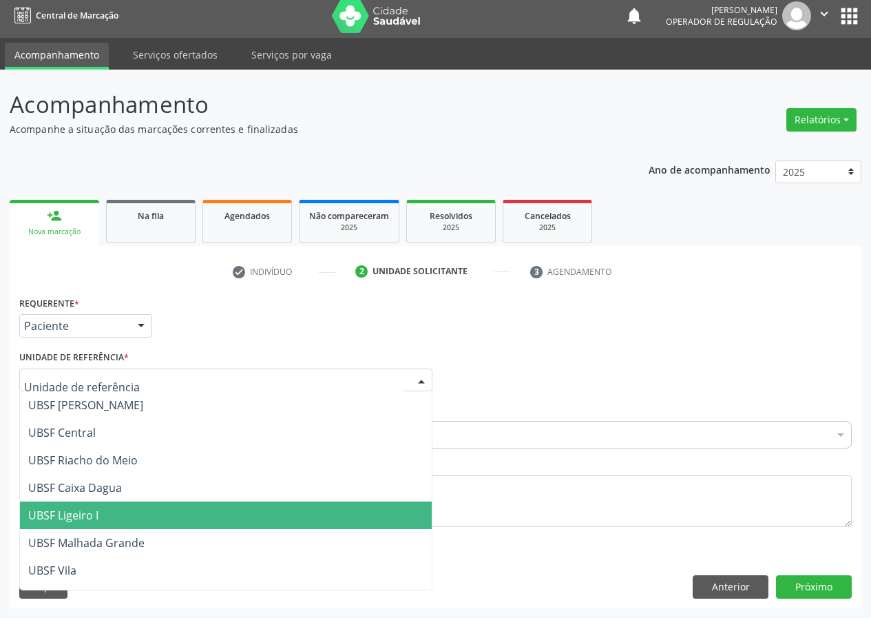
drag, startPoint x: 78, startPoint y: 516, endPoint x: 0, endPoint y: 476, distance: 88.1
click at [72, 515] on span "UBSF Ligeiro I" at bounding box center [63, 514] width 70 height 15
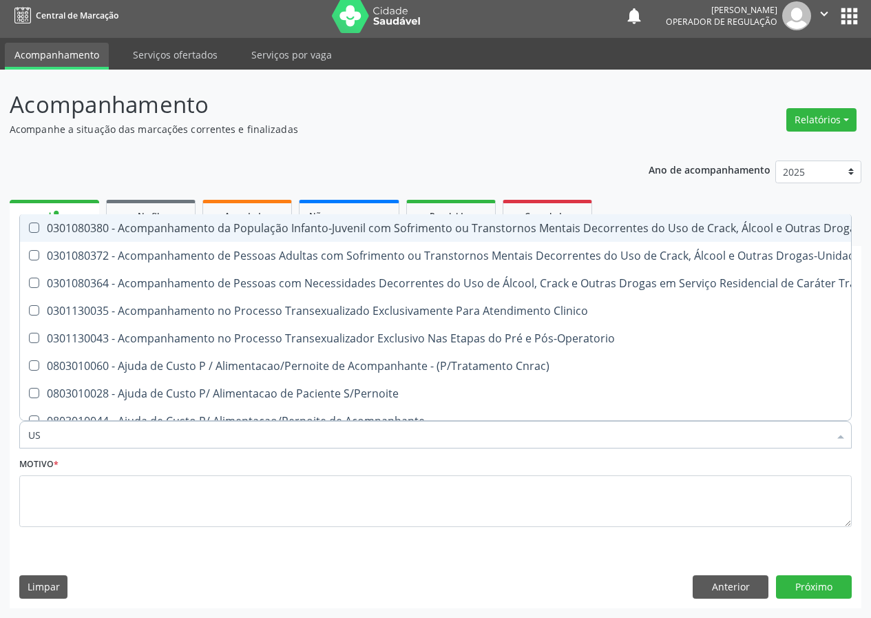
type input "U"
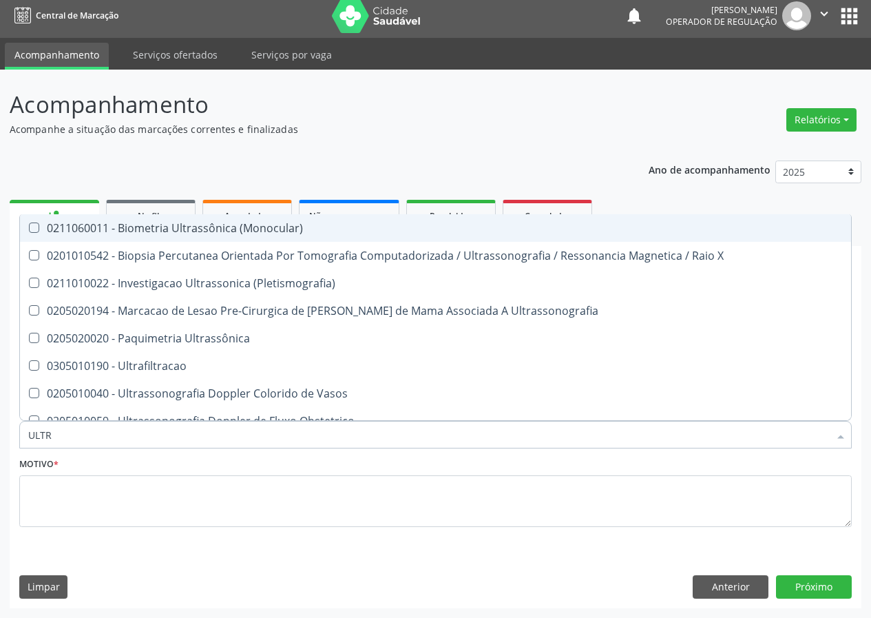
type input "ULTRA"
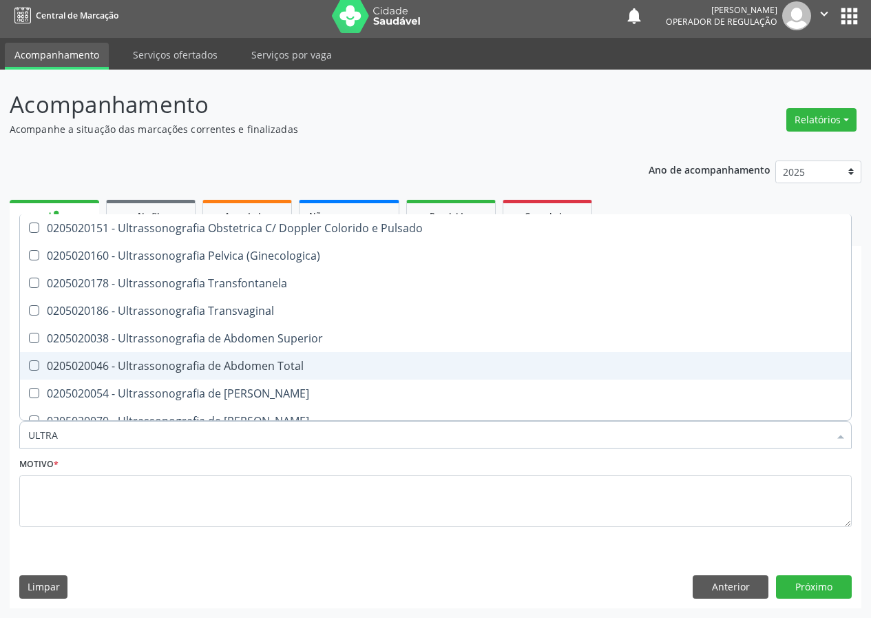
drag, startPoint x: 271, startPoint y: 367, endPoint x: 240, endPoint y: 379, distance: 32.7
click at [262, 369] on div "0205020046 - Ultrassonografia de Abdomen Total" at bounding box center [435, 365] width 814 height 11
checkbox Total "true"
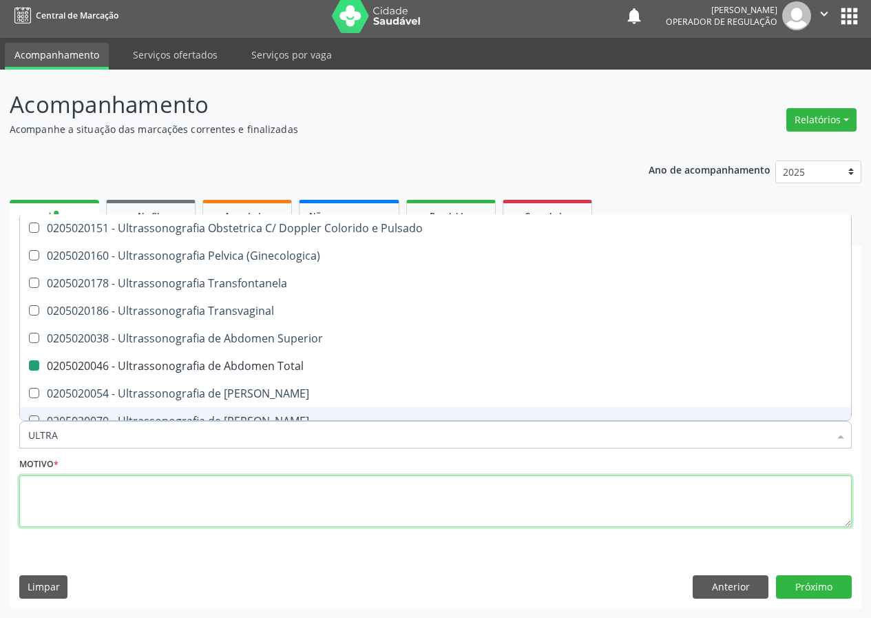
click at [102, 510] on textarea at bounding box center [435, 501] width 832 height 52
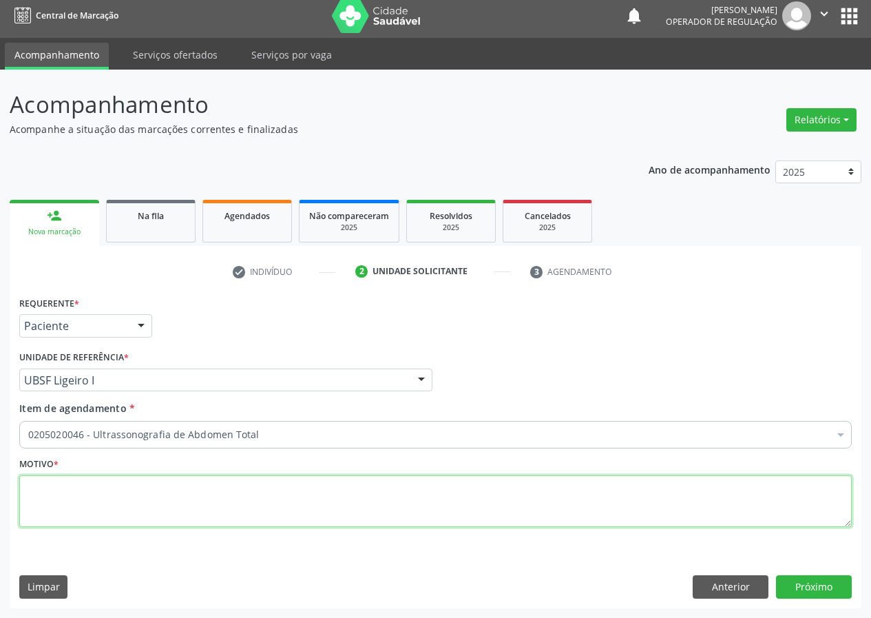
scroll to position [0, 0]
type textarea "AVALIAÇÃO"
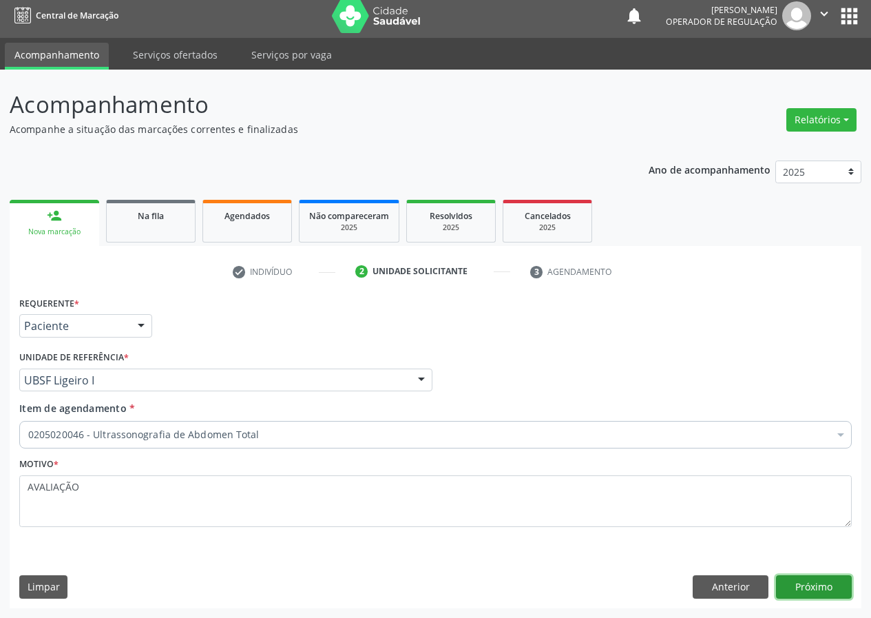
drag, startPoint x: 823, startPoint y: 590, endPoint x: 815, endPoint y: 583, distance: 10.2
click at [815, 583] on button "Próximo" at bounding box center [814, 586] width 76 height 23
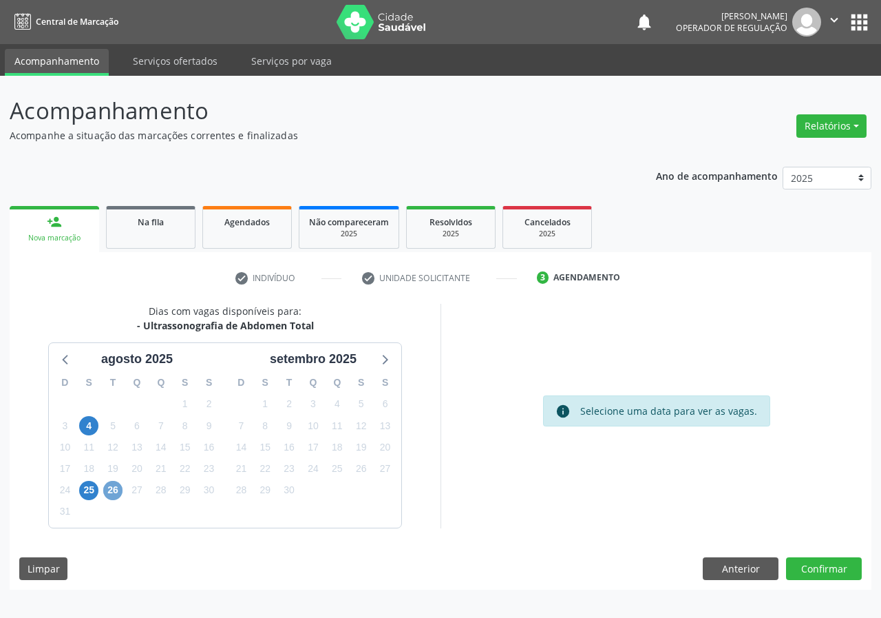
drag, startPoint x: 110, startPoint y: 494, endPoint x: 124, endPoint y: 485, distance: 16.8
click at [111, 492] on span "26" at bounding box center [112, 490] width 19 height 19
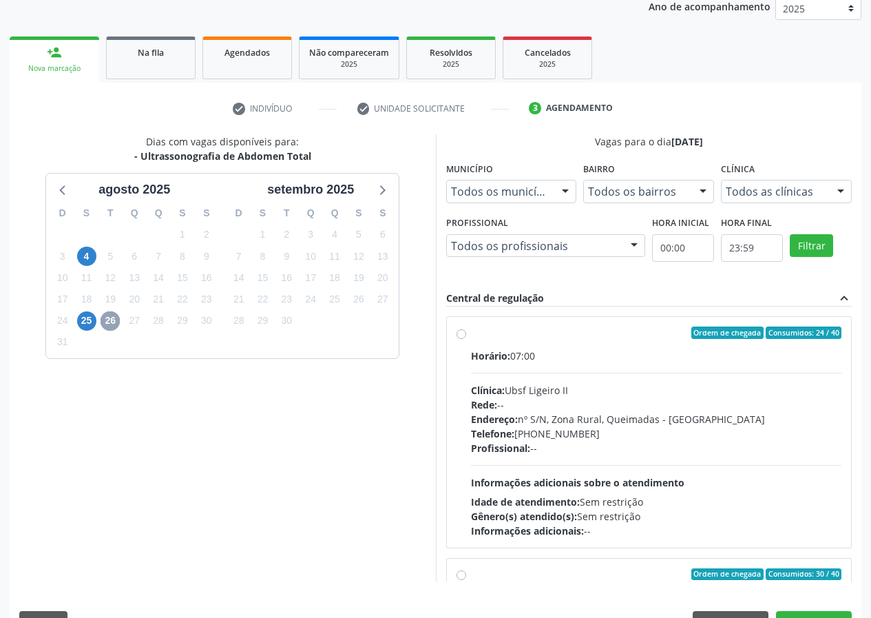
scroll to position [205, 0]
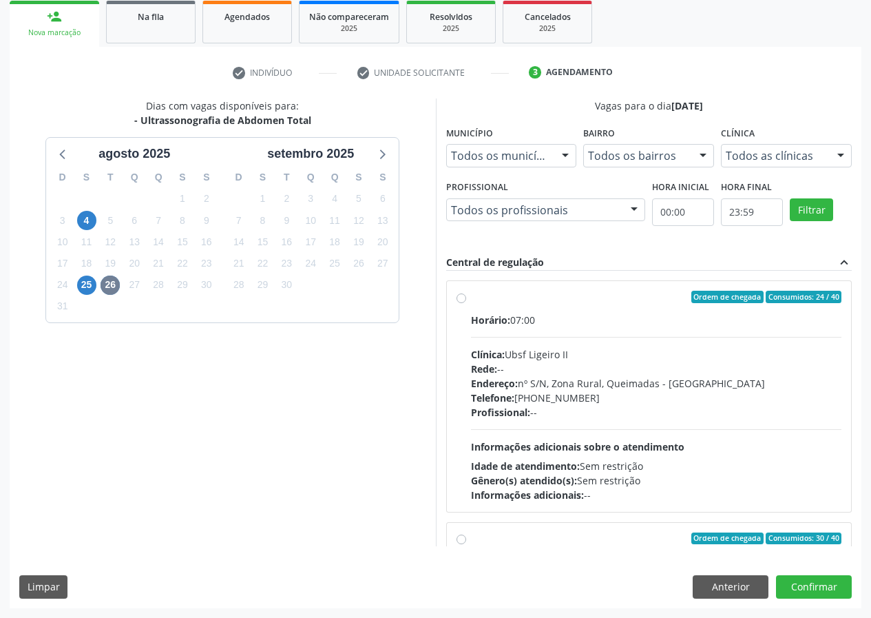
click at [471, 299] on label "Ordem de chegada Consumidos: 24 / 40 Horário: 07:00 Clínica: Ubsf Ligeiro II Re…" at bounding box center [656, 396] width 371 height 211
click at [463, 299] on input "Ordem de chegada Consumidos: 24 / 40 Horário: 07:00 Clínica: Ubsf Ligeiro II Re…" at bounding box center [461, 297] width 10 height 12
radio input "true"
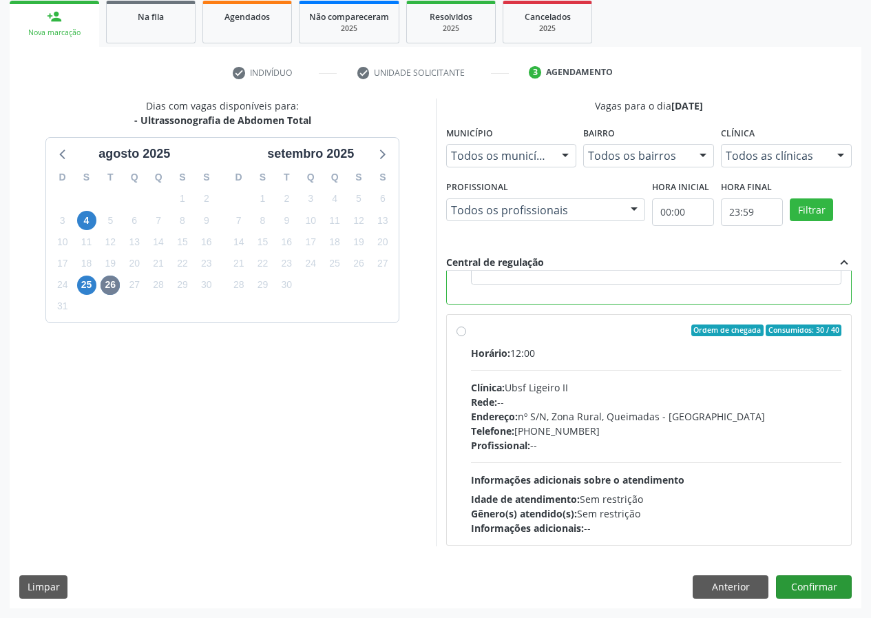
scroll to position [310, 0]
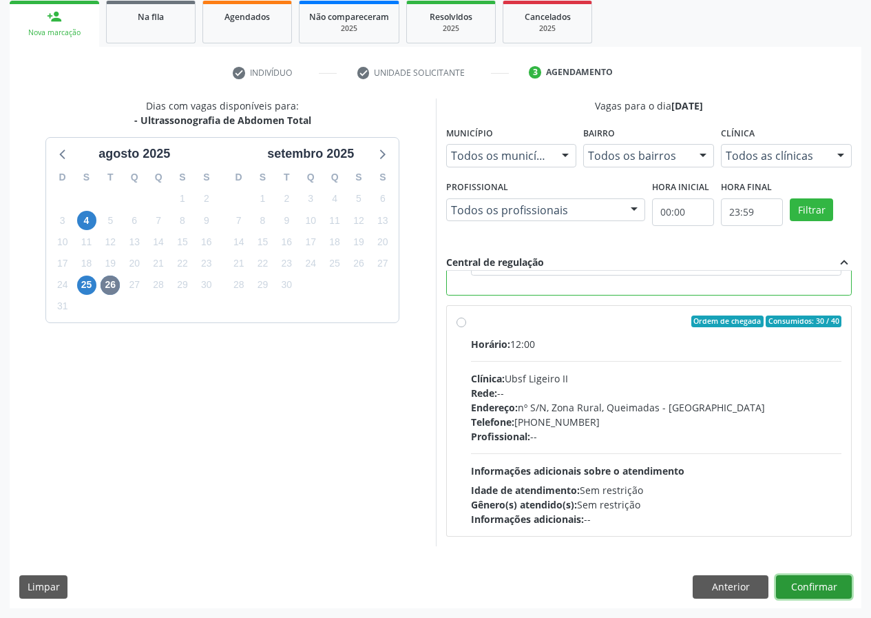
click at [816, 580] on button "Confirmar" at bounding box center [814, 586] width 76 height 23
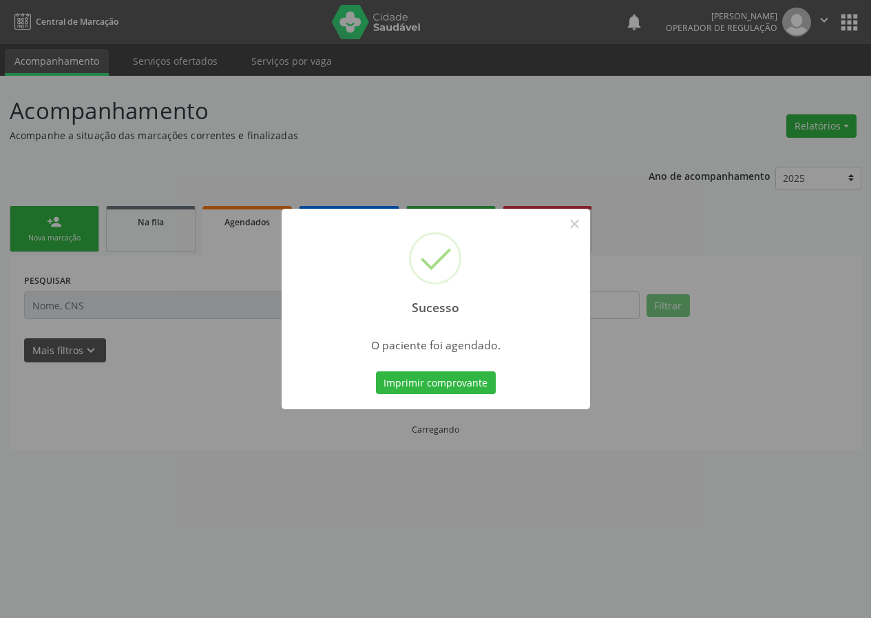
scroll to position [0, 0]
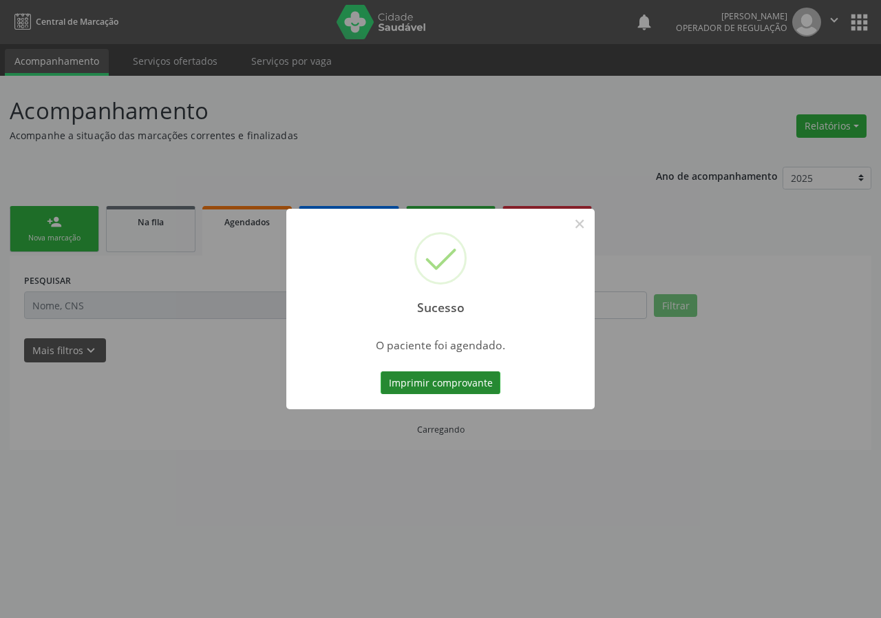
click at [416, 383] on button "Imprimir comprovante" at bounding box center [441, 382] width 120 height 23
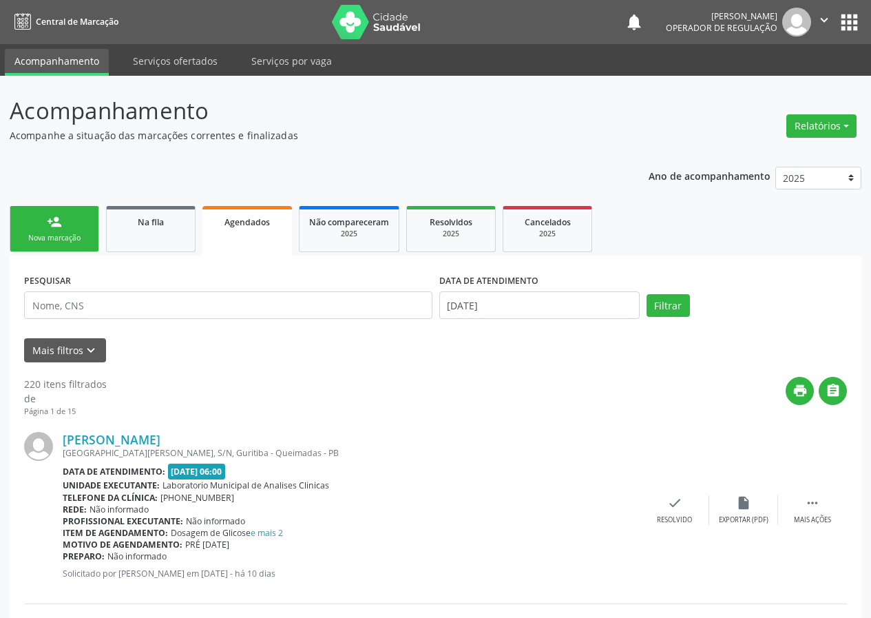
click at [73, 229] on link "person_add Nova marcação" at bounding box center [55, 229] width 90 height 46
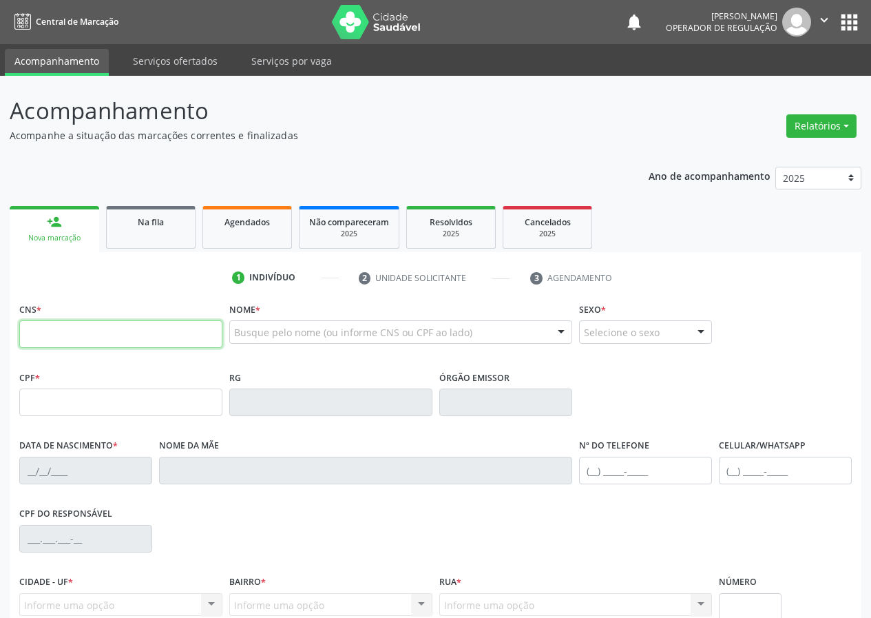
click at [43, 324] on input "text" at bounding box center [120, 334] width 203 height 28
click at [28, 333] on input "text" at bounding box center [120, 334] width 203 height 28
type input "706 1025 3942 6460"
type input "038.945.224-61"
type input "[DATE]"
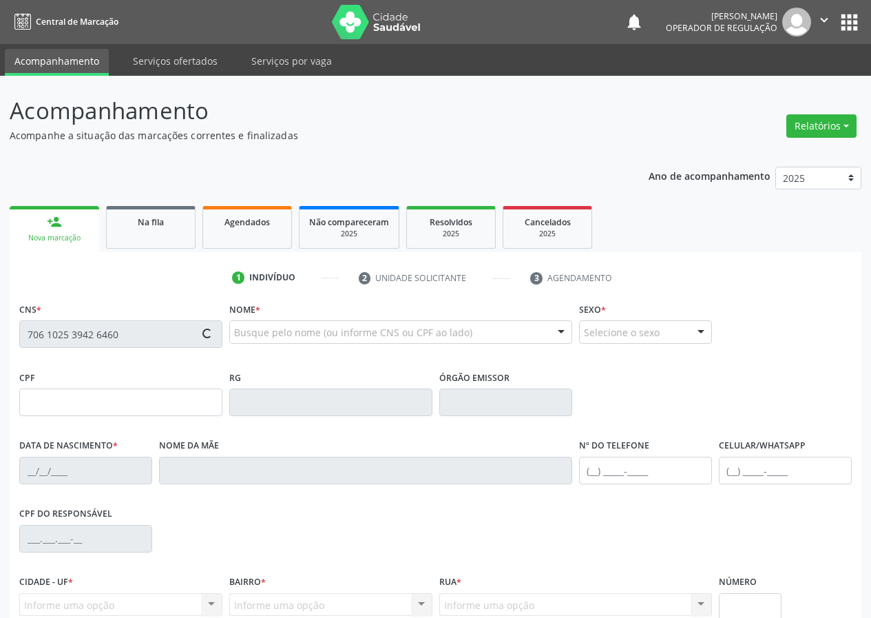
type input "[PERSON_NAME]"
type input "[PHONE_NUMBER]"
type input "82"
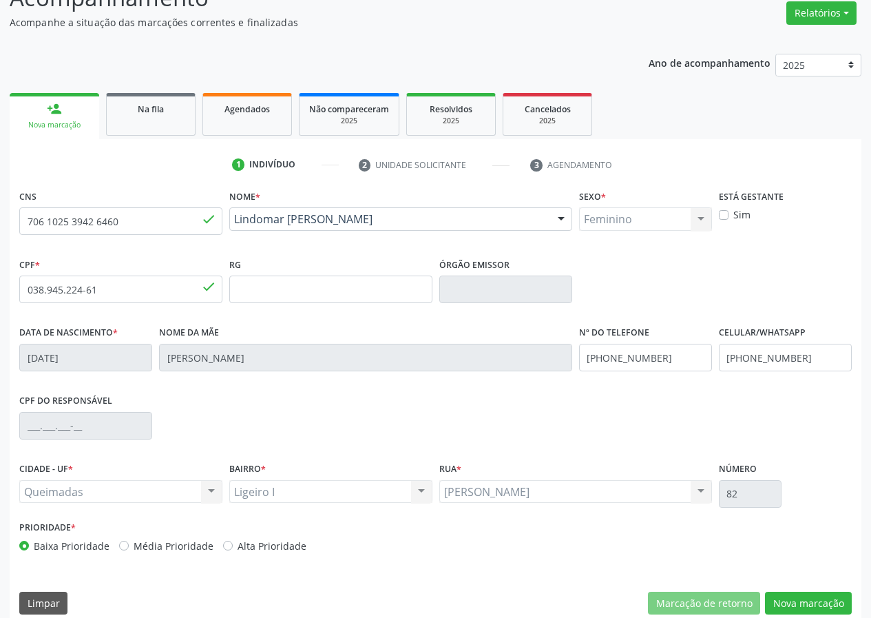
scroll to position [129, 0]
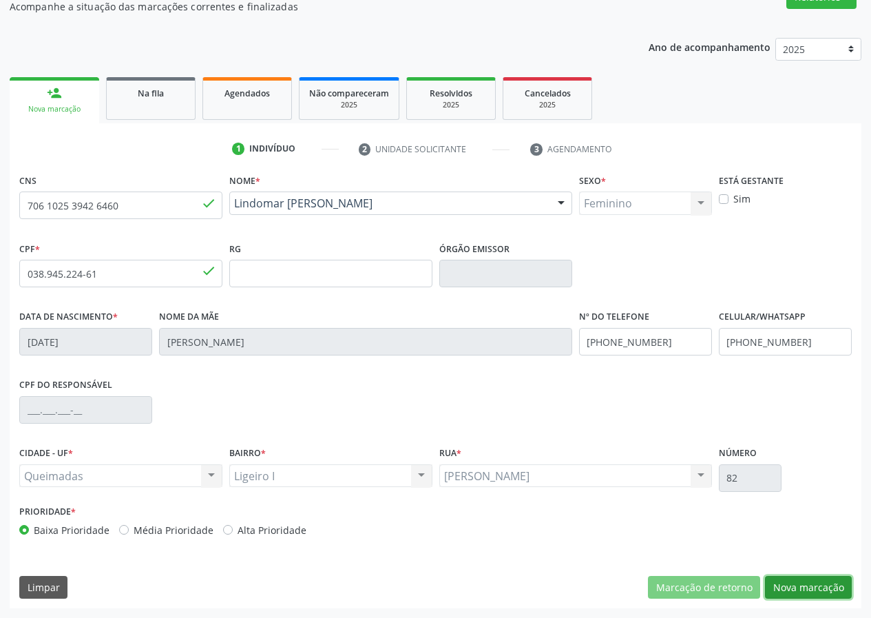
drag, startPoint x: 808, startPoint y: 587, endPoint x: 352, endPoint y: 461, distance: 472.9
click at [803, 586] on button "Nova marcação" at bounding box center [808, 587] width 87 height 23
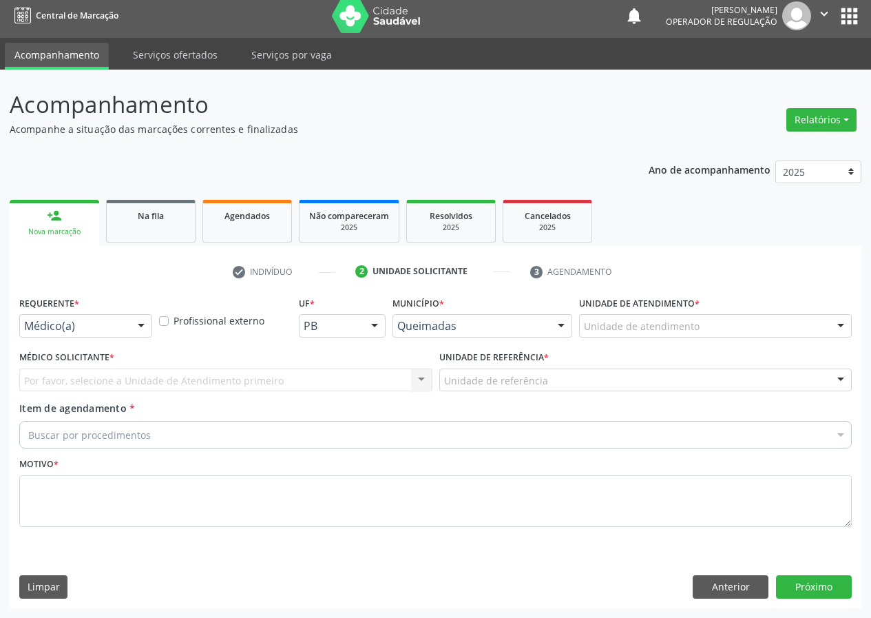
scroll to position [6, 0]
click at [139, 326] on div at bounding box center [141, 326] width 21 height 23
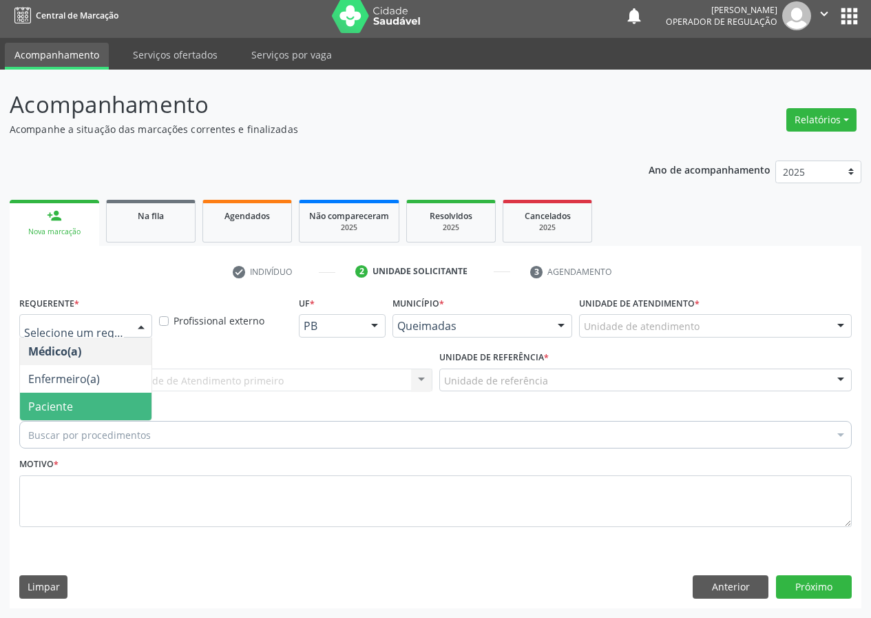
drag, startPoint x: 133, startPoint y: 397, endPoint x: 238, endPoint y: 351, distance: 115.0
click at [133, 392] on span "Paciente" at bounding box center [86, 406] width 132 height 28
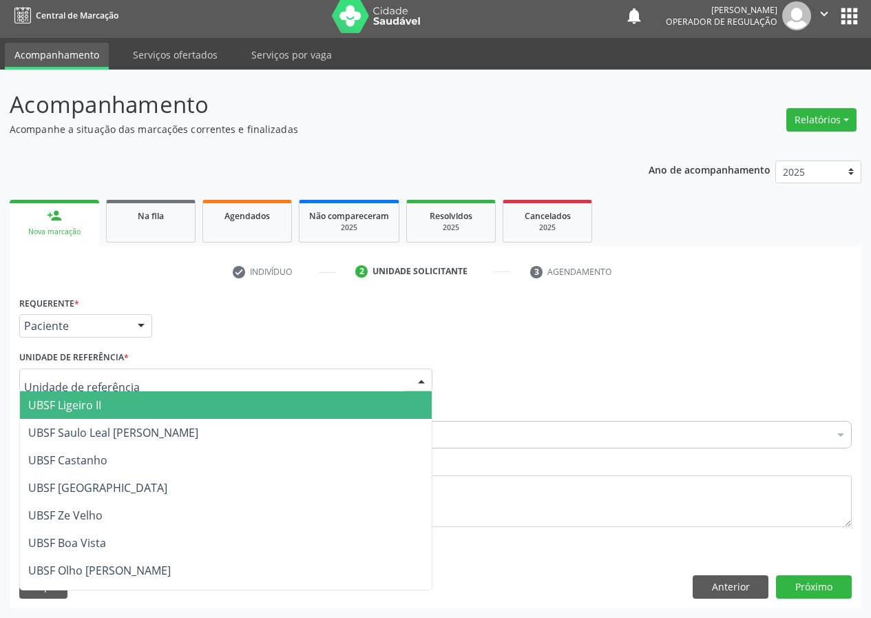
click at [378, 371] on div at bounding box center [225, 379] width 413 height 23
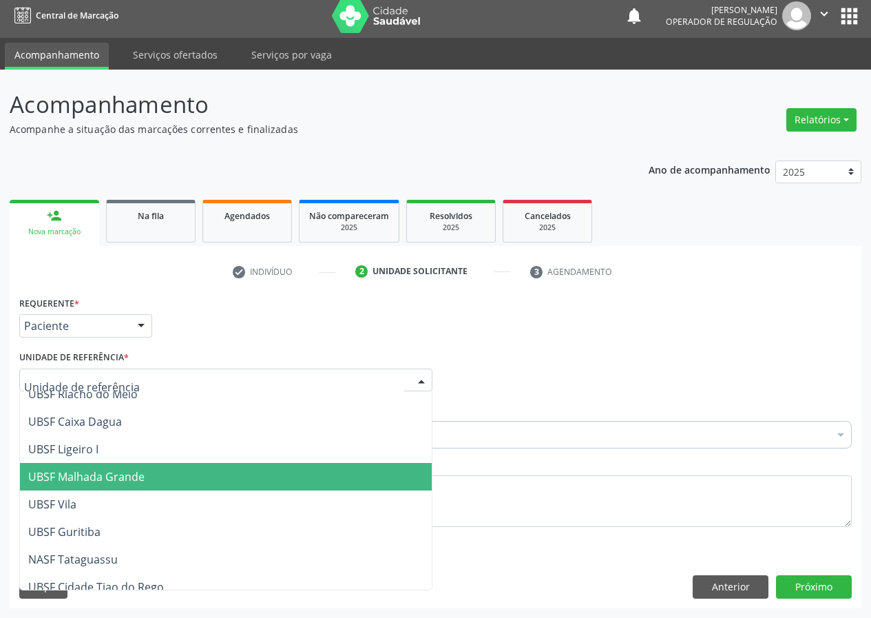
scroll to position [344, 0]
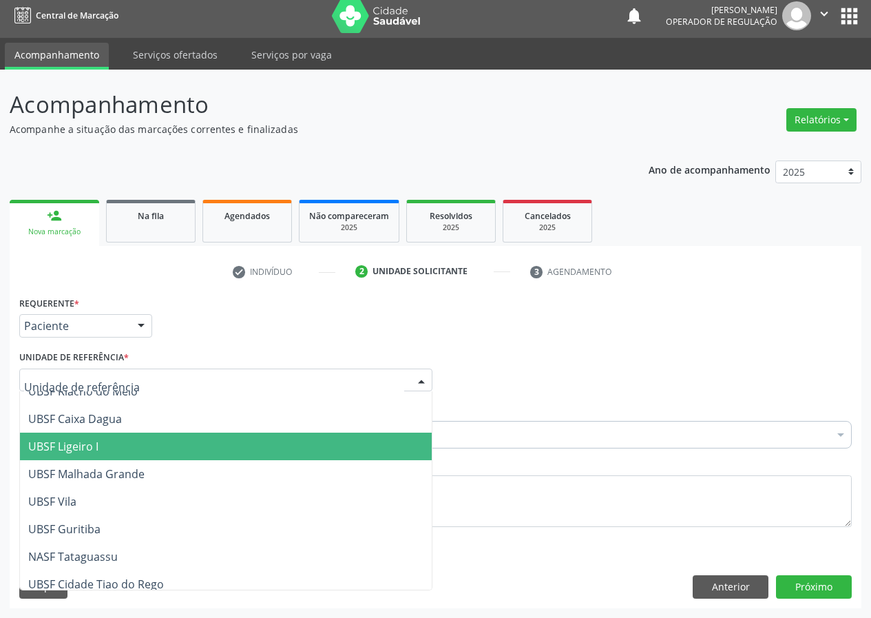
drag, startPoint x: 79, startPoint y: 445, endPoint x: 0, endPoint y: 475, distance: 84.8
click at [72, 449] on span "UBSF Ligeiro I" at bounding box center [63, 446] width 70 height 15
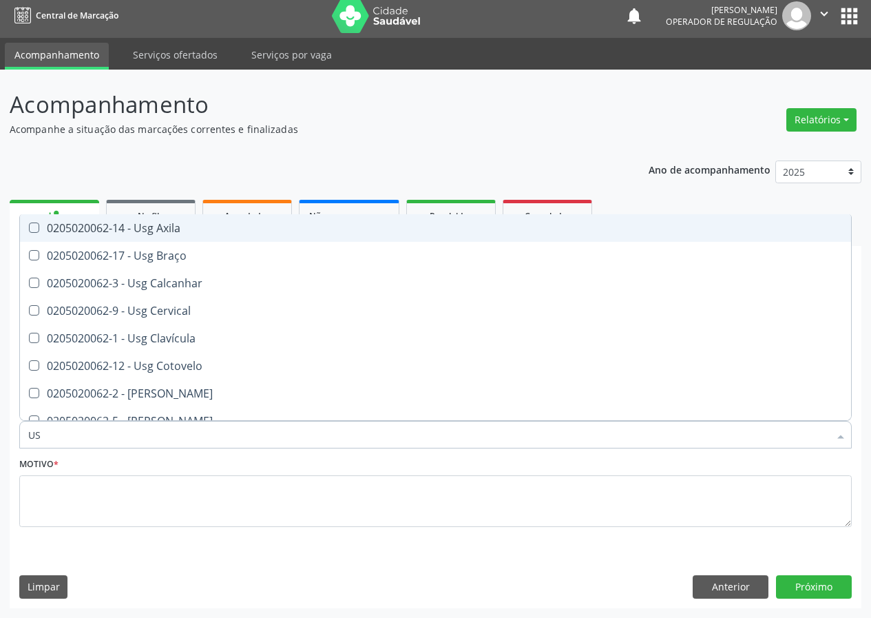
type input "U"
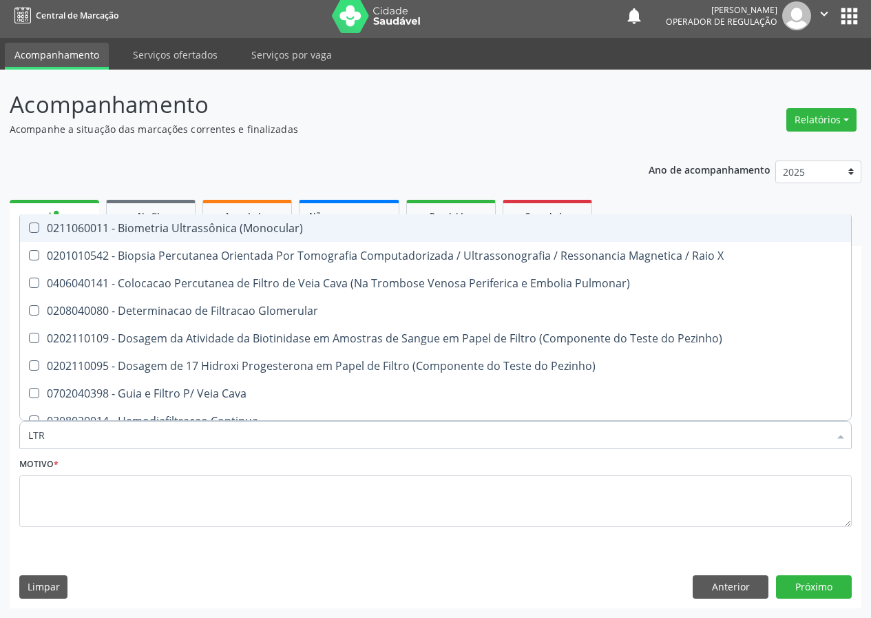
type input "LTRA"
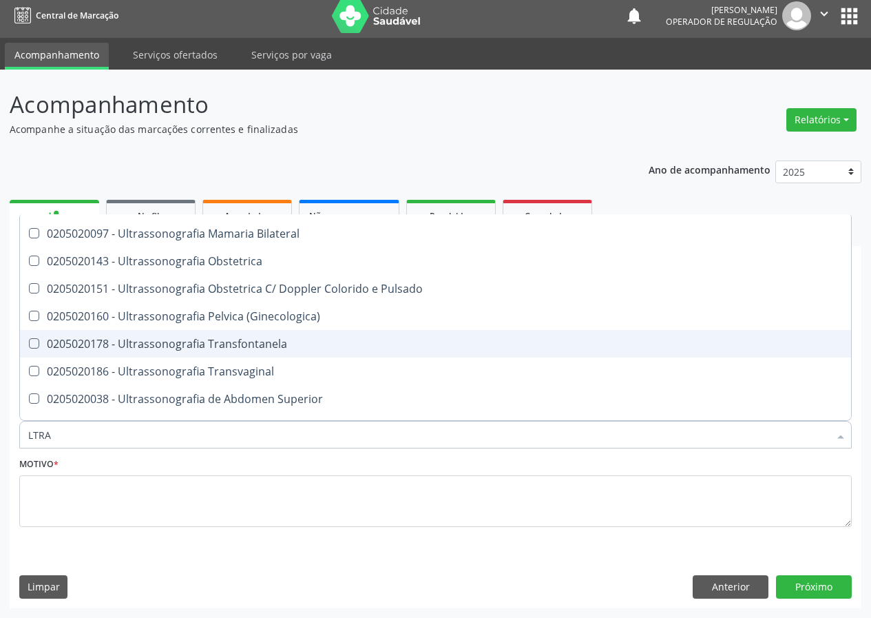
scroll to position [413, 0]
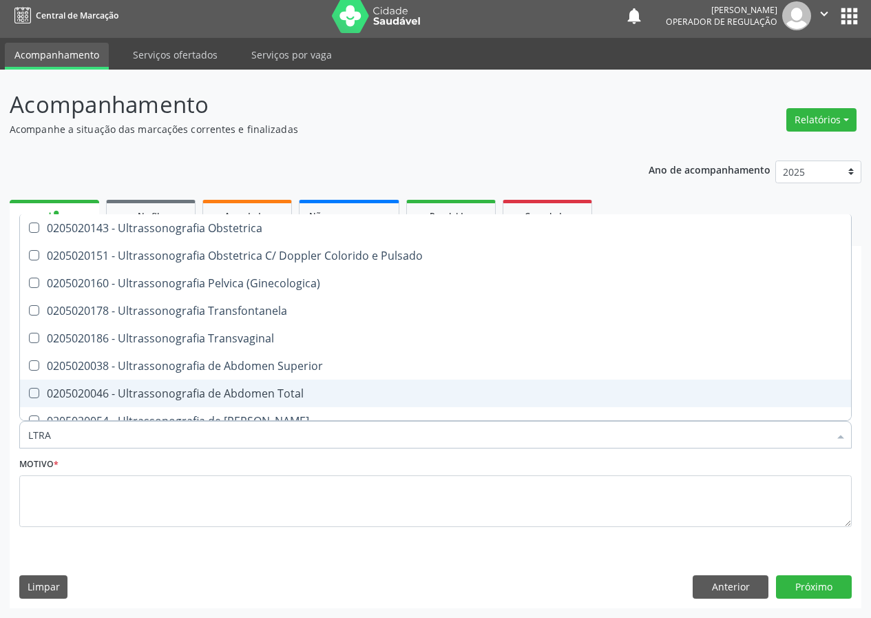
drag, startPoint x: 262, startPoint y: 390, endPoint x: 191, endPoint y: 432, distance: 82.1
click at [261, 390] on div "0205020046 - Ultrassonografia de Abdomen Total" at bounding box center [435, 393] width 814 height 11
checkbox Total "true"
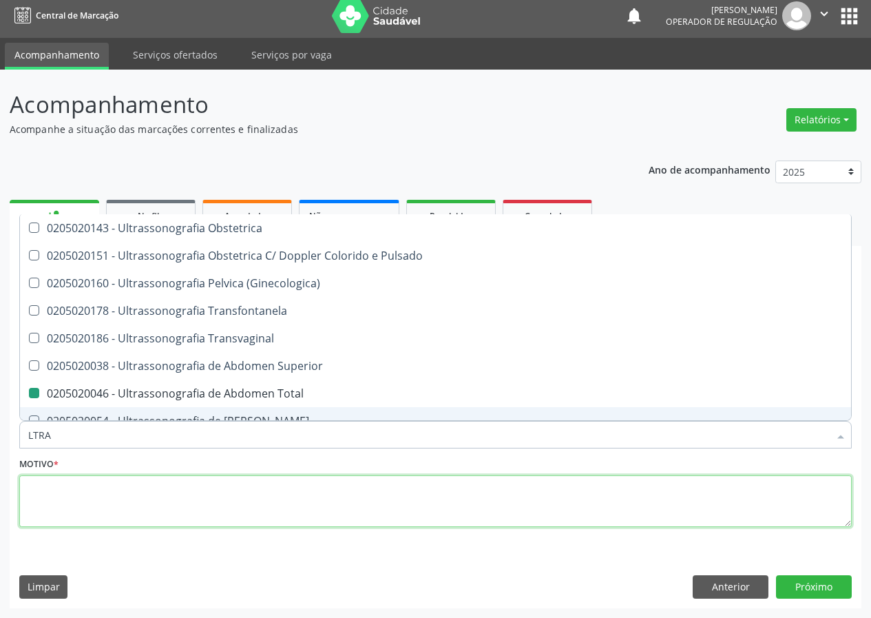
click at [51, 494] on textarea at bounding box center [435, 501] width 832 height 52
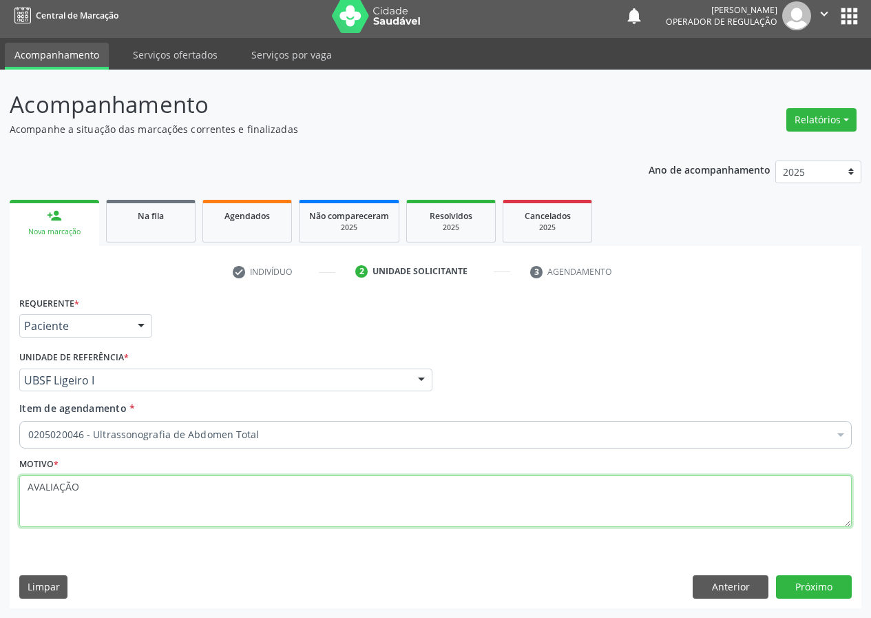
scroll to position [0, 0]
type textarea "AVALIAÇÃO"
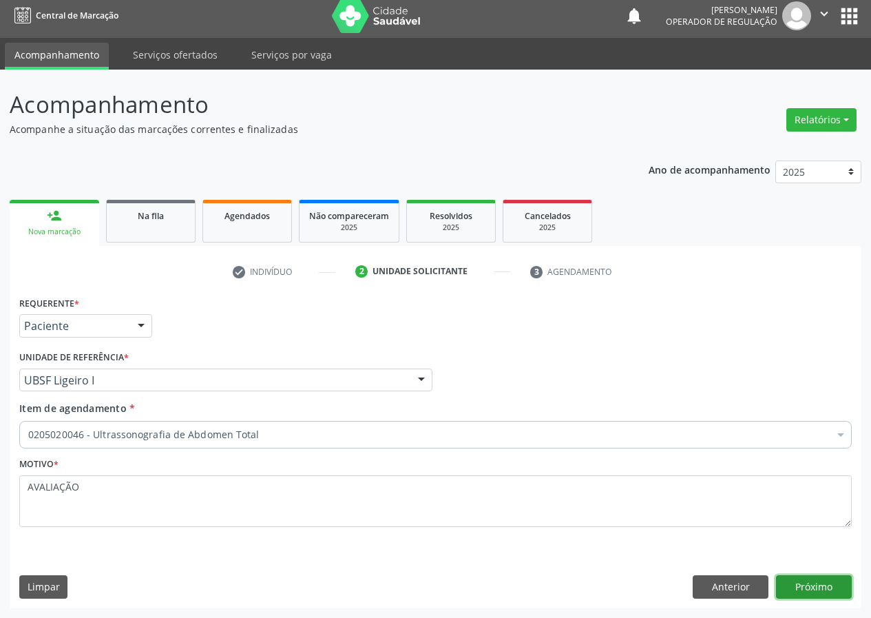
click at [806, 584] on button "Próximo" at bounding box center [814, 586] width 76 height 23
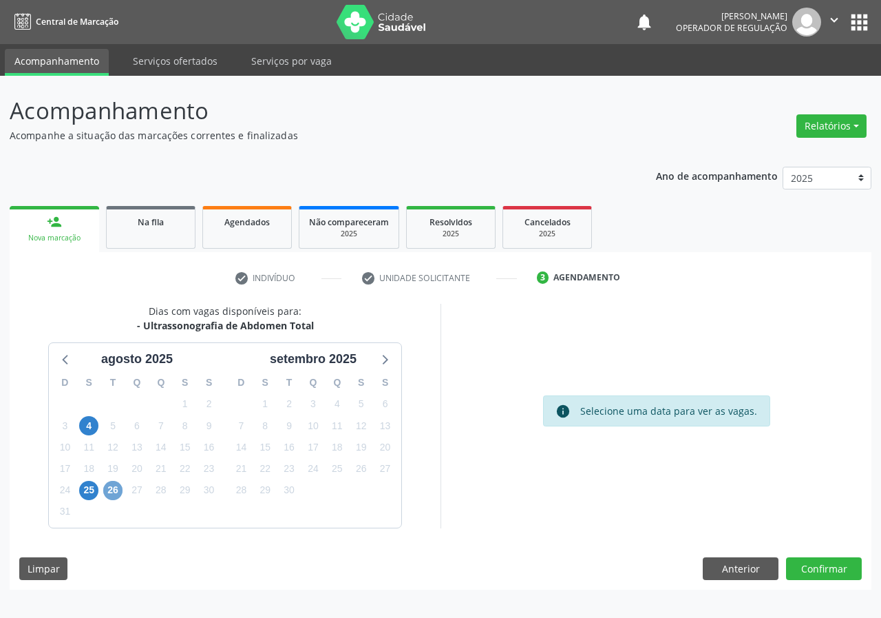
drag, startPoint x: 114, startPoint y: 490, endPoint x: 643, endPoint y: 472, distance: 529.8
click at [113, 486] on span "26" at bounding box center [112, 490] width 19 height 19
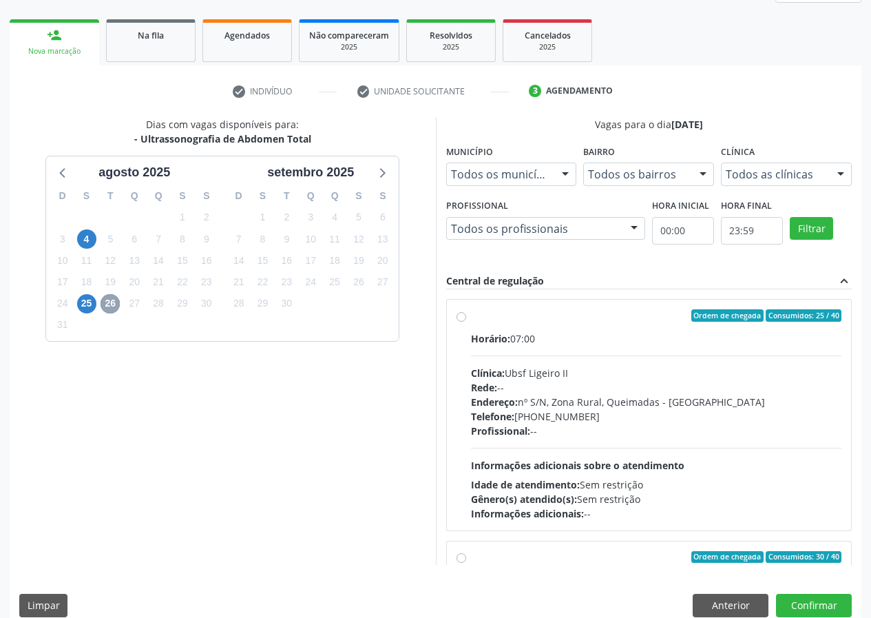
scroll to position [205, 0]
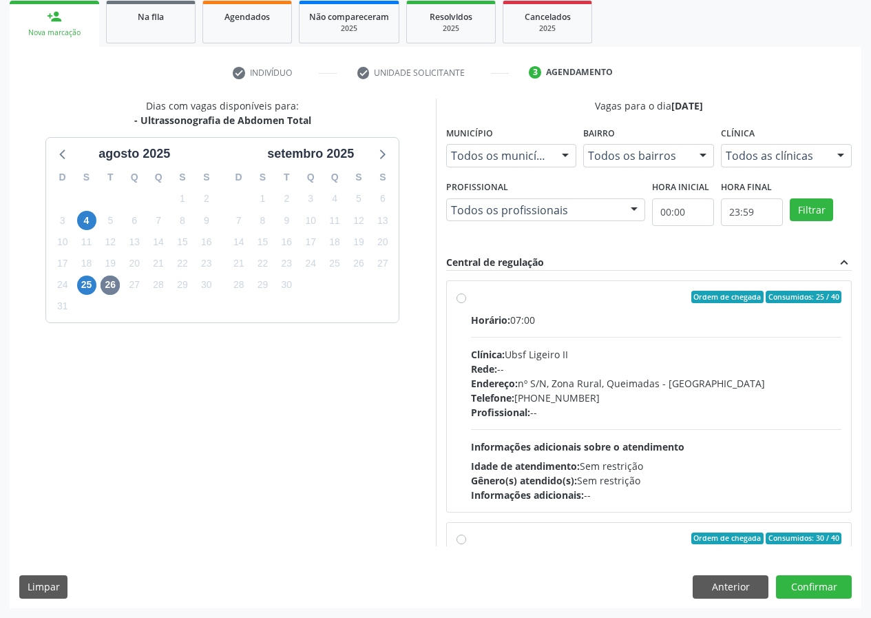
click at [471, 297] on label "Ordem de chegada Consumidos: 25 / 40 Horário: 07:00 Clínica: Ubsf Ligeiro II Re…" at bounding box center [656, 396] width 371 height 211
click at [461, 297] on input "Ordem de chegada Consumidos: 25 / 40 Horário: 07:00 Clínica: Ubsf Ligeiro II Re…" at bounding box center [461, 297] width 10 height 12
radio input "true"
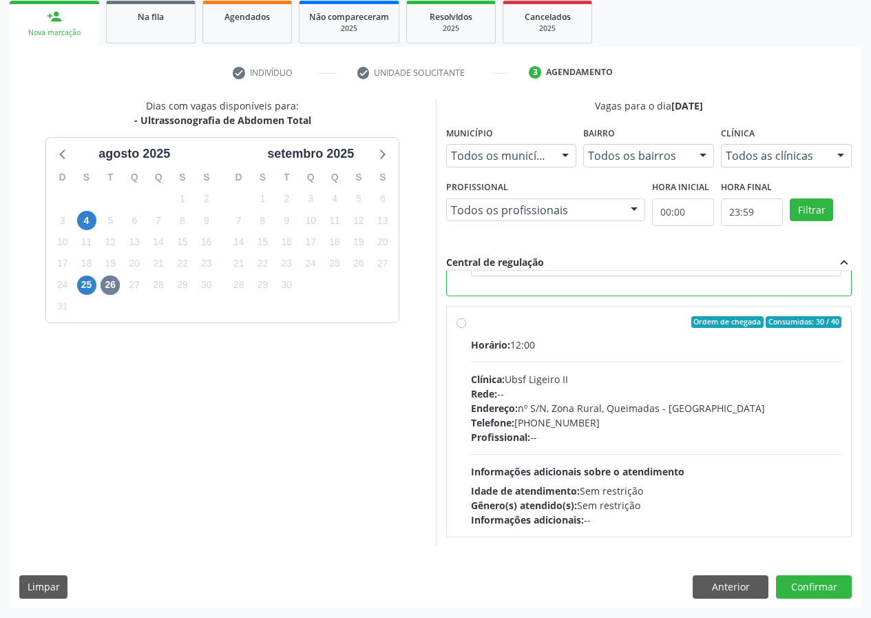
scroll to position [310, 0]
drag, startPoint x: 814, startPoint y: 584, endPoint x: 620, endPoint y: 582, distance: 194.8
click at [814, 583] on button "Confirmar" at bounding box center [814, 586] width 76 height 23
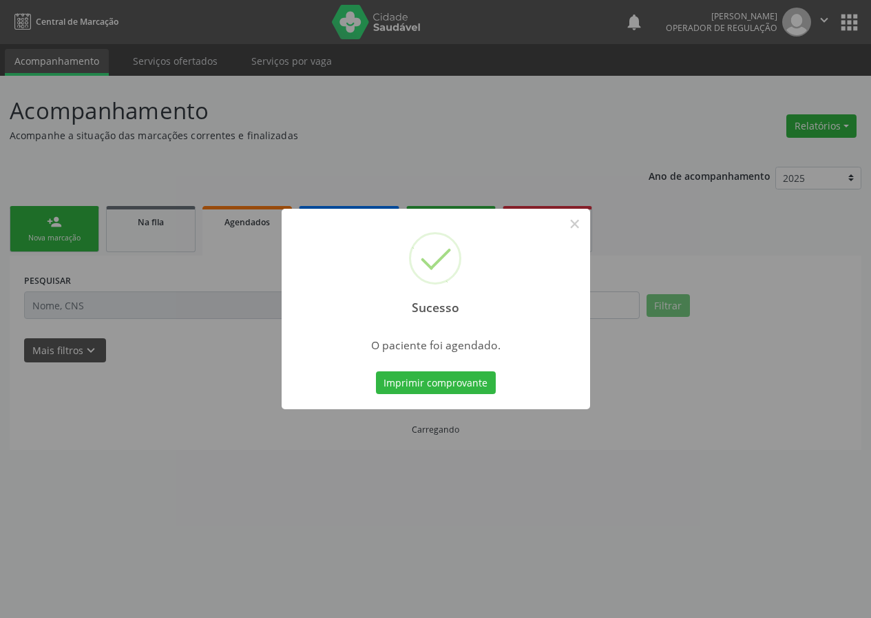
scroll to position [0, 0]
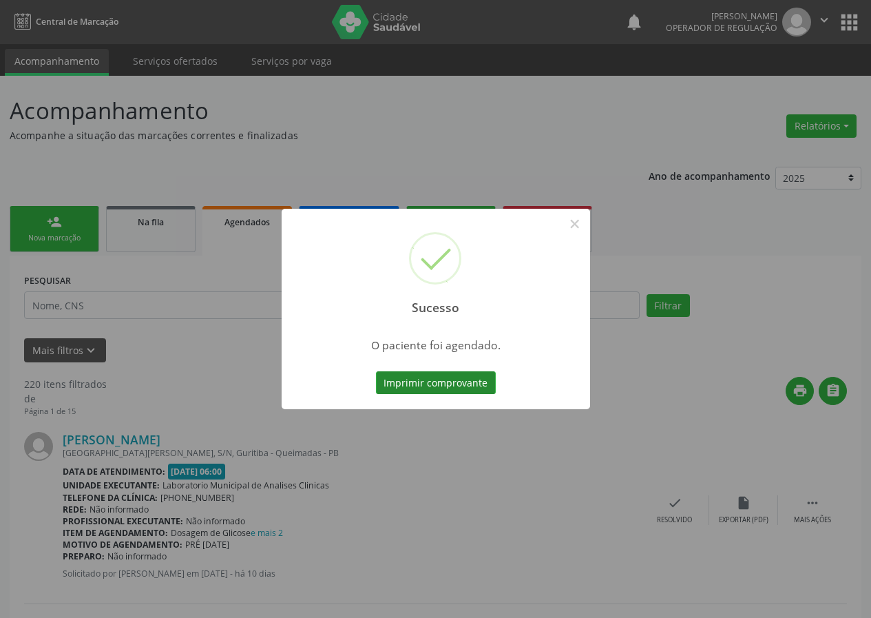
click at [433, 386] on button "Imprimir comprovante" at bounding box center [436, 382] width 120 height 23
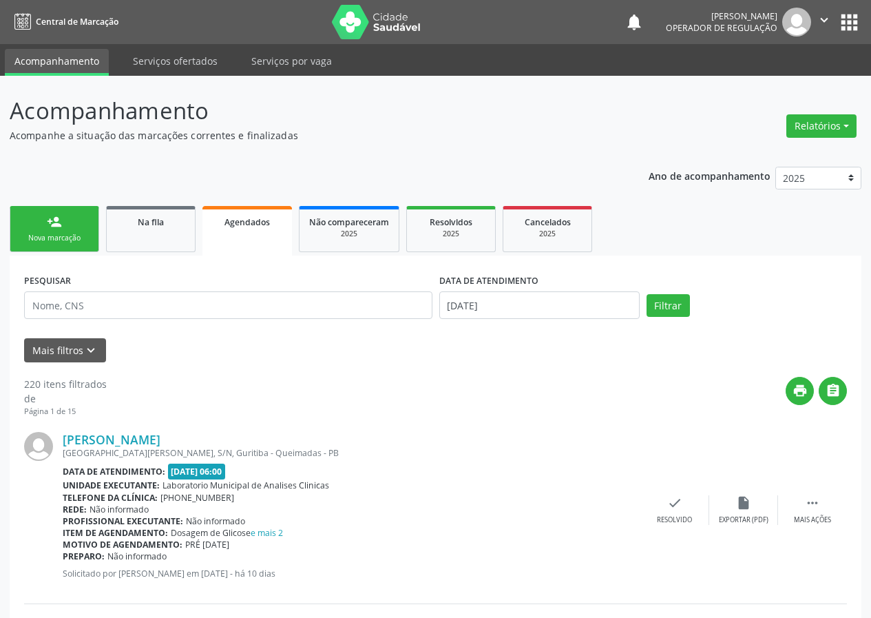
click at [50, 229] on div "person_add" at bounding box center [54, 221] width 15 height 15
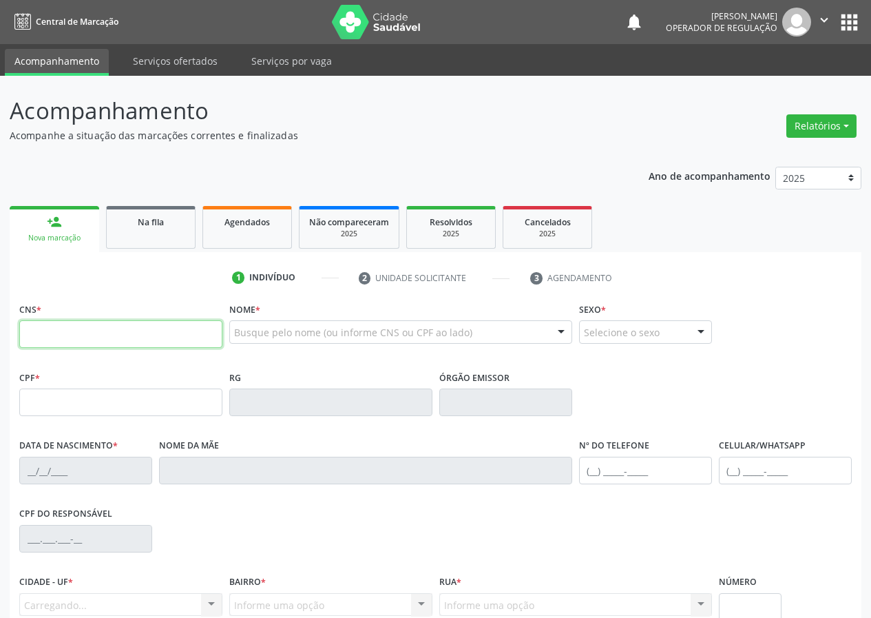
click at [28, 330] on input "text" at bounding box center [120, 334] width 203 height 28
click at [59, 327] on input "text" at bounding box center [120, 334] width 203 height 28
drag, startPoint x: 136, startPoint y: 332, endPoint x: 81, endPoint y: 288, distance: 70.5
click at [30, 326] on input "708 0032 3169 227" at bounding box center [120, 334] width 203 height 28
drag, startPoint x: 83, startPoint y: 336, endPoint x: 58, endPoint y: 242, distance: 97.7
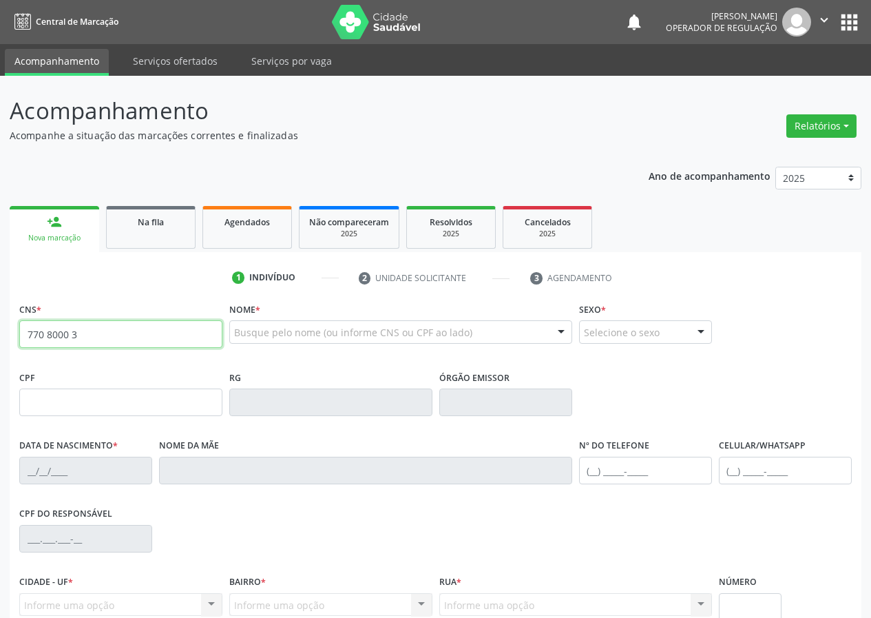
click at [46, 266] on div "1 Indivíduo 2 Unidade solicitante 3 Agendamento CNS * 770 8000 3 Nome * Busque …" at bounding box center [436, 494] width 852 height 485
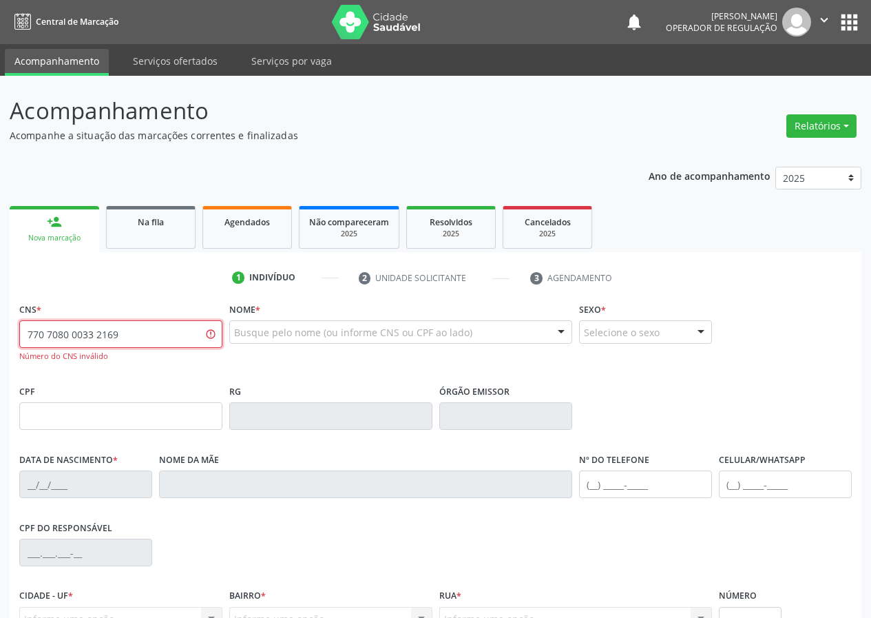
drag, startPoint x: 140, startPoint y: 333, endPoint x: 6, endPoint y: 237, distance: 164.9
click at [0, 269] on div "Acompanhamento Acompanhe a situação das marcações correntes e finalizadas Relat…" at bounding box center [435, 418] width 871 height 684
type input "708 0003 3216 9227"
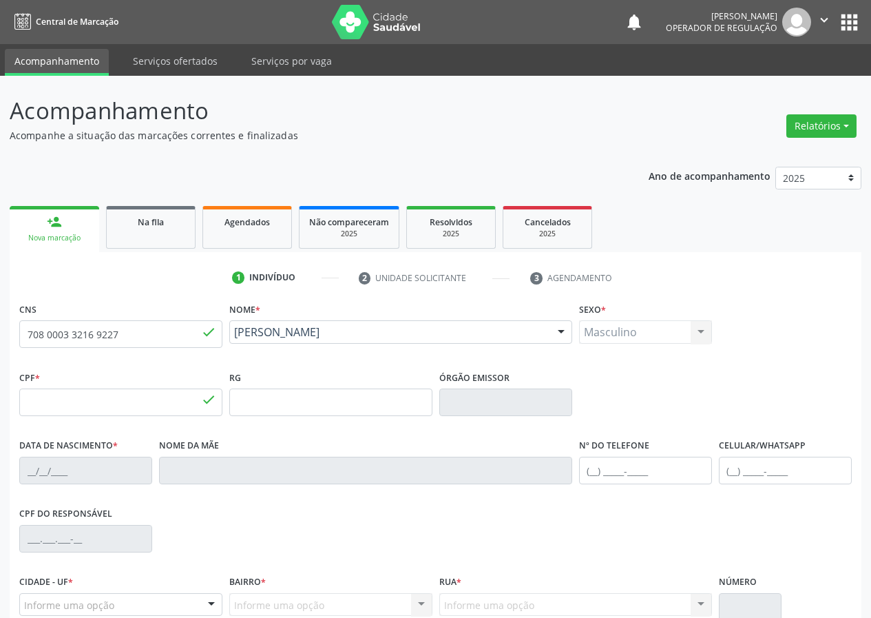
type input "076.514.914-16"
type input "10/06/1988"
type input "Maria Edileusa Souza Santos"
type input "(83) 99328-2840"
type input "078.950.744-74"
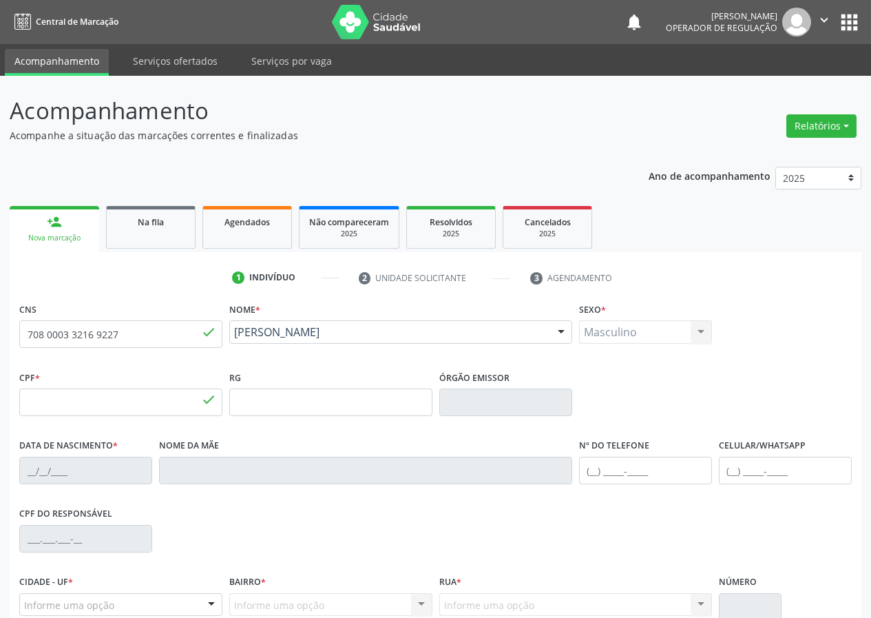
type input "98"
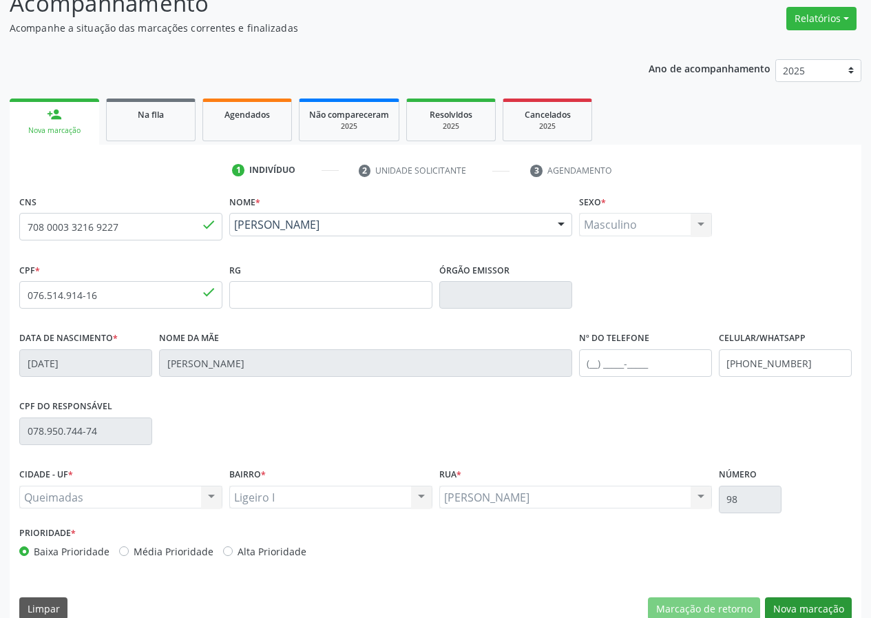
scroll to position [129, 0]
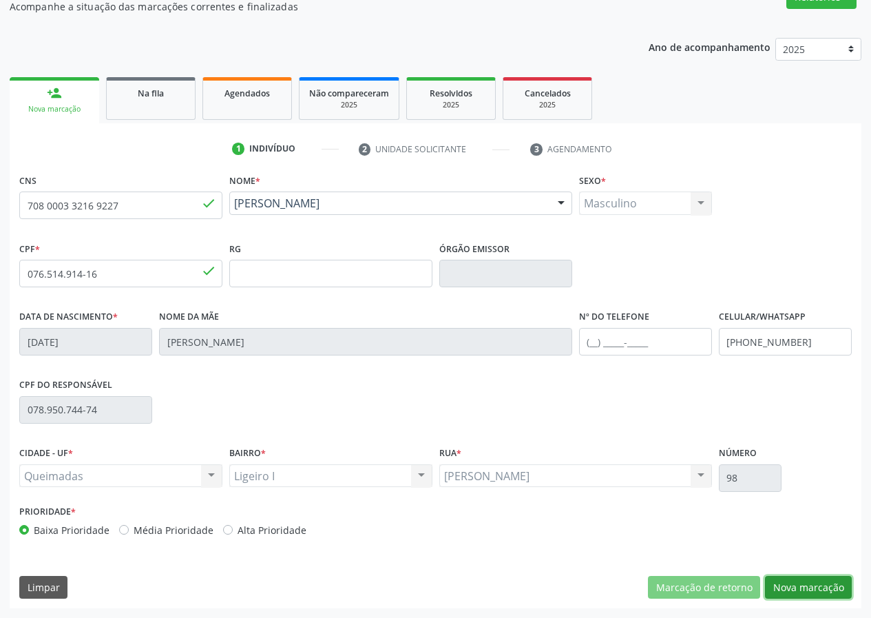
drag, startPoint x: 830, startPoint y: 585, endPoint x: 126, endPoint y: 444, distance: 718.3
click at [829, 585] on button "Nova marcação" at bounding box center [808, 587] width 87 height 23
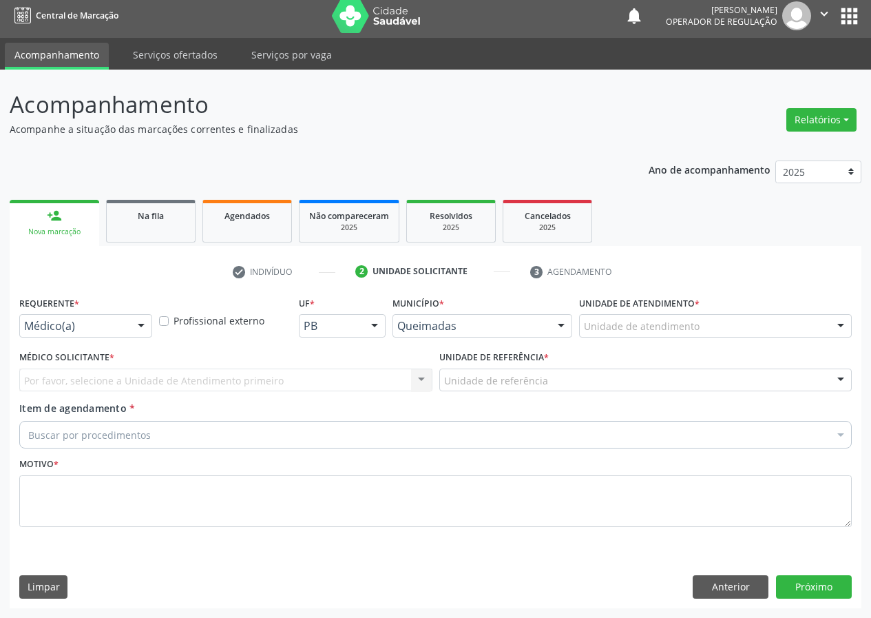
scroll to position [6, 0]
click at [143, 328] on div at bounding box center [141, 326] width 21 height 23
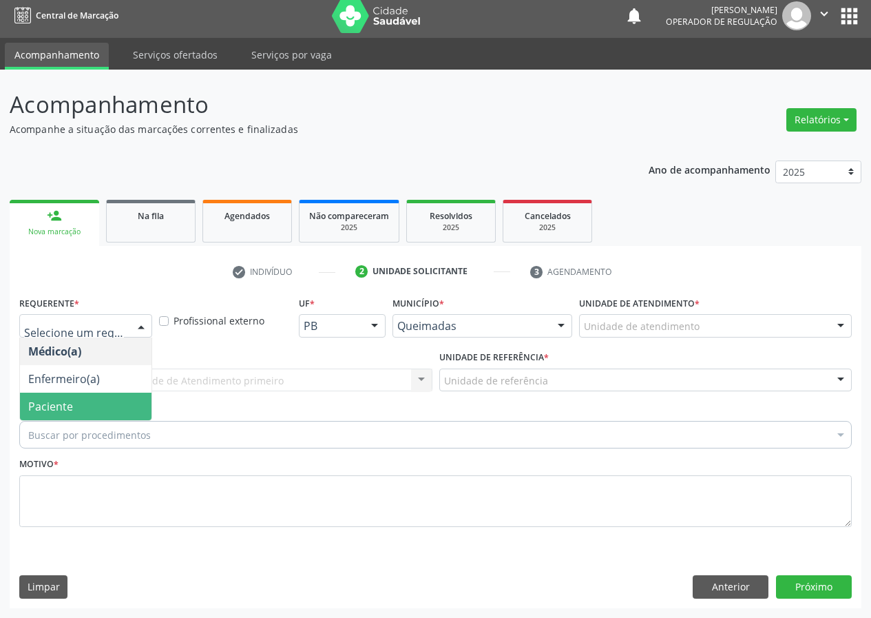
drag, startPoint x: 115, startPoint y: 408, endPoint x: 454, endPoint y: 380, distance: 340.6
click at [115, 403] on span "Paciente" at bounding box center [86, 406] width 132 height 28
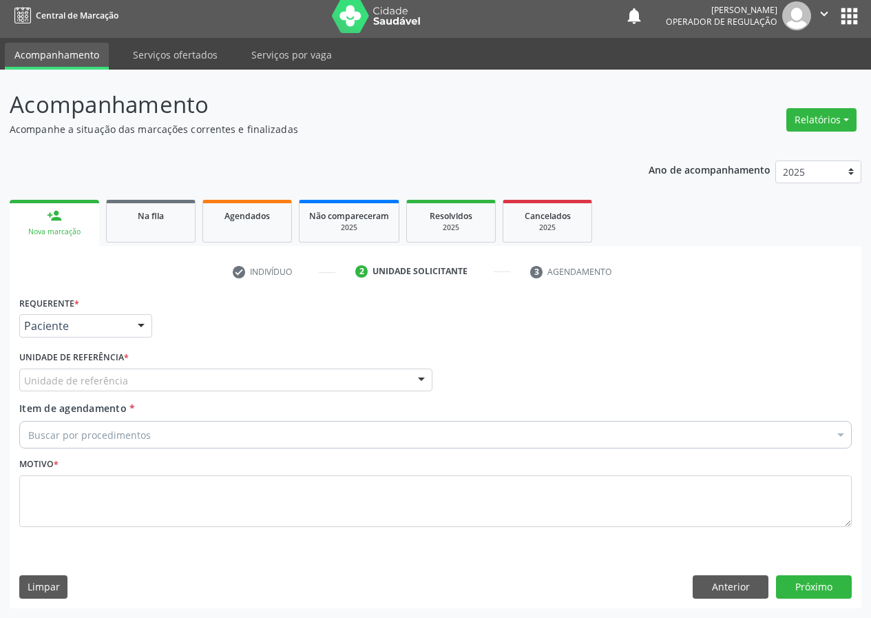
drag, startPoint x: 419, startPoint y: 381, endPoint x: 392, endPoint y: 386, distance: 26.5
click at [418, 381] on div at bounding box center [421, 380] width 21 height 23
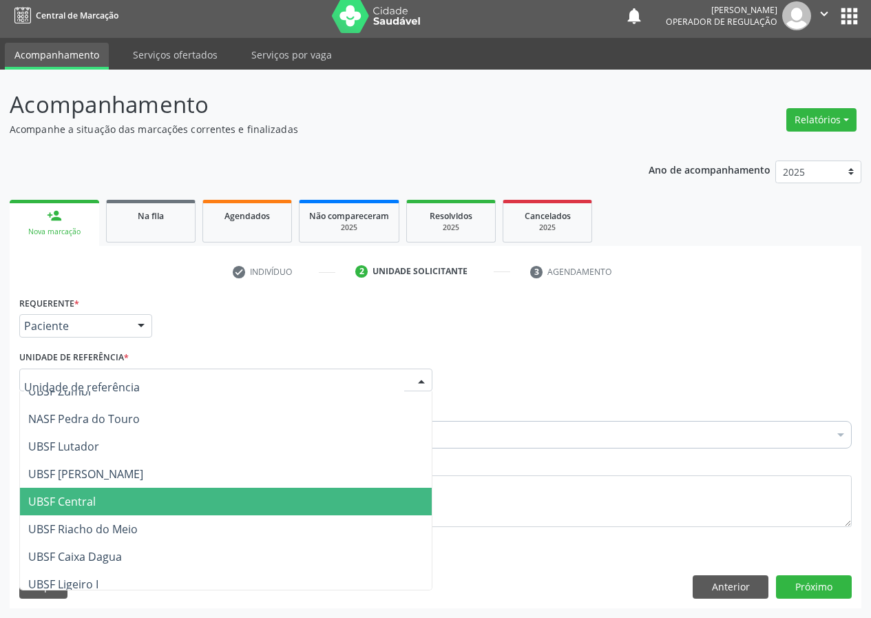
scroll to position [275, 0]
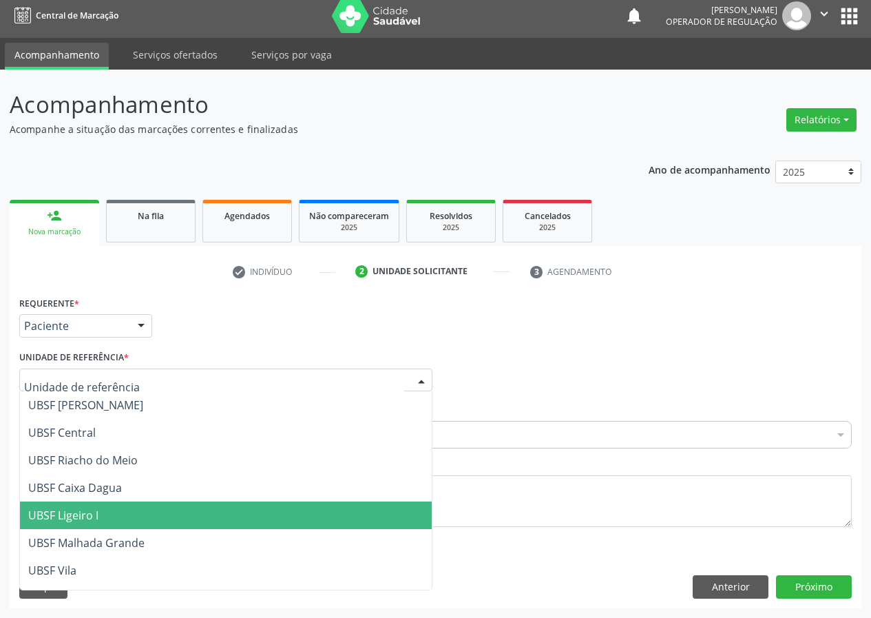
drag, startPoint x: 86, startPoint y: 509, endPoint x: 0, endPoint y: 491, distance: 88.0
click at [85, 510] on span "UBSF Ligeiro I" at bounding box center [63, 514] width 70 height 15
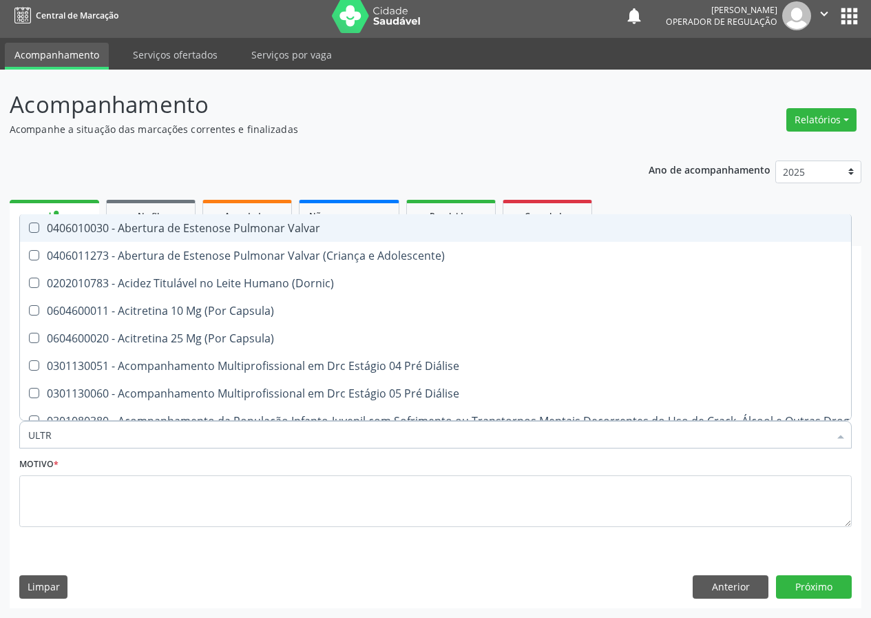
type input "ULTRA"
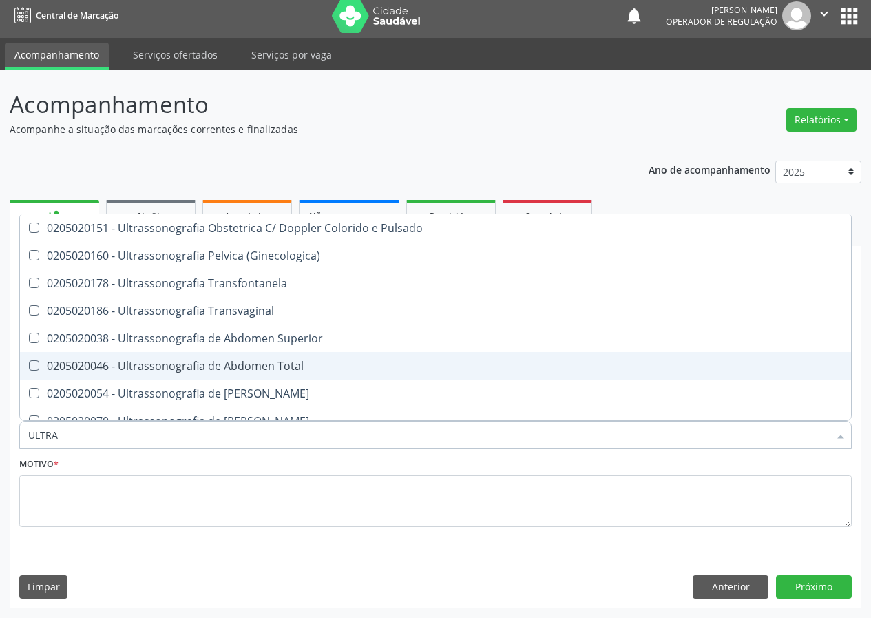
drag, startPoint x: 262, startPoint y: 368, endPoint x: 0, endPoint y: 530, distance: 308.2
click at [258, 370] on div "0205020046 - Ultrassonografia de Abdomen Total" at bounding box center [435, 365] width 814 height 11
checkbox Total "true"
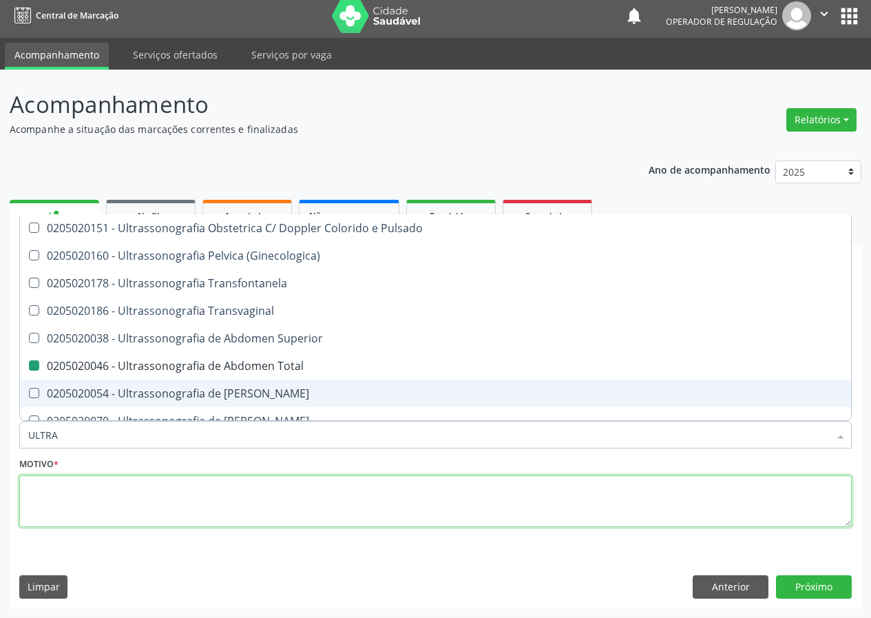
drag, startPoint x: 61, startPoint y: 516, endPoint x: 149, endPoint y: 476, distance: 96.8
click at [61, 516] on textarea at bounding box center [435, 501] width 832 height 52
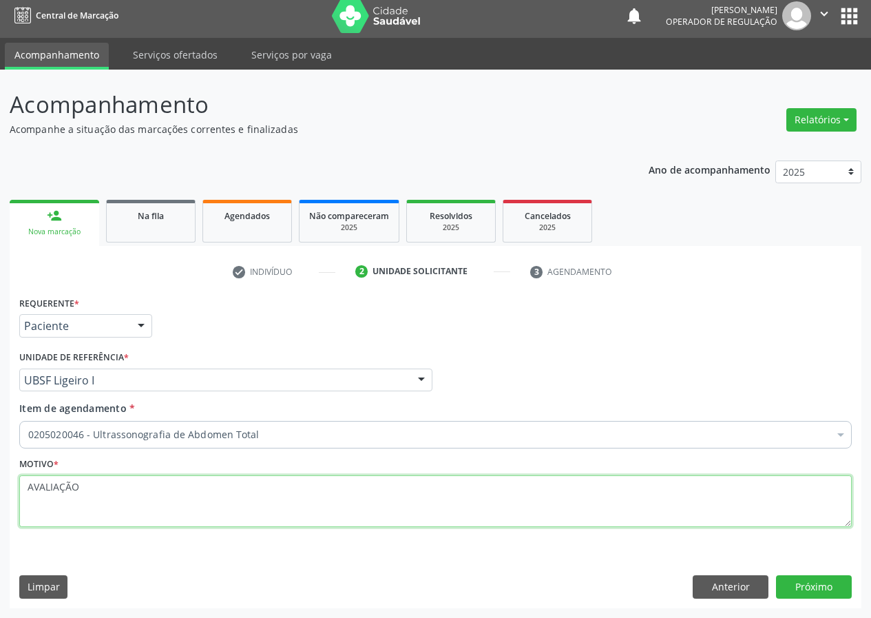
scroll to position [0, 0]
type textarea "AVALIAÇÃO"
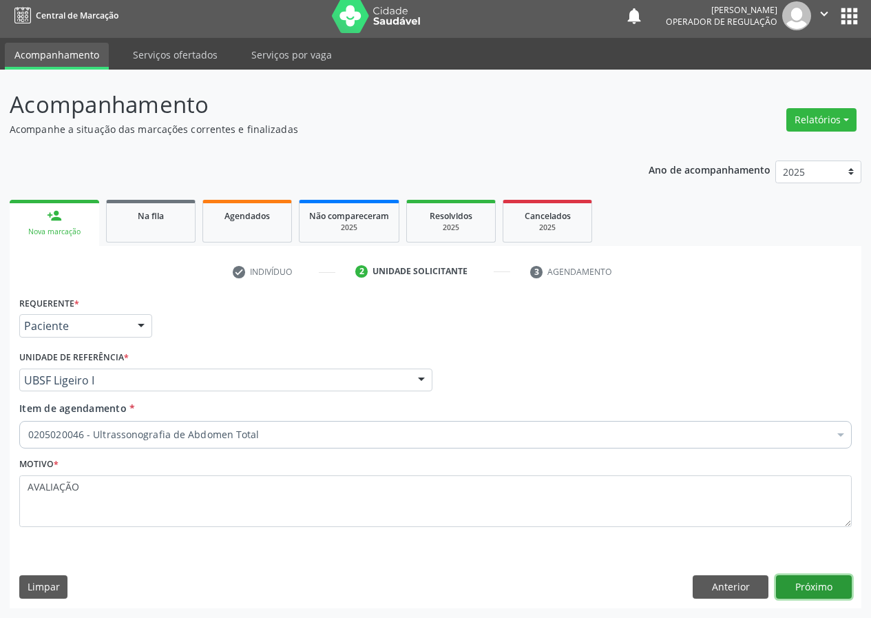
click at [770, 587] on div "Anterior Próximo" at bounding box center [772, 586] width 159 height 23
drag, startPoint x: 804, startPoint y: 591, endPoint x: 721, endPoint y: 602, distance: 84.0
click at [804, 591] on button "Próximo" at bounding box center [814, 586] width 76 height 23
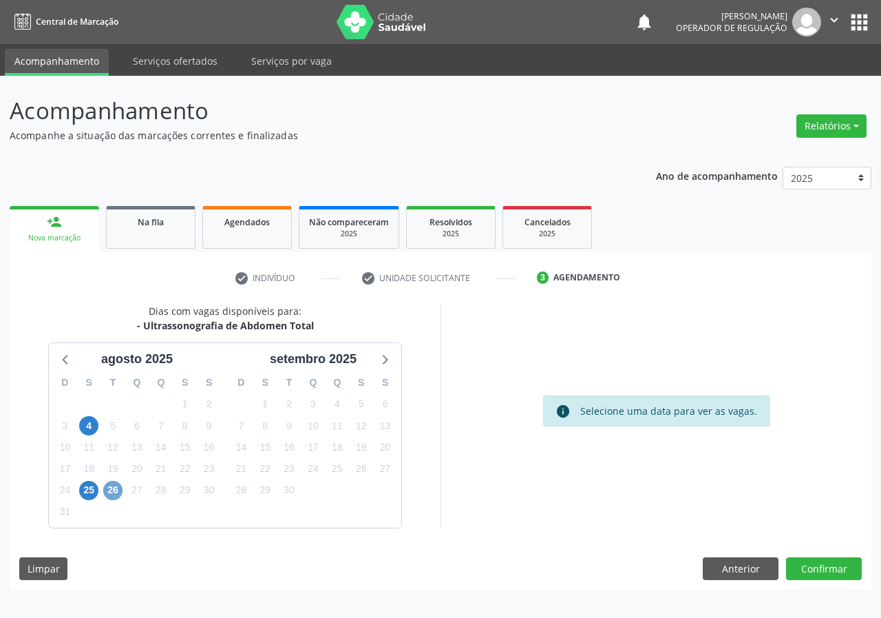
click at [116, 494] on span "26" at bounding box center [112, 490] width 19 height 19
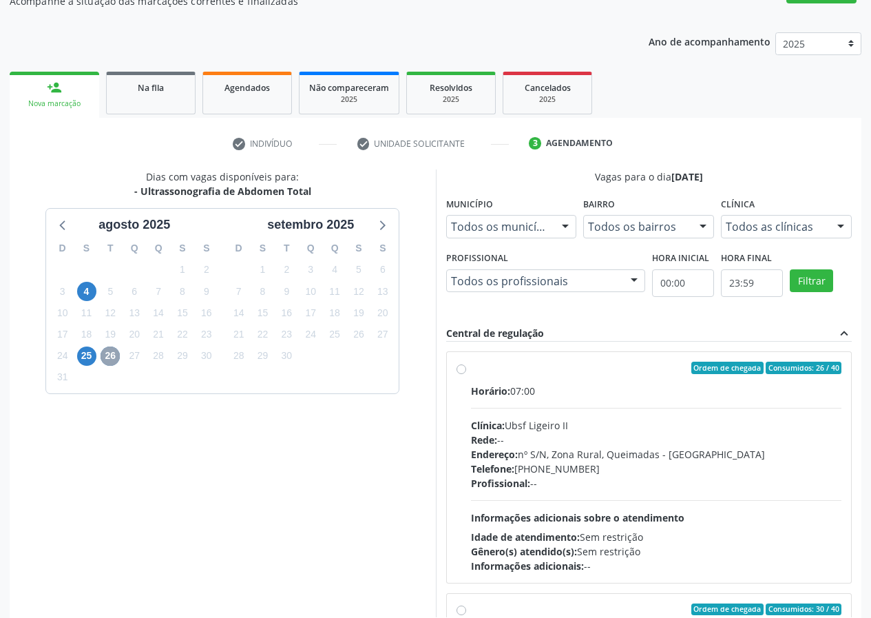
scroll to position [138, 0]
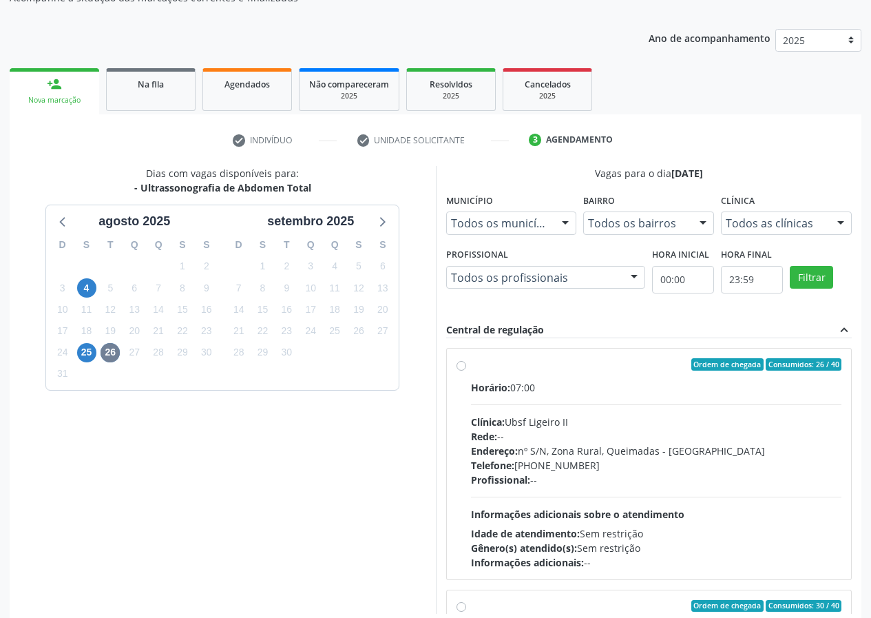
click at [471, 367] on label "Ordem de chegada Consumidos: 26 / 40 Horário: 07:00 Clínica: Ubsf Ligeiro II Re…" at bounding box center [656, 463] width 371 height 211
click at [464, 367] on input "Ordem de chegada Consumidos: 26 / 40 Horário: 07:00 Clínica: Ubsf Ligeiro II Re…" at bounding box center [461, 364] width 10 height 12
radio input "true"
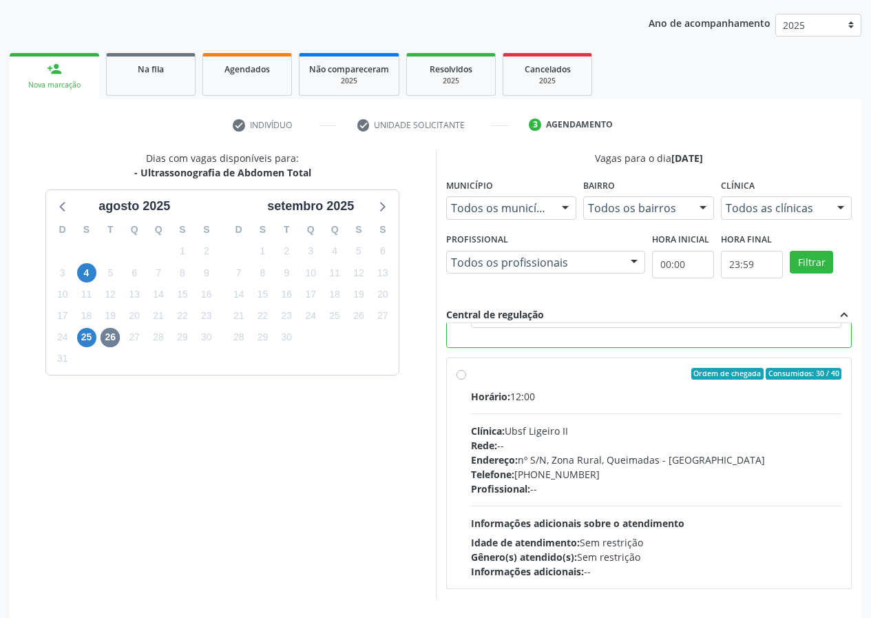
scroll to position [205, 0]
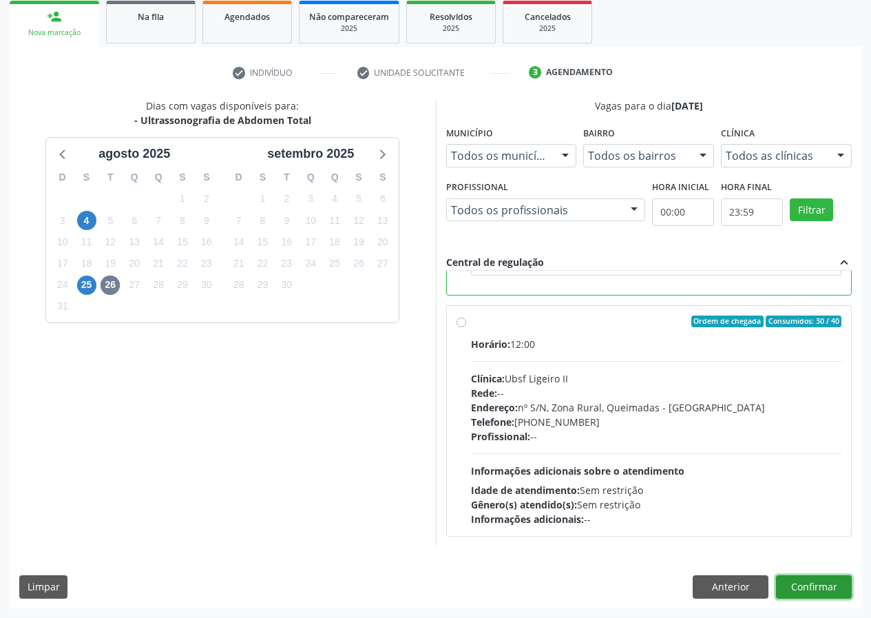
click at [810, 586] on button "Confirmar" at bounding box center [814, 586] width 76 height 23
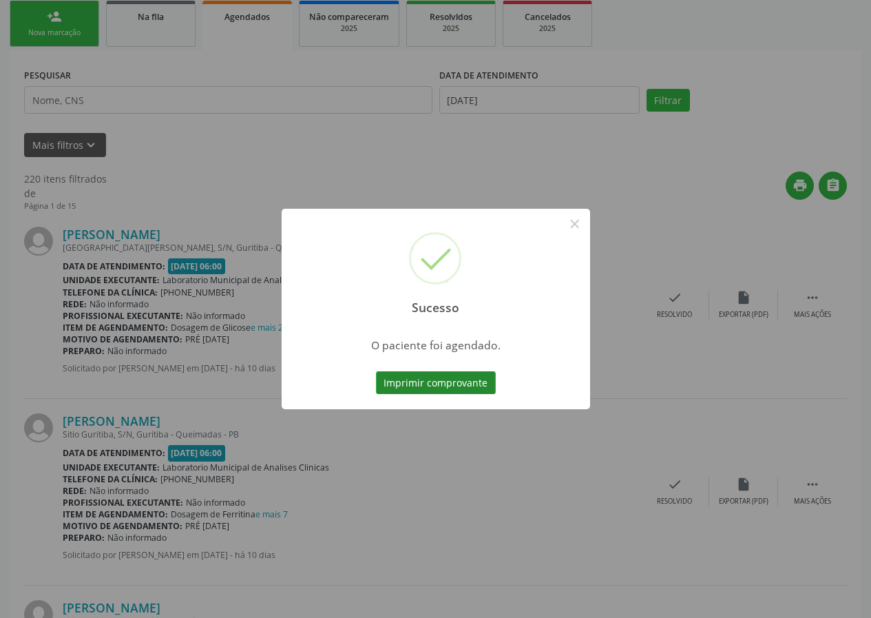
scroll to position [0, 0]
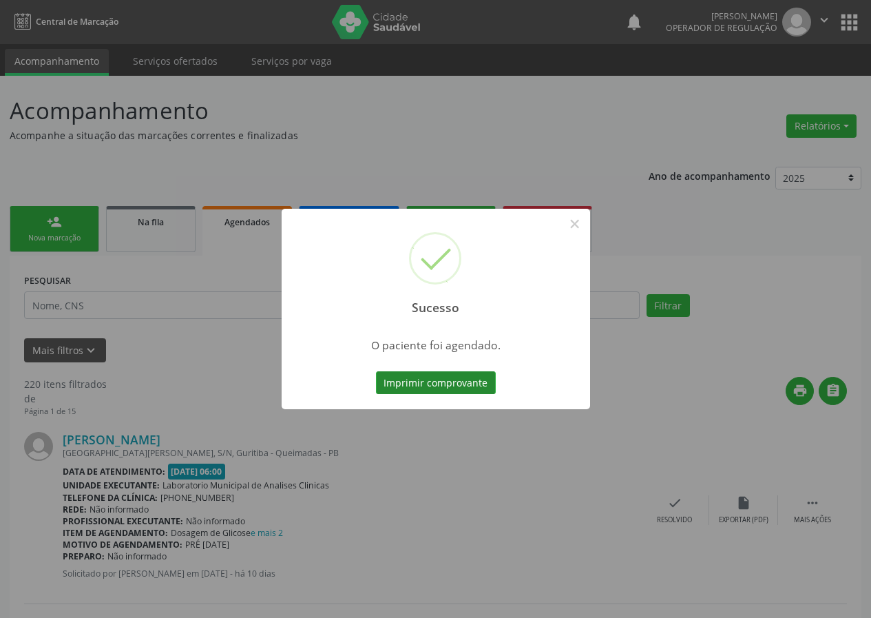
click at [452, 382] on button "Imprimir comprovante" at bounding box center [436, 382] width 120 height 23
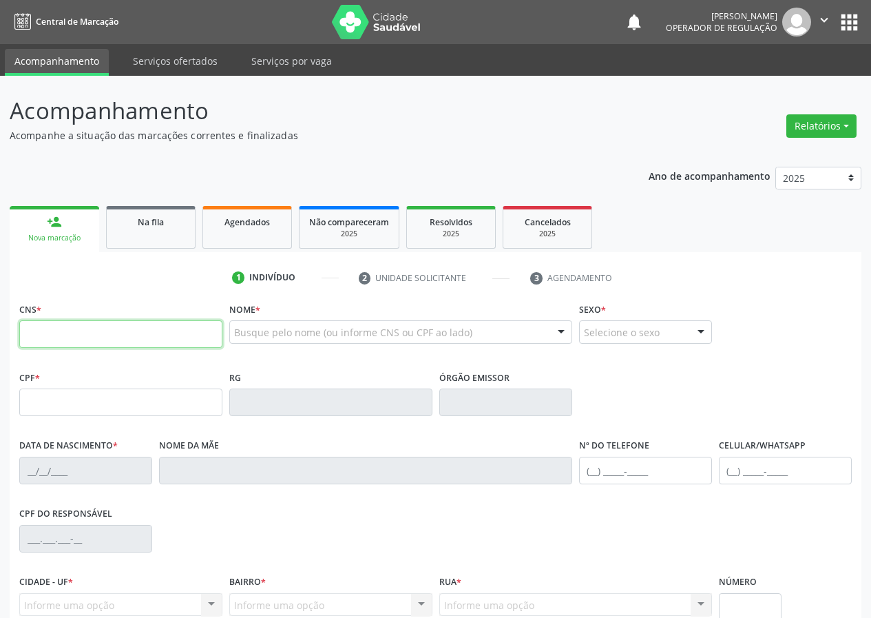
click at [45, 332] on input "text" at bounding box center [120, 334] width 203 height 28
type input "700 8014 5366 4383"
type input "017.440.474-30"
type input "[DATE]"
type input "[PERSON_NAME]"
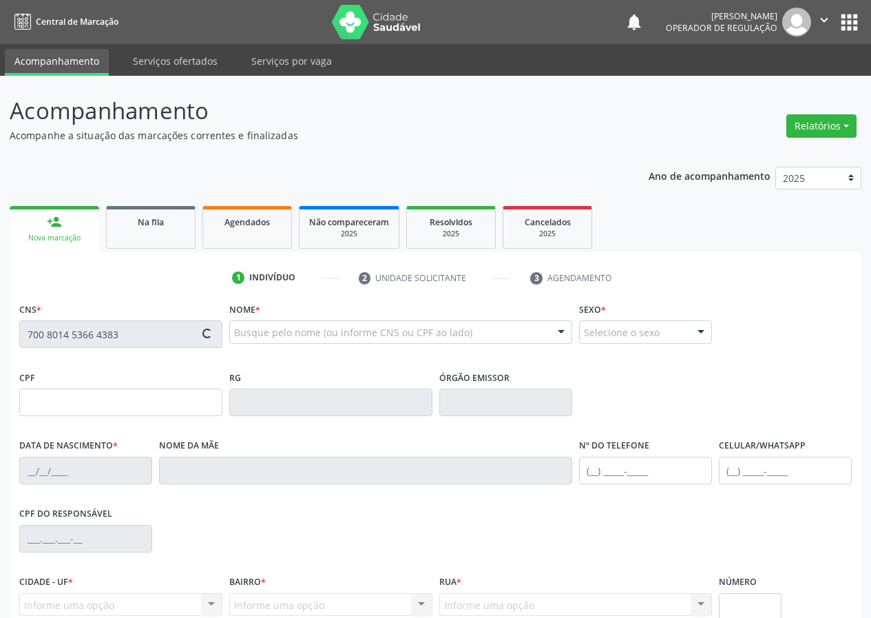
type input "[PHONE_NUMBER]"
type input "S/N"
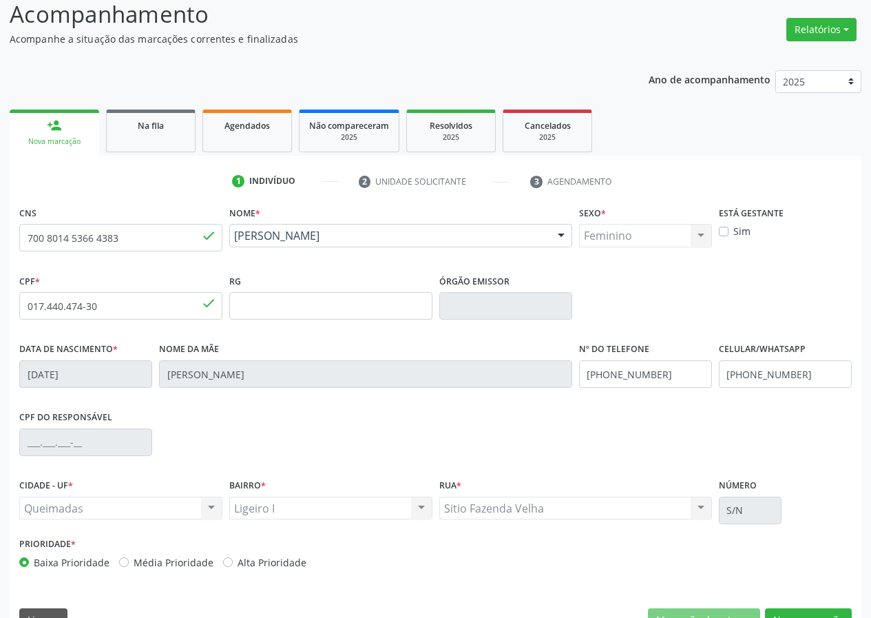
scroll to position [129, 0]
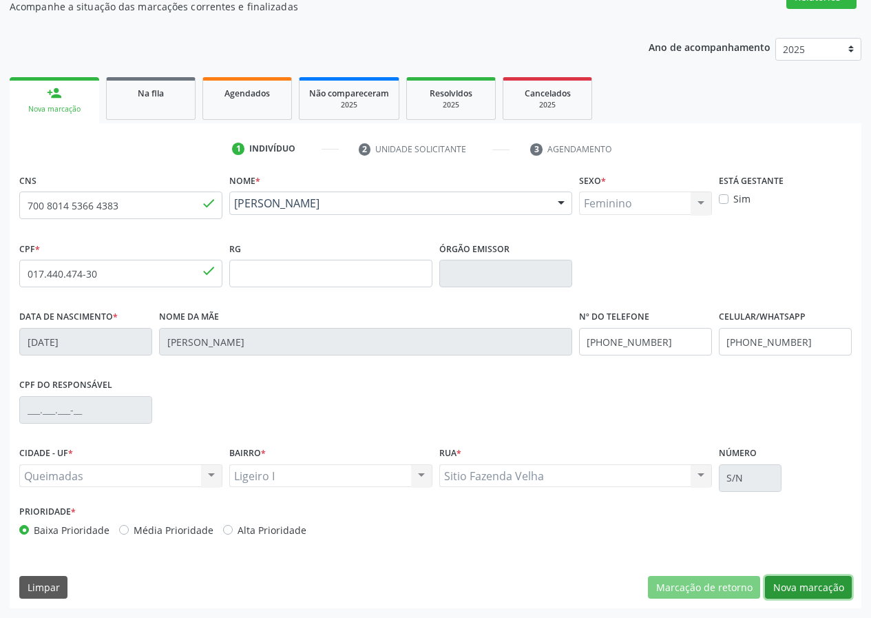
drag, startPoint x: 792, startPoint y: 583, endPoint x: 406, endPoint y: 456, distance: 406.0
click at [761, 561] on div "CNS 700 8014 5366 4383 done Nome * [PERSON_NAME] [PERSON_NAME] CNS: 700 8014 53…" at bounding box center [436, 389] width 852 height 438
click at [814, 589] on button "Nova marcação" at bounding box center [808, 587] width 87 height 23
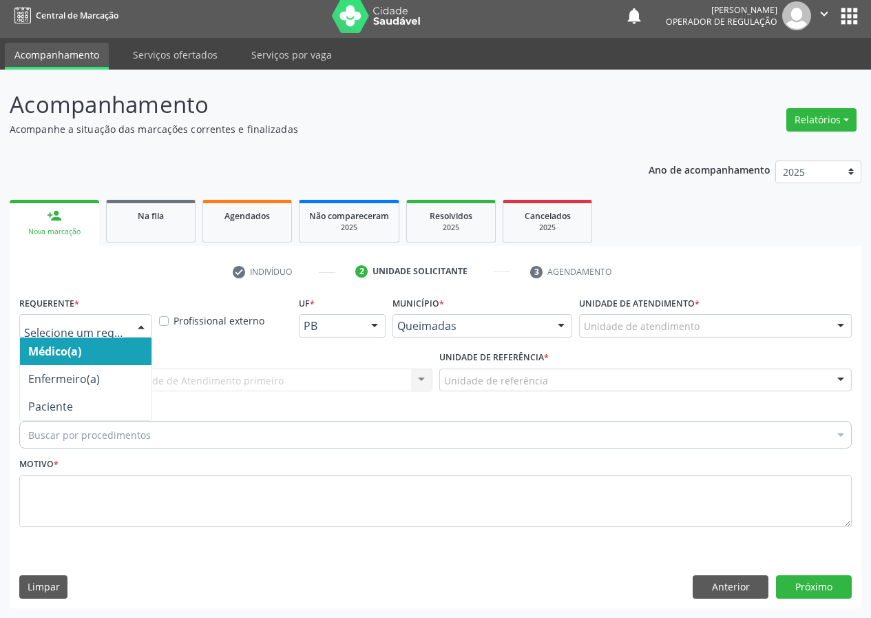
click at [137, 324] on div at bounding box center [141, 326] width 21 height 23
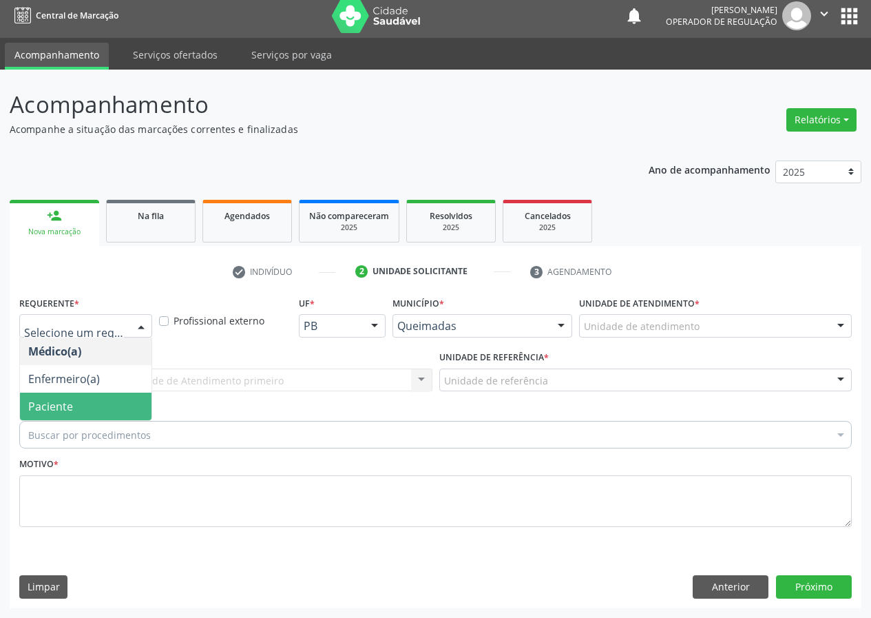
drag, startPoint x: 116, startPoint y: 408, endPoint x: 348, endPoint y: 378, distance: 233.2
click at [121, 406] on span "Paciente" at bounding box center [86, 406] width 132 height 28
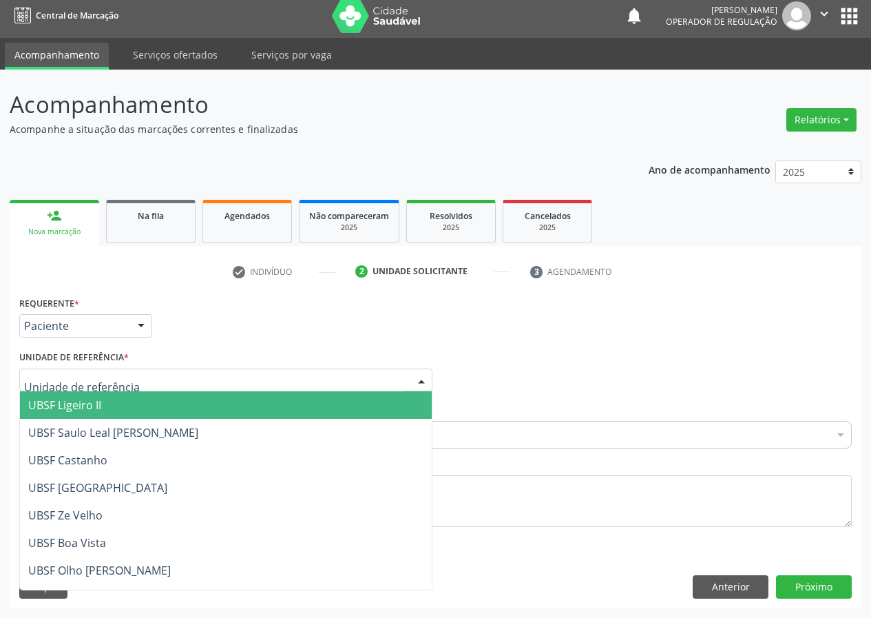
drag, startPoint x: 417, startPoint y: 380, endPoint x: 141, endPoint y: 467, distance: 289.6
click at [415, 380] on div at bounding box center [421, 380] width 21 height 23
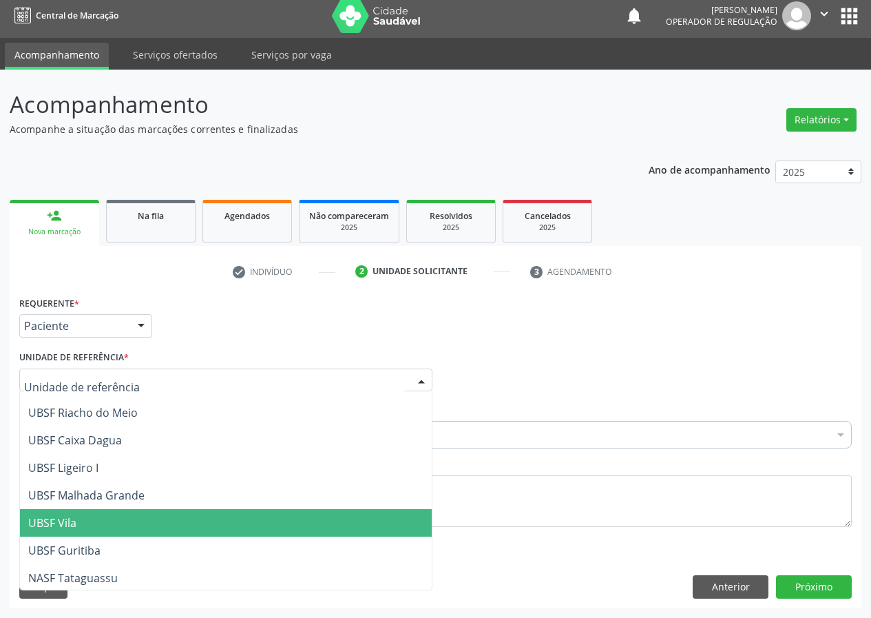
scroll to position [344, 0]
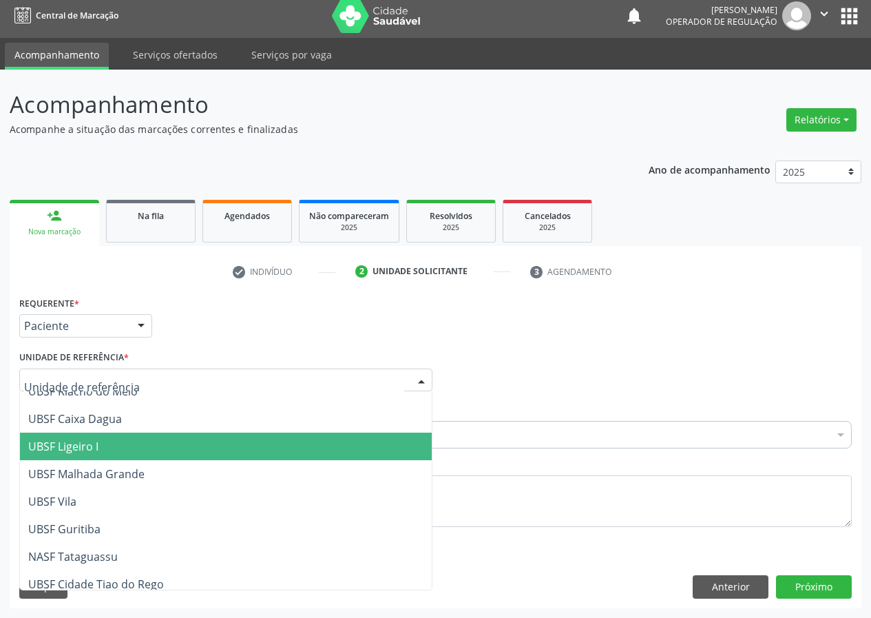
click at [87, 452] on span "UBSF Ligeiro I" at bounding box center [63, 446] width 70 height 15
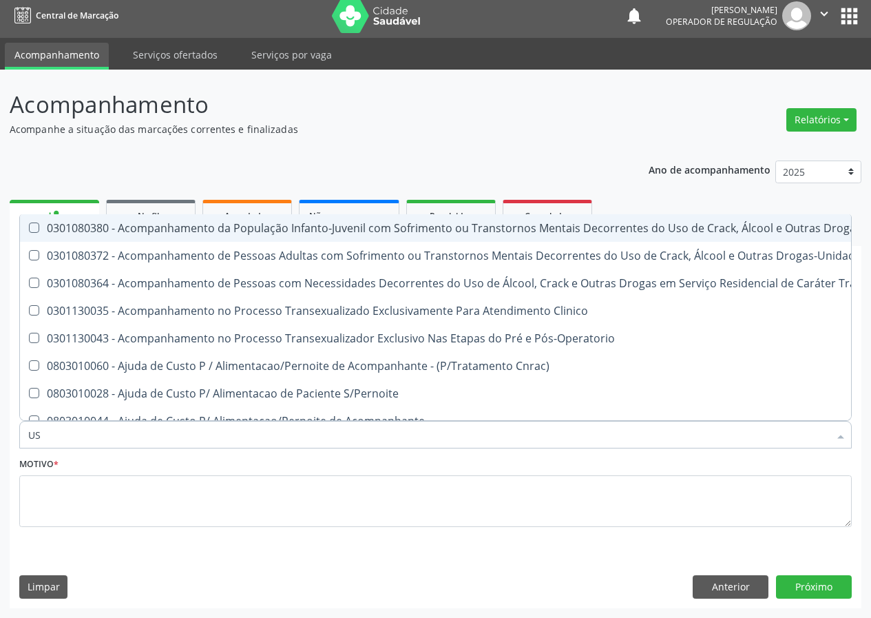
type input "U"
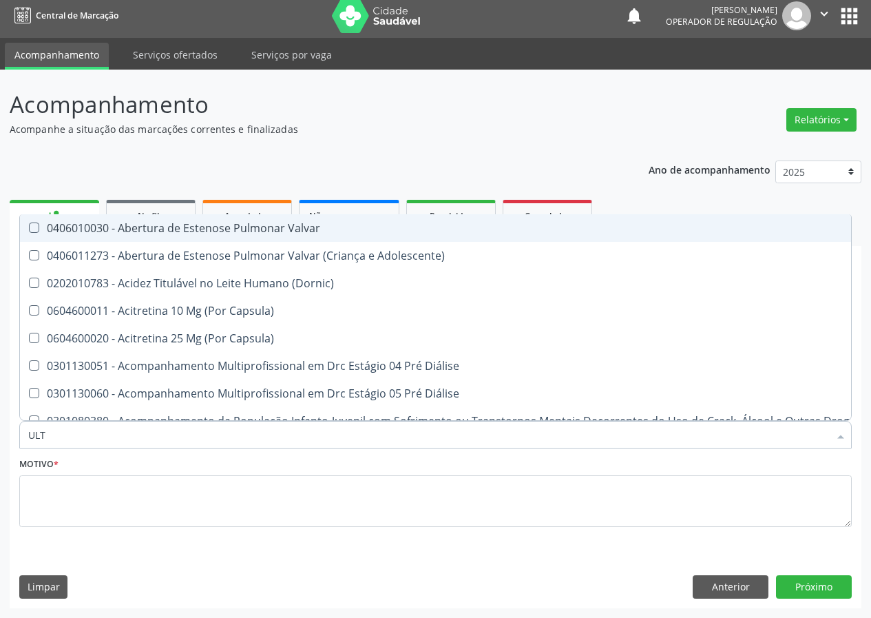
type input "ULTR"
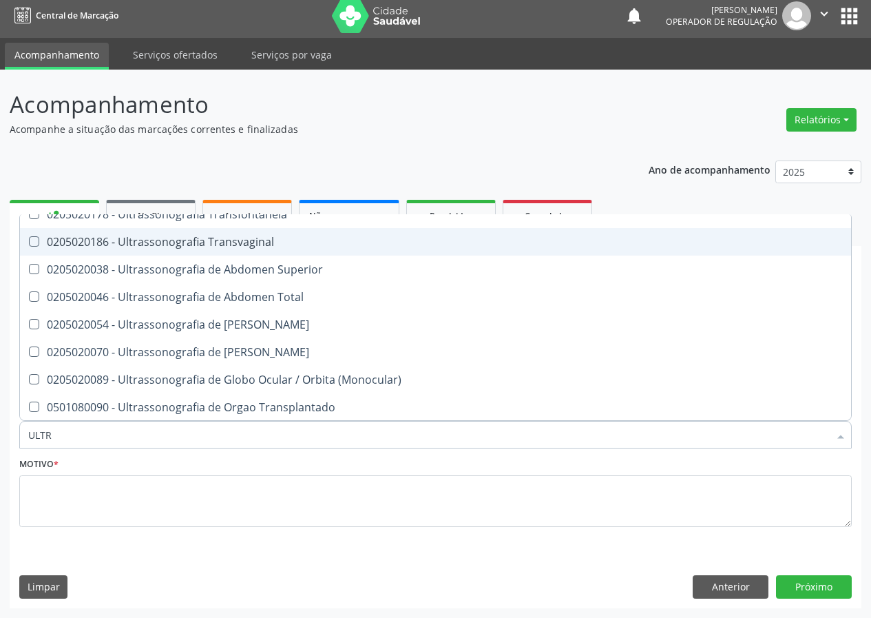
click at [230, 238] on div "0205020186 - Ultrassonografia Transvaginal" at bounding box center [435, 241] width 814 height 11
checkbox Transvaginal "true"
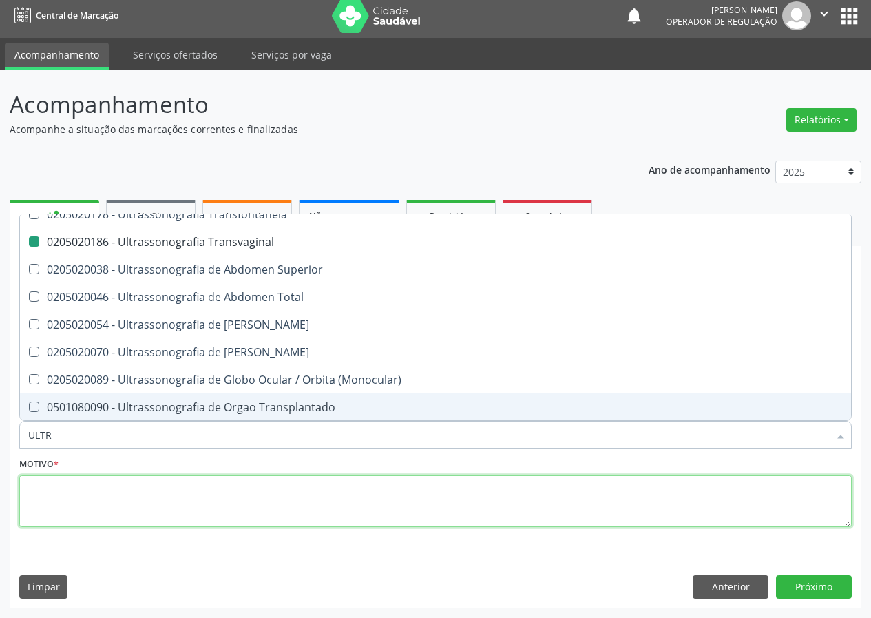
click at [55, 502] on textarea at bounding box center [435, 501] width 832 height 52
checkbox X "true"
checkbox Transvaginal "false"
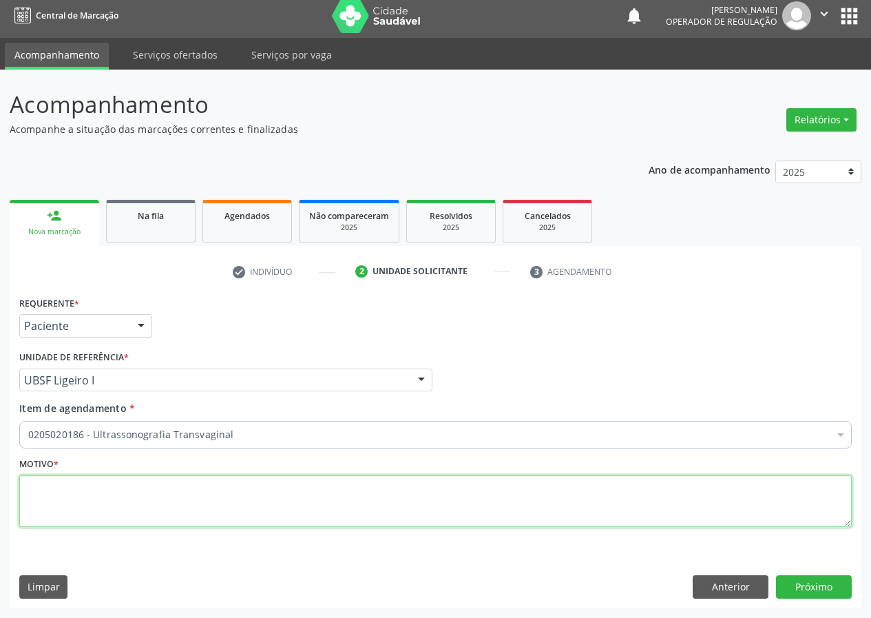
scroll to position [0, 0]
type textarea "AVALIAÇÃO"
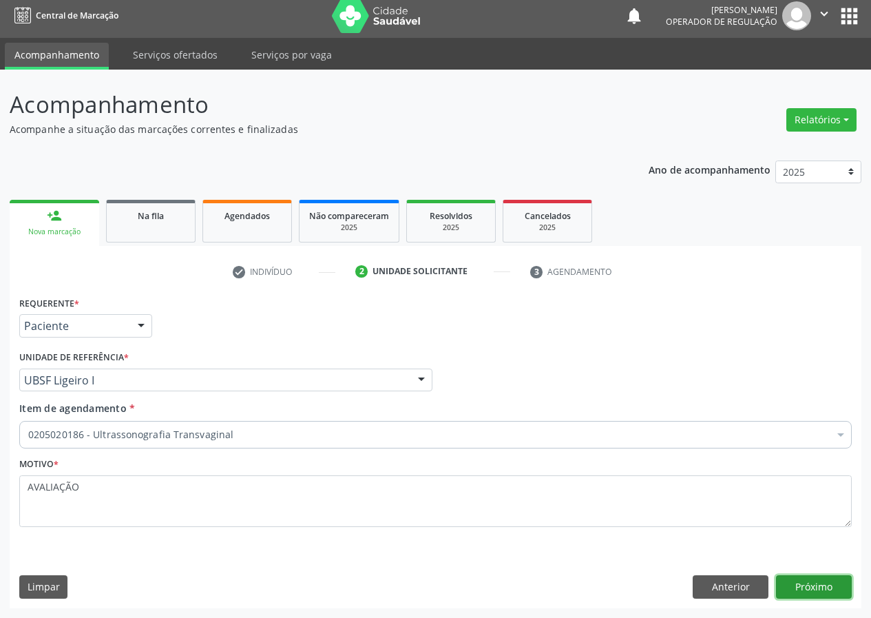
drag, startPoint x: 821, startPoint y: 585, endPoint x: 819, endPoint y: 567, distance: 18.7
click at [819, 574] on div "Requerente * Paciente Médico(a) Enfermeiro(a) Paciente Nenhum resultado encontr…" at bounding box center [436, 450] width 852 height 315
drag, startPoint x: 810, startPoint y: 587, endPoint x: 801, endPoint y: 582, distance: 9.9
click at [801, 582] on button "Próximo" at bounding box center [814, 586] width 76 height 23
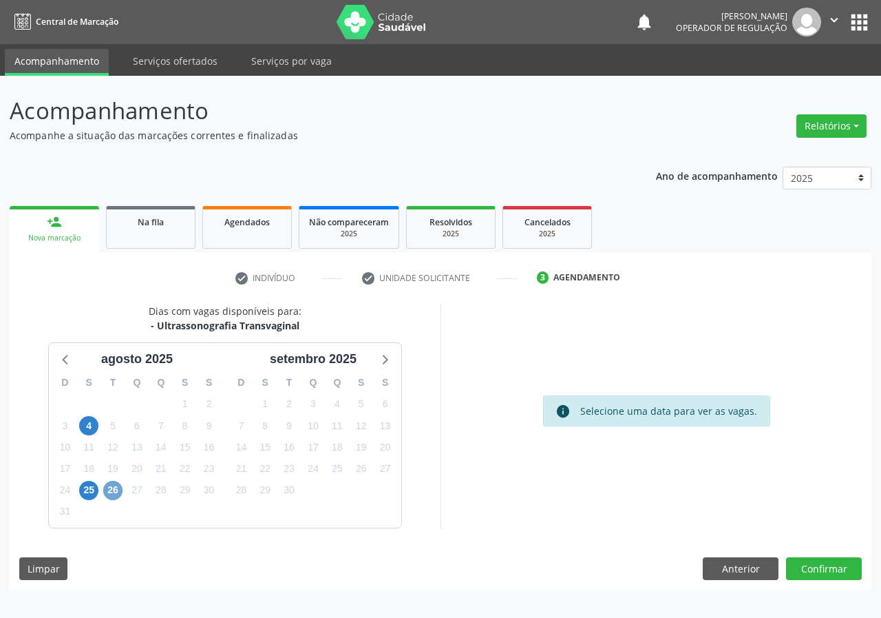
drag, startPoint x: 115, startPoint y: 494, endPoint x: 426, endPoint y: 427, distance: 318.4
click at [118, 488] on span "26" at bounding box center [112, 490] width 19 height 19
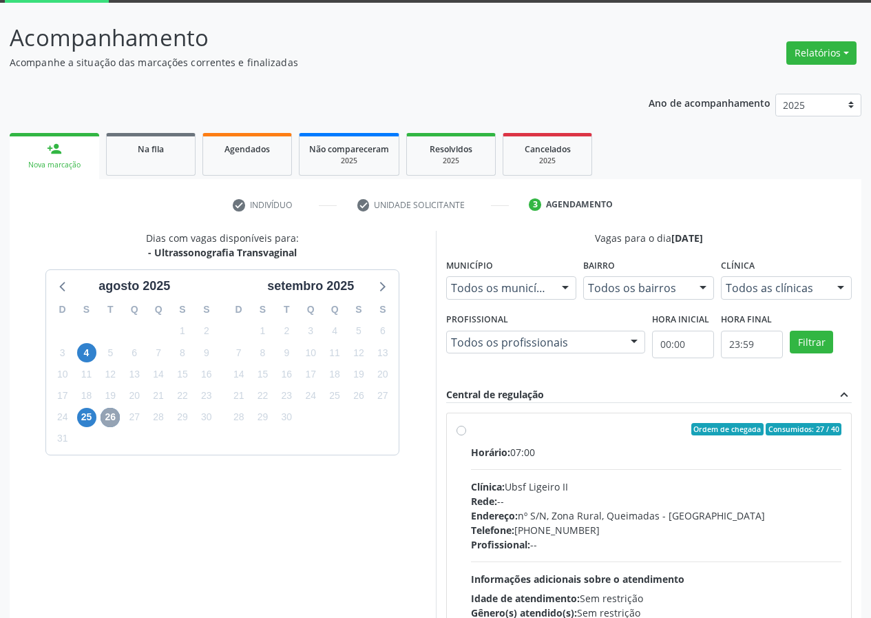
scroll to position [205, 0]
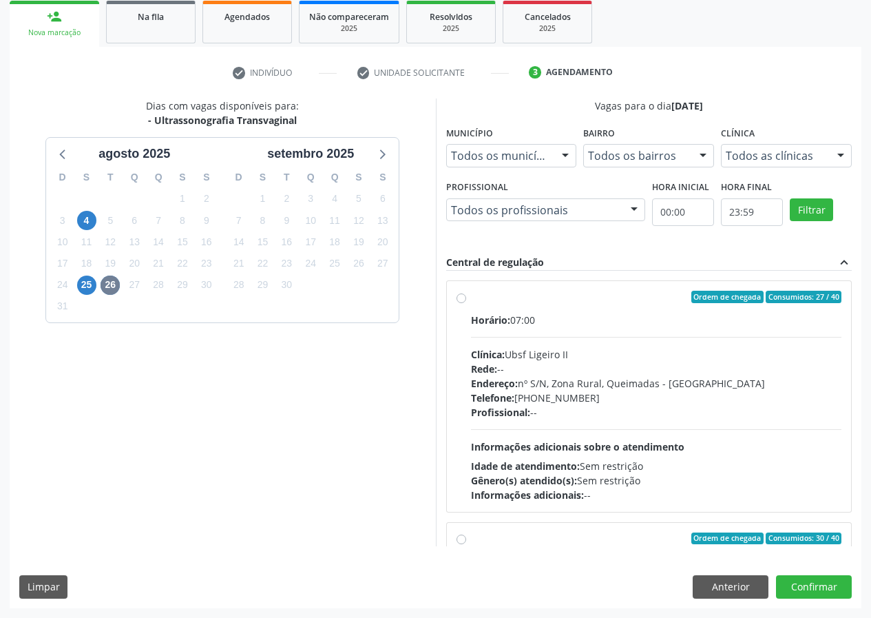
drag, startPoint x: 465, startPoint y: 299, endPoint x: 467, endPoint y: 308, distance: 8.7
click at [471, 299] on label "Ordem de chegada Consumidos: 27 / 40 Horário: 07:00 Clínica: Ubsf Ligeiro II Re…" at bounding box center [656, 396] width 371 height 211
click at [463, 299] on input "Ordem de chegada Consumidos: 27 / 40 Horário: 07:00 Clínica: Ubsf Ligeiro II Re…" at bounding box center [461, 297] width 10 height 12
radio input "true"
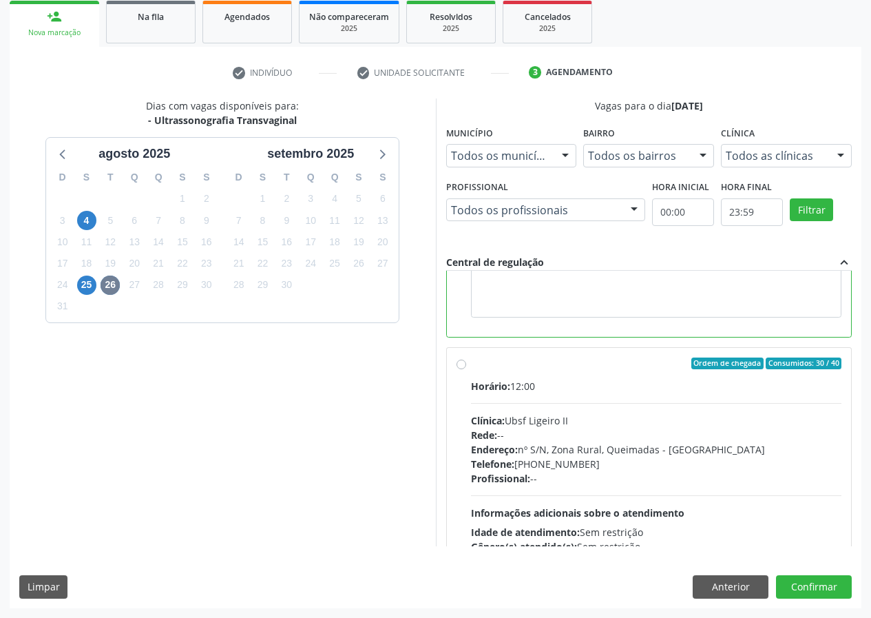
scroll to position [310, 0]
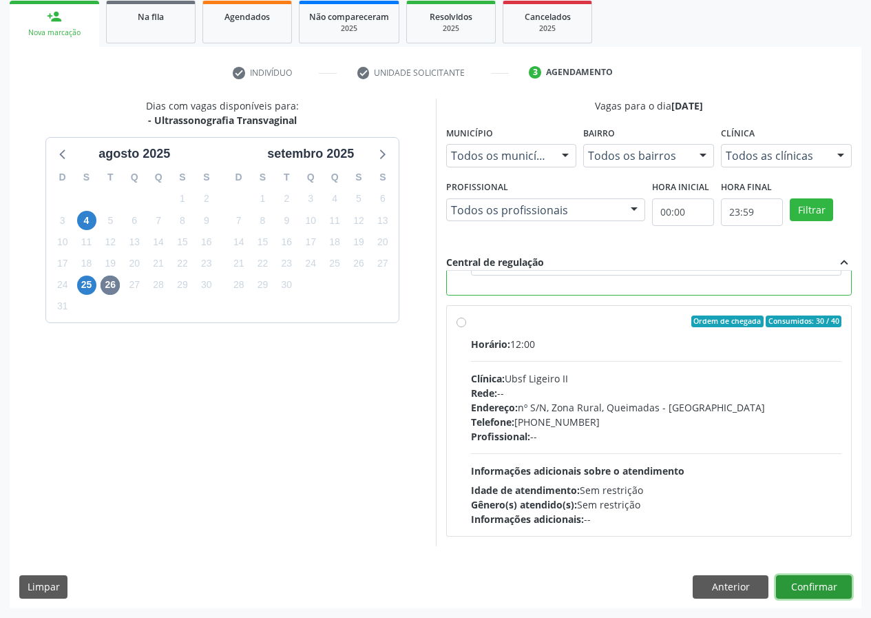
click at [817, 582] on button "Confirmar" at bounding box center [814, 586] width 76 height 23
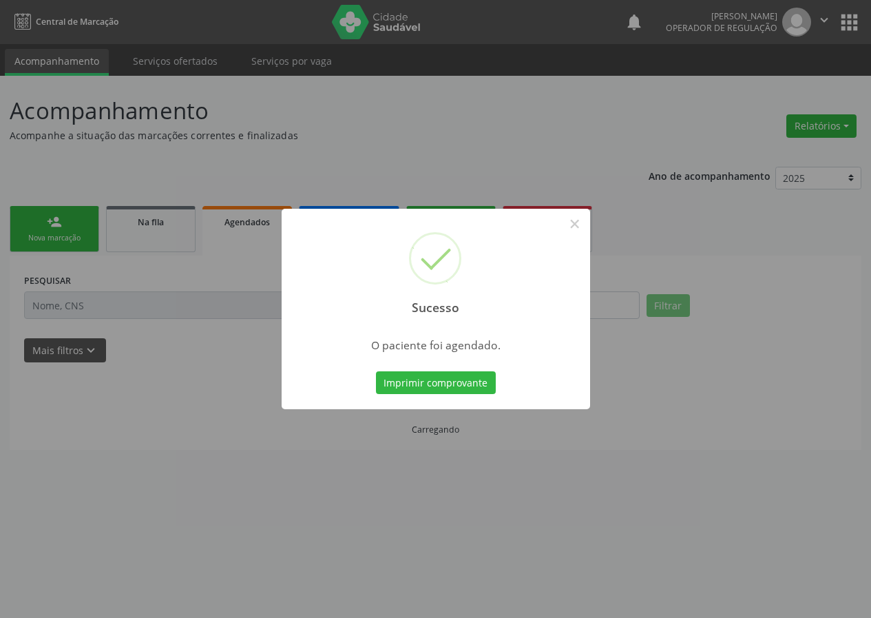
scroll to position [0, 0]
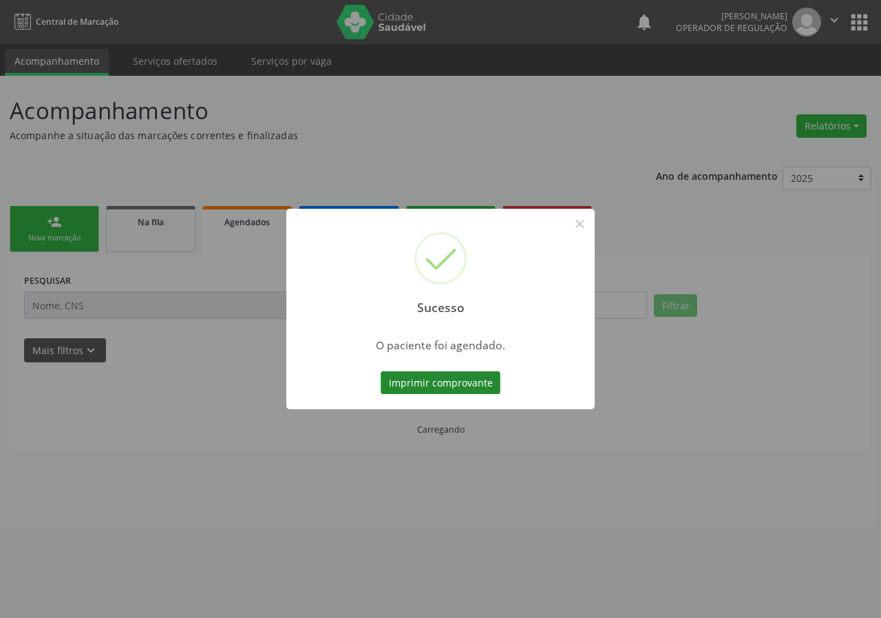
click at [429, 381] on button "Imprimir comprovante" at bounding box center [441, 382] width 120 height 23
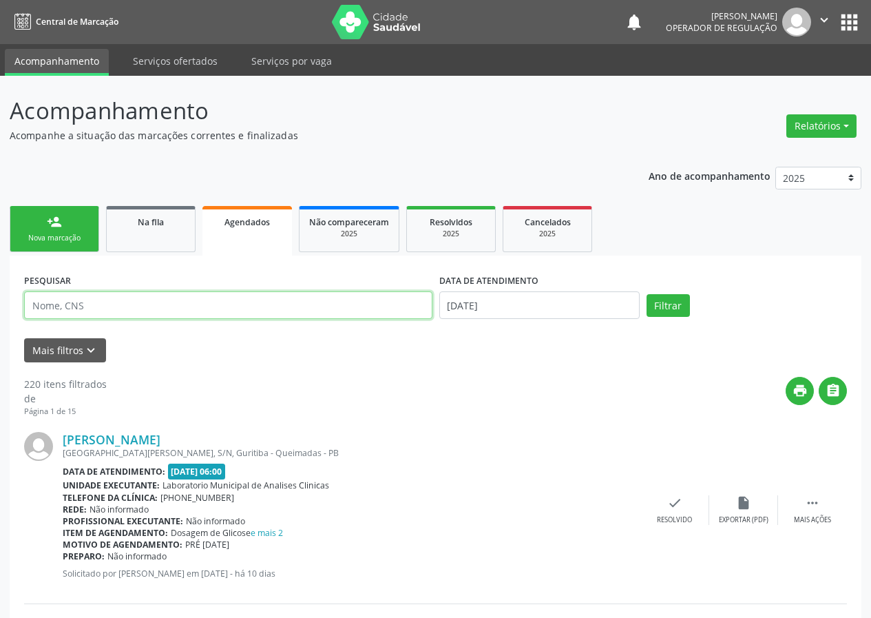
click at [54, 309] on input "text" at bounding box center [228, 305] width 408 height 28
click at [59, 307] on input "text" at bounding box center [228, 305] width 408 height 28
type input "701400674715038"
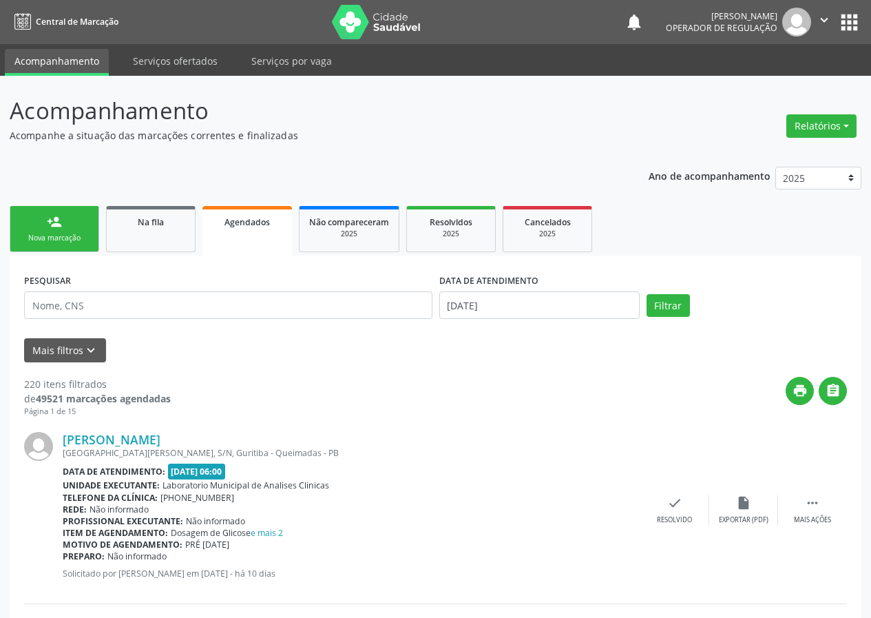
click at [71, 227] on link "person_add Nova marcação" at bounding box center [55, 229] width 90 height 46
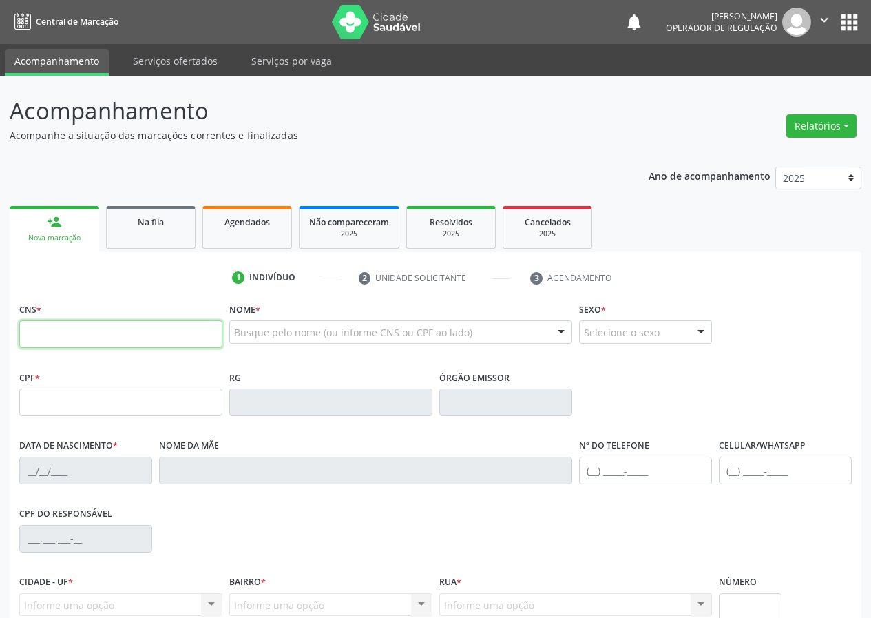
click at [32, 337] on input "text" at bounding box center [120, 334] width 203 height 28
type input "701 4006 7471 5038"
type input "048.086.264-89"
type input "16/07/1978"
type input "Marisa de Oliveira Bezerra"
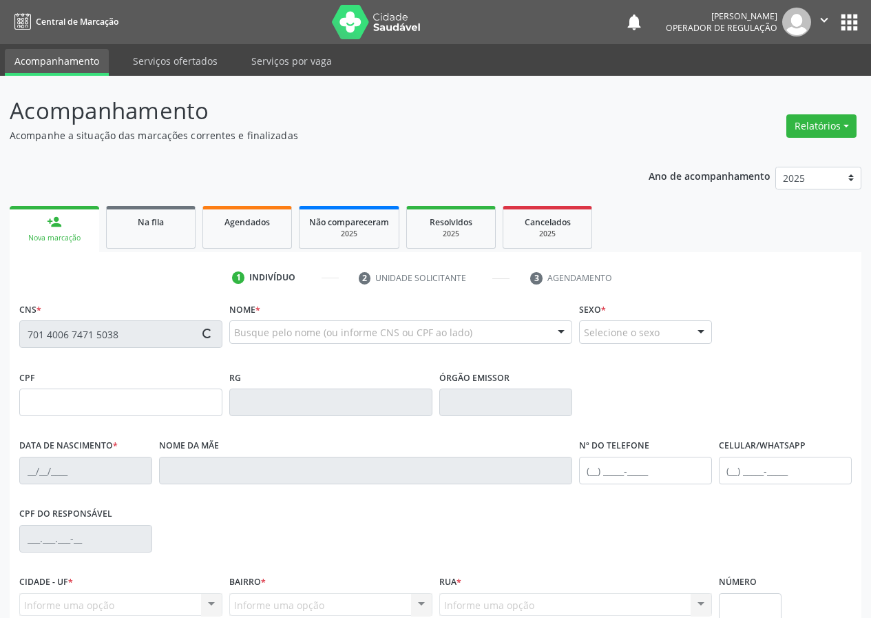
type input "(83) 99101-3772"
type input "414.417.294-53"
type input "3"
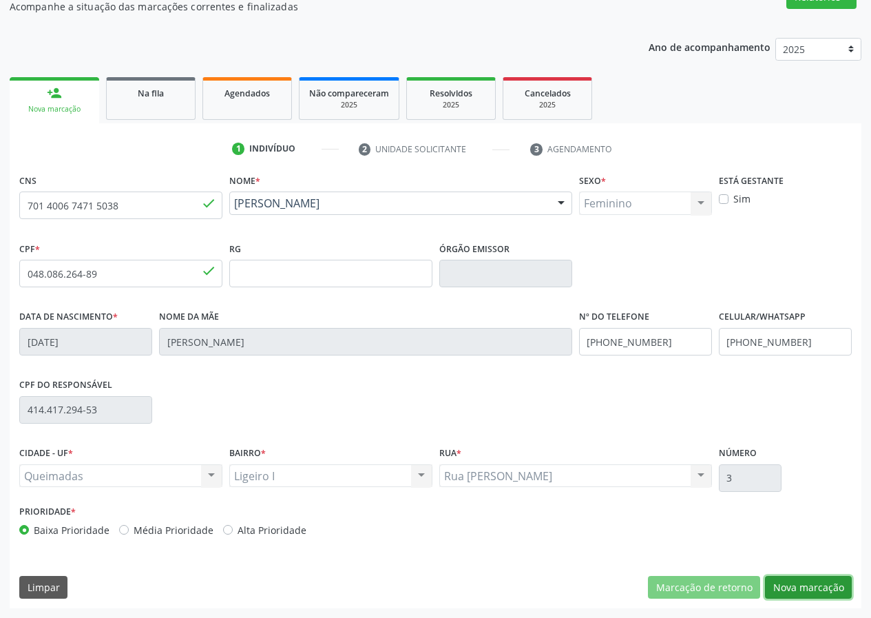
drag, startPoint x: 821, startPoint y: 589, endPoint x: 0, endPoint y: 412, distance: 840.2
click at [804, 585] on button "Nova marcação" at bounding box center [808, 587] width 87 height 23
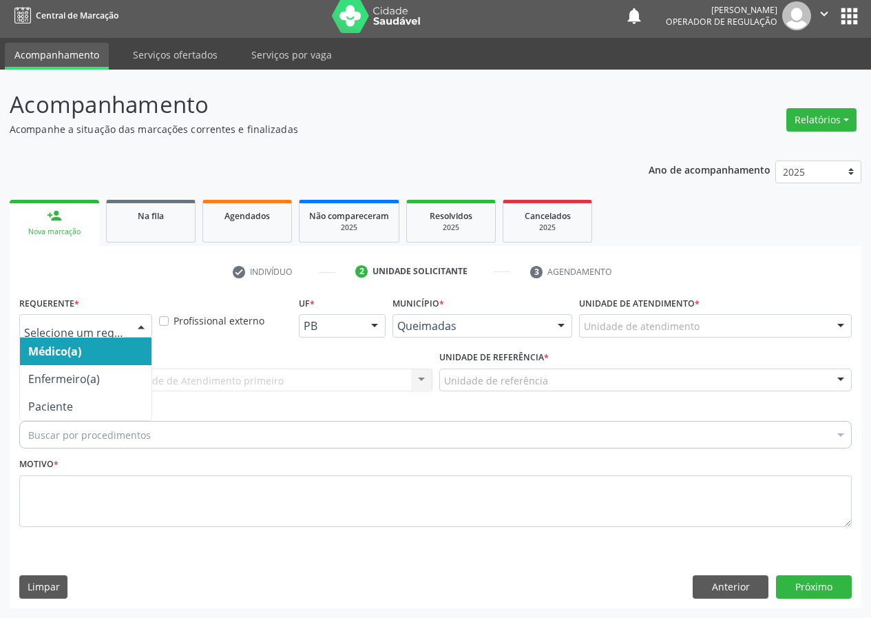
drag, startPoint x: 144, startPoint y: 319, endPoint x: 78, endPoint y: 398, distance: 102.6
click at [141, 323] on div at bounding box center [141, 326] width 21 height 23
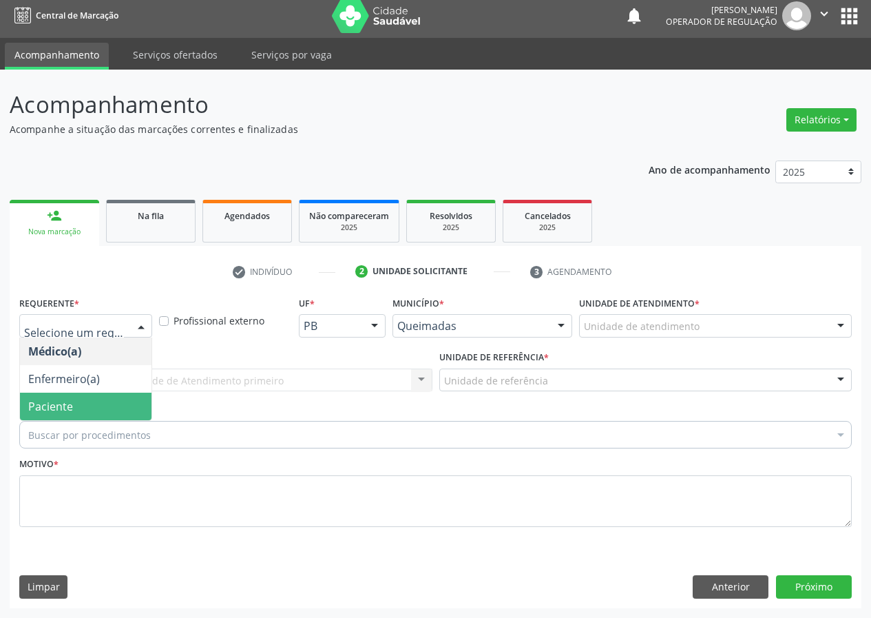
drag, startPoint x: 88, startPoint y: 403, endPoint x: 368, endPoint y: 395, distance: 280.4
click at [94, 401] on span "Paciente" at bounding box center [86, 406] width 132 height 28
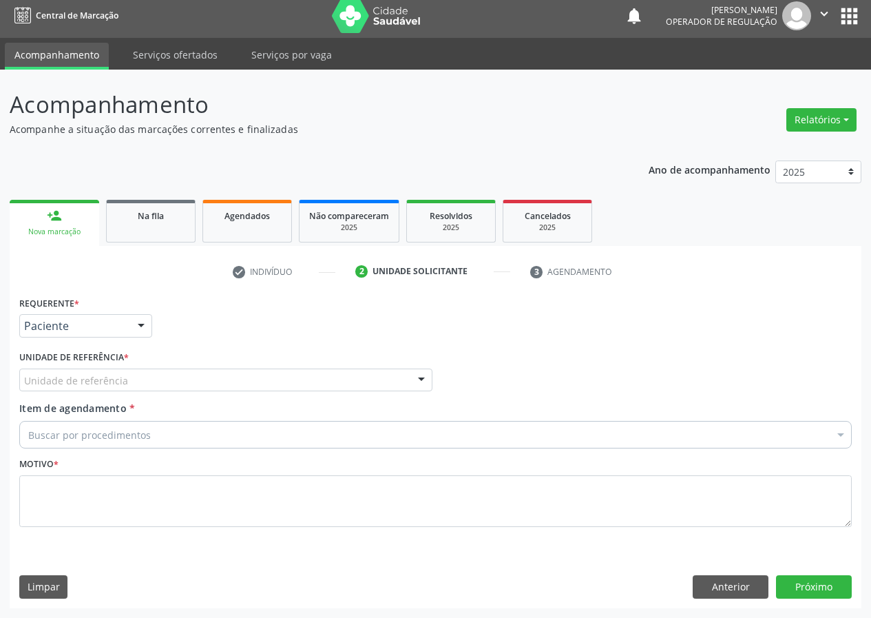
drag, startPoint x: 410, startPoint y: 383, endPoint x: 250, endPoint y: 437, distance: 168.5
click at [408, 383] on div "Unidade de referência UBSF Ligeiro II UBSF Saulo Leal [PERSON_NAME] UBSF Castan…" at bounding box center [225, 379] width 413 height 23
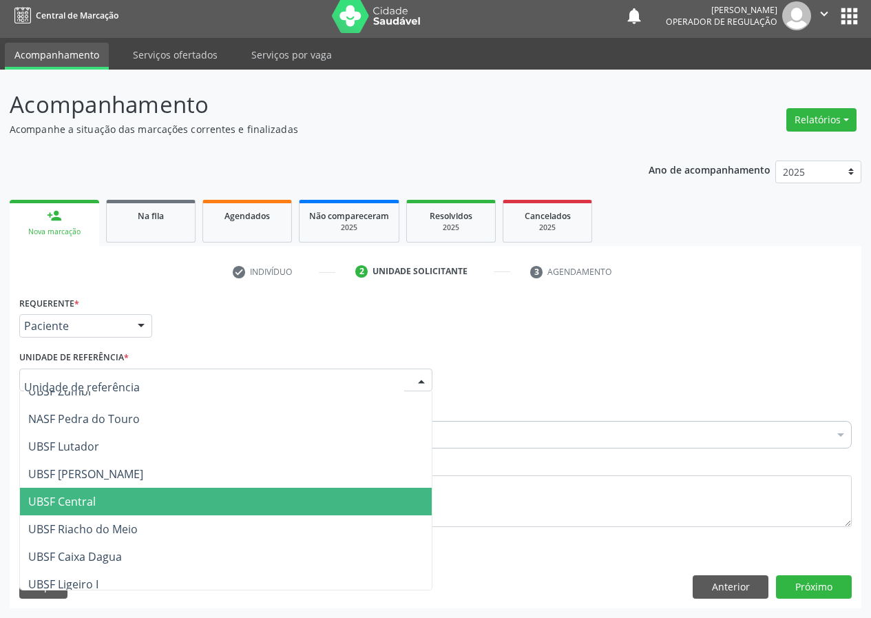
scroll to position [275, 0]
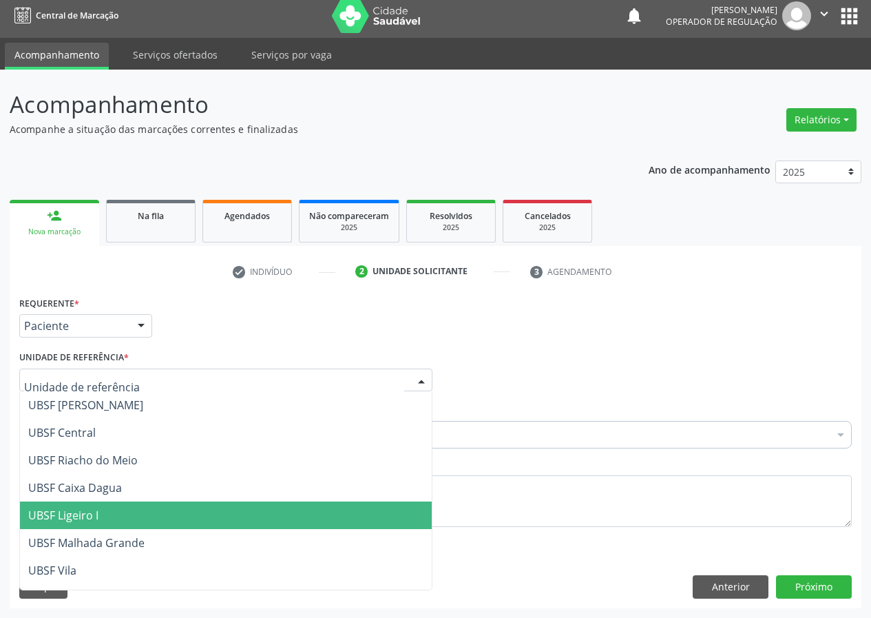
drag, startPoint x: 92, startPoint y: 512, endPoint x: 23, endPoint y: 522, distance: 69.5
click at [85, 512] on span "UBSF Ligeiro I" at bounding box center [63, 514] width 70 height 15
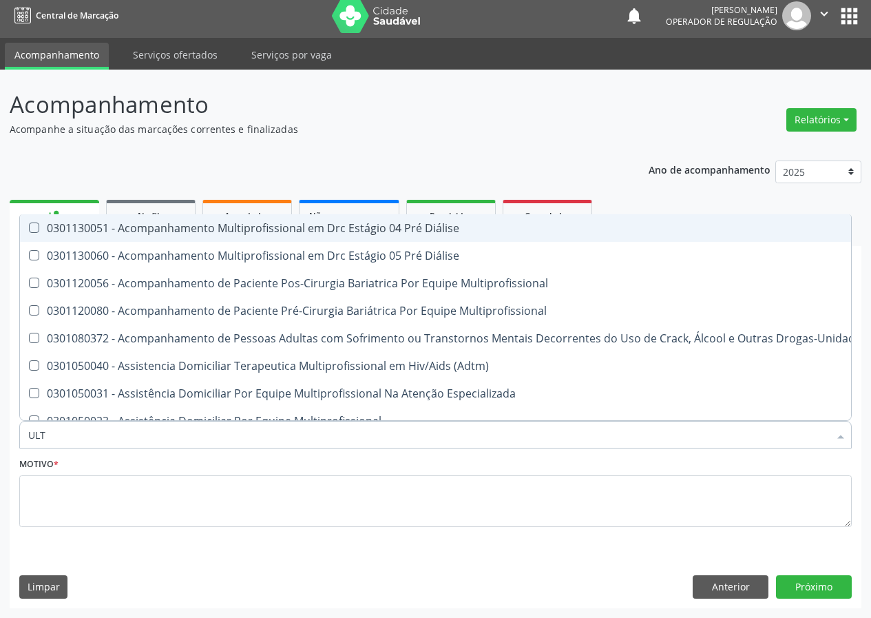
type input "ULTR"
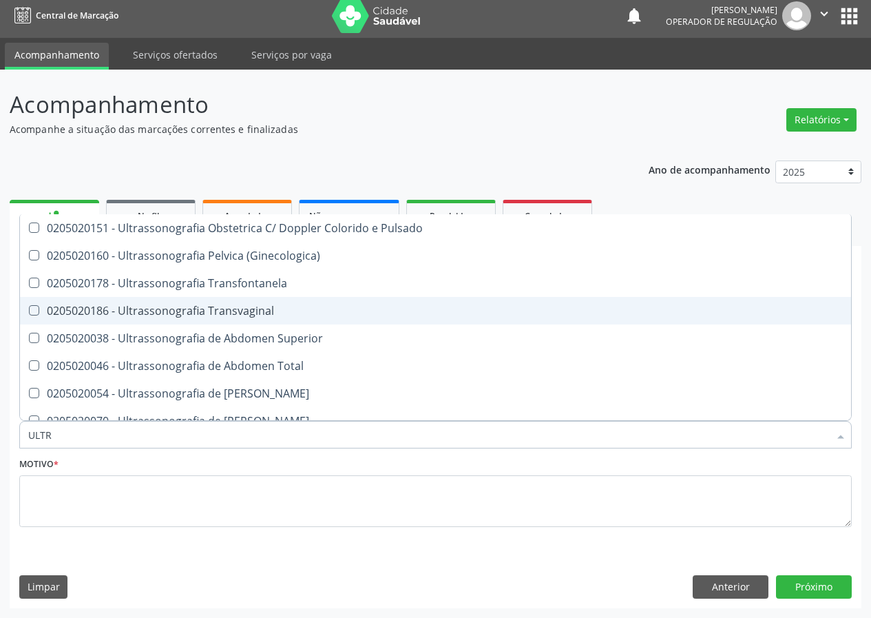
drag, startPoint x: 243, startPoint y: 306, endPoint x: 65, endPoint y: 437, distance: 220.7
click at [235, 313] on div "0205020186 - Ultrassonografia Transvaginal" at bounding box center [435, 310] width 814 height 11
checkbox Transvaginal "true"
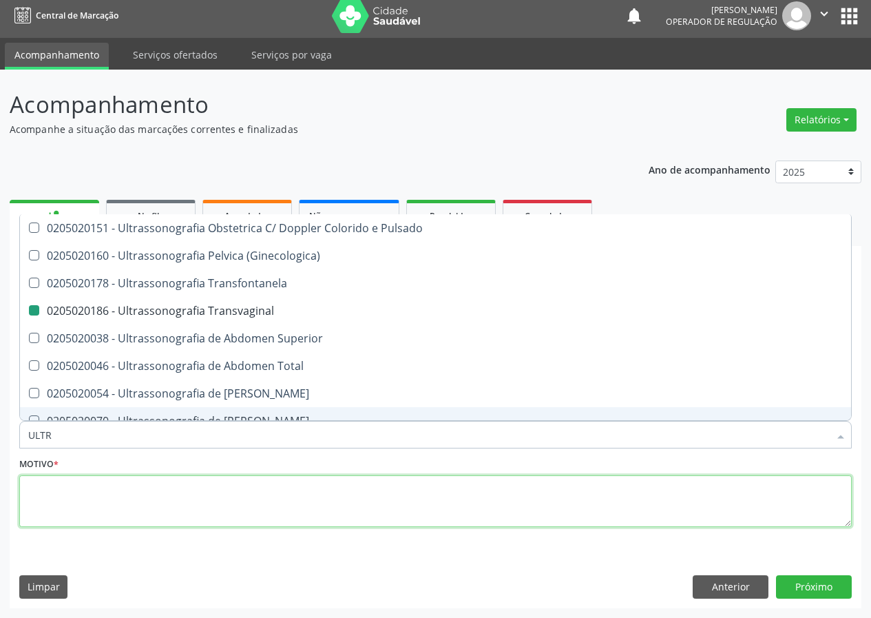
click at [45, 505] on textarea at bounding box center [435, 501] width 832 height 52
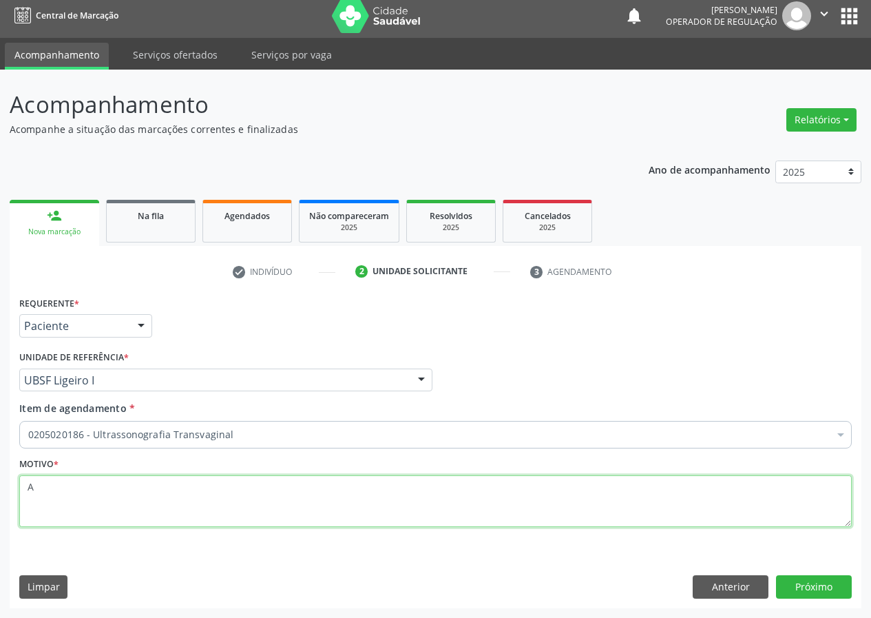
scroll to position [0, 0]
type textarea "AVALIAÇÃO"
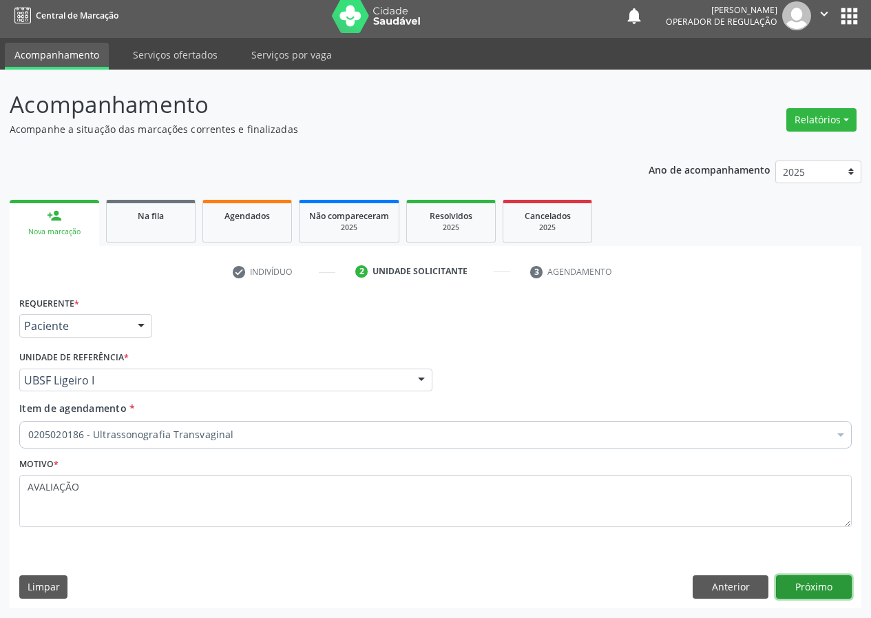
drag, startPoint x: 801, startPoint y: 587, endPoint x: 788, endPoint y: 587, distance: 13.1
click at [788, 587] on button "Próximo" at bounding box center [814, 586] width 76 height 23
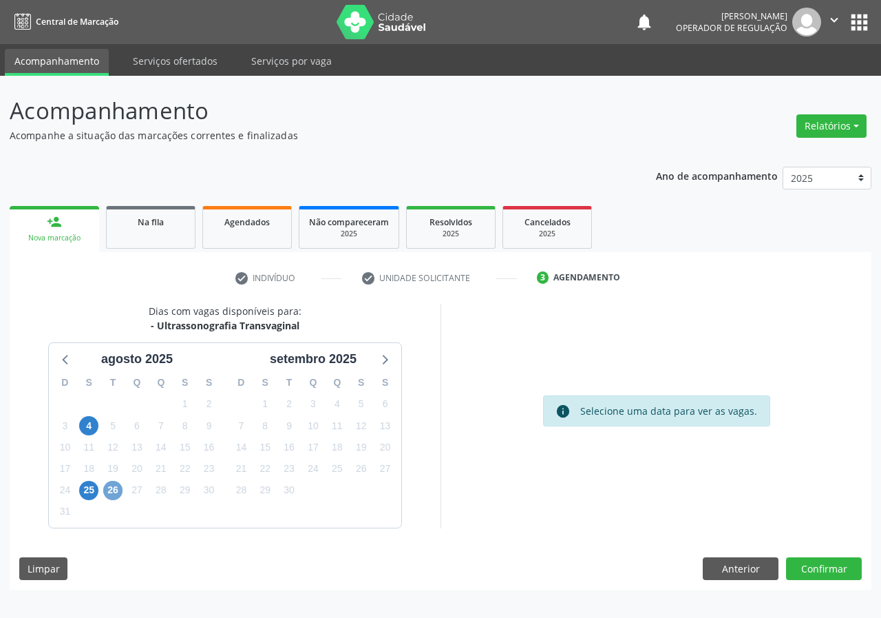
drag, startPoint x: 114, startPoint y: 488, endPoint x: 392, endPoint y: 423, distance: 285.6
click at [115, 487] on span "26" at bounding box center [112, 490] width 19 height 19
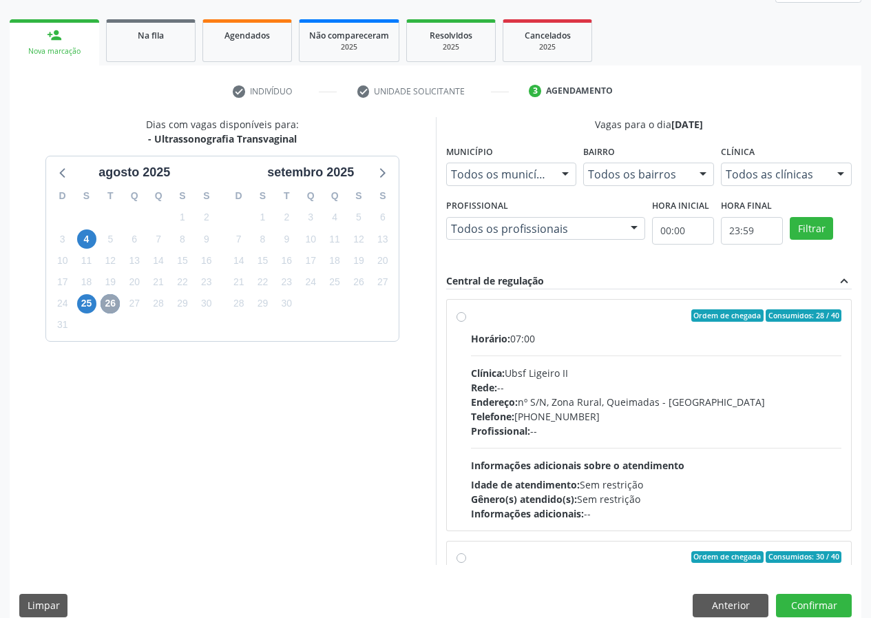
scroll to position [205, 0]
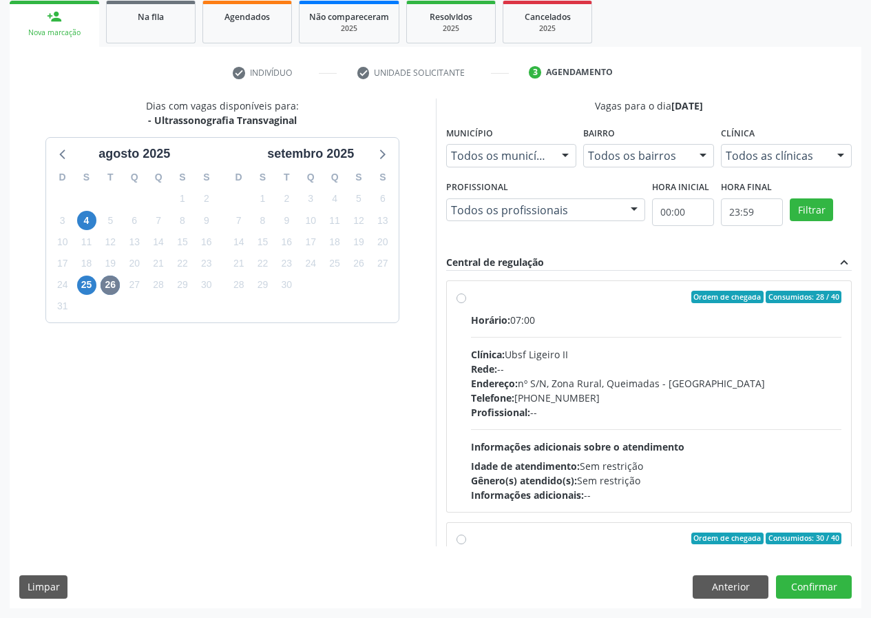
click at [471, 298] on label "Ordem de chegada Consumidos: 28 / 40 Horário: 07:00 Clínica: Ubsf Ligeiro II Re…" at bounding box center [656, 396] width 371 height 211
click at [460, 298] on input "Ordem de chegada Consumidos: 28 / 40 Horário: 07:00 Clínica: Ubsf Ligeiro II Re…" at bounding box center [461, 297] width 10 height 12
radio input "true"
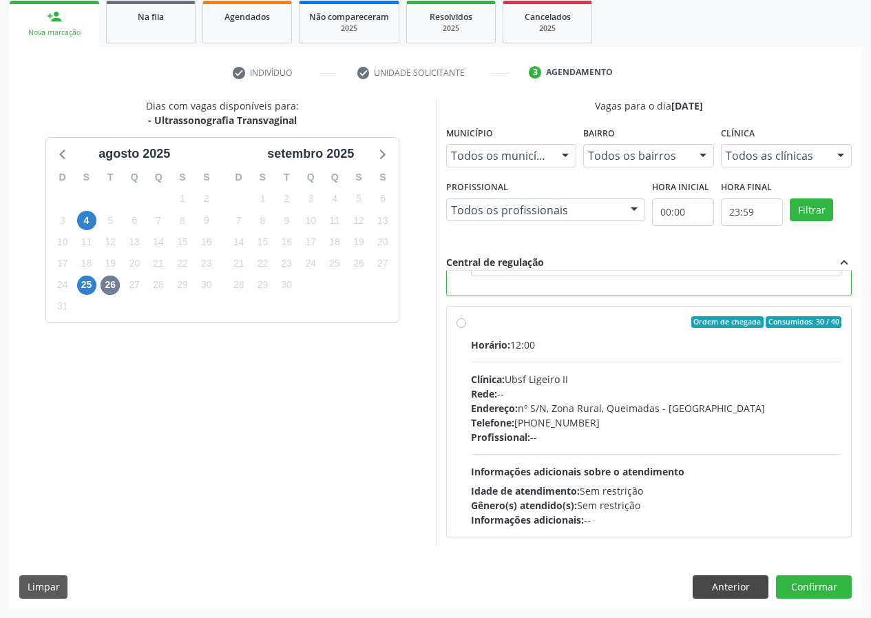
scroll to position [310, 0]
drag, startPoint x: 818, startPoint y: 587, endPoint x: 481, endPoint y: 585, distance: 336.7
click at [808, 585] on button "Confirmar" at bounding box center [814, 586] width 76 height 23
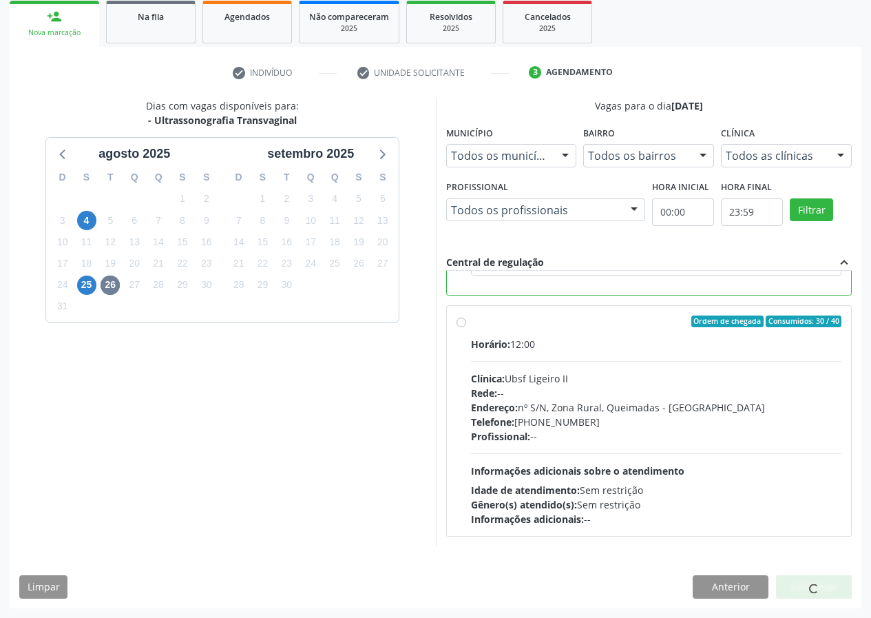
scroll to position [0, 0]
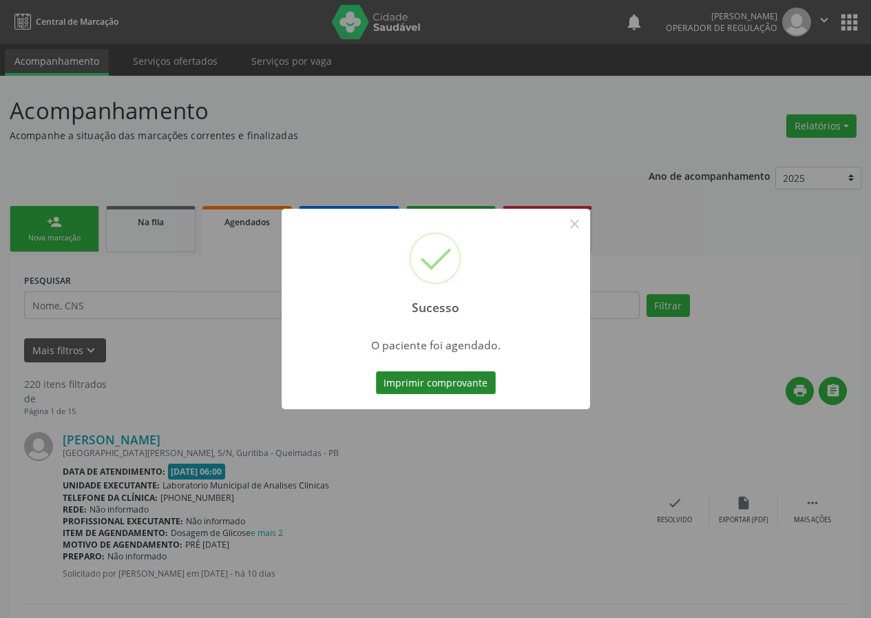
click at [402, 385] on button "Imprimir comprovante" at bounding box center [436, 382] width 120 height 23
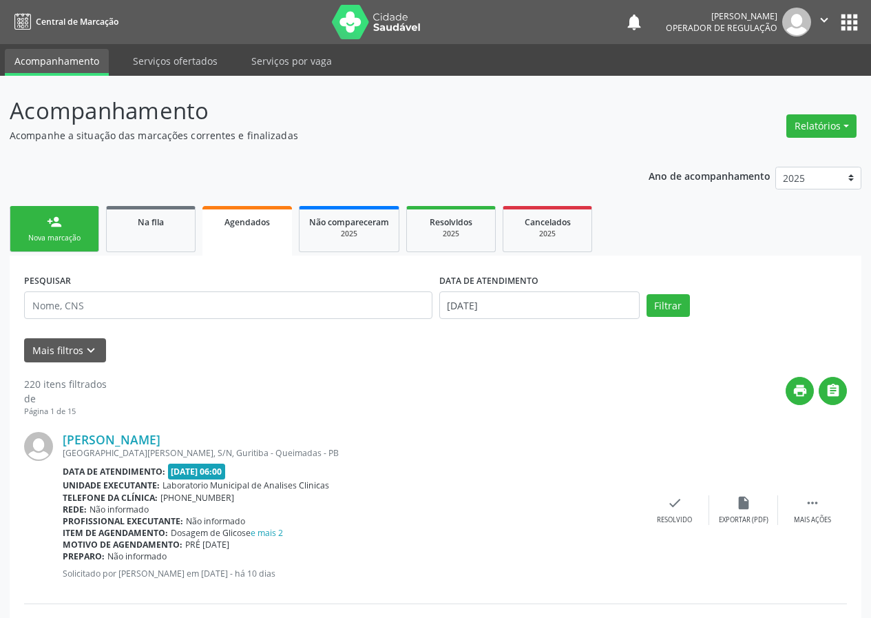
click at [52, 231] on link "person_add Nova marcação" at bounding box center [55, 229] width 90 height 46
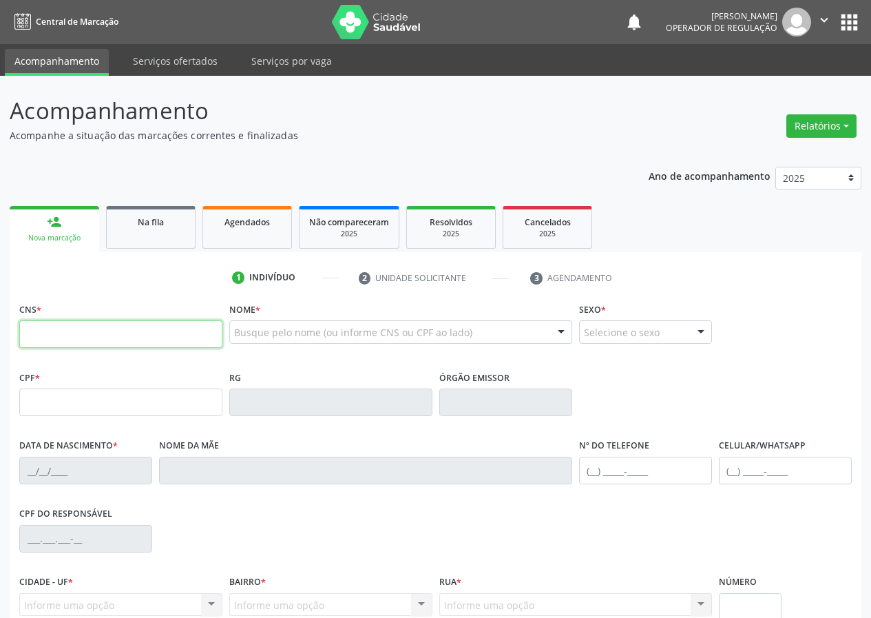
click at [33, 329] on input "text" at bounding box center [120, 334] width 203 height 28
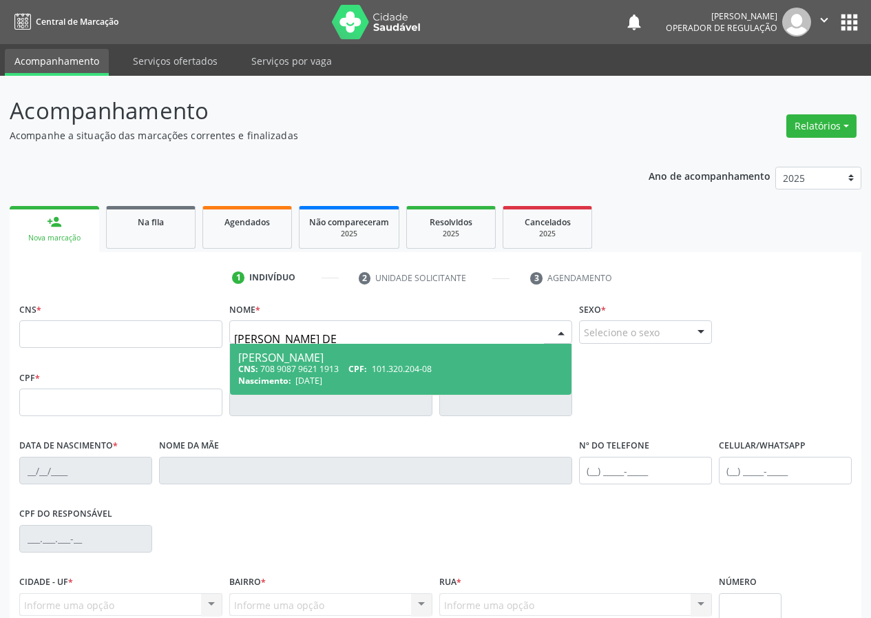
type input "THOMAS MONTEIRO DE"
drag, startPoint x: 304, startPoint y: 361, endPoint x: 288, endPoint y: 394, distance: 35.7
click at [304, 361] on div "Thomas Monteiro de Almeida" at bounding box center [400, 357] width 325 height 11
type input "708 9087 9621 1913"
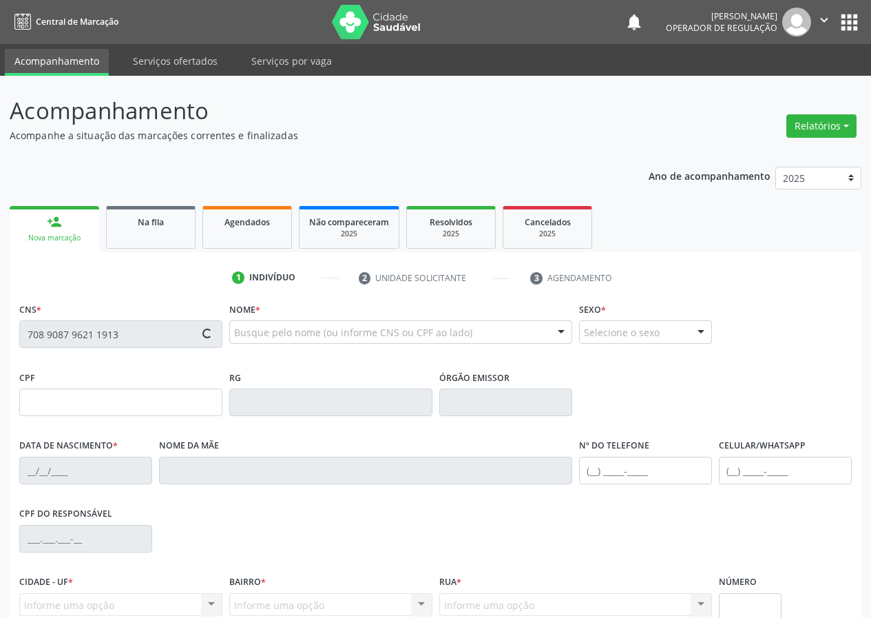
type input "101.320.204-08"
type input "12/09/1993"
type input "Silvana de Souza Monteiro Almeida"
type input "(83) 99100-9696"
type input "554.335.884-91"
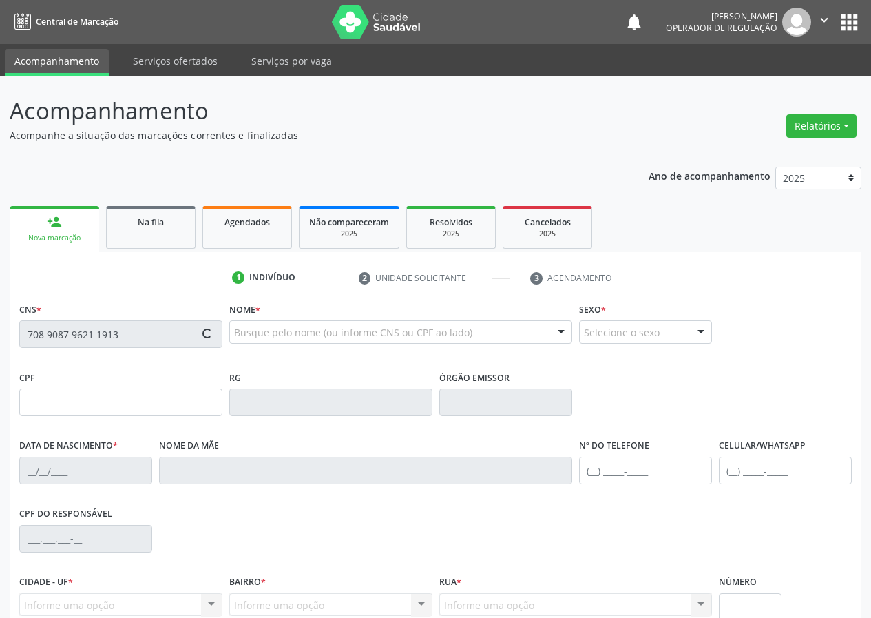
type input "8"
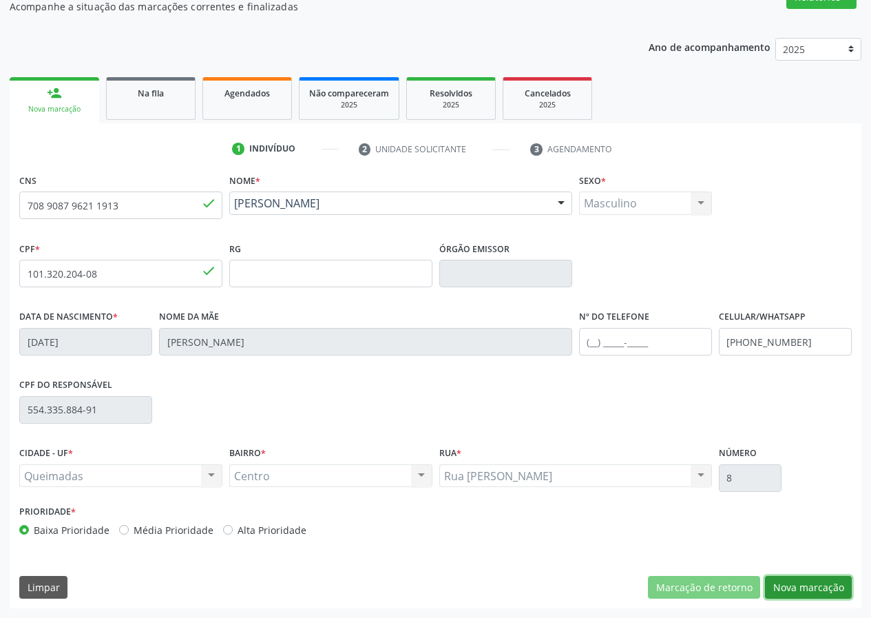
drag, startPoint x: 804, startPoint y: 585, endPoint x: 409, endPoint y: 595, distance: 395.3
click at [786, 587] on button "Nova marcação" at bounding box center [808, 587] width 87 height 23
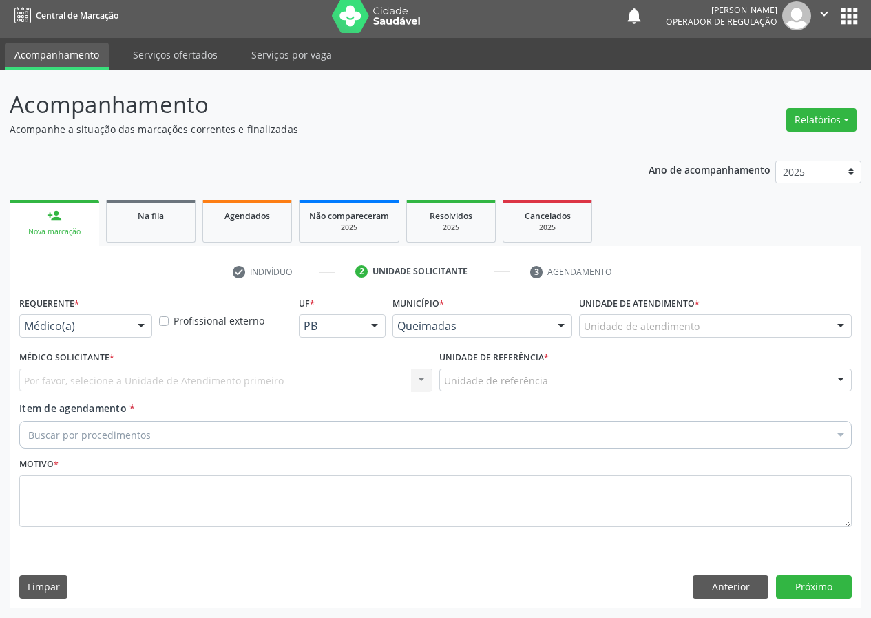
scroll to position [6, 0]
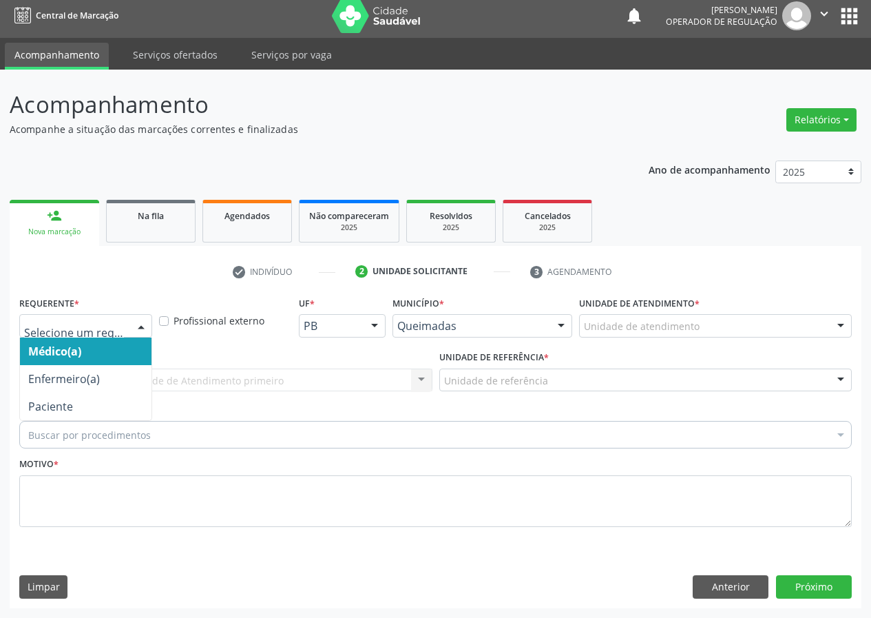
click at [140, 321] on div at bounding box center [141, 326] width 21 height 23
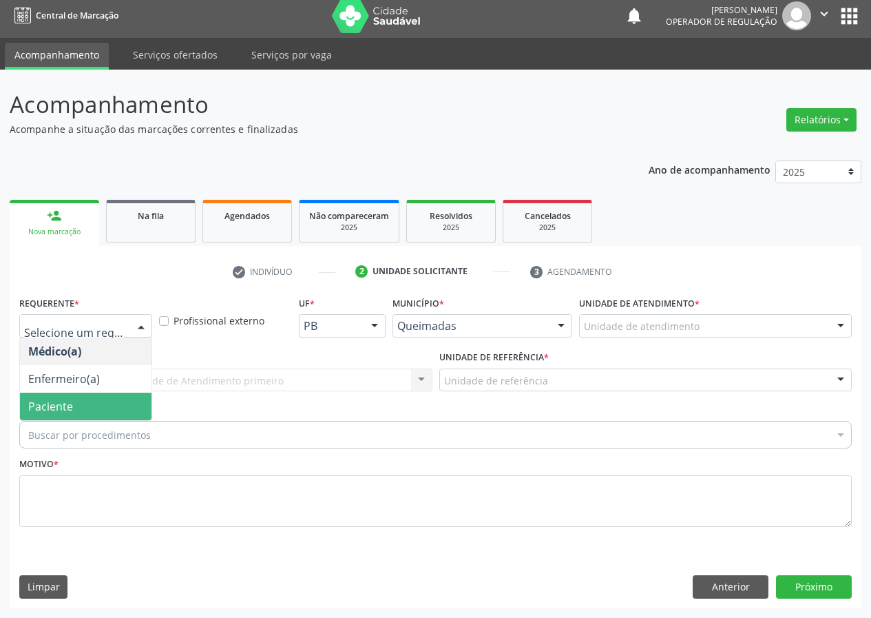
click at [105, 399] on span "Paciente" at bounding box center [86, 406] width 132 height 28
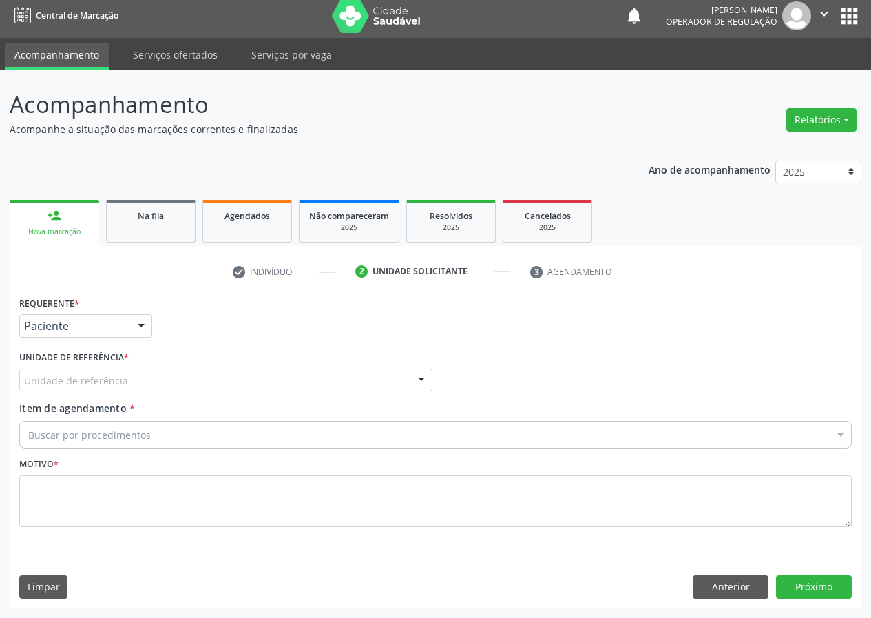
drag, startPoint x: 426, startPoint y: 379, endPoint x: 378, endPoint y: 395, distance: 50.9
click at [426, 378] on div at bounding box center [421, 380] width 21 height 23
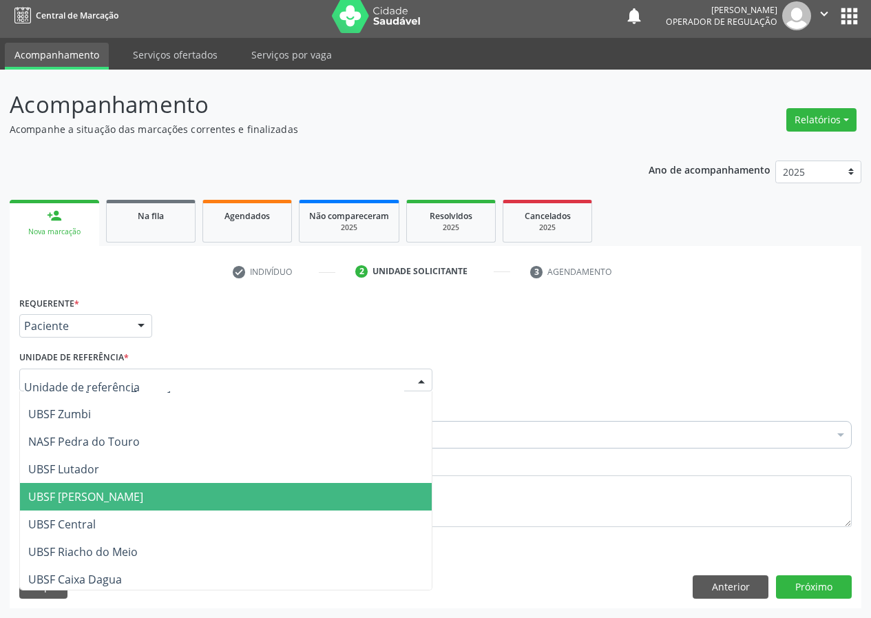
scroll to position [207, 0]
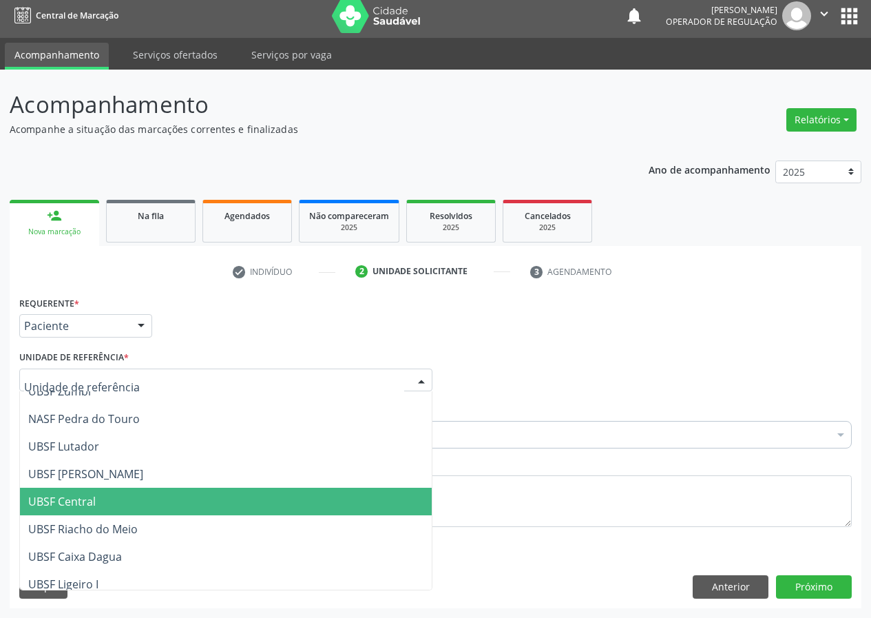
click at [76, 503] on span "UBSF Central" at bounding box center [61, 501] width 67 height 15
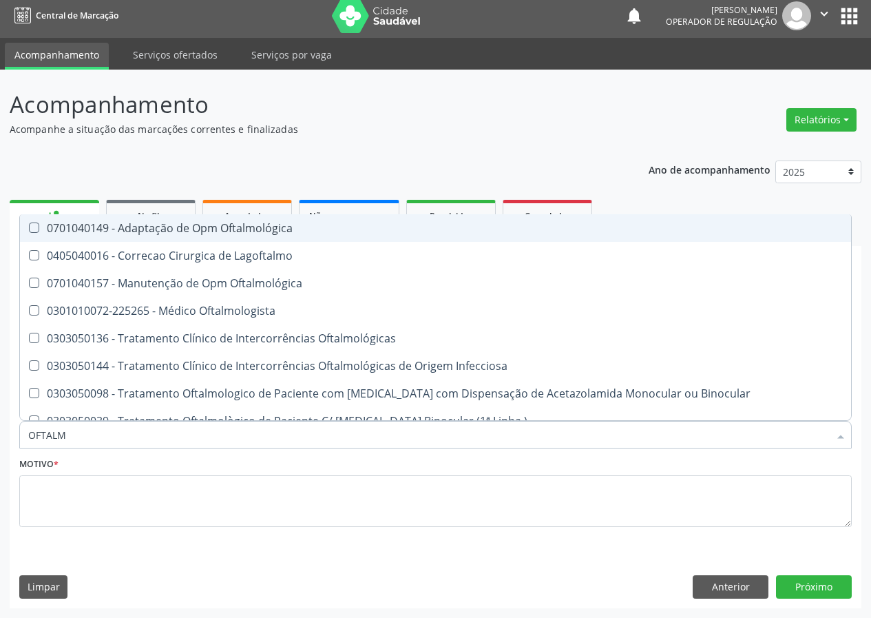
type input "OFTALMO"
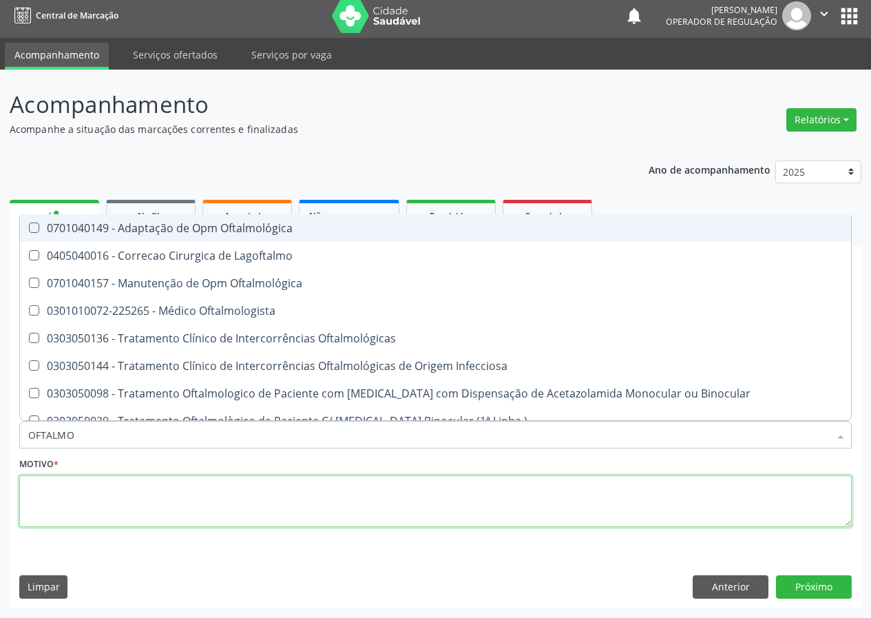
click at [43, 501] on textarea at bounding box center [435, 501] width 832 height 52
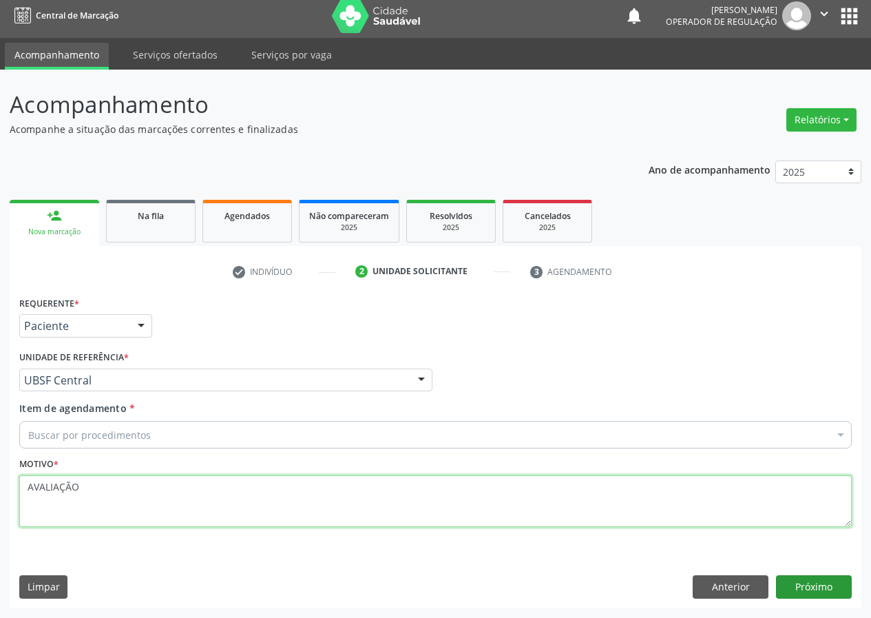
type textarea "AVALIAÇÃO"
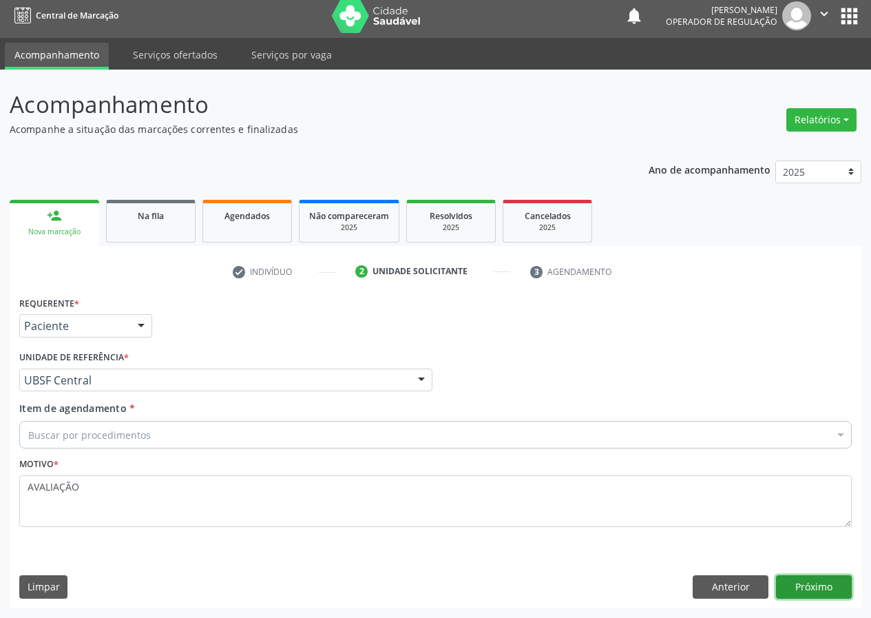
click at [817, 587] on button "Próximo" at bounding box center [814, 586] width 76 height 23
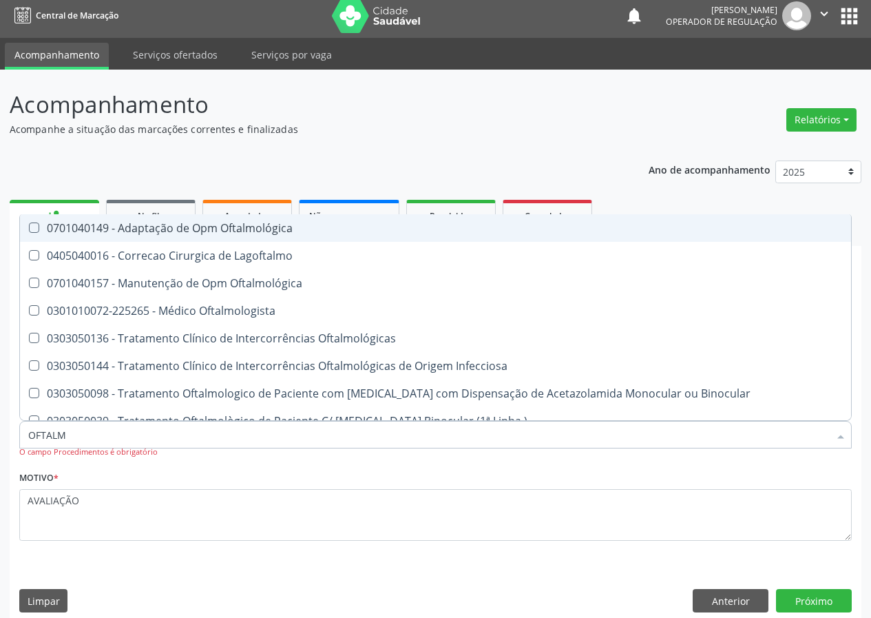
type input "OFTALMO"
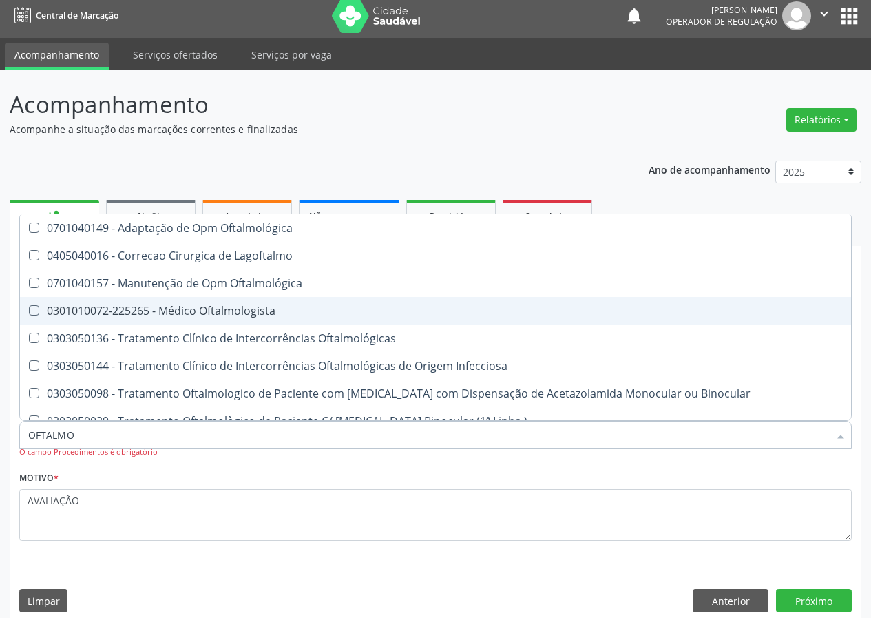
click at [193, 305] on div "0301010072-225265 - Médico Oftalmologista" at bounding box center [435, 310] width 814 height 11
checkbox Oftalmologista "true"
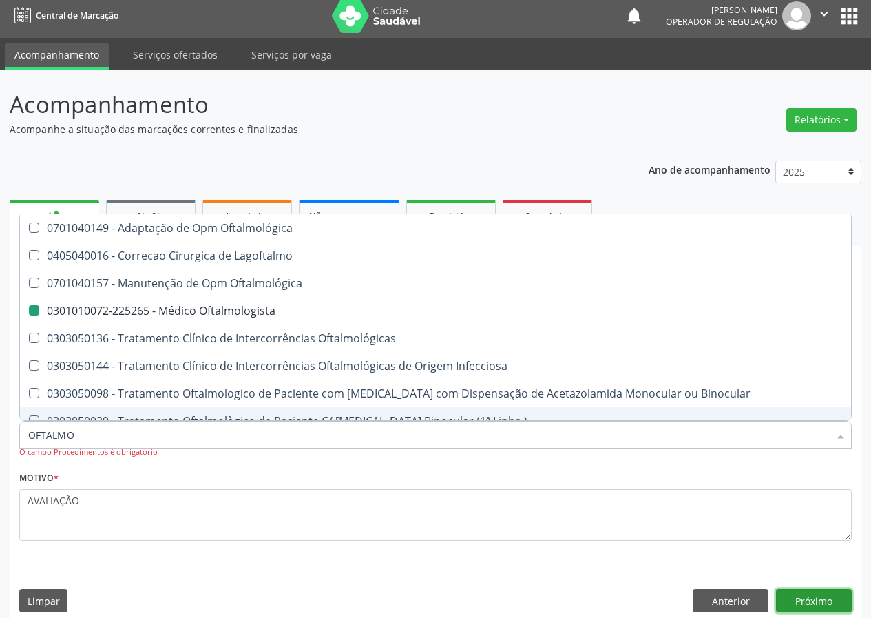
drag, startPoint x: 823, startPoint y: 600, endPoint x: 4, endPoint y: 471, distance: 829.5
click at [823, 600] on button "Próximo" at bounding box center [814, 600] width 76 height 23
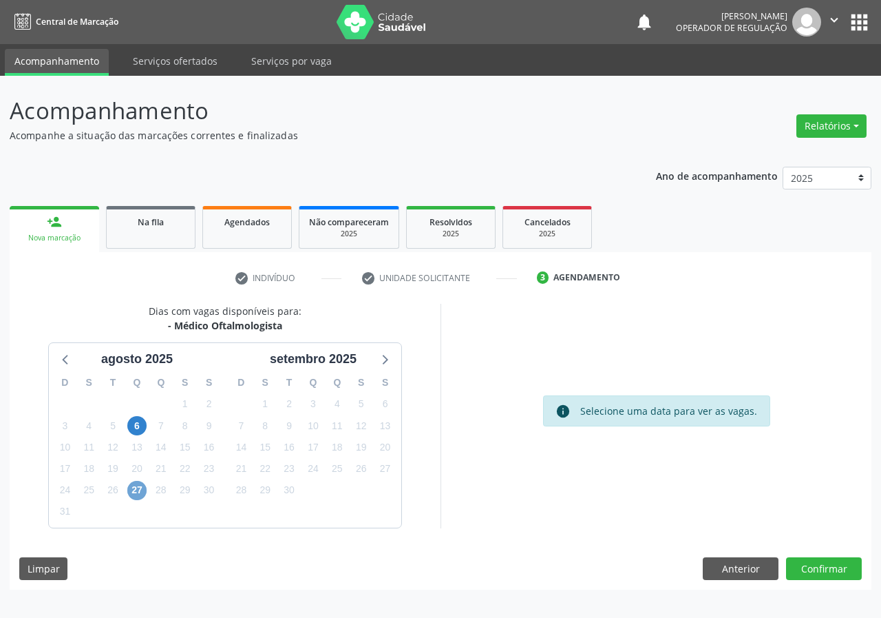
click at [133, 486] on span "27" at bounding box center [136, 490] width 19 height 19
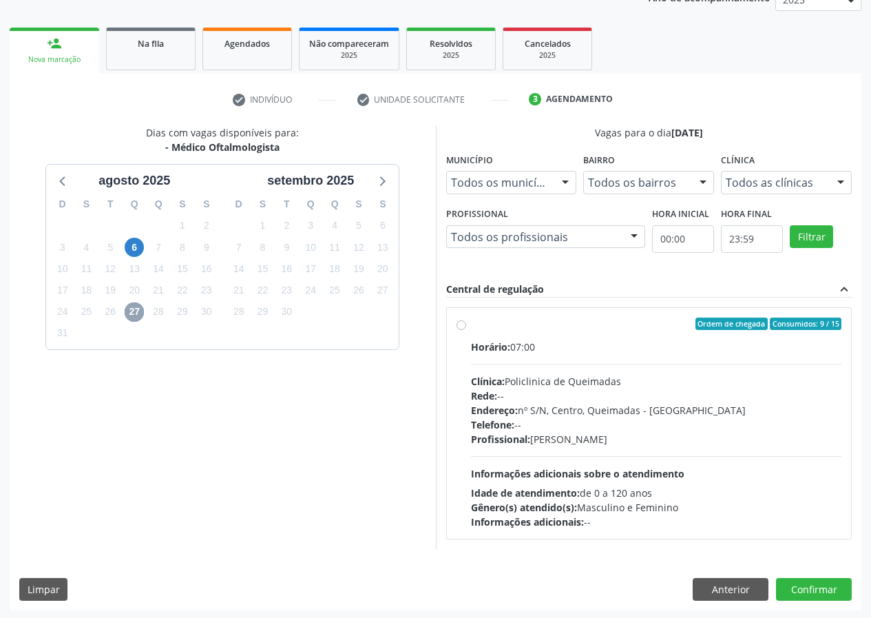
scroll to position [180, 0]
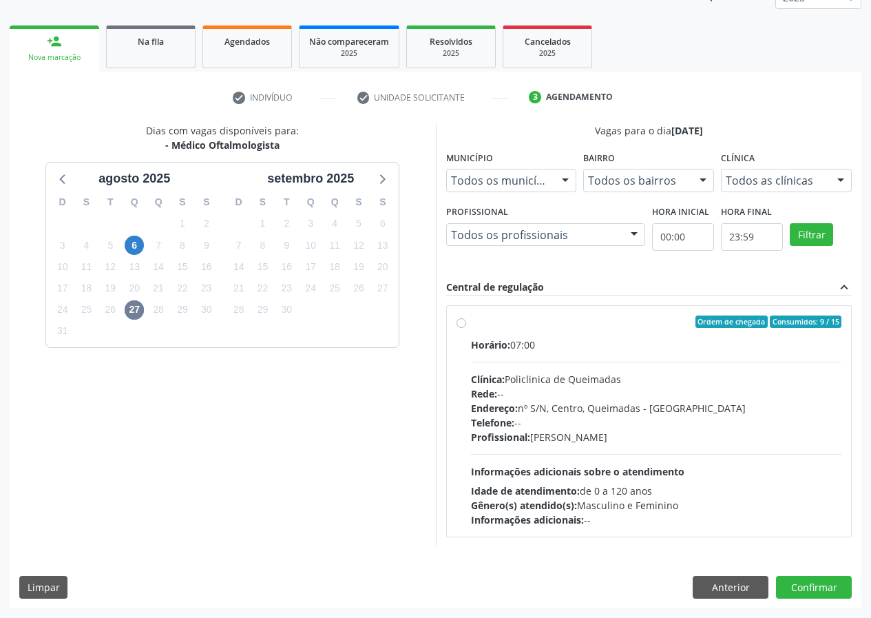
click at [471, 326] on label "Ordem de chegada Consumidos: 9 / 15 Horário: 07:00 Clínica: Policlinica de Quei…" at bounding box center [656, 420] width 371 height 211
click at [463, 326] on input "Ordem de chegada Consumidos: 9 / 15 Horário: 07:00 Clínica: Policlinica de Quei…" at bounding box center [461, 321] width 10 height 12
radio input "true"
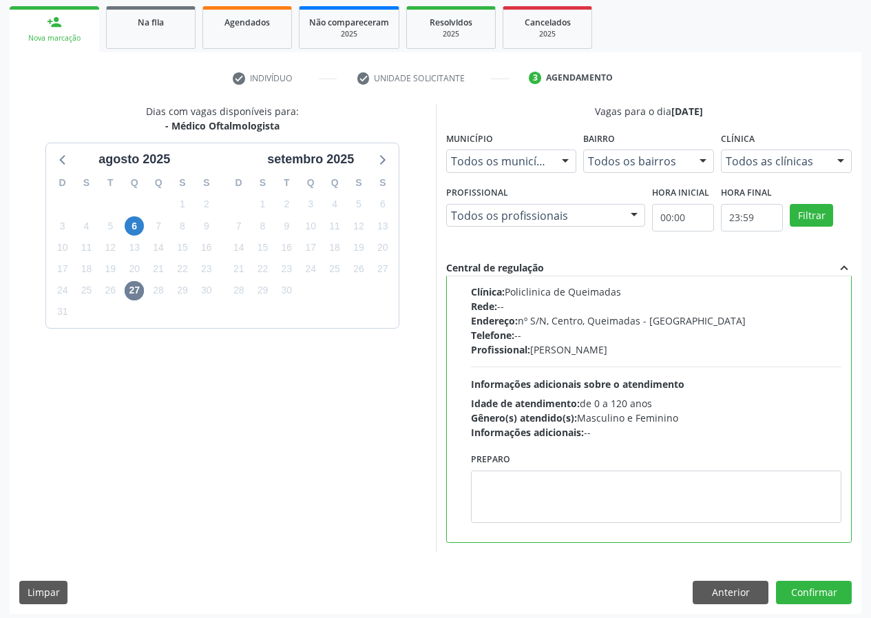
scroll to position [205, 0]
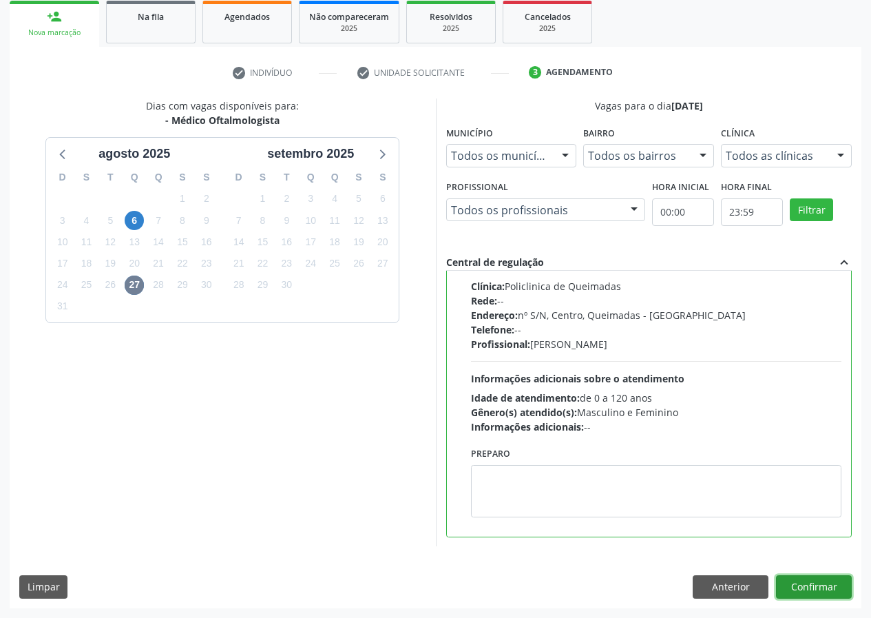
drag, startPoint x: 814, startPoint y: 585, endPoint x: 571, endPoint y: 587, distance: 243.0
click at [814, 584] on button "Confirmar" at bounding box center [814, 586] width 76 height 23
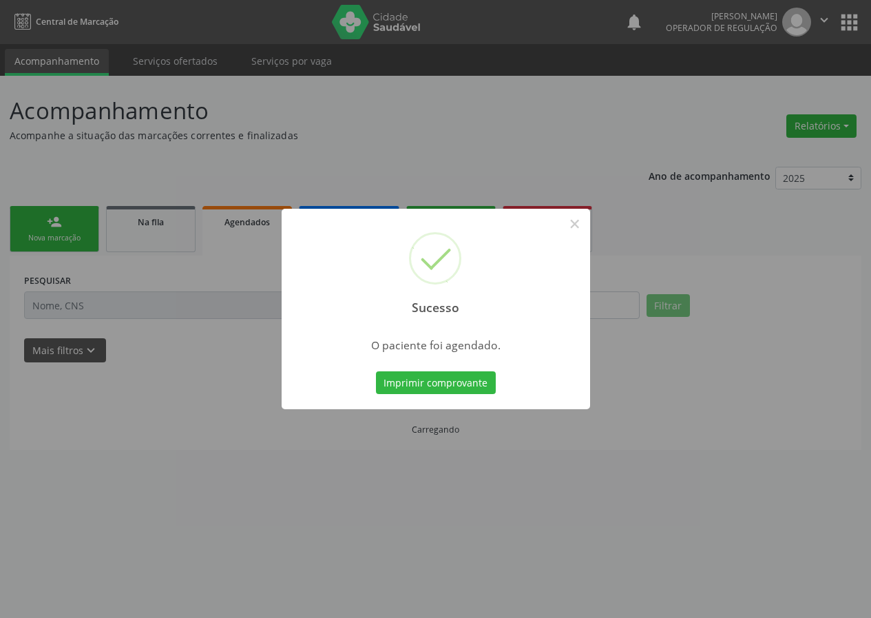
scroll to position [0, 0]
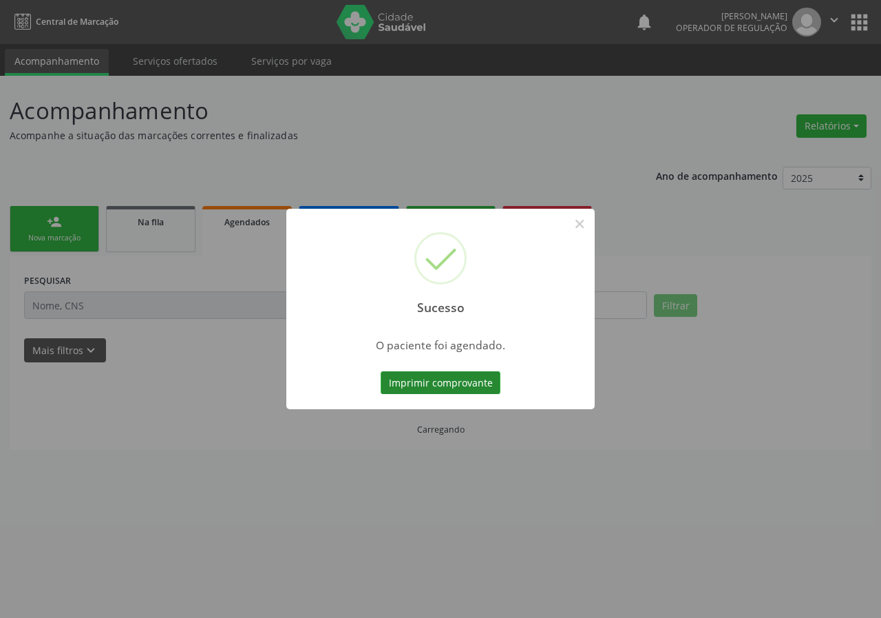
click at [436, 375] on button "Imprimir comprovante" at bounding box center [441, 382] width 120 height 23
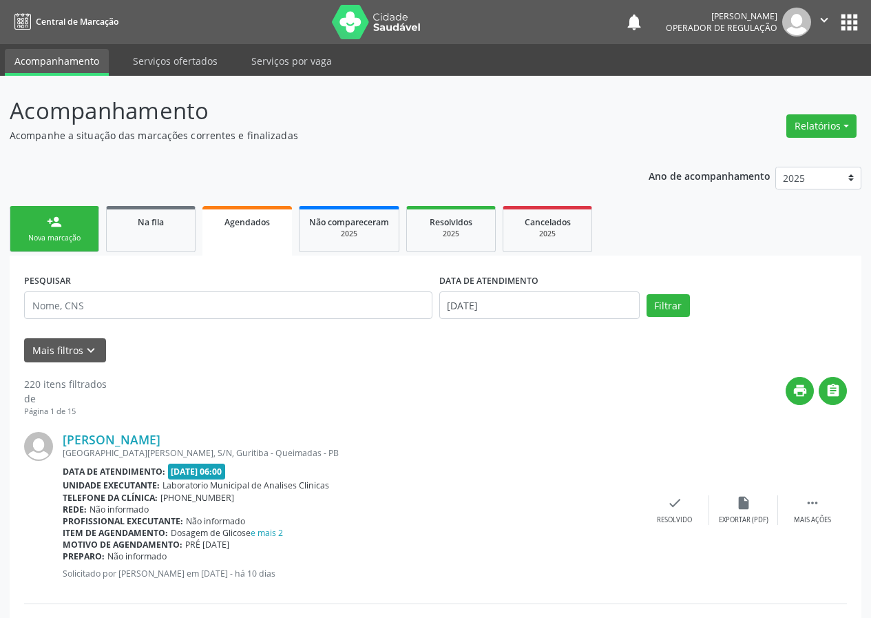
click at [78, 244] on link "person_add Nova marcação" at bounding box center [55, 229] width 90 height 46
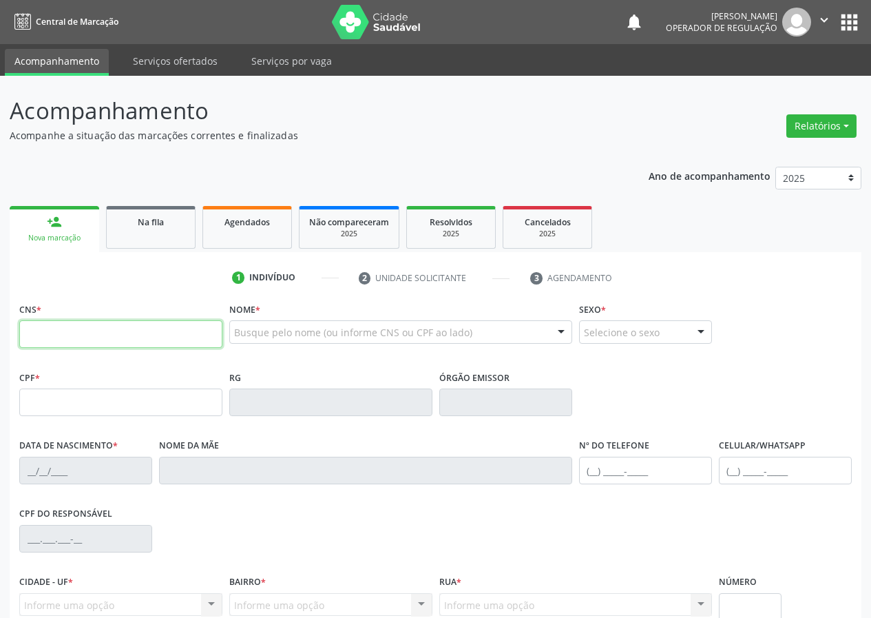
click at [34, 335] on input "text" at bounding box center [120, 334] width 203 height 28
drag, startPoint x: 35, startPoint y: 339, endPoint x: 23, endPoint y: 273, distance: 67.2
click at [23, 293] on div "1 Indivíduo 2 Unidade solicitante 3 Agendamento CNS * Nome * Busque pelo nome (…" at bounding box center [436, 501] width 852 height 470
type input "708 1025 1247 9632"
type input "569.037.904-20"
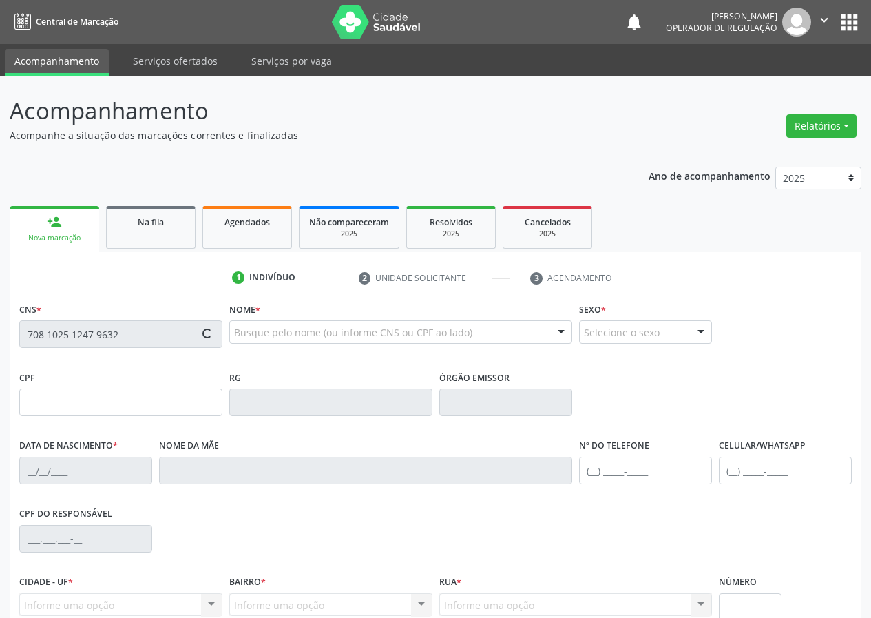
type input "25/11/1965"
type input "Avani Pereira dos Santos"
type input "(83) 99134-6293"
type input "S/N"
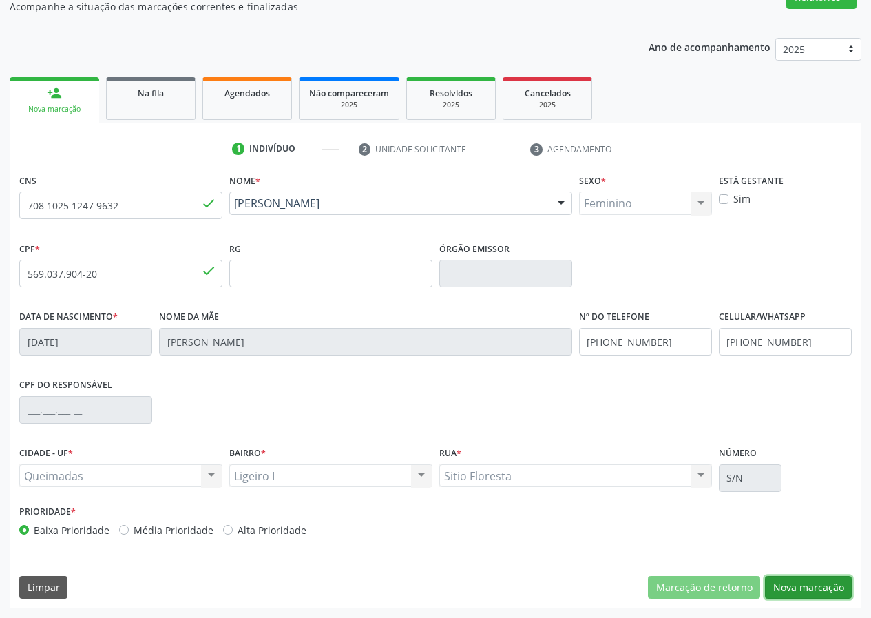
drag, startPoint x: 806, startPoint y: 582, endPoint x: 578, endPoint y: 616, distance: 229.8
click at [801, 581] on button "Nova marcação" at bounding box center [808, 587] width 87 height 23
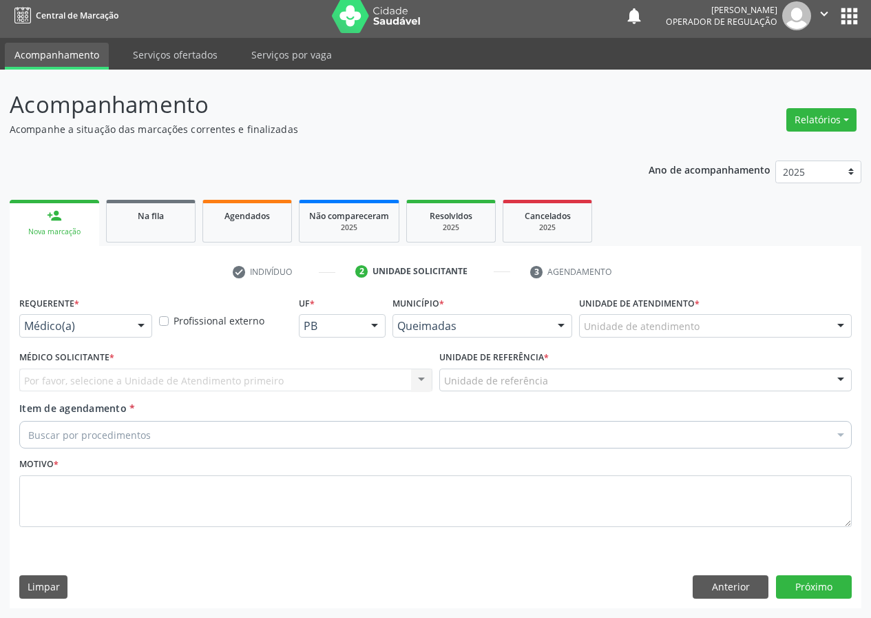
scroll to position [6, 0]
click at [140, 329] on div at bounding box center [141, 326] width 21 height 23
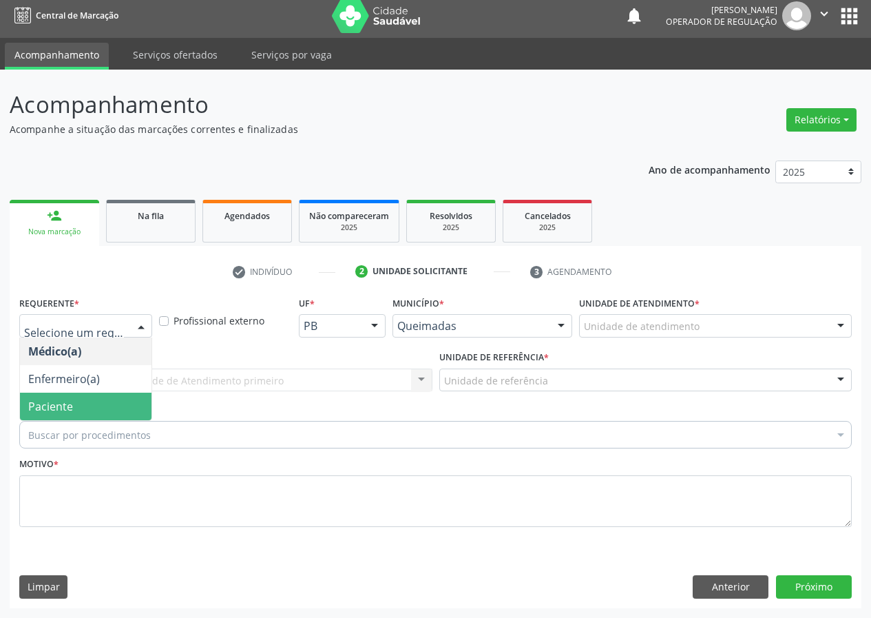
drag, startPoint x: 120, startPoint y: 410, endPoint x: 223, endPoint y: 382, distance: 107.1
click at [120, 399] on span "Paciente" at bounding box center [86, 406] width 132 height 28
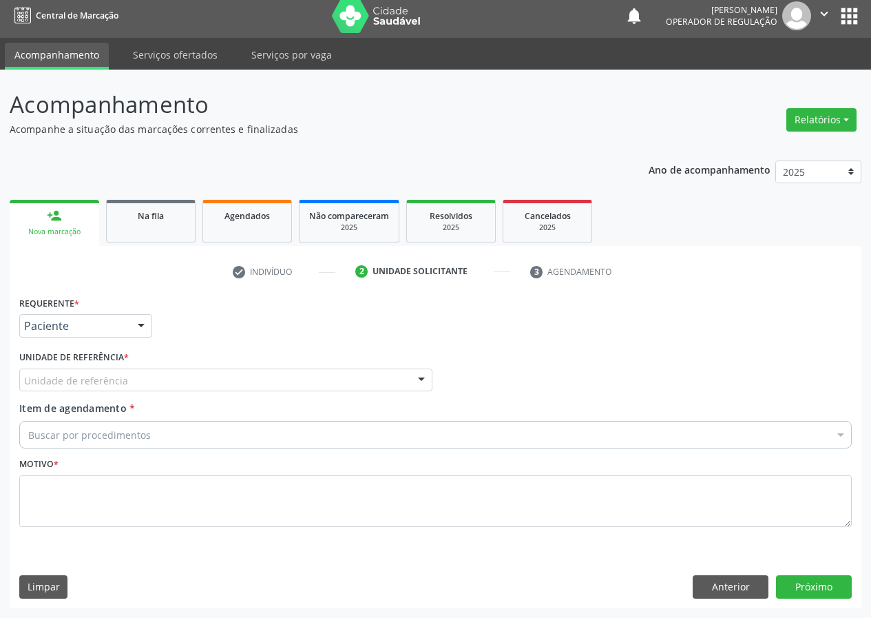
drag, startPoint x: 408, startPoint y: 379, endPoint x: 137, endPoint y: 480, distance: 289.5
click at [399, 381] on div "Unidade de referência" at bounding box center [225, 379] width 413 height 23
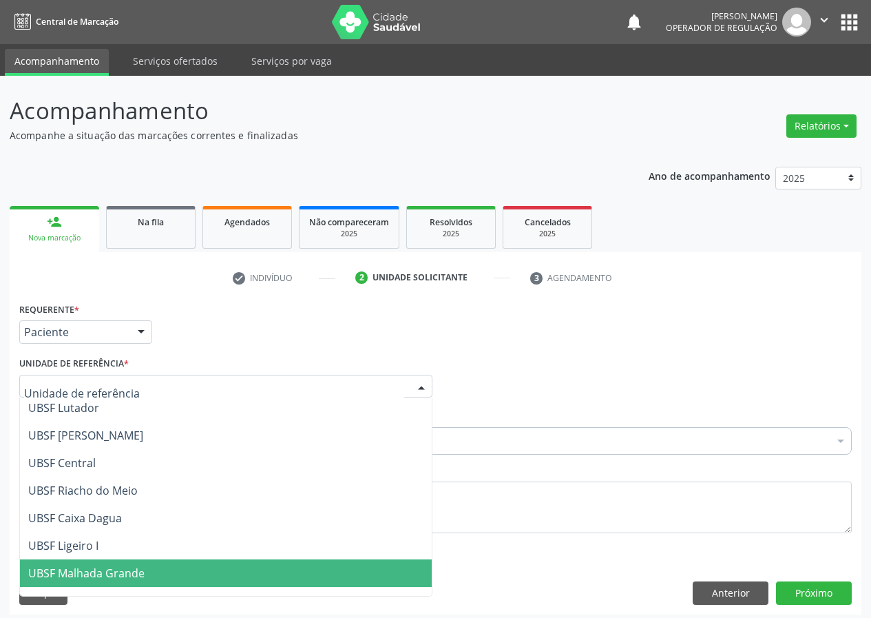
scroll to position [275, 0]
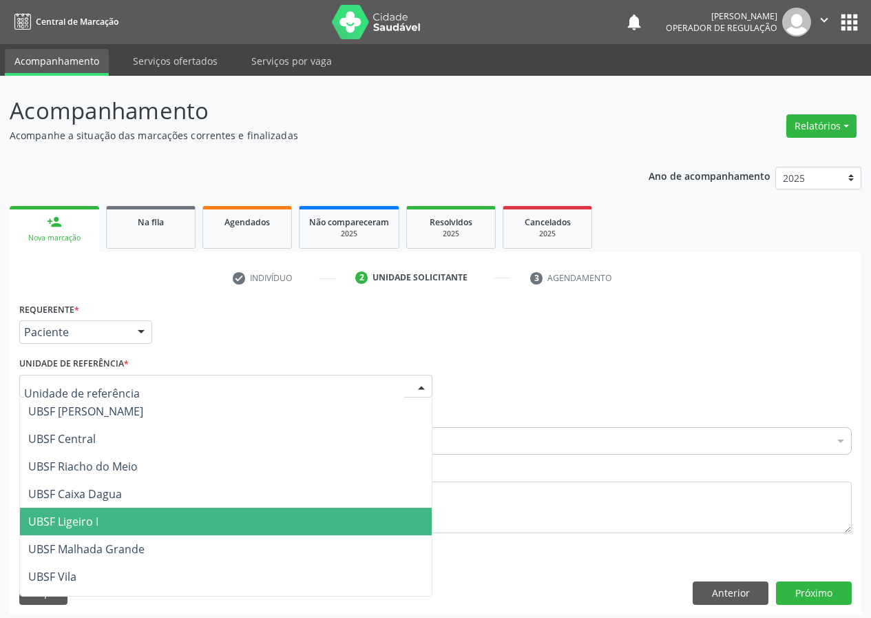
click at [92, 516] on span "UBSF Ligeiro I" at bounding box center [63, 521] width 70 height 15
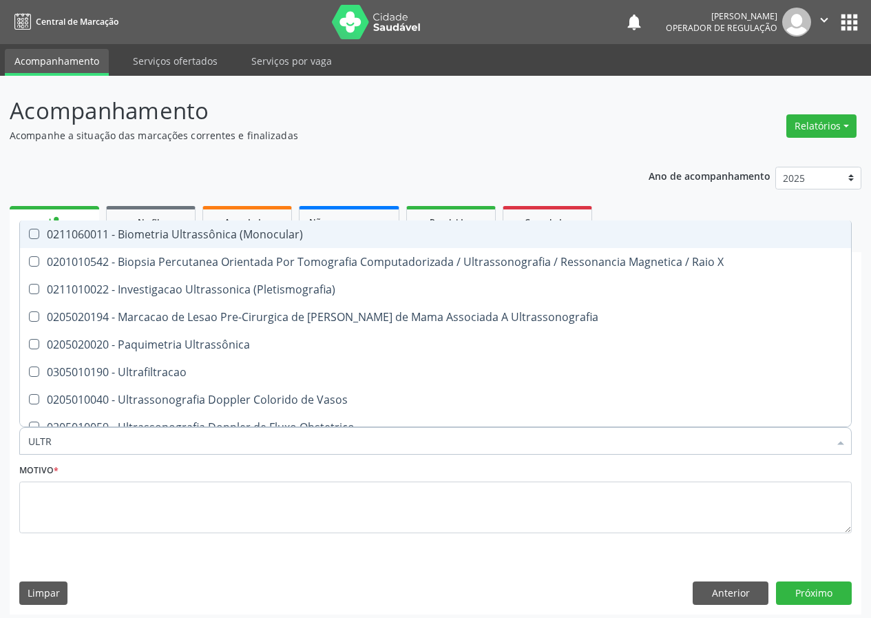
type input "ULTRA"
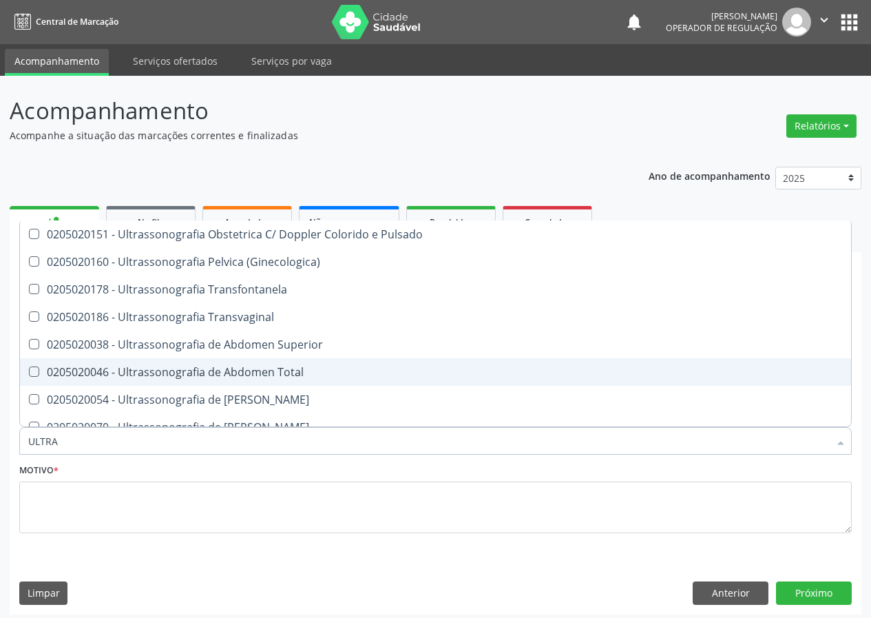
click at [254, 373] on div "0205020046 - Ultrassonografia de Abdomen Total" at bounding box center [435, 371] width 814 height 11
checkbox Total "true"
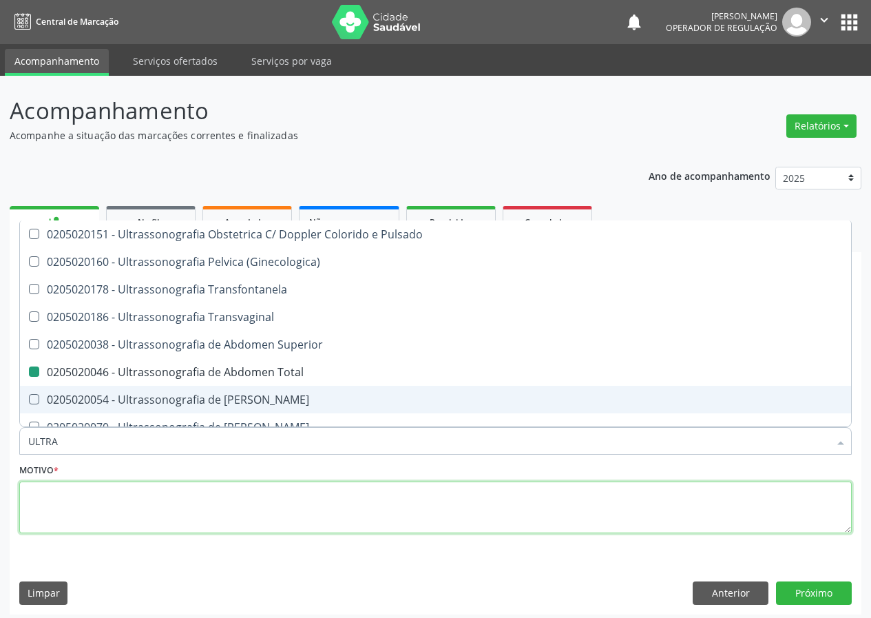
drag, startPoint x: 66, startPoint y: 524, endPoint x: 108, endPoint y: 457, distance: 78.9
click at [96, 479] on div "Motivo *" at bounding box center [435, 496] width 832 height 73
checkbox X "true"
checkbox Total "false"
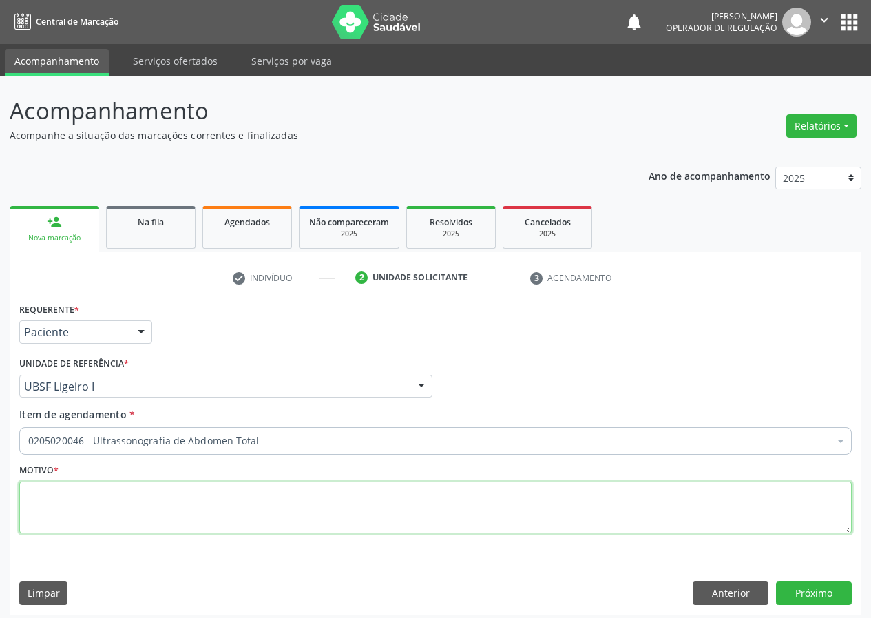
scroll to position [0, 0]
type textarea "V"
type textarea "AVALIAÇÃO"
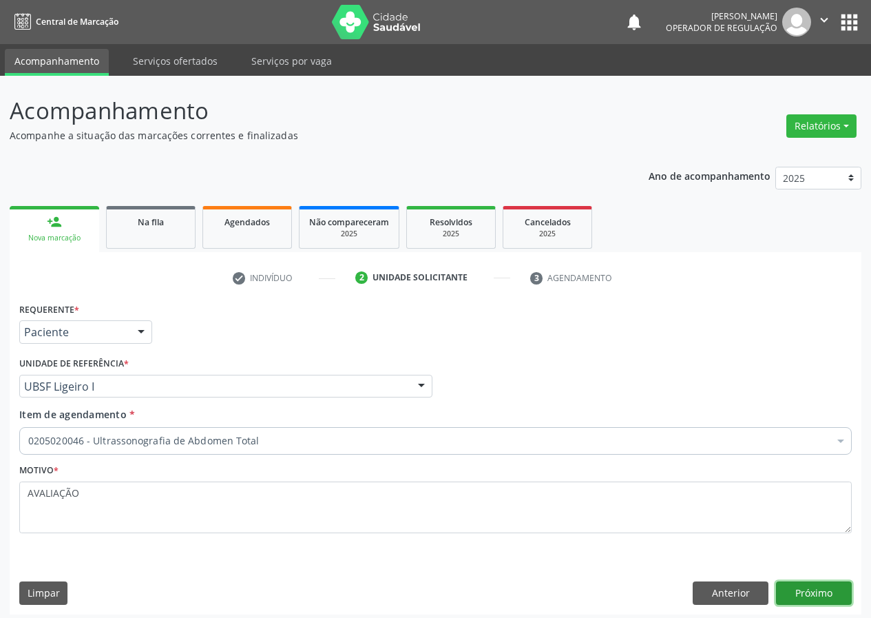
drag, startPoint x: 819, startPoint y: 593, endPoint x: 0, endPoint y: 500, distance: 824.6
click at [781, 593] on button "Próximo" at bounding box center [814, 592] width 76 height 23
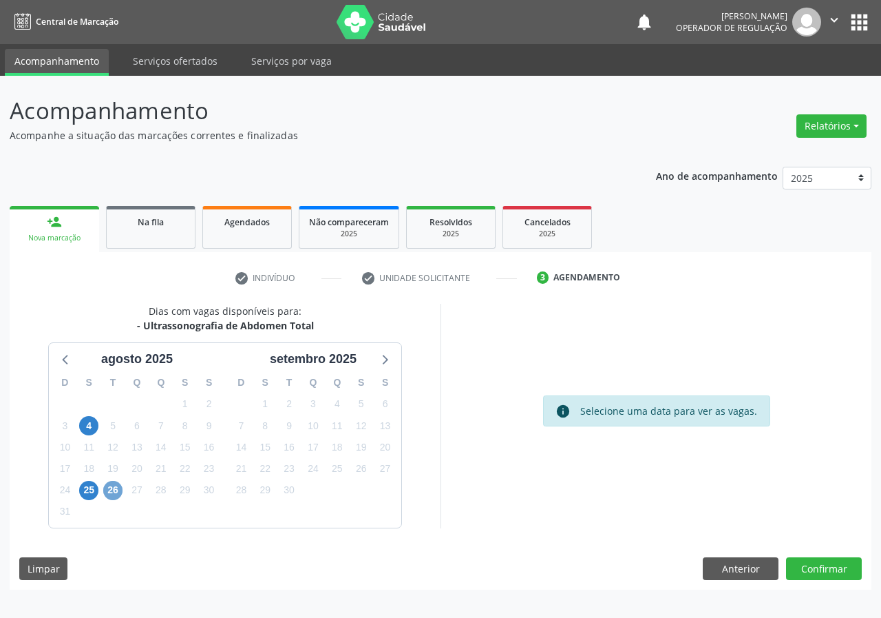
click at [116, 492] on span "26" at bounding box center [112, 490] width 19 height 19
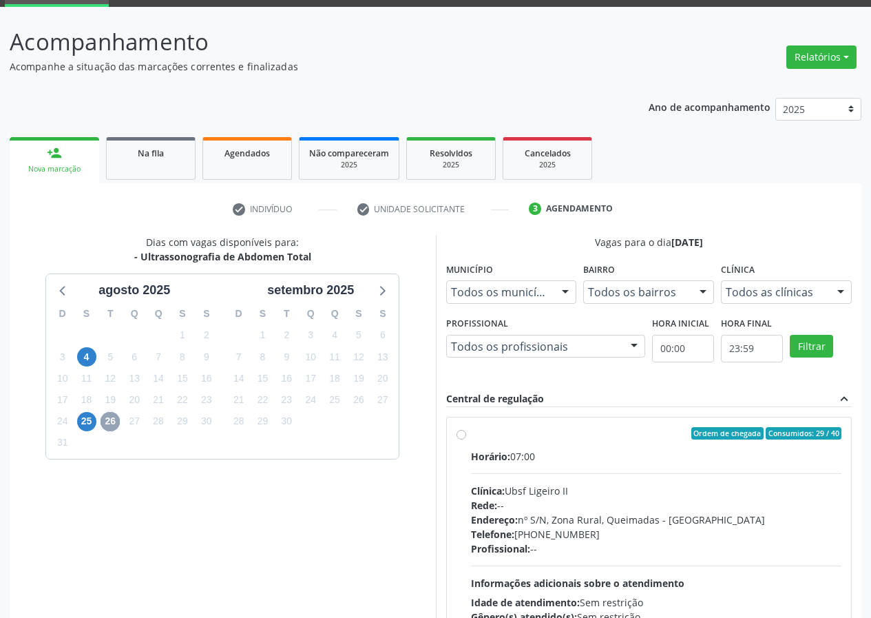
scroll to position [205, 0]
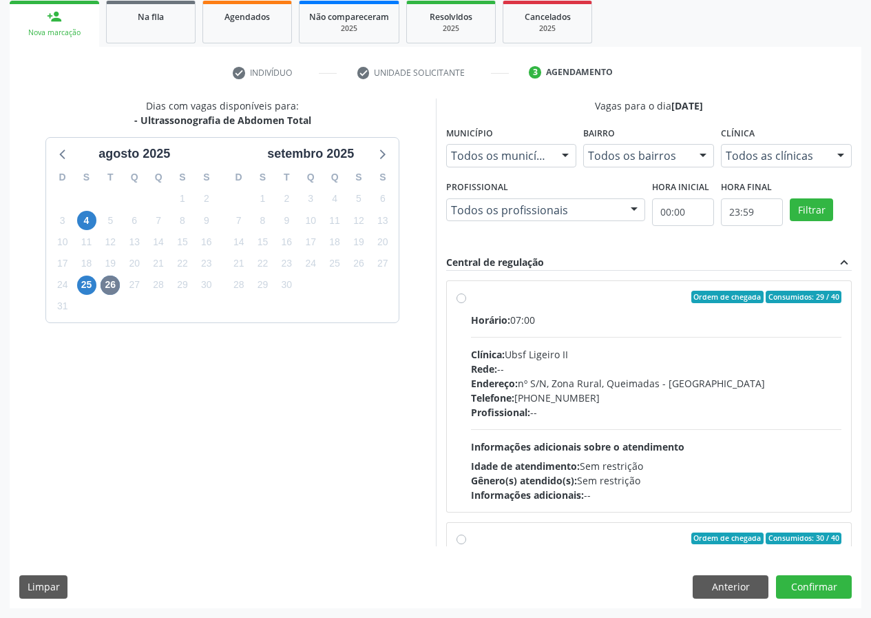
click at [471, 294] on label "Ordem de chegada Consumidos: 29 / 40 Horário: 07:00 Clínica: Ubsf Ligeiro II Re…" at bounding box center [656, 396] width 371 height 211
click at [463, 294] on input "Ordem de chegada Consumidos: 29 / 40 Horário: 07:00 Clínica: Ubsf Ligeiro II Re…" at bounding box center [461, 297] width 10 height 12
radio input "true"
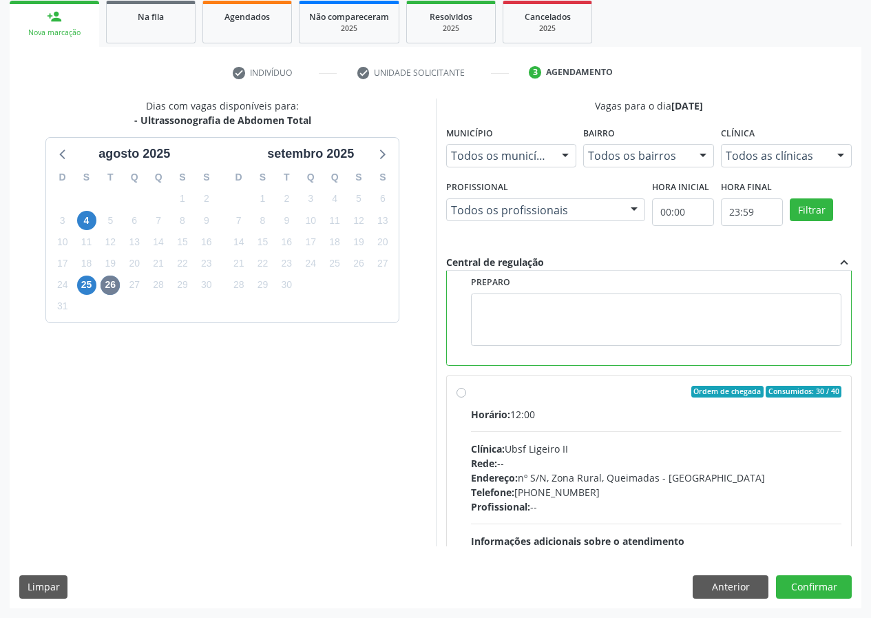
scroll to position [310, 0]
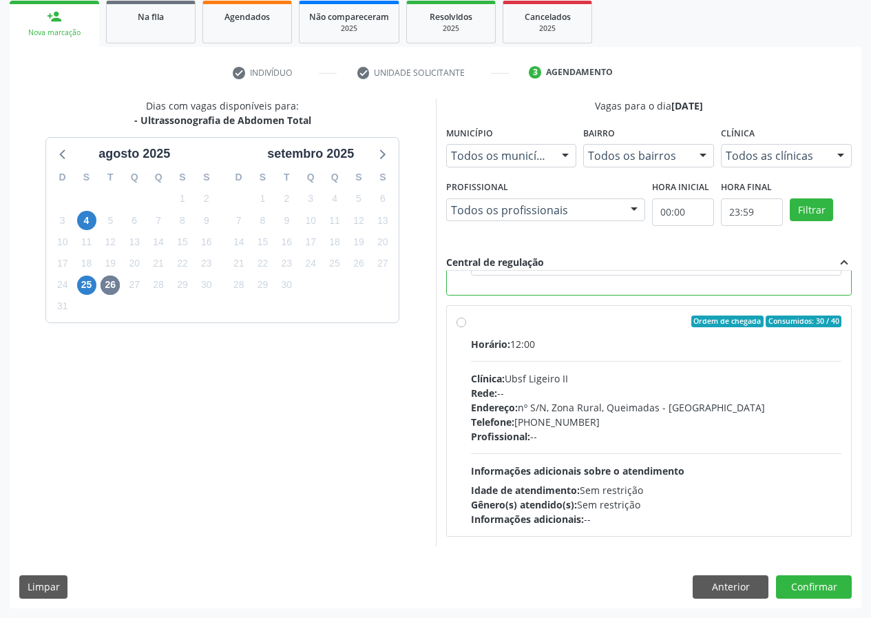
click at [811, 566] on div "Dias com vagas disponíveis para: - Ultrassonografia de Abdomen Total agosto 202…" at bounding box center [436, 352] width 852 height 509
drag, startPoint x: 810, startPoint y: 589, endPoint x: 654, endPoint y: 614, distance: 157.6
click at [805, 588] on button "Confirmar" at bounding box center [814, 586] width 76 height 23
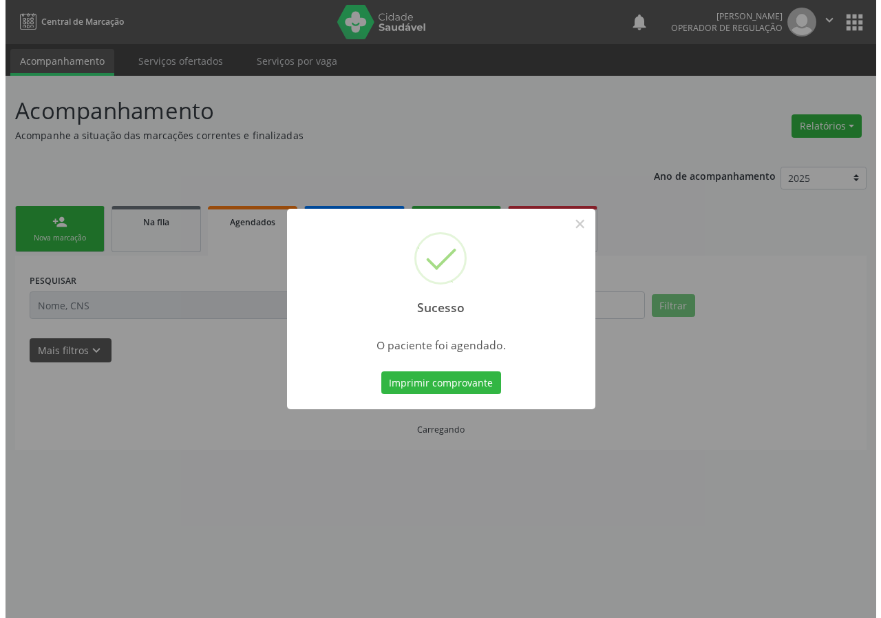
scroll to position [0, 0]
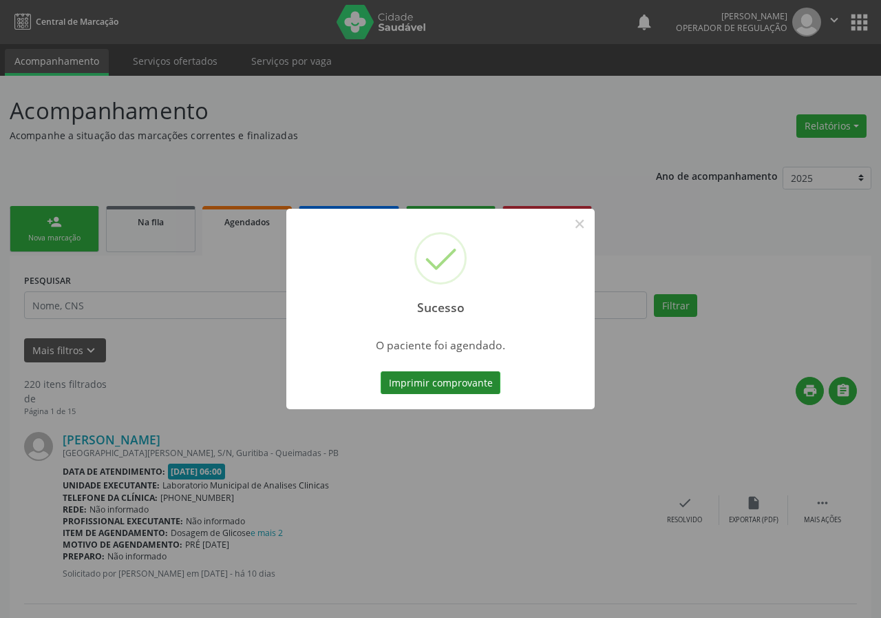
click at [449, 380] on button "Imprimir comprovante" at bounding box center [441, 382] width 120 height 23
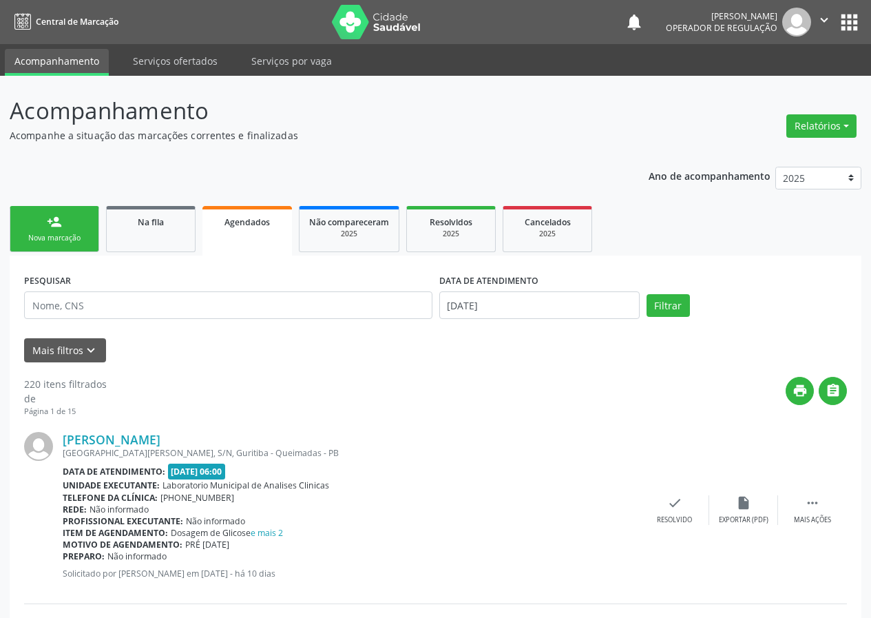
click at [48, 229] on link "person_add Nova marcação" at bounding box center [55, 229] width 90 height 46
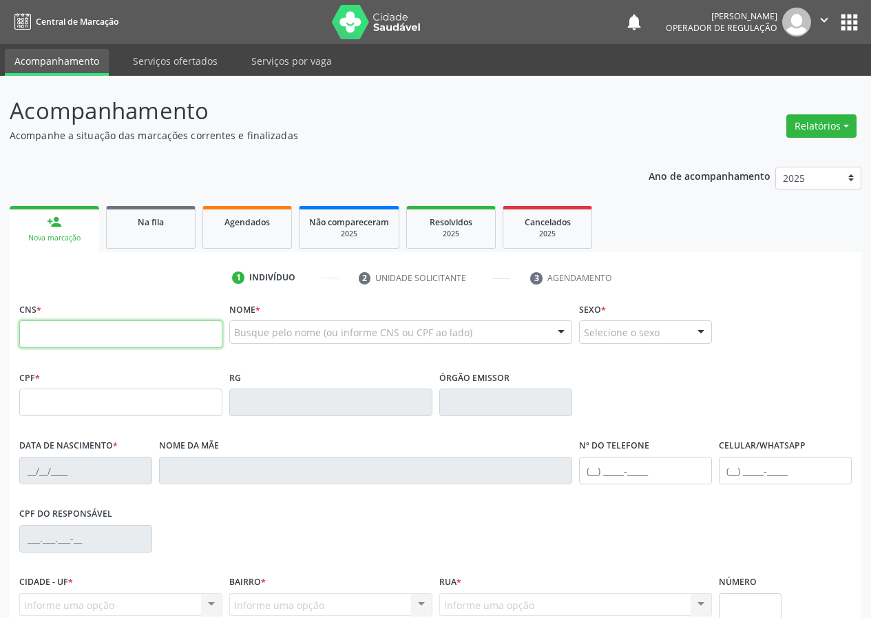
drag, startPoint x: 45, startPoint y: 339, endPoint x: 40, endPoint y: 333, distance: 8.3
click at [42, 335] on input "text" at bounding box center [120, 334] width 203 height 28
click at [42, 339] on input "text" at bounding box center [120, 334] width 203 height 28
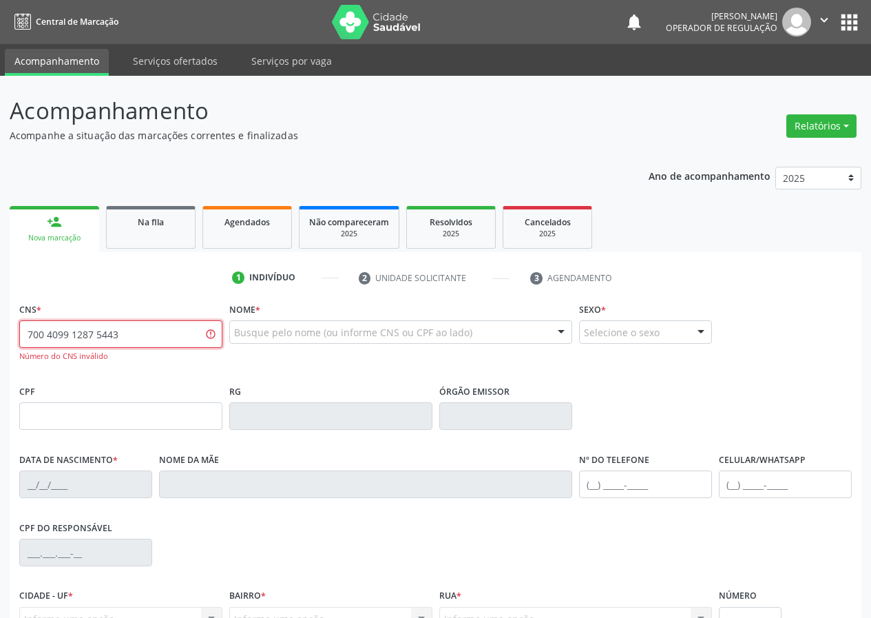
drag, startPoint x: 133, startPoint y: 337, endPoint x: 0, endPoint y: 357, distance: 134.5
click at [0, 371] on div "Acompanhamento Acompanhe a situação das marcações correntes e finalizadas Relat…" at bounding box center [435, 418] width 871 height 684
type input "700 4099 1287 5843"
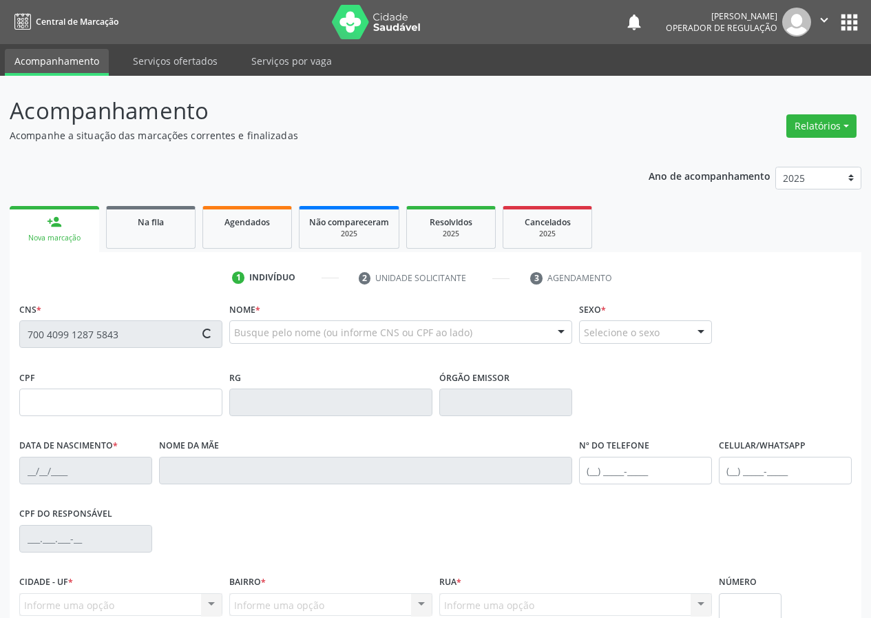
type input "[DATE]"
type input "[PERSON_NAME]"
type input "[PHONE_NUMBER]"
type input "625.956.287-04"
type input "S/N"
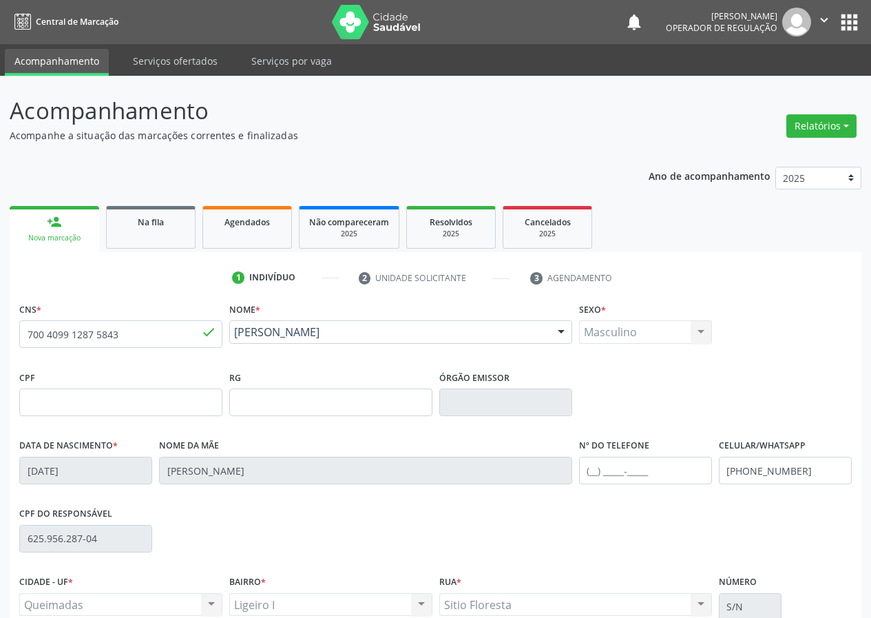
scroll to position [129, 0]
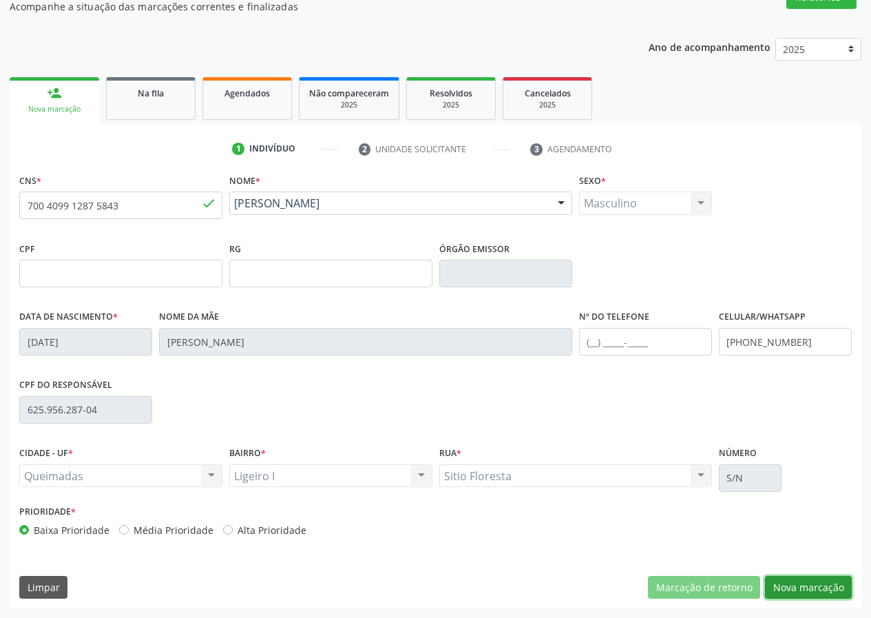
drag, startPoint x: 830, startPoint y: 589, endPoint x: 565, endPoint y: 582, distance: 265.2
click at [819, 586] on button "Nova marcação" at bounding box center [808, 587] width 87 height 23
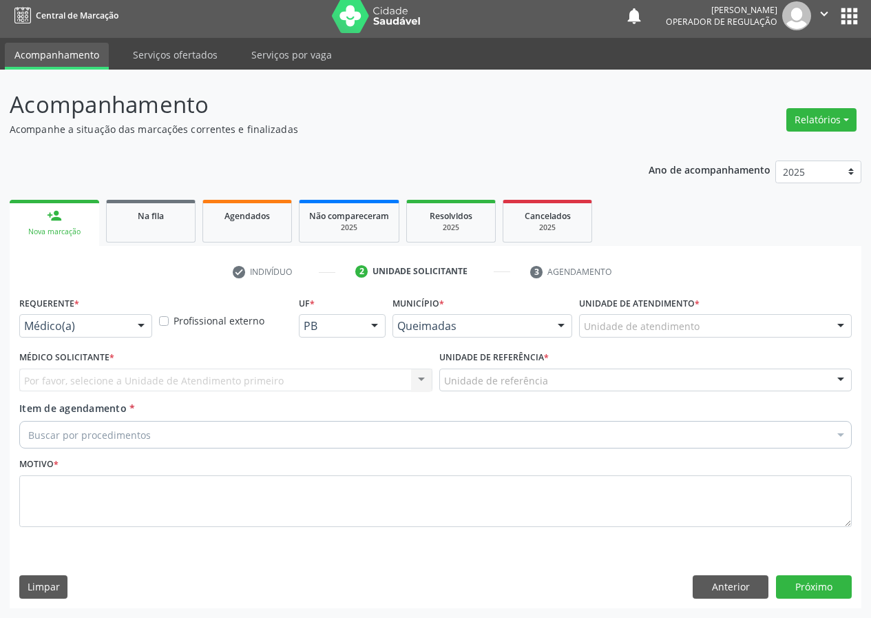
scroll to position [6, 0]
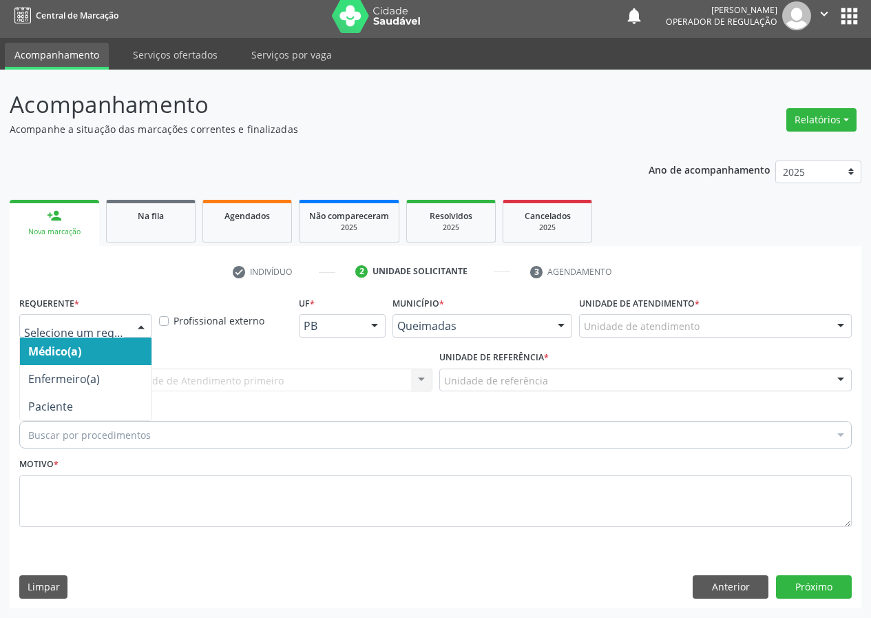
click at [140, 325] on div at bounding box center [141, 326] width 21 height 23
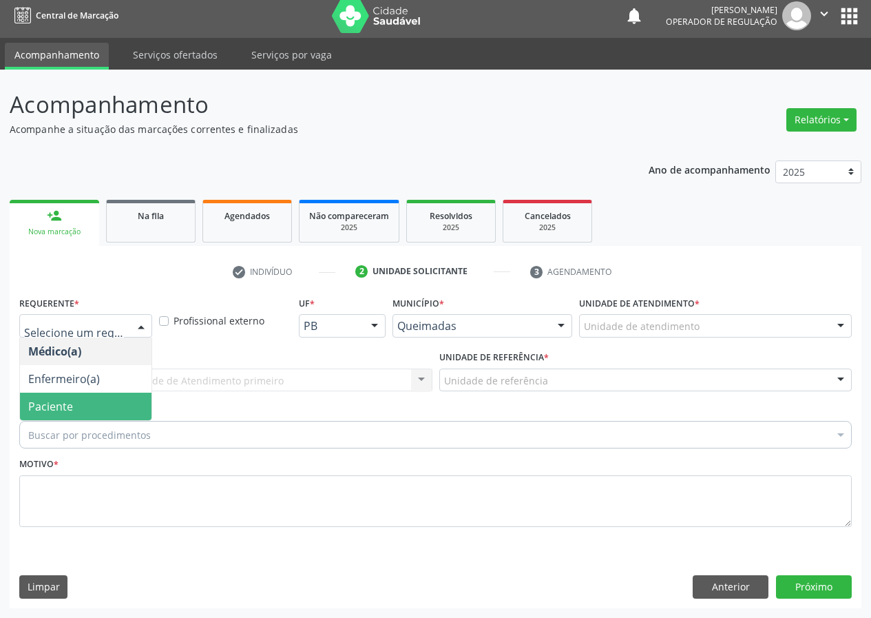
click at [128, 403] on span "Paciente" at bounding box center [86, 406] width 132 height 28
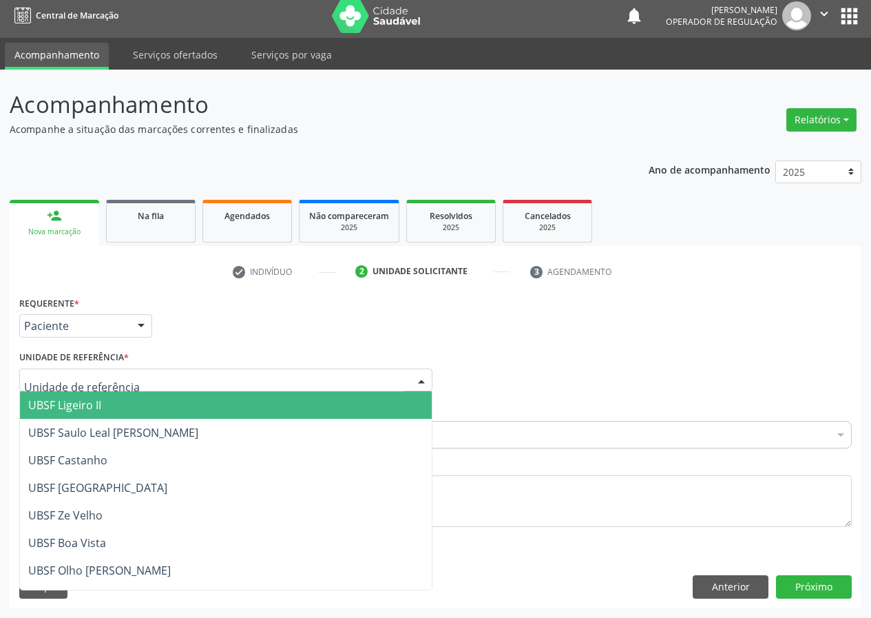
drag, startPoint x: 424, startPoint y: 379, endPoint x: 140, endPoint y: 461, distance: 295.3
click at [419, 379] on div at bounding box center [421, 380] width 21 height 23
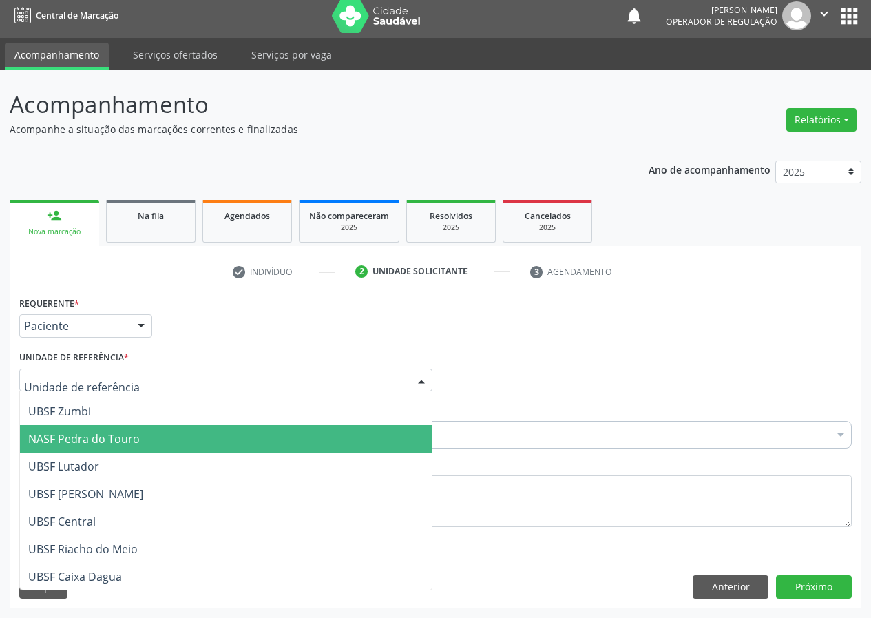
scroll to position [207, 0]
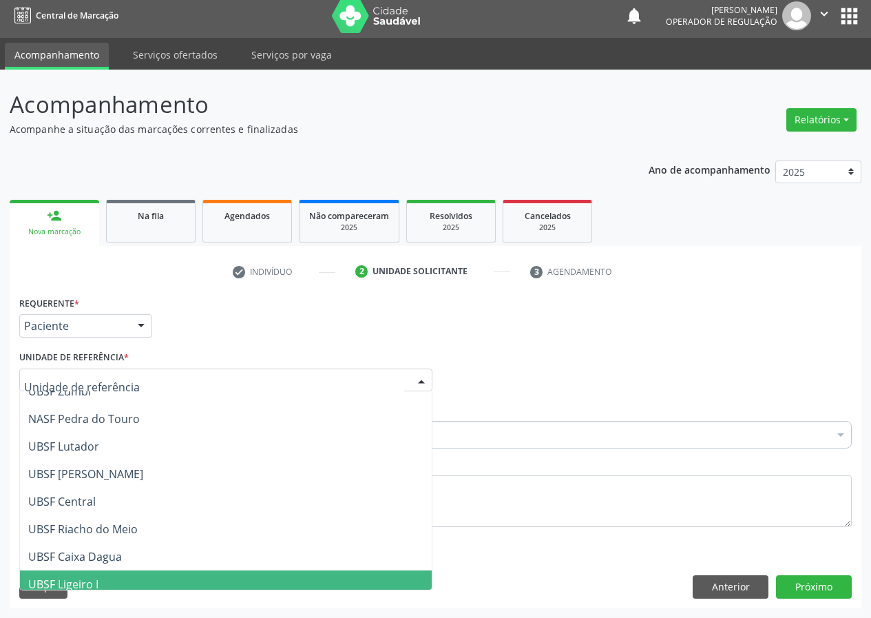
click at [95, 583] on span "UBSF Ligeiro I" at bounding box center [63, 583] width 70 height 15
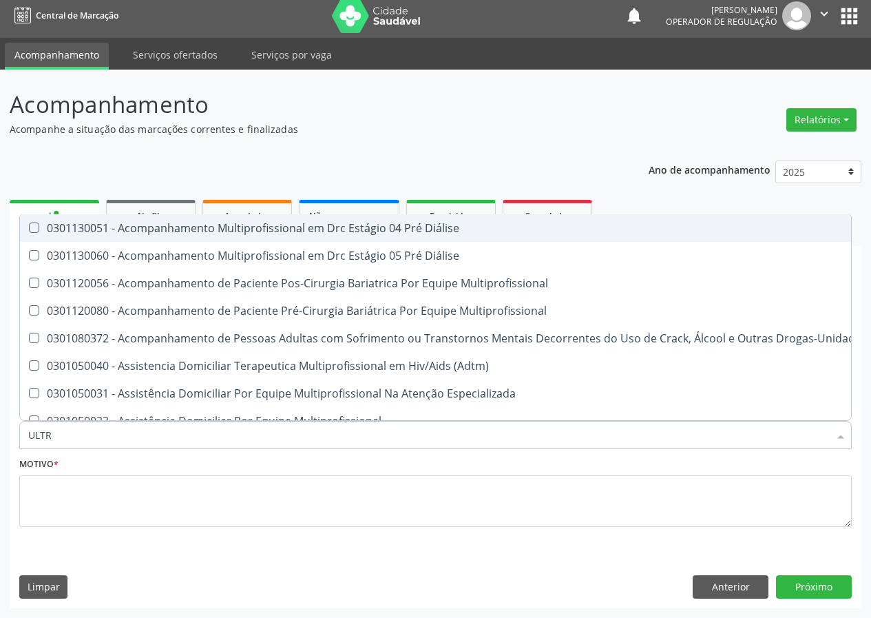
type input "ULTRA"
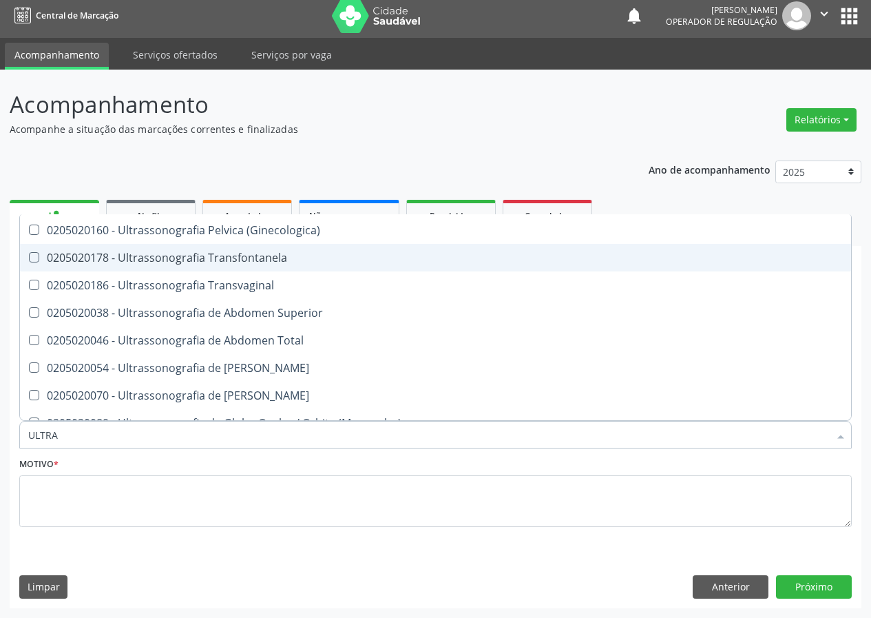
scroll to position [344, 0]
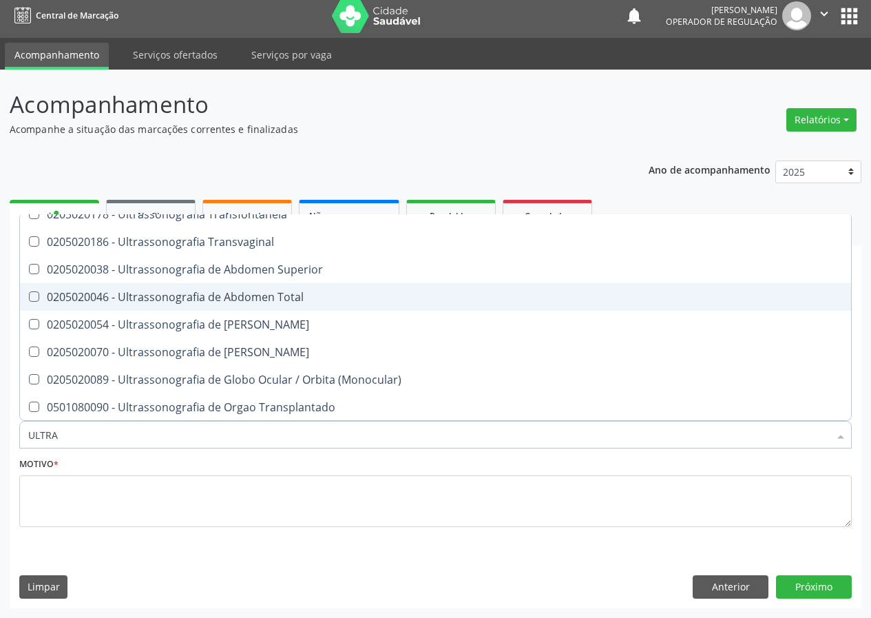
drag, startPoint x: 283, startPoint y: 297, endPoint x: 112, endPoint y: 435, distance: 219.9
click at [281, 298] on div "0205020046 - Ultrassonografia de Abdomen Total" at bounding box center [435, 296] width 814 height 11
checkbox Total "true"
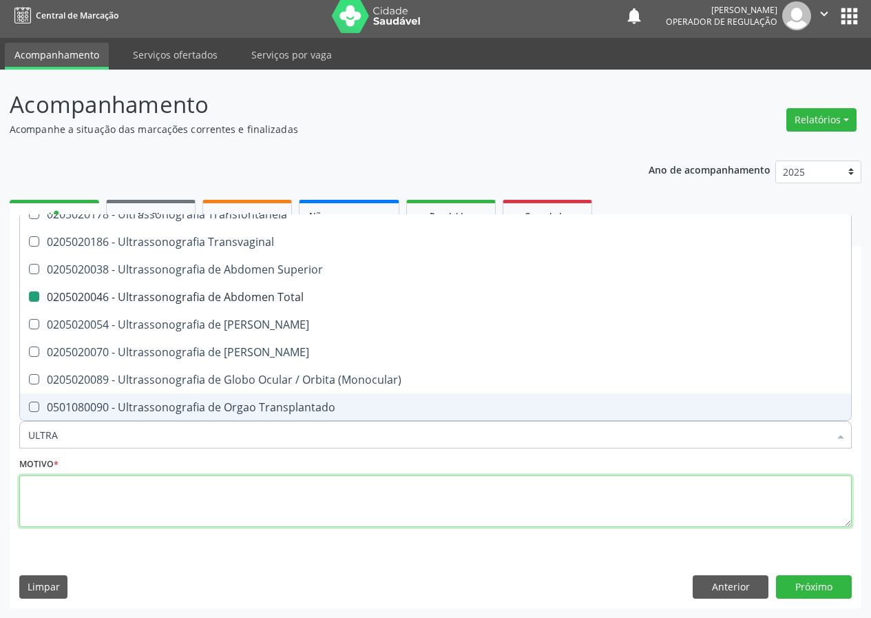
click at [50, 492] on textarea at bounding box center [435, 501] width 832 height 52
checkbox X "true"
checkbox Total "false"
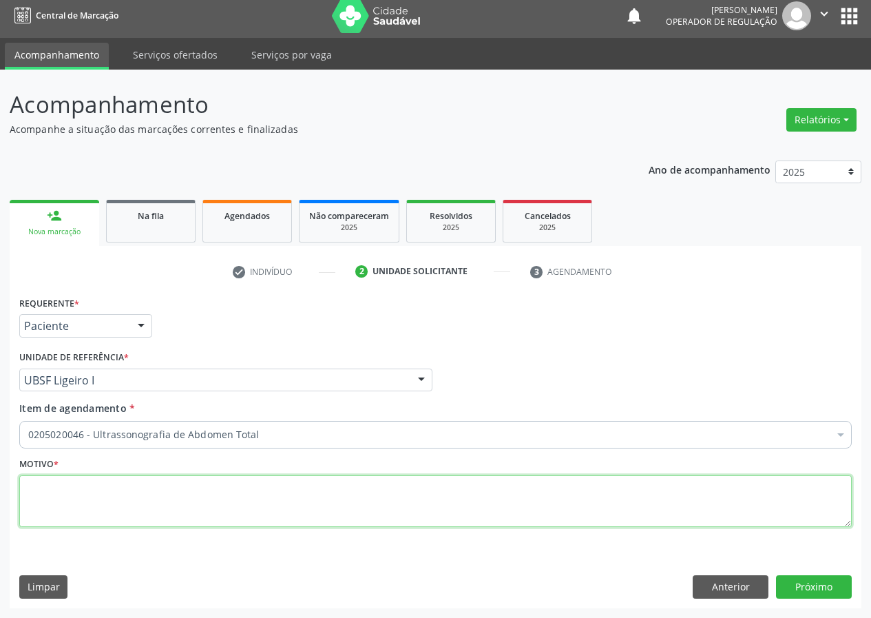
scroll to position [0, 0]
type textarea "AVALIAÇÃO"
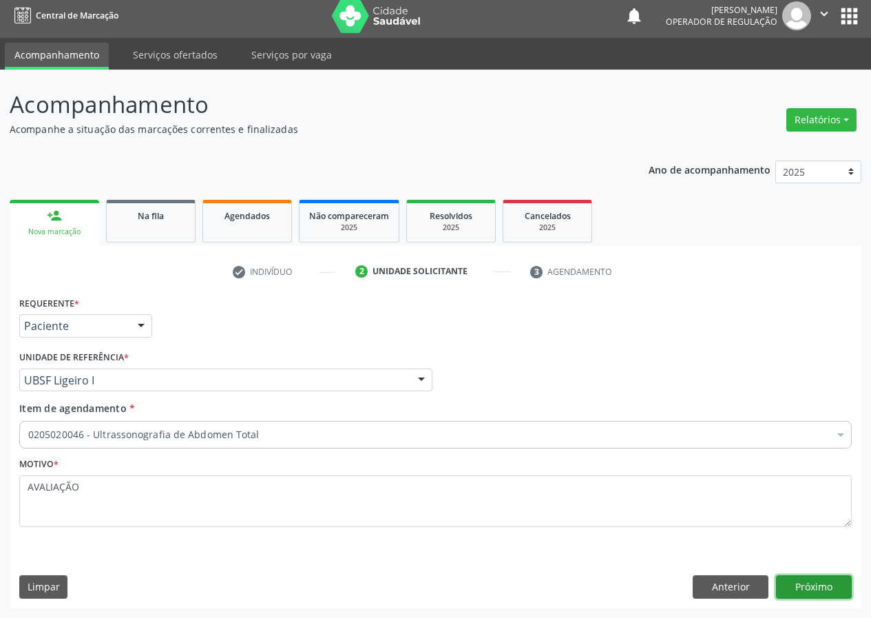
drag, startPoint x: 814, startPoint y: 575, endPoint x: 26, endPoint y: 573, distance: 787.6
click at [812, 575] on button "Próximo" at bounding box center [814, 586] width 76 height 23
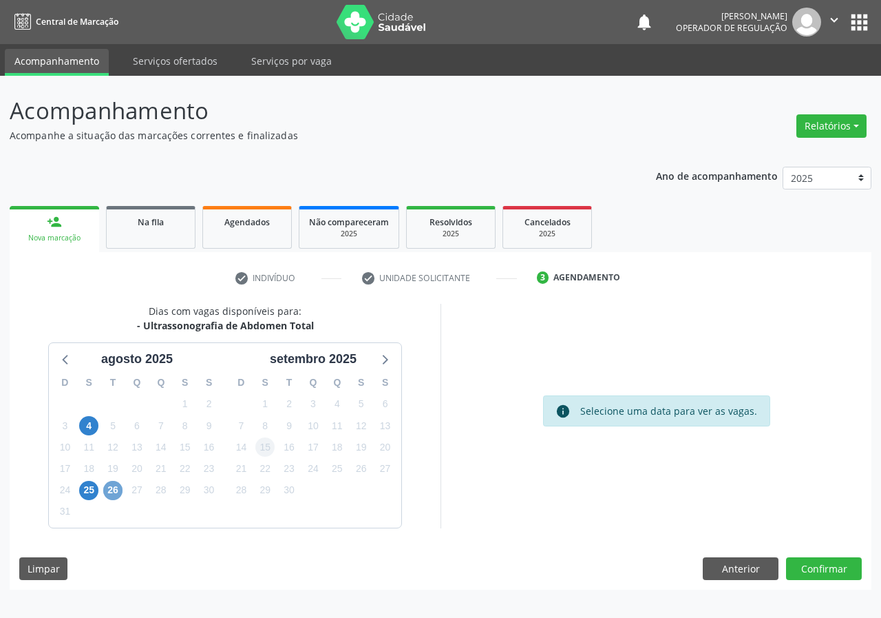
drag, startPoint x: 108, startPoint y: 492, endPoint x: 261, endPoint y: 455, distance: 157.3
click at [111, 492] on span "26" at bounding box center [112, 490] width 19 height 19
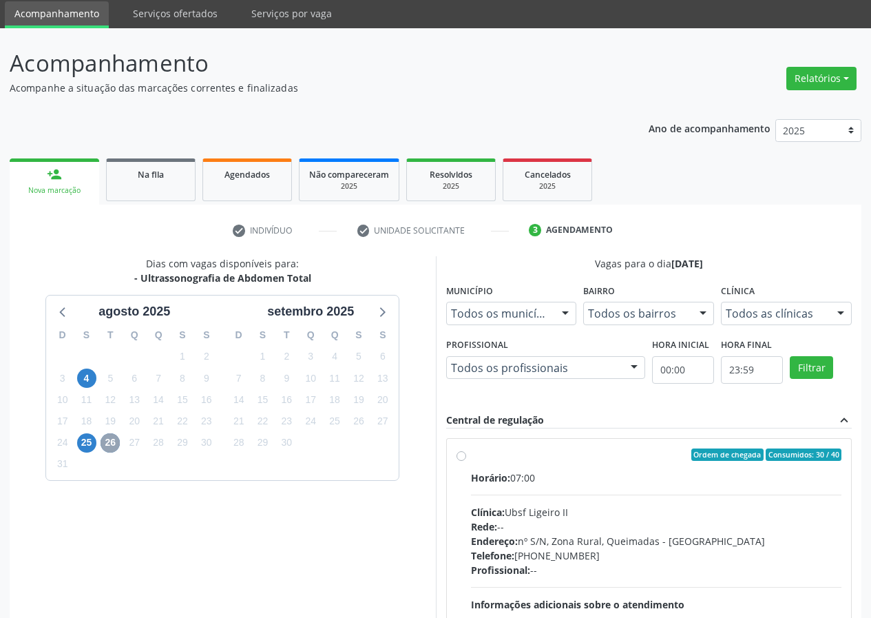
scroll to position [205, 0]
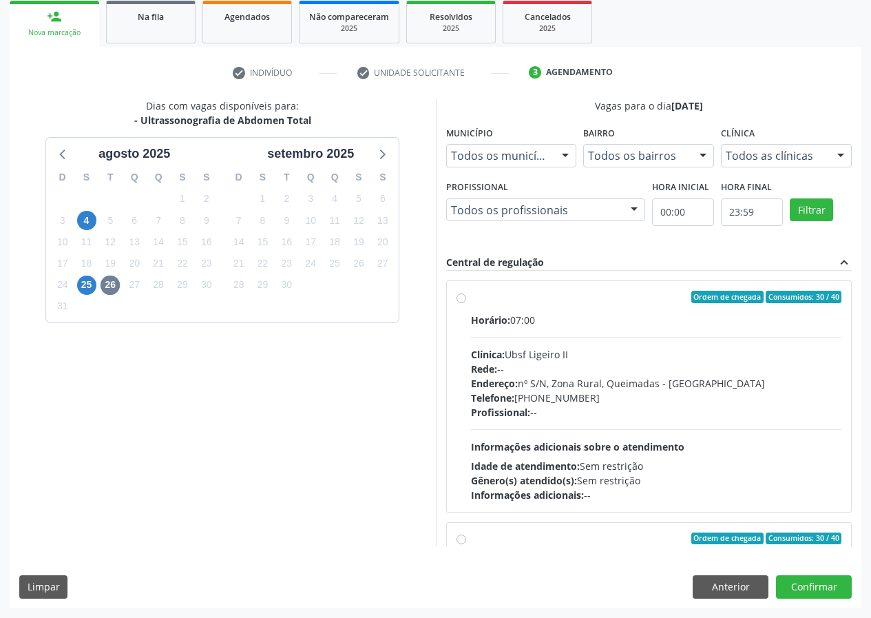
click at [471, 299] on label "Ordem de chegada Consumidos: 30 / 40 Horário: 07:00 Clínica: Ubsf Ligeiro II Re…" at bounding box center [656, 396] width 371 height 211
click at [460, 299] on input "Ordem de chegada Consumidos: 30 / 40 Horário: 07:00 Clínica: Ubsf Ligeiro II Re…" at bounding box center [461, 297] width 10 height 12
radio input "true"
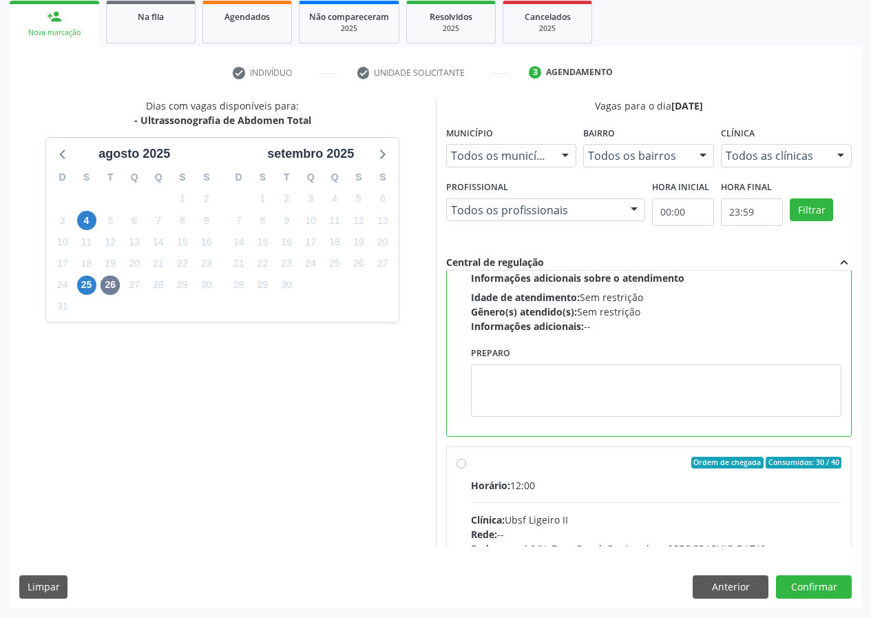
scroll to position [310, 0]
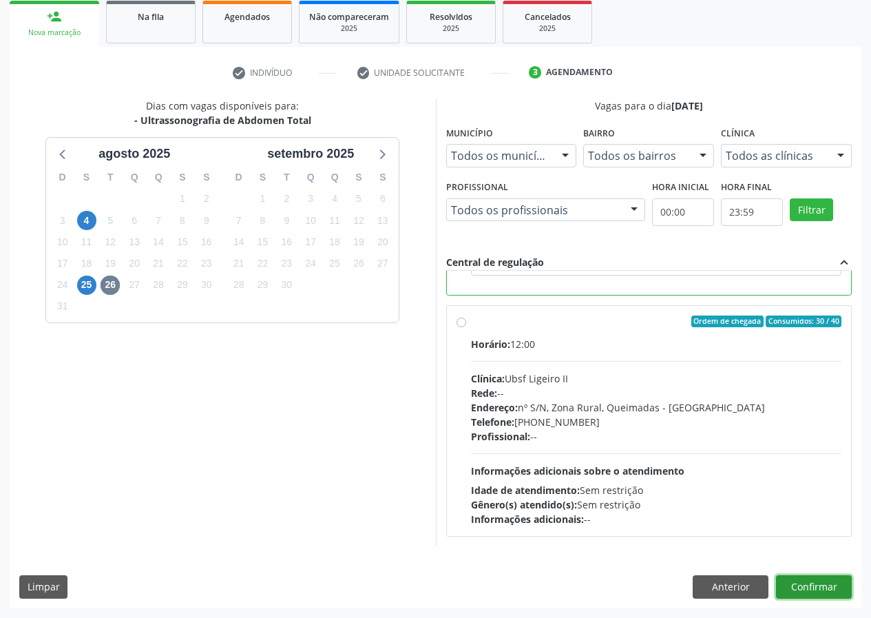
drag, startPoint x: 817, startPoint y: 585, endPoint x: 525, endPoint y: 502, distance: 303.4
click at [801, 585] on button "Confirmar" at bounding box center [814, 586] width 76 height 23
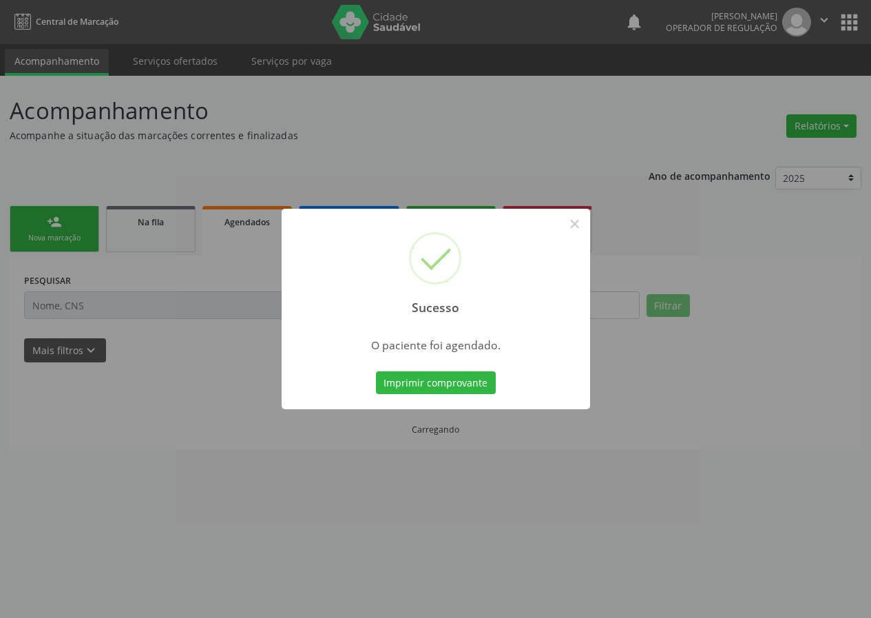
scroll to position [0, 0]
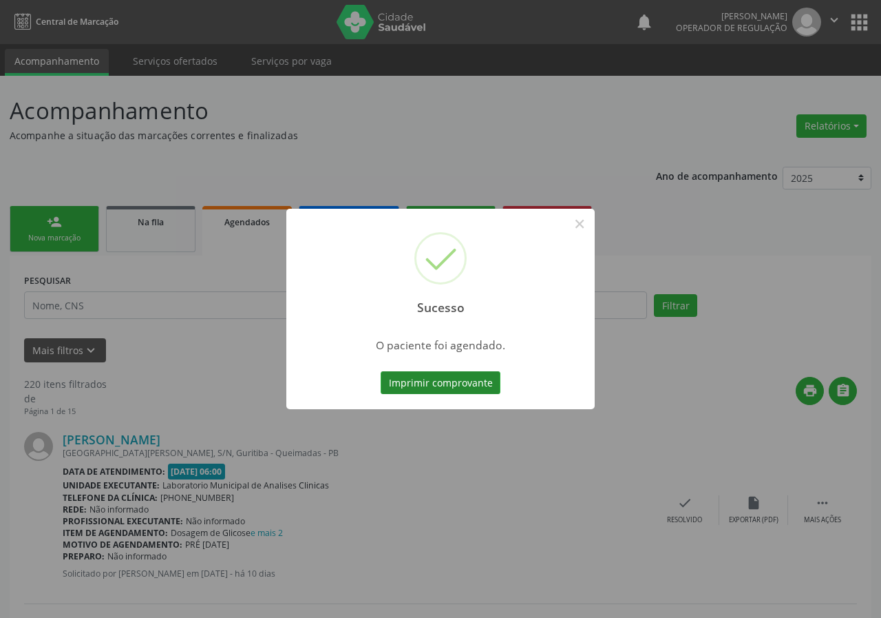
click at [416, 386] on button "Imprimir comprovante" at bounding box center [441, 382] width 120 height 23
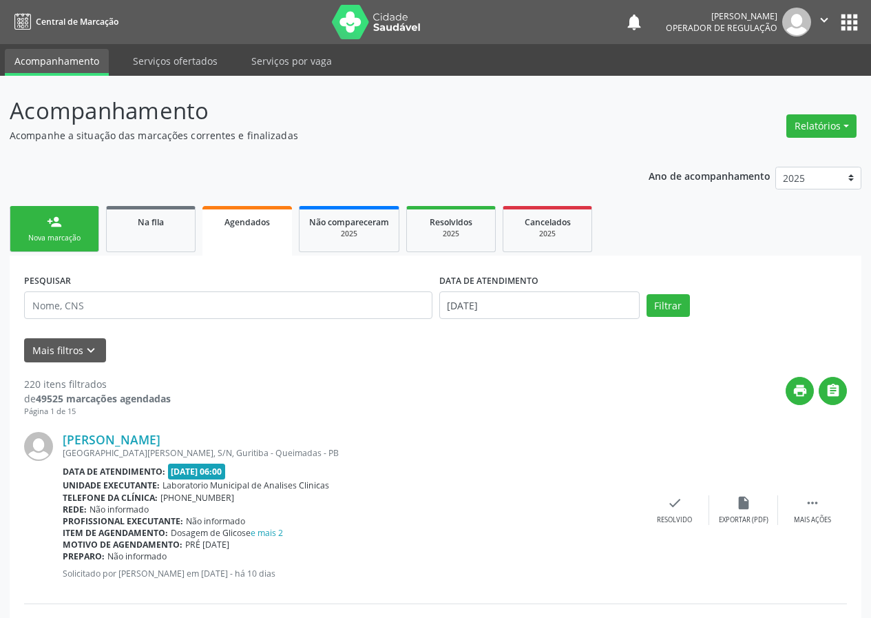
click at [73, 230] on link "person_add Nova marcação" at bounding box center [55, 229] width 90 height 46
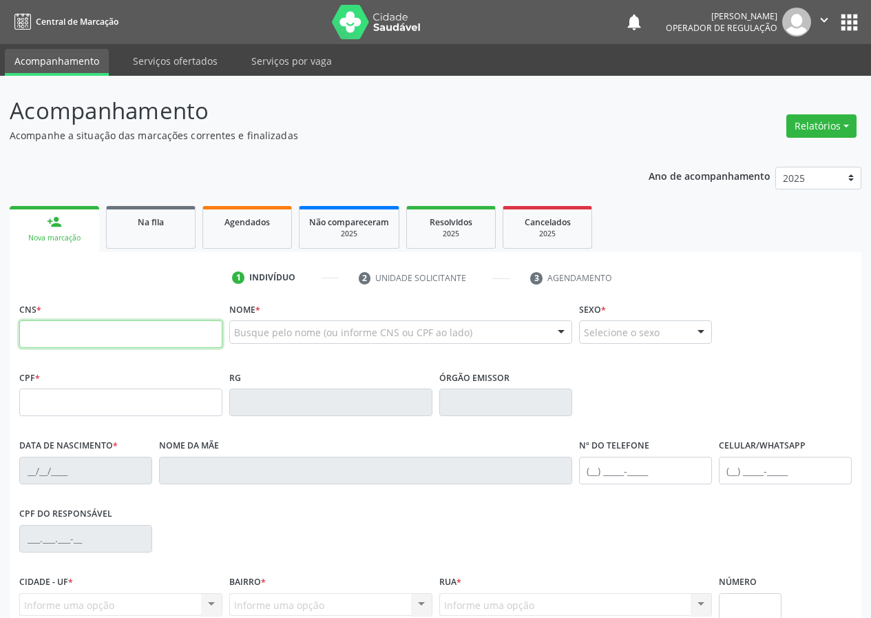
click at [34, 331] on input "text" at bounding box center [120, 334] width 203 height 28
click at [31, 322] on input "text" at bounding box center [120, 334] width 203 height 28
type input "703 0048 0643 1078"
type input "029.015.124-45"
type input "12/10/1972"
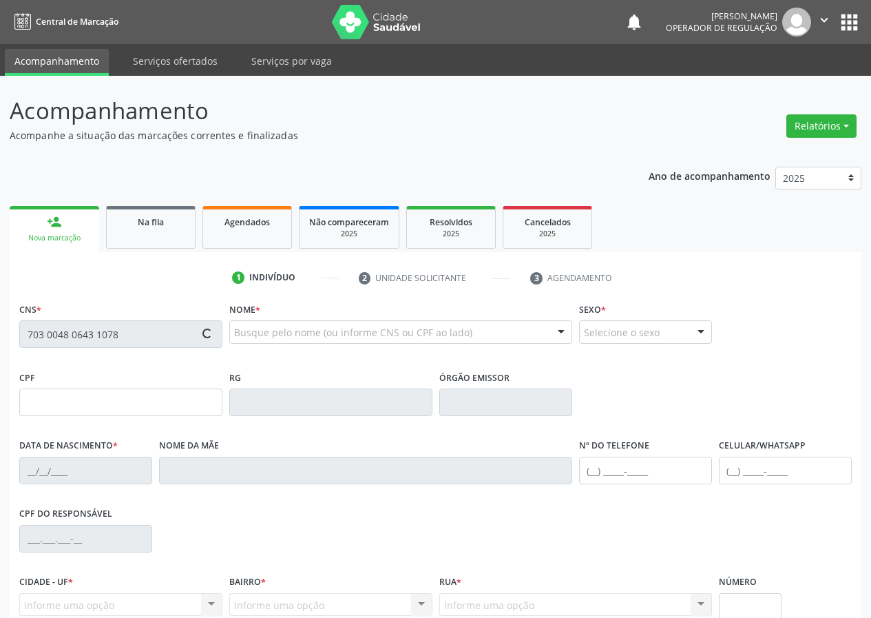
type input "Ducila da Silva Santos"
type input "(83) 99192-9694"
type input "189"
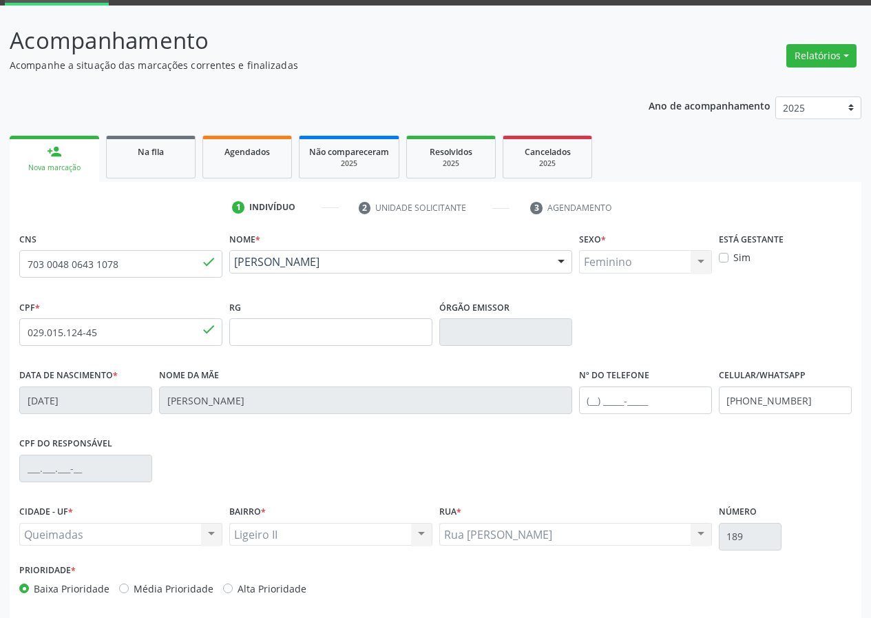
scroll to position [129, 0]
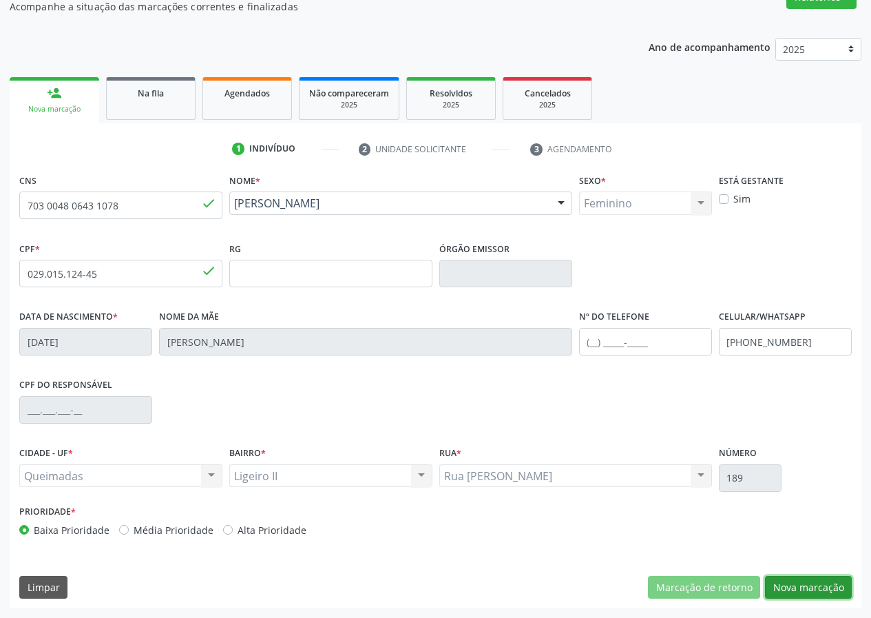
drag, startPoint x: 821, startPoint y: 581, endPoint x: 282, endPoint y: 479, distance: 548.6
click at [817, 581] on button "Nova marcação" at bounding box center [808, 587] width 87 height 23
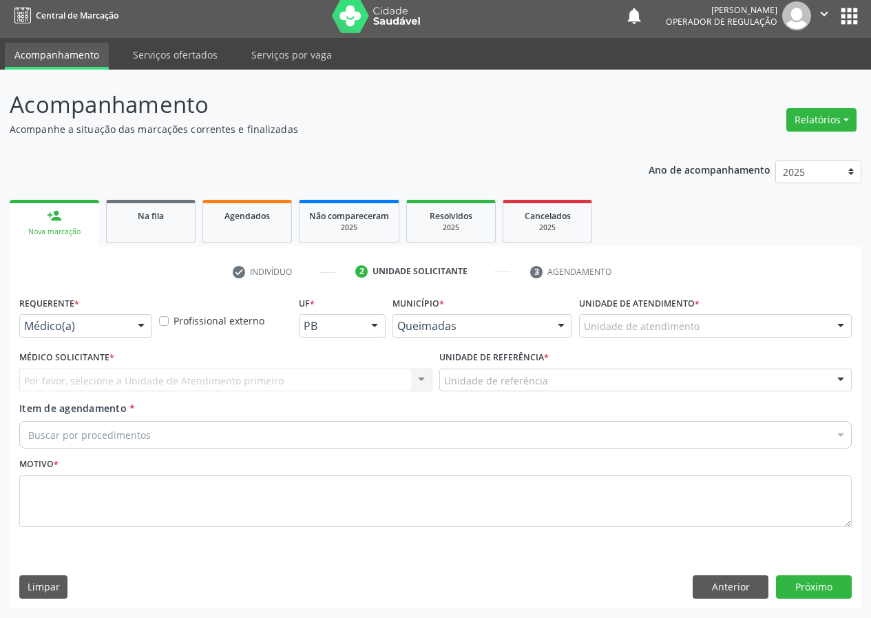
click at [141, 326] on div at bounding box center [141, 326] width 21 height 23
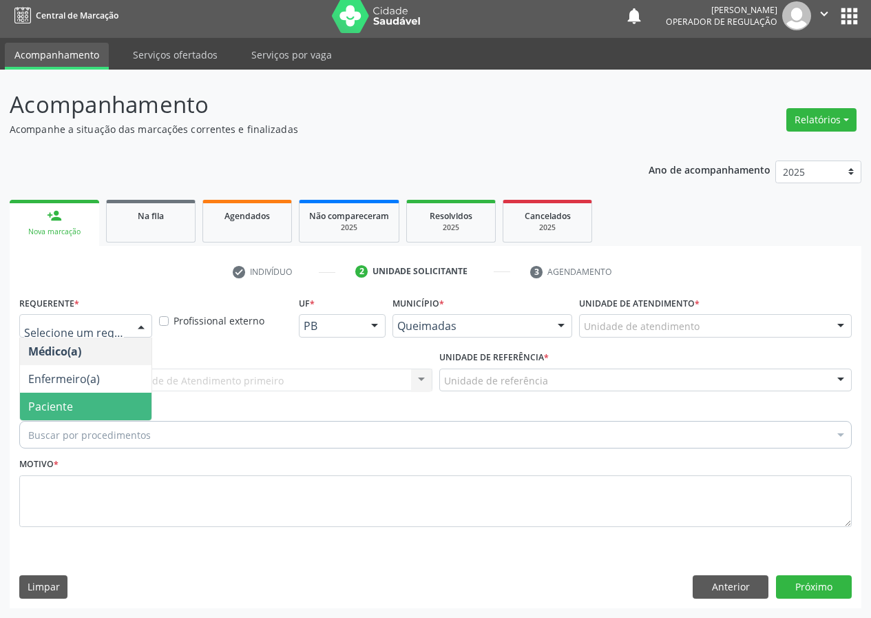
click at [144, 395] on span "Paciente" at bounding box center [86, 406] width 132 height 28
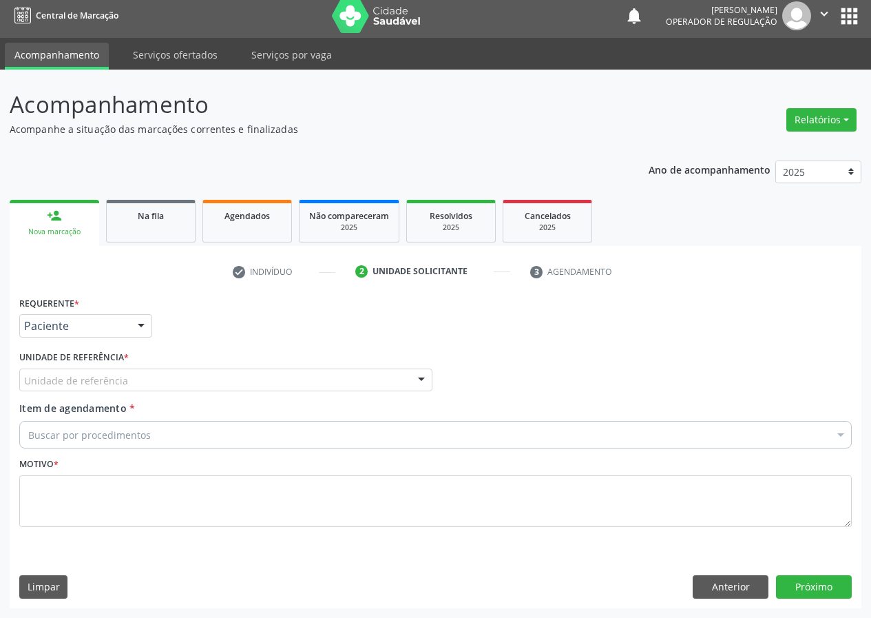
drag, startPoint x: 389, startPoint y: 386, endPoint x: 311, endPoint y: 403, distance: 80.5
click at [379, 388] on div "Unidade de referência" at bounding box center [225, 379] width 413 height 23
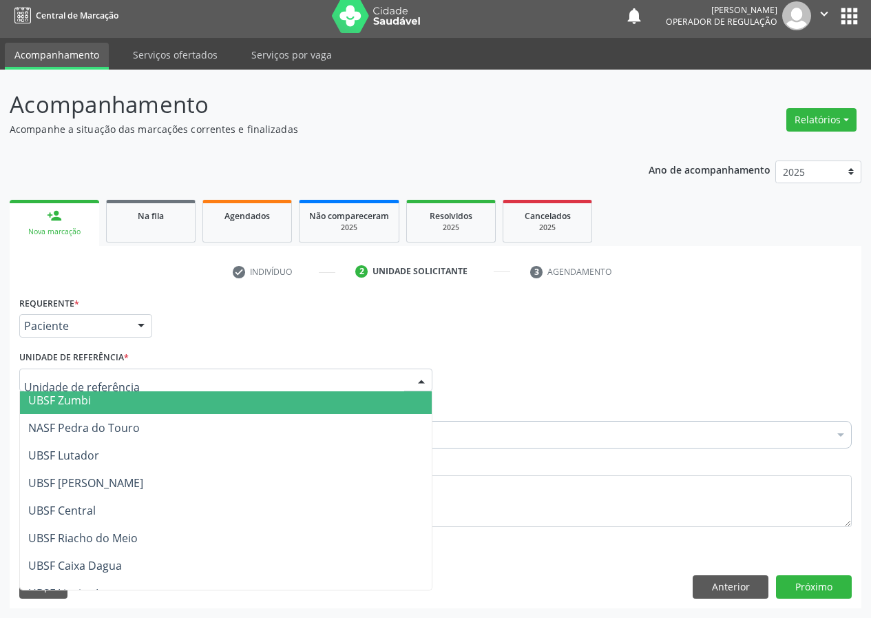
scroll to position [207, 0]
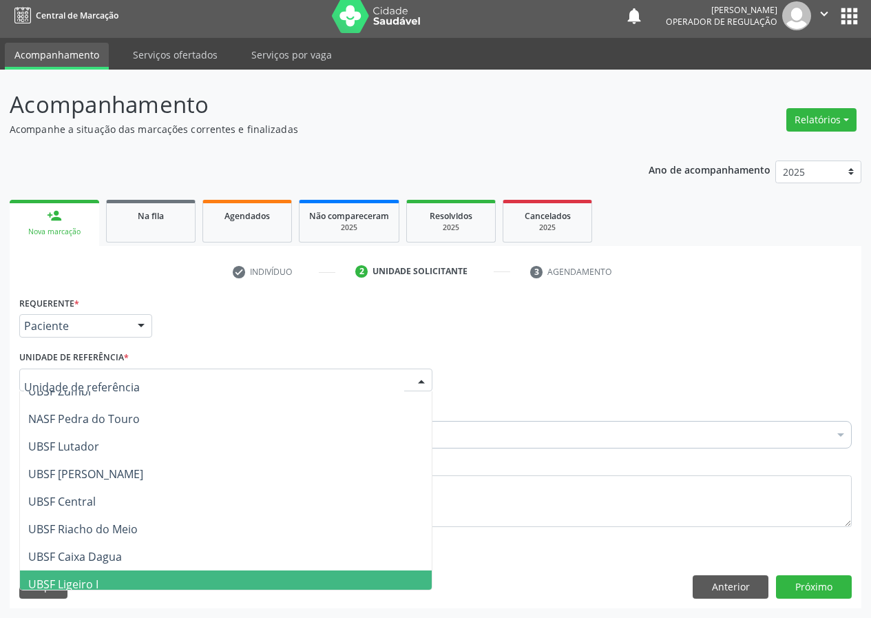
click at [89, 580] on span "UBSF Ligeiro I" at bounding box center [63, 583] width 70 height 15
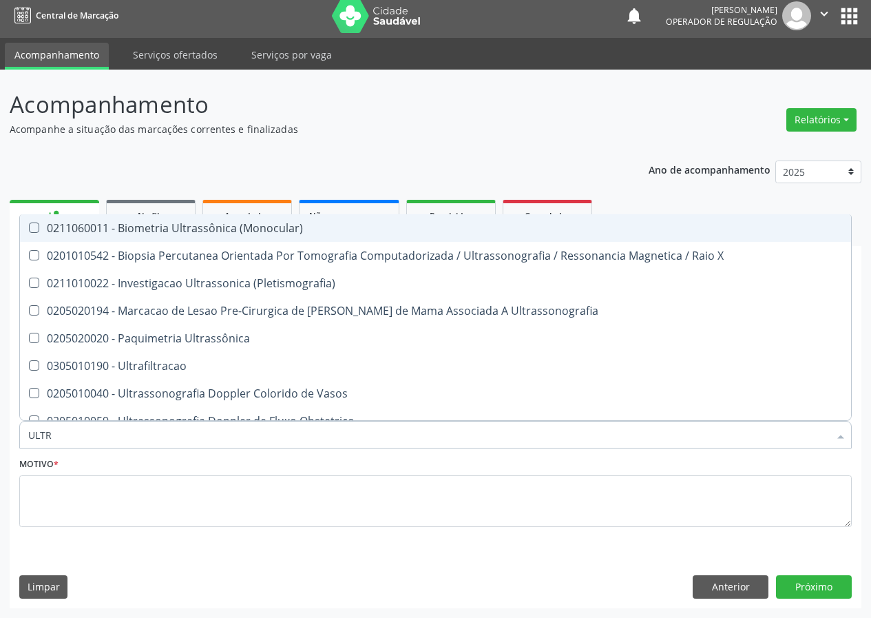
type input "ULTRA"
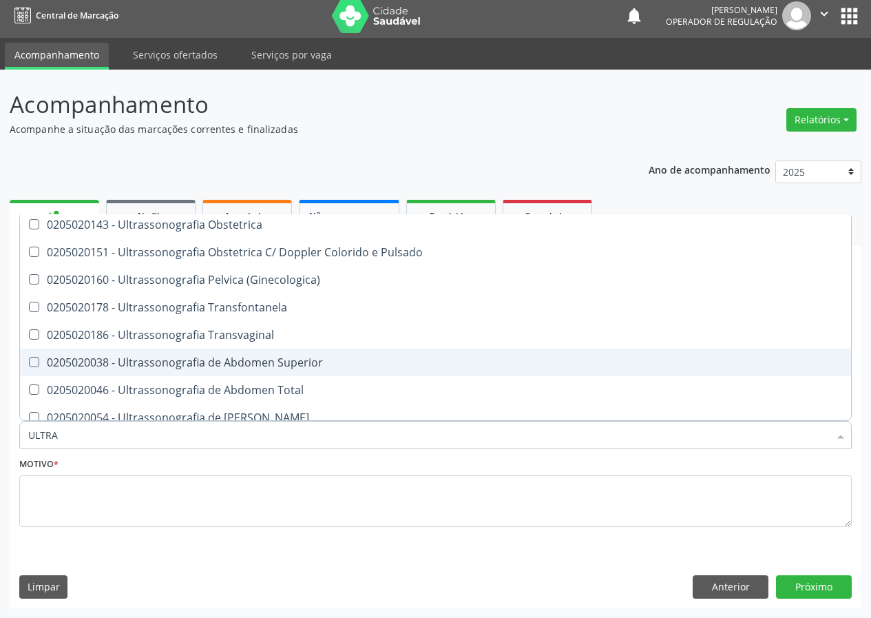
scroll to position [275, 0]
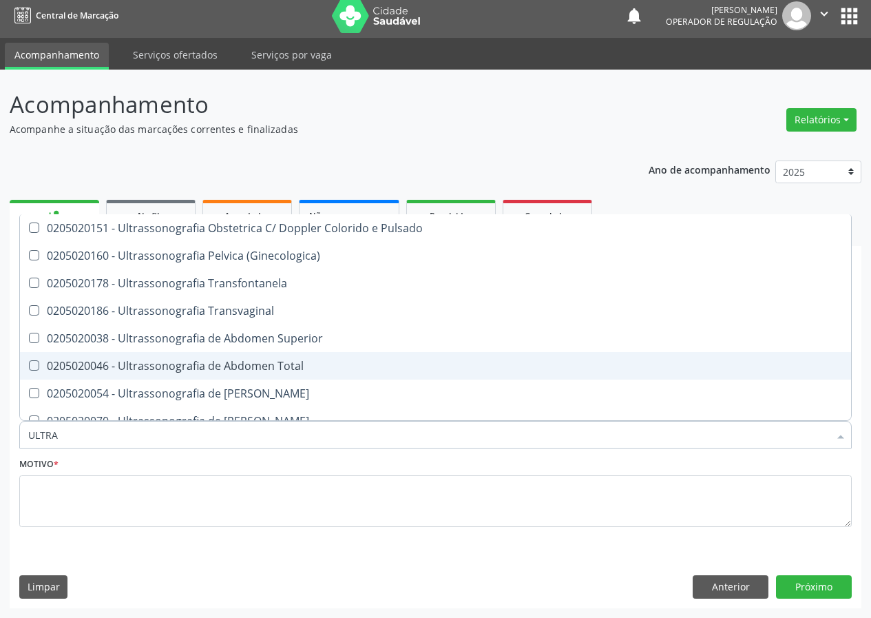
drag, startPoint x: 253, startPoint y: 365, endPoint x: 143, endPoint y: 446, distance: 136.9
click at [251, 367] on div "0205020046 - Ultrassonografia de Abdomen Total" at bounding box center [435, 365] width 814 height 11
checkbox Total "true"
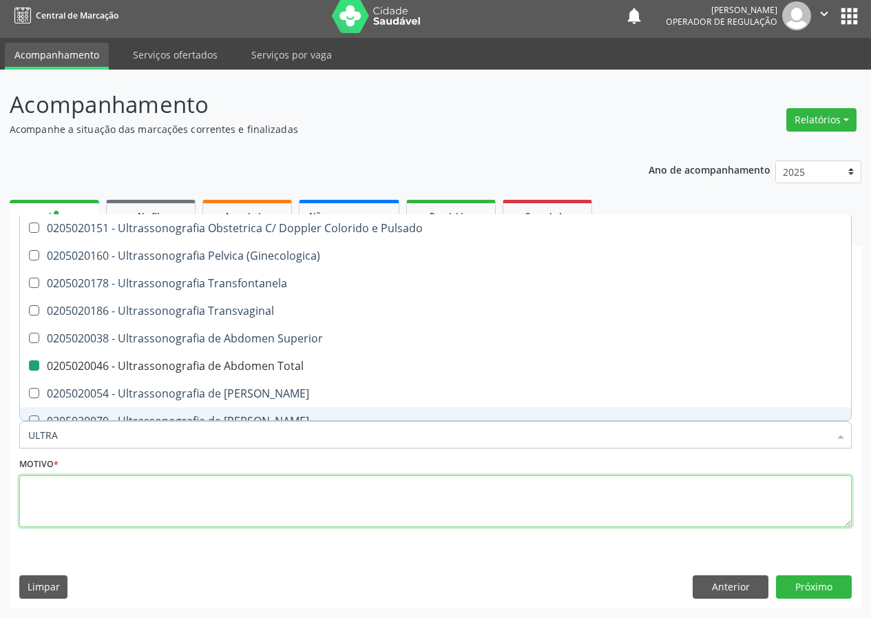
click at [132, 499] on textarea at bounding box center [435, 501] width 832 height 52
checkbox X "true"
checkbox Total "false"
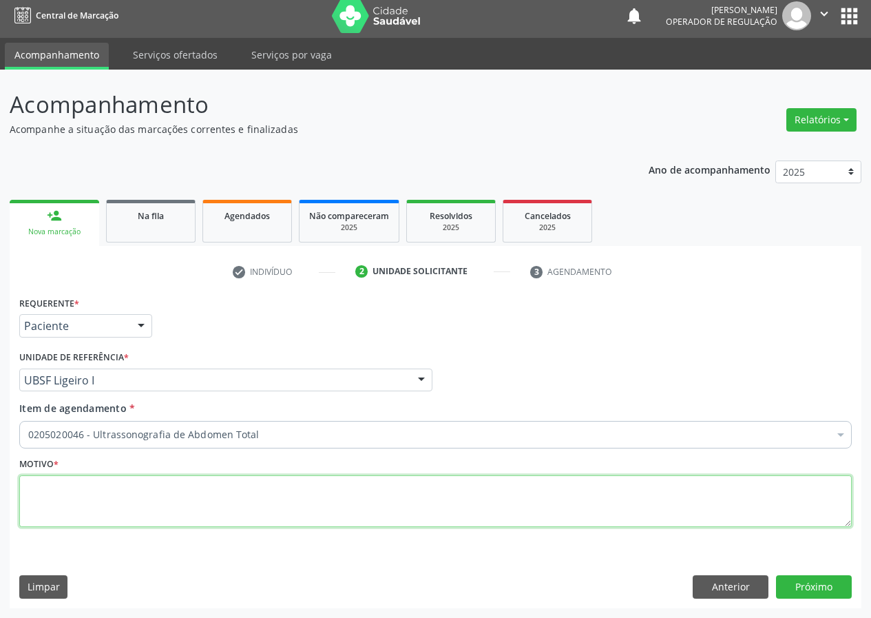
scroll to position [0, 0]
type textarea "AVALIAÇÃO"
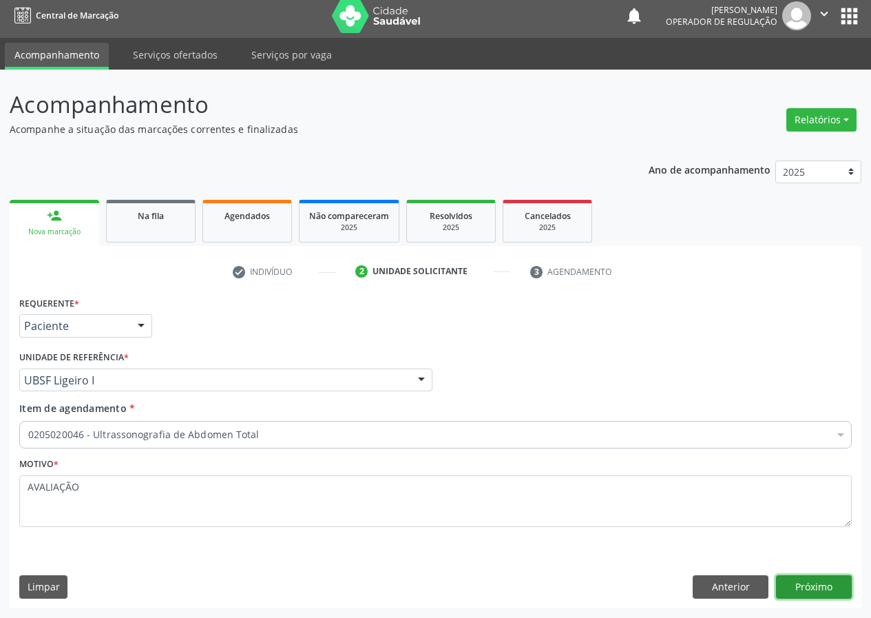
drag, startPoint x: 816, startPoint y: 589, endPoint x: 805, endPoint y: 587, distance: 11.2
click at [805, 587] on button "Próximo" at bounding box center [814, 586] width 76 height 23
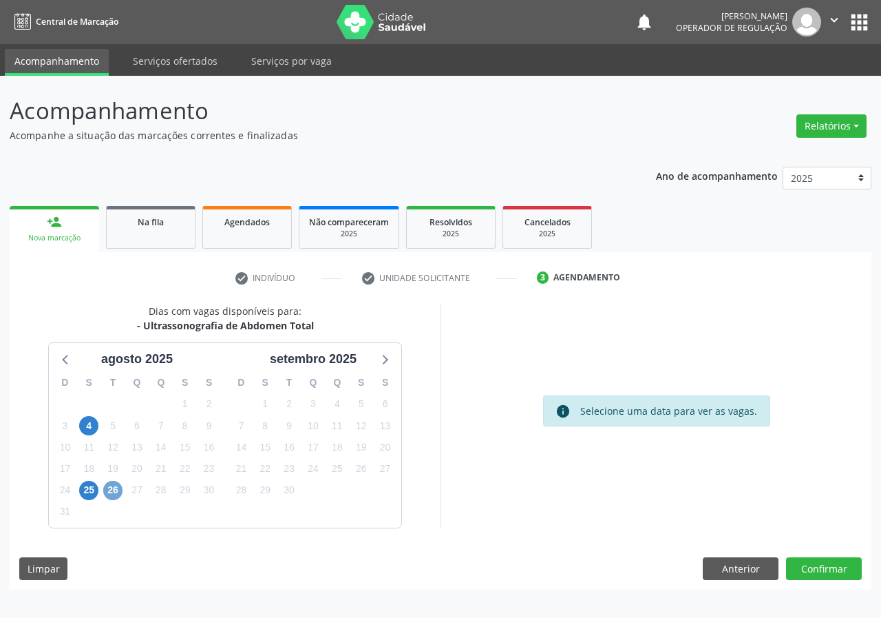
click at [111, 492] on span "26" at bounding box center [112, 490] width 19 height 19
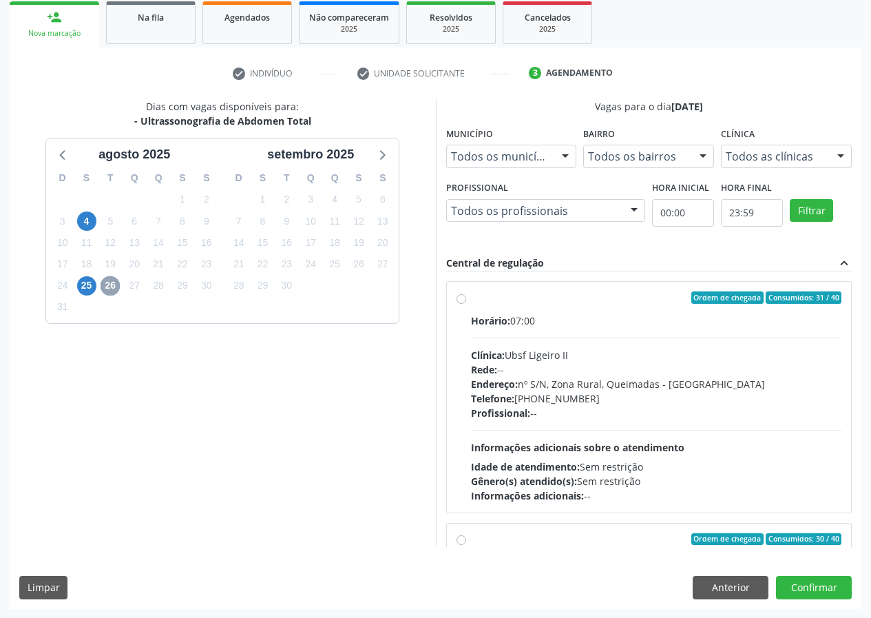
scroll to position [205, 0]
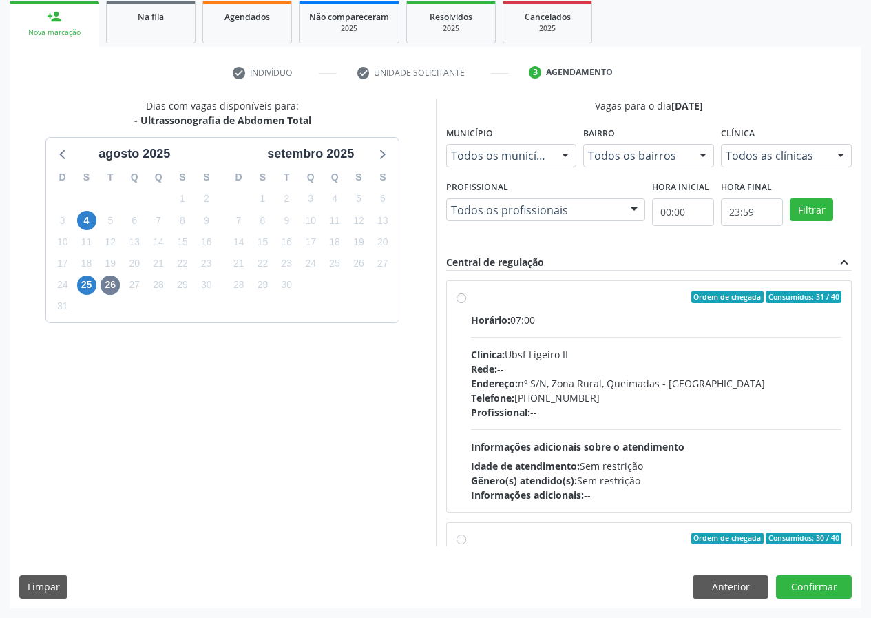
click at [471, 298] on label "Ordem de chegada Consumidos: 31 / 40 Horário: 07:00 Clínica: Ubsf Ligeiro II Re…" at bounding box center [656, 396] width 371 height 211
click at [463, 298] on input "Ordem de chegada Consumidos: 31 / 40 Horário: 07:00 Clínica: Ubsf Ligeiro II Re…" at bounding box center [461, 297] width 10 height 12
radio input "true"
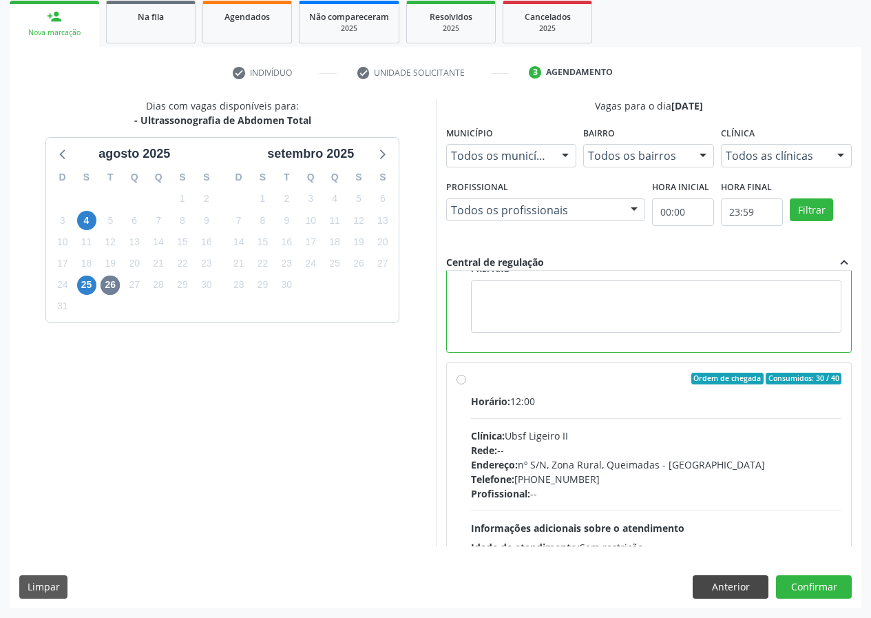
scroll to position [310, 0]
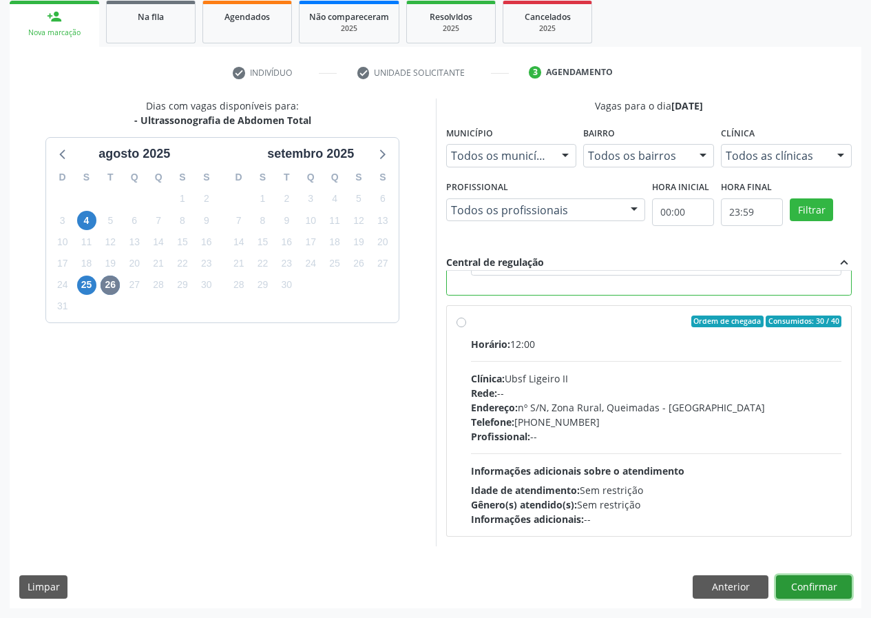
drag, startPoint x: 814, startPoint y: 586, endPoint x: 583, endPoint y: 582, distance: 231.4
click at [804, 587] on button "Confirmar" at bounding box center [814, 586] width 76 height 23
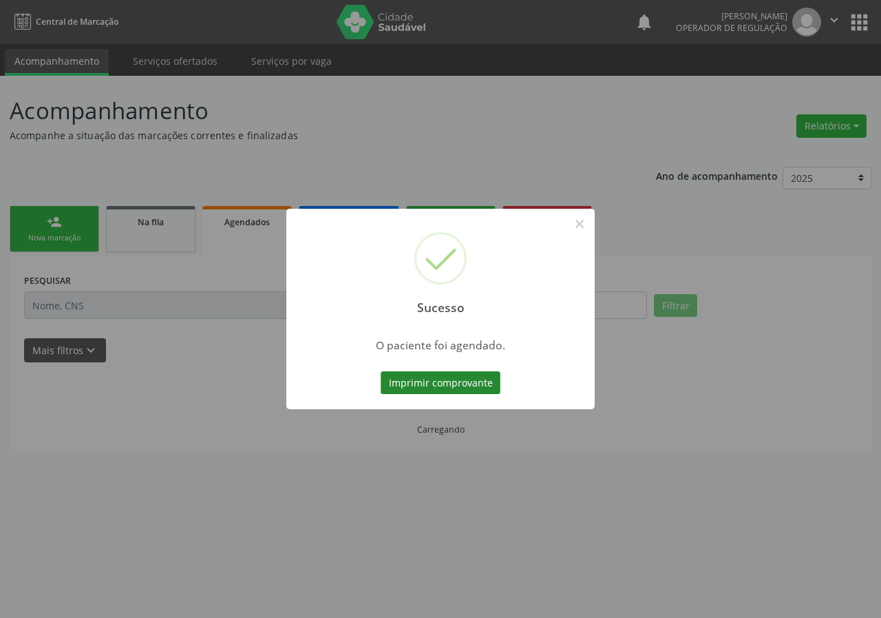
drag, startPoint x: 416, startPoint y: 385, endPoint x: 386, endPoint y: 393, distance: 30.7
click at [397, 392] on button "Imprimir comprovante" at bounding box center [441, 382] width 120 height 23
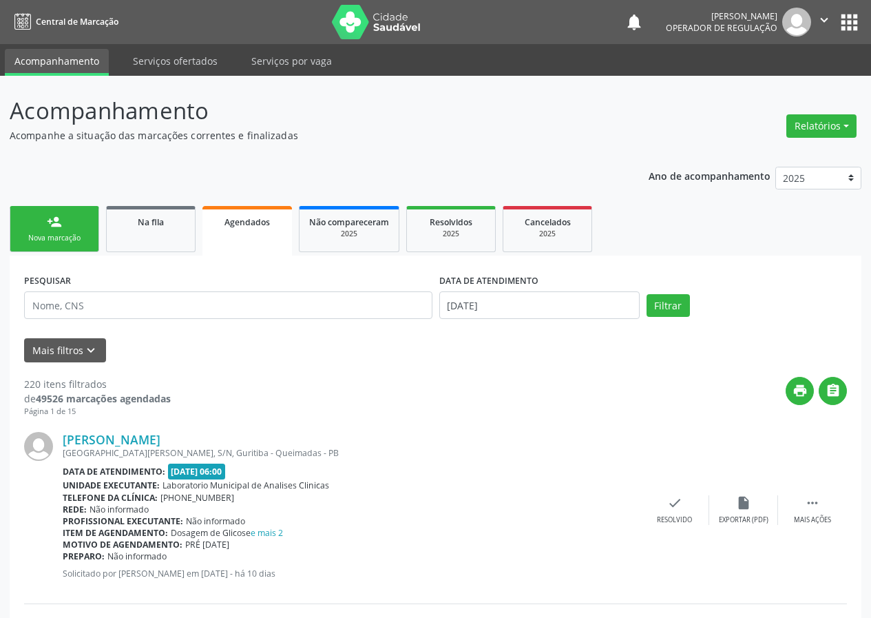
click at [71, 235] on div "Nova marcação" at bounding box center [54, 238] width 69 height 10
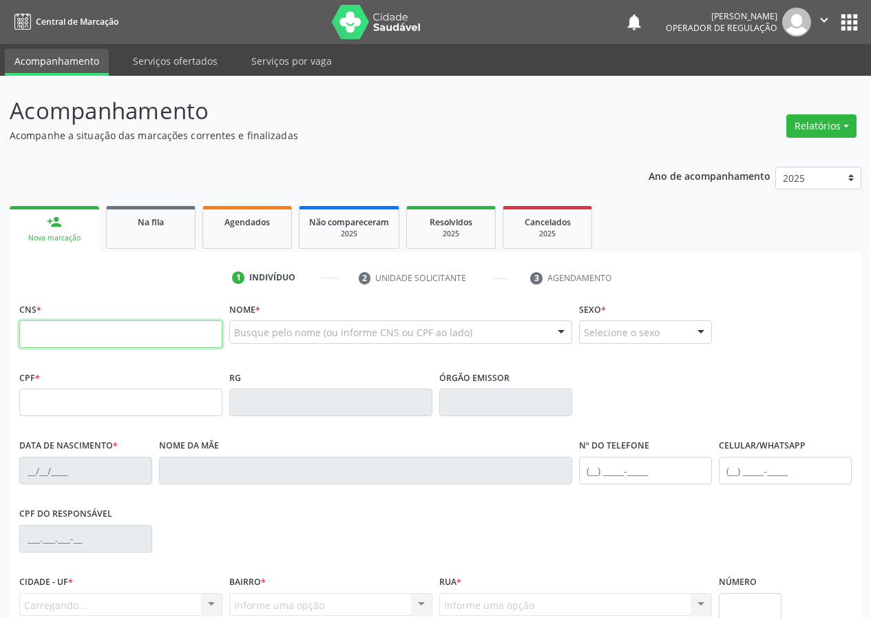
click at [43, 330] on input "text" at bounding box center [120, 334] width 203 height 28
click at [33, 333] on input "text" at bounding box center [120, 334] width 203 height 28
type input "700 5023 5164 1450"
type input "027.911.894-59"
type input "08/07/1972"
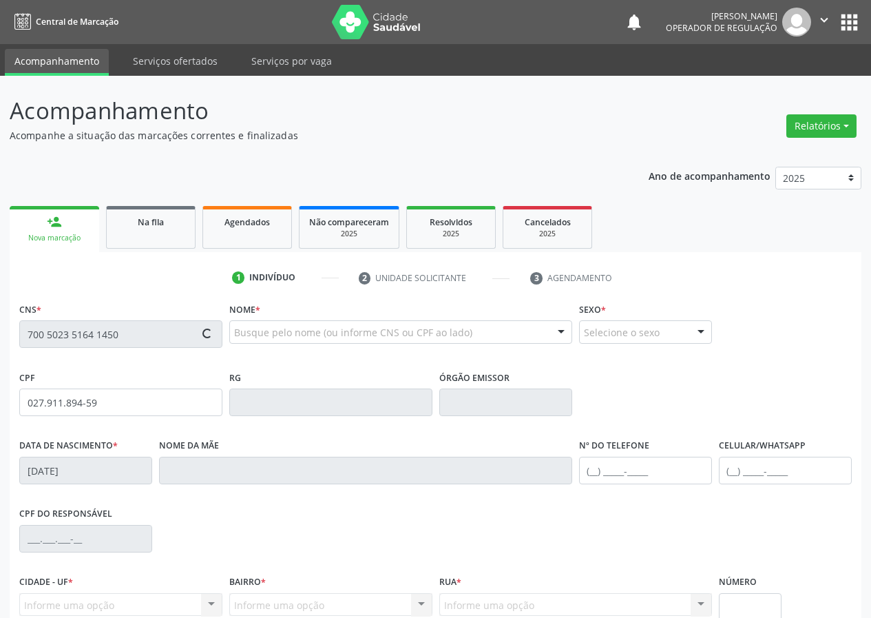
type input "Inês Alves Dá Silva"
type input "(83) 99984-9225"
type input "36"
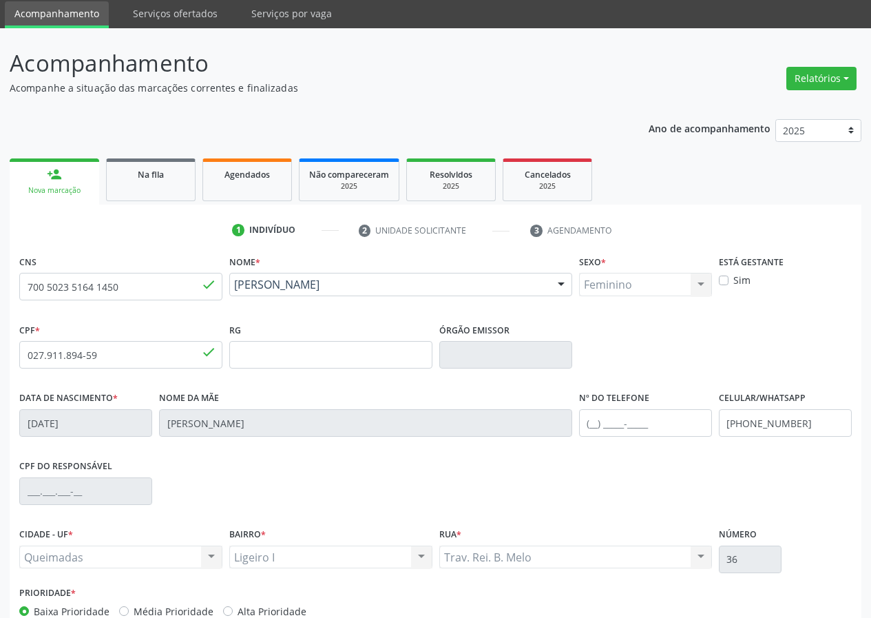
scroll to position [129, 0]
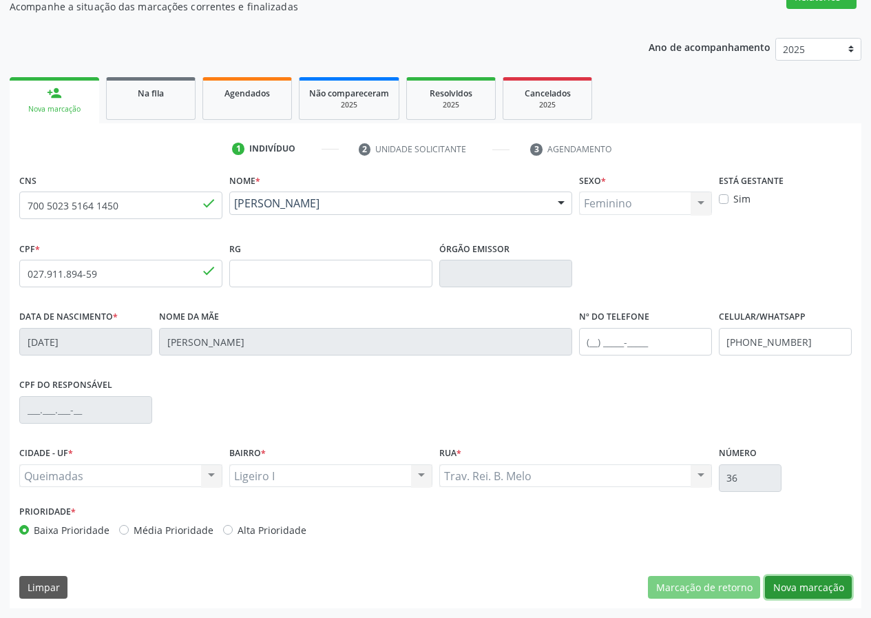
drag, startPoint x: 811, startPoint y: 588, endPoint x: 381, endPoint y: 574, distance: 429.9
click at [766, 587] on button "Nova marcação" at bounding box center [808, 587] width 87 height 23
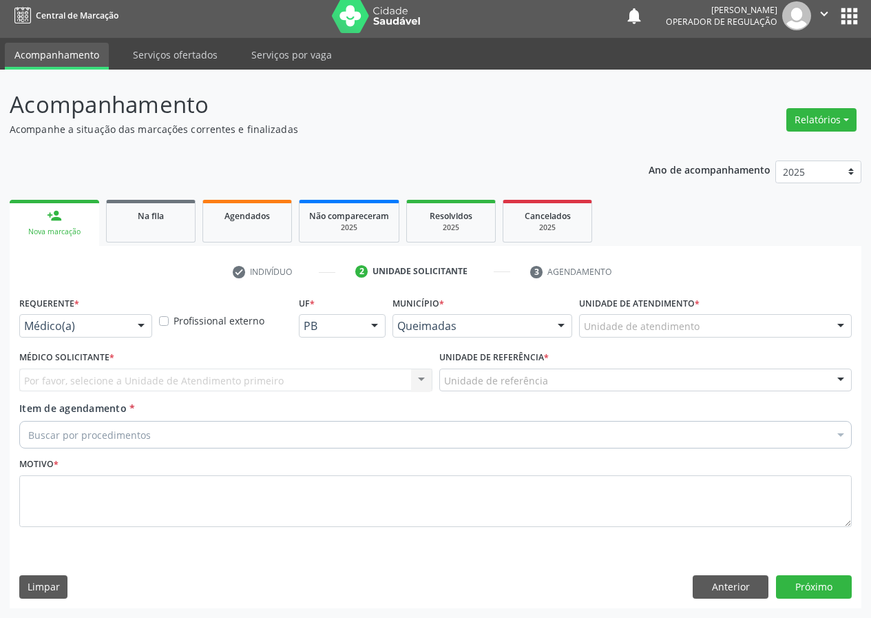
scroll to position [6, 0]
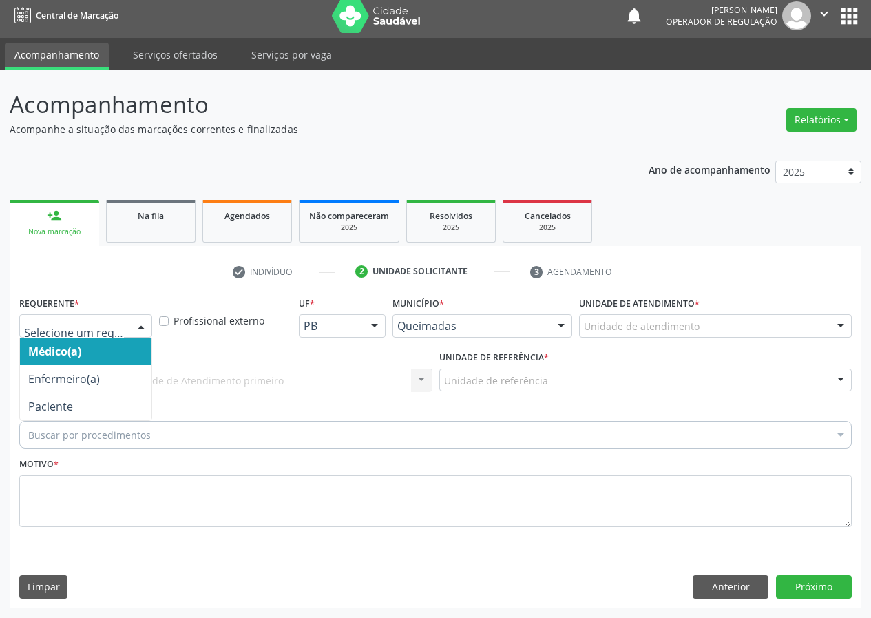
drag, startPoint x: 142, startPoint y: 329, endPoint x: 121, endPoint y: 377, distance: 52.4
click at [140, 336] on div at bounding box center [141, 326] width 21 height 23
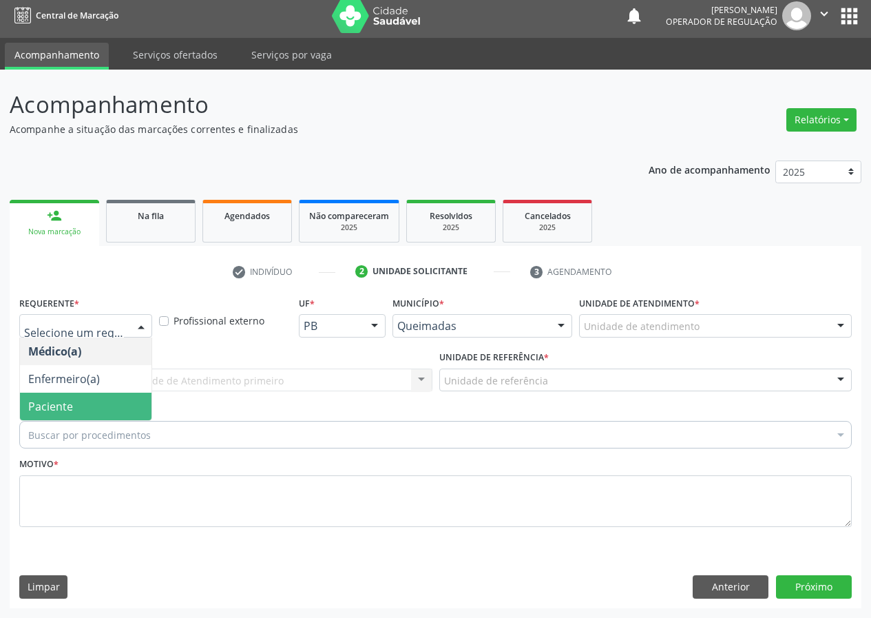
click at [117, 405] on span "Paciente" at bounding box center [86, 406] width 132 height 28
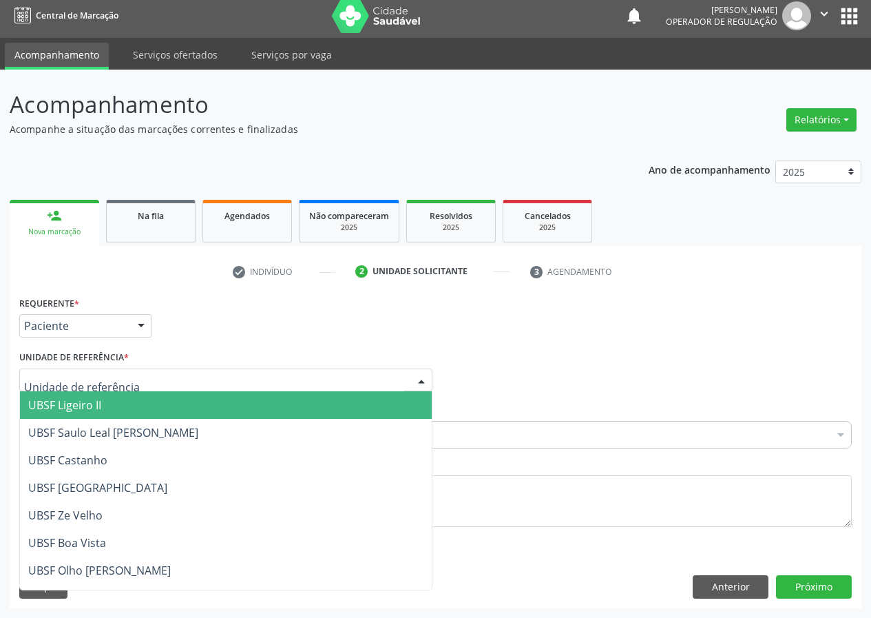
drag, startPoint x: 364, startPoint y: 380, endPoint x: 187, endPoint y: 461, distance: 194.1
click at [355, 383] on div at bounding box center [225, 379] width 413 height 23
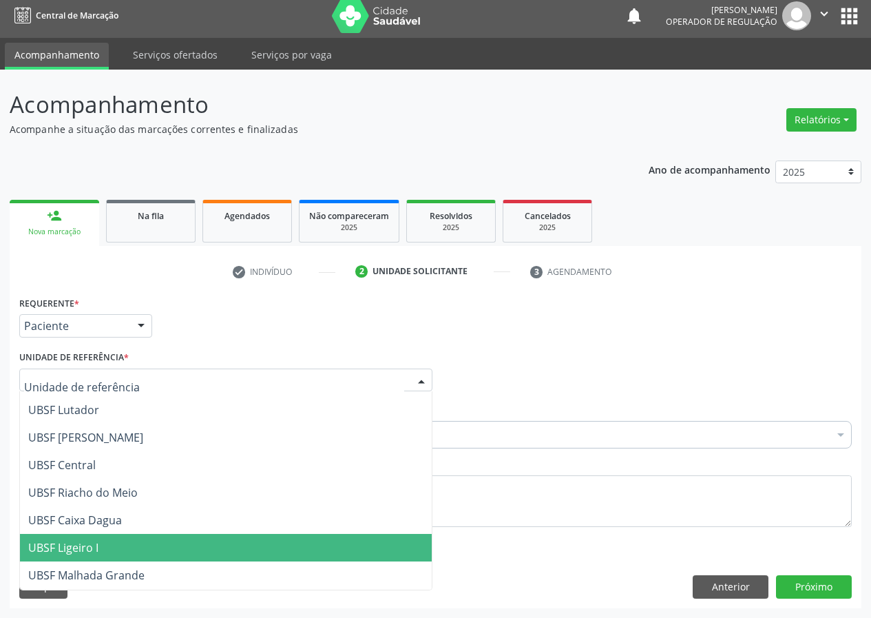
scroll to position [275, 0]
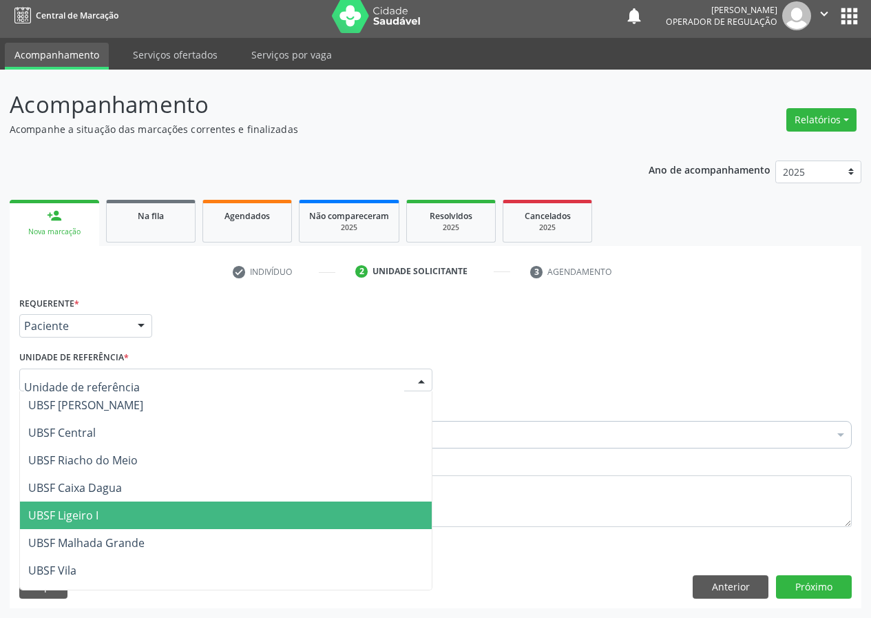
click at [99, 515] on span "UBSF Ligeiro I" at bounding box center [226, 515] width 412 height 28
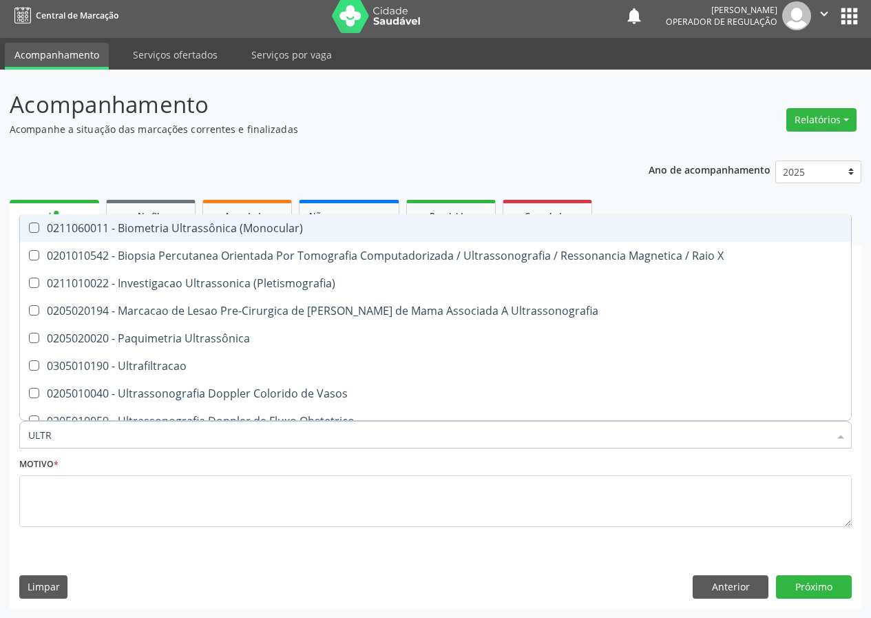
type input "ULTRA"
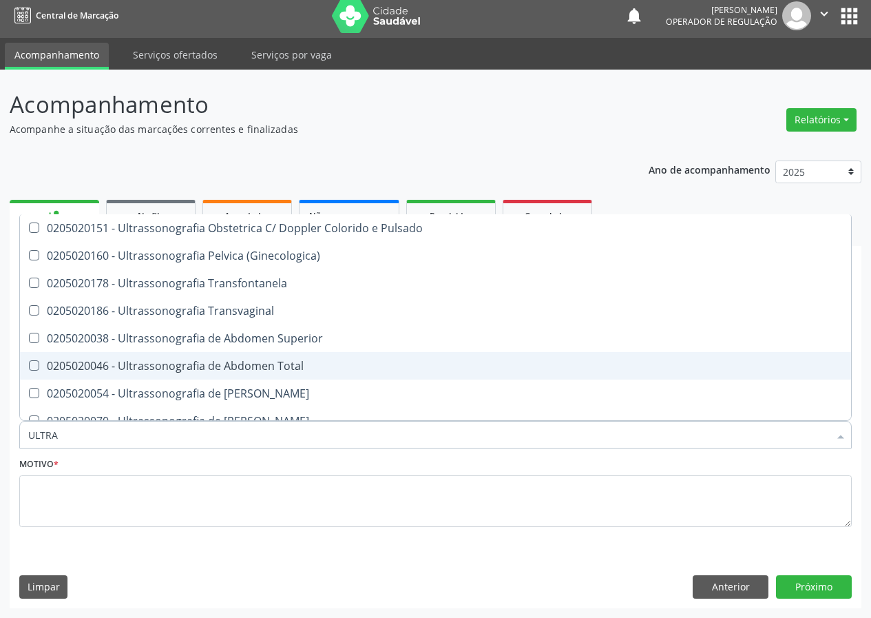
click at [268, 363] on div "0205020046 - Ultrassonografia de Abdomen Total" at bounding box center [435, 365] width 814 height 11
checkbox Total "true"
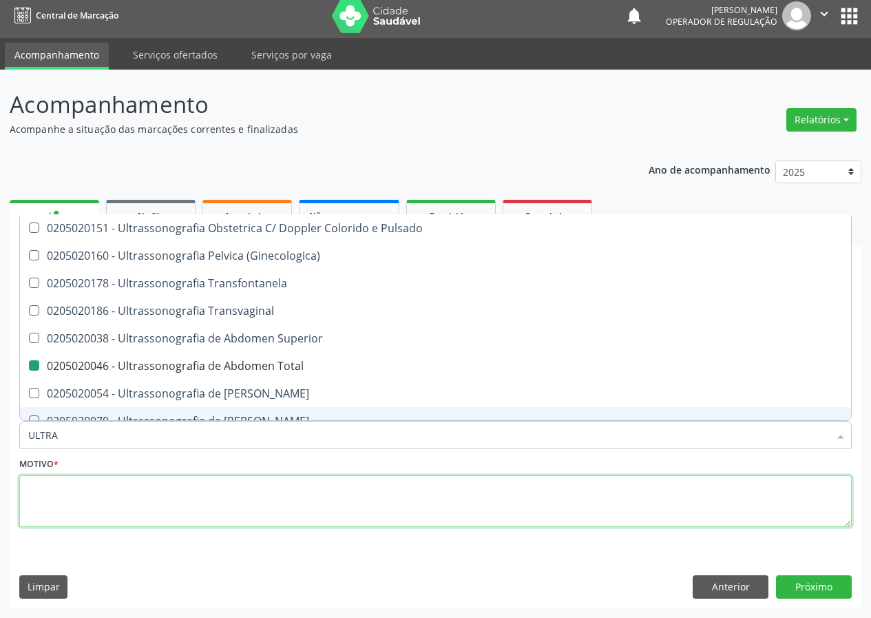
click at [62, 487] on textarea at bounding box center [435, 501] width 832 height 52
checkbox X "true"
checkbox Total "false"
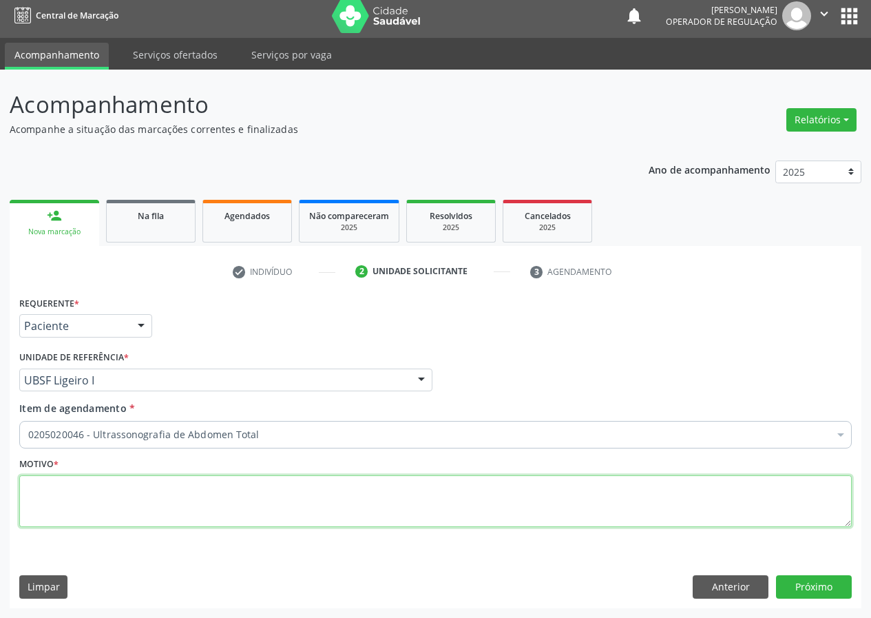
scroll to position [0, 0]
type textarea "AVALIAÇÃO"
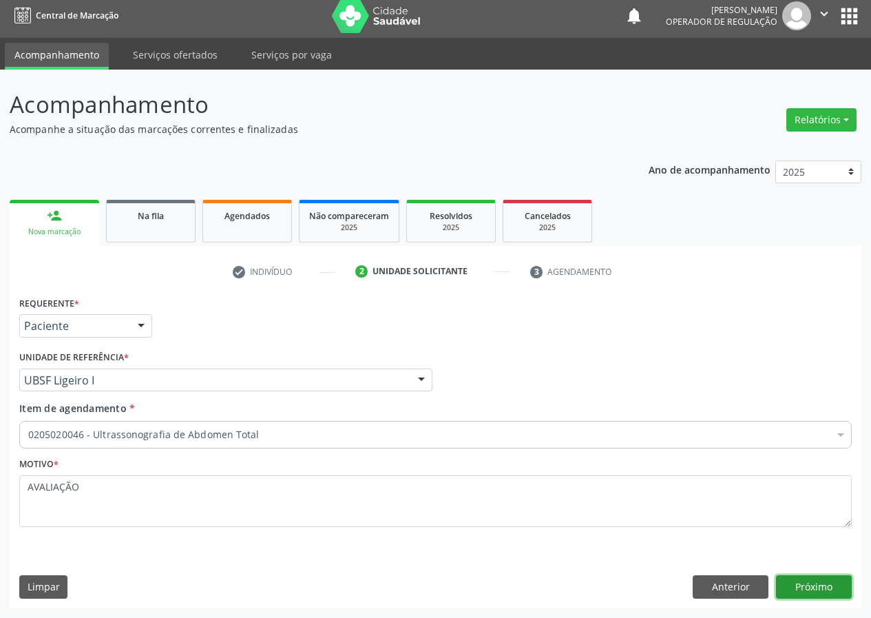
drag, startPoint x: 812, startPoint y: 584, endPoint x: 784, endPoint y: 585, distance: 28.2
click at [784, 585] on button "Próximo" at bounding box center [814, 586] width 76 height 23
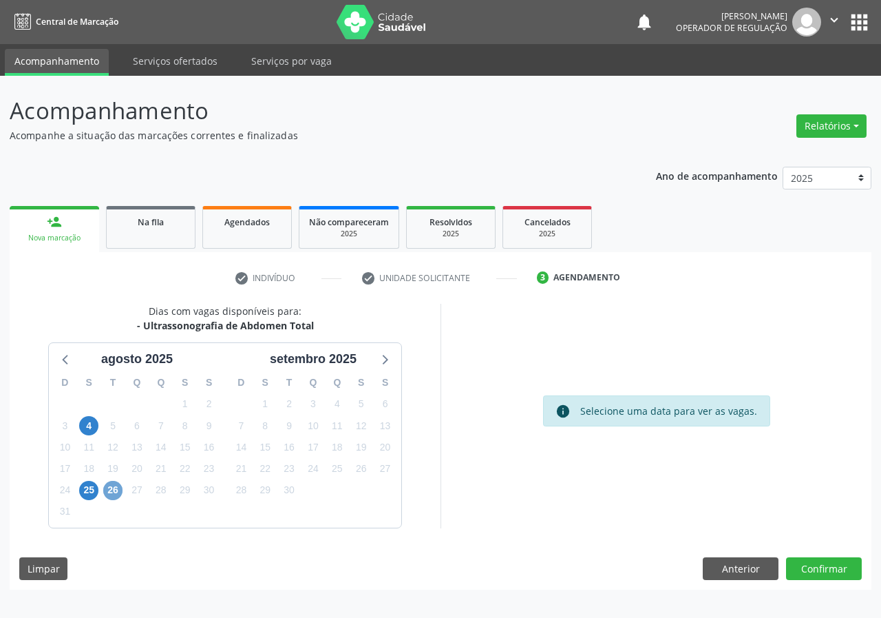
drag, startPoint x: 109, startPoint y: 487, endPoint x: 126, endPoint y: 491, distance: 16.9
click at [116, 489] on span "26" at bounding box center [112, 490] width 19 height 19
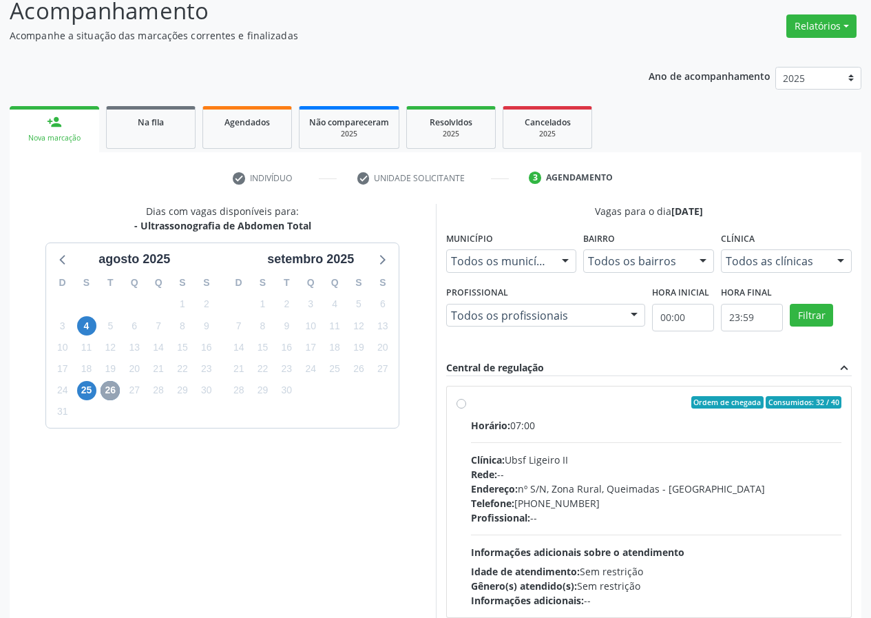
scroll to position [205, 0]
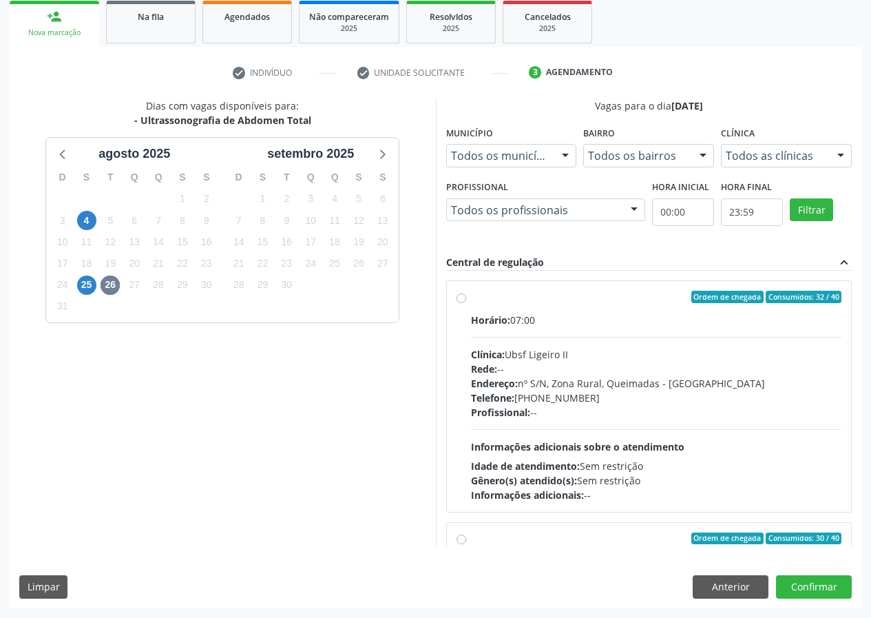
click at [471, 300] on label "Ordem de chegada Consumidos: 32 / 40 Horário: 07:00 Clínica: Ubsf Ligeiro II Re…" at bounding box center [656, 396] width 371 height 211
click at [463, 300] on input "Ordem de chegada Consumidos: 32 / 40 Horário: 07:00 Clínica: Ubsf Ligeiro II Re…" at bounding box center [461, 297] width 10 height 12
radio input "true"
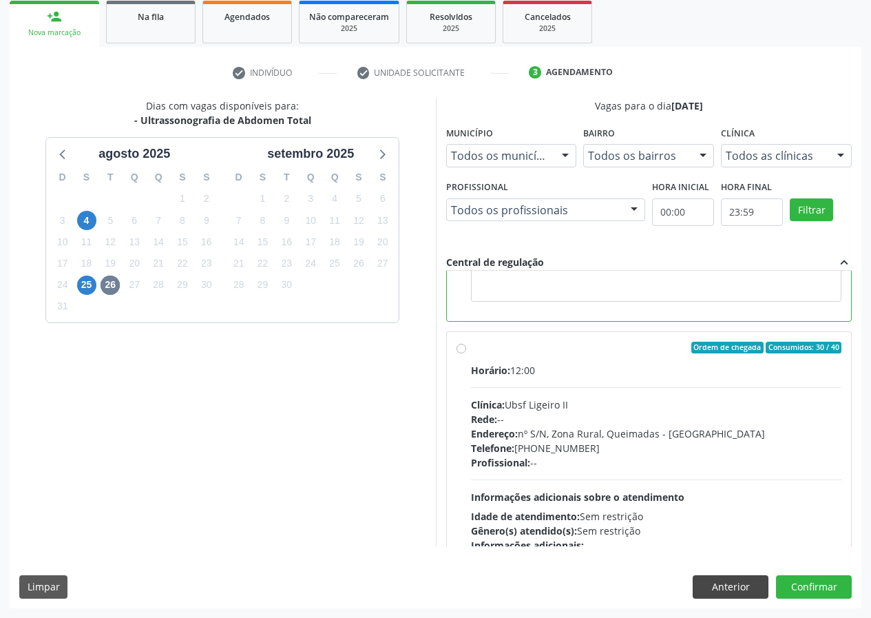
scroll to position [310, 0]
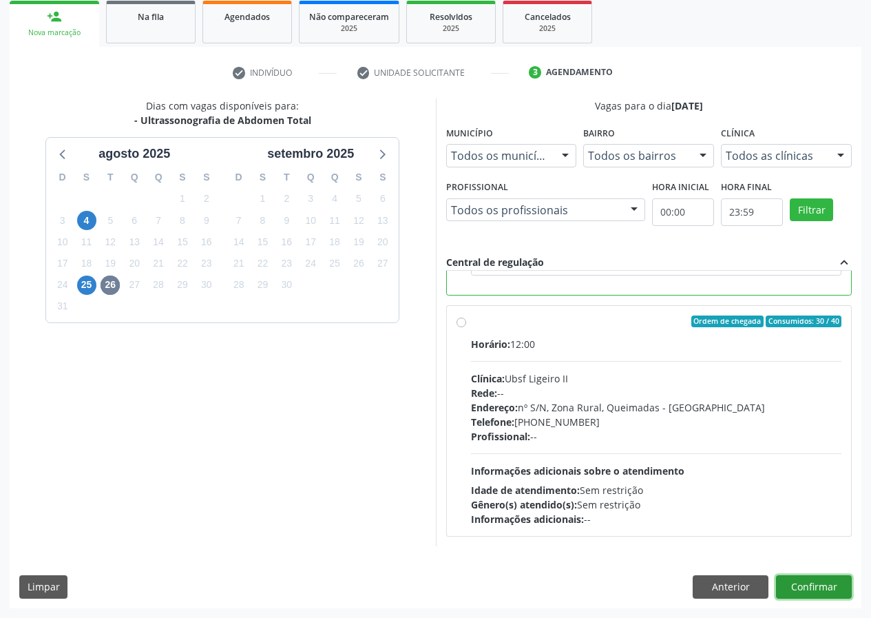
drag, startPoint x: 811, startPoint y: 582, endPoint x: 671, endPoint y: 607, distance: 142.1
click at [803, 582] on button "Confirmar" at bounding box center [814, 586] width 76 height 23
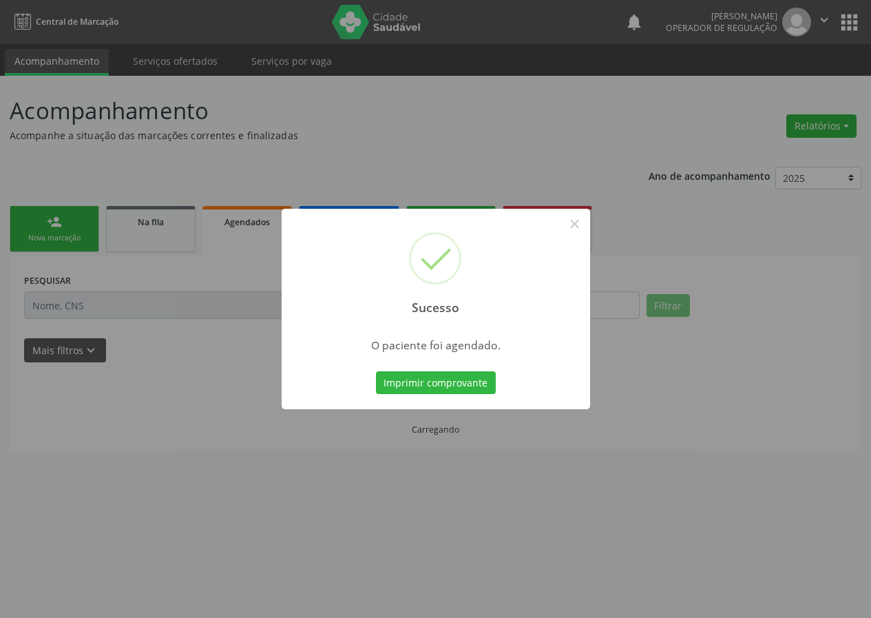
scroll to position [0, 0]
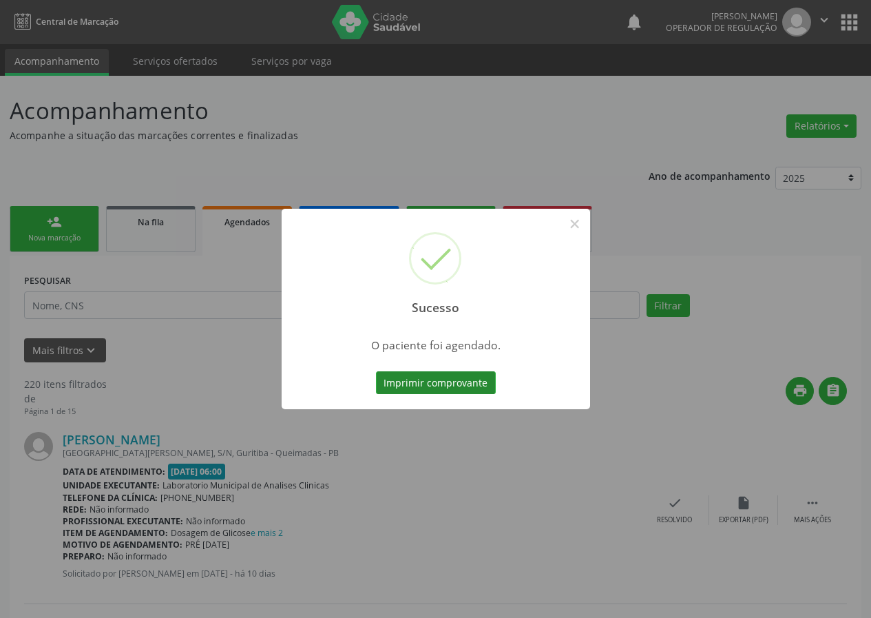
click at [444, 388] on button "Imprimir comprovante" at bounding box center [436, 382] width 120 height 23
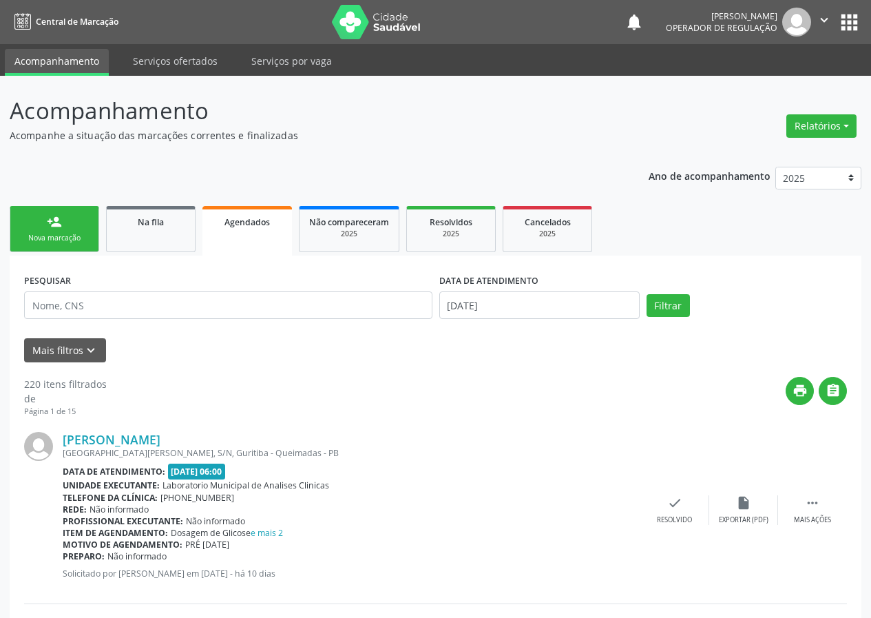
click at [81, 233] on link "person_add Nova marcação" at bounding box center [55, 229] width 90 height 46
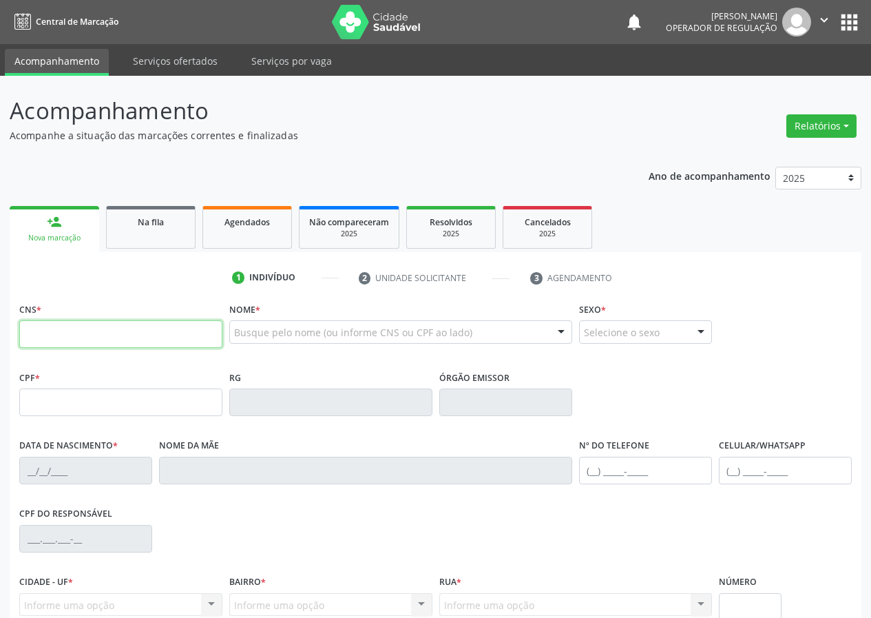
click at [37, 330] on input "text" at bounding box center [120, 334] width 203 height 28
drag, startPoint x: 25, startPoint y: 333, endPoint x: 33, endPoint y: 324, distance: 11.2
click at [30, 327] on input "text" at bounding box center [120, 334] width 203 height 28
type input "700 5023 5164 1450"
type input "027.911.894-59"
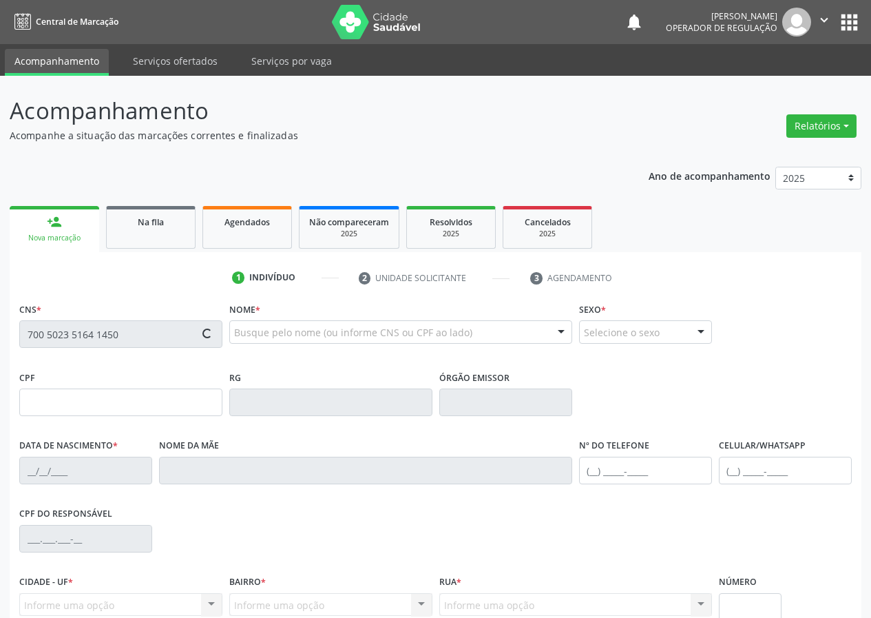
type input "[DATE]"
type input "[PERSON_NAME]"
type input "[PHONE_NUMBER]"
type input "36"
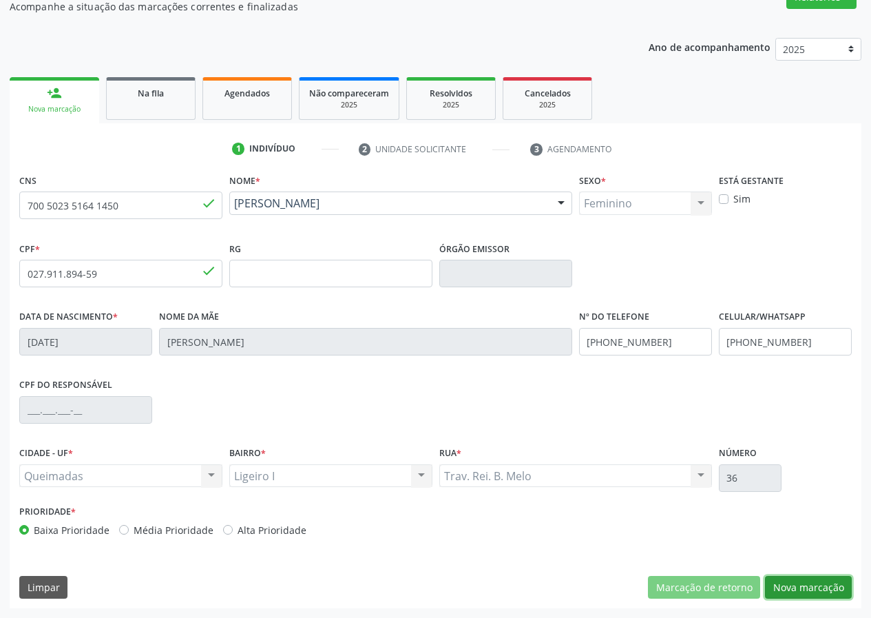
drag, startPoint x: 822, startPoint y: 580, endPoint x: 120, endPoint y: 457, distance: 713.0
click at [817, 580] on button "Nova marcação" at bounding box center [808, 587] width 87 height 23
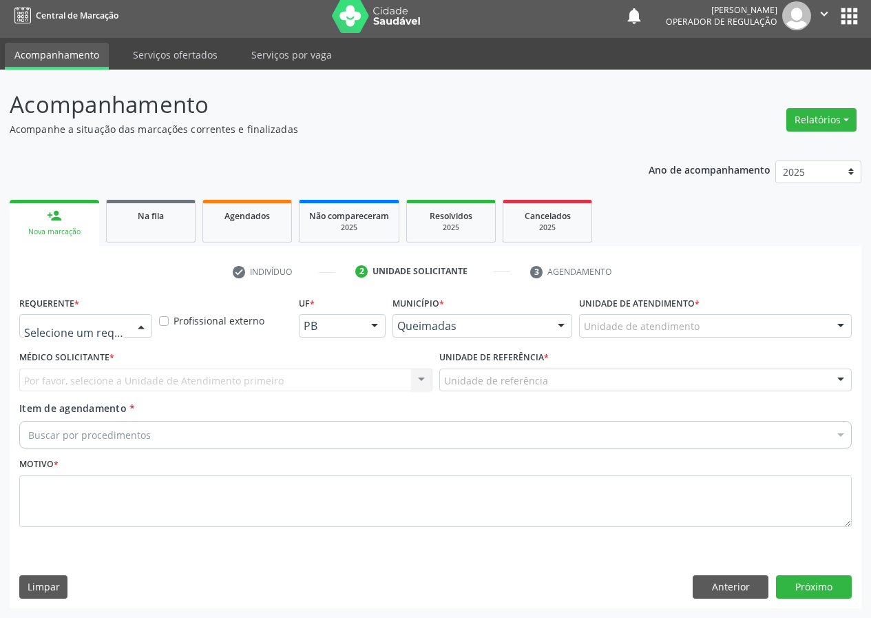
drag, startPoint x: 146, startPoint y: 326, endPoint x: 125, endPoint y: 371, distance: 49.9
click at [145, 328] on div at bounding box center [141, 326] width 21 height 23
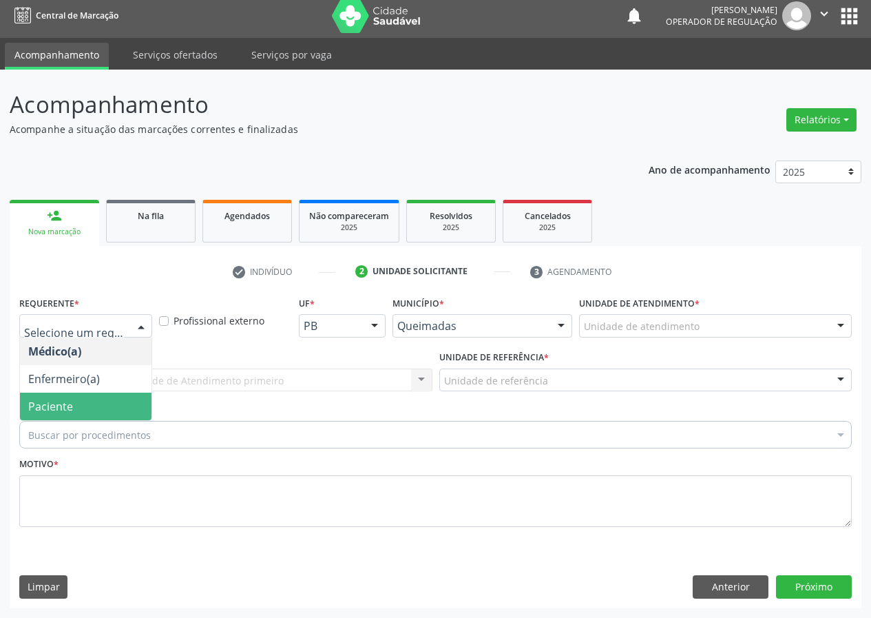
drag, startPoint x: 116, startPoint y: 403, endPoint x: 341, endPoint y: 430, distance: 226.0
click at [127, 399] on span "Paciente" at bounding box center [86, 406] width 132 height 28
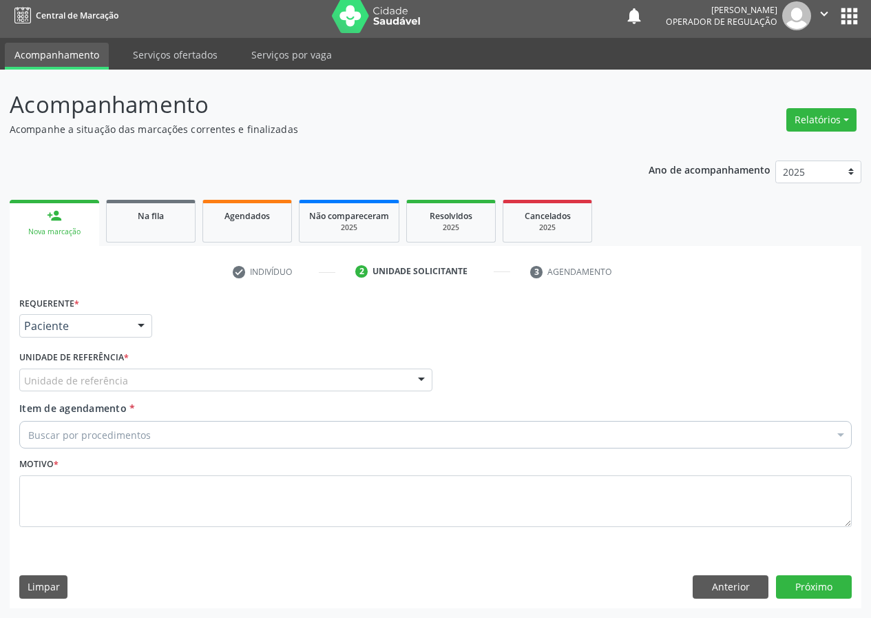
drag, startPoint x: 368, startPoint y: 381, endPoint x: 306, endPoint y: 406, distance: 67.0
click at [355, 388] on div "Unidade de referência" at bounding box center [225, 379] width 413 height 23
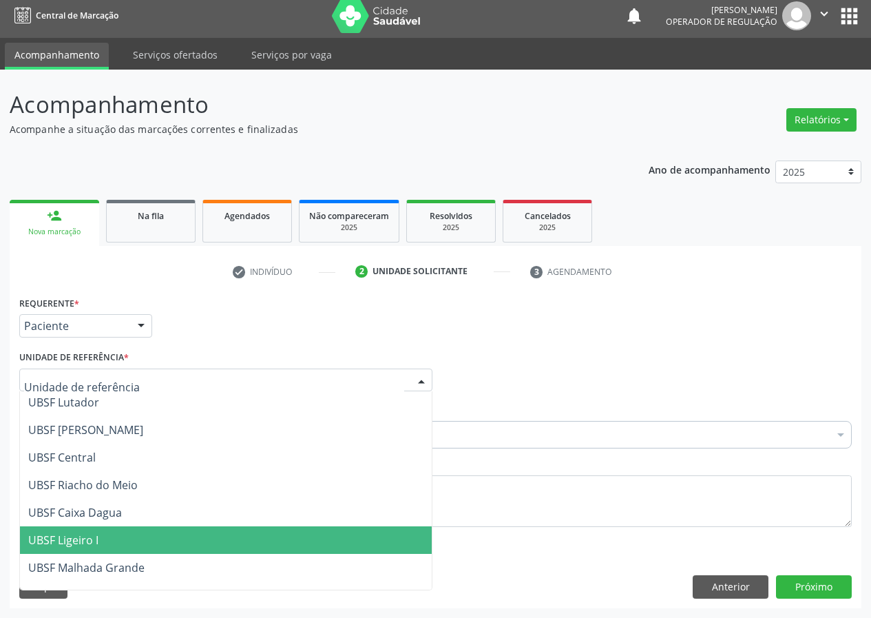
scroll to position [275, 0]
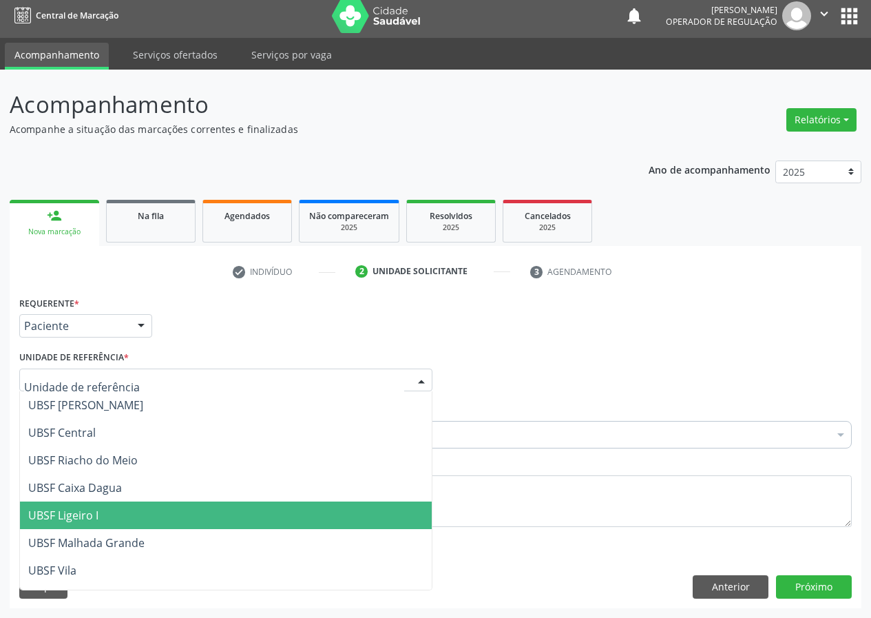
drag, startPoint x: 100, startPoint y: 512, endPoint x: 0, endPoint y: 514, distance: 99.9
click at [96, 512] on span "UBSF Ligeiro I" at bounding box center [226, 515] width 412 height 28
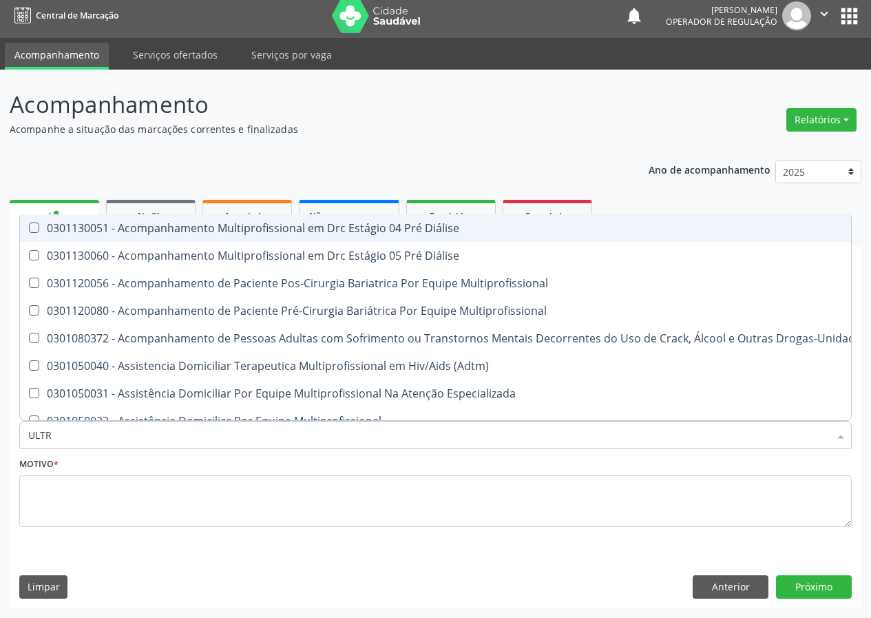
type input "ULTRA"
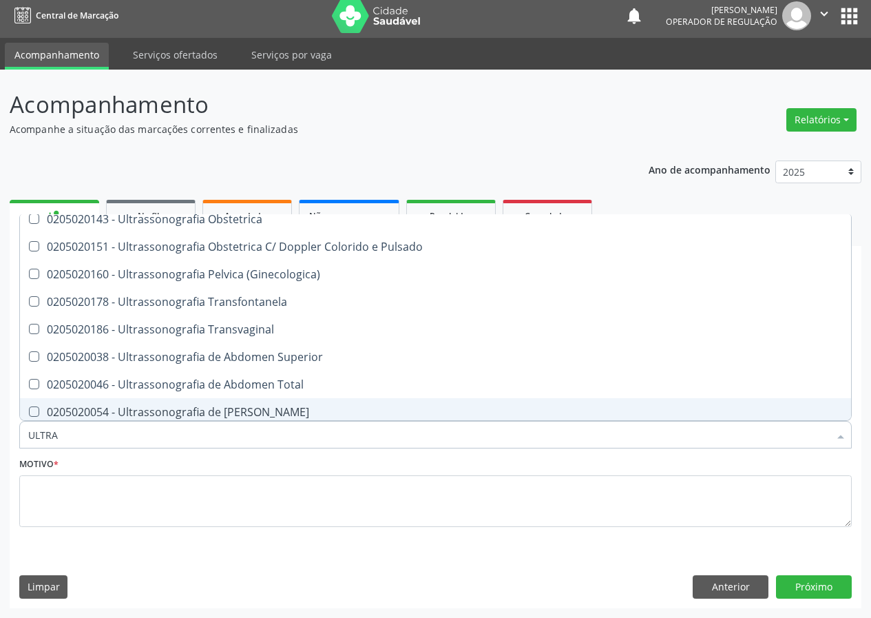
scroll to position [344, 0]
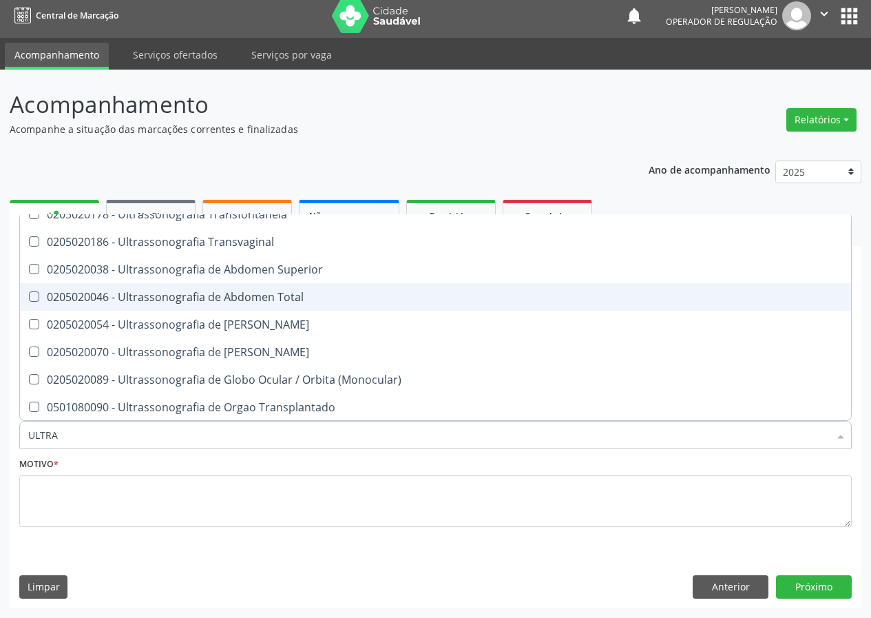
drag, startPoint x: 278, startPoint y: 299, endPoint x: 252, endPoint y: 319, distance: 33.3
click at [273, 302] on div "0205020046 - Ultrassonografia de Abdomen Total" at bounding box center [435, 296] width 814 height 11
checkbox Total "true"
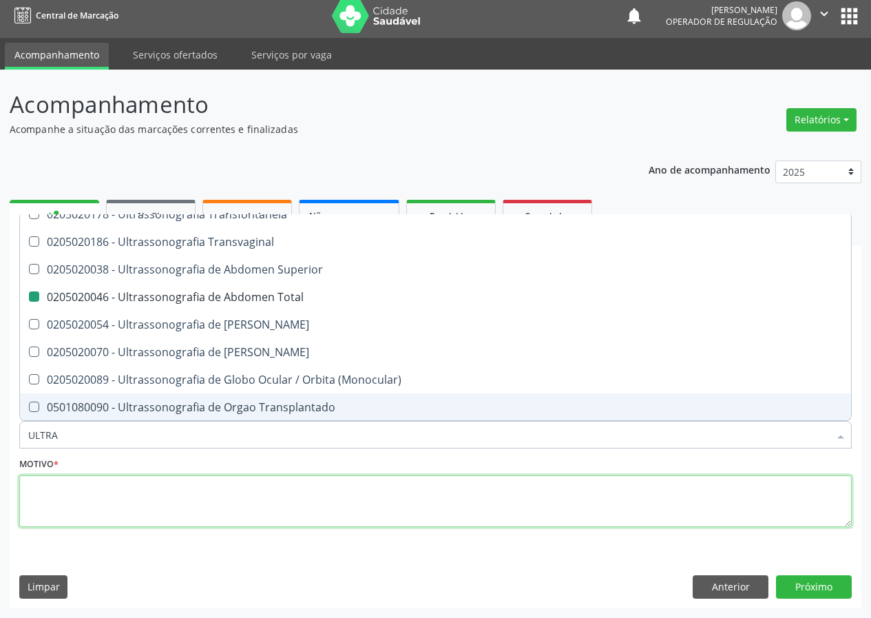
click at [140, 503] on textarea at bounding box center [435, 501] width 832 height 52
checkbox X "true"
checkbox Total "false"
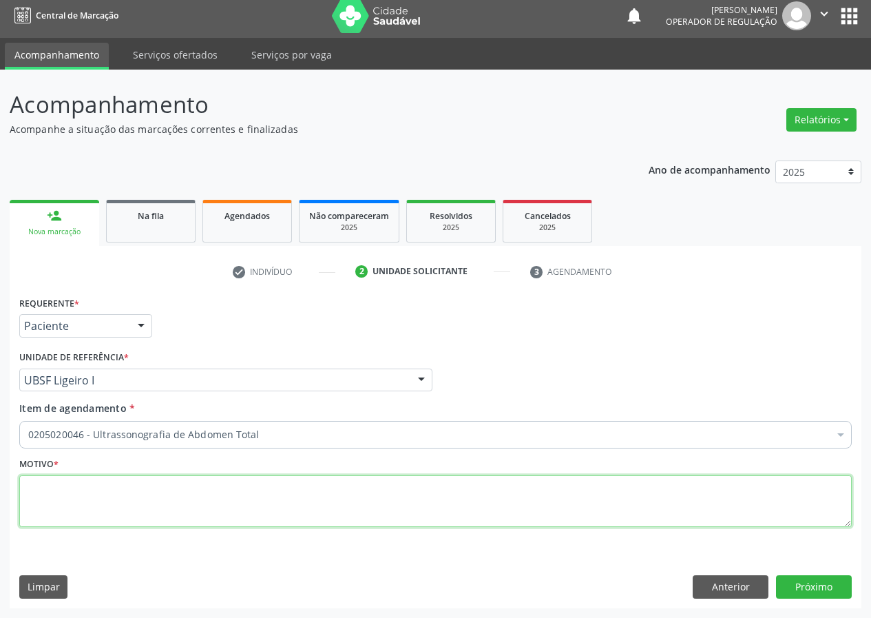
scroll to position [0, 0]
type textarea "AVALIAÇÃO"
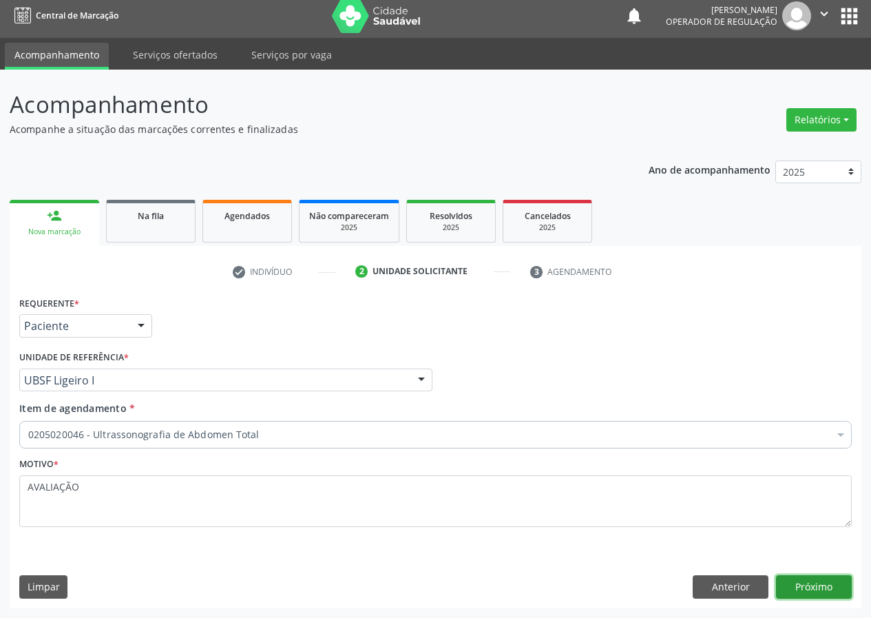
drag, startPoint x: 800, startPoint y: 587, endPoint x: 461, endPoint y: 617, distance: 340.0
click at [788, 587] on button "Próximo" at bounding box center [814, 586] width 76 height 23
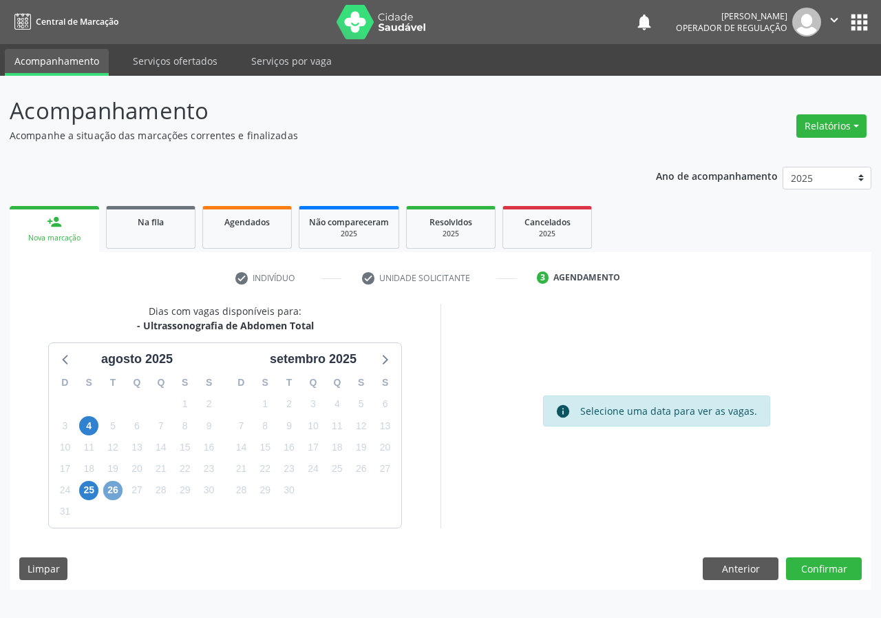
drag, startPoint x: 118, startPoint y: 492, endPoint x: 227, endPoint y: 471, distance: 110.7
click at [124, 491] on div "26" at bounding box center [113, 489] width 24 height 21
click at [112, 492] on span "26" at bounding box center [112, 490] width 19 height 19
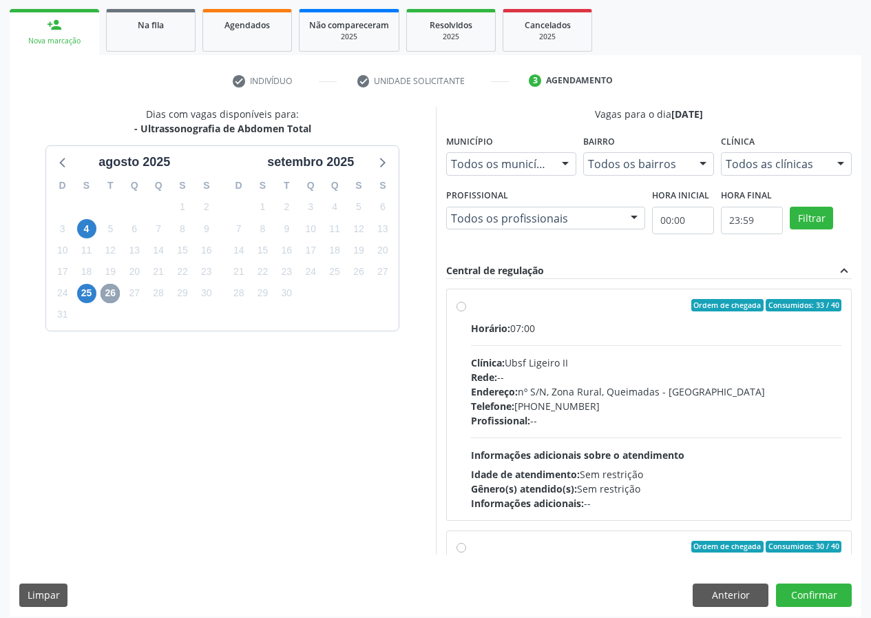
scroll to position [205, 0]
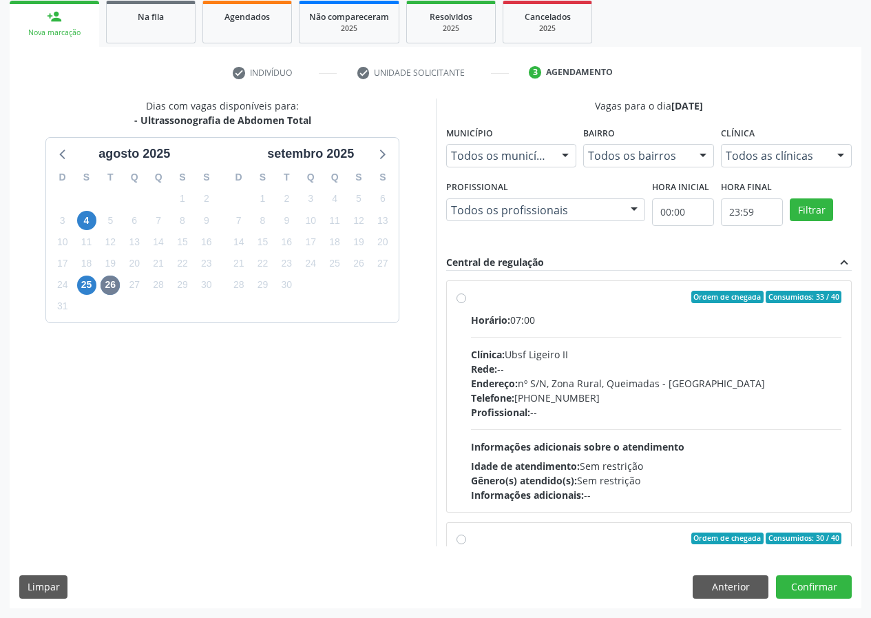
click at [471, 301] on label "Ordem de chegada Consumidos: 33 / 40 Horário: 07:00 Clínica: Ubsf Ligeiro II Re…" at bounding box center [656, 396] width 371 height 211
click at [461, 301] on input "Ordem de chegada Consumidos: 33 / 40 Horário: 07:00 Clínica: Ubsf Ligeiro II Re…" at bounding box center [461, 297] width 10 height 12
radio input "true"
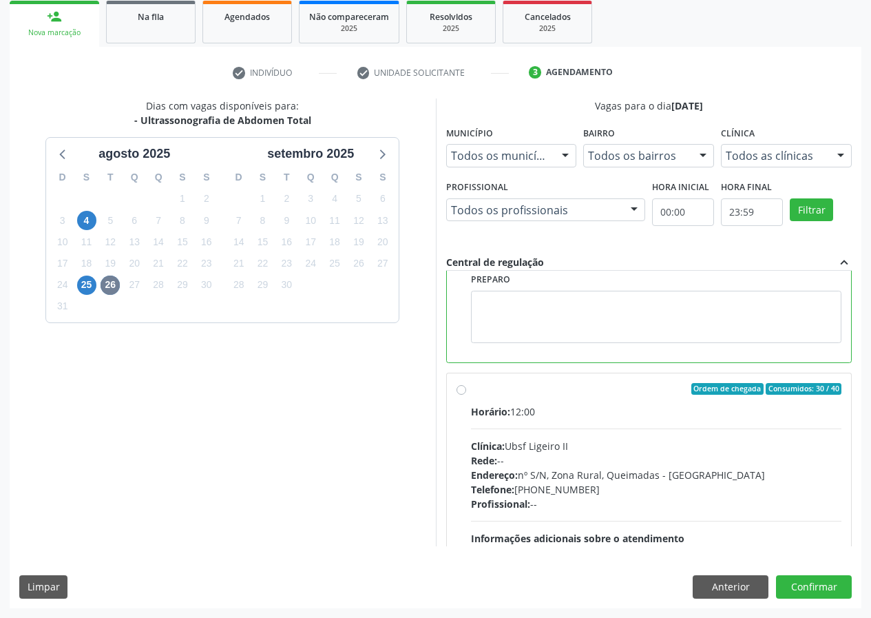
scroll to position [310, 0]
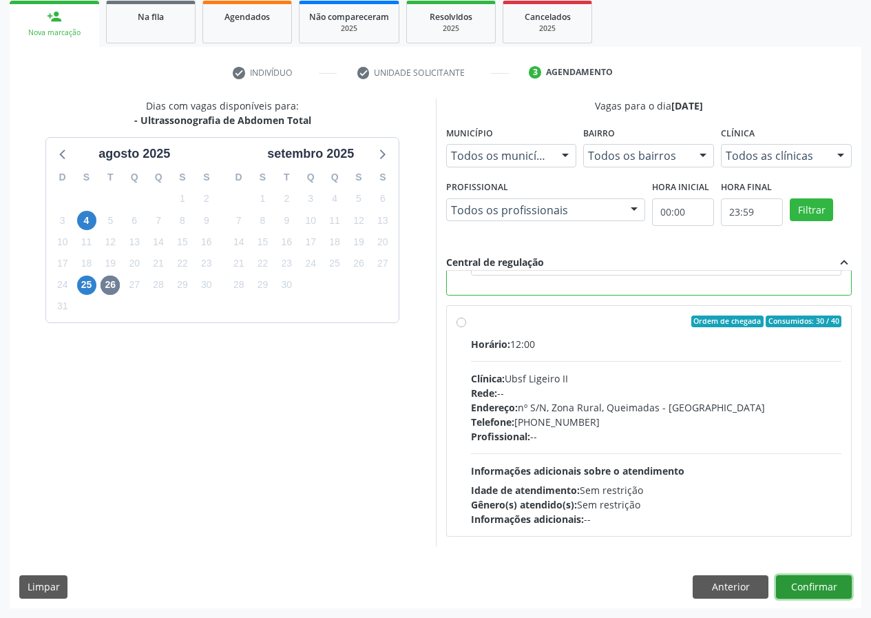
click at [827, 583] on button "Confirmar" at bounding box center [814, 586] width 76 height 23
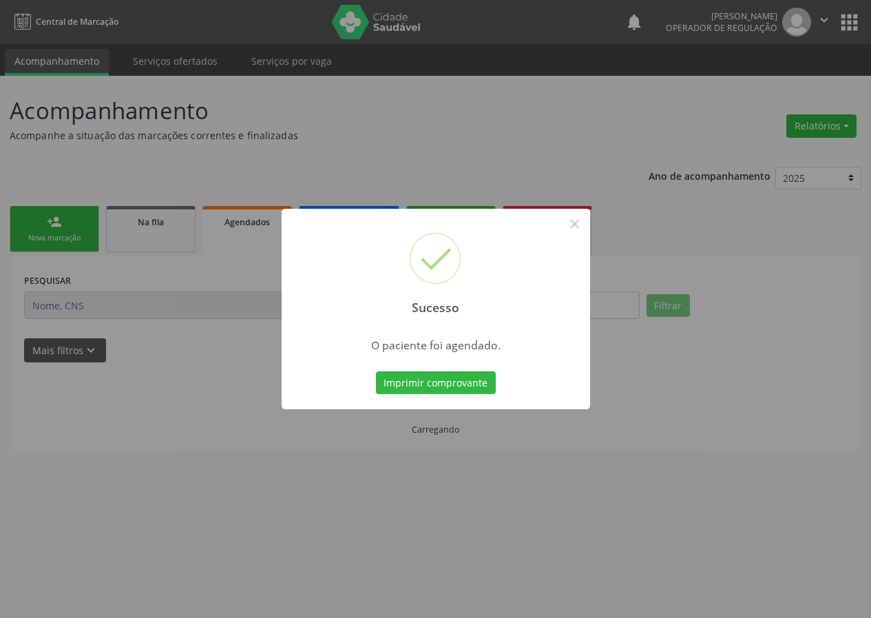
scroll to position [0, 0]
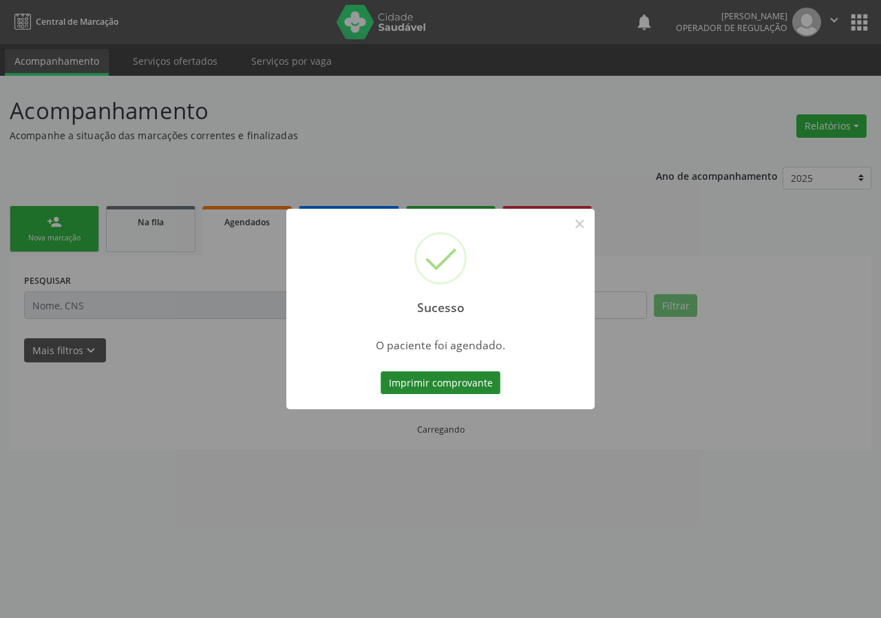
click at [461, 383] on button "Imprimir comprovante" at bounding box center [441, 382] width 120 height 23
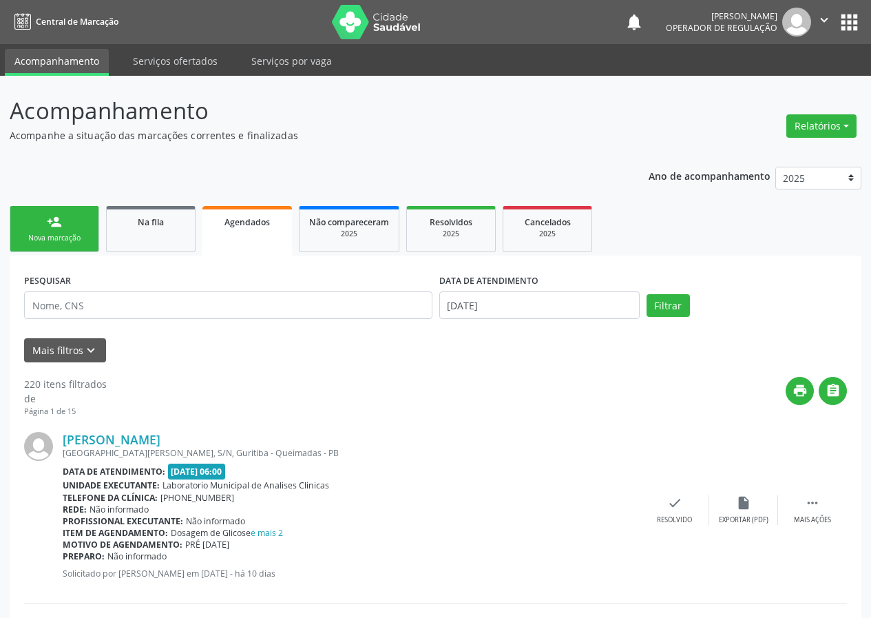
click at [54, 234] on div "Nova marcação" at bounding box center [54, 238] width 69 height 10
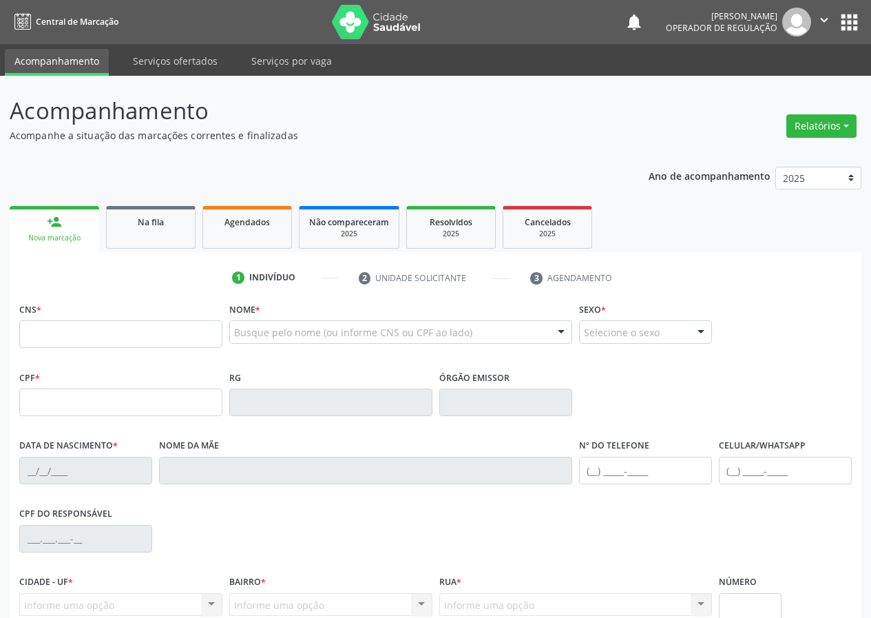
click at [853, 17] on button "apps" at bounding box center [849, 22] width 24 height 24
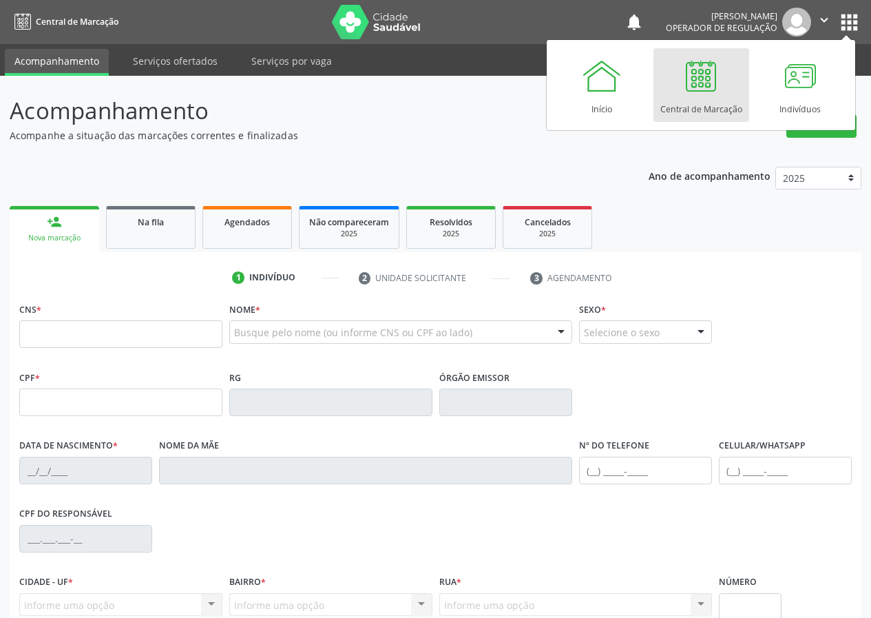
click at [704, 78] on div at bounding box center [700, 75] width 41 height 41
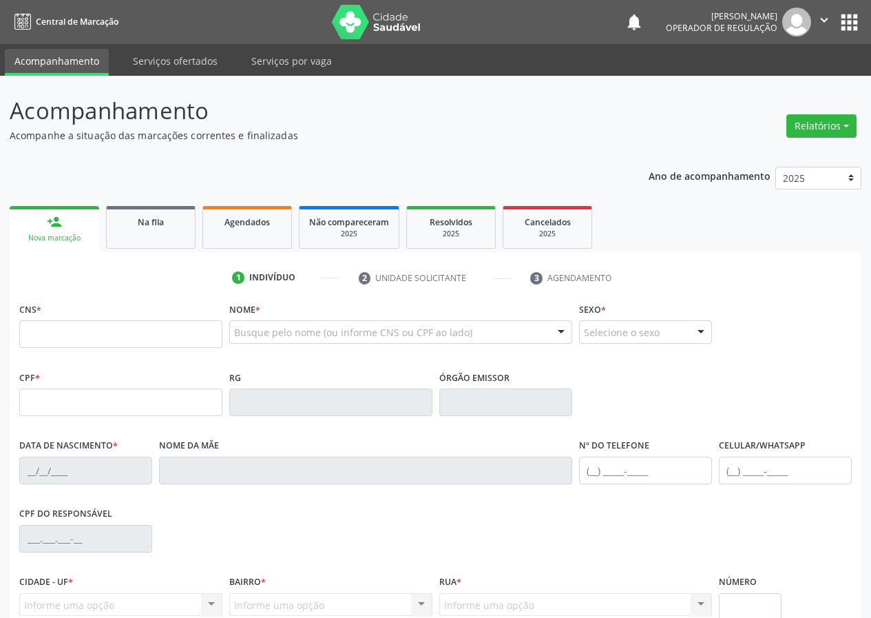
click at [848, 21] on button "apps" at bounding box center [849, 22] width 24 height 24
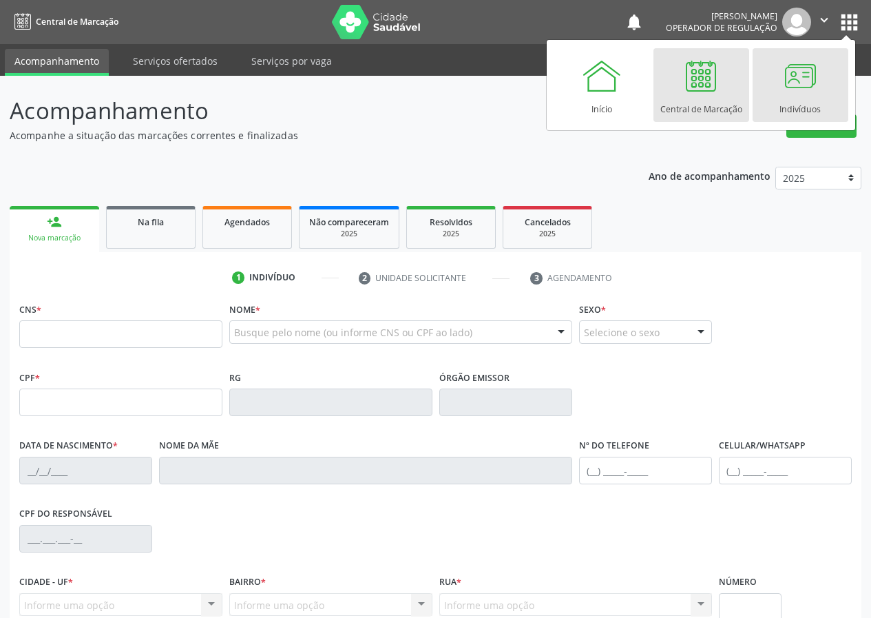
drag, startPoint x: 811, startPoint y: 72, endPoint x: 799, endPoint y: 74, distance: 11.9
click at [811, 72] on div at bounding box center [799, 75] width 41 height 41
click at [788, 76] on div at bounding box center [799, 75] width 41 height 41
